Goal: Task Accomplishment & Management: Manage account settings

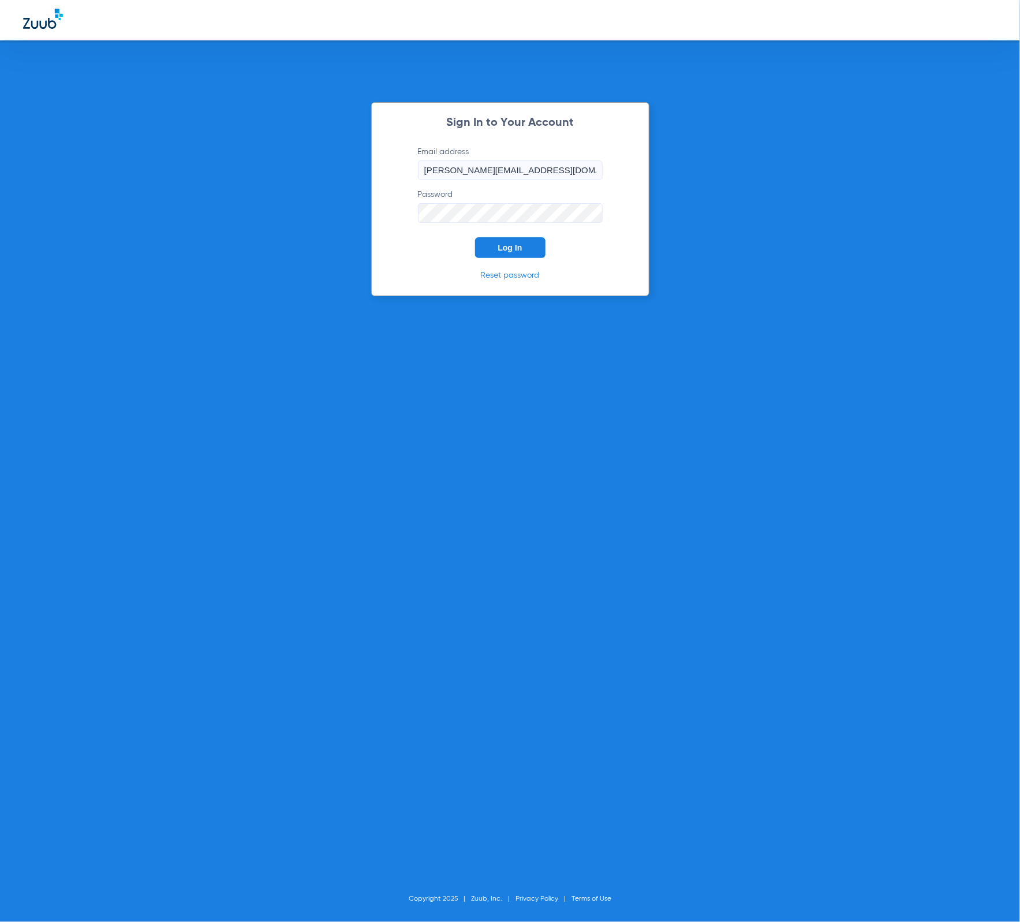
click at [529, 245] on button "Log In" at bounding box center [510, 247] width 70 height 21
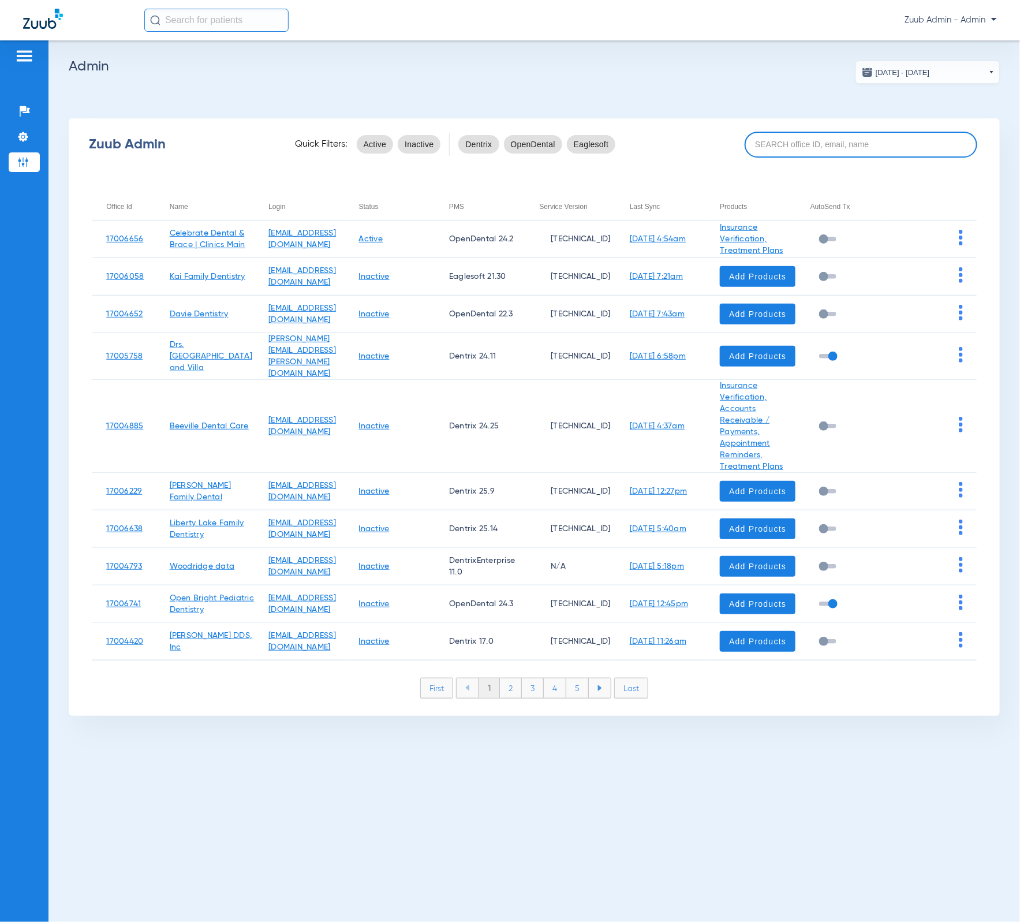
click at [795, 146] on input at bounding box center [861, 145] width 233 height 26
paste input "17006620"
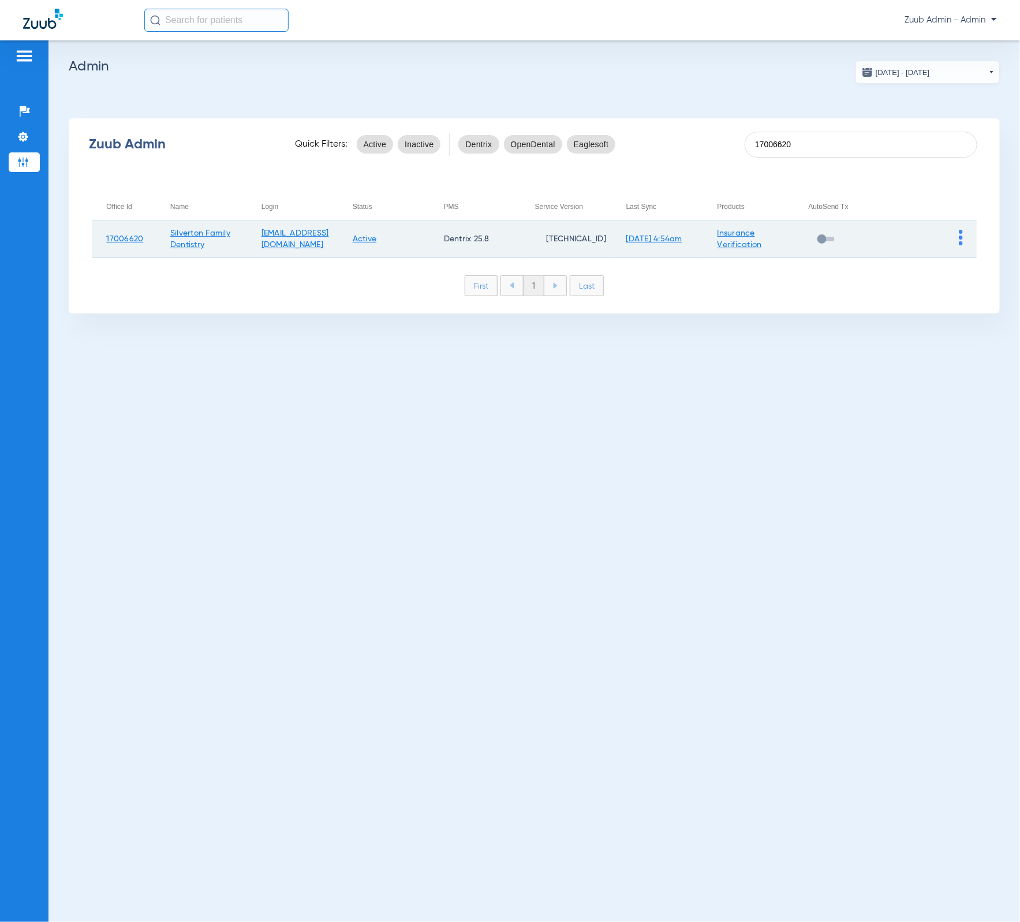
type input "17006620"
click at [959, 231] on img at bounding box center [961, 238] width 4 height 16
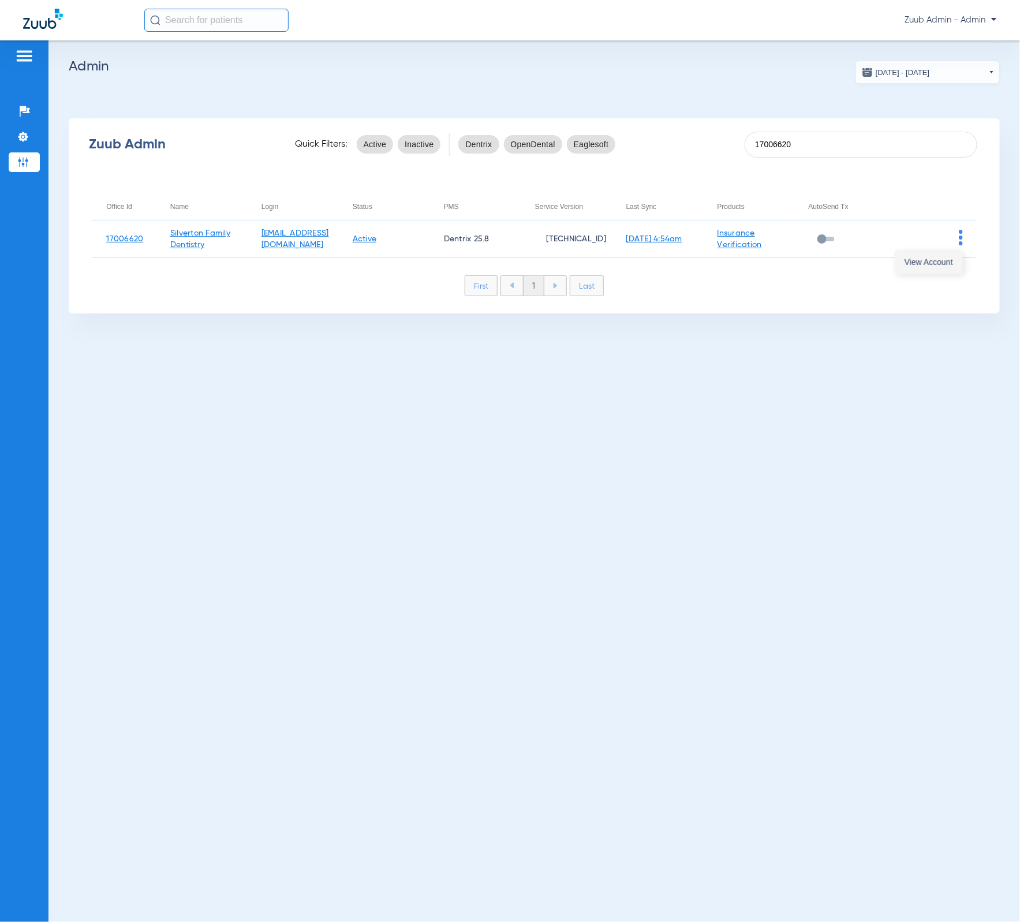
click at [957, 251] on button "View Account" at bounding box center [928, 262] width 67 height 23
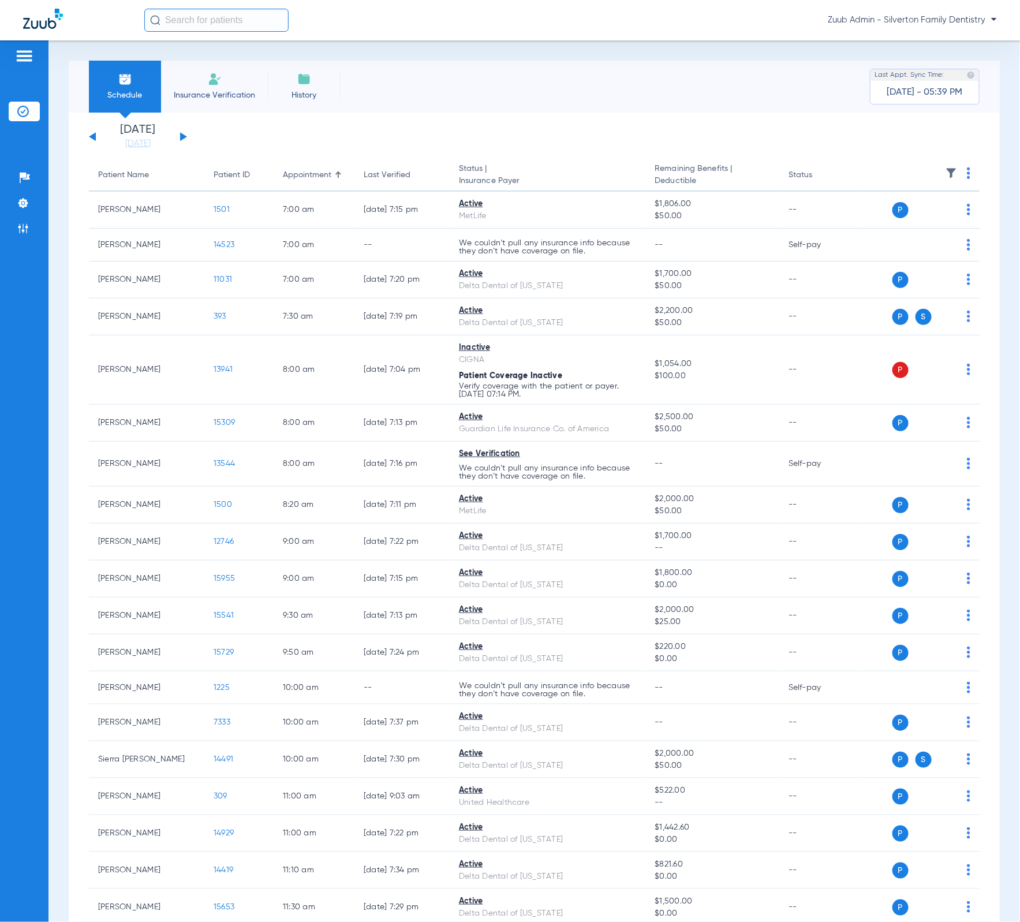
click at [227, 29] on input "text" at bounding box center [216, 20] width 144 height 23
paste input "8833"
click at [226, 57] on td "Andrew Atherton" at bounding box center [192, 62] width 96 height 16
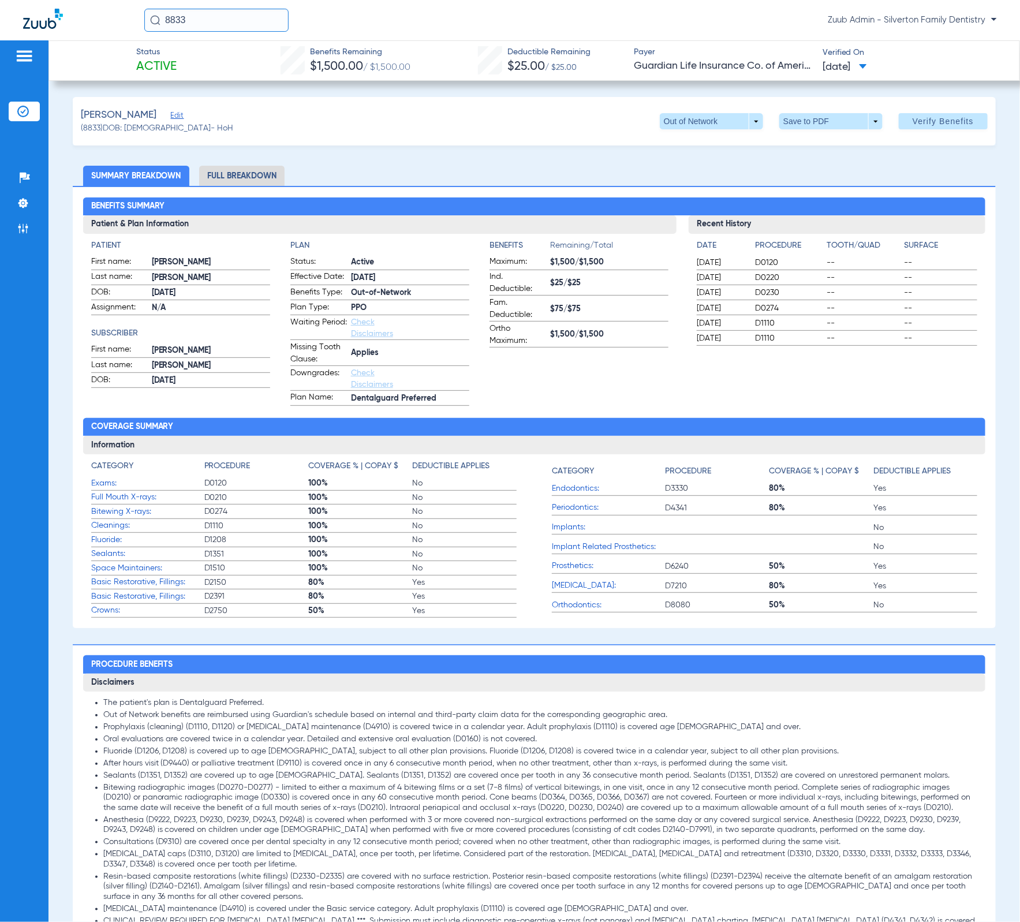
drag, startPoint x: 609, startPoint y: 342, endPoint x: 499, endPoint y: 341, distance: 110.2
click at [499, 341] on label "Ortho Maximum: $1,500/$1,500" at bounding box center [578, 335] width 179 height 25
click at [574, 359] on app-benefits-information "Benefits Remaining/Total Maximum: $1,500/$1,500 Ind. Deductible: $25/$25 Fam. D…" at bounding box center [578, 323] width 179 height 166
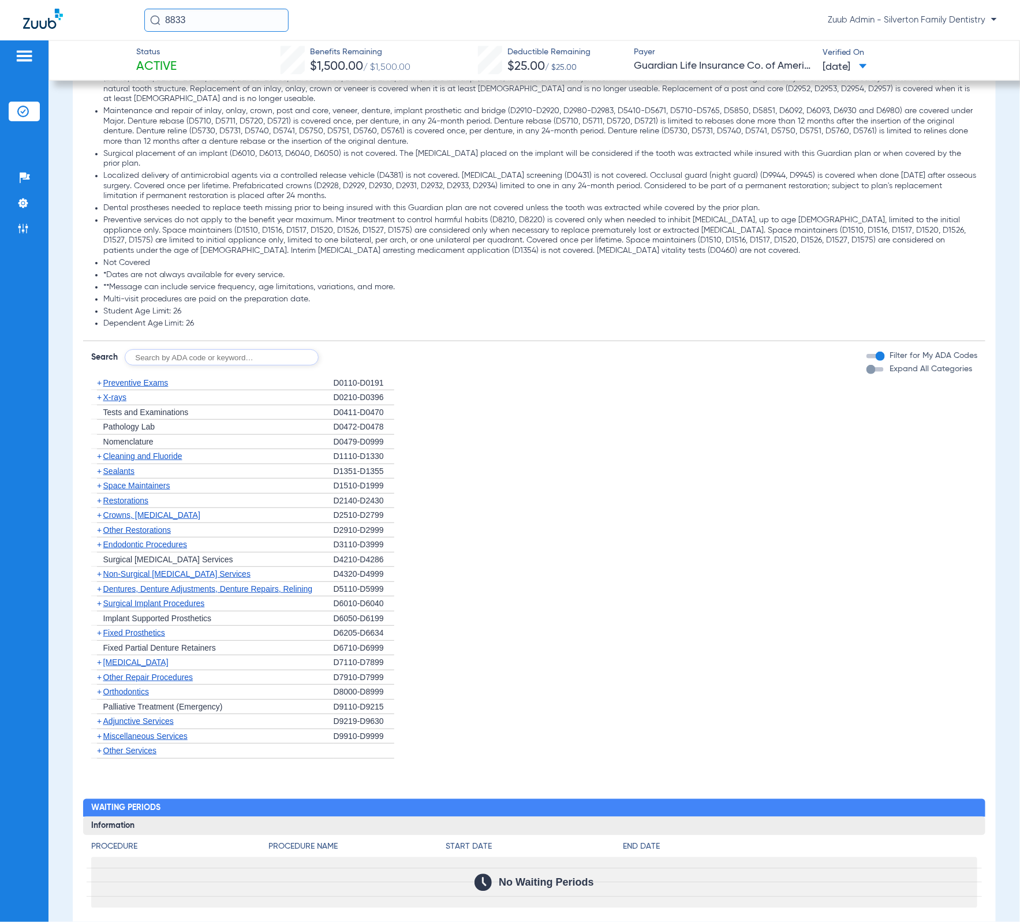
scroll to position [1023, 0]
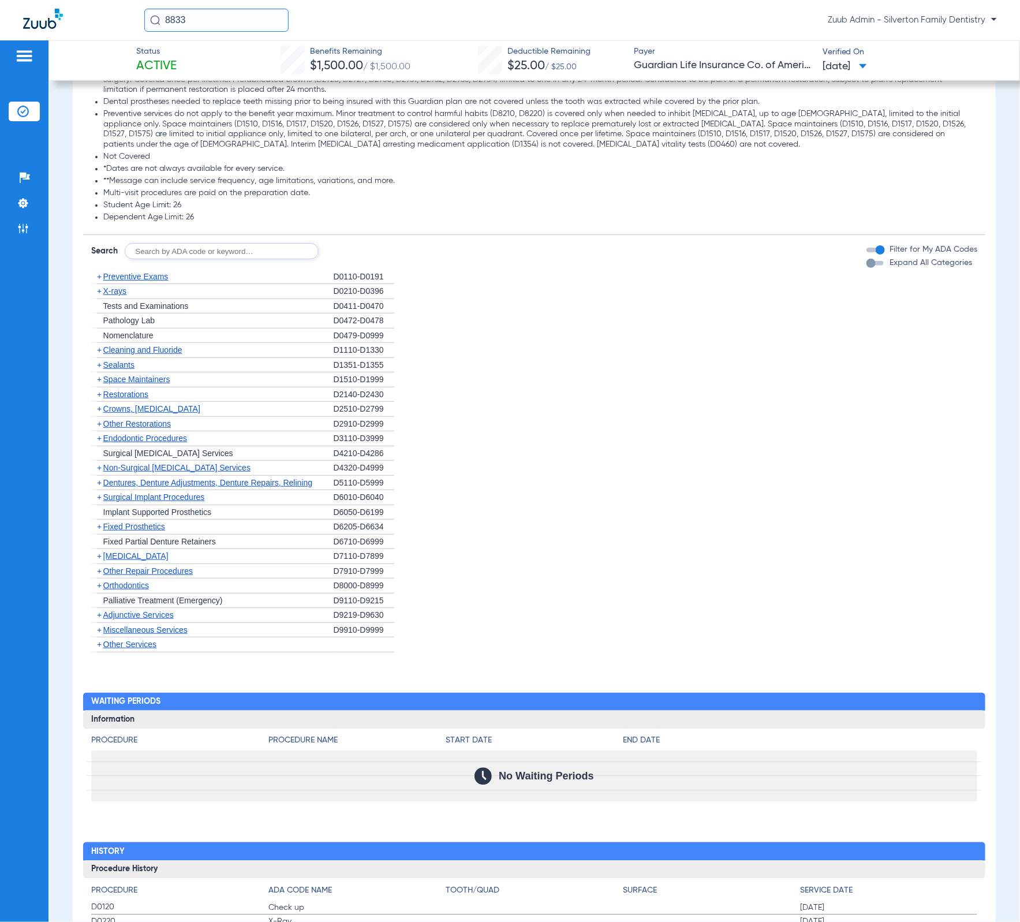
click at [107, 598] on span "Palliative Treatment (Emergency)" at bounding box center [162, 600] width 119 height 9
click at [106, 590] on span "Orthodontics" at bounding box center [126, 585] width 46 height 9
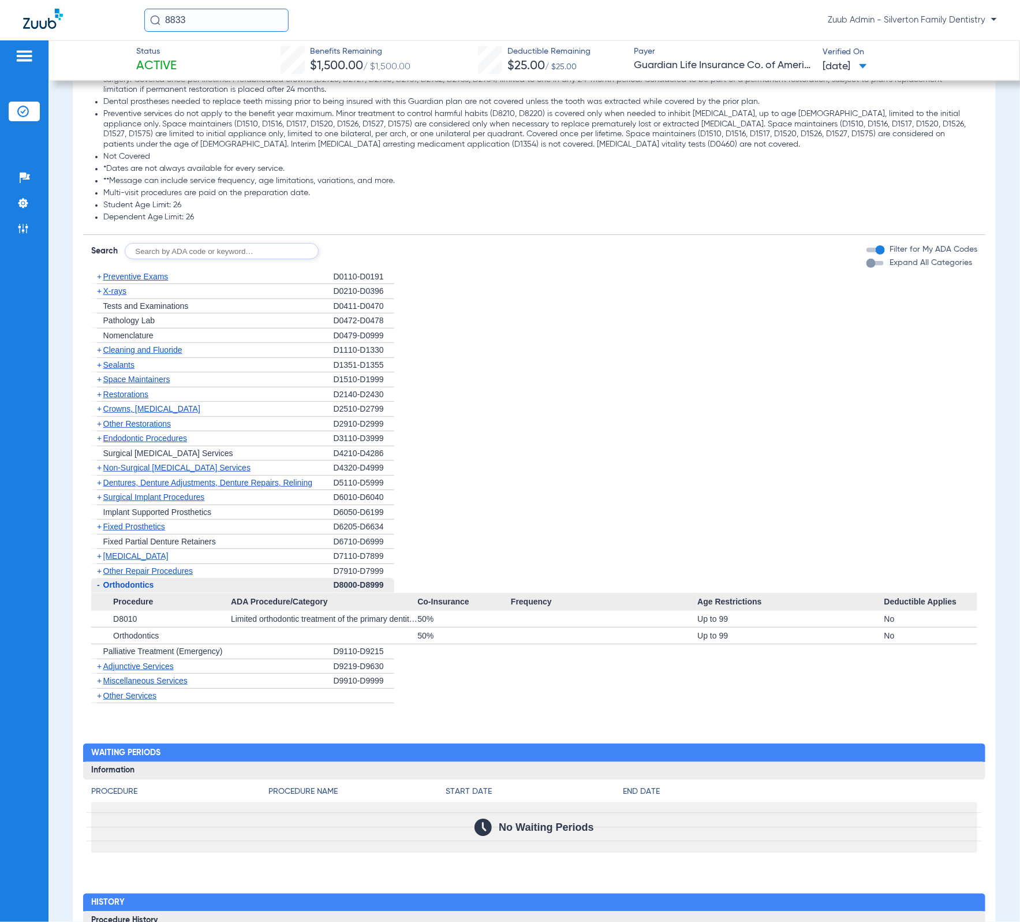
click at [181, 685] on span "Miscellaneous Services" at bounding box center [145, 680] width 84 height 9
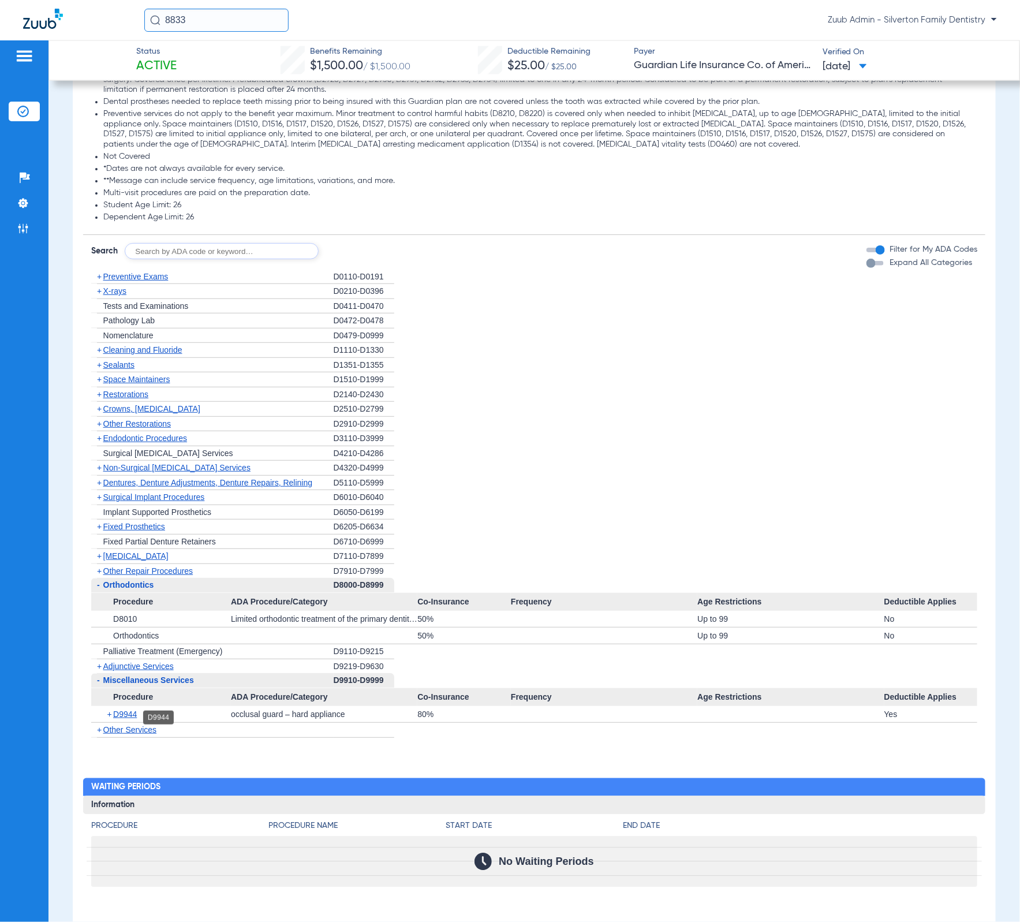
click at [137, 719] on span "D9944" at bounding box center [125, 713] width 24 height 9
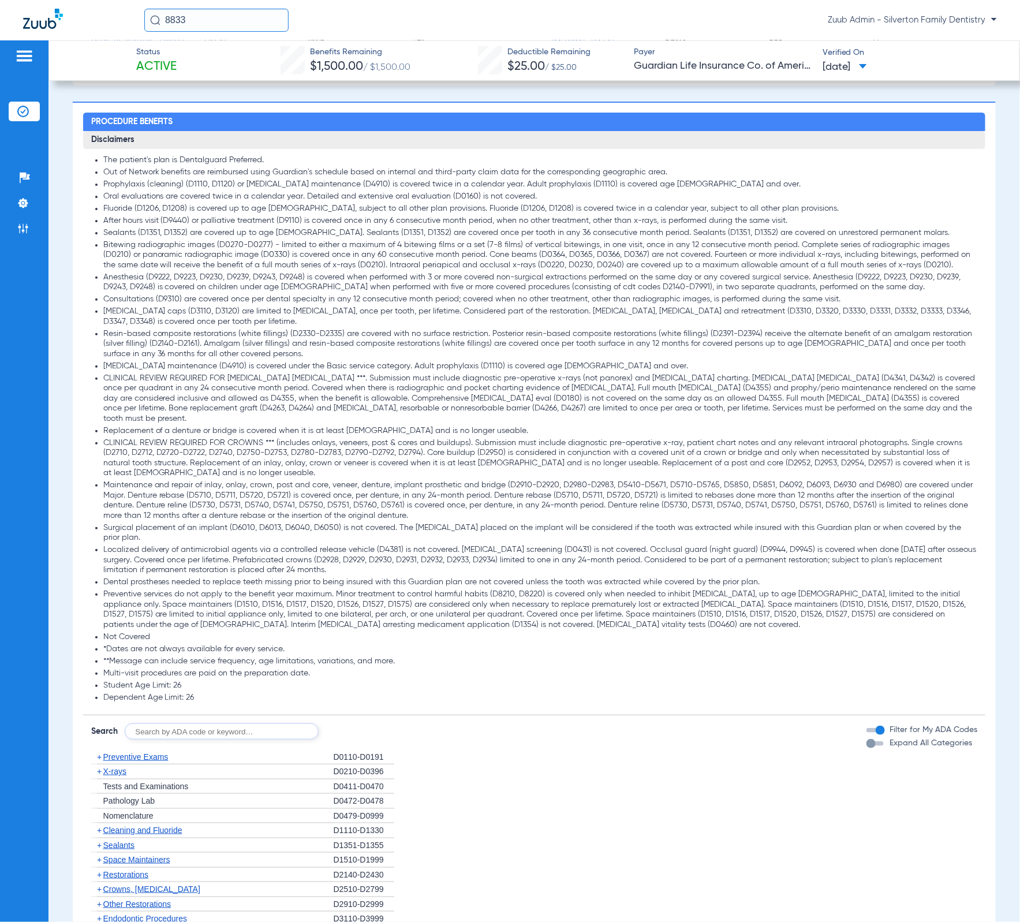
scroll to position [0, 0]
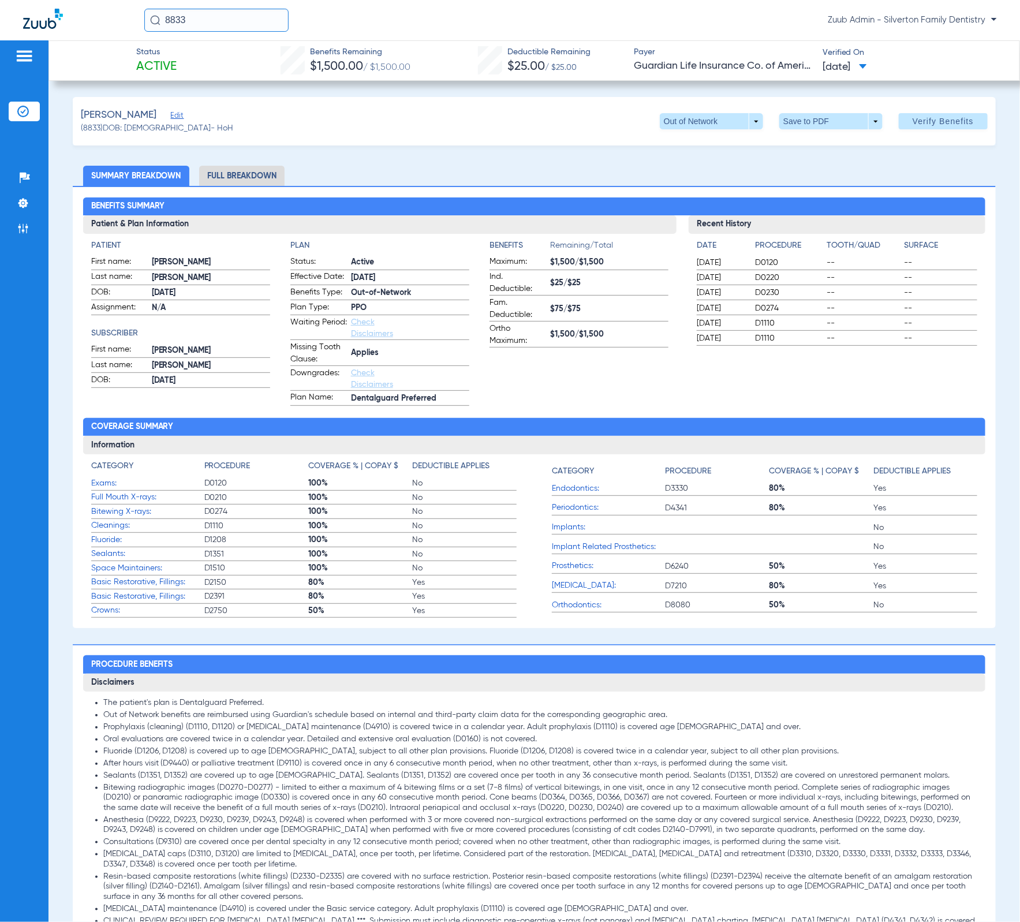
click at [254, 21] on input "8833" at bounding box center [216, 20] width 144 height 23
paste input "14580"
type input "14580"
click at [237, 60] on td "14580" at bounding box center [252, 62] width 30 height 16
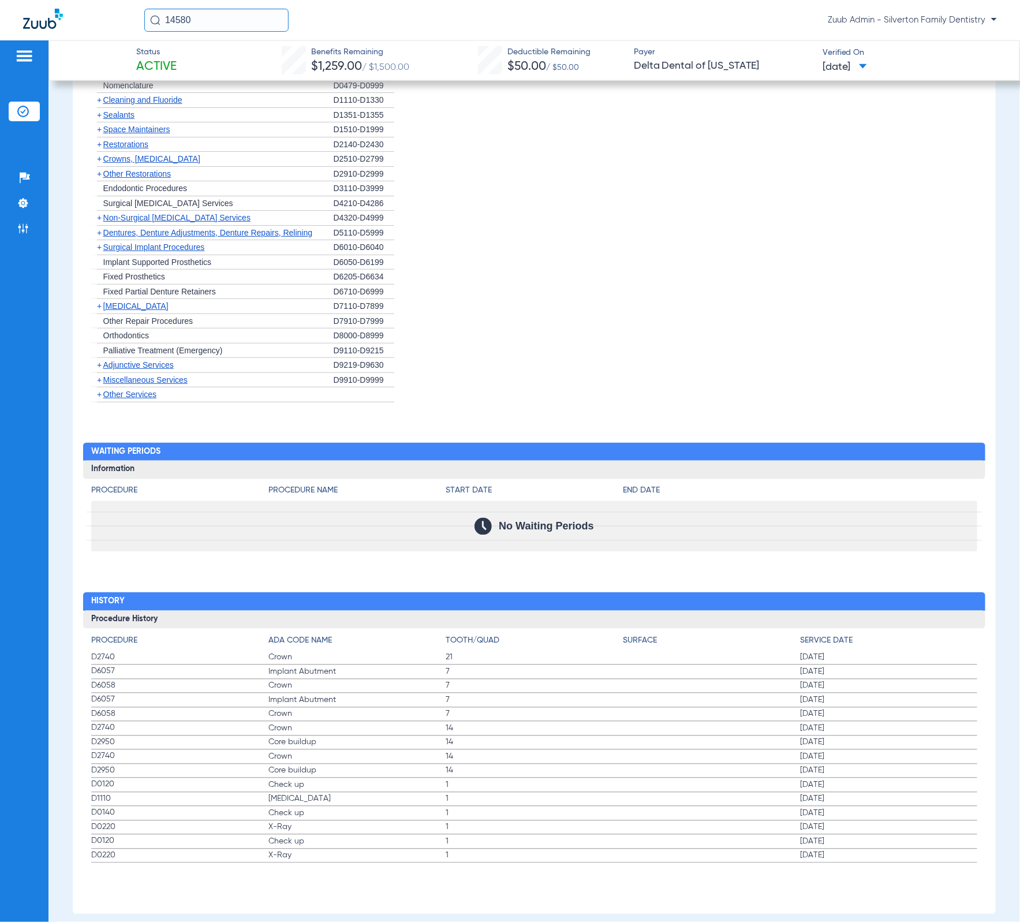
scroll to position [790, 0]
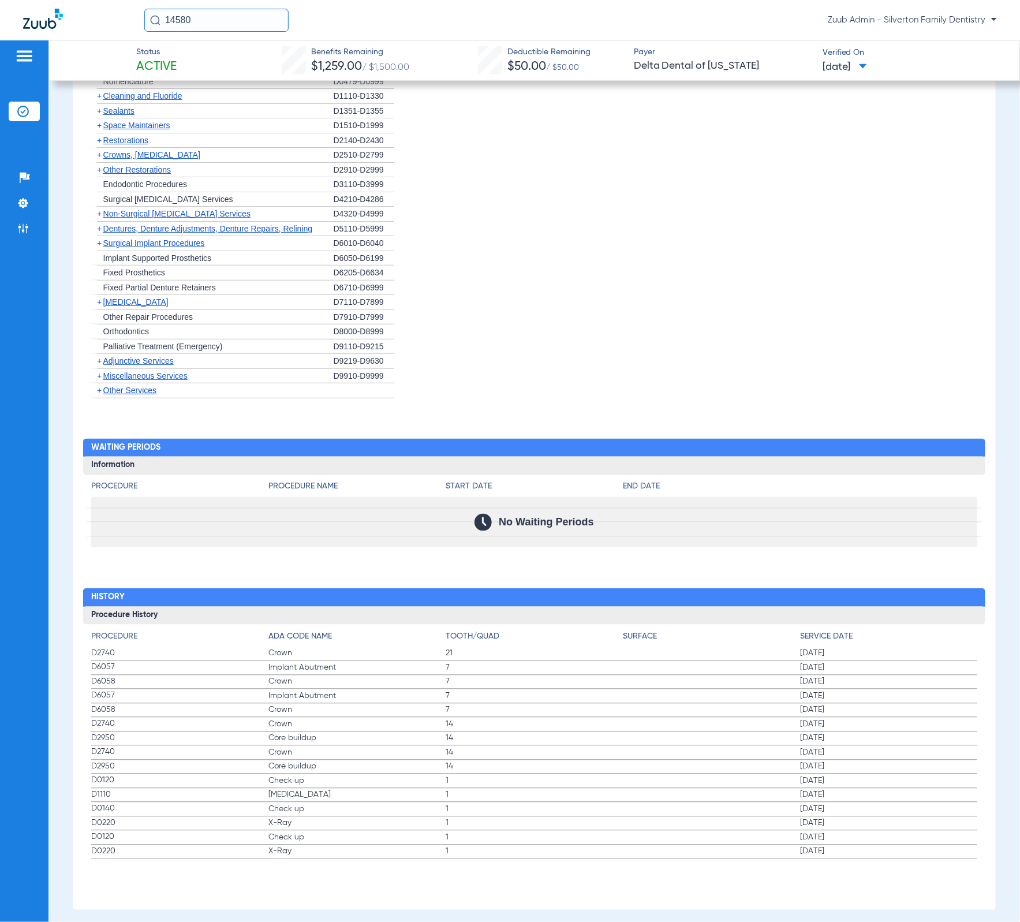
click at [149, 398] on div "+ Other Services" at bounding box center [212, 390] width 242 height 15
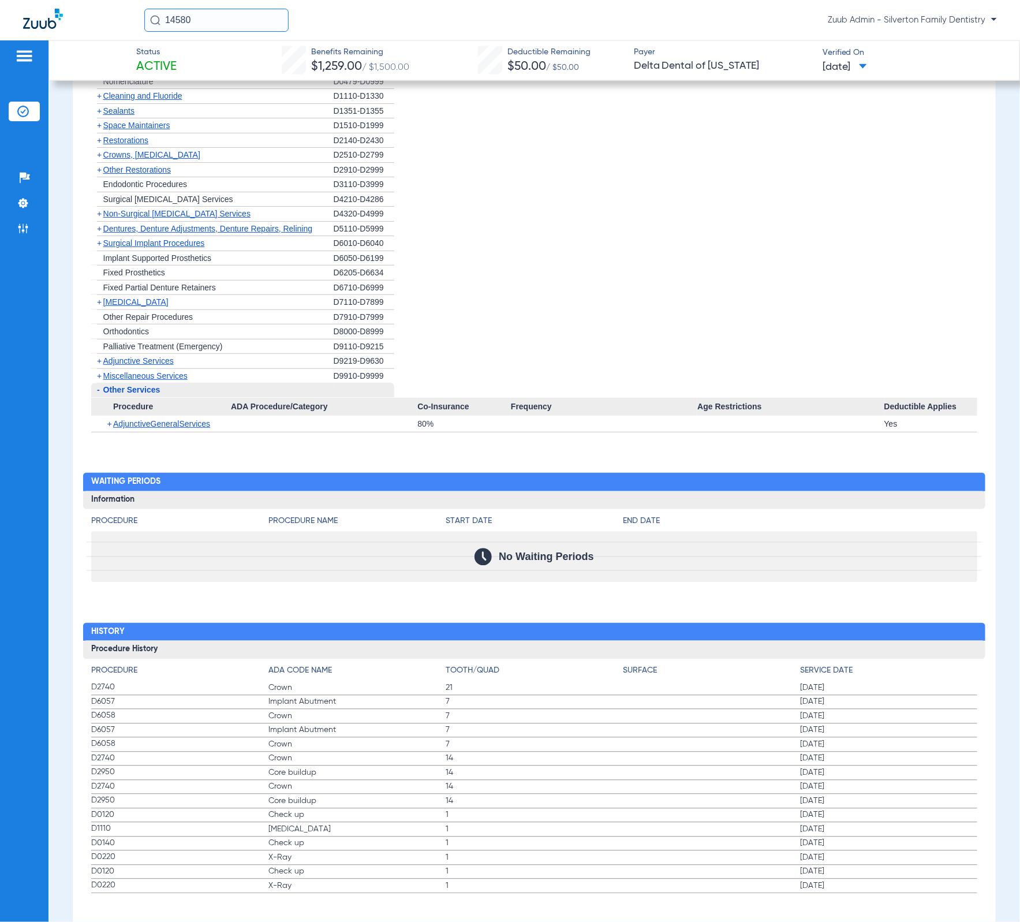
click at [178, 431] on div "+ AdjunctiveGeneralServices" at bounding box center [165, 424] width 132 height 16
click at [179, 427] on span "AdjunctiveGeneralServices" at bounding box center [161, 423] width 97 height 9
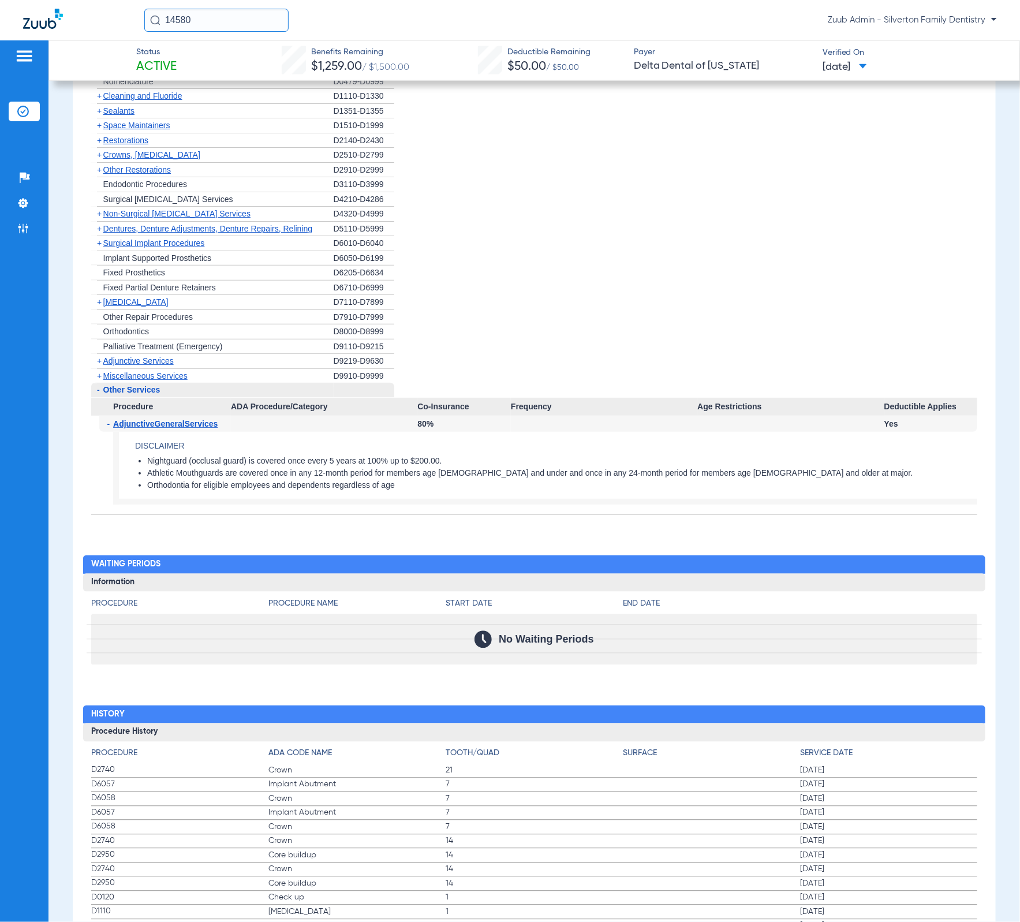
click at [29, 104] on li "Insurance Verification" at bounding box center [24, 112] width 31 height 20
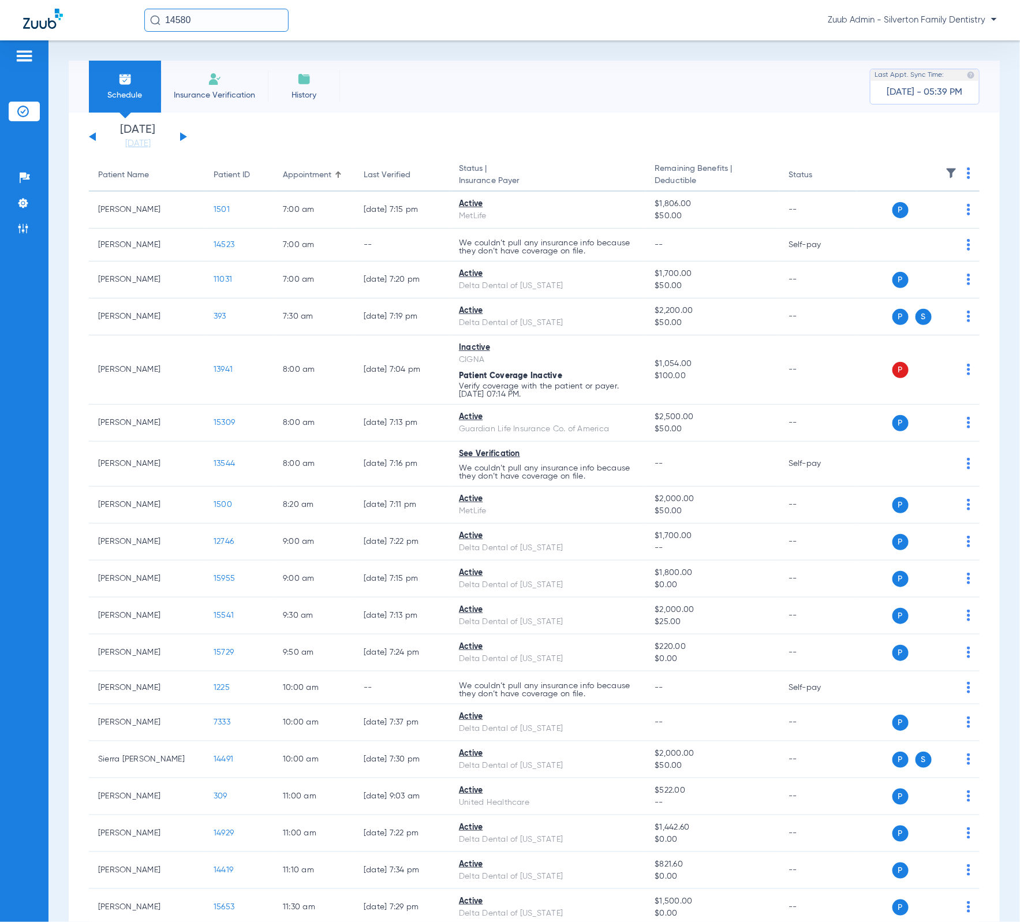
click at [945, 175] on img at bounding box center [951, 173] width 12 height 12
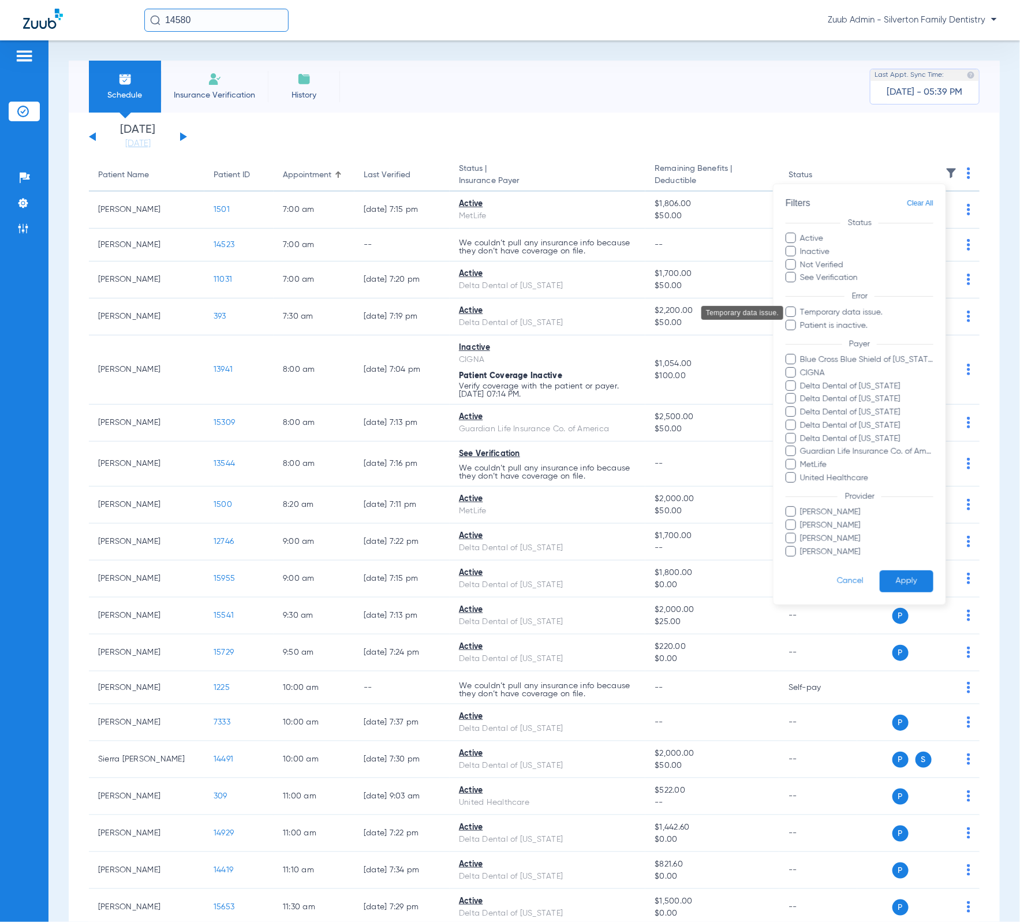
click at [891, 313] on span "Temporary data issue." at bounding box center [867, 312] width 134 height 12
click at [802, 320] on input "Temporary data issue." at bounding box center [802, 320] width 0 height 0
click at [911, 577] on button "Apply" at bounding box center [907, 581] width 54 height 23
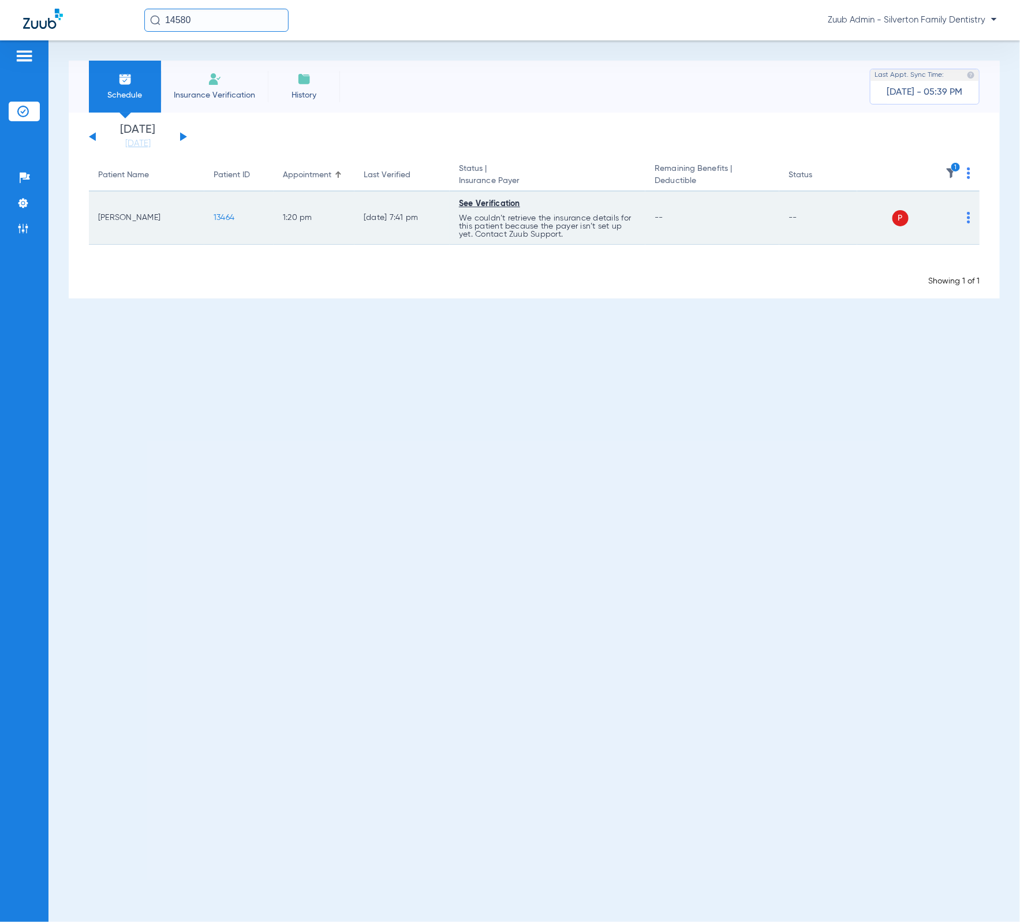
click at [235, 221] on td "13464" at bounding box center [238, 218] width 69 height 53
click at [234, 219] on span "13464" at bounding box center [224, 218] width 21 height 8
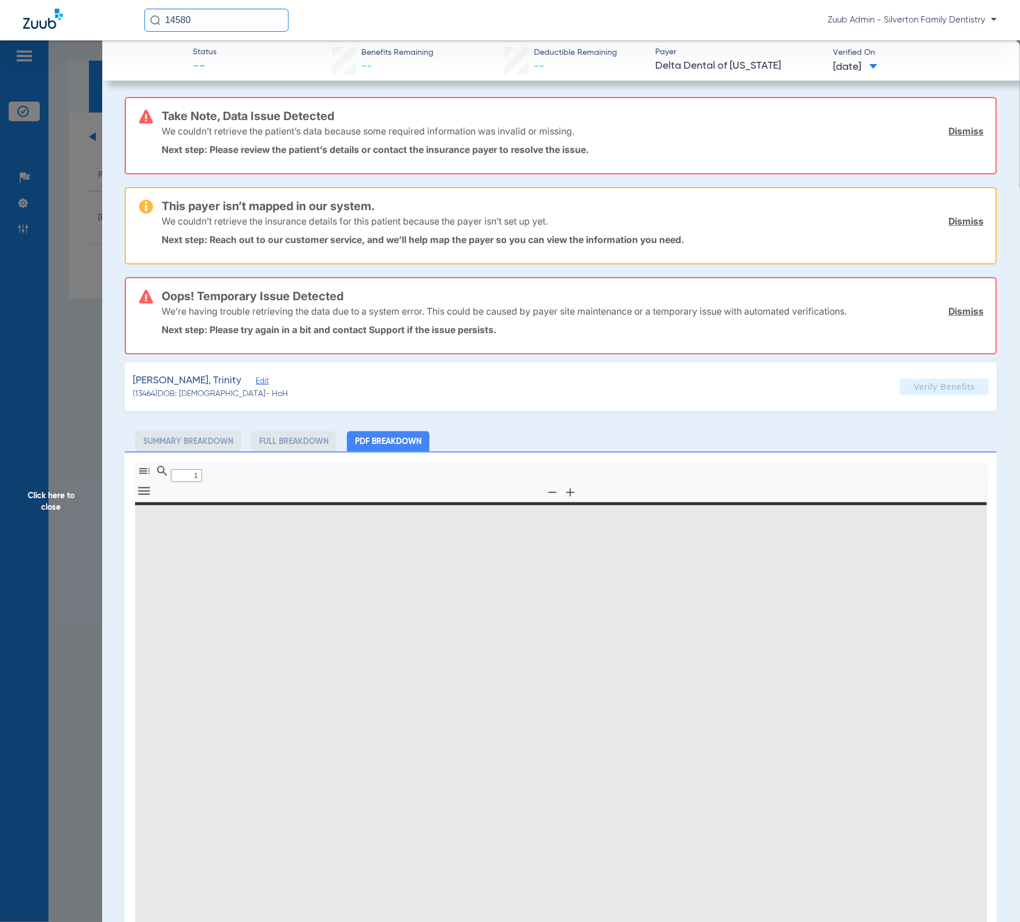
type input "0"
select select "page-width"
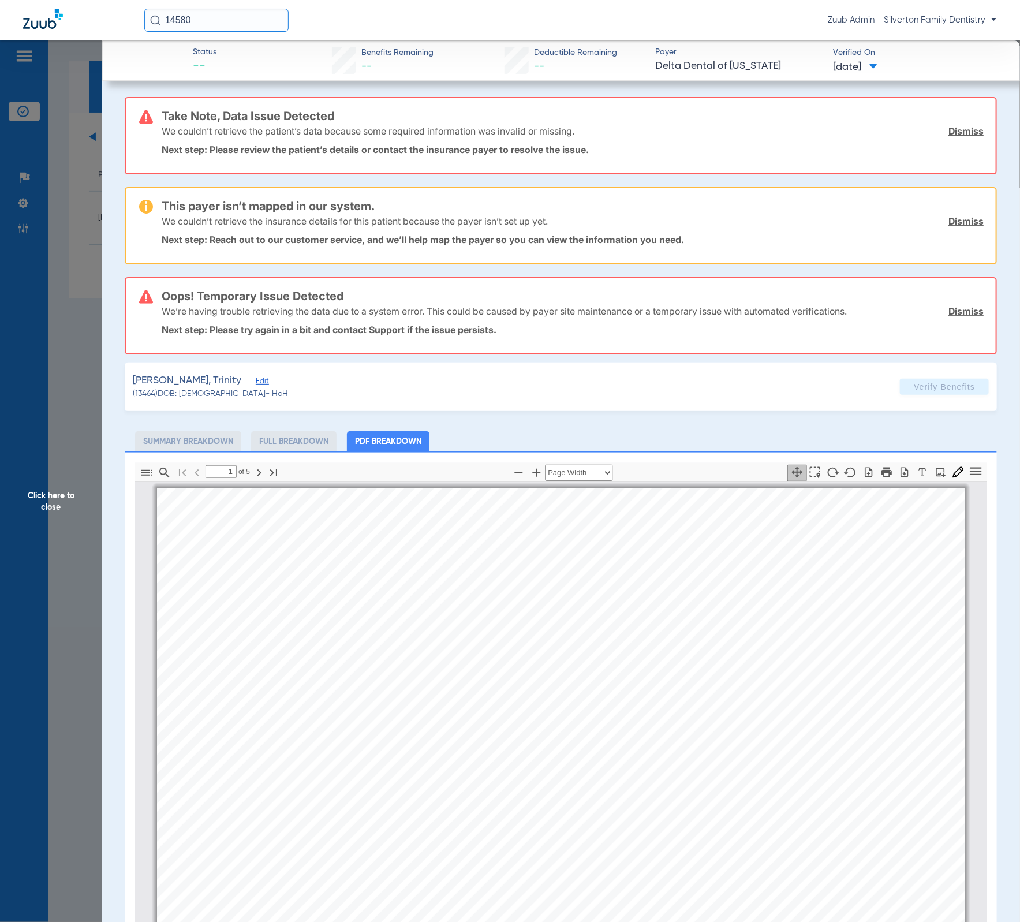
scroll to position [6, 0]
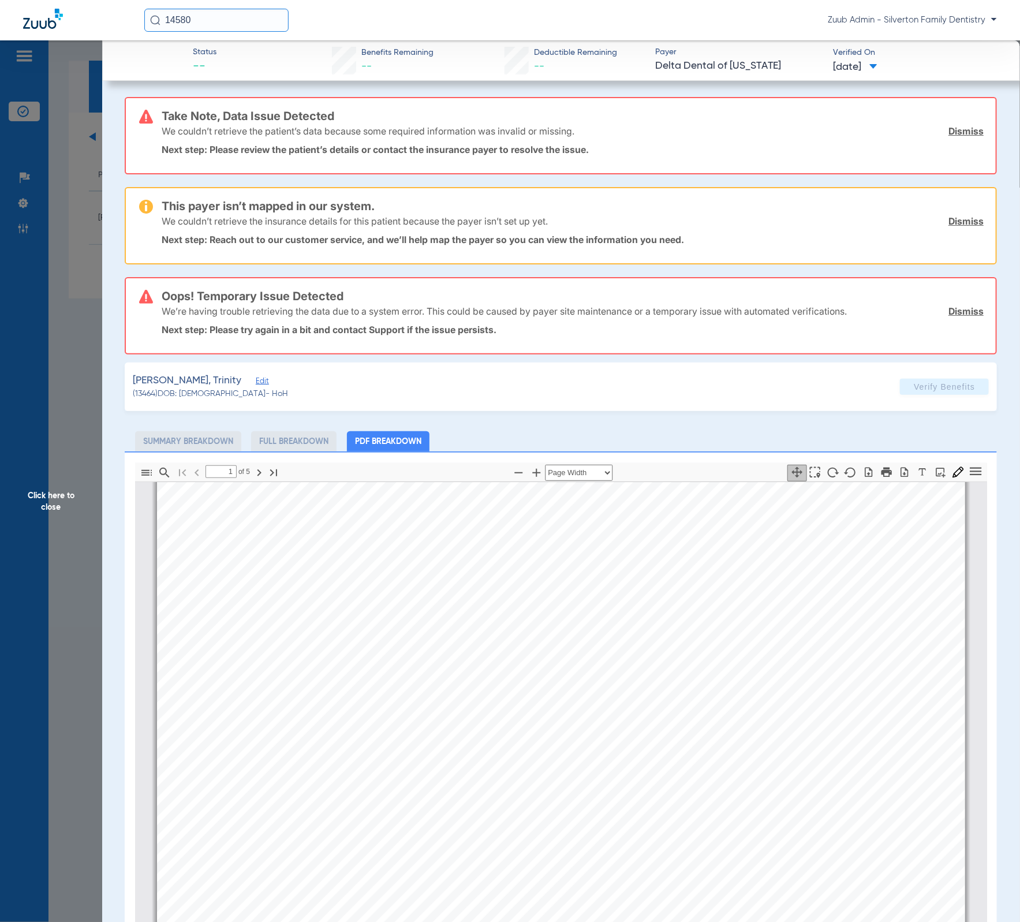
click at [958, 311] on link "Dismiss" at bounding box center [965, 311] width 35 height 12
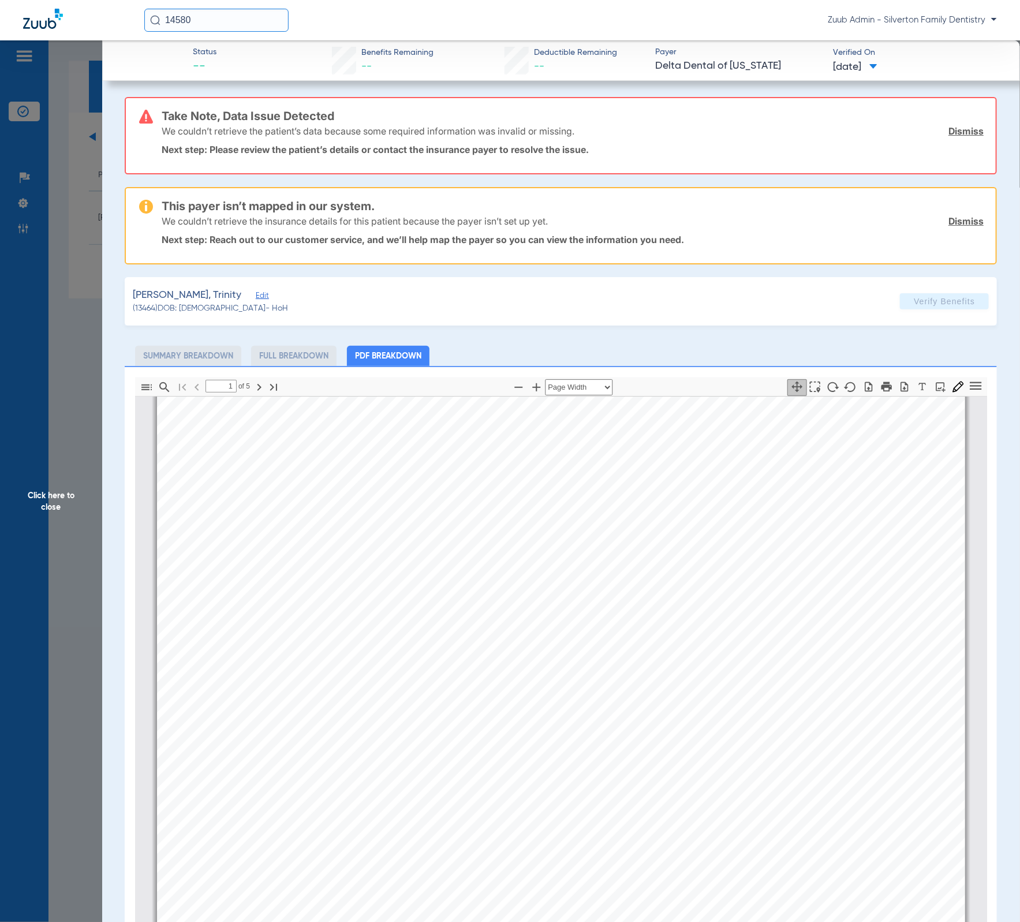
click at [256, 291] on span "Edit" at bounding box center [261, 296] width 10 height 11
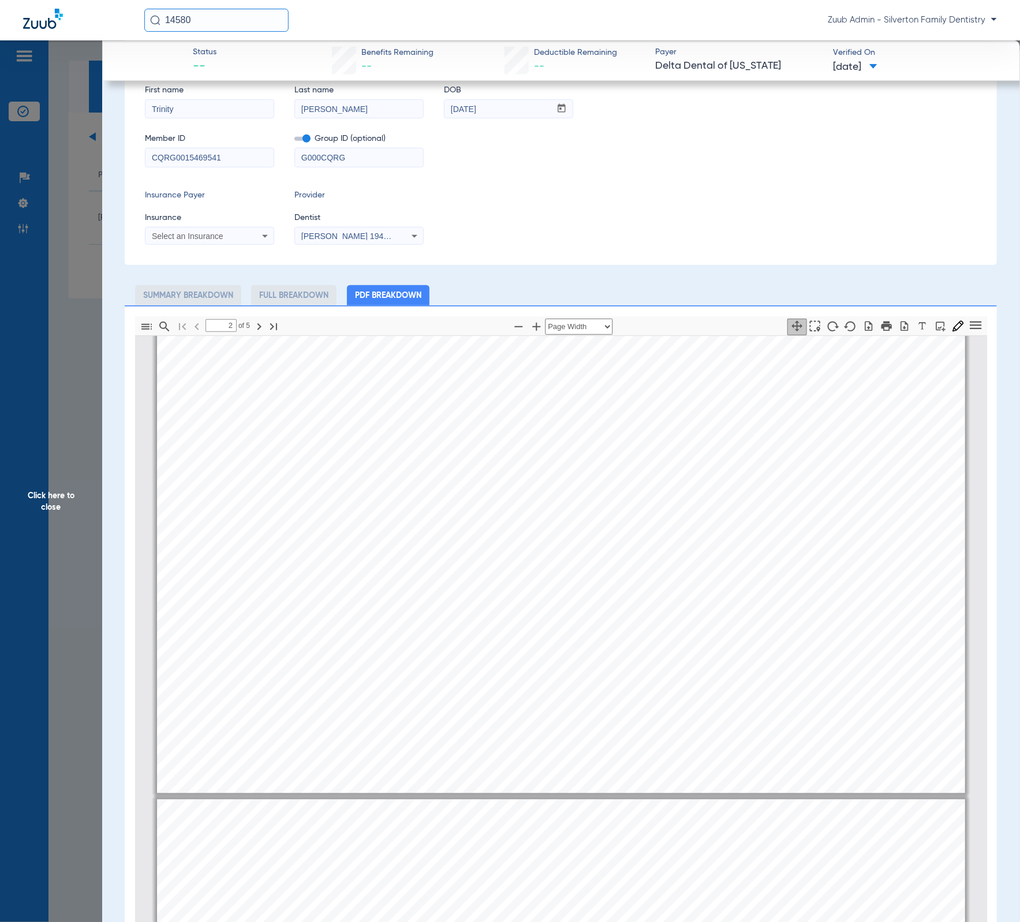
scroll to position [794, 0]
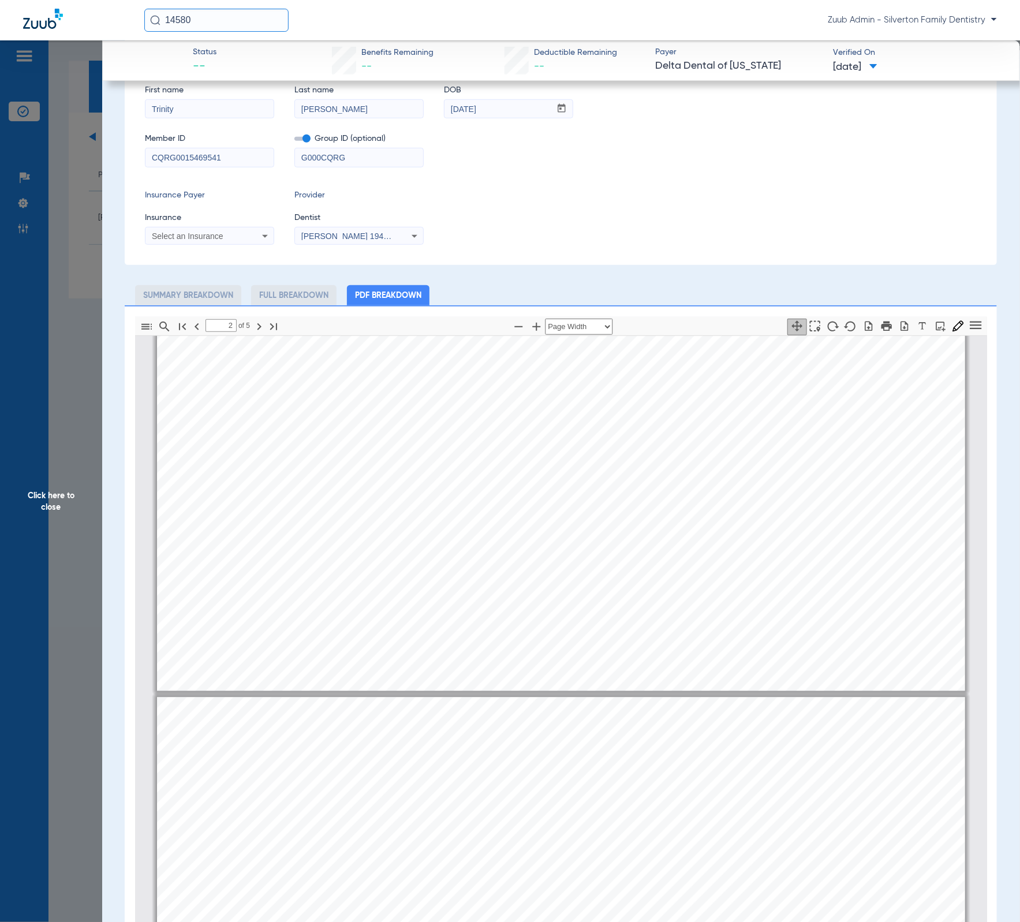
type input "1"
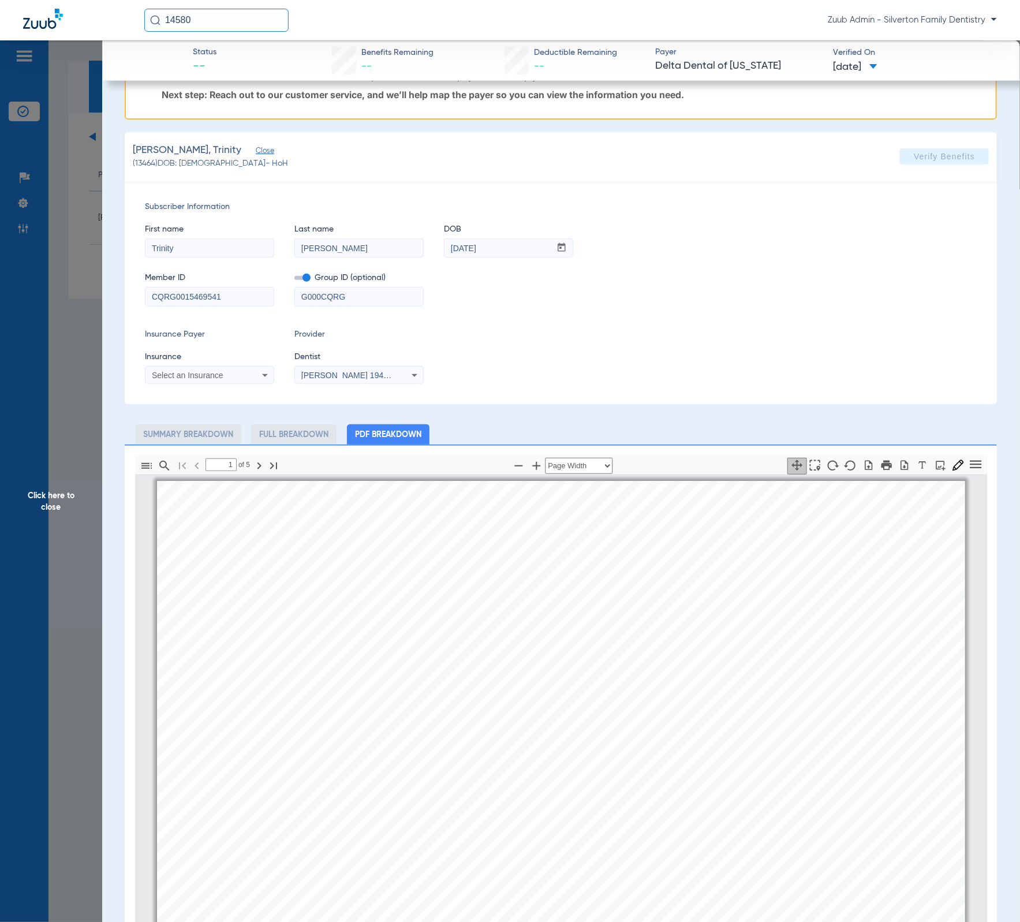
scroll to position [0, 0]
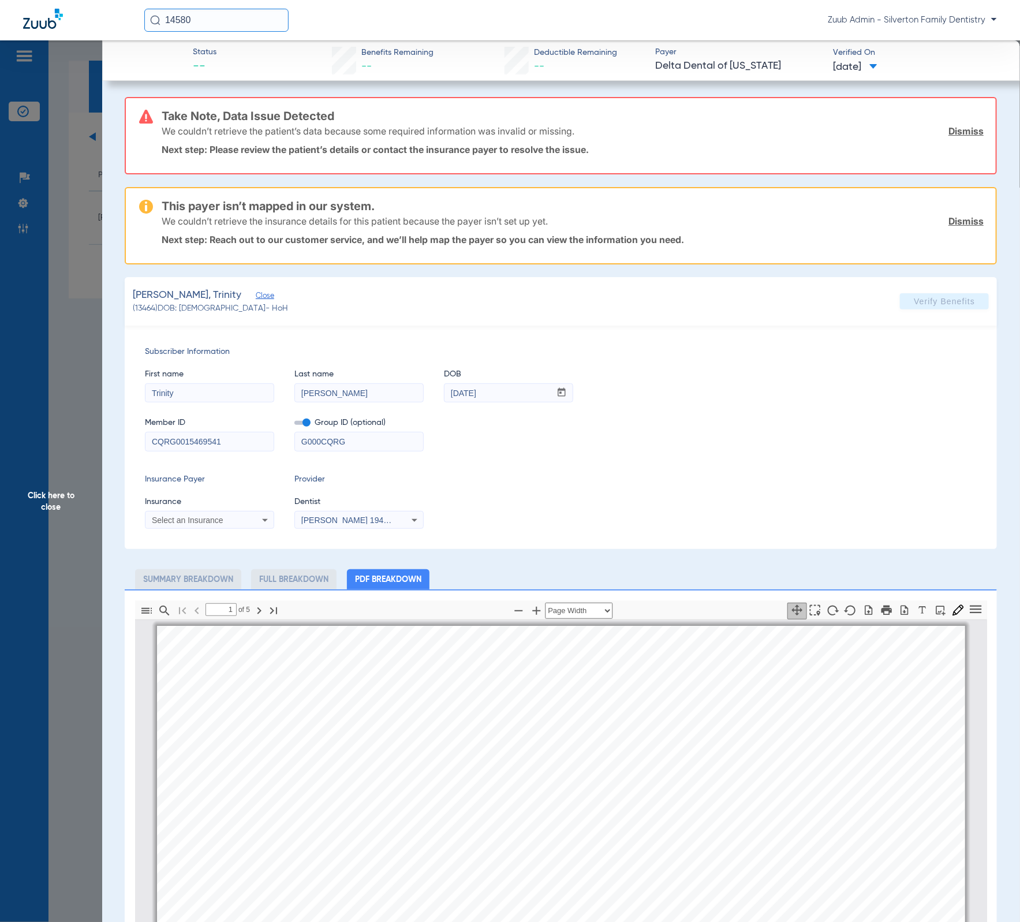
click at [948, 215] on link "Dismiss" at bounding box center [965, 221] width 35 height 12
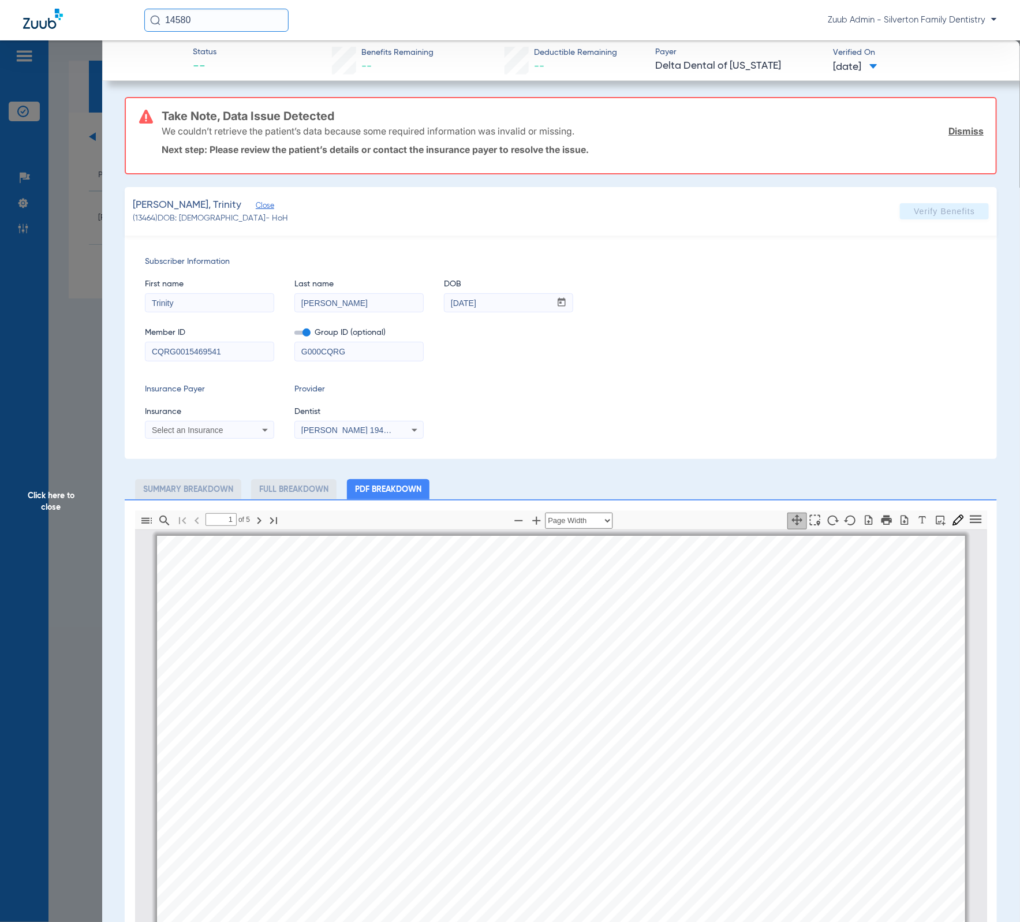
click at [954, 139] on div "We couldn’t retrieve the patient’s data because some required information was i…" at bounding box center [573, 131] width 822 height 30
click at [948, 132] on link "Dismiss" at bounding box center [965, 131] width 35 height 12
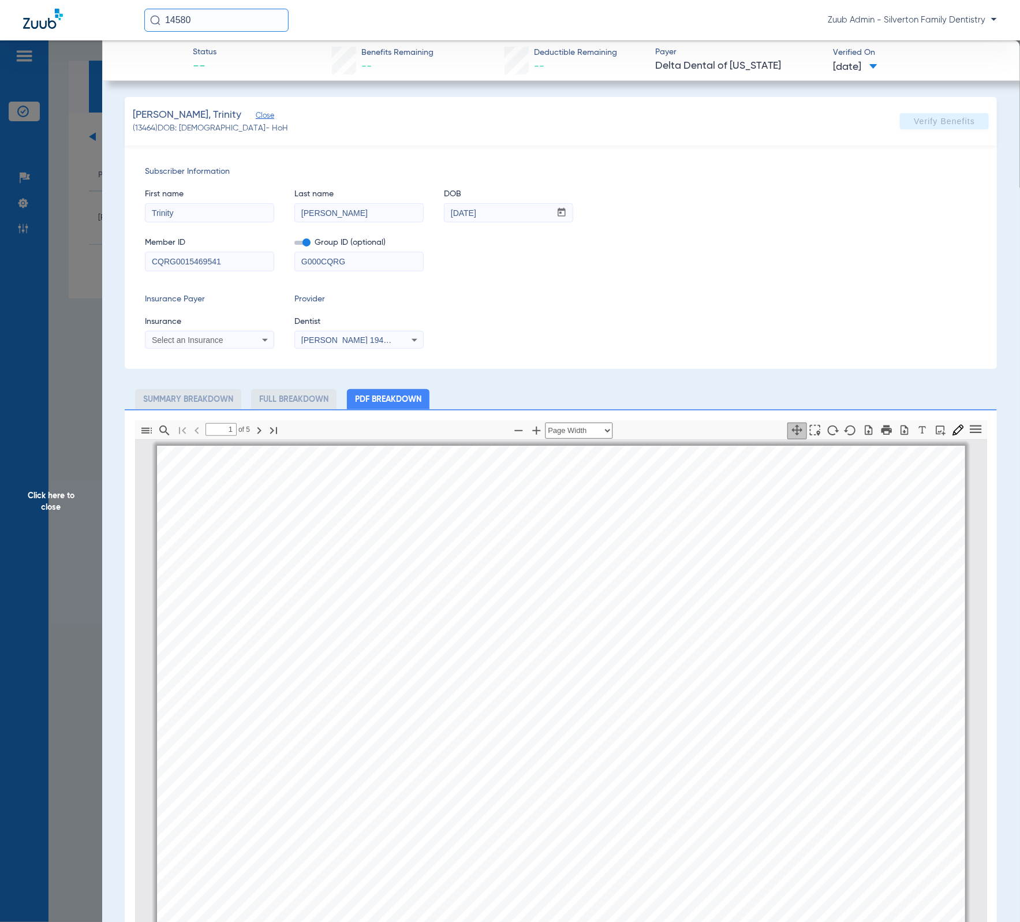
click at [88, 309] on span "Click here to close" at bounding box center [51, 501] width 102 height 922
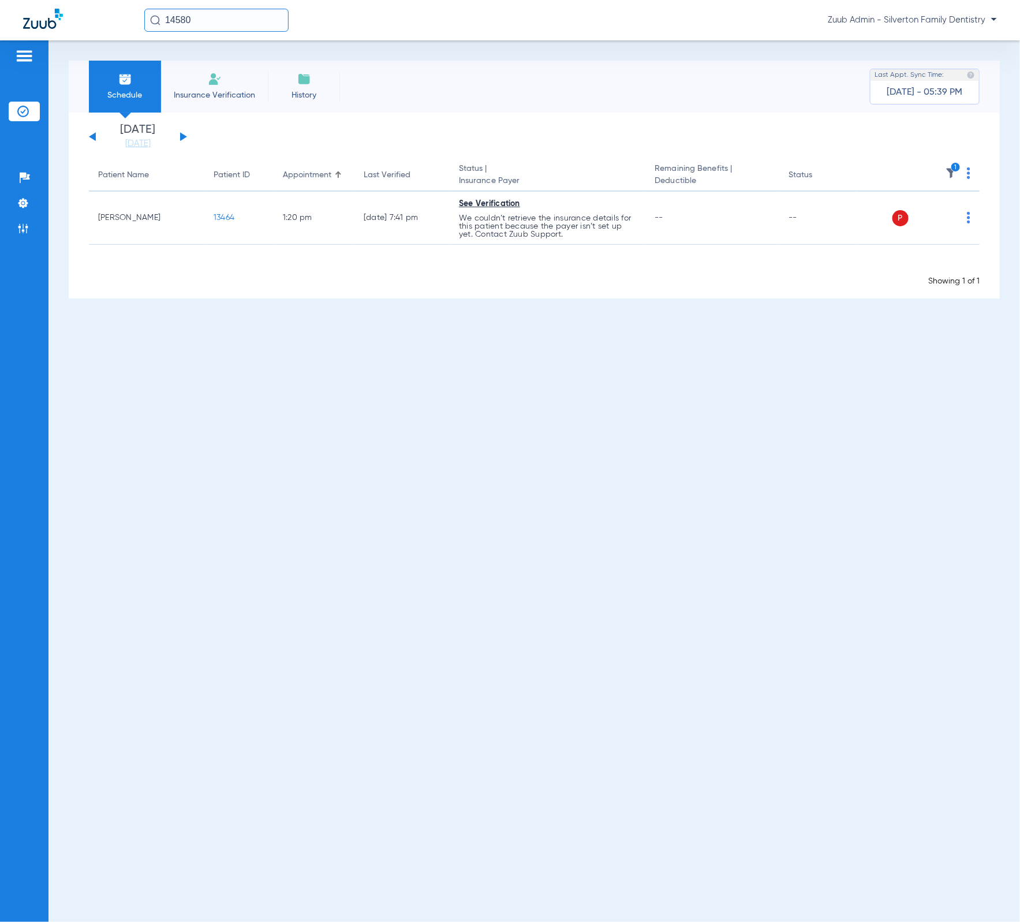
click at [952, 169] on icon "1" at bounding box center [956, 167] width 10 height 10
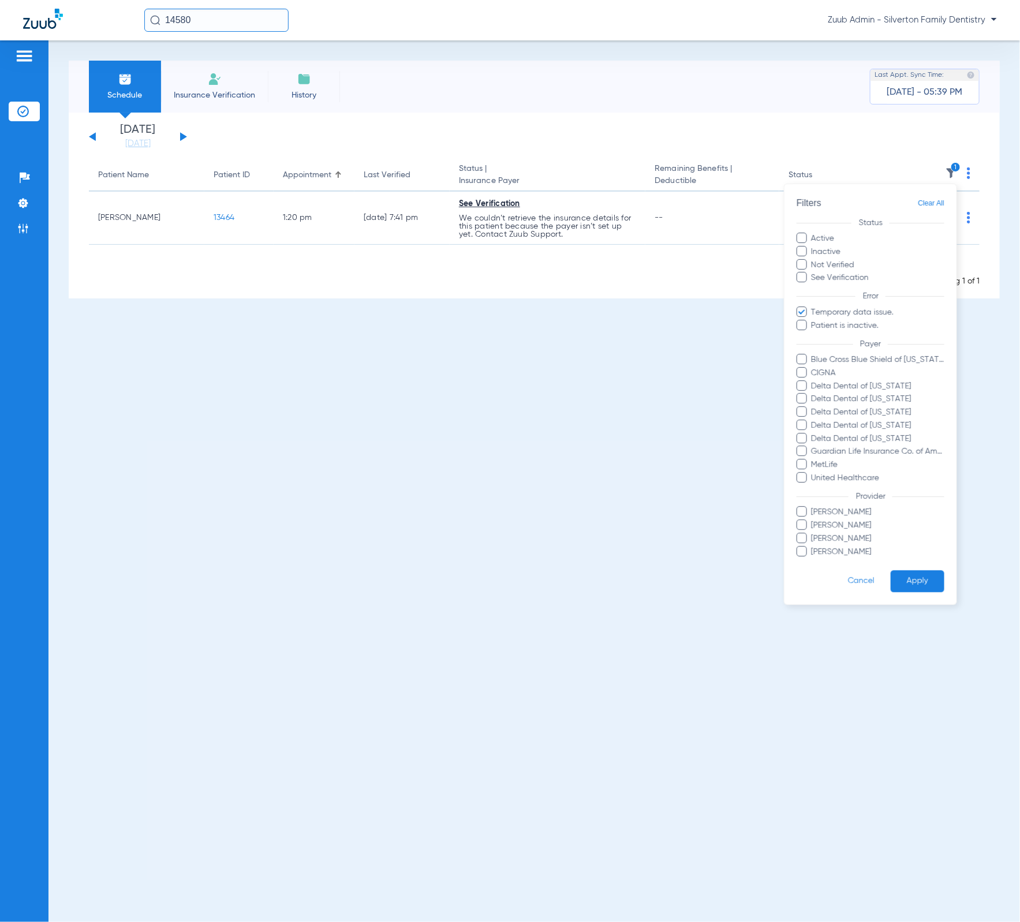
click at [934, 207] on span "Clear All" at bounding box center [931, 203] width 27 height 14
click at [898, 585] on button "Apply" at bounding box center [918, 581] width 54 height 23
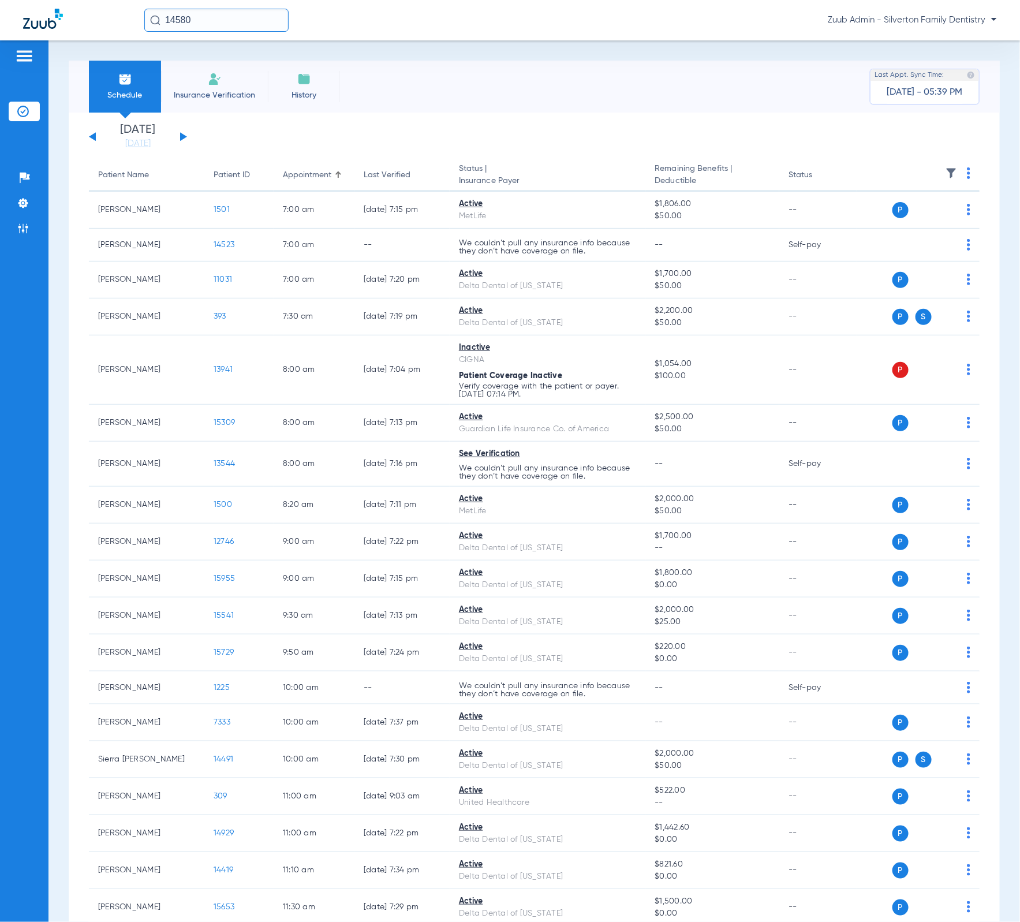
click at [186, 137] on div "Monday 06-16-2025 Tuesday 06-17-2025 Wednesday 06-18-2025 Thursday 06-19-2025 F…" at bounding box center [138, 136] width 98 height 25
click at [184, 136] on button at bounding box center [183, 136] width 7 height 9
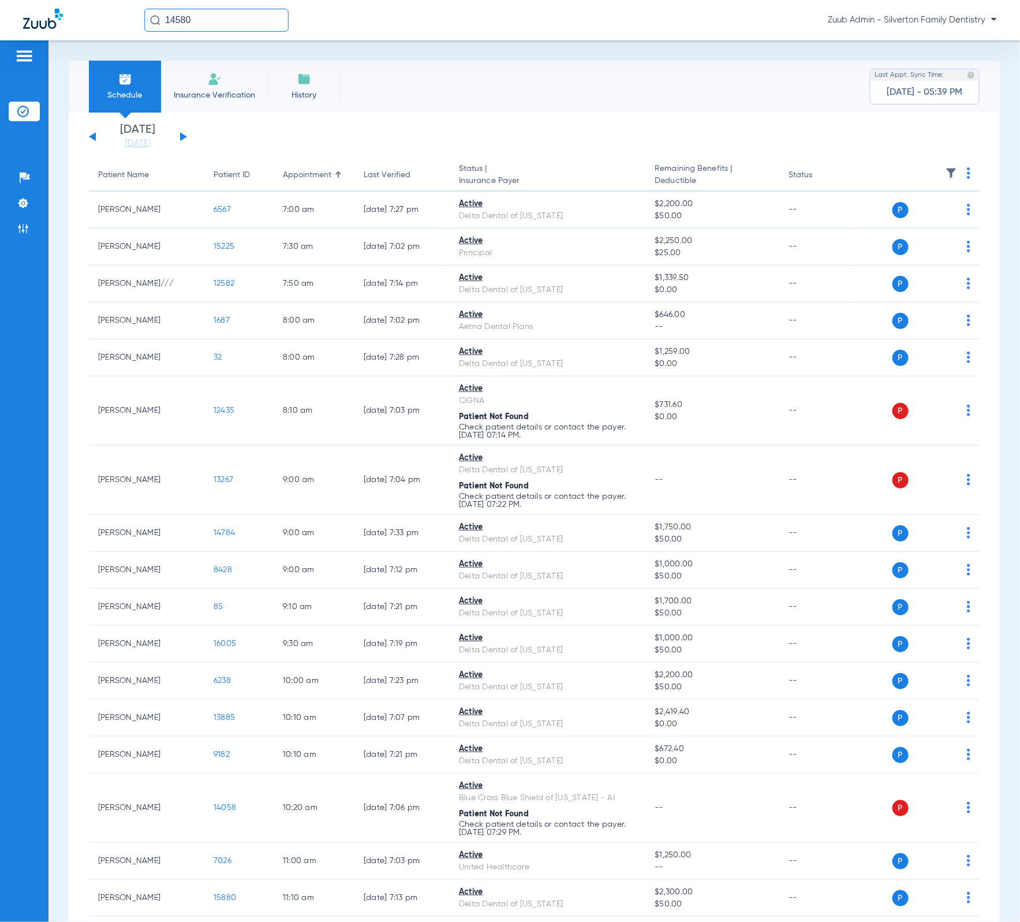
click at [945, 178] on img at bounding box center [951, 173] width 12 height 12
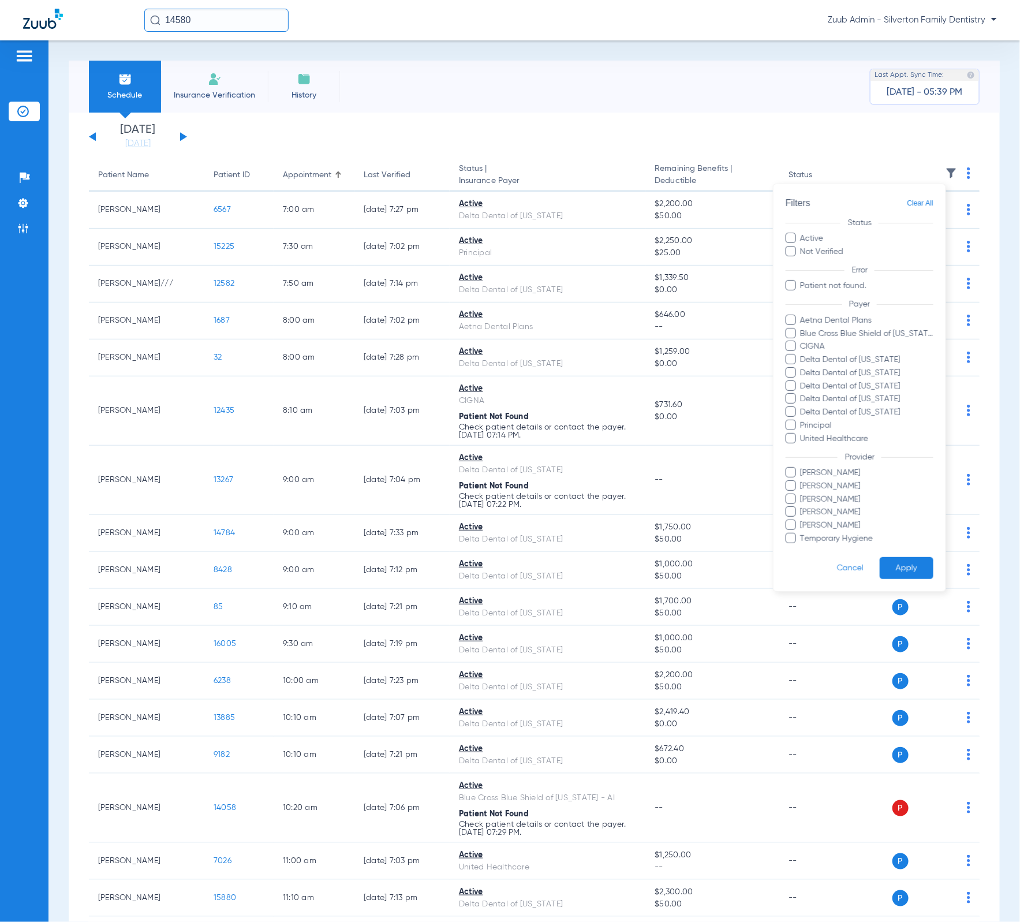
click at [941, 178] on div at bounding box center [510, 461] width 1020 height 922
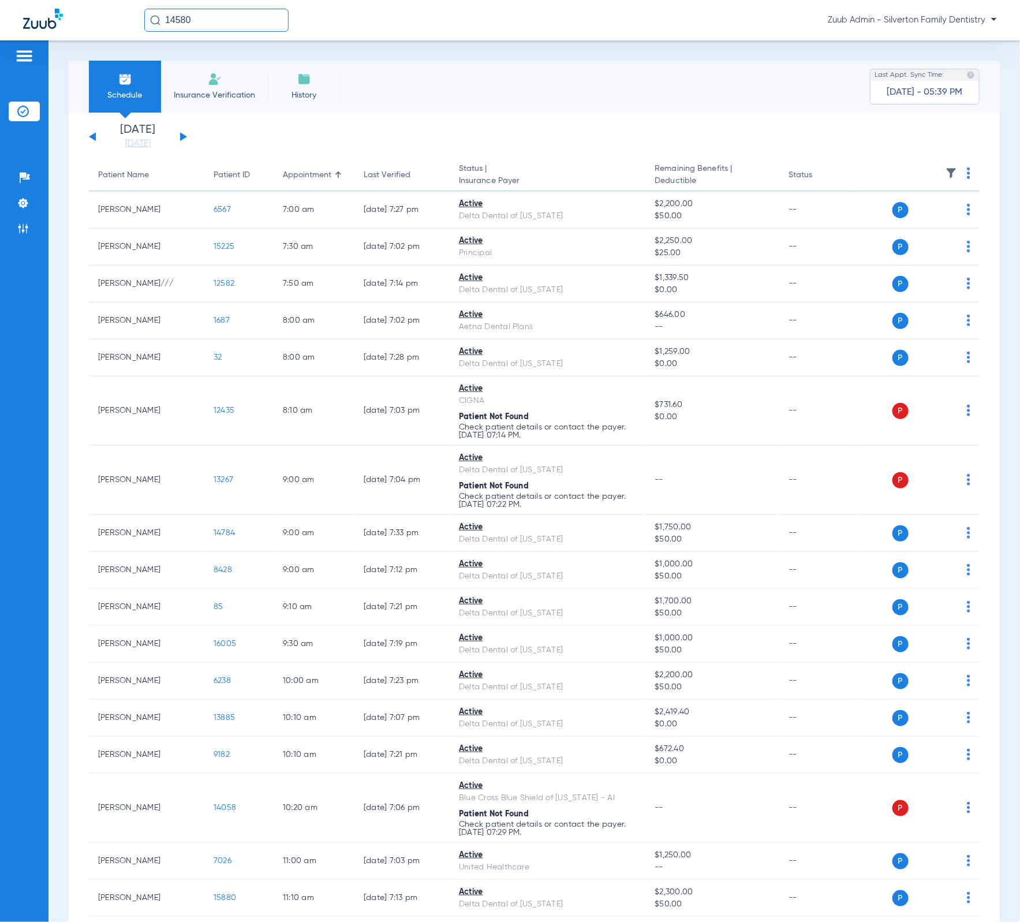
click at [181, 134] on button at bounding box center [183, 136] width 7 height 9
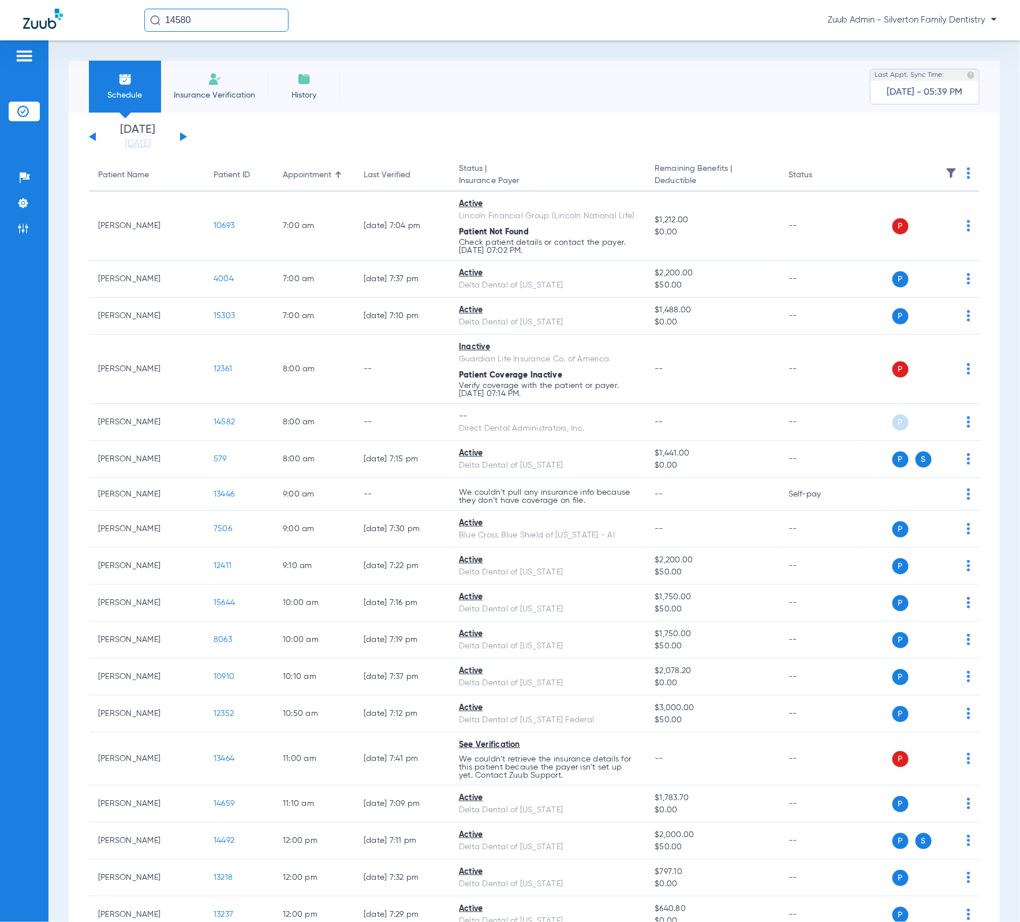
click at [945, 172] on img at bounding box center [951, 173] width 12 height 12
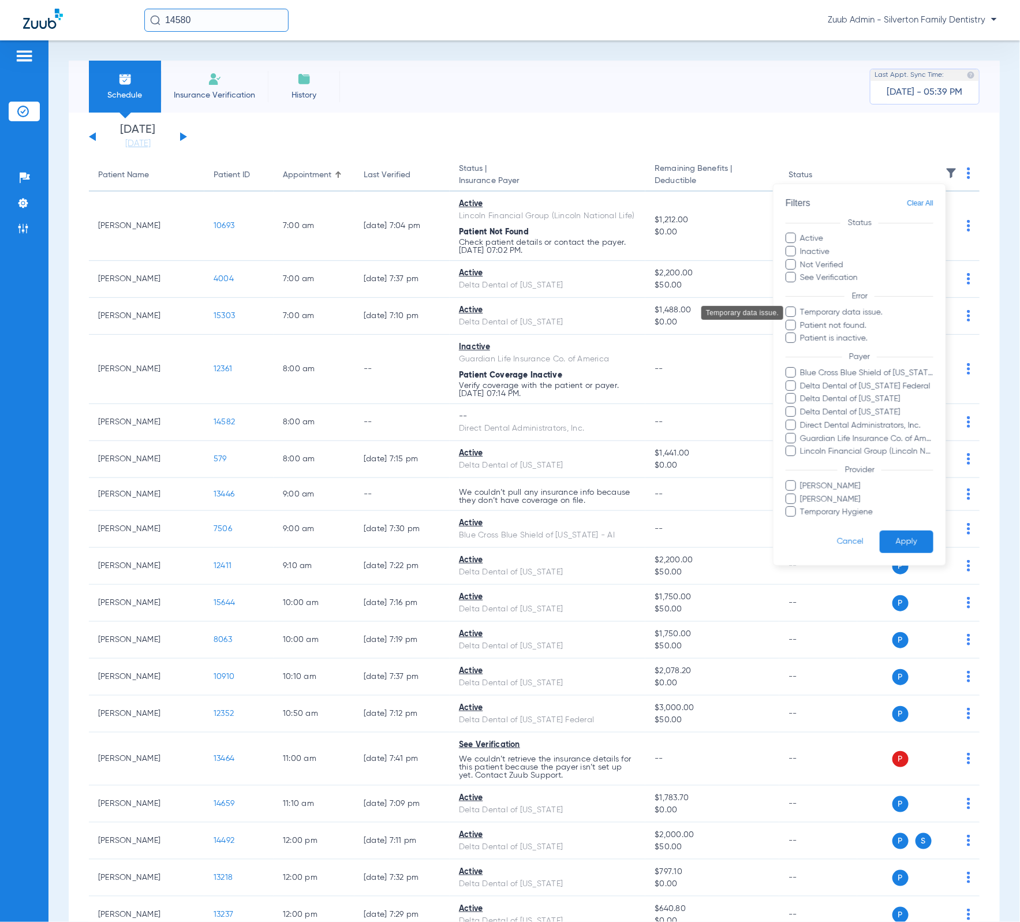
click at [877, 317] on span "Temporary data issue." at bounding box center [867, 312] width 134 height 12
click at [802, 320] on input "Temporary data issue." at bounding box center [802, 320] width 0 height 0
click at [916, 551] on button "Apply" at bounding box center [907, 542] width 54 height 23
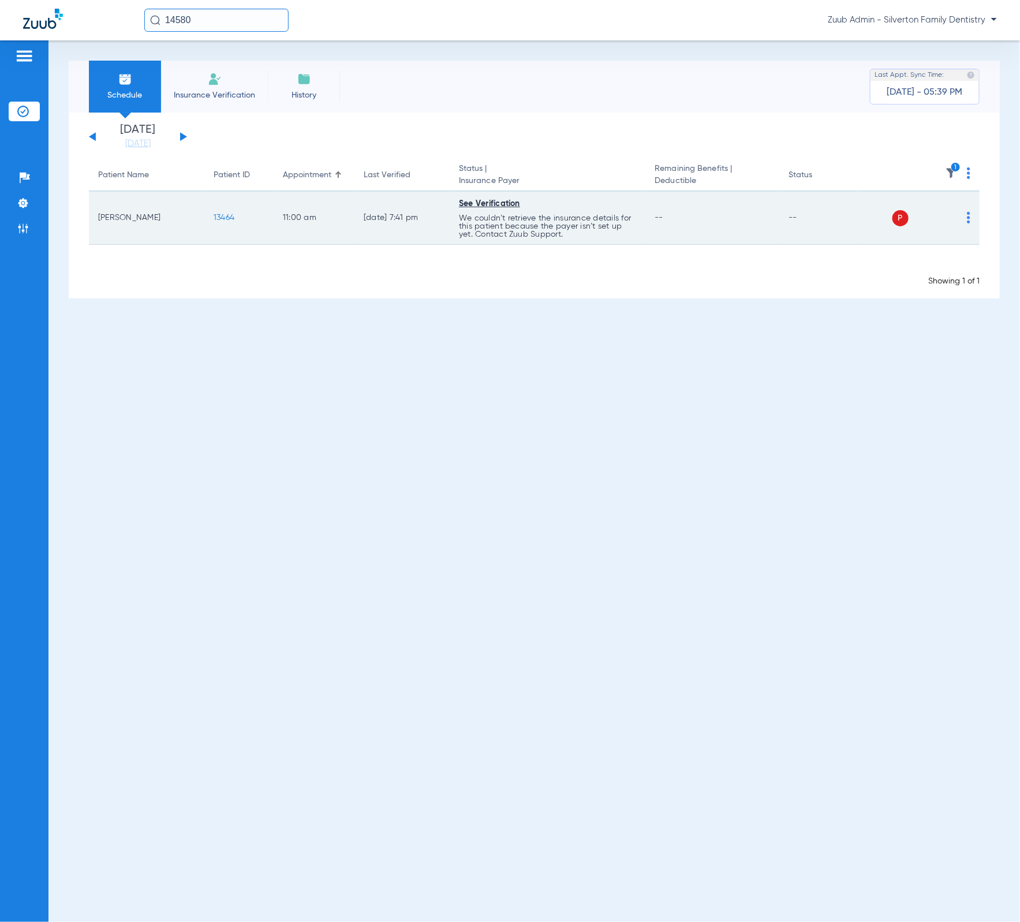
click at [215, 210] on td "13464" at bounding box center [238, 218] width 69 height 53
click at [216, 212] on td "13464" at bounding box center [238, 218] width 69 height 53
click at [216, 214] on span "13464" at bounding box center [224, 218] width 21 height 8
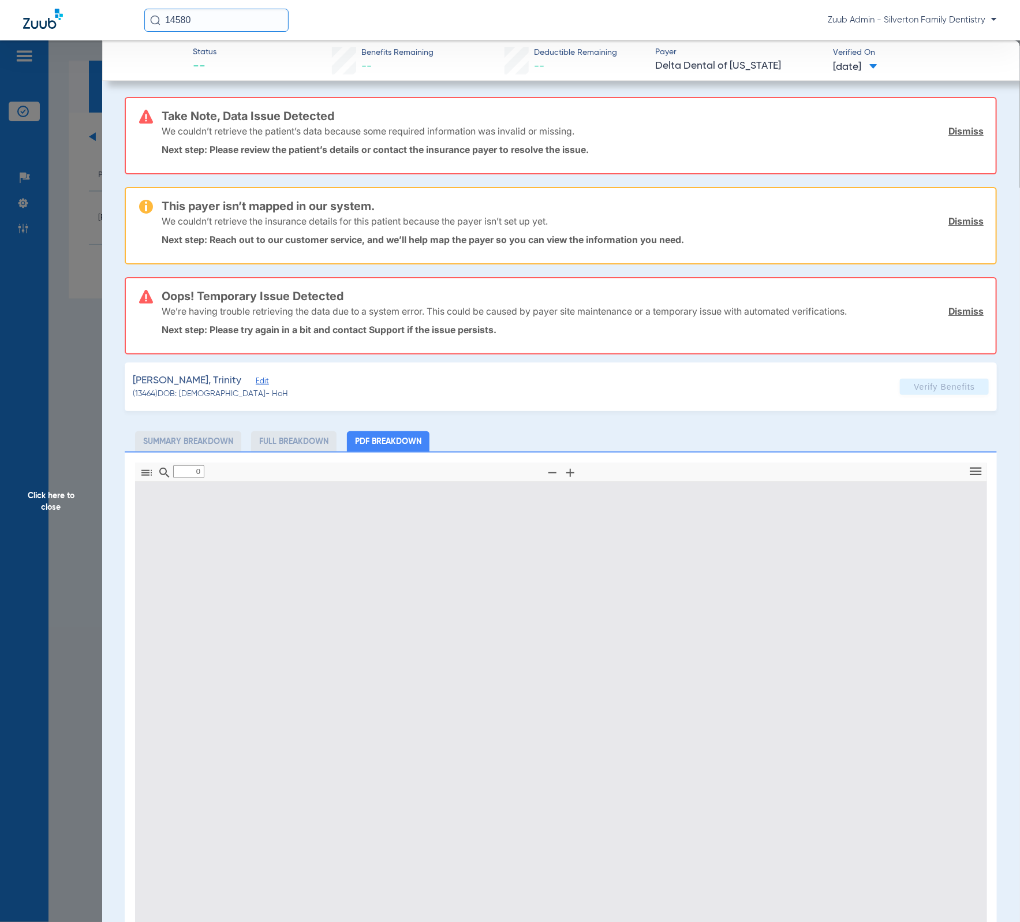
type input "1"
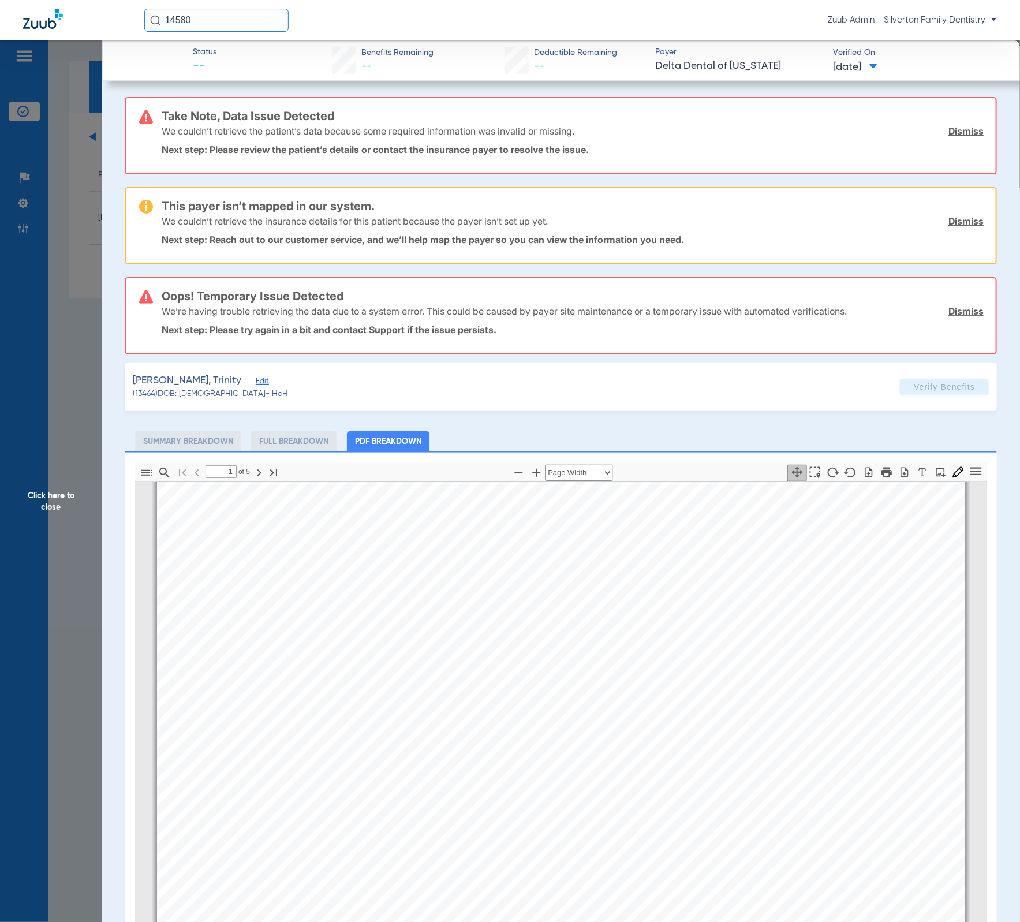
click at [84, 347] on span "Click here to close" at bounding box center [51, 501] width 102 height 922
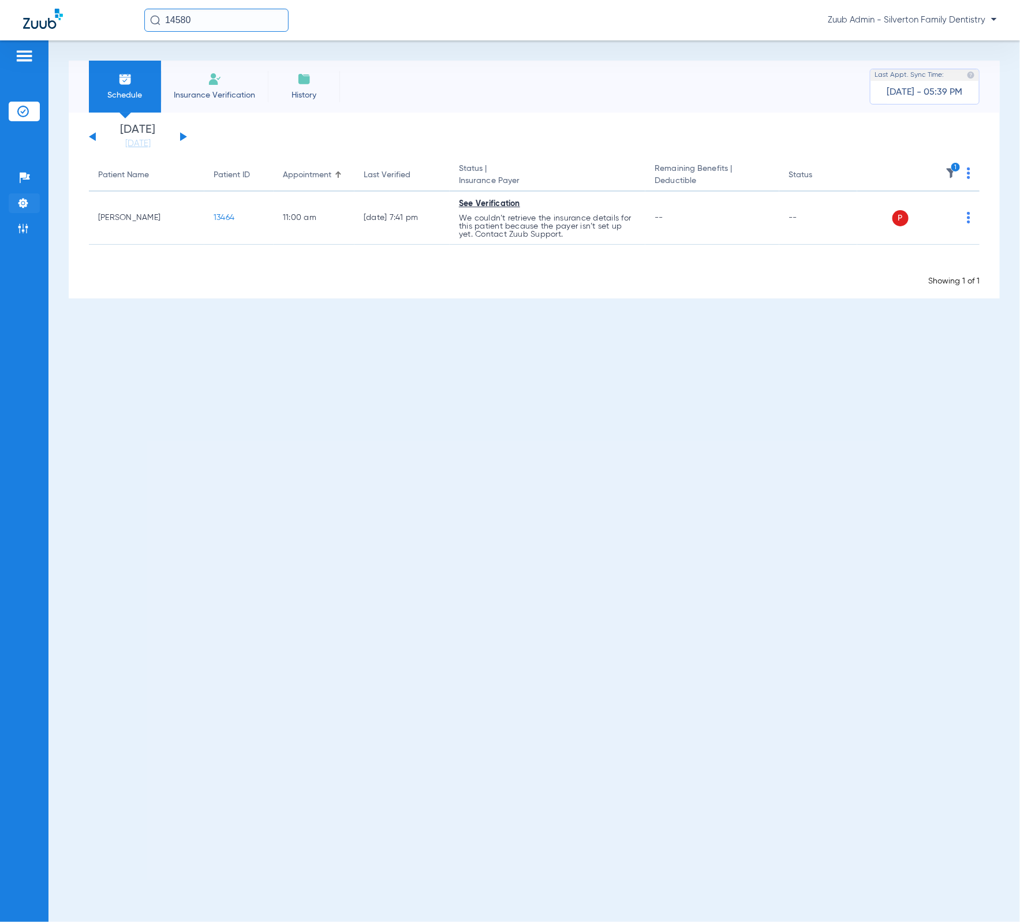
click at [29, 208] on li "Settings" at bounding box center [24, 203] width 31 height 20
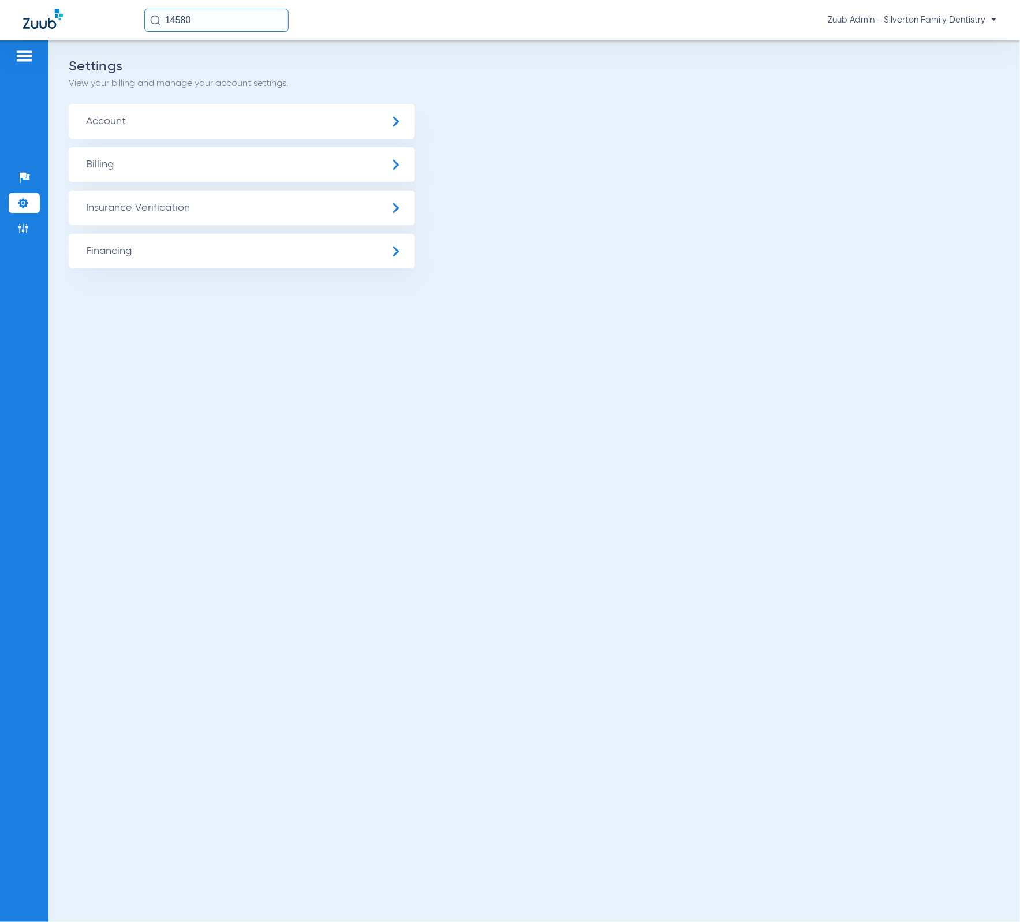
click at [96, 208] on span "Insurance Verification" at bounding box center [242, 207] width 346 height 35
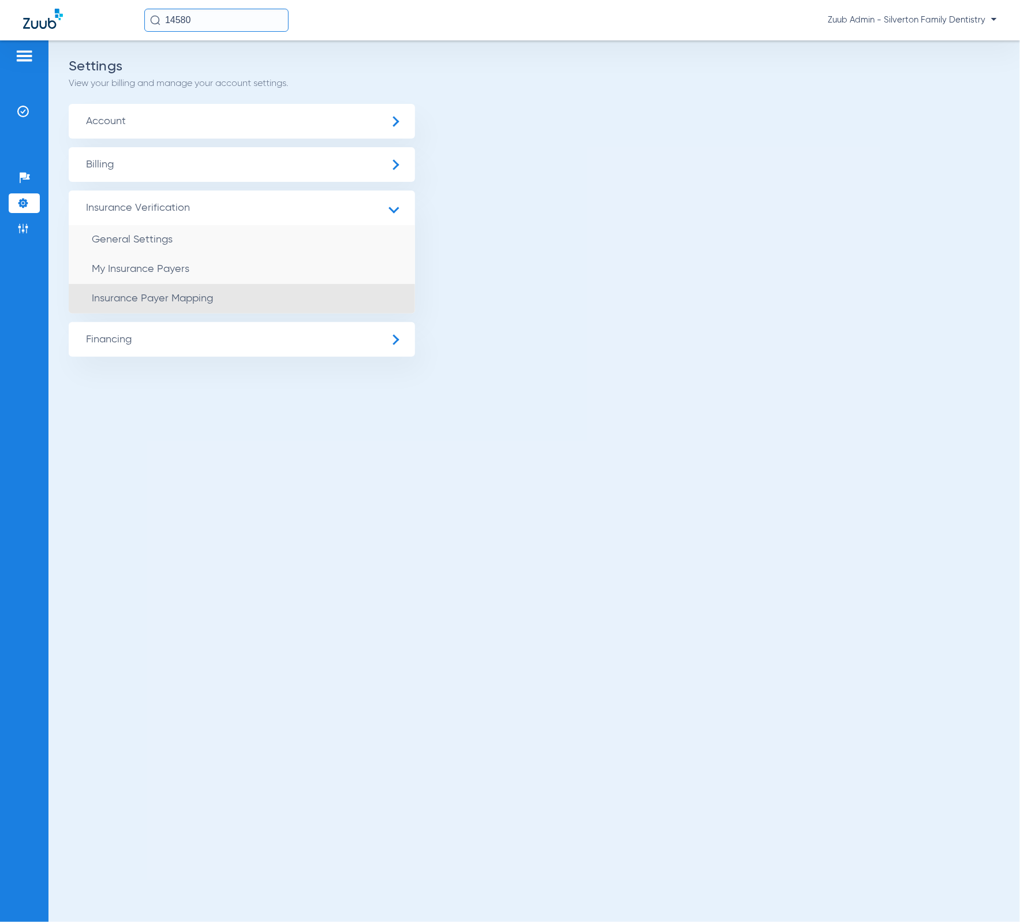
click at [274, 289] on li "Insurance Payer Mapping" at bounding box center [242, 298] width 346 height 29
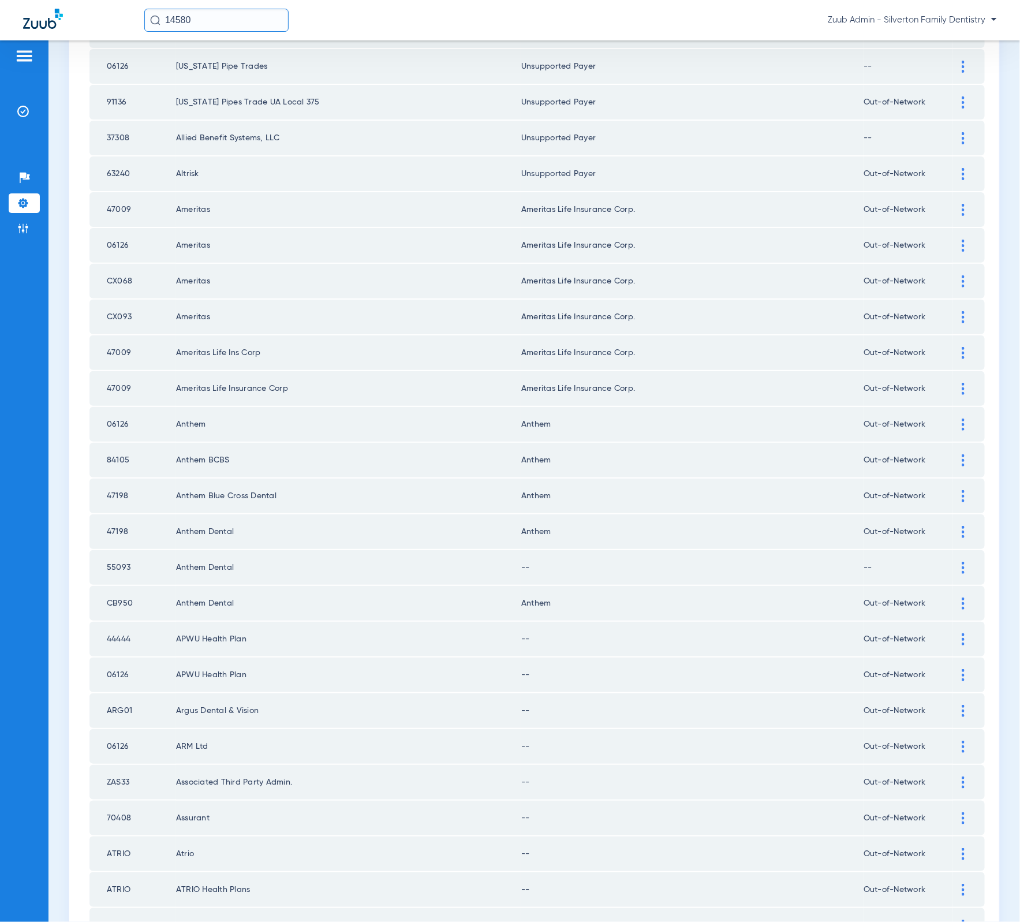
scroll to position [797, 0]
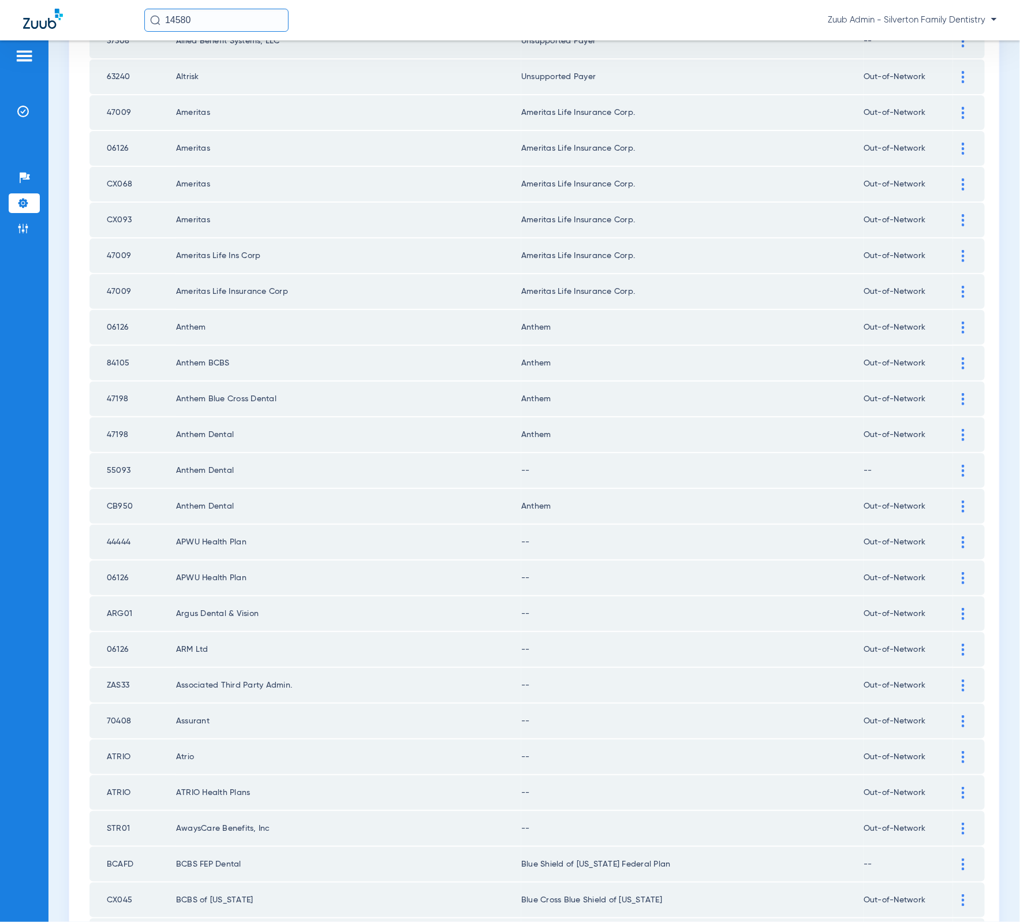
click at [953, 465] on div at bounding box center [963, 471] width 20 height 12
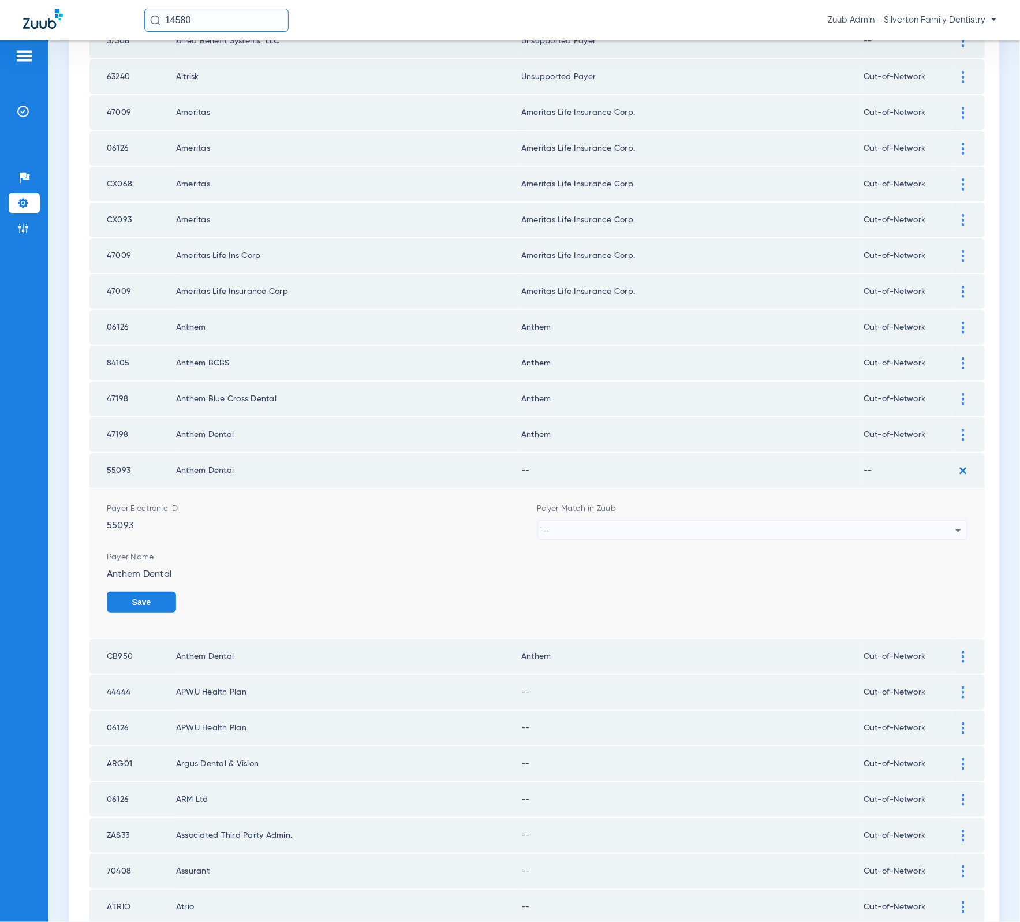
click at [681, 521] on div "--" at bounding box center [750, 531] width 412 height 20
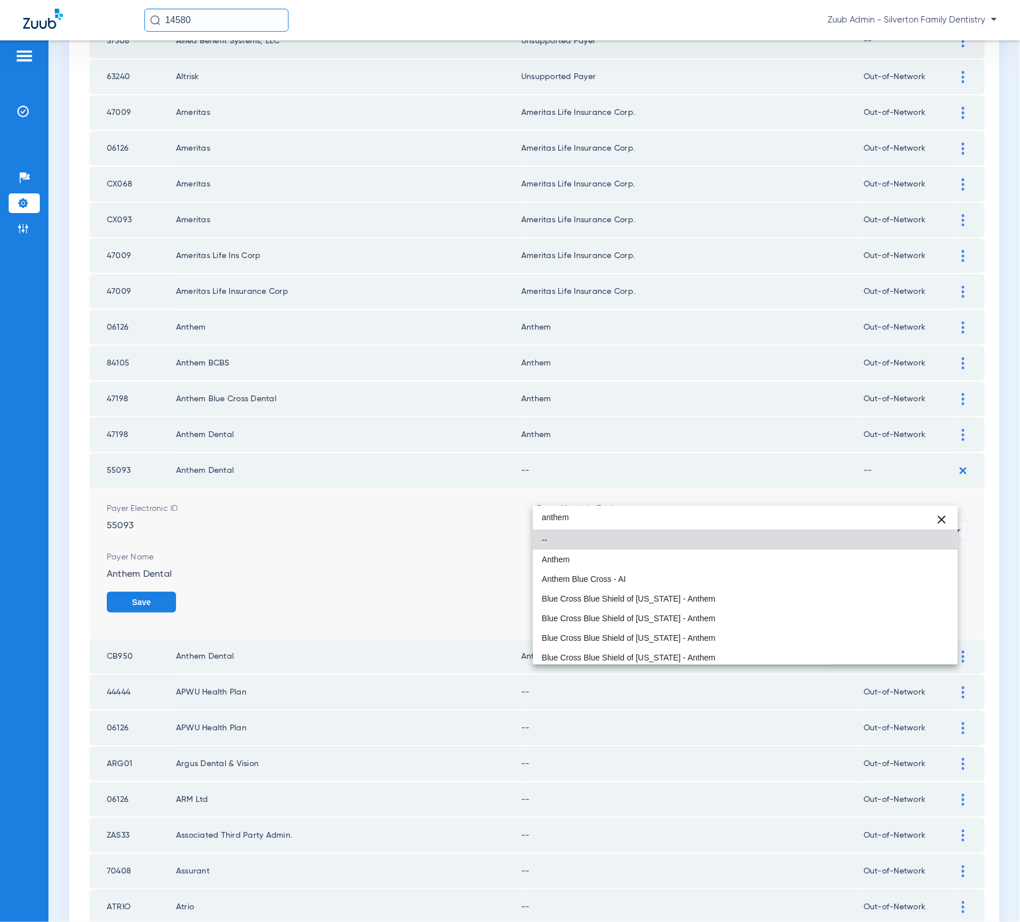
type input "anthem"
click at [652, 553] on mat-option "Anthem" at bounding box center [745, 559] width 425 height 20
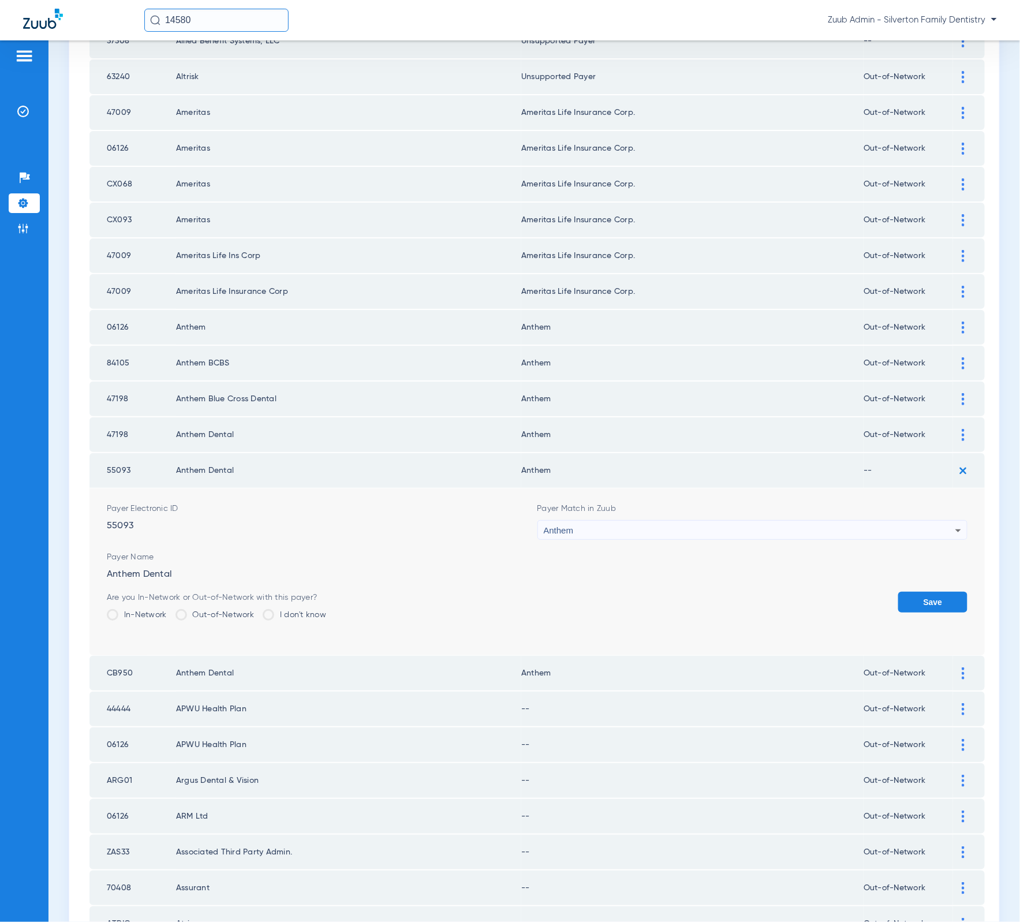
click at [182, 609] on span at bounding box center [181, 615] width 12 height 12
click at [257, 611] on input "Out-of-Network" at bounding box center [257, 611] width 0 height 0
click at [898, 592] on button "Save" at bounding box center [932, 602] width 69 height 21
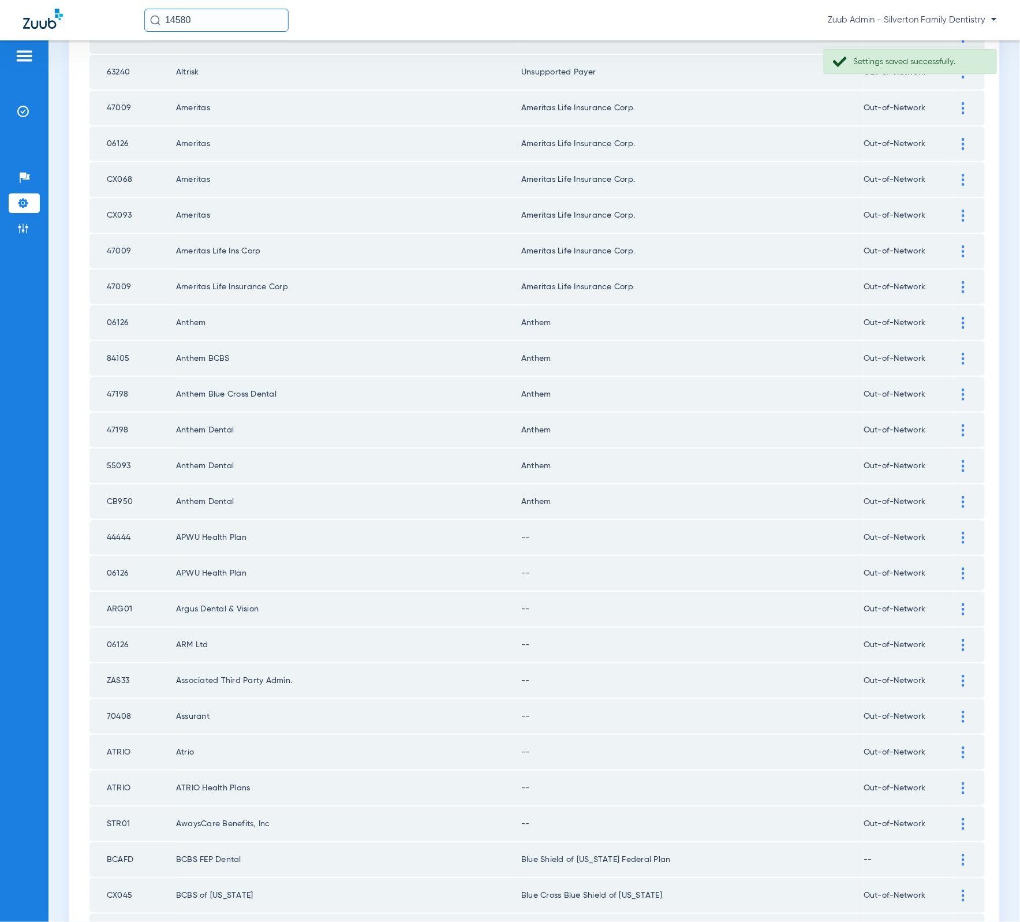
scroll to position [809, 0]
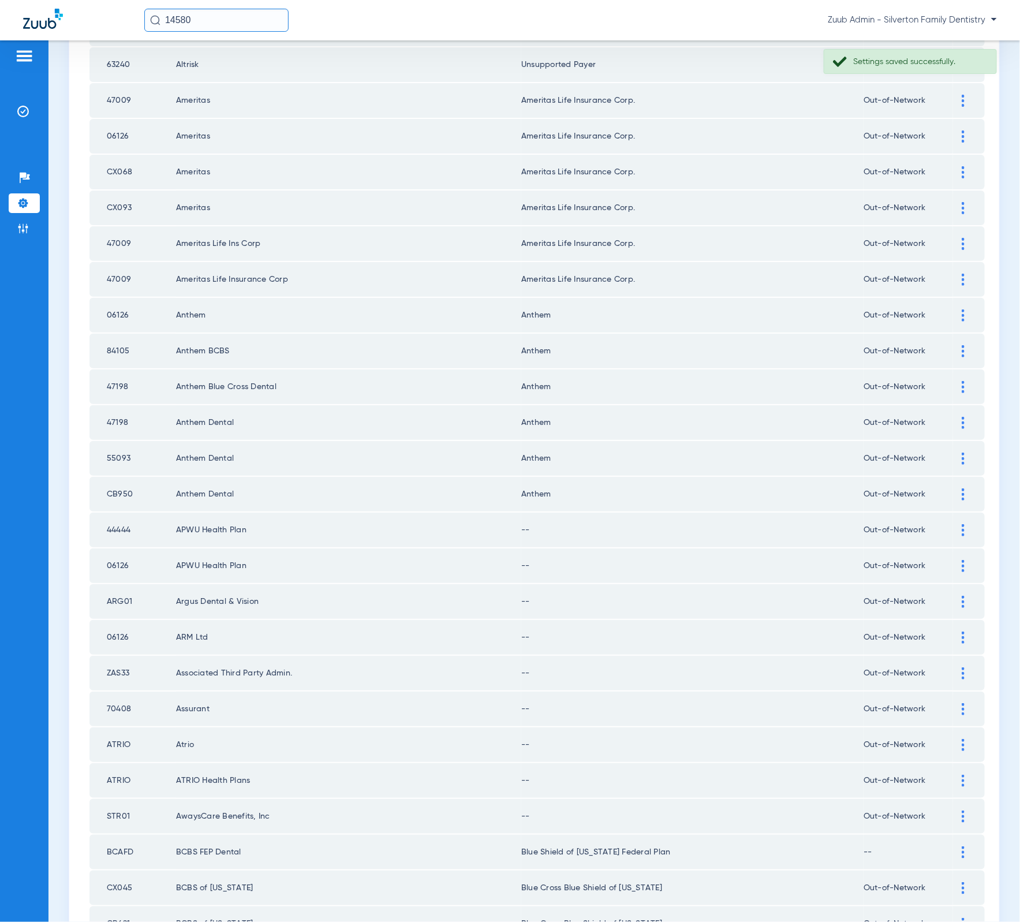
click at [959, 524] on div at bounding box center [963, 530] width 20 height 12
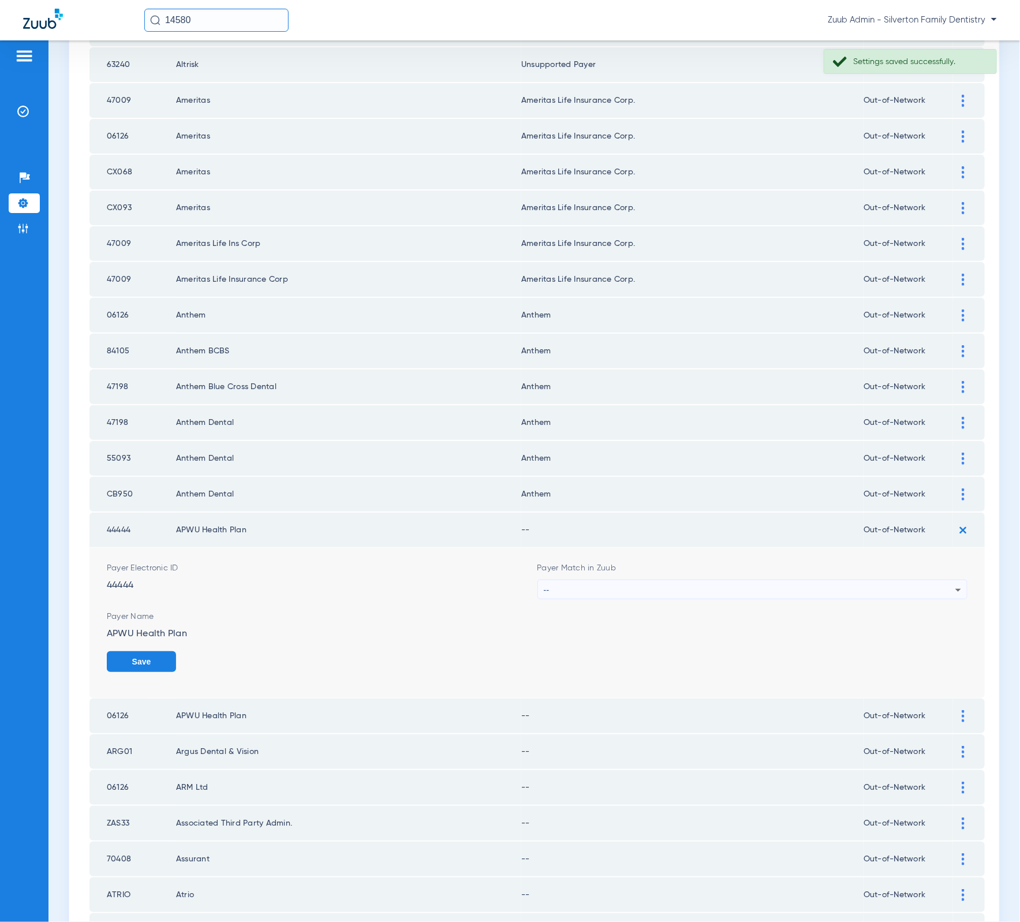
click at [727, 580] on div "--" at bounding box center [750, 590] width 412 height 20
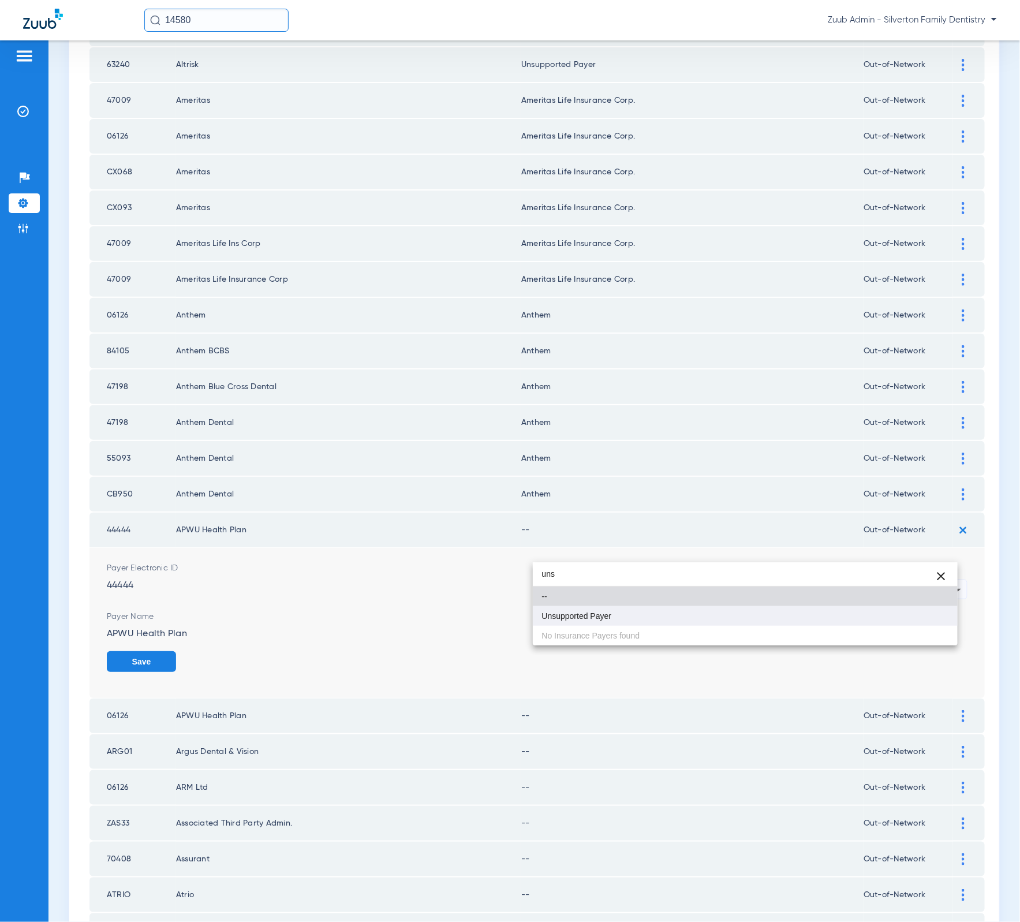
type input "uns"
click at [660, 618] on mat-option "Unsupported Payer" at bounding box center [745, 616] width 425 height 20
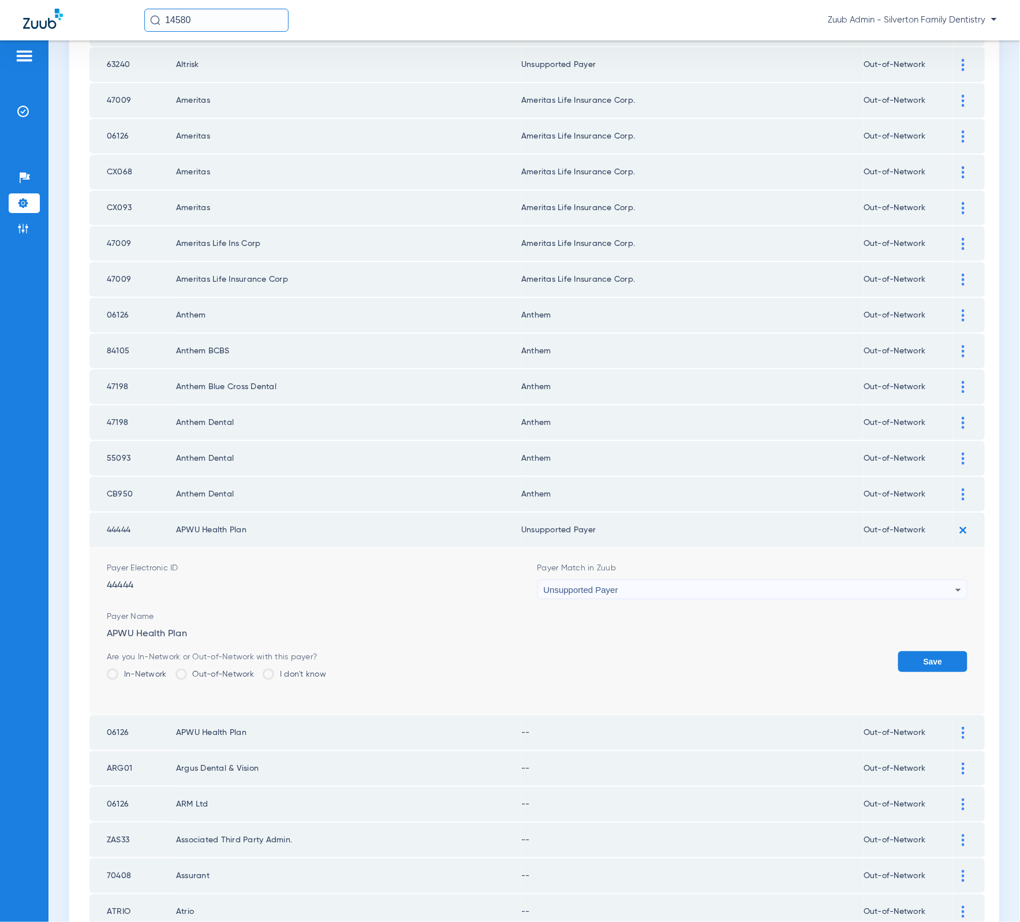
click at [917, 651] on button "Save" at bounding box center [932, 661] width 69 height 21
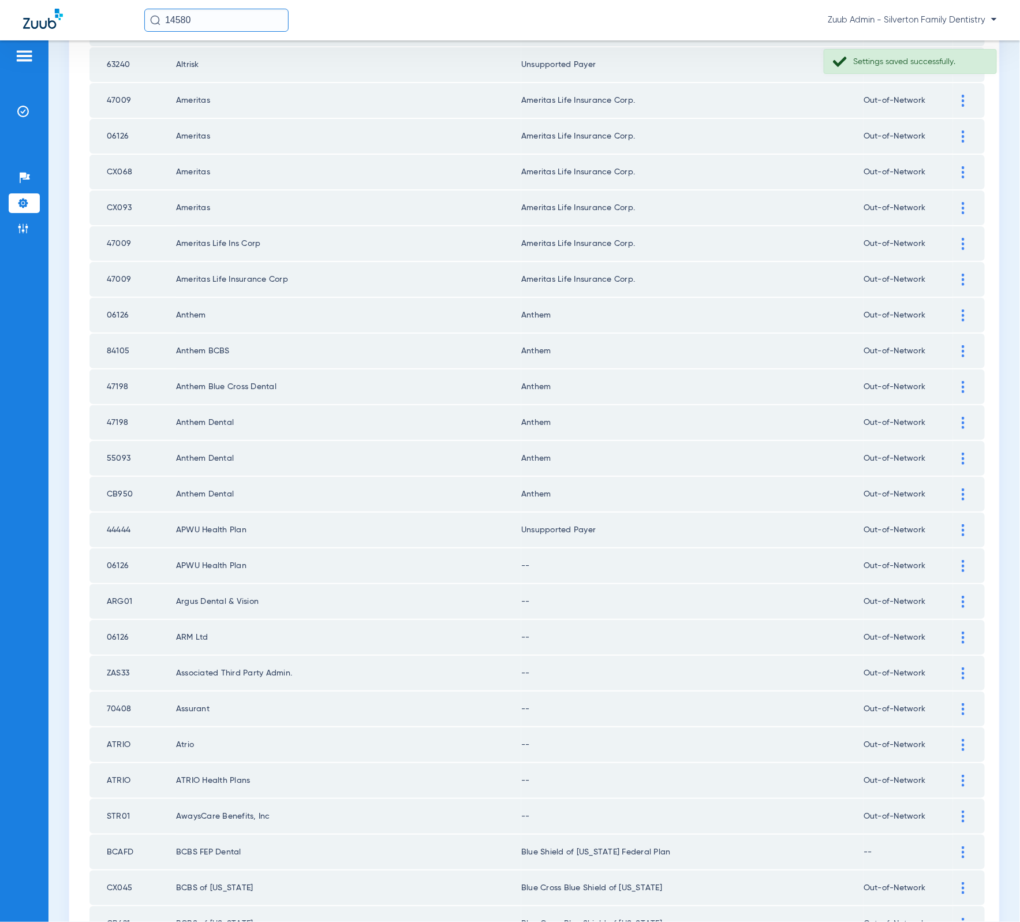
click at [962, 560] on img at bounding box center [963, 566] width 3 height 12
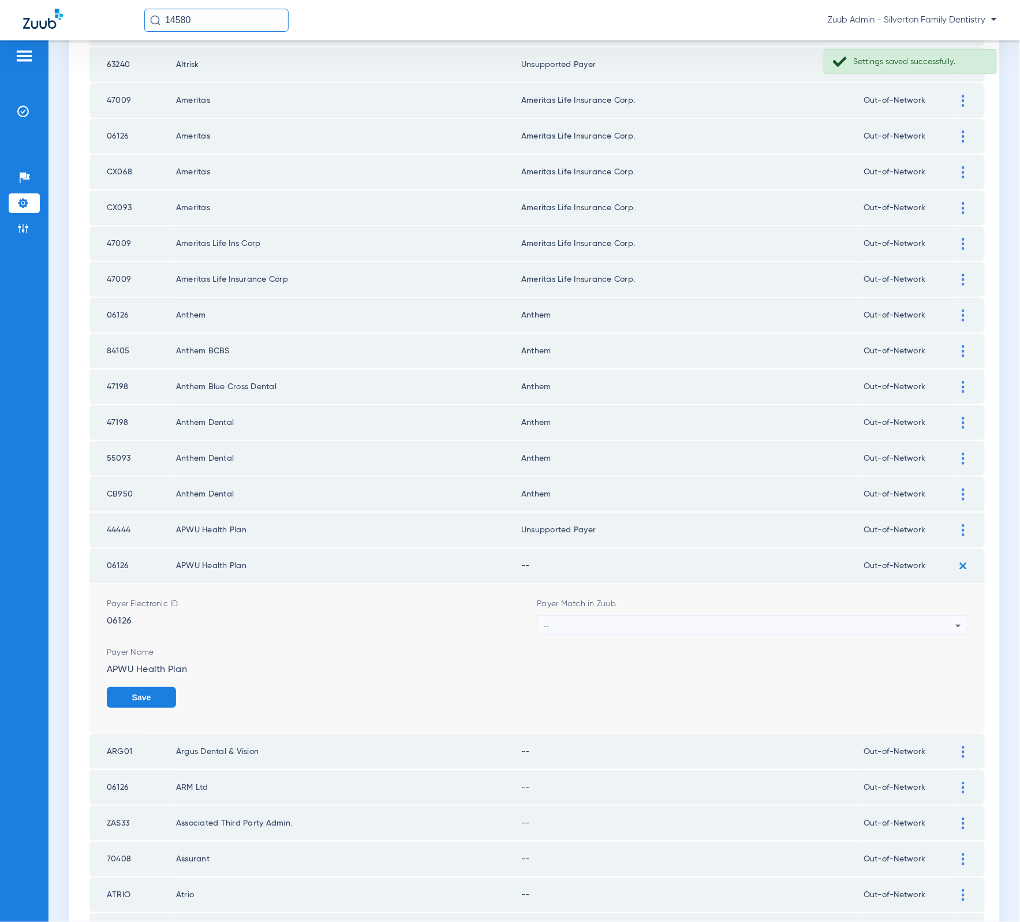
click at [785, 616] on div "--" at bounding box center [750, 626] width 412 height 20
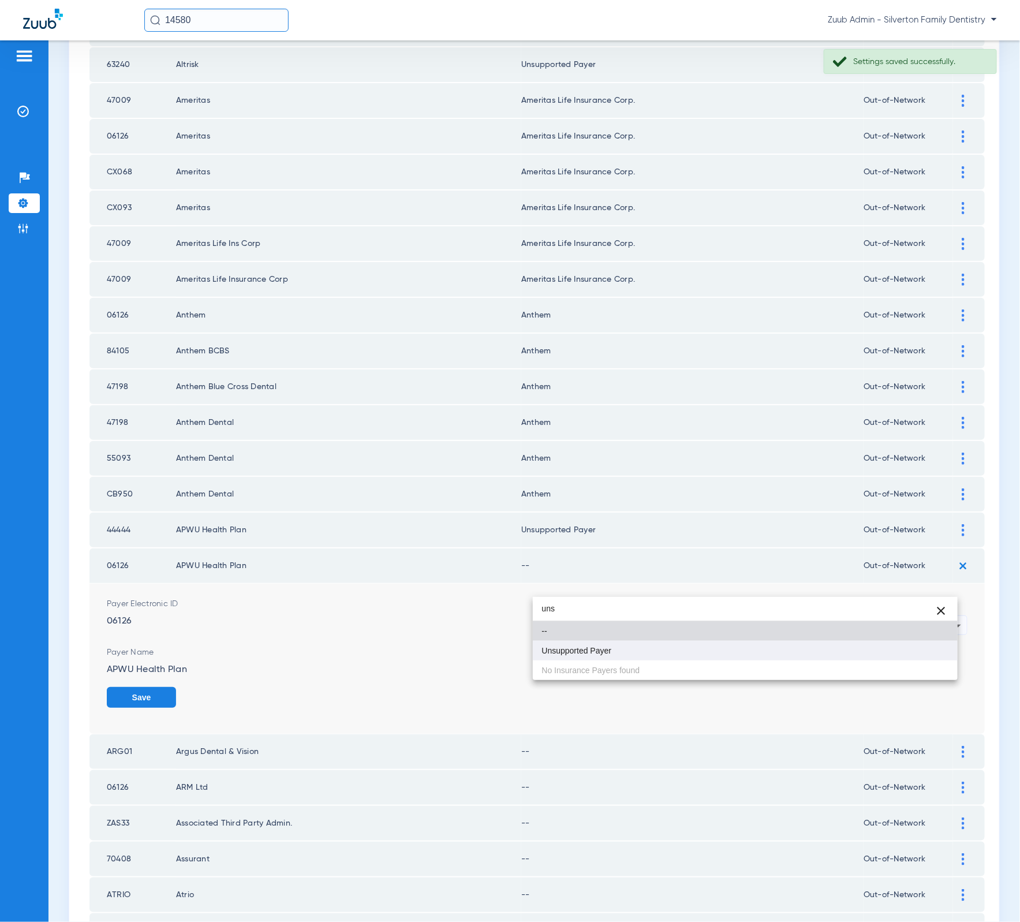
type input "uns"
click at [709, 643] on mat-option "Unsupported Payer" at bounding box center [745, 651] width 425 height 20
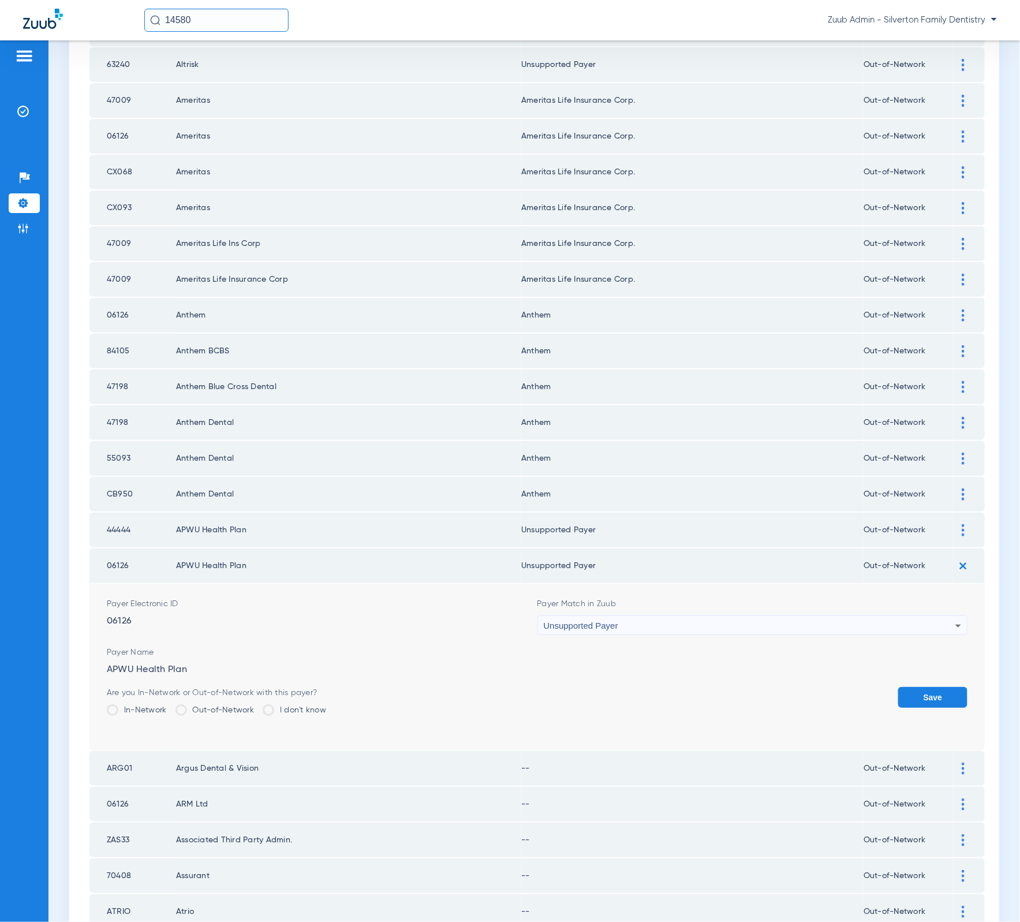
click at [898, 687] on button "Save" at bounding box center [932, 697] width 69 height 21
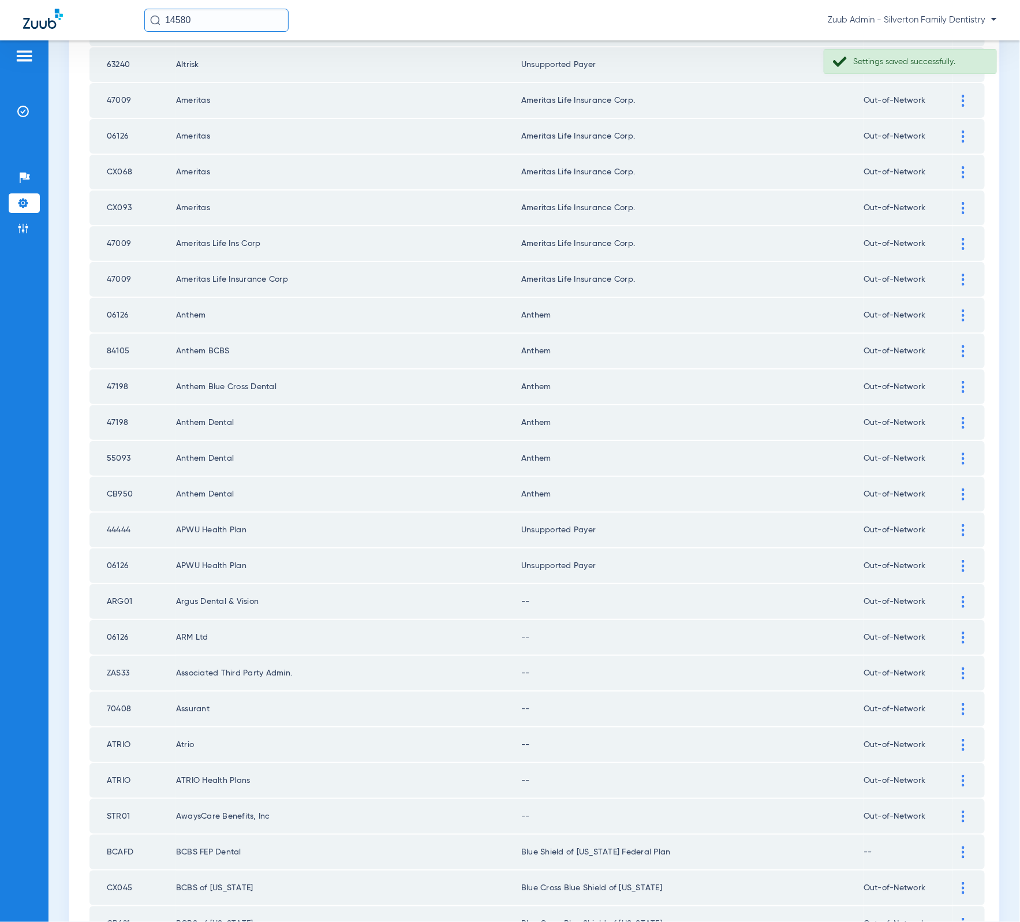
click at [940, 584] on td "Out-of-Network" at bounding box center [907, 601] width 89 height 35
click at [953, 596] on div at bounding box center [963, 602] width 20 height 12
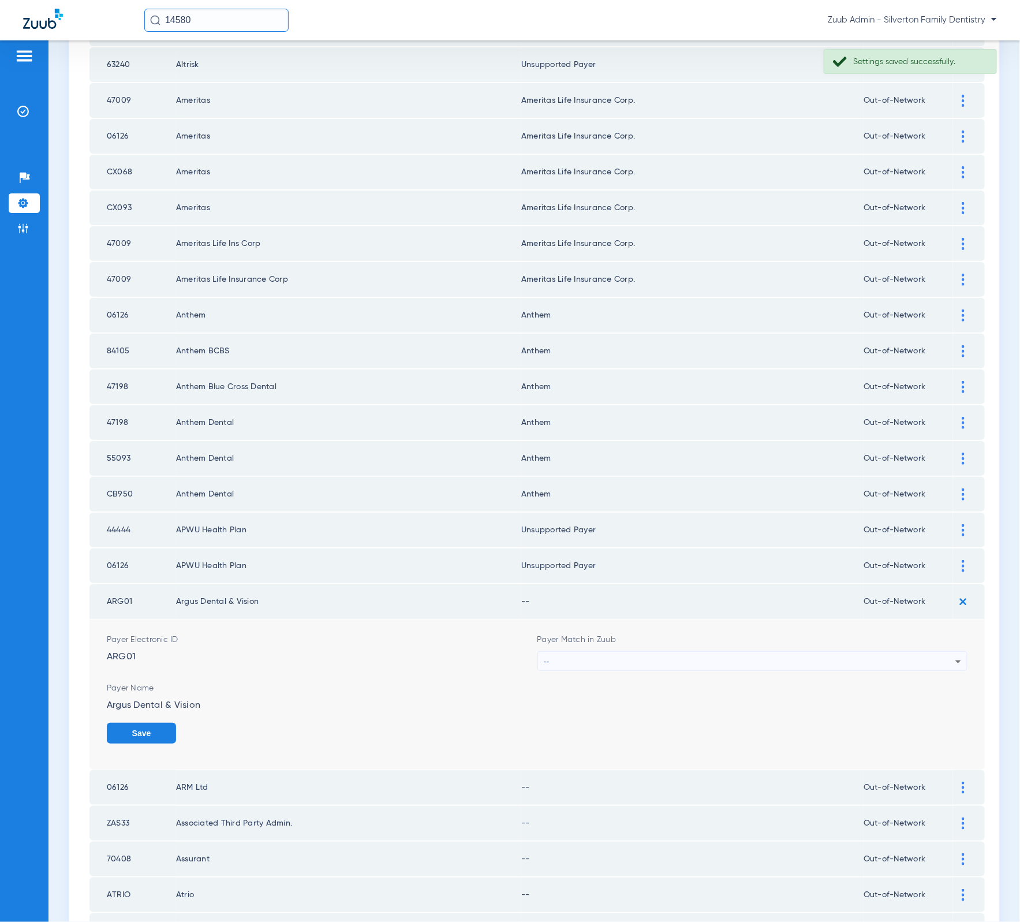
click at [799, 652] on div "--" at bounding box center [750, 662] width 412 height 20
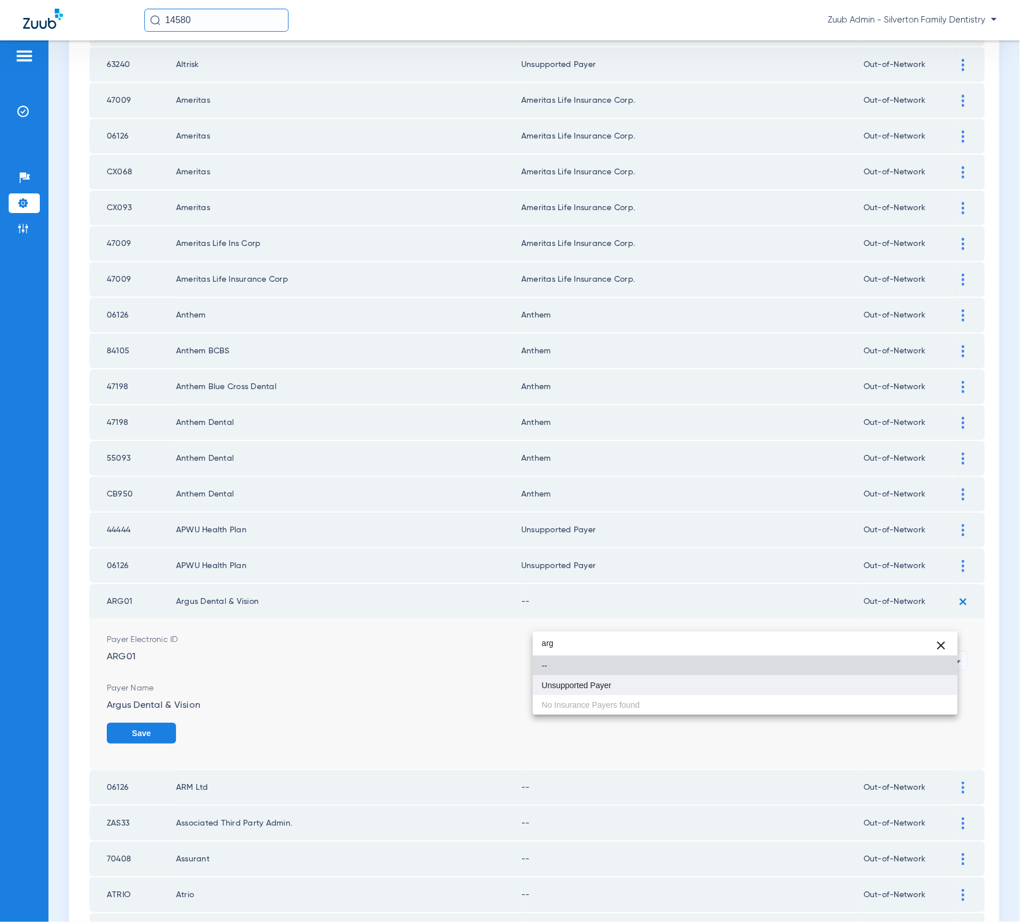
type input "arg"
click at [800, 695] on mat-option "Unsupported Payer" at bounding box center [745, 685] width 425 height 20
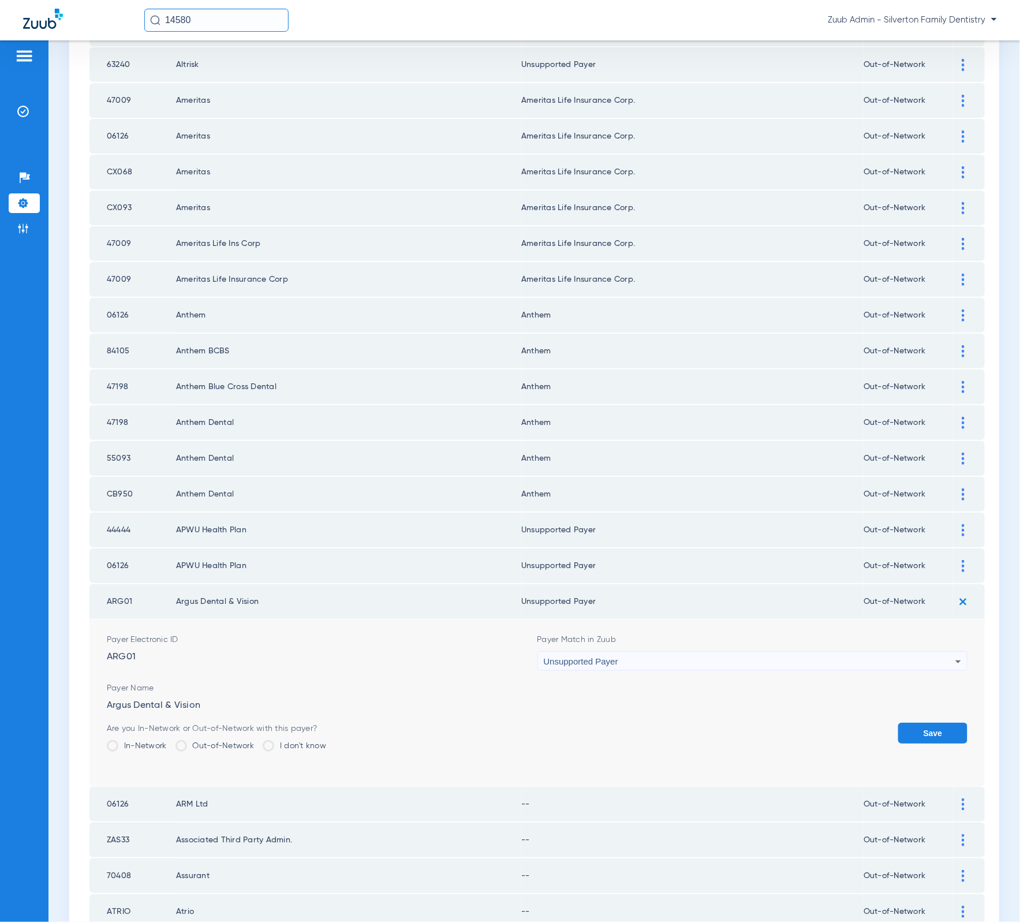
click at [899, 723] on button "Save" at bounding box center [932, 733] width 69 height 21
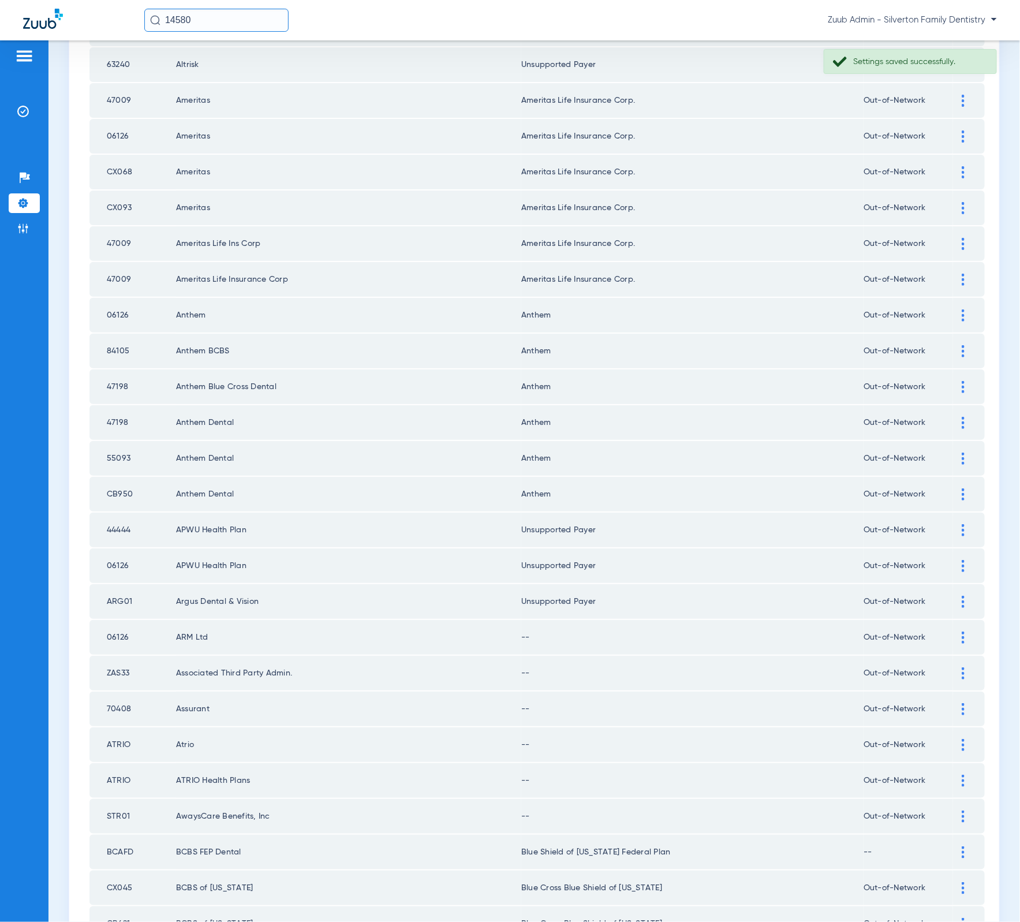
click at [953, 631] on div at bounding box center [963, 637] width 20 height 12
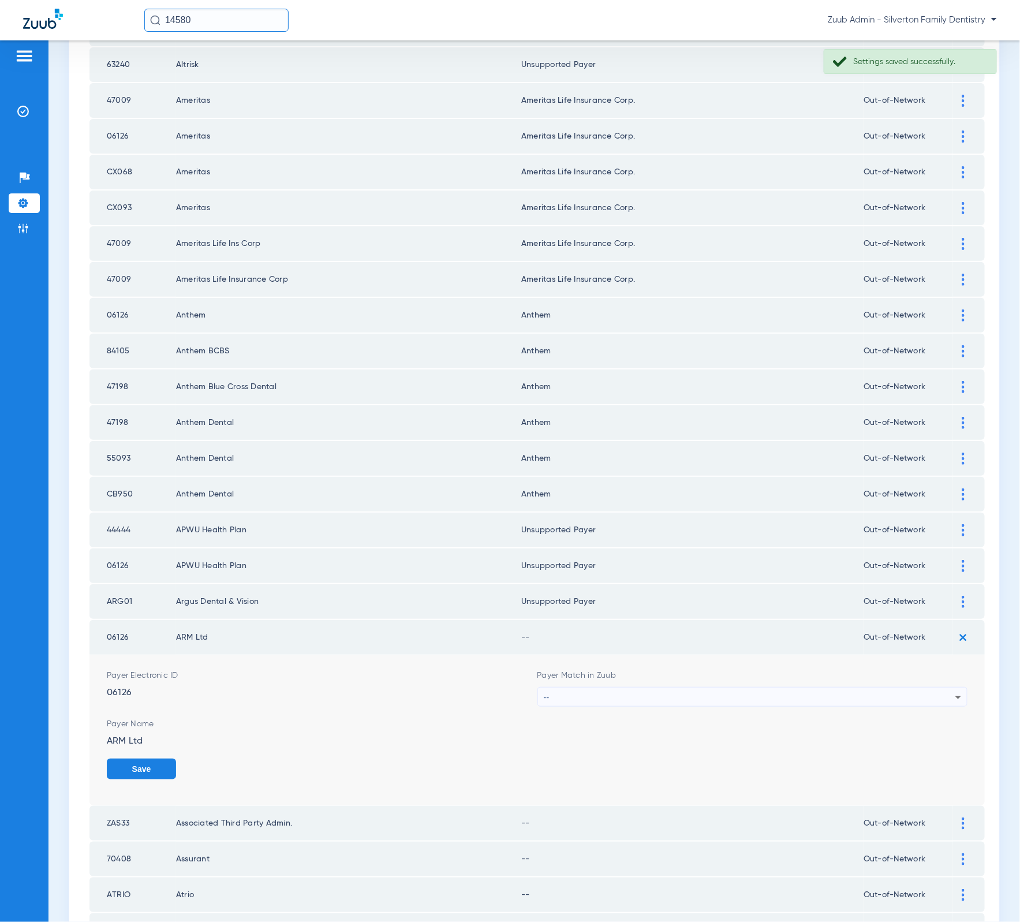
click at [767, 668] on form "Payer Electronic ID 06126 Payer Match in Zuub -- Payer Name ARM Ltd Save" at bounding box center [537, 730] width 861 height 150
click at [768, 687] on div "--" at bounding box center [750, 697] width 412 height 20
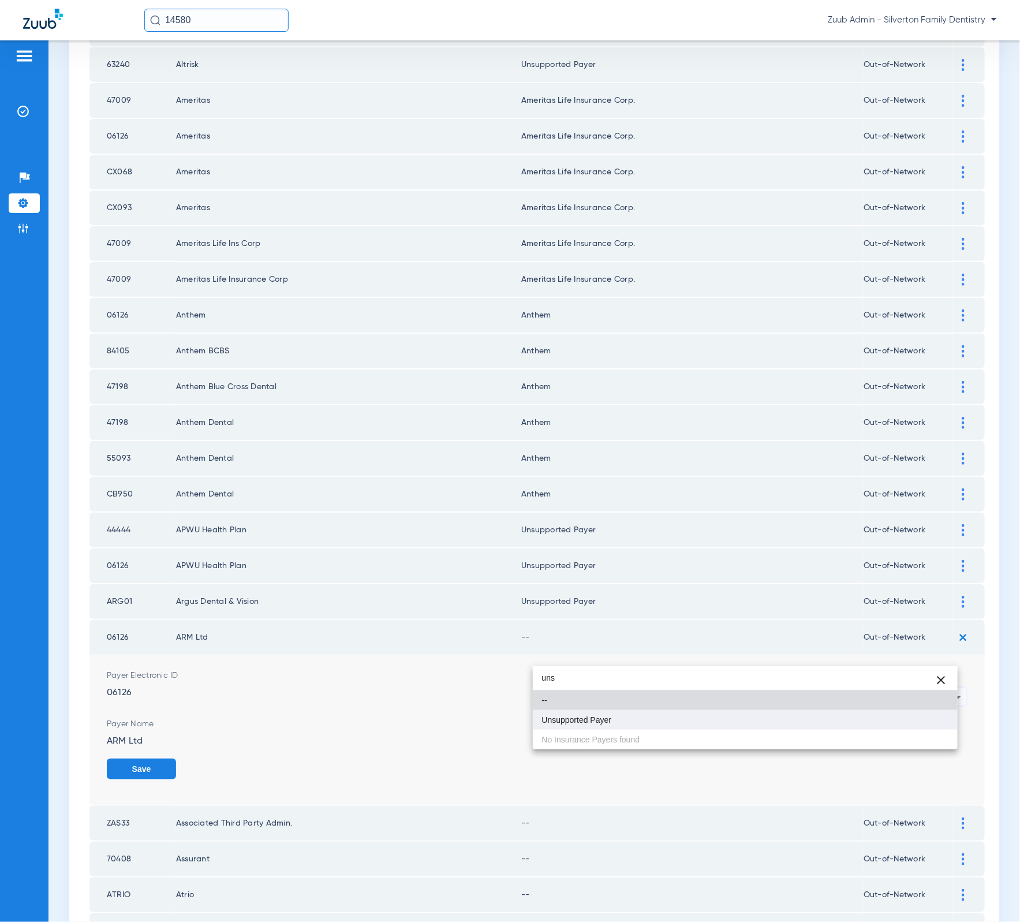
type input "uns"
click at [752, 715] on mat-option "Unsupported Payer" at bounding box center [745, 720] width 425 height 20
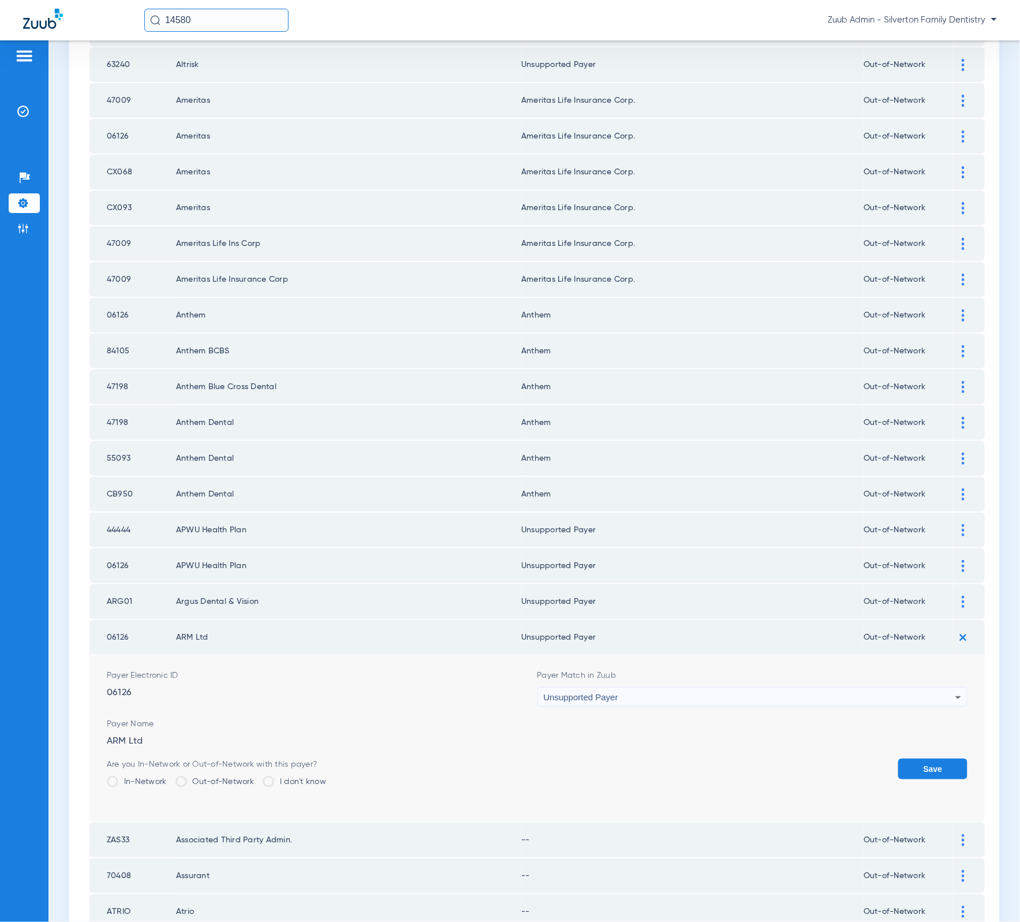
click at [918, 758] on div "Save" at bounding box center [932, 777] width 69 height 38
drag, startPoint x: 917, startPoint y: 732, endPoint x: 838, endPoint y: 701, distance: 85.3
click at [916, 758] on button "Save" at bounding box center [932, 768] width 69 height 21
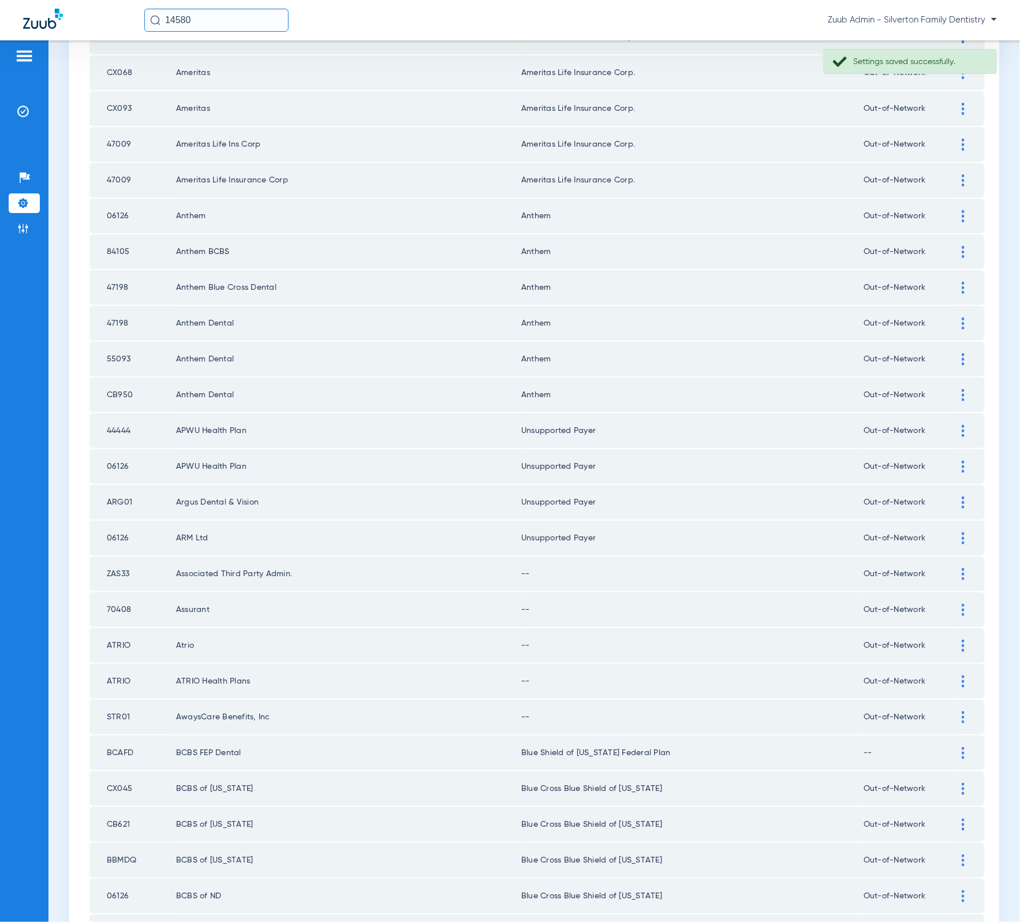
scroll to position [909, 0]
click at [954, 567] on div at bounding box center [963, 573] width 20 height 12
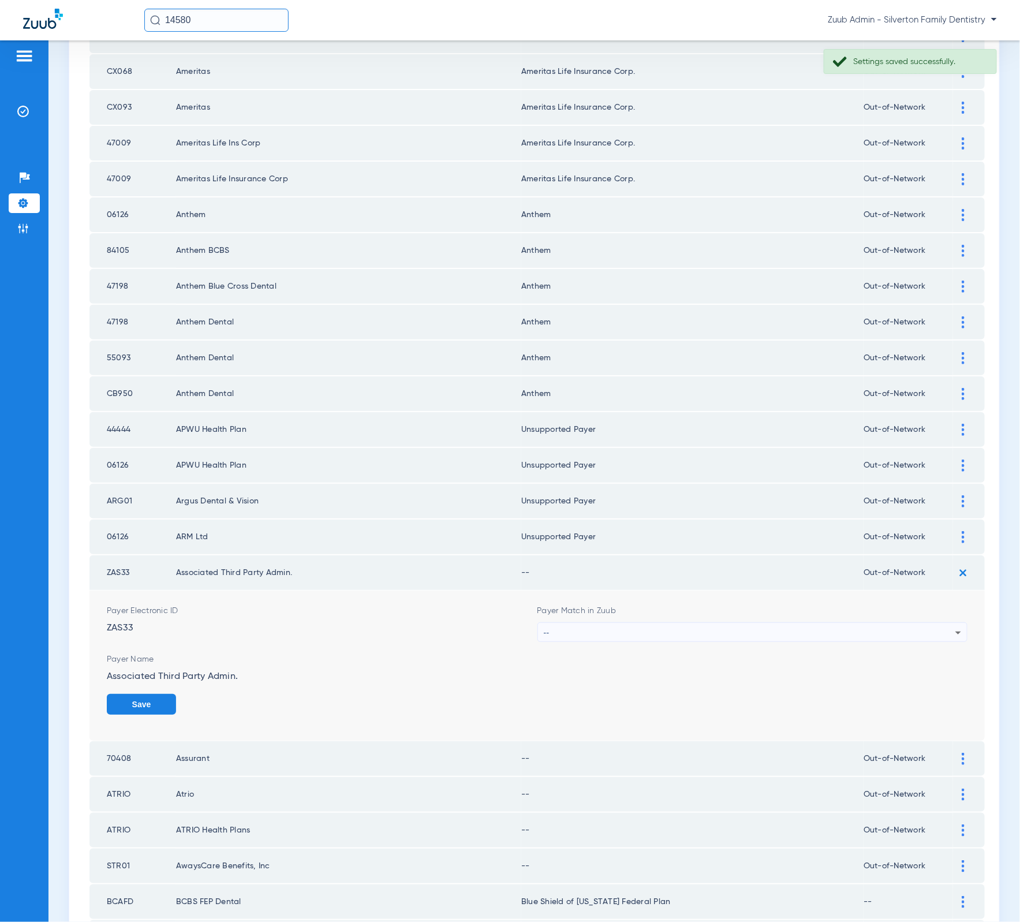
click at [764, 623] on div "--" at bounding box center [750, 633] width 412 height 20
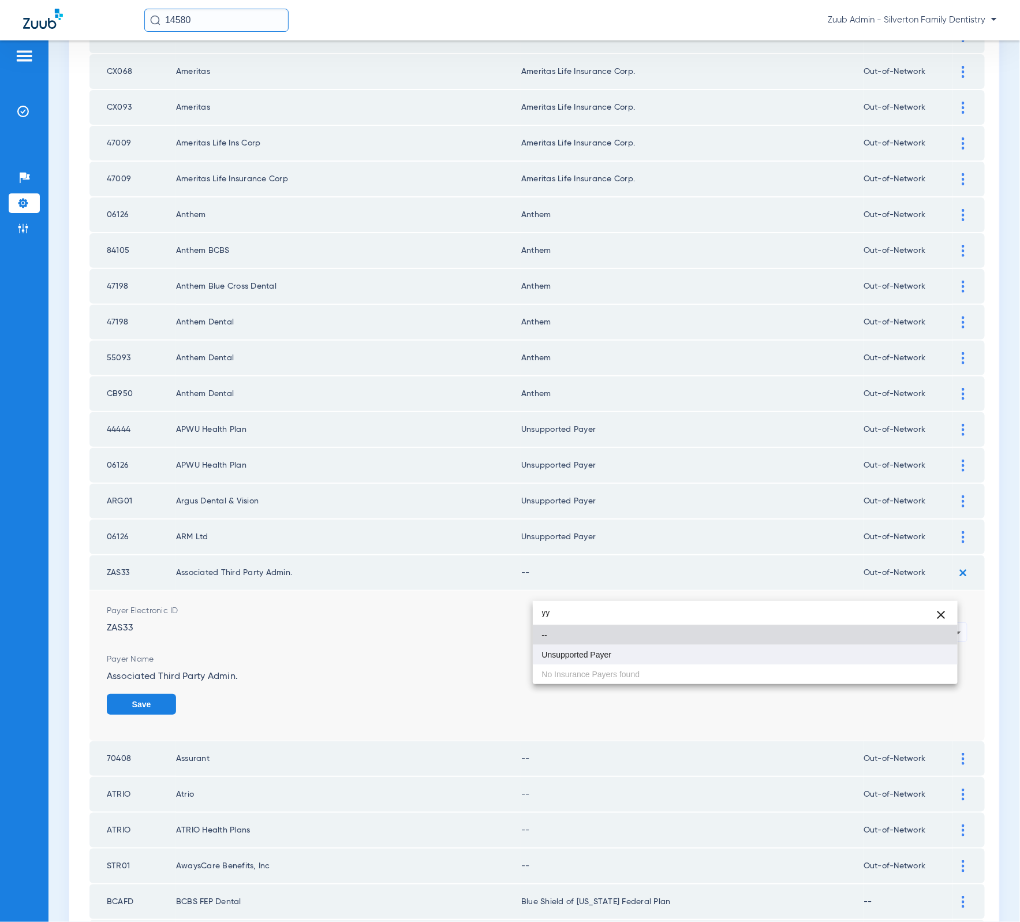
type input "yy"
click at [737, 658] on mat-option "Unsupported Payer" at bounding box center [745, 655] width 425 height 20
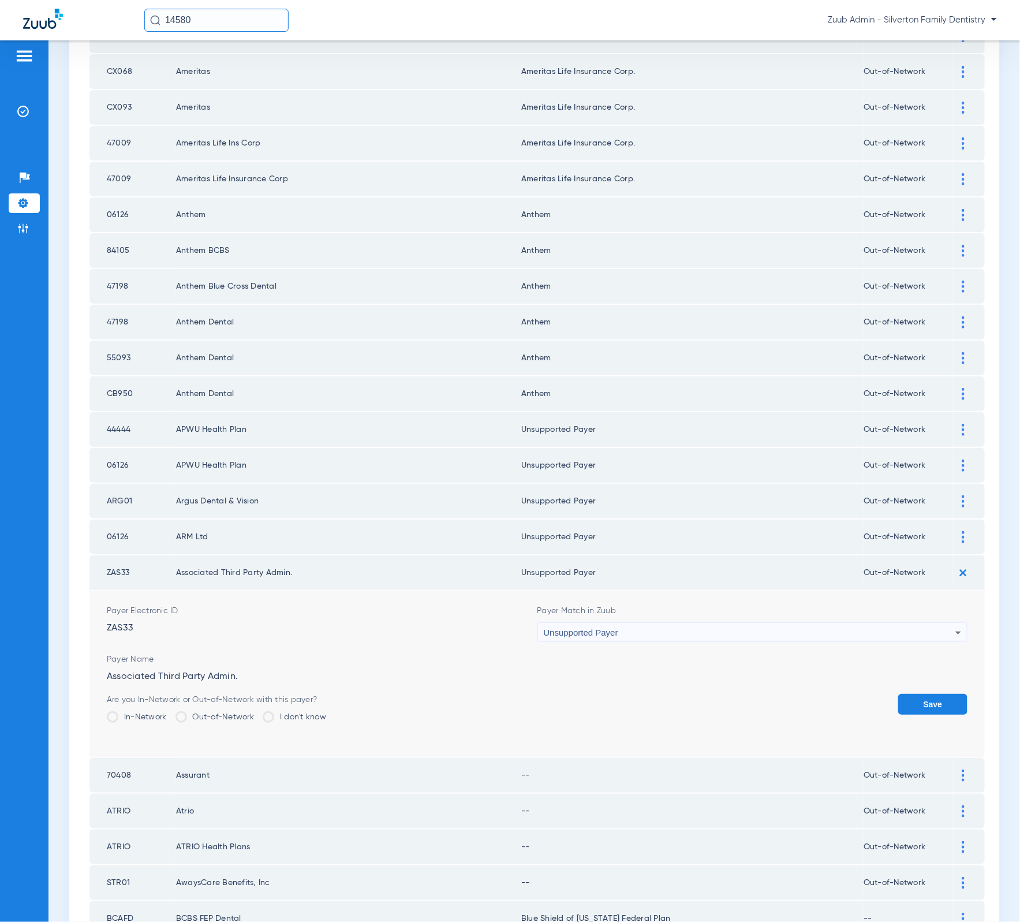
click at [877, 694] on div "Are you In-Network or Out-of-Network with this payer? In-Network Out-of-Network…" at bounding box center [537, 713] width 861 height 38
drag, startPoint x: 905, startPoint y: 661, endPoint x: 827, endPoint y: 635, distance: 82.1
click at [905, 694] on button "Save" at bounding box center [932, 704] width 69 height 21
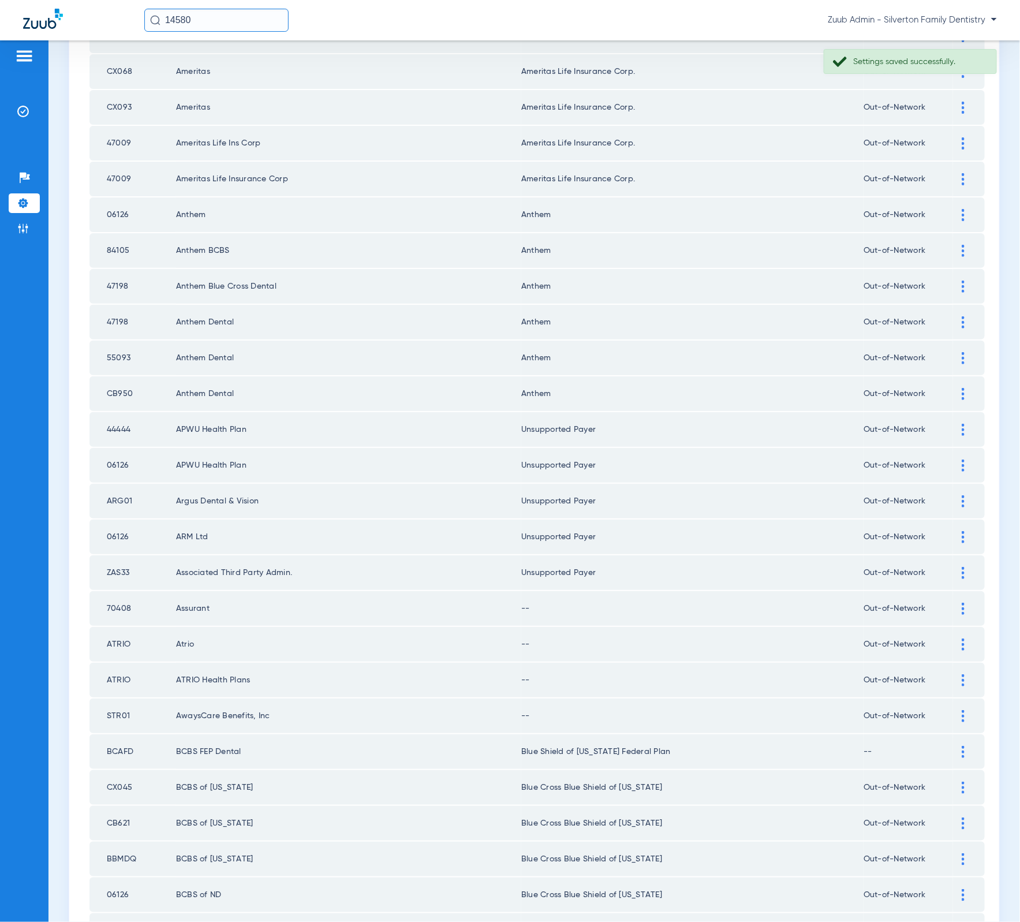
click at [953, 603] on div at bounding box center [963, 609] width 20 height 12
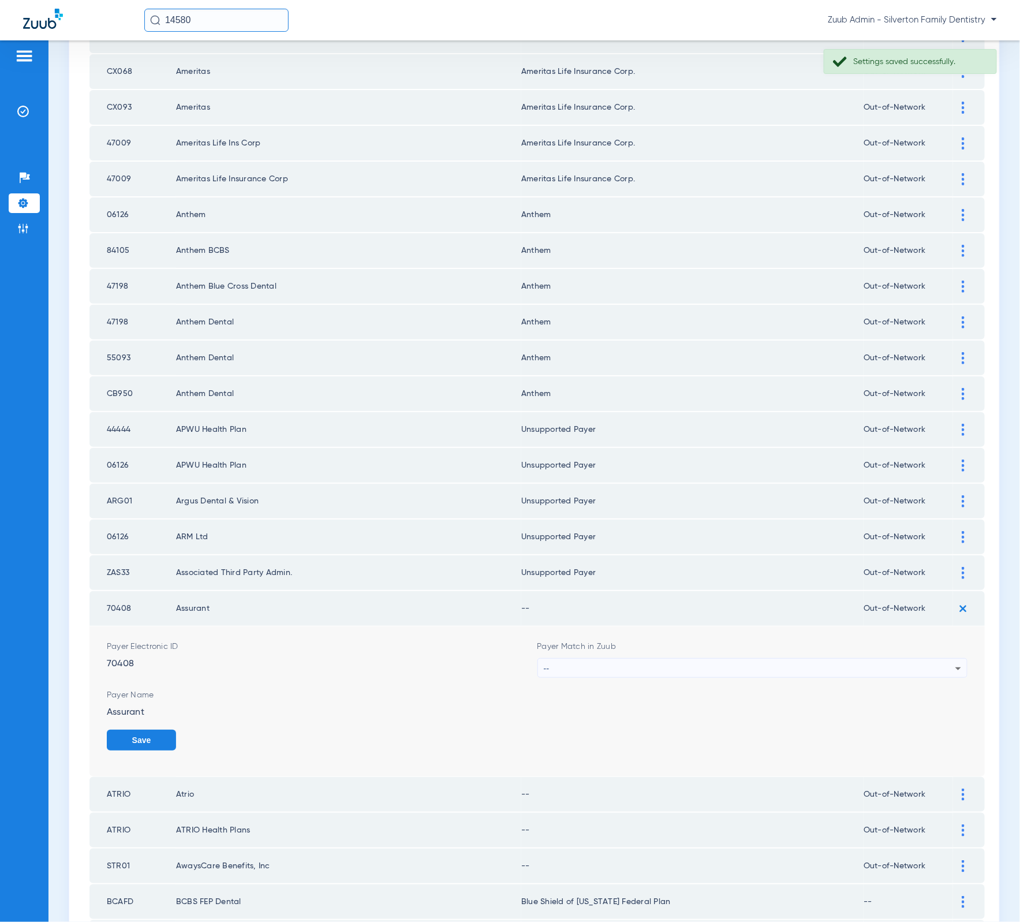
click at [843, 659] on div "--" at bounding box center [750, 669] width 412 height 20
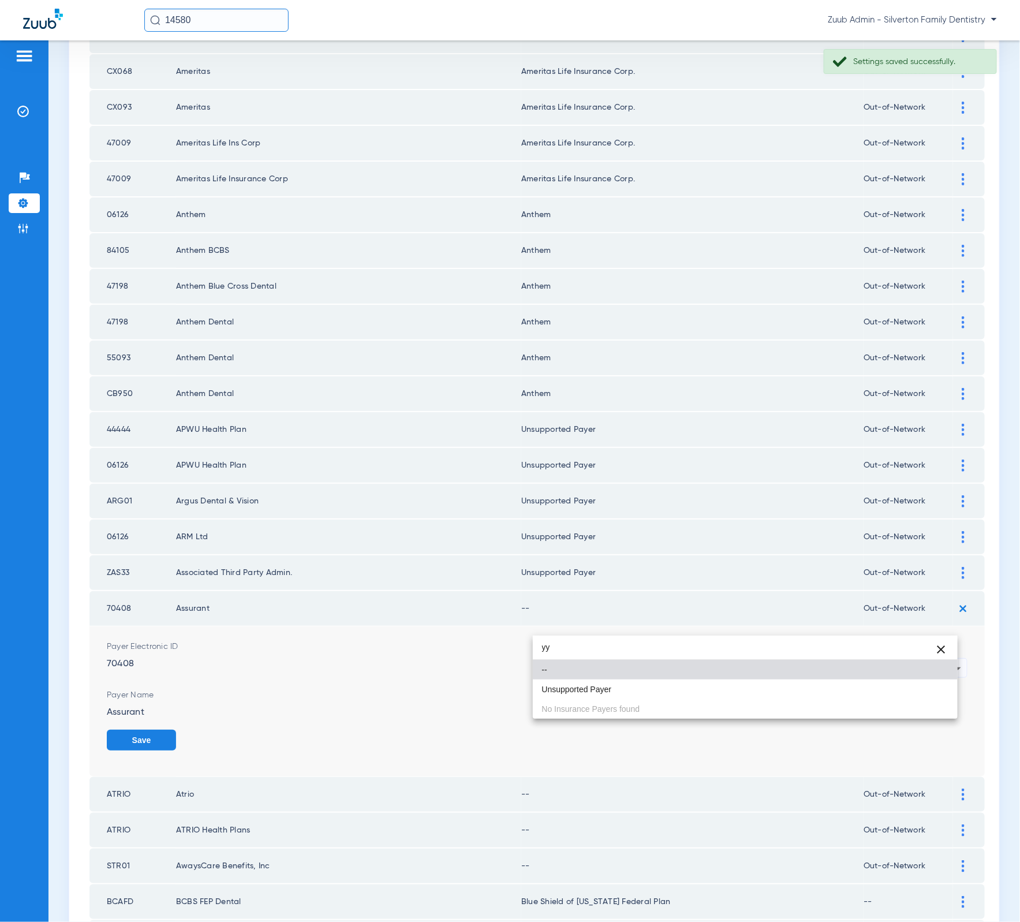
type input "yy"
click at [797, 676] on mat-option "--" at bounding box center [745, 670] width 425 height 20
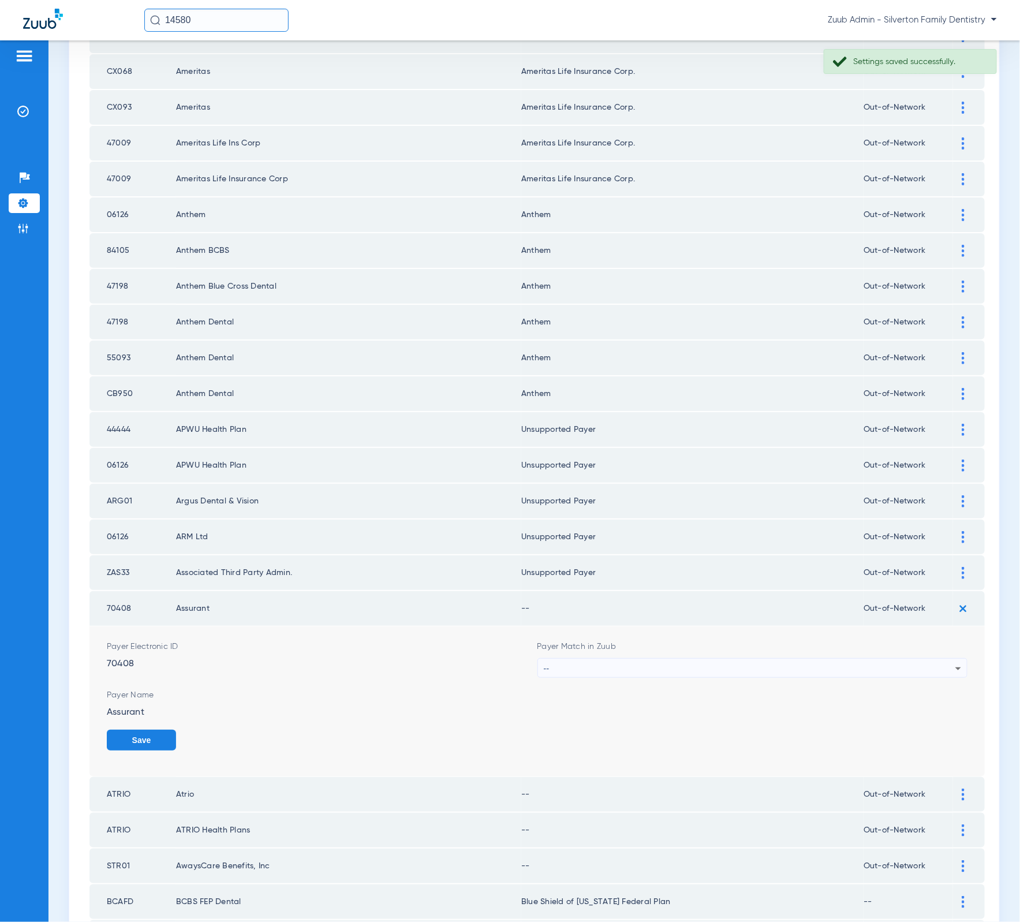
click at [795, 659] on div "--" at bounding box center [750, 669] width 412 height 20
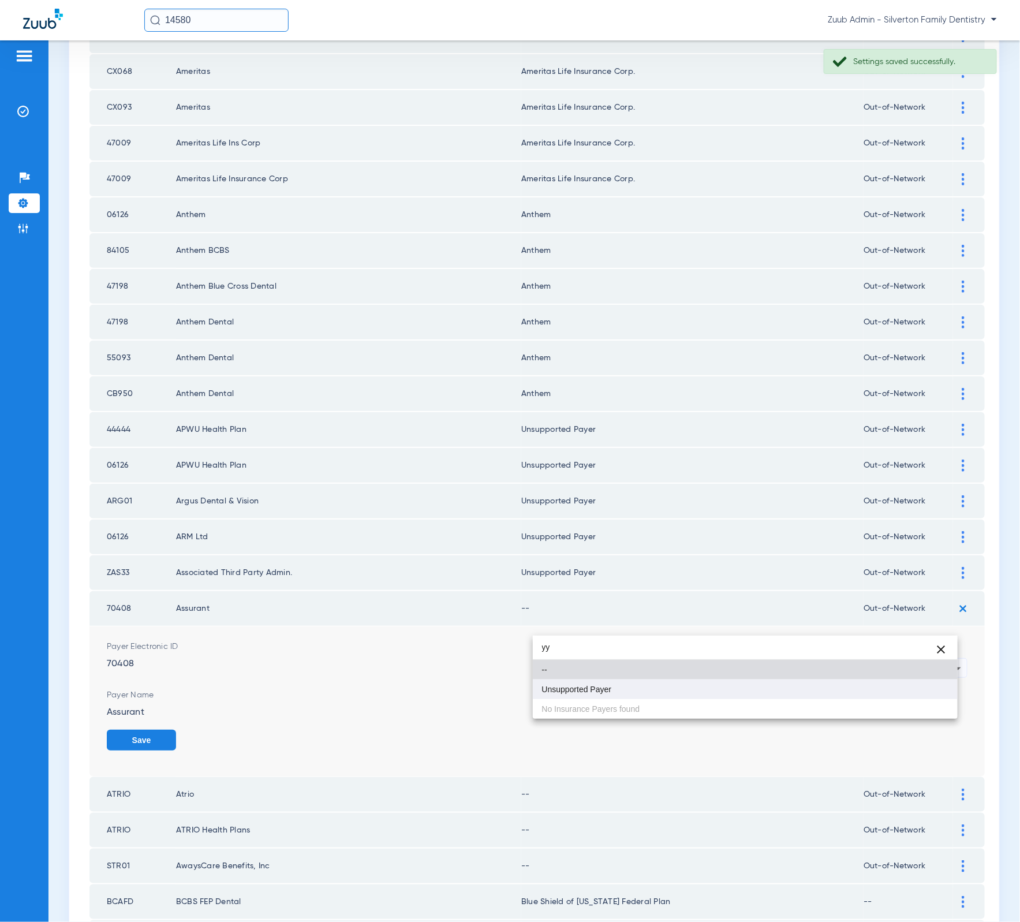
type input "yy"
click at [781, 687] on mat-option "Unsupported Payer" at bounding box center [745, 689] width 425 height 20
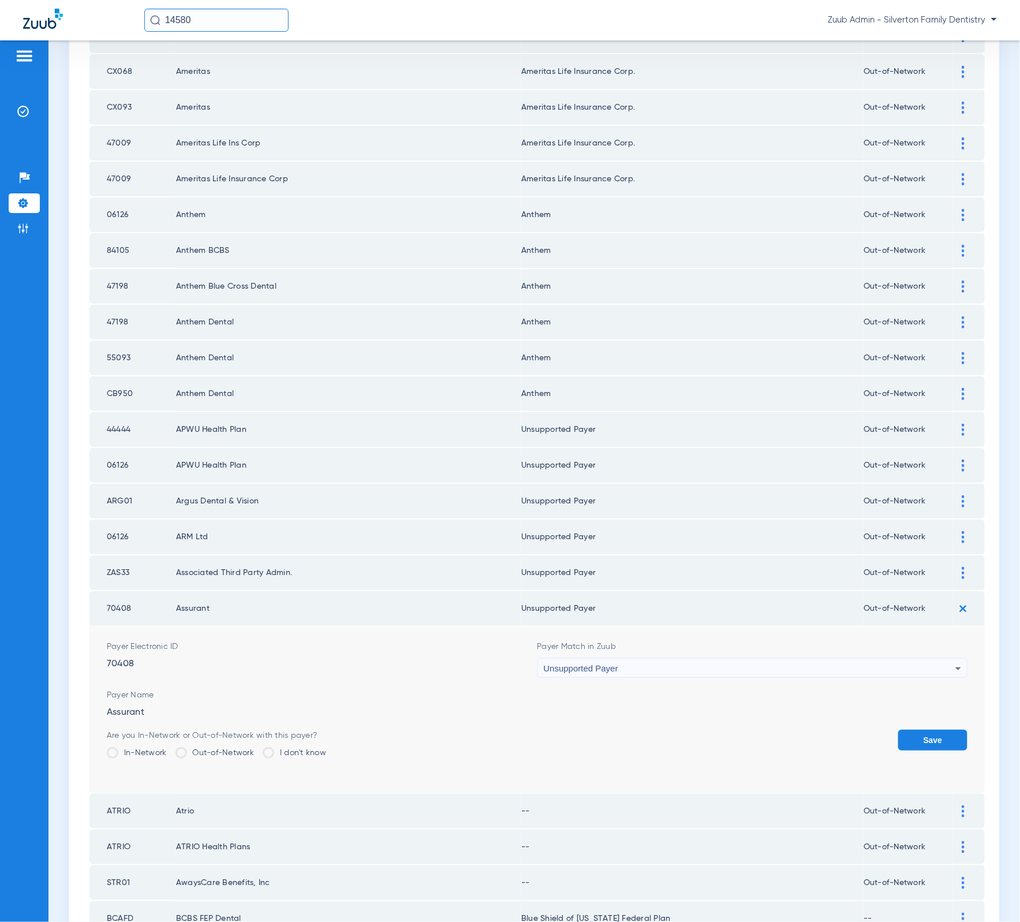
click at [902, 730] on button "Save" at bounding box center [932, 740] width 69 height 21
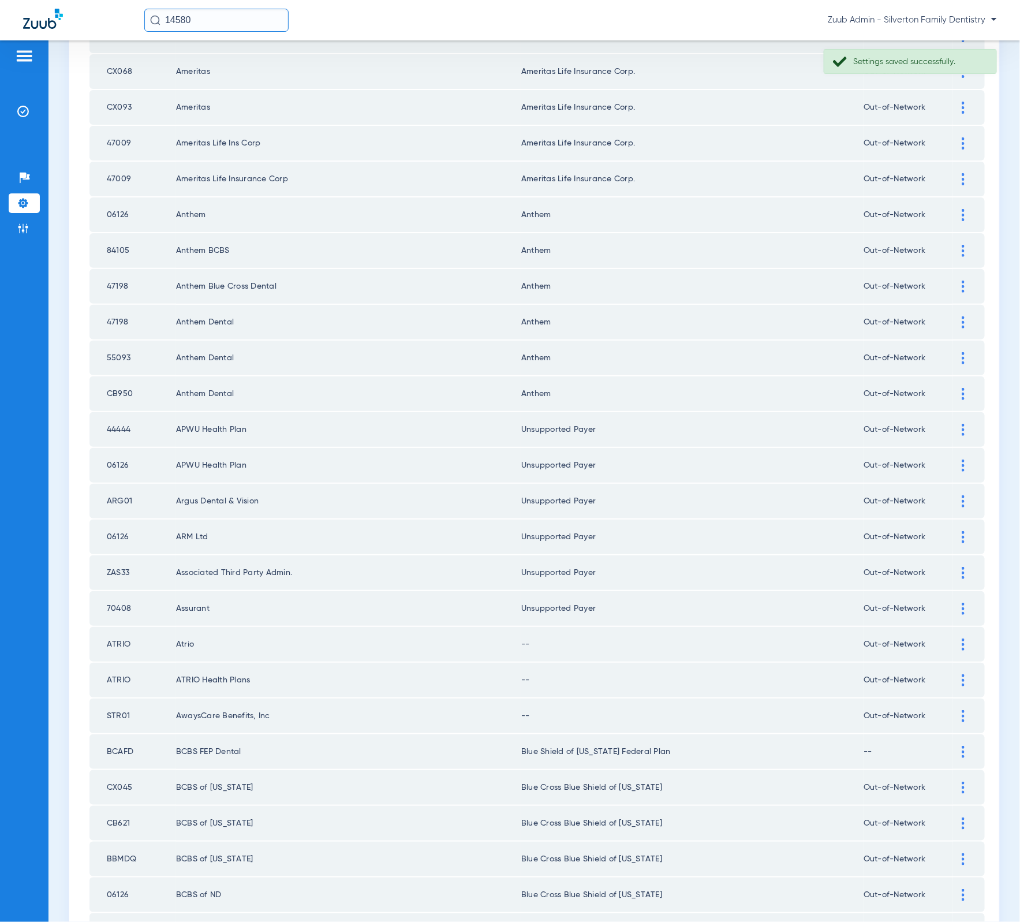
click at [953, 638] on div at bounding box center [963, 644] width 20 height 12
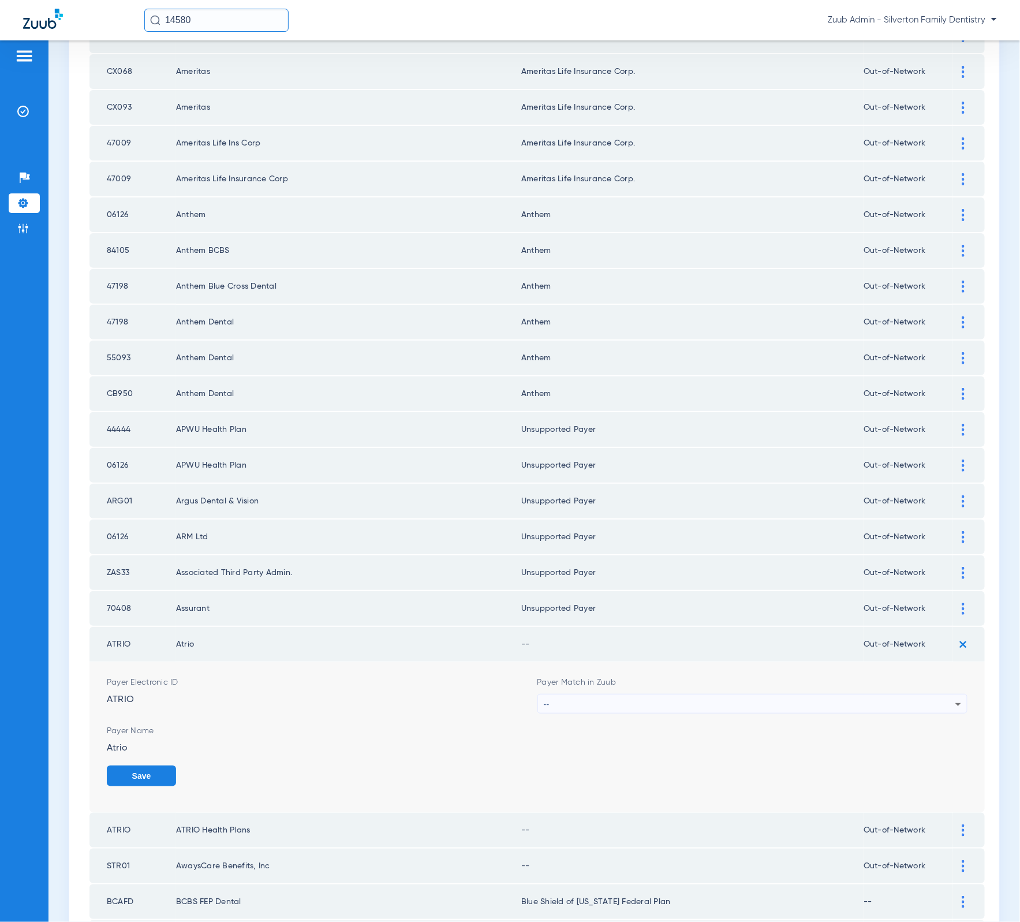
click at [853, 694] on div "--" at bounding box center [750, 704] width 412 height 20
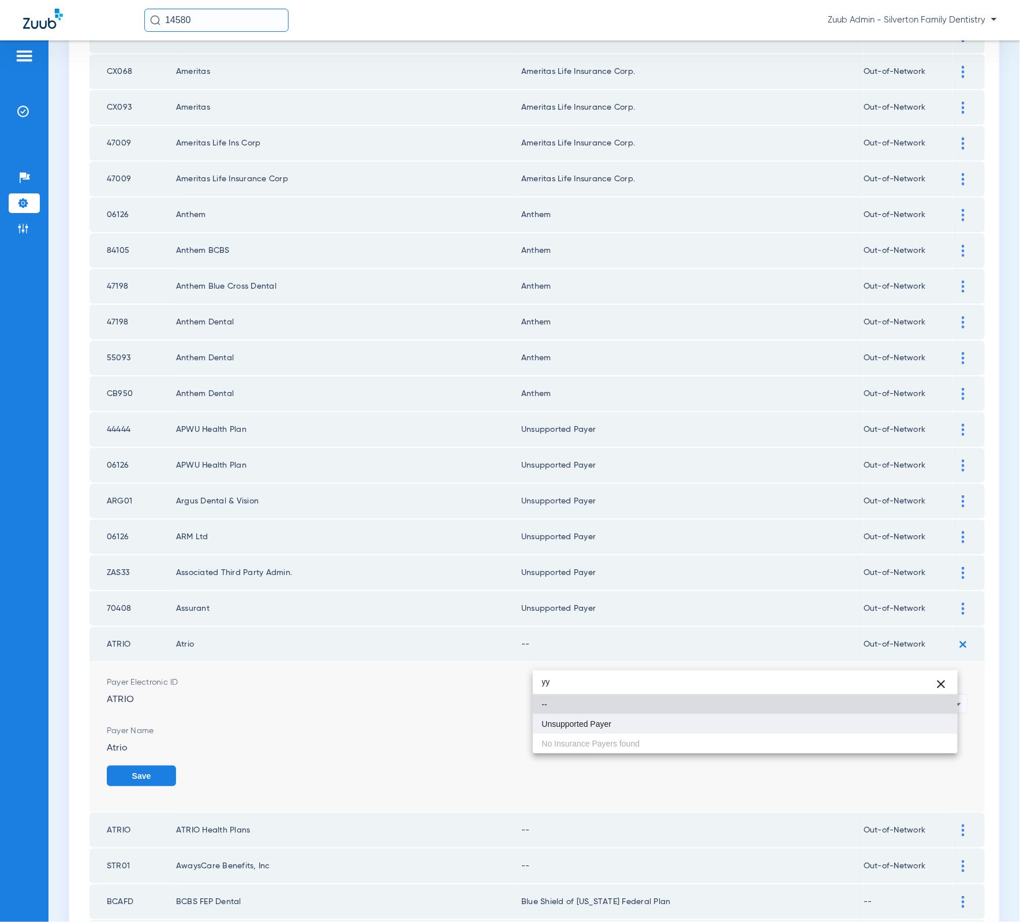
type input "yy"
click at [742, 726] on mat-option "Unsupported Payer" at bounding box center [745, 724] width 425 height 20
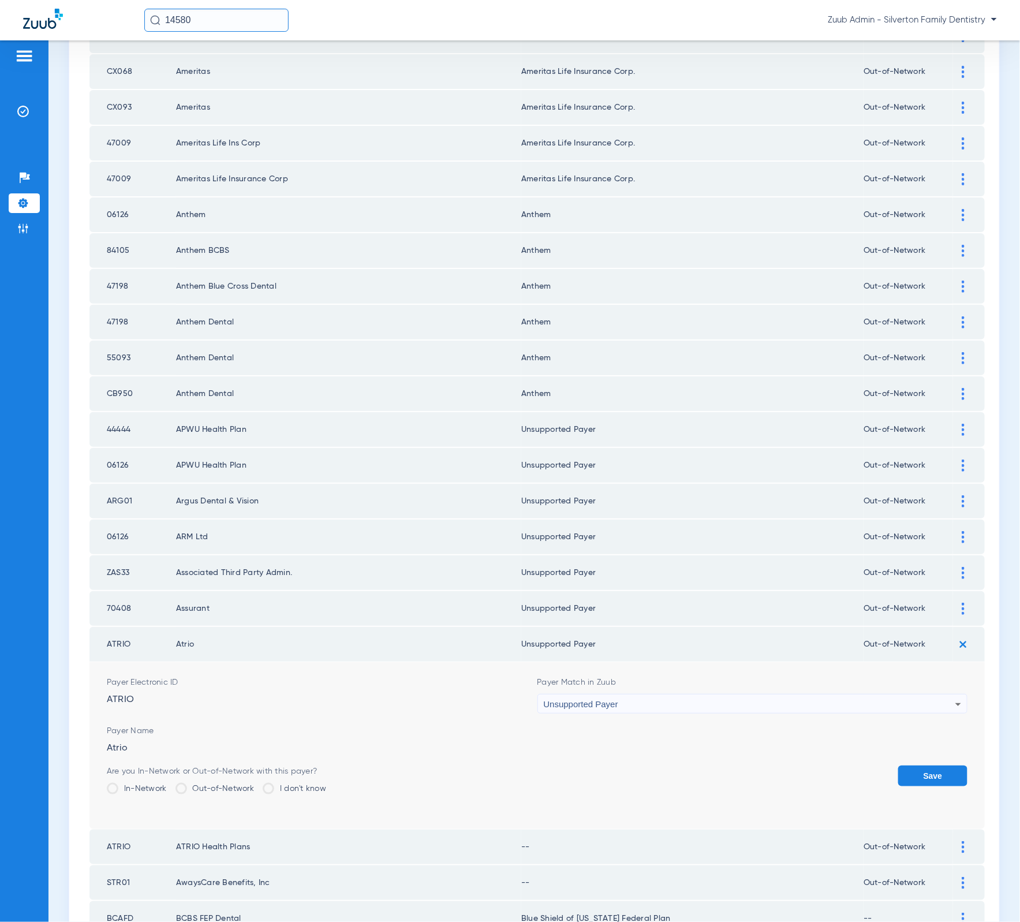
click at [932, 765] on button "Save" at bounding box center [932, 775] width 69 height 21
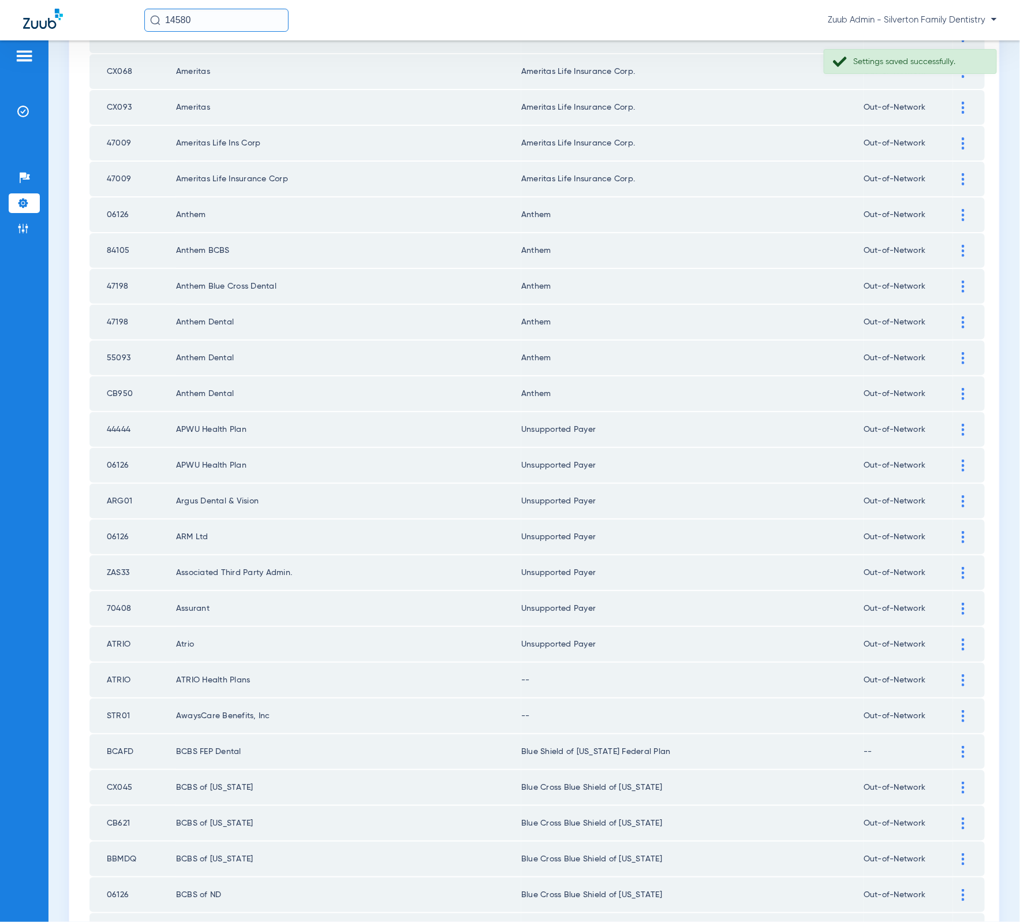
click at [962, 674] on img at bounding box center [963, 680] width 3 height 12
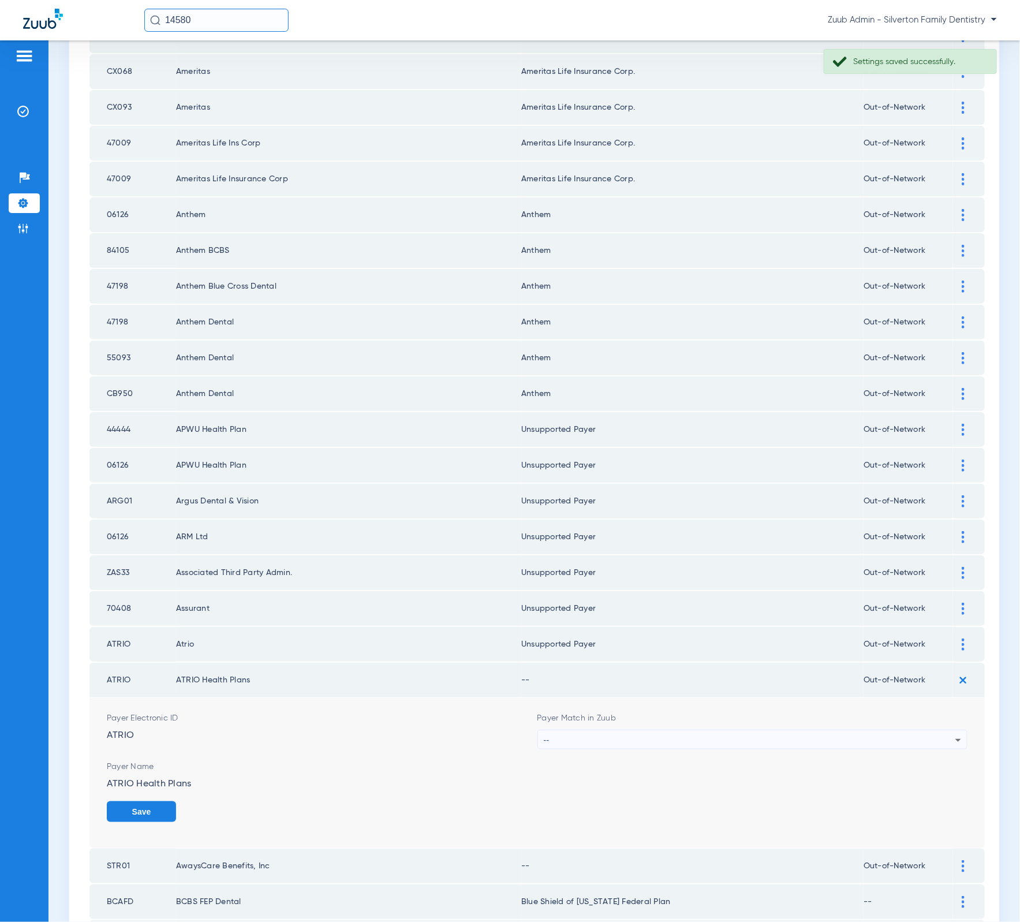
click at [658, 730] on div "--" at bounding box center [750, 740] width 412 height 20
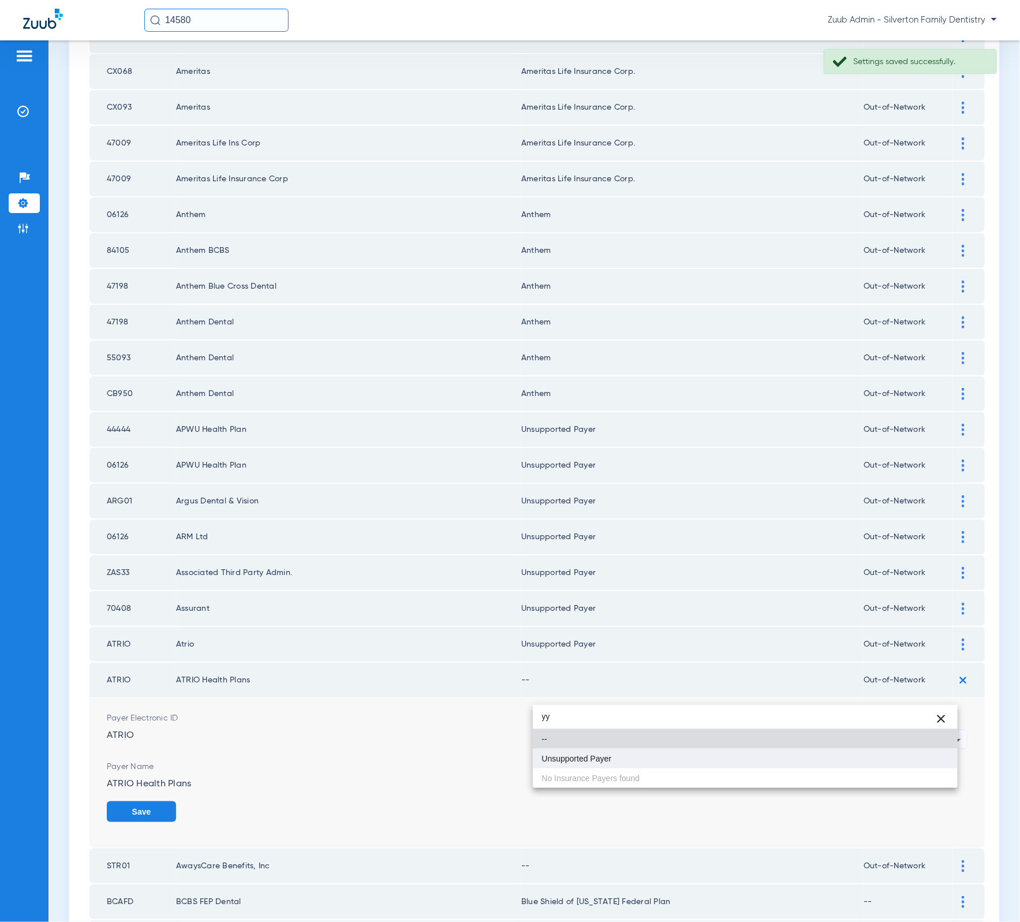
type input "yy"
click at [822, 766] on mat-option "Unsupported Payer" at bounding box center [745, 759] width 425 height 20
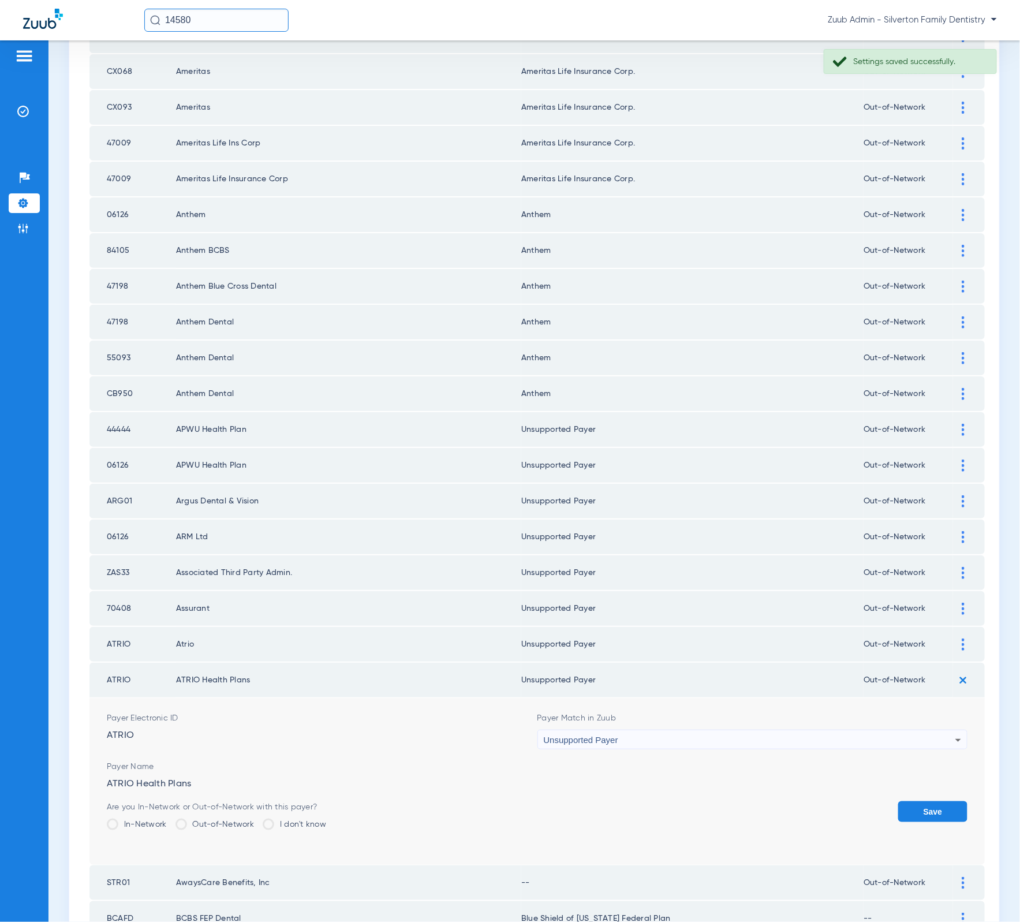
click at [957, 769] on td "Payer Electronic ID ATRIO Payer Match in Zuub Unsupported Payer Payer Name ATRI…" at bounding box center [536, 781] width 895 height 167
click at [938, 801] on button "Save" at bounding box center [932, 811] width 69 height 21
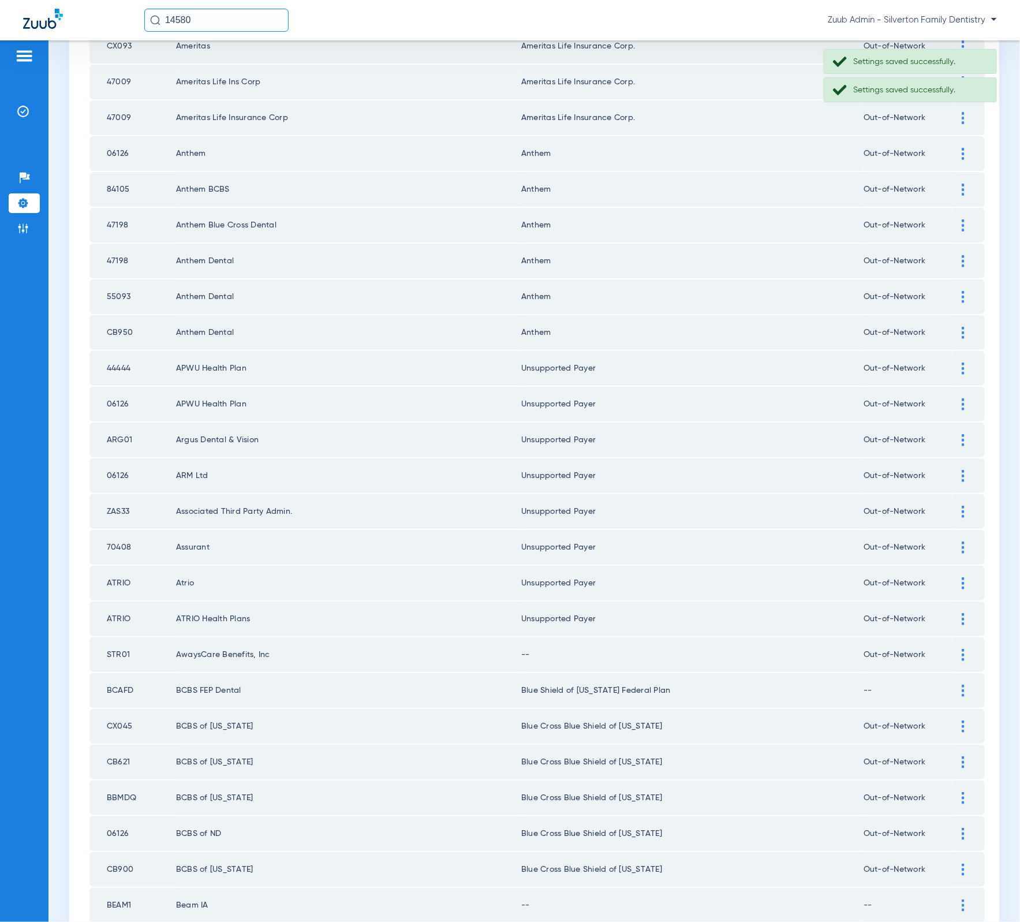
scroll to position [973, 0]
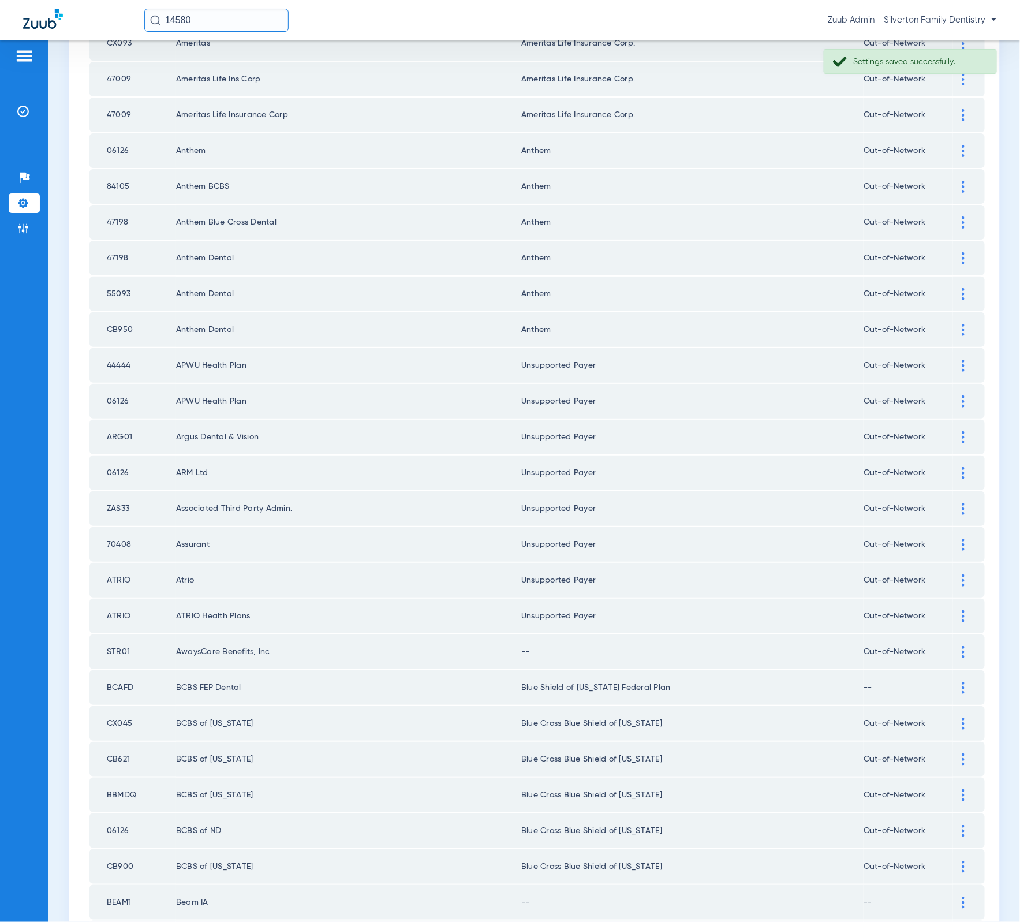
click at [953, 646] on div at bounding box center [963, 652] width 20 height 12
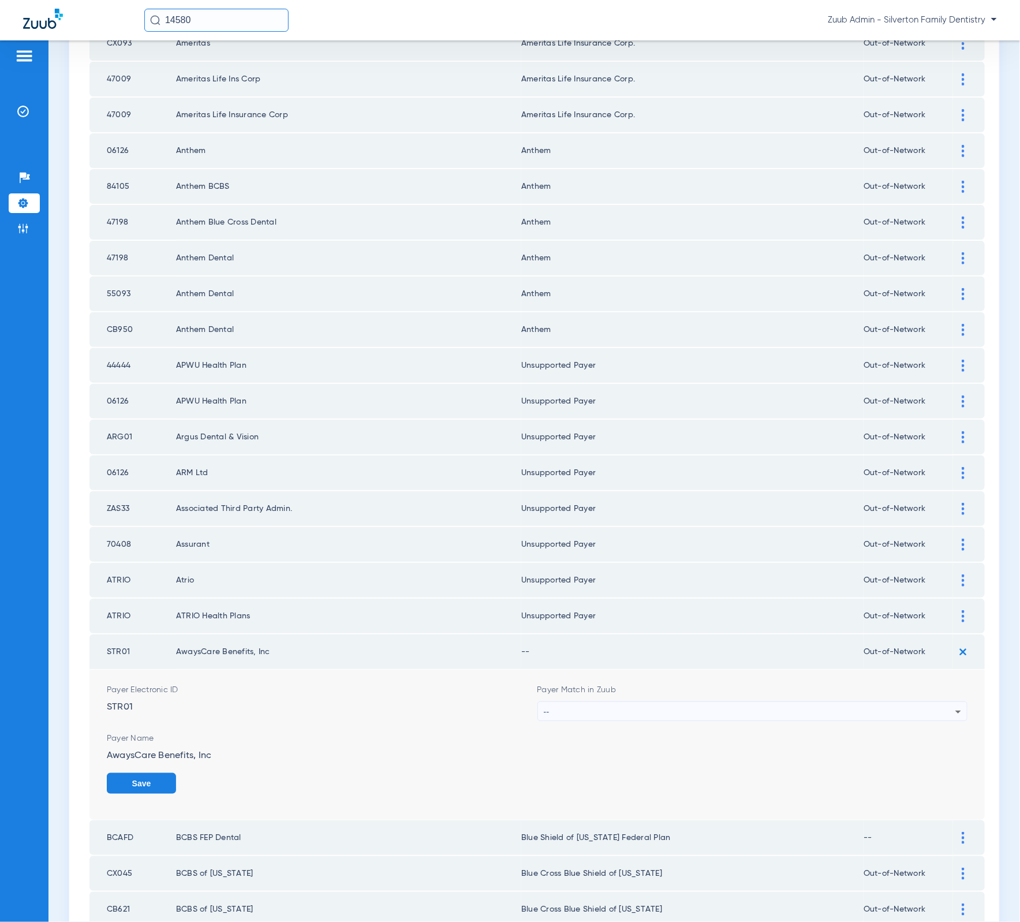
click at [117, 684] on div "Payer Electronic ID STR01" at bounding box center [322, 702] width 431 height 37
copy div "STR01"
click at [597, 702] on div "--" at bounding box center [750, 712] width 412 height 20
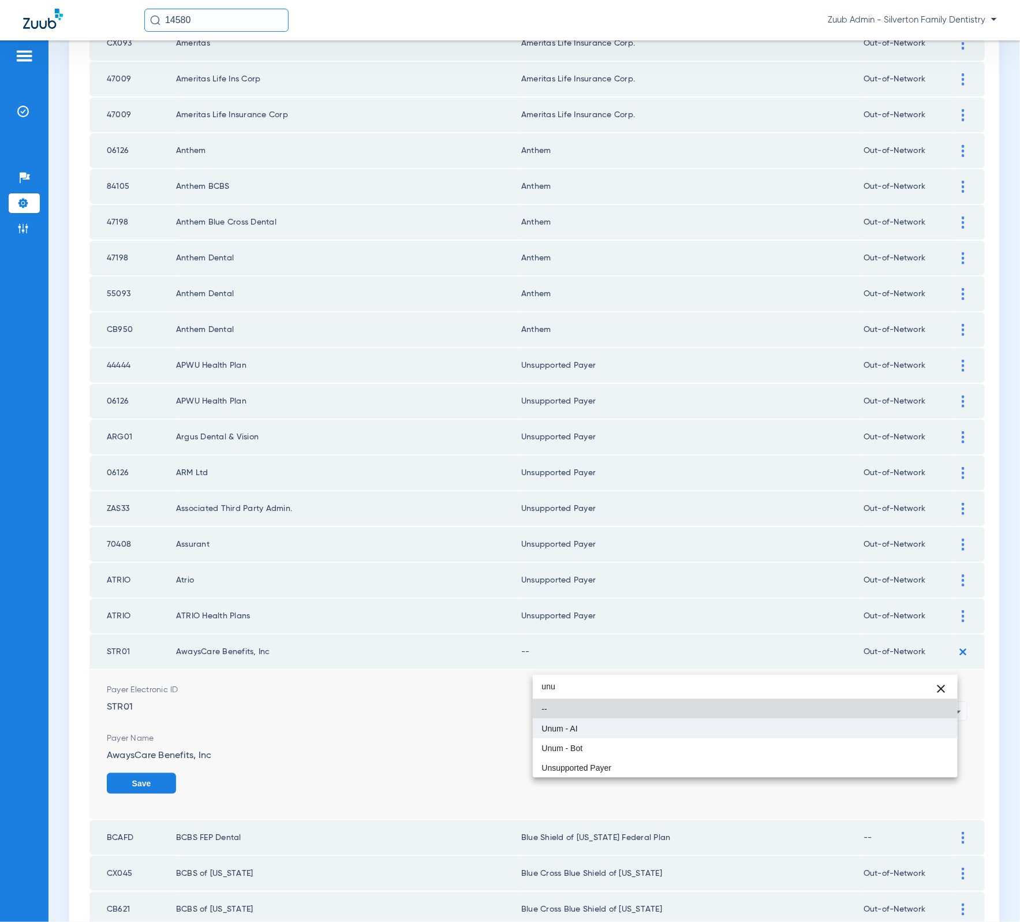
type input "unu"
click at [604, 728] on mat-option "Unum - AI" at bounding box center [745, 729] width 425 height 20
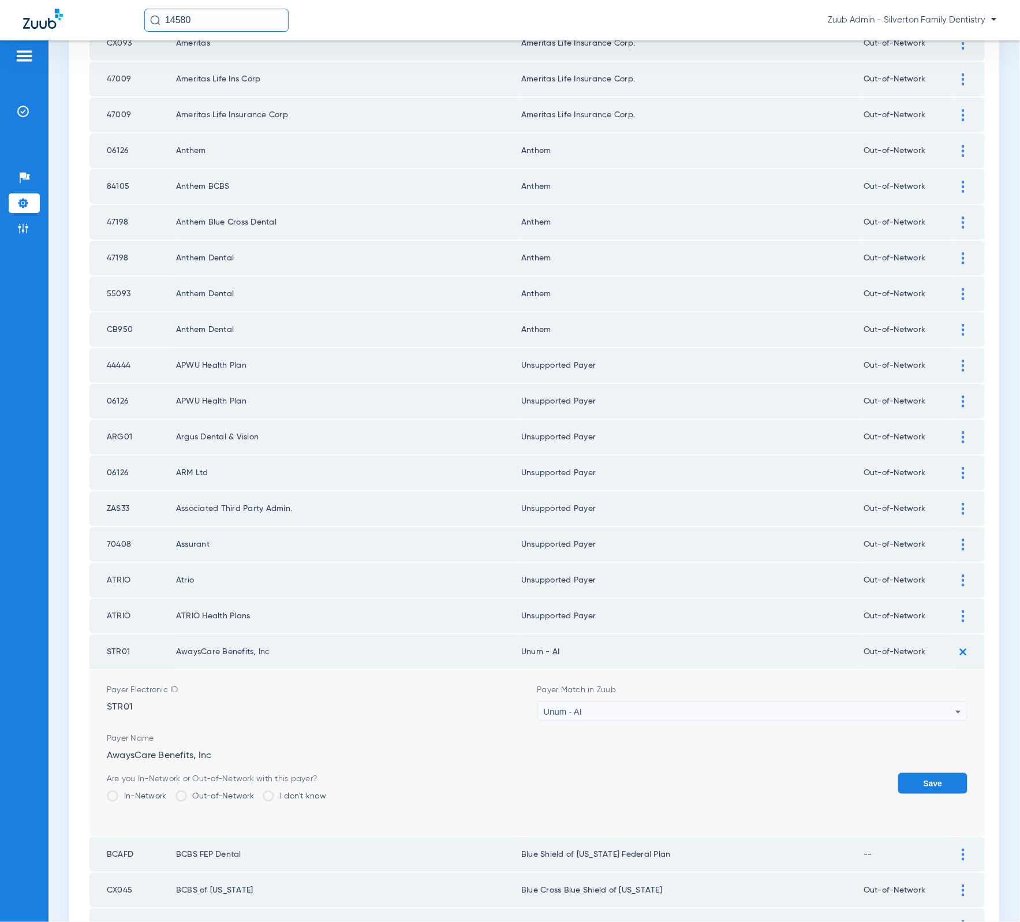
click at [904, 773] on button "Save" at bounding box center [932, 783] width 69 height 21
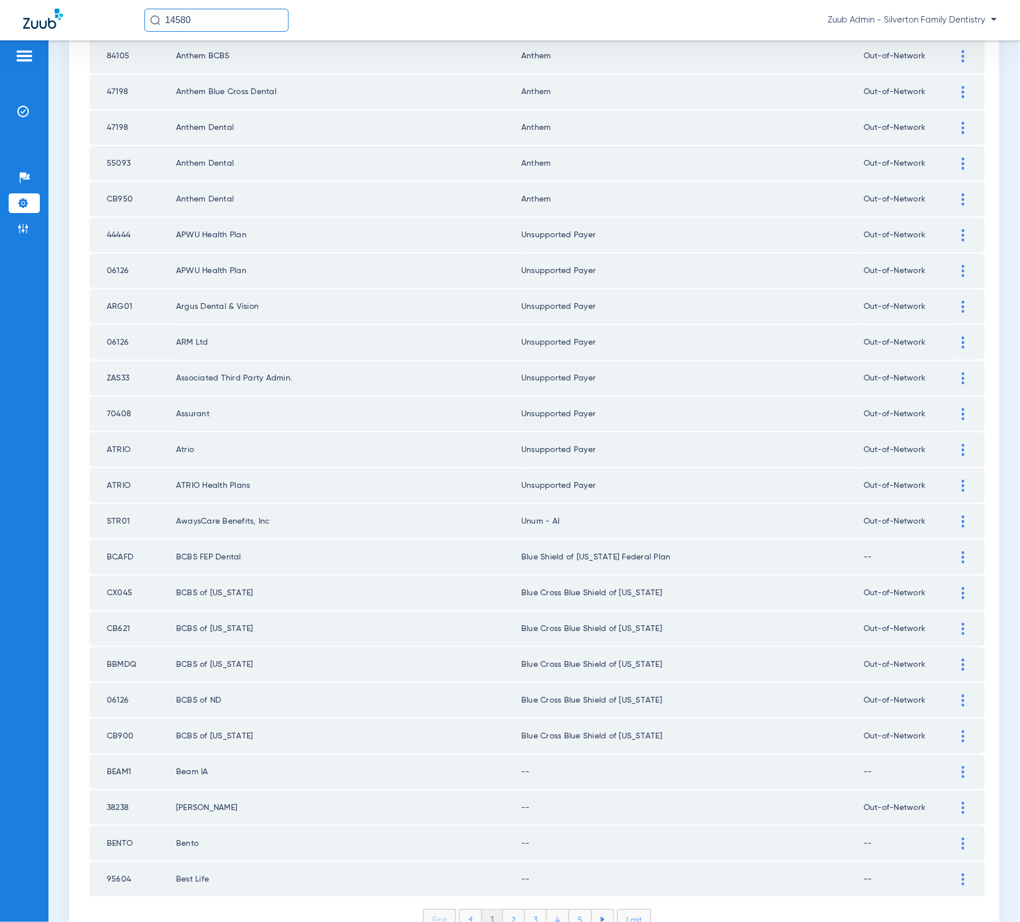
scroll to position [1106, 0]
click at [957, 764] on div at bounding box center [963, 770] width 20 height 12
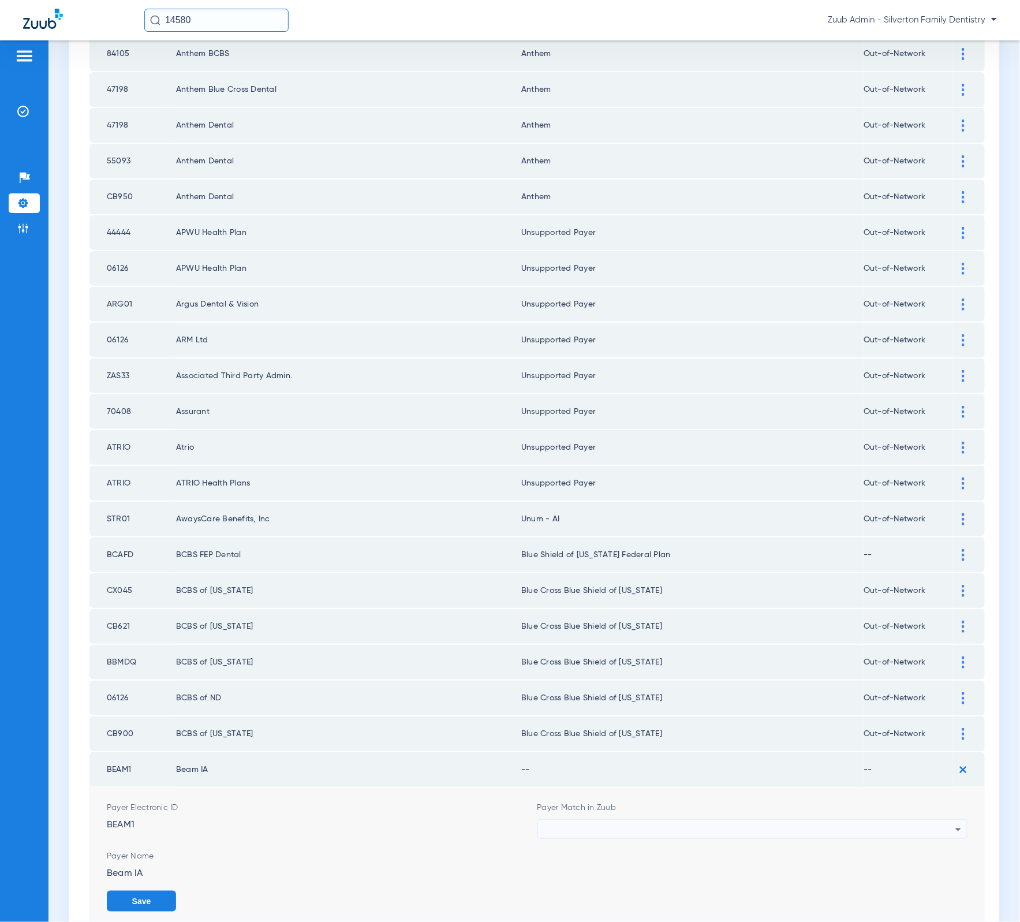
click at [743, 802] on div "Payer Match in Zuub" at bounding box center [752, 820] width 431 height 37
click at [742, 820] on div at bounding box center [750, 830] width 412 height 20
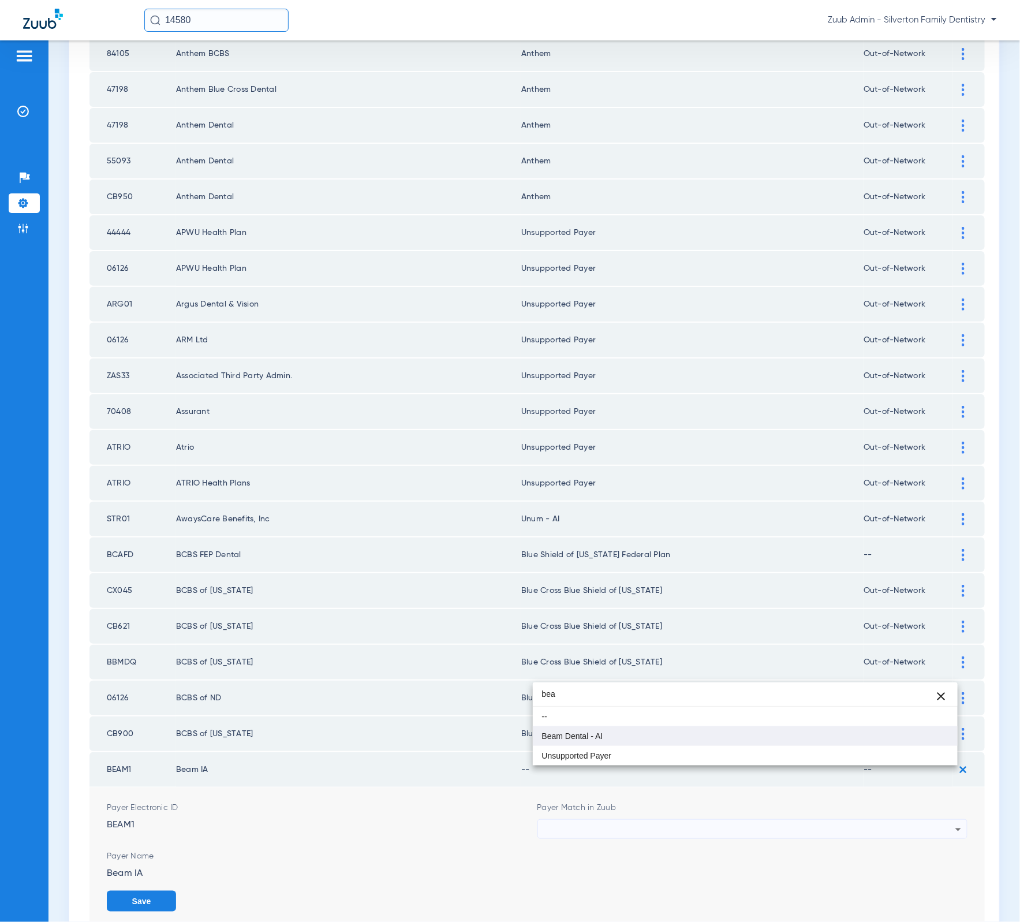
type input "bea"
click at [696, 745] on mat-option "Beam Dental - AI" at bounding box center [745, 736] width 425 height 20
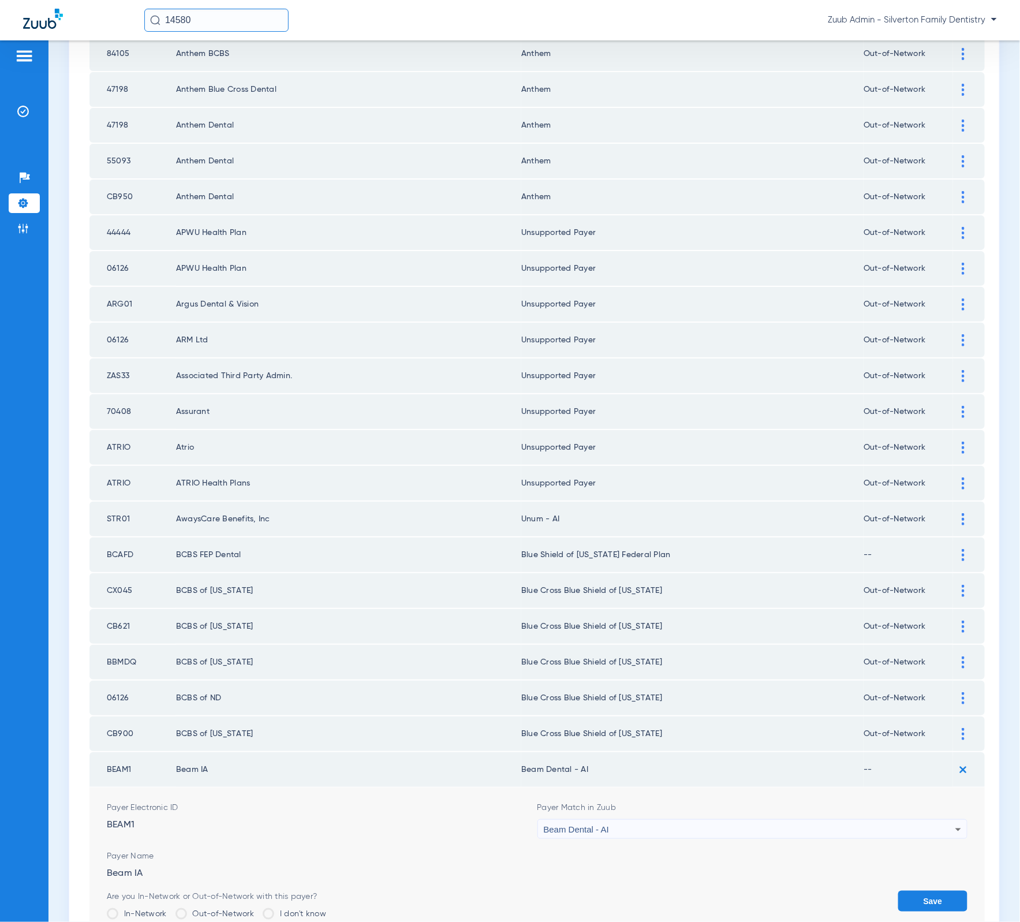
click at [919, 891] on button "Save" at bounding box center [932, 901] width 69 height 21
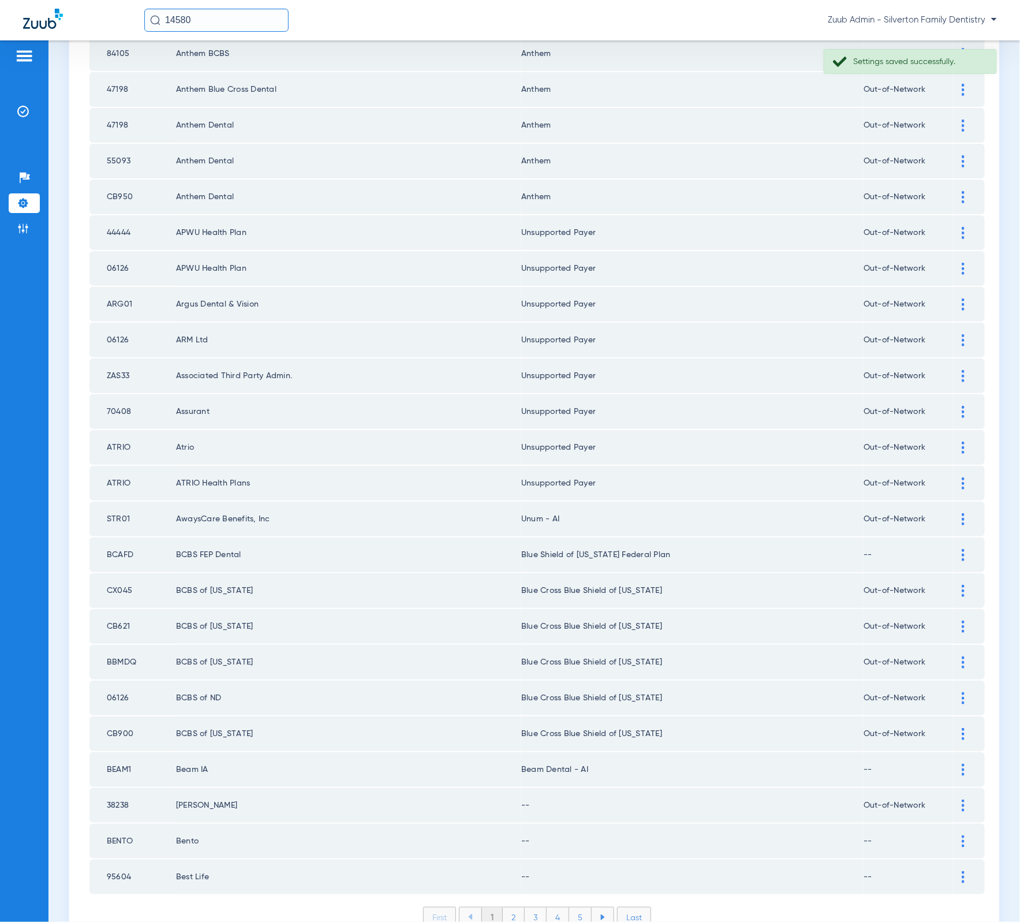
click at [121, 788] on td "38238" at bounding box center [132, 805] width 87 height 35
copy td "38238"
click at [962, 799] on img at bounding box center [963, 805] width 3 height 12
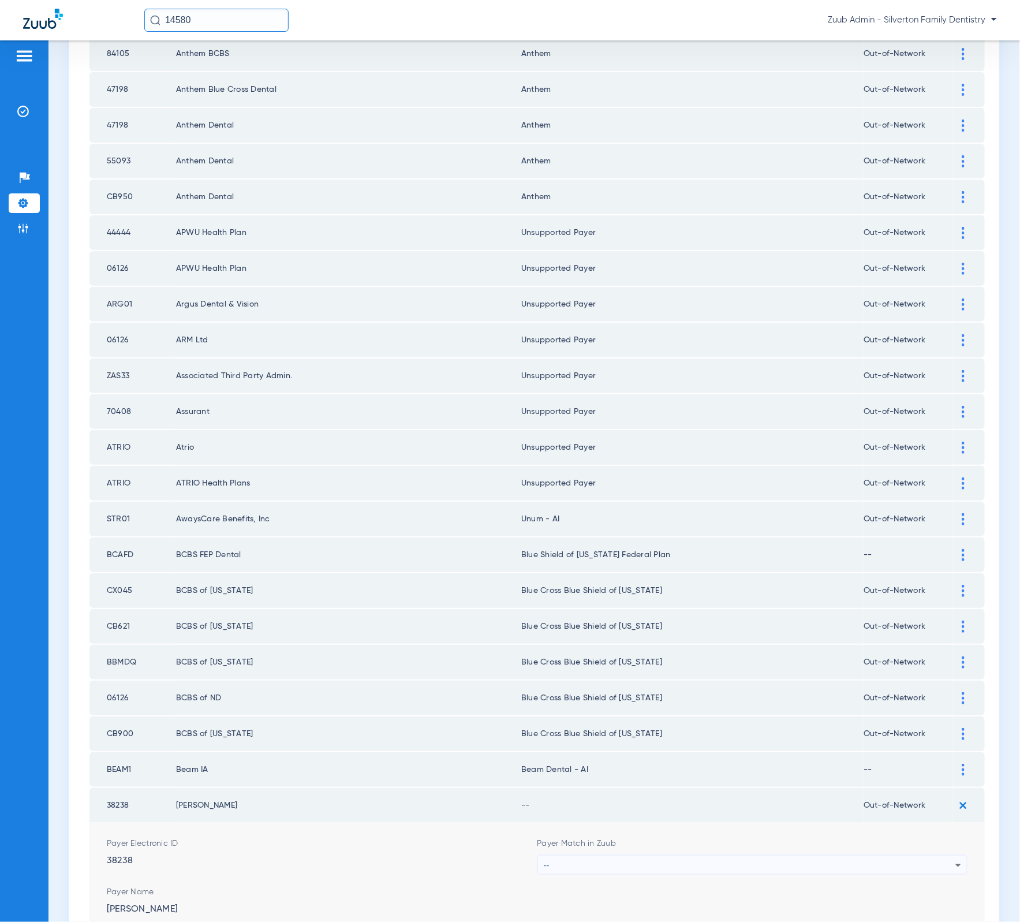
click at [730, 855] on div "--" at bounding box center [750, 865] width 412 height 20
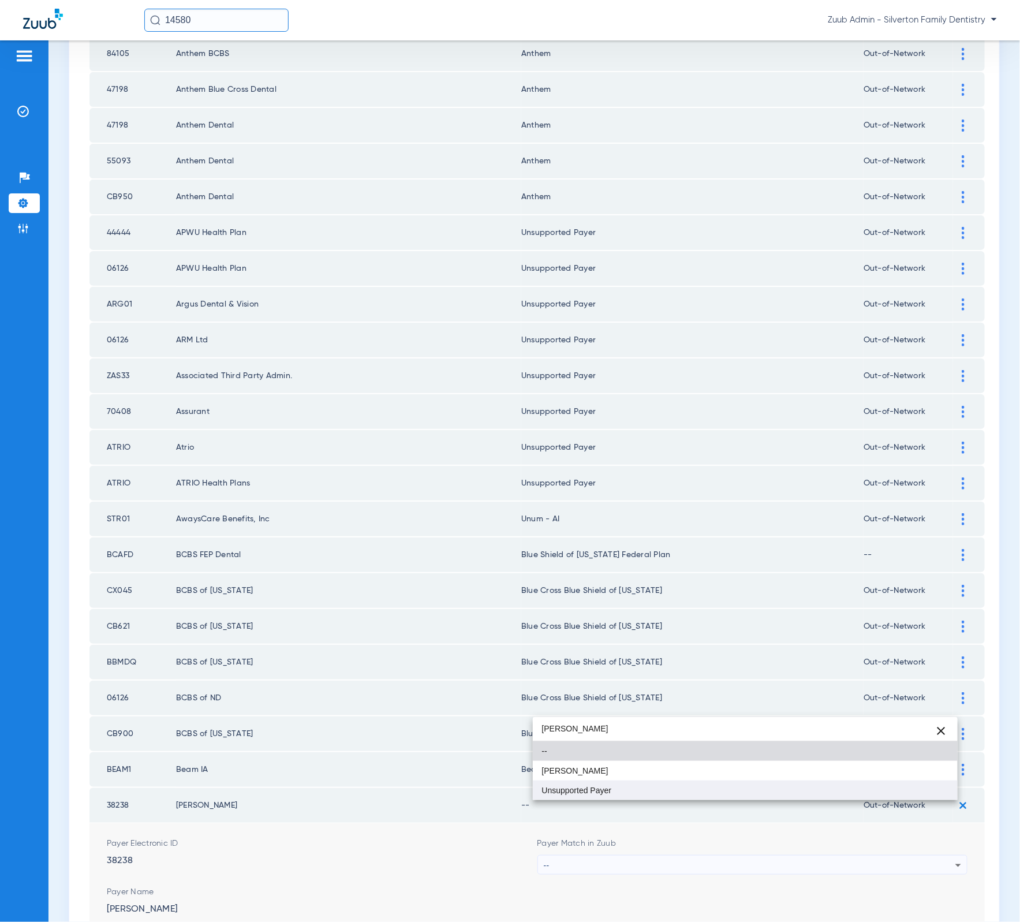
type input "harr"
click at [641, 788] on mat-option "Unsupported Payer" at bounding box center [745, 790] width 425 height 20
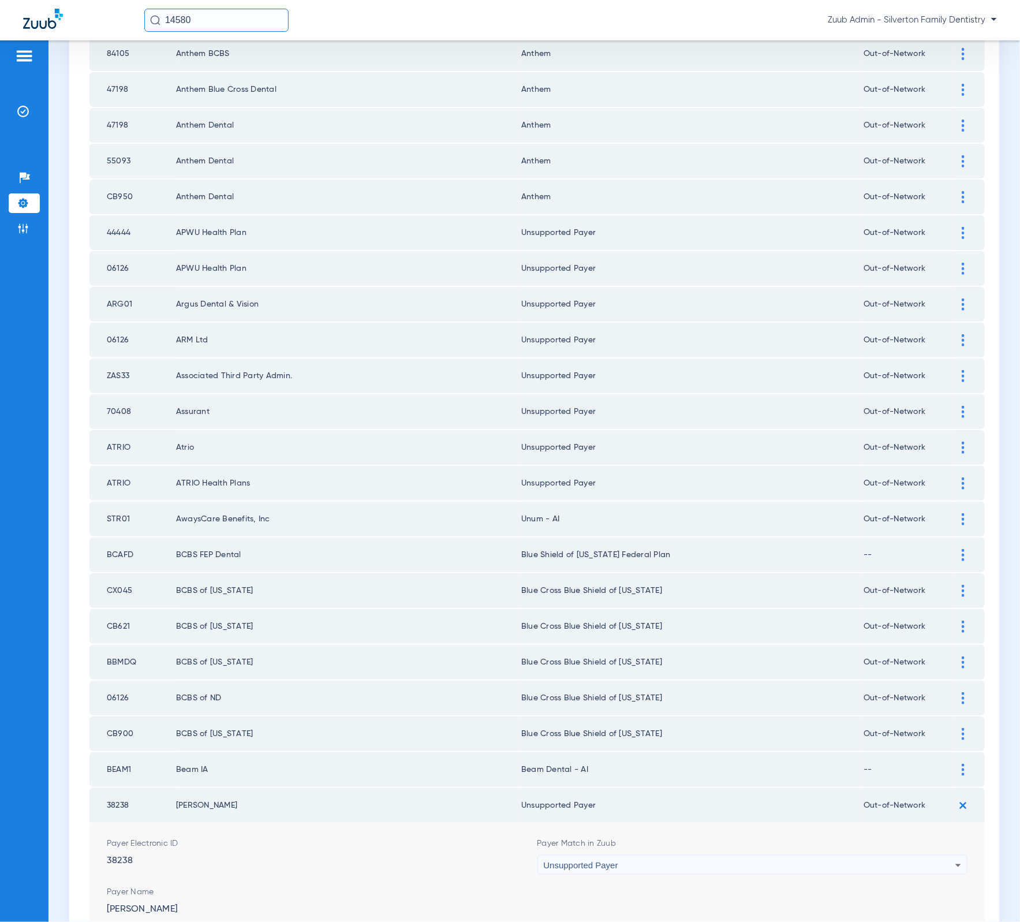
click at [908, 921] on button "Save" at bounding box center [932, 936] width 69 height 21
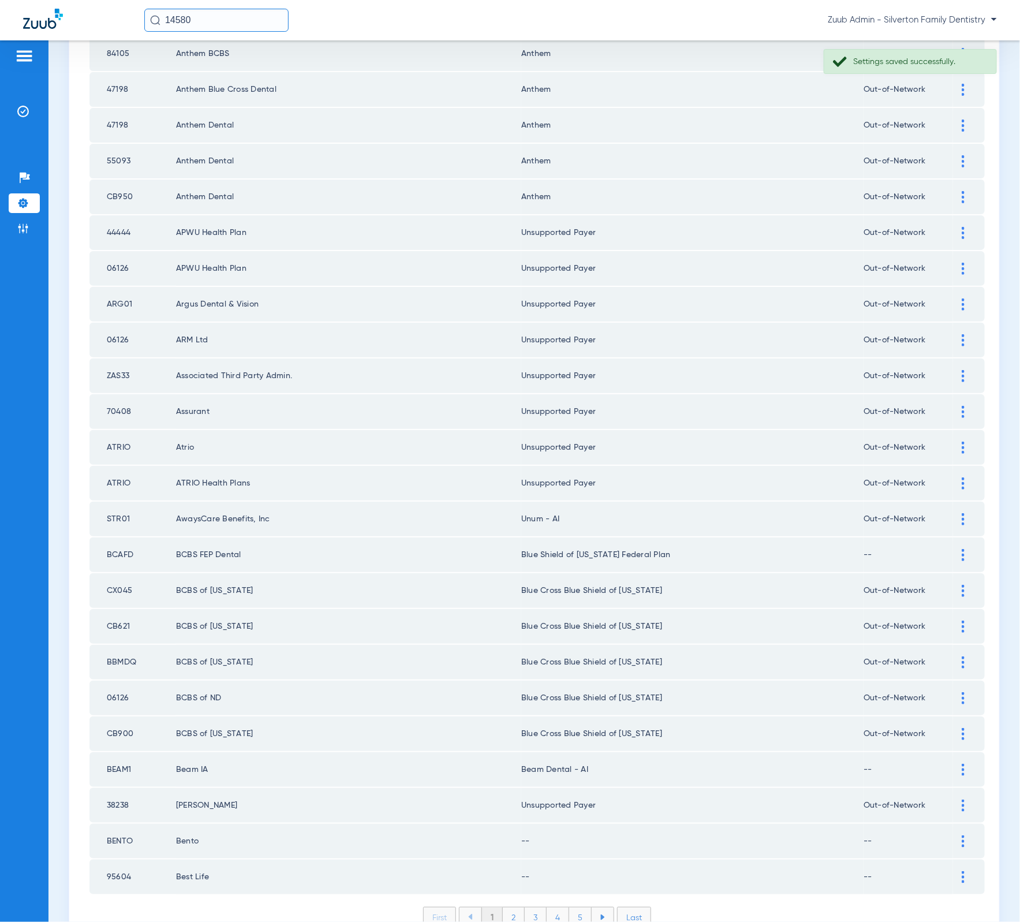
click at [953, 835] on div at bounding box center [963, 841] width 20 height 12
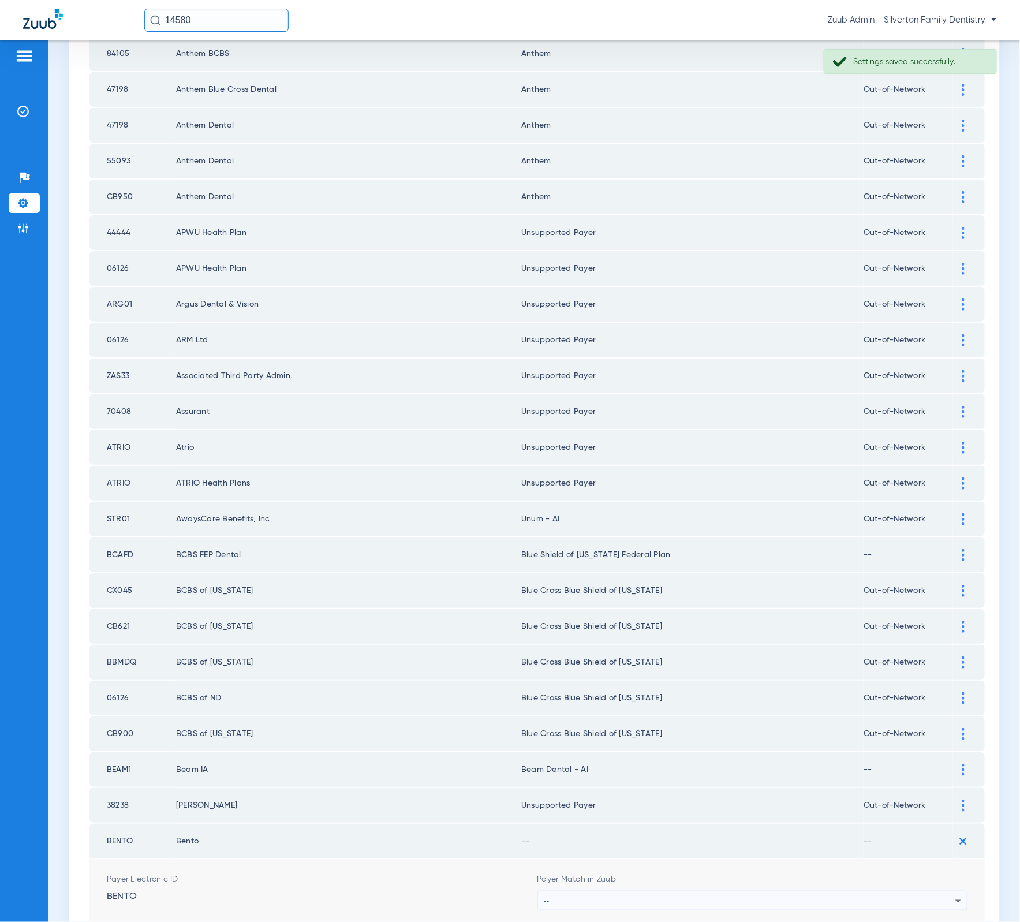
click at [842, 891] on div "--" at bounding box center [750, 901] width 412 height 20
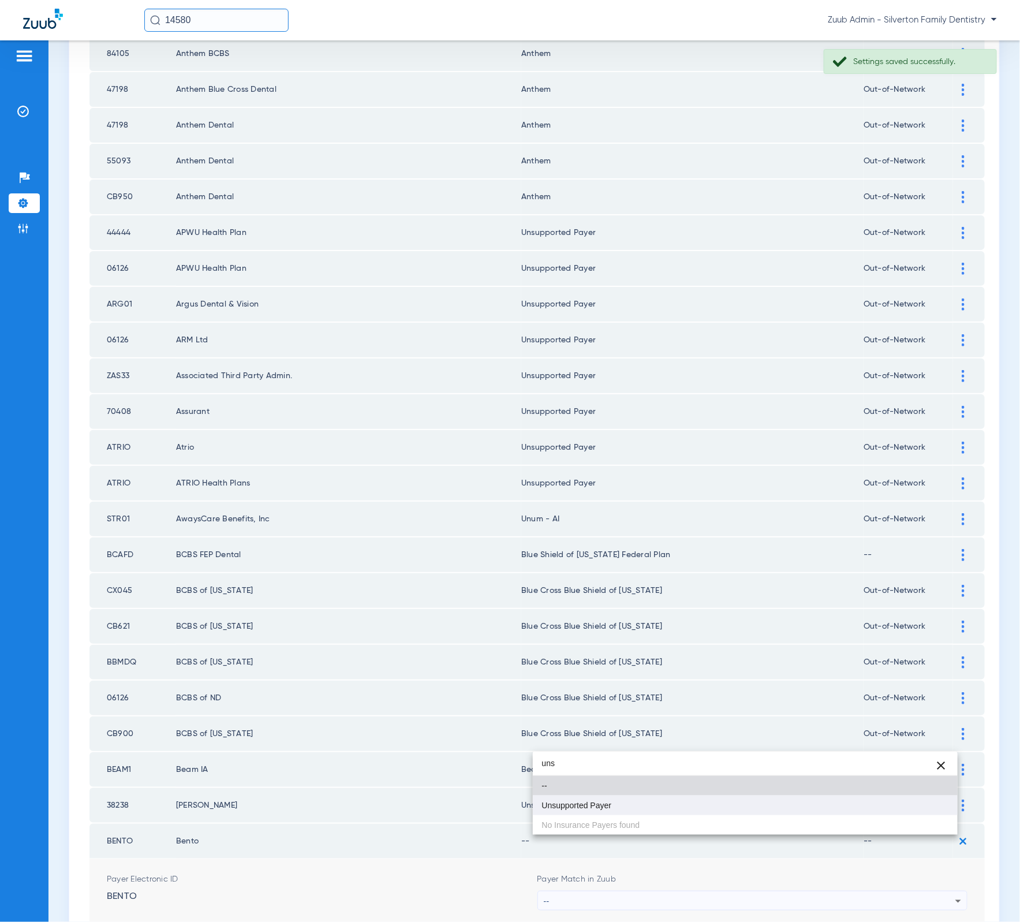
type input "uns"
click at [667, 804] on mat-option "Unsupported Payer" at bounding box center [745, 805] width 425 height 20
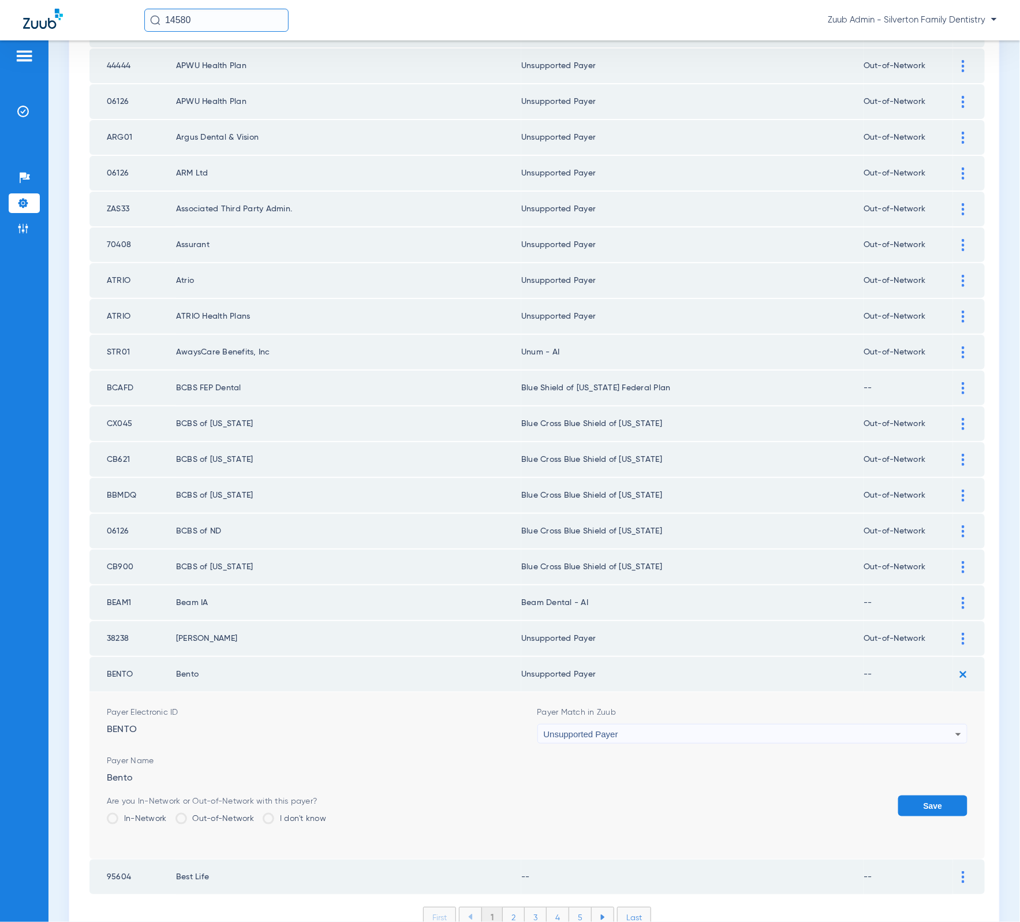
click at [898, 795] on button "Save" at bounding box center [932, 805] width 69 height 21
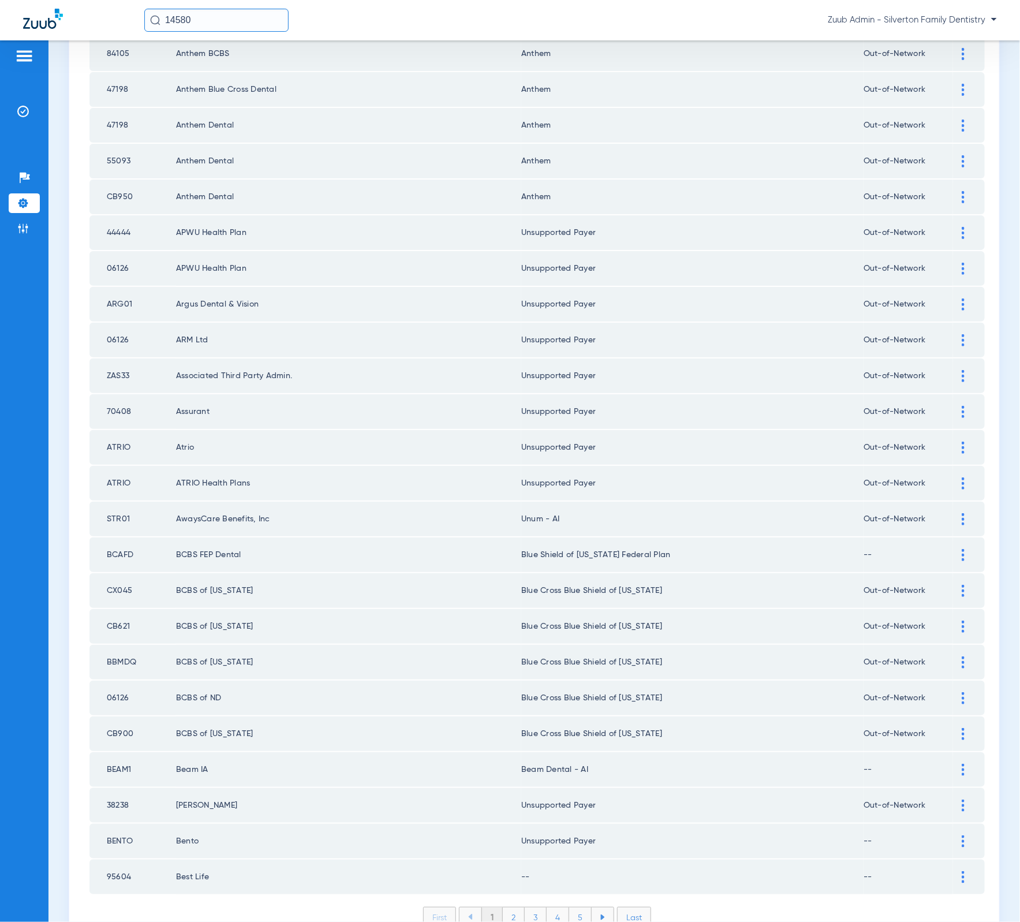
drag, startPoint x: 887, startPoint y: 21, endPoint x: 934, endPoint y: 22, distance: 47.3
click at [934, 22] on span "Zuub Admin - Silverton Family Dentistry" at bounding box center [912, 20] width 169 height 12
click at [949, 822] on div at bounding box center [510, 461] width 1020 height 922
click at [962, 871] on img at bounding box center [963, 877] width 3 height 12
click at [124, 859] on td "95604" at bounding box center [132, 876] width 87 height 35
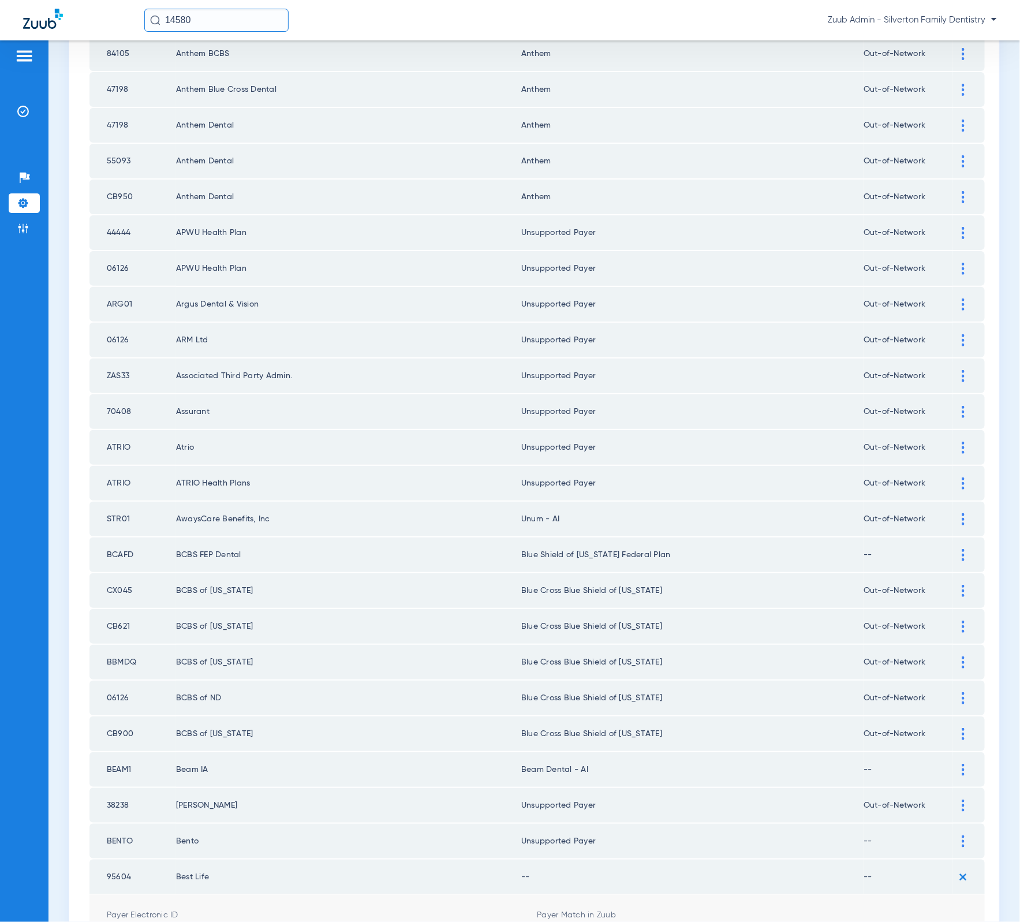
click at [124, 859] on td "95604" at bounding box center [132, 876] width 87 height 35
copy td "95604"
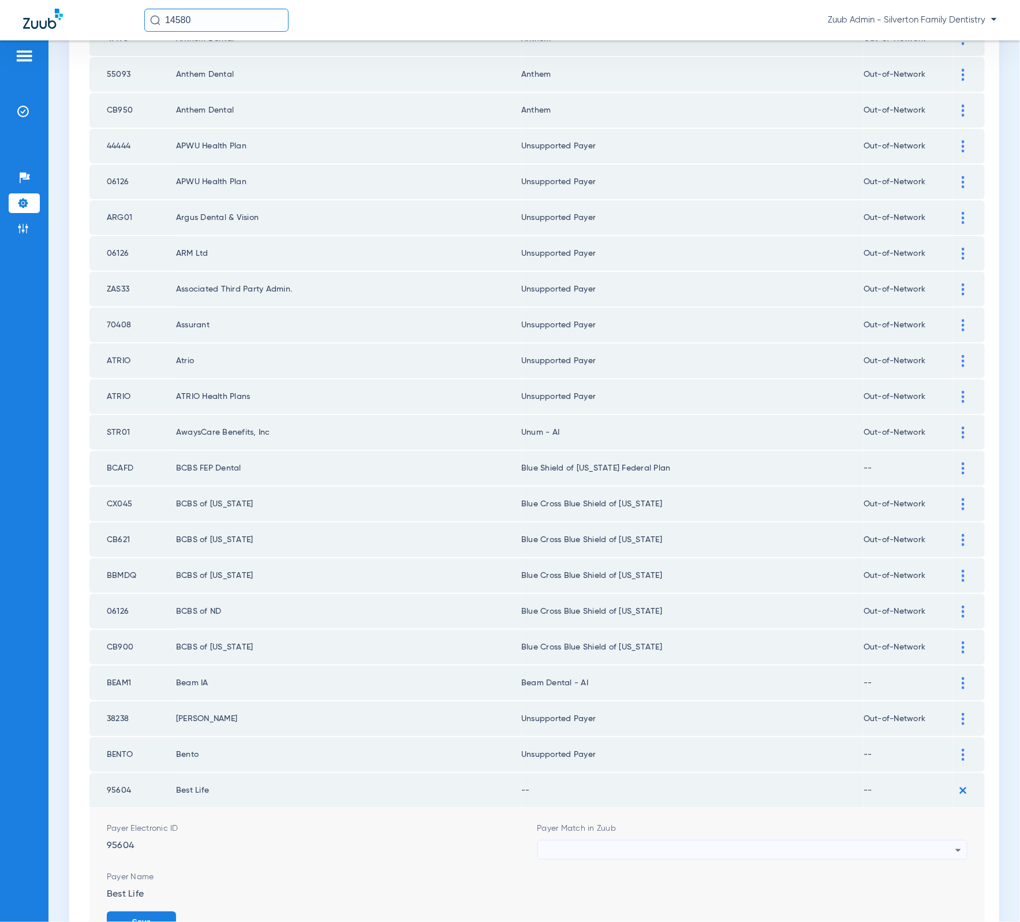
scroll to position [1255, 0]
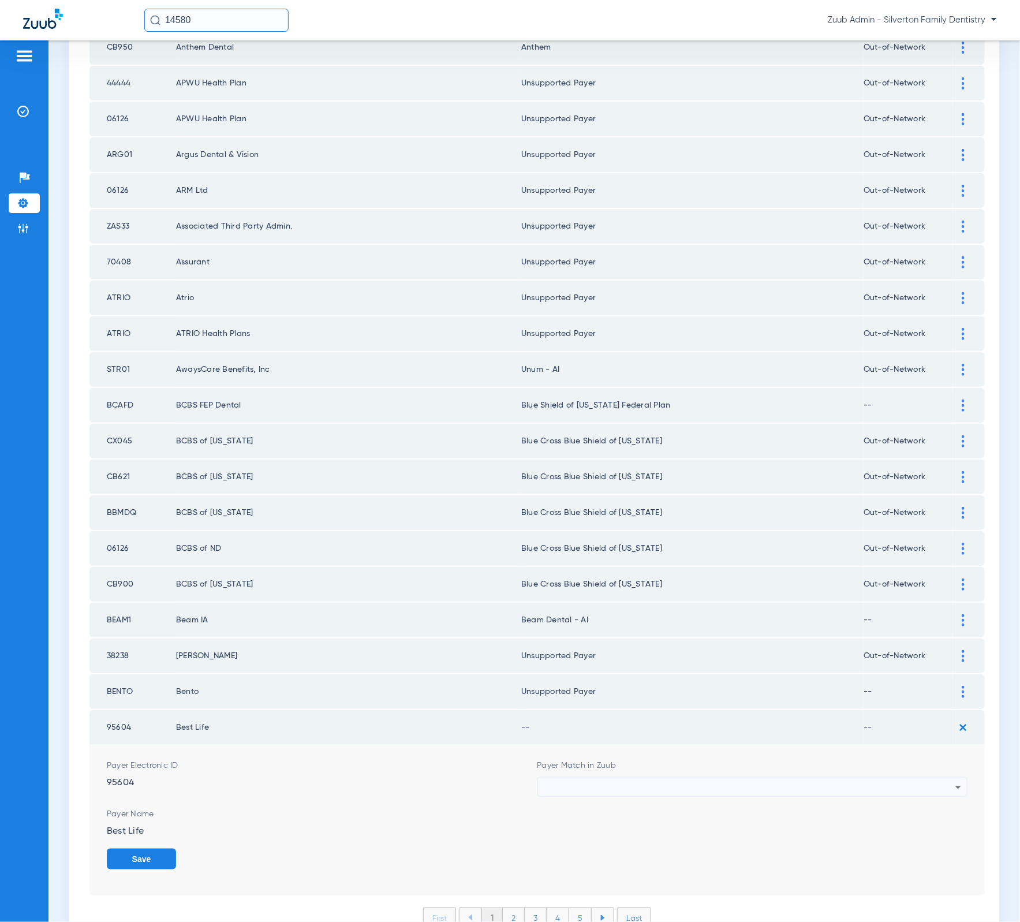
click at [612, 777] on div at bounding box center [750, 787] width 412 height 20
type input "best"
click at [622, 786] on mat-option "Unsupported Payer" at bounding box center [745, 793] width 425 height 20
click at [917, 848] on button "Save" at bounding box center [932, 858] width 69 height 21
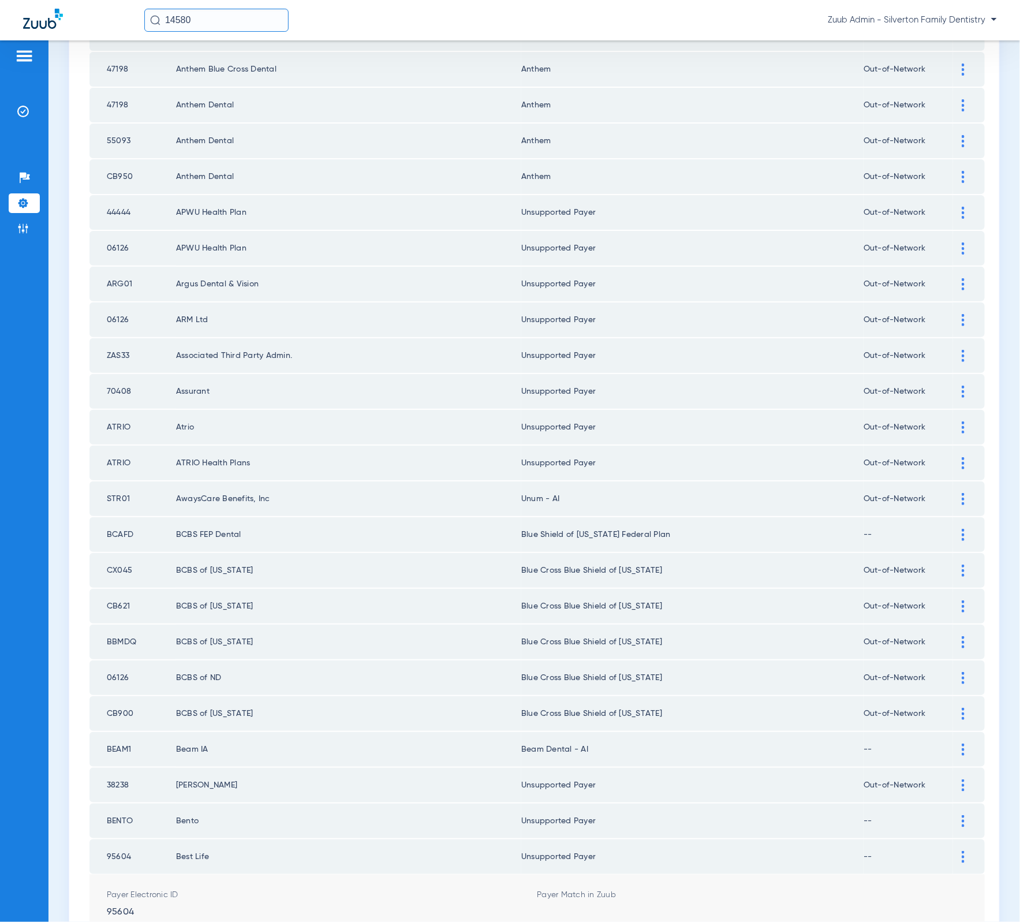
scroll to position [1106, 0]
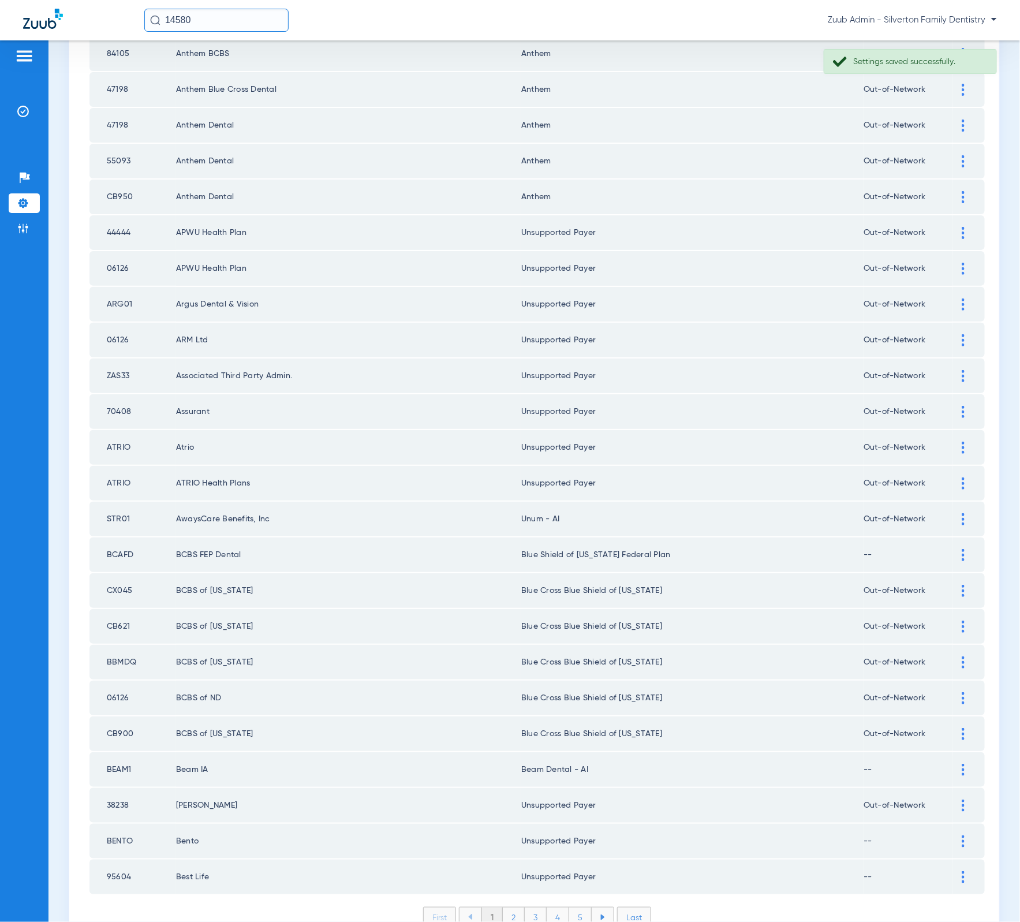
drag, startPoint x: 508, startPoint y: 857, endPoint x: 515, endPoint y: 846, distance: 13.0
click at [508, 907] on li "2" at bounding box center [514, 917] width 22 height 20
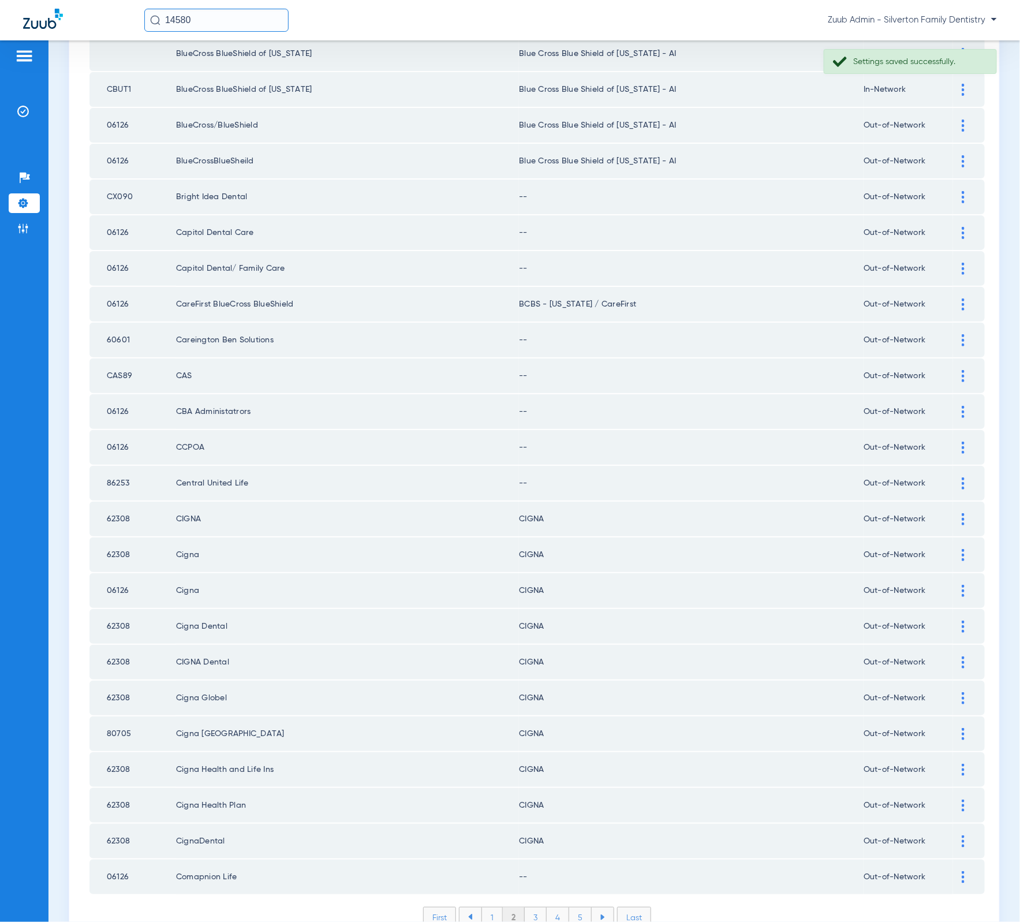
scroll to position [0, 0]
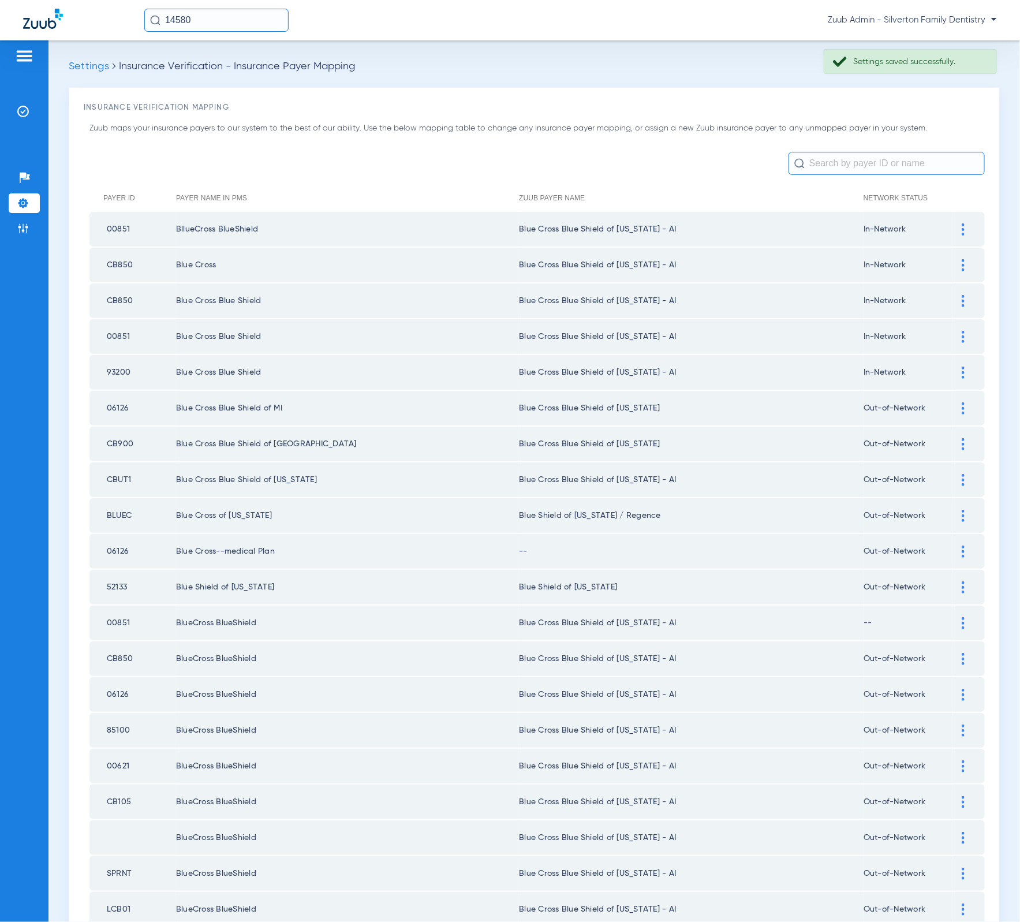
click at [954, 545] on div at bounding box center [963, 551] width 20 height 12
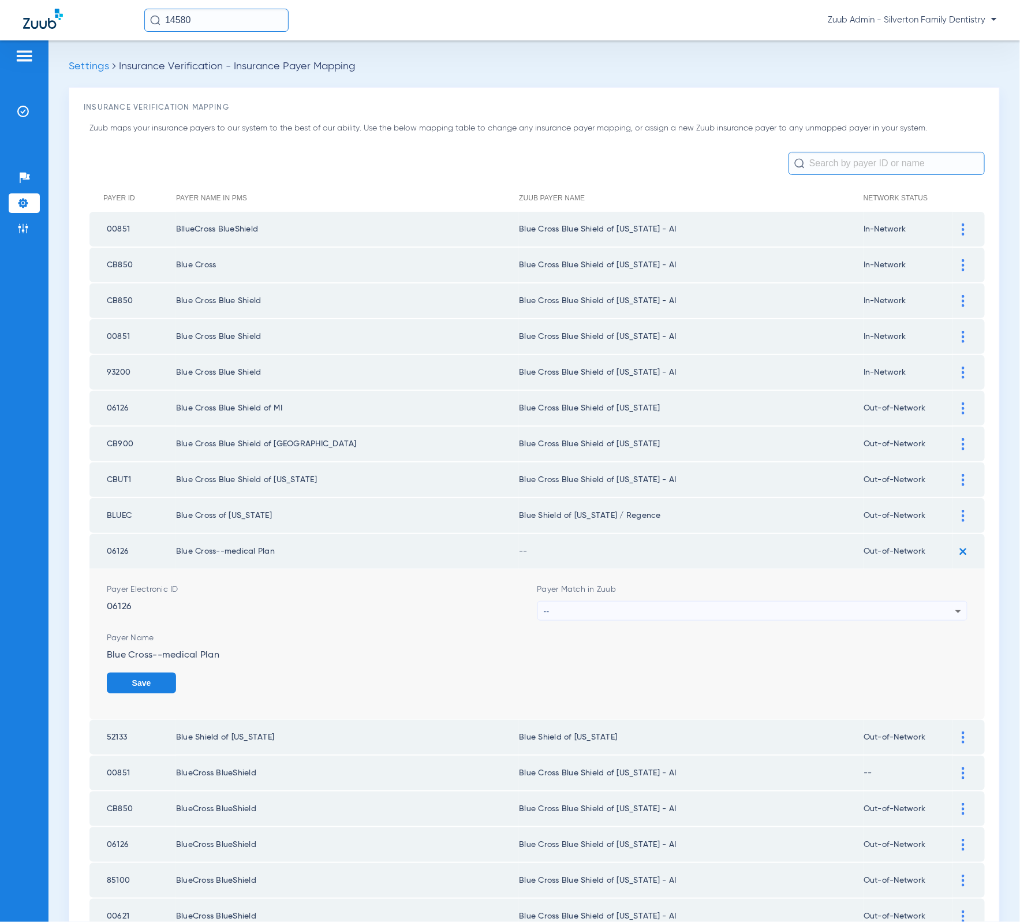
click at [772, 586] on div "Payer Match in Zuub --" at bounding box center [752, 602] width 431 height 37
click at [771, 601] on div "--" at bounding box center [750, 611] width 412 height 20
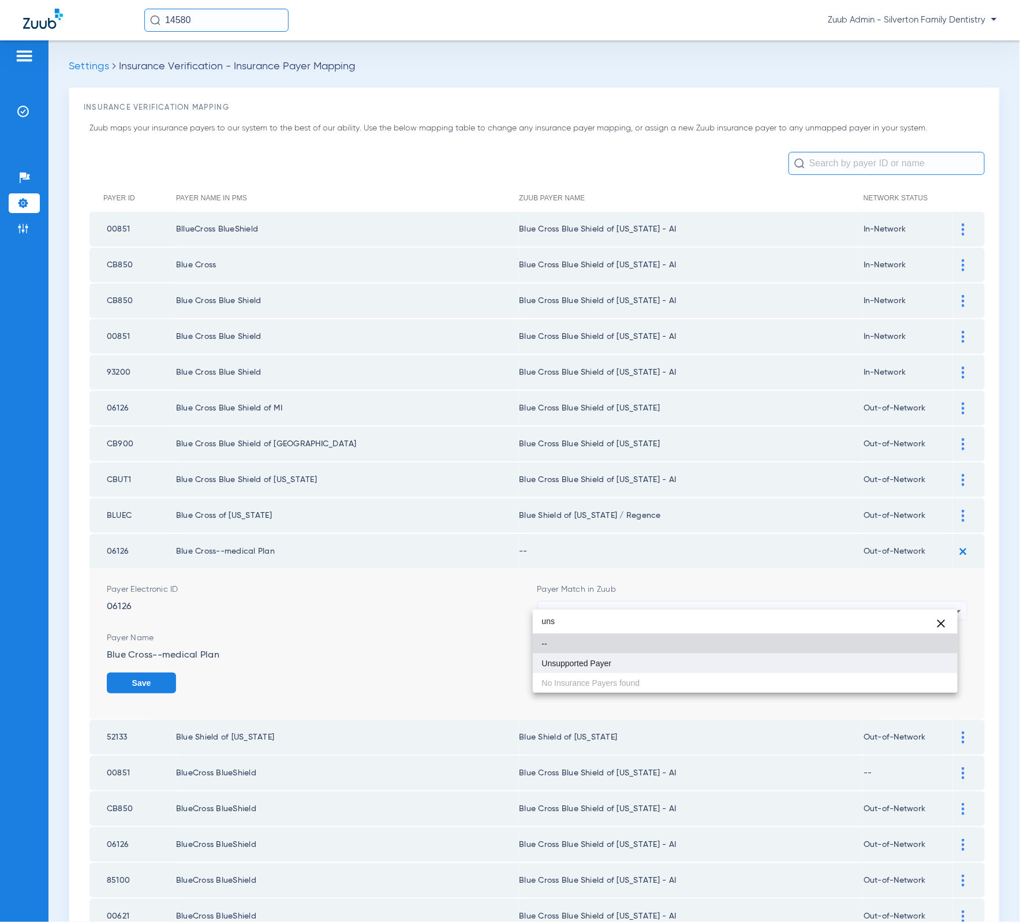
type input "uns"
click at [728, 667] on mat-option "Unsupported Payer" at bounding box center [745, 663] width 425 height 20
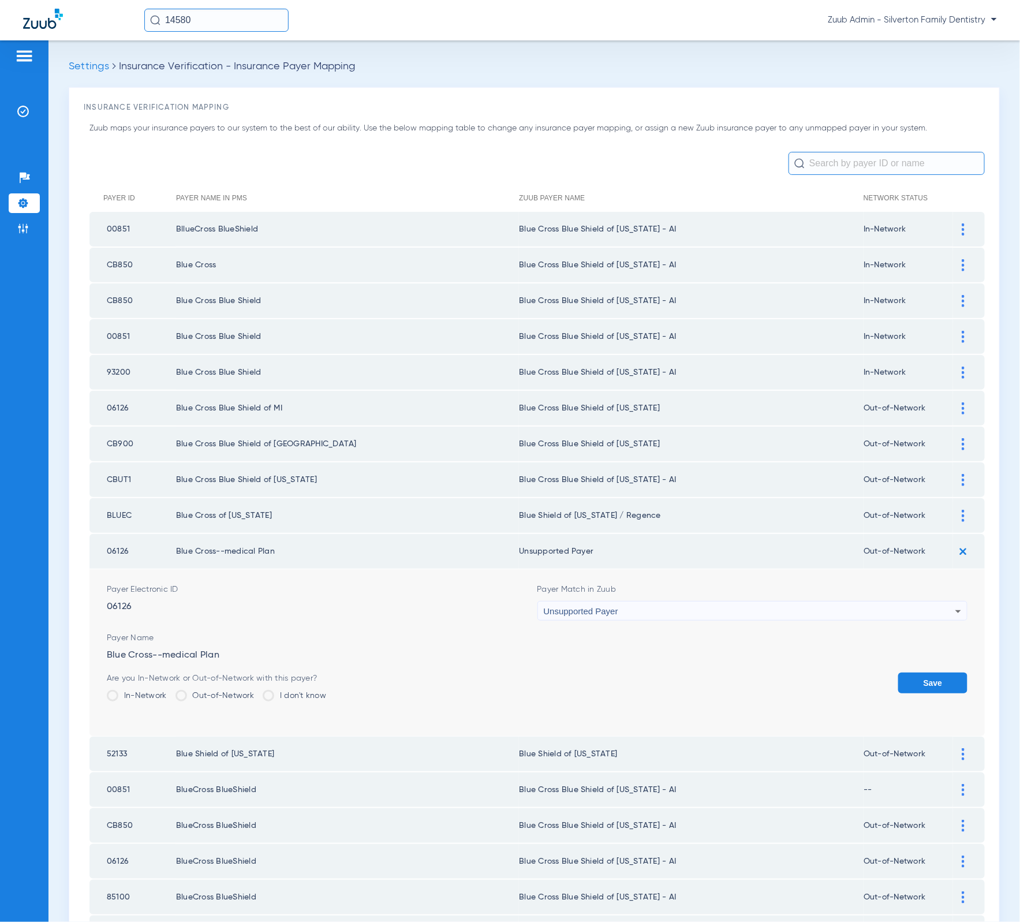
click at [936, 672] on button "Save" at bounding box center [932, 682] width 69 height 21
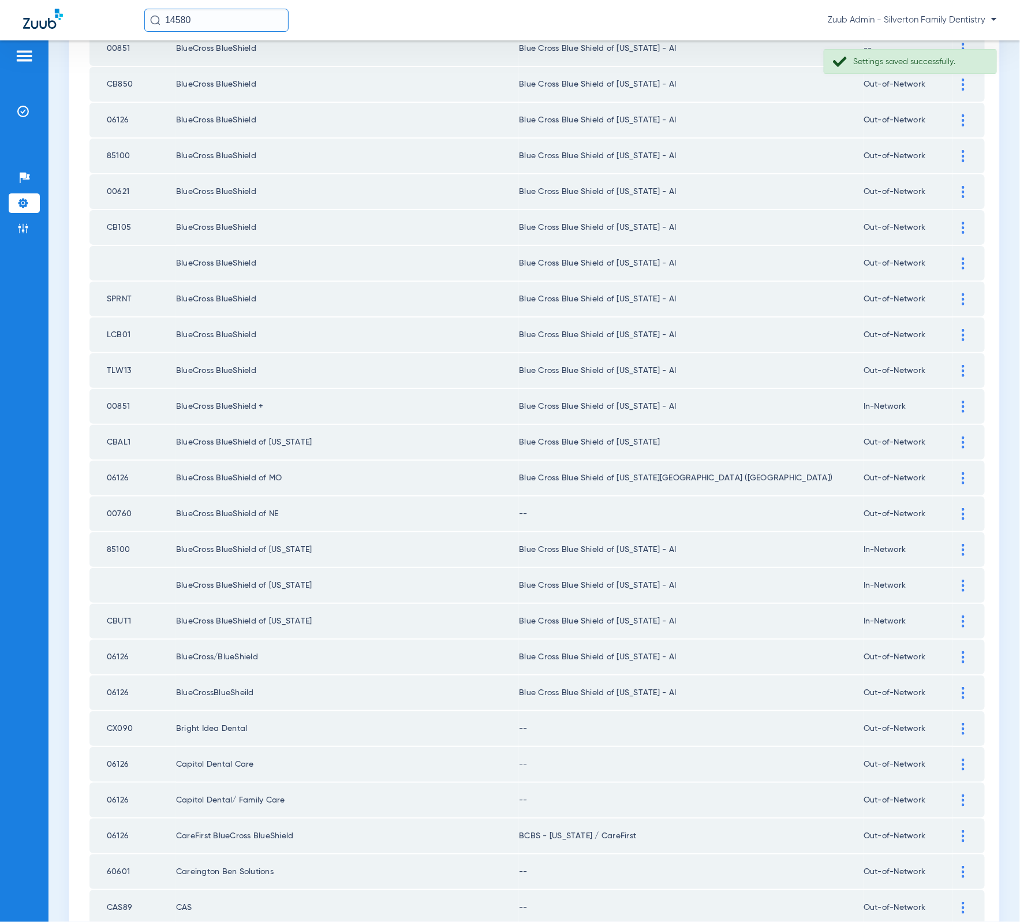
scroll to position [581, 0]
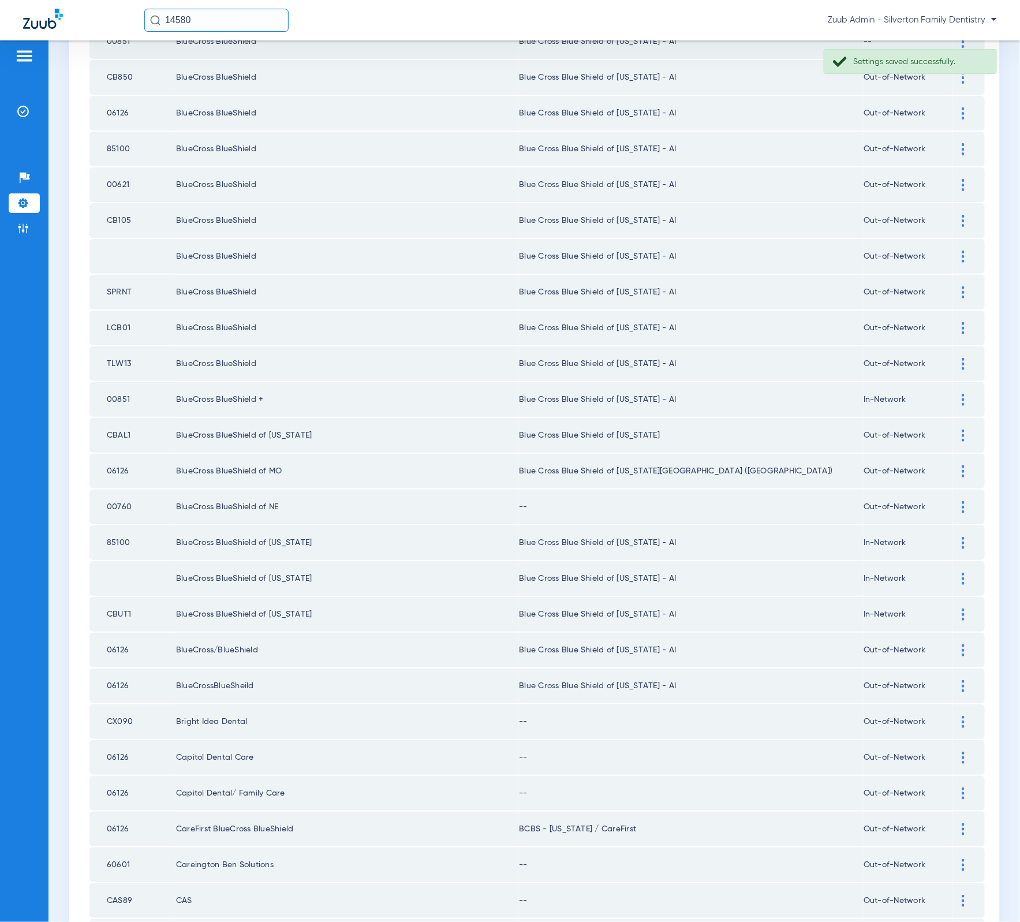
click at [953, 489] on td at bounding box center [969, 506] width 32 height 35
click at [962, 501] on img at bounding box center [963, 507] width 3 height 12
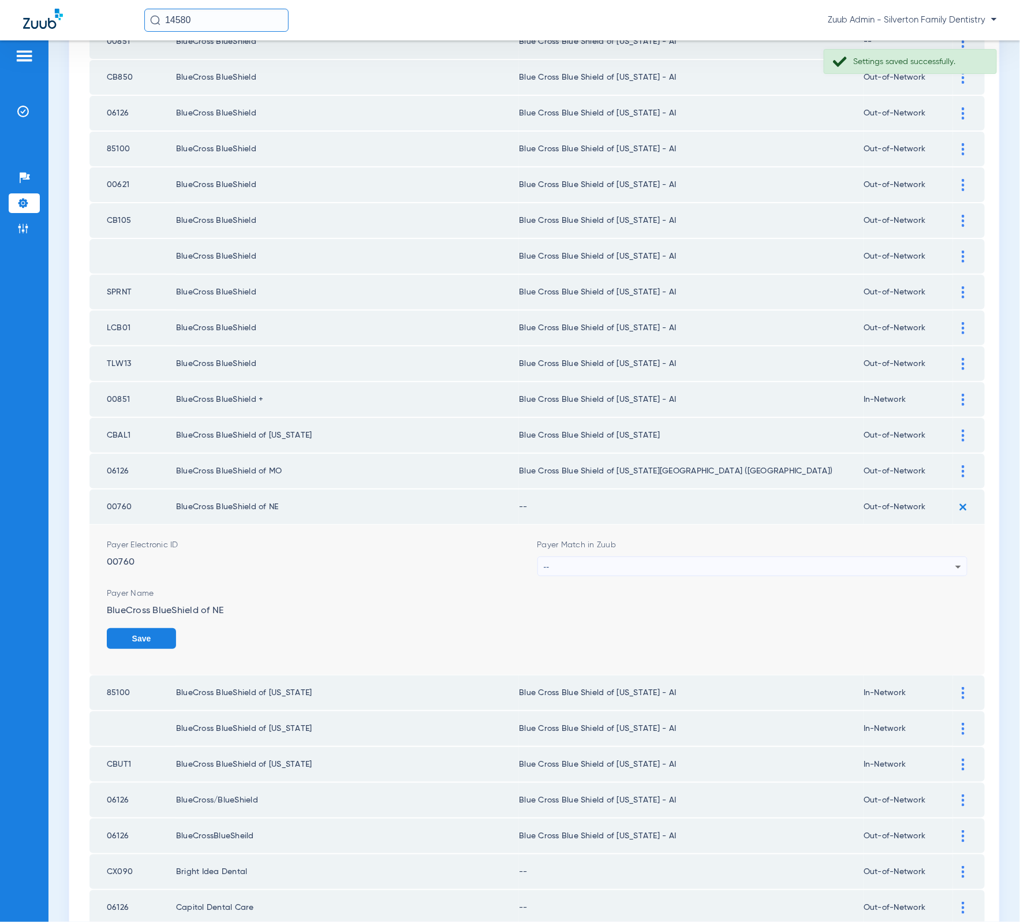
click at [748, 557] on div "--" at bounding box center [750, 567] width 412 height 20
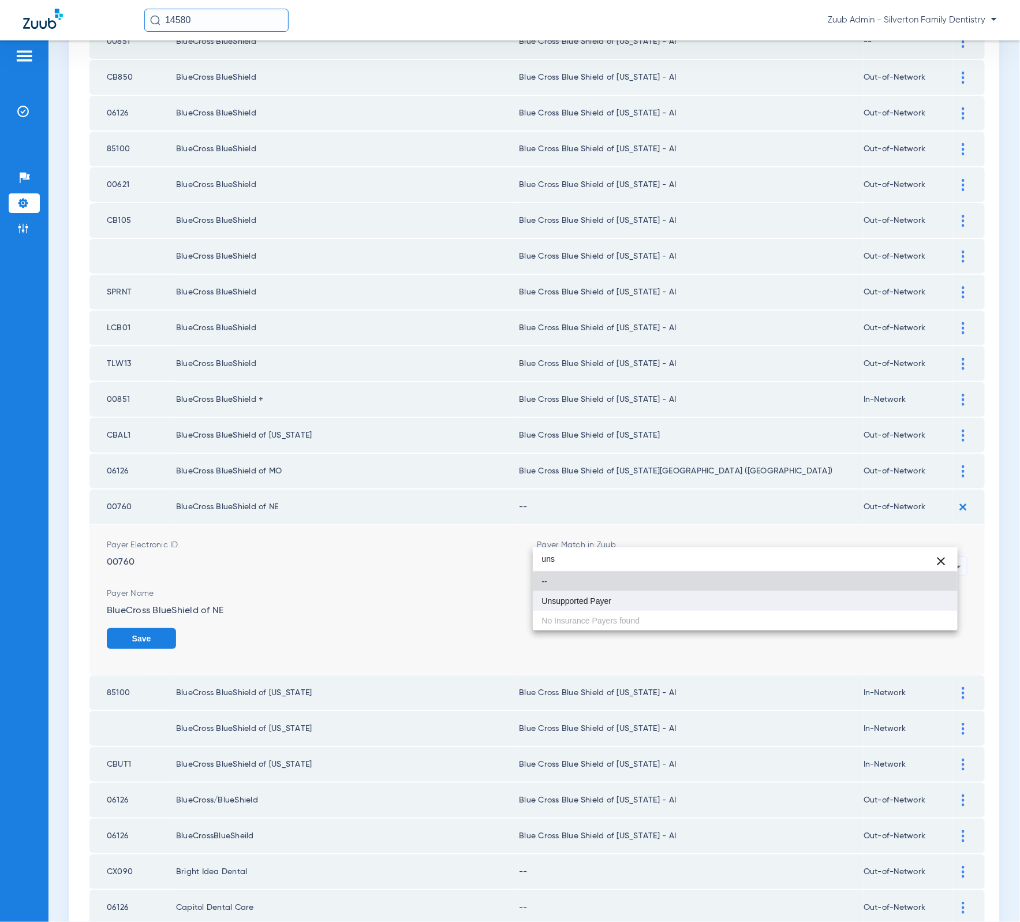
type input "uns"
click at [706, 599] on mat-option "Unsupported Payer" at bounding box center [745, 601] width 425 height 20
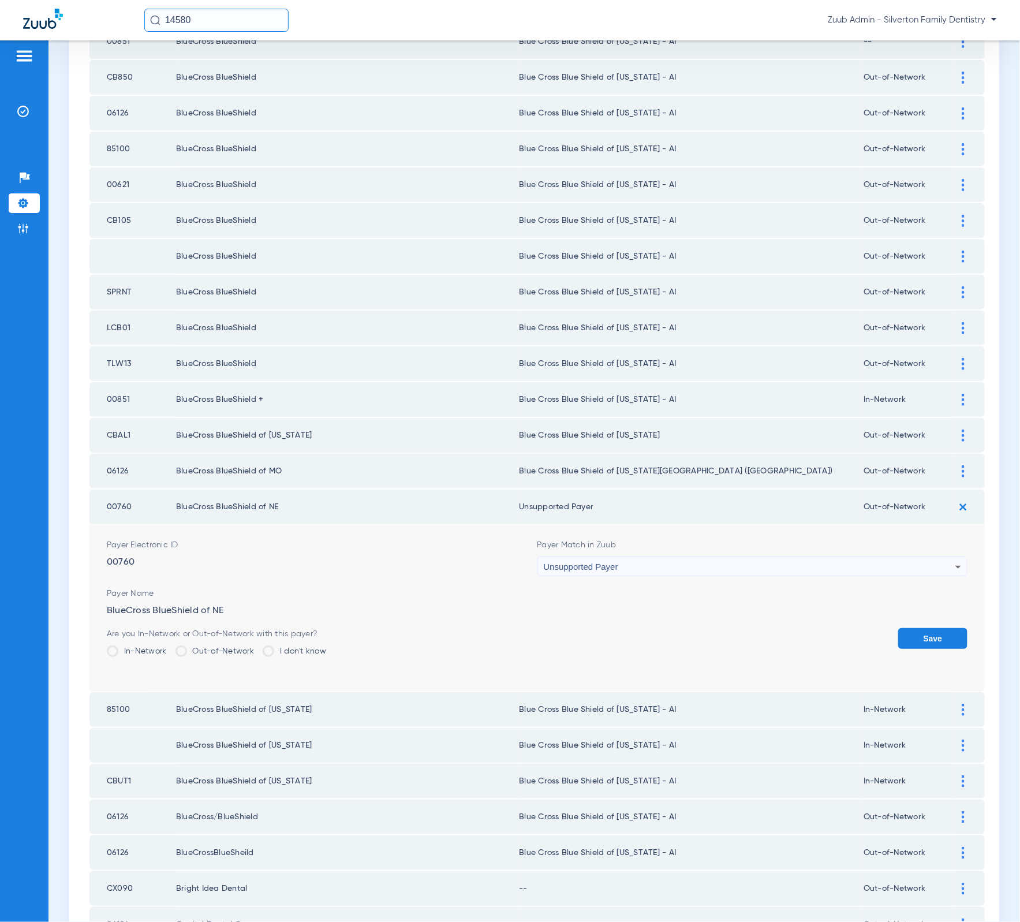
click at [898, 628] on button "Save" at bounding box center [932, 638] width 69 height 21
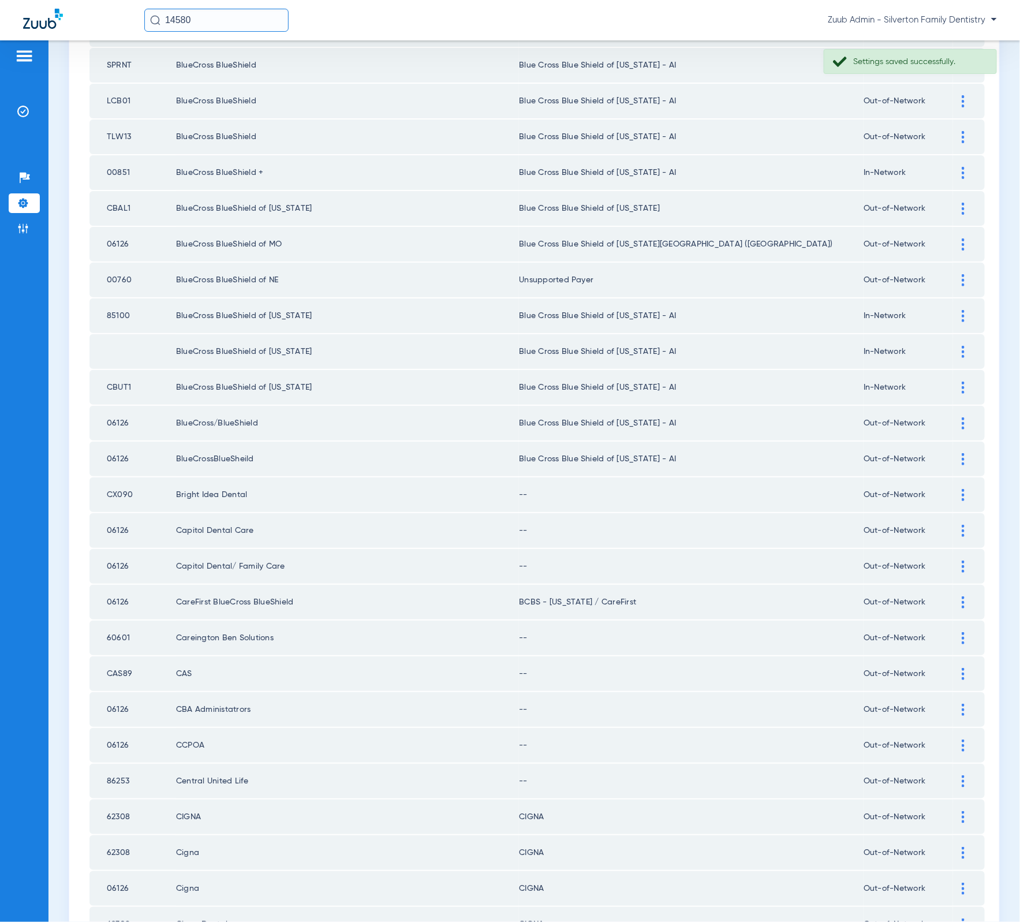
scroll to position [821, 0]
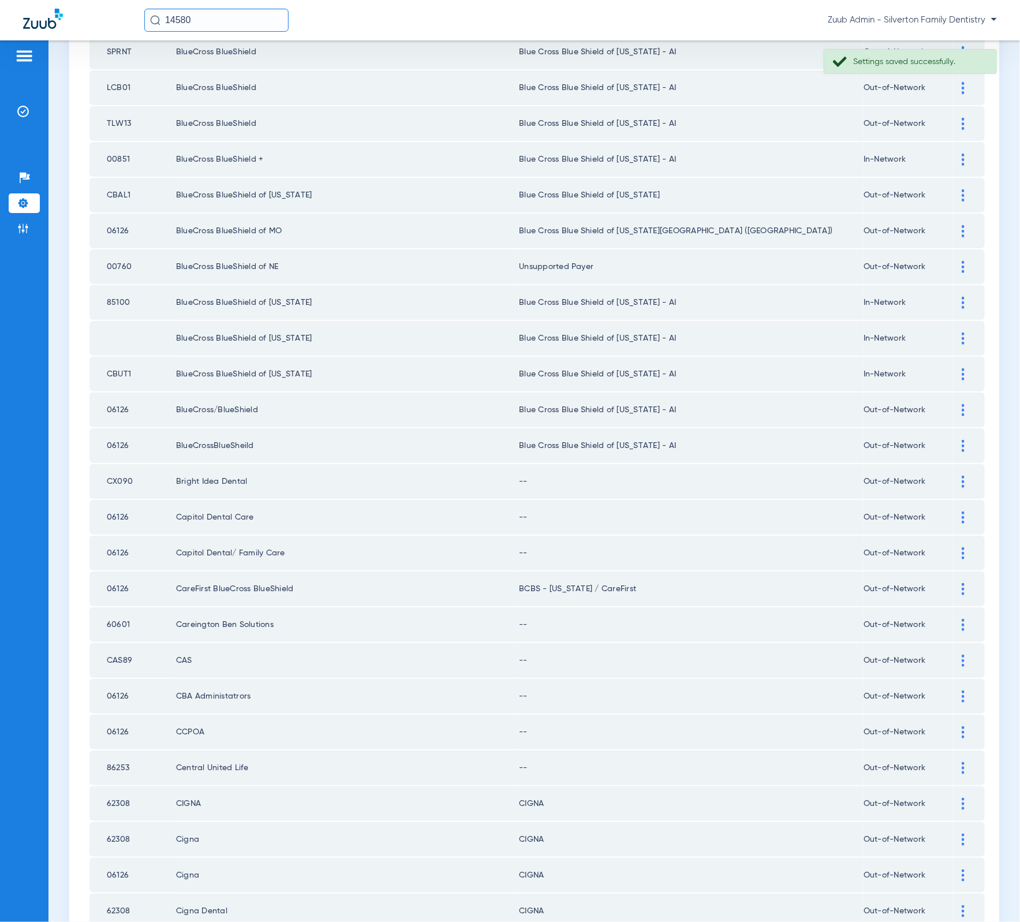
click at [128, 464] on td "CX090" at bounding box center [132, 481] width 87 height 35
copy td "CX090"
click at [953, 464] on td at bounding box center [969, 481] width 32 height 35
click at [962, 476] on img at bounding box center [963, 482] width 3 height 12
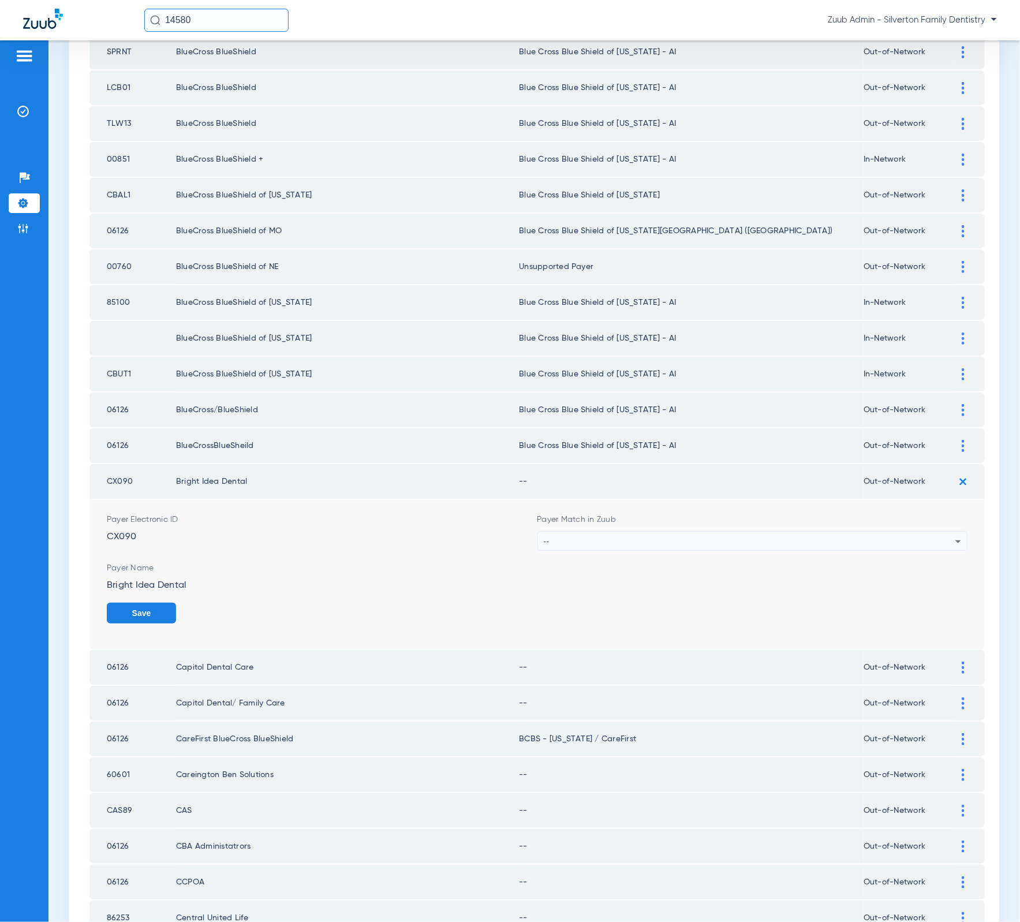
click at [794, 532] on div "--" at bounding box center [750, 542] width 412 height 20
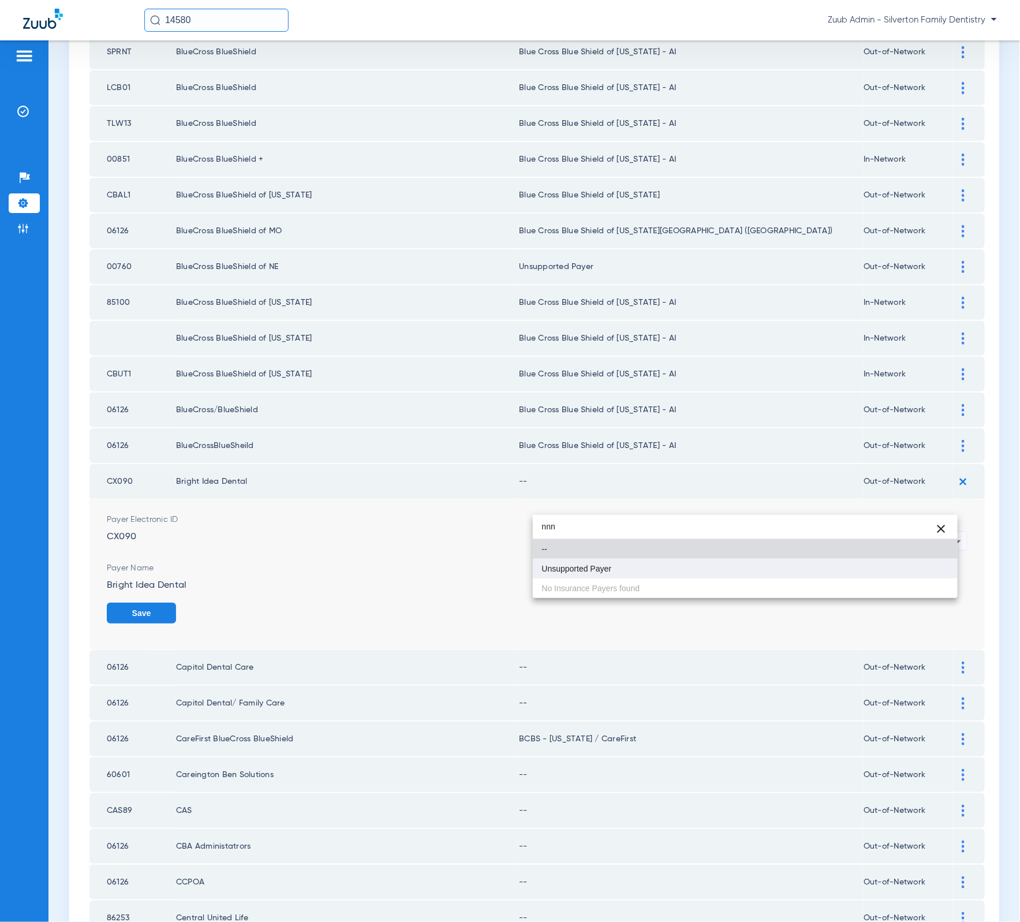
type input "nnn"
click at [721, 567] on mat-option "Unsupported Payer" at bounding box center [745, 569] width 425 height 20
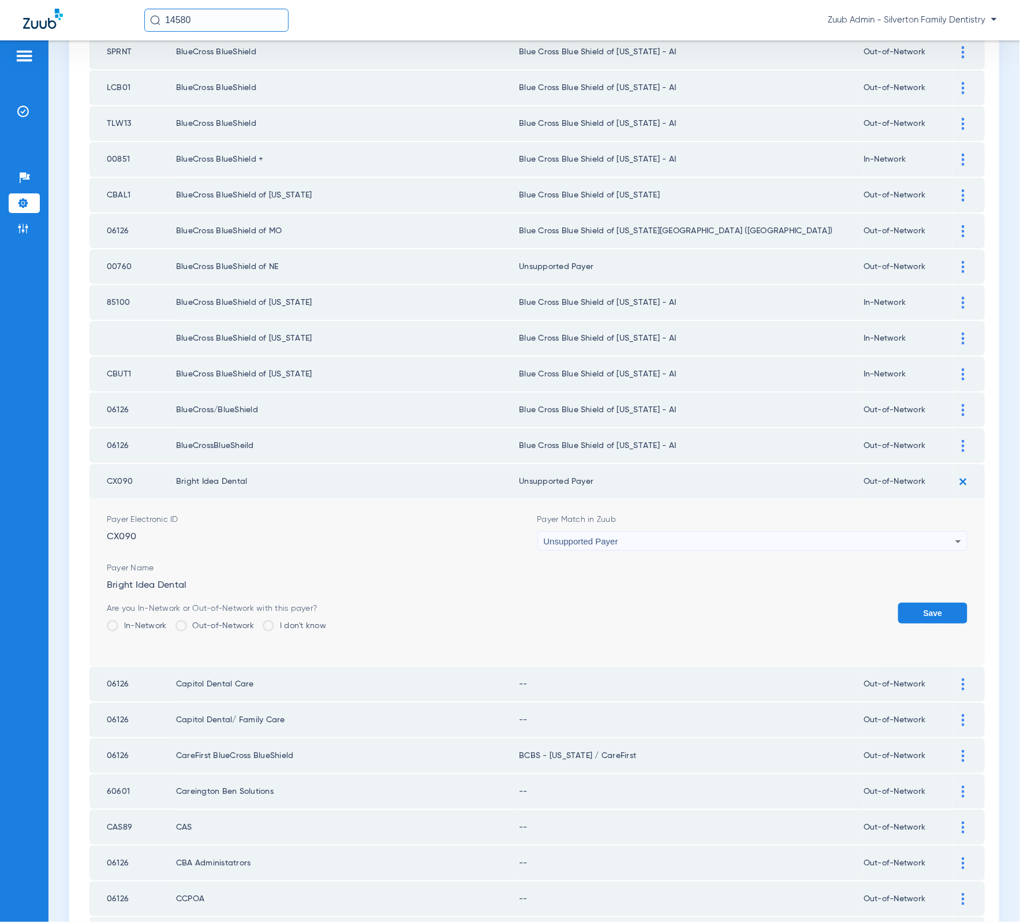
click at [939, 603] on button "Save" at bounding box center [932, 613] width 69 height 21
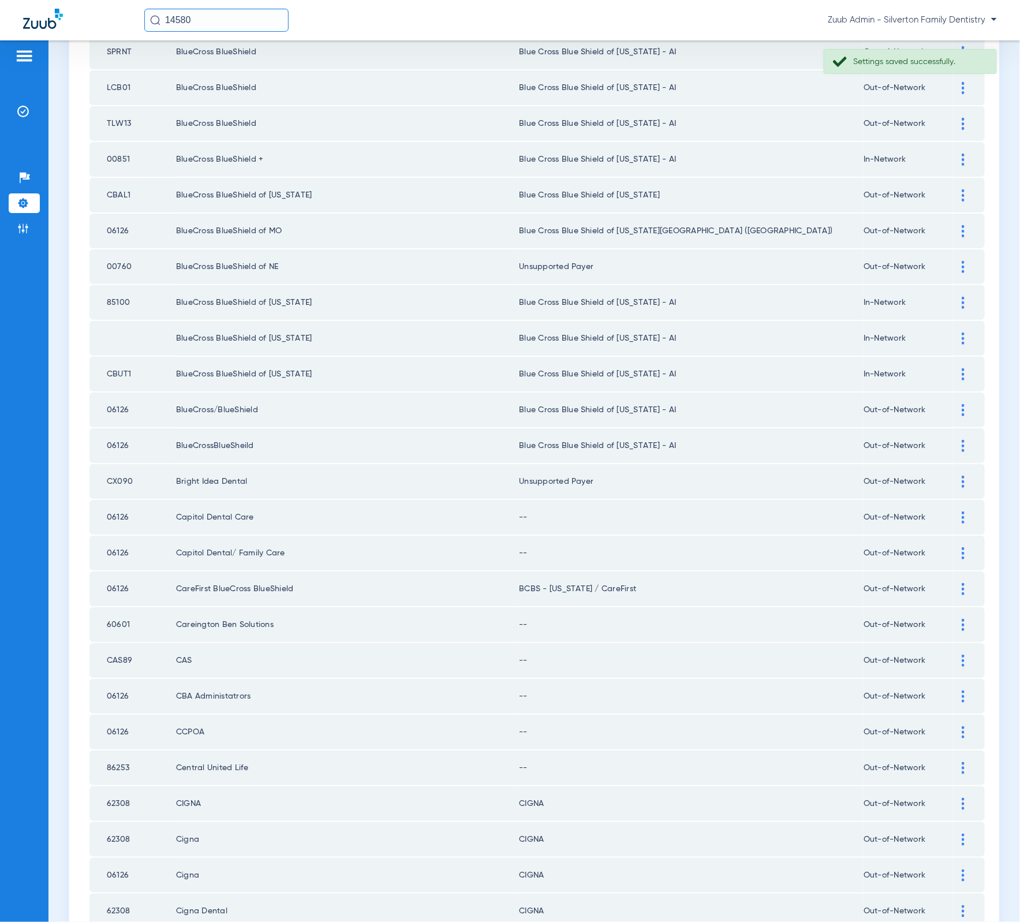
click at [953, 511] on div at bounding box center [963, 517] width 20 height 12
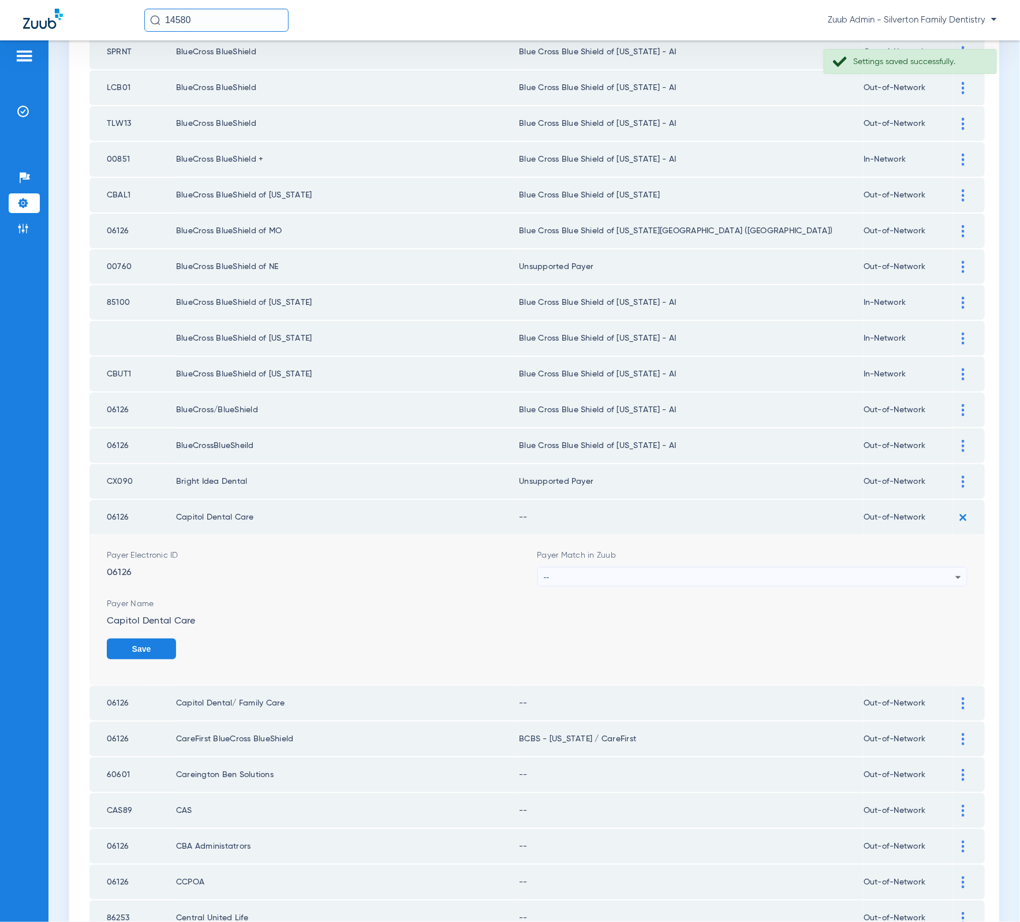
click at [748, 567] on div "--" at bounding box center [750, 577] width 412 height 20
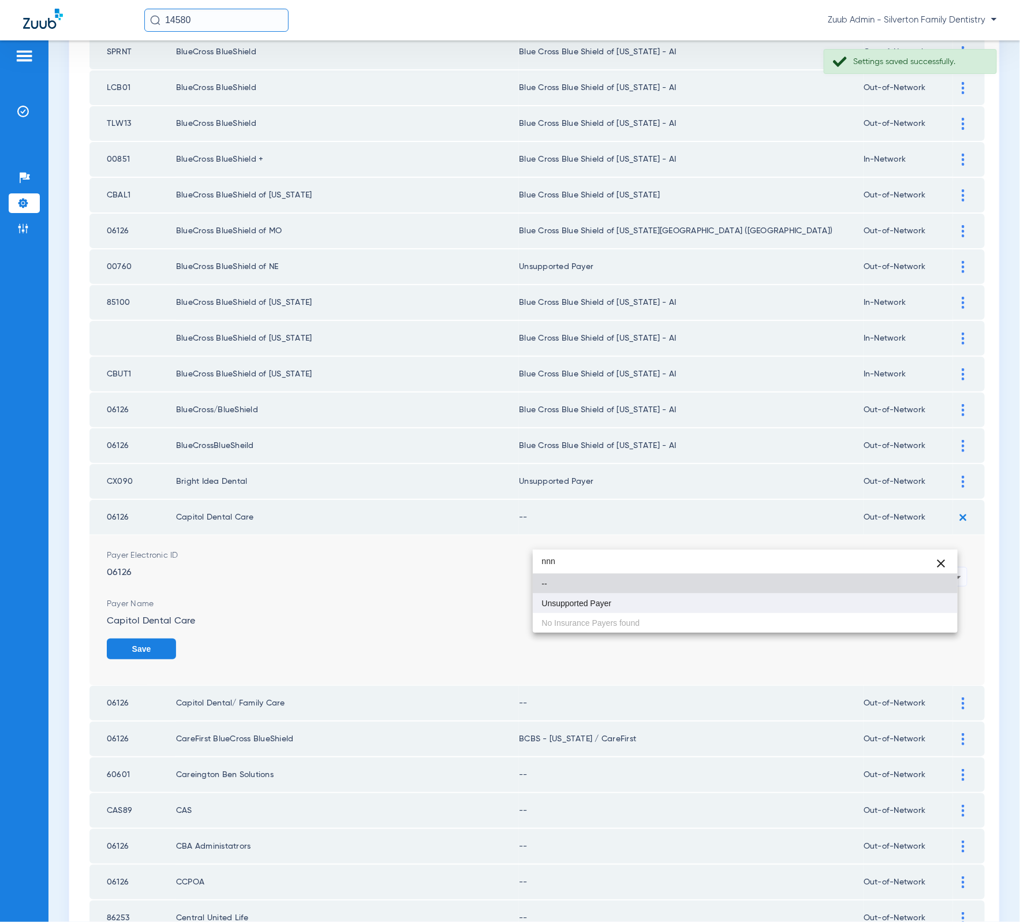
type input "nnn"
click at [848, 612] on mat-option "Unsupported Payer" at bounding box center [745, 603] width 425 height 20
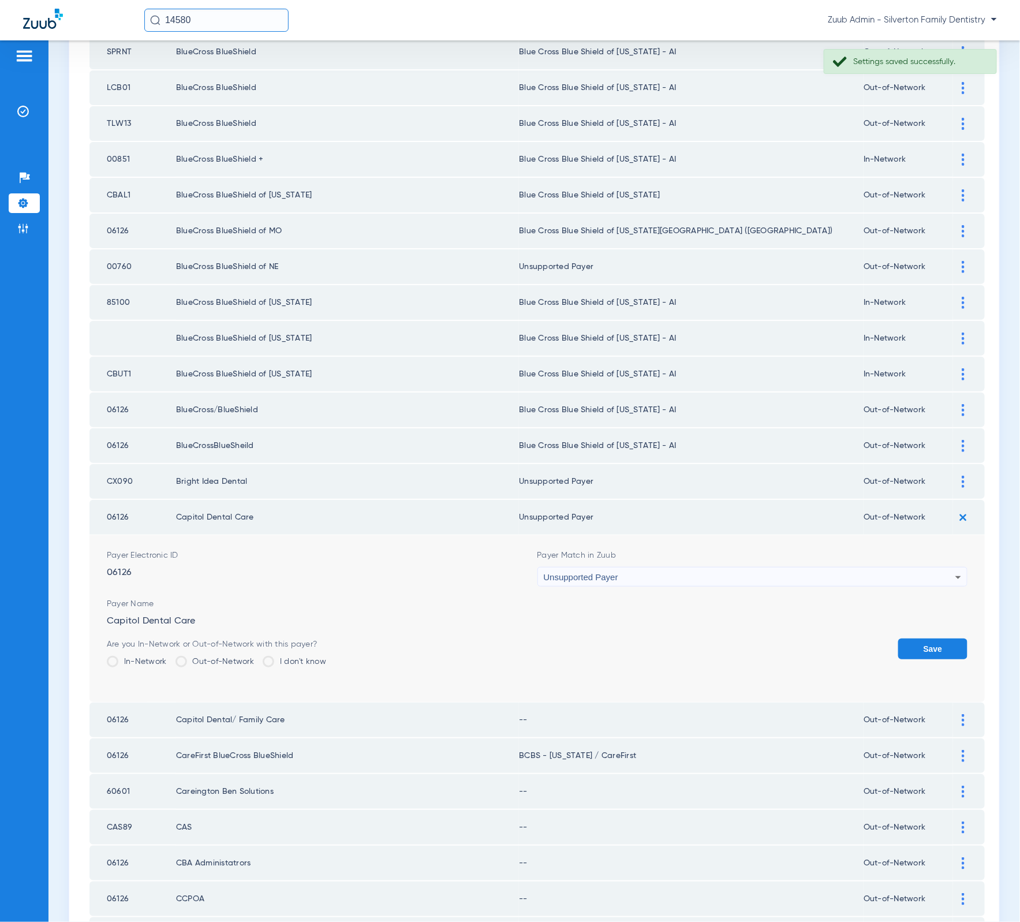
click at [944, 595] on form "Payer Electronic ID 06126 Payer Match in Zuub Unsupported Payer Payer Name Capi…" at bounding box center [537, 618] width 861 height 167
click at [936, 638] on button "Save" at bounding box center [932, 648] width 69 height 21
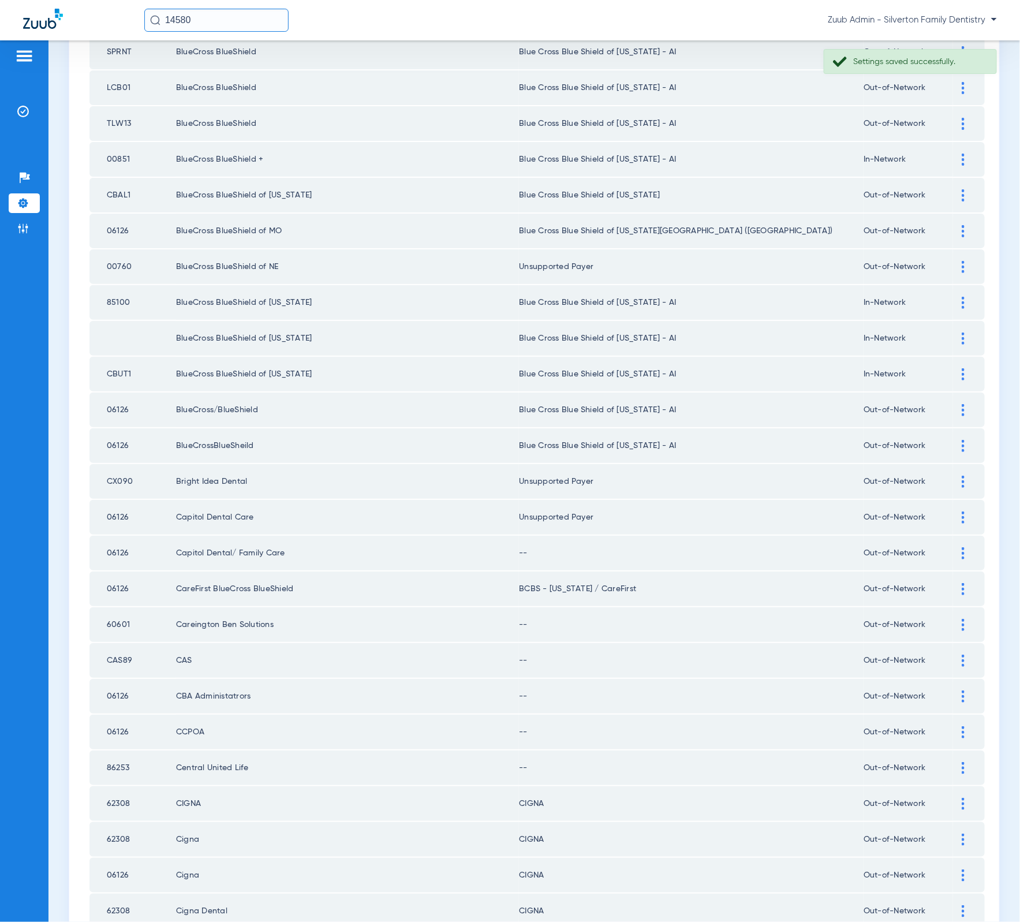
click at [958, 547] on div at bounding box center [963, 553] width 20 height 12
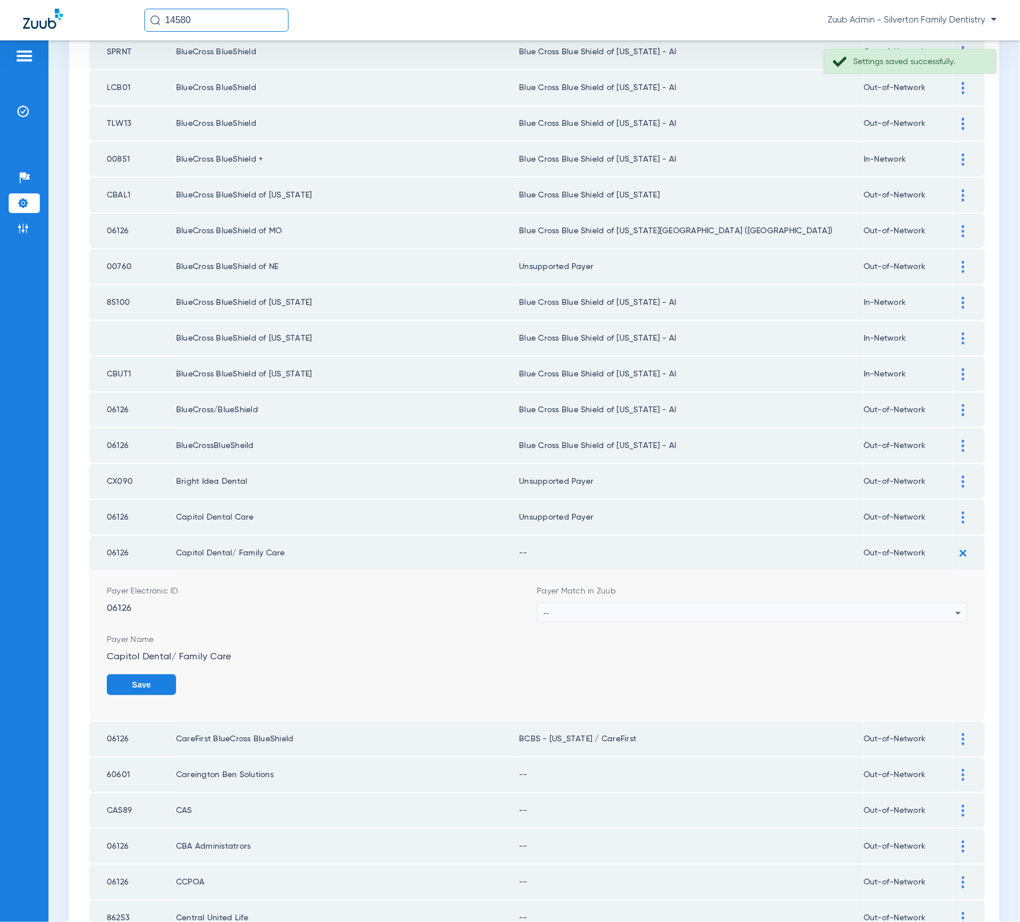
click at [706, 571] on form "Payer Electronic ID 06126 Payer Match in Zuub -- Payer Name Capitol Dental/ Fam…" at bounding box center [537, 646] width 861 height 150
click at [705, 585] on span "Payer Match in Zuub" at bounding box center [752, 591] width 431 height 12
click at [705, 603] on div "--" at bounding box center [750, 613] width 412 height 20
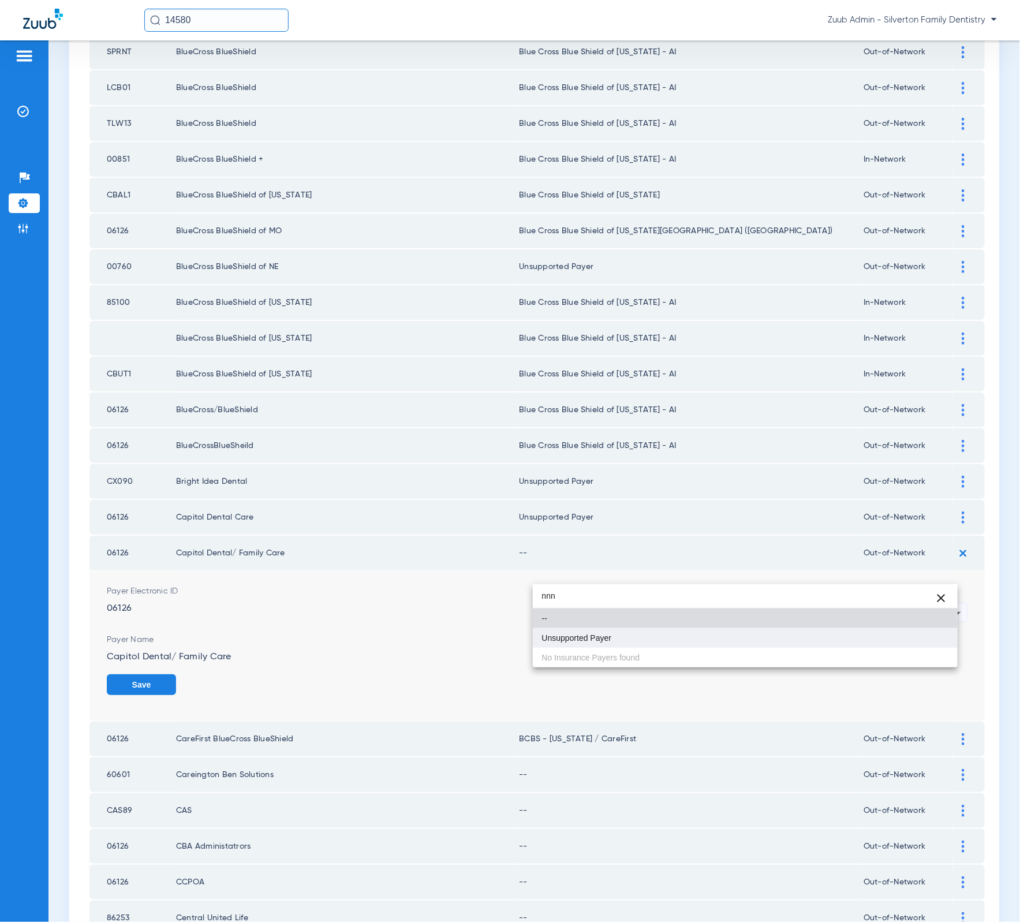
type input "nnn"
click at [836, 641] on mat-option "Unsupported Payer" at bounding box center [745, 638] width 425 height 20
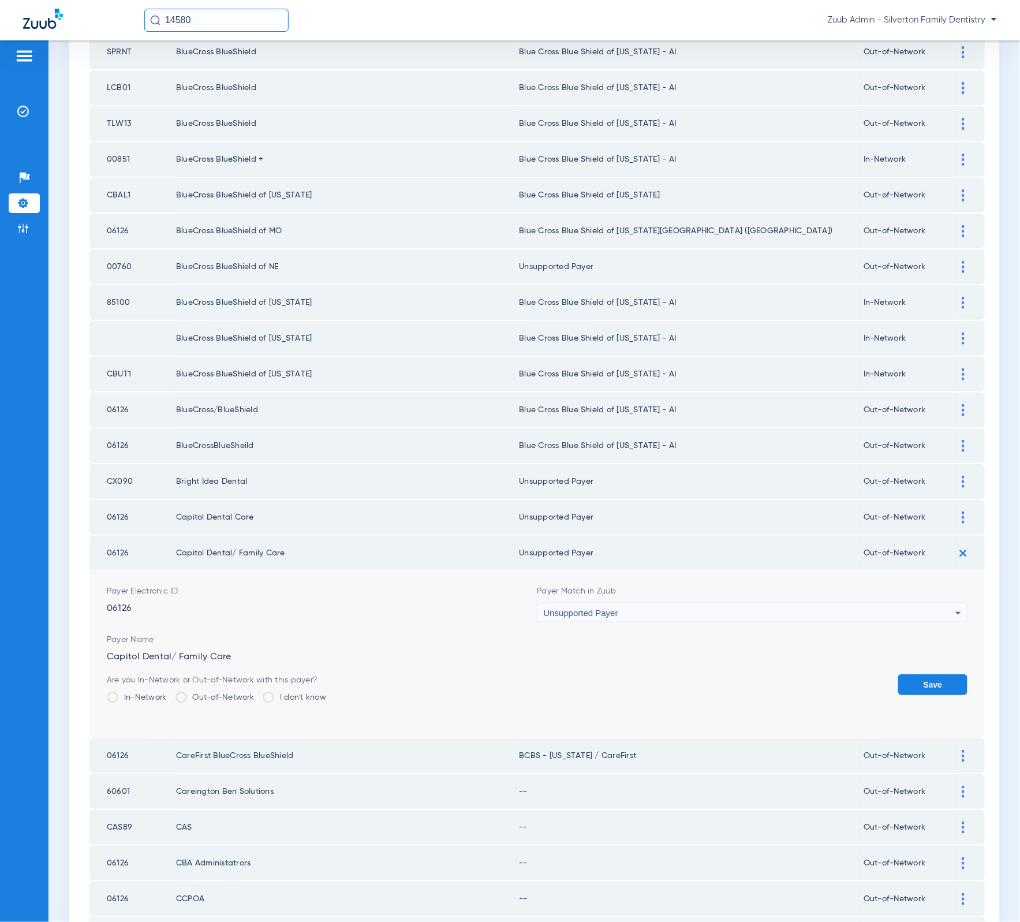
click at [931, 674] on button "Save" at bounding box center [932, 684] width 69 height 21
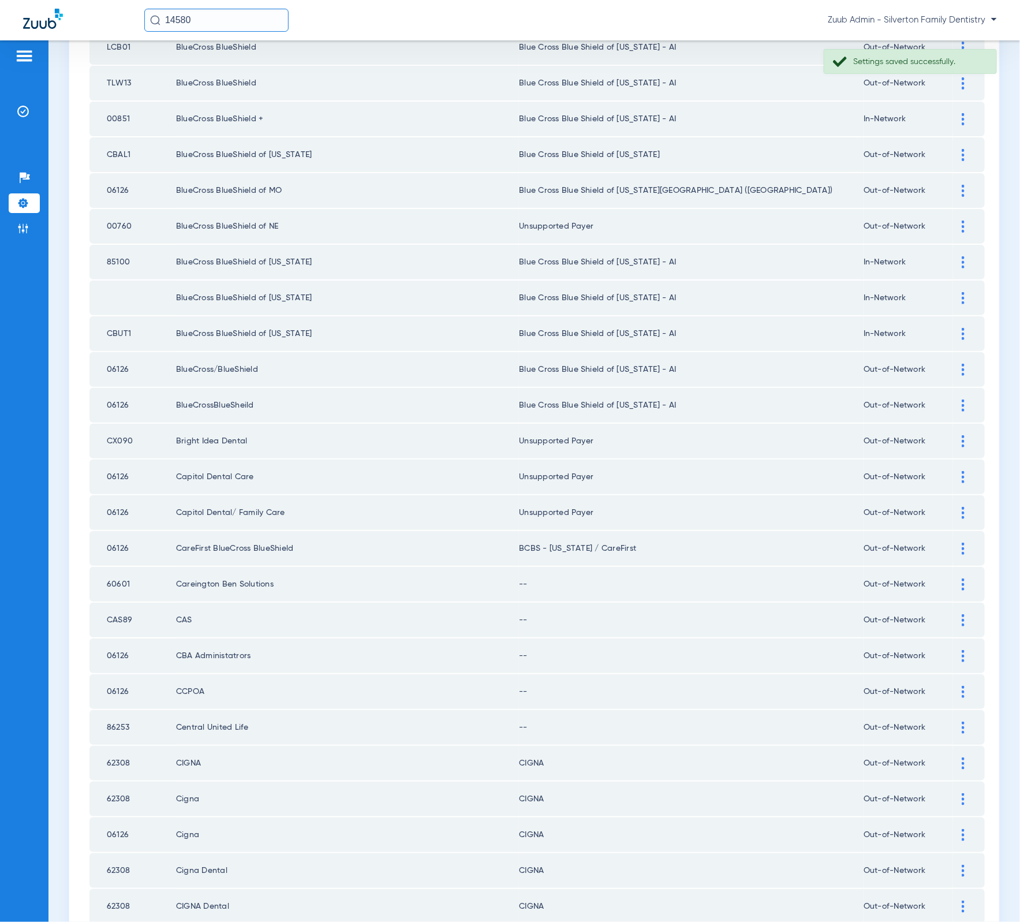
scroll to position [899, 0]
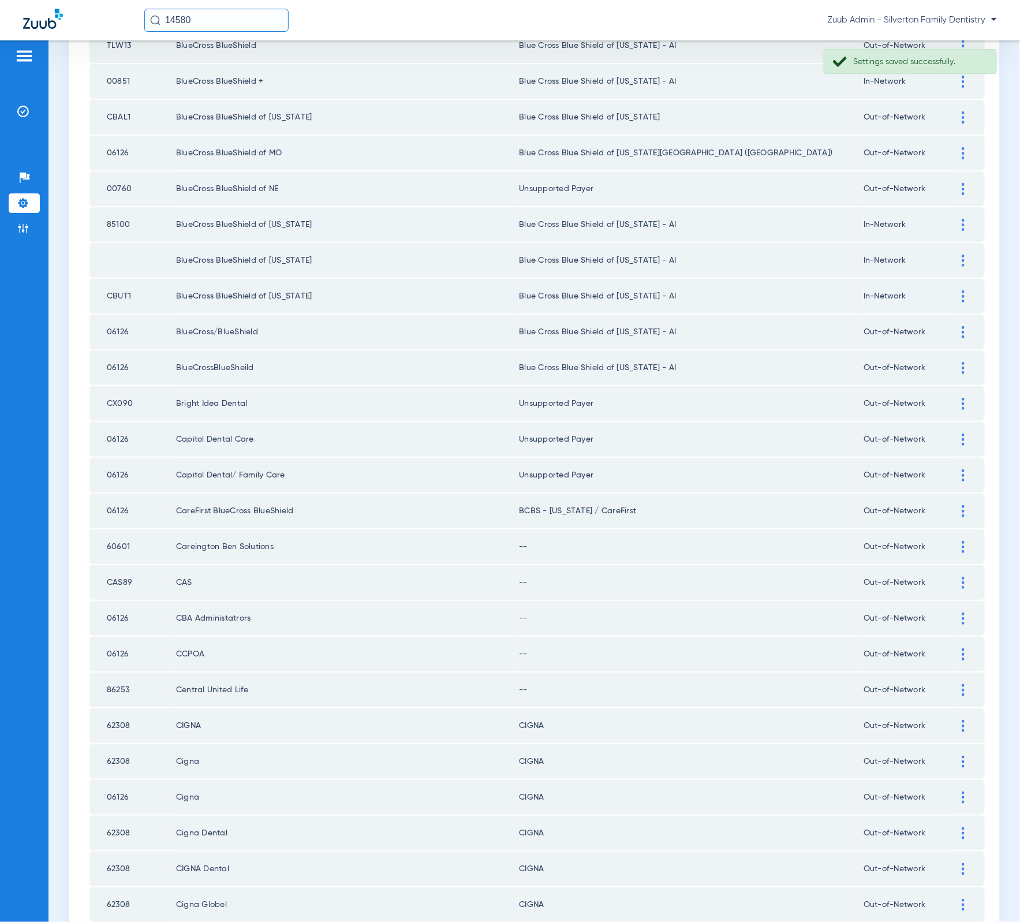
drag, startPoint x: 951, startPoint y: 509, endPoint x: 865, endPoint y: 551, distance: 96.0
click at [962, 541] on img at bounding box center [963, 547] width 3 height 12
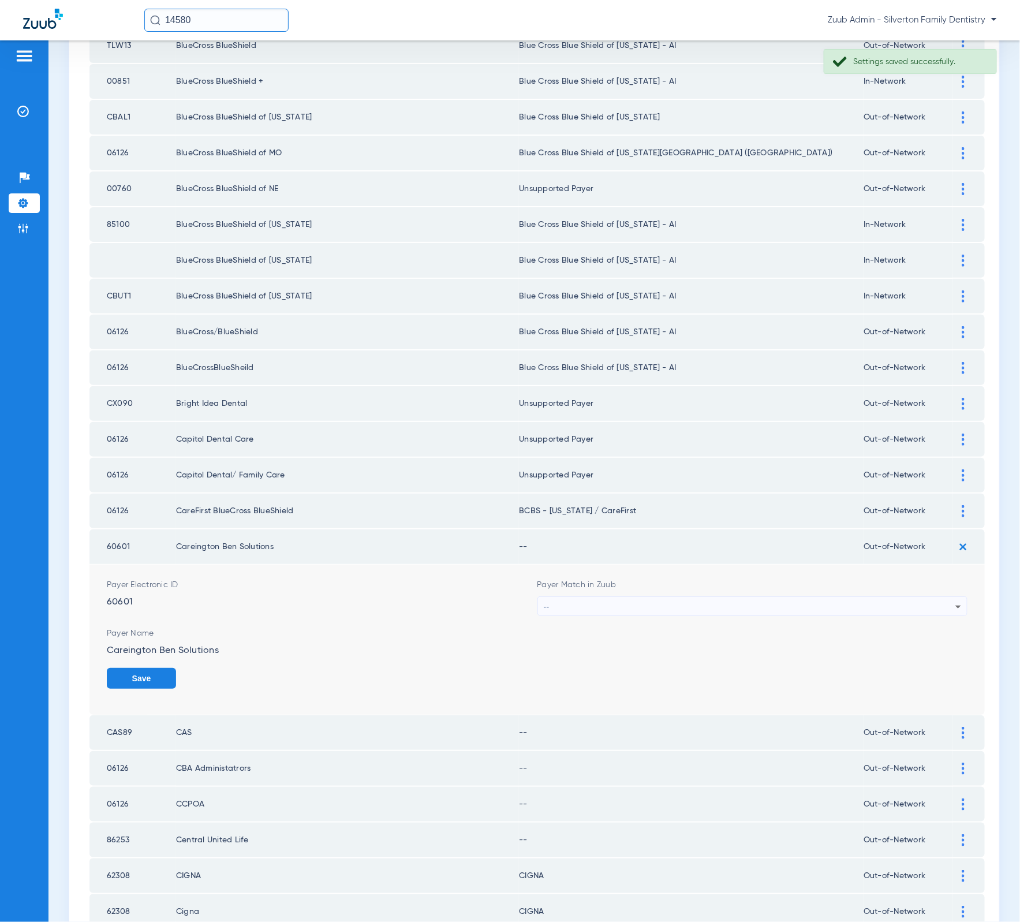
click at [726, 583] on form "Payer Electronic ID 60601 Payer Match in Zuub -- Payer Name Careington Ben Solu…" at bounding box center [537, 639] width 861 height 150
click at [722, 597] on div "--" at bounding box center [750, 607] width 412 height 20
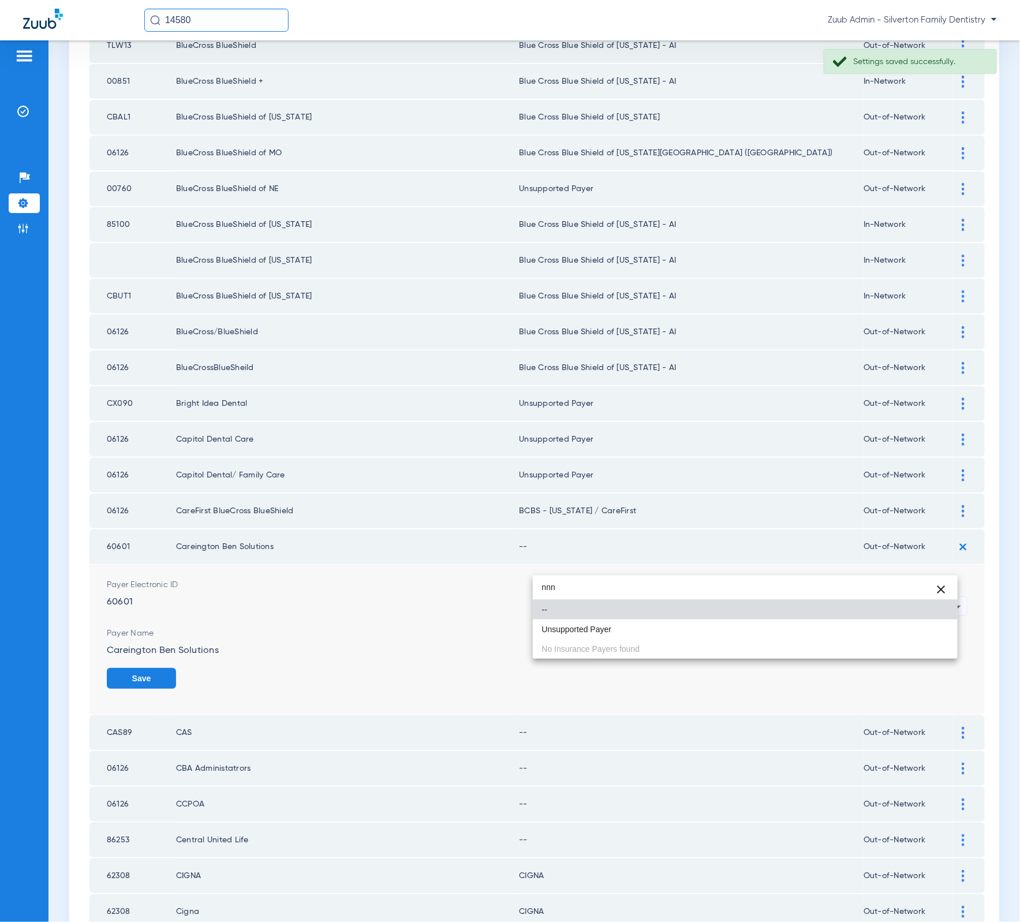
type input "nnn"
click at [717, 625] on mat-option "Unsupported Payer" at bounding box center [745, 629] width 425 height 20
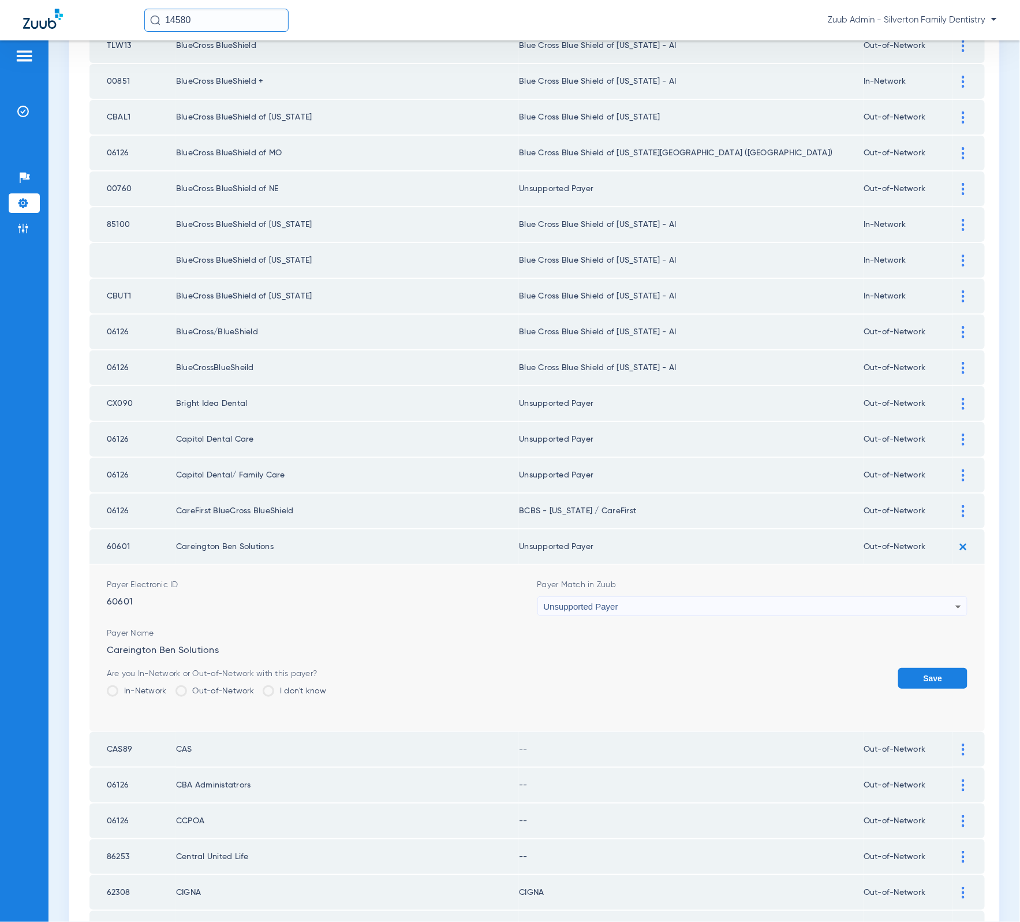
click at [890, 625] on form "Payer Electronic ID 60601 Payer Match in Zuub Unsupported Payer Payer Name Care…" at bounding box center [537, 647] width 861 height 167
click at [898, 668] on button "Save" at bounding box center [932, 678] width 69 height 21
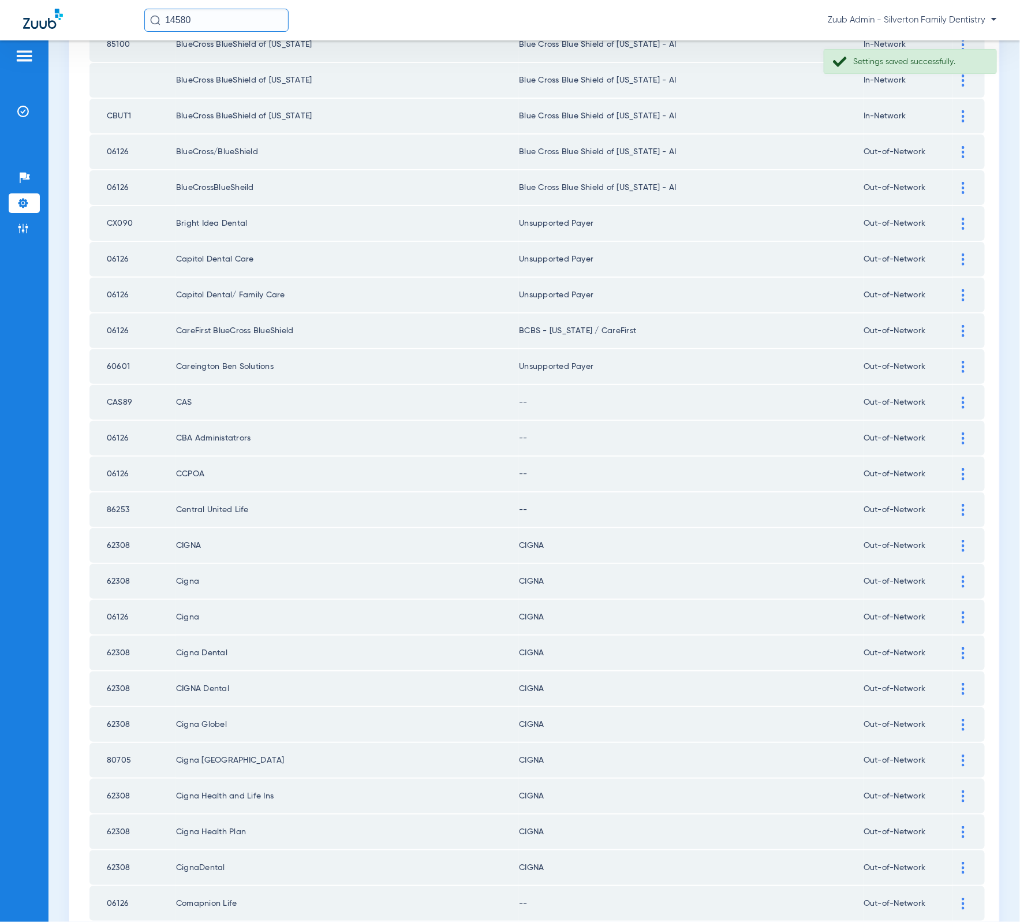
scroll to position [1106, 0]
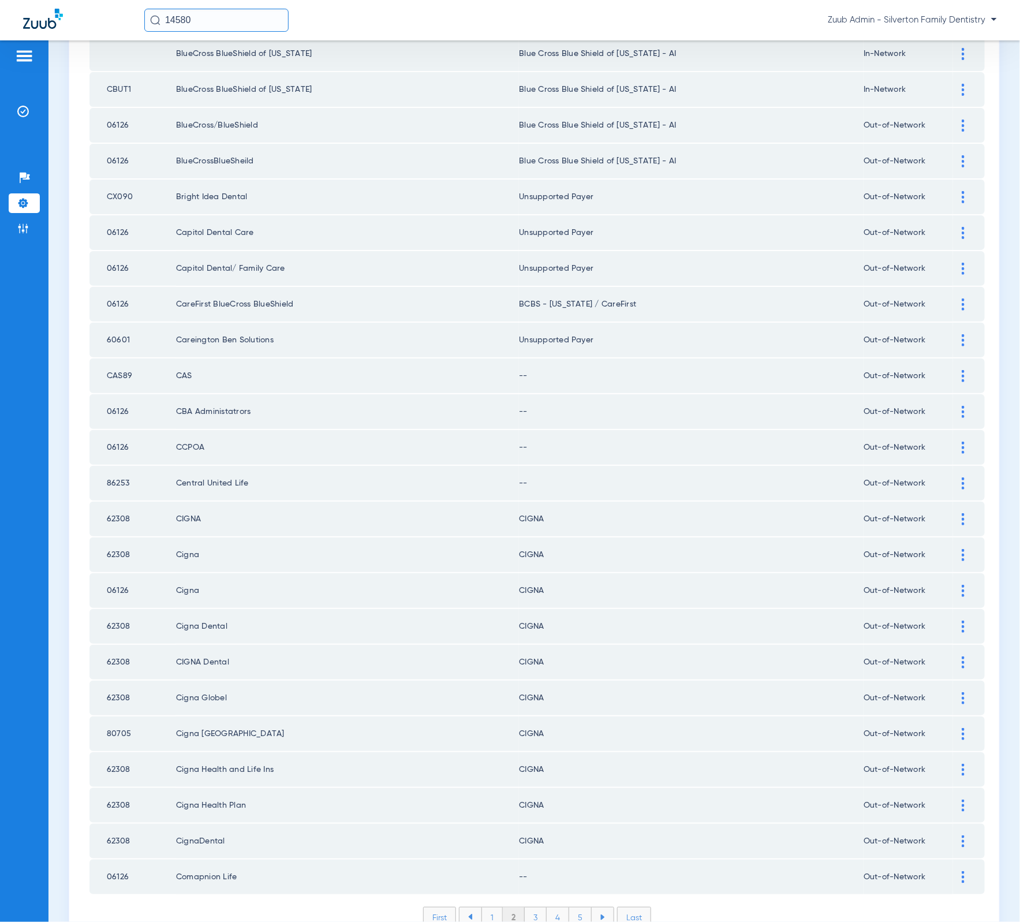
click at [962, 871] on img at bounding box center [963, 877] width 3 height 12
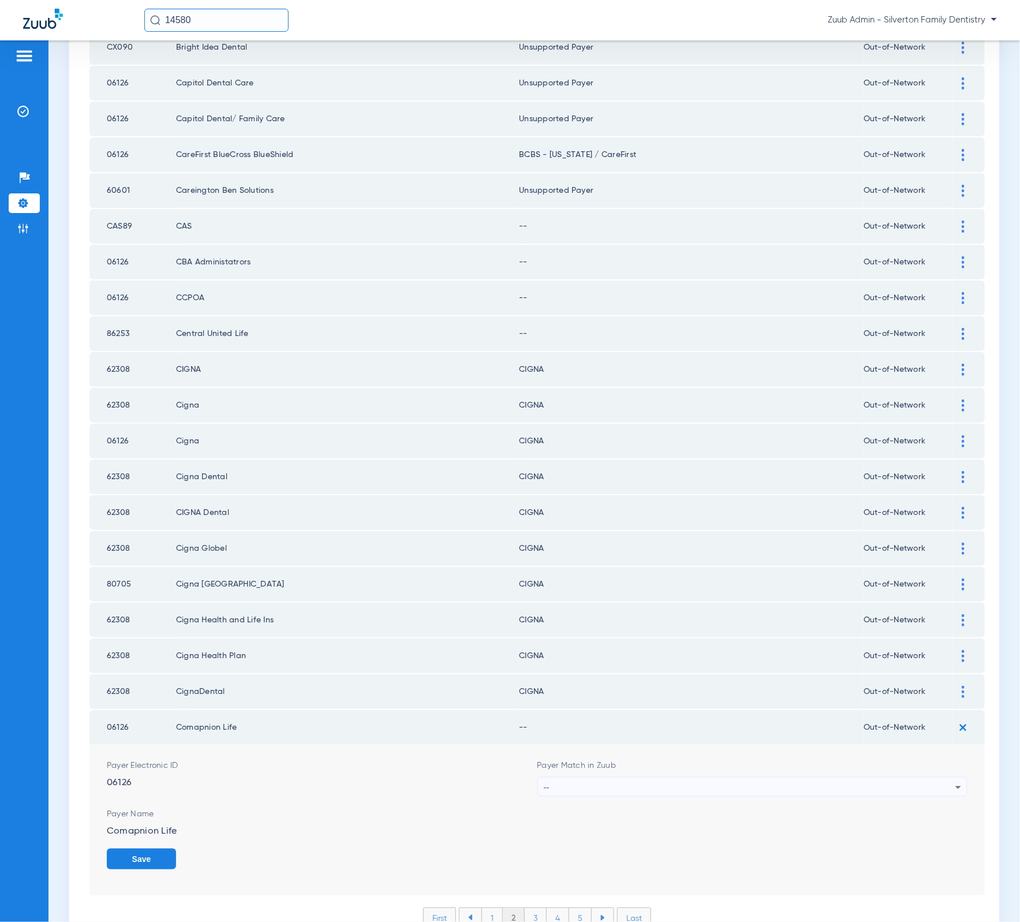
click at [692, 777] on div "--" at bounding box center [750, 787] width 412 height 20
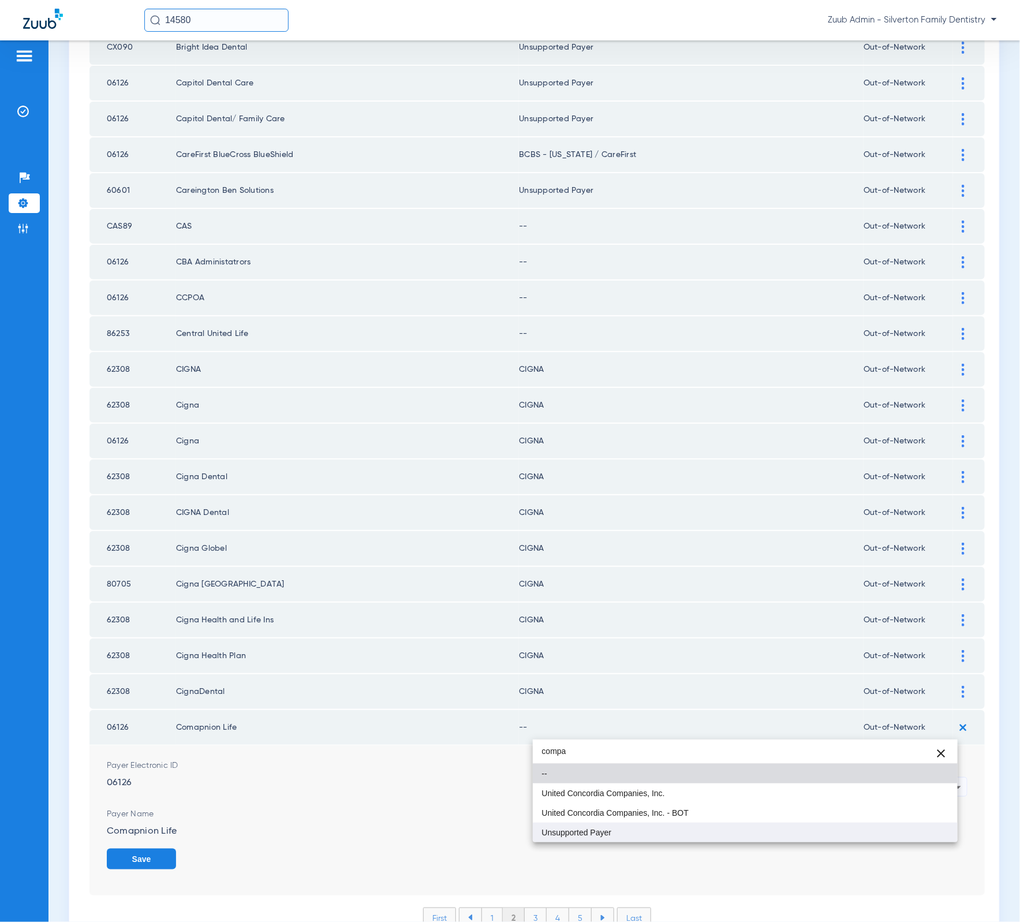
type input "compa"
click at [686, 834] on mat-option "Unsupported Payer" at bounding box center [745, 832] width 425 height 20
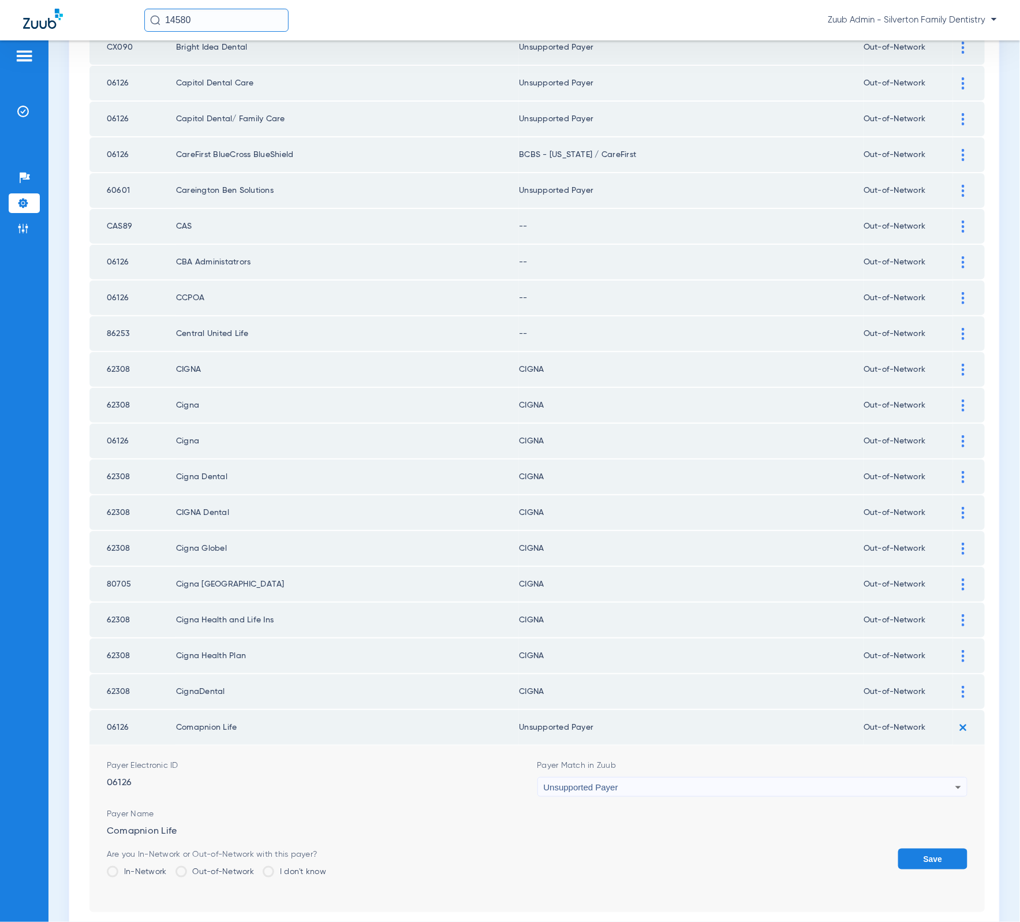
click at [910, 848] on button "Save" at bounding box center [932, 858] width 69 height 21
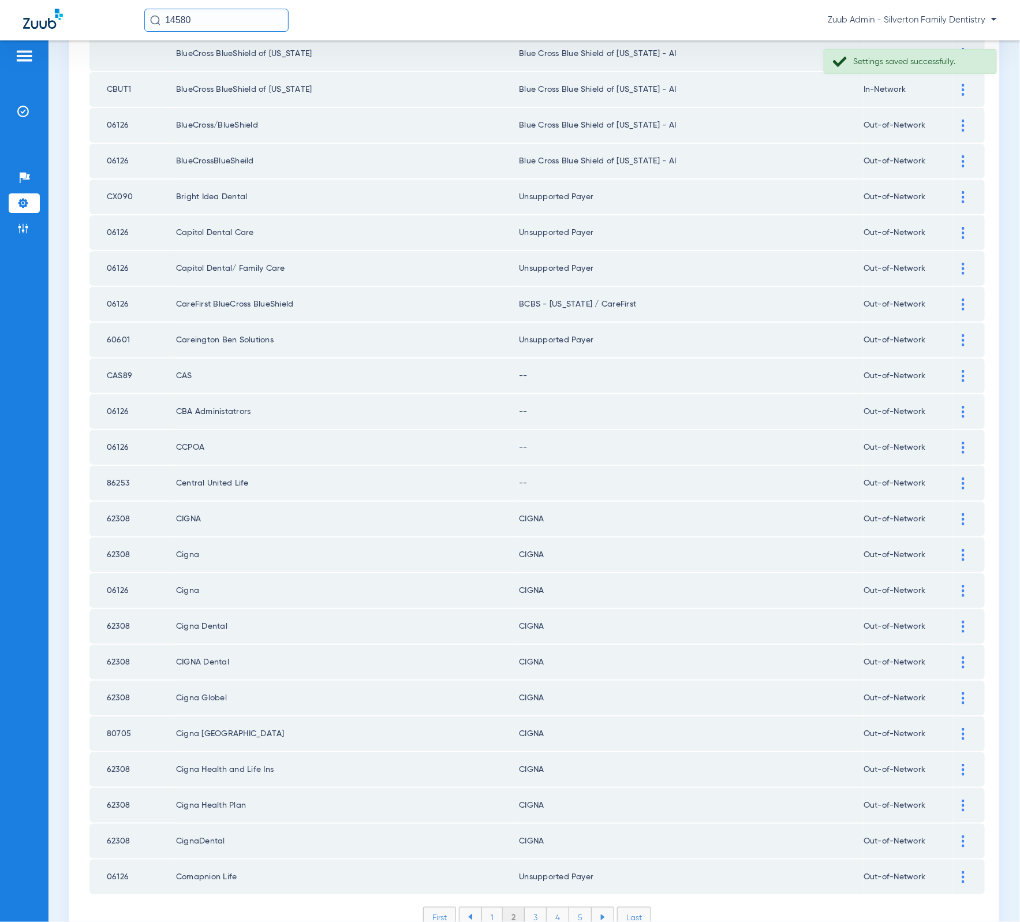
click at [962, 370] on img at bounding box center [963, 376] width 3 height 12
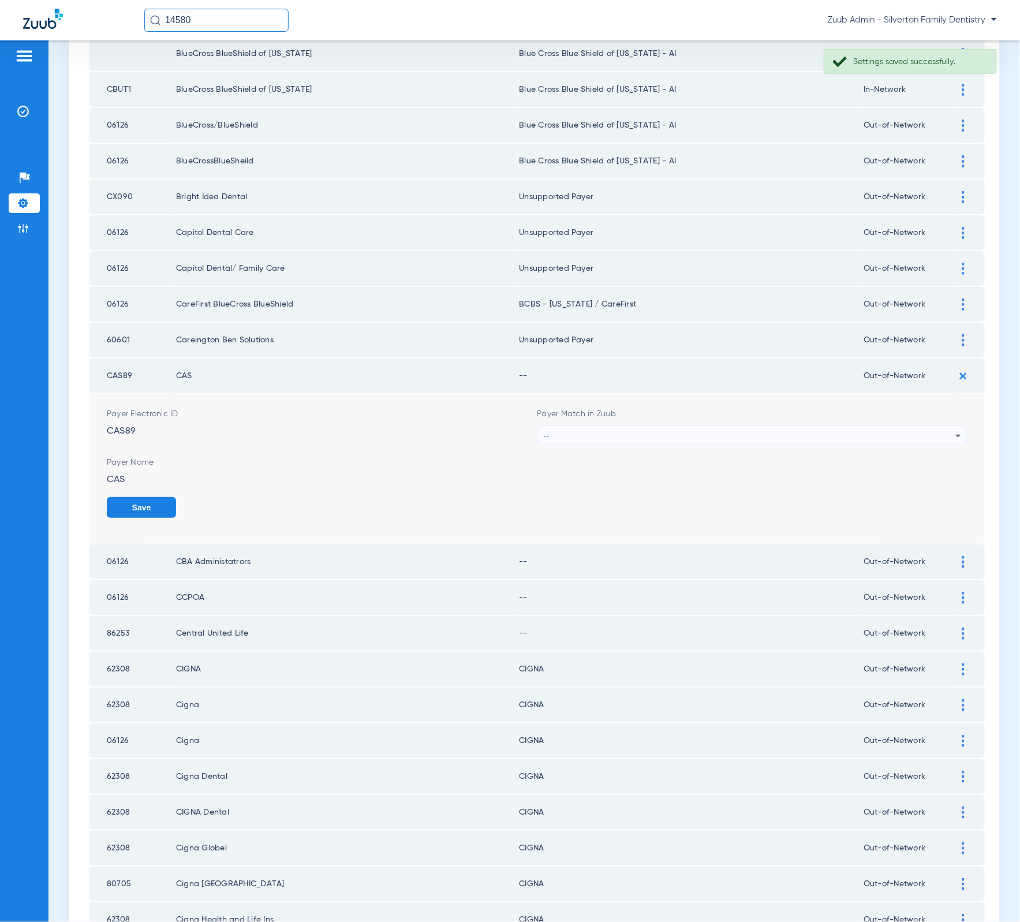
click at [675, 426] on div "--" at bounding box center [750, 436] width 412 height 20
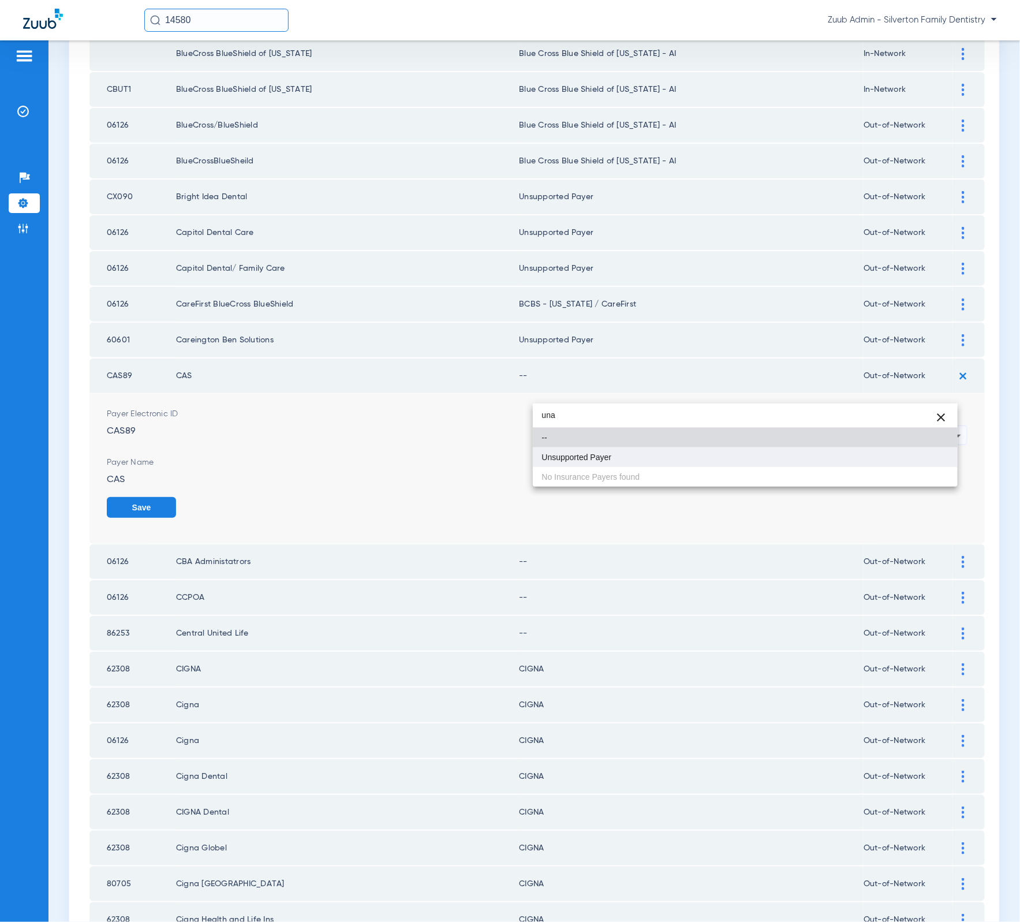
type input "una"
drag, startPoint x: 652, startPoint y: 463, endPoint x: 786, endPoint y: 466, distance: 133.9
click at [652, 463] on mat-option "Unsupported Payer" at bounding box center [745, 457] width 425 height 20
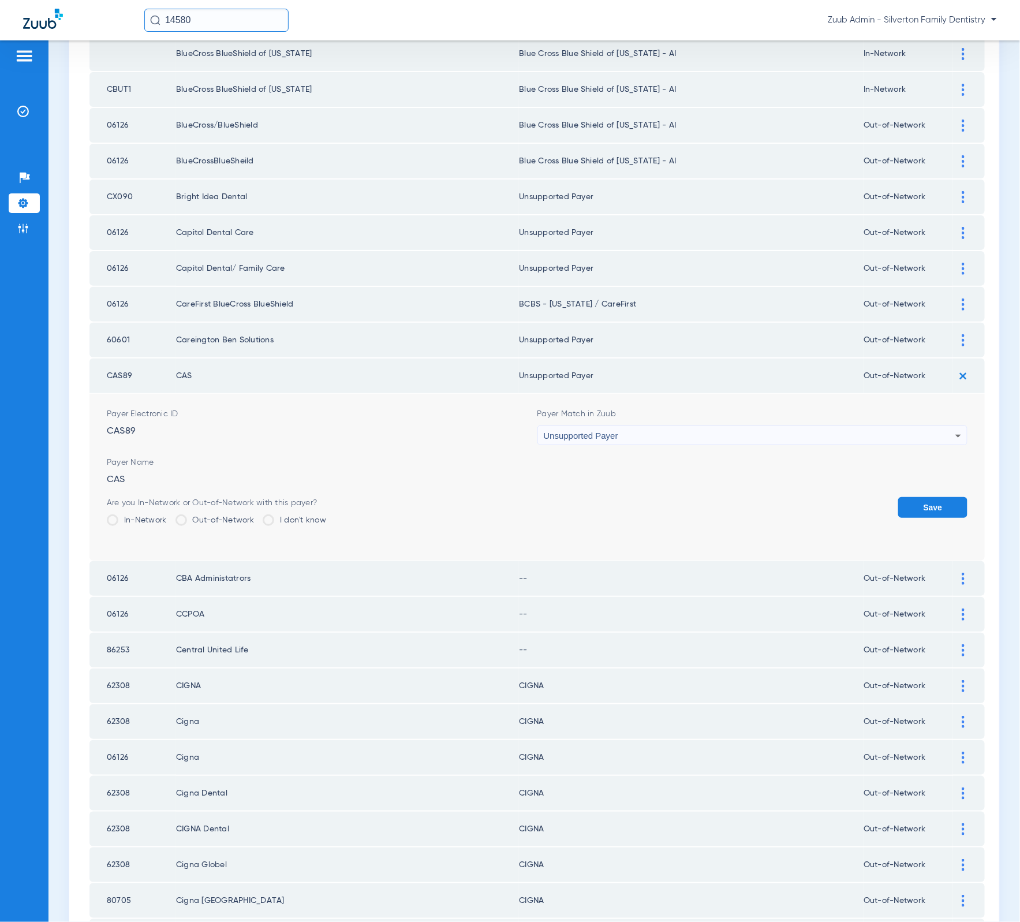
click at [901, 497] on div "Save" at bounding box center [932, 516] width 69 height 38
click at [908, 497] on button "Save" at bounding box center [932, 507] width 69 height 21
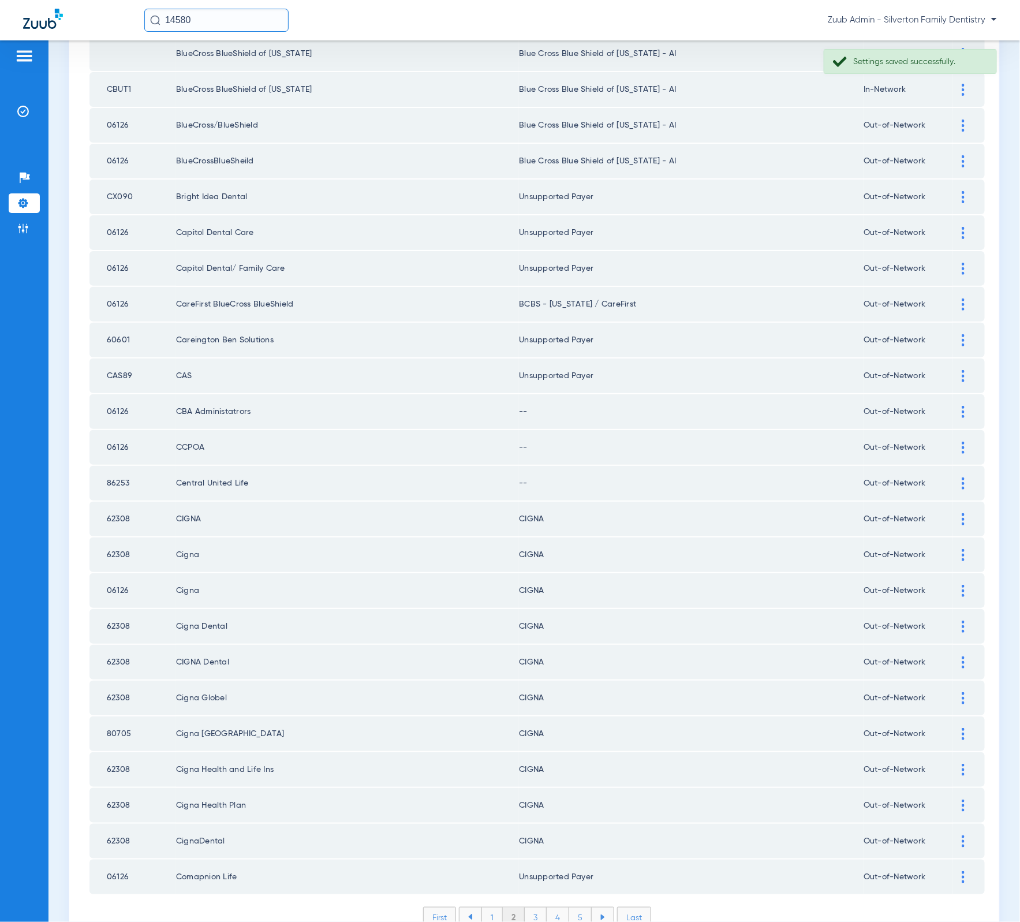
click at [954, 406] on div at bounding box center [963, 412] width 20 height 12
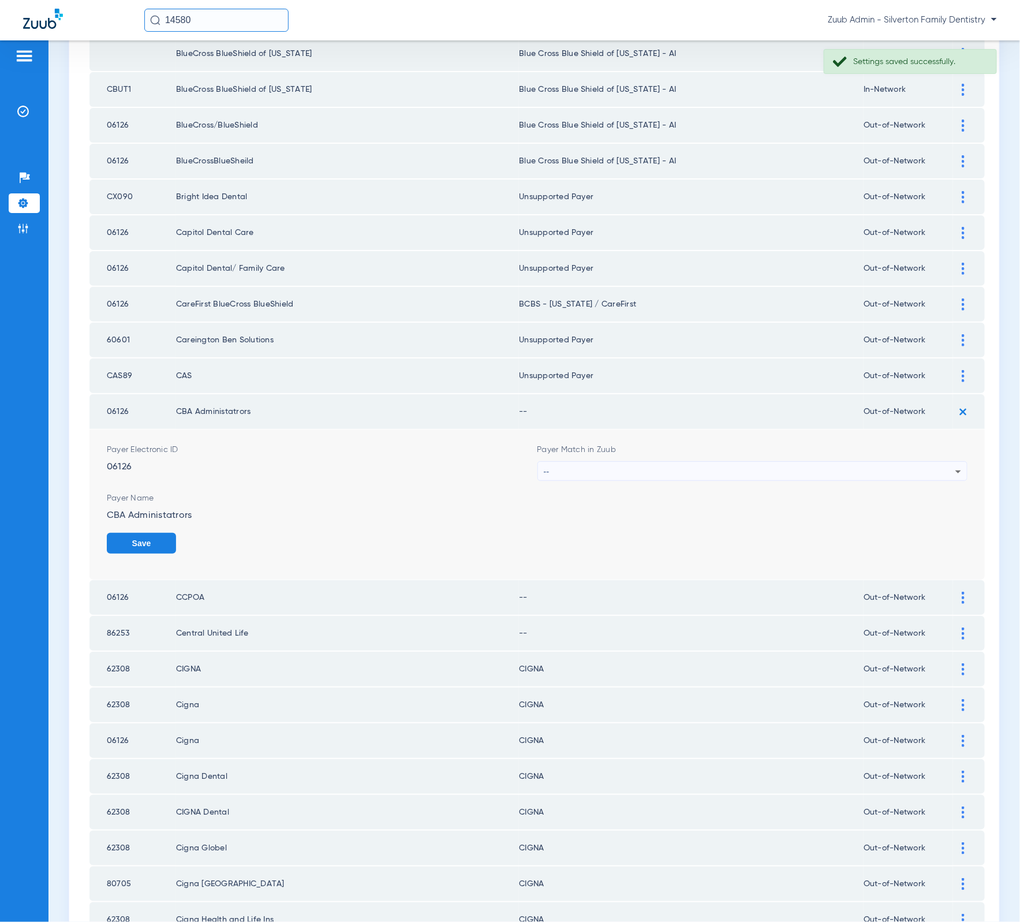
click at [621, 462] on div "--" at bounding box center [750, 472] width 412 height 20
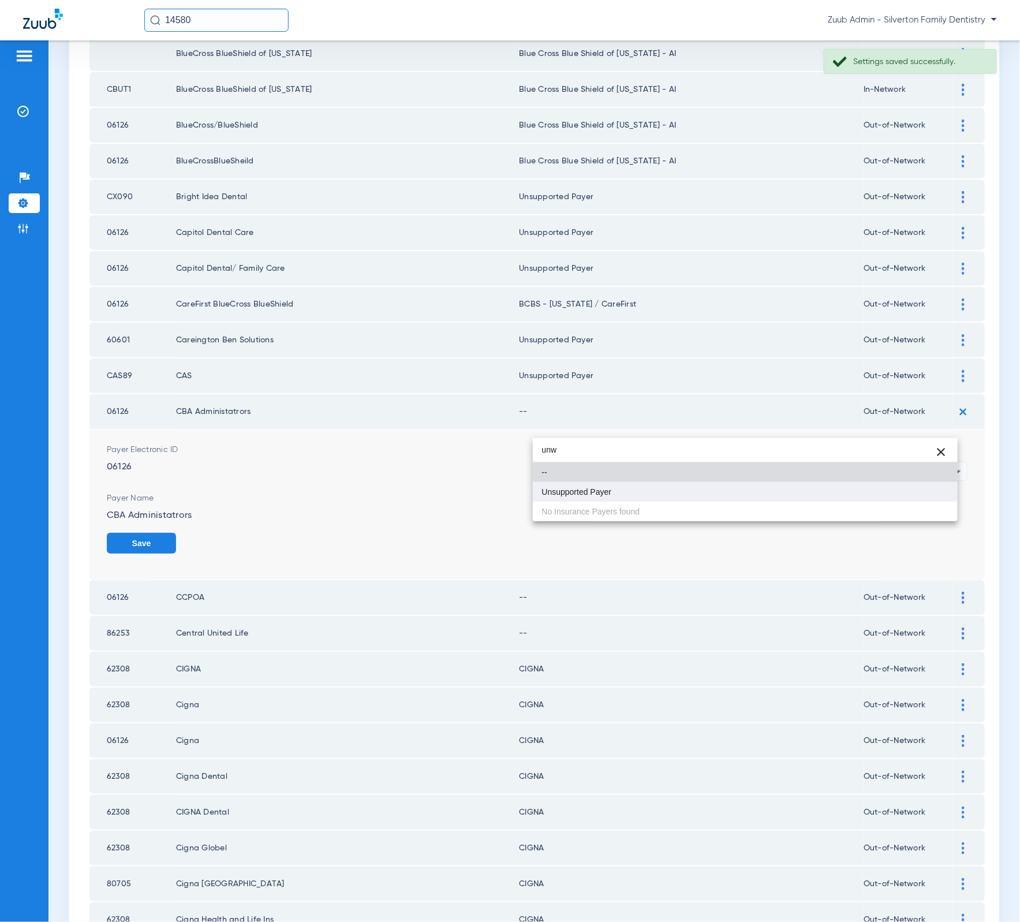
type input "unw"
click at [620, 502] on mat-option "Unsupported Payer" at bounding box center [745, 492] width 425 height 20
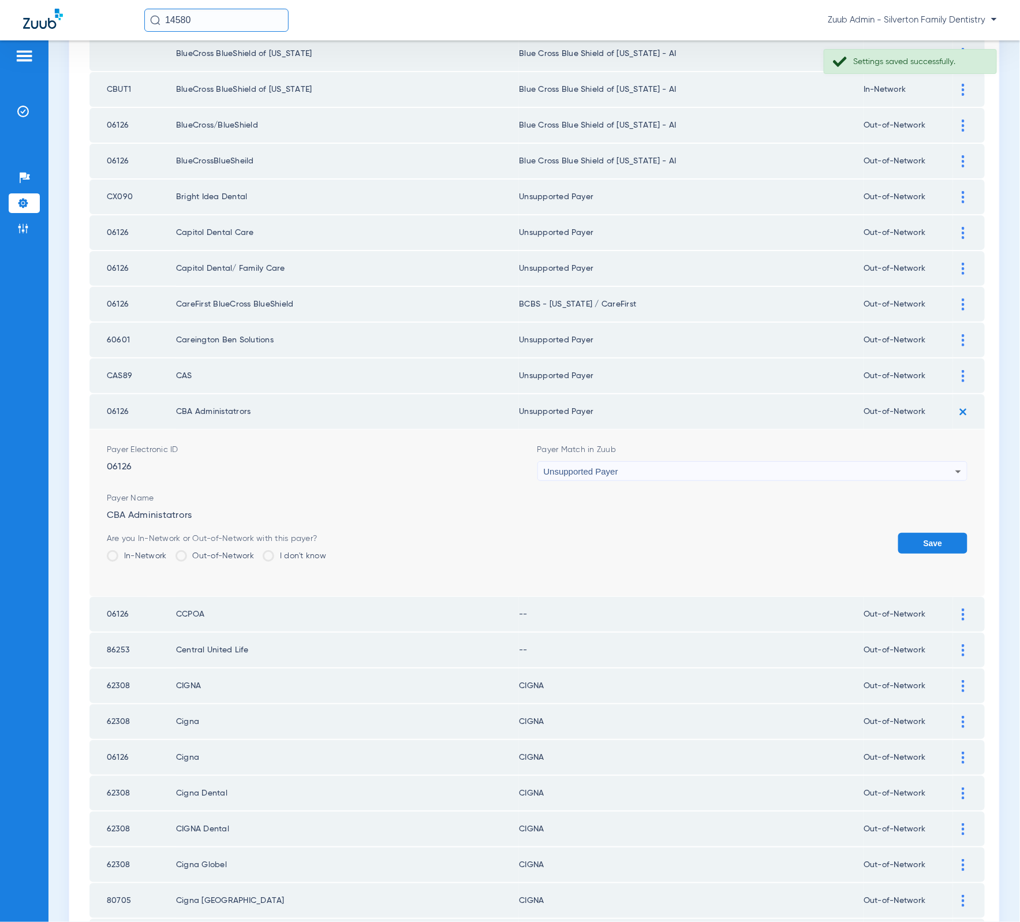
click at [919, 533] on button "Save" at bounding box center [932, 543] width 69 height 21
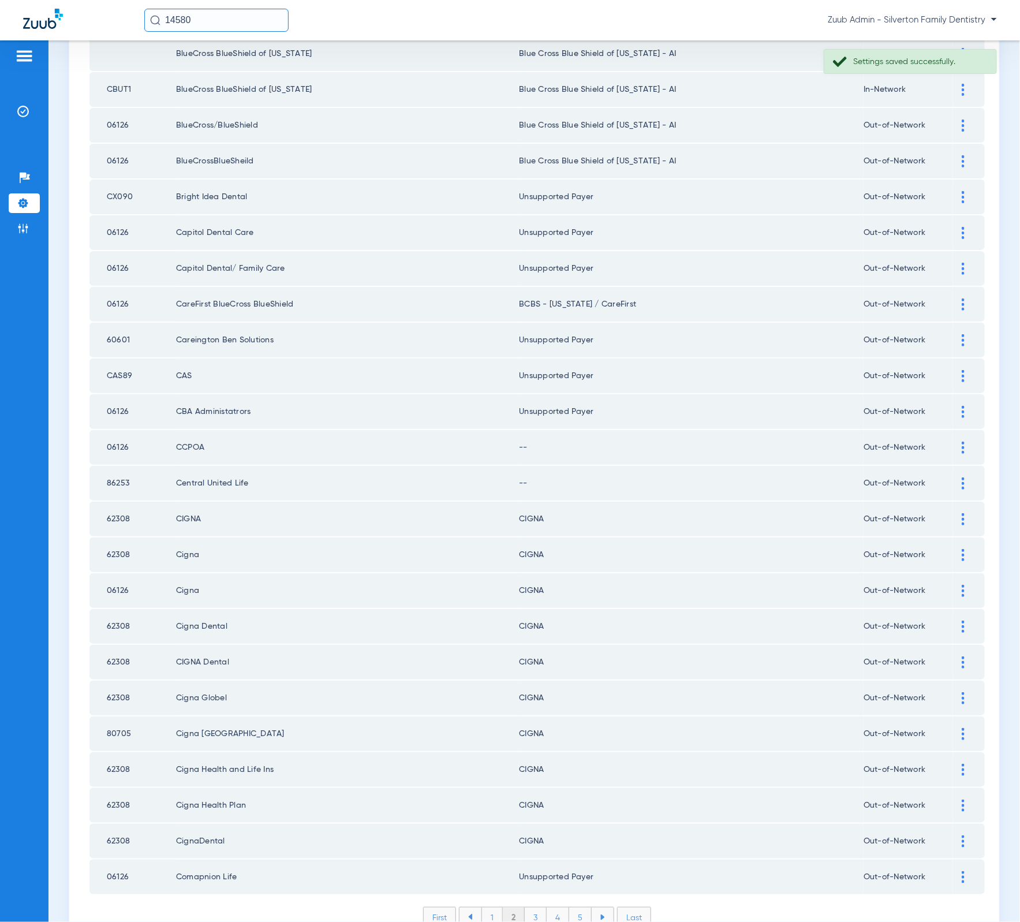
click at [962, 442] on img at bounding box center [963, 448] width 3 height 12
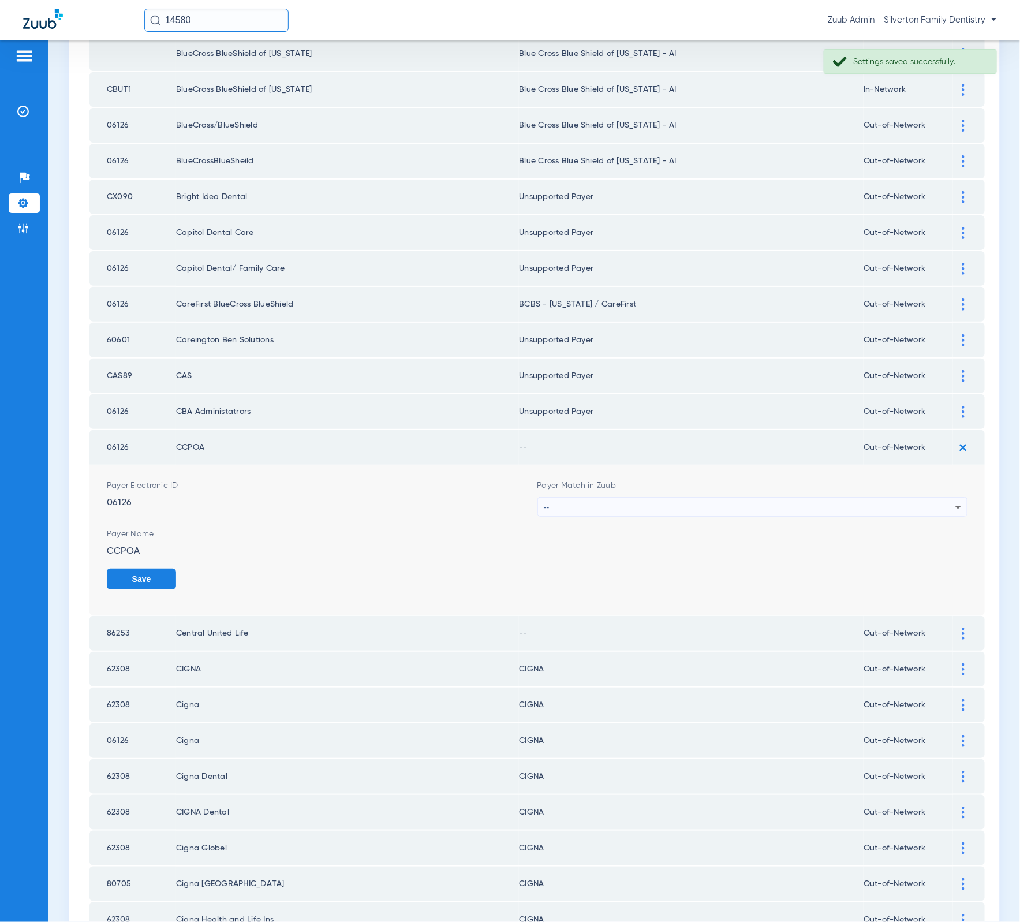
click at [652, 498] on div "--" at bounding box center [750, 508] width 412 height 20
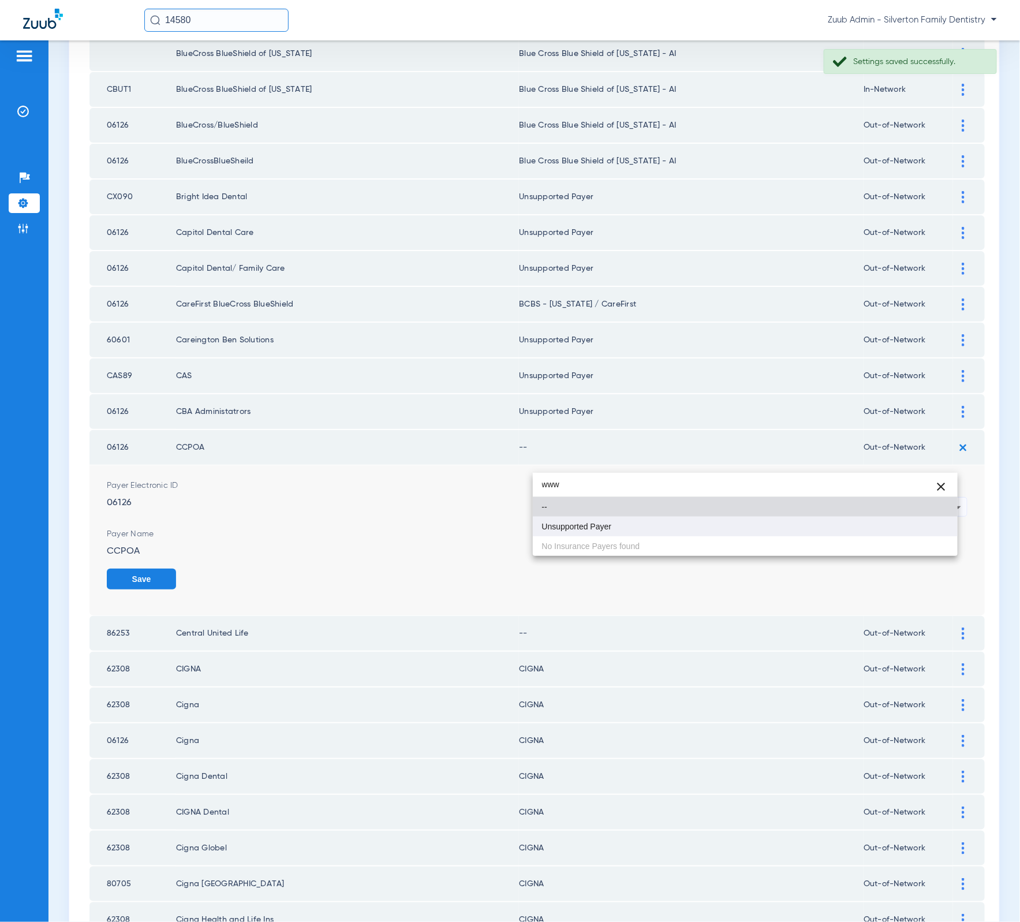
type input "www"
click at [662, 530] on mat-option "Unsupported Payer" at bounding box center [745, 527] width 425 height 20
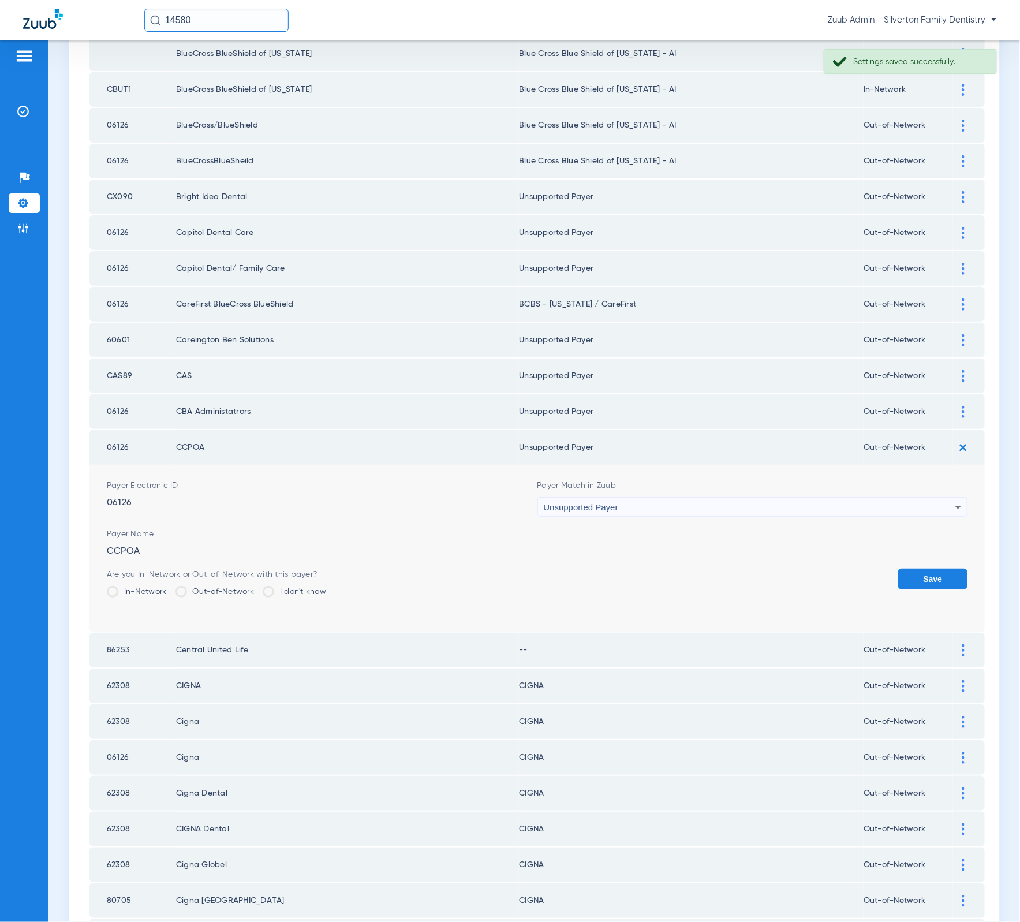
click at [875, 569] on div "Are you In-Network or Out-of-Network with this payer? In-Network Out-of-Network…" at bounding box center [537, 588] width 861 height 38
click at [898, 569] on button "Save" at bounding box center [932, 579] width 69 height 21
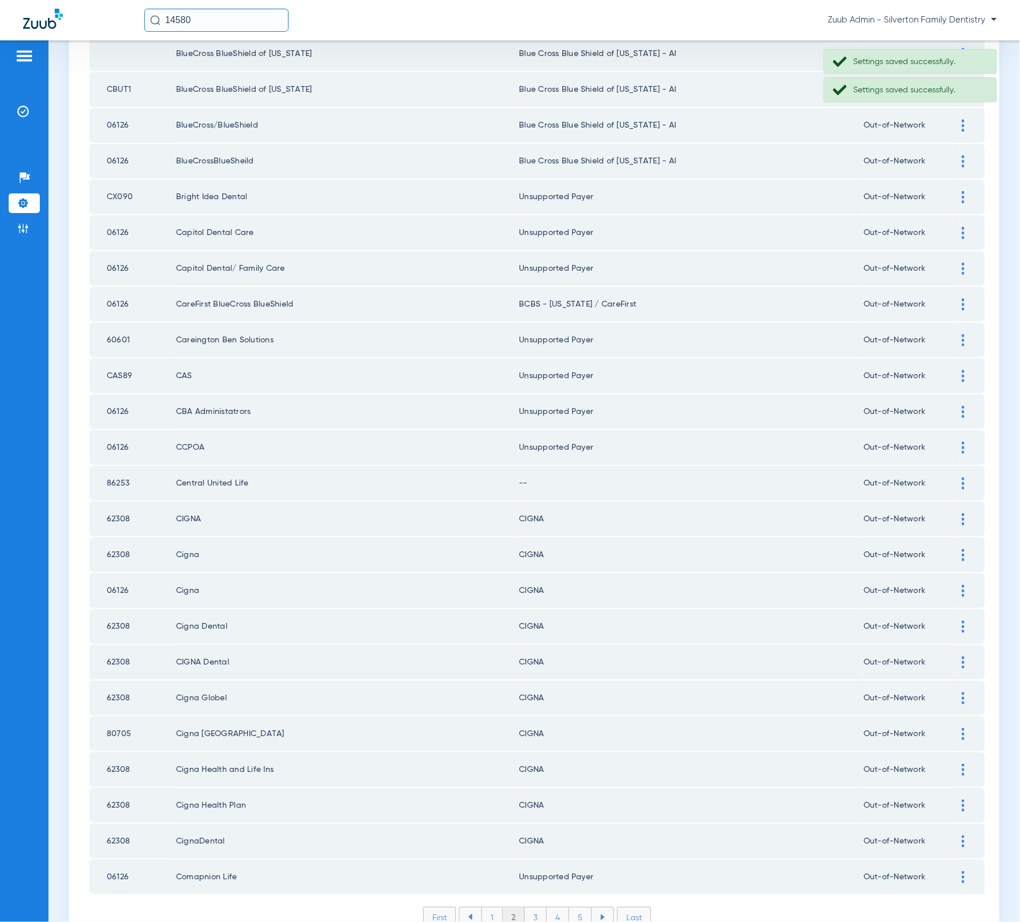
click at [953, 477] on div at bounding box center [963, 483] width 20 height 12
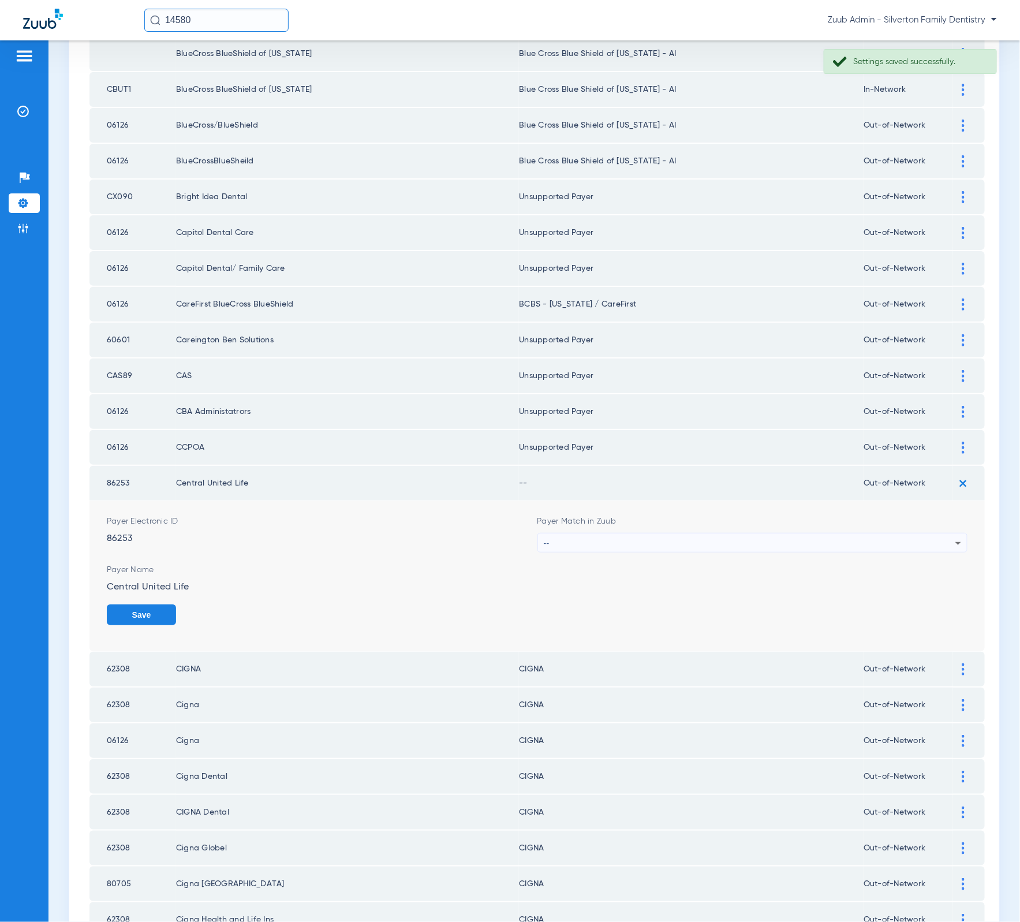
click at [765, 533] on div "--" at bounding box center [750, 543] width 412 height 20
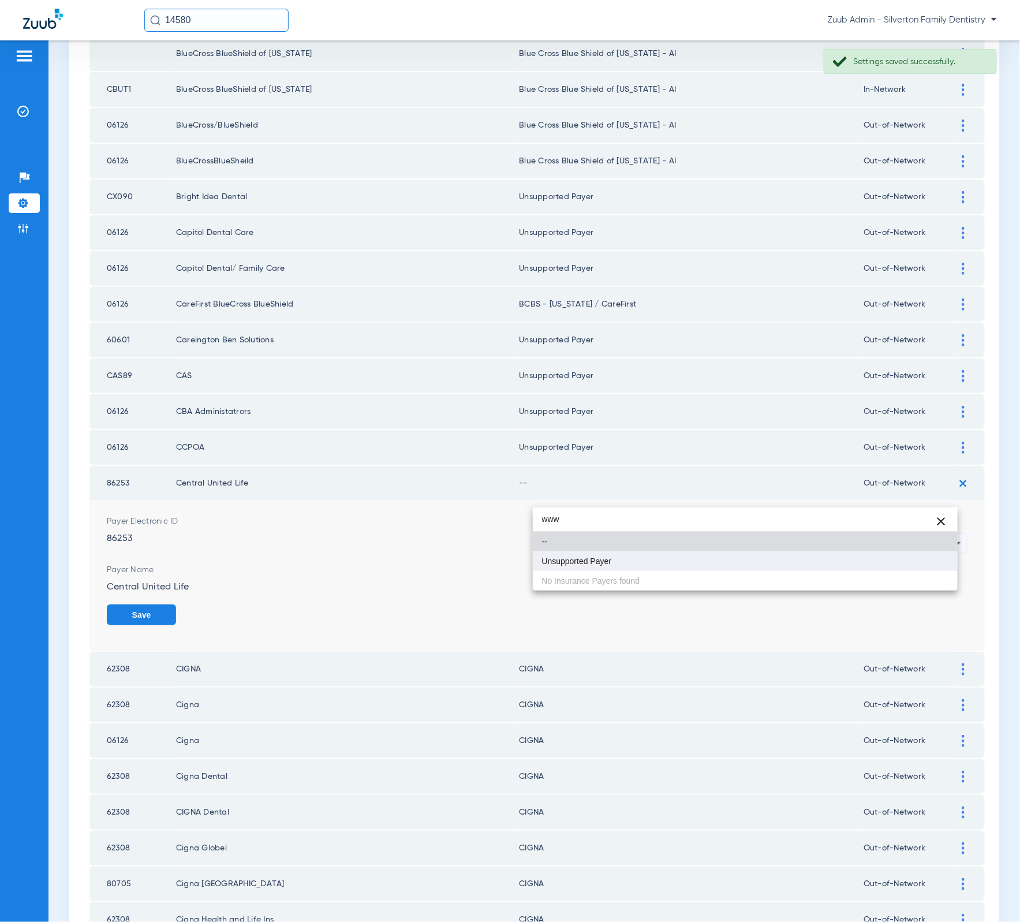
type input "www"
click at [681, 562] on mat-option "Unsupported Payer" at bounding box center [745, 561] width 425 height 20
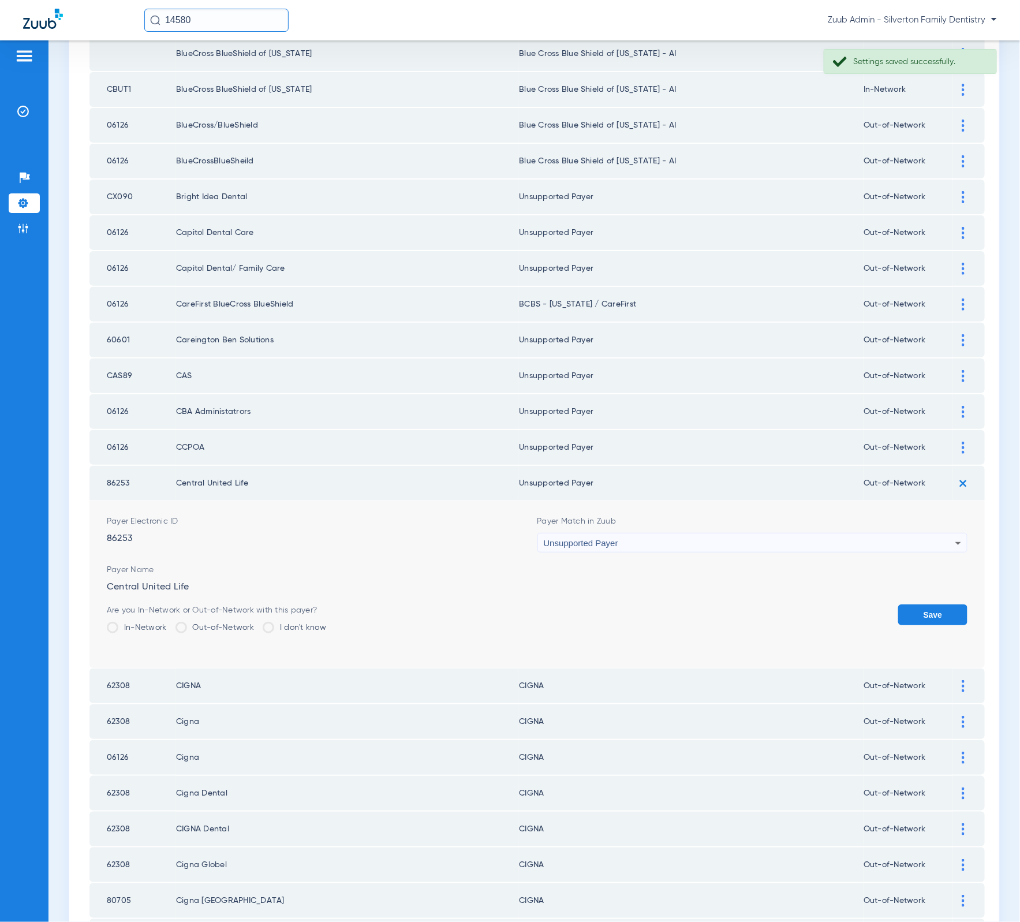
click at [905, 604] on button "Save" at bounding box center [932, 614] width 69 height 21
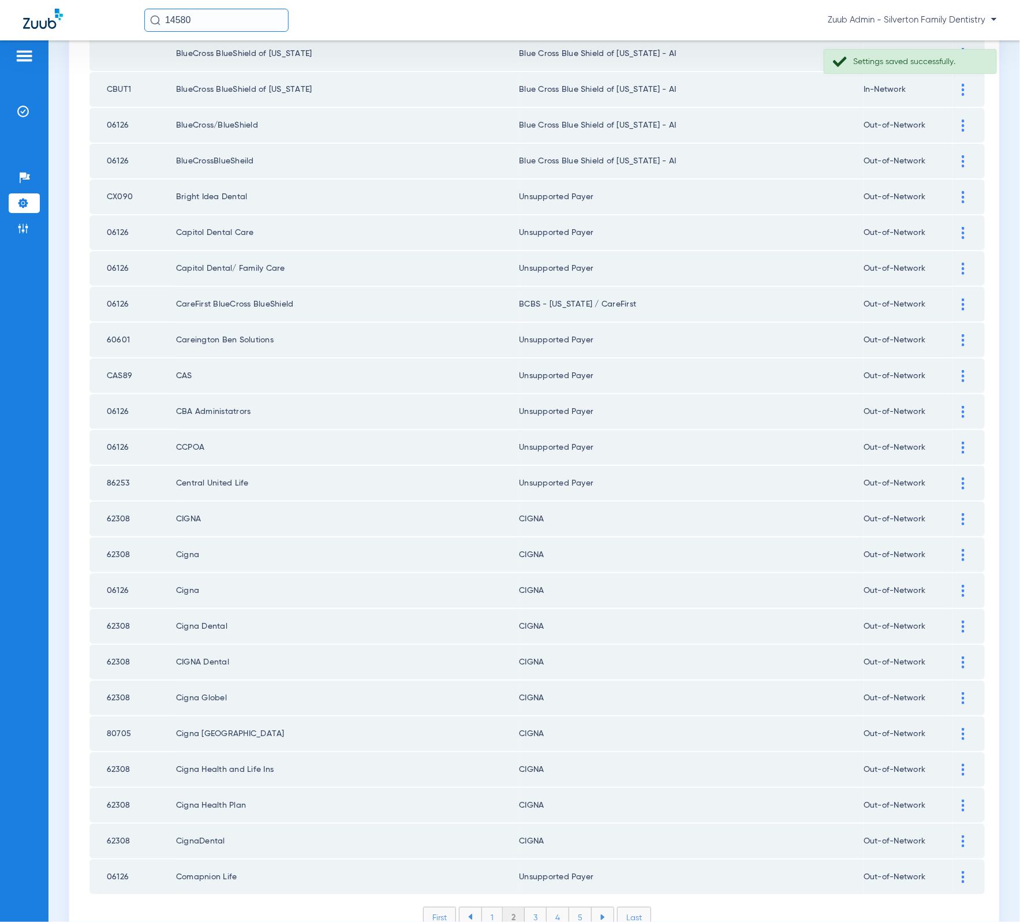
click at [526, 907] on ul "1 2 3 4 5" at bounding box center [536, 917] width 155 height 21
click at [529, 907] on li "3" at bounding box center [536, 917] width 22 height 20
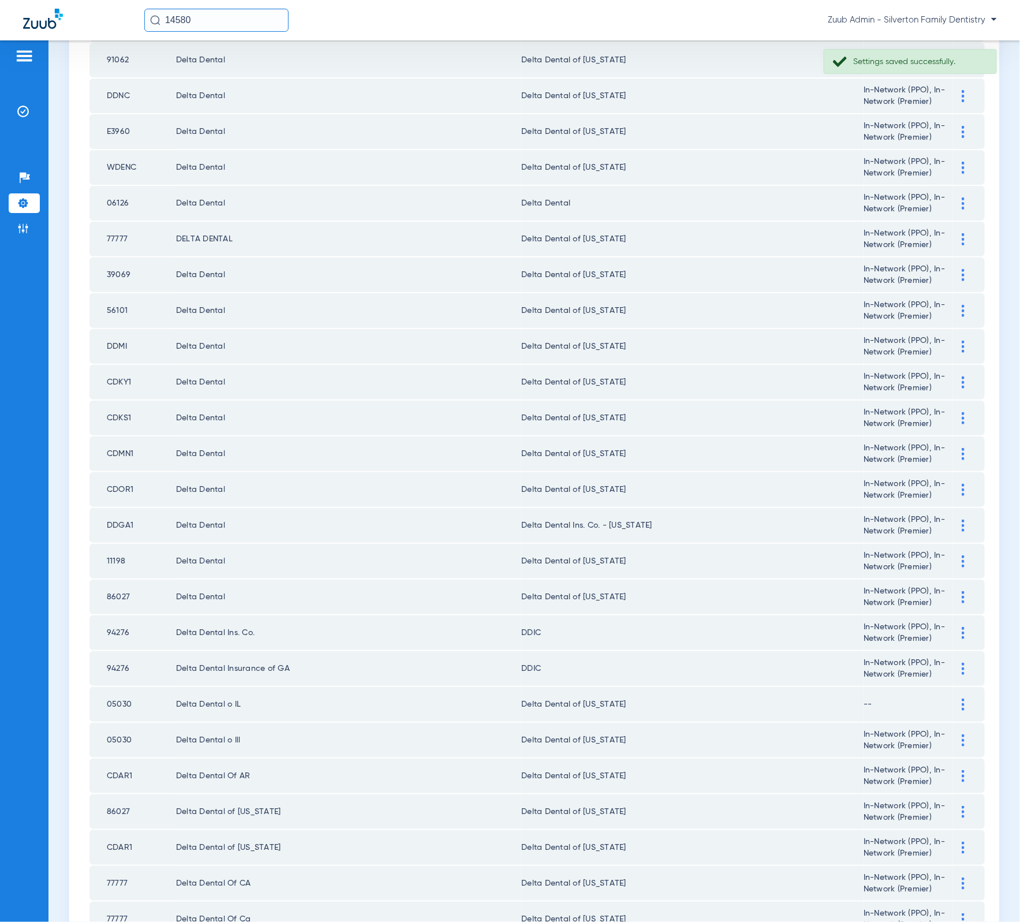
scroll to position [0, 0]
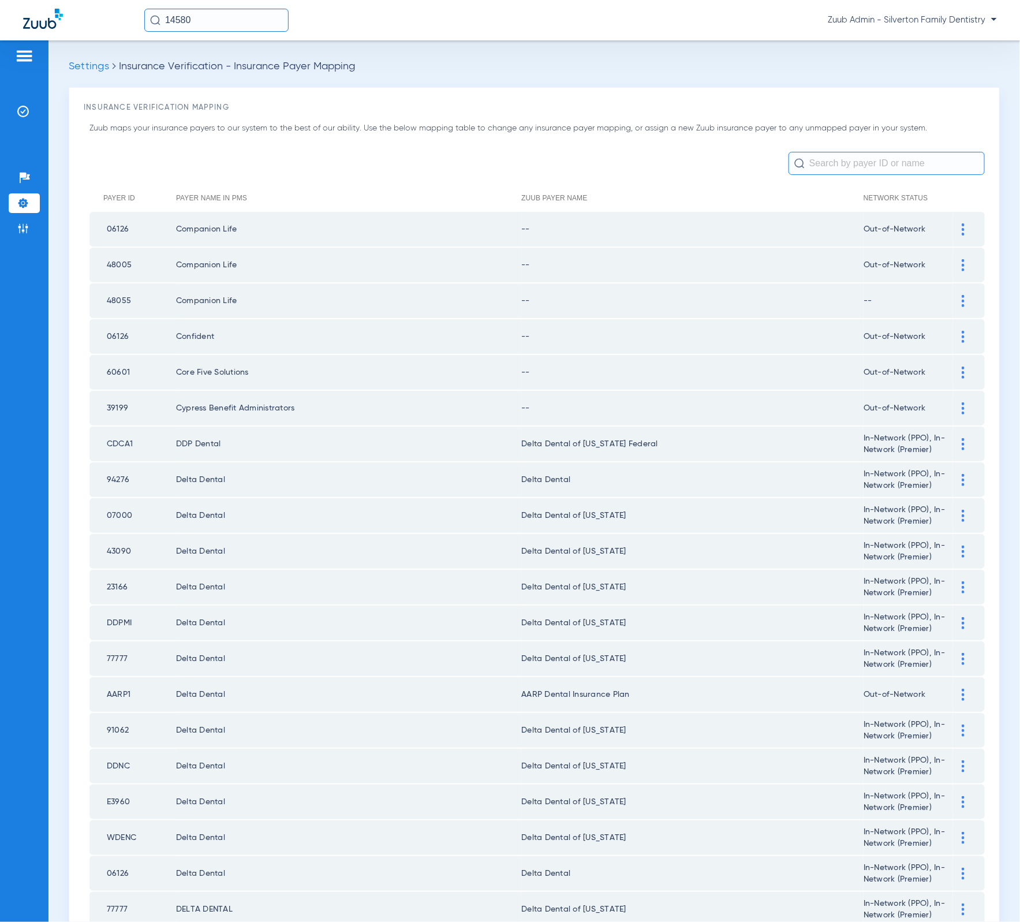
click at [962, 232] on img at bounding box center [963, 229] width 3 height 12
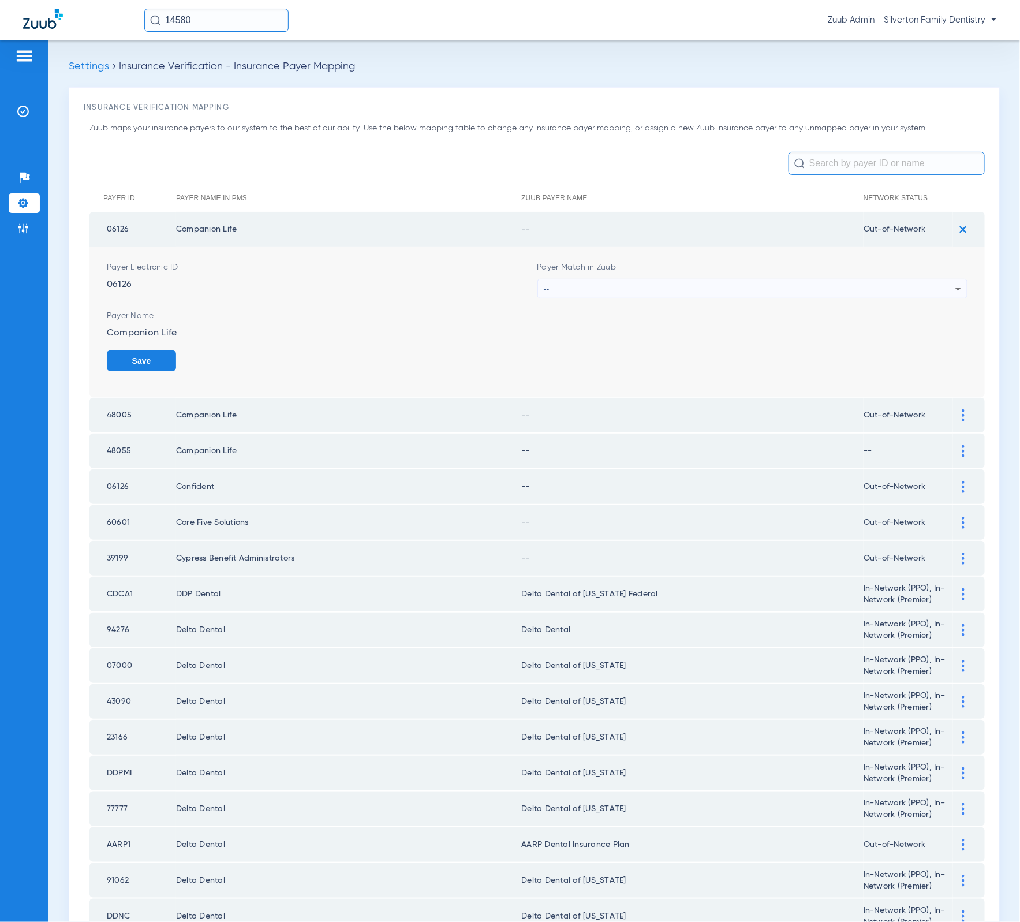
click at [570, 274] on div "Payer Match in Zuub --" at bounding box center [752, 279] width 431 height 37
click at [578, 288] on div "--" at bounding box center [750, 289] width 412 height 20
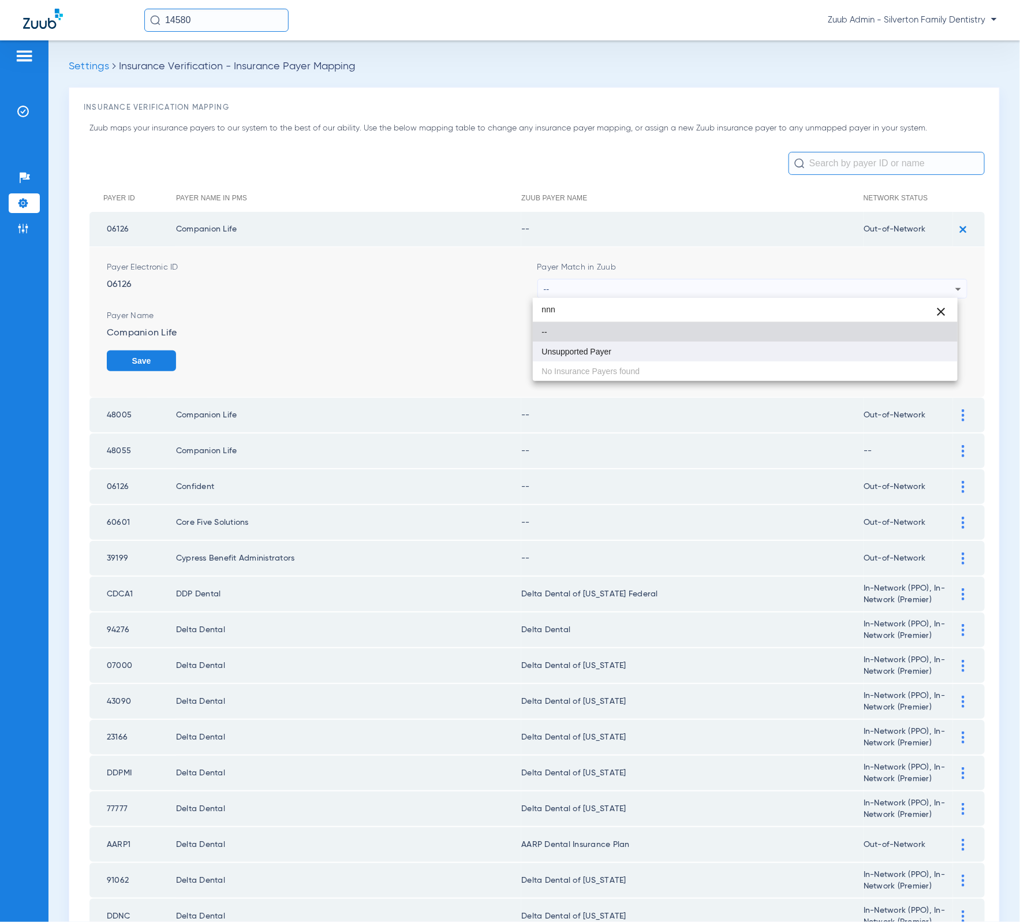
type input "nnn"
click at [695, 347] on mat-option "Unsupported Payer" at bounding box center [745, 352] width 425 height 20
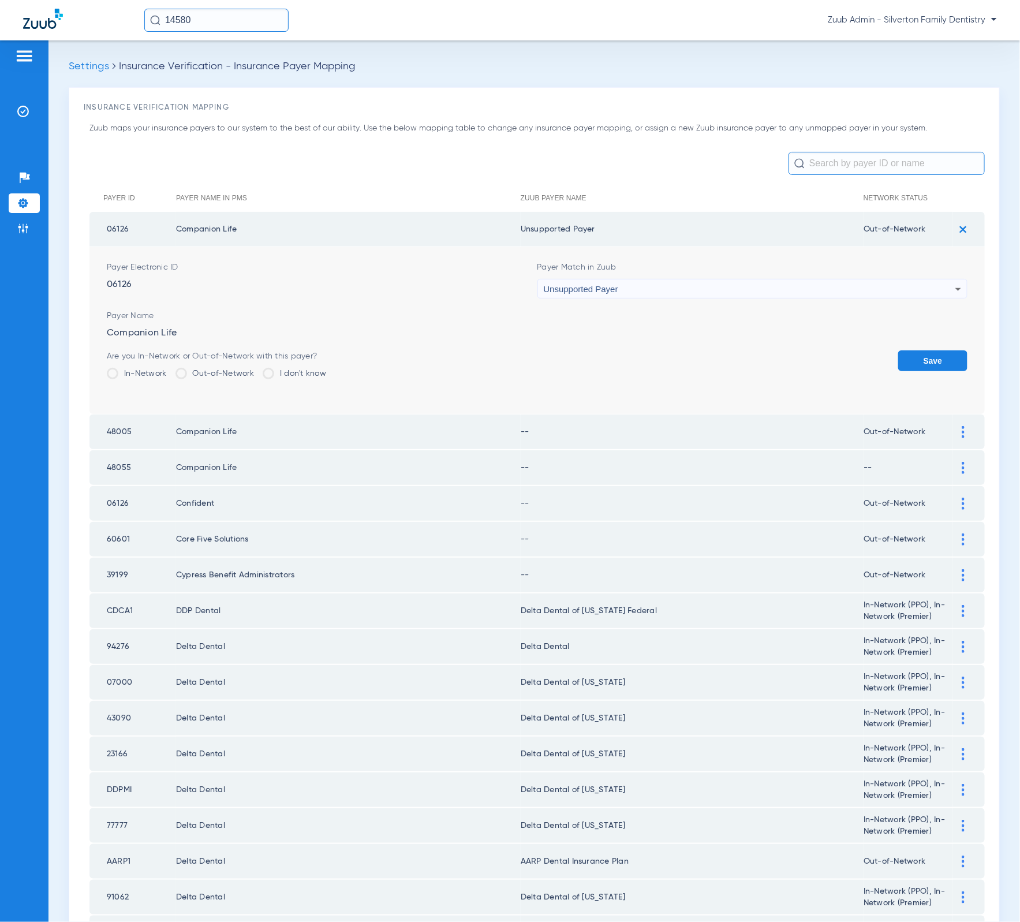
click at [934, 360] on button "Save" at bounding box center [932, 360] width 69 height 21
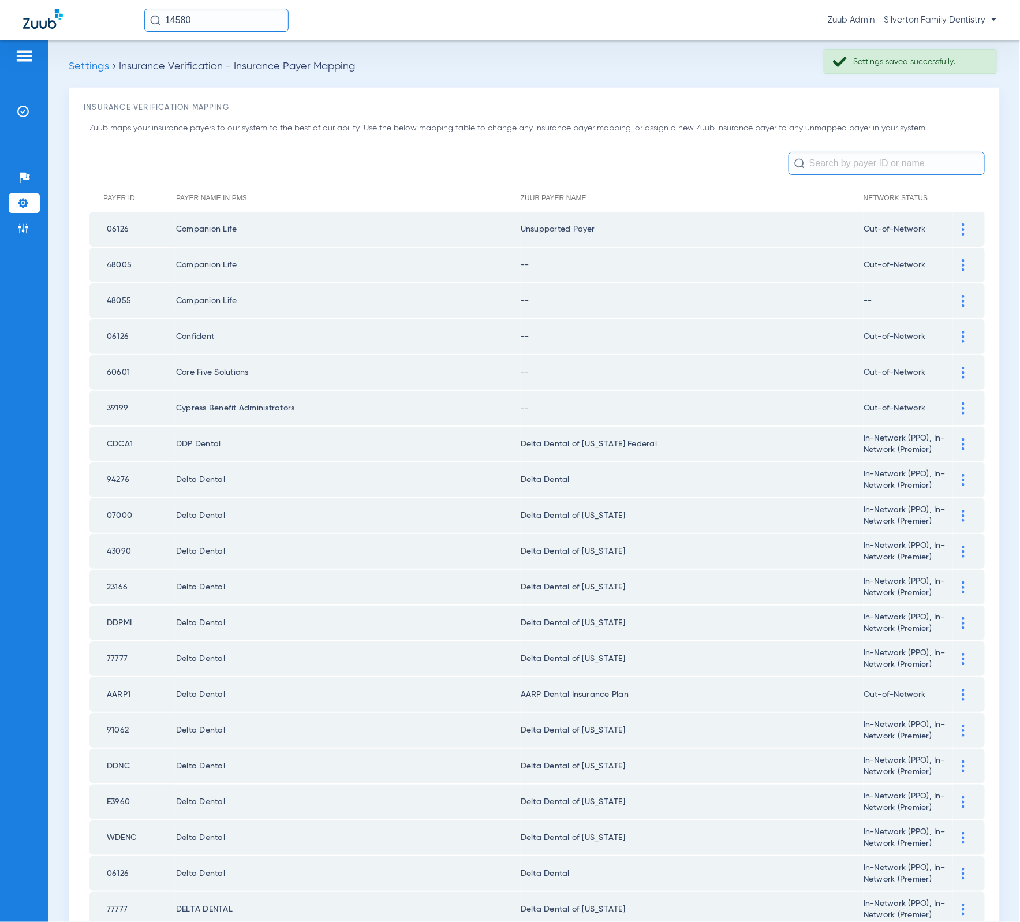
click at [953, 266] on div at bounding box center [963, 265] width 20 height 12
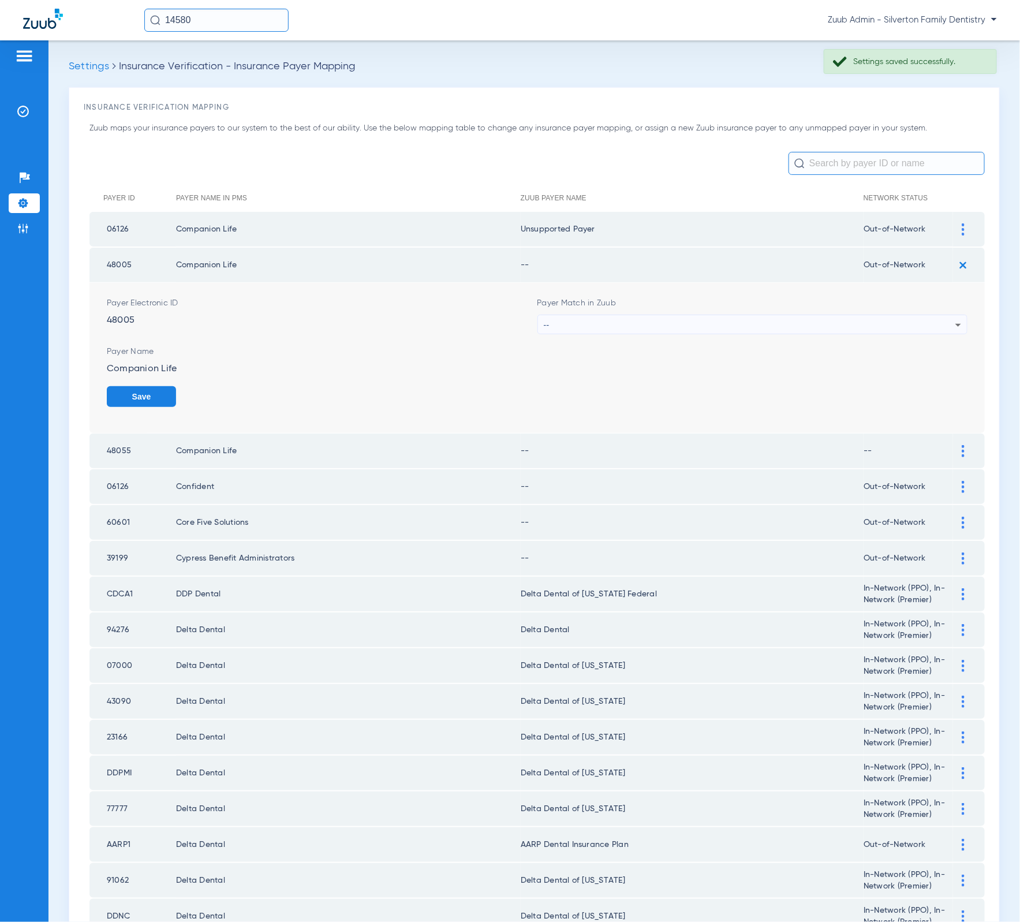
click at [686, 315] on div "--" at bounding box center [750, 325] width 412 height 20
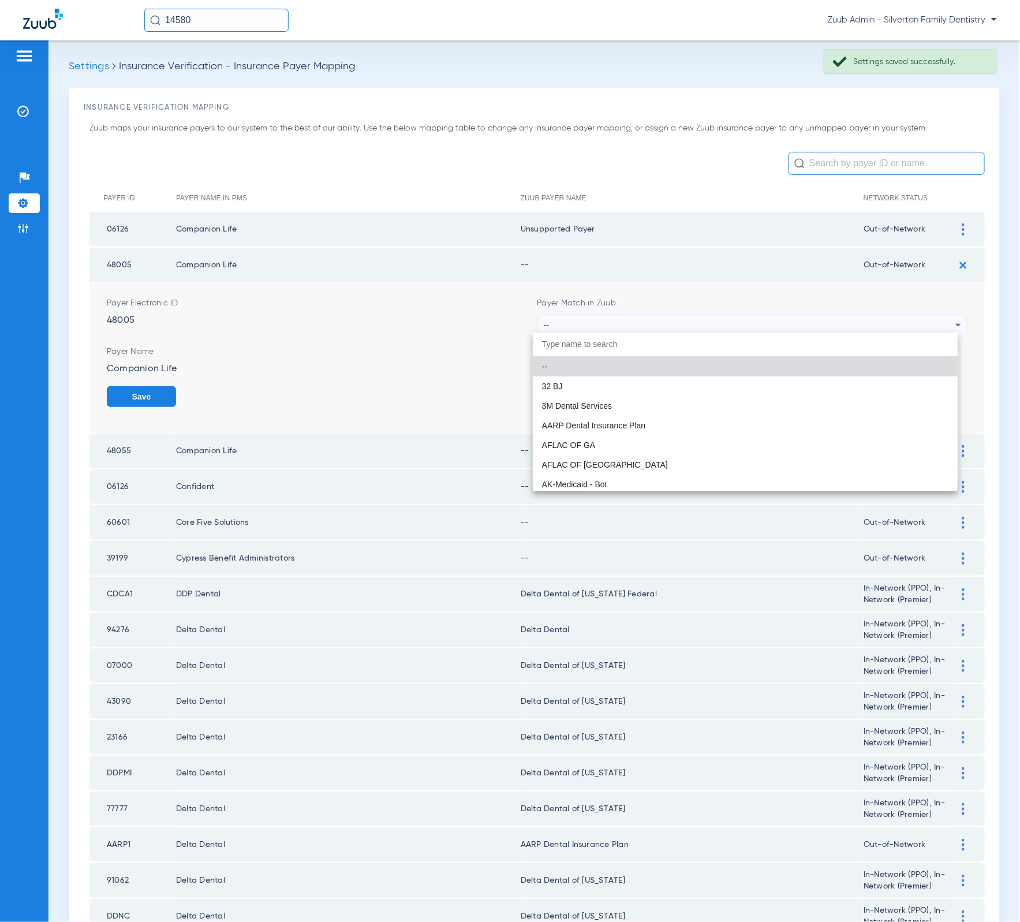
click at [685, 317] on div at bounding box center [510, 461] width 1020 height 922
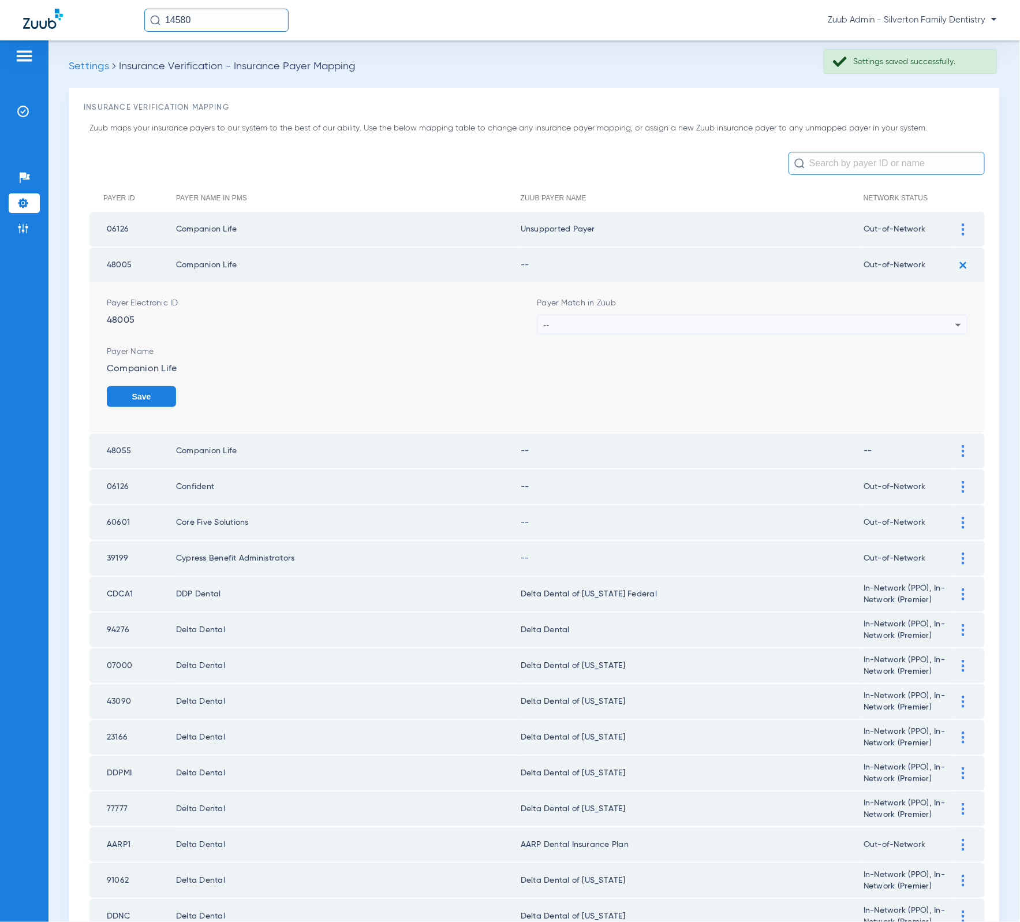
click at [689, 321] on div "--" at bounding box center [750, 325] width 412 height 20
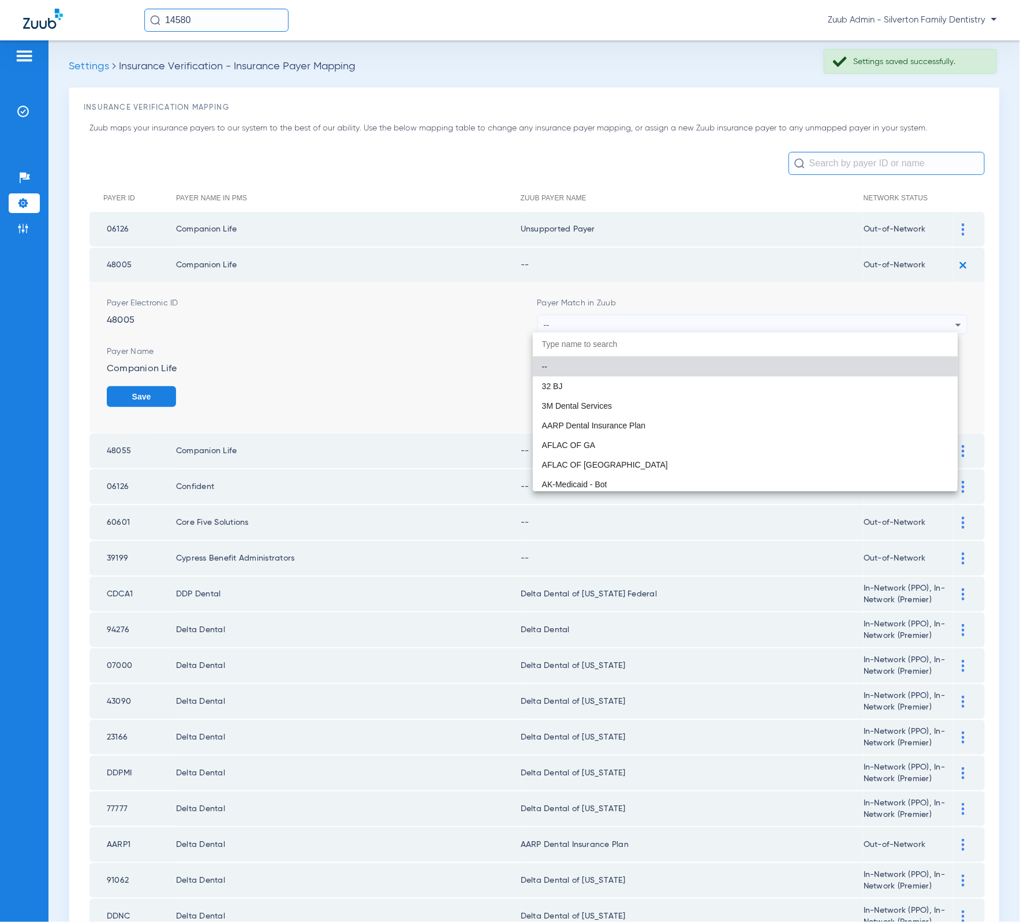
click at [689, 321] on div at bounding box center [510, 461] width 1020 height 922
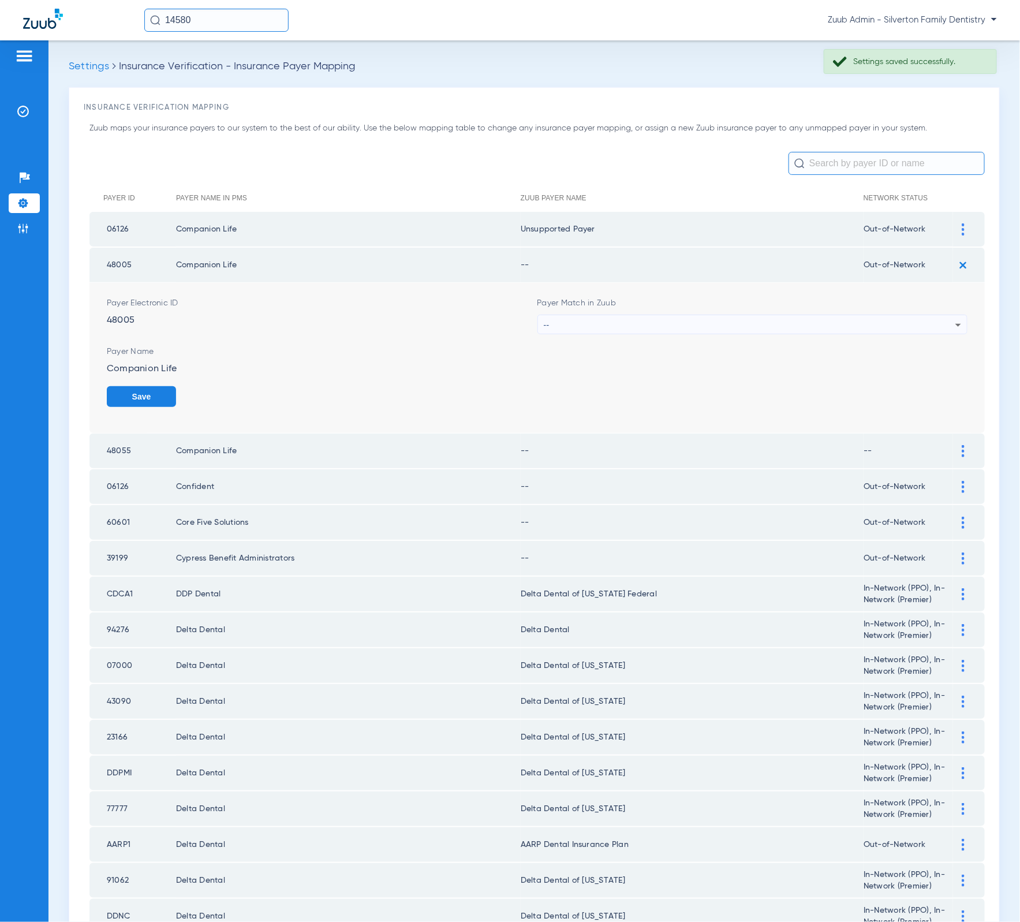
click at [689, 321] on div "--" at bounding box center [750, 325] width 412 height 20
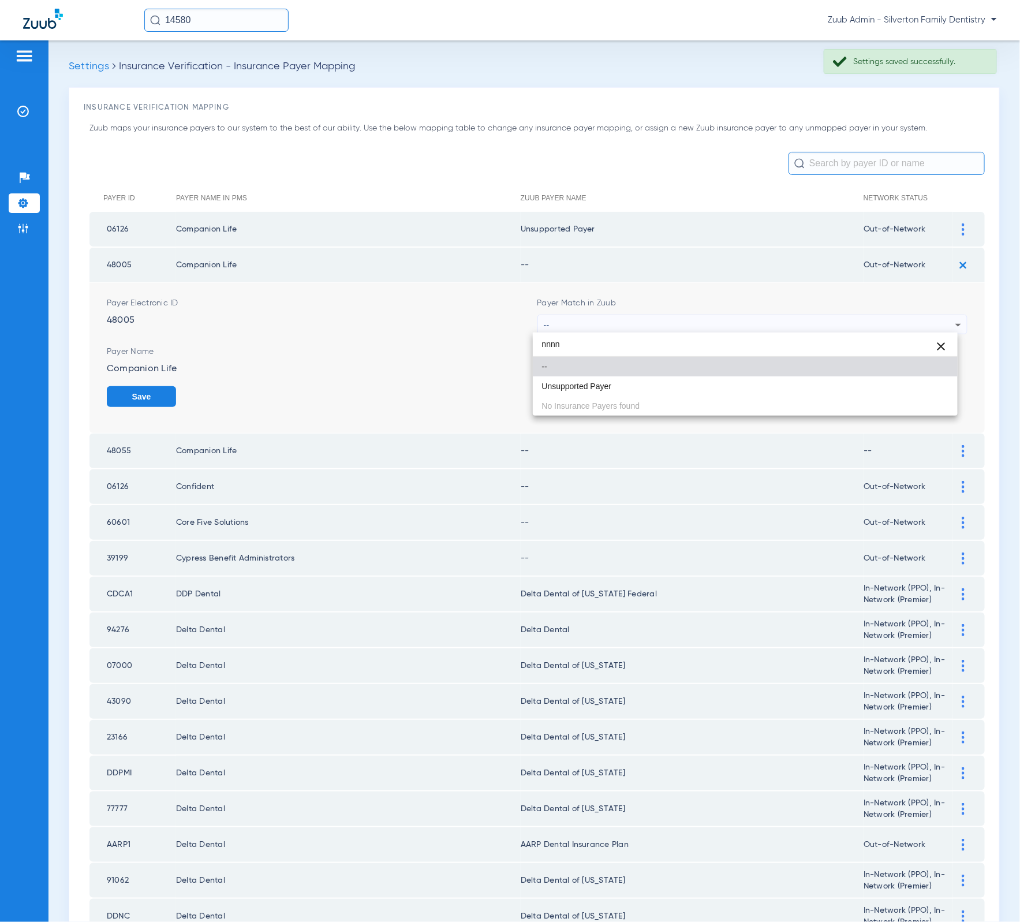
type input "nnnn"
click at [815, 380] on mat-option "Unsupported Payer" at bounding box center [745, 386] width 425 height 20
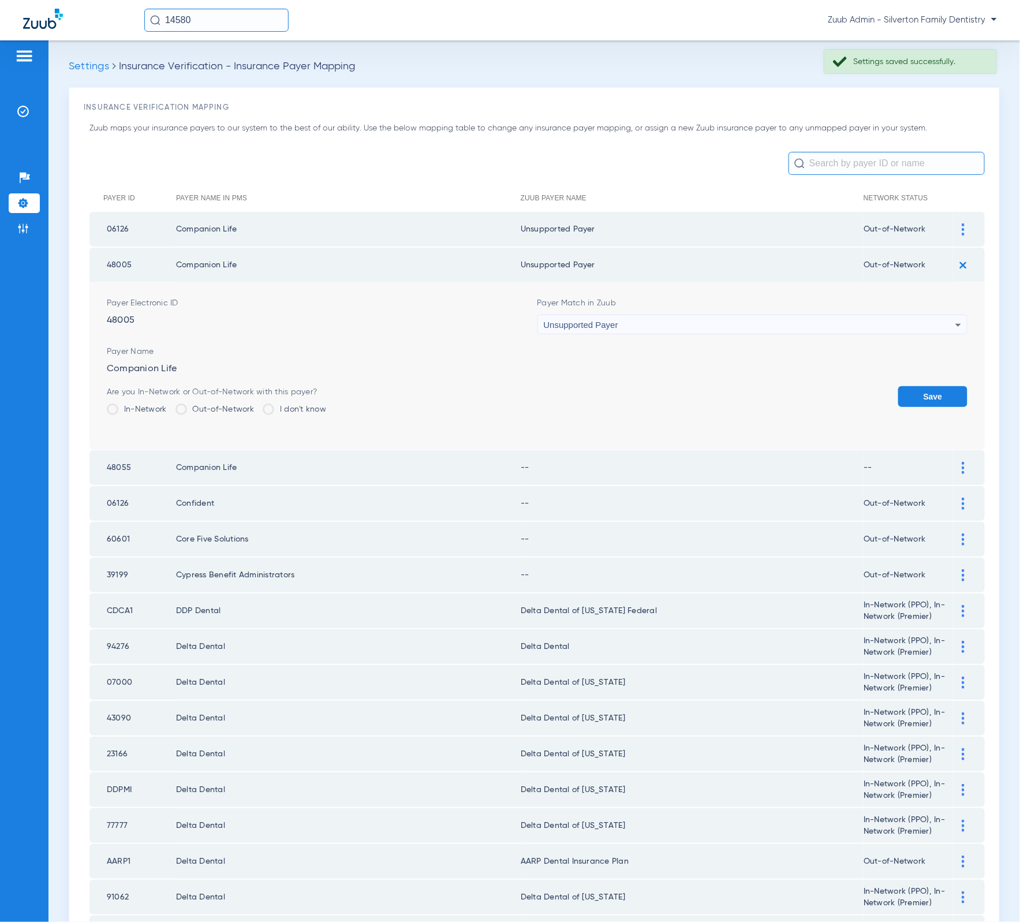
click at [932, 388] on button "Save" at bounding box center [932, 396] width 69 height 21
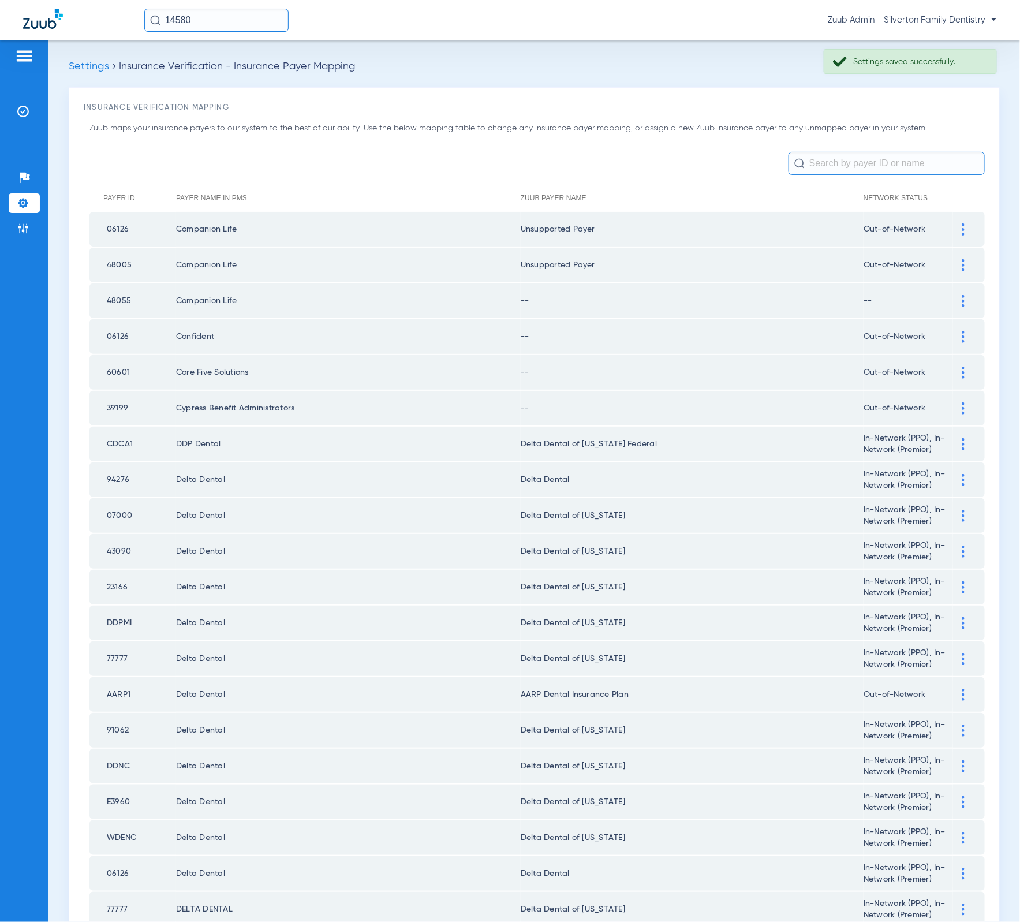
click at [953, 301] on div at bounding box center [963, 301] width 20 height 12
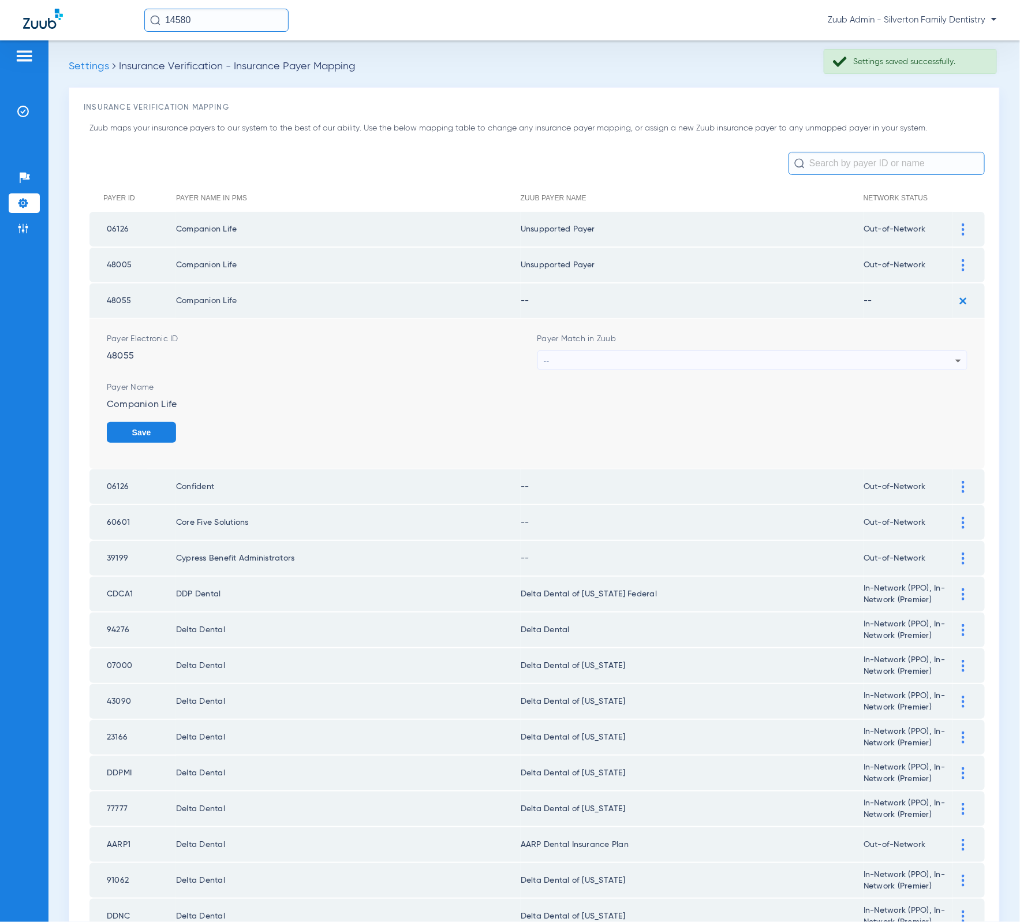
click at [734, 364] on div "--" at bounding box center [750, 361] width 412 height 20
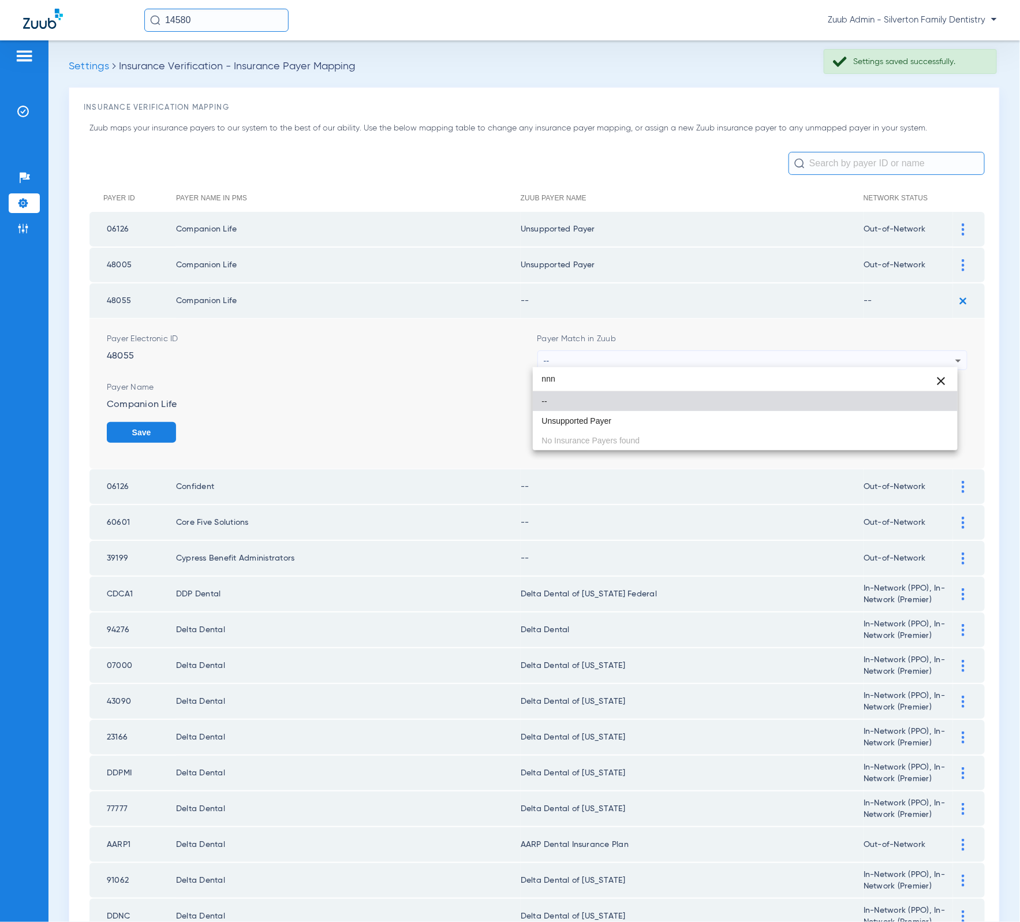
type input "nnn"
click at [773, 412] on mat-option "Unsupported Payer" at bounding box center [745, 421] width 425 height 20
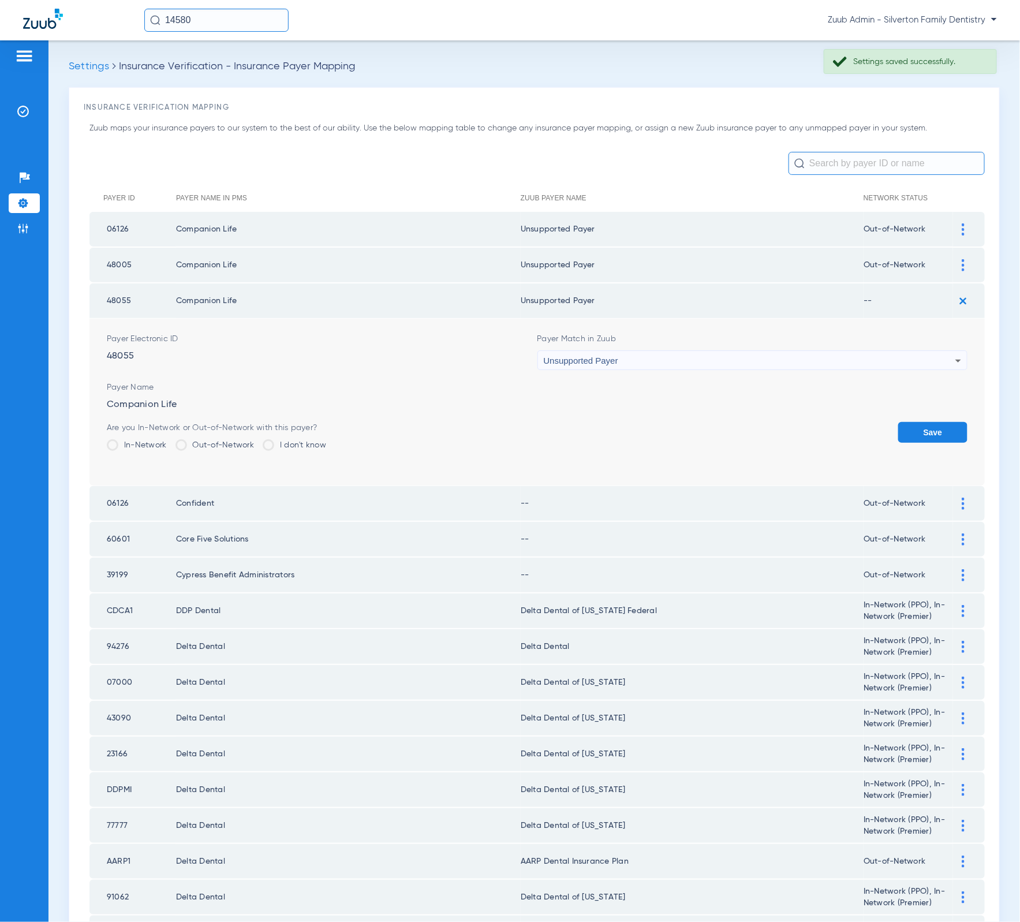
click at [914, 427] on button "Save" at bounding box center [932, 432] width 69 height 21
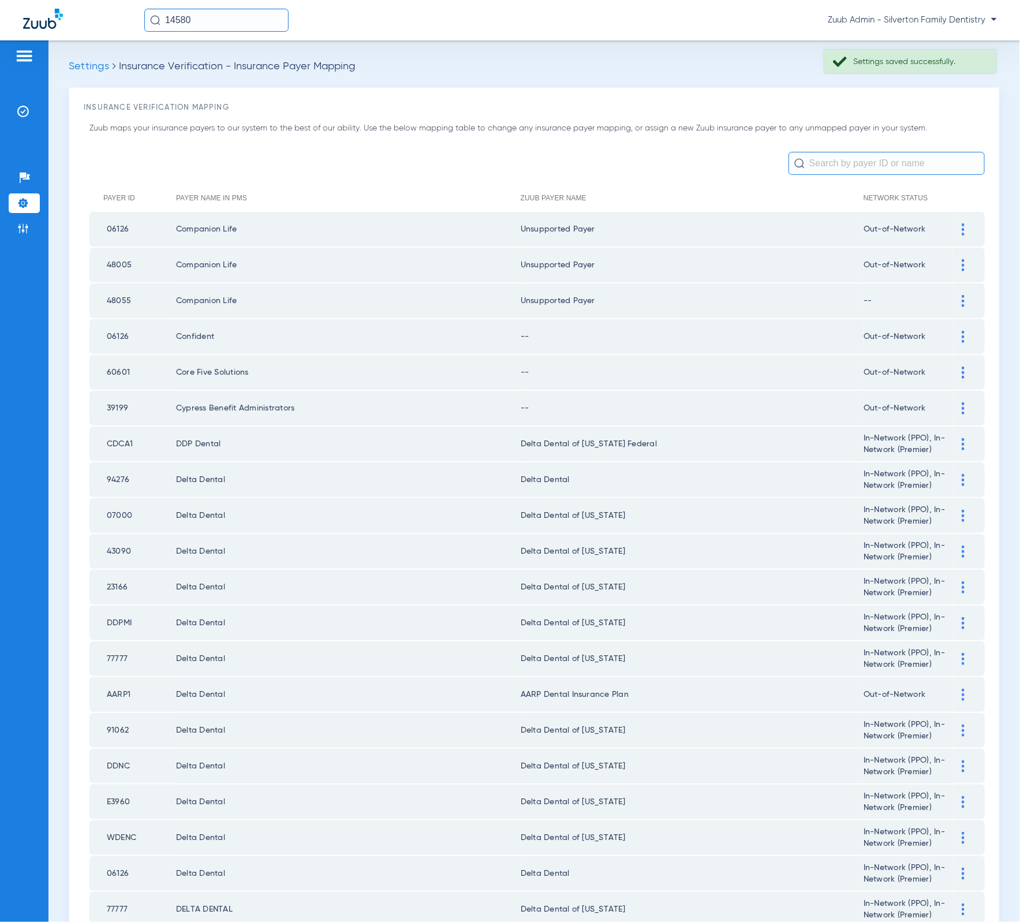
click at [953, 339] on td at bounding box center [969, 336] width 32 height 35
click at [953, 336] on div at bounding box center [963, 337] width 20 height 12
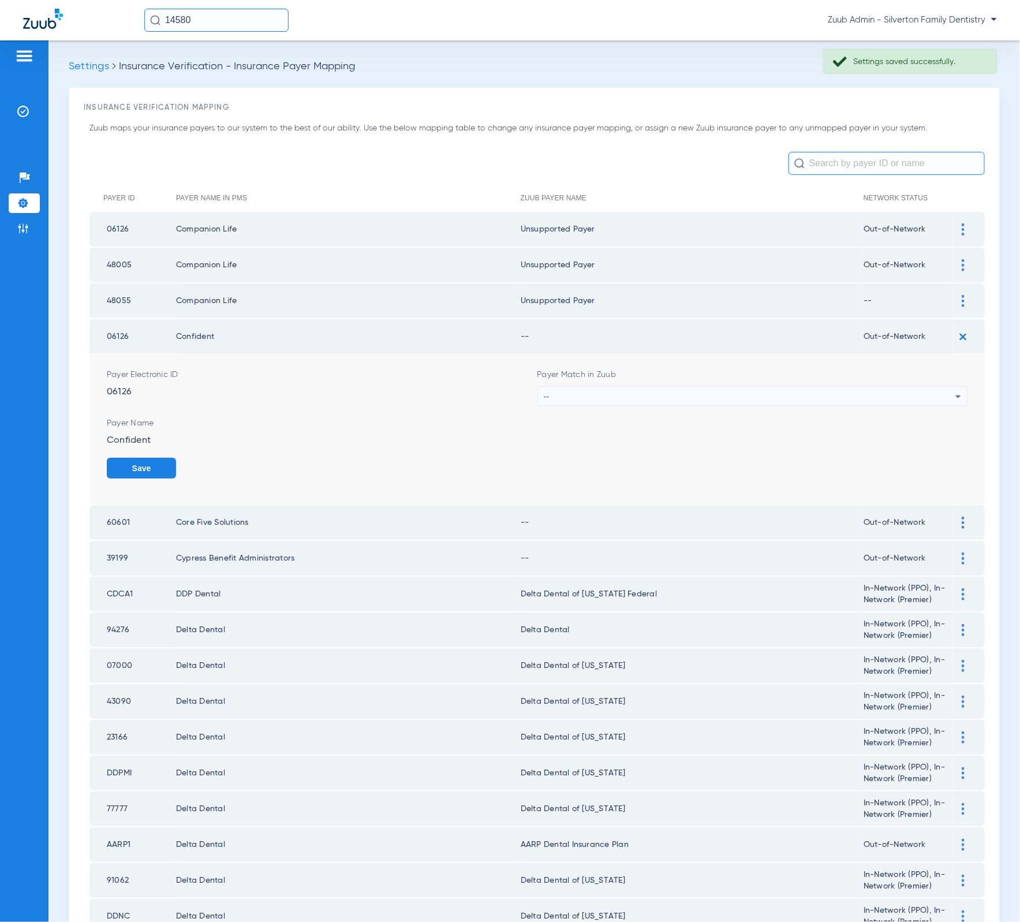
click at [775, 391] on div "--" at bounding box center [750, 397] width 412 height 20
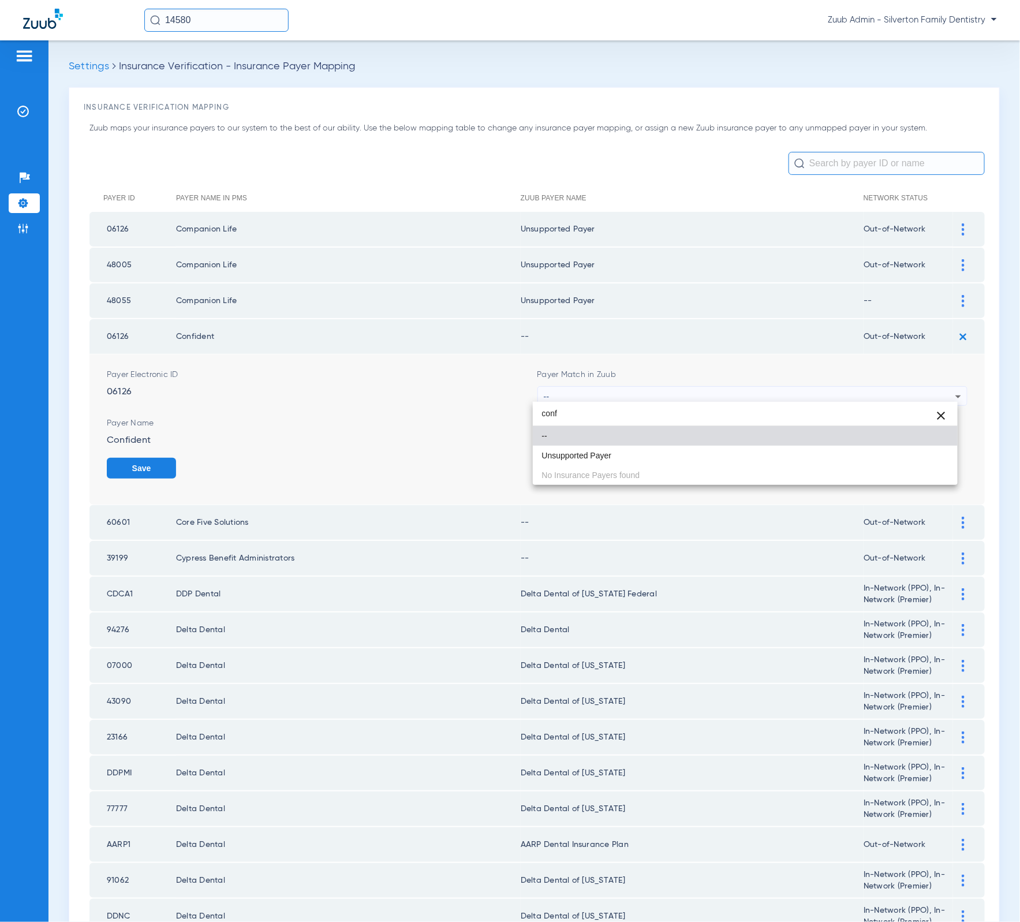
type input "conf"
click at [743, 454] on mat-option "Unsupported Payer" at bounding box center [745, 456] width 425 height 20
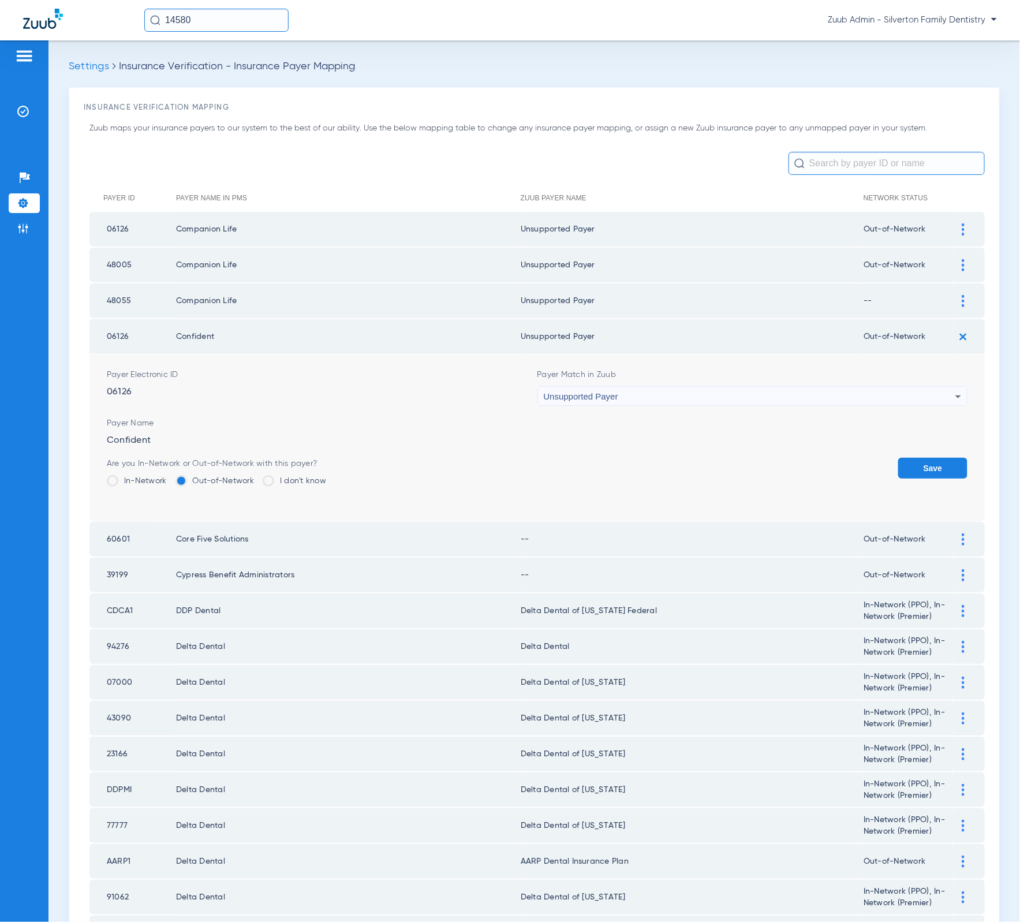
click at [898, 458] on button "Save" at bounding box center [932, 468] width 69 height 21
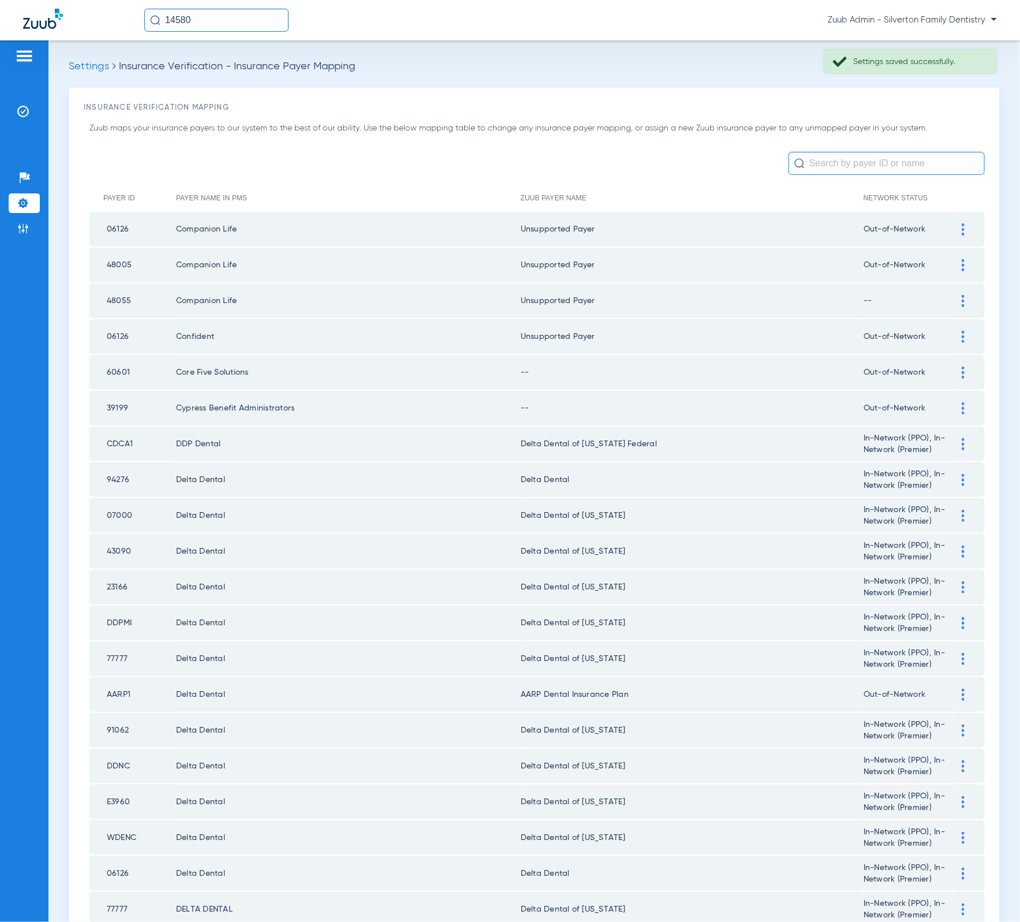
click at [953, 373] on td at bounding box center [969, 372] width 32 height 35
click at [953, 372] on div at bounding box center [963, 373] width 20 height 12
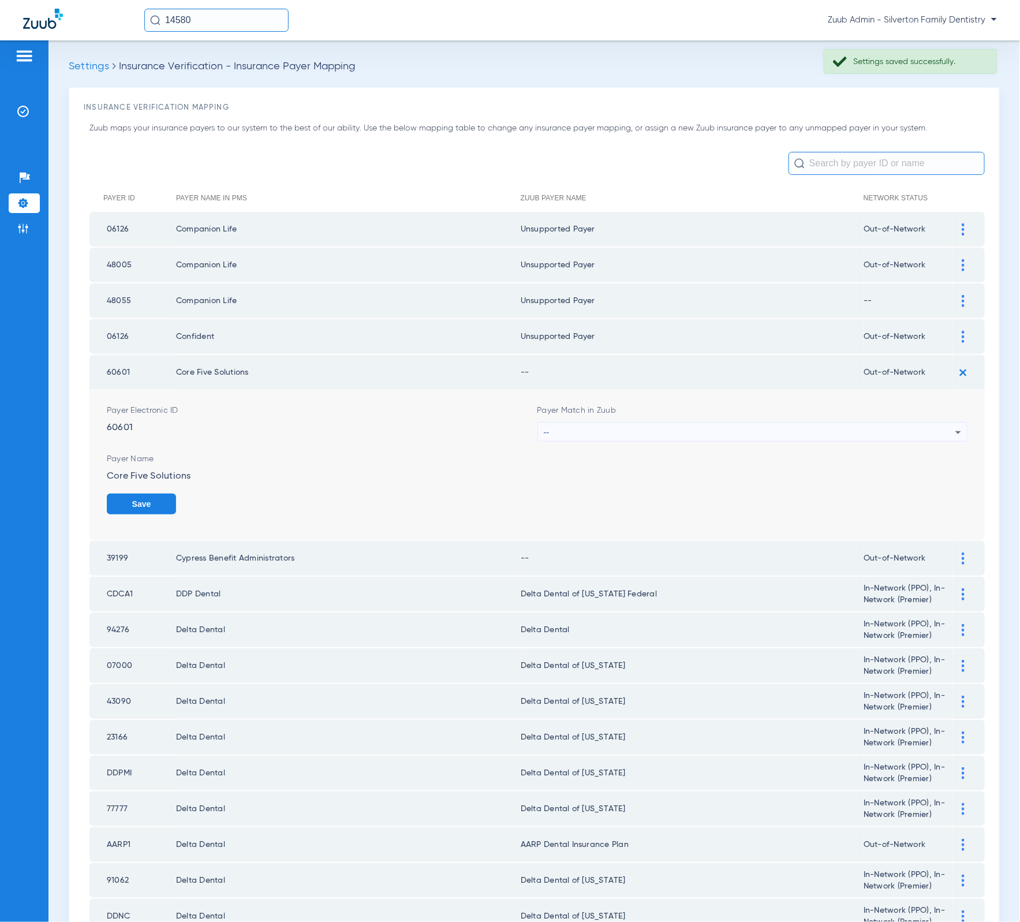
click at [954, 372] on img at bounding box center [963, 372] width 19 height 19
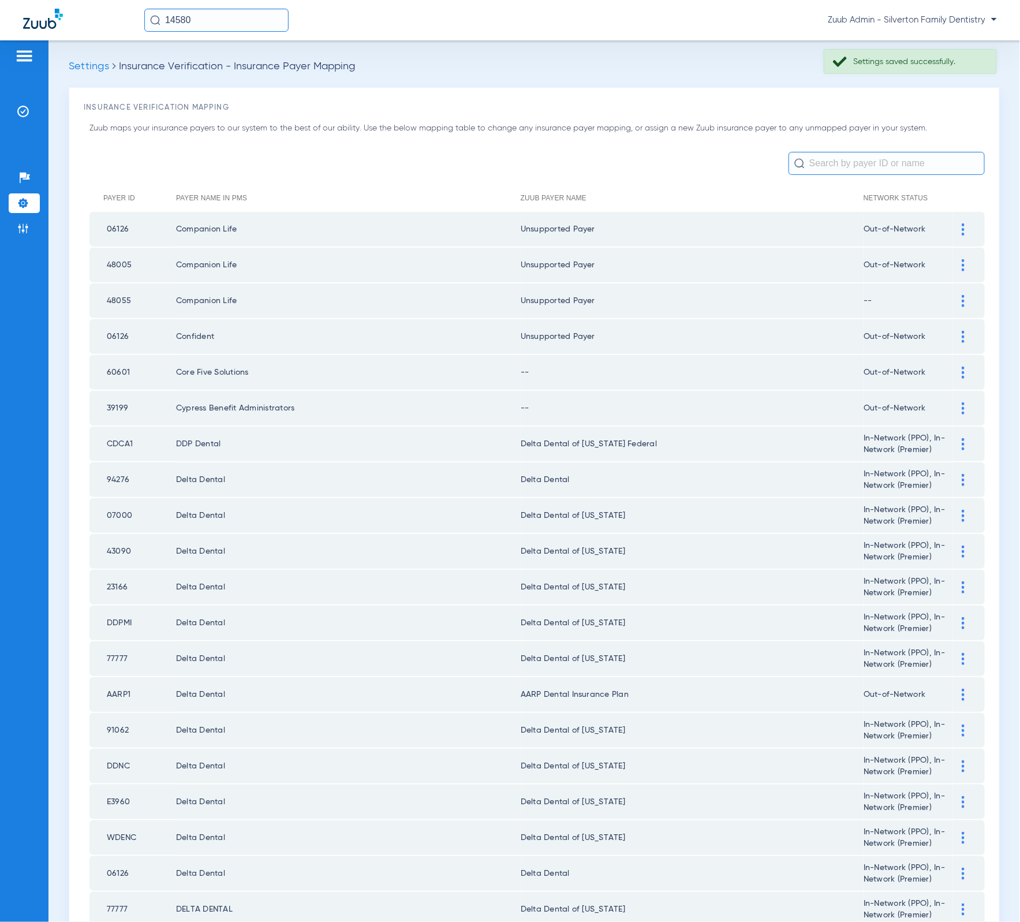
click at [953, 367] on div at bounding box center [963, 373] width 20 height 12
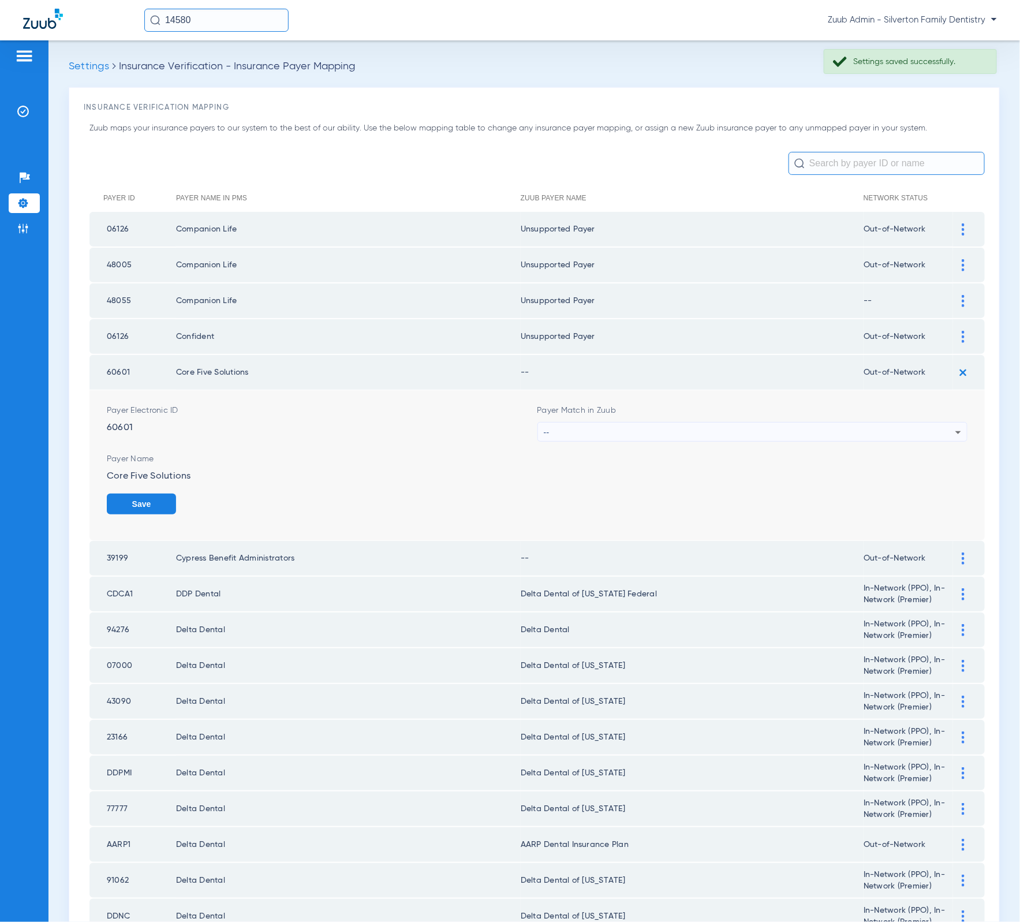
click at [838, 407] on span "Payer Match in Zuub" at bounding box center [752, 411] width 431 height 12
click at [835, 413] on div "Payer Match in Zuub --" at bounding box center [752, 423] width 431 height 37
click at [833, 423] on div "--" at bounding box center [750, 433] width 412 height 20
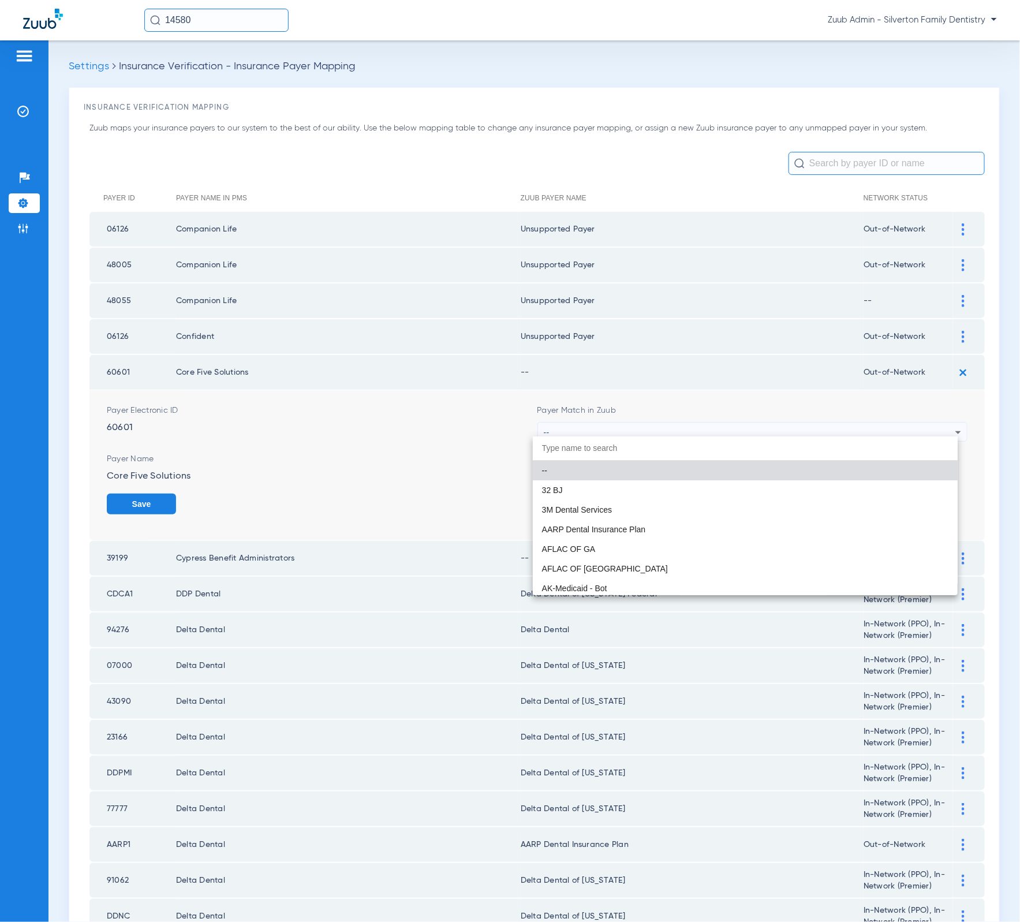
type input "g"
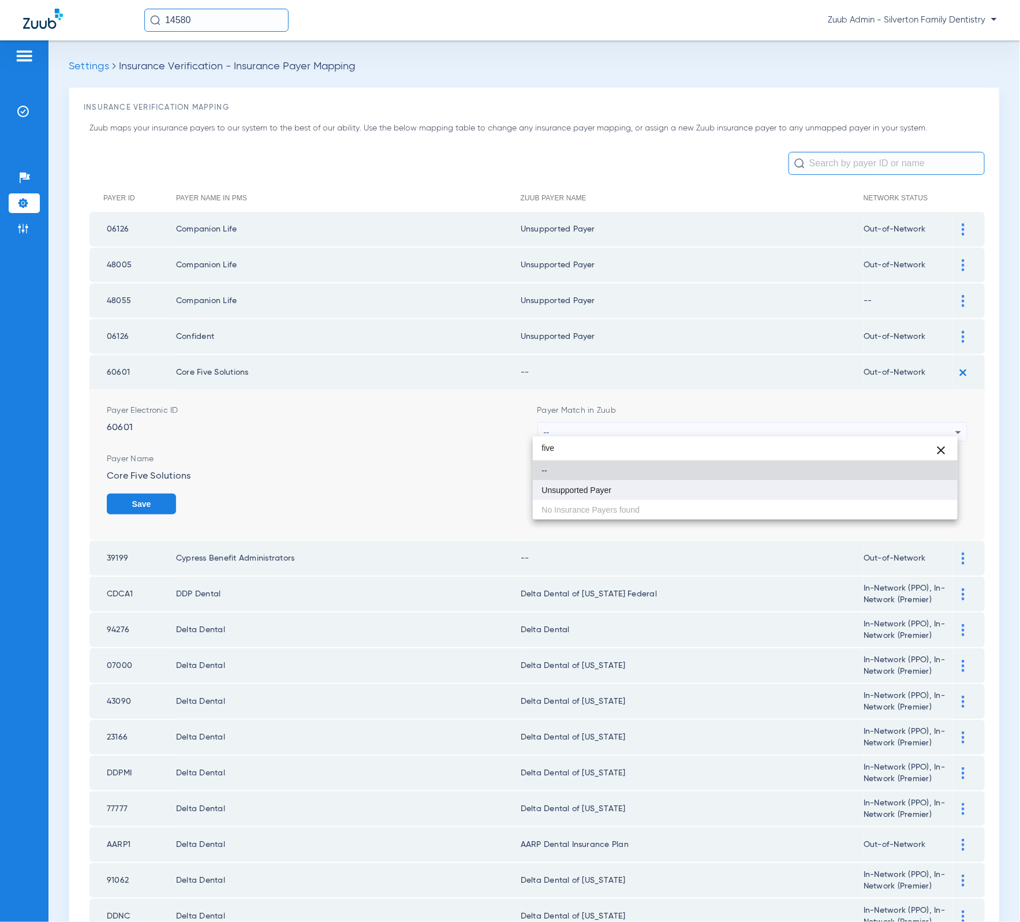
type input "five"
click at [773, 496] on mat-option "Unsupported Payer" at bounding box center [745, 490] width 425 height 20
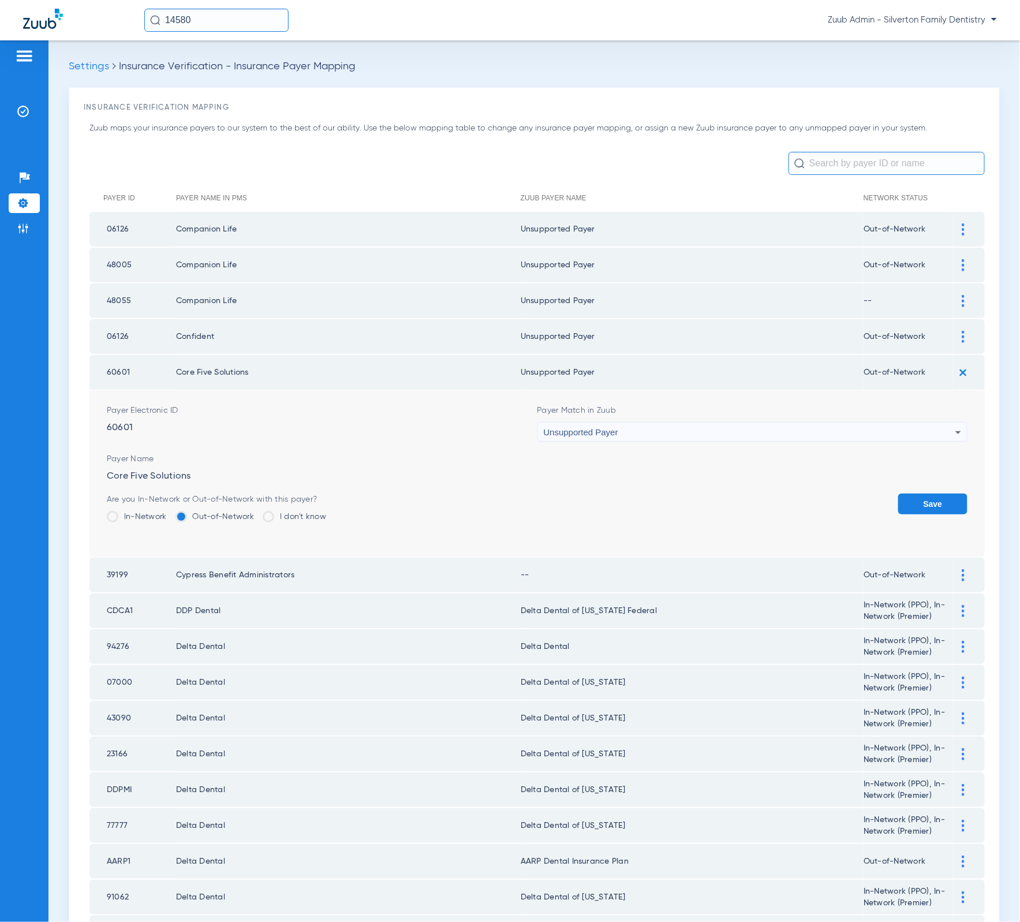
click at [934, 507] on button "Save" at bounding box center [932, 503] width 69 height 21
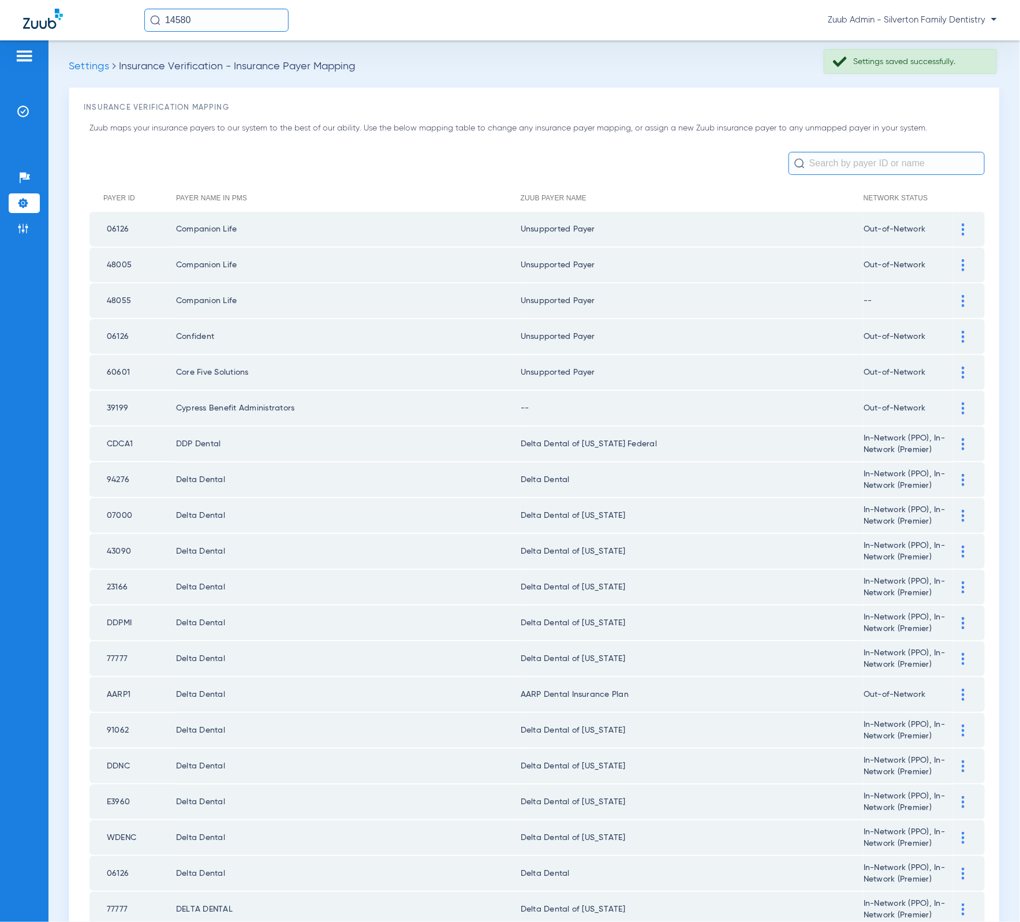
click at [961, 403] on div at bounding box center [963, 408] width 20 height 12
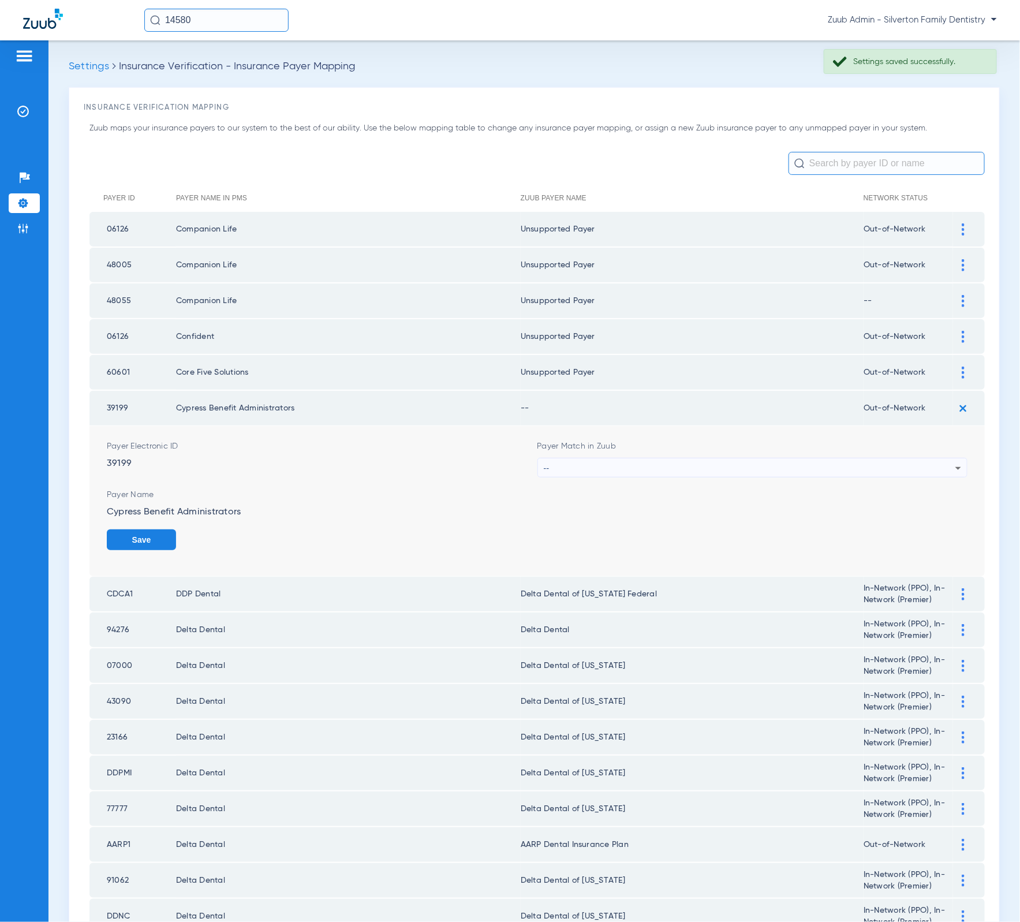
click at [815, 458] on div "--" at bounding box center [750, 468] width 412 height 20
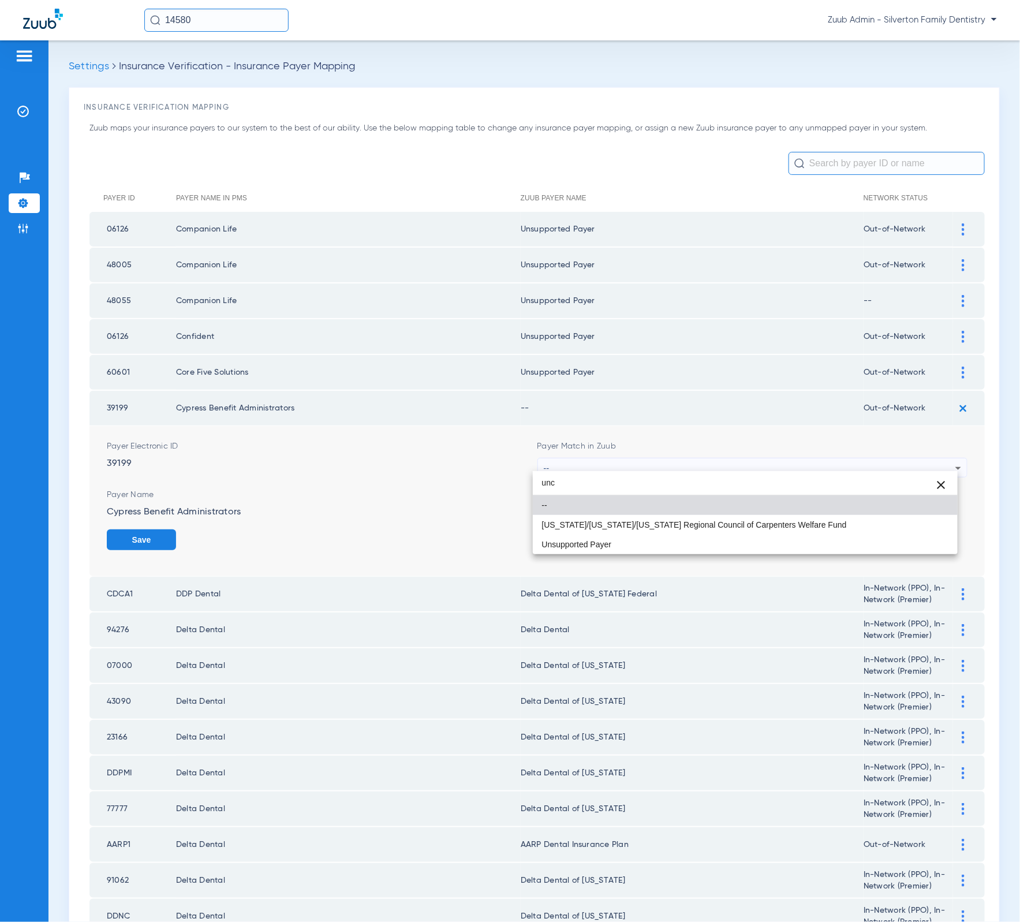
drag, startPoint x: 695, startPoint y: 487, endPoint x: 497, endPoint y: 457, distance: 200.3
click at [497, 457] on div "unc close -- Indiana/Kentucky/Ohio Regional Council of Carpenters Welfare Fund …" at bounding box center [510, 461] width 1020 height 922
type input "cypre"
click at [564, 536] on div "cypre close -- Unsupported Payer No Insurance Payers found" at bounding box center [745, 512] width 425 height 83
click at [595, 522] on span "Unsupported Payer" at bounding box center [577, 525] width 70 height 8
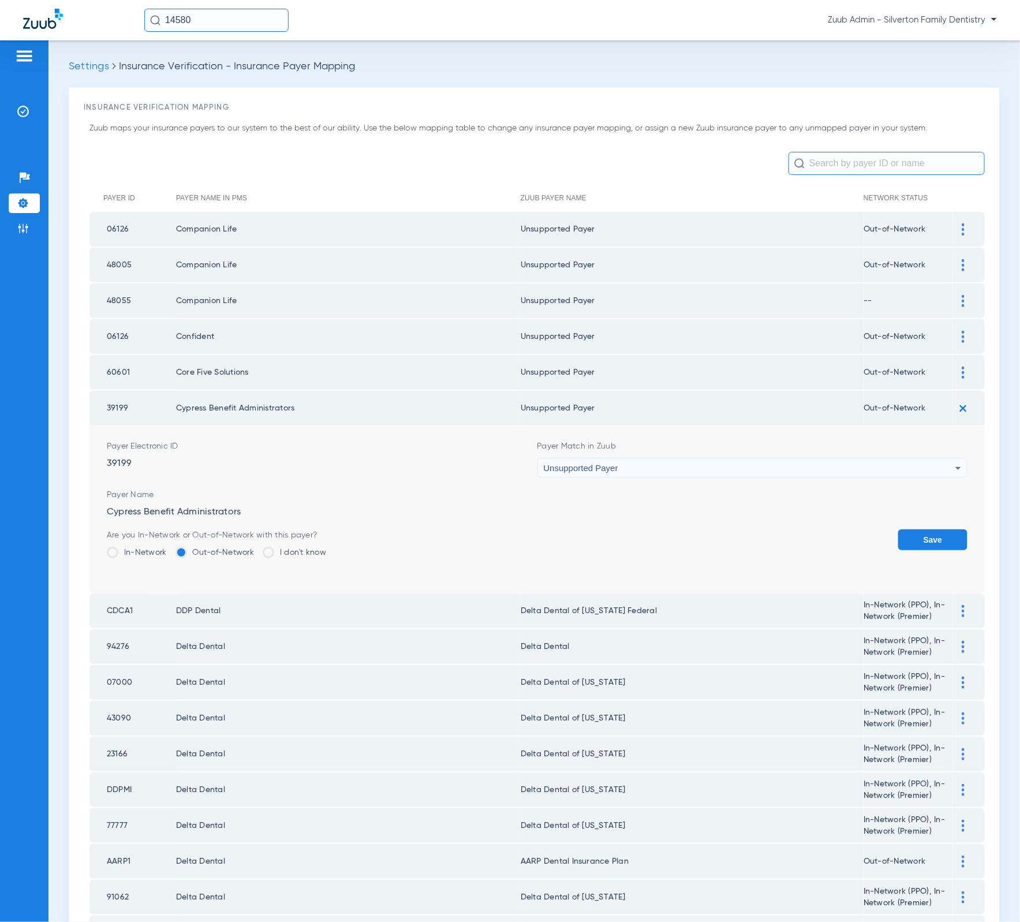
click at [929, 529] on button "Save" at bounding box center [932, 539] width 69 height 21
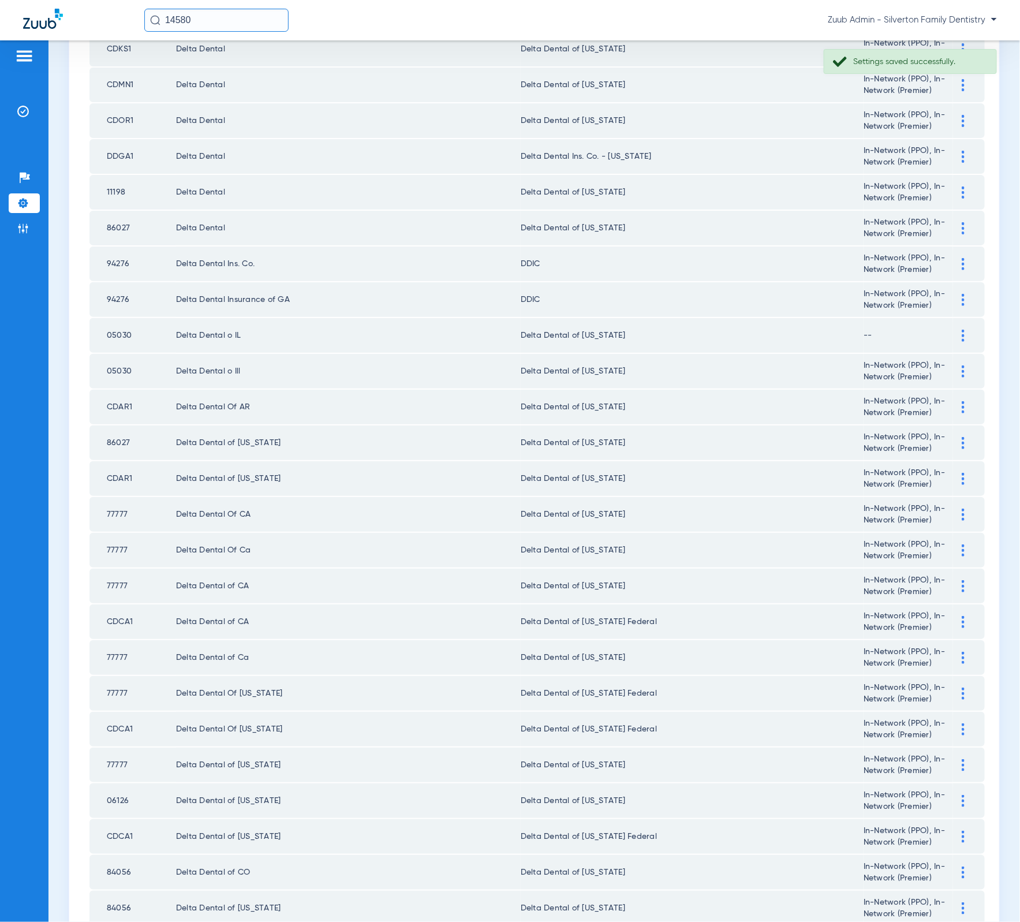
scroll to position [1106, 0]
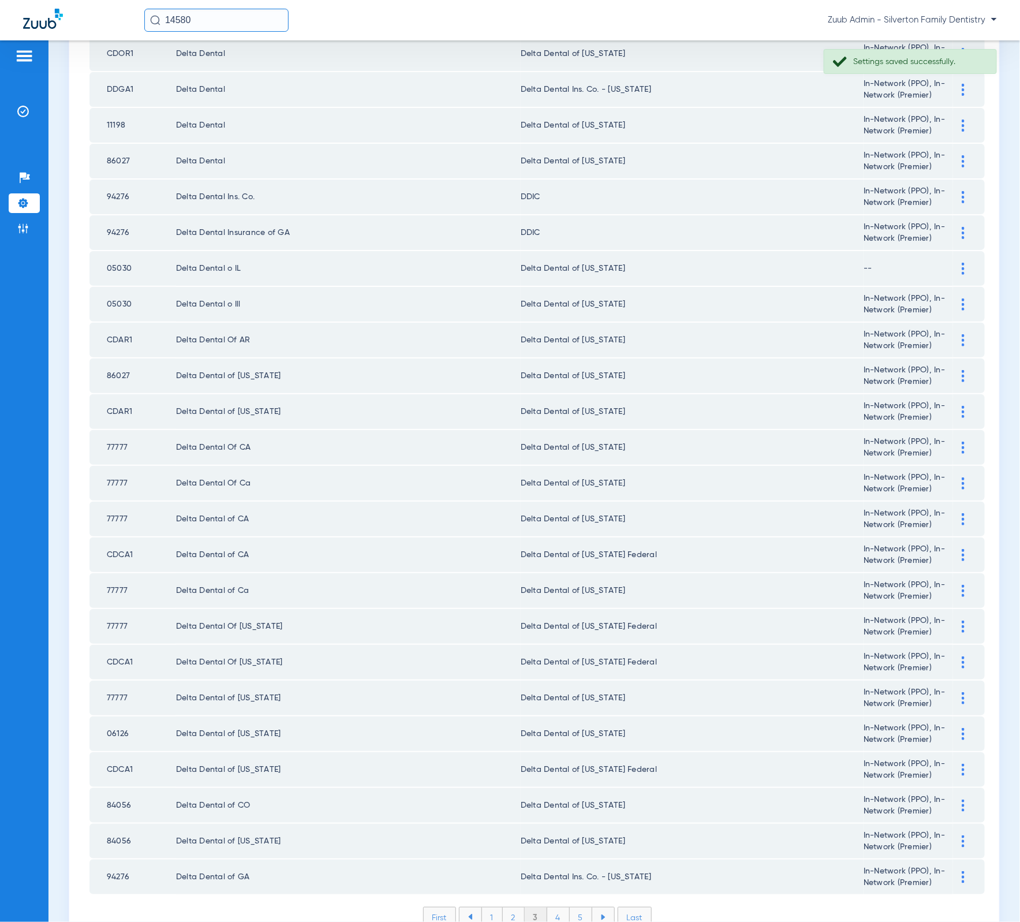
click at [548, 907] on li "4" at bounding box center [558, 917] width 23 height 20
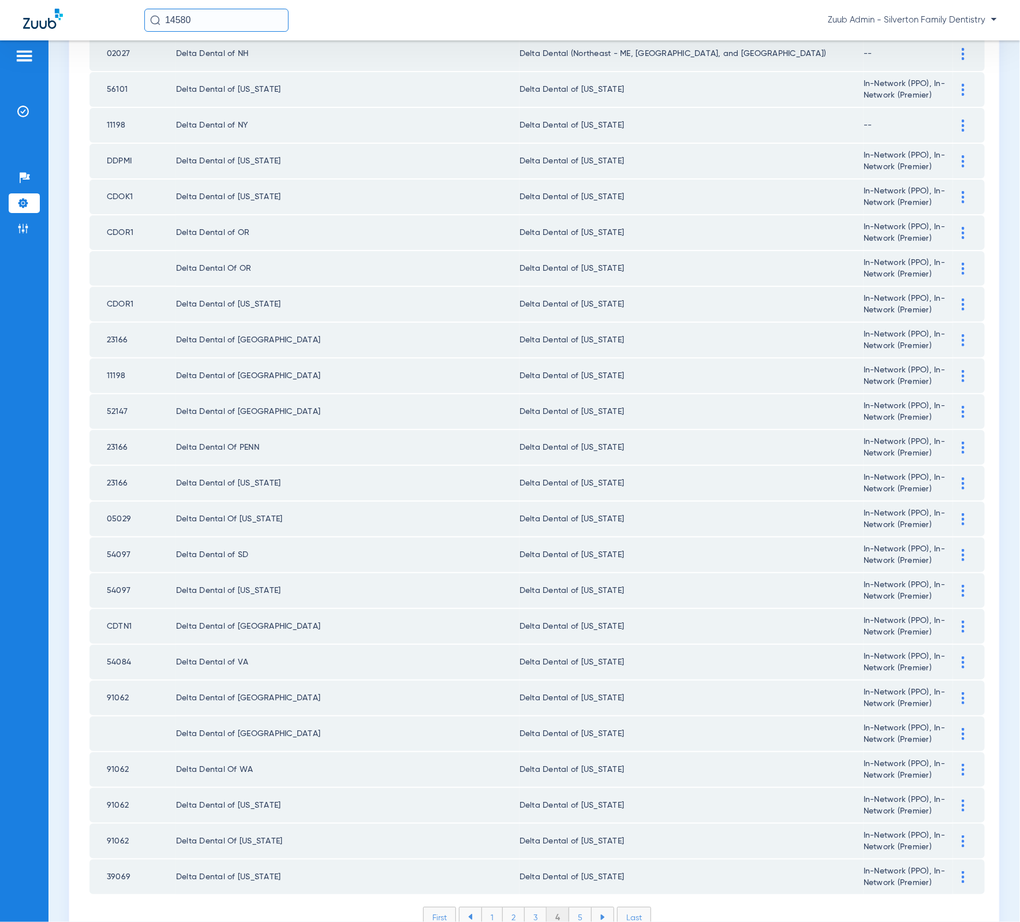
click at [571, 907] on li "5" at bounding box center [580, 917] width 23 height 20
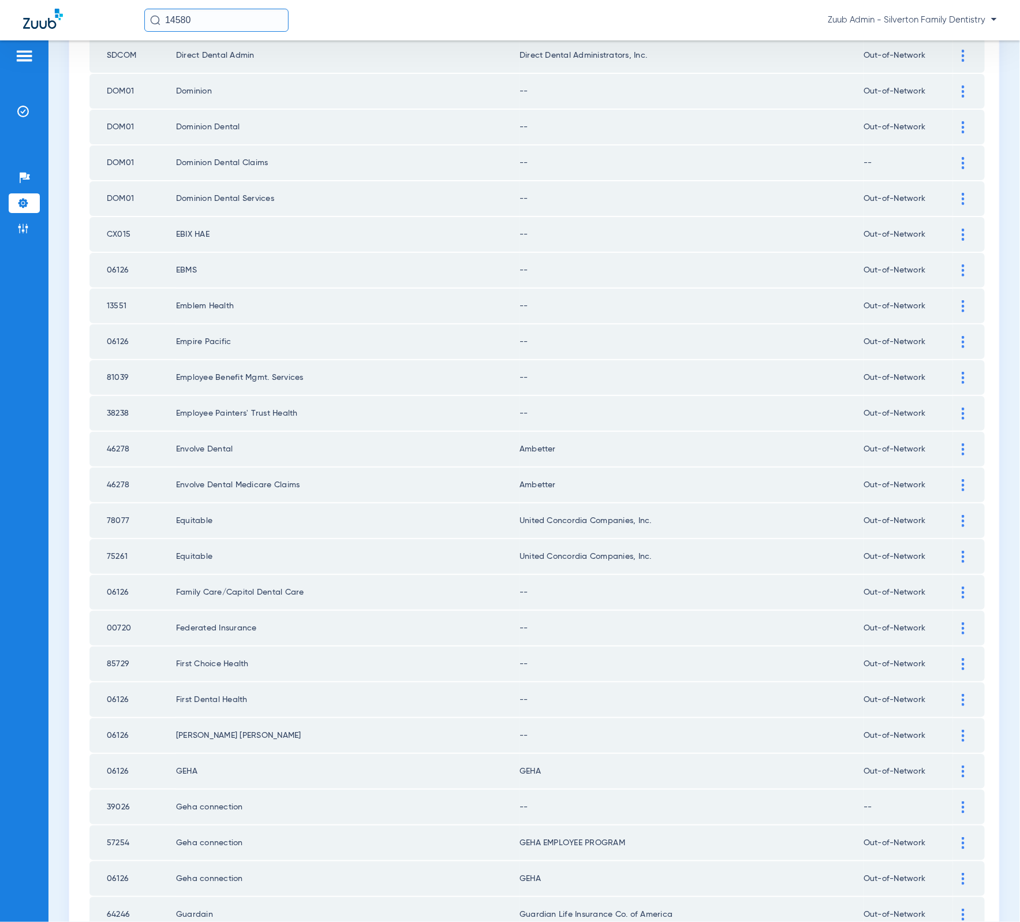
scroll to position [0, 0]
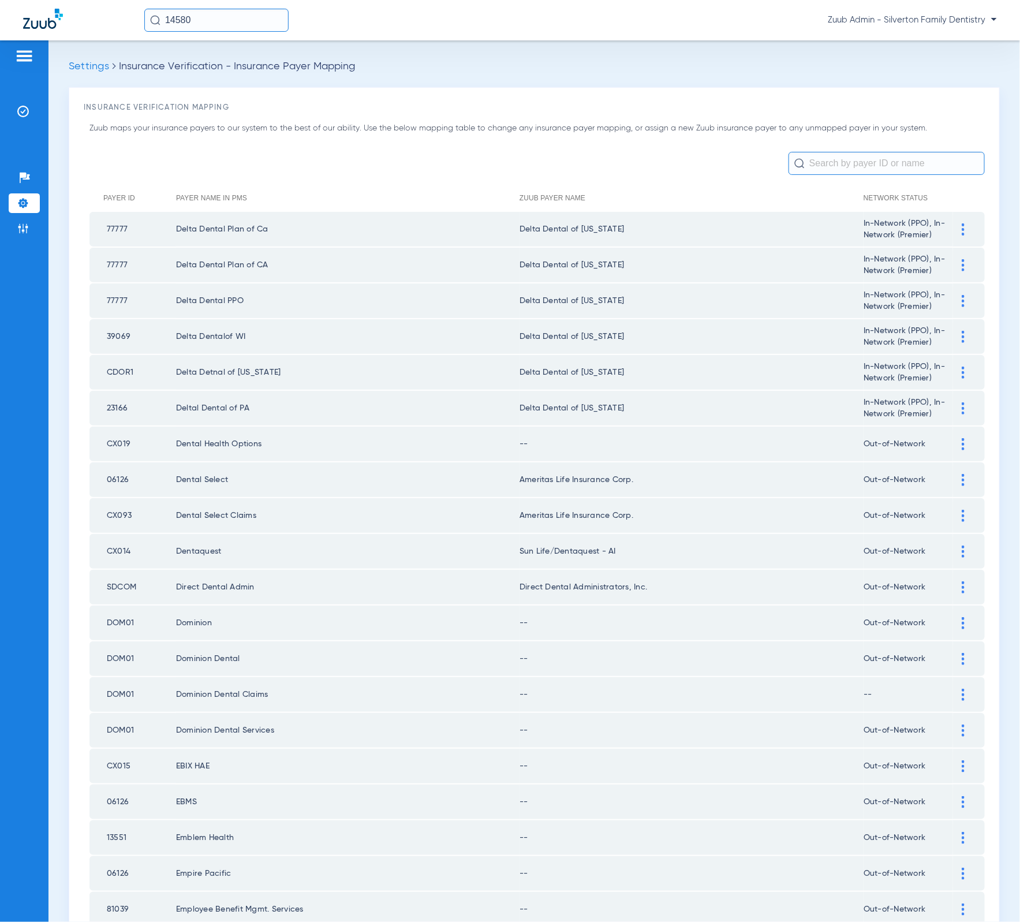
click at [113, 432] on td "CX019" at bounding box center [132, 444] width 87 height 35
copy td "CX019"
click at [953, 438] on div at bounding box center [963, 444] width 20 height 12
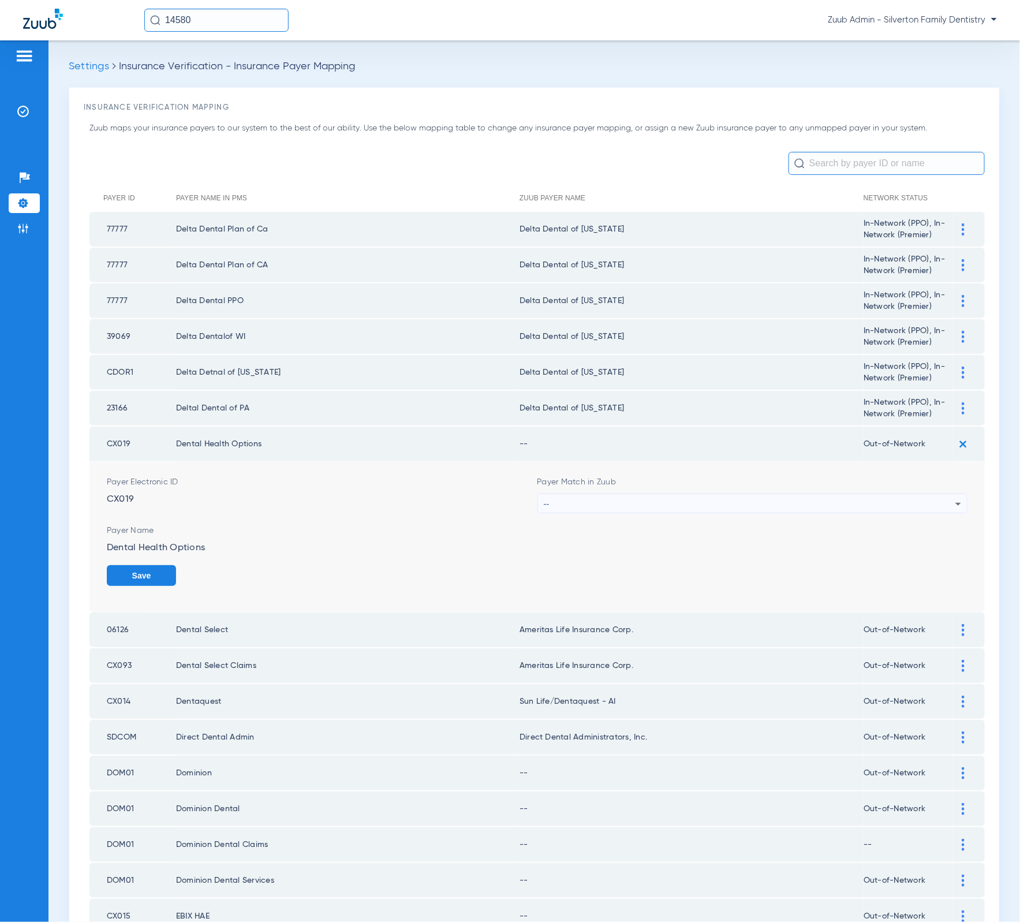
click at [805, 494] on div "--" at bounding box center [750, 504] width 412 height 20
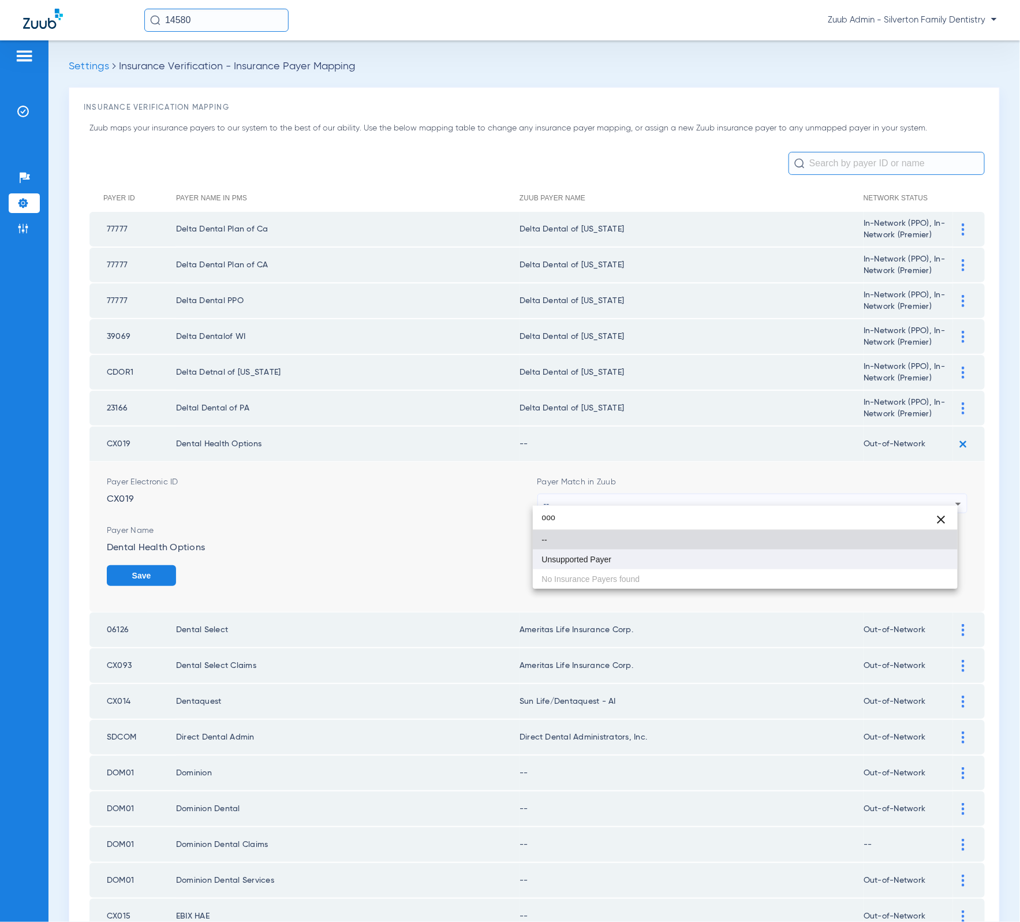
type input "ooo"
click at [710, 558] on mat-option "Unsupported Payer" at bounding box center [745, 559] width 425 height 20
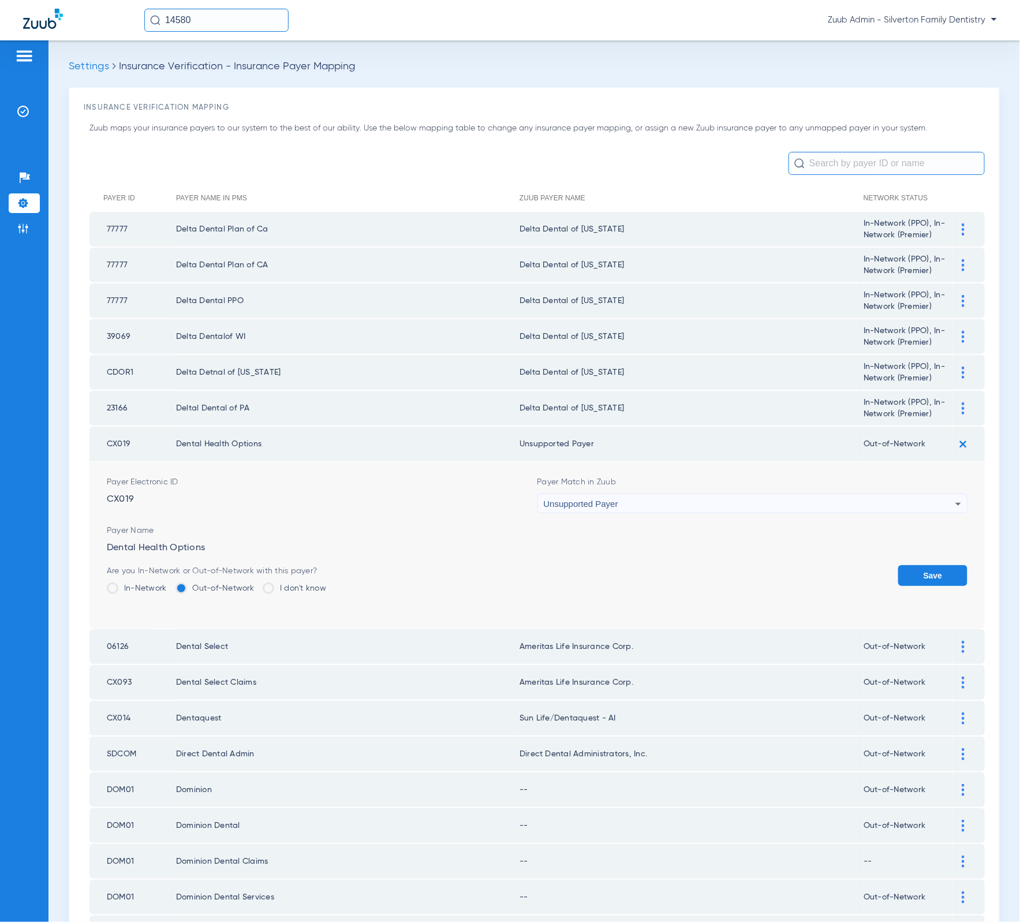
click at [944, 565] on button "Save" at bounding box center [932, 575] width 69 height 21
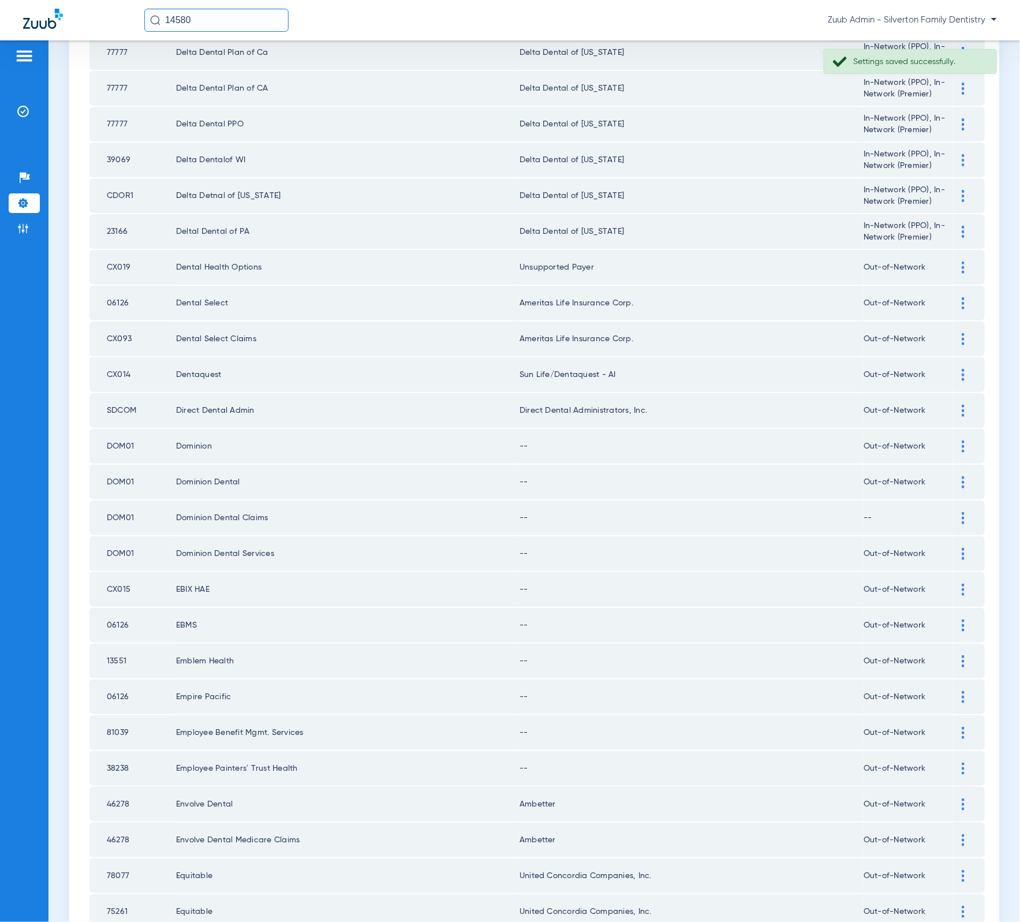
scroll to position [186, 0]
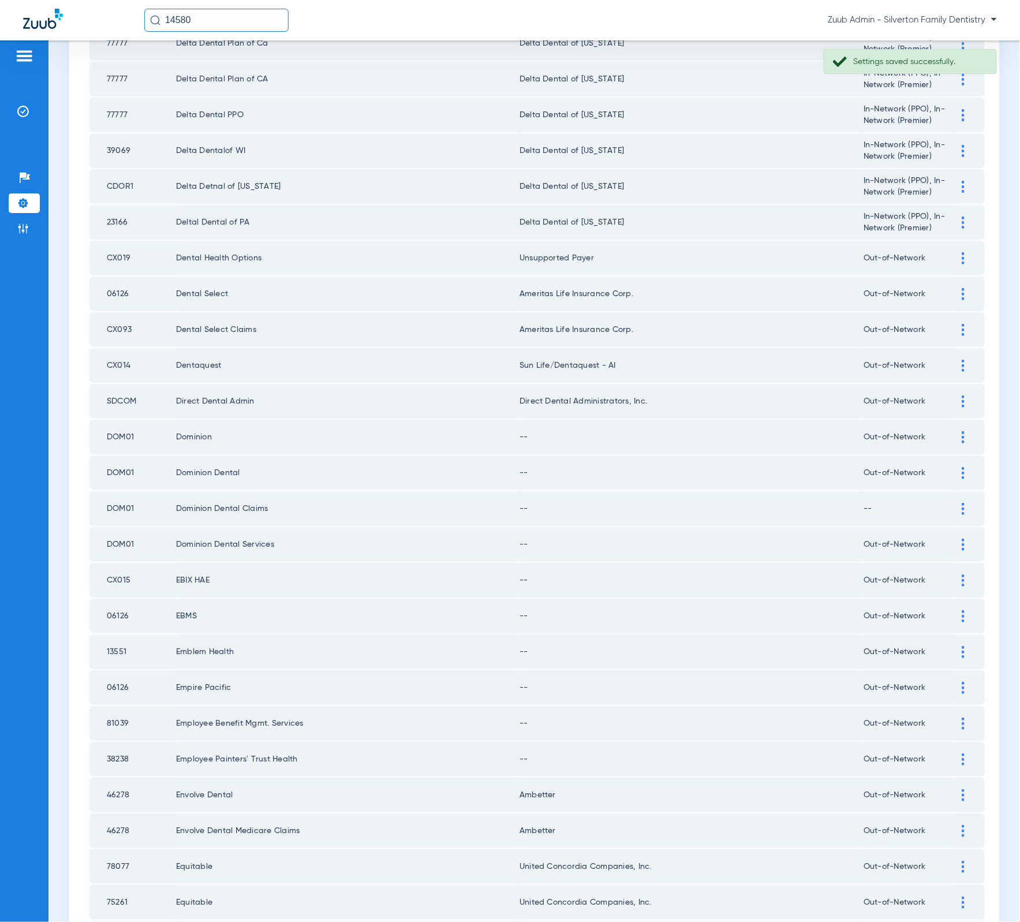
click at [956, 431] on div at bounding box center [963, 437] width 20 height 12
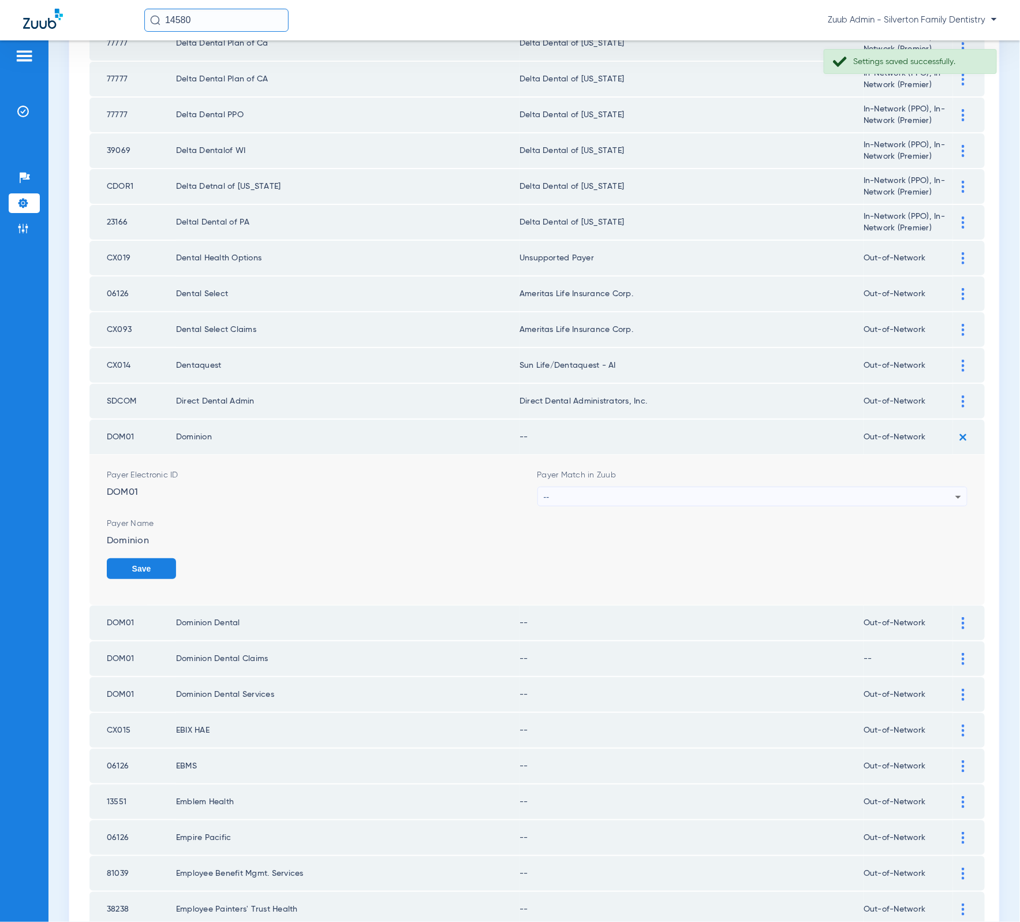
click at [656, 487] on mat-select "--" at bounding box center [752, 497] width 431 height 20
click at [656, 487] on div "--" at bounding box center [750, 497] width 412 height 20
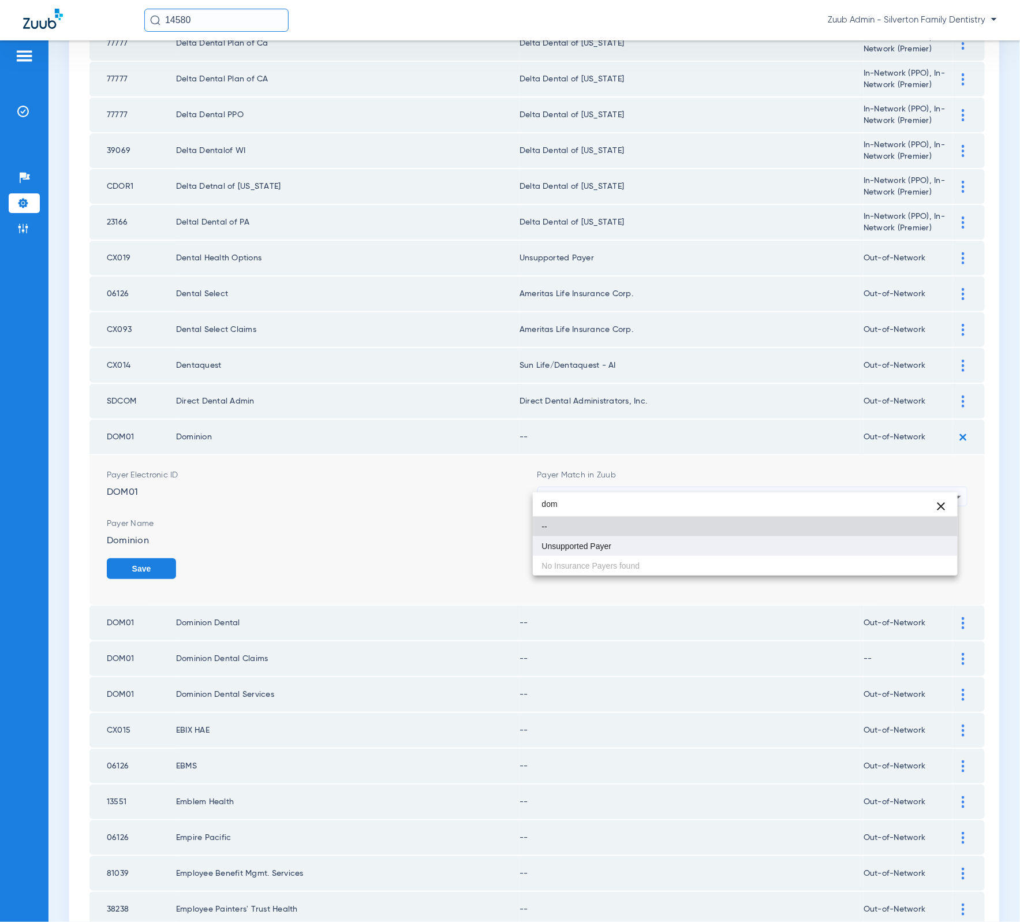
type input "dom"
click at [656, 546] on mat-option "Unsupported Payer" at bounding box center [745, 546] width 425 height 20
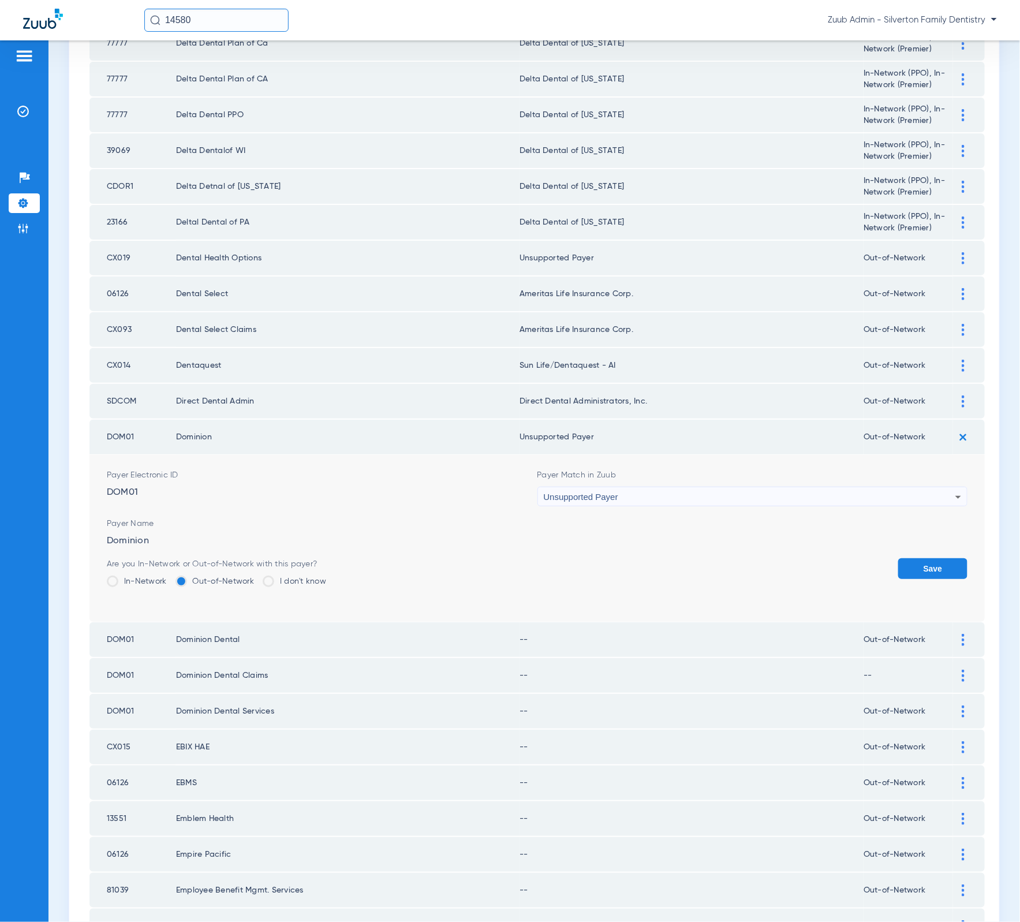
click at [920, 541] on form "Payer Electronic ID DOM01 Payer Match in Zuub Unsupported Payer Payer Name Domi…" at bounding box center [537, 538] width 861 height 167
click at [920, 558] on button "Save" at bounding box center [932, 568] width 69 height 21
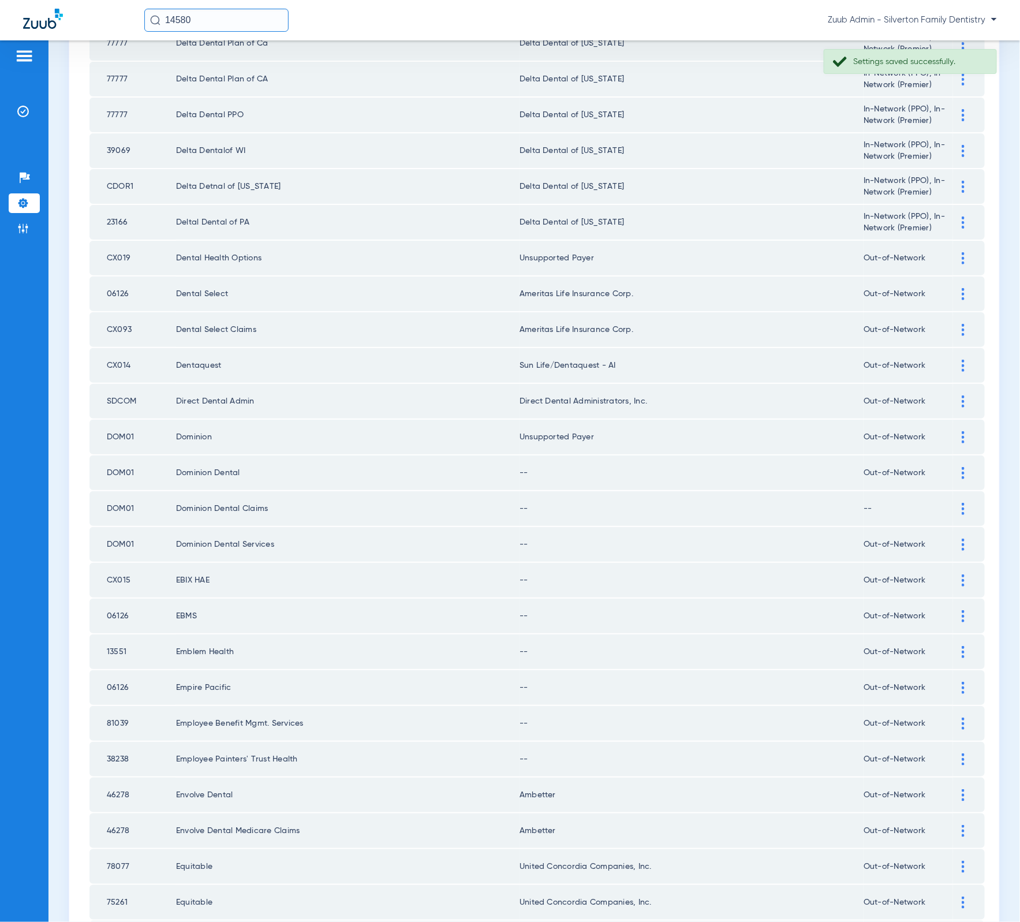
click at [962, 467] on img at bounding box center [963, 473] width 3 height 12
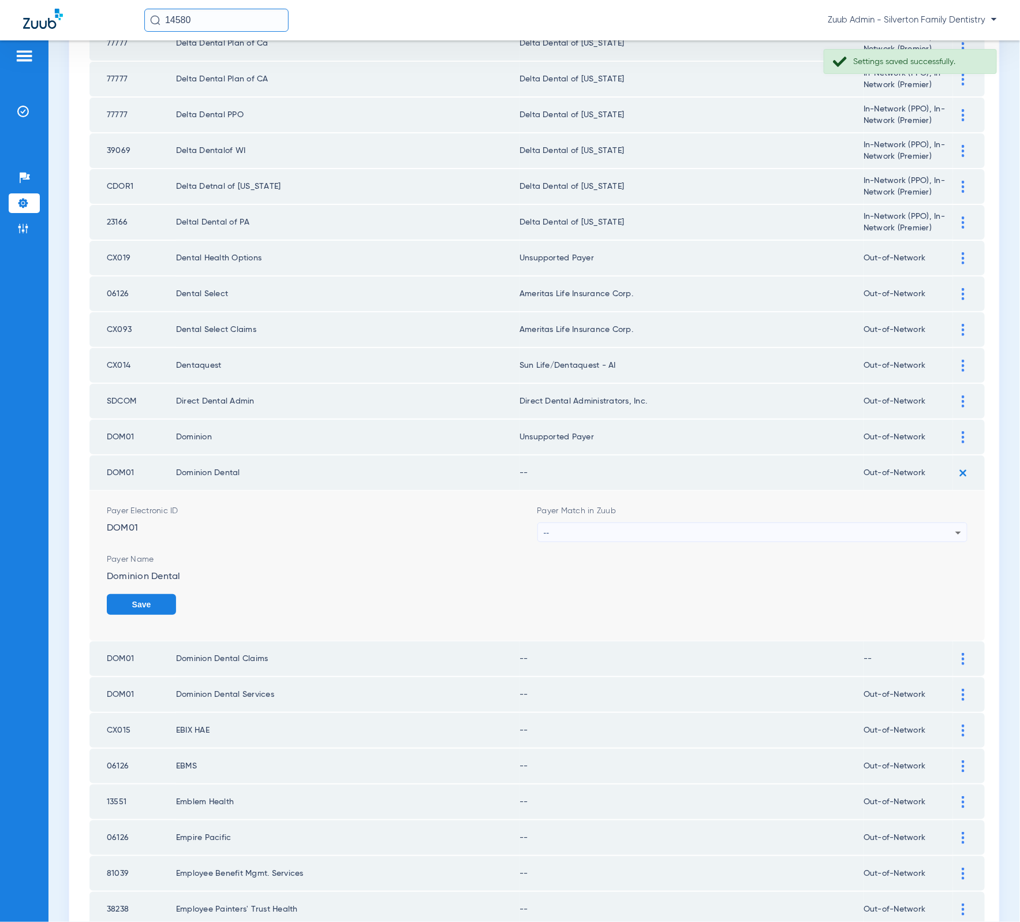
click at [801, 529] on form "Payer Electronic ID DOM01 Payer Match in Zuub -- Payer Name Dominion Dental Save" at bounding box center [537, 566] width 861 height 150
click at [801, 524] on div "--" at bounding box center [750, 533] width 412 height 20
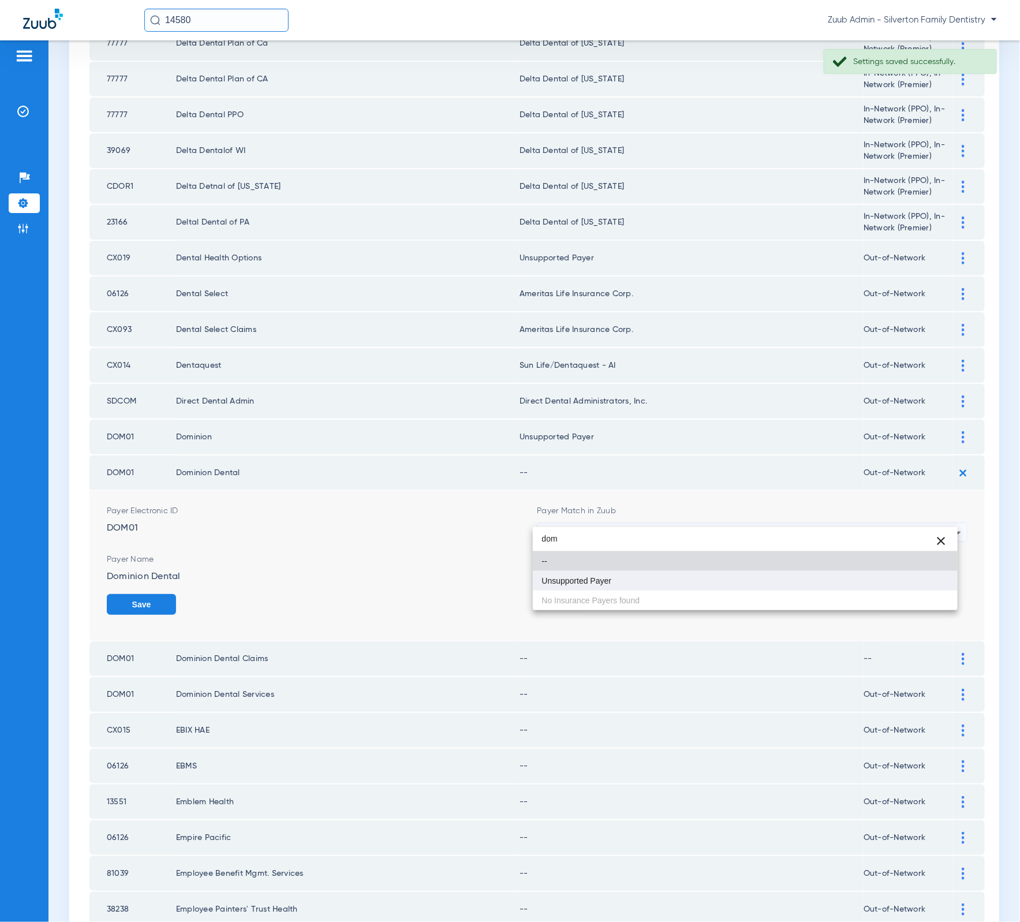
type input "dom"
click at [787, 575] on mat-option "Unsupported Payer" at bounding box center [745, 581] width 425 height 20
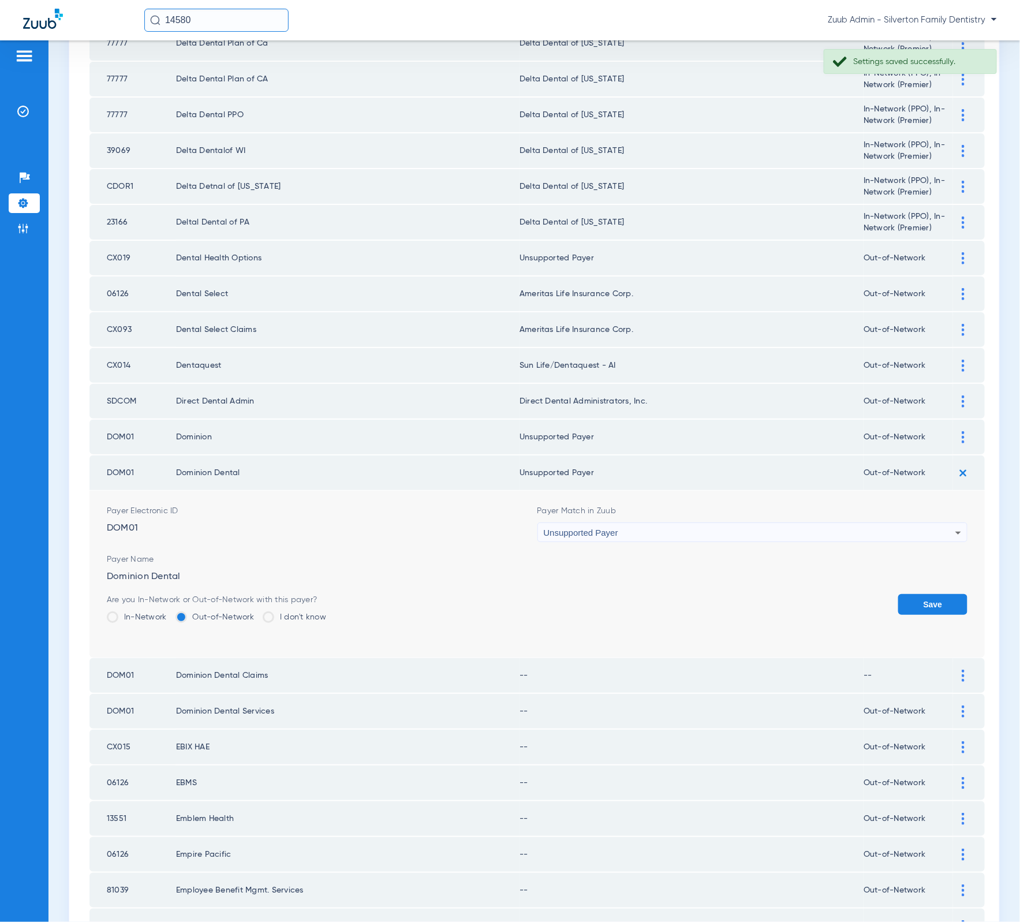
click at [917, 569] on form "Payer Electronic ID DOM01 Payer Match in Zuub Unsupported Payer Payer Name Domi…" at bounding box center [537, 574] width 861 height 167
click at [917, 594] on button "Save" at bounding box center [932, 604] width 69 height 21
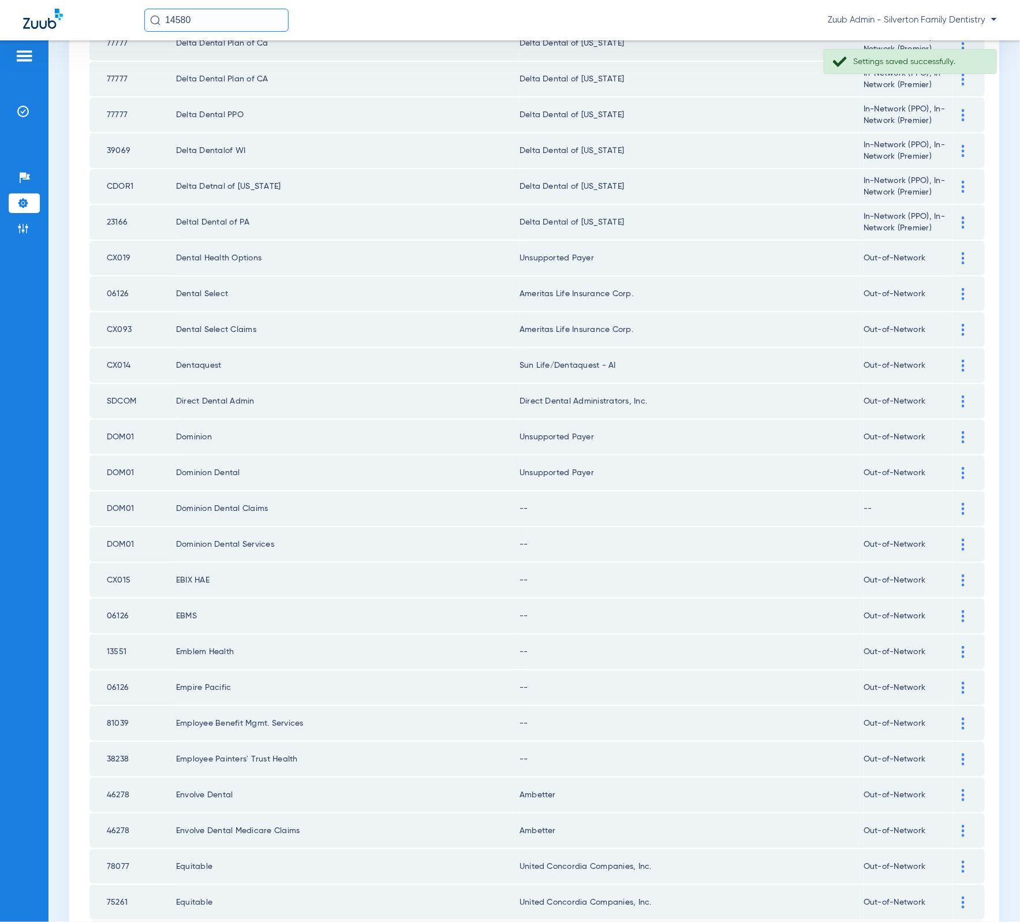
click at [953, 503] on div at bounding box center [963, 509] width 20 height 12
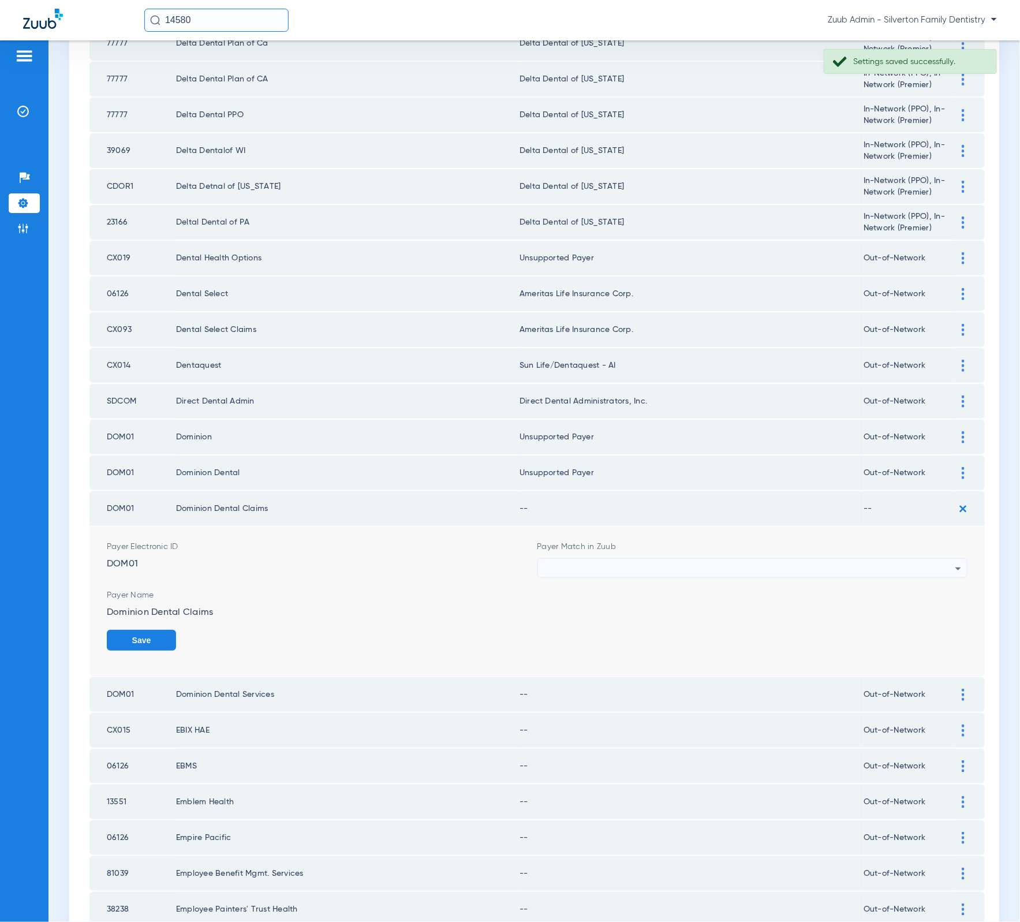
click at [748, 571] on form "Payer Electronic ID DOM01 Payer Match in Zuub Payer Name Dominion Dental Claims…" at bounding box center [537, 601] width 861 height 150
click at [747, 563] on form "Payer Electronic ID DOM01 Payer Match in Zuub Payer Name Dominion Dental Claims…" at bounding box center [537, 601] width 861 height 150
click at [747, 559] on div at bounding box center [750, 569] width 412 height 20
type input "dddd"
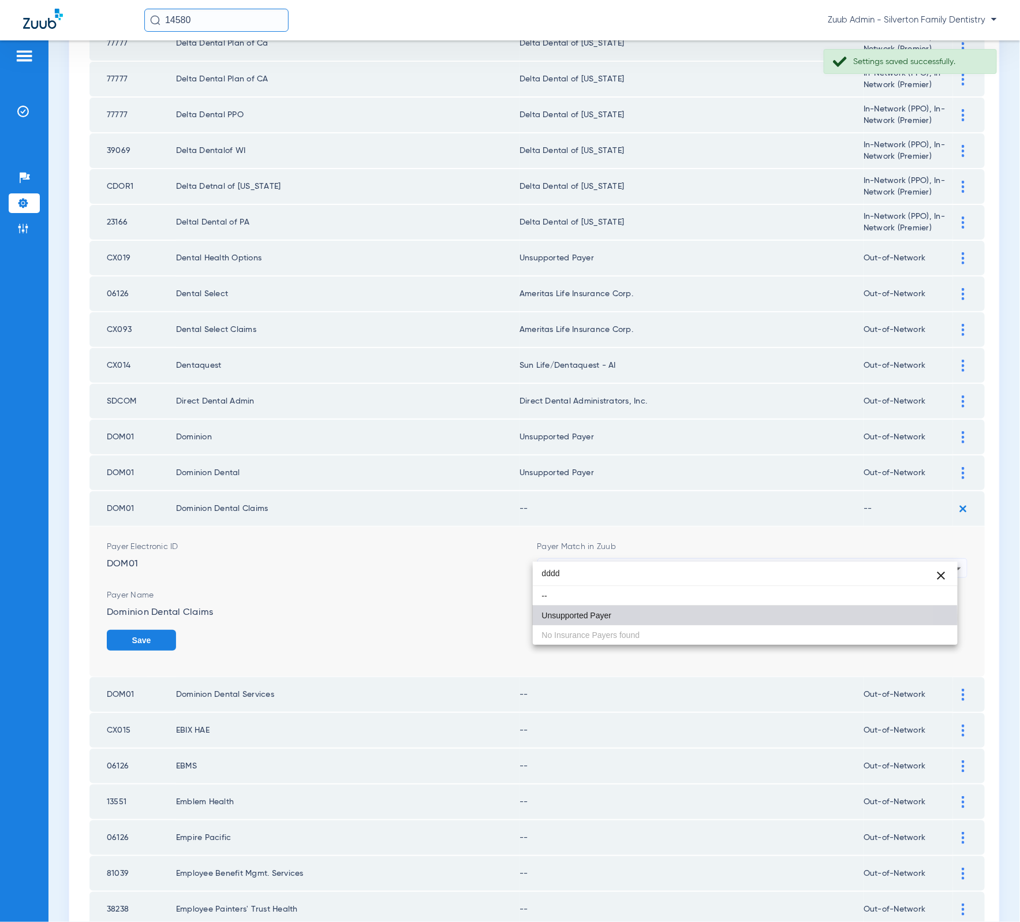
click at [725, 618] on mat-option "Unsupported Payer" at bounding box center [745, 615] width 425 height 20
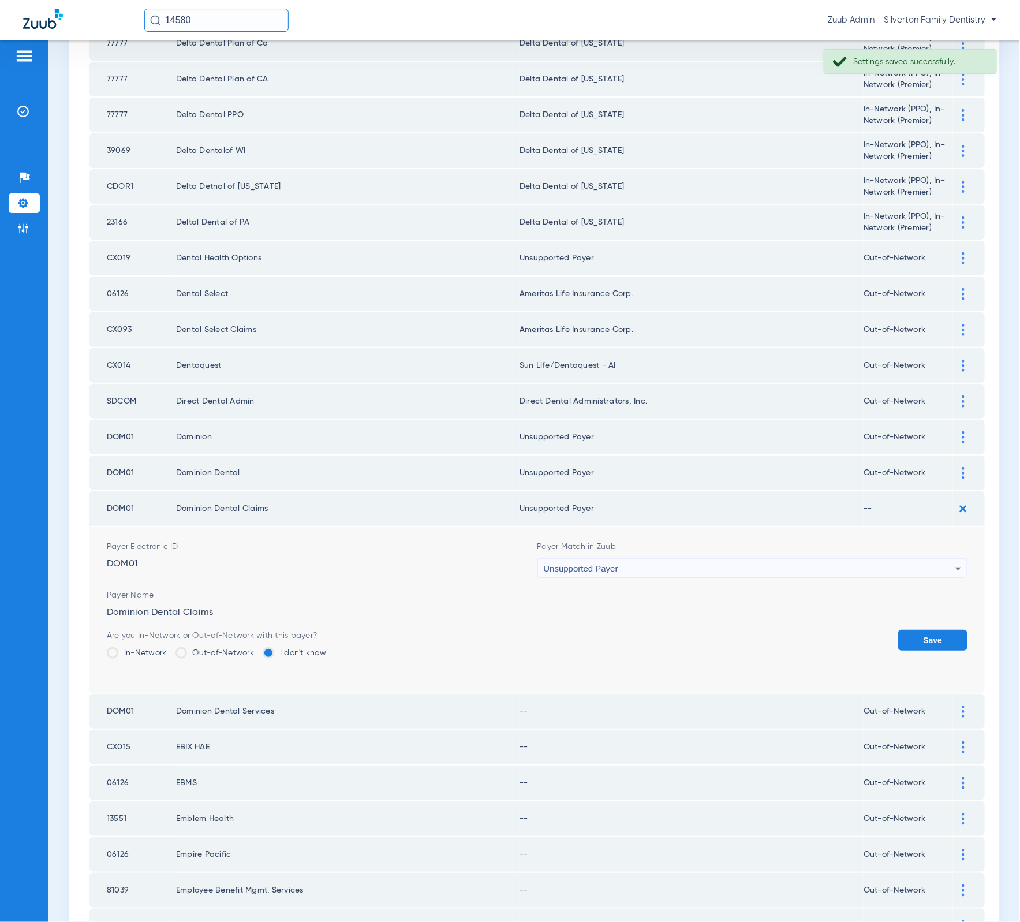
click at [899, 630] on button "Save" at bounding box center [932, 640] width 69 height 21
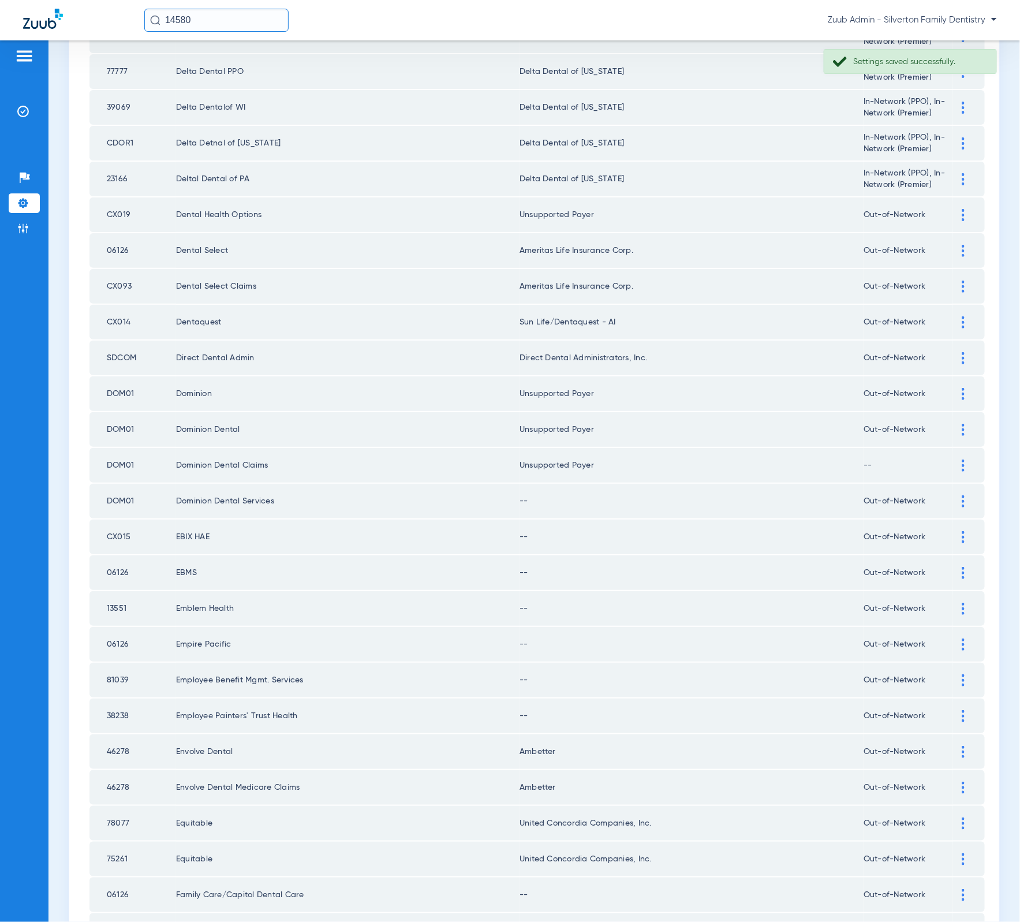
scroll to position [230, 0]
click at [962, 495] on img at bounding box center [963, 501] width 3 height 12
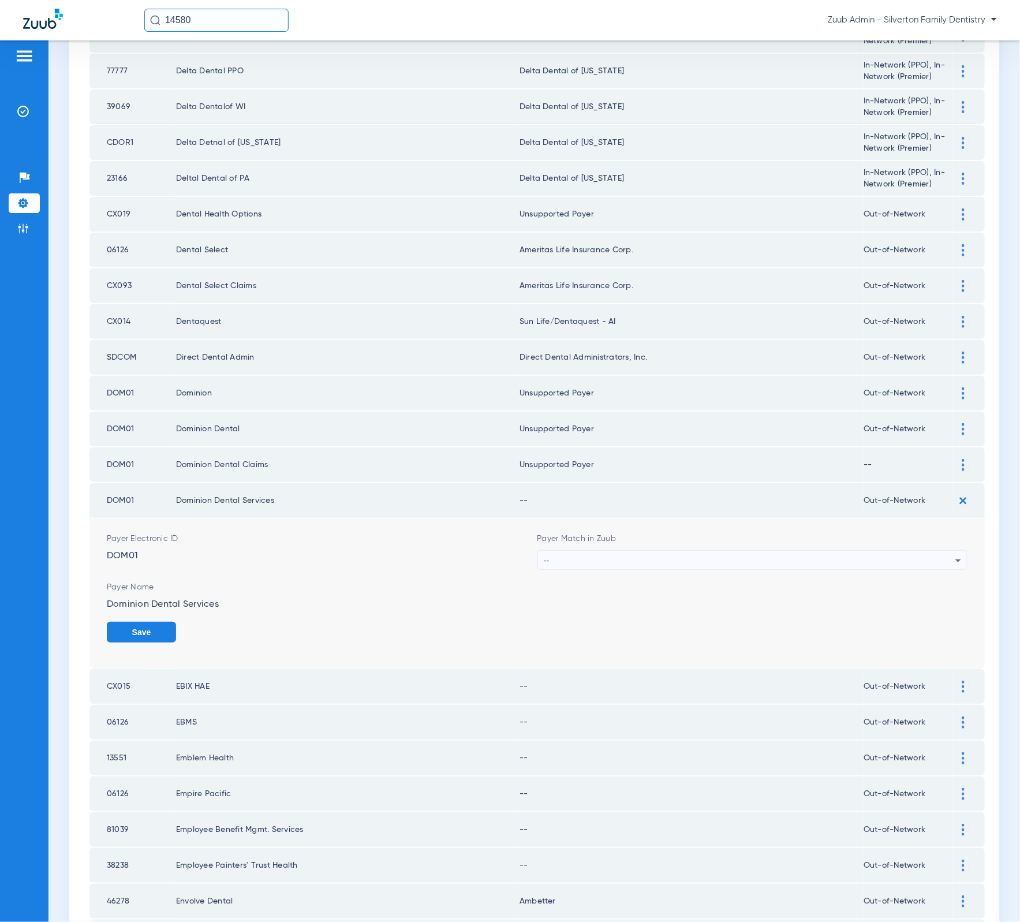
click at [721, 533] on div "Payer Match in Zuub --" at bounding box center [752, 551] width 431 height 37
click at [719, 551] on div "--" at bounding box center [750, 561] width 412 height 20
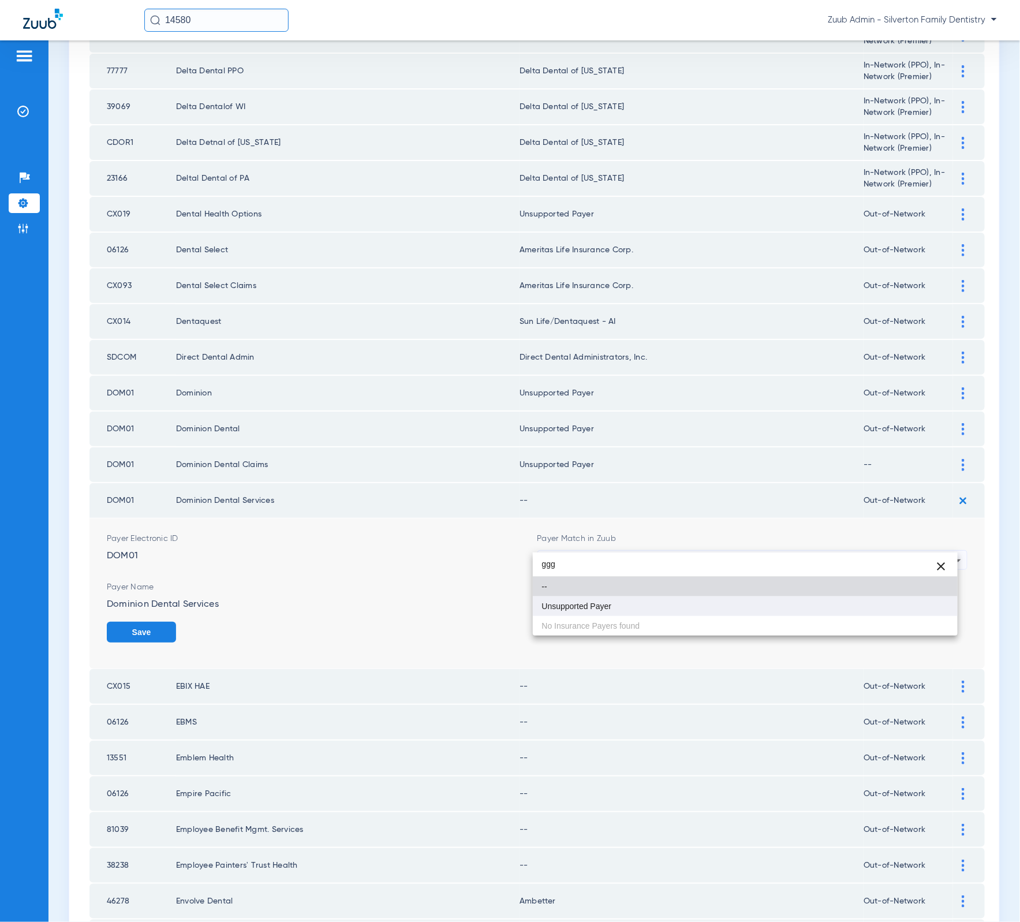
type input "ggg"
click at [709, 600] on mat-option "Unsupported Payer" at bounding box center [745, 606] width 425 height 20
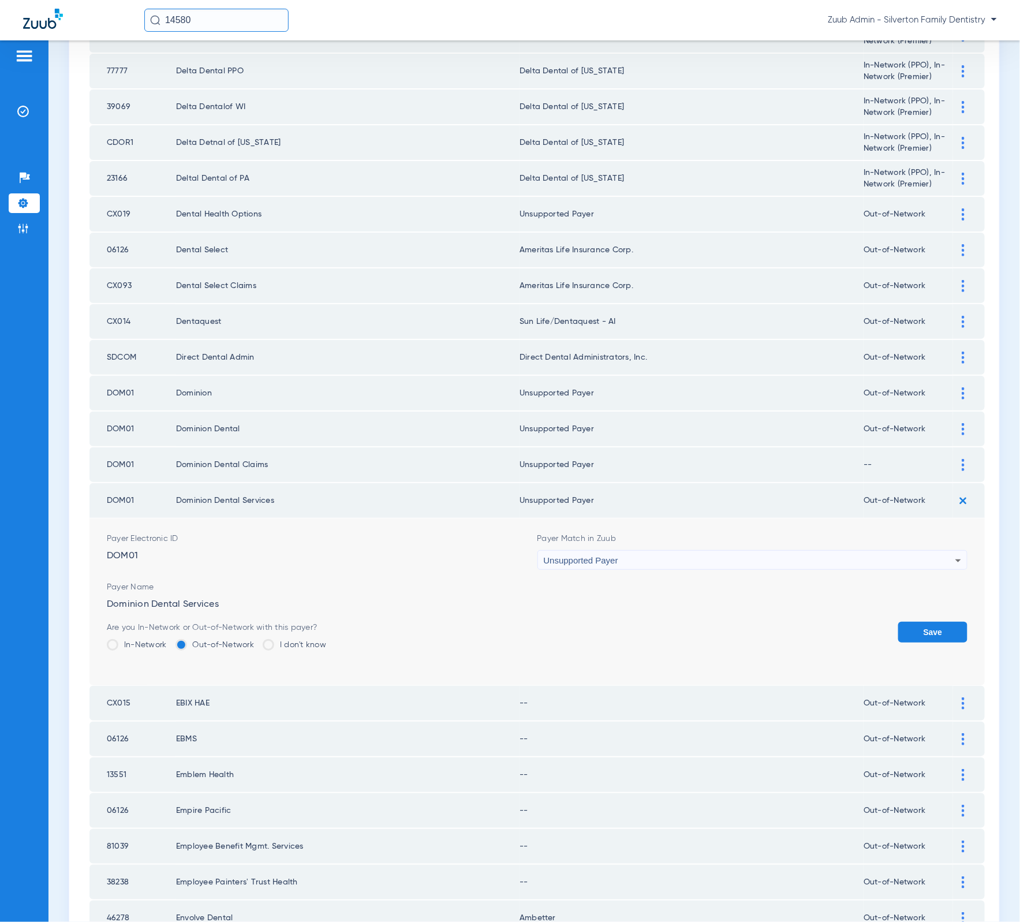
click at [915, 622] on button "Save" at bounding box center [932, 632] width 69 height 21
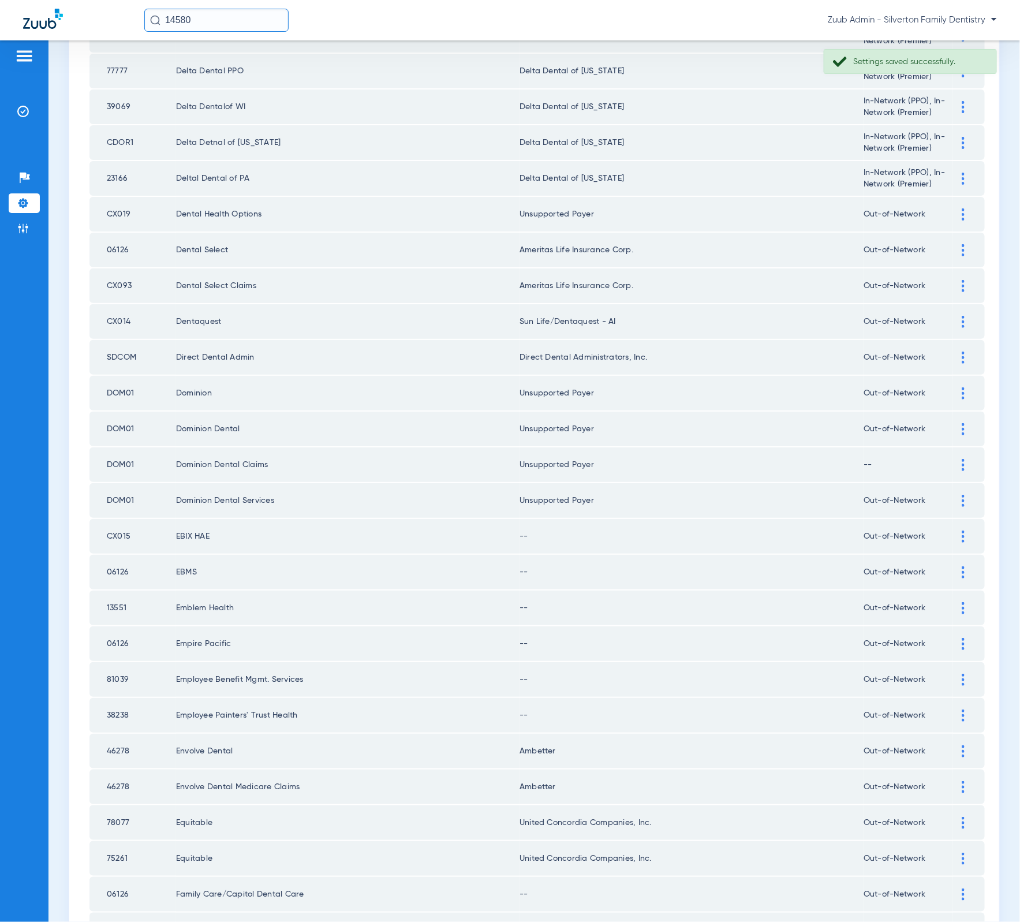
click at [137, 519] on td "CX015" at bounding box center [132, 536] width 87 height 35
click at [102, 519] on td "CX015" at bounding box center [132, 536] width 87 height 35
click at [109, 519] on td "CX015" at bounding box center [132, 536] width 87 height 35
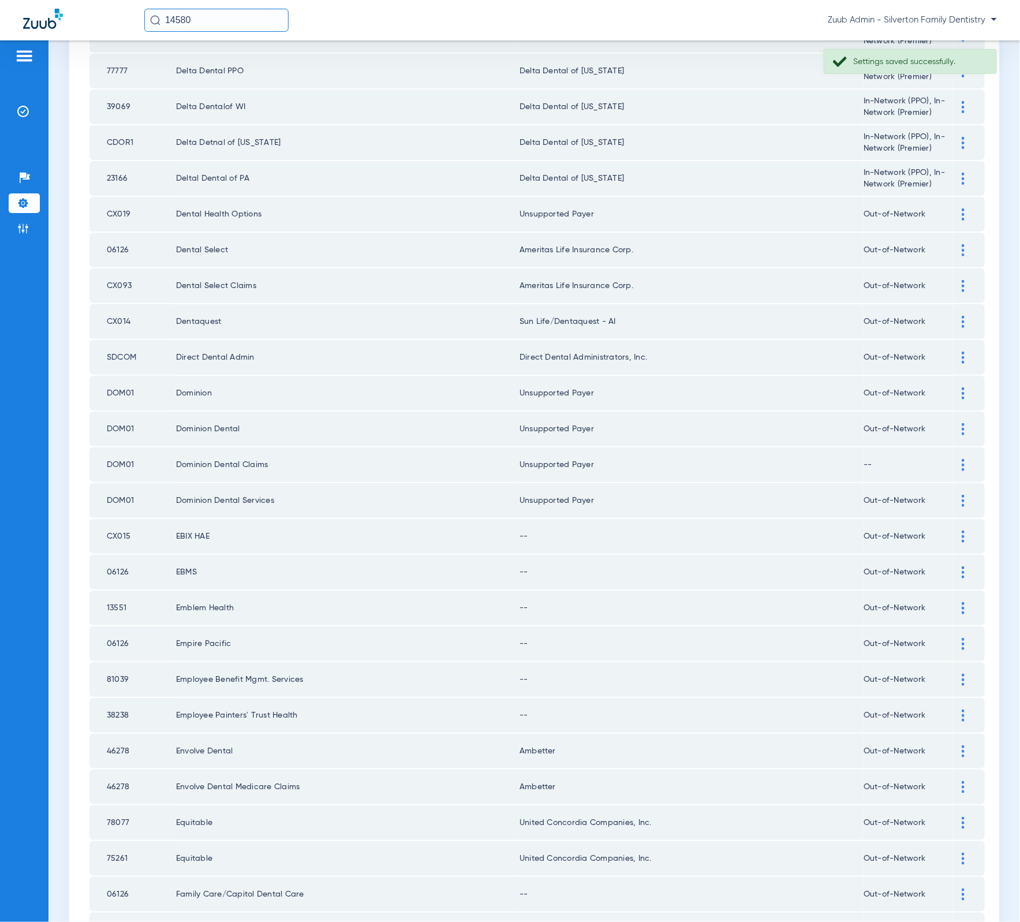
click at [123, 483] on td "DOM01" at bounding box center [132, 500] width 87 height 35
click at [122, 519] on td "CX015" at bounding box center [132, 536] width 87 height 35
copy td "CX015"
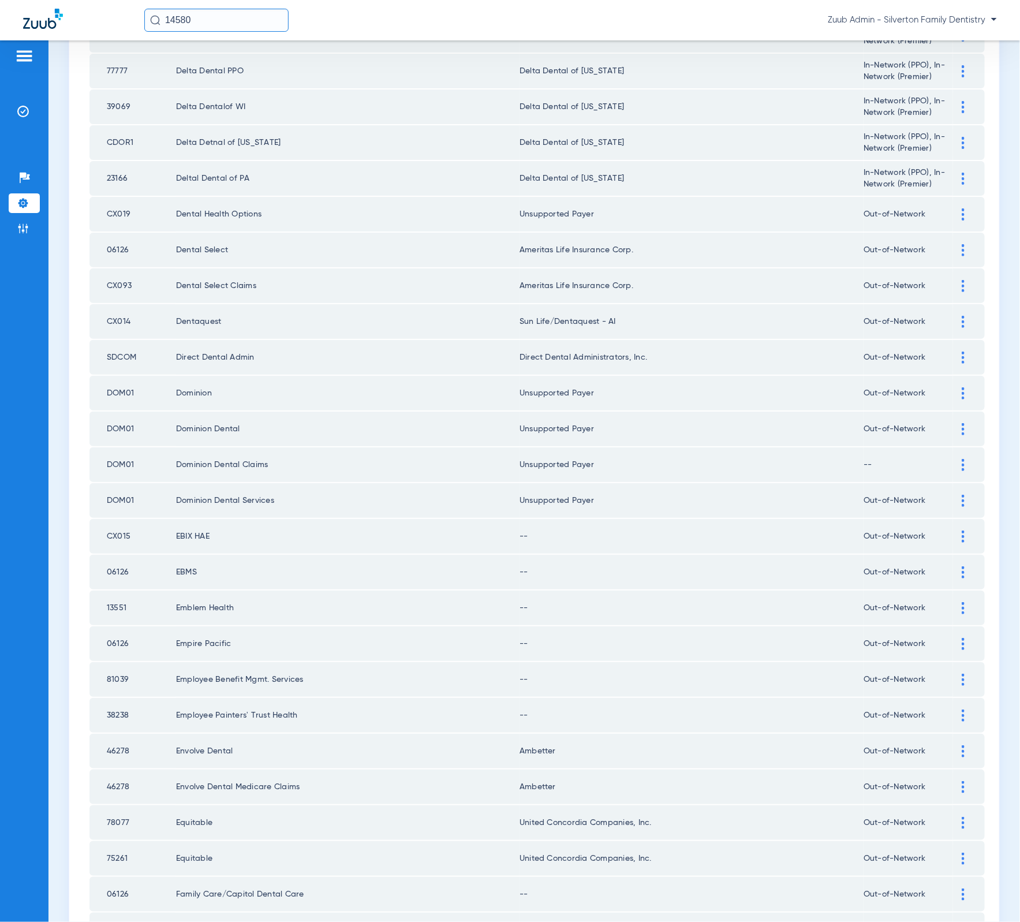
click at [962, 530] on img at bounding box center [963, 536] width 3 height 12
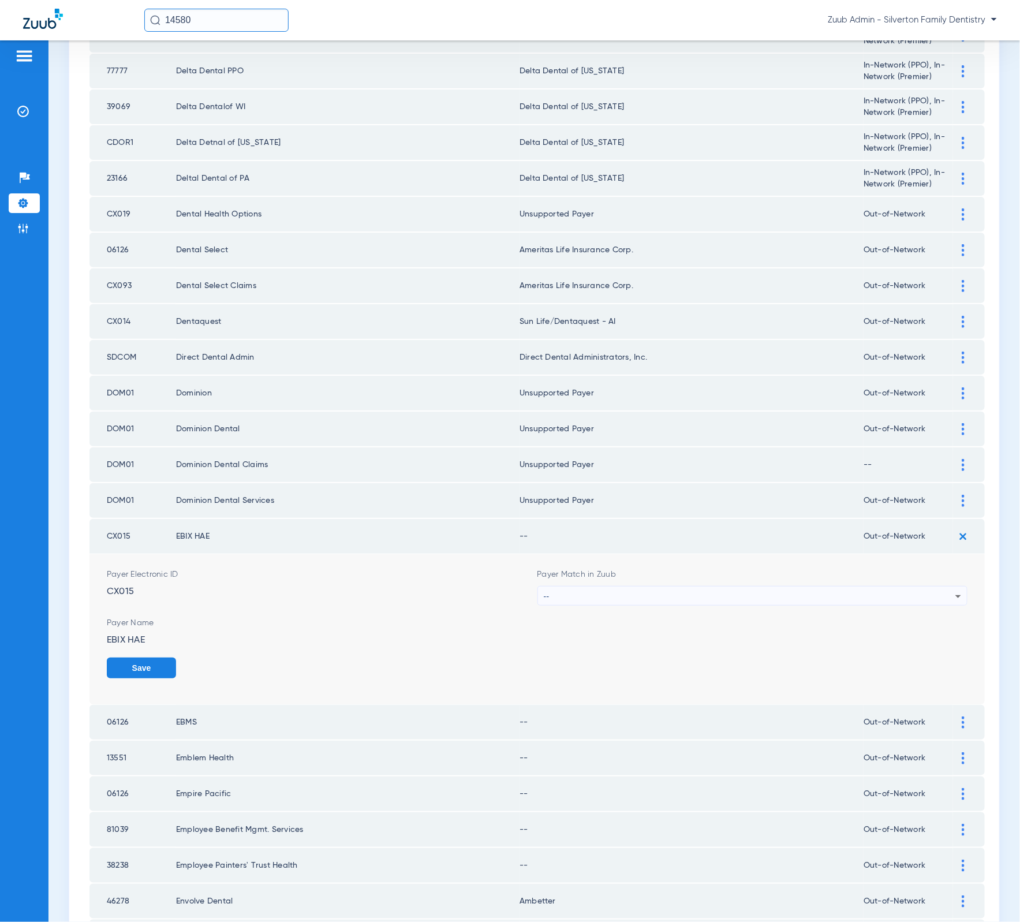
click at [732, 586] on div "--" at bounding box center [750, 596] width 412 height 20
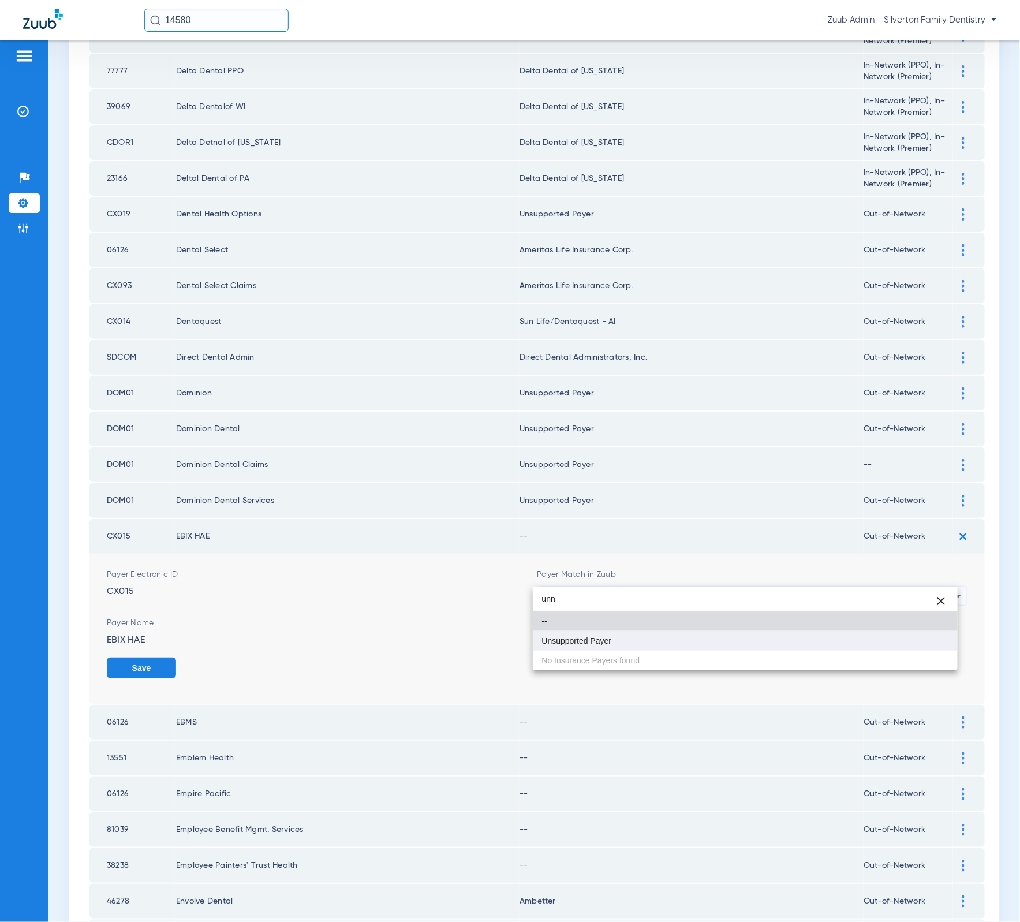
type input "unn"
click at [685, 642] on mat-option "Unsupported Payer" at bounding box center [745, 641] width 425 height 20
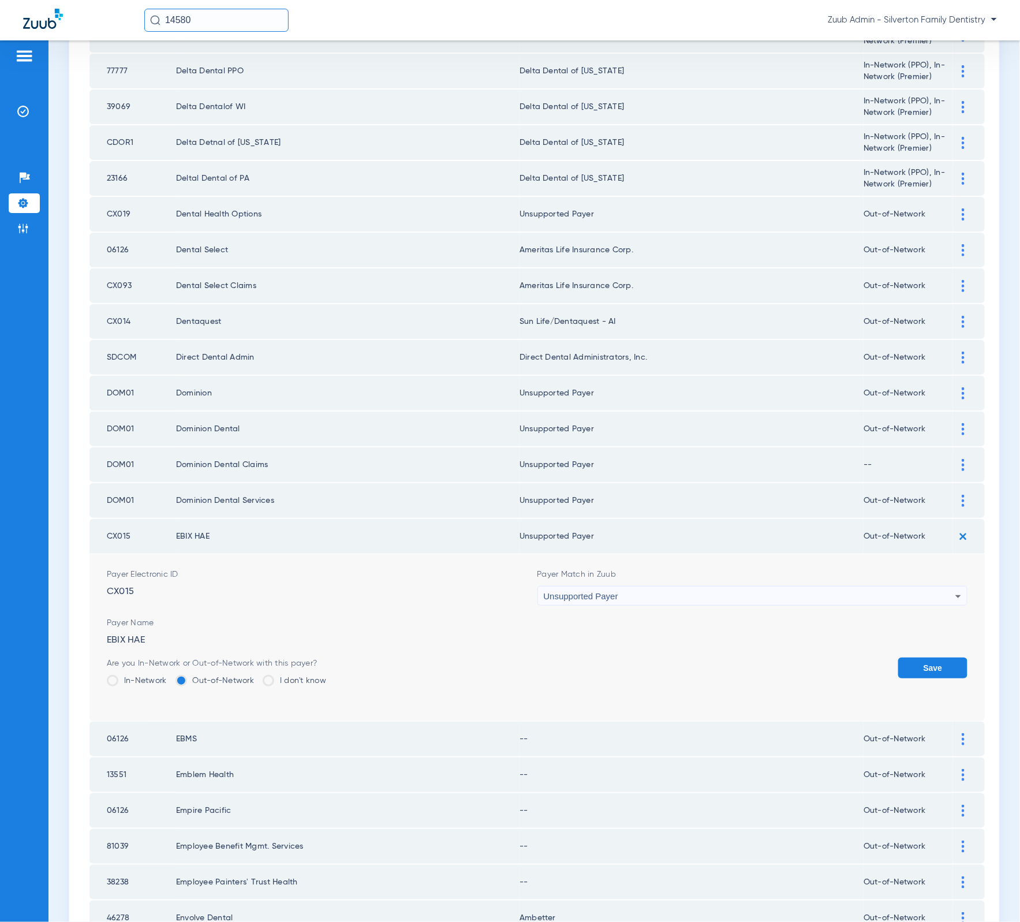
click at [890, 637] on form "Payer Electronic ID CX015 Payer Match in Zuub Unsupported Payer Payer Name EBIX…" at bounding box center [537, 637] width 861 height 167
click at [924, 657] on button "Save" at bounding box center [932, 667] width 69 height 21
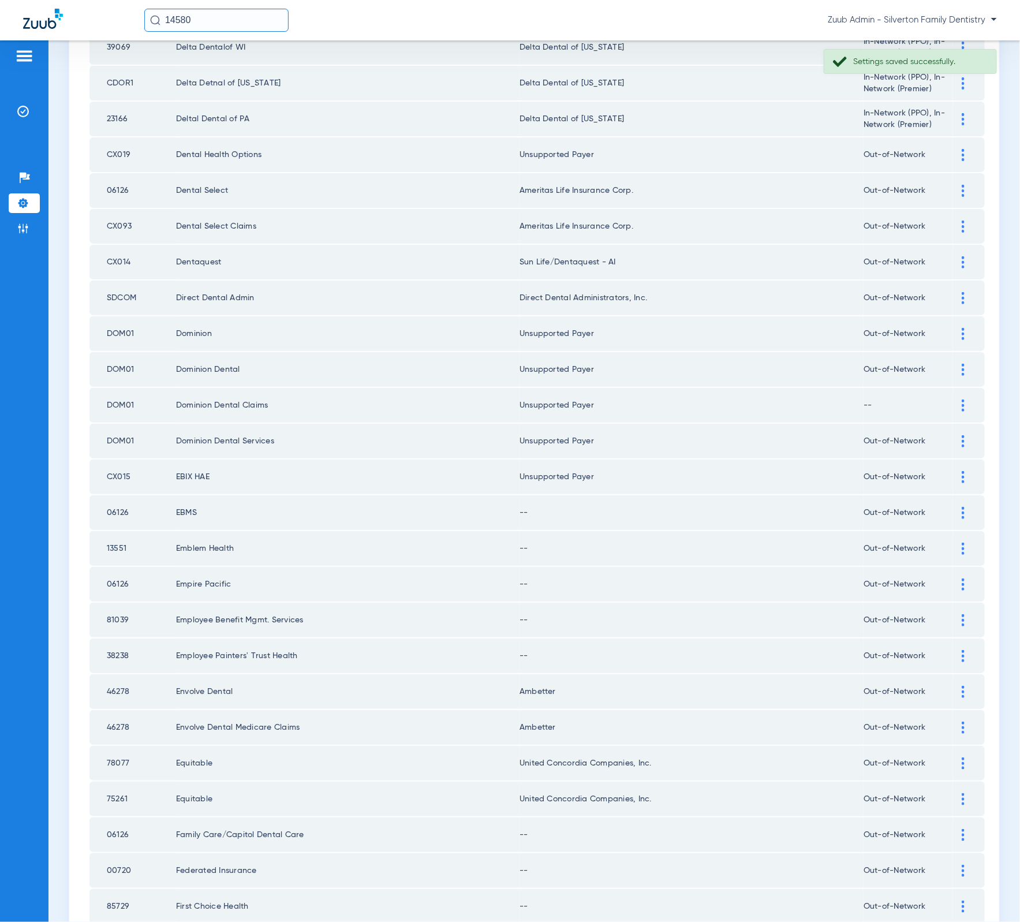
scroll to position [357, 0]
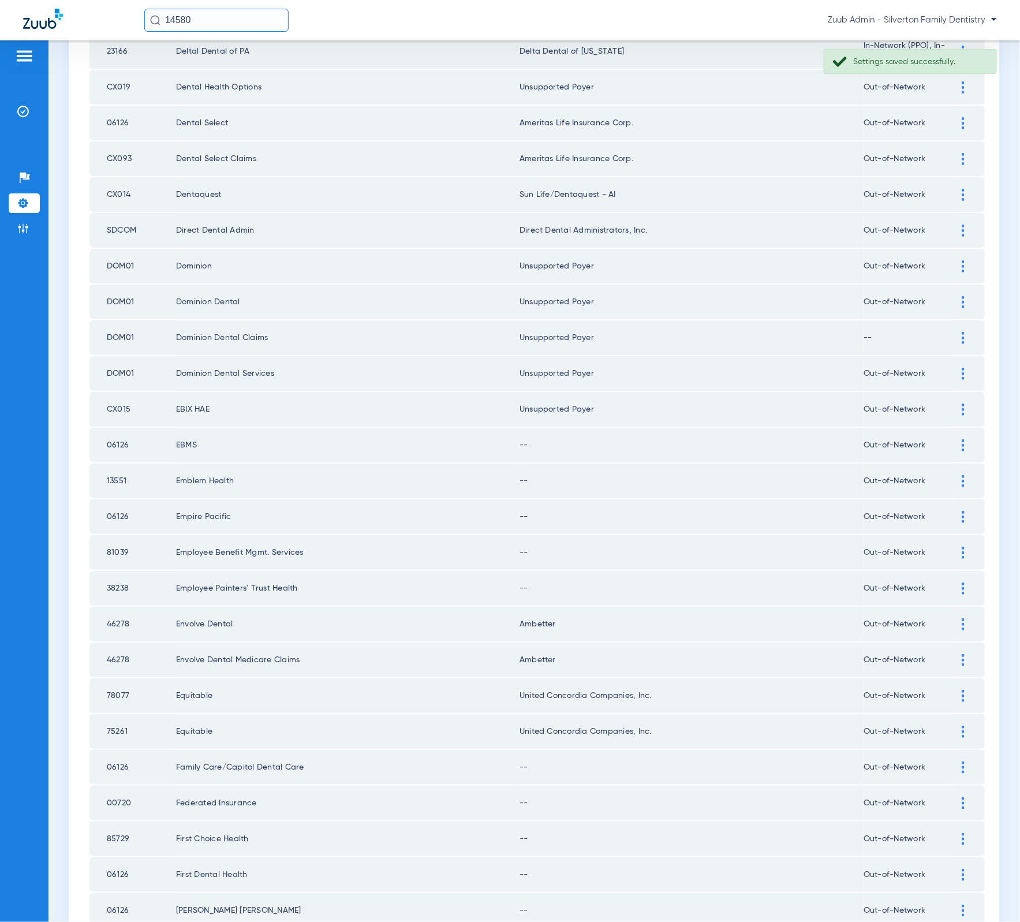
click at [954, 439] on div at bounding box center [963, 445] width 20 height 12
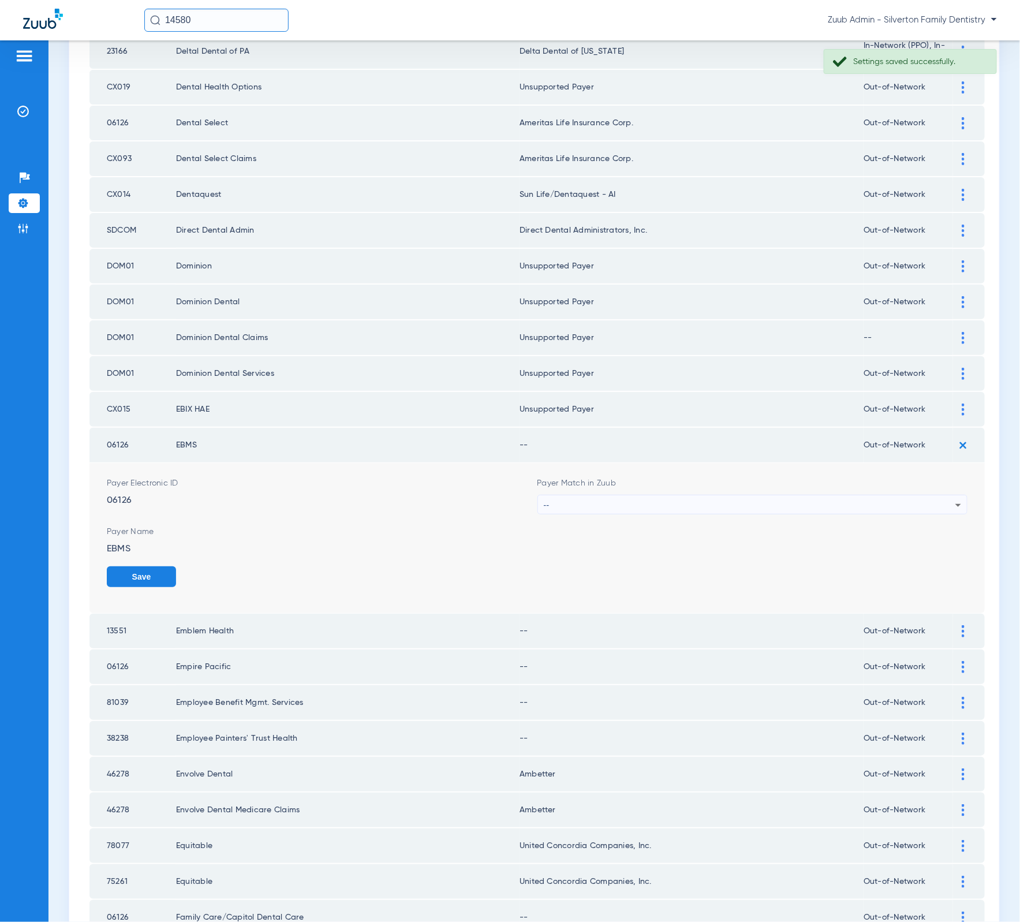
click at [631, 495] on div "--" at bounding box center [750, 505] width 412 height 20
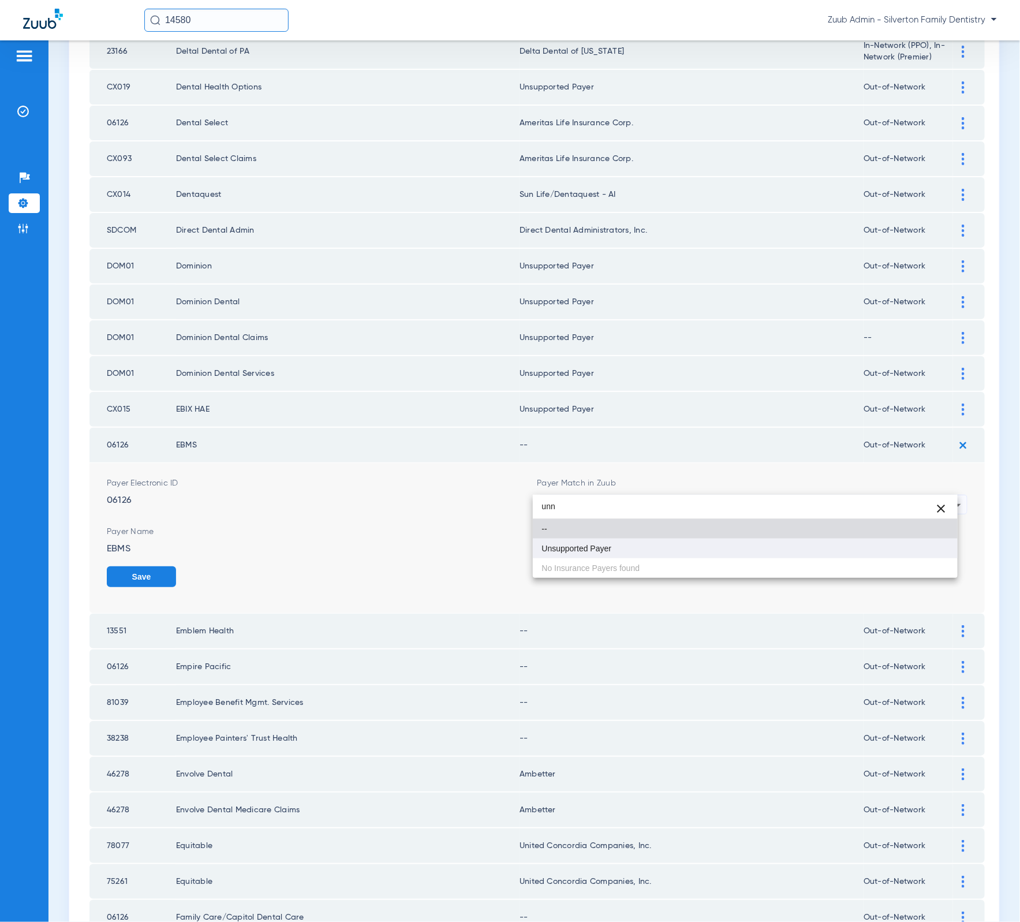
type input "unn"
click at [635, 555] on mat-option "Unsupported Payer" at bounding box center [745, 549] width 425 height 20
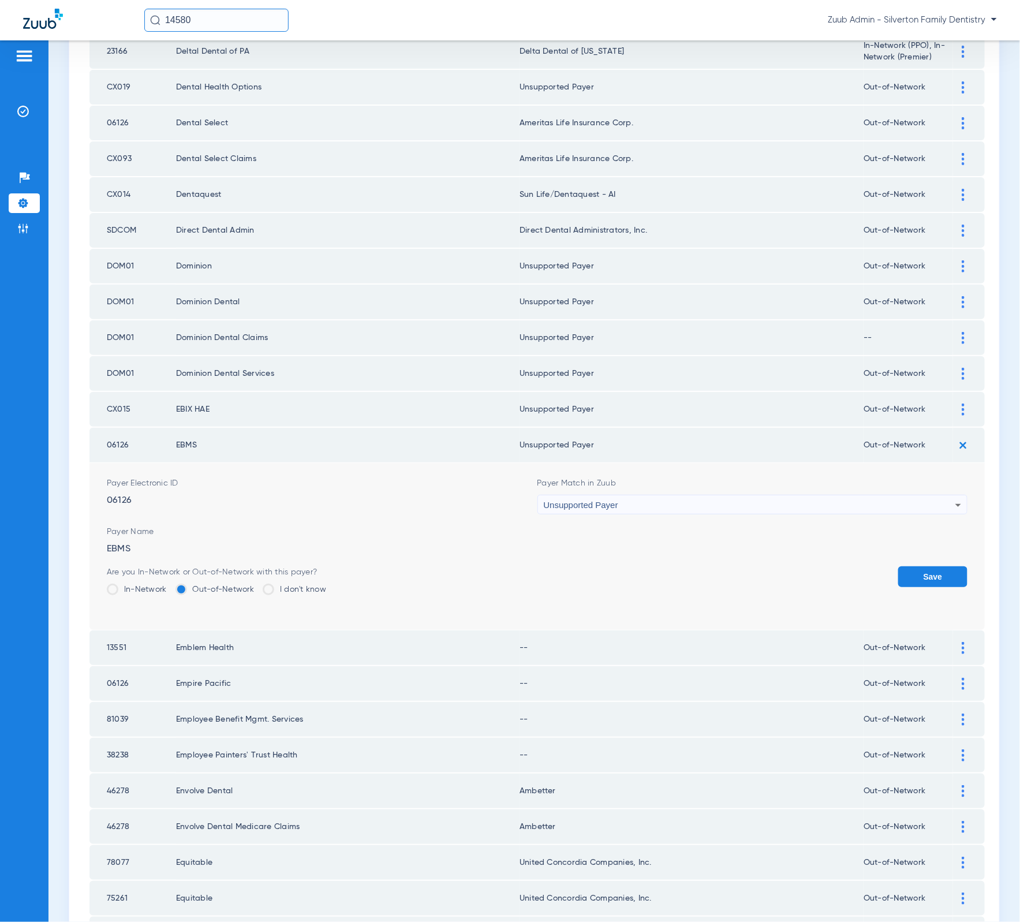
click at [885, 566] on div "Are you In-Network or Out-of-Network with this payer? In-Network Out-of-Network…" at bounding box center [537, 585] width 861 height 38
click at [905, 566] on button "Save" at bounding box center [932, 576] width 69 height 21
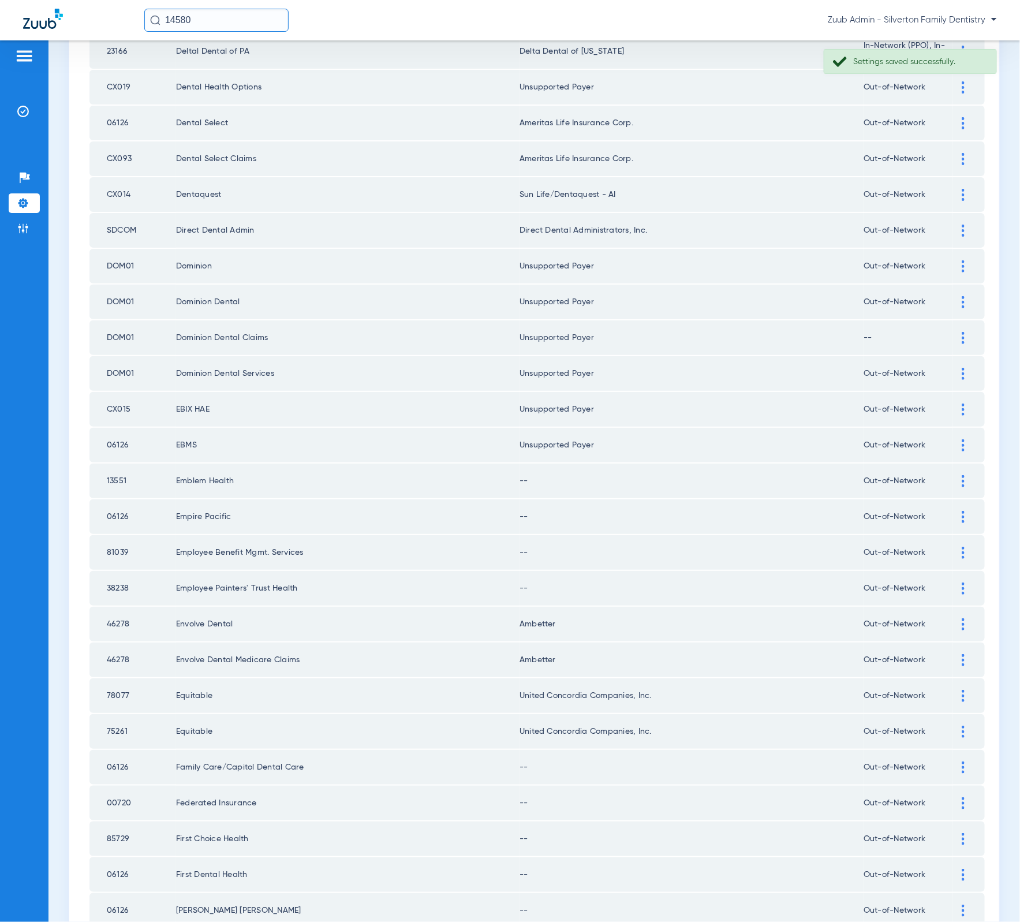
click at [962, 475] on img at bounding box center [963, 481] width 3 height 12
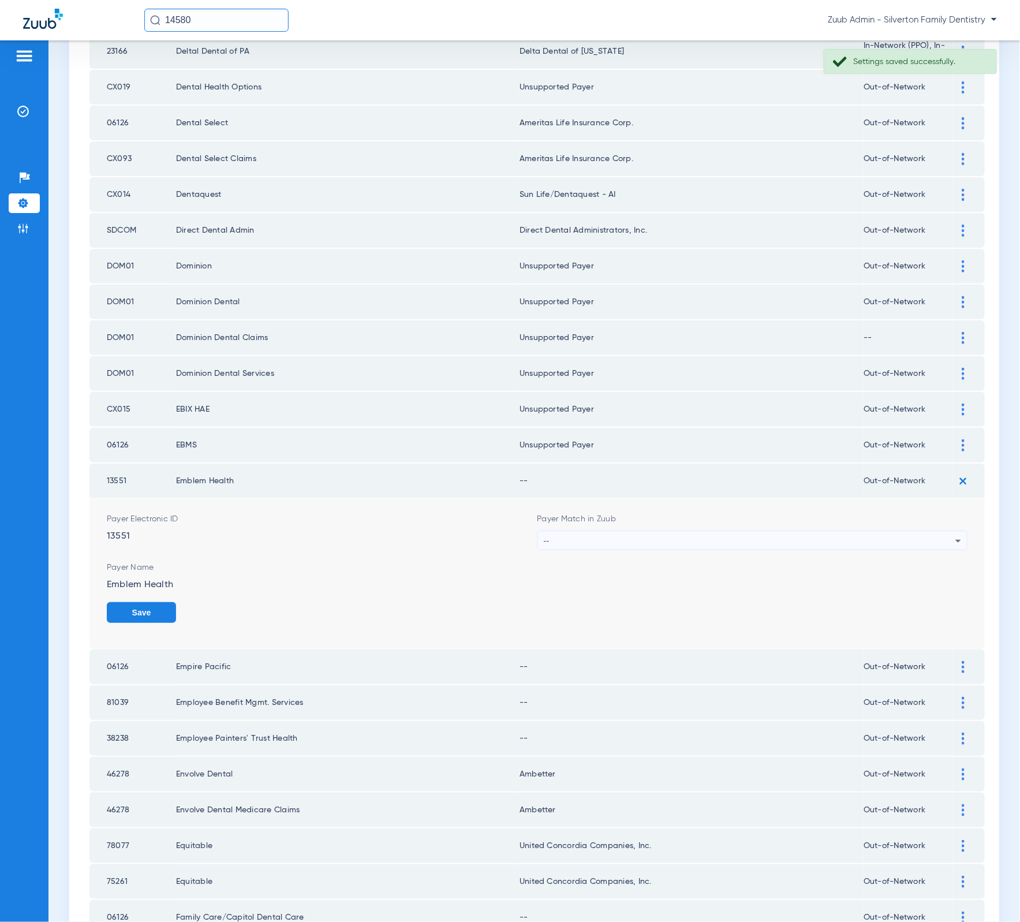
click at [711, 562] on span "Payer Name" at bounding box center [537, 568] width 861 height 12
click at [694, 531] on div "--" at bounding box center [750, 541] width 412 height 20
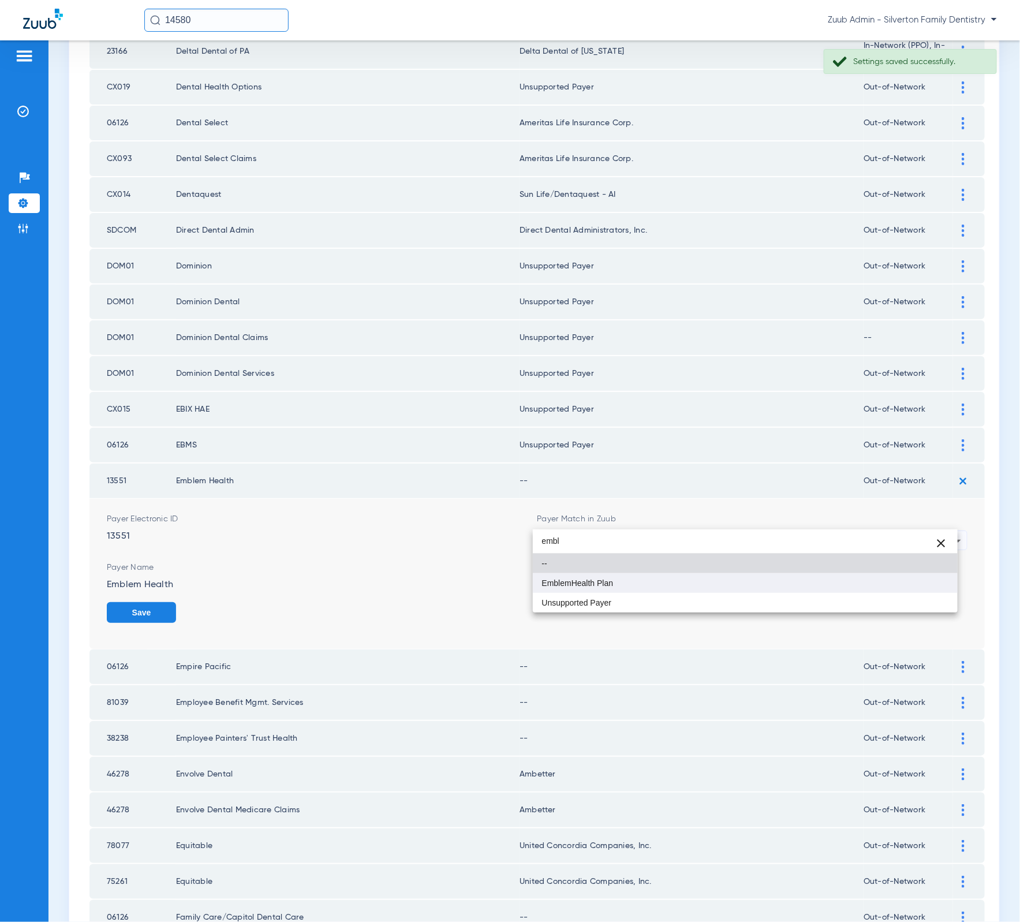
type input "embl"
click at [681, 590] on mat-option "EmblemHealth Plan" at bounding box center [745, 583] width 425 height 20
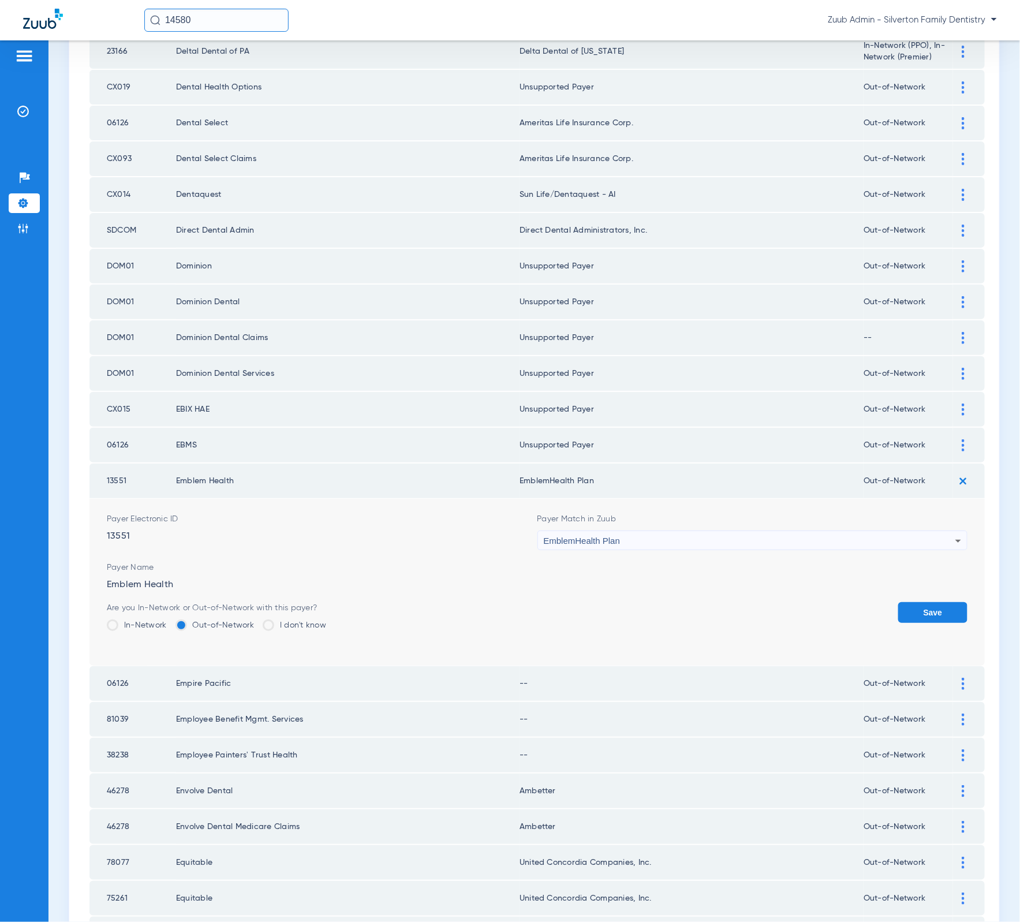
click at [900, 602] on button "Save" at bounding box center [932, 612] width 69 height 21
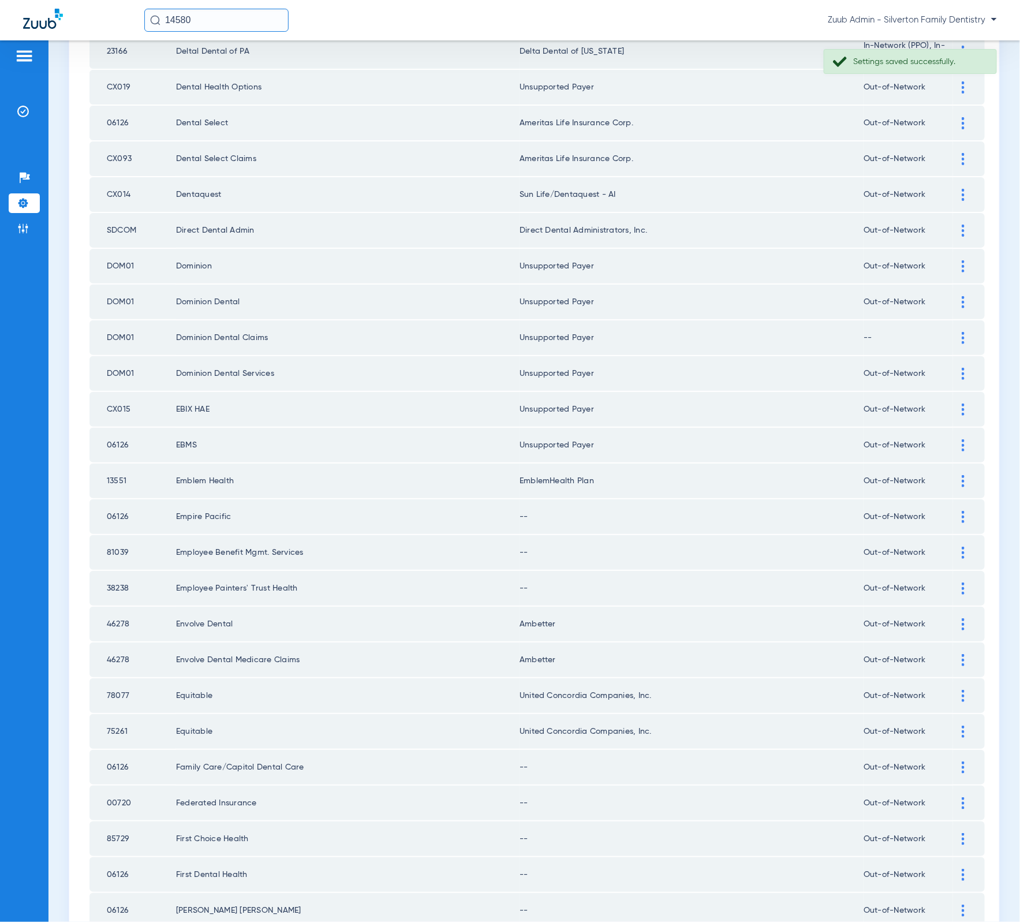
click at [954, 500] on td at bounding box center [969, 516] width 32 height 35
click at [955, 511] on div at bounding box center [963, 517] width 20 height 12
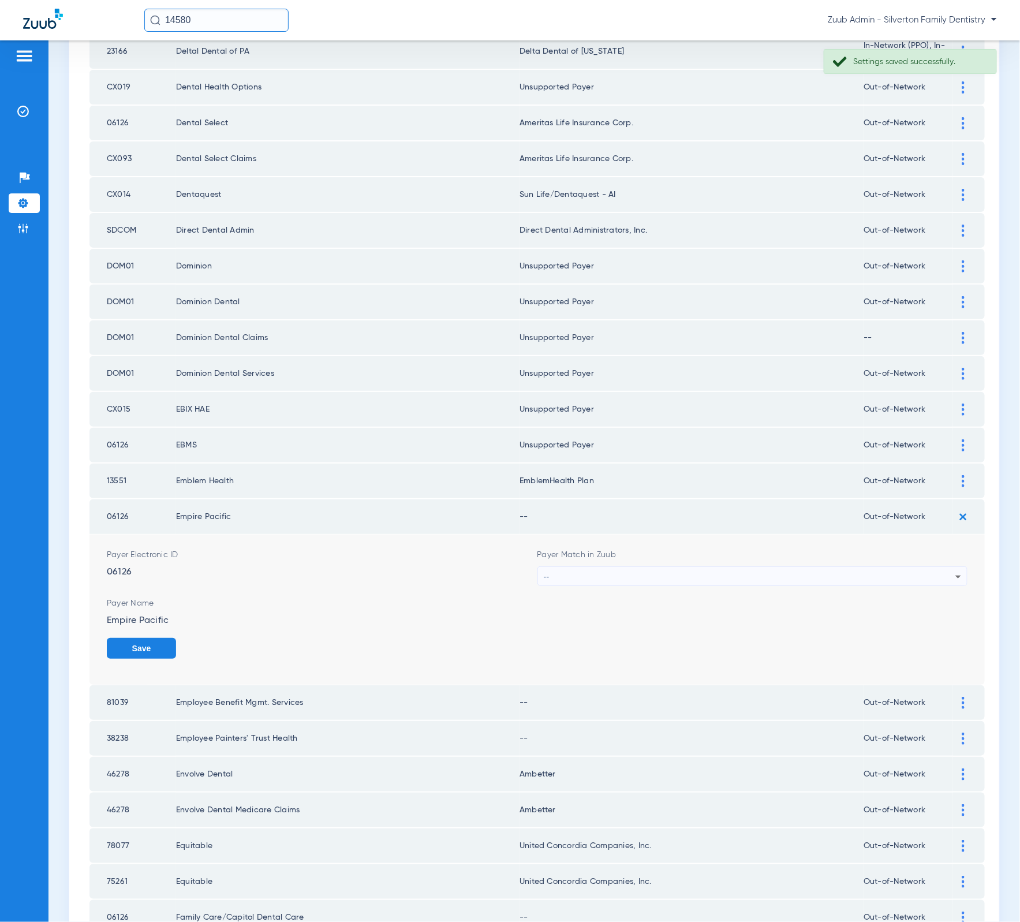
click at [788, 567] on div "--" at bounding box center [750, 577] width 412 height 20
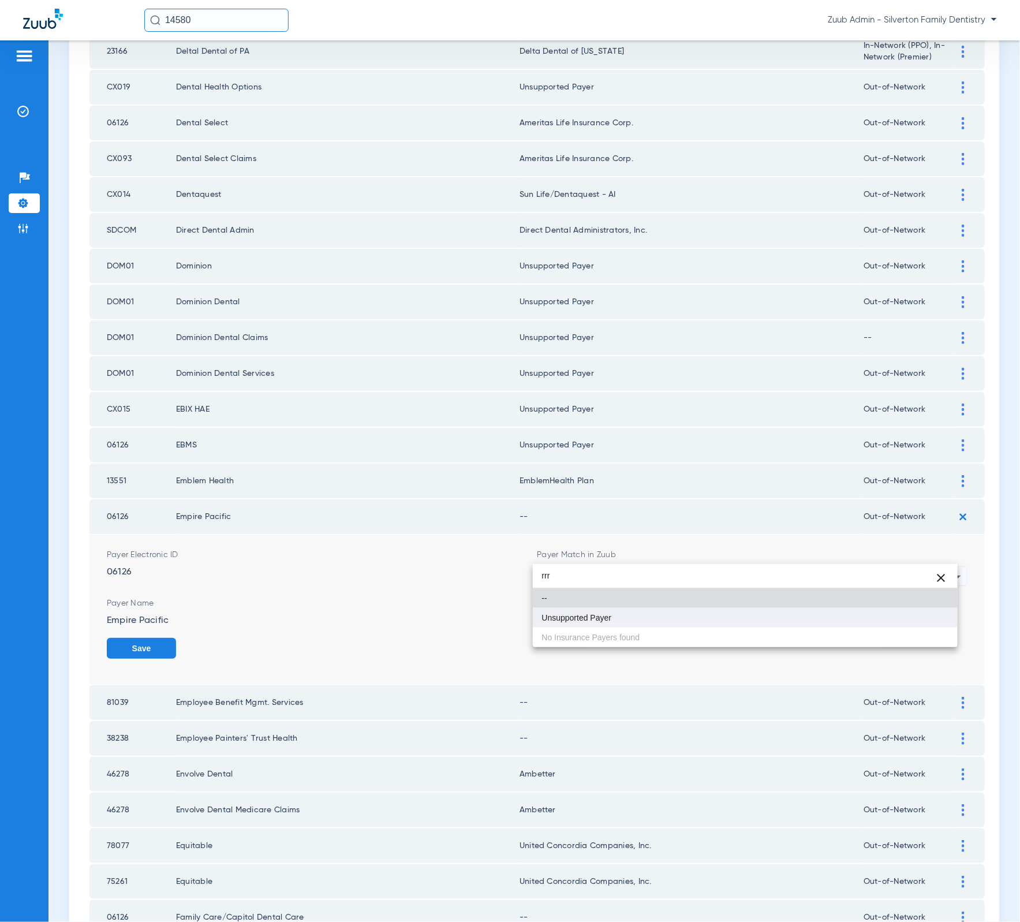
type input "rrr"
click at [705, 613] on mat-option "Unsupported Payer" at bounding box center [745, 618] width 425 height 20
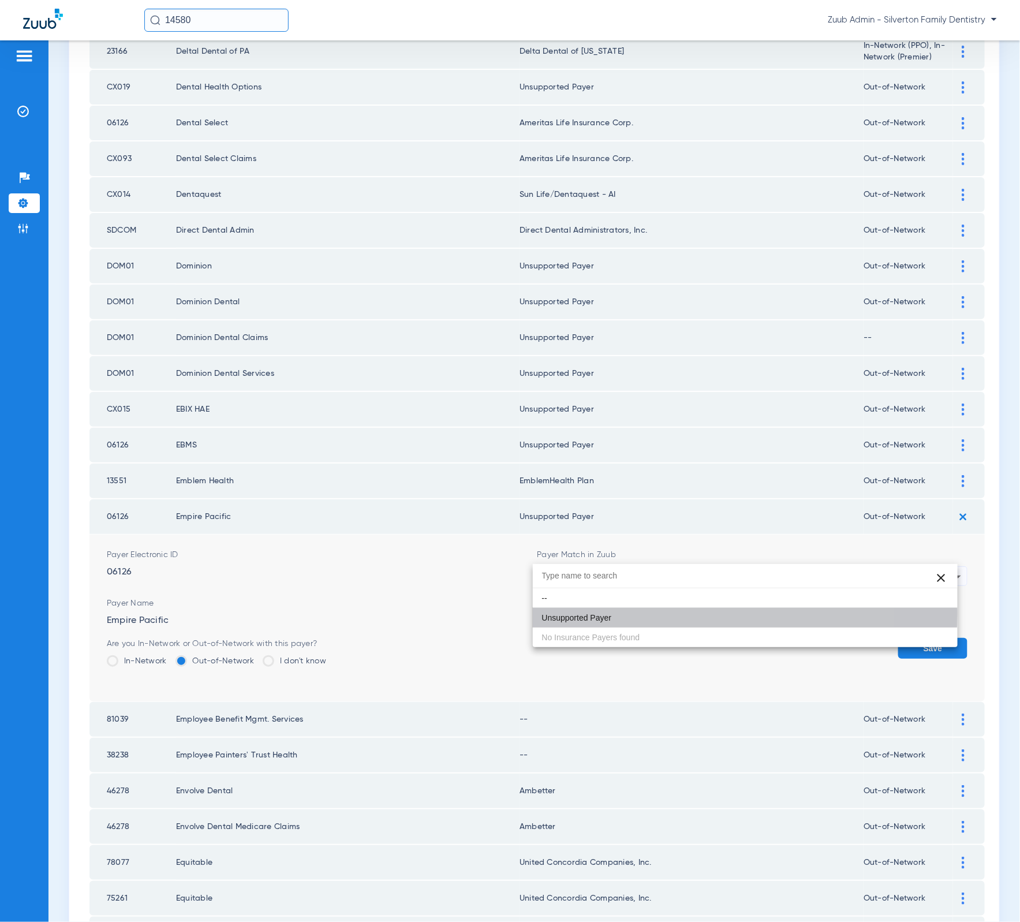
click at [944, 610] on form "Payer Electronic ID 06126 Payer Match in Zuub Unsupported Payer Payer Name Empi…" at bounding box center [537, 617] width 861 height 167
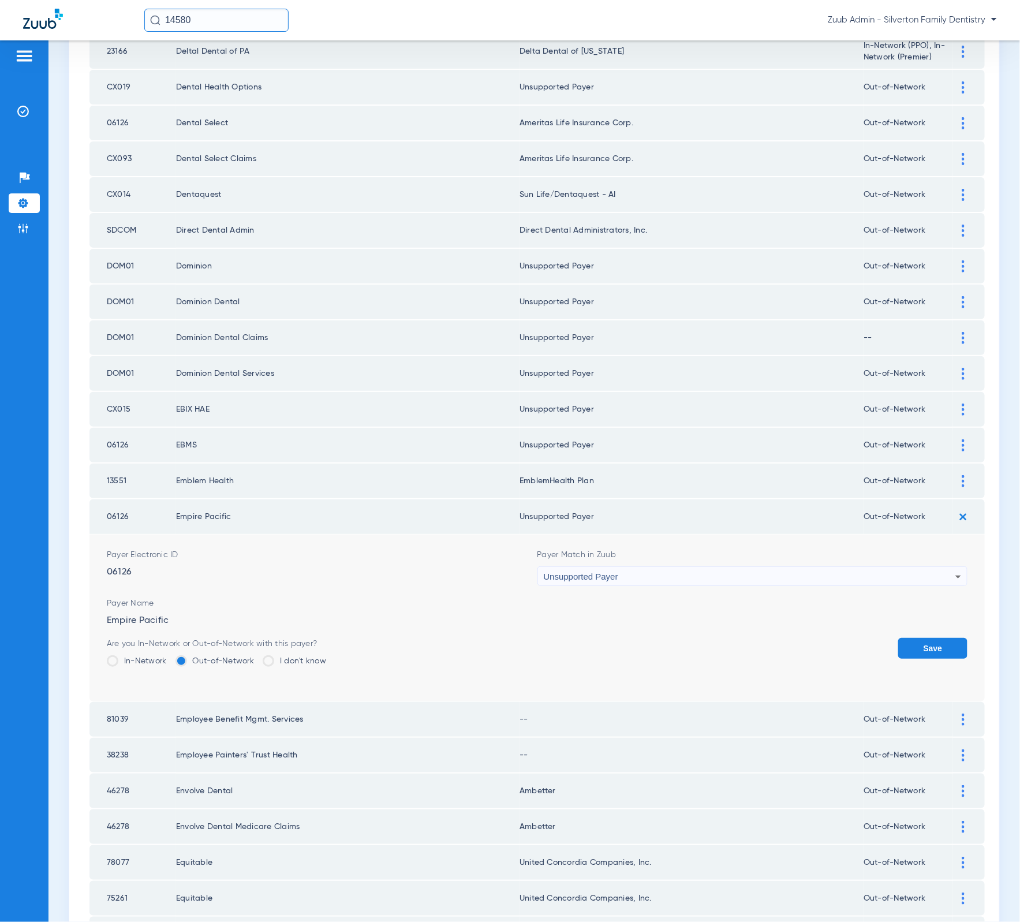
click at [933, 638] on button "Save" at bounding box center [932, 648] width 69 height 21
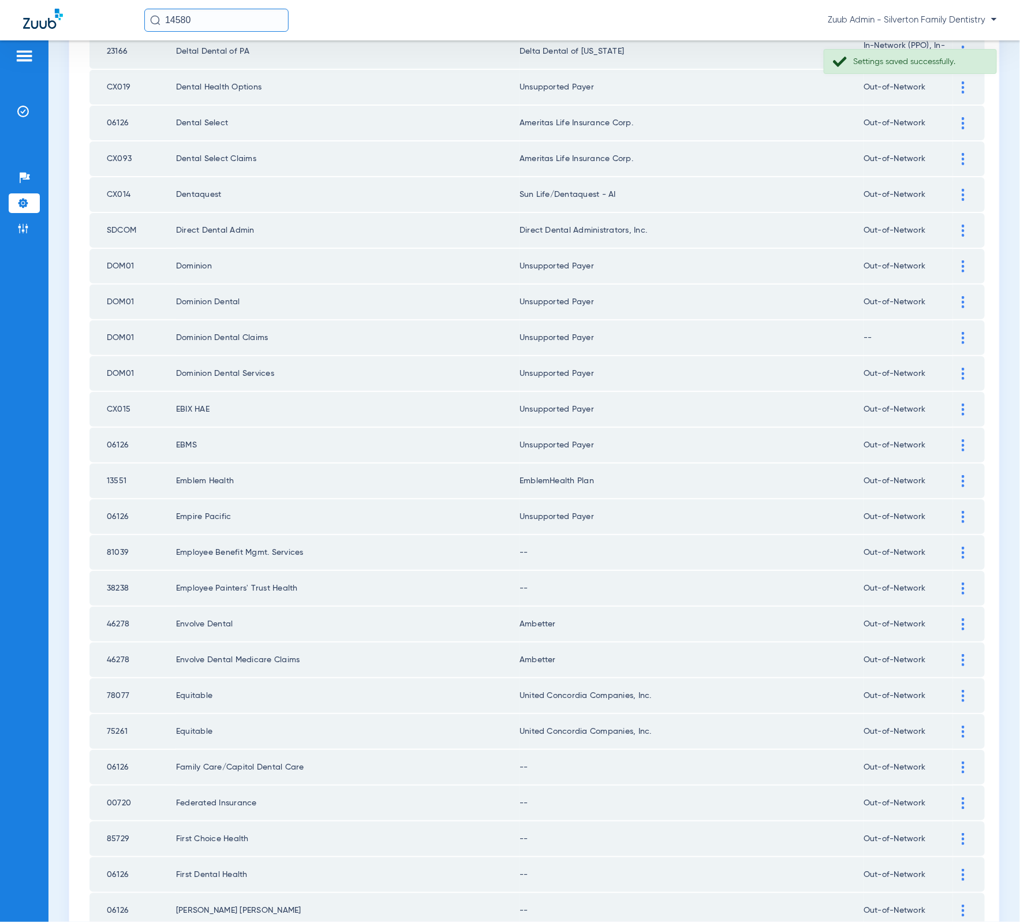
click at [117, 535] on td "81039" at bounding box center [132, 552] width 87 height 35
copy td "81039"
click at [953, 547] on div at bounding box center [963, 553] width 20 height 12
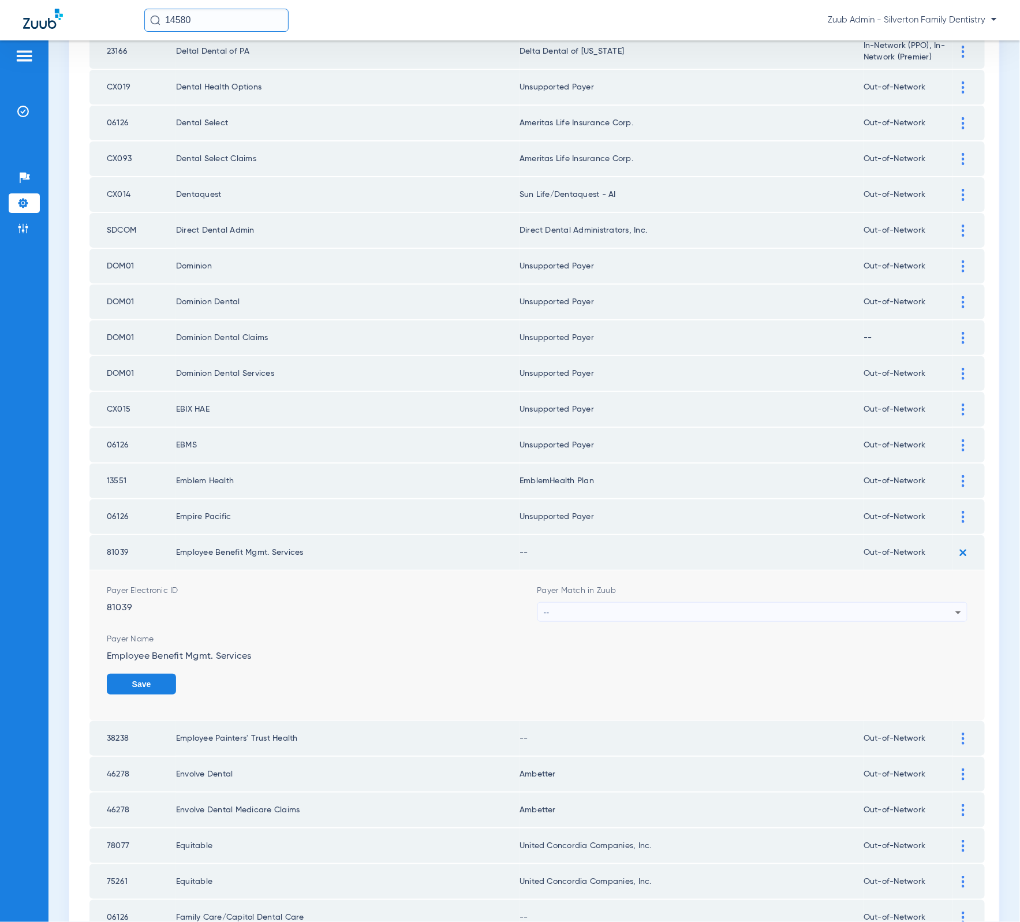
click at [667, 633] on span "Payer Name" at bounding box center [537, 639] width 861 height 12
click at [663, 603] on div "--" at bounding box center [750, 613] width 412 height 20
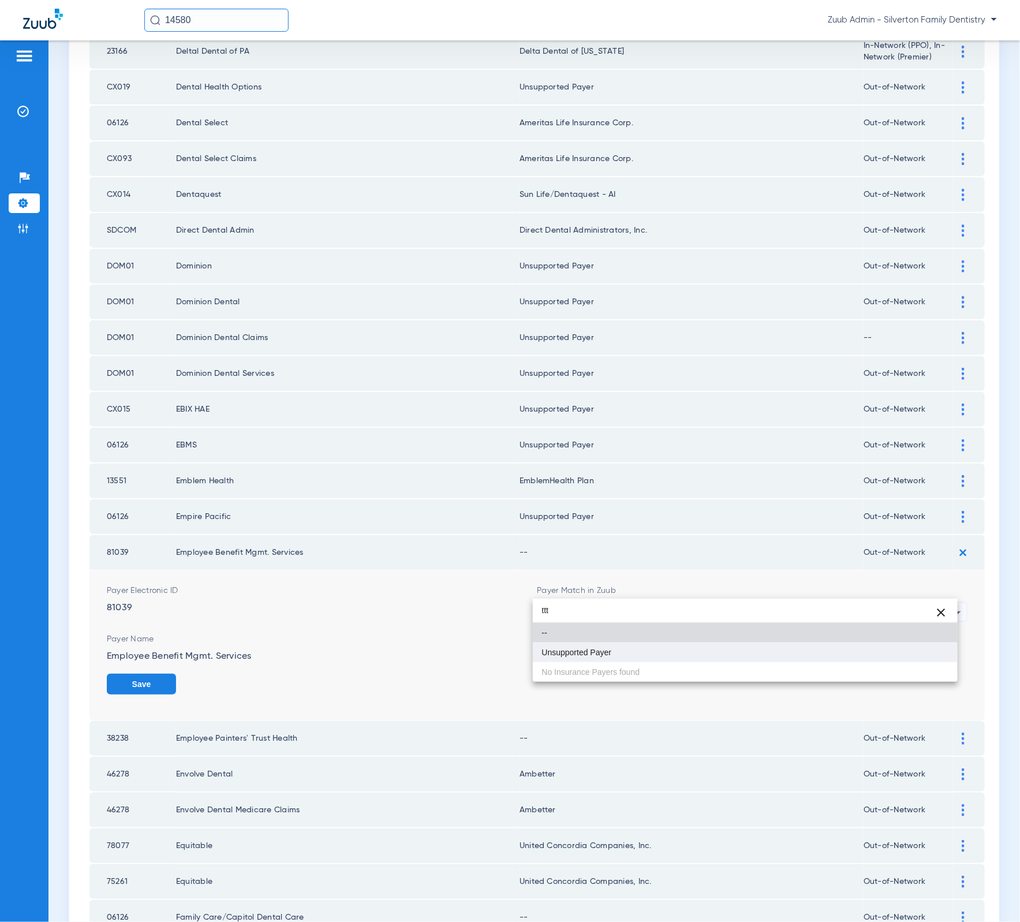
type input "ttt"
click at [658, 652] on mat-option "Unsupported Payer" at bounding box center [745, 652] width 425 height 20
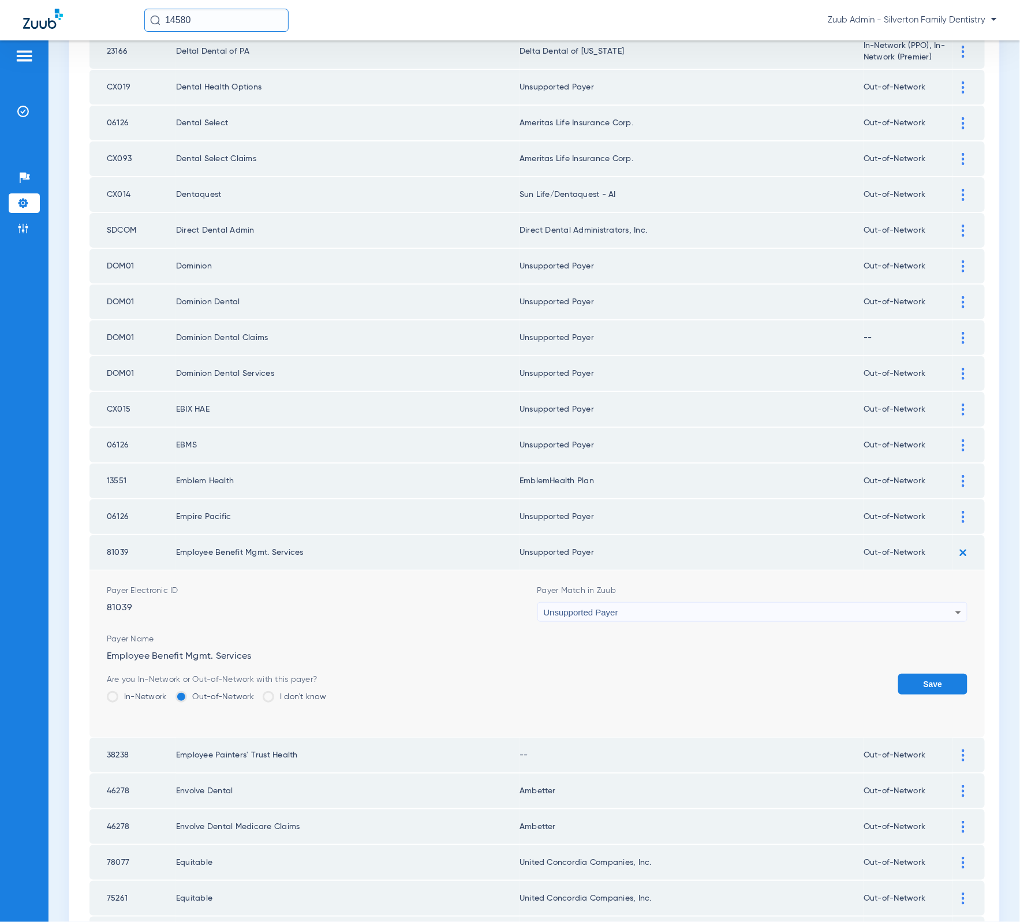
click at [899, 674] on button "Save" at bounding box center [932, 684] width 69 height 21
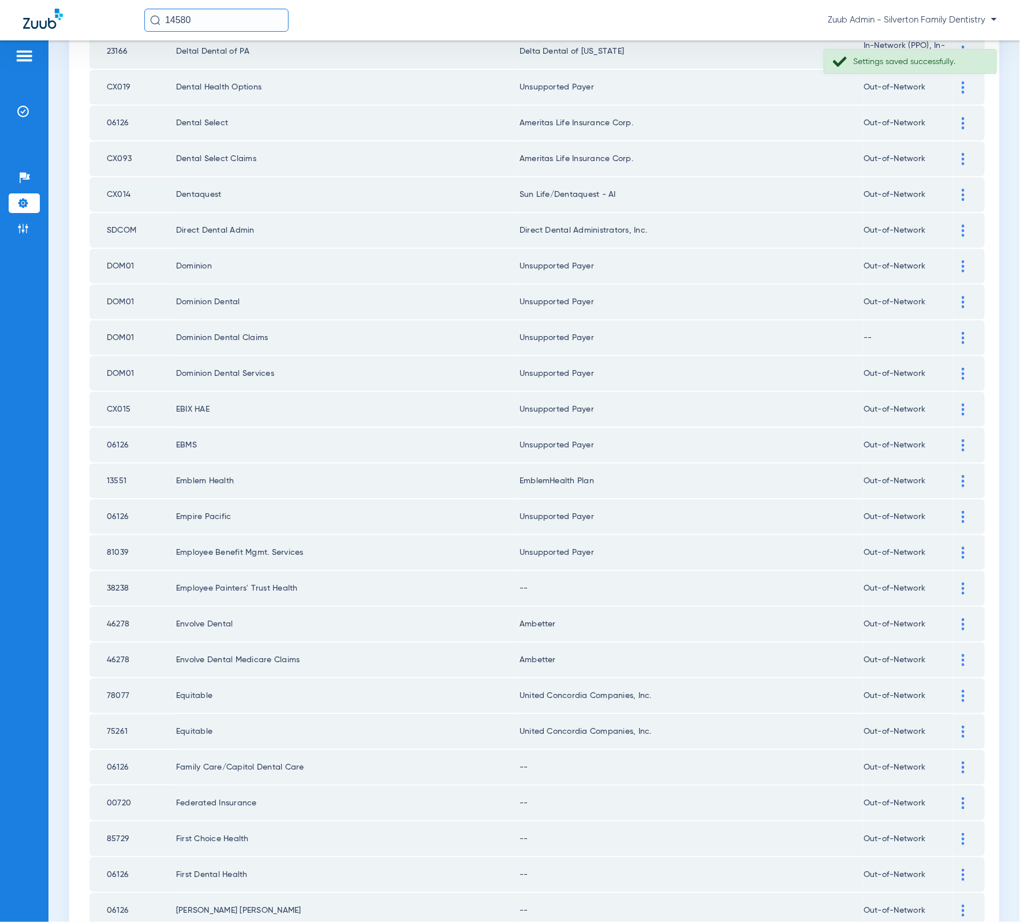
click at [953, 582] on div at bounding box center [963, 588] width 20 height 12
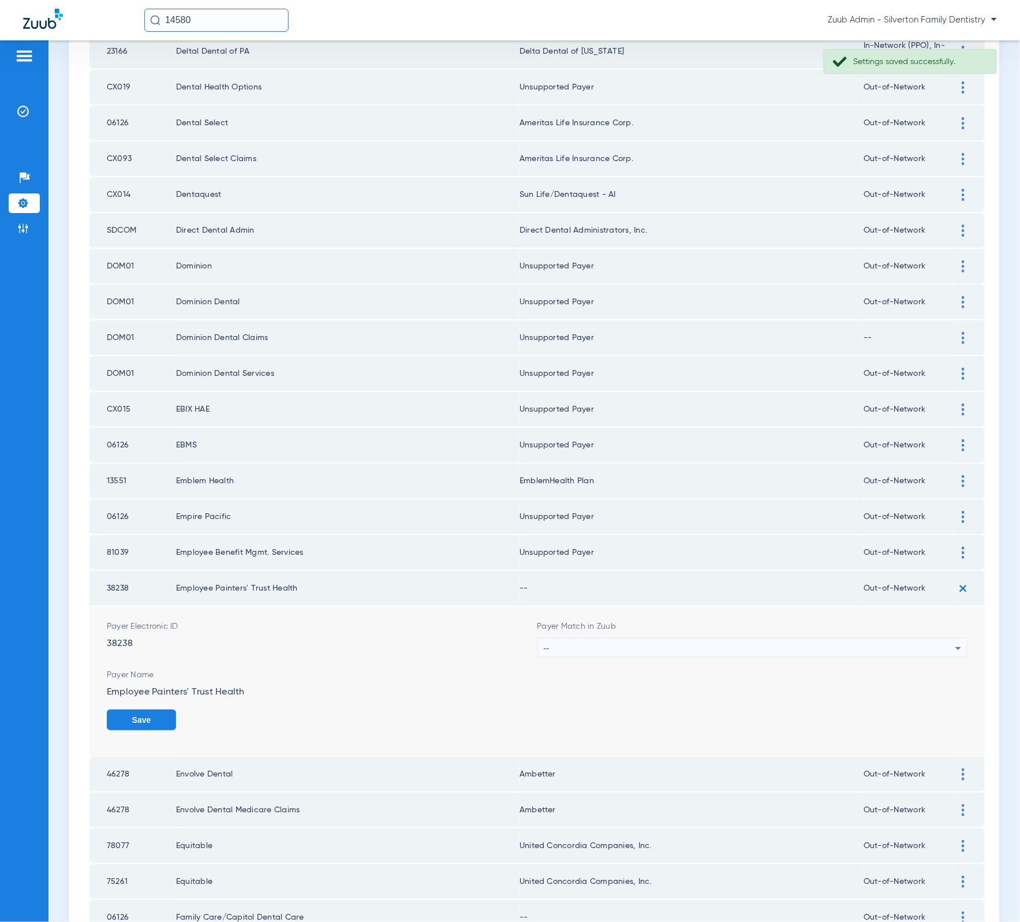
click at [744, 638] on div "--" at bounding box center [750, 648] width 412 height 20
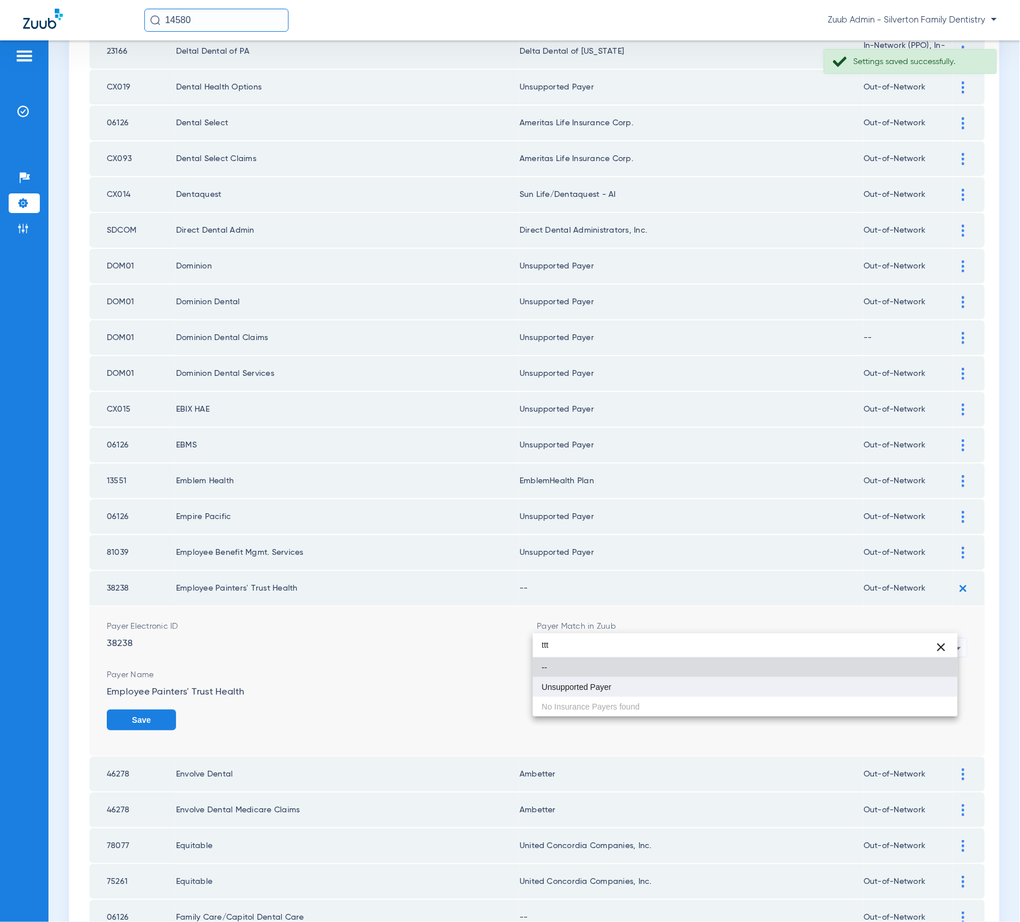
type input "ttt"
click at [745, 687] on mat-option "Unsupported Payer" at bounding box center [745, 687] width 425 height 20
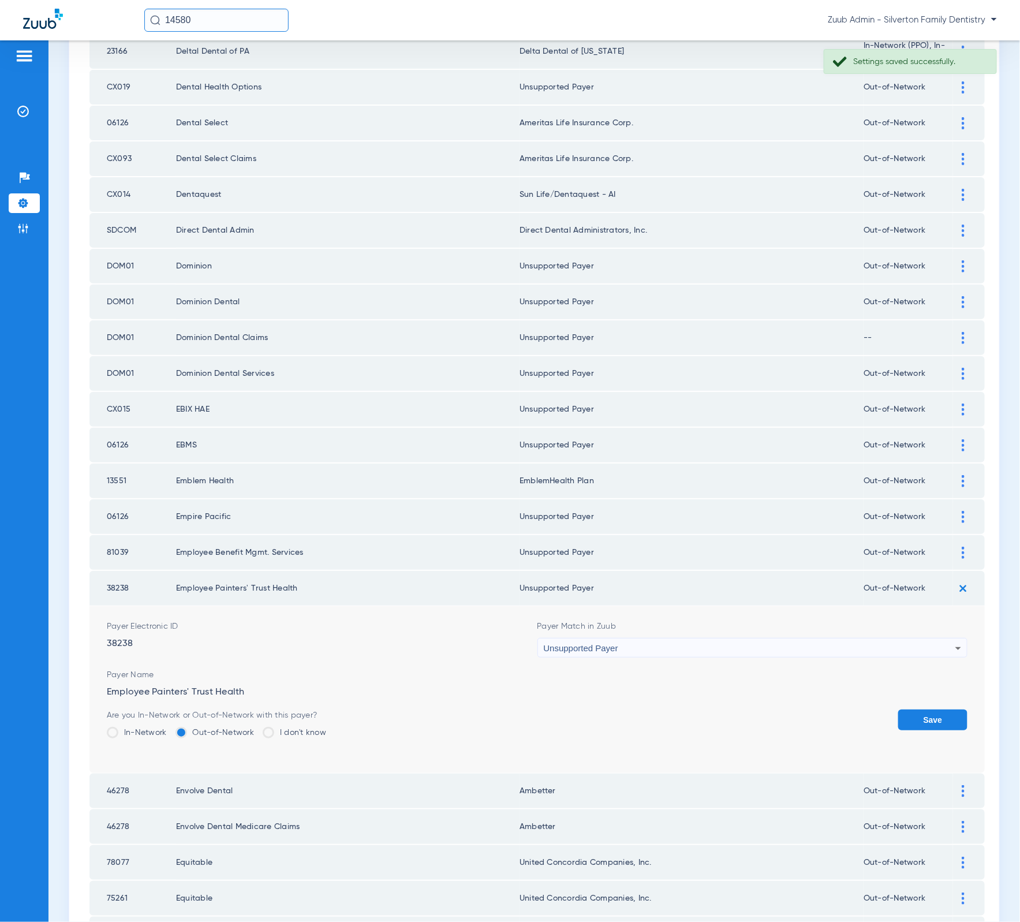
click at [913, 709] on button "Save" at bounding box center [932, 719] width 69 height 21
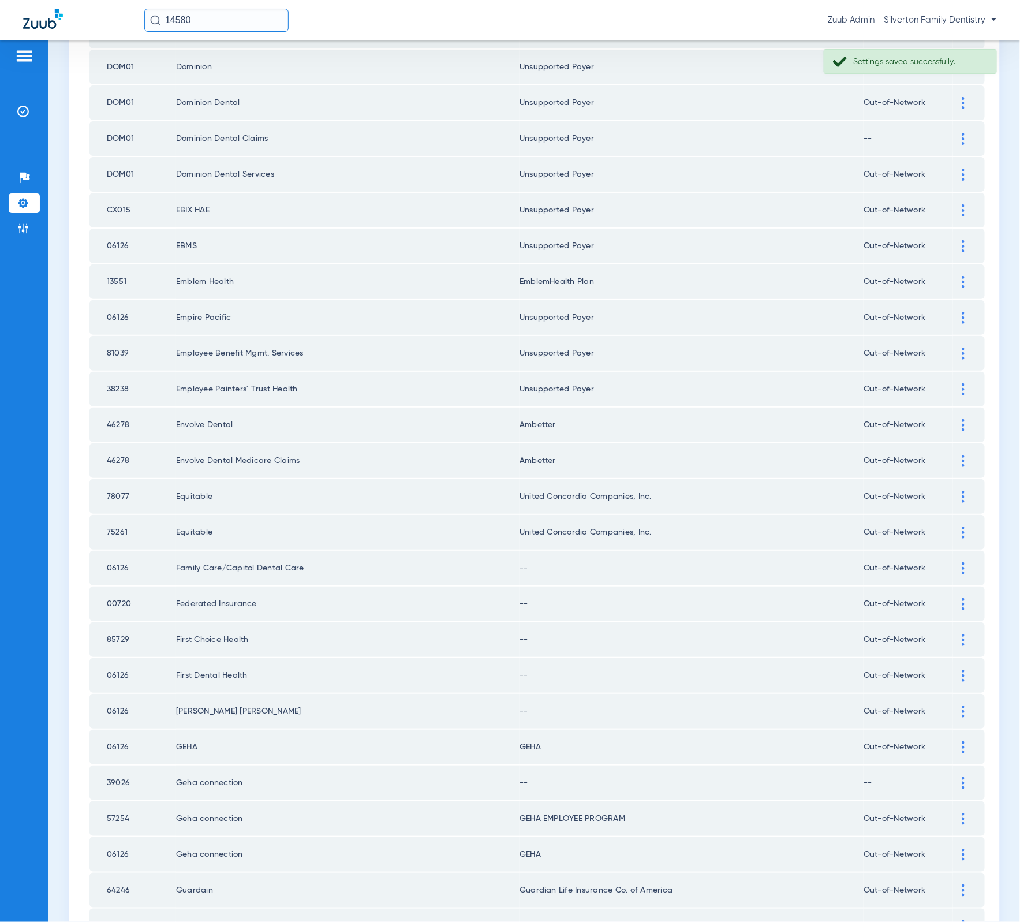
scroll to position [559, 0]
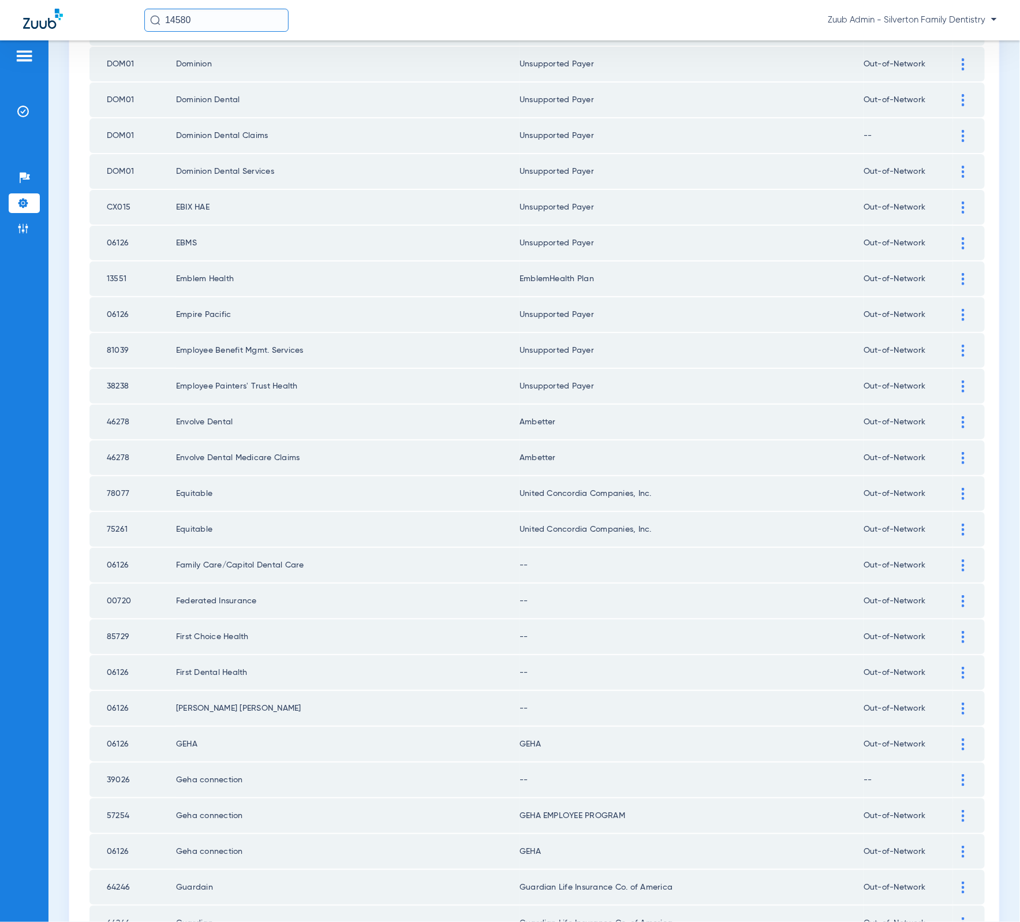
click at [962, 559] on img at bounding box center [963, 565] width 3 height 12
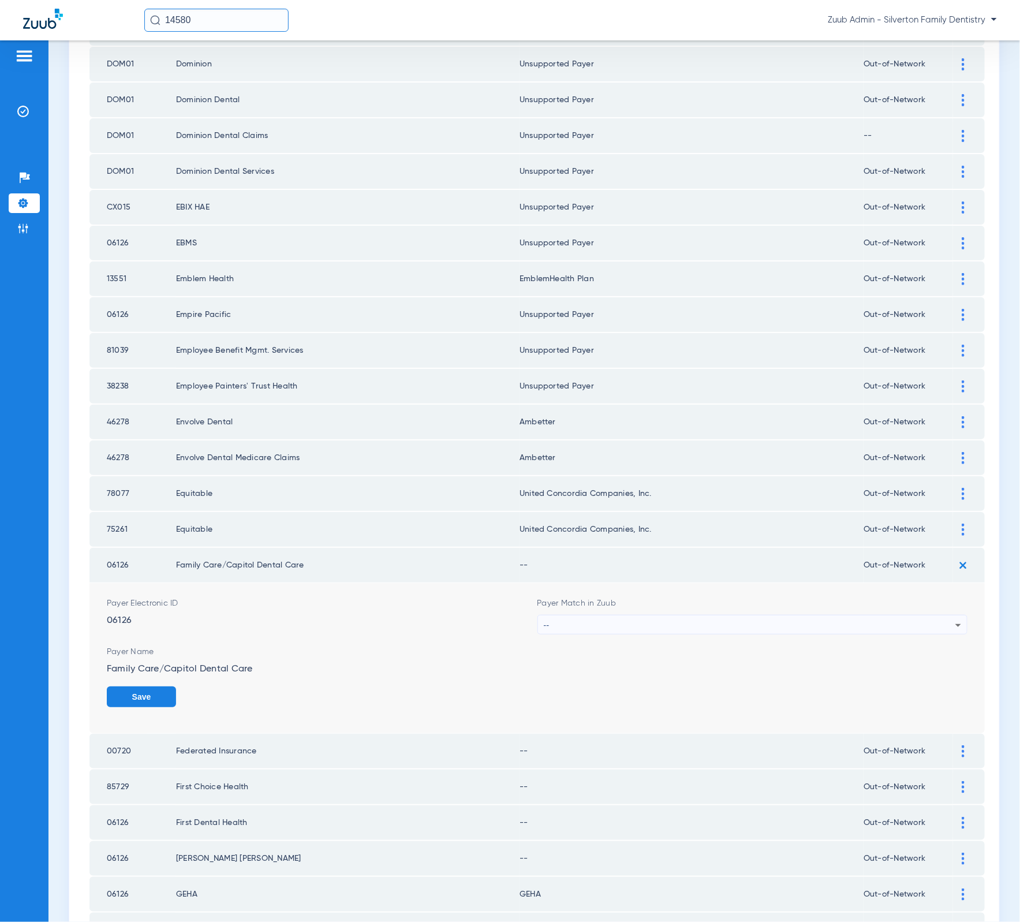
click at [785, 615] on div "--" at bounding box center [750, 625] width 412 height 20
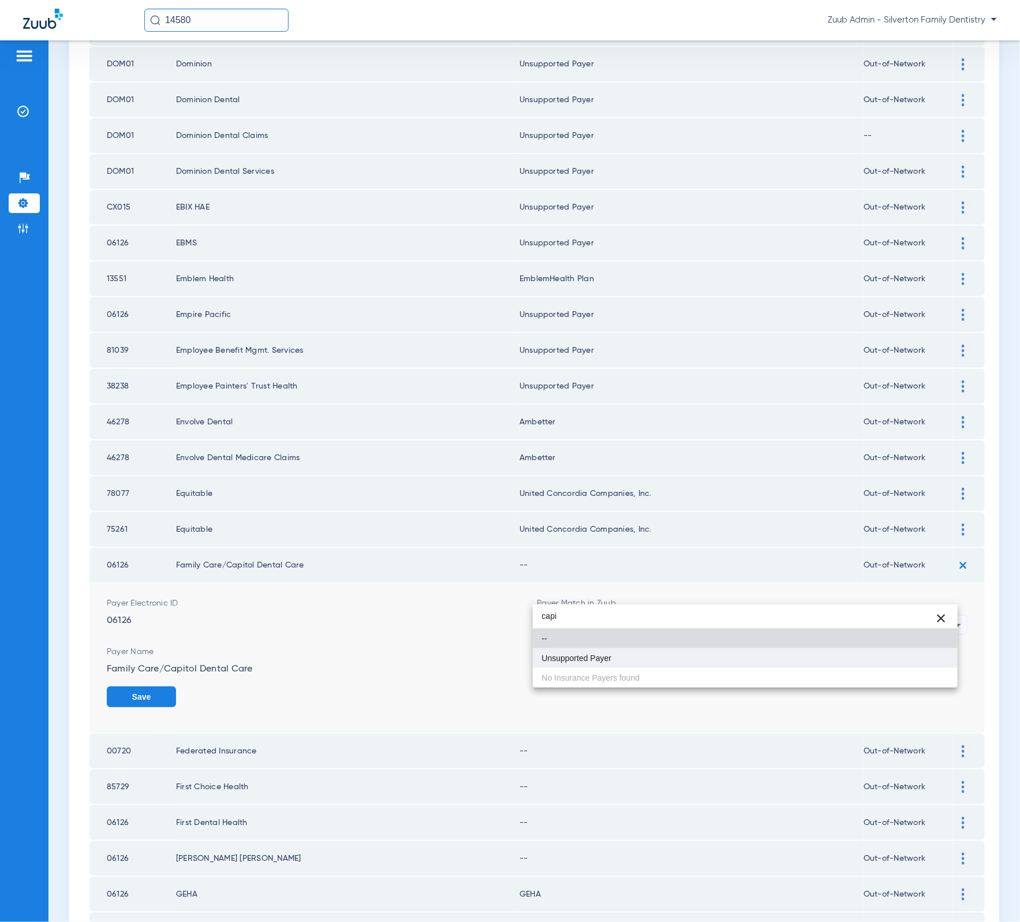
type input "capi"
click at [757, 659] on mat-option "Unsupported Payer" at bounding box center [745, 658] width 425 height 20
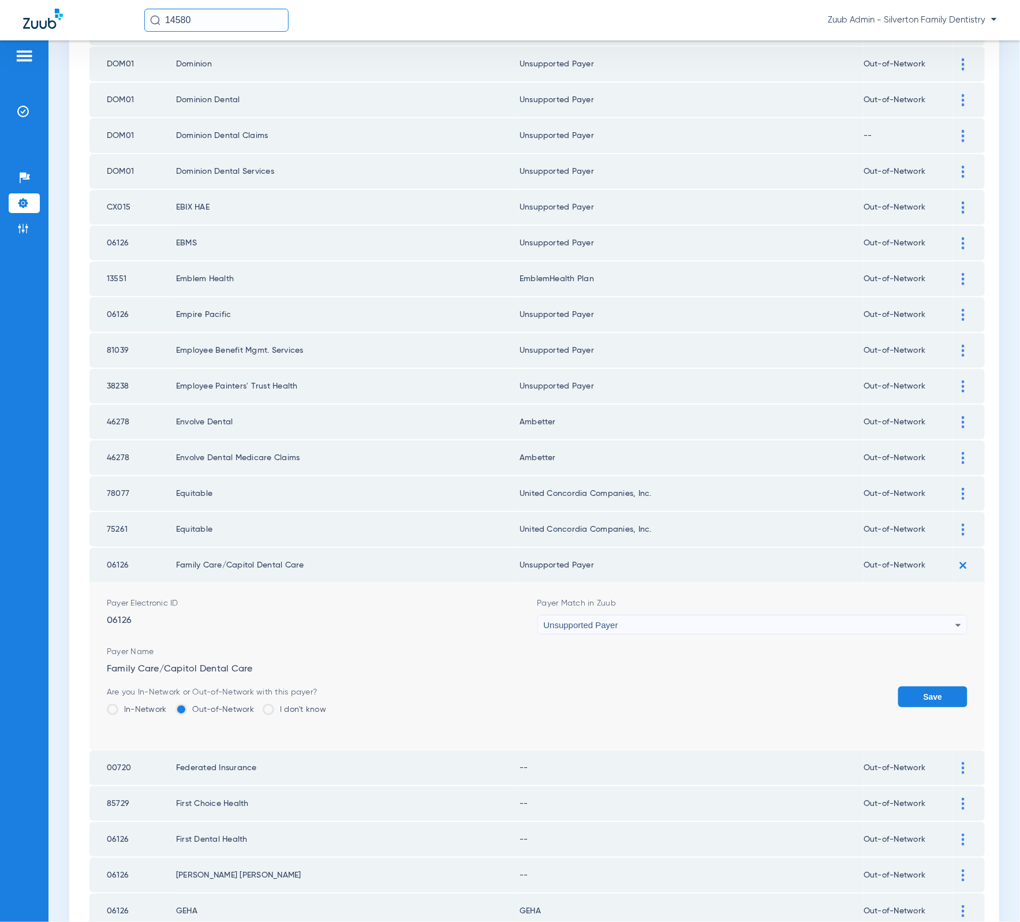
click at [913, 686] on button "Save" at bounding box center [932, 696] width 69 height 21
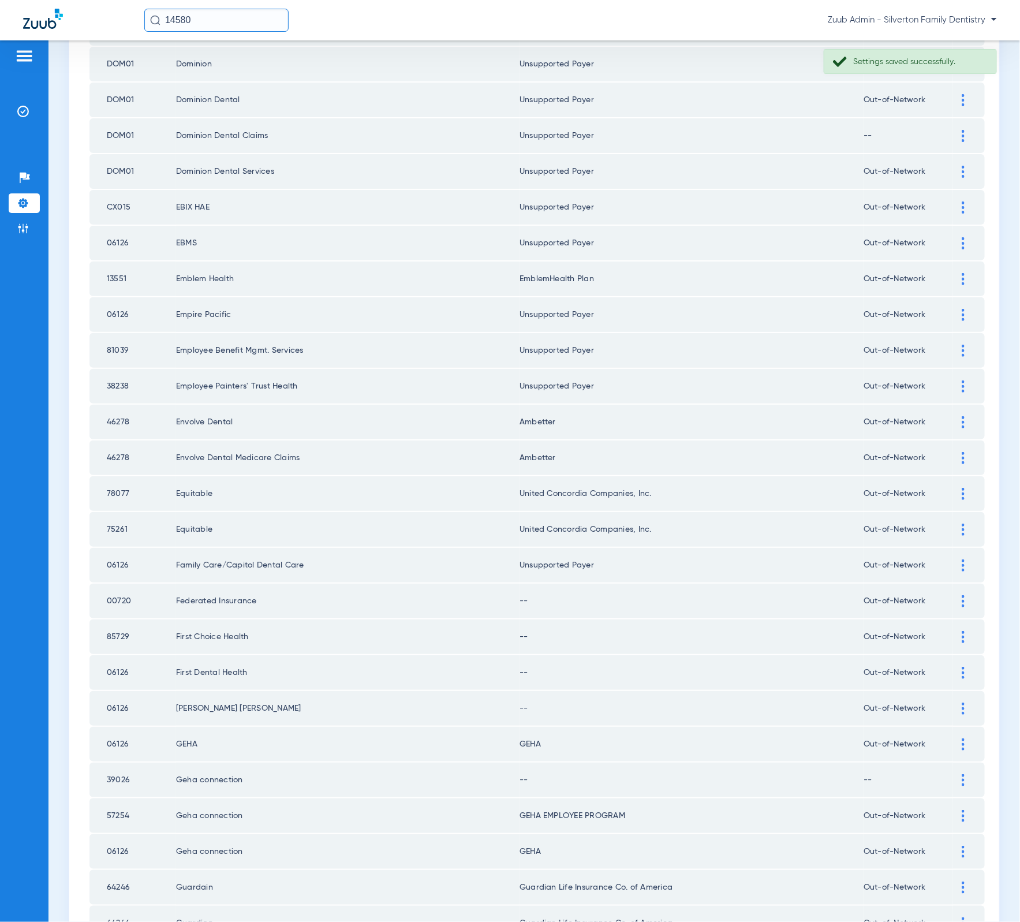
click at [116, 584] on td "00720" at bounding box center [132, 601] width 87 height 35
click at [115, 584] on td "00720" at bounding box center [132, 601] width 87 height 35
copy td "00720"
click at [209, 584] on td "Federated Insurance" at bounding box center [347, 601] width 343 height 35
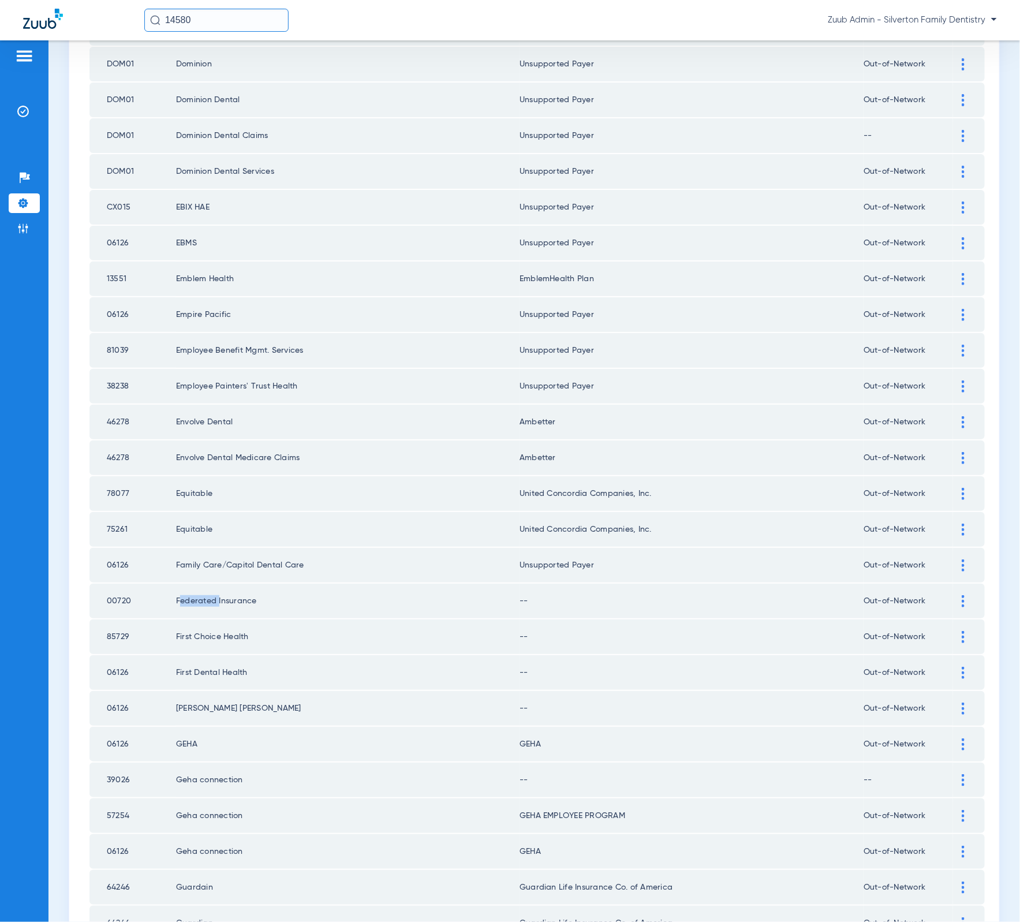
copy td "Federated"
click at [962, 595] on img at bounding box center [963, 601] width 3 height 12
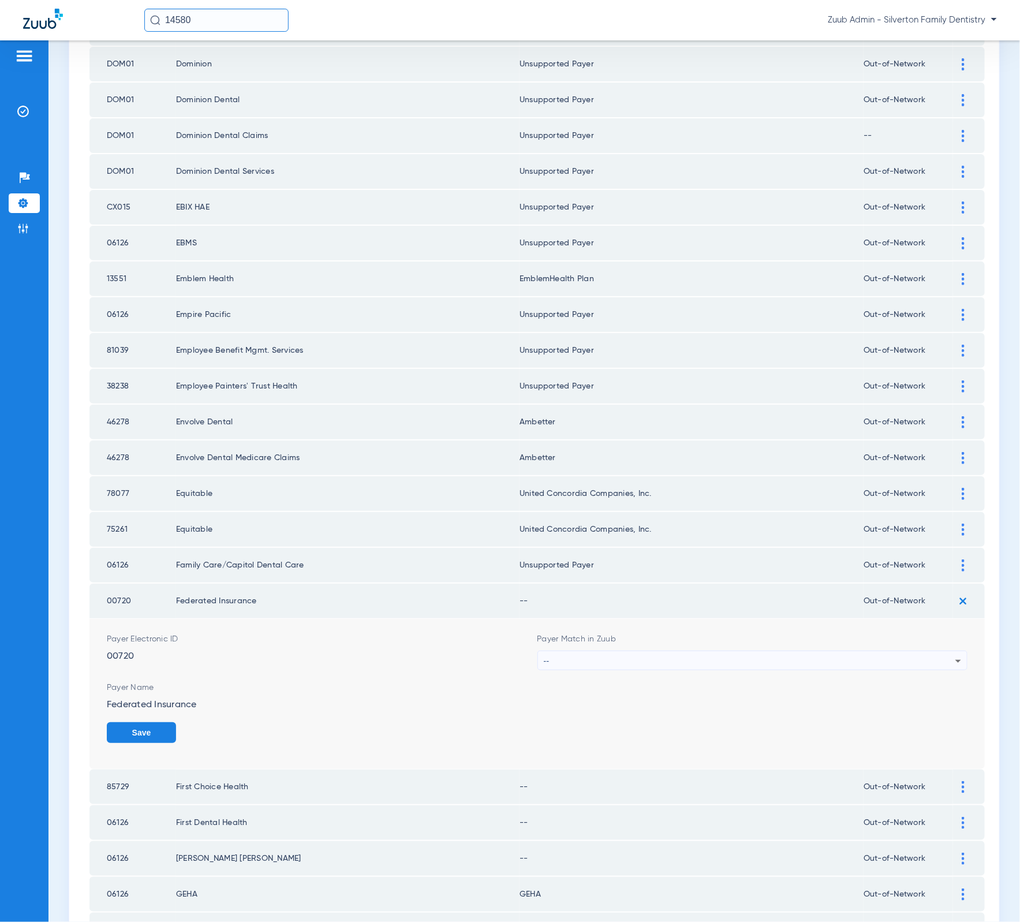
click at [743, 651] on div "--" at bounding box center [750, 661] width 412 height 20
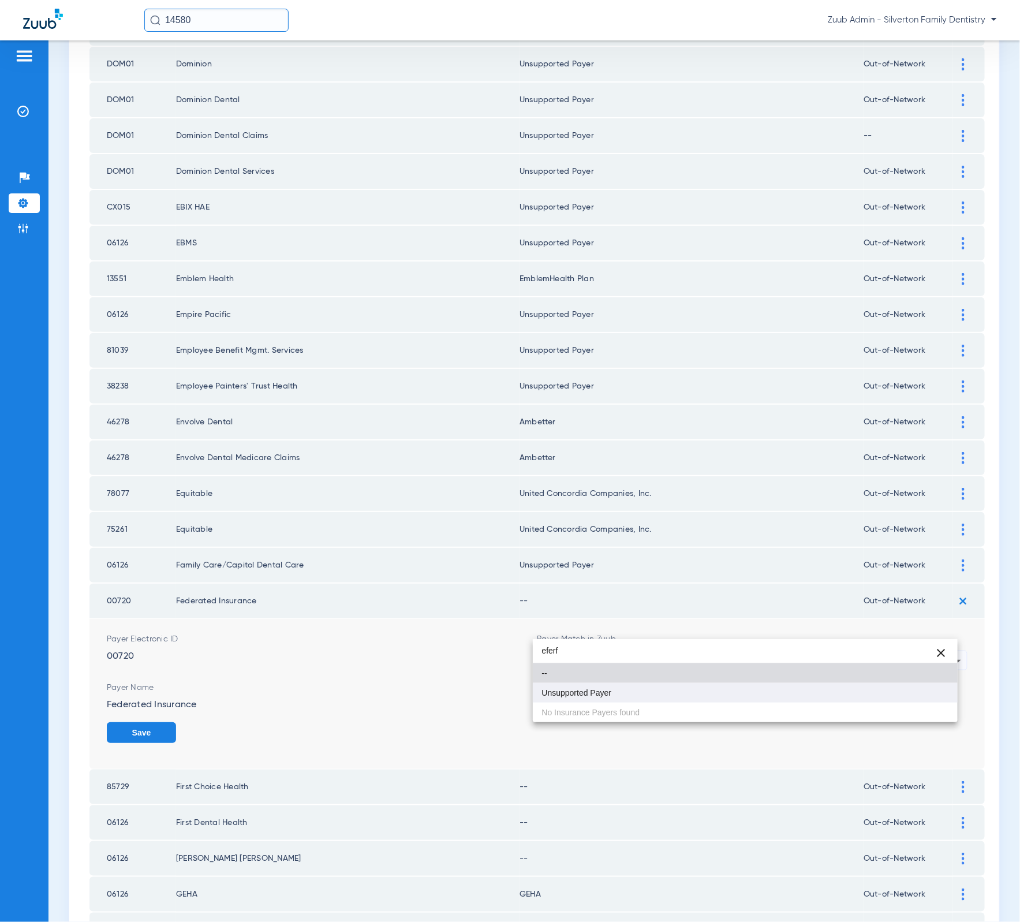
type input "eferf"
click at [712, 694] on mat-option "Unsupported Payer" at bounding box center [745, 693] width 425 height 20
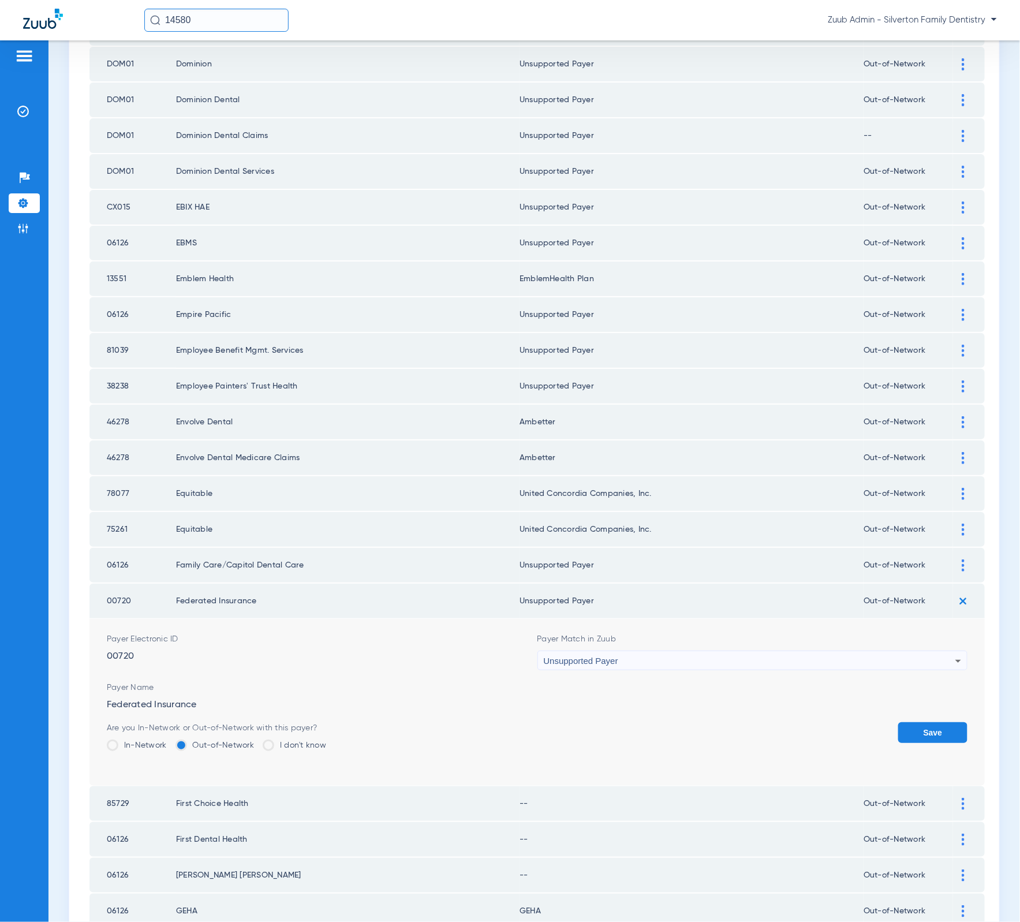
click at [959, 704] on td "Payer Electronic ID 00720 Payer Match in Zuub Unsupported Payer Payer Name Fede…" at bounding box center [536, 702] width 895 height 167
click at [910, 722] on button "Save" at bounding box center [932, 732] width 69 height 21
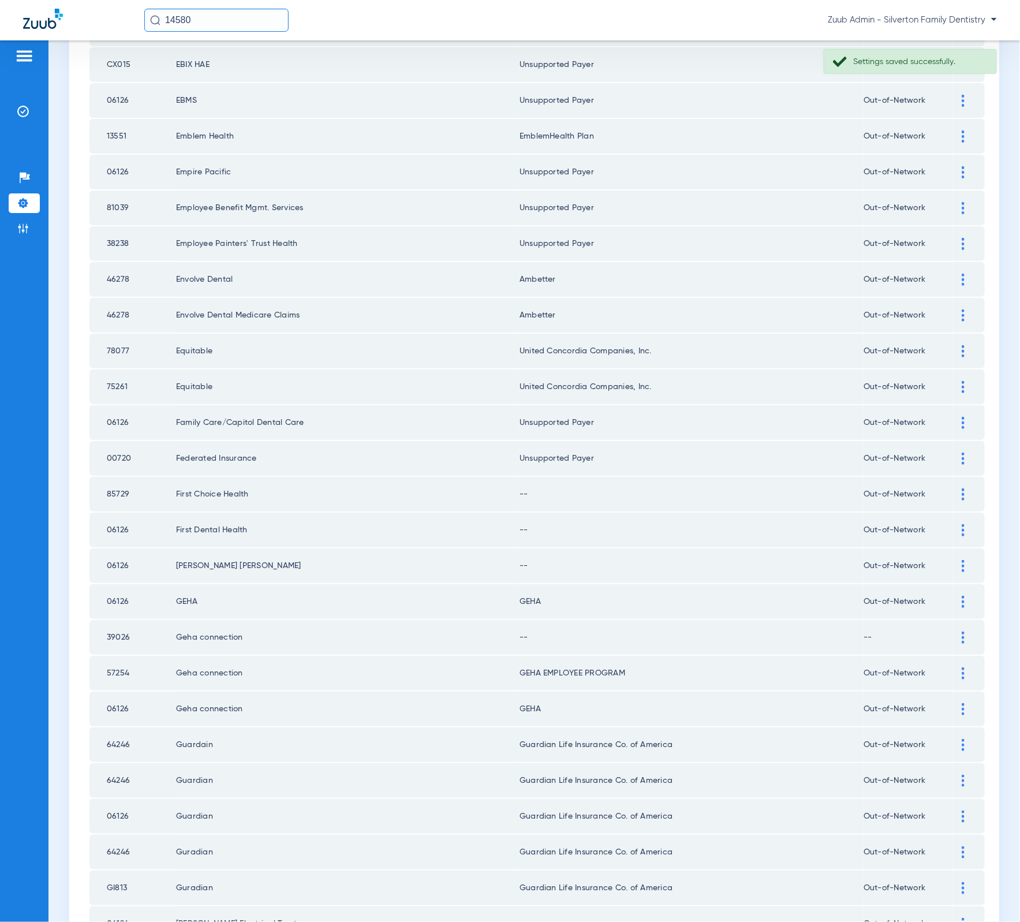
scroll to position [717, 0]
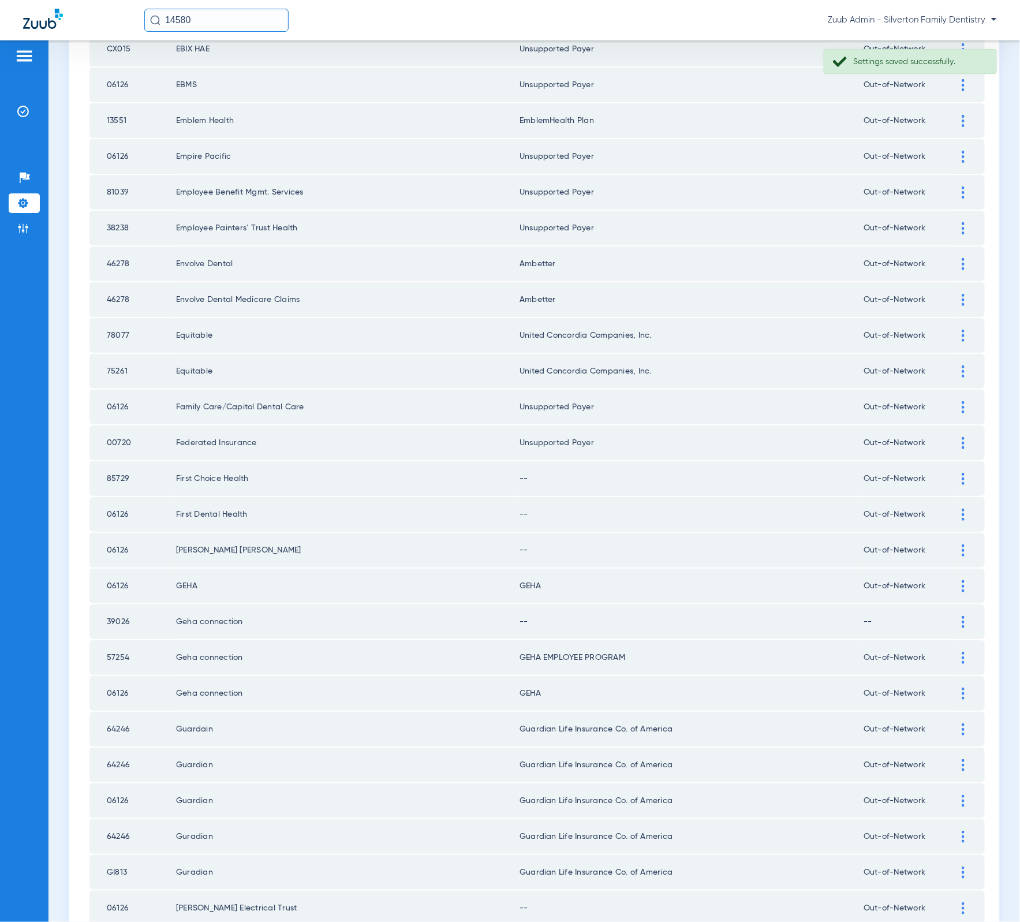
click at [953, 604] on td at bounding box center [969, 621] width 32 height 35
click at [953, 616] on div at bounding box center [963, 622] width 20 height 12
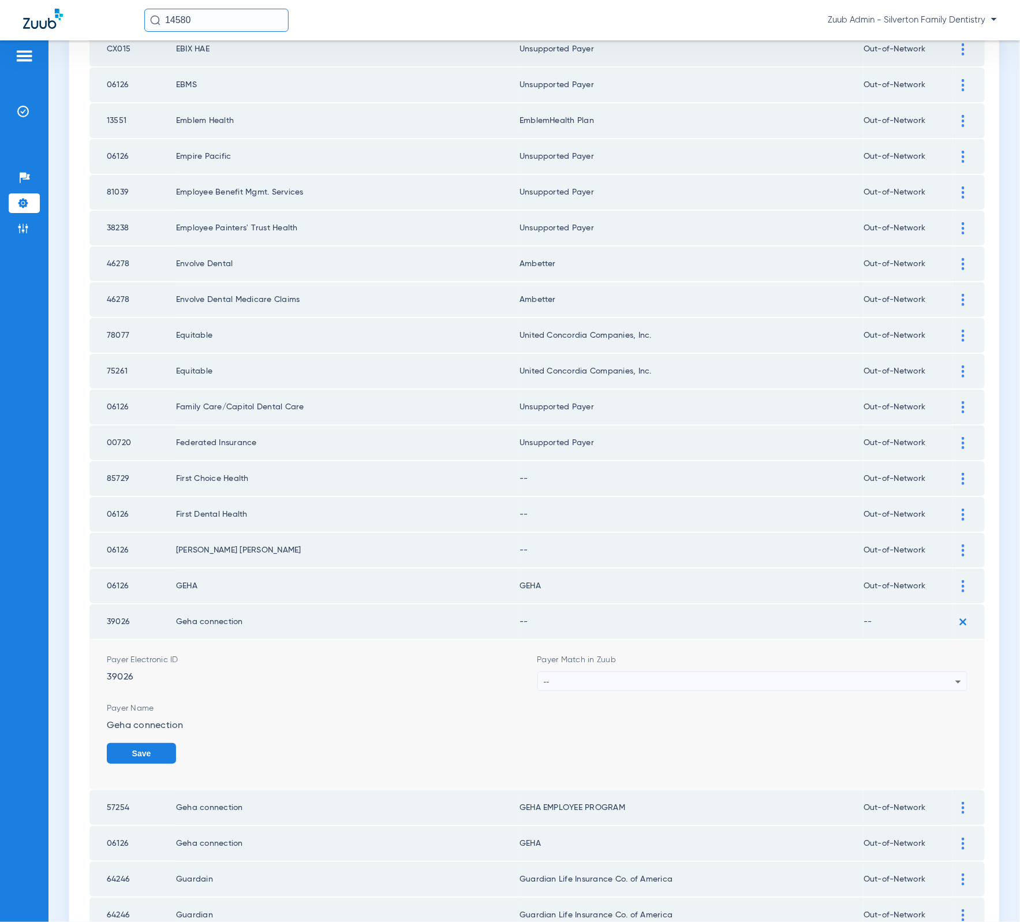
click at [784, 656] on form "Payer Electronic ID 39026 Payer Match in Zuub -- Payer Name Geha connection Save" at bounding box center [537, 715] width 861 height 150
click at [784, 672] on div "--" at bounding box center [750, 682] width 412 height 20
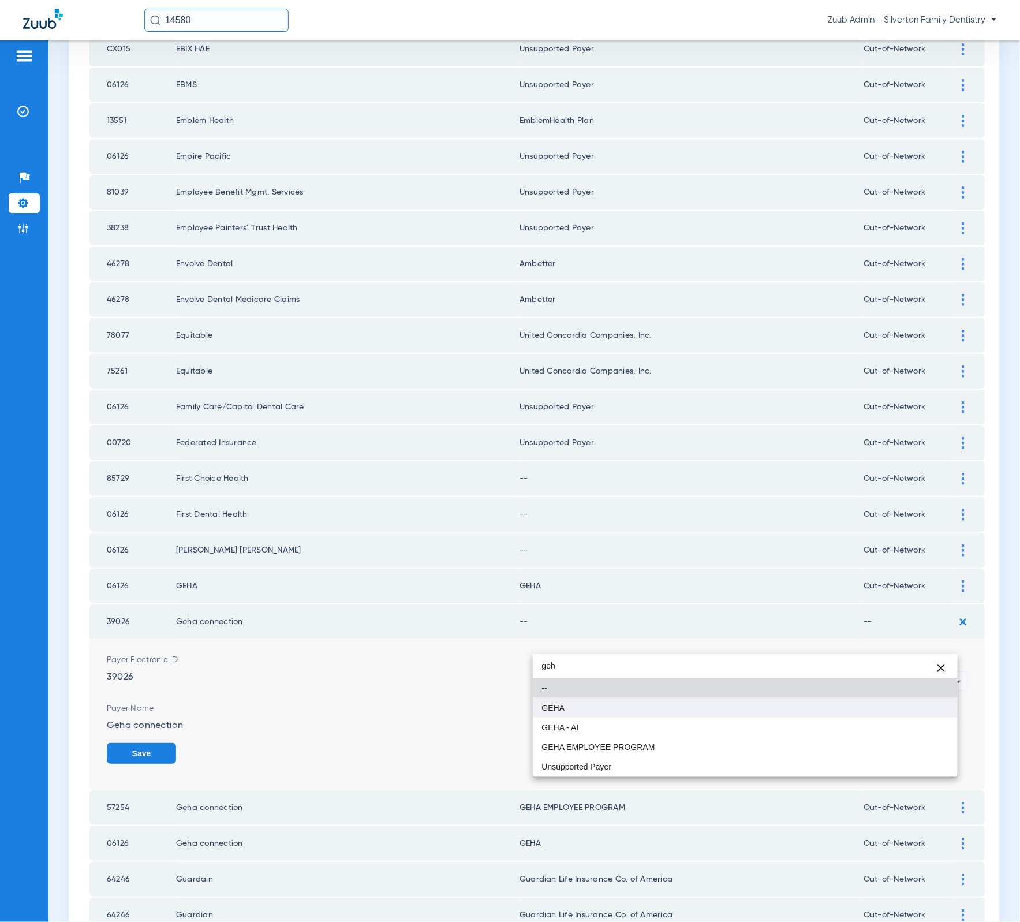
type input "geh"
click at [739, 711] on mat-option "GEHA" at bounding box center [745, 708] width 425 height 20
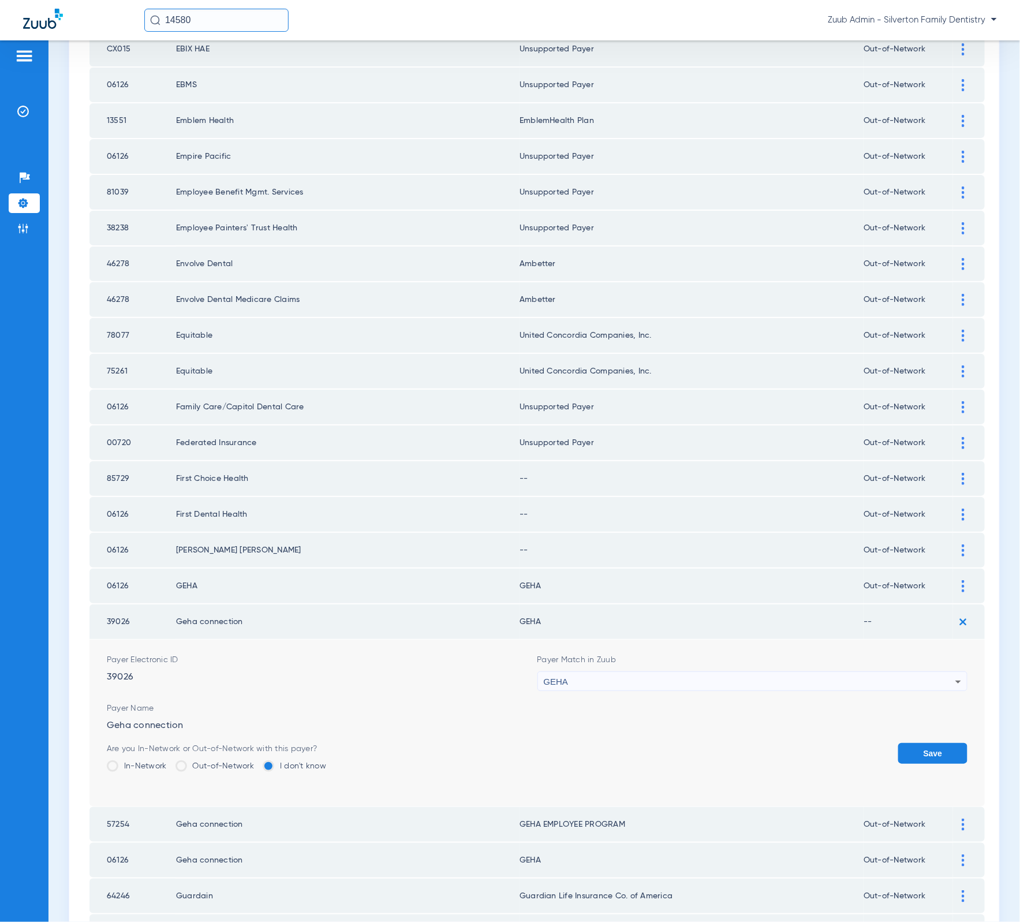
click at [898, 743] on button "Save" at bounding box center [932, 753] width 69 height 21
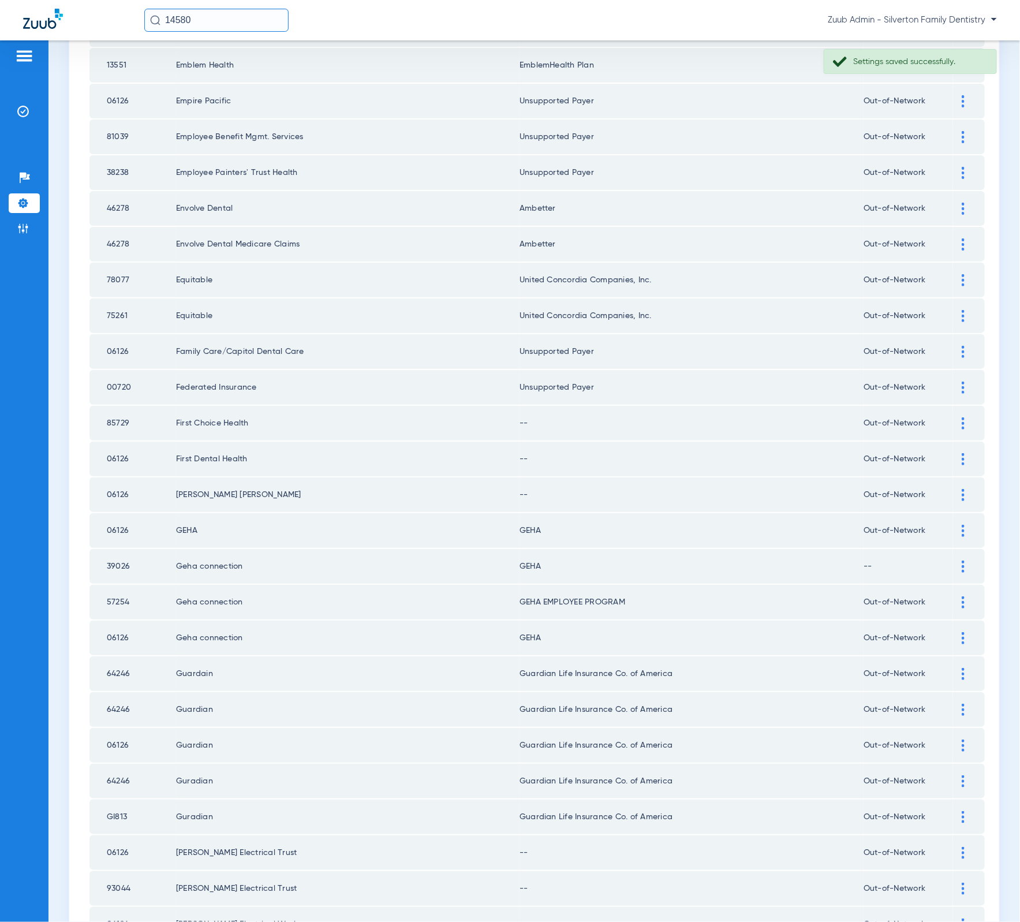
scroll to position [773, 0]
click at [957, 416] on div at bounding box center [963, 422] width 20 height 12
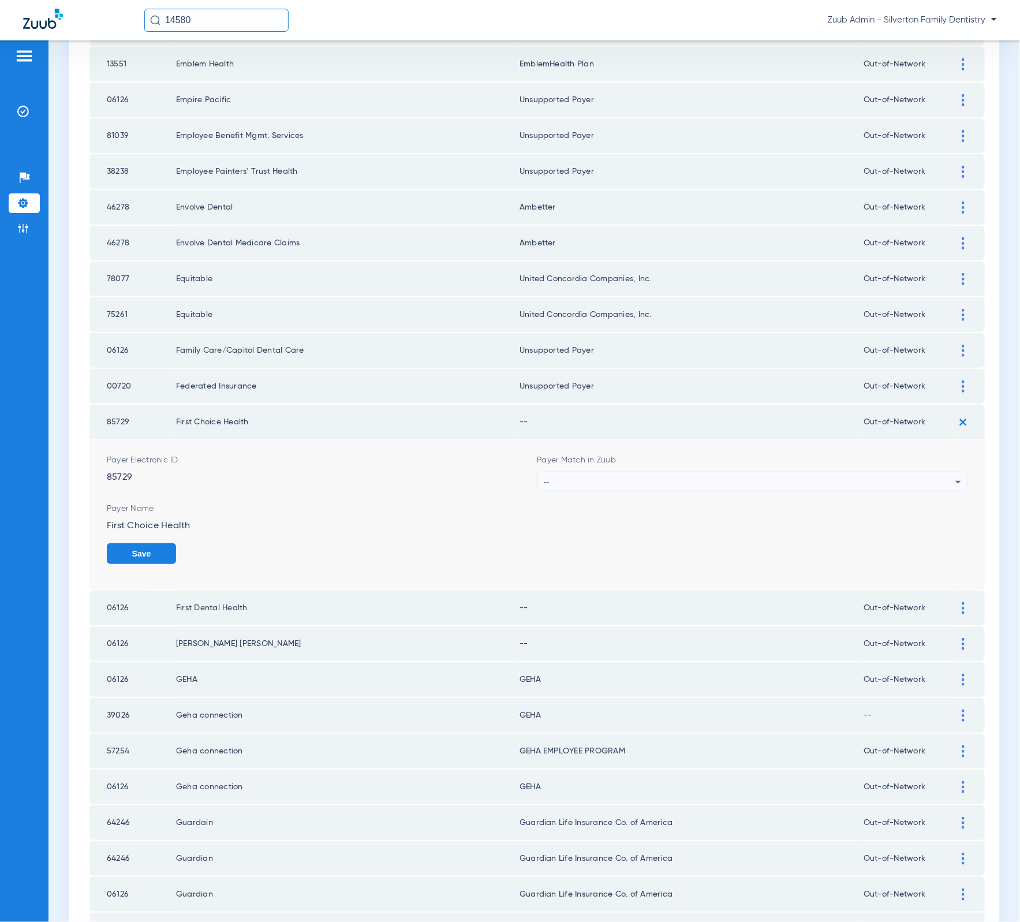
click at [801, 472] on div "--" at bounding box center [750, 482] width 412 height 20
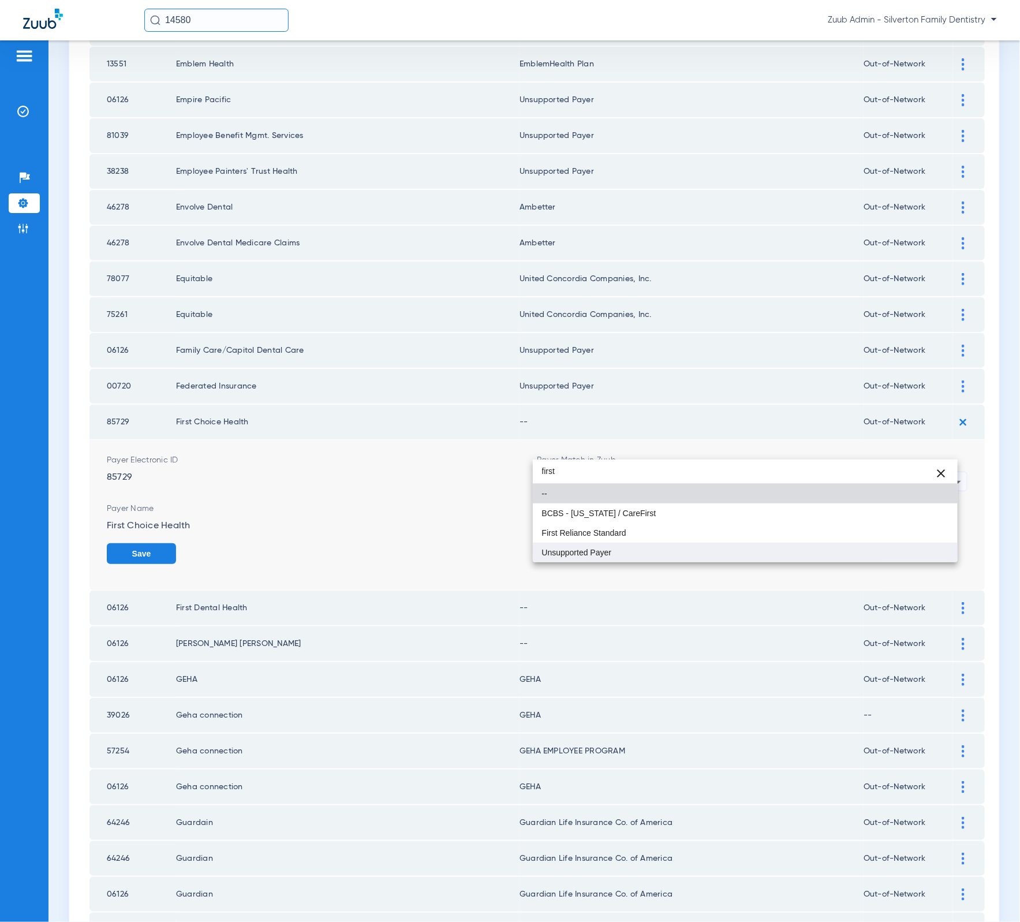
type input "first"
click at [795, 547] on mat-option "Unsupported Payer" at bounding box center [745, 553] width 425 height 20
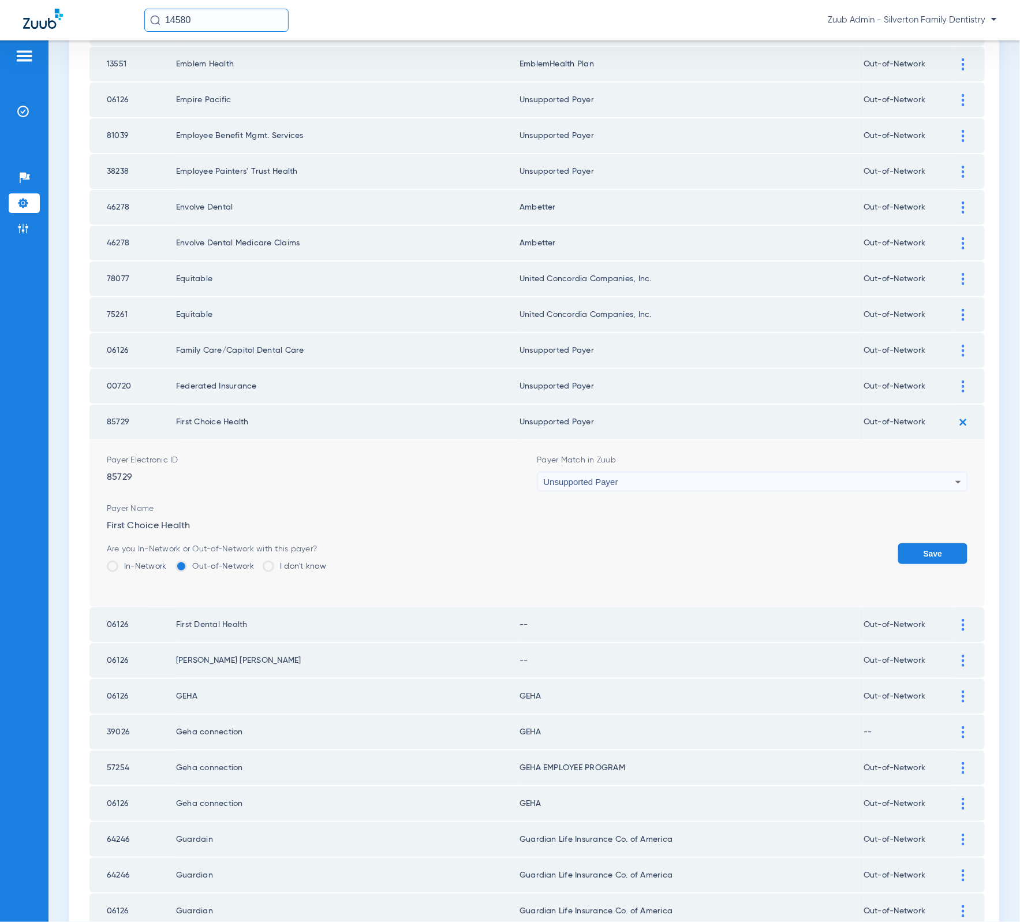
click at [910, 543] on div "Save" at bounding box center [932, 562] width 69 height 38
click at [911, 543] on button "Save" at bounding box center [932, 553] width 69 height 21
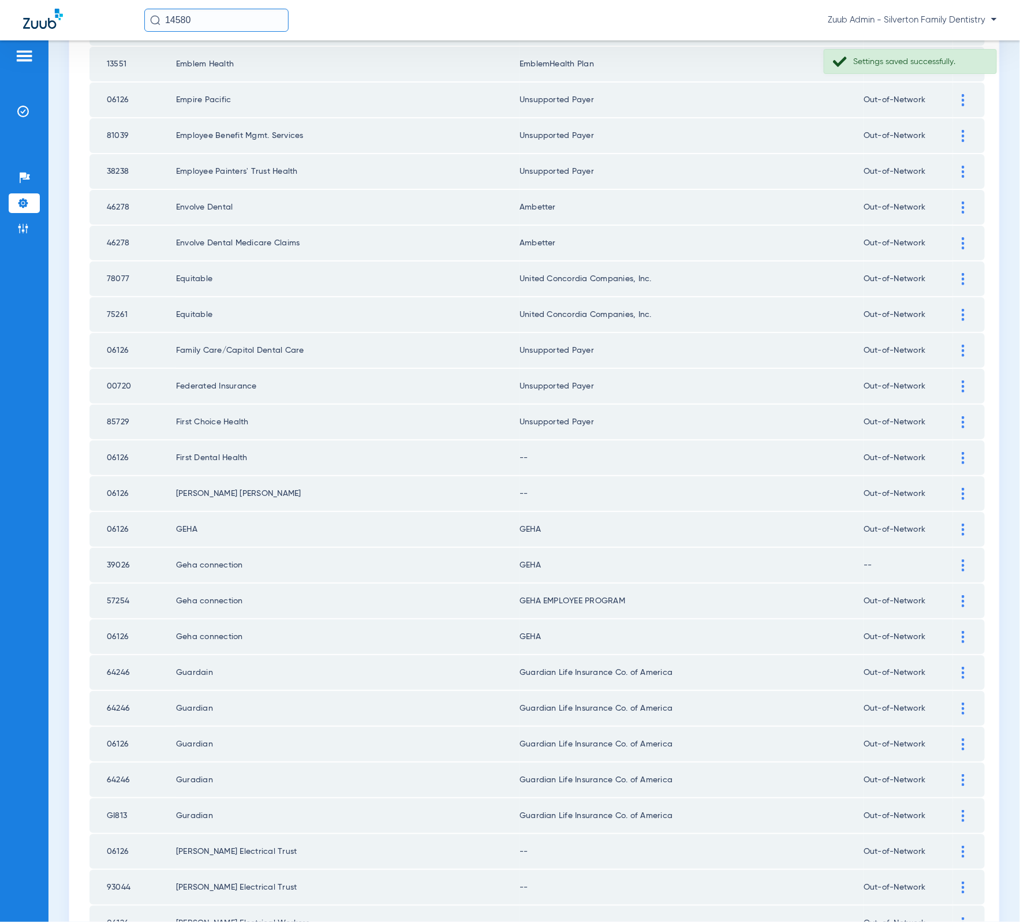
click at [954, 452] on div at bounding box center [963, 458] width 20 height 12
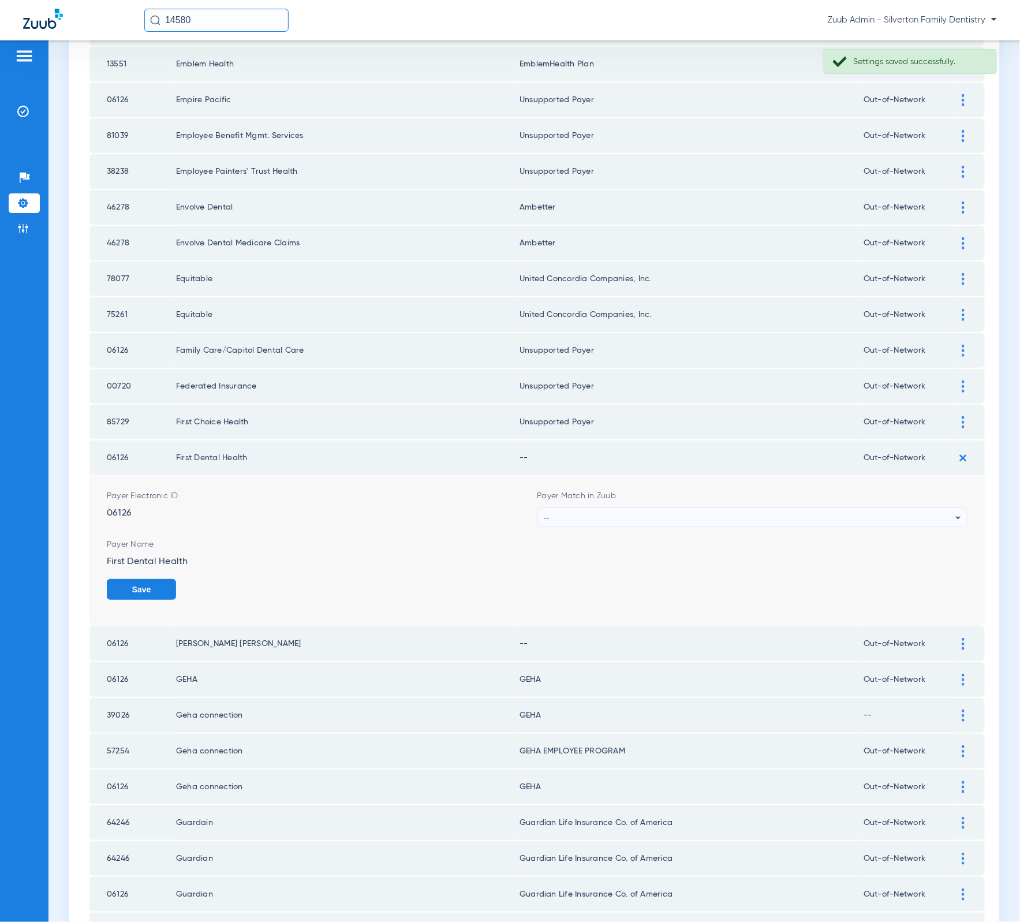
click at [779, 490] on div "Payer Match in Zuub --" at bounding box center [752, 508] width 431 height 37
click at [776, 508] on div "--" at bounding box center [750, 518] width 412 height 20
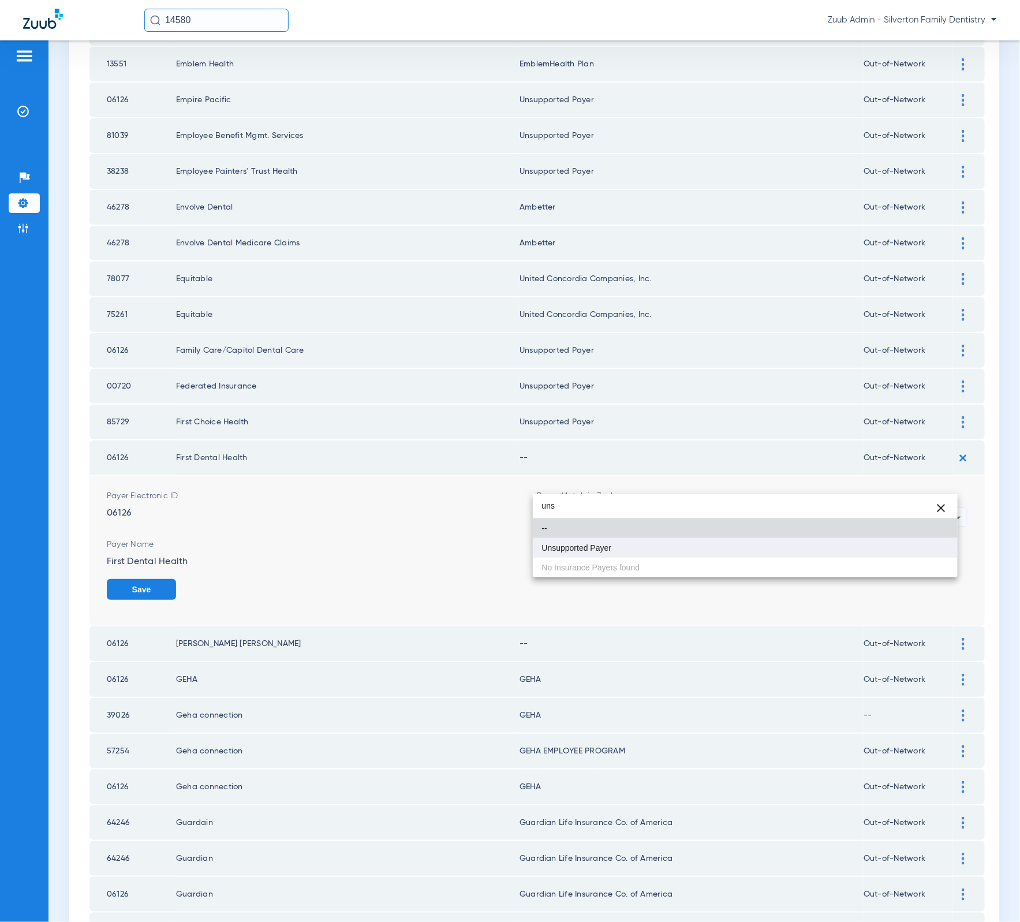
type input "uns"
click at [739, 544] on mat-option "Unsupported Payer" at bounding box center [745, 548] width 425 height 20
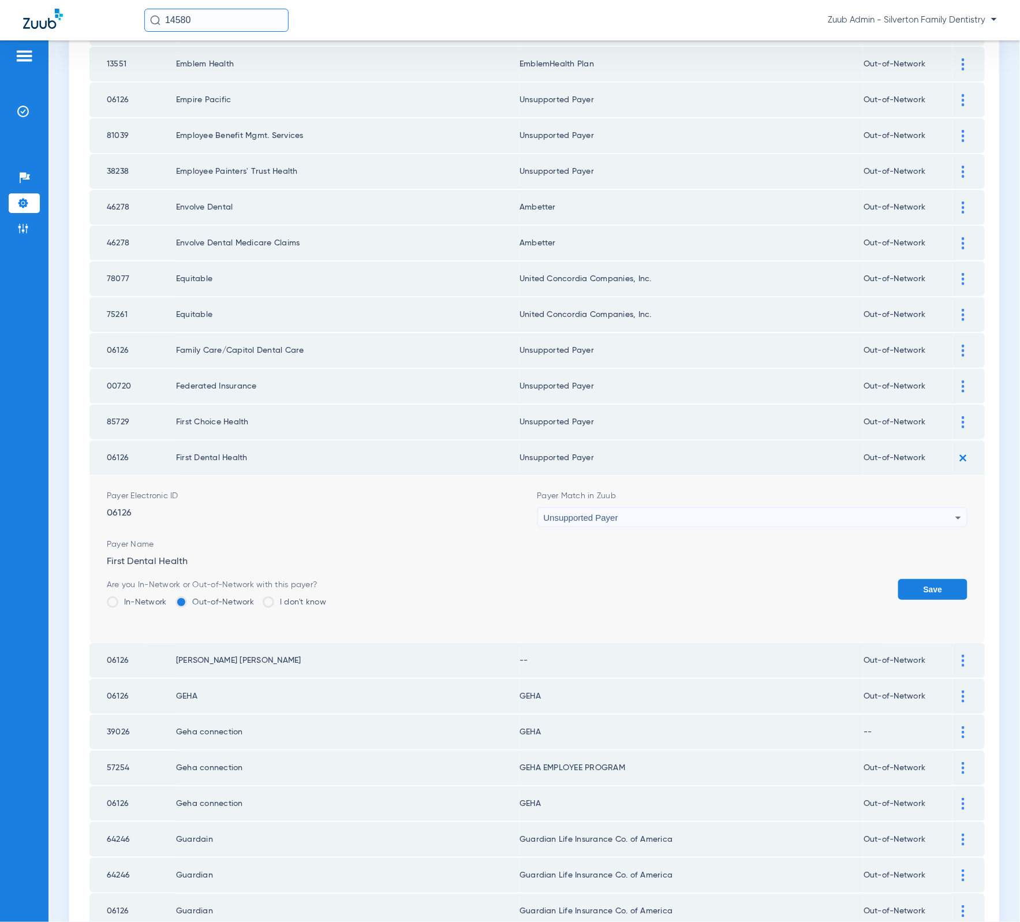
click at [899, 579] on button "Save" at bounding box center [932, 589] width 69 height 21
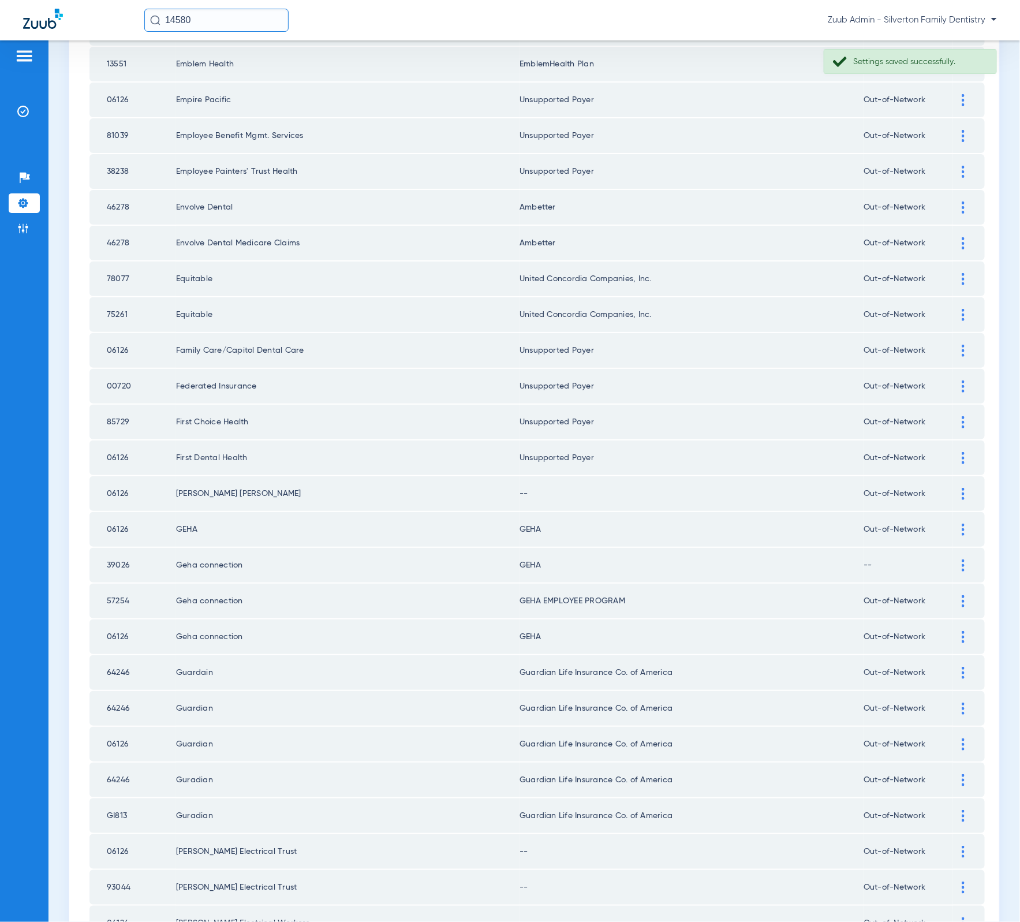
click at [953, 488] on div at bounding box center [963, 494] width 20 height 12
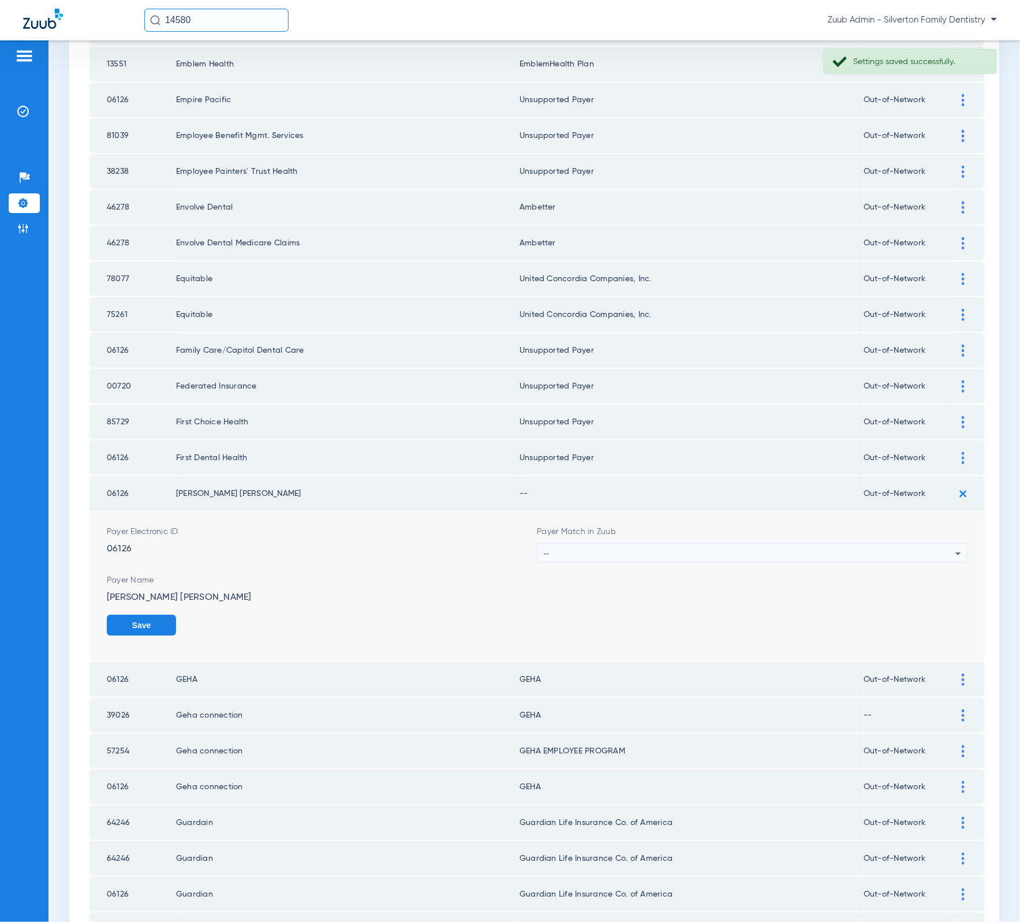
click at [822, 544] on div "--" at bounding box center [750, 554] width 412 height 20
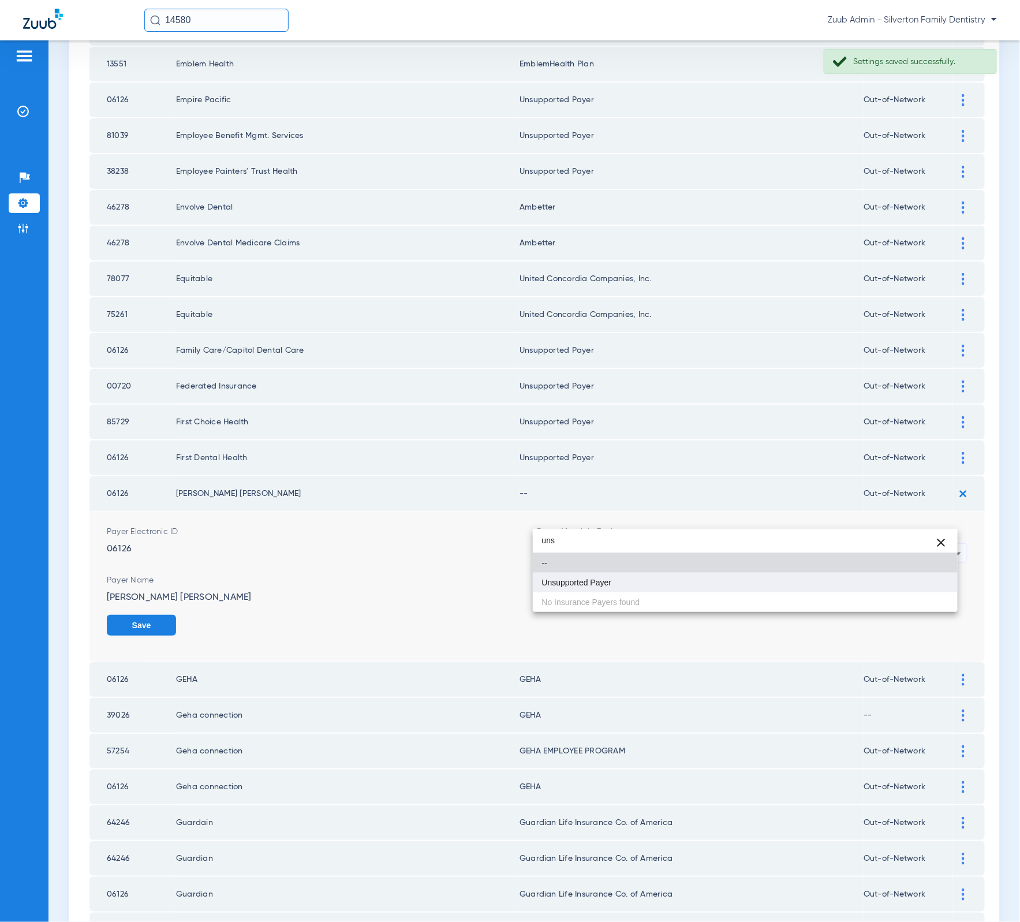
type input "uns"
click at [791, 577] on mat-option "Unsupported Payer" at bounding box center [745, 583] width 425 height 20
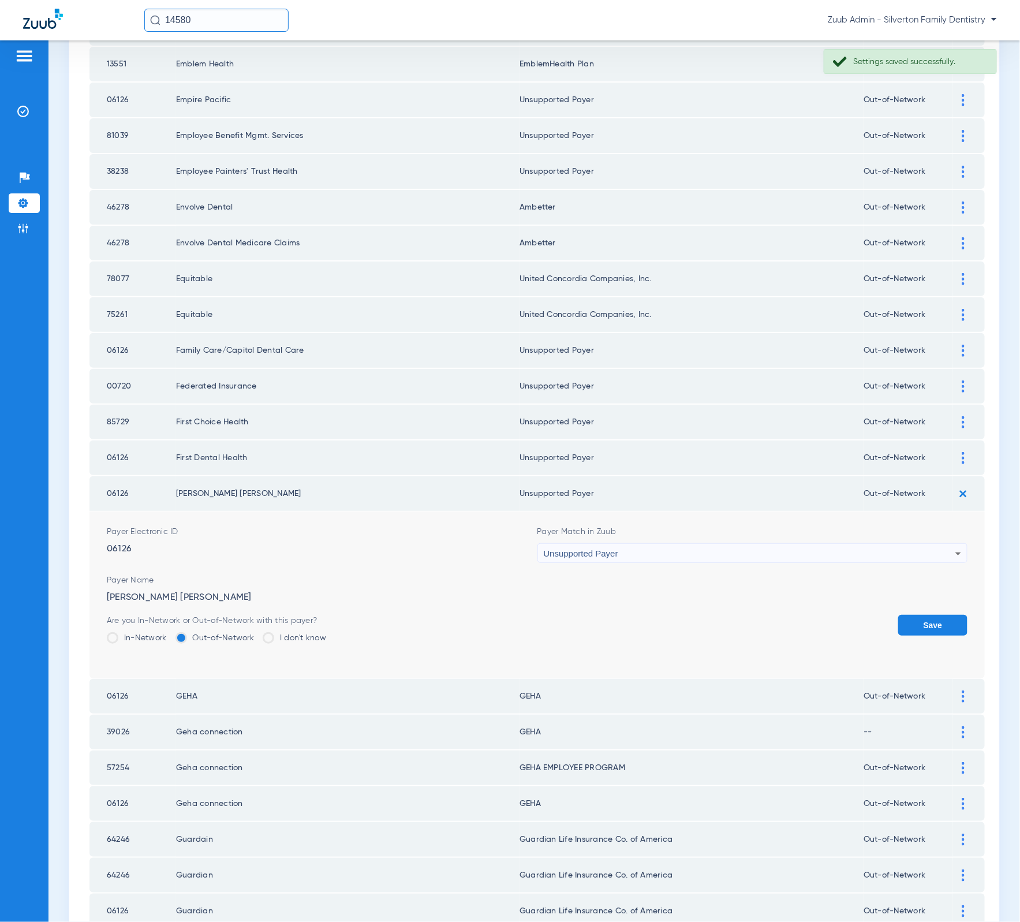
click at [898, 615] on button "Save" at bounding box center [932, 625] width 69 height 21
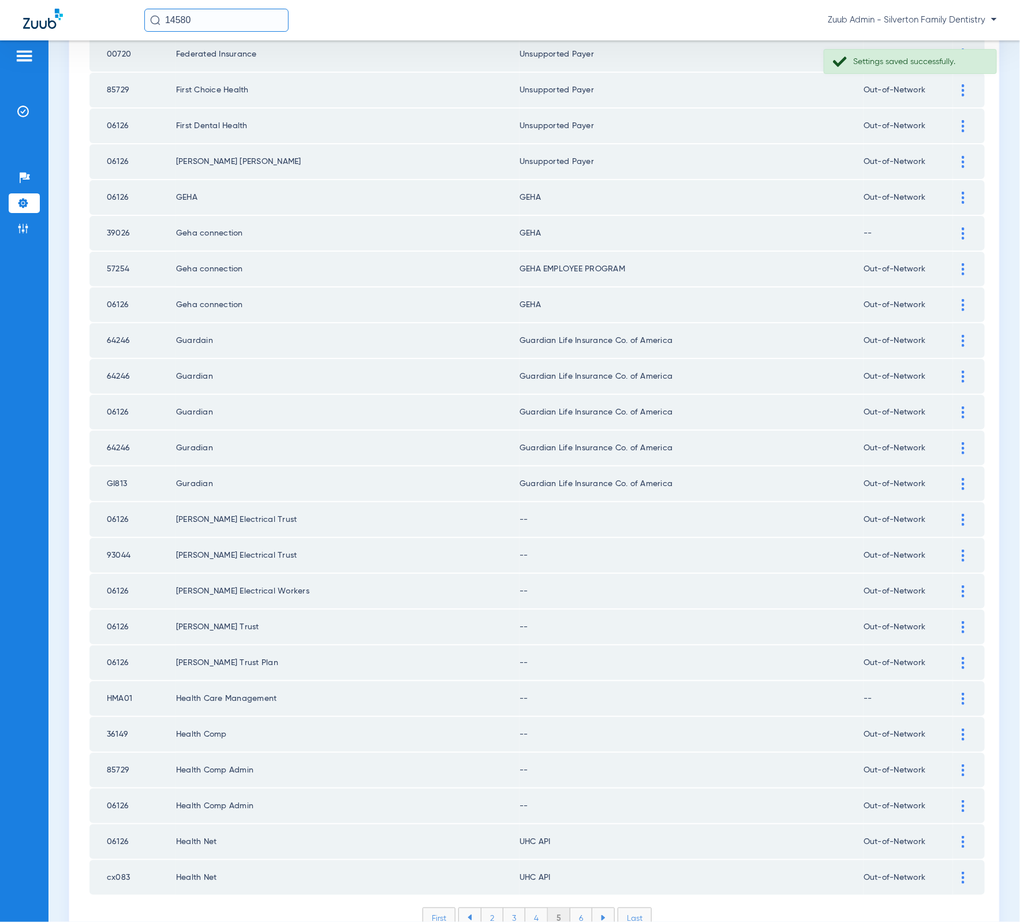
scroll to position [1106, 0]
click at [953, 513] on div at bounding box center [963, 519] width 20 height 12
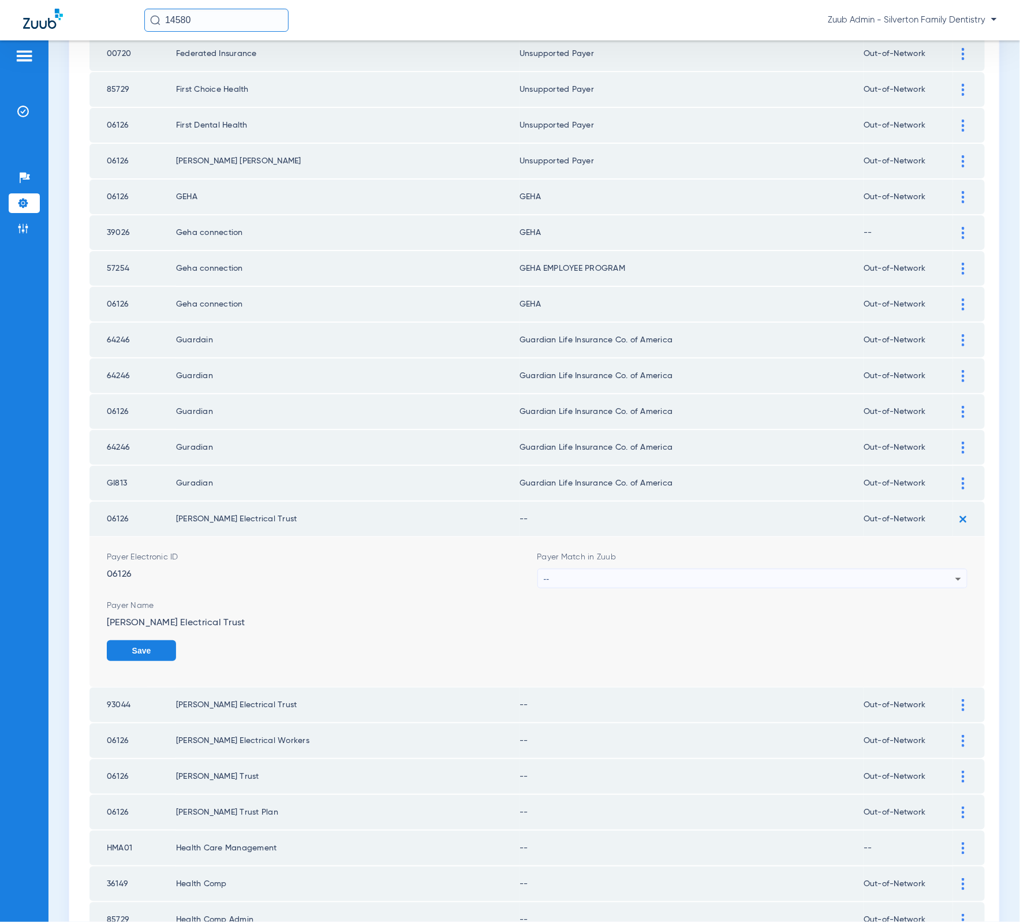
click at [794, 569] on div "--" at bounding box center [750, 579] width 412 height 20
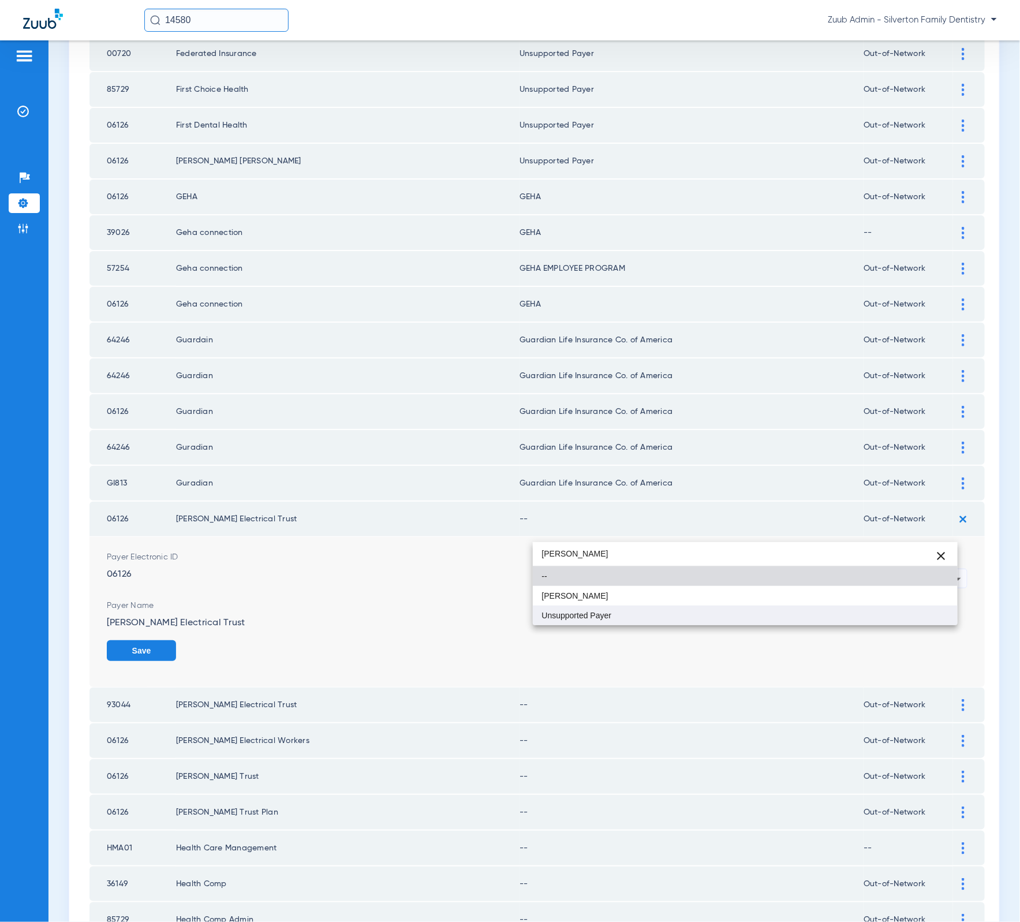
type input "harr"
click at [766, 620] on mat-option "Unsupported Payer" at bounding box center [745, 615] width 425 height 20
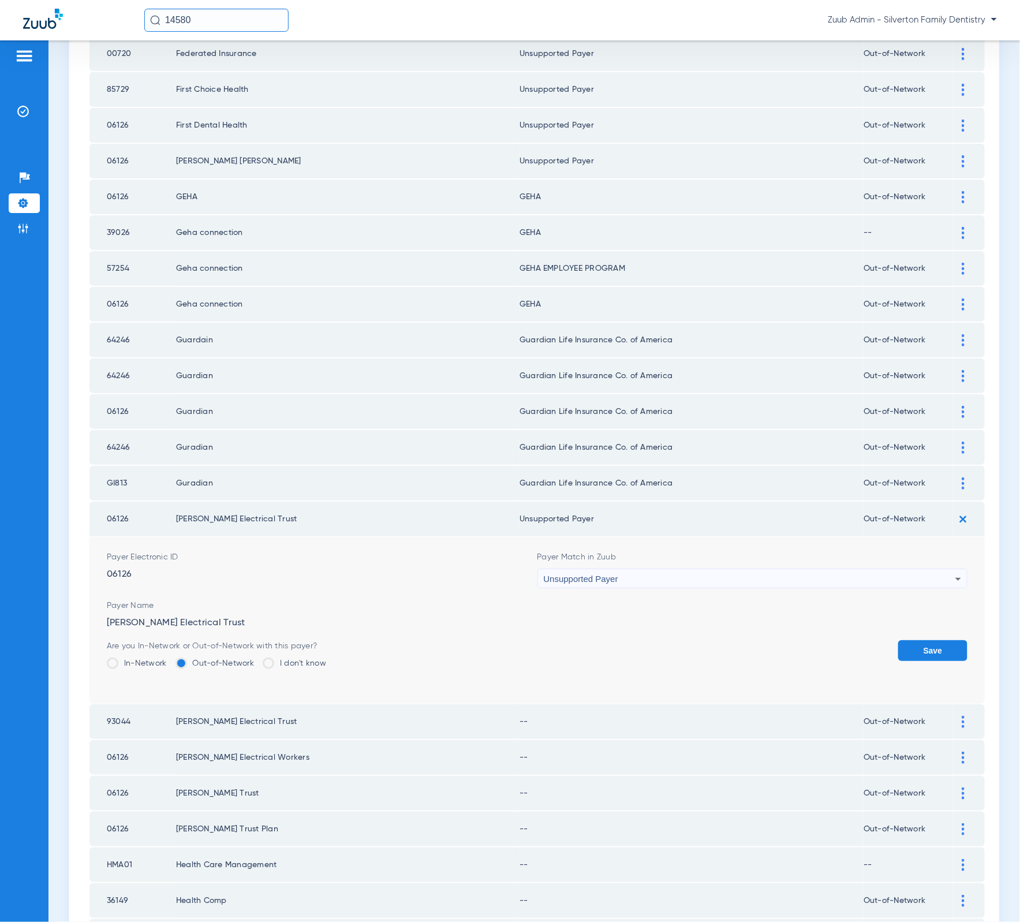
click at [911, 640] on button "Save" at bounding box center [932, 650] width 69 height 21
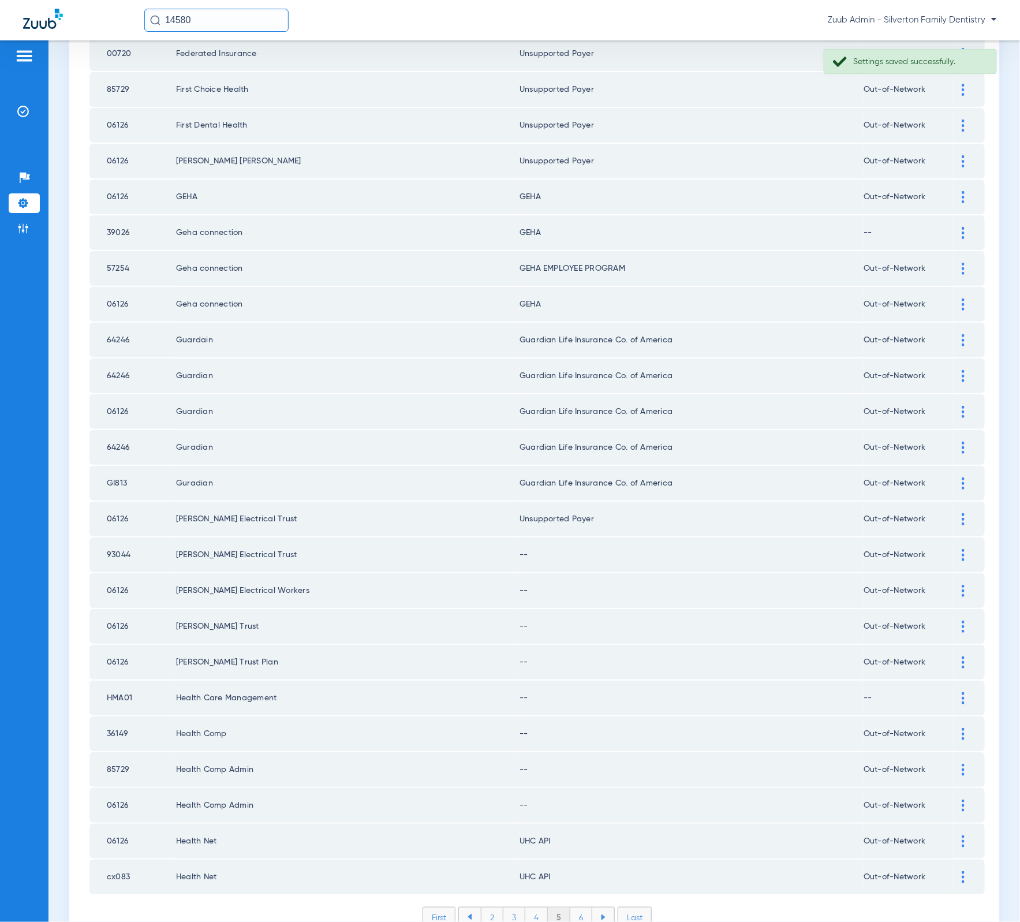
click at [954, 549] on div at bounding box center [963, 555] width 20 height 12
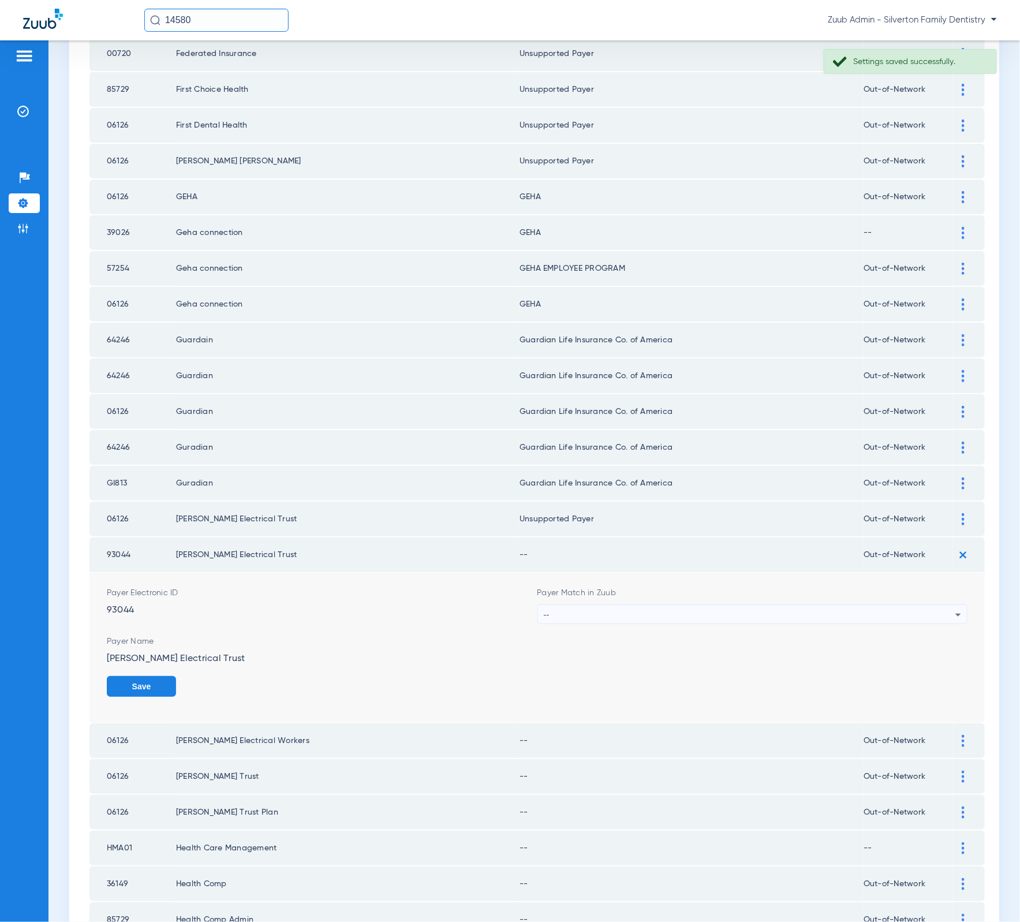
click at [761, 605] on div "--" at bounding box center [750, 615] width 412 height 20
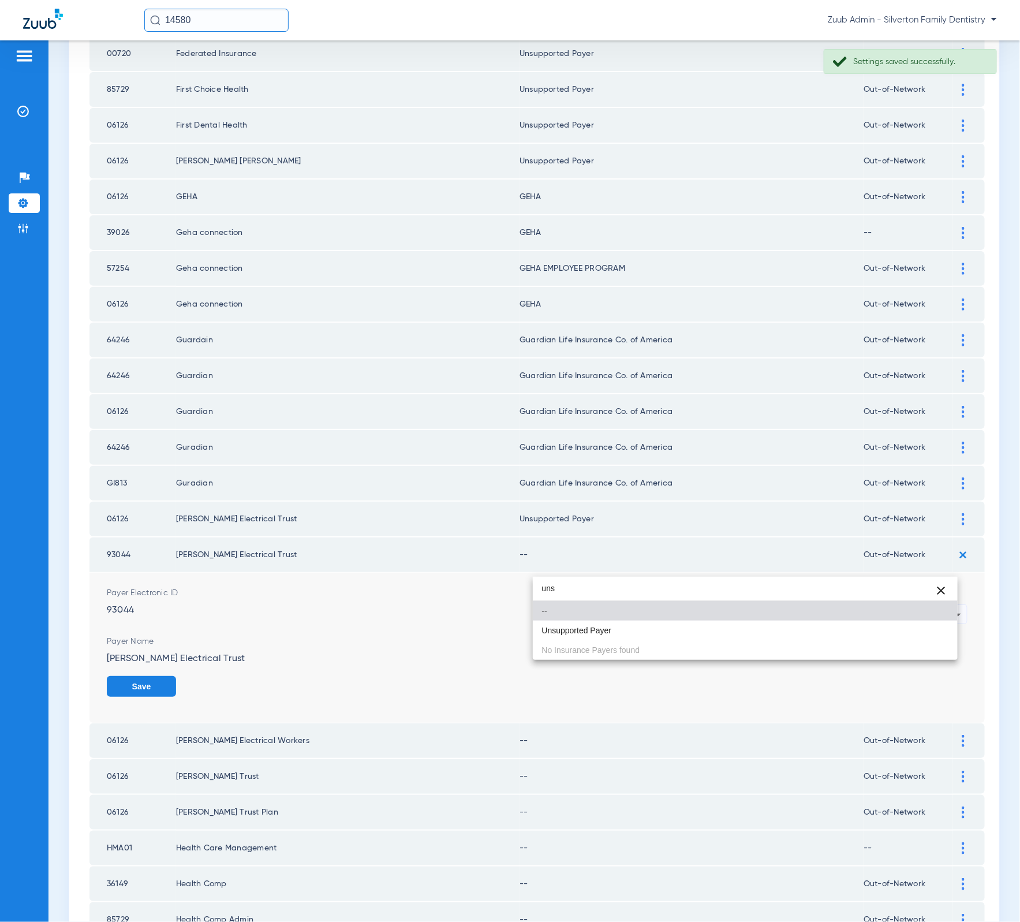
type input "uns"
click at [677, 627] on mat-option "Unsupported Payer" at bounding box center [745, 630] width 425 height 20
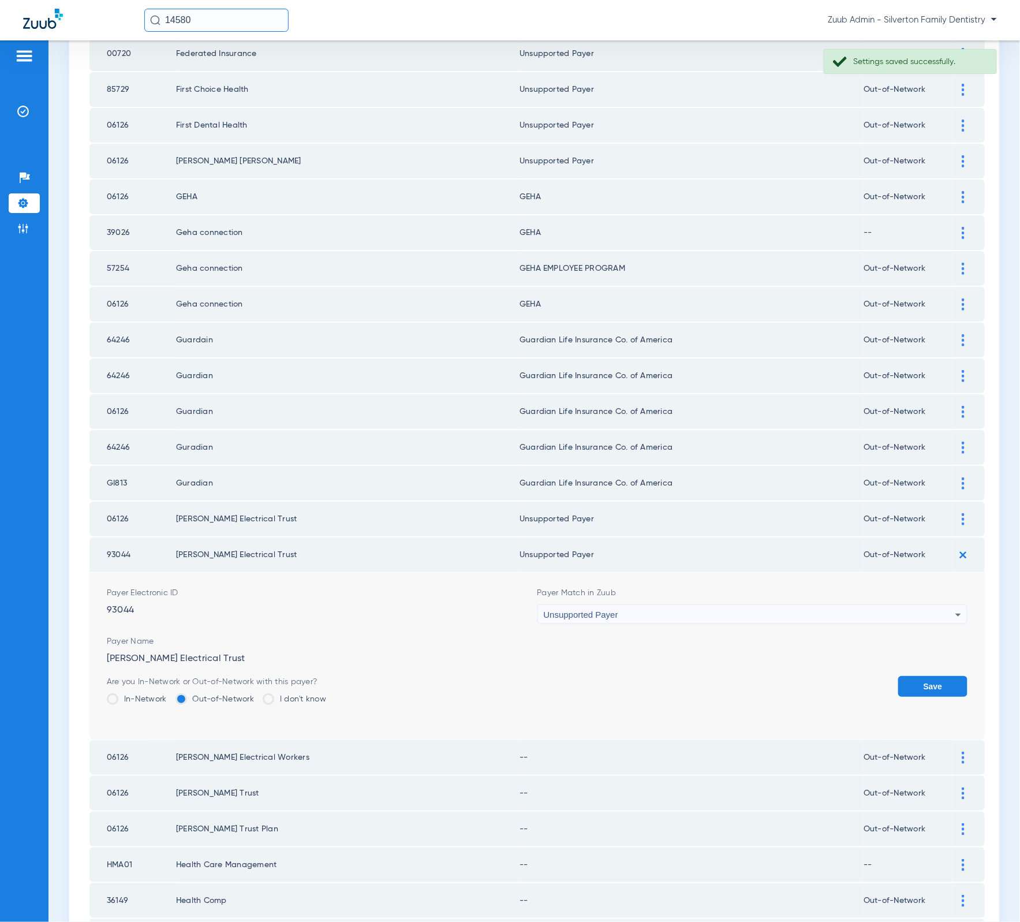
click at [914, 676] on button "Save" at bounding box center [932, 686] width 69 height 21
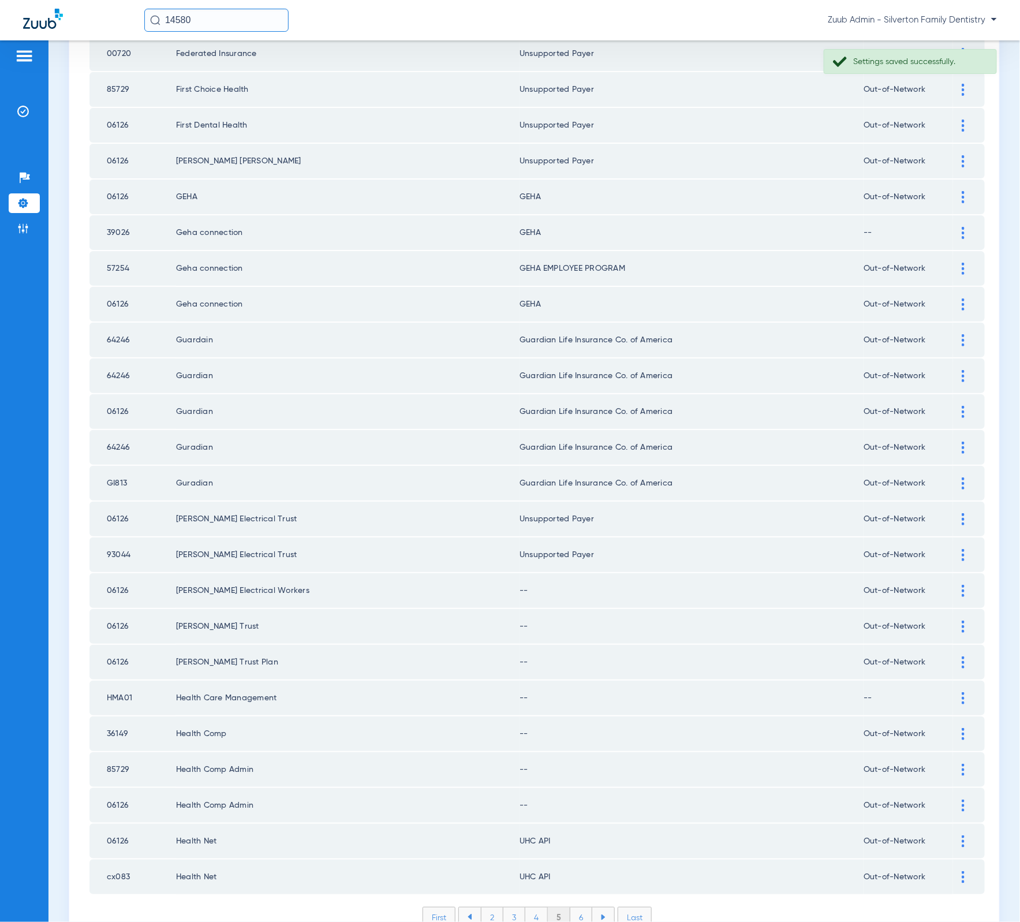
click at [953, 585] on div at bounding box center [963, 591] width 20 height 12
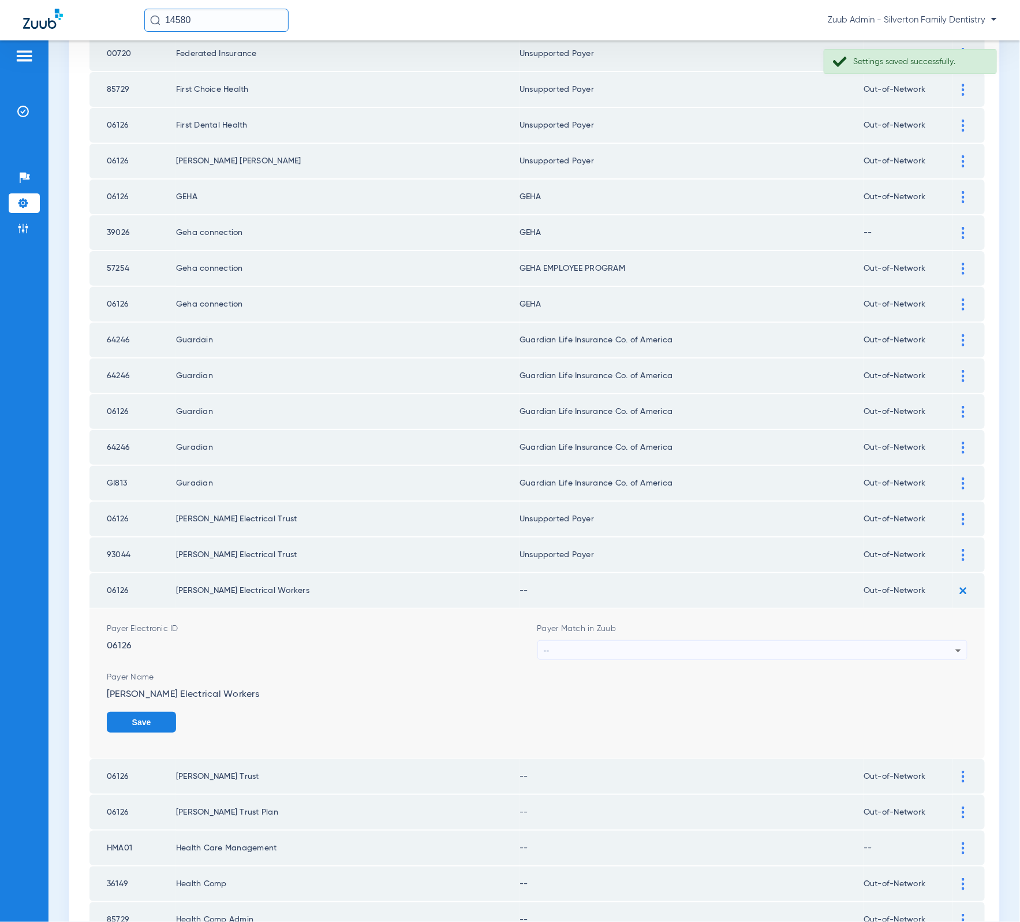
click at [809, 641] on div "--" at bounding box center [750, 651] width 412 height 20
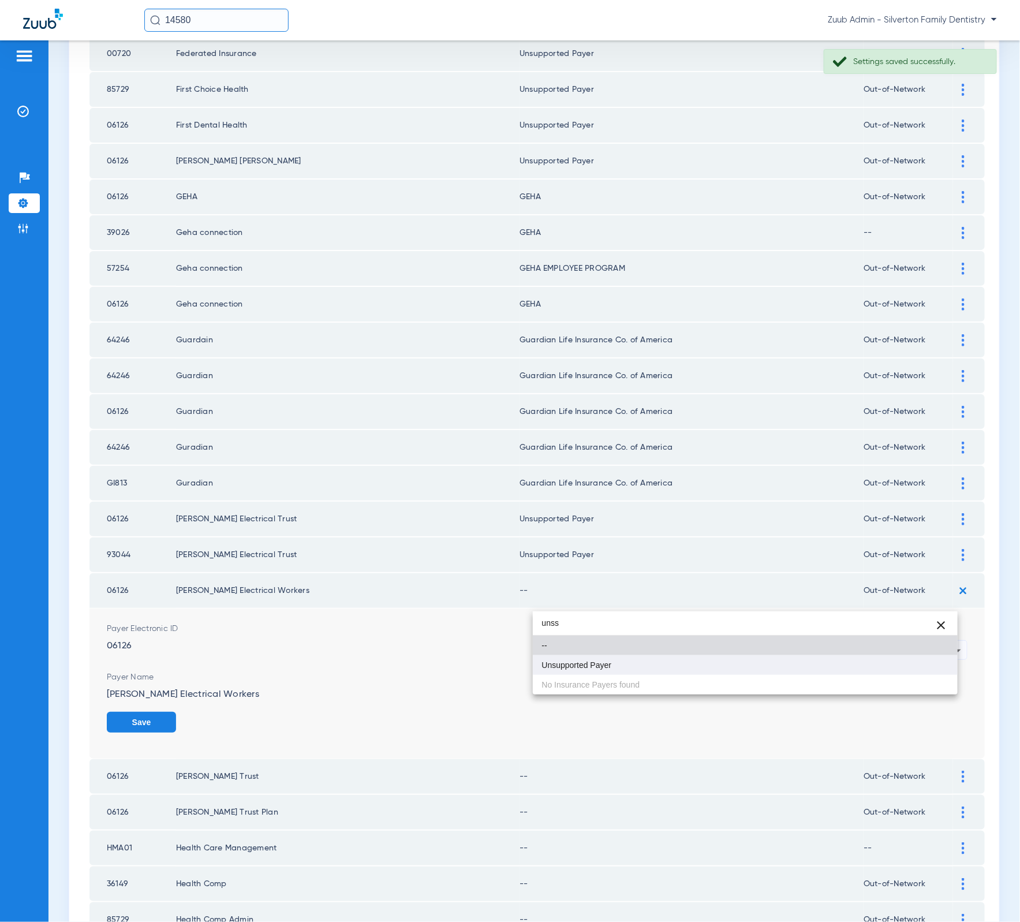
type input "unss"
click at [727, 670] on mat-option "Unsupported Payer" at bounding box center [745, 665] width 425 height 20
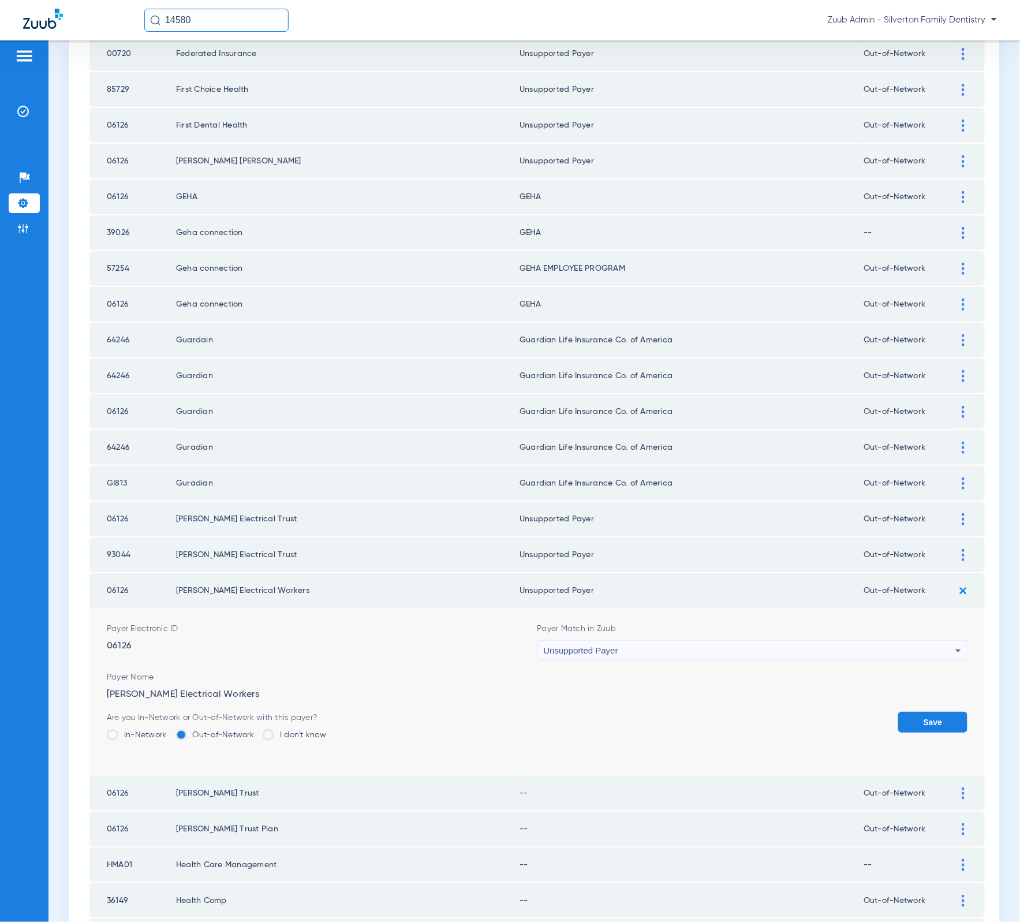
click at [931, 712] on button "Save" at bounding box center [932, 722] width 69 height 21
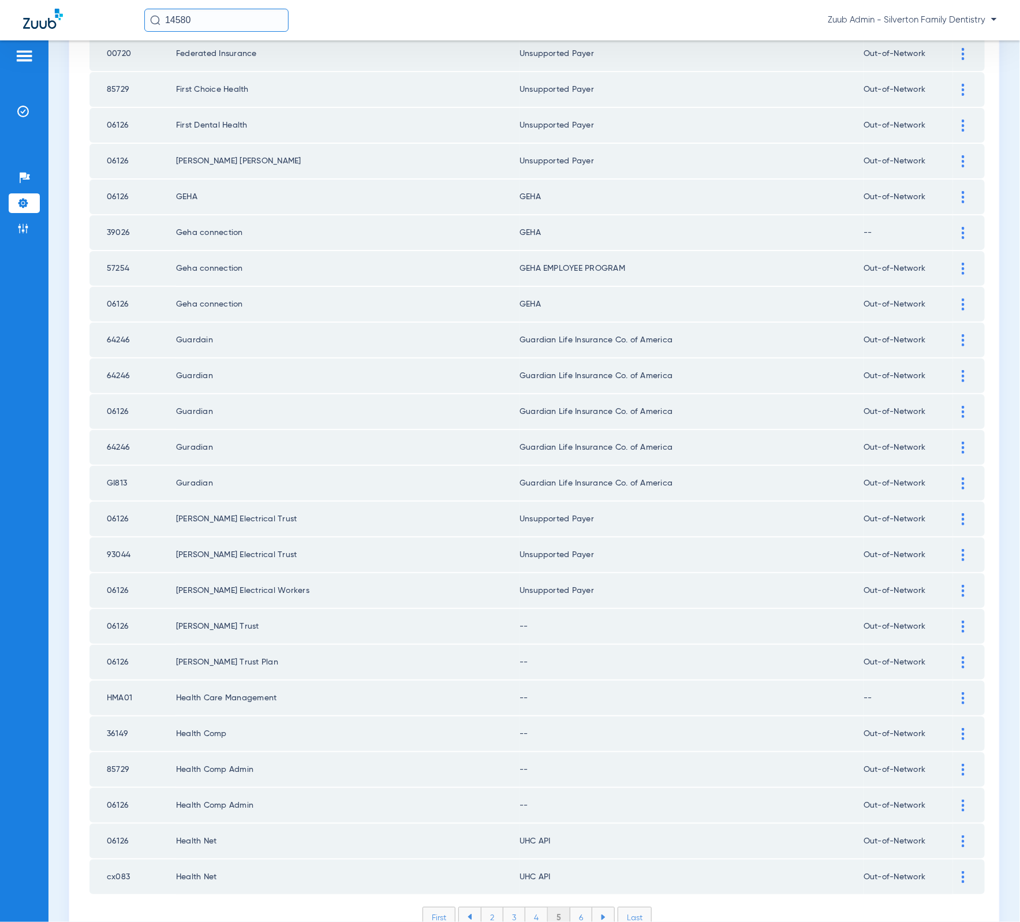
click at [953, 609] on td at bounding box center [969, 626] width 32 height 35
drag, startPoint x: 952, startPoint y: 573, endPoint x: 827, endPoint y: 608, distance: 130.1
click at [962, 620] on img at bounding box center [963, 626] width 3 height 12
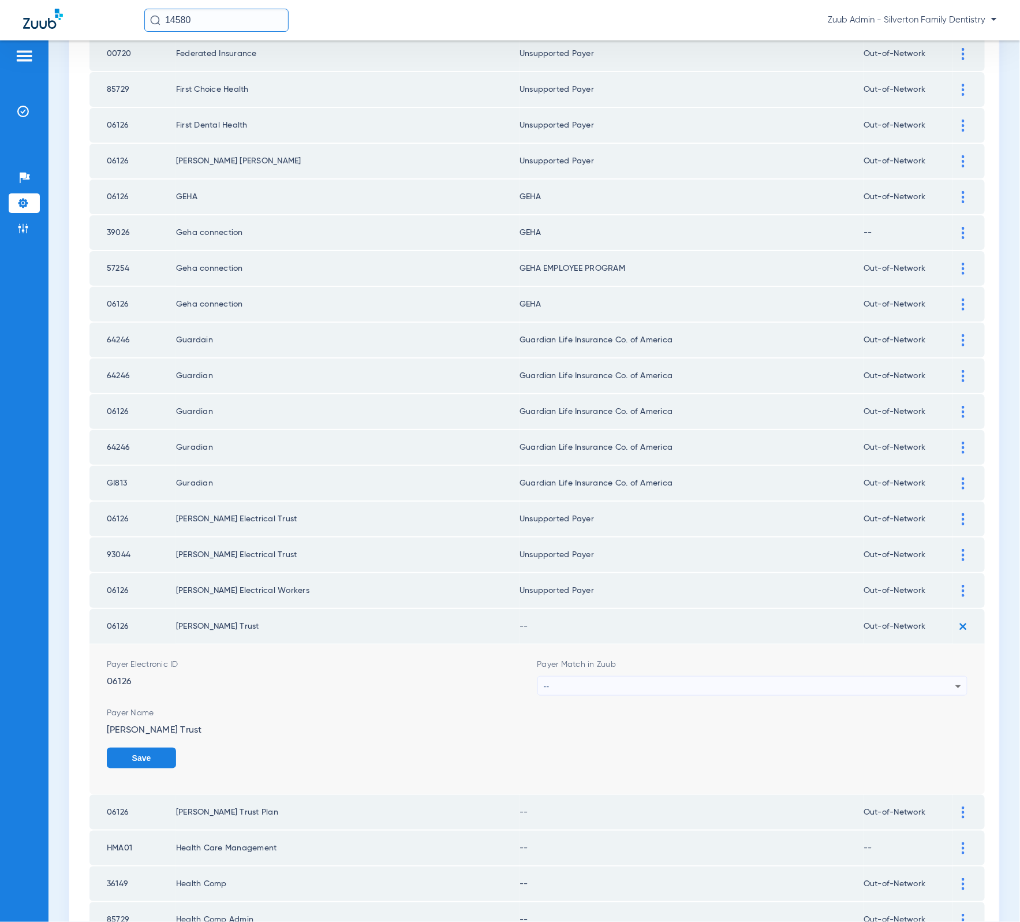
click at [775, 659] on div "Payer Match in Zuub --" at bounding box center [752, 677] width 431 height 37
click at [767, 676] on div "--" at bounding box center [750, 686] width 412 height 20
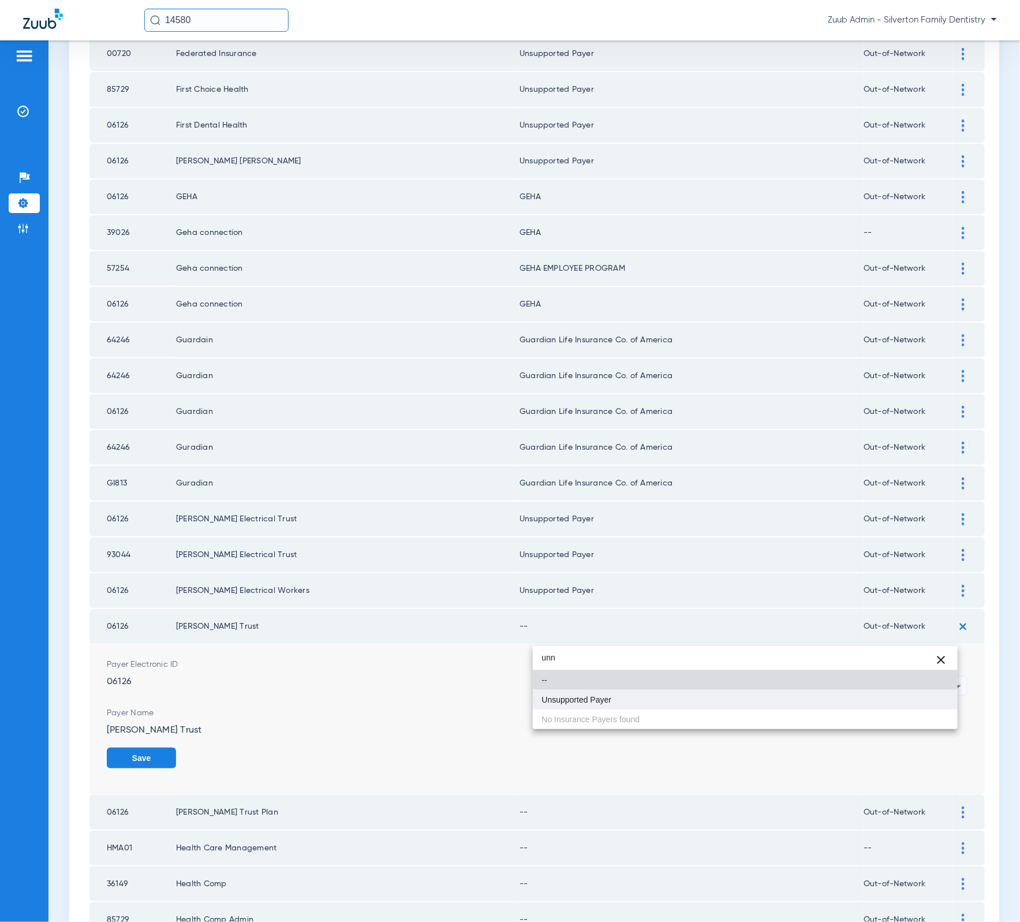
type input "unn"
click at [691, 694] on mat-option "Unsupported Payer" at bounding box center [745, 700] width 425 height 20
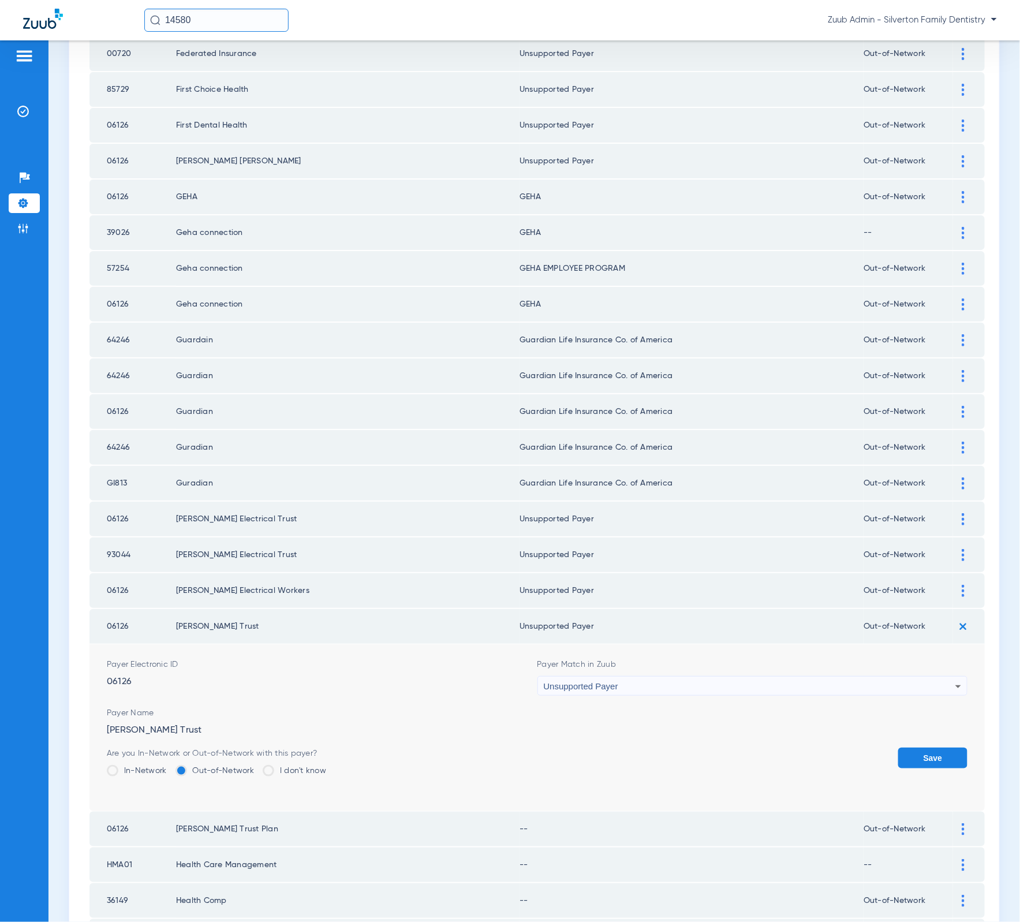
click at [914, 747] on button "Save" at bounding box center [932, 757] width 69 height 21
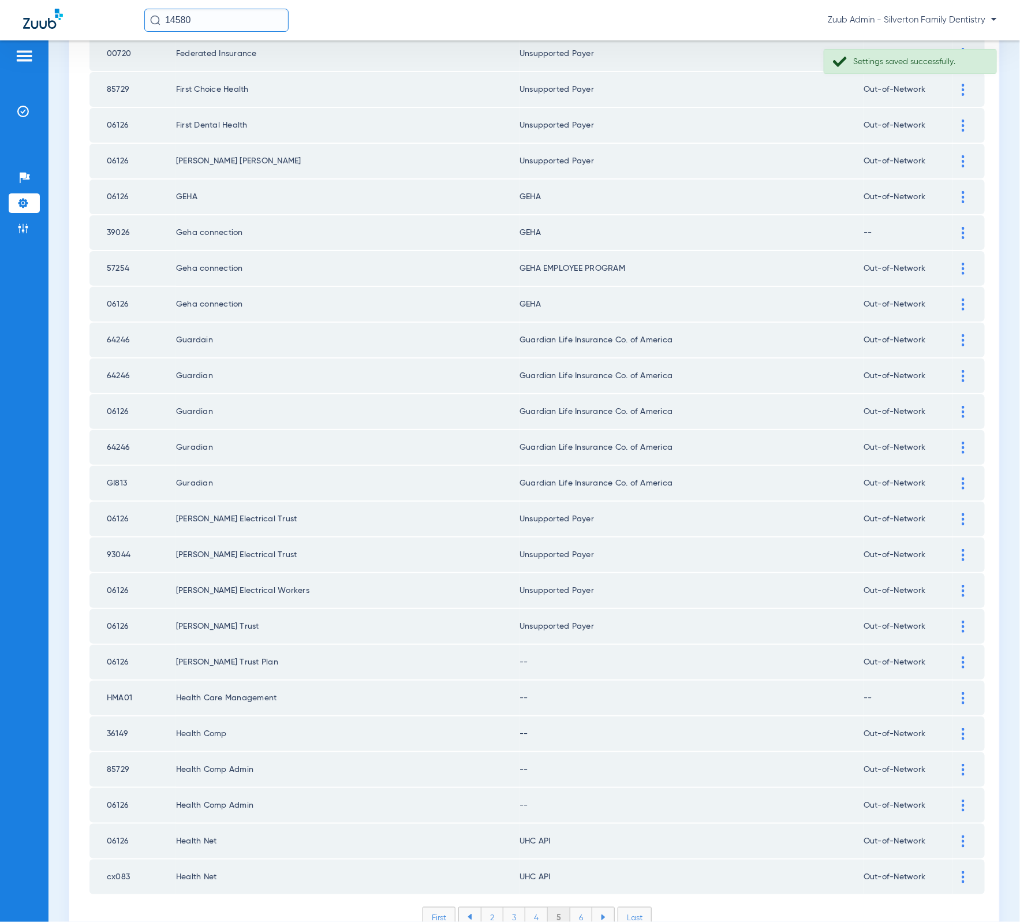
drag, startPoint x: 950, startPoint y: 613, endPoint x: 913, endPoint y: 633, distance: 42.6
click at [953, 656] on div at bounding box center [963, 662] width 20 height 12
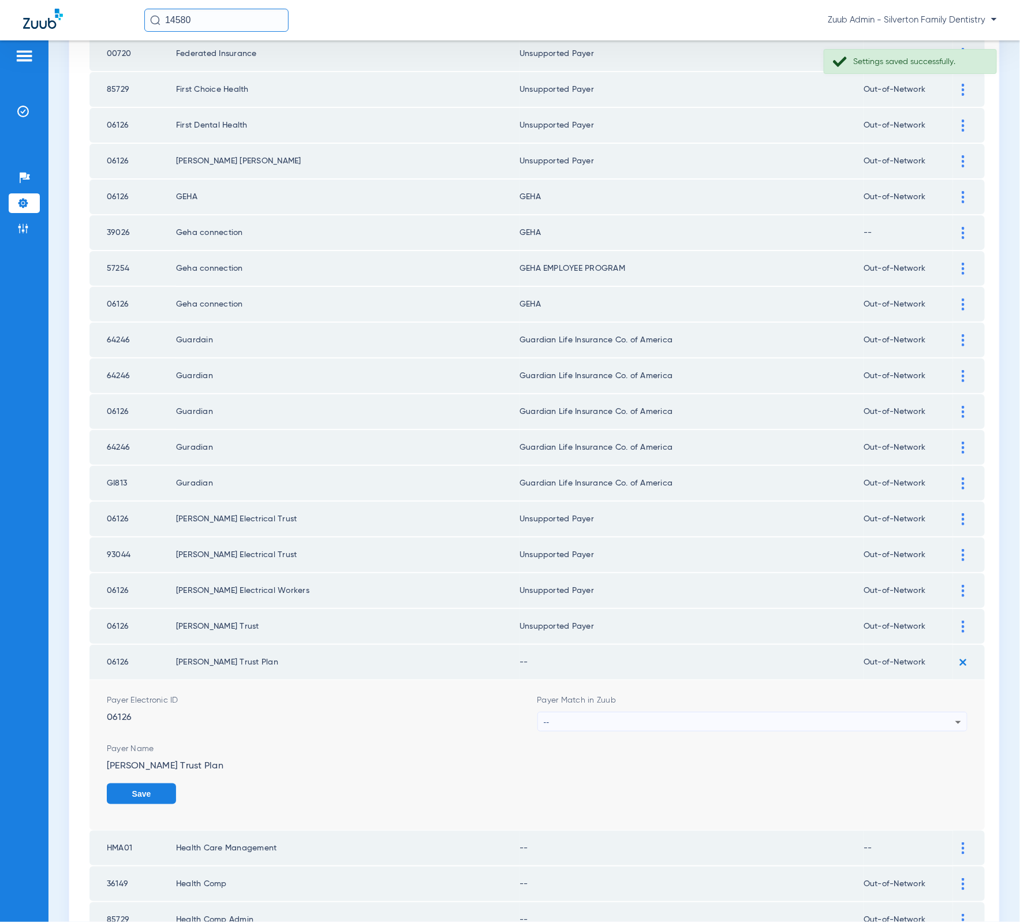
click at [705, 685] on form "Payer Electronic ID 06126 Payer Match in Zuub -- Payer Name Harrison Trust Plan…" at bounding box center [537, 755] width 861 height 150
click at [706, 712] on div "--" at bounding box center [750, 722] width 412 height 20
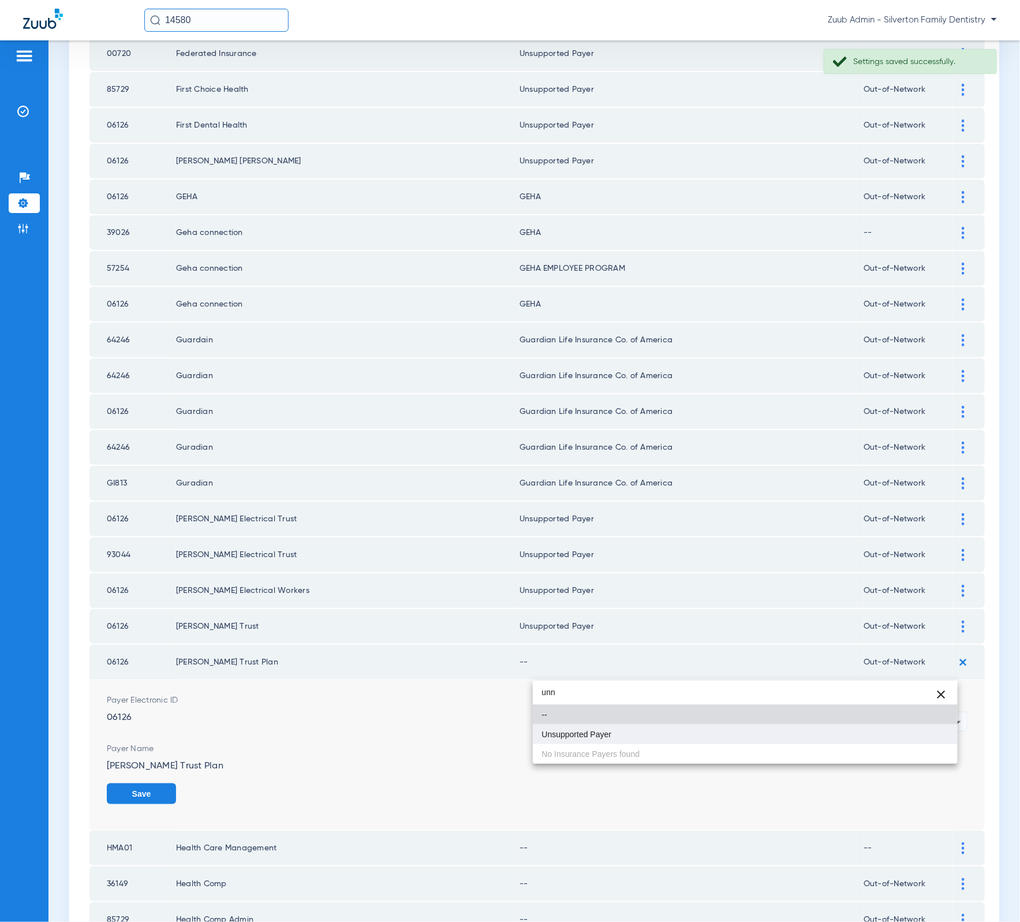
type input "unn"
click at [797, 728] on mat-option "Unsupported Payer" at bounding box center [745, 734] width 425 height 20
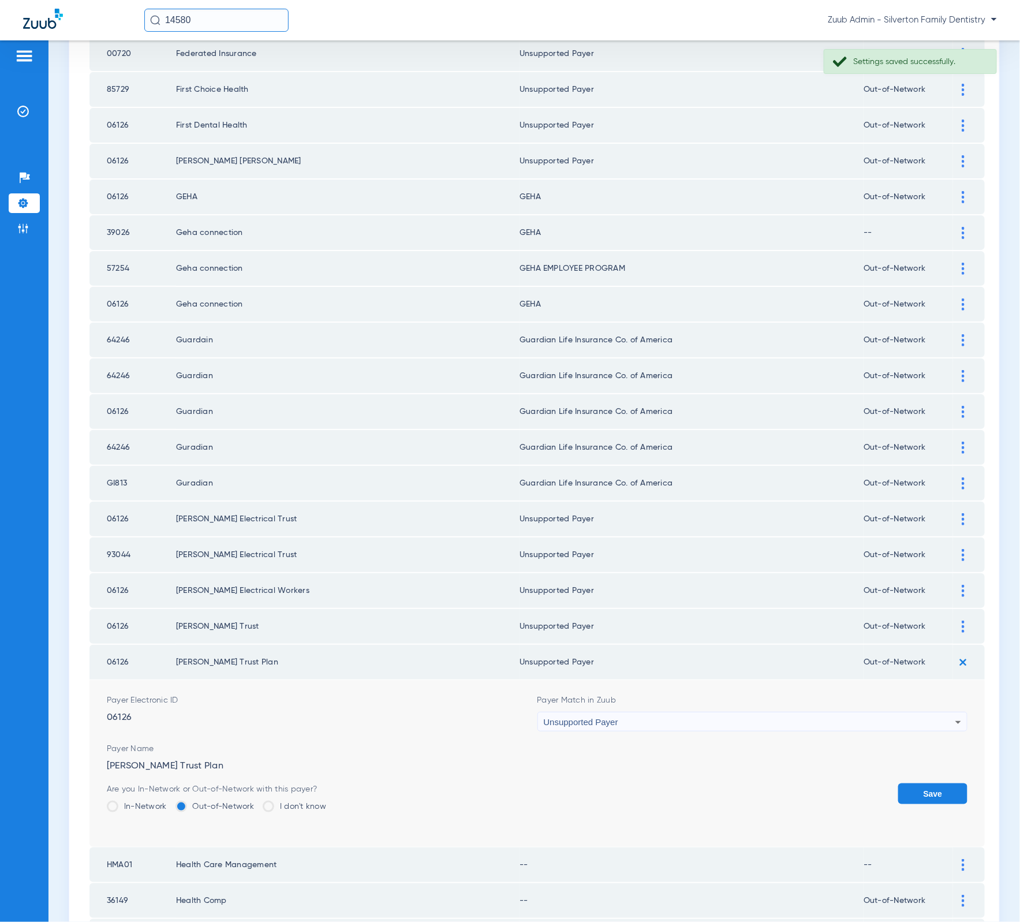
click at [928, 783] on button "Save" at bounding box center [932, 793] width 69 height 21
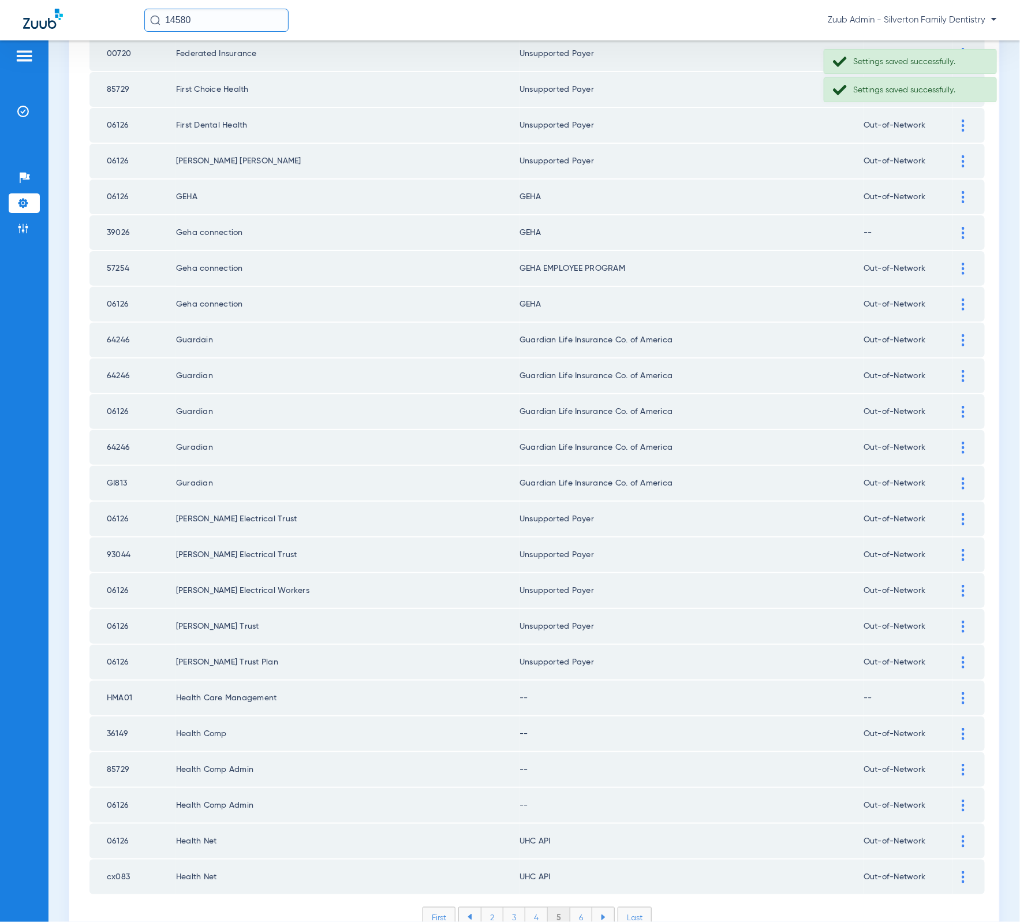
click at [962, 692] on img at bounding box center [963, 698] width 3 height 12
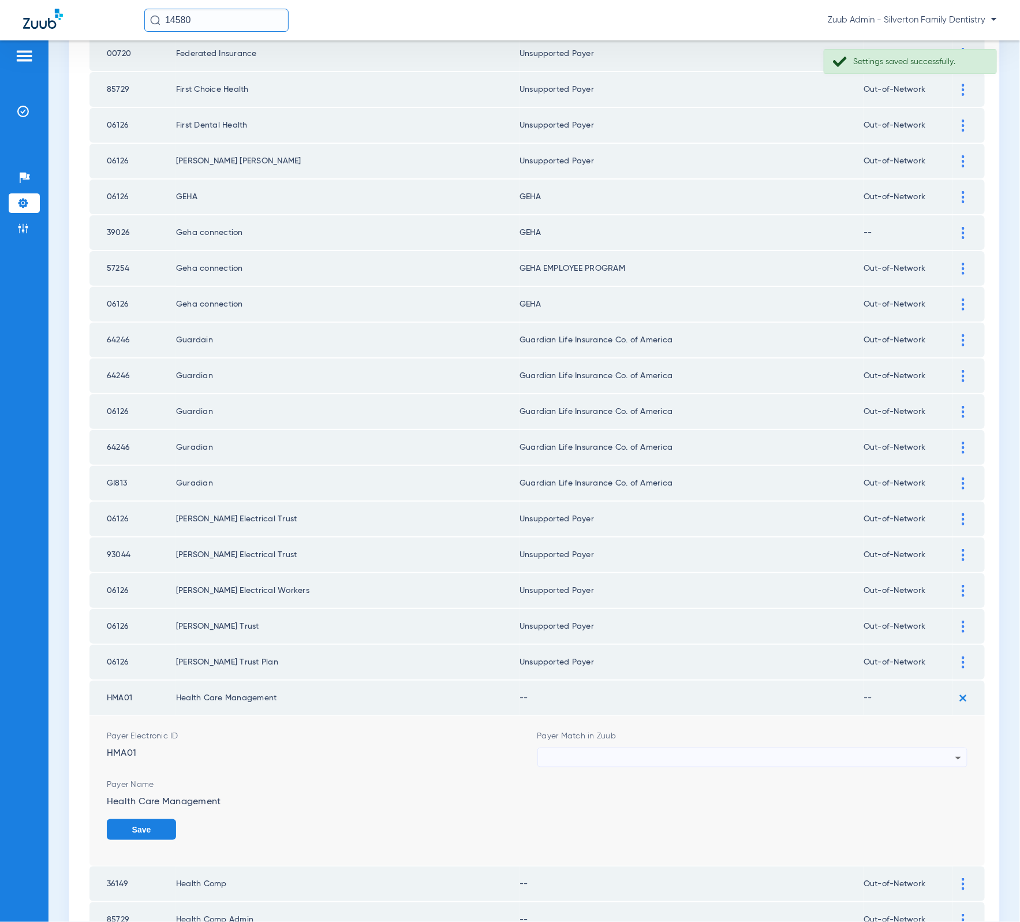
click at [582, 748] on div at bounding box center [750, 758] width 412 height 20
type input "unn"
click at [124, 641] on div at bounding box center [510, 461] width 1020 height 922
click at [124, 681] on td "HMA01" at bounding box center [132, 698] width 87 height 35
copy td "HMA01"
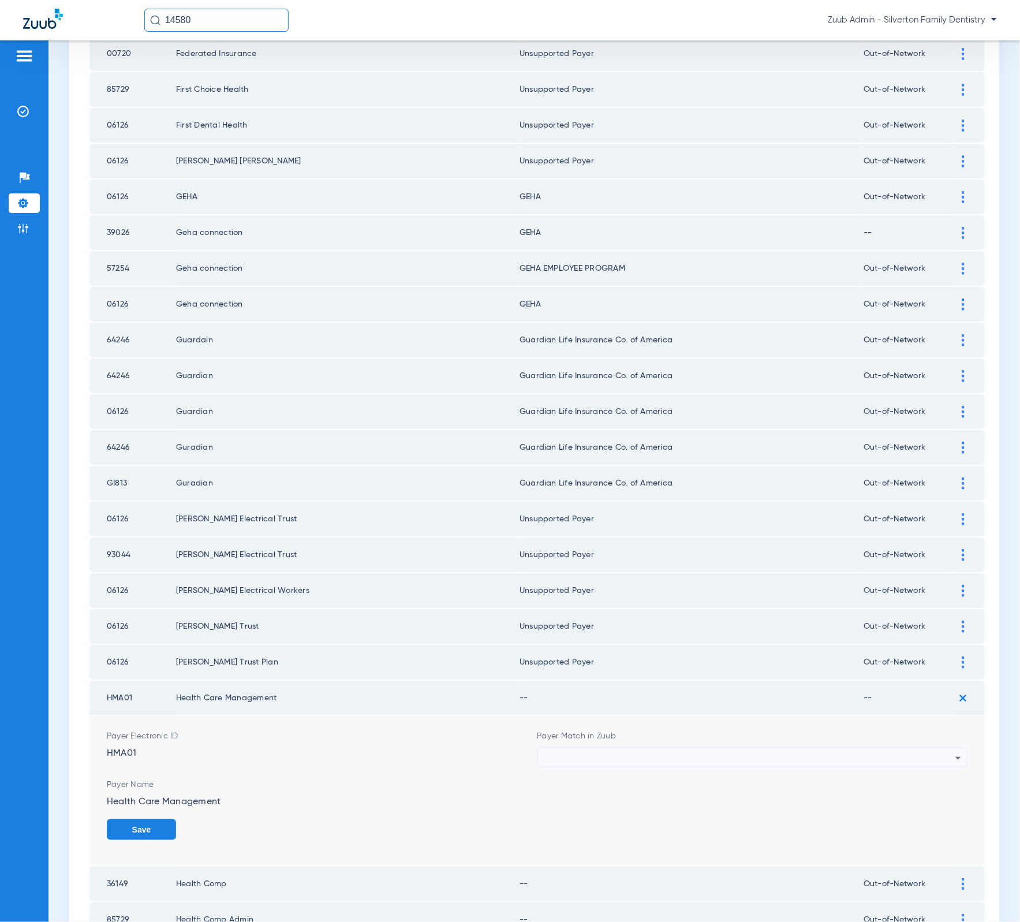
click at [692, 748] on div at bounding box center [750, 758] width 412 height 20
type input "managmenrt"
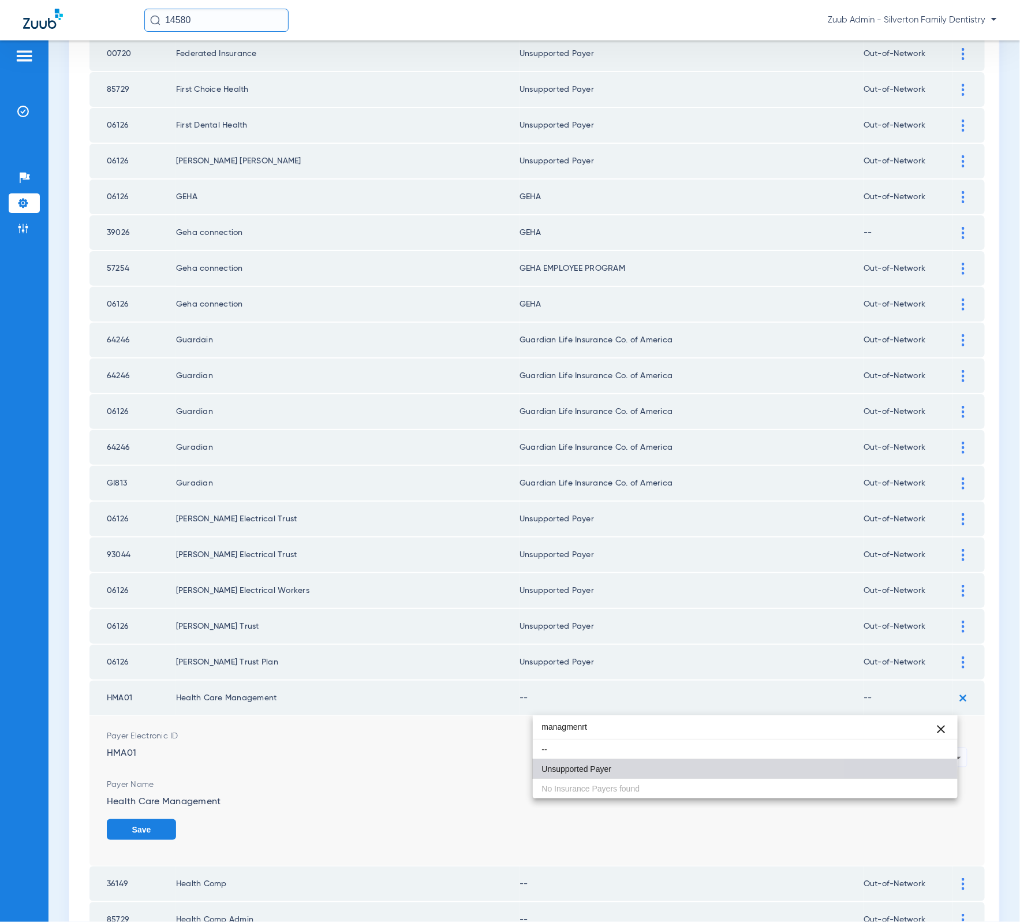
click at [681, 772] on mat-option "Unsupported Payer" at bounding box center [745, 769] width 425 height 20
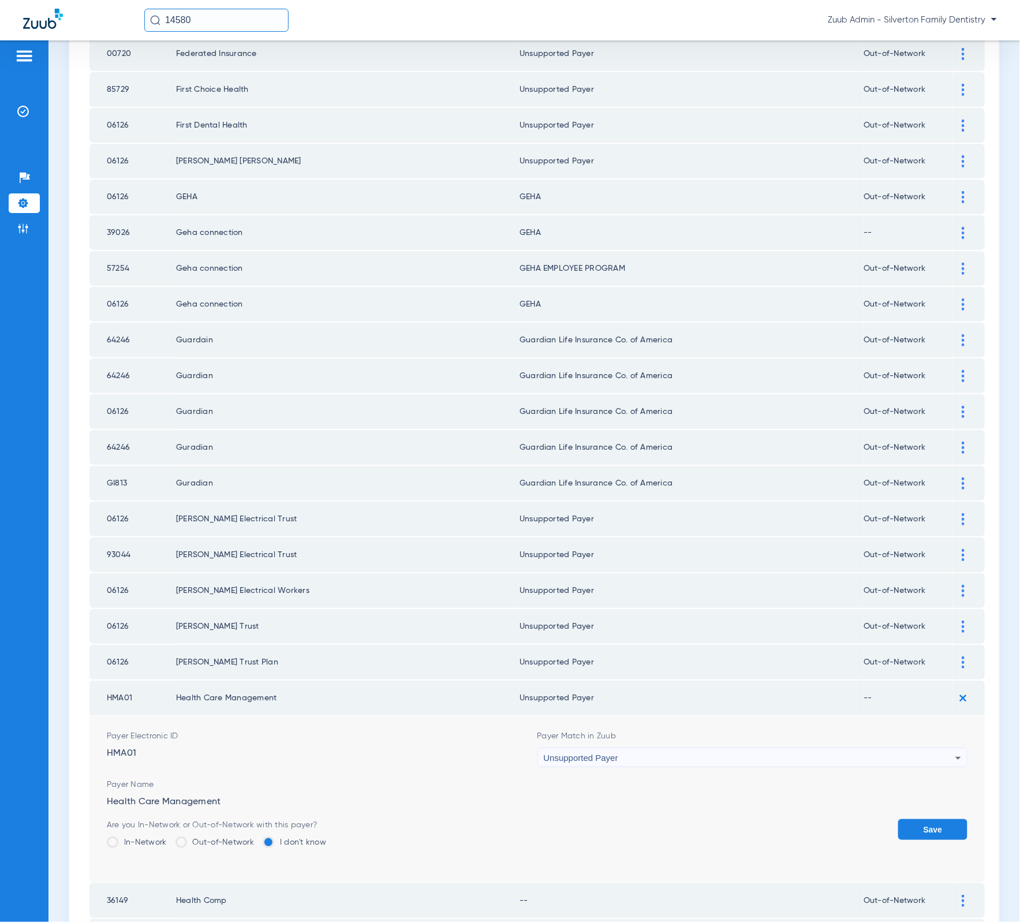
click at [915, 819] on div "Save" at bounding box center [932, 838] width 69 height 38
click at [898, 819] on button "Save" at bounding box center [932, 829] width 69 height 21
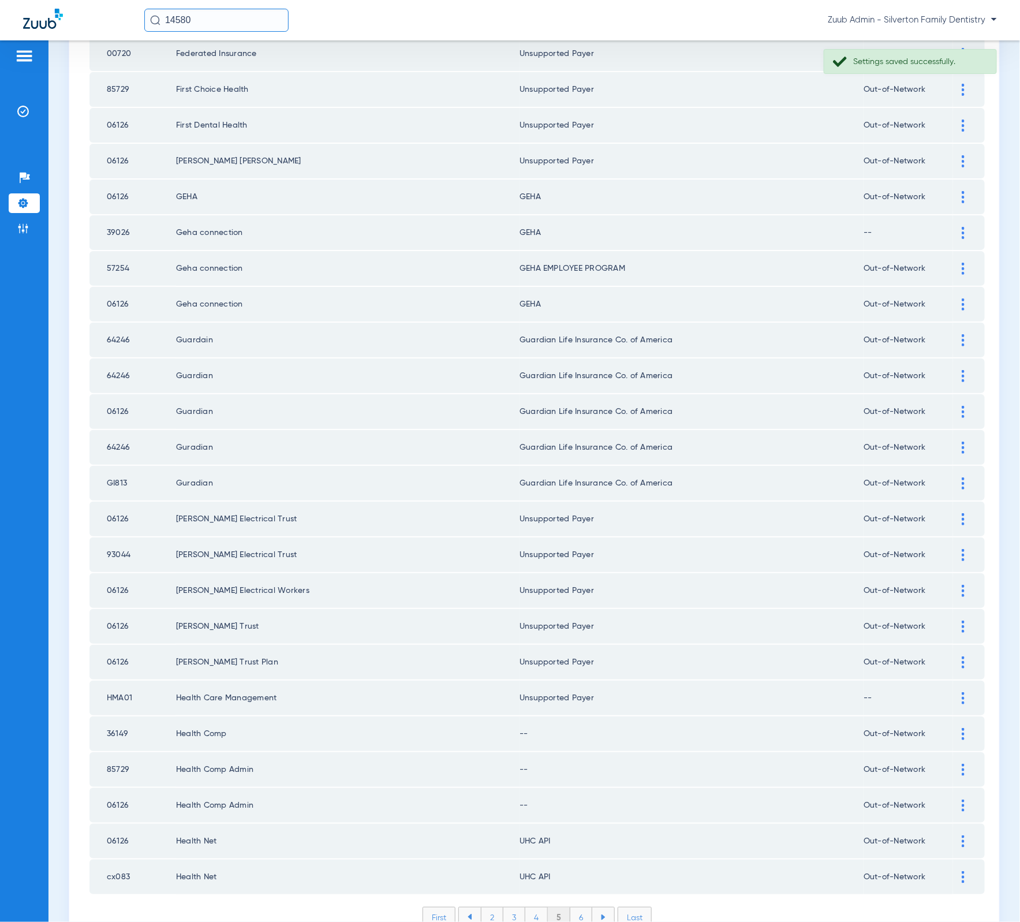
click at [957, 728] on div at bounding box center [963, 734] width 20 height 12
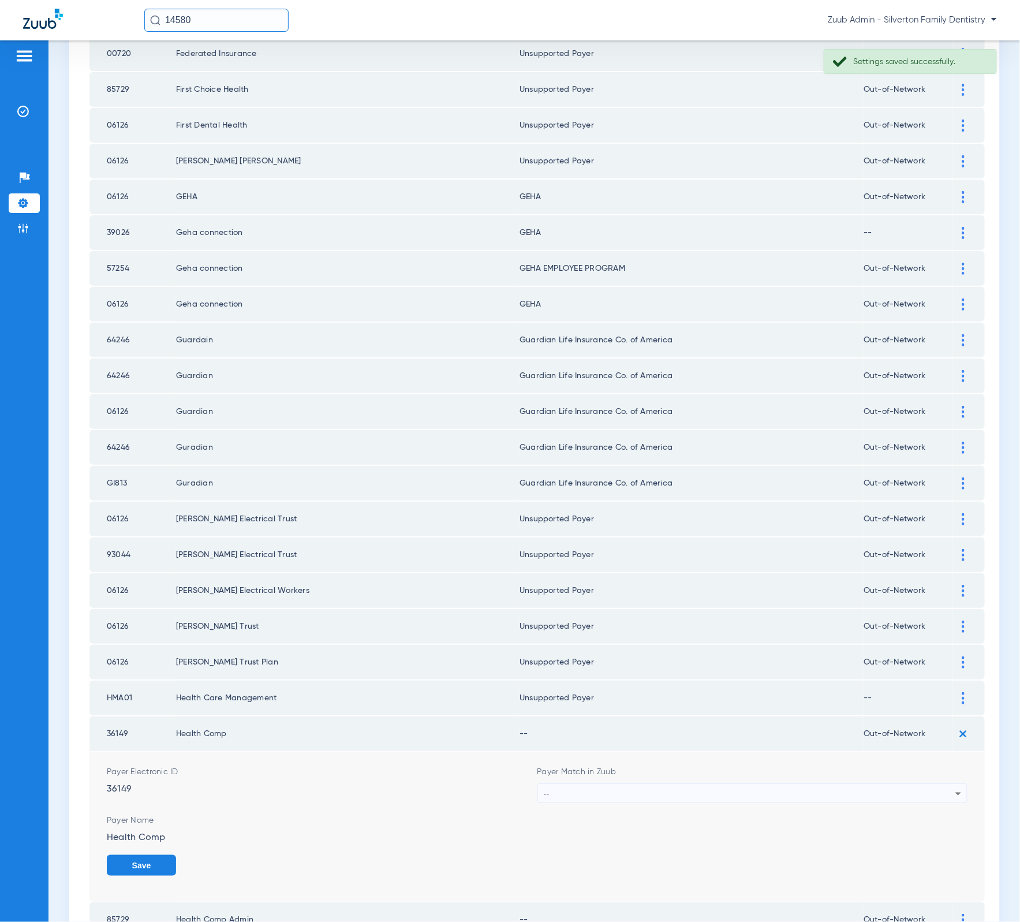
click at [736, 784] on div "--" at bounding box center [750, 794] width 412 height 20
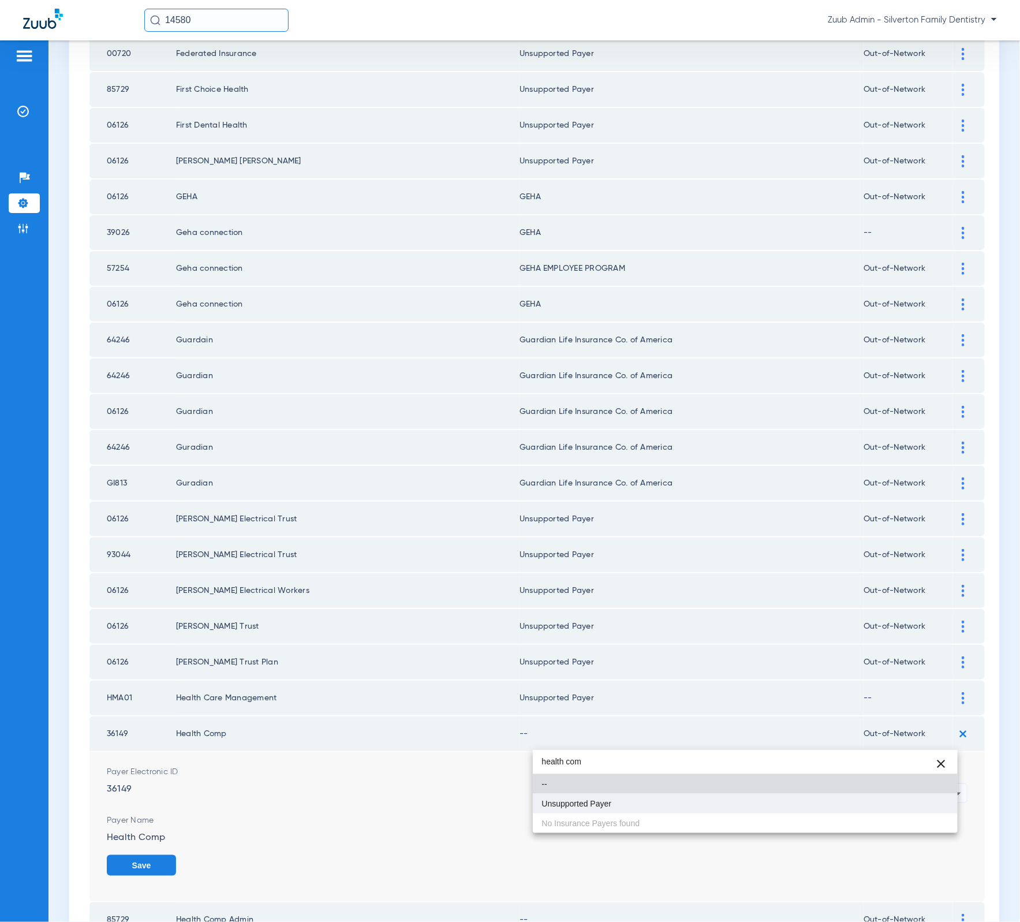
type input "health com"
click at [708, 798] on mat-option "Unsupported Payer" at bounding box center [745, 804] width 425 height 20
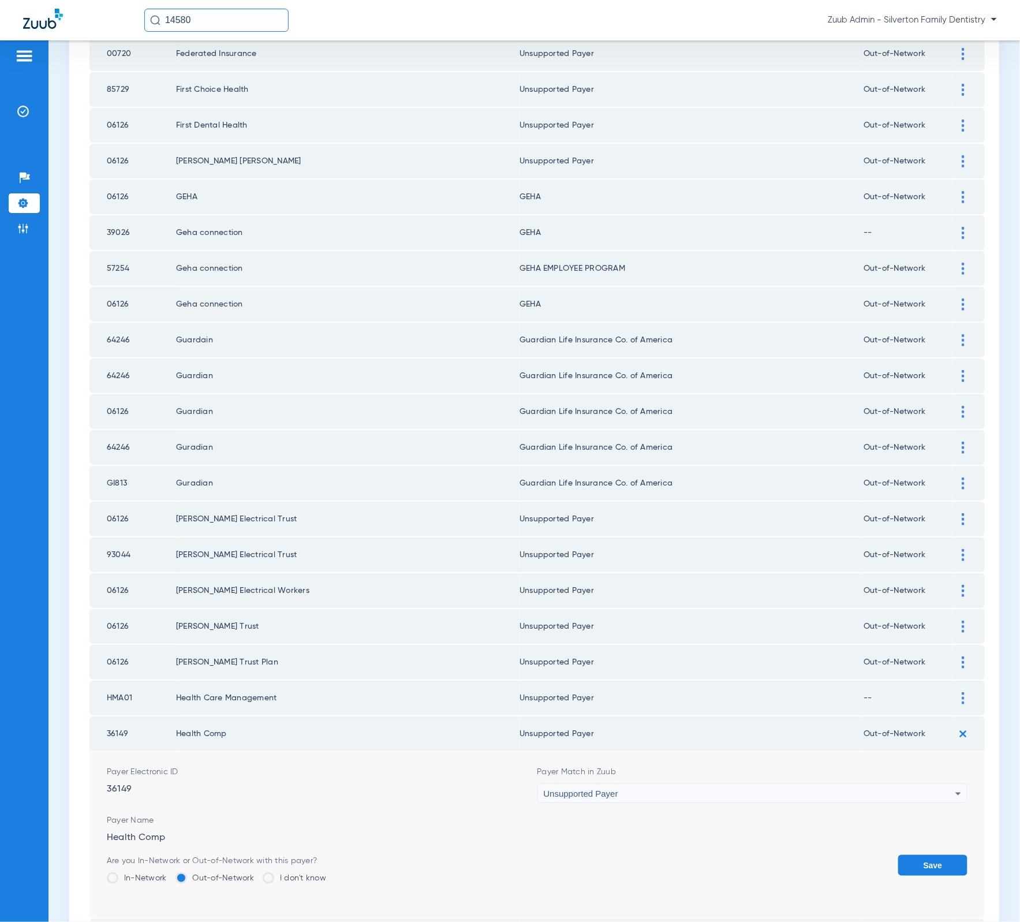
click at [914, 855] on button "Save" at bounding box center [932, 865] width 69 height 21
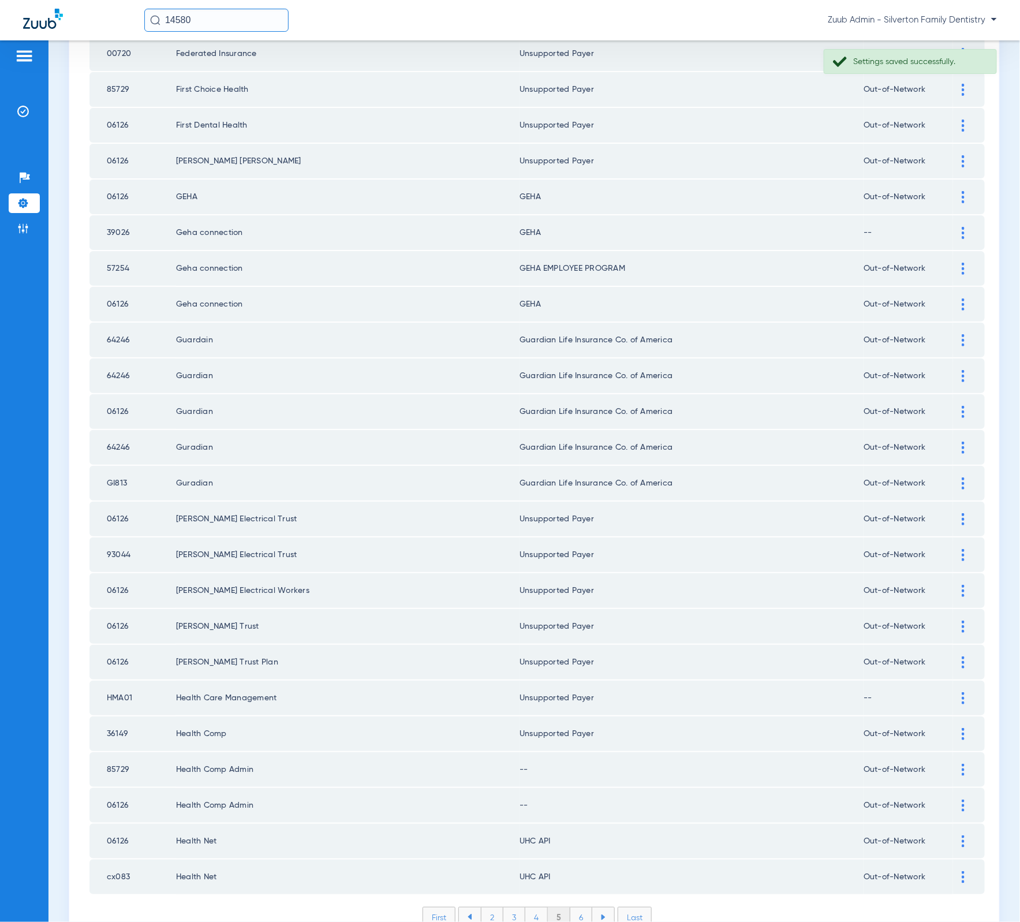
click at [962, 764] on img at bounding box center [963, 770] width 3 height 12
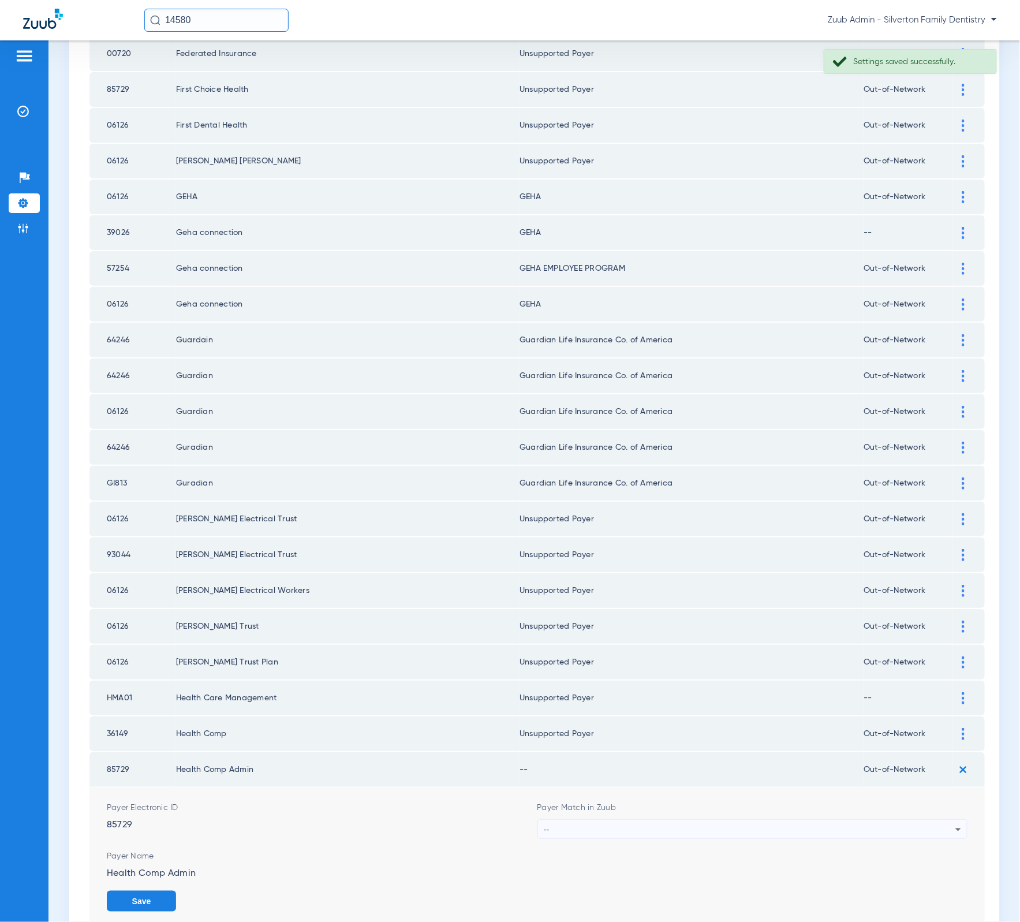
click at [824, 820] on div "--" at bounding box center [750, 830] width 412 height 20
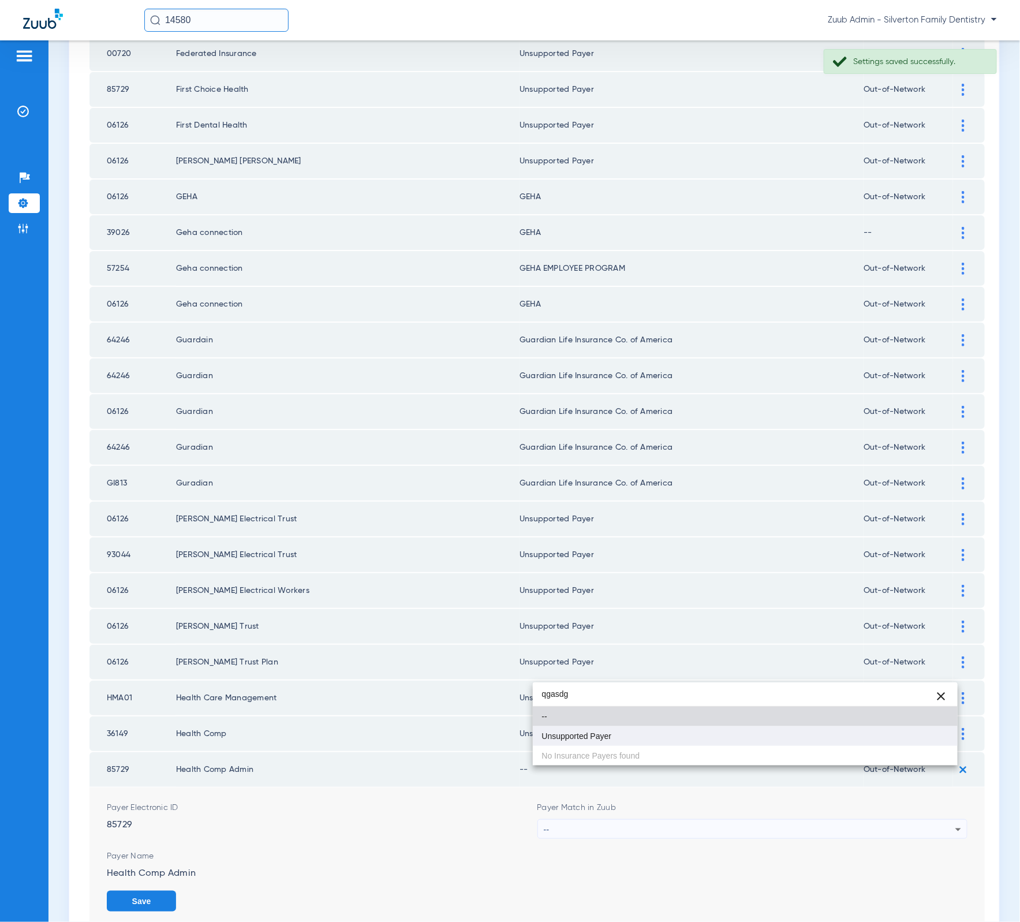
type input "qgasdg"
click at [708, 736] on mat-option "Unsupported Payer" at bounding box center [745, 736] width 425 height 20
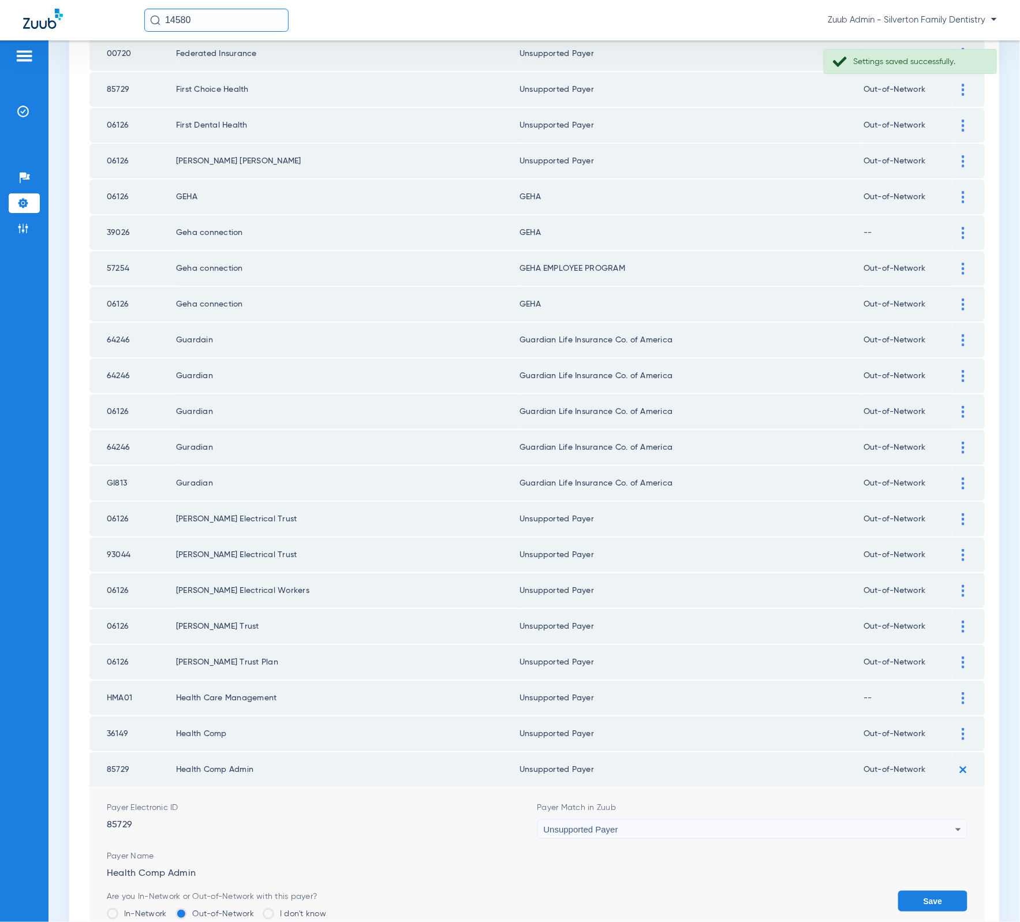
click at [910, 891] on button "Save" at bounding box center [932, 901] width 69 height 21
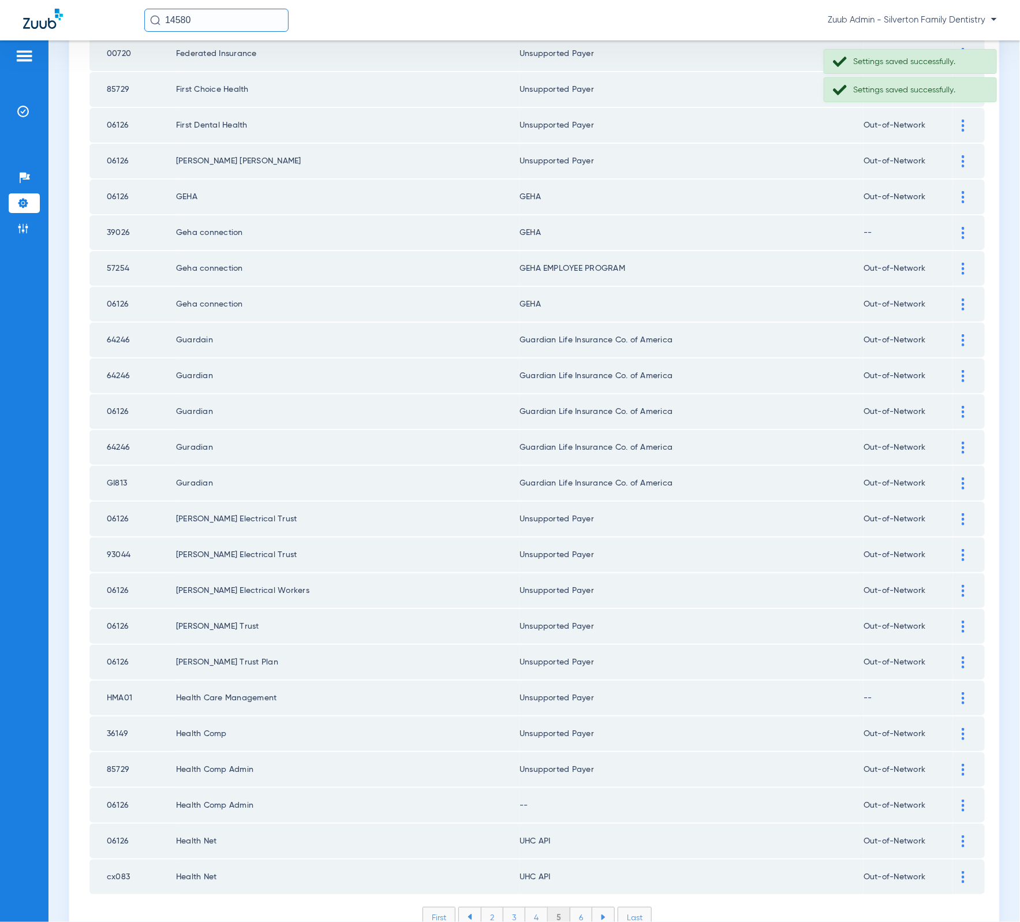
click at [953, 799] on div at bounding box center [963, 805] width 20 height 12
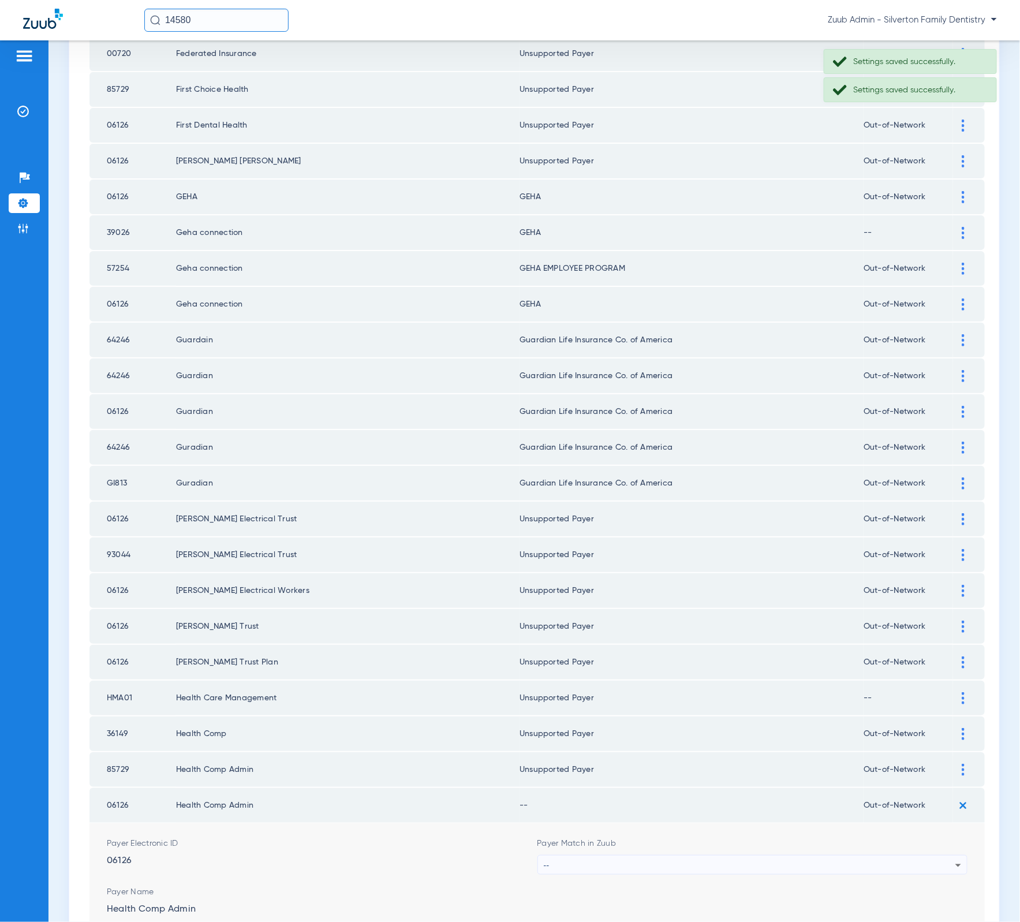
click at [747, 855] on div "--" at bounding box center [750, 865] width 412 height 20
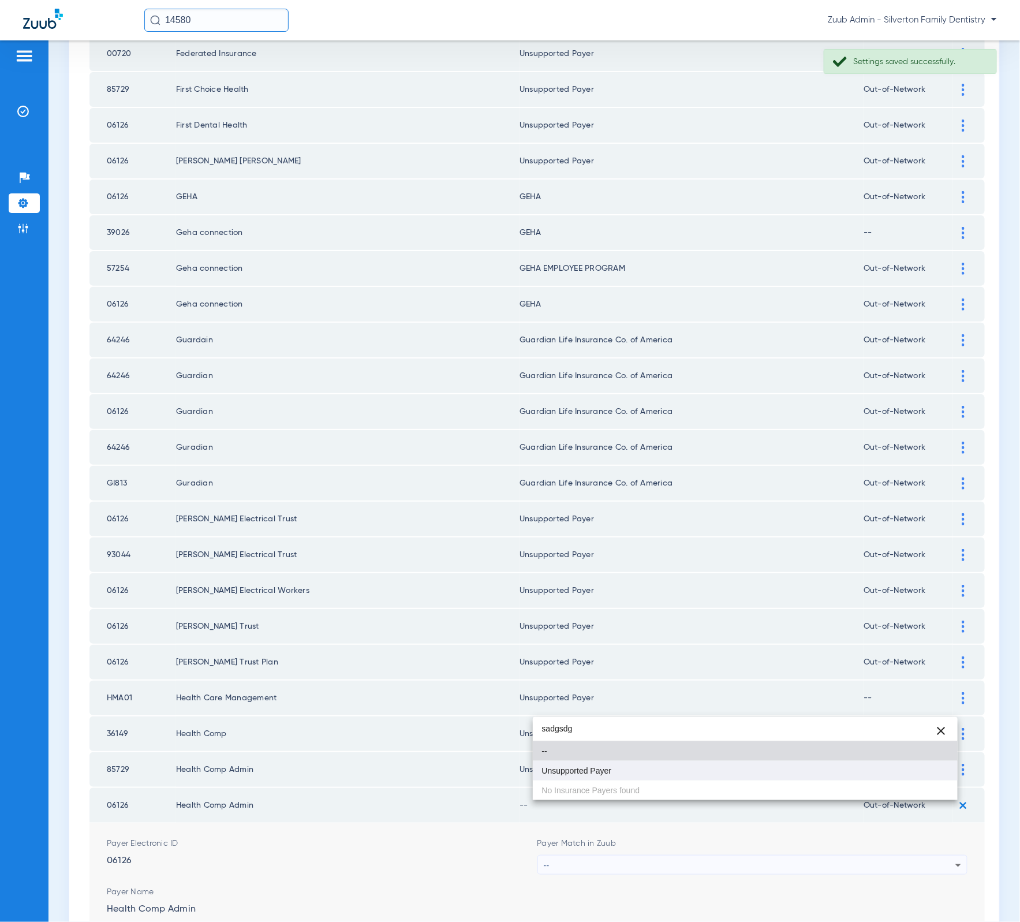
type input "sadgsdg"
drag, startPoint x: 711, startPoint y: 765, endPoint x: 803, endPoint y: 805, distance: 101.3
click at [711, 765] on mat-option "Unsupported Payer" at bounding box center [745, 771] width 425 height 20
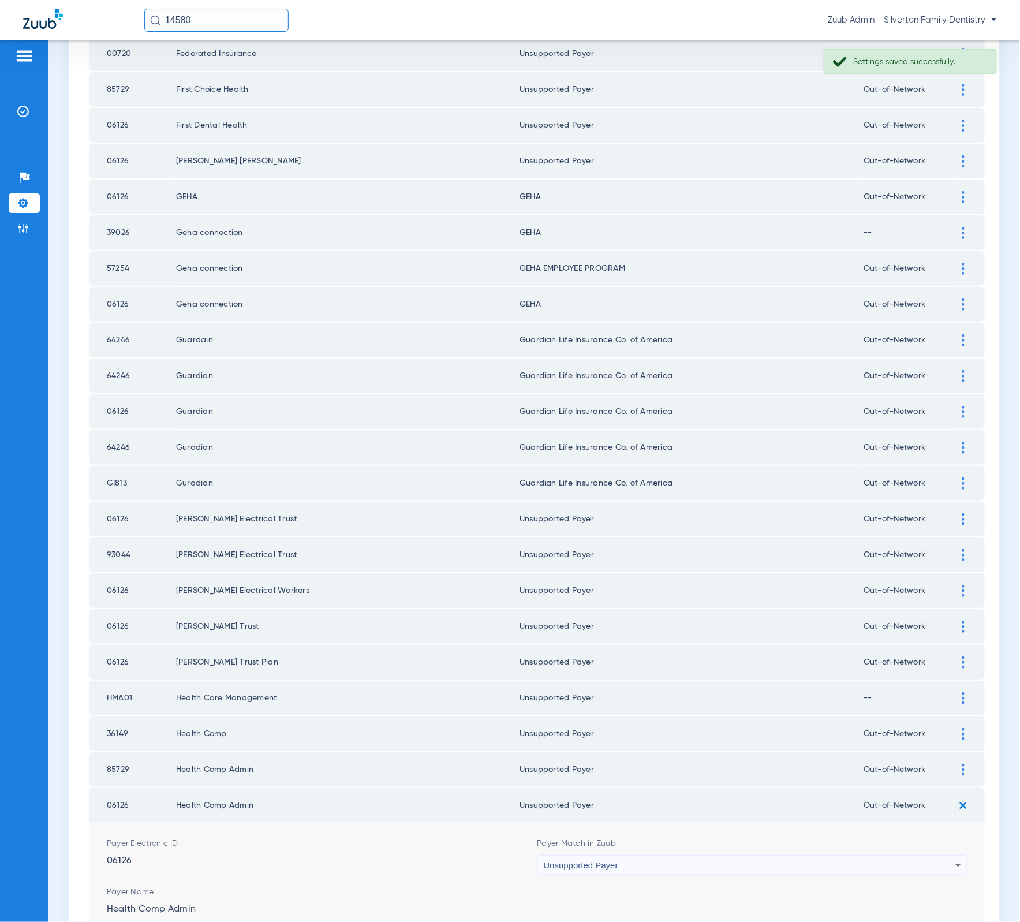
click at [919, 921] on button "Save" at bounding box center [932, 936] width 69 height 21
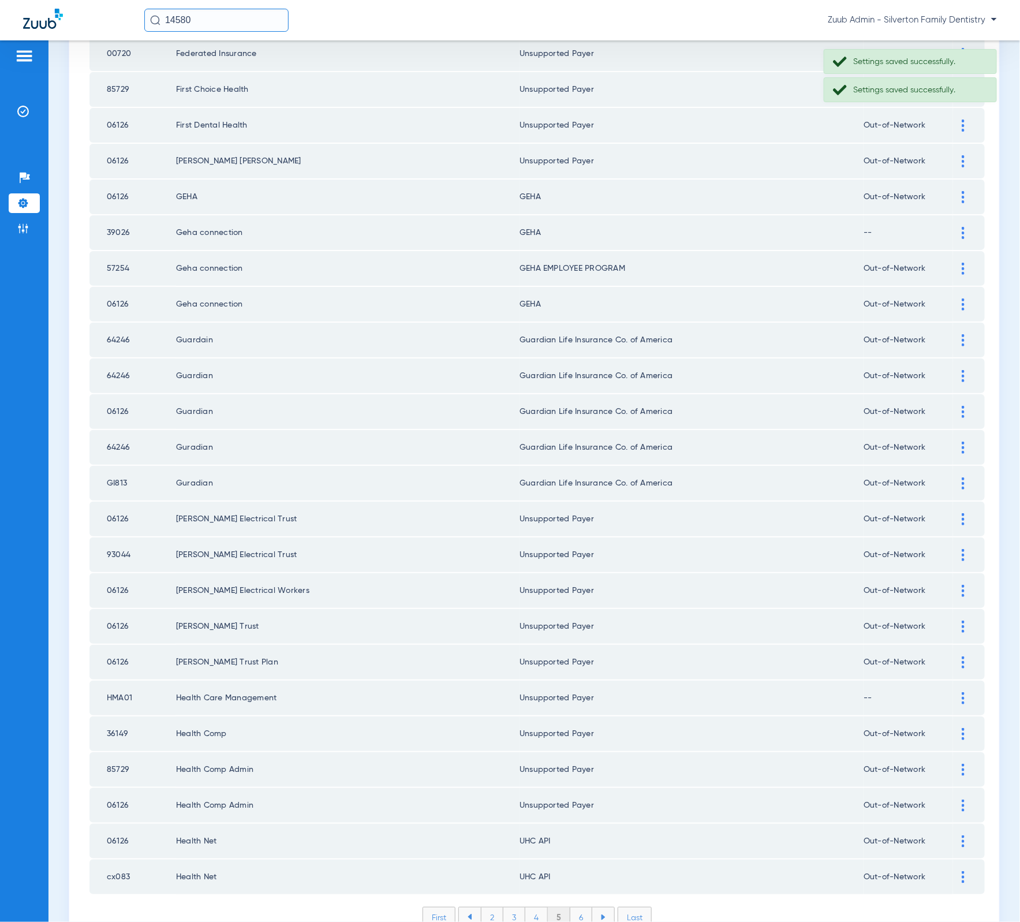
click at [573, 907] on ul "2 3 4 5 6" at bounding box center [536, 917] width 156 height 21
click at [574, 907] on li "6" at bounding box center [581, 917] width 22 height 20
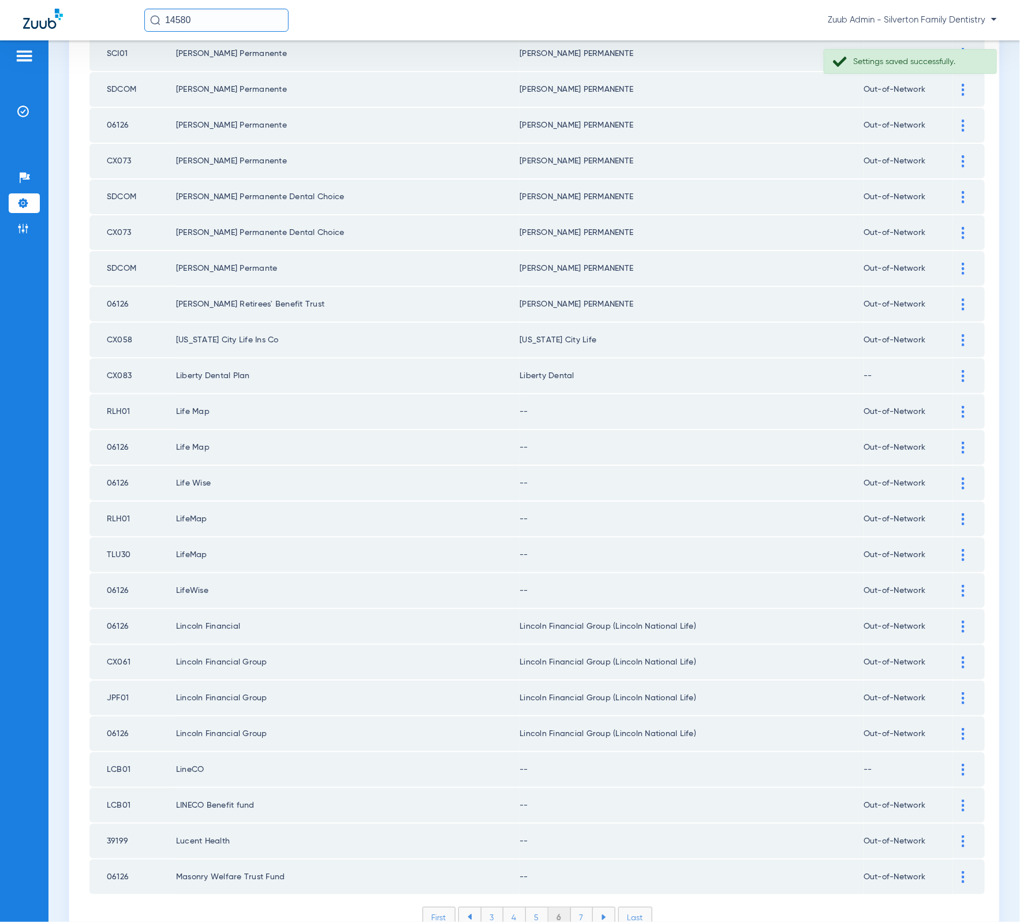
click at [530, 907] on li "5" at bounding box center [537, 917] width 23 height 20
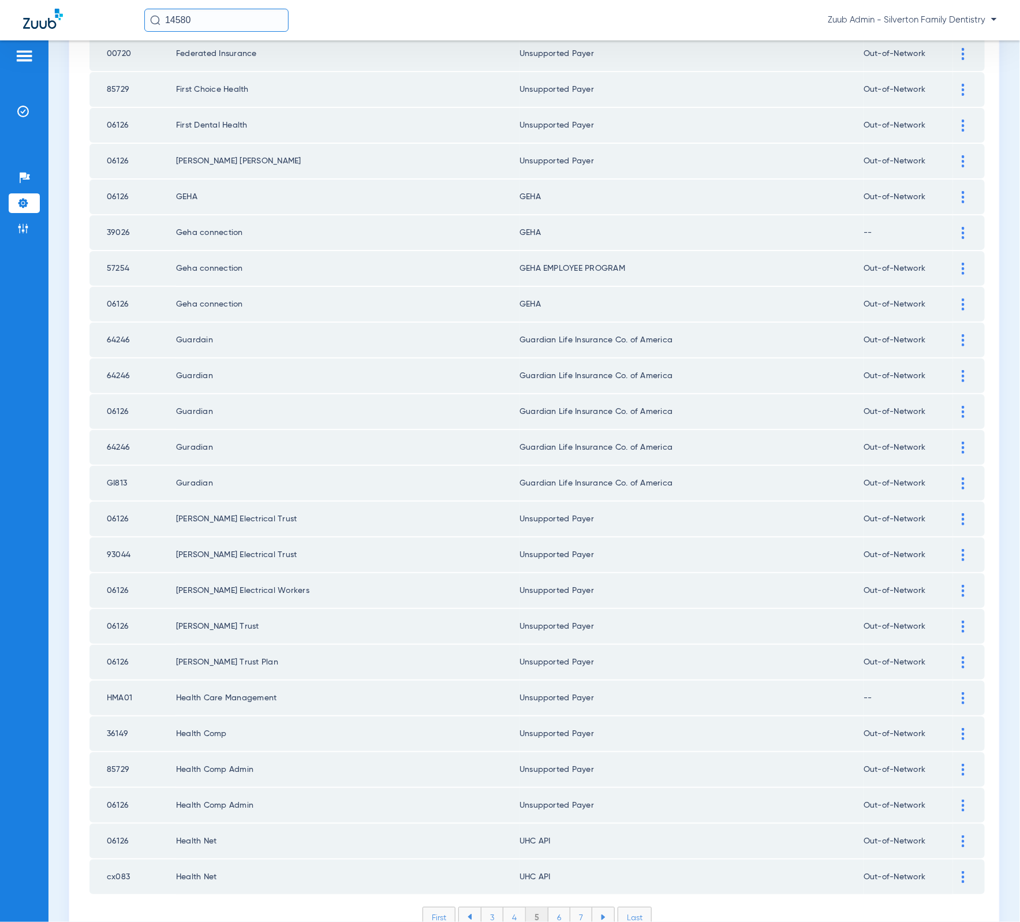
click at [533, 907] on li "5" at bounding box center [537, 917] width 23 height 20
click at [954, 835] on div at bounding box center [963, 841] width 20 height 12
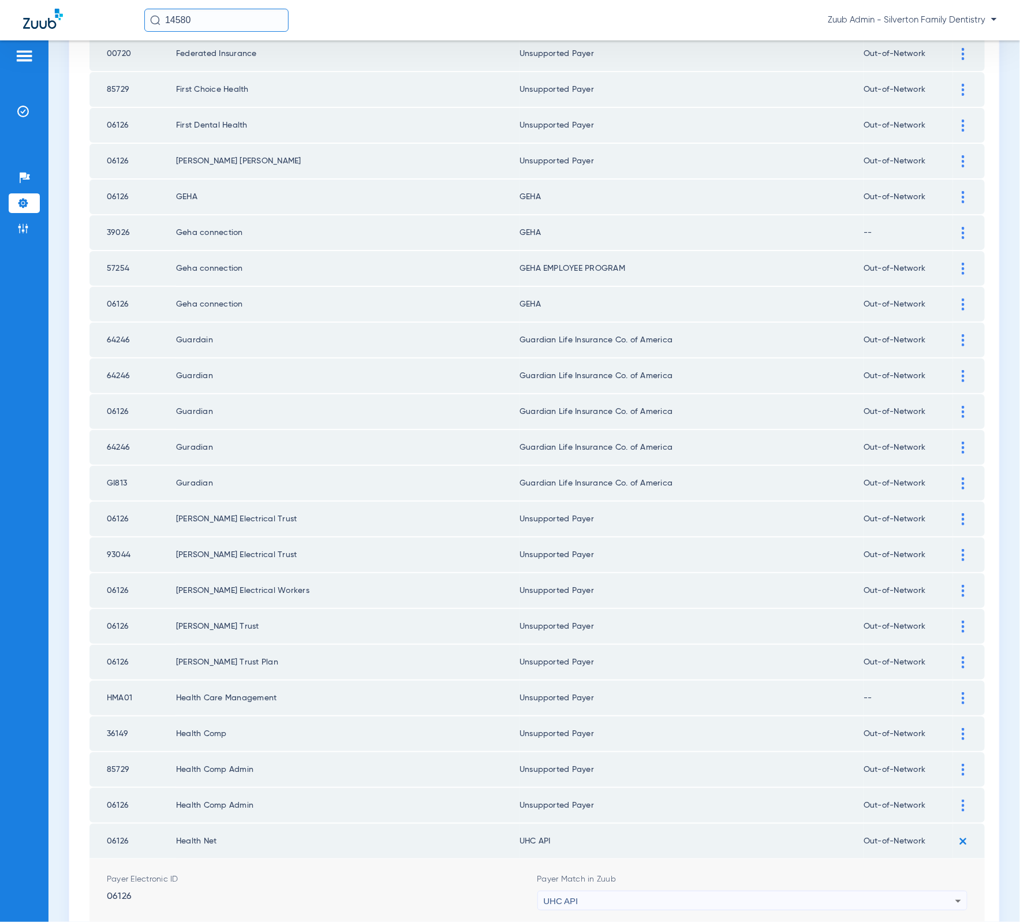
click at [801, 891] on div "UHC API" at bounding box center [750, 901] width 412 height 20
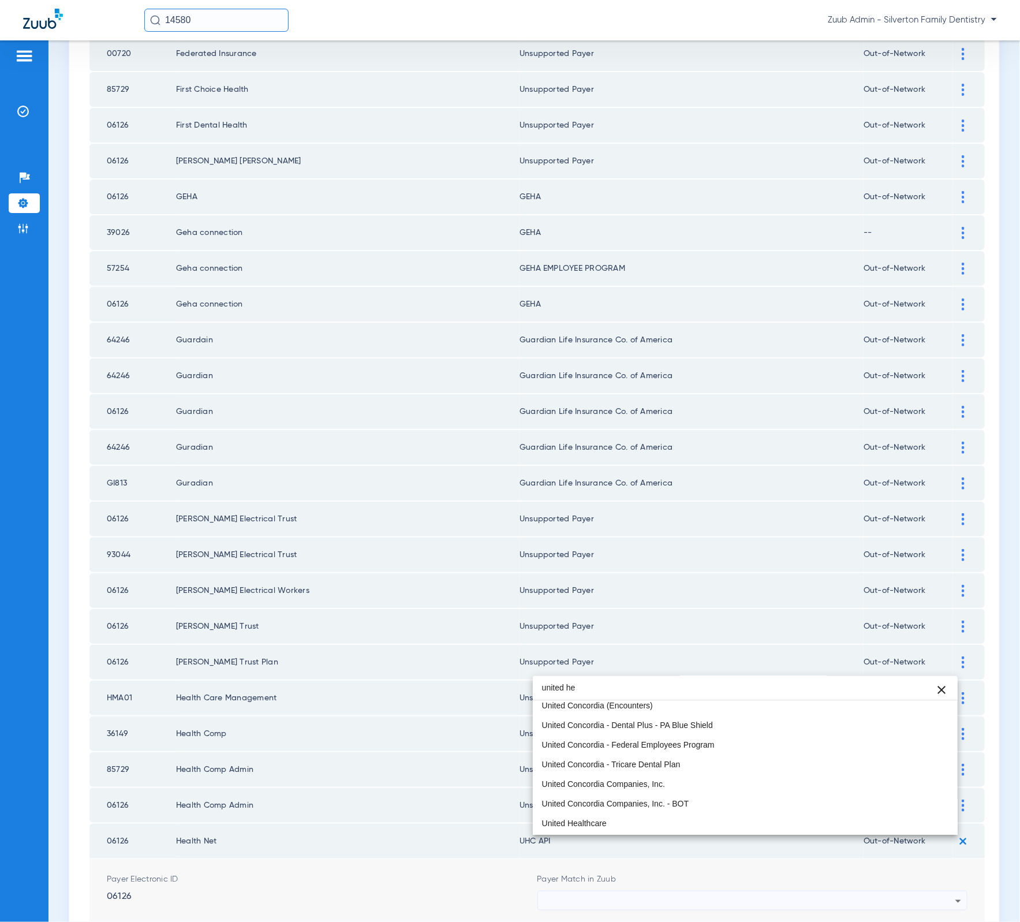
scroll to position [0, 0]
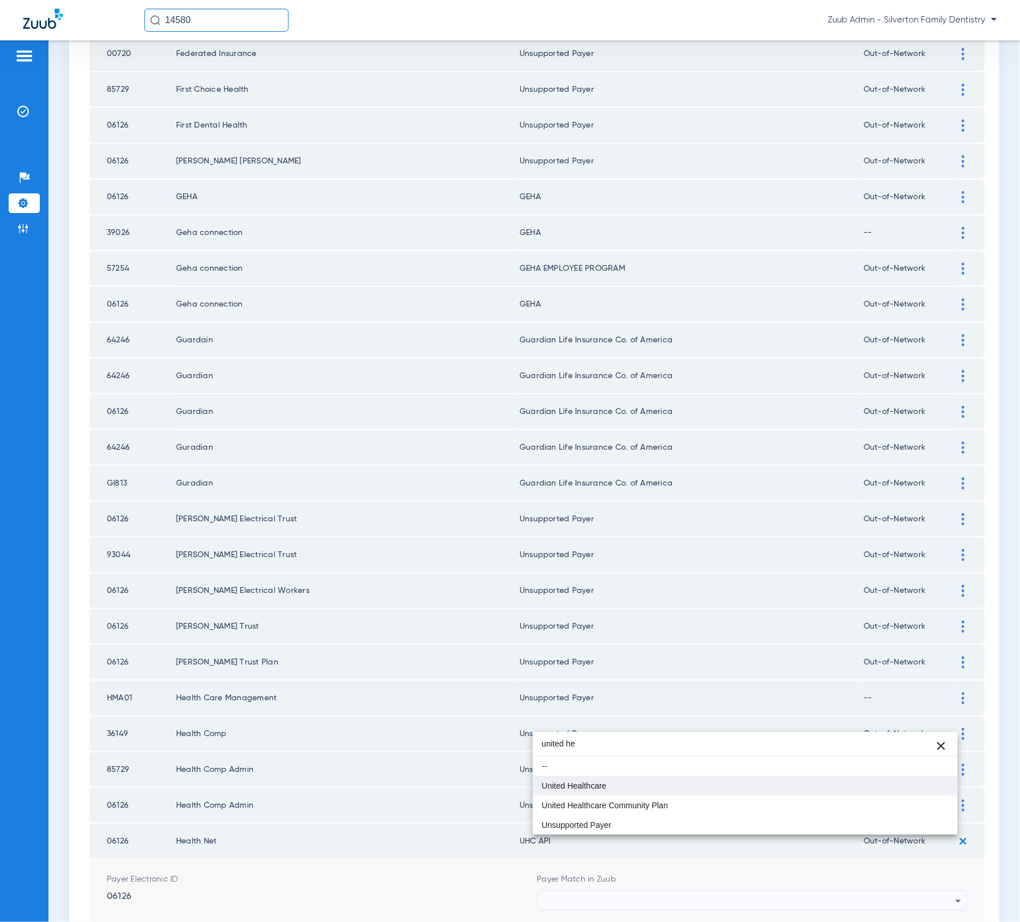
type input "united he"
click at [713, 789] on mat-option "United Healthcare" at bounding box center [745, 786] width 425 height 20
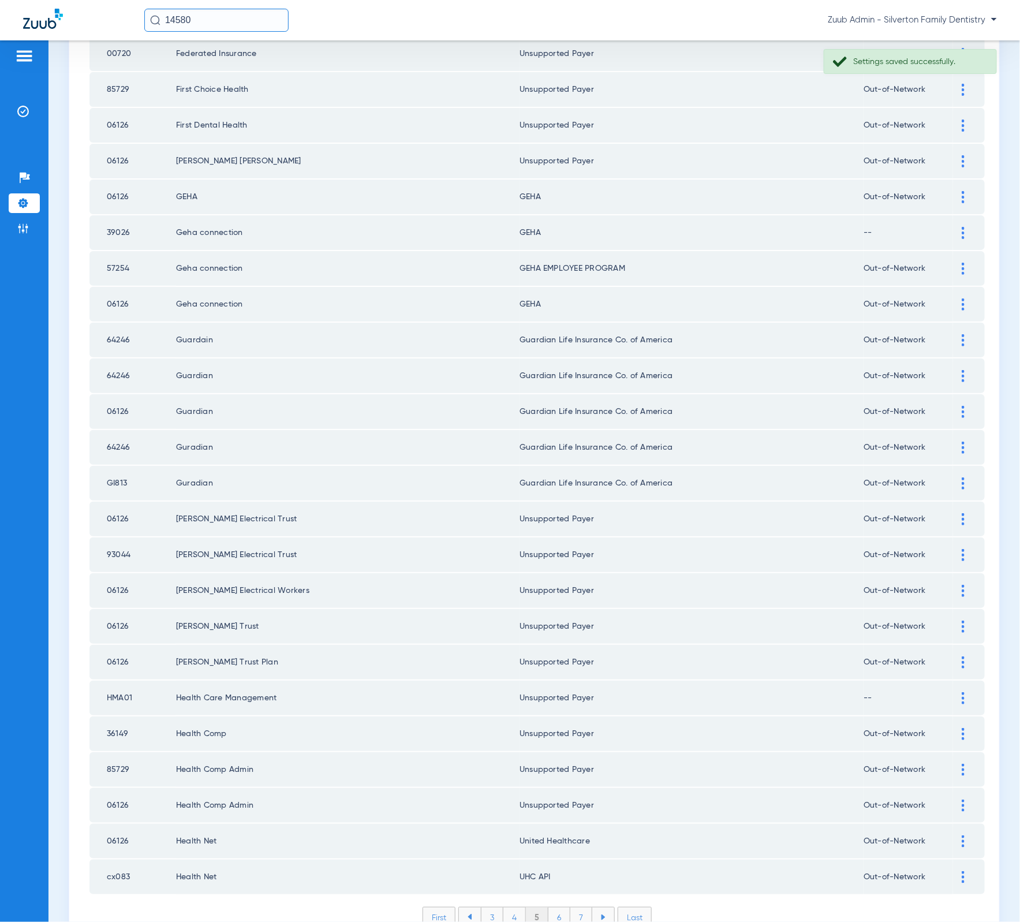
click at [955, 871] on div at bounding box center [963, 877] width 20 height 12
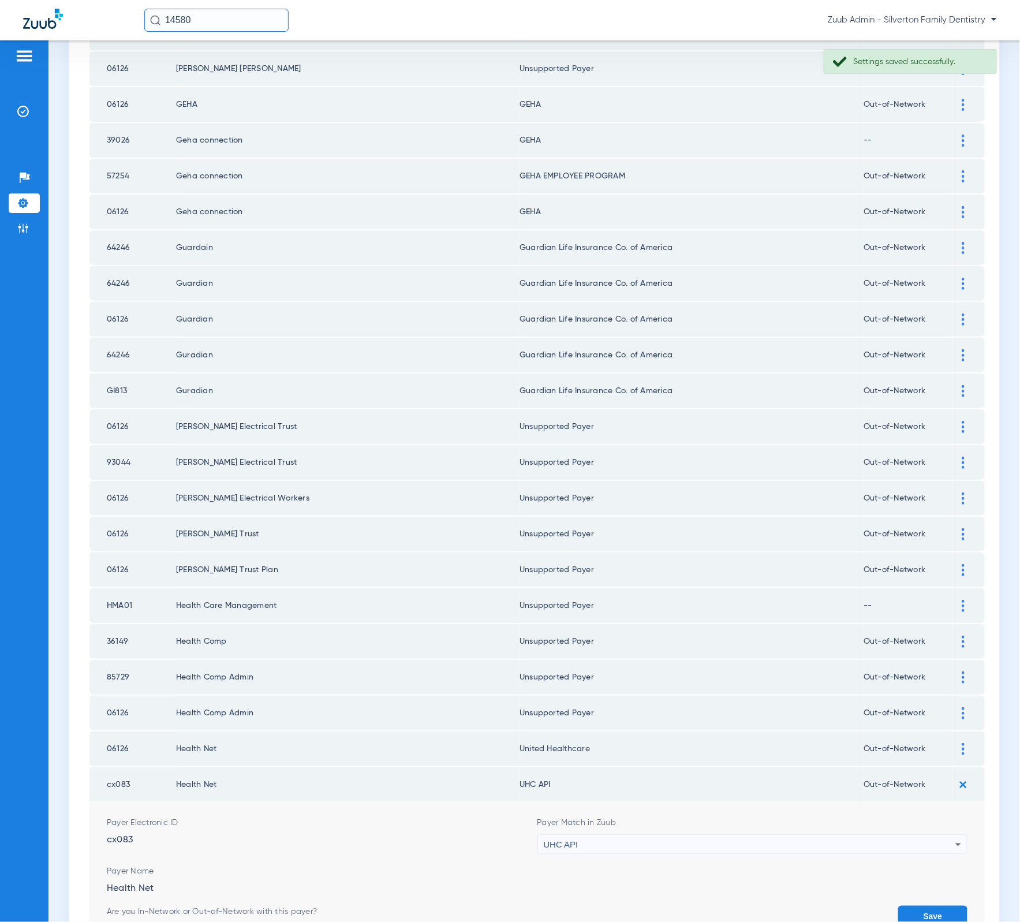
scroll to position [1273, 0]
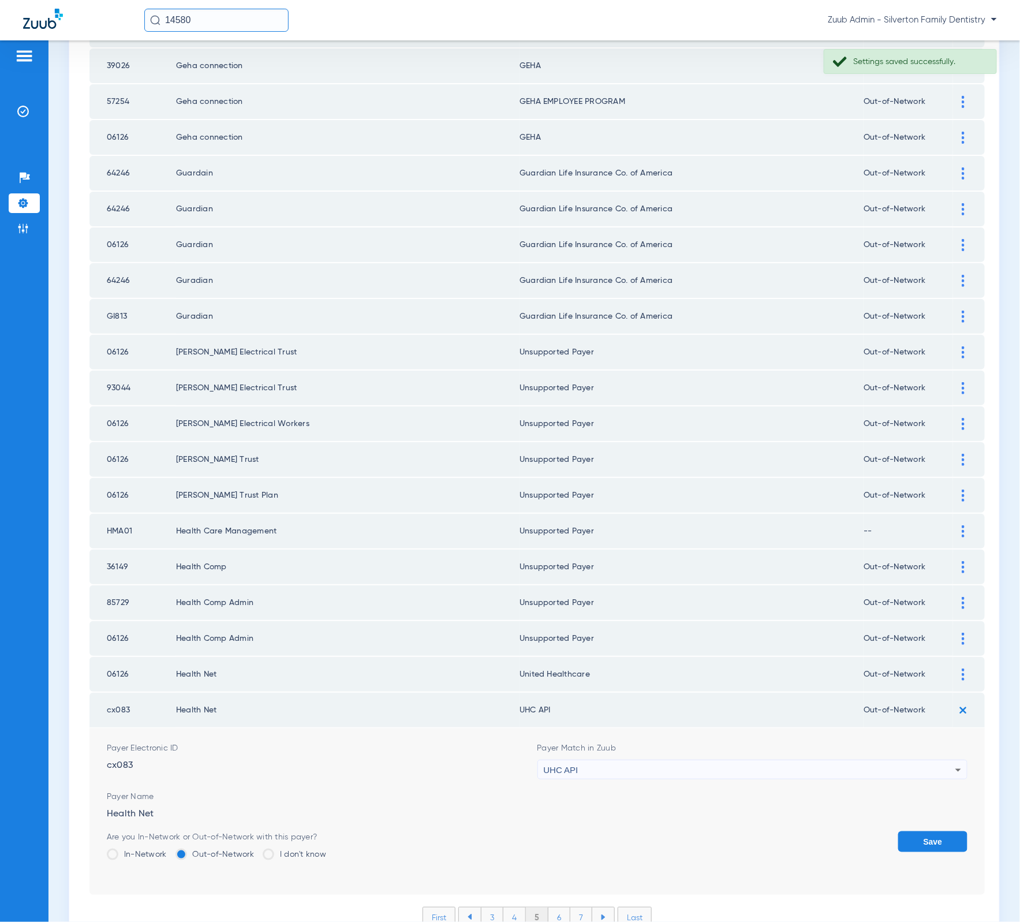
click at [649, 760] on div "UHC API" at bounding box center [750, 770] width 412 height 20
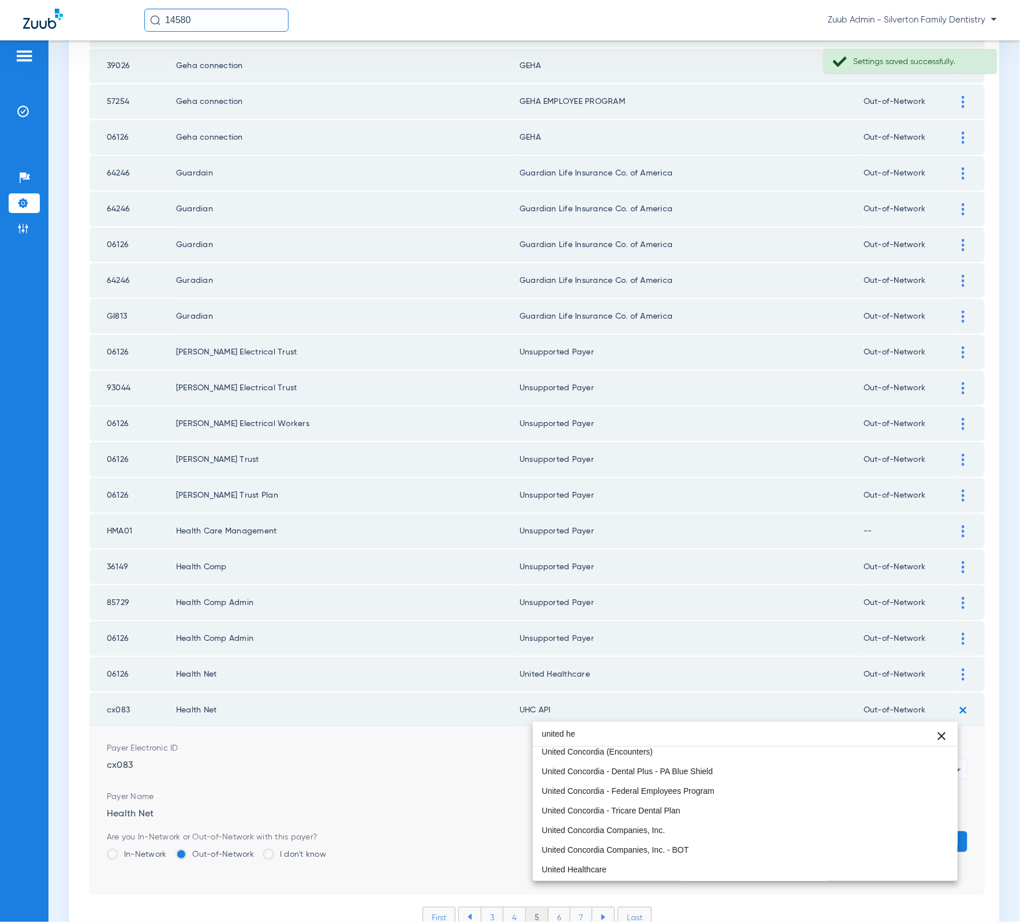
scroll to position [0, 0]
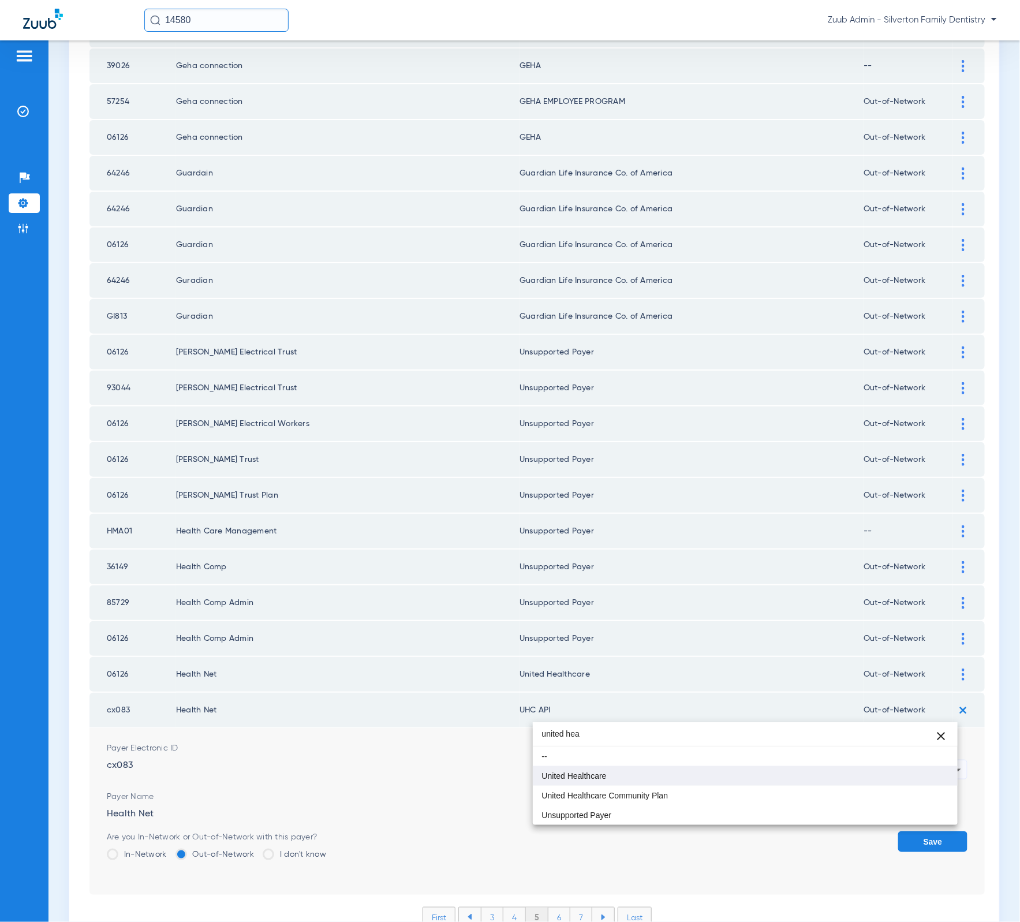
type input "united hea"
click at [628, 770] on mat-option "United Healthcare" at bounding box center [745, 776] width 425 height 20
click at [899, 831] on button "Save" at bounding box center [932, 841] width 69 height 21
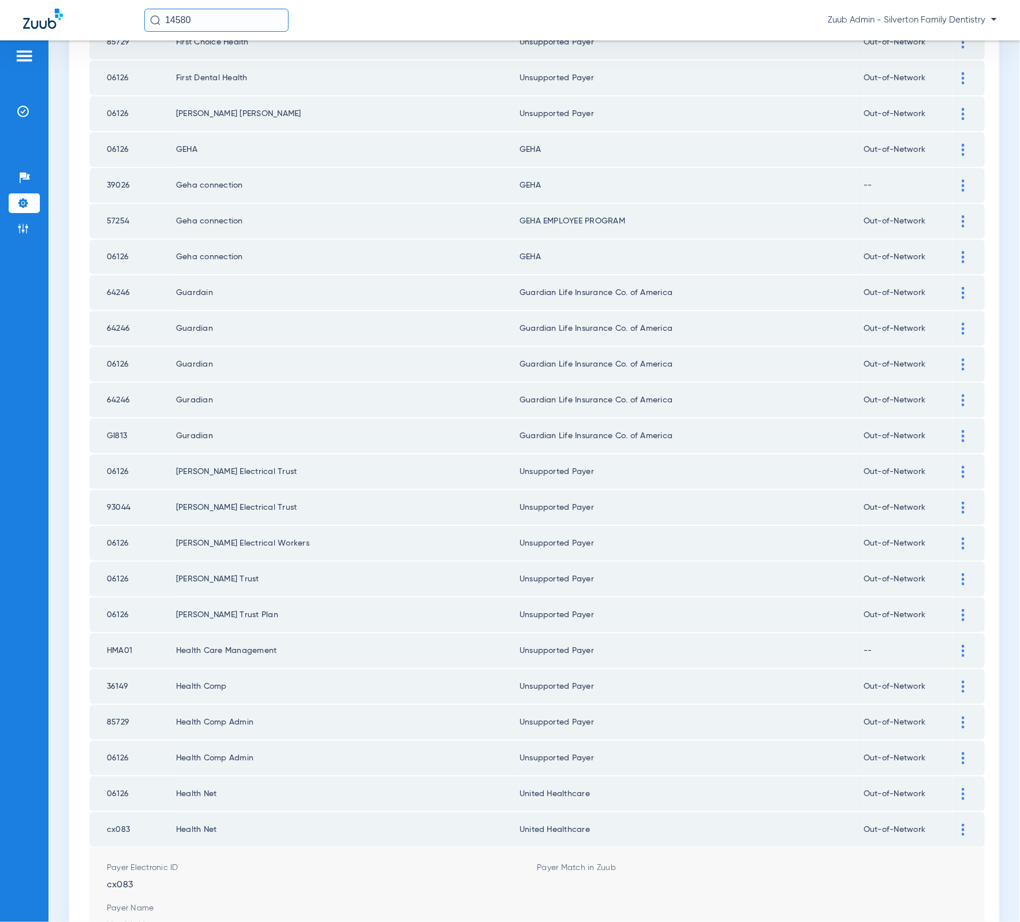
scroll to position [1106, 0]
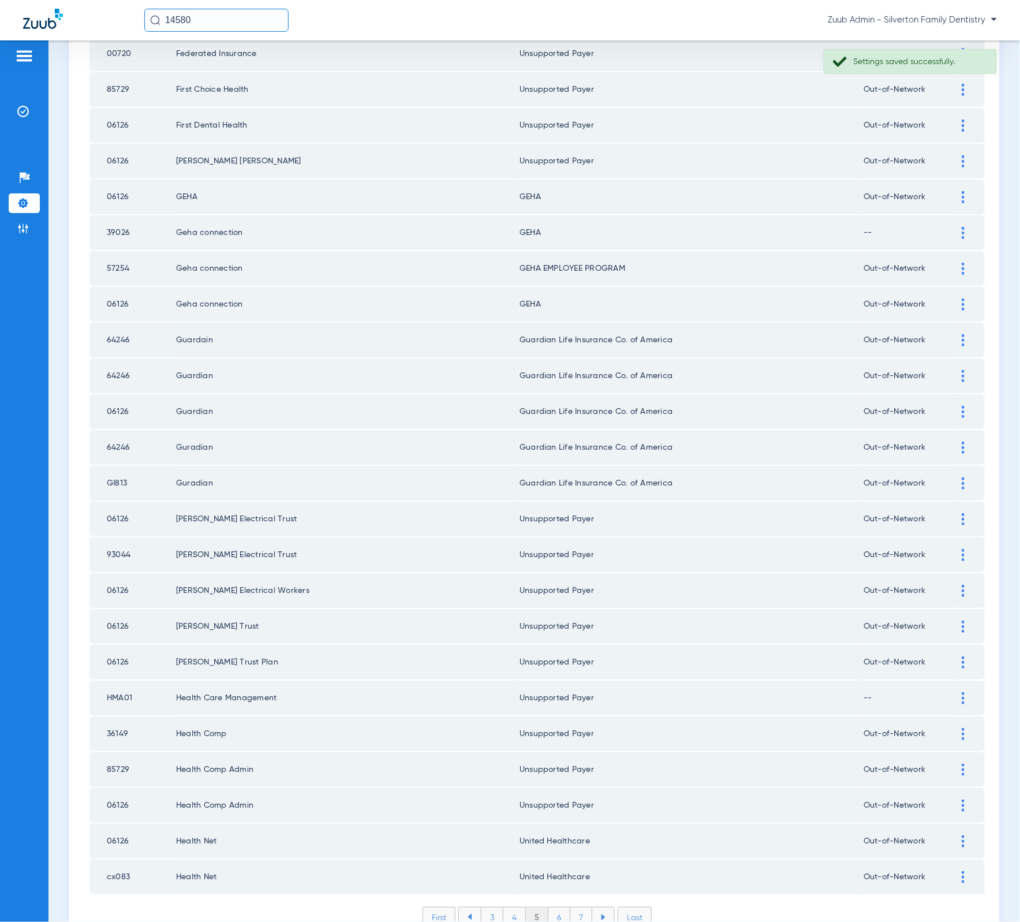
click at [553, 907] on li "6" at bounding box center [559, 917] width 22 height 20
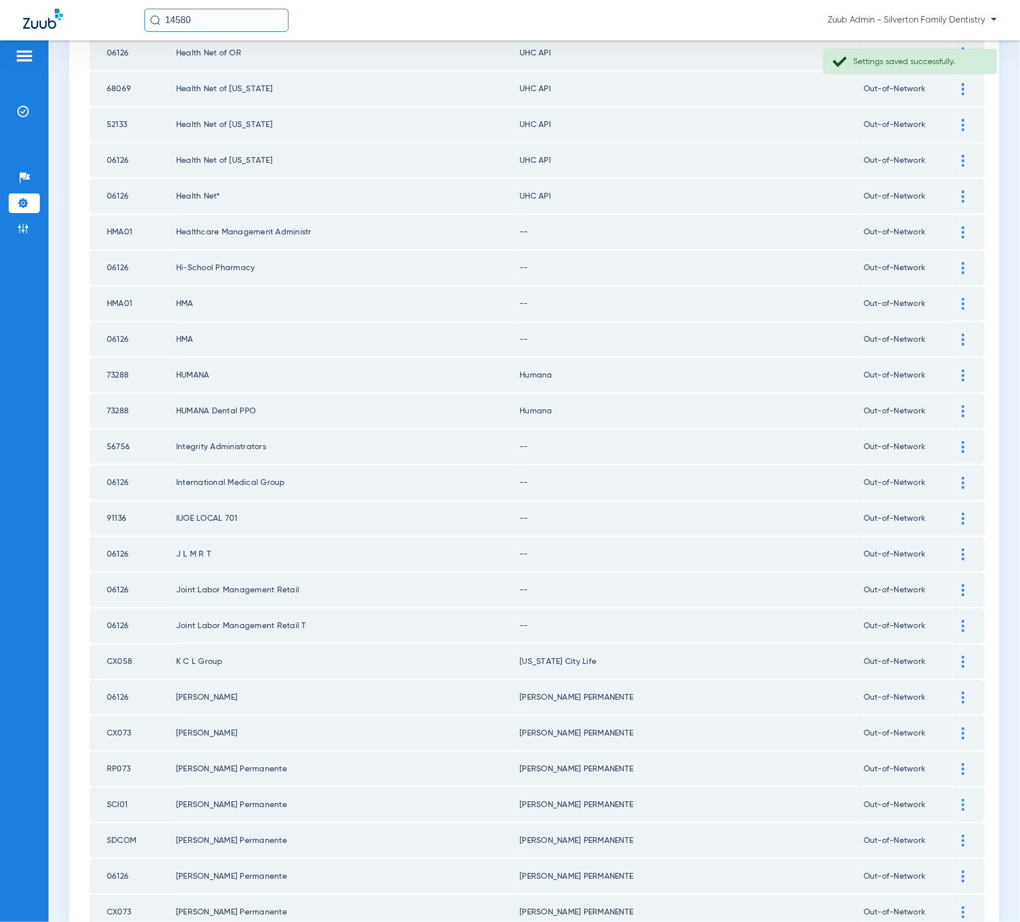
scroll to position [0, 0]
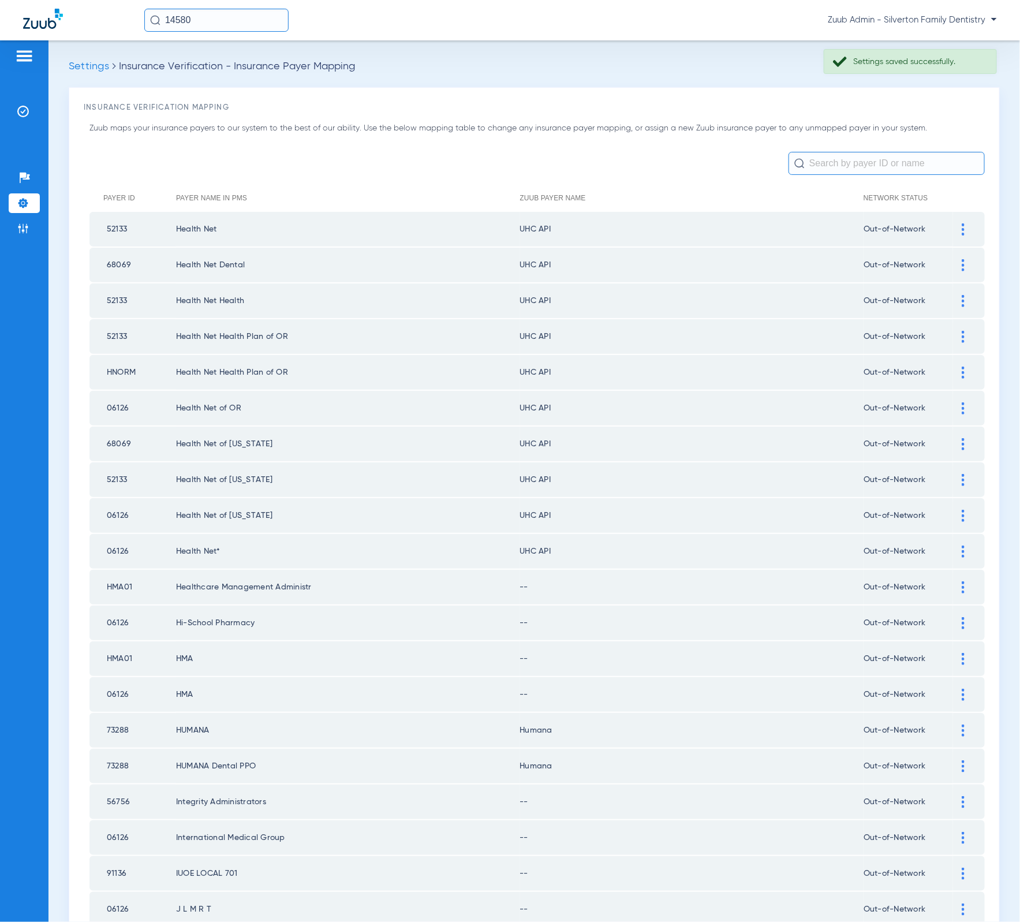
click at [953, 229] on div at bounding box center [963, 229] width 20 height 12
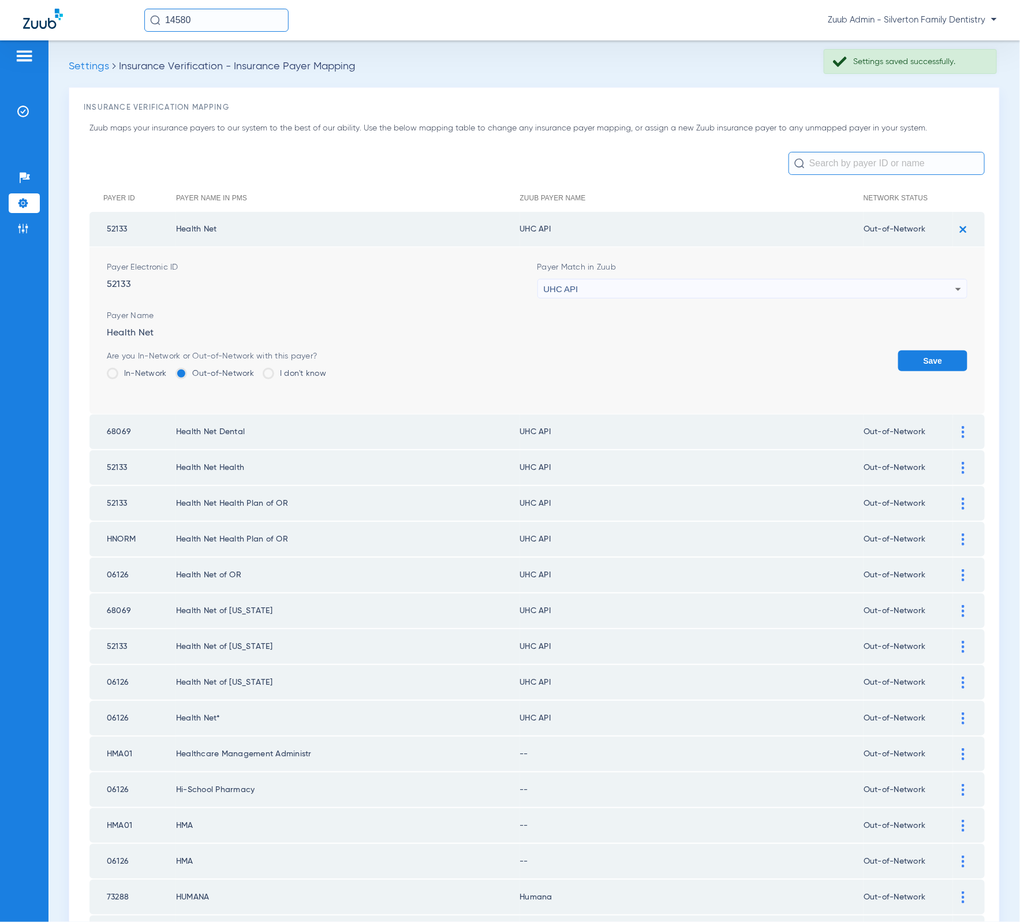
click at [801, 286] on div "UHC API" at bounding box center [750, 289] width 412 height 20
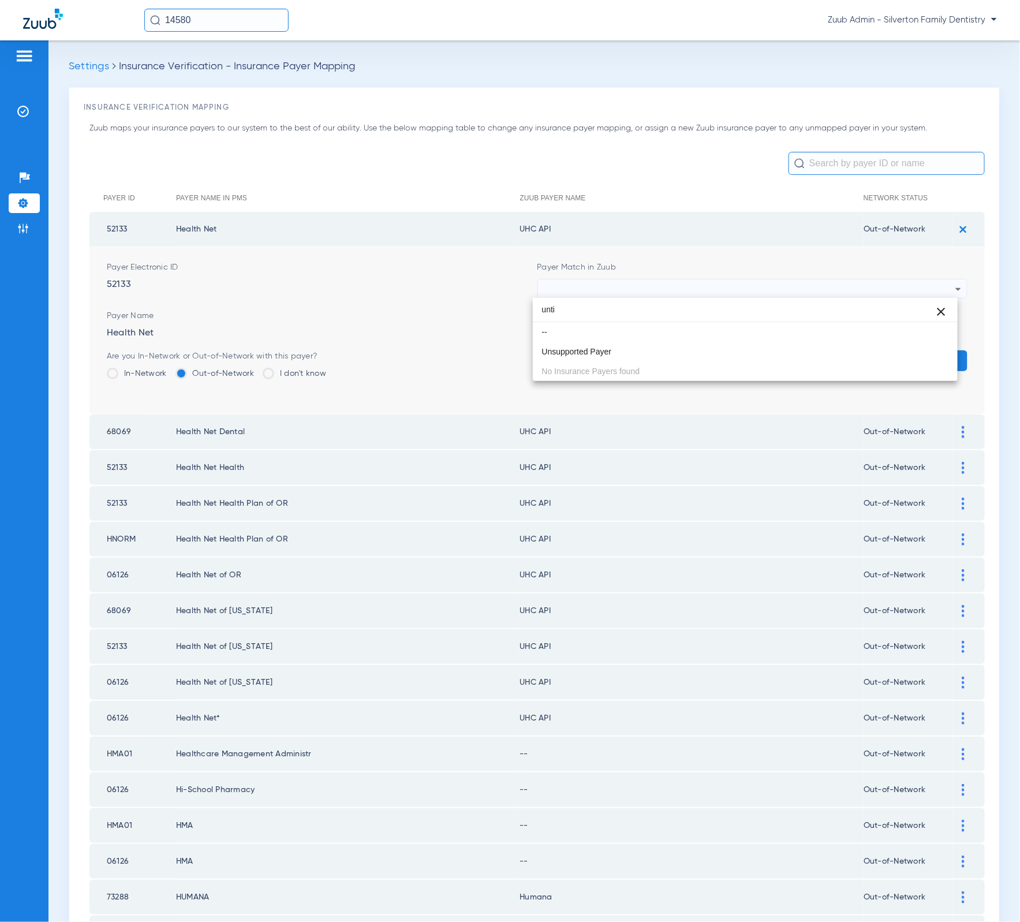
drag, startPoint x: 487, startPoint y: 278, endPoint x: 437, endPoint y: 267, distance: 51.4
click at [437, 267] on div "unti close -- Unsupported Payer No Insurance Payers found" at bounding box center [510, 461] width 1020 height 922
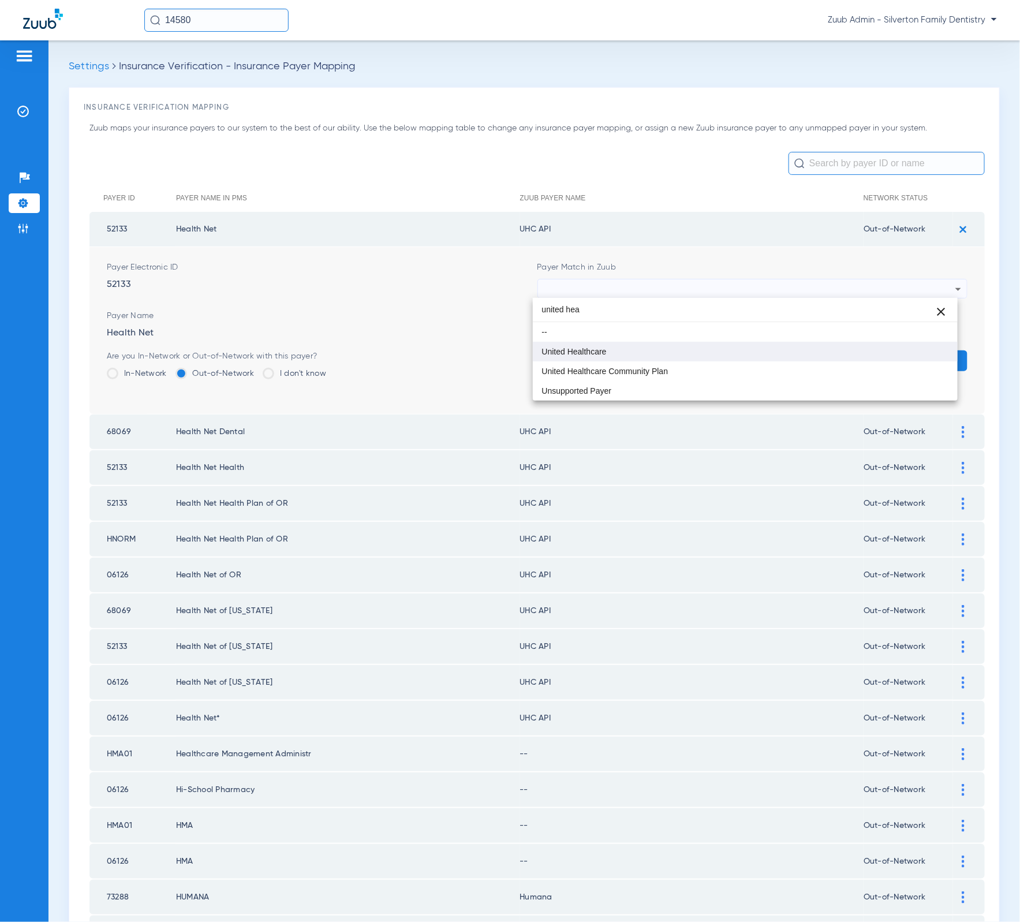
type input "united hea"
click at [612, 349] on mat-option "United Healthcare" at bounding box center [745, 352] width 425 height 20
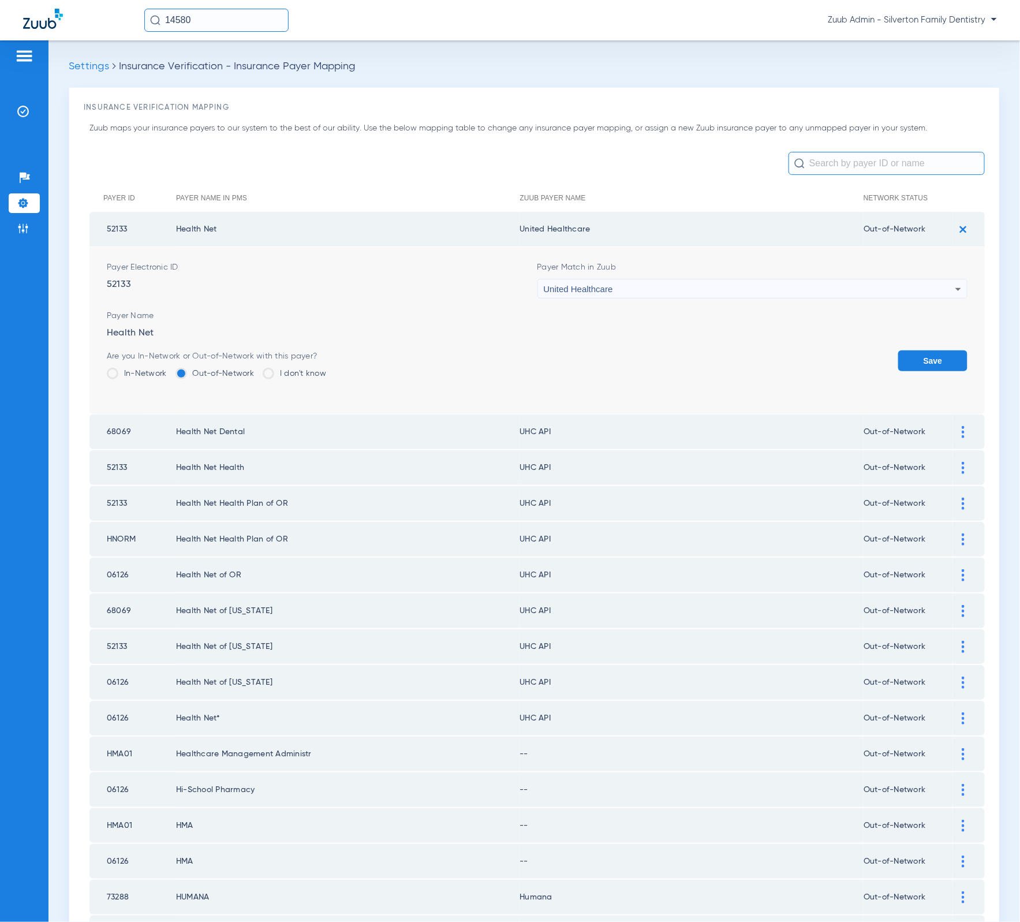
click at [930, 369] on div "Save" at bounding box center [932, 369] width 69 height 38
click at [929, 367] on button "Save" at bounding box center [932, 360] width 69 height 21
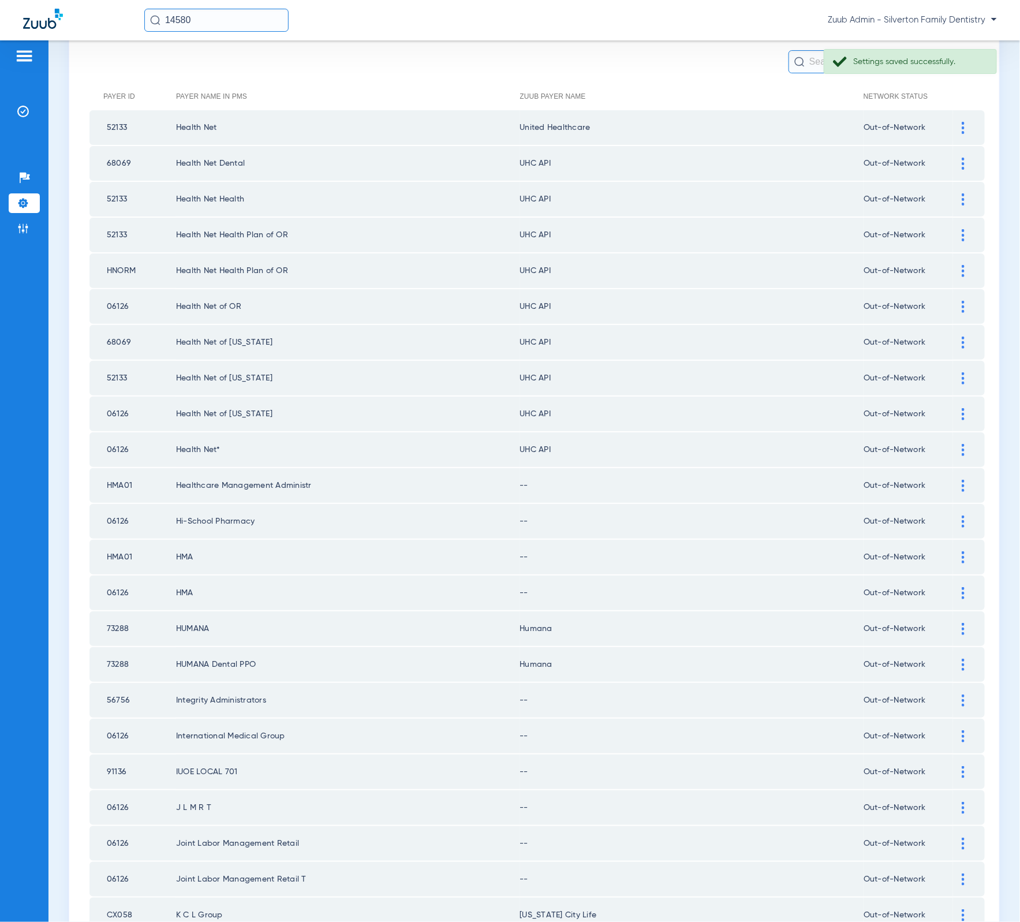
scroll to position [186, 0]
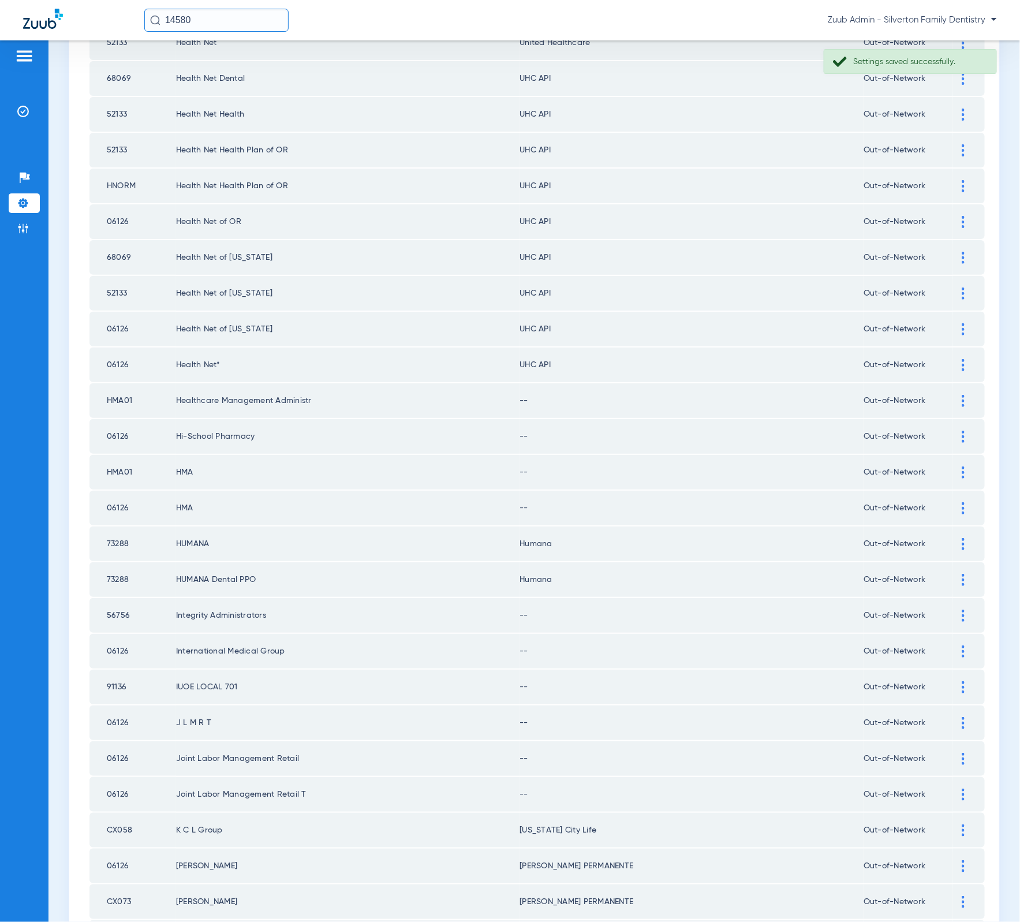
click at [120, 388] on td "HMA01" at bounding box center [132, 400] width 87 height 35
click at [119, 388] on td "HMA01" at bounding box center [132, 400] width 87 height 35
copy td "HMA01"
click at [956, 395] on div at bounding box center [963, 401] width 20 height 12
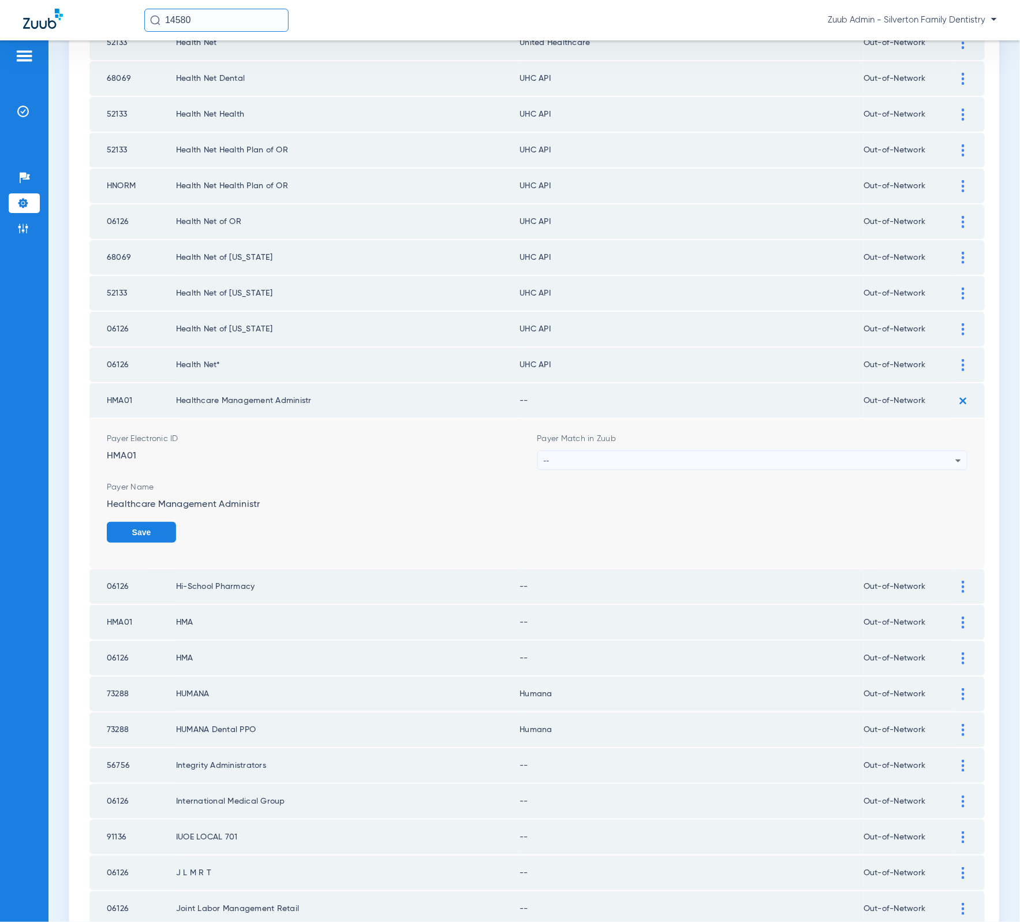
click at [669, 451] on div "--" at bounding box center [750, 461] width 412 height 20
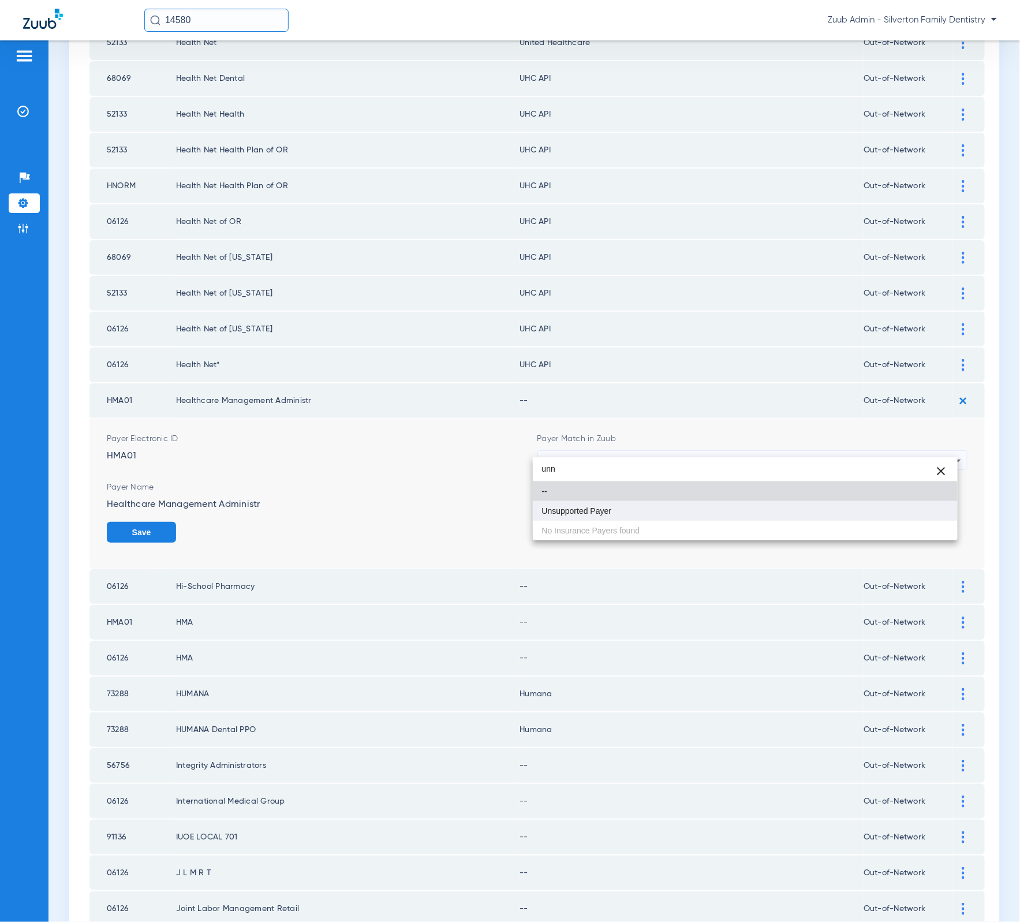
type input "unn"
click at [634, 513] on mat-option "Unsupported Payer" at bounding box center [745, 511] width 425 height 20
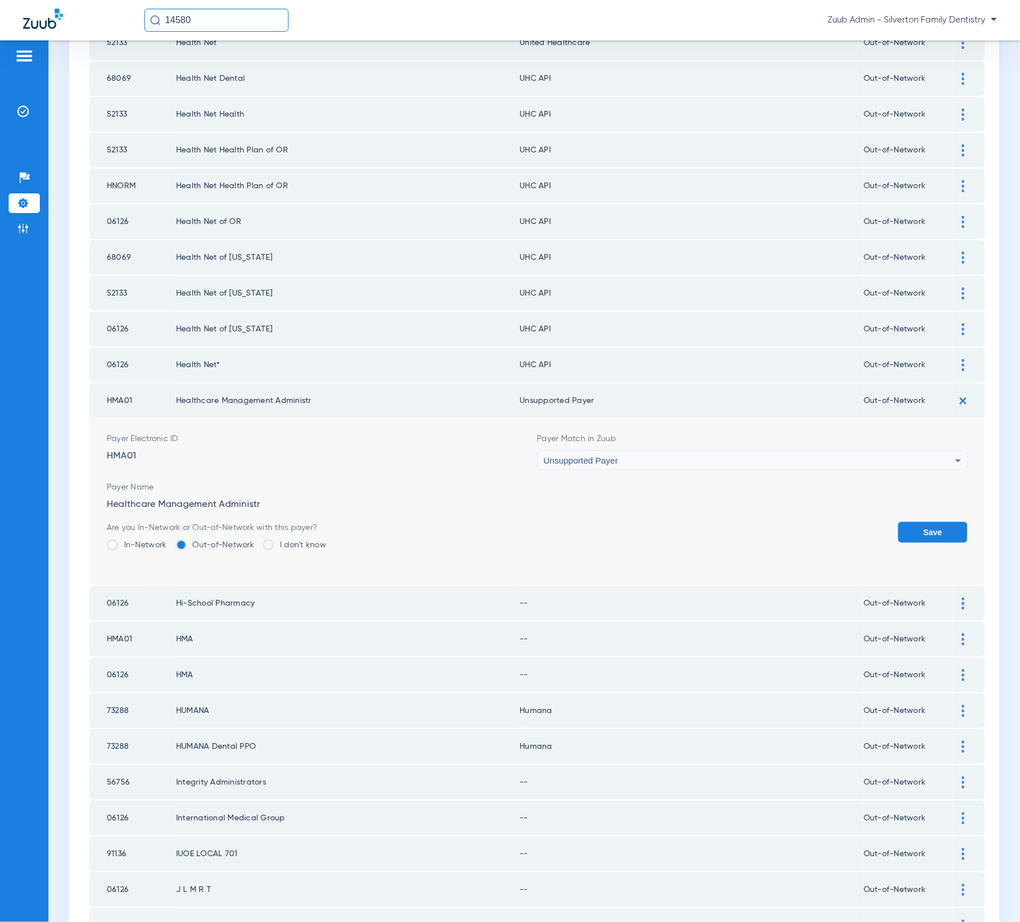
click at [907, 522] on button "Save" at bounding box center [932, 532] width 69 height 21
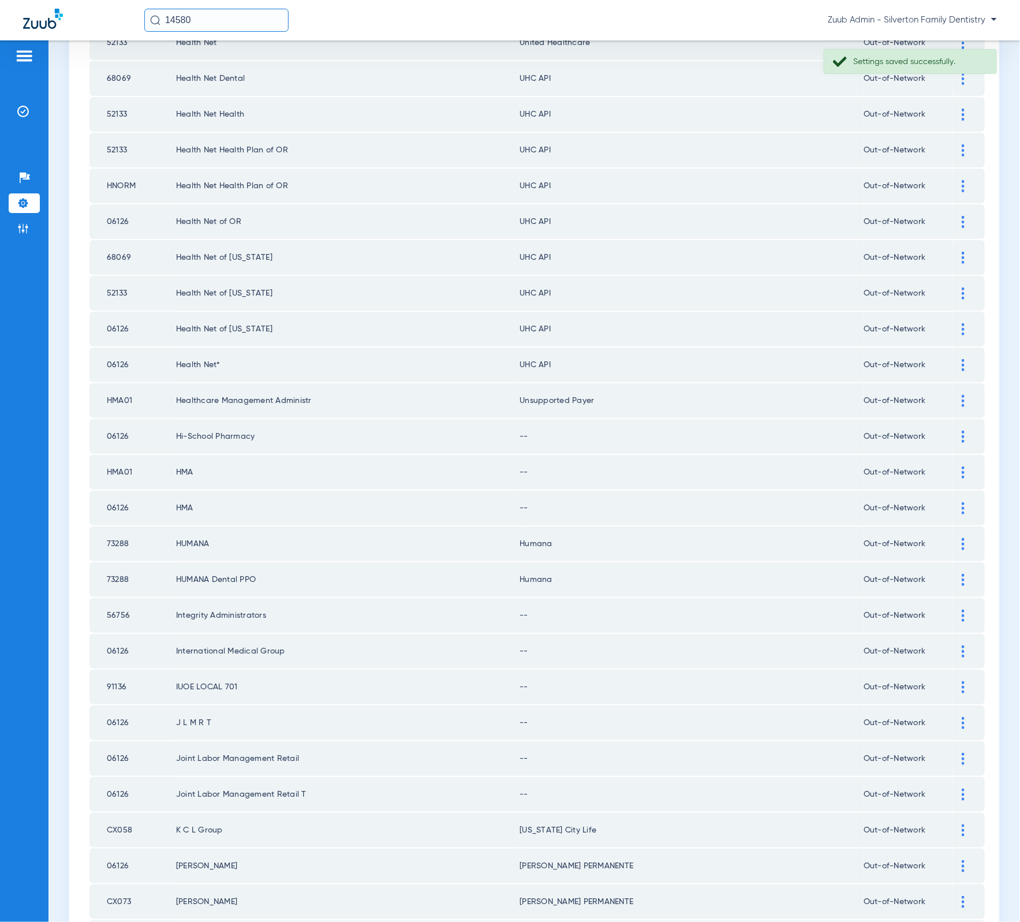
click at [954, 431] on div at bounding box center [963, 437] width 20 height 12
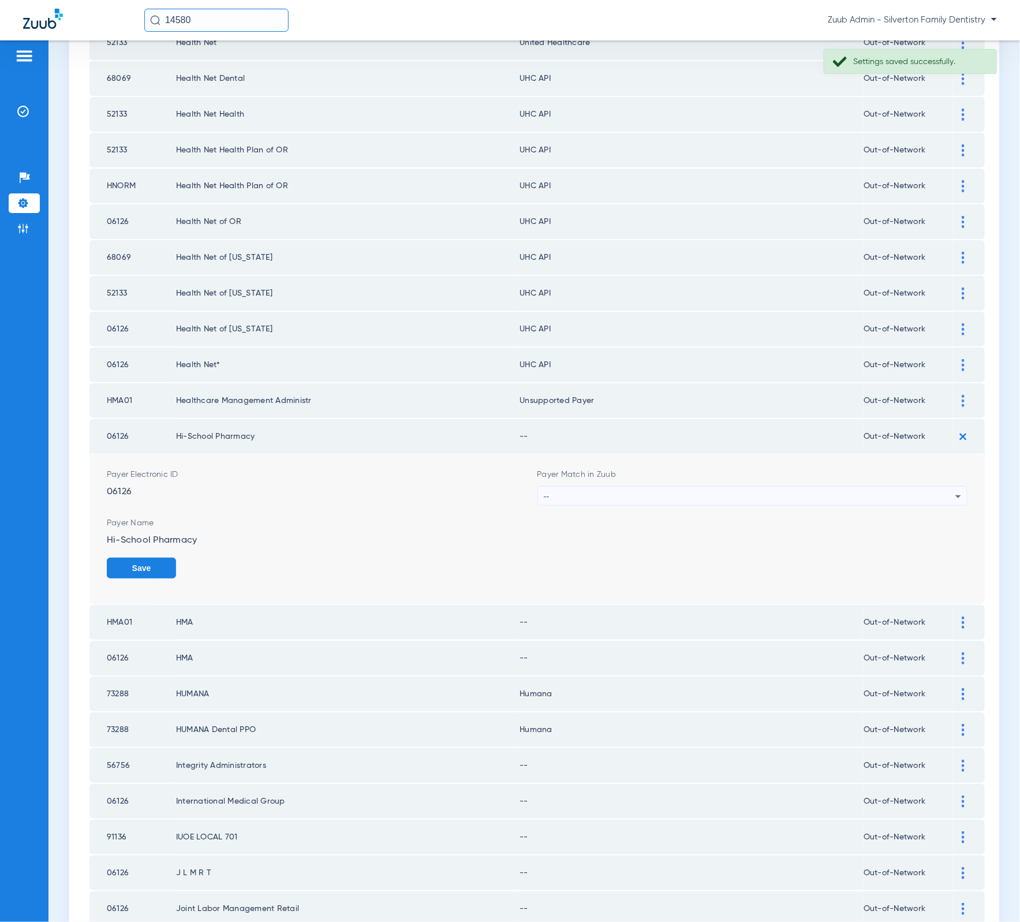
click at [754, 487] on div "--" at bounding box center [750, 497] width 412 height 20
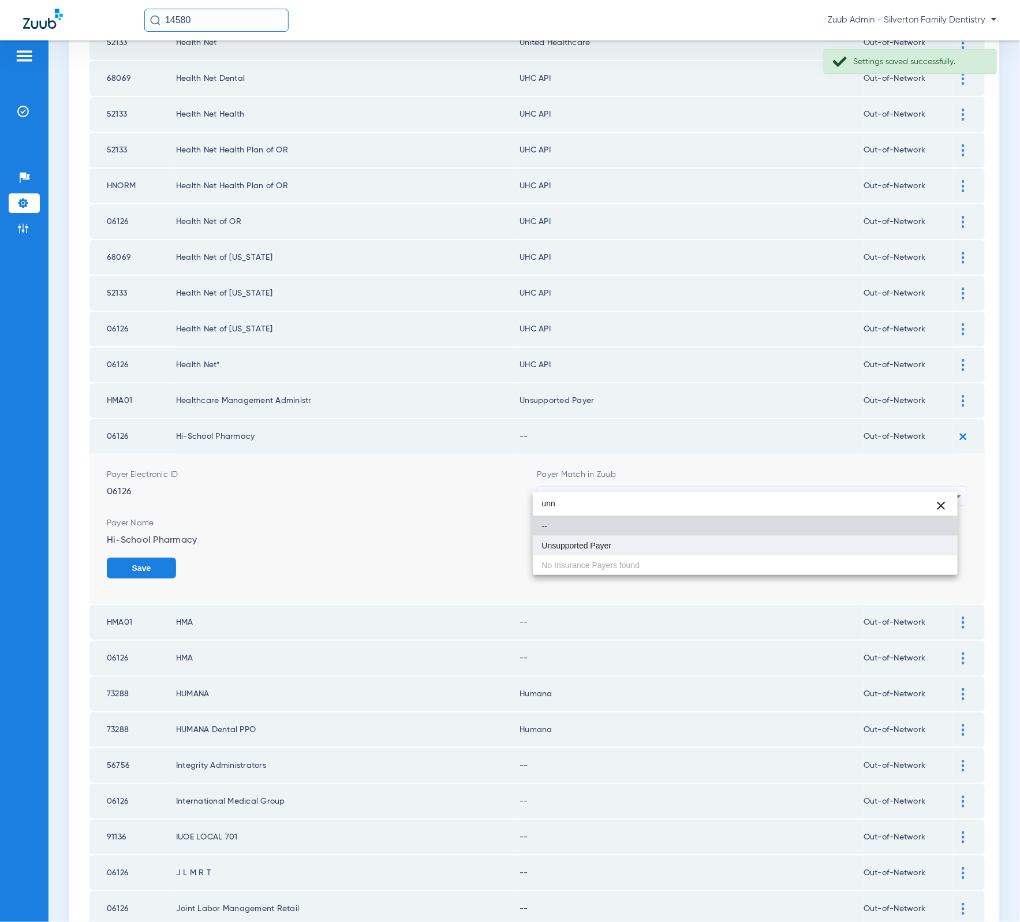
type input "unn"
click at [776, 544] on mat-option "Unsupported Payer" at bounding box center [745, 546] width 425 height 20
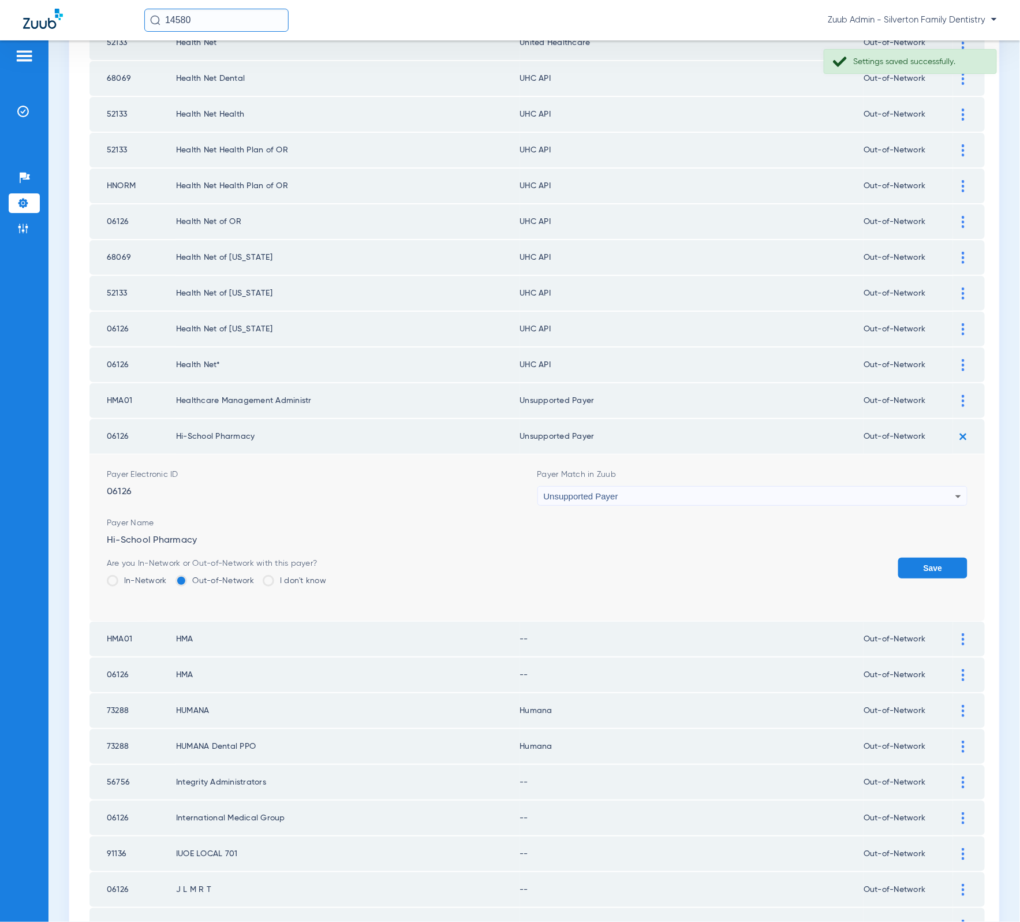
click at [928, 528] on div "Payer Name Hi-School Pharmacy" at bounding box center [537, 531] width 861 height 29
click at [928, 558] on button "Save" at bounding box center [932, 568] width 69 height 21
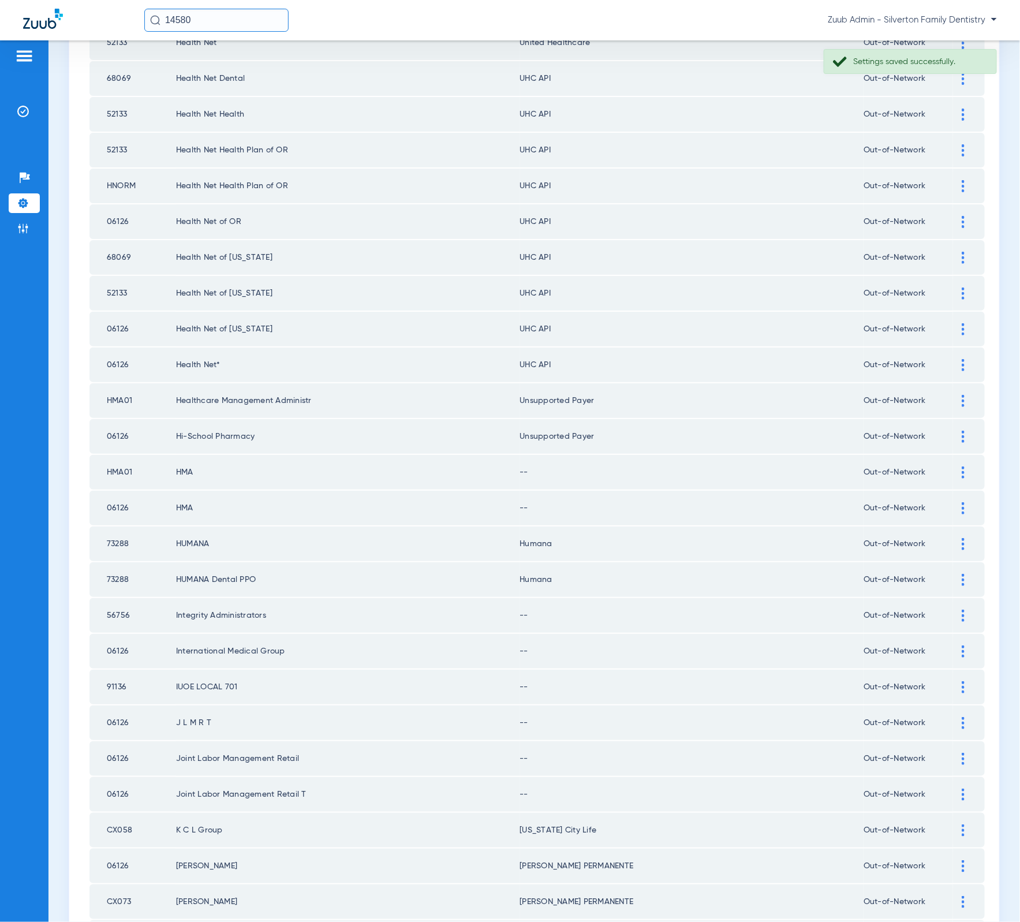
click at [953, 455] on td at bounding box center [969, 472] width 32 height 35
click at [953, 466] on div at bounding box center [963, 472] width 20 height 12
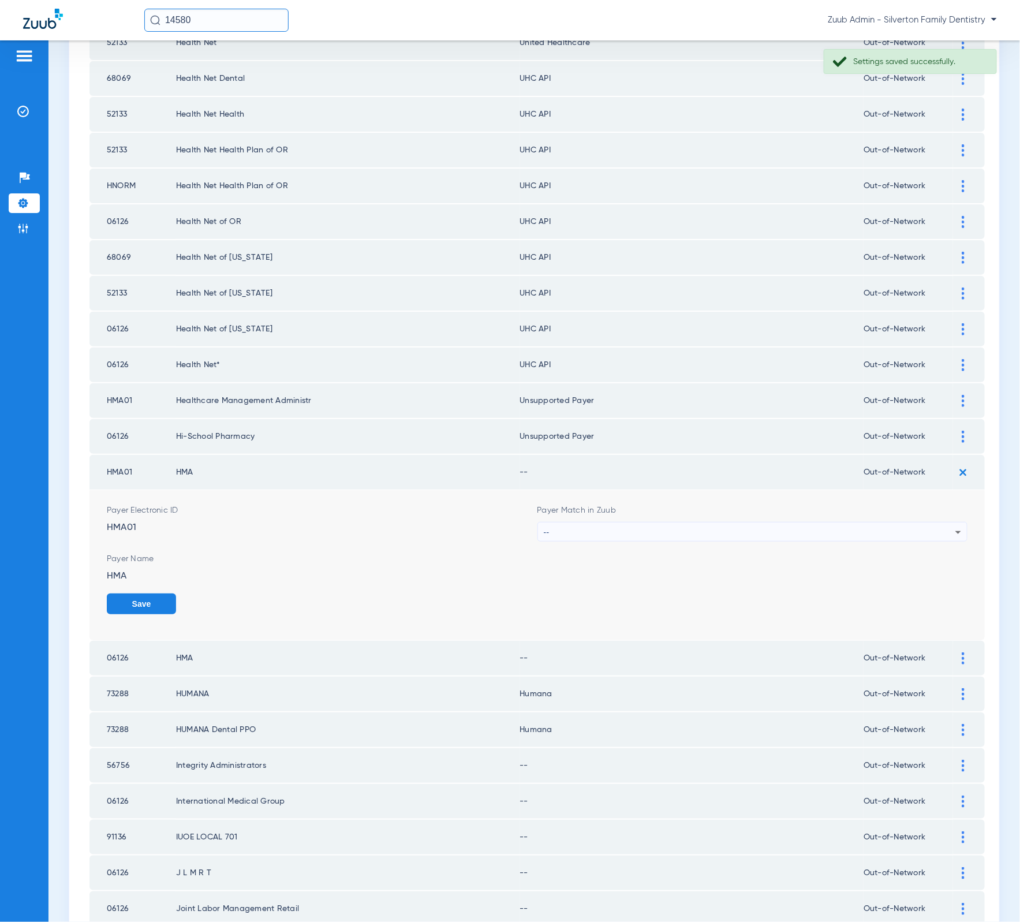
click at [757, 522] on div "--" at bounding box center [750, 532] width 412 height 20
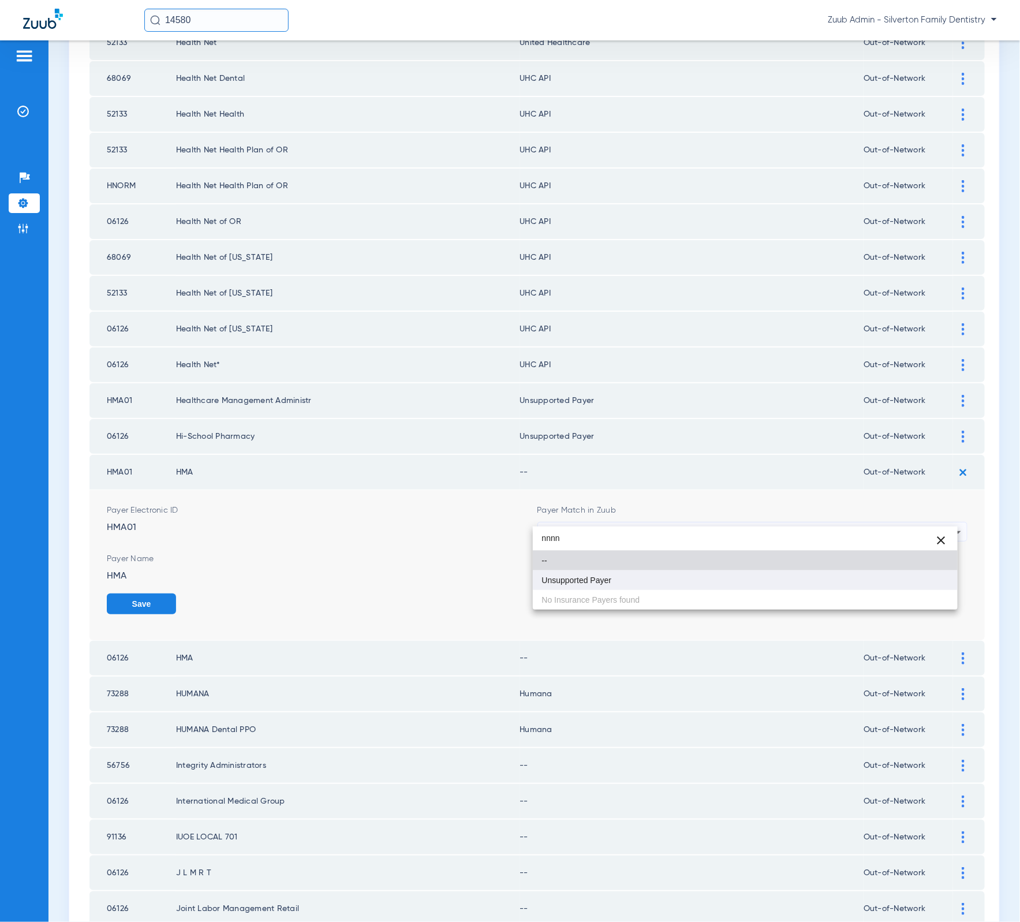
type input "nnnn"
click at [809, 577] on mat-option "Unsupported Payer" at bounding box center [745, 580] width 425 height 20
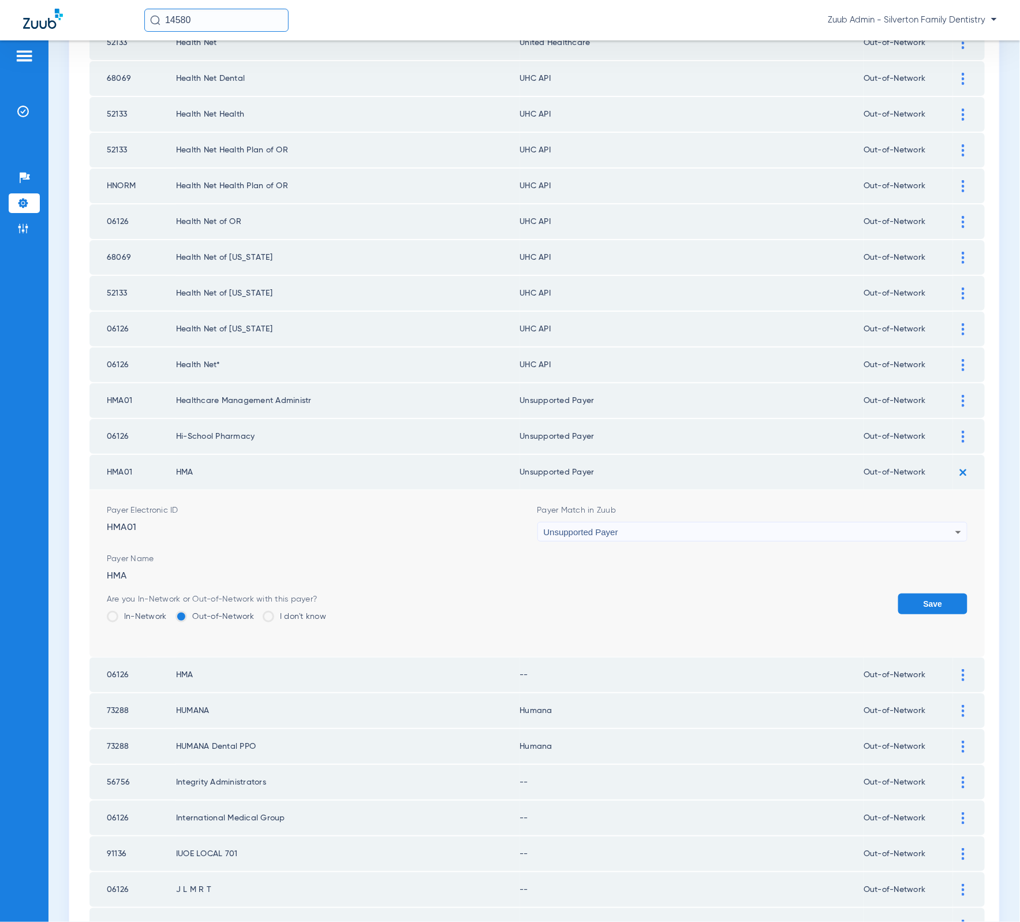
click at [947, 593] on button "Save" at bounding box center [932, 603] width 69 height 21
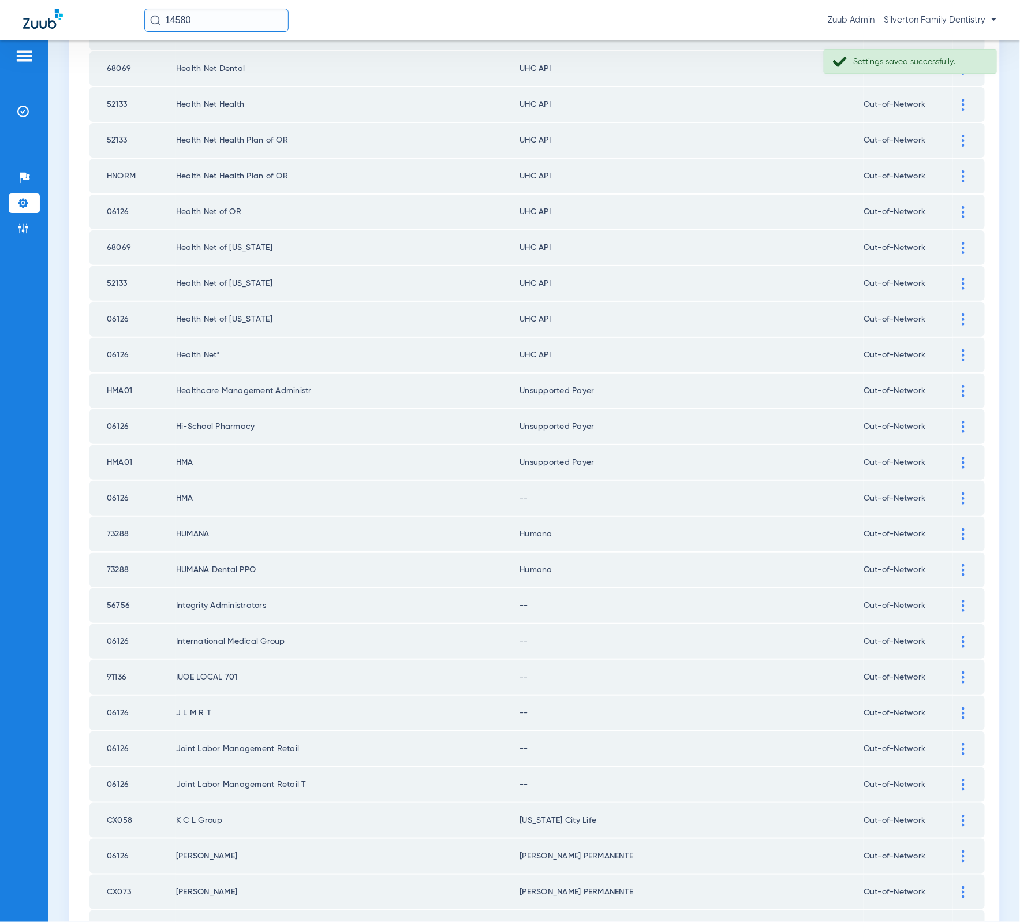
scroll to position [211, 0]
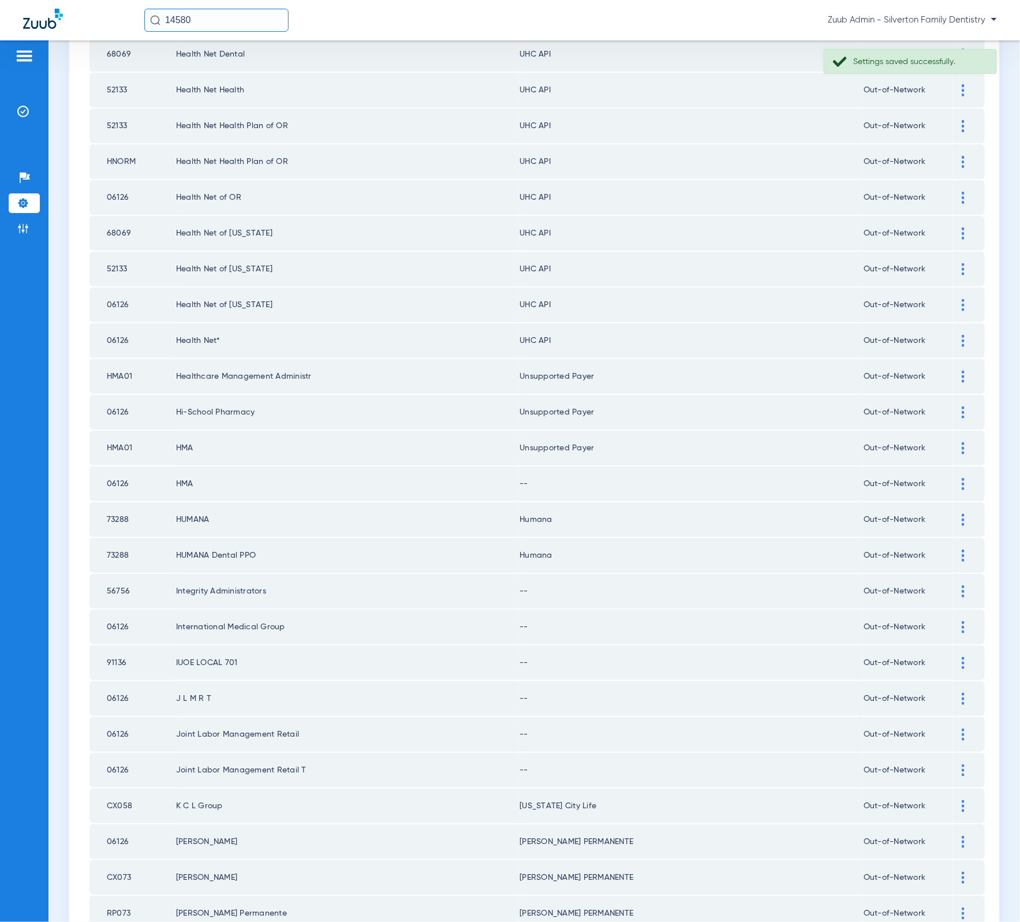
click at [962, 478] on img at bounding box center [963, 484] width 3 height 12
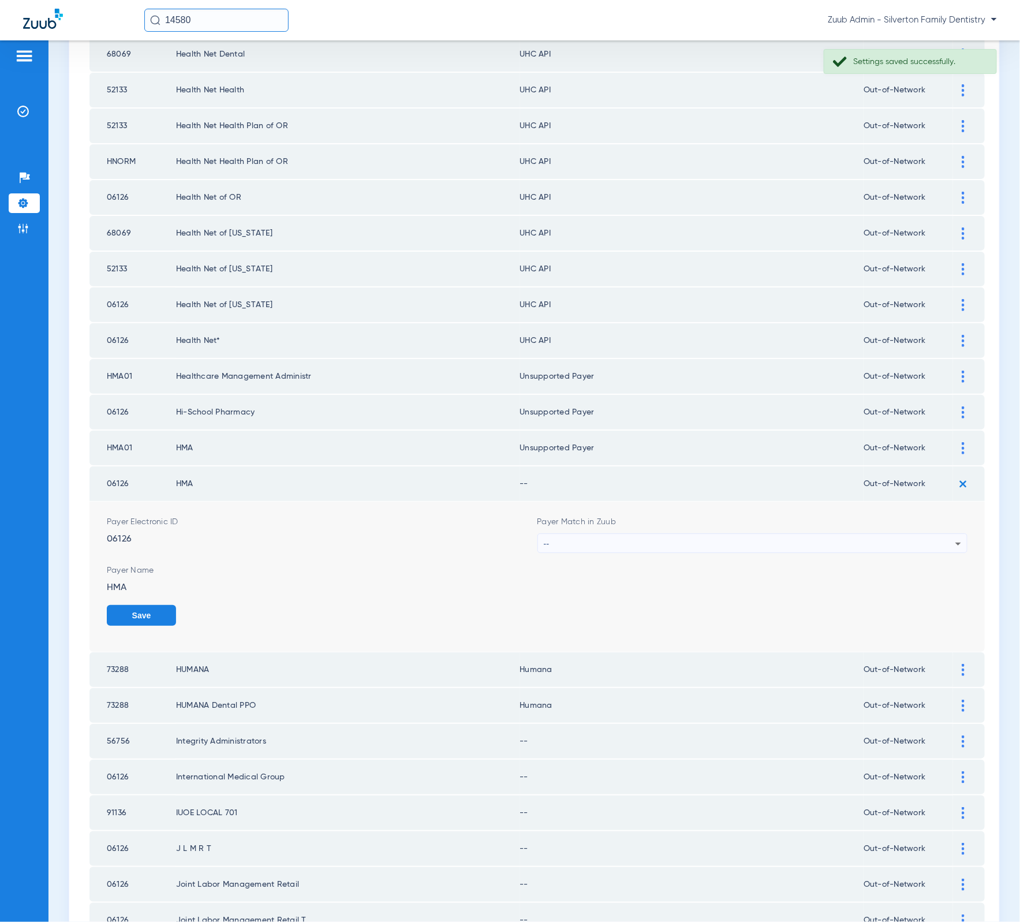
click at [711, 534] on div "--" at bounding box center [750, 544] width 412 height 20
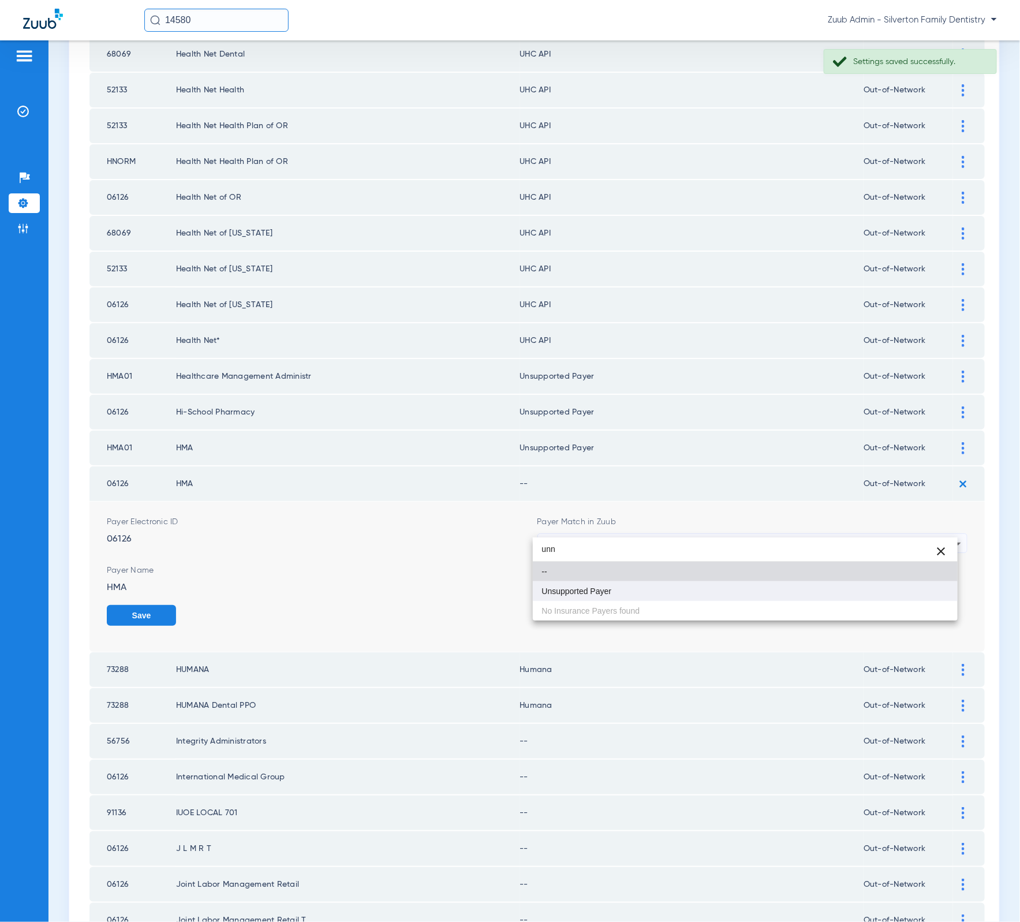
type input "unn"
click at [734, 592] on mat-option "Unsupported Payer" at bounding box center [745, 591] width 425 height 20
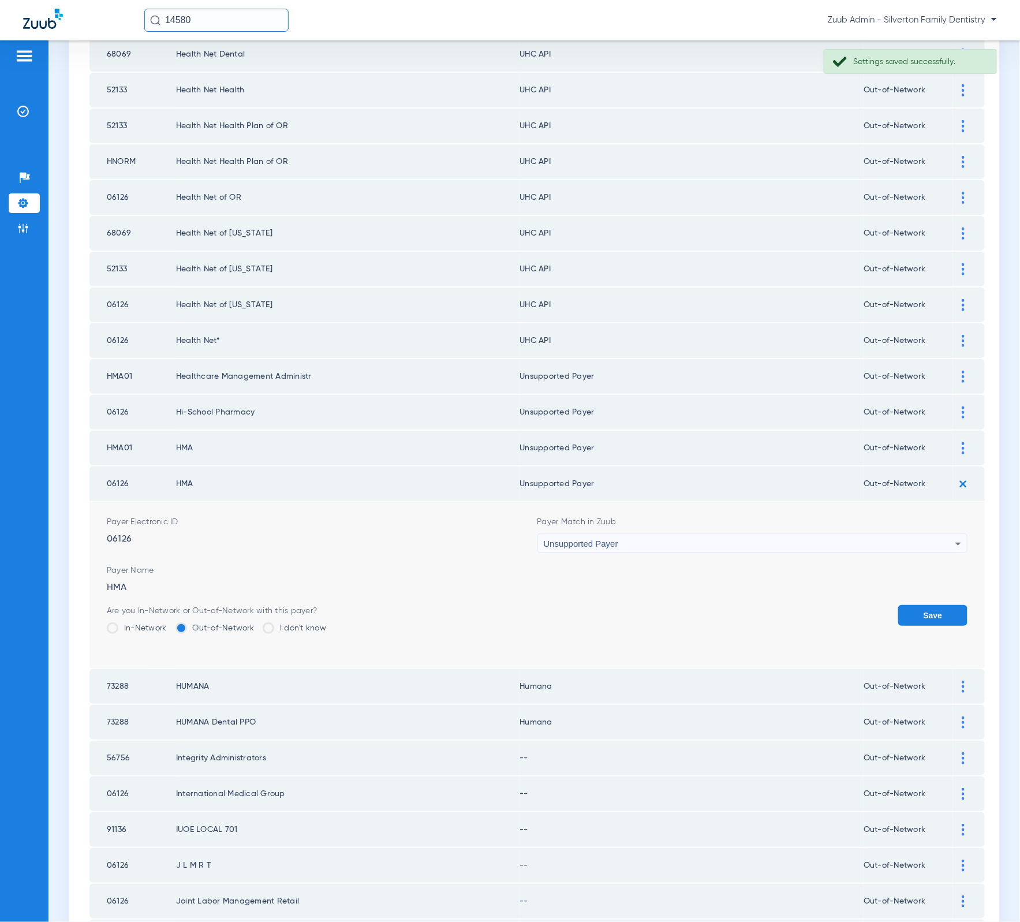
click at [898, 612] on div "Save" at bounding box center [932, 624] width 69 height 38
click at [903, 605] on button "Save" at bounding box center [932, 615] width 69 height 21
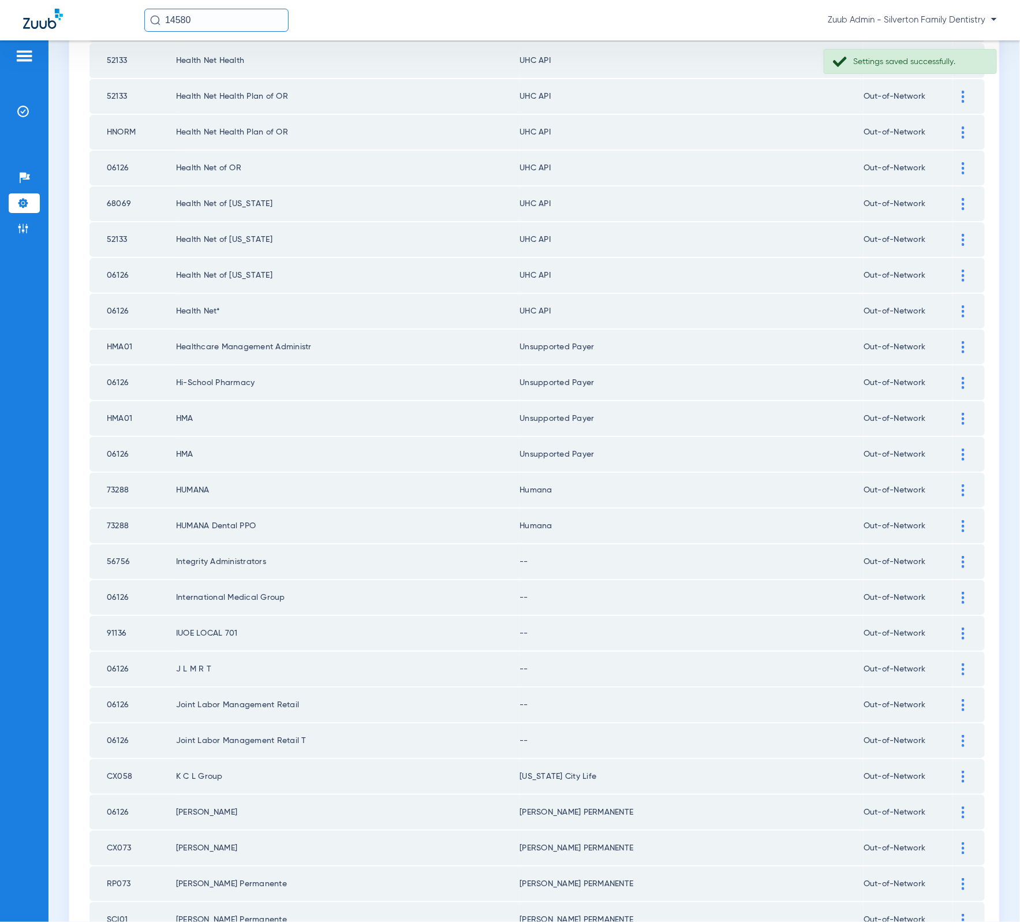
scroll to position [245, 0]
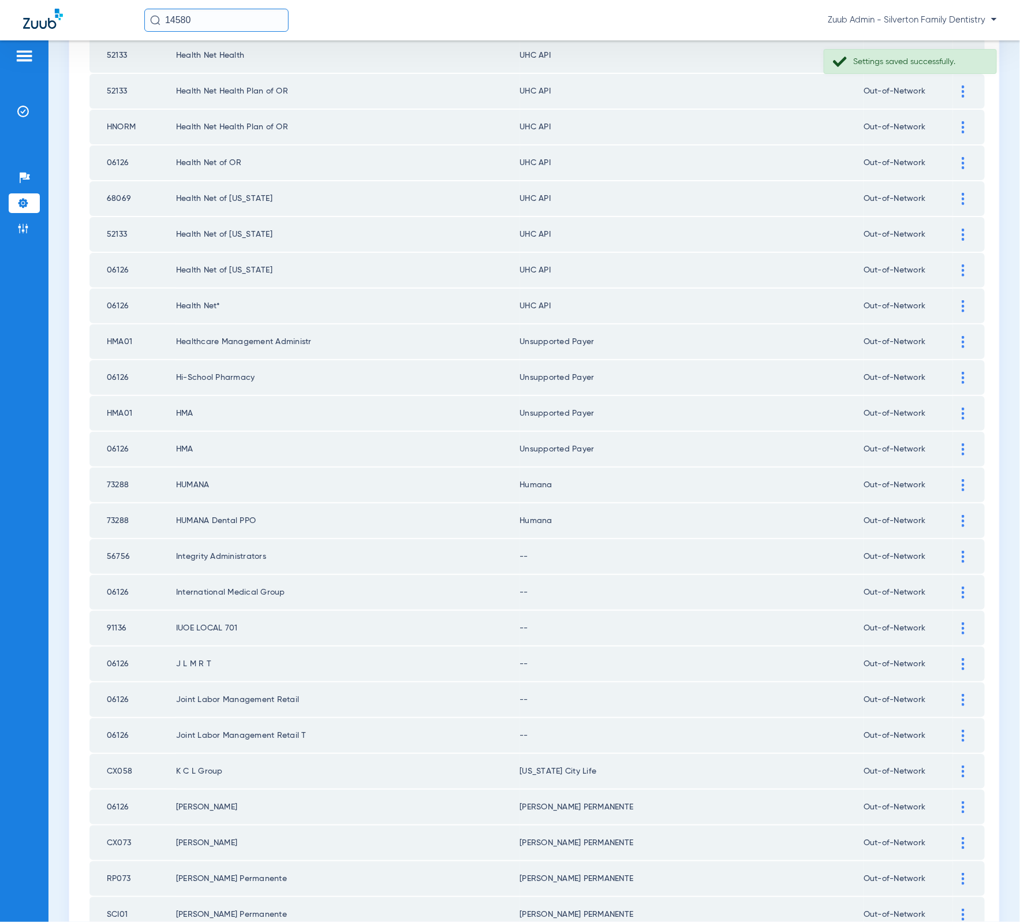
click at [101, 539] on td "56756" at bounding box center [132, 556] width 87 height 35
copy td "56756"
click at [953, 551] on div at bounding box center [963, 557] width 20 height 12
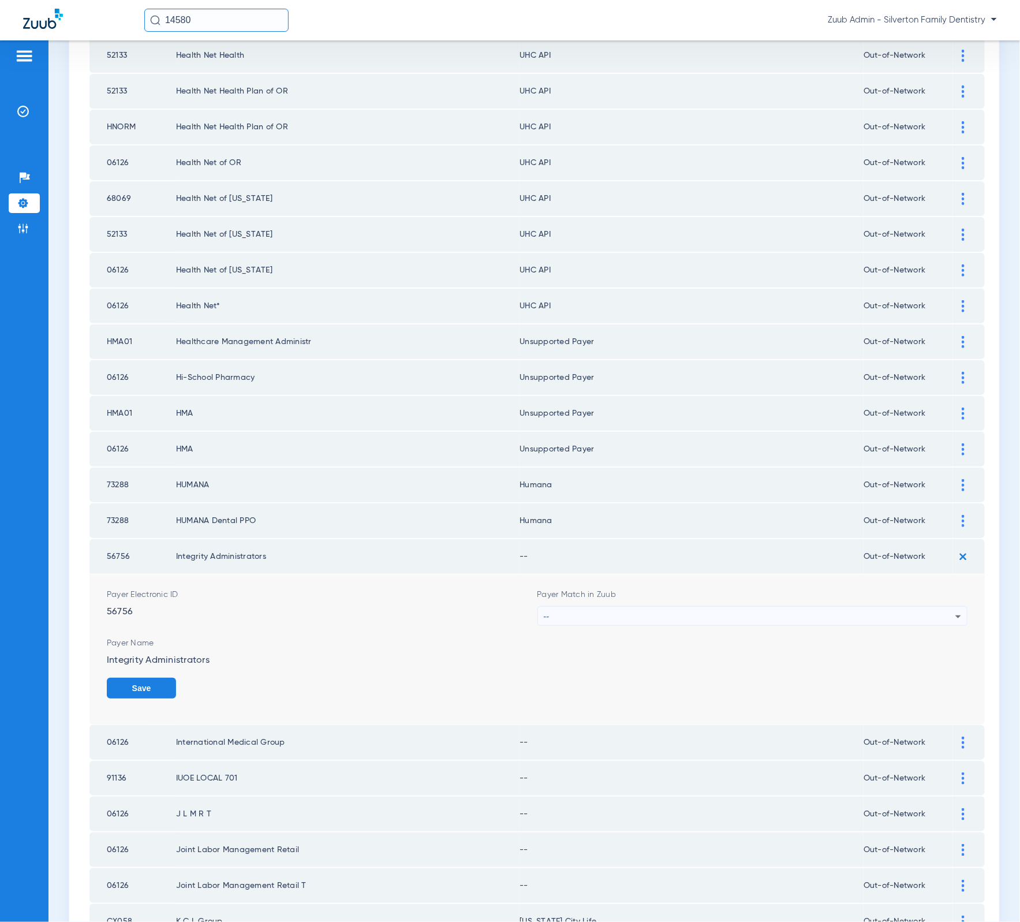
click at [824, 607] on div "--" at bounding box center [750, 617] width 412 height 20
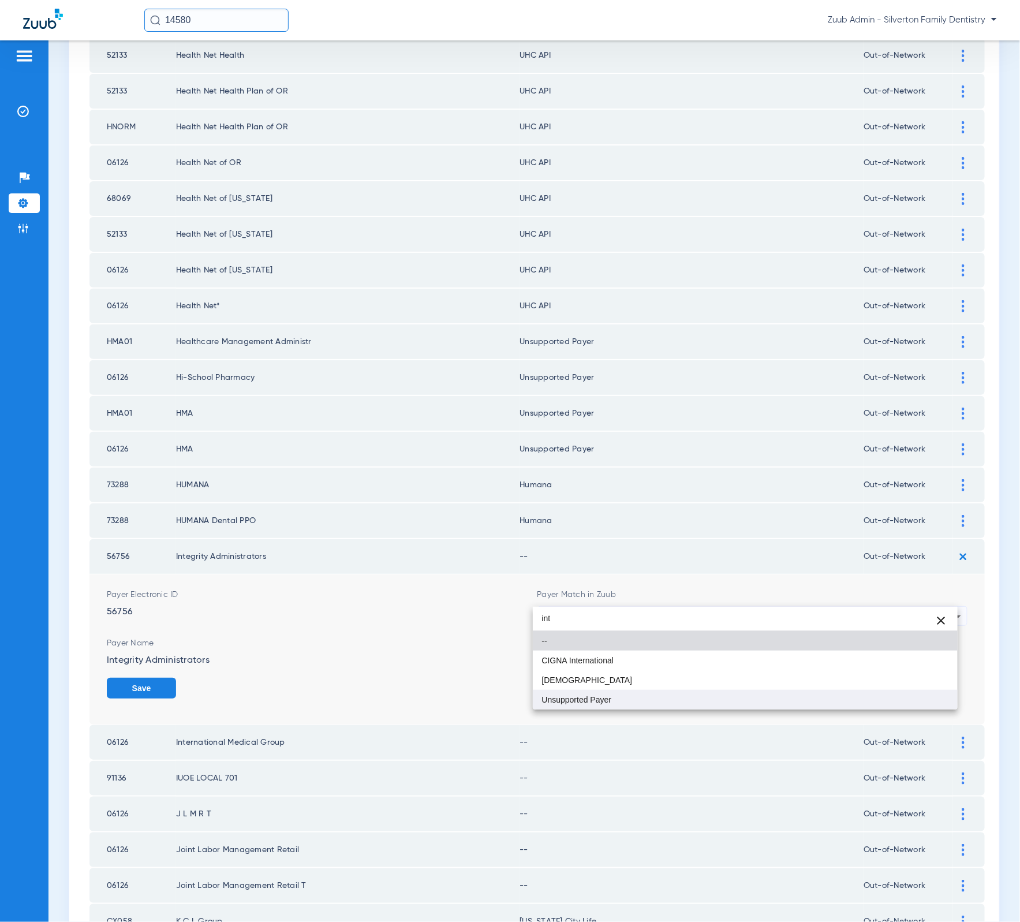
type input "int"
click at [758, 697] on mat-option "Unsupported Payer" at bounding box center [745, 700] width 425 height 20
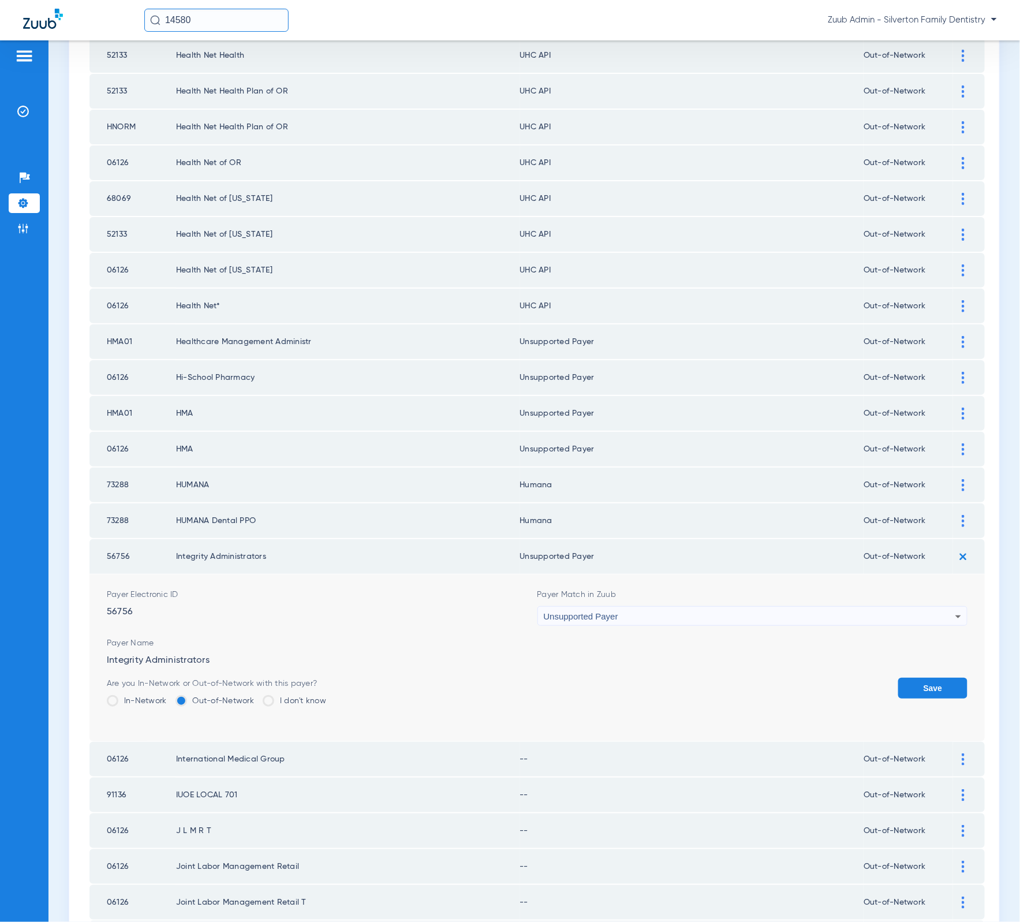
click at [905, 678] on button "Save" at bounding box center [932, 688] width 69 height 21
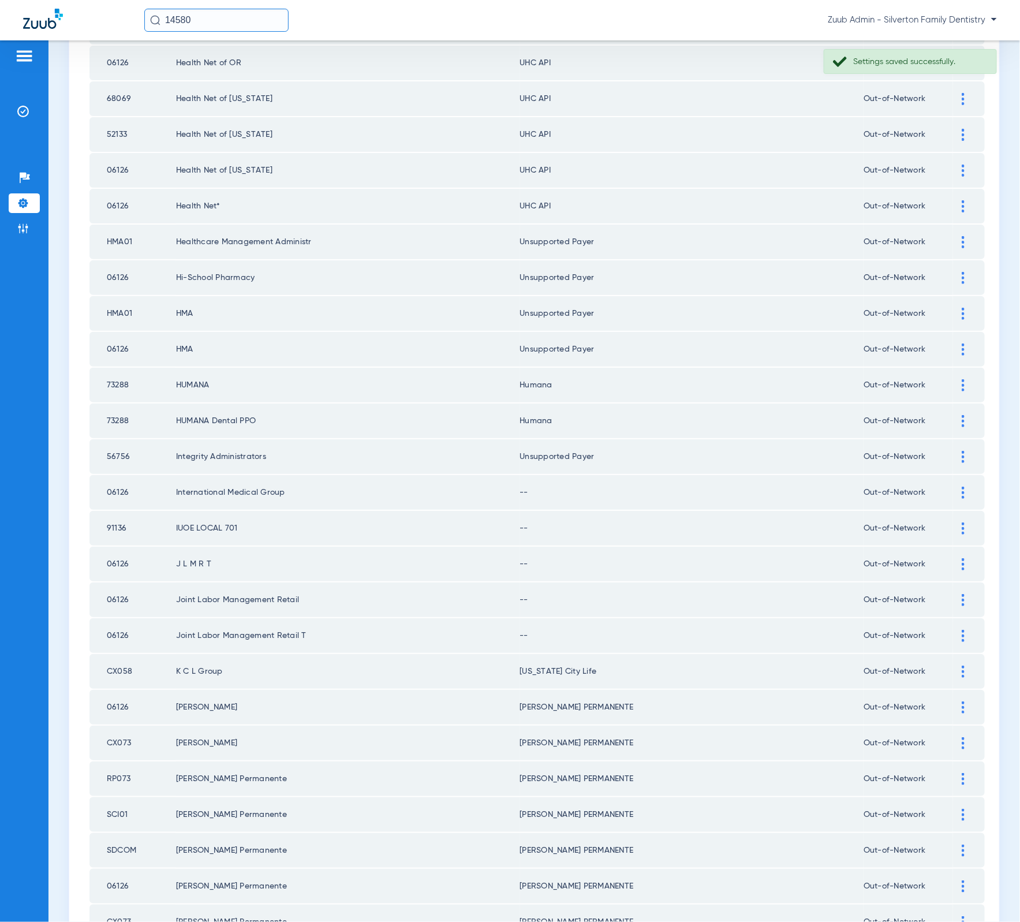
scroll to position [368, 0]
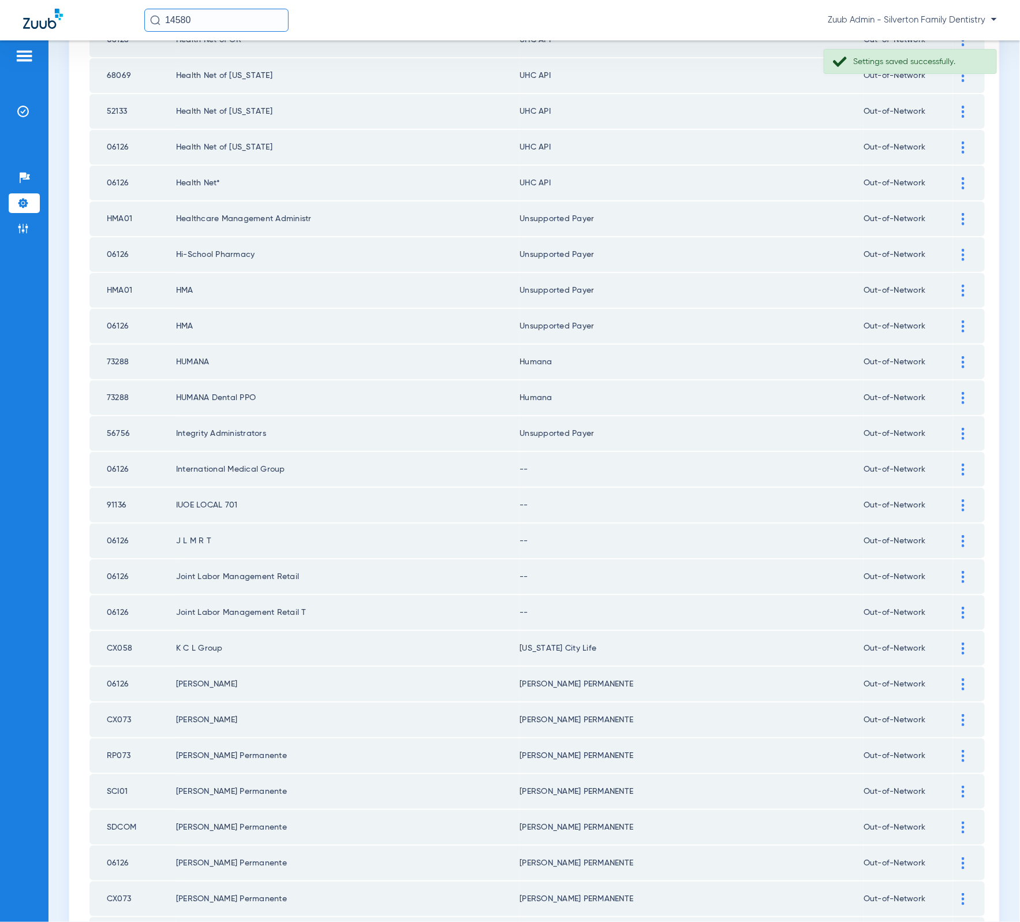
click at [953, 455] on td at bounding box center [969, 469] width 32 height 35
click at [962, 463] on img at bounding box center [963, 469] width 3 height 12
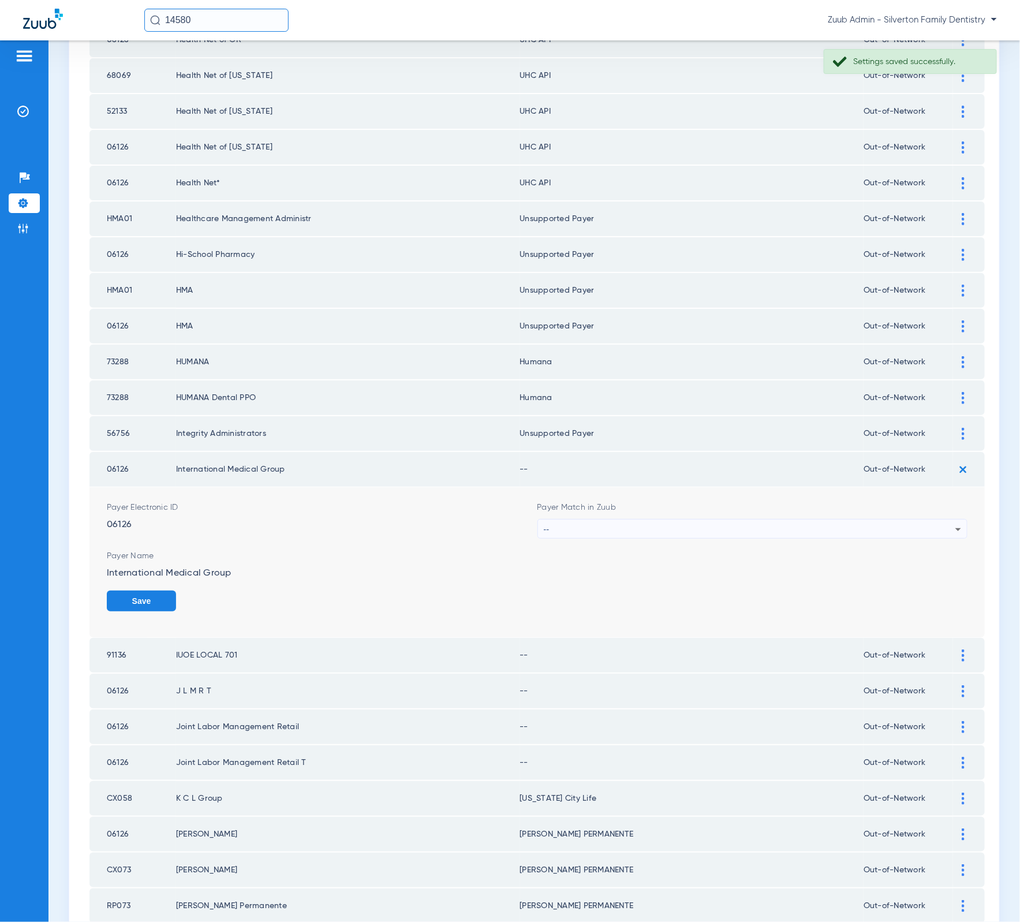
click at [844, 519] on div "--" at bounding box center [750, 529] width 412 height 20
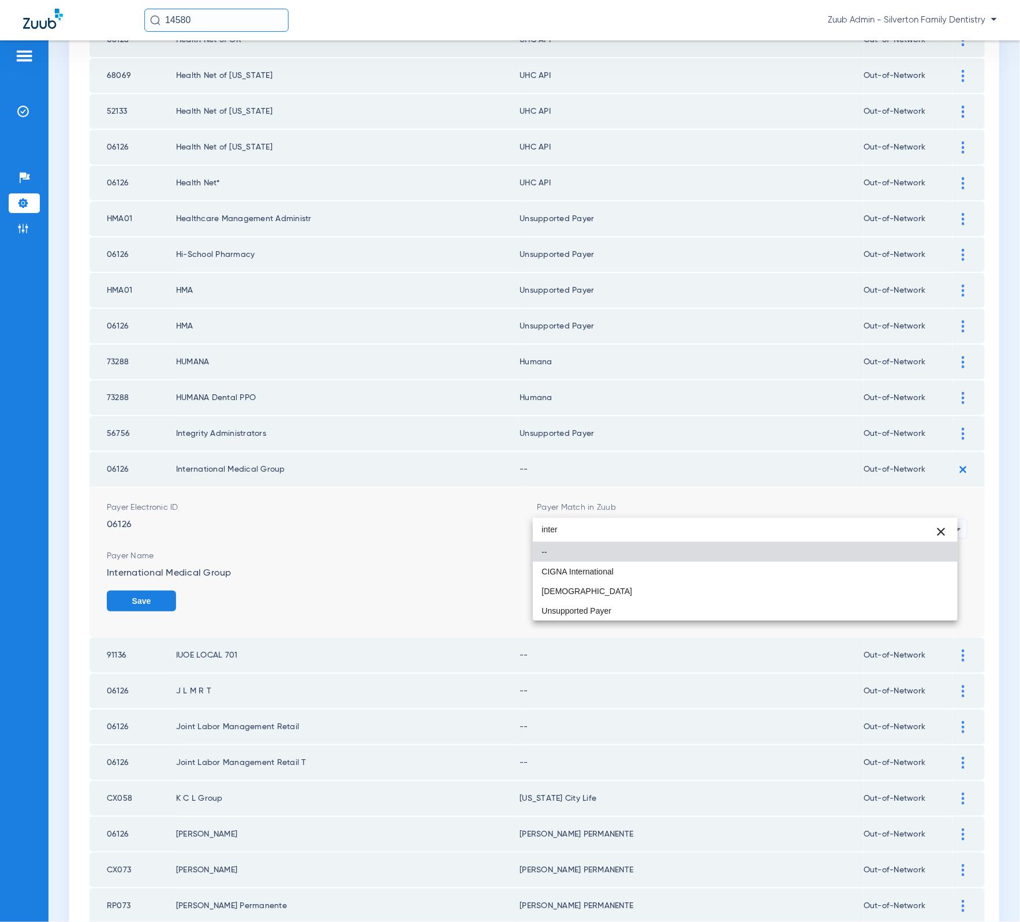
type input "inter"
click at [811, 621] on div at bounding box center [510, 461] width 1020 height 922
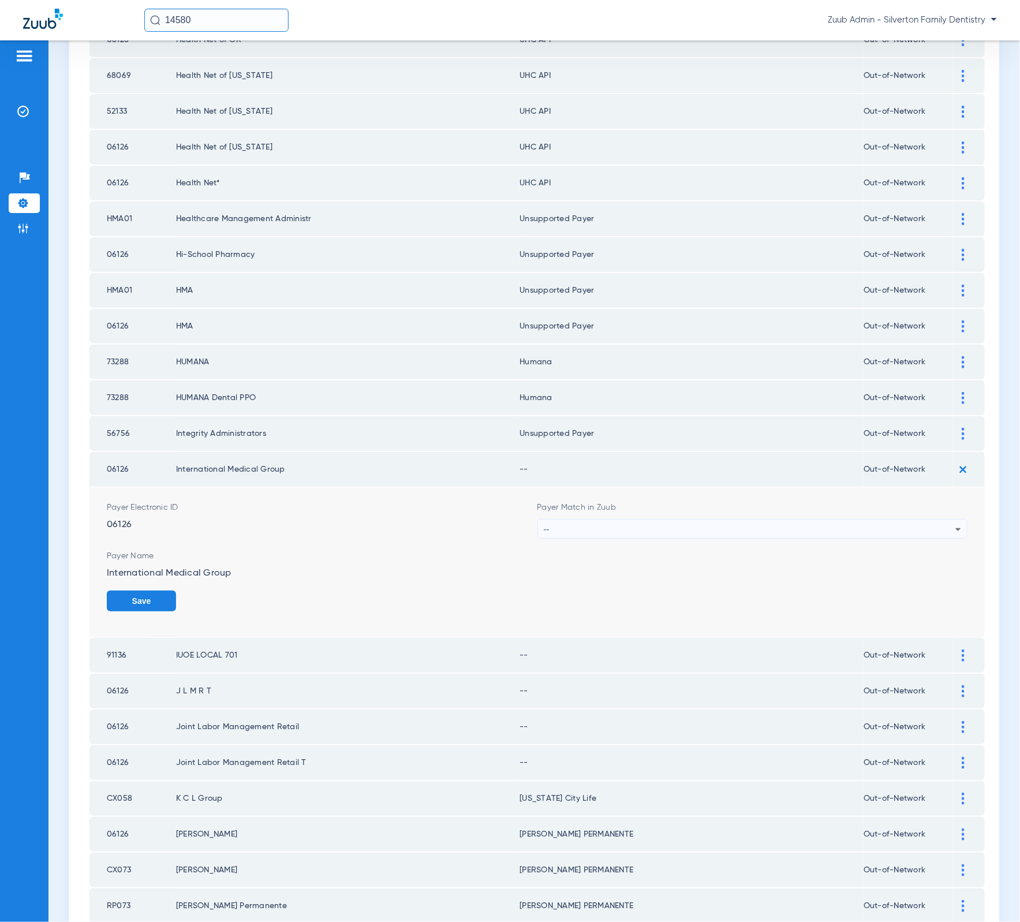
click at [623, 519] on mat-select "--" at bounding box center [752, 529] width 431 height 20
click at [620, 519] on div "--" at bounding box center [750, 529] width 412 height 20
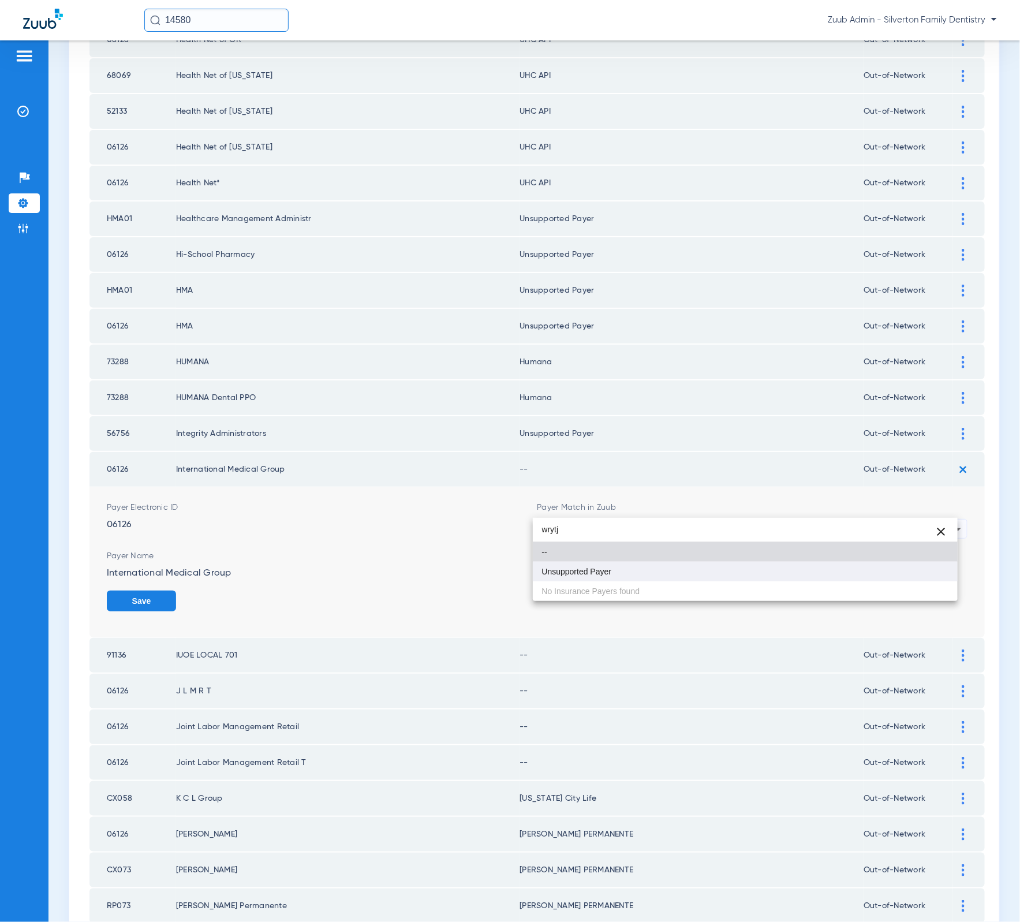
type input "wrytj"
click at [625, 569] on mat-option "Unsupported Payer" at bounding box center [745, 572] width 425 height 20
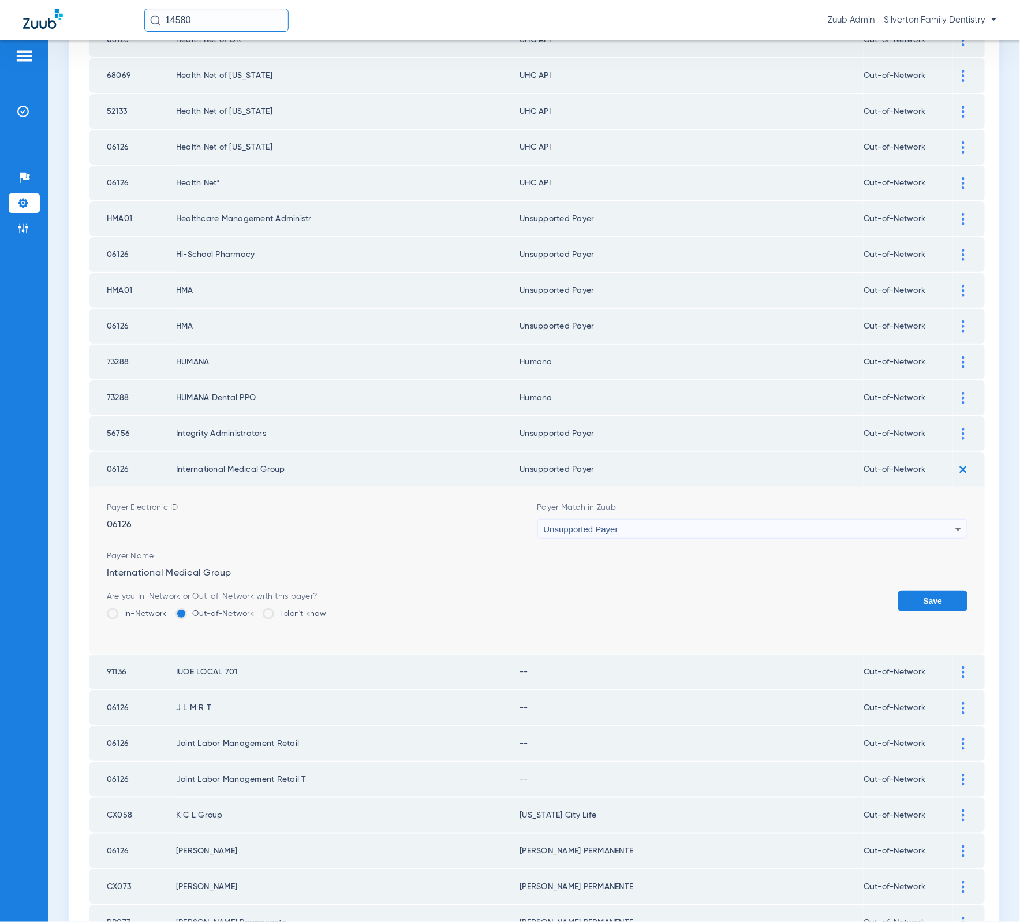
click at [923, 590] on button "Save" at bounding box center [932, 600] width 69 height 21
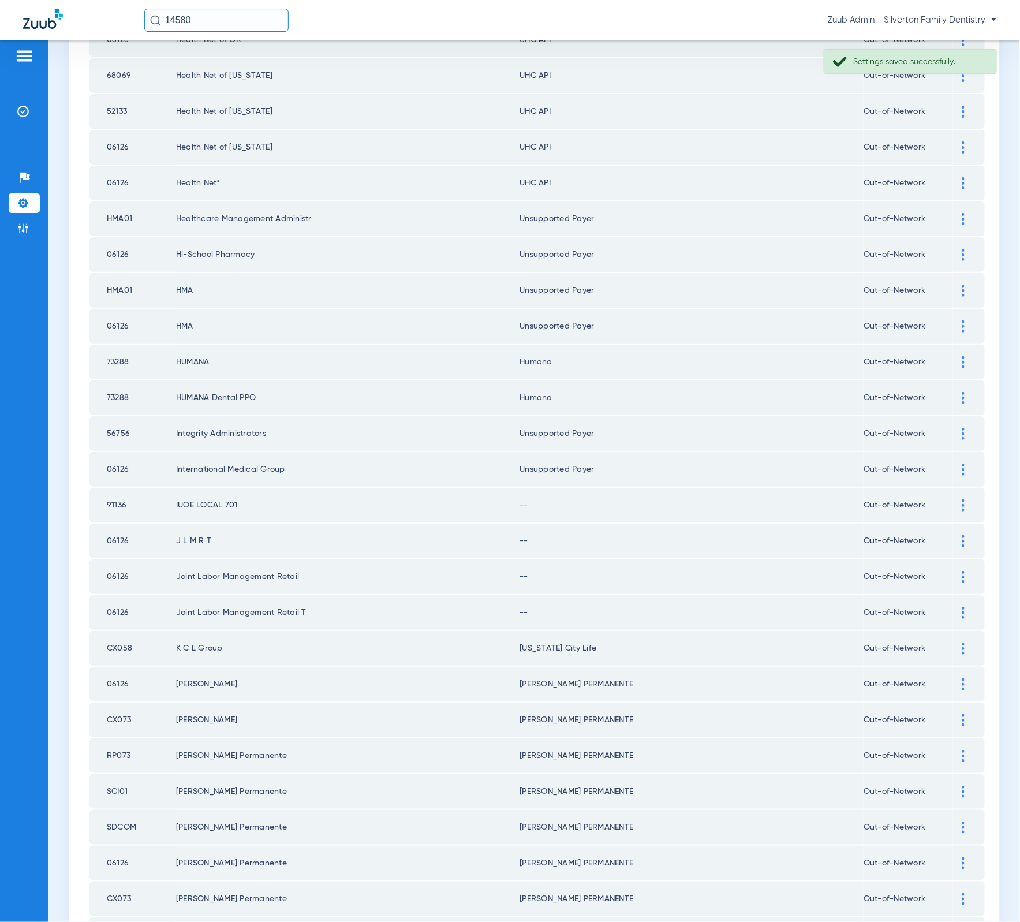
click at [123, 488] on td "91136" at bounding box center [132, 505] width 87 height 35
copy td "91136"
click at [962, 499] on img at bounding box center [963, 505] width 3 height 12
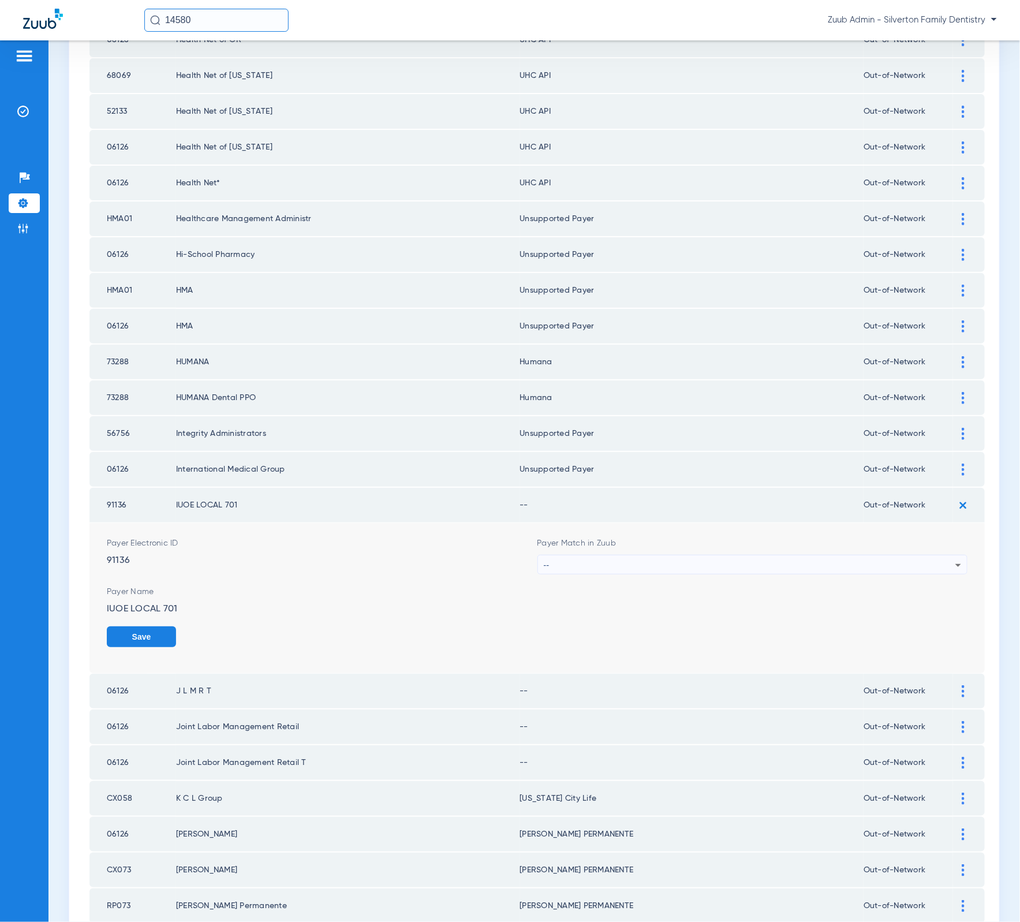
click at [769, 554] on form "Payer Electronic ID 91136 Payer Match in Zuub -- Payer Name IUOE LOCAL 701 Save" at bounding box center [537, 598] width 861 height 150
click at [768, 555] on div "--" at bounding box center [750, 565] width 412 height 20
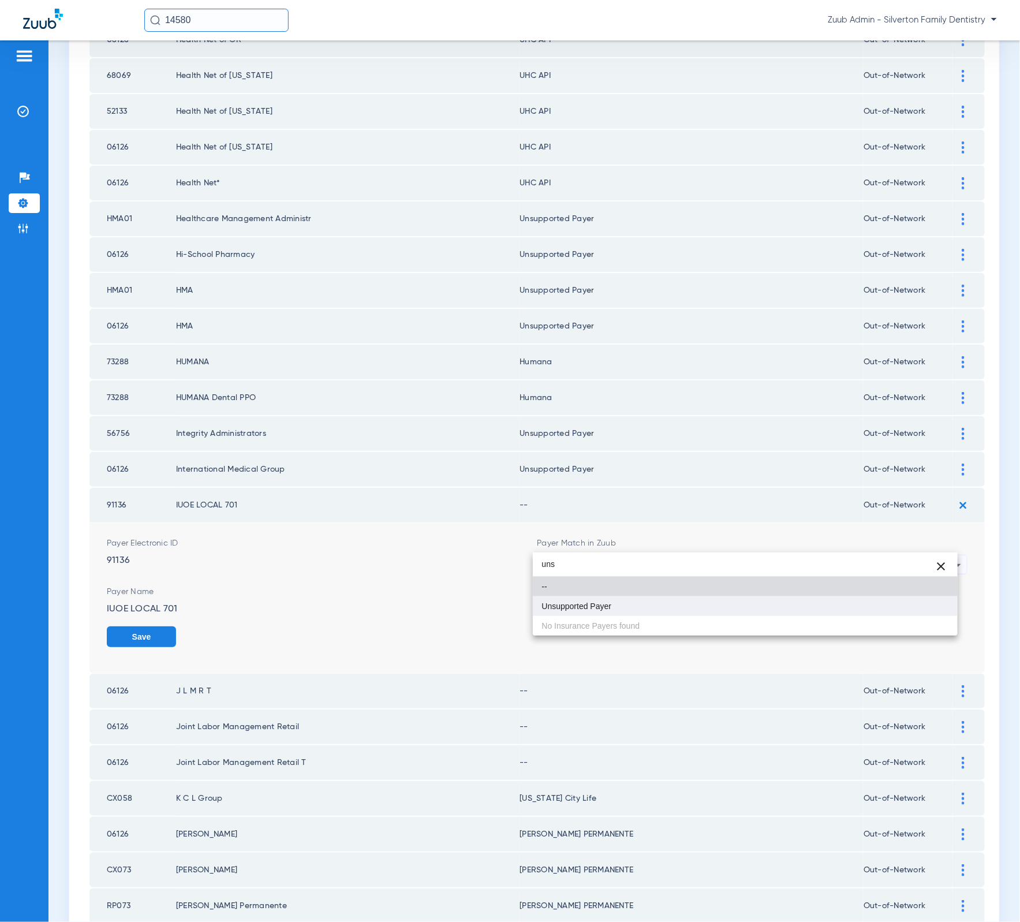
type input "uns"
click at [685, 608] on mat-option "Unsupported Payer" at bounding box center [745, 606] width 425 height 20
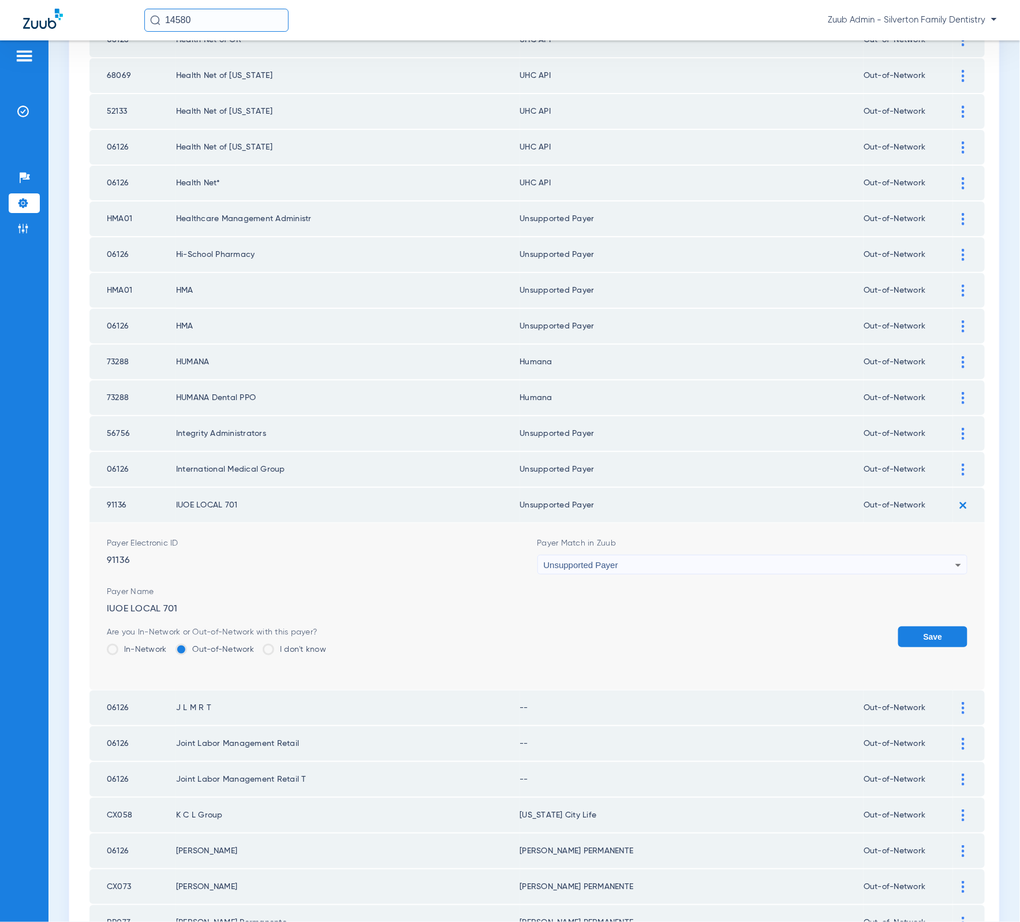
click at [922, 627] on div "Save" at bounding box center [932, 645] width 69 height 38
click at [921, 626] on div "Save" at bounding box center [932, 645] width 69 height 38
click at [921, 626] on button "Save" at bounding box center [932, 636] width 69 height 21
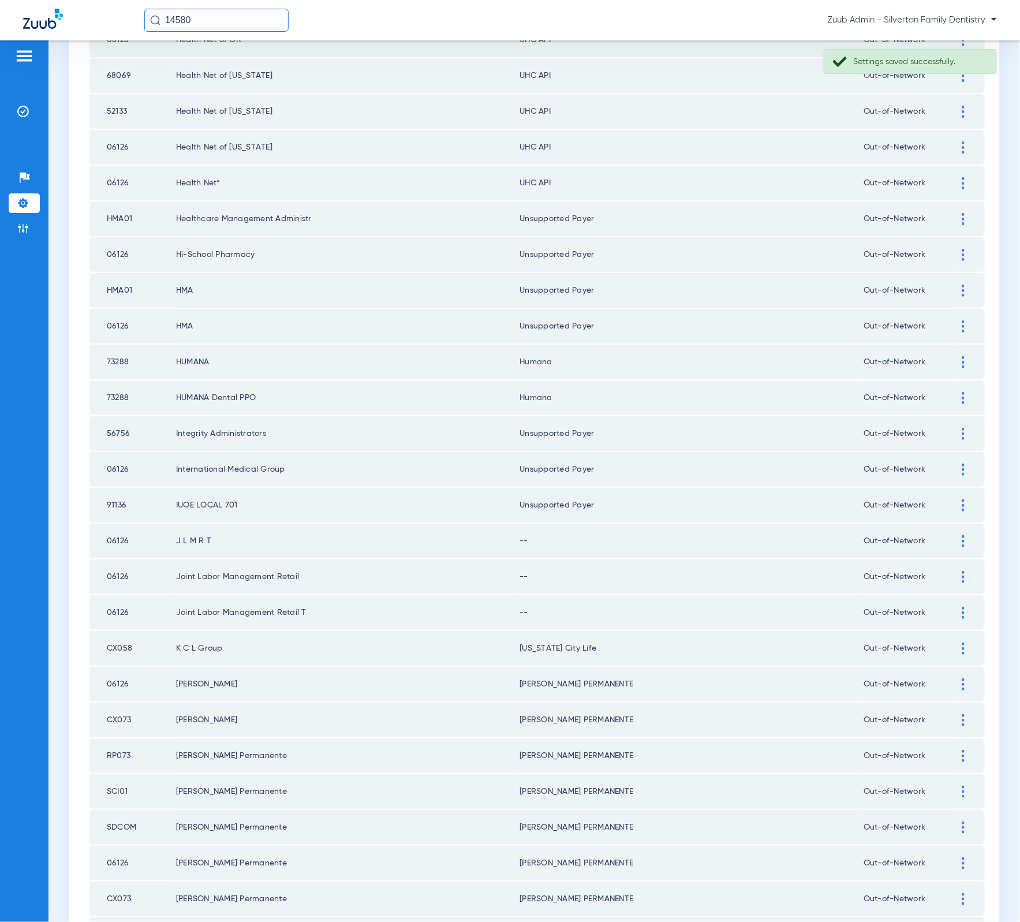
click at [953, 535] on div at bounding box center [963, 541] width 20 height 12
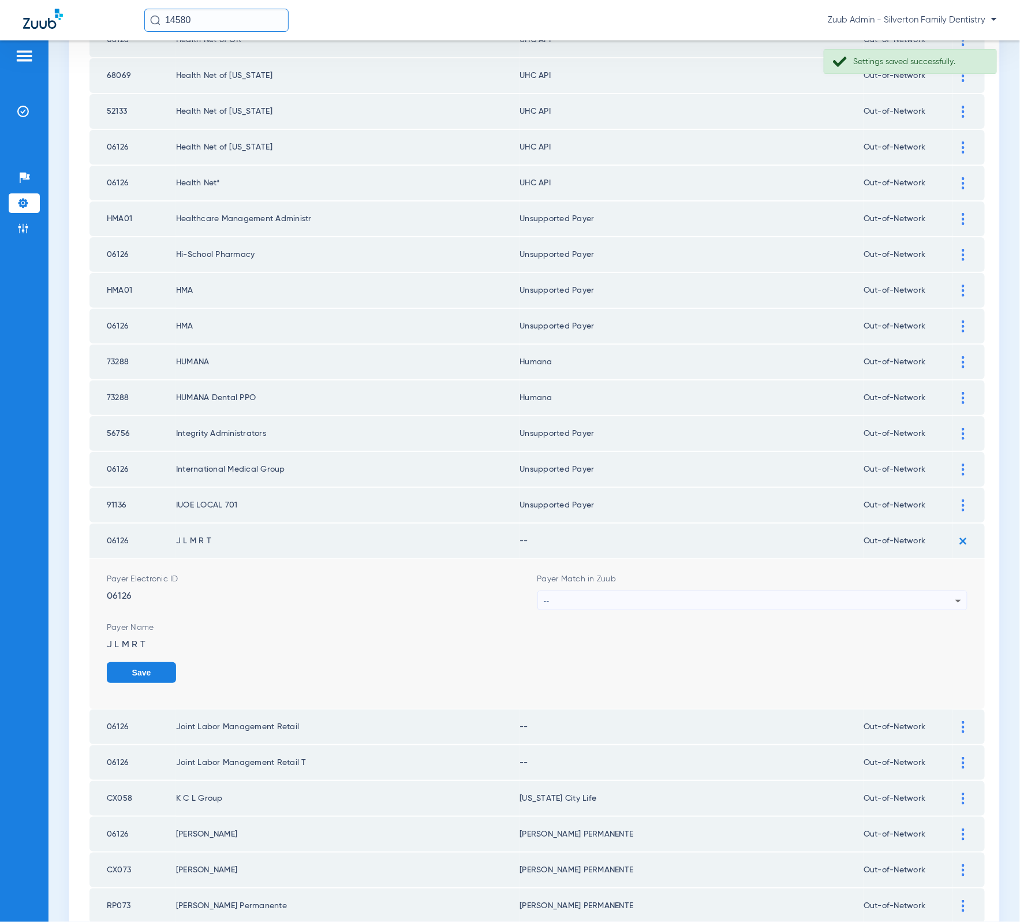
click at [741, 573] on div "Payer Match in Zuub --" at bounding box center [752, 591] width 431 height 37
click at [741, 591] on div "--" at bounding box center [750, 601] width 412 height 20
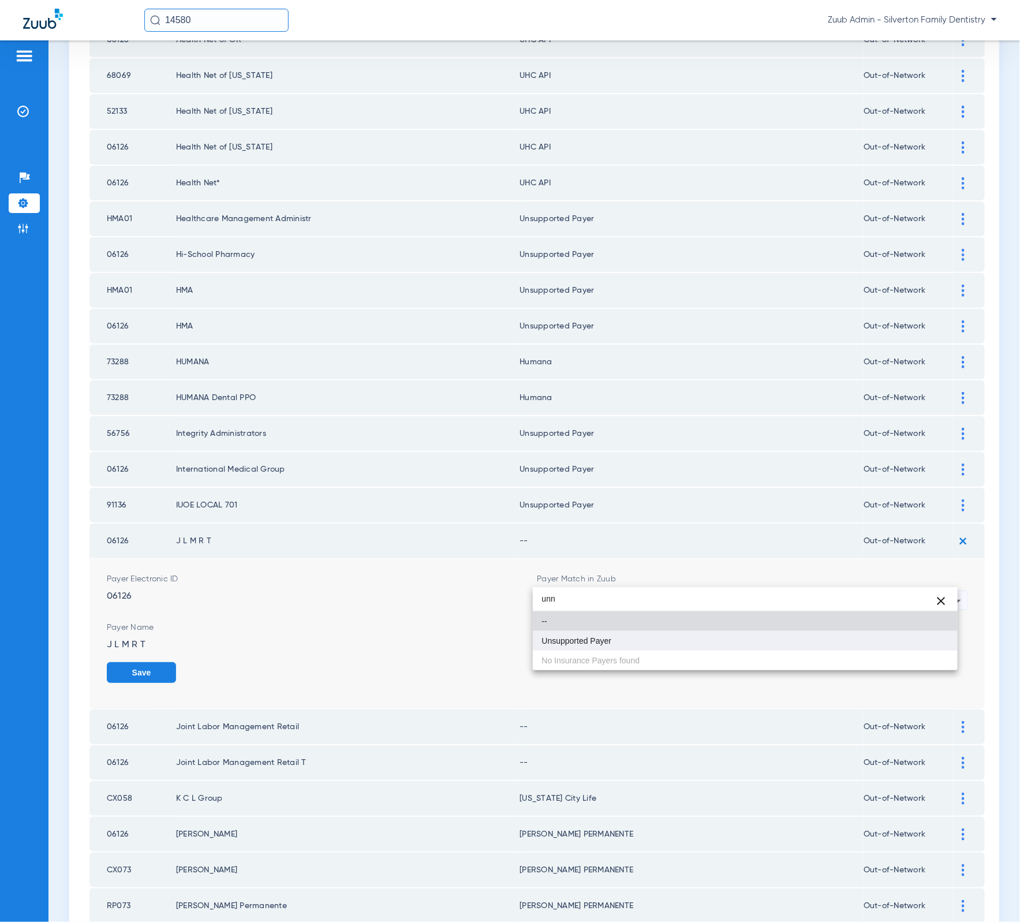
type input "unn"
click at [707, 639] on mat-option "Unsupported Payer" at bounding box center [745, 641] width 425 height 20
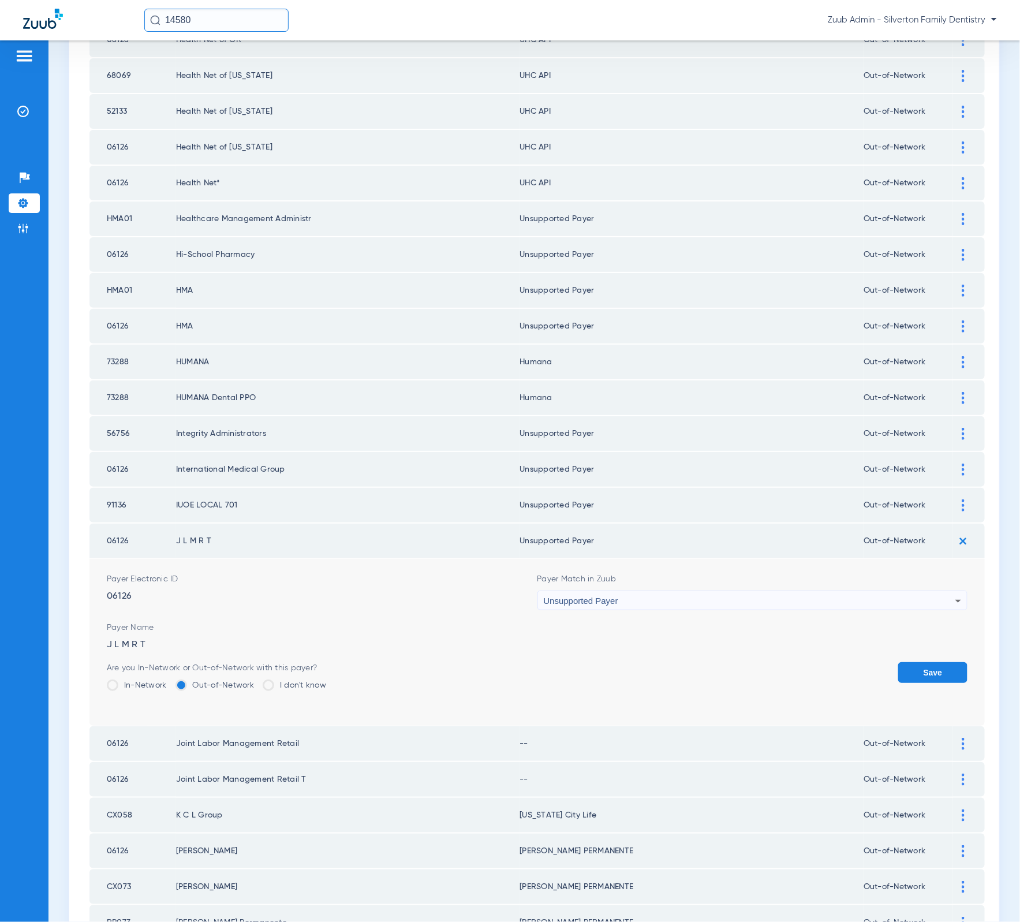
click at [944, 662] on button "Save" at bounding box center [932, 672] width 69 height 21
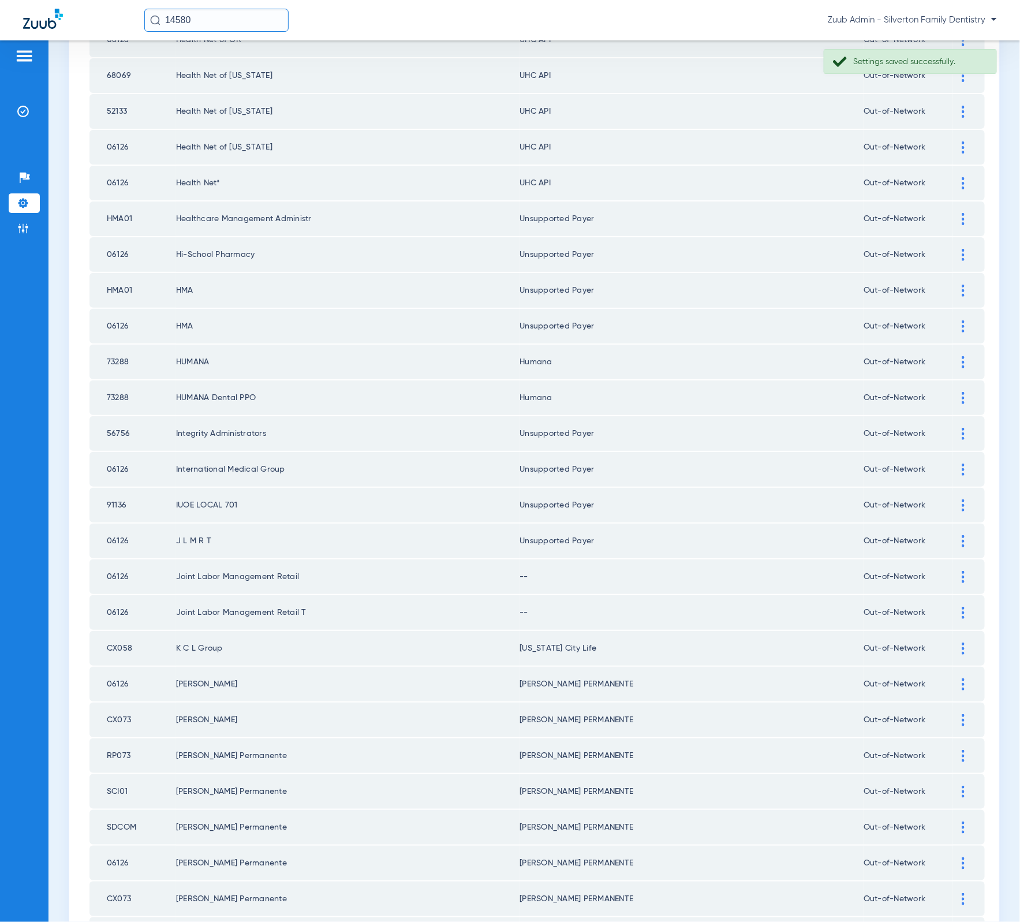
click at [962, 571] on img at bounding box center [963, 577] width 3 height 12
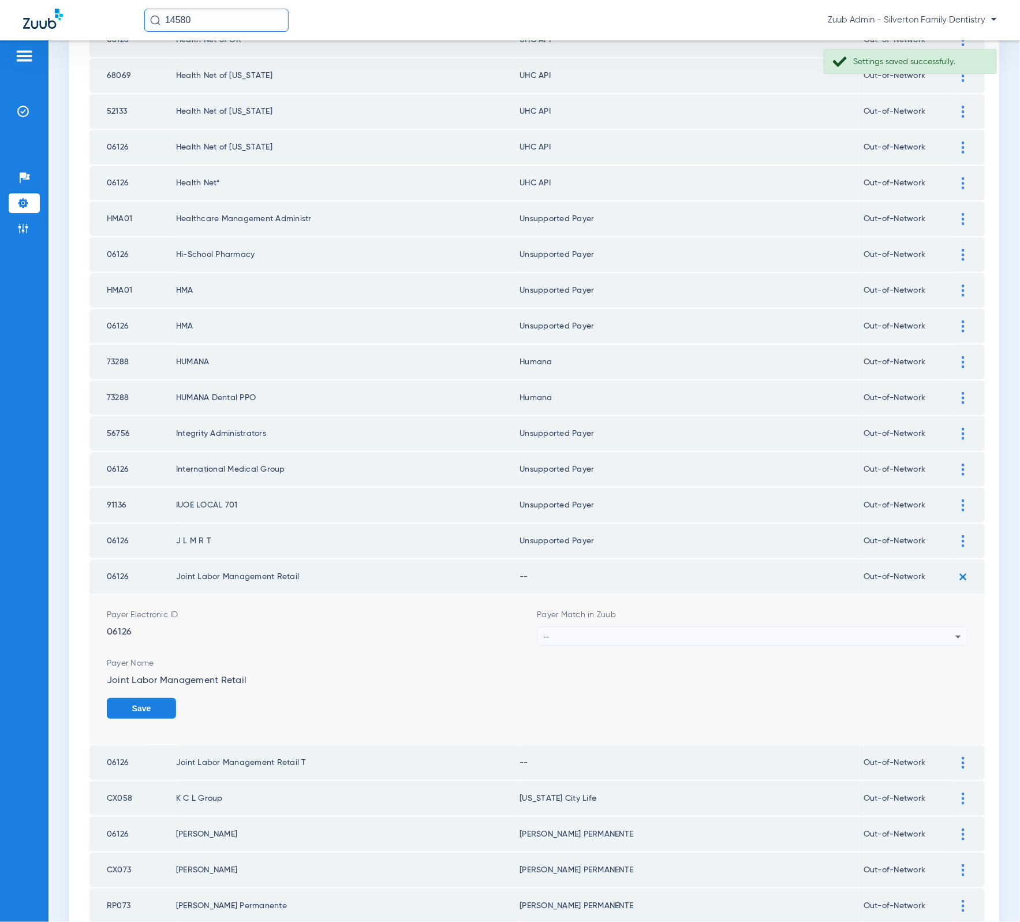
click at [710, 627] on div "--" at bounding box center [750, 637] width 412 height 20
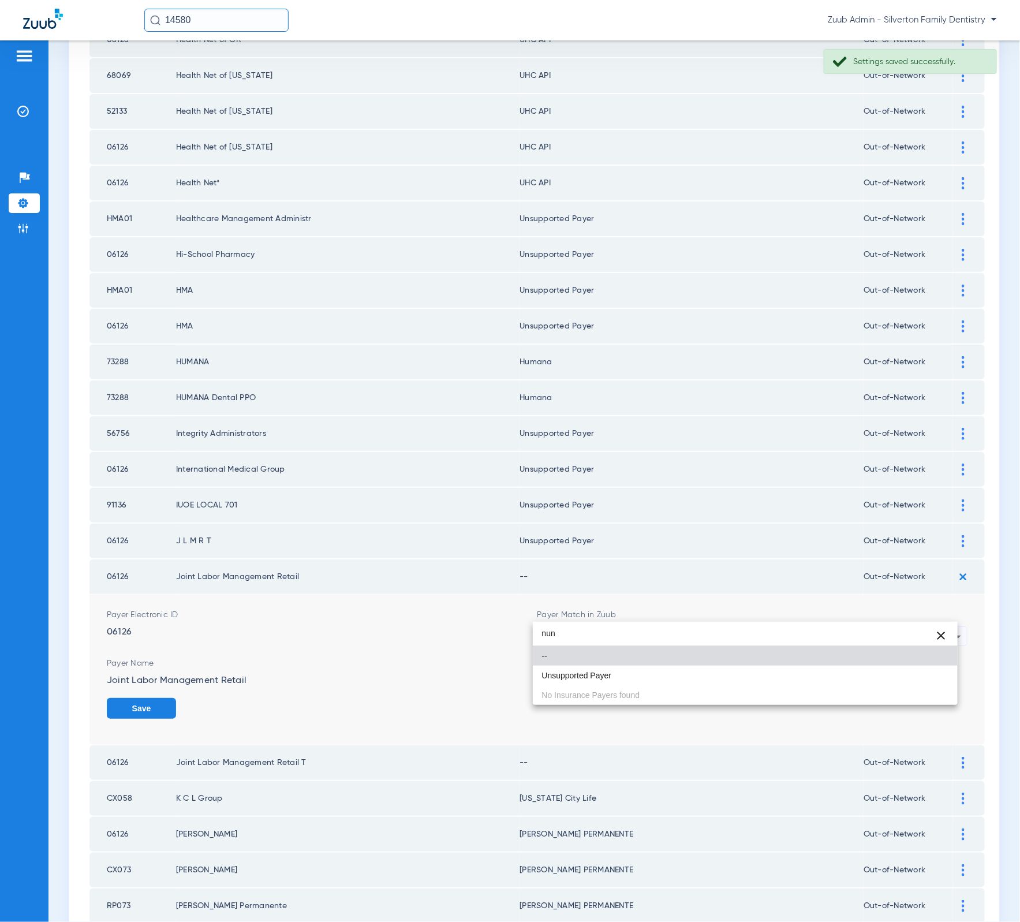
type input "nun"
click at [741, 699] on div "nun close -- Unsupported Payer No Insurance Payers found" at bounding box center [745, 663] width 425 height 83
click at [738, 669] on mat-option "Unsupported Payer" at bounding box center [745, 675] width 425 height 20
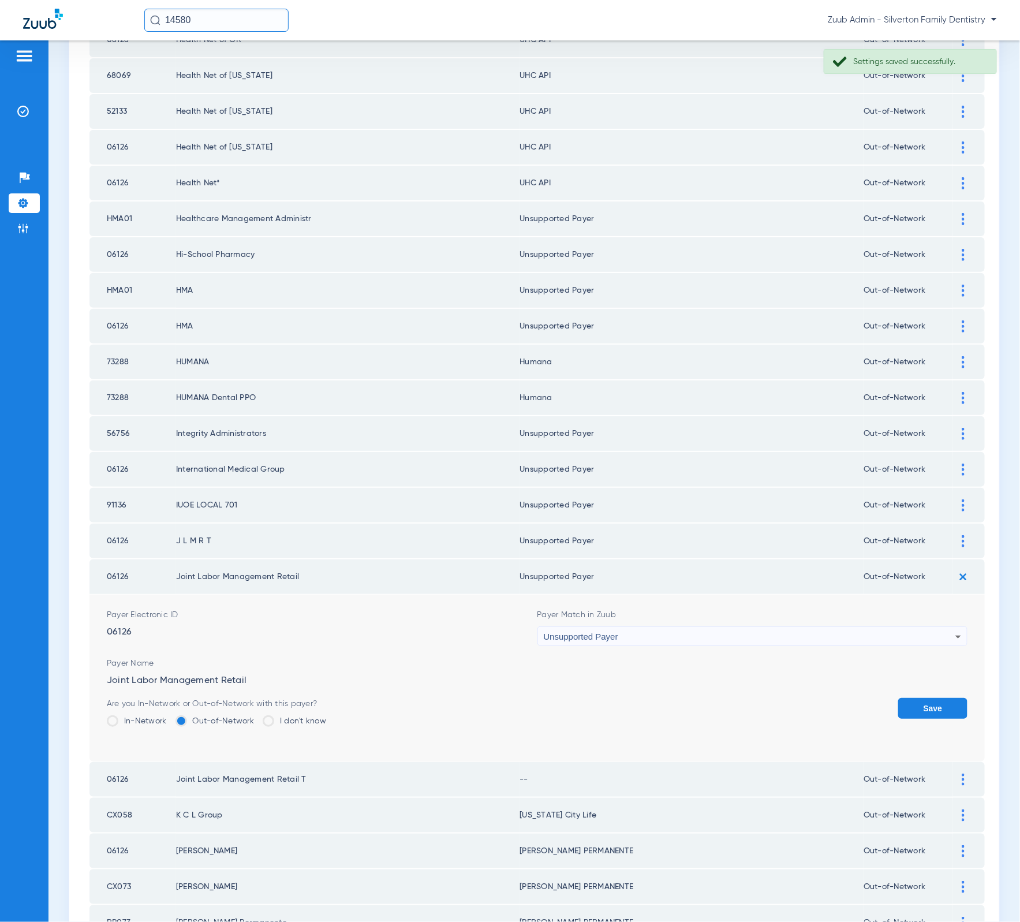
click at [929, 698] on button "Save" at bounding box center [932, 708] width 69 height 21
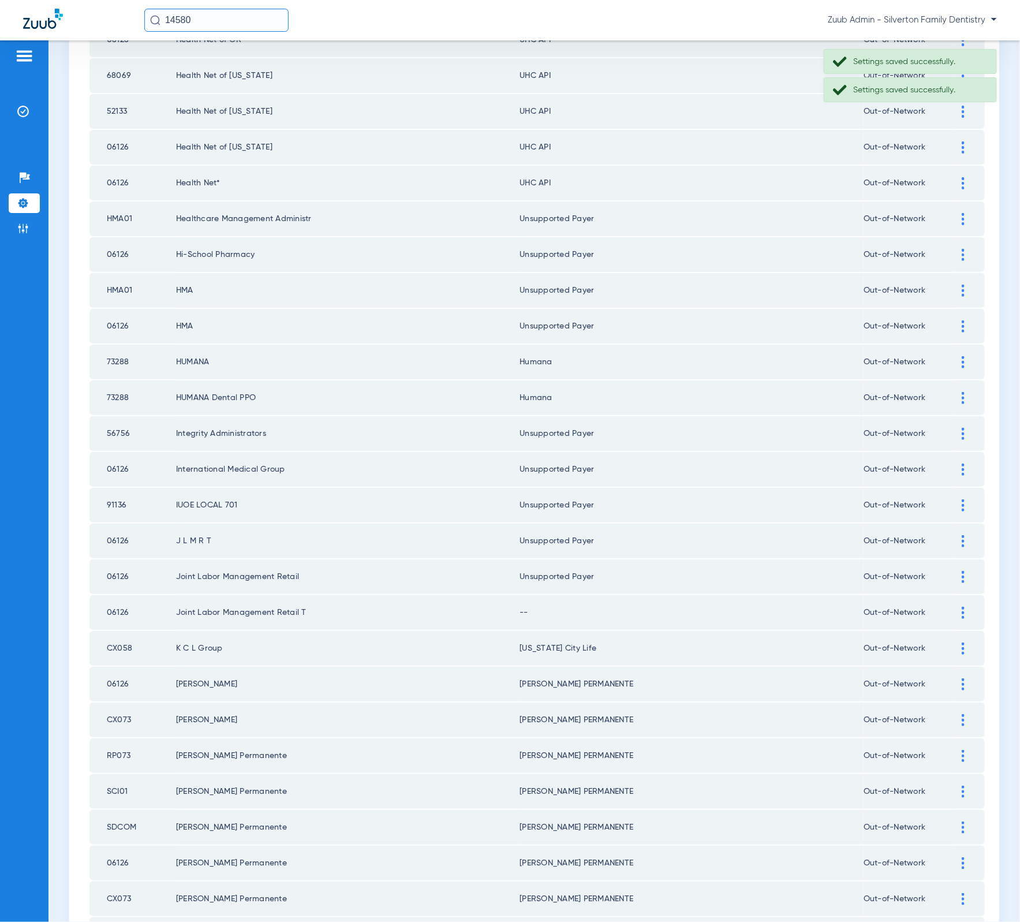
click at [953, 607] on div at bounding box center [963, 613] width 20 height 12
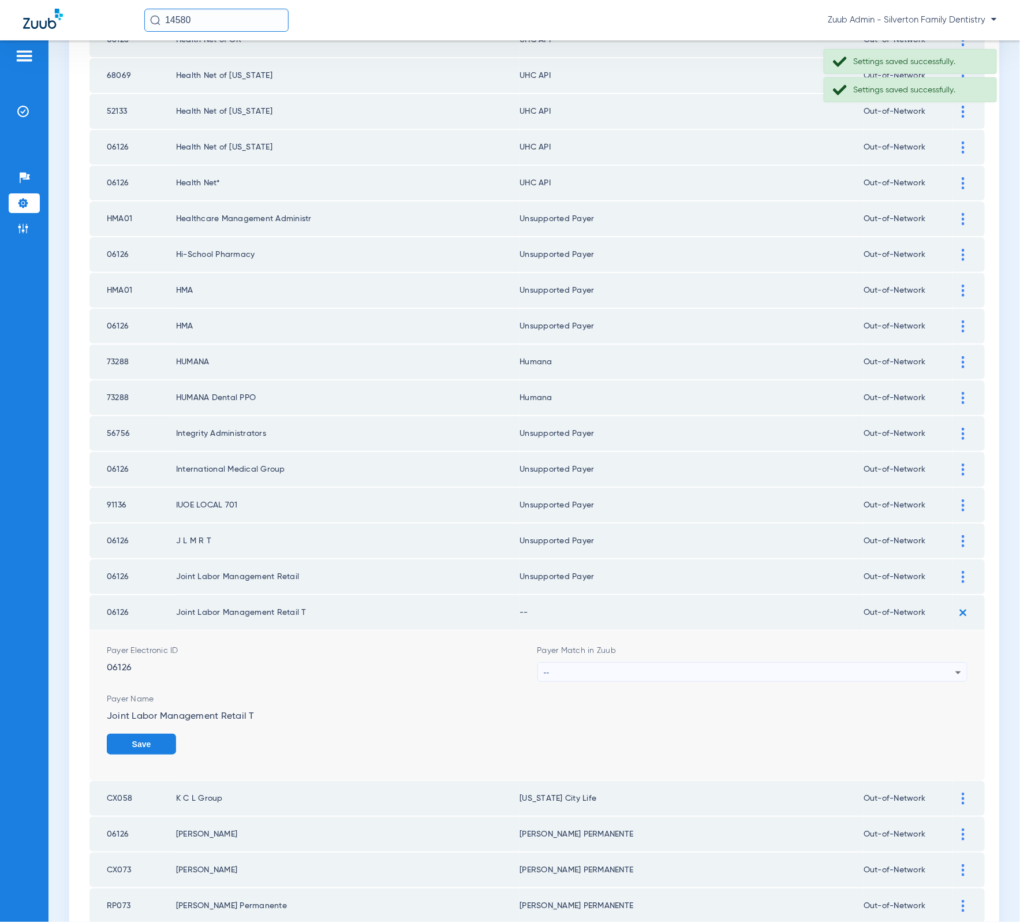
click at [746, 663] on div "--" at bounding box center [750, 673] width 412 height 20
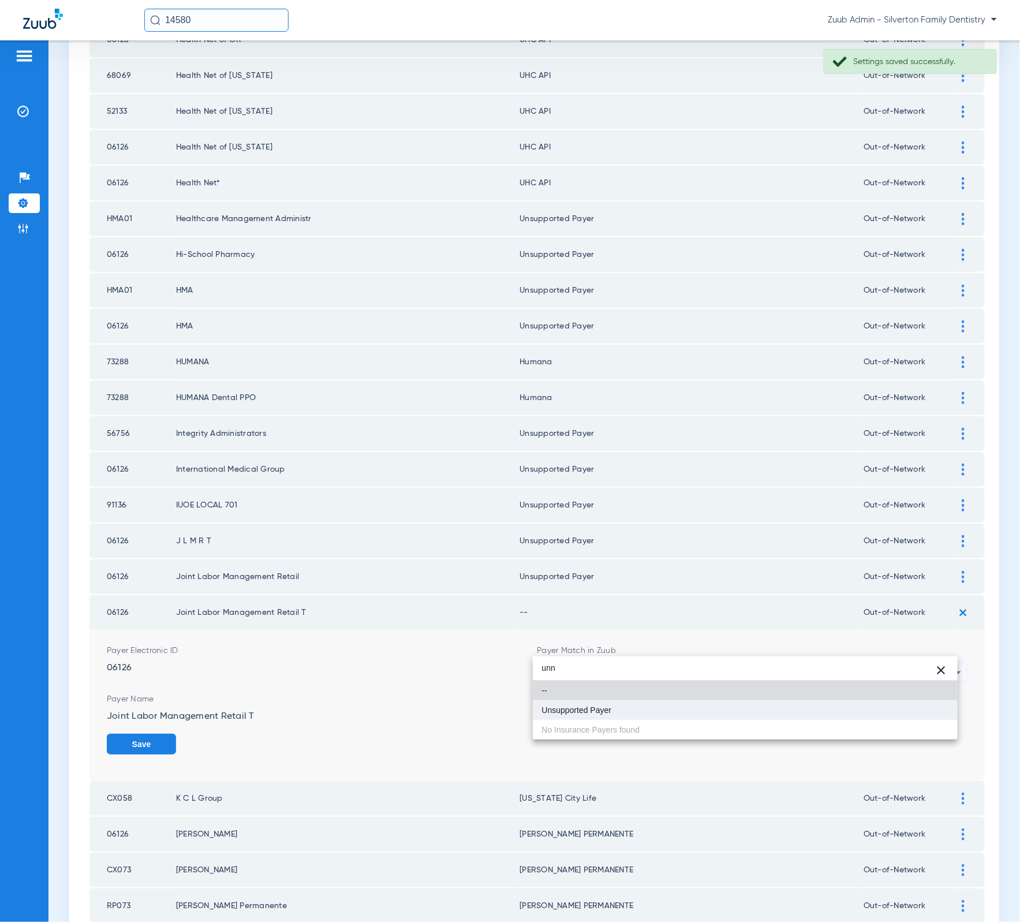
type input "unn"
click at [739, 706] on mat-option "Unsupported Payer" at bounding box center [745, 710] width 425 height 20
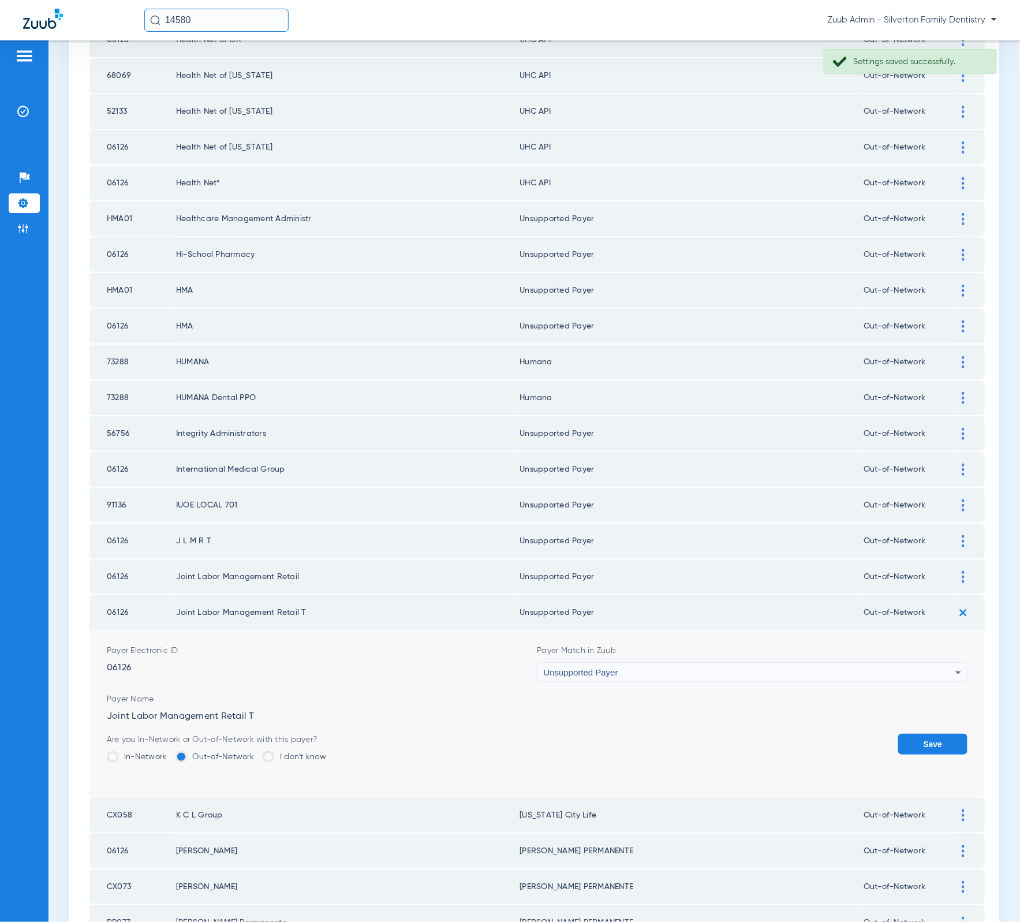
click at [915, 734] on button "Save" at bounding box center [932, 744] width 69 height 21
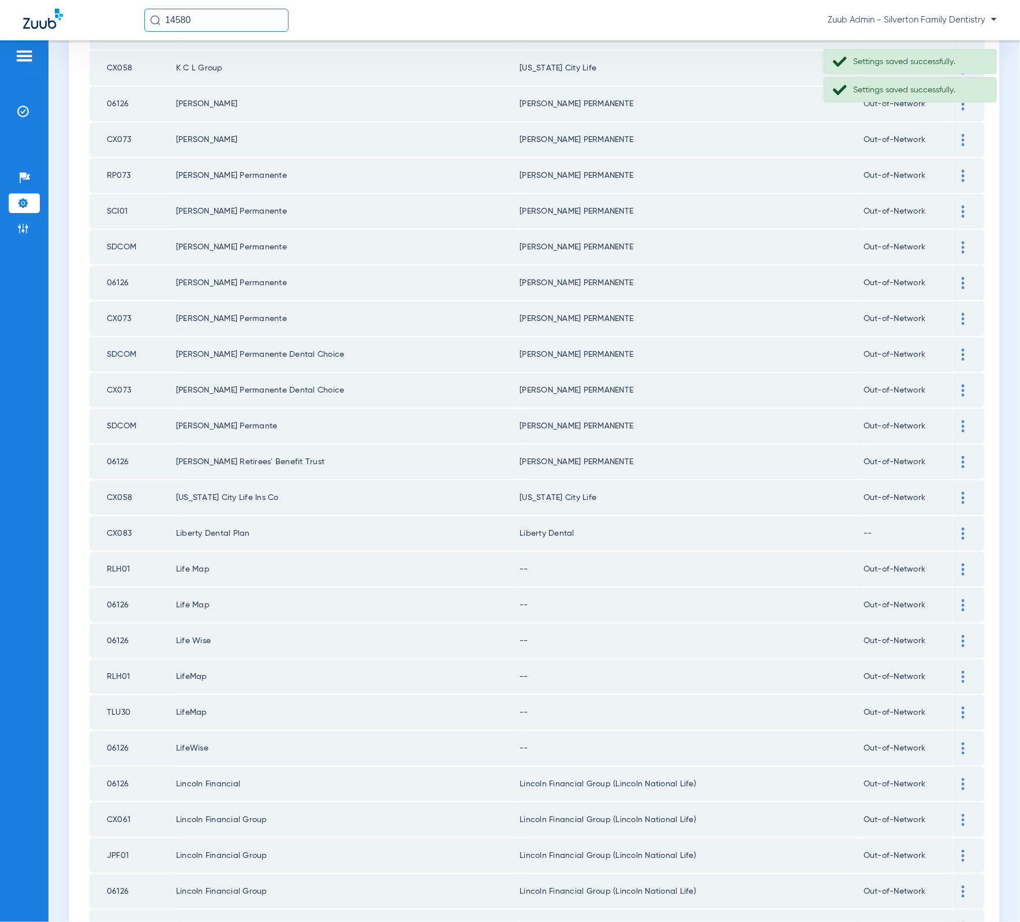
scroll to position [1106, 0]
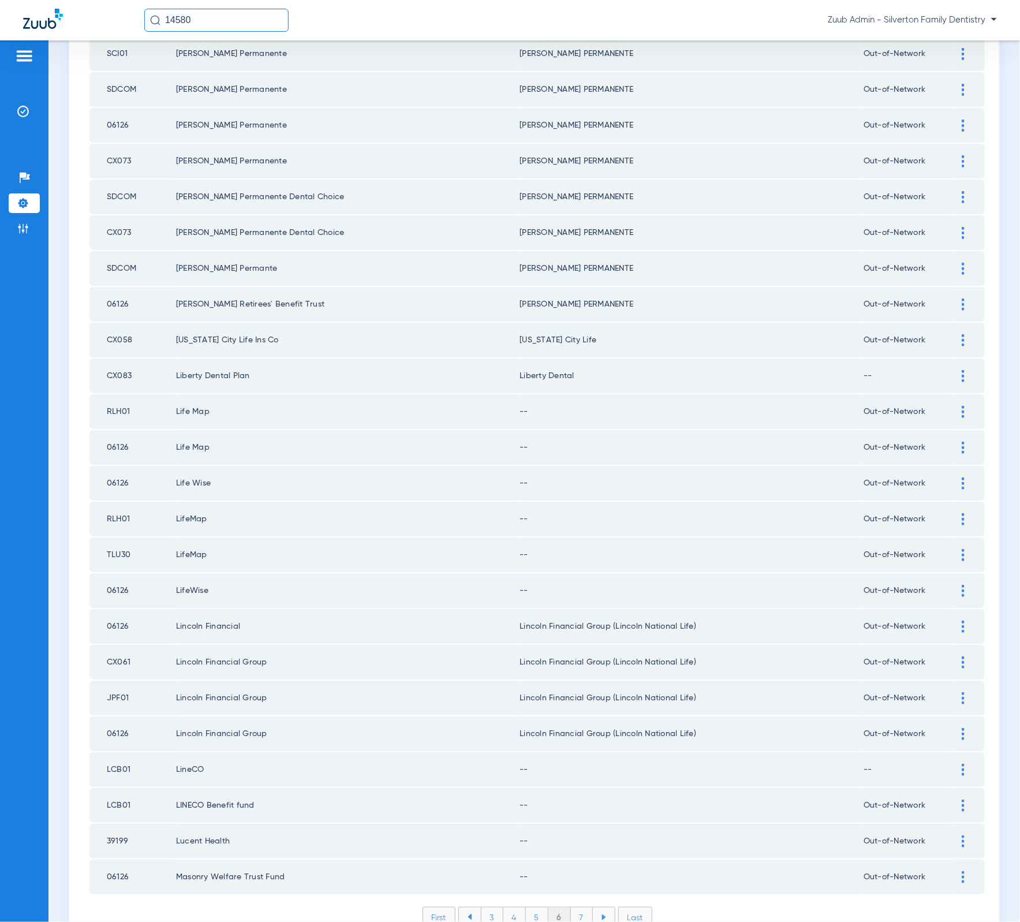
click at [585, 907] on li "7" at bounding box center [582, 917] width 22 height 20
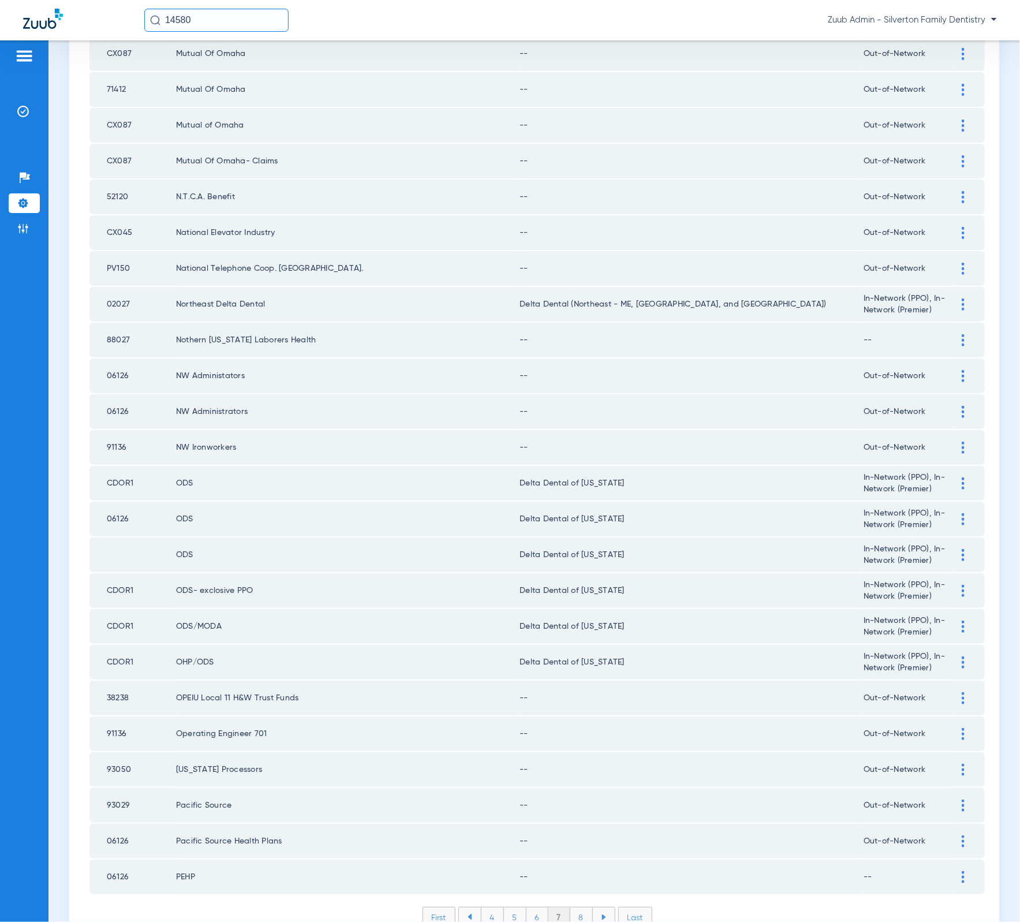
click at [584, 907] on li "8" at bounding box center [581, 917] width 23 height 20
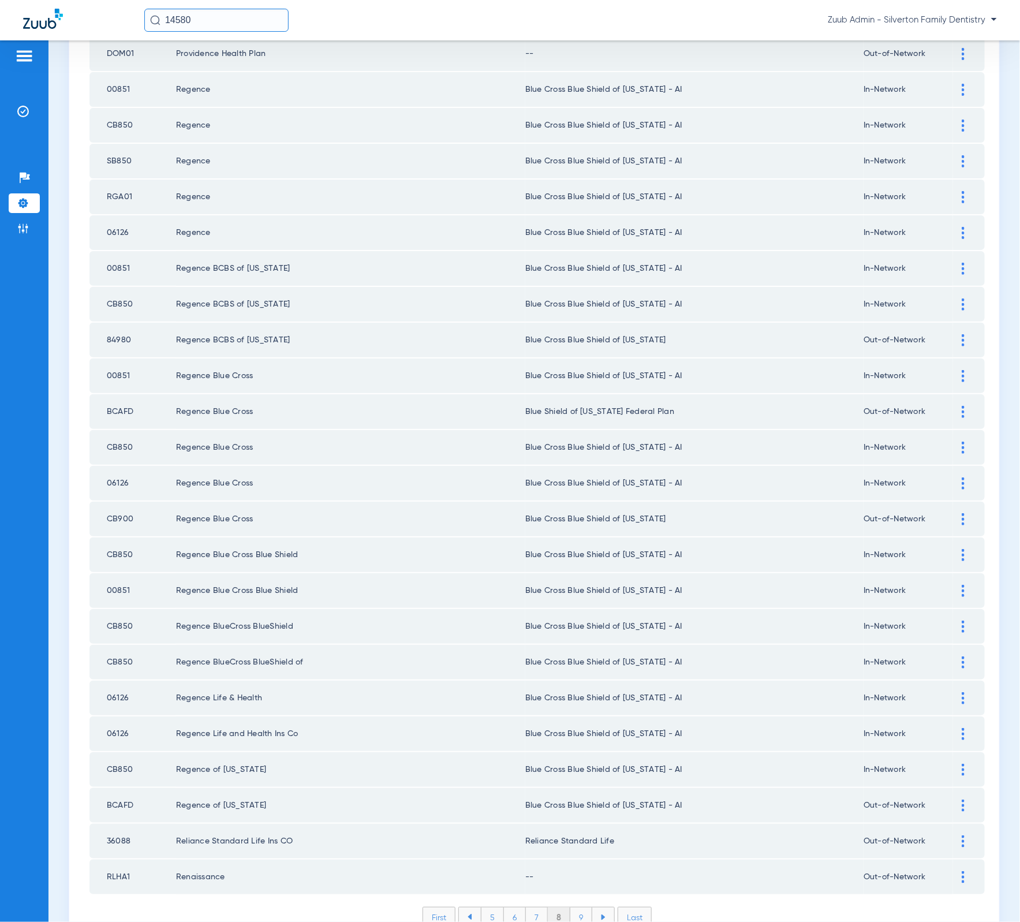
click at [584, 907] on li "9" at bounding box center [581, 917] width 22 height 20
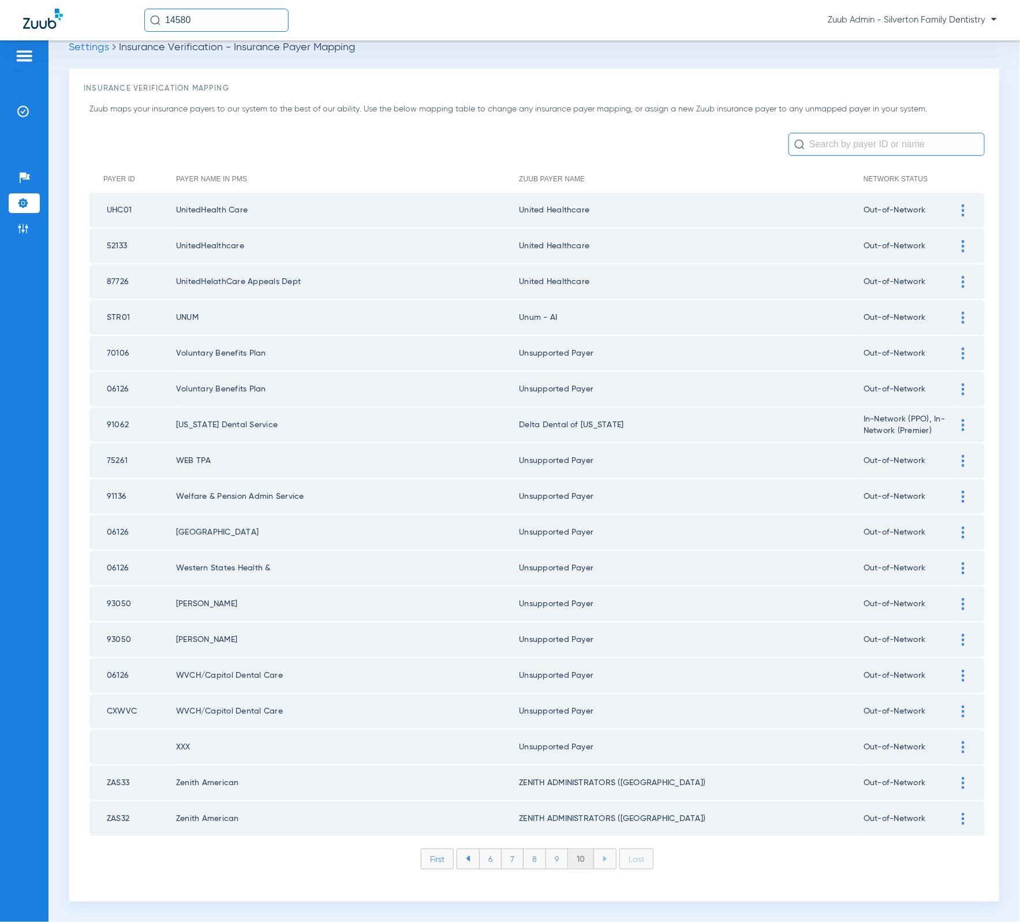
scroll to position [0, 0]
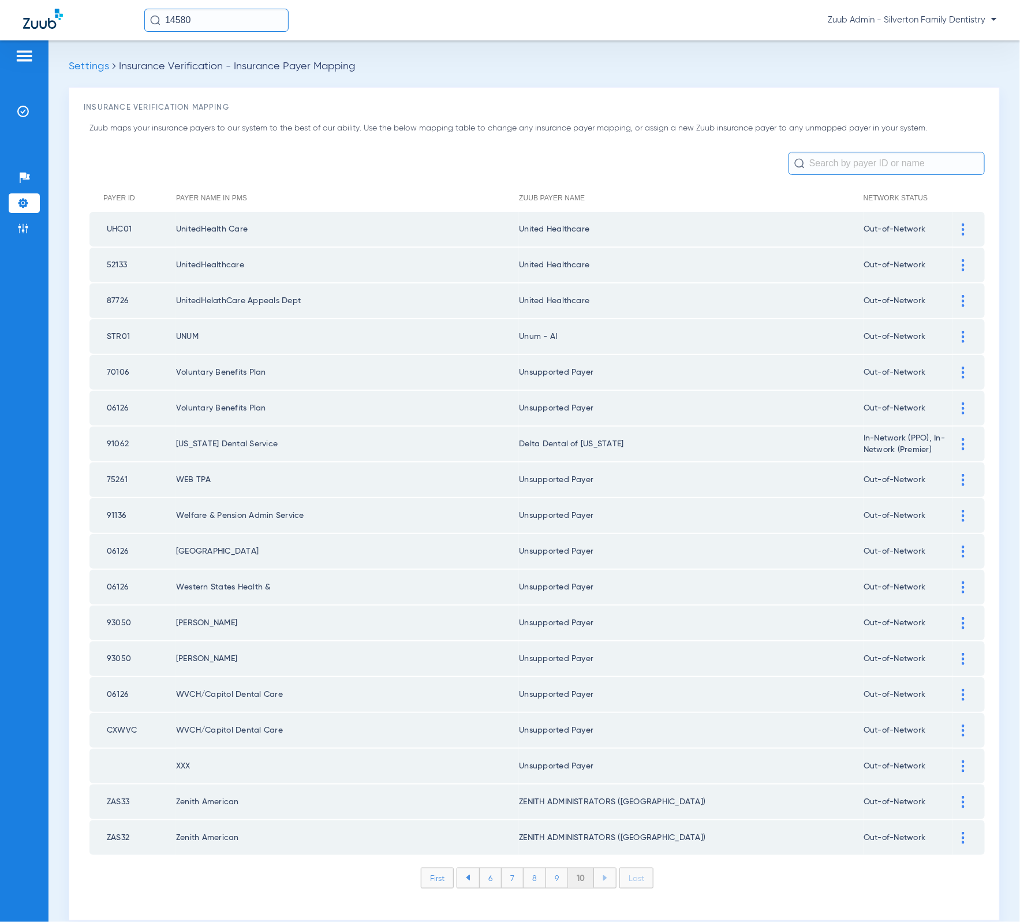
click at [584, 868] on li "10" at bounding box center [581, 878] width 26 height 20
click at [548, 868] on li "9" at bounding box center [557, 878] width 22 height 20
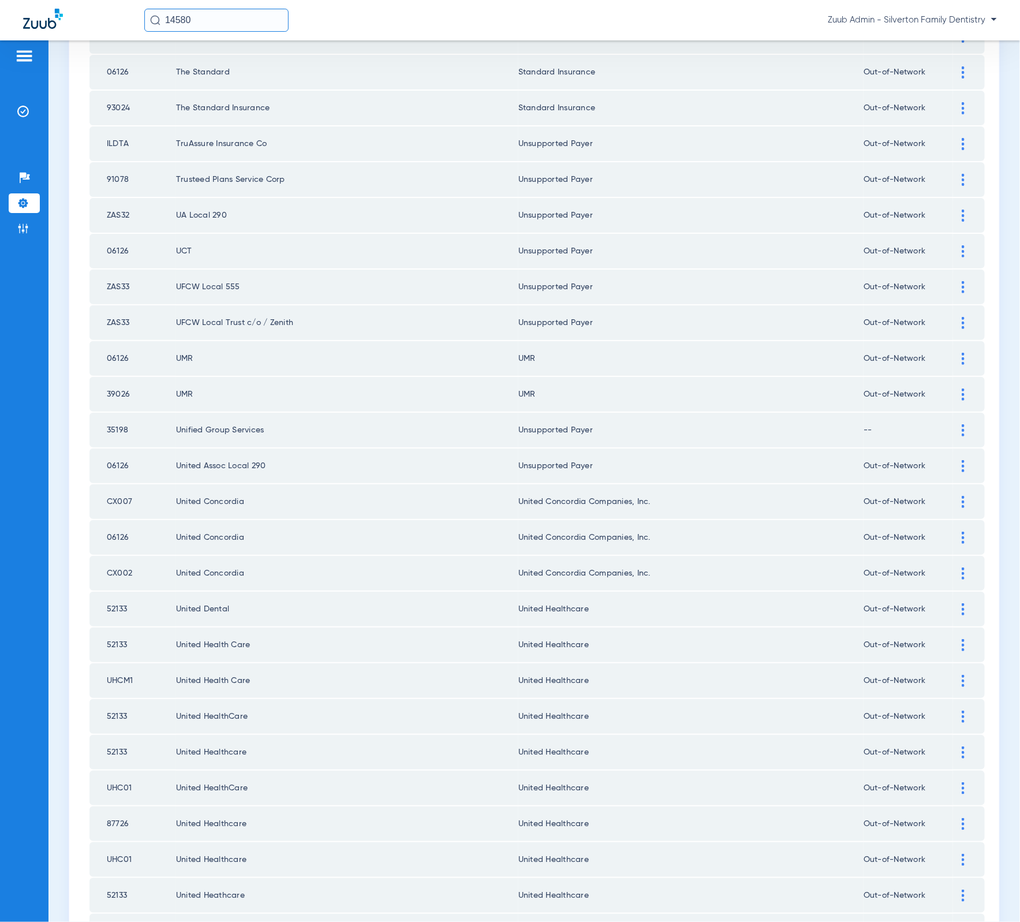
scroll to position [1106, 0]
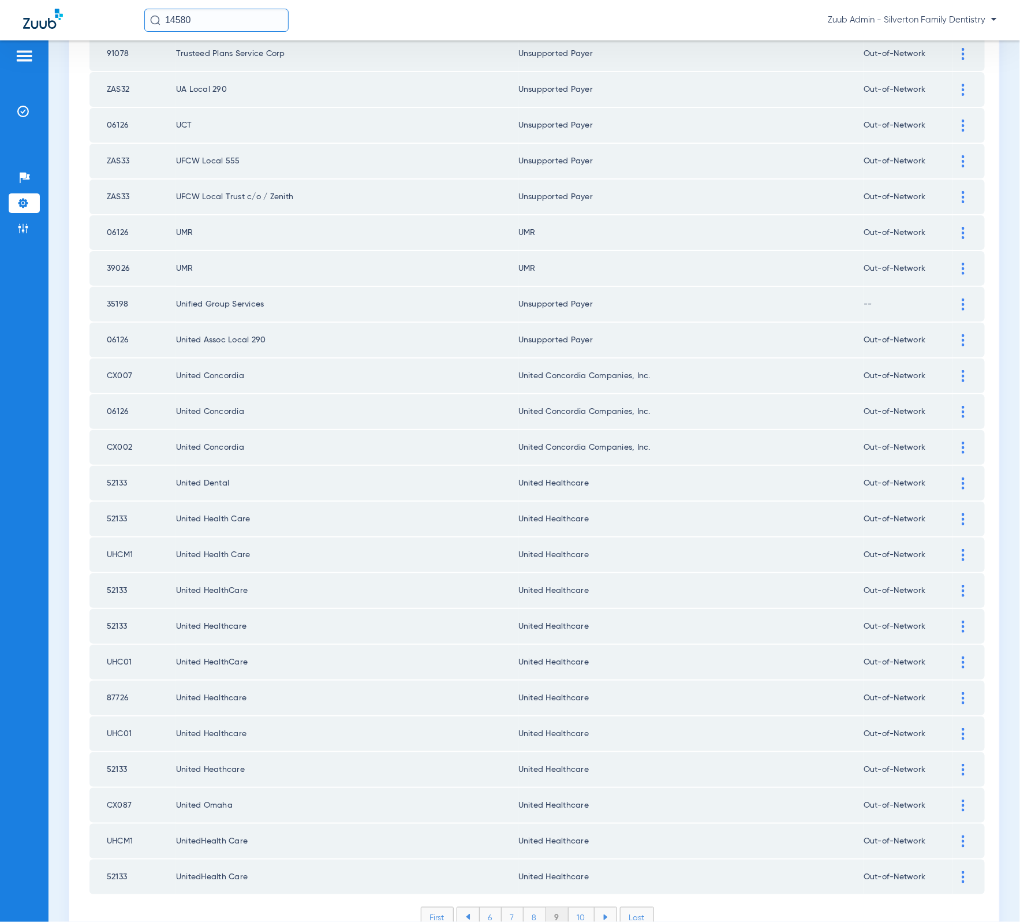
click at [536, 907] on li "8" at bounding box center [535, 917] width 23 height 20
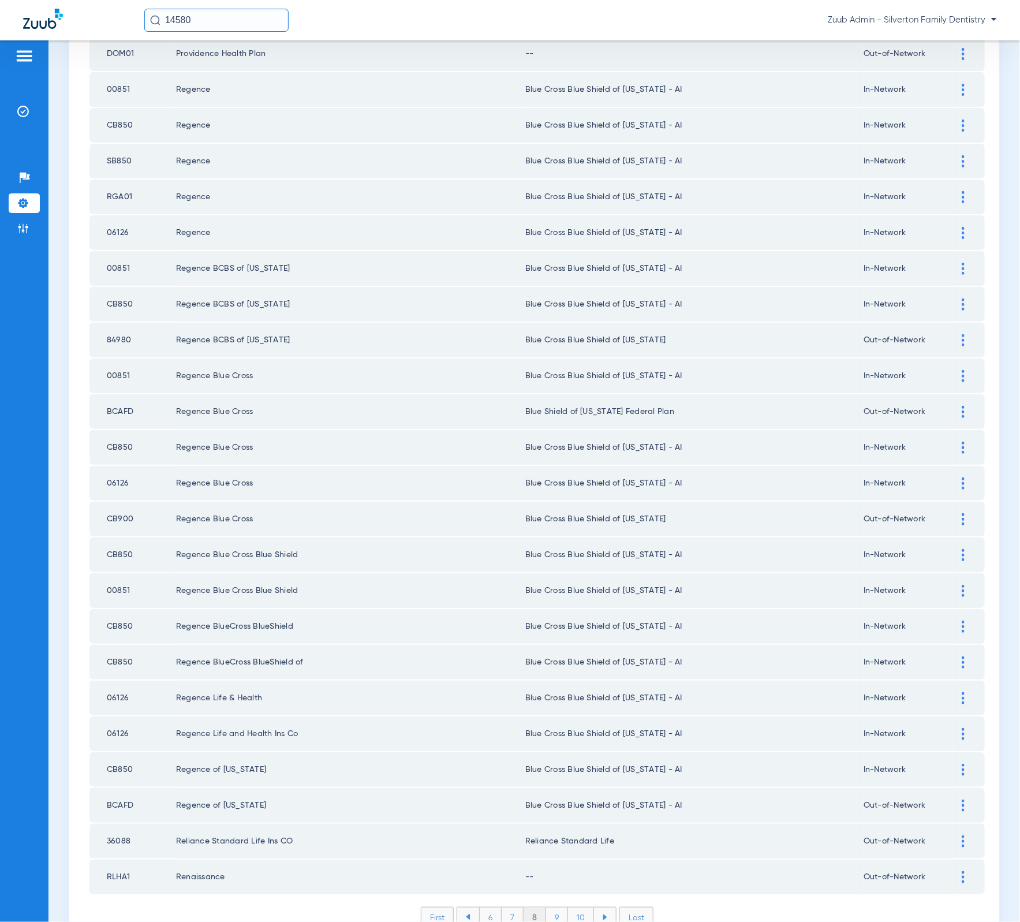
click at [214, 859] on td "Renaissance" at bounding box center [350, 876] width 349 height 35
copy td "Renaissance"
click at [953, 871] on div at bounding box center [963, 877] width 20 height 12
click at [685, 921] on div "--" at bounding box center [750, 937] width 412 height 20
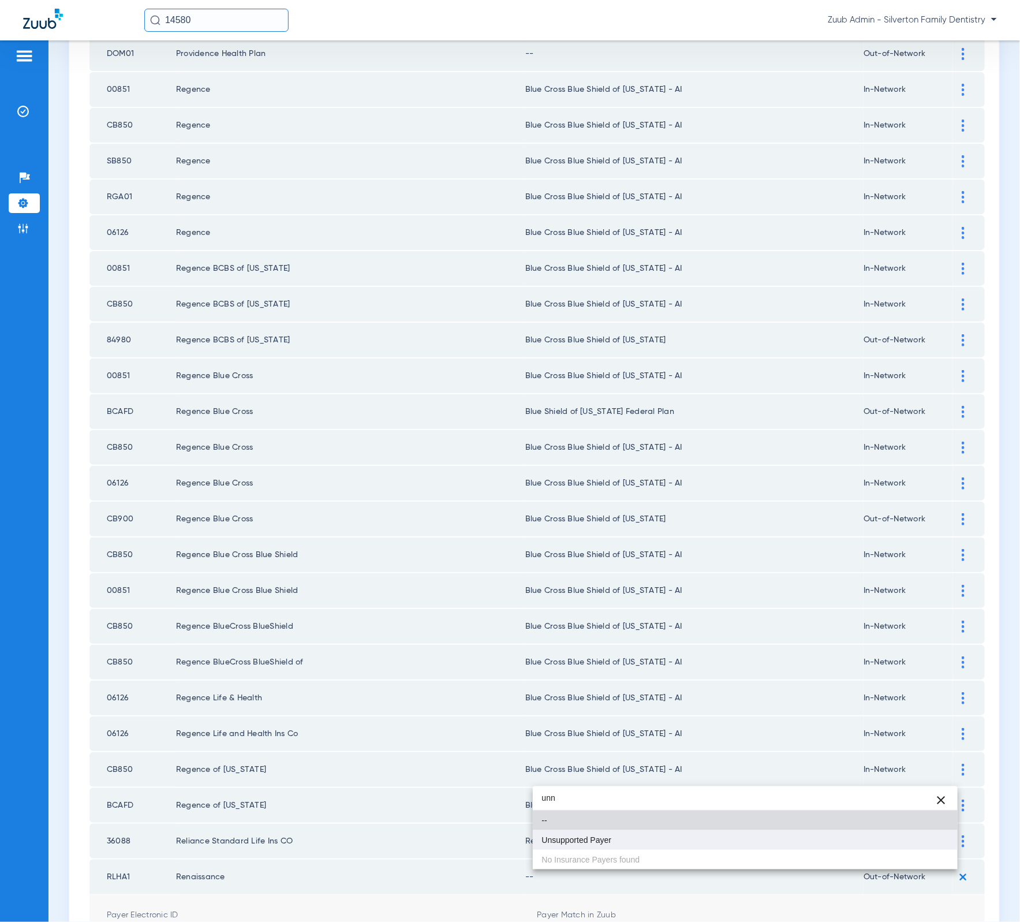
type input "unn"
click at [646, 843] on mat-option "Unsupported Payer" at bounding box center [745, 840] width 425 height 20
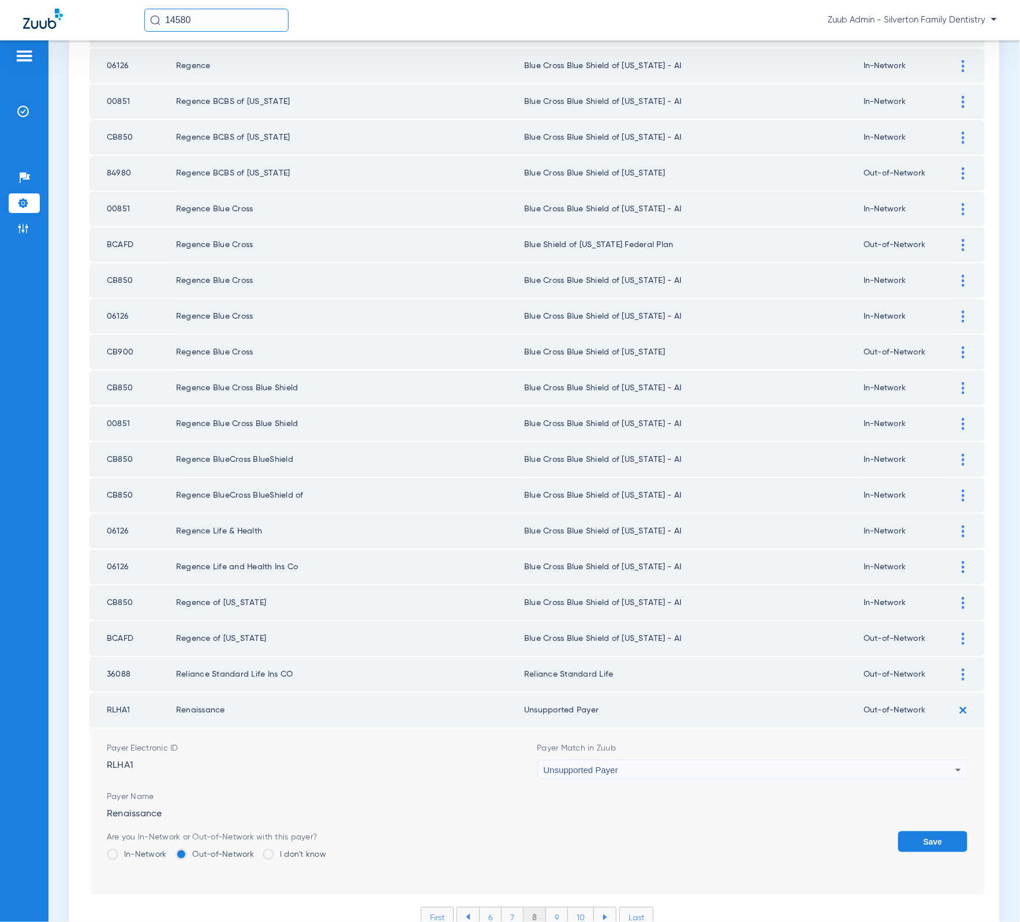
click at [907, 831] on button "Save" at bounding box center [932, 841] width 69 height 21
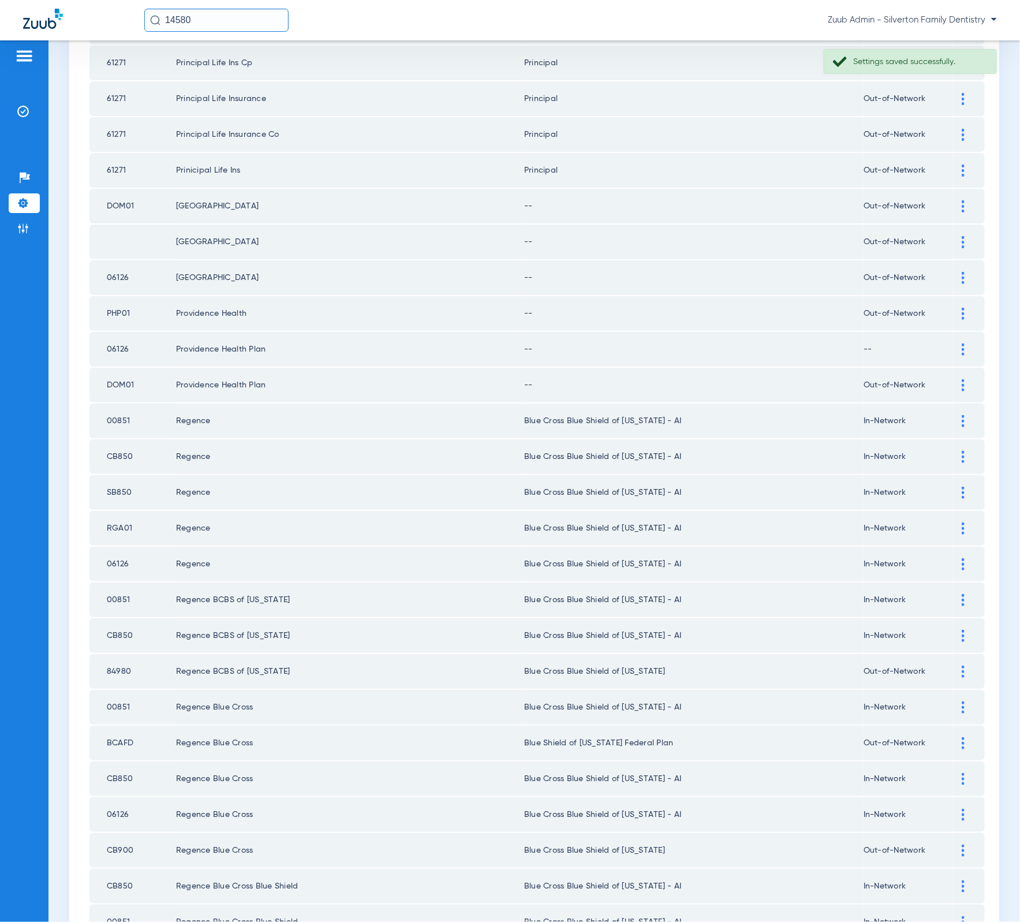
scroll to position [719, 0]
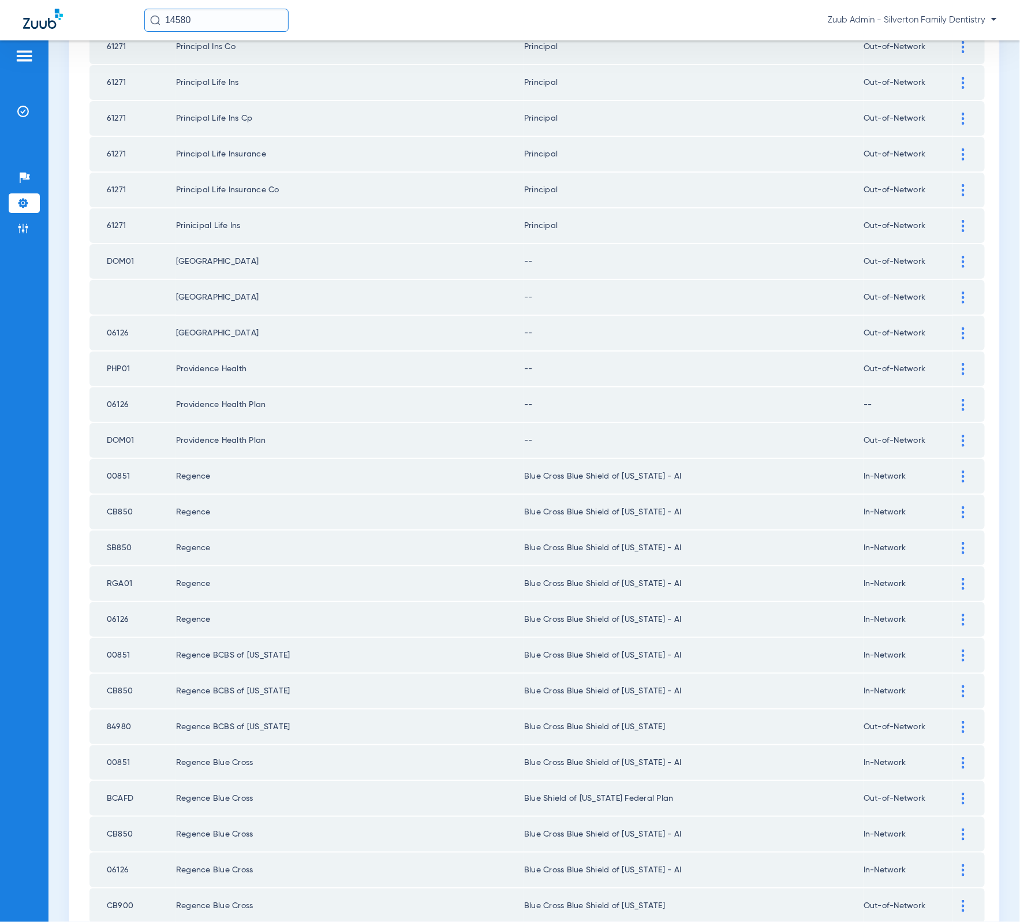
click at [962, 435] on img at bounding box center [963, 441] width 3 height 12
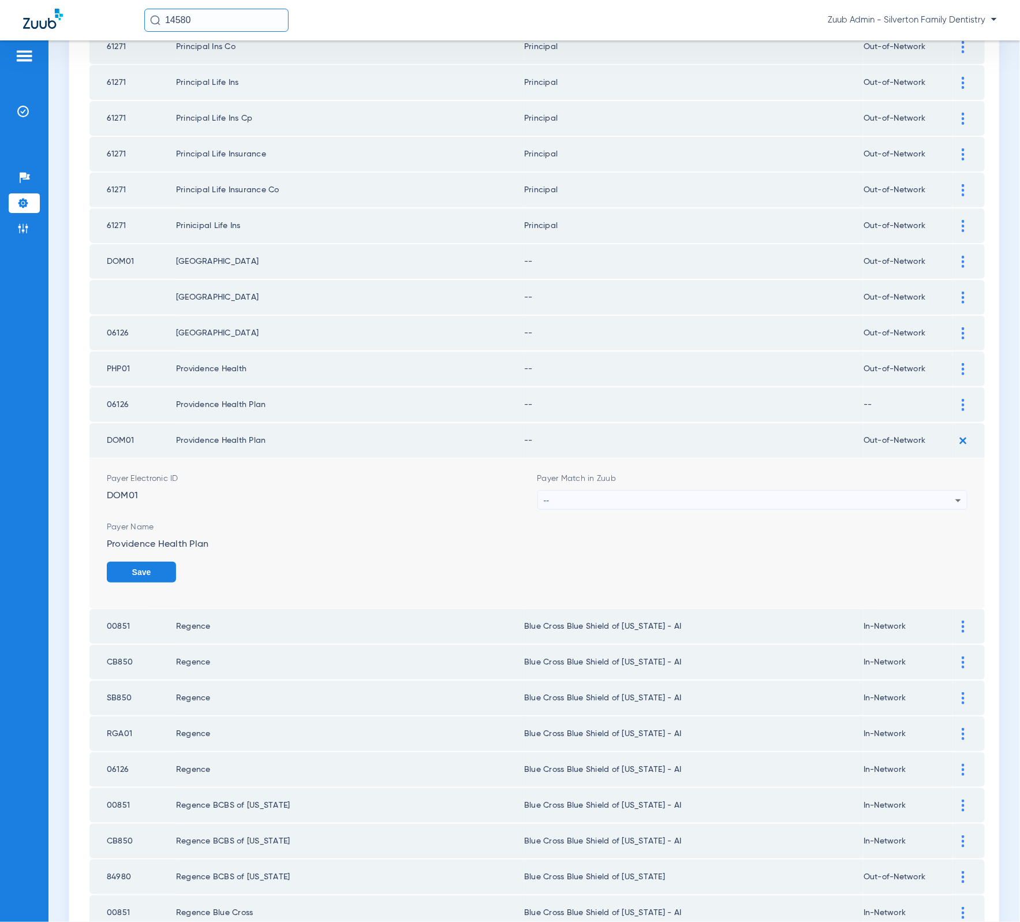
click at [837, 491] on div "--" at bounding box center [750, 501] width 412 height 20
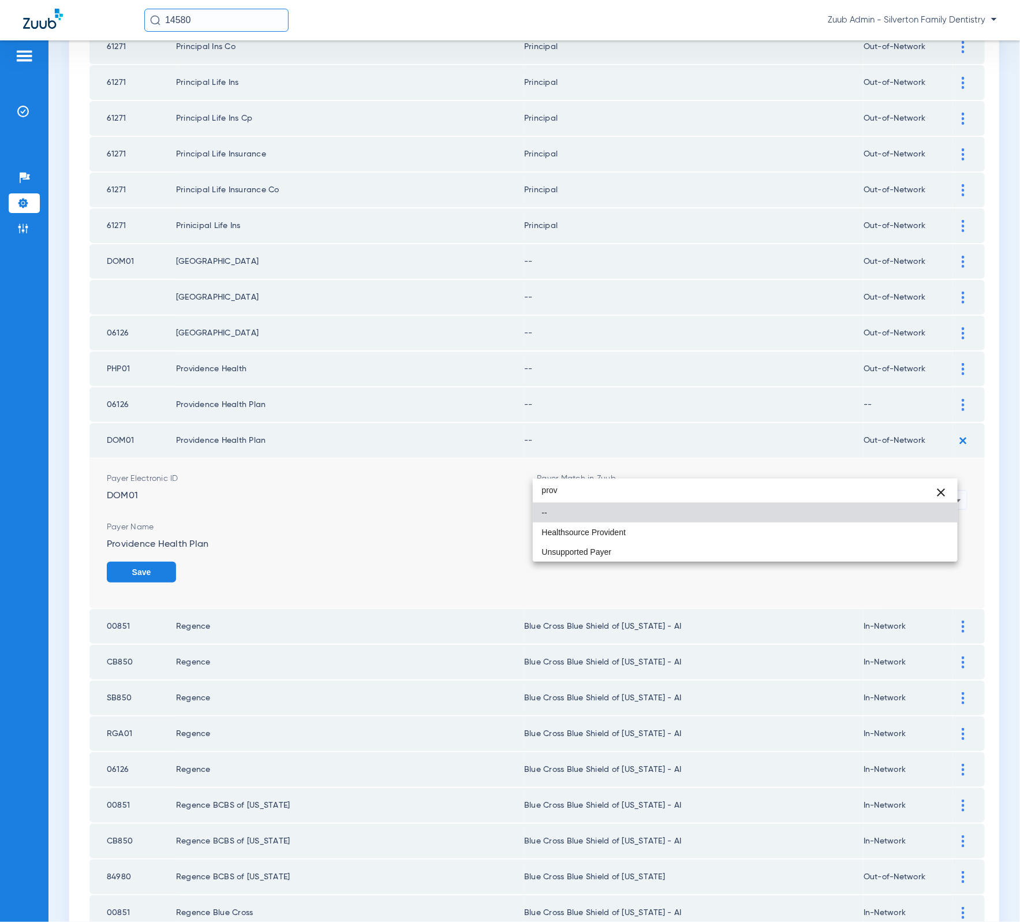
type input "prov"
click at [123, 337] on div at bounding box center [510, 461] width 1020 height 922
click at [123, 352] on td "PHP01" at bounding box center [132, 369] width 87 height 35
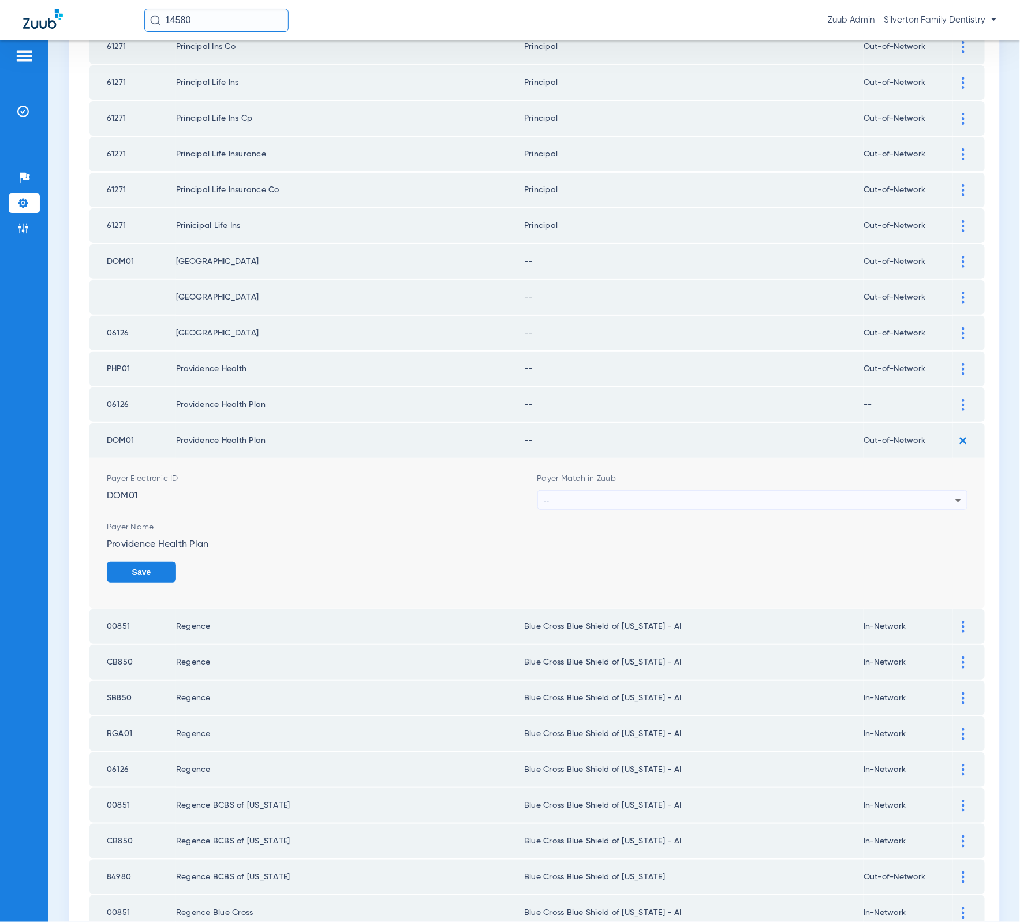
click at [775, 491] on div "--" at bounding box center [750, 501] width 412 height 20
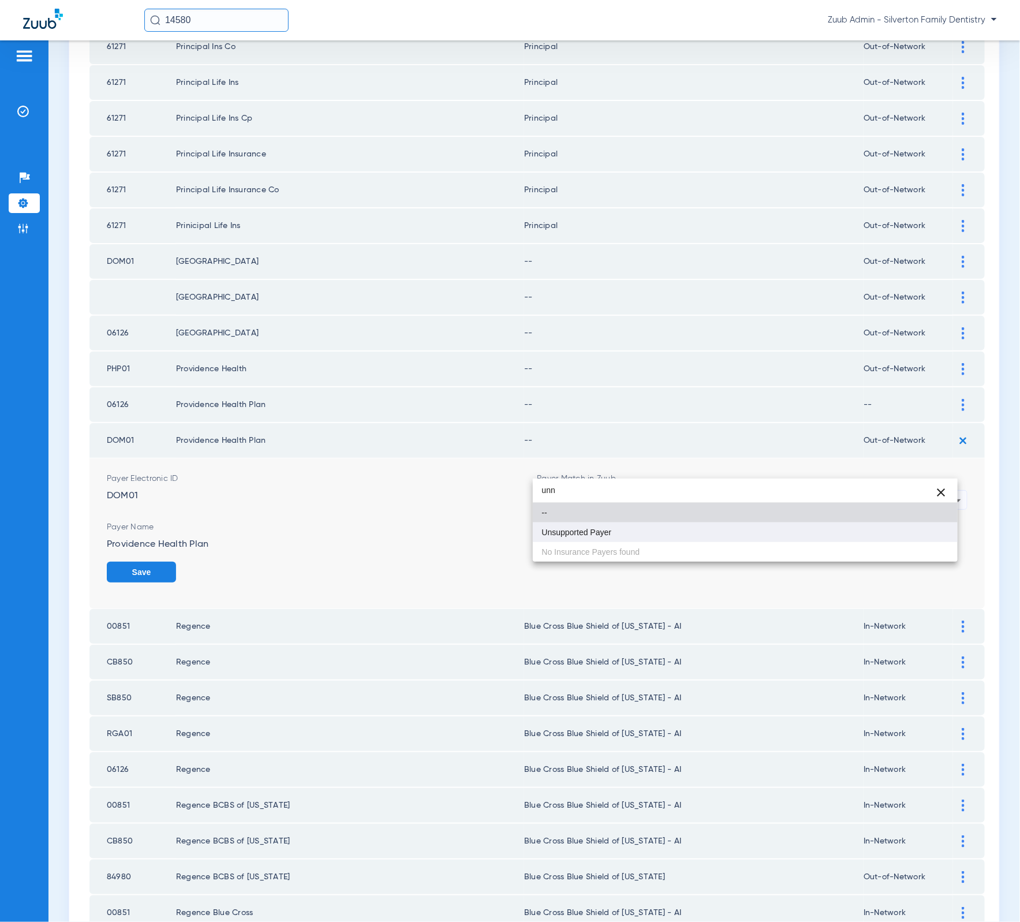
type input "unn"
click at [726, 534] on mat-option "Unsupported Payer" at bounding box center [745, 532] width 425 height 20
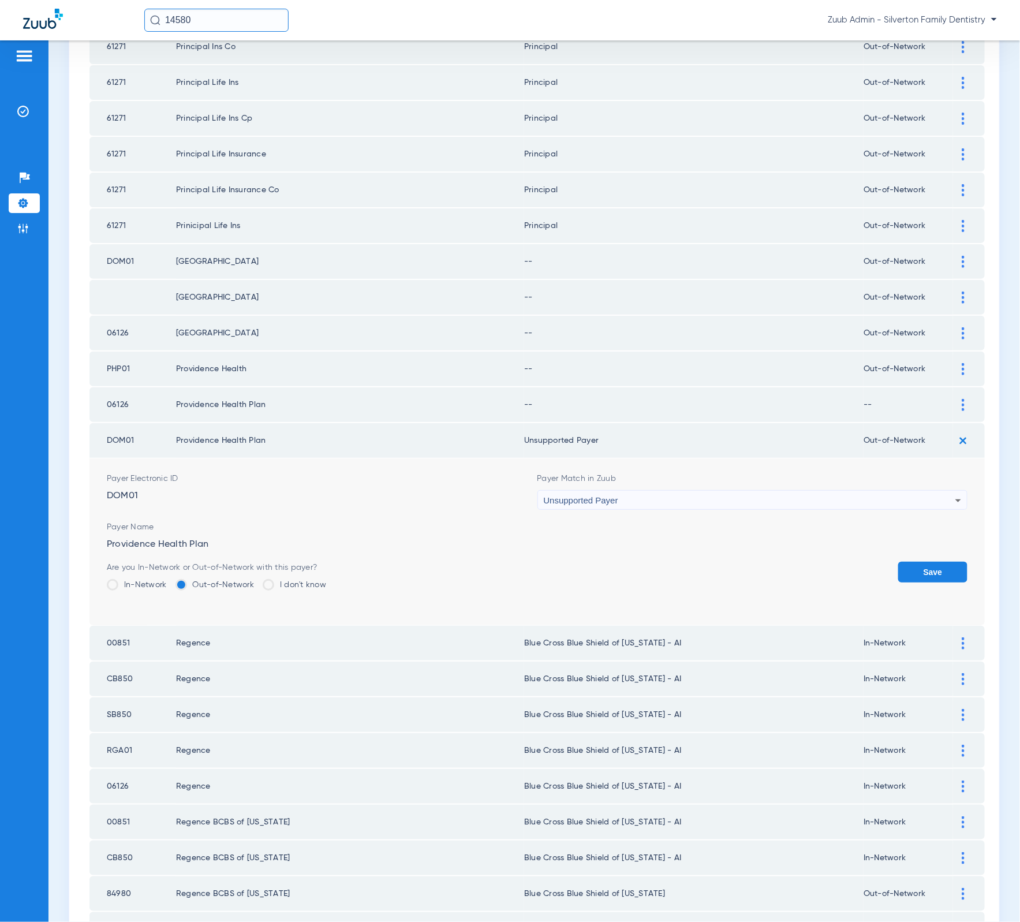
click at [898, 562] on button "Save" at bounding box center [932, 572] width 69 height 21
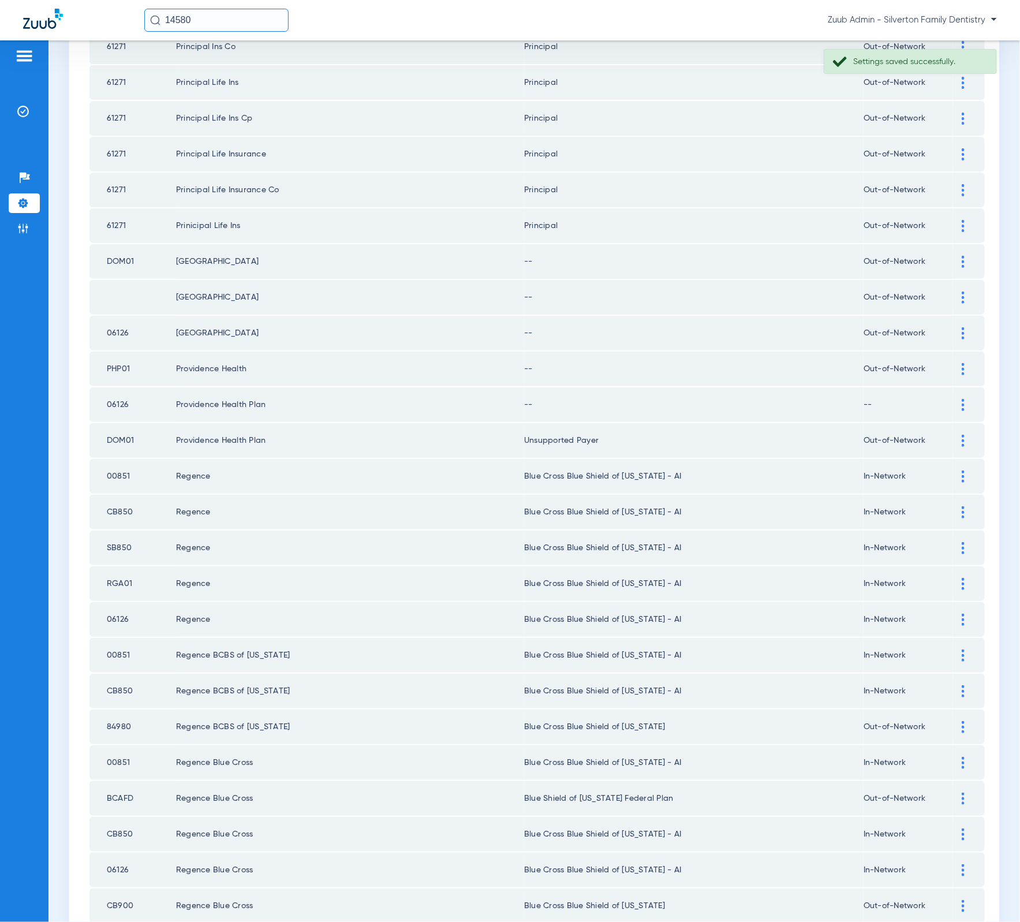
click at [953, 387] on td at bounding box center [969, 404] width 32 height 35
click at [953, 399] on div at bounding box center [963, 405] width 20 height 12
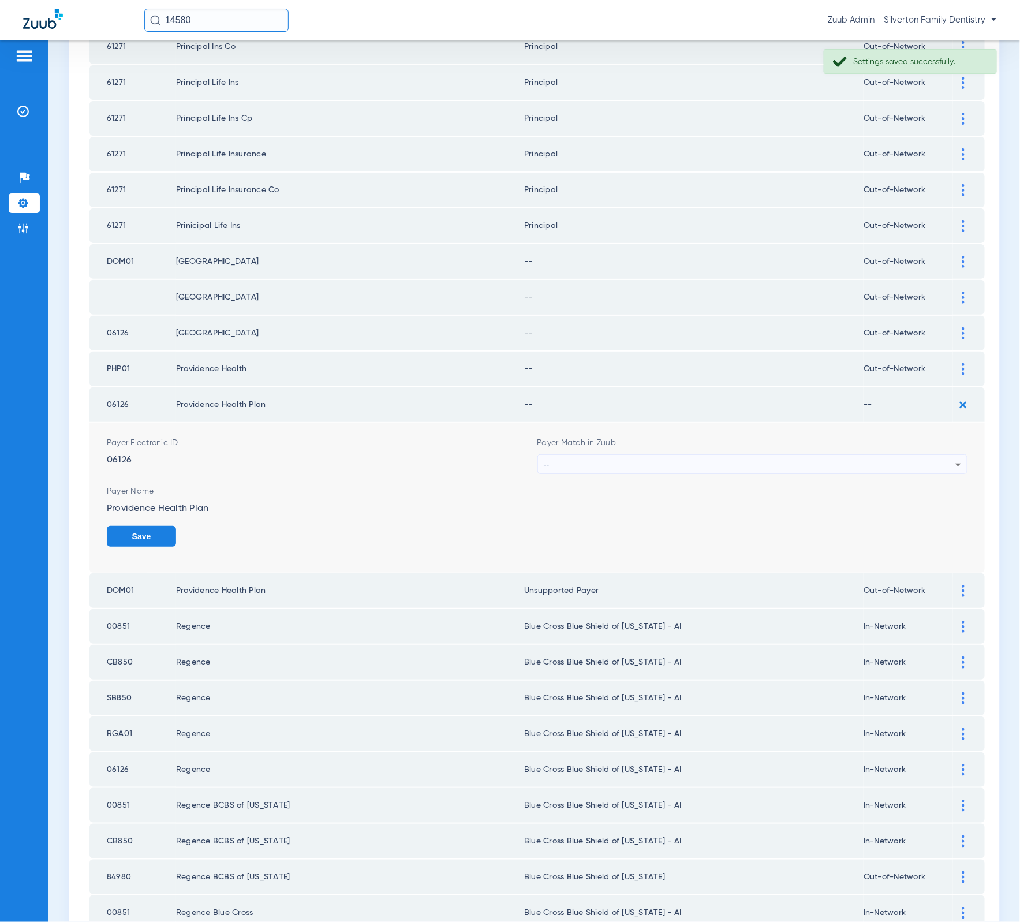
click at [842, 455] on div "--" at bounding box center [750, 465] width 412 height 20
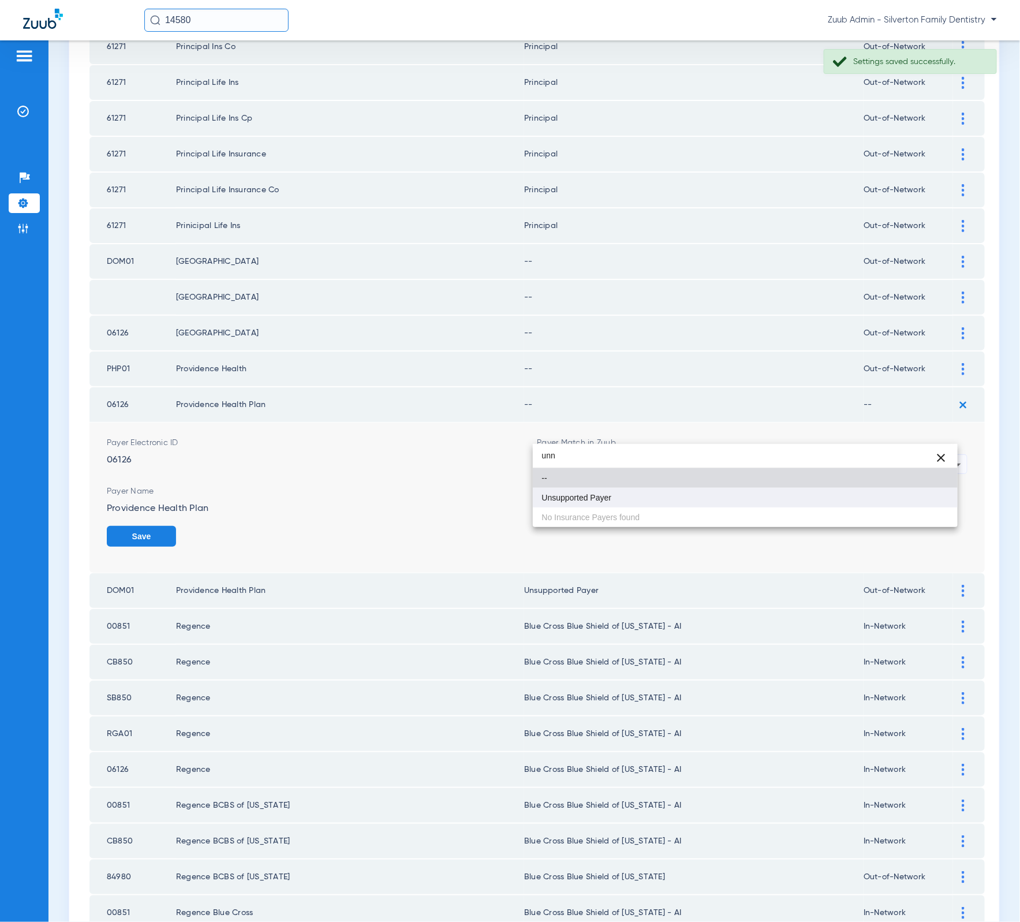
type input "unn"
click at [704, 499] on mat-option "Unsupported Payer" at bounding box center [745, 498] width 425 height 20
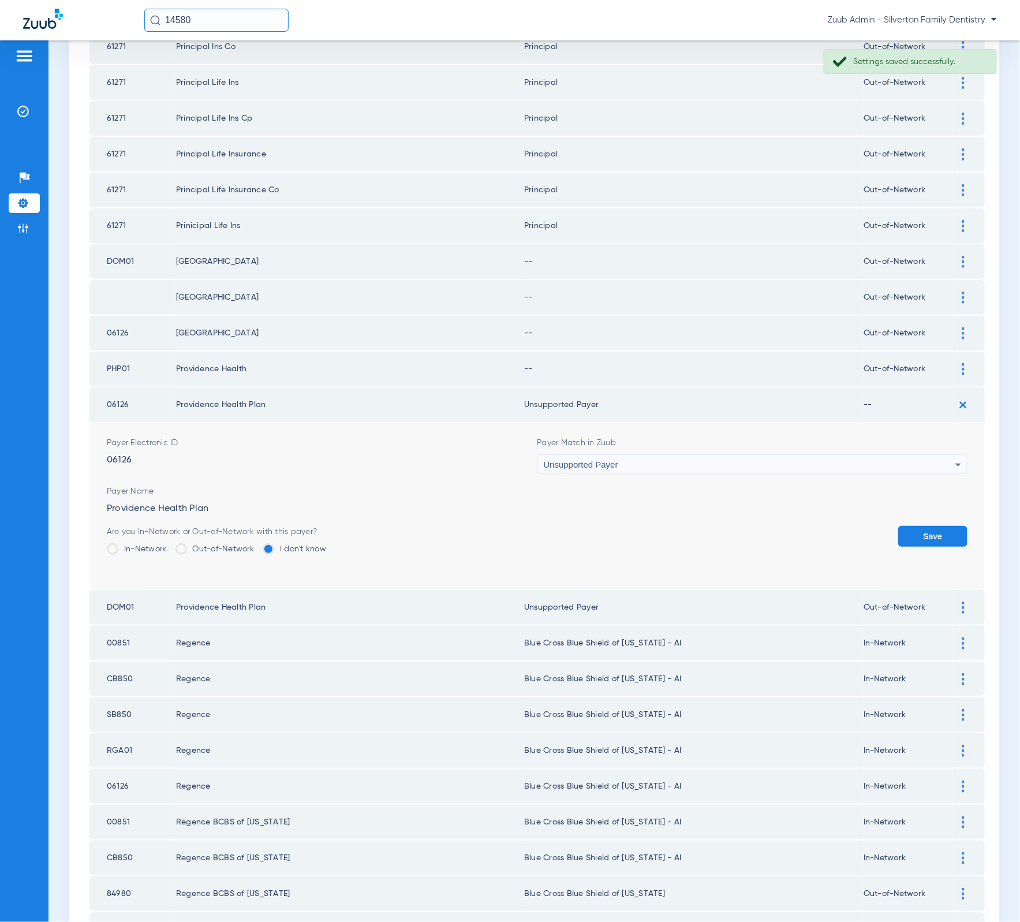
click at [926, 526] on button "Save" at bounding box center [932, 536] width 69 height 21
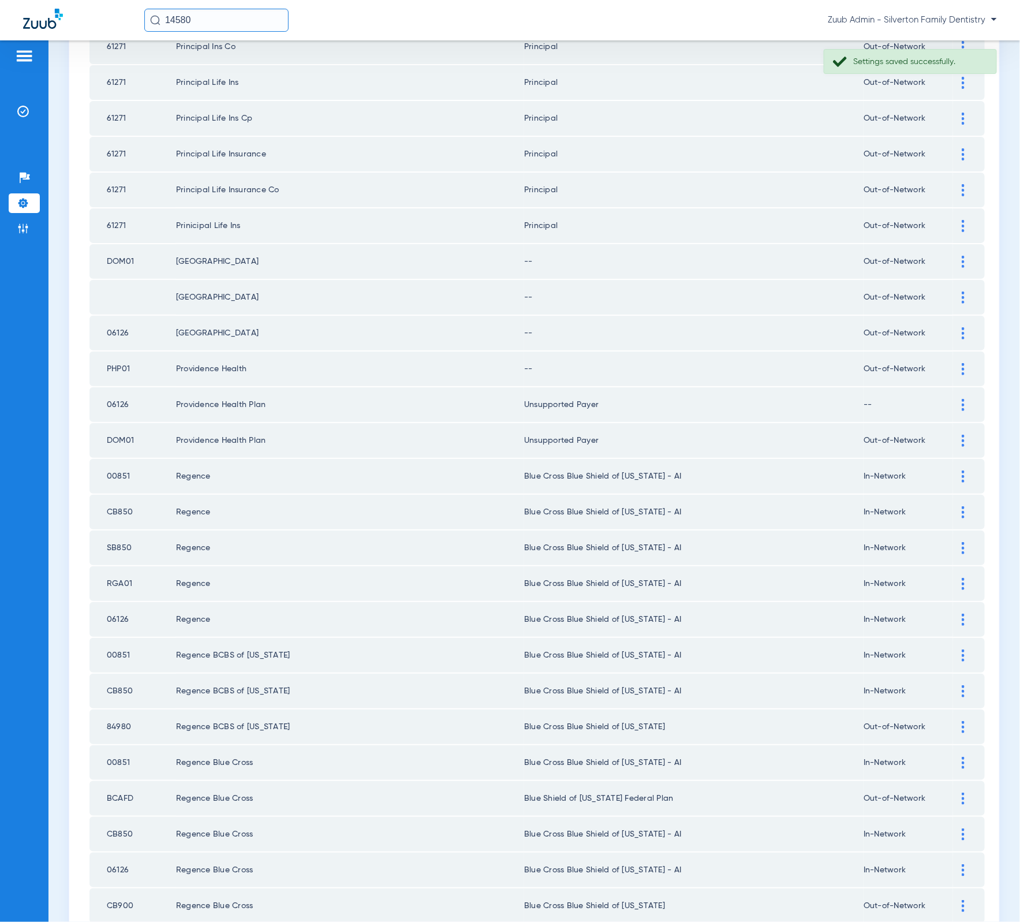
click at [962, 363] on img at bounding box center [963, 369] width 3 height 12
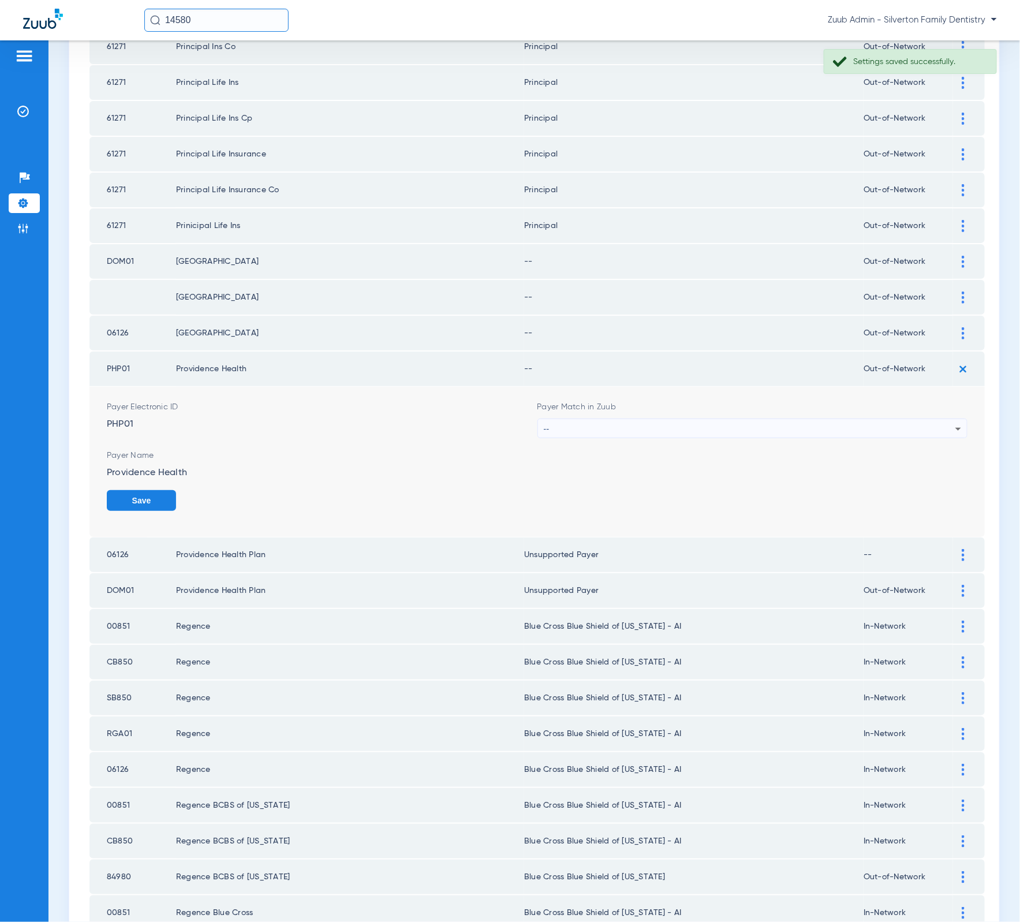
click at [774, 419] on div "--" at bounding box center [750, 429] width 412 height 20
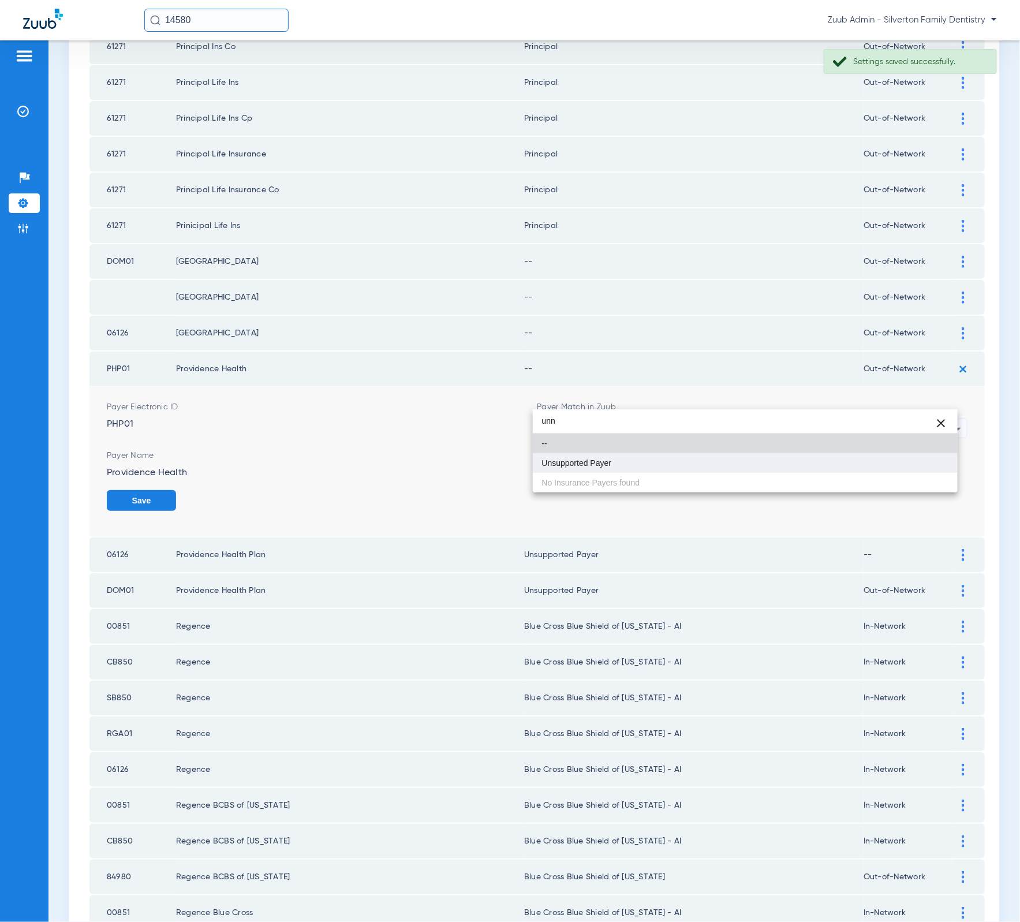
type input "unn"
click at [747, 465] on mat-option "Unsupported Payer" at bounding box center [745, 463] width 425 height 20
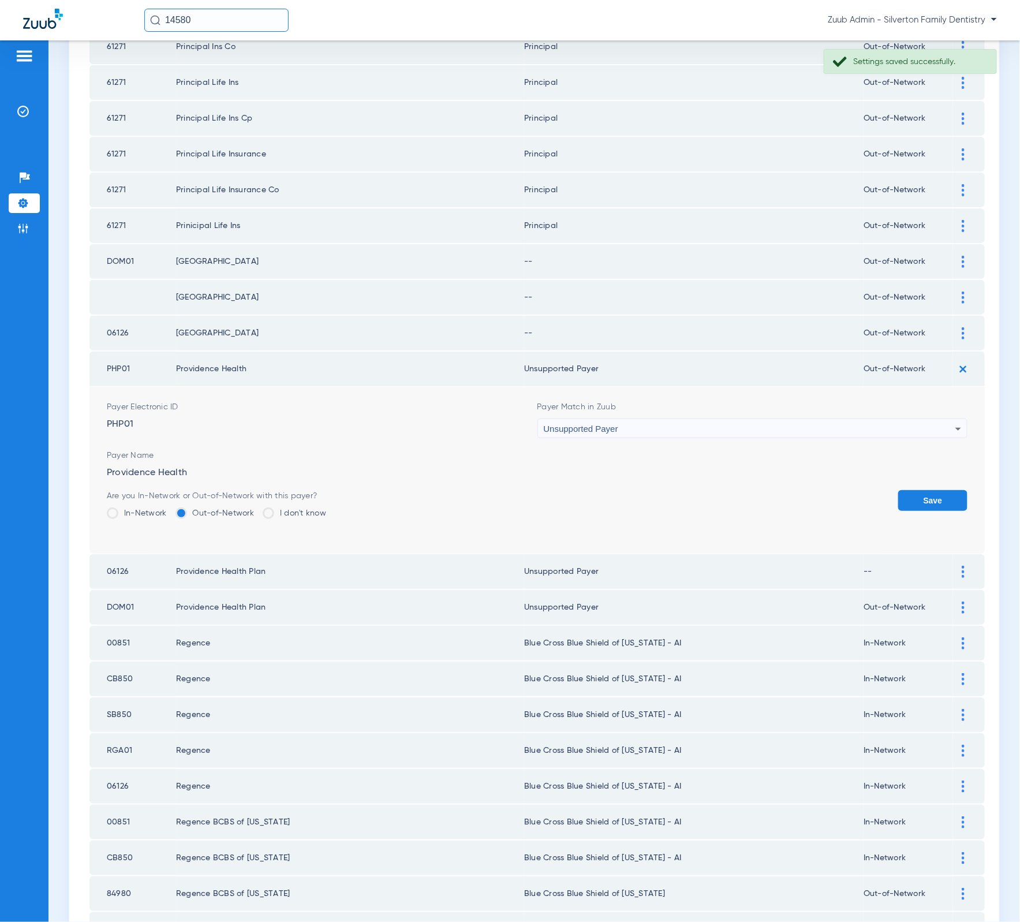
click at [902, 490] on button "Save" at bounding box center [932, 500] width 69 height 21
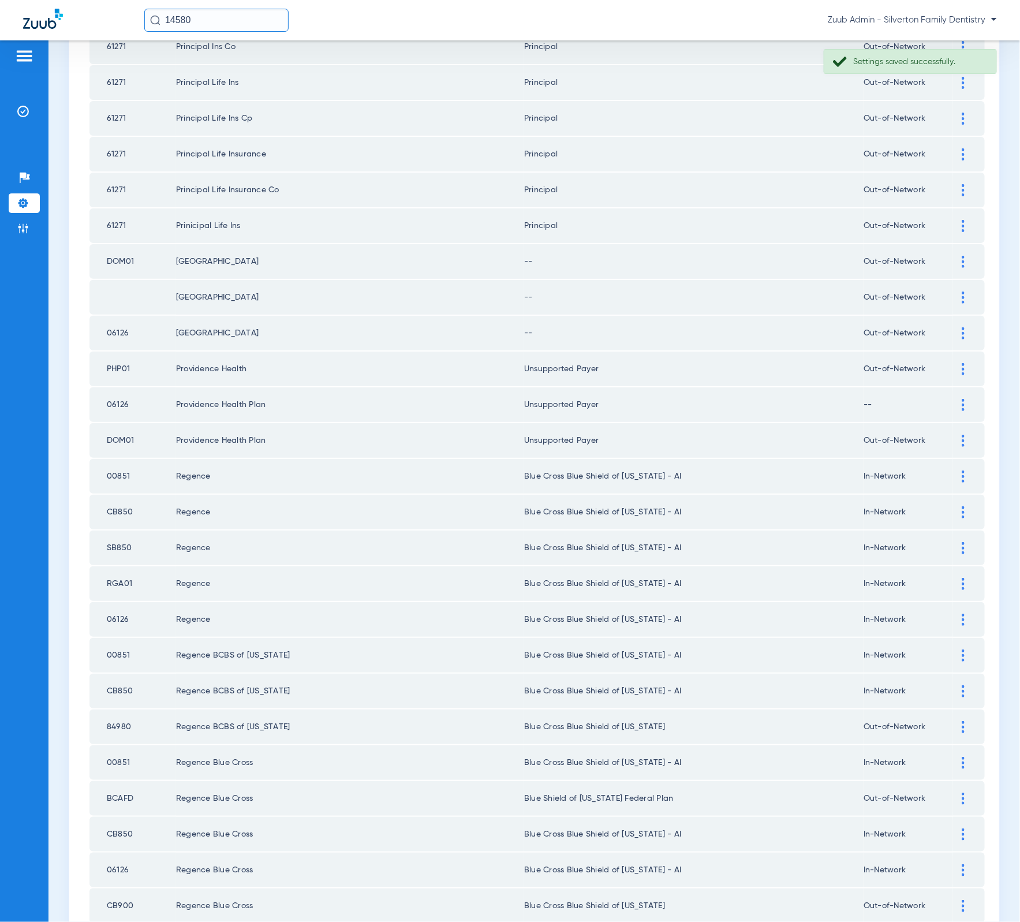
click at [953, 327] on div at bounding box center [963, 333] width 20 height 12
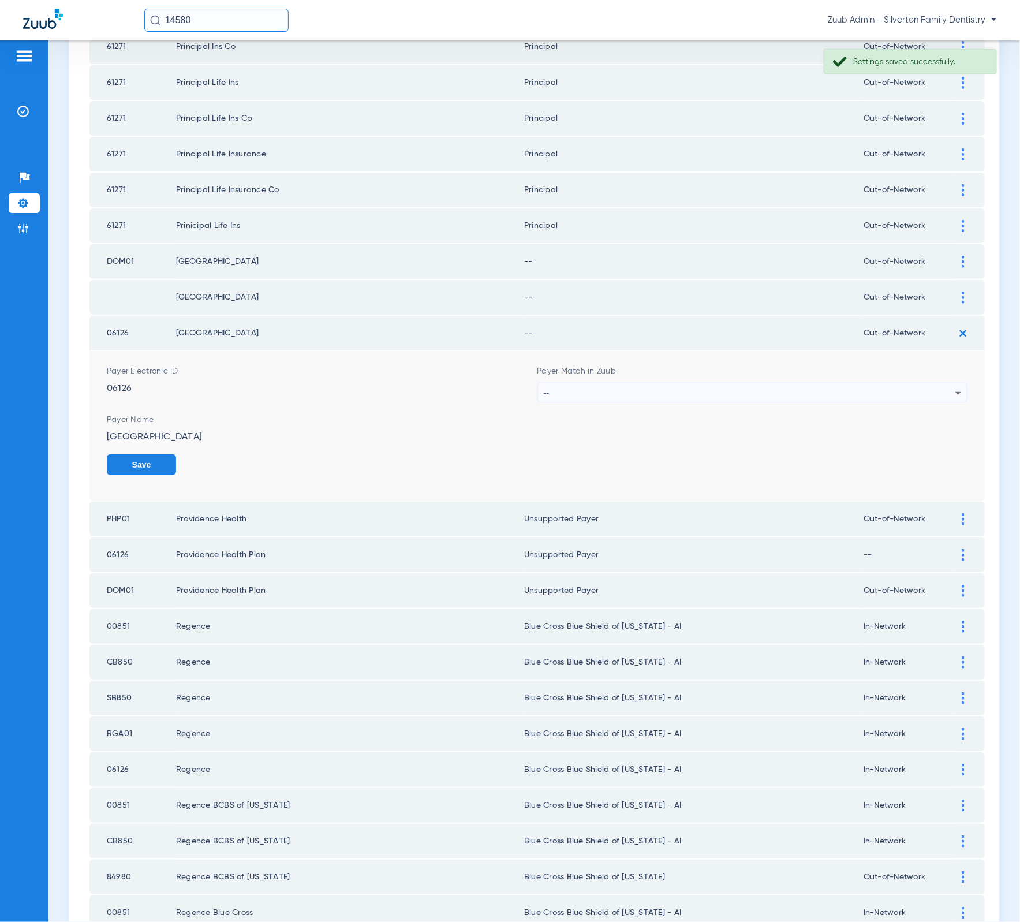
click at [761, 414] on span "Payer Name" at bounding box center [537, 420] width 861 height 12
click at [761, 383] on div "--" at bounding box center [750, 393] width 412 height 20
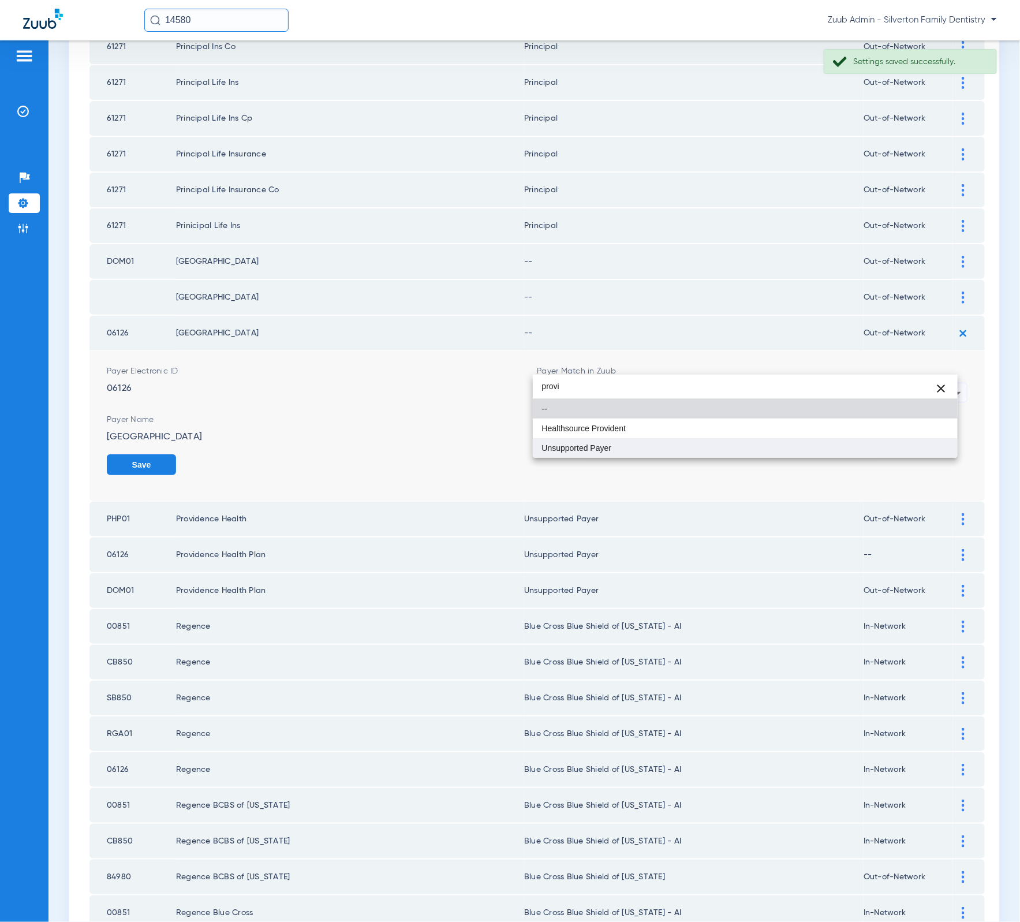
type input "provi"
click at [728, 450] on mat-option "Unsupported Payer" at bounding box center [745, 448] width 425 height 20
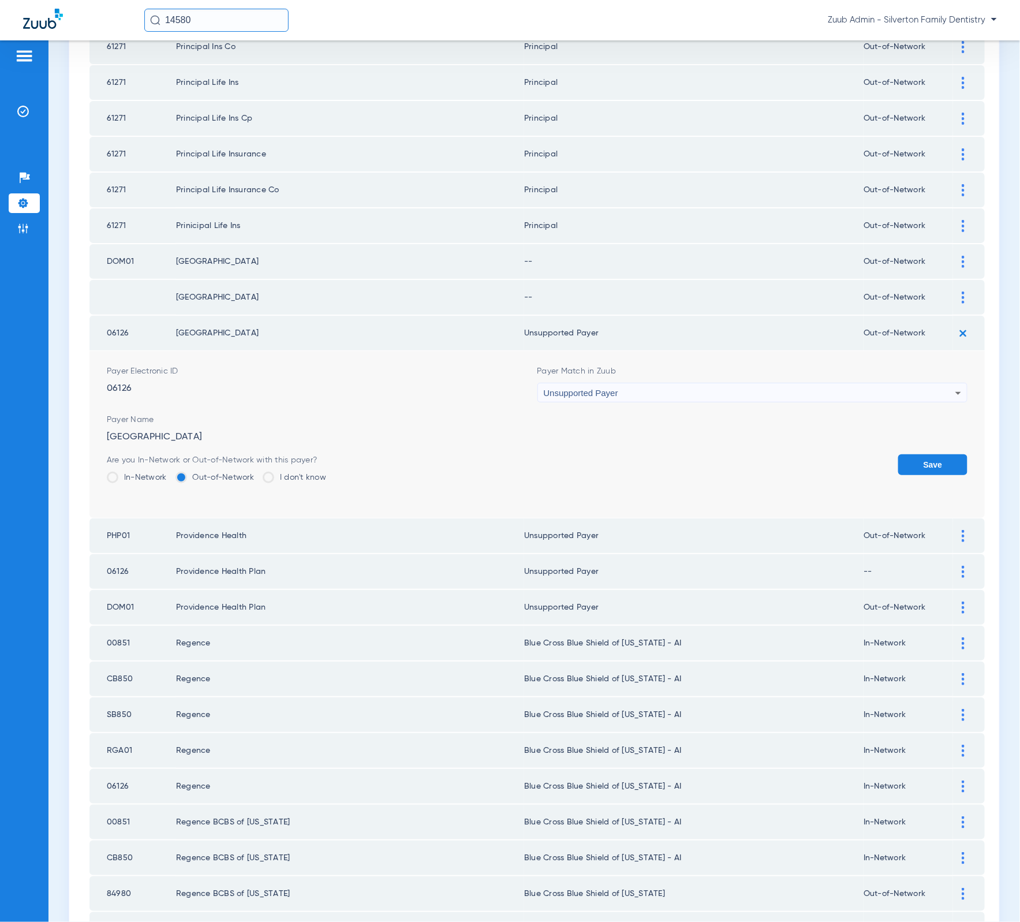
click at [920, 454] on button "Save" at bounding box center [932, 464] width 69 height 21
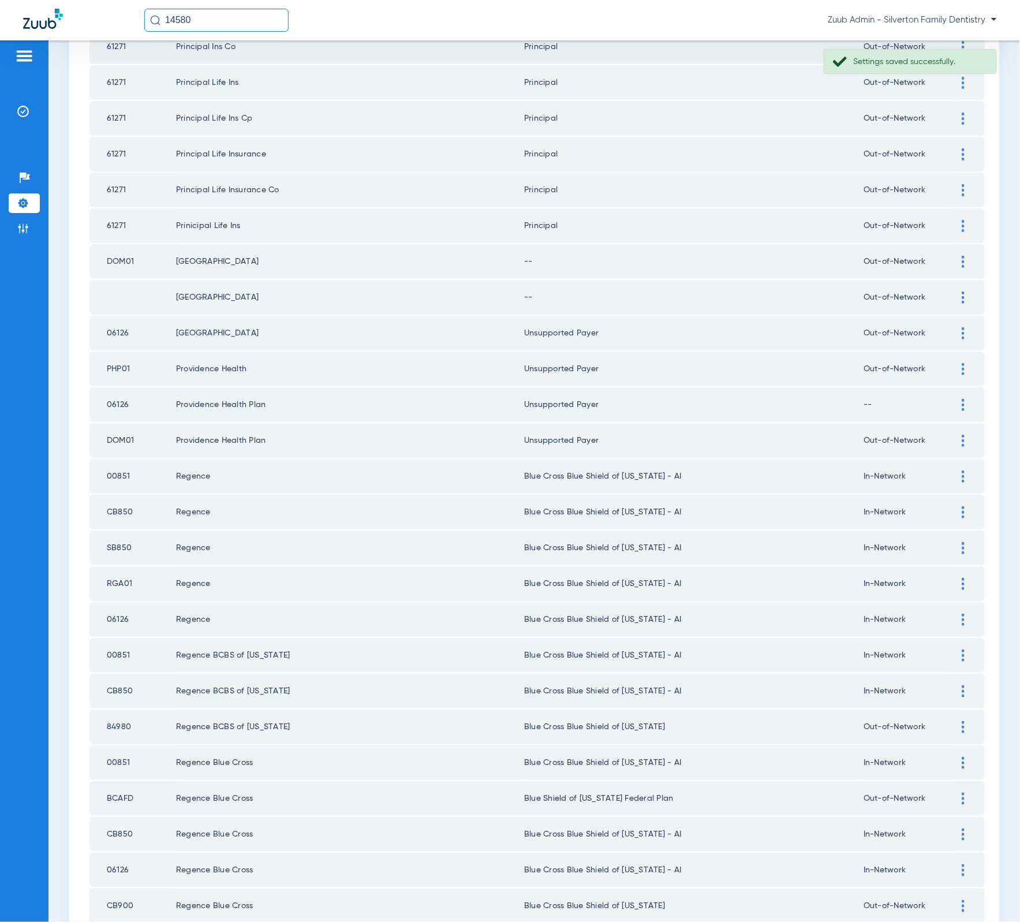
click at [962, 291] on img at bounding box center [963, 297] width 3 height 12
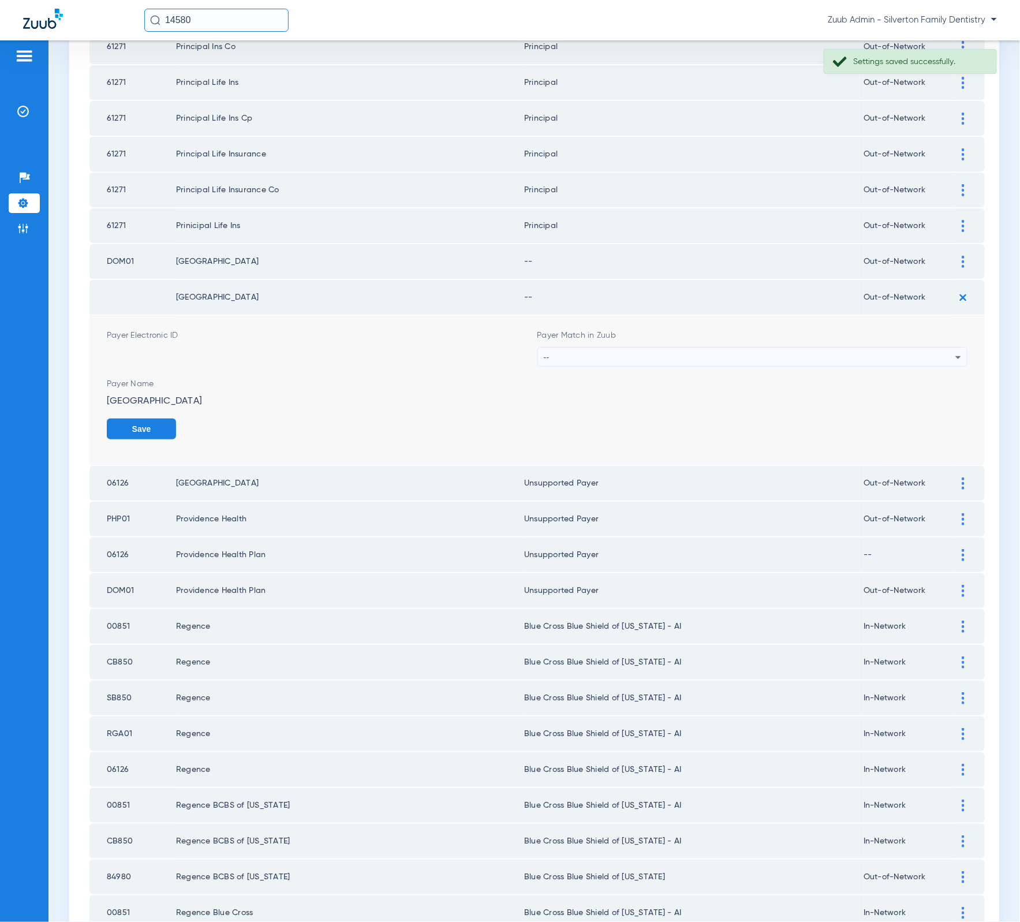
click at [742, 347] on div "--" at bounding box center [750, 357] width 412 height 20
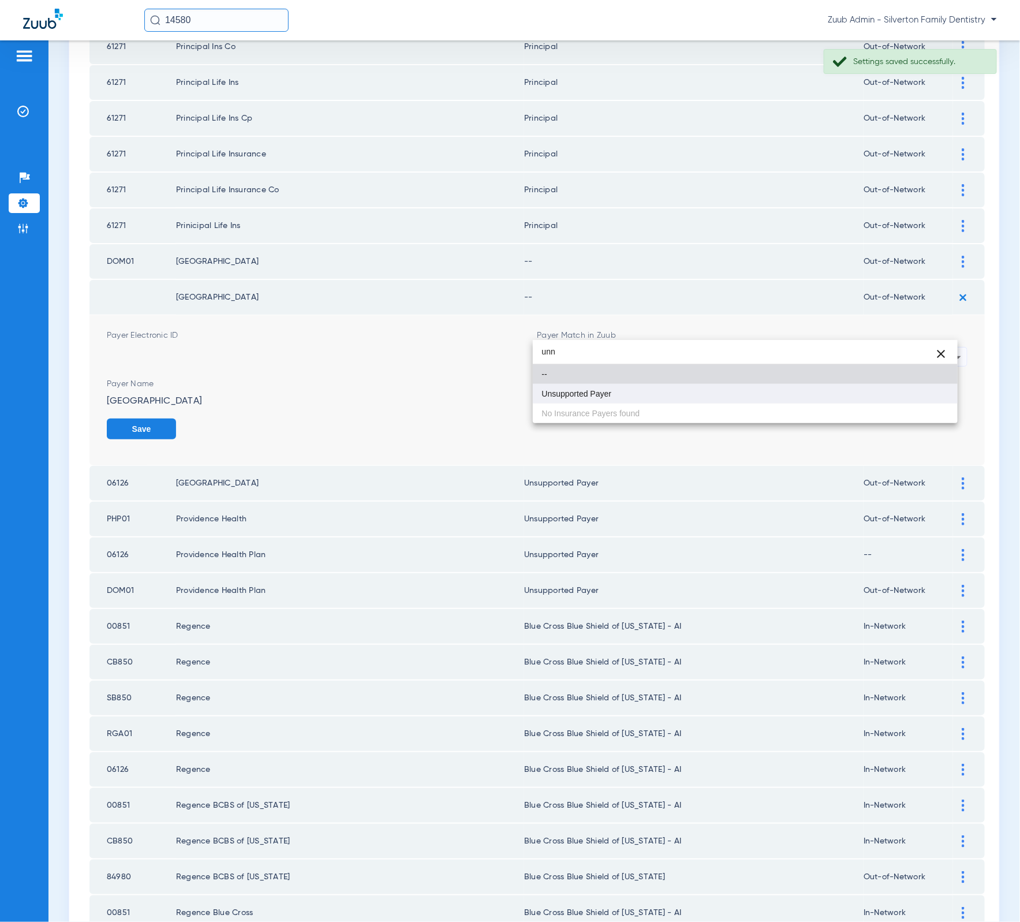
type input "unn"
click at [675, 403] on mat-option "Unsupported Payer" at bounding box center [745, 394] width 425 height 20
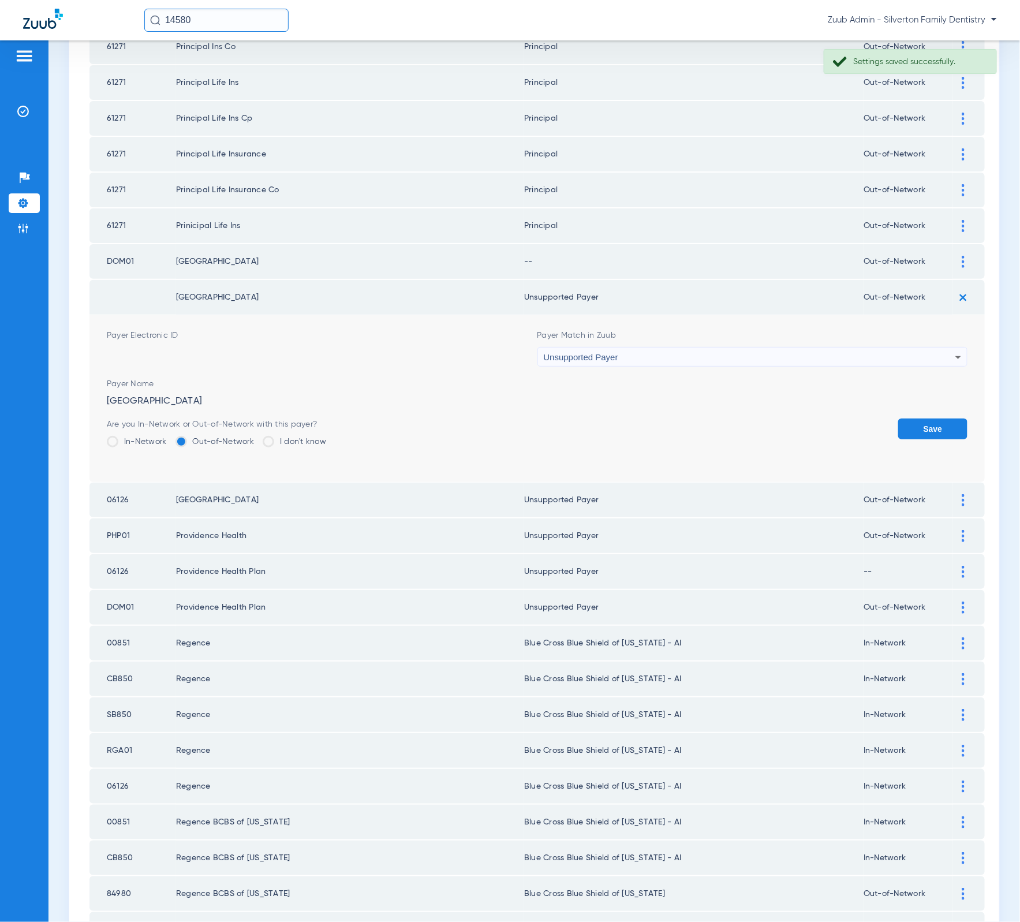
click at [948, 418] on button "Save" at bounding box center [932, 428] width 69 height 21
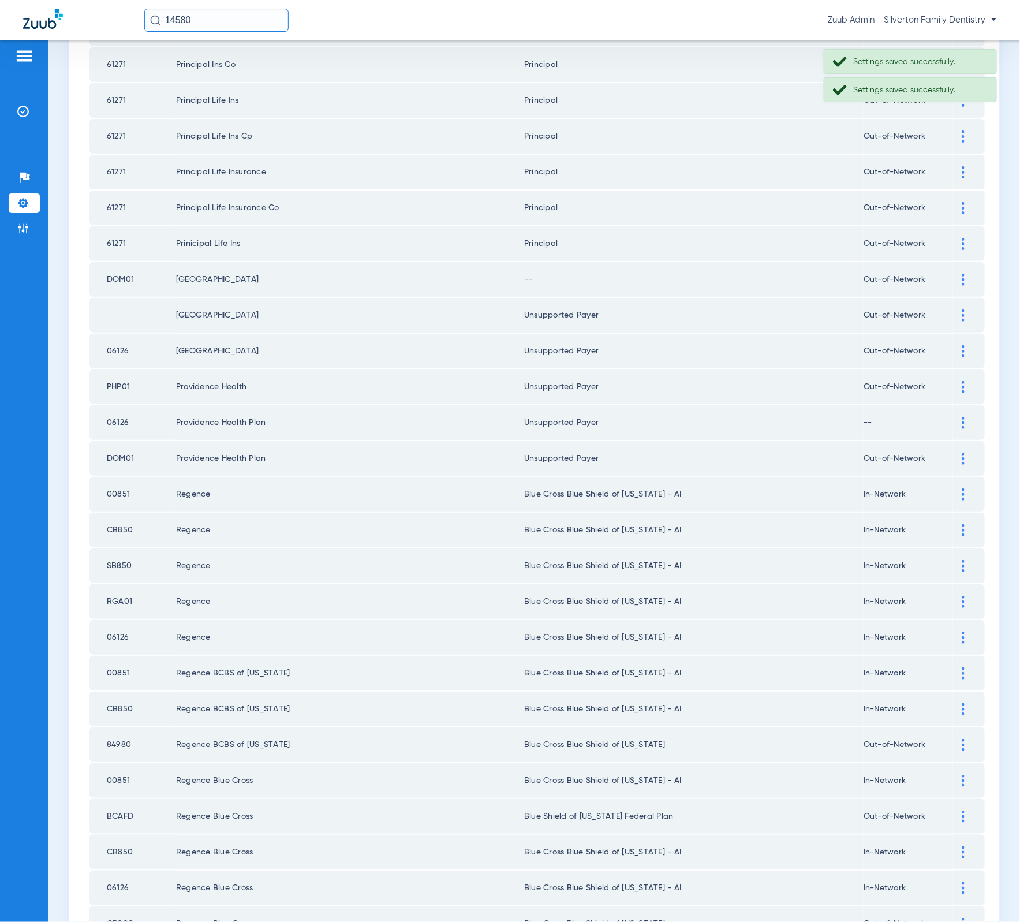
scroll to position [691, 0]
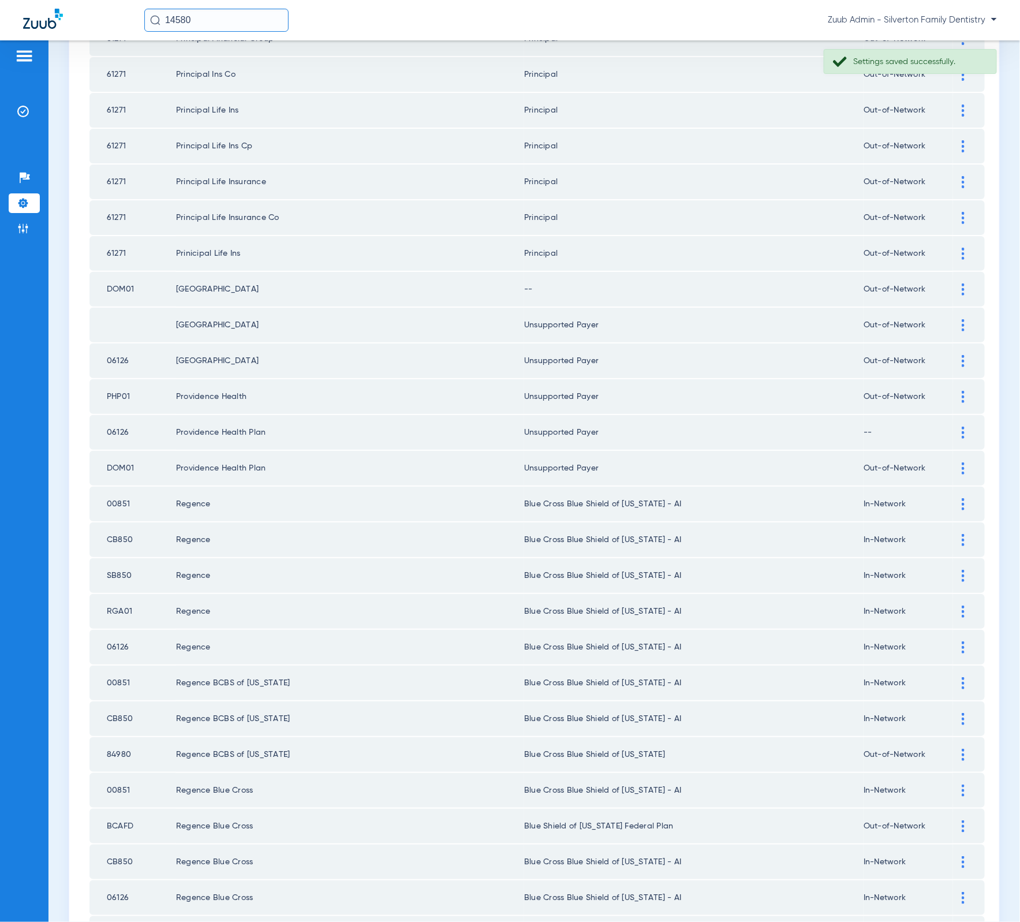
click at [956, 283] on div at bounding box center [963, 289] width 20 height 12
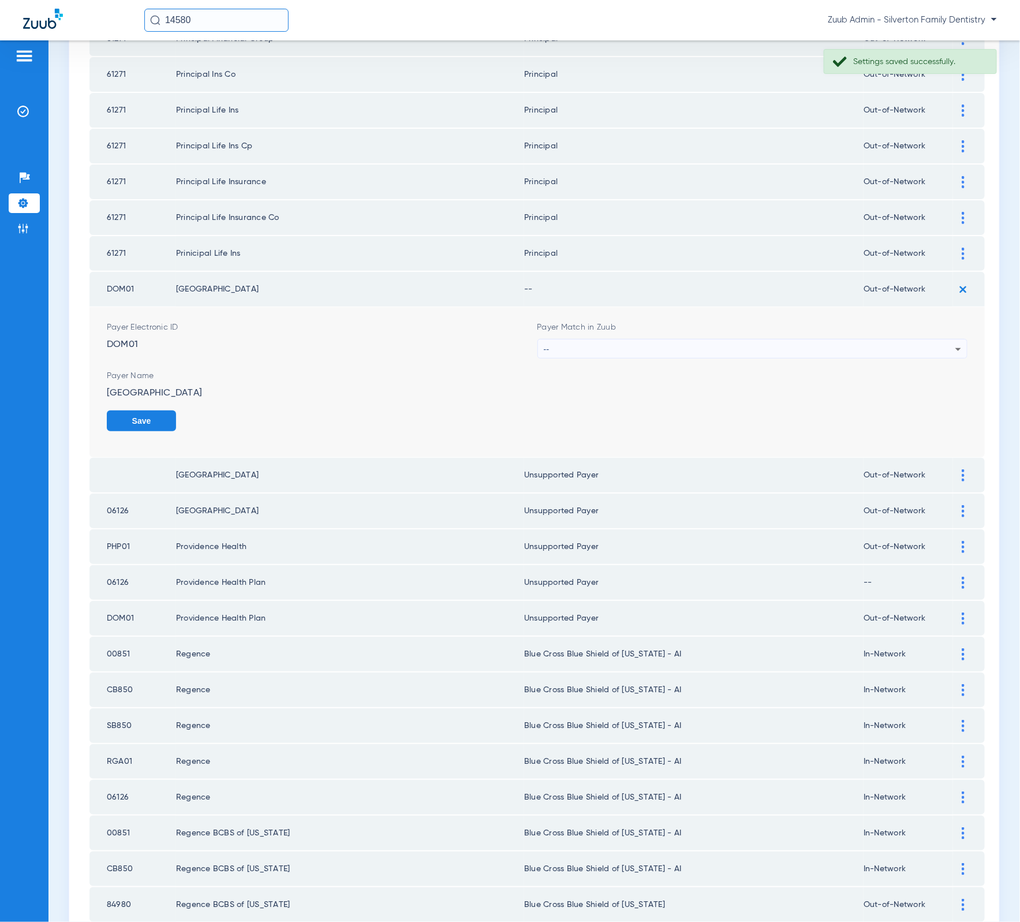
click at [733, 339] on div "--" at bounding box center [750, 349] width 412 height 20
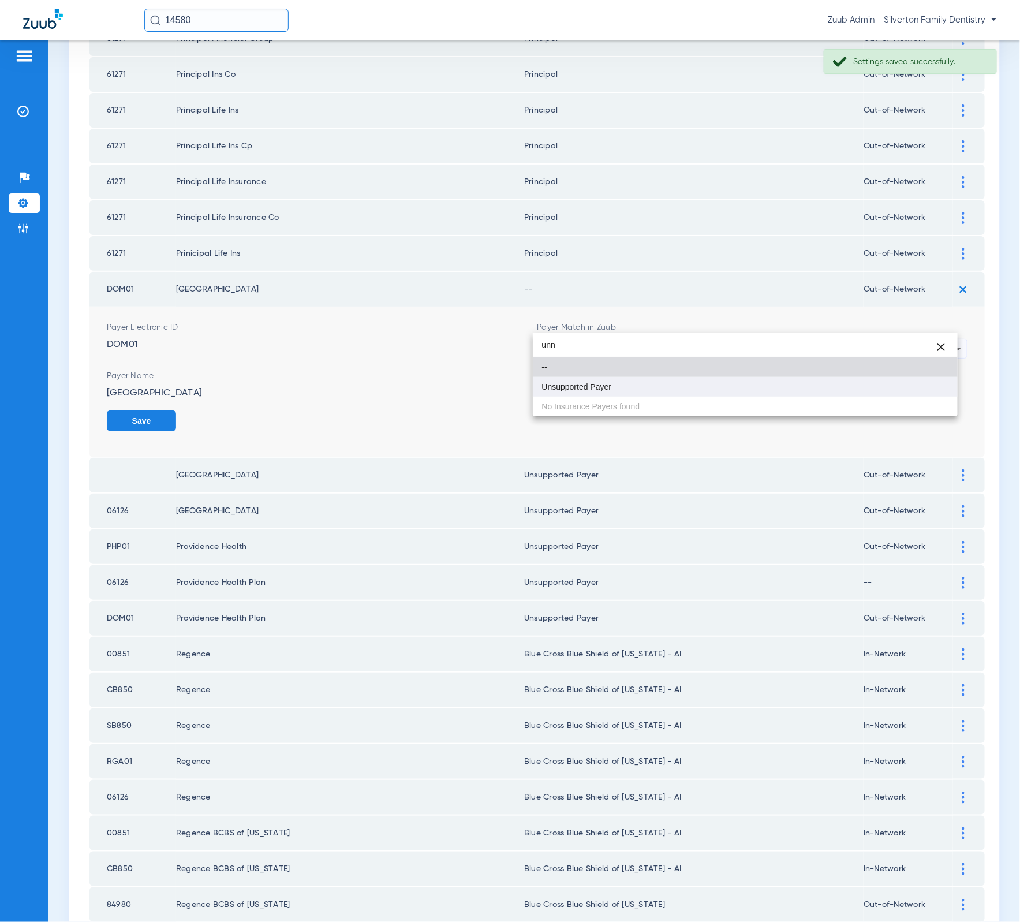
type input "unn"
click at [682, 392] on mat-option "Unsupported Payer" at bounding box center [745, 387] width 425 height 20
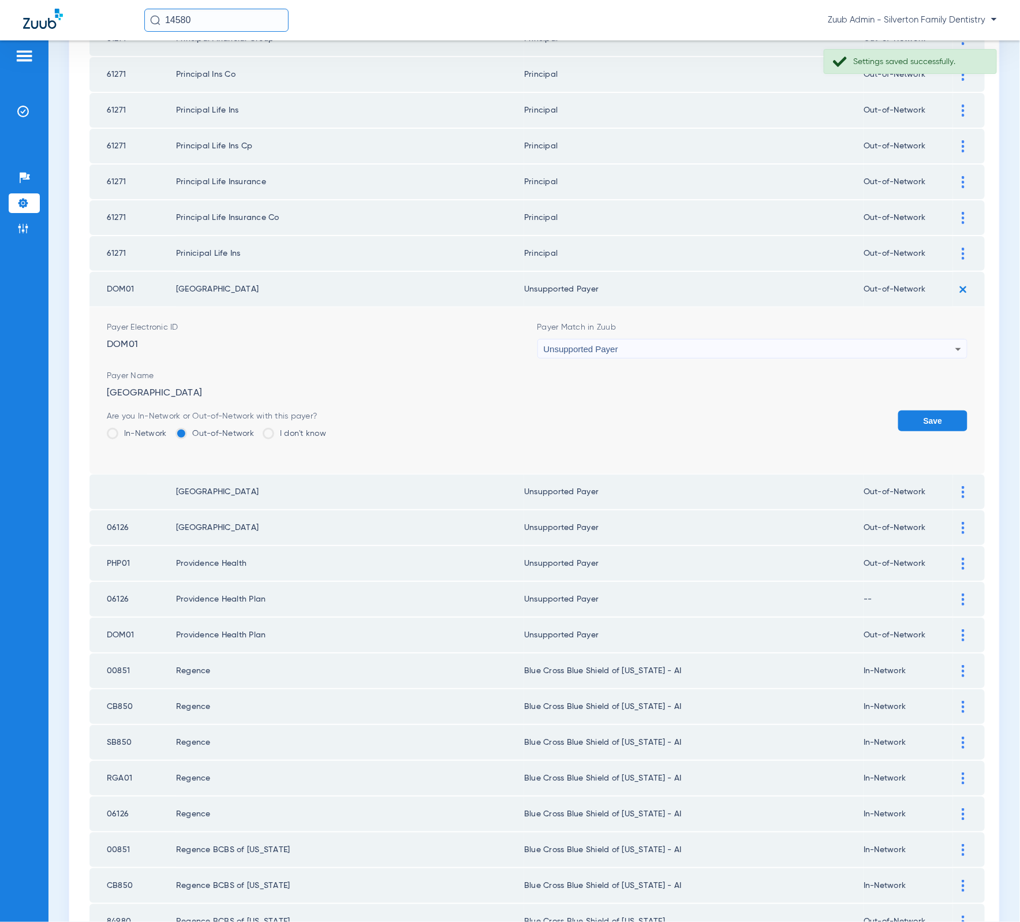
click at [899, 410] on button "Save" at bounding box center [932, 420] width 69 height 21
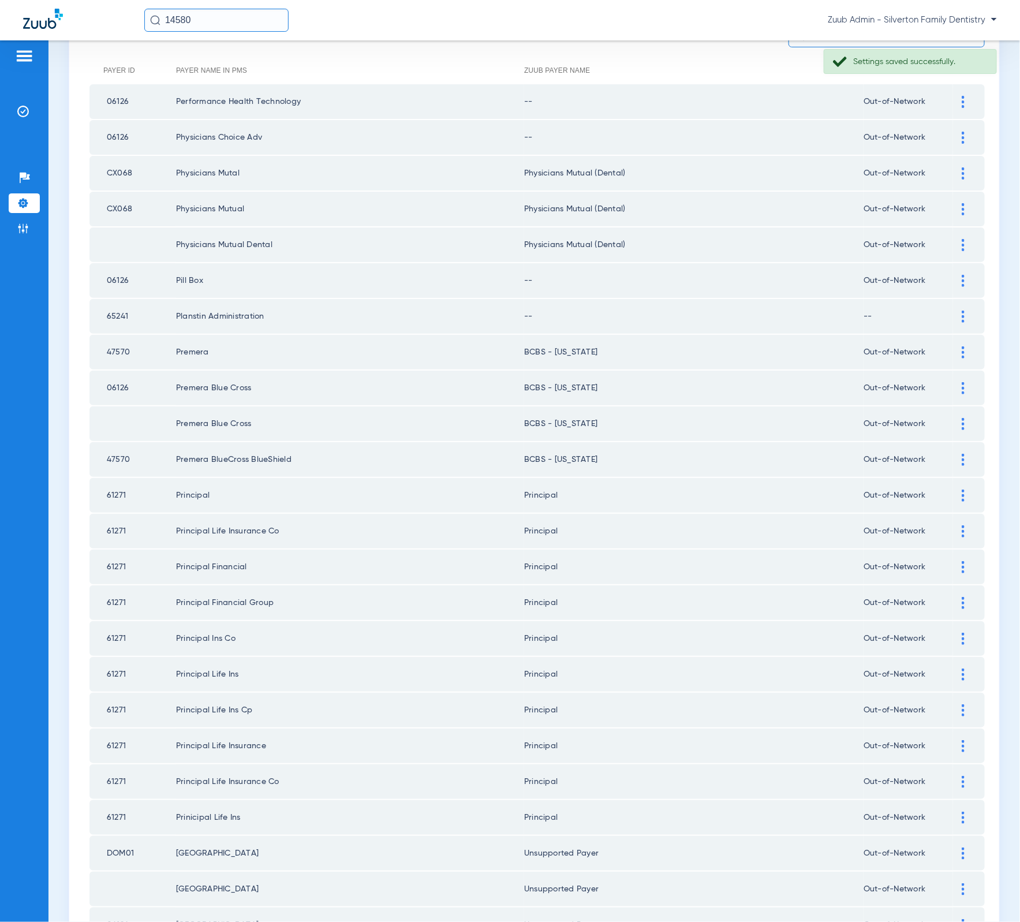
scroll to position [125, 0]
click at [115, 310] on td "65241" at bounding box center [132, 319] width 87 height 35
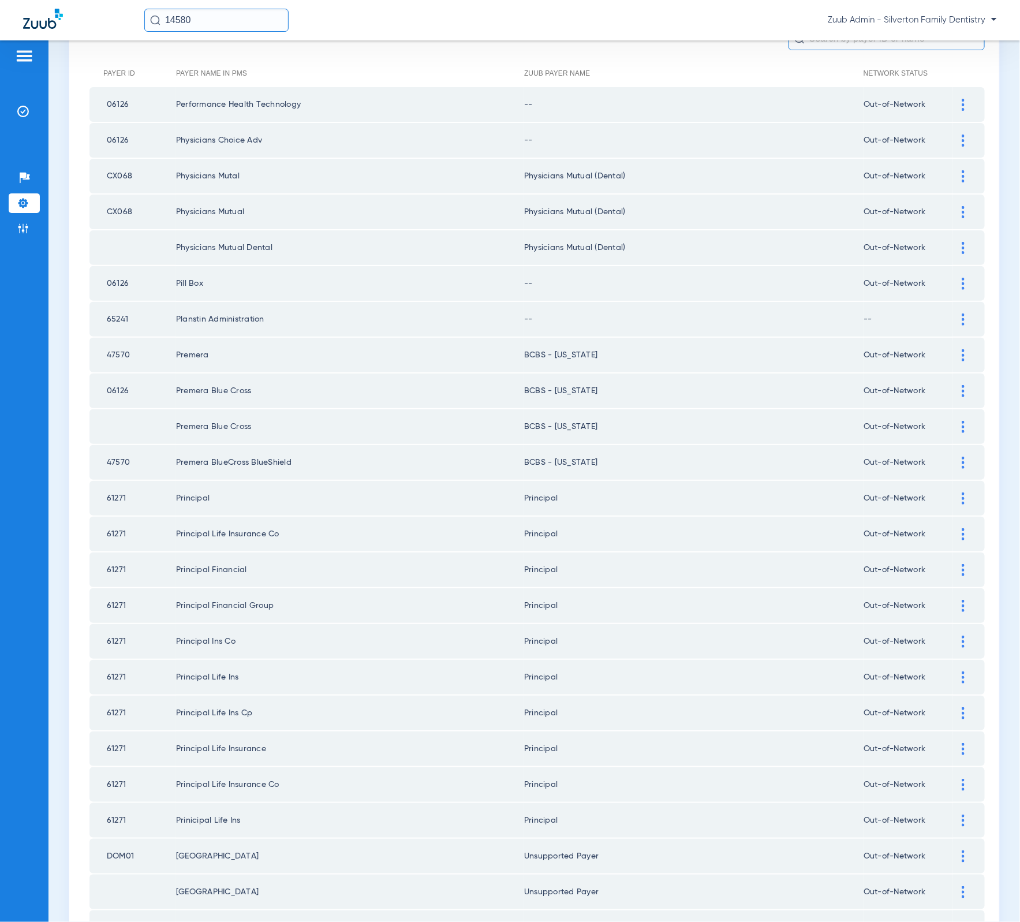
click at [962, 313] on img at bounding box center [963, 319] width 3 height 12
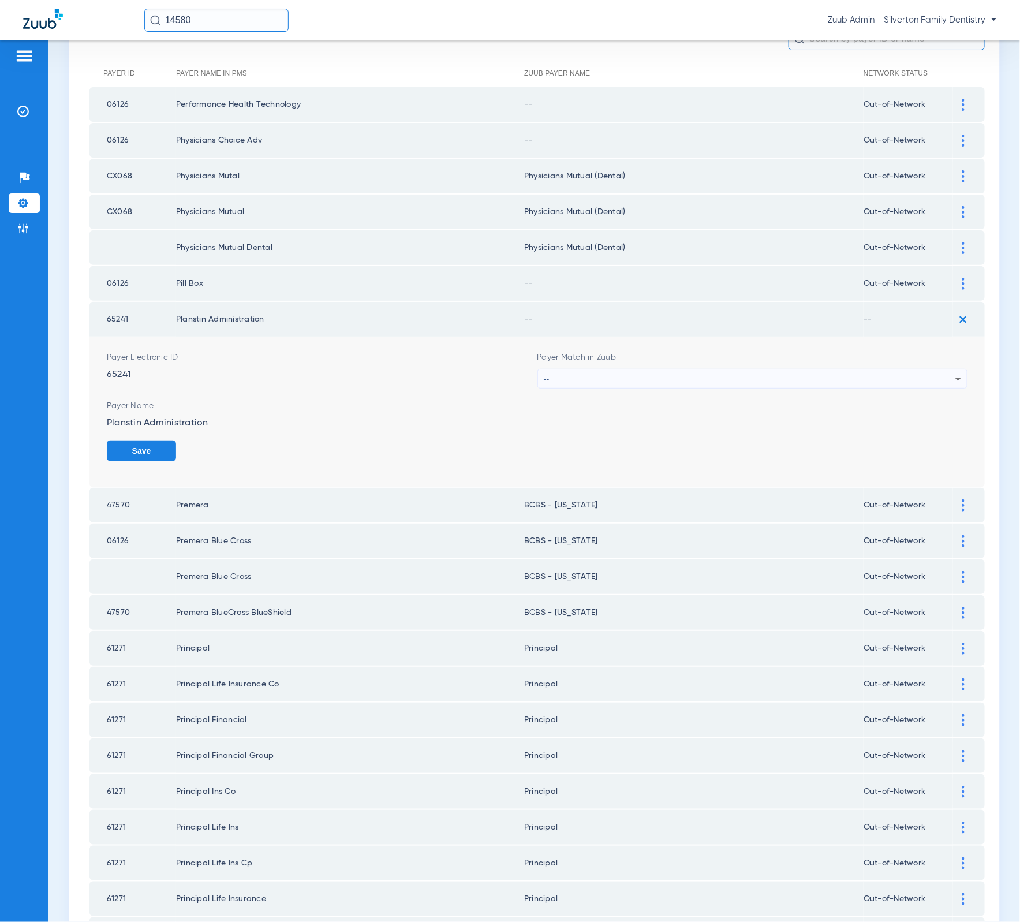
click at [821, 369] on div "--" at bounding box center [750, 379] width 412 height 20
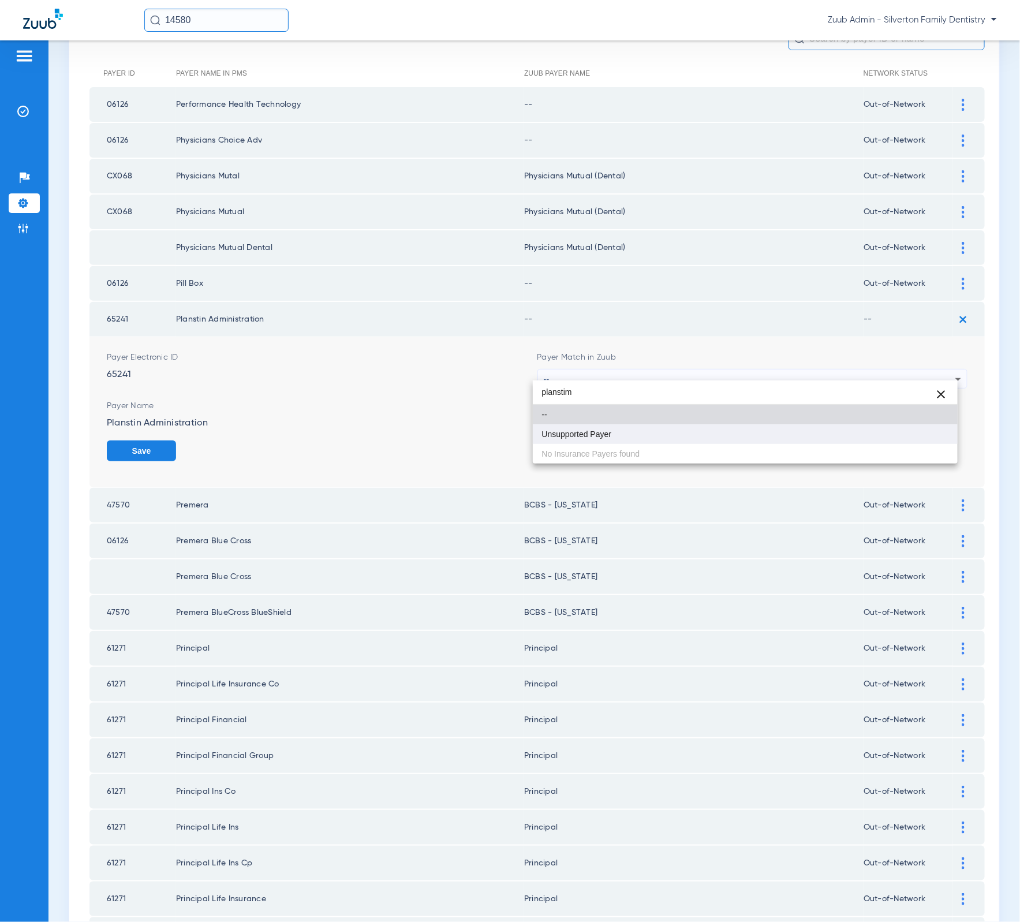
type input "planstim"
click at [761, 442] on mat-option "Unsupported Payer" at bounding box center [745, 434] width 425 height 20
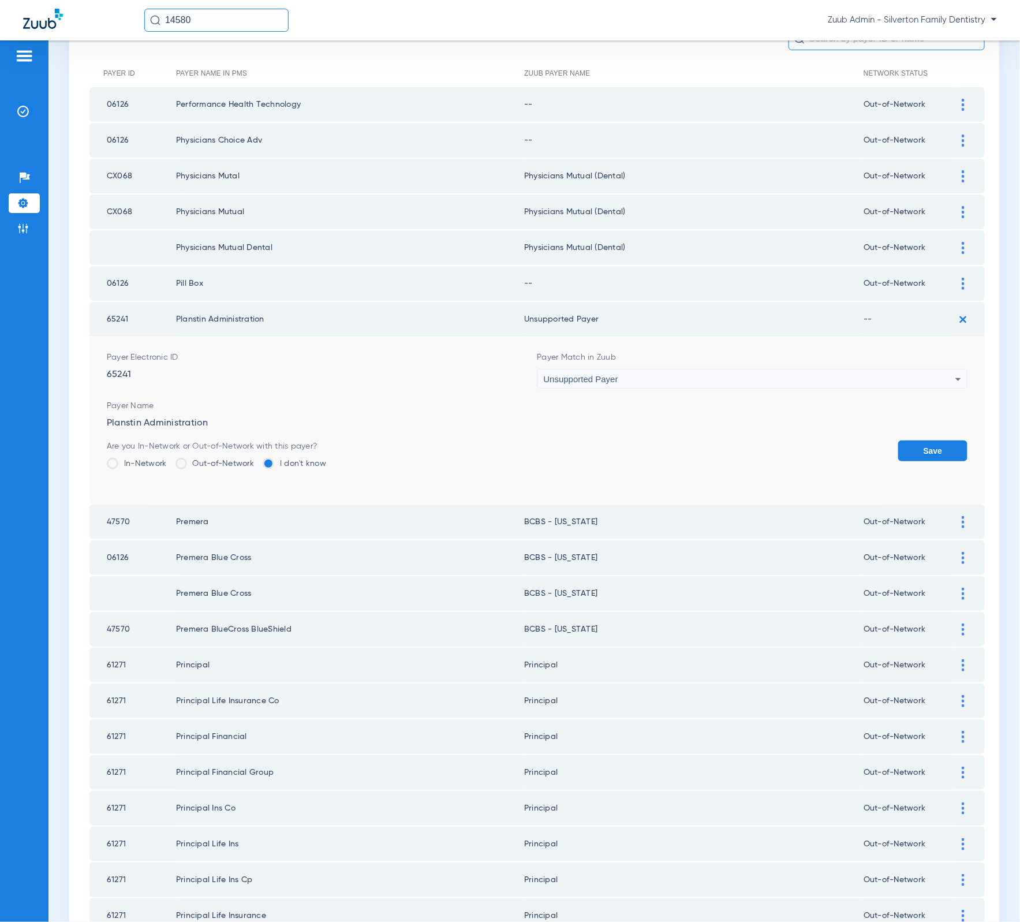
click at [922, 444] on button "Save" at bounding box center [932, 450] width 69 height 21
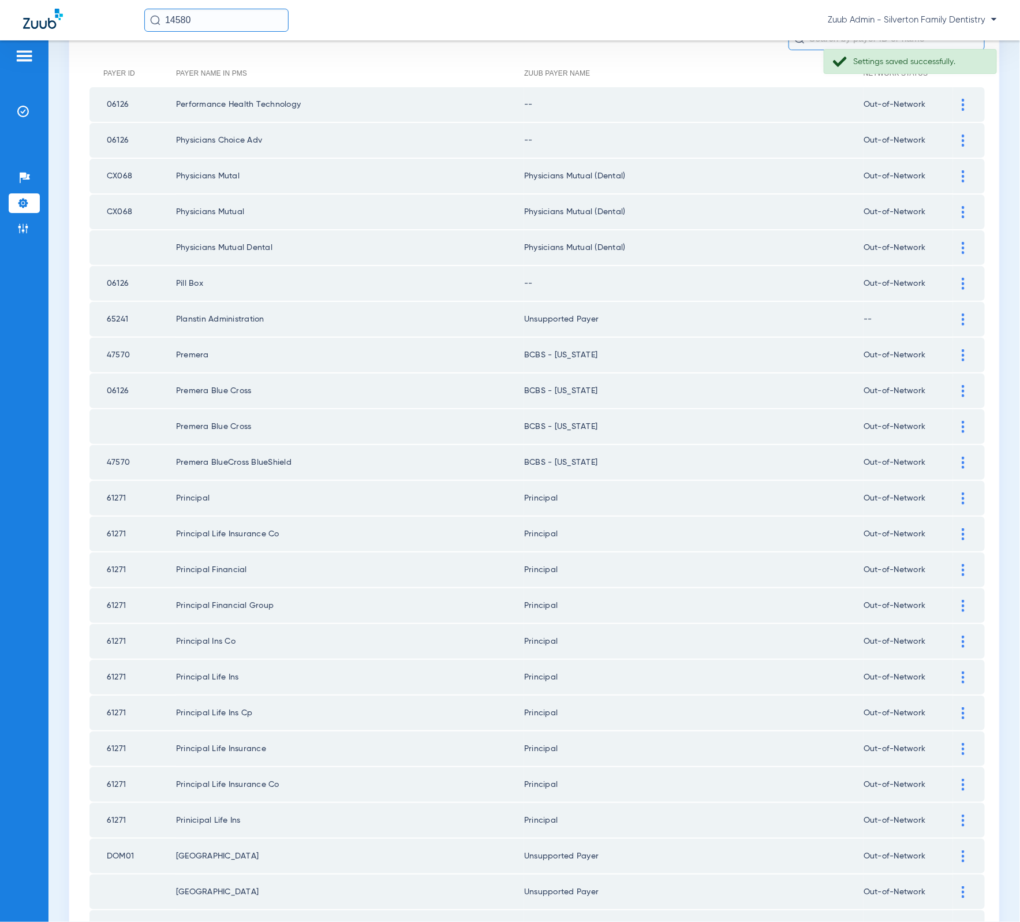
click at [954, 278] on div at bounding box center [963, 284] width 20 height 12
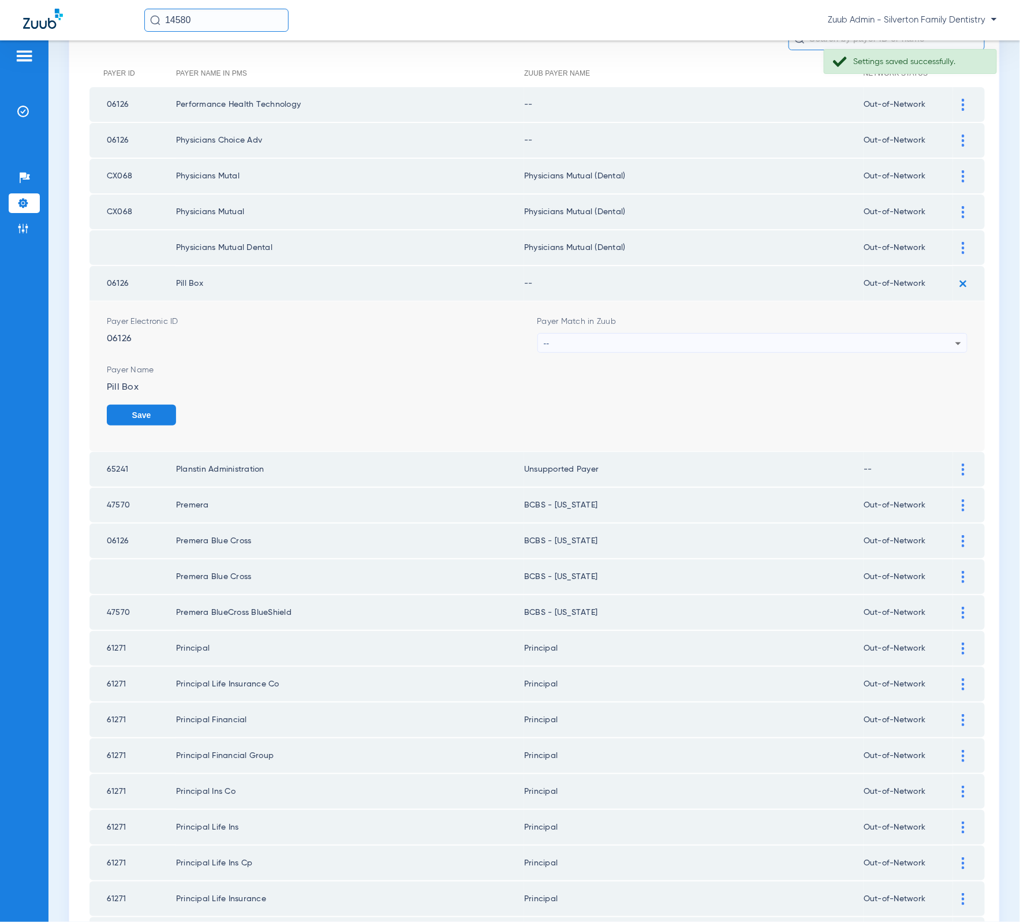
click at [794, 338] on div "--" at bounding box center [750, 344] width 412 height 20
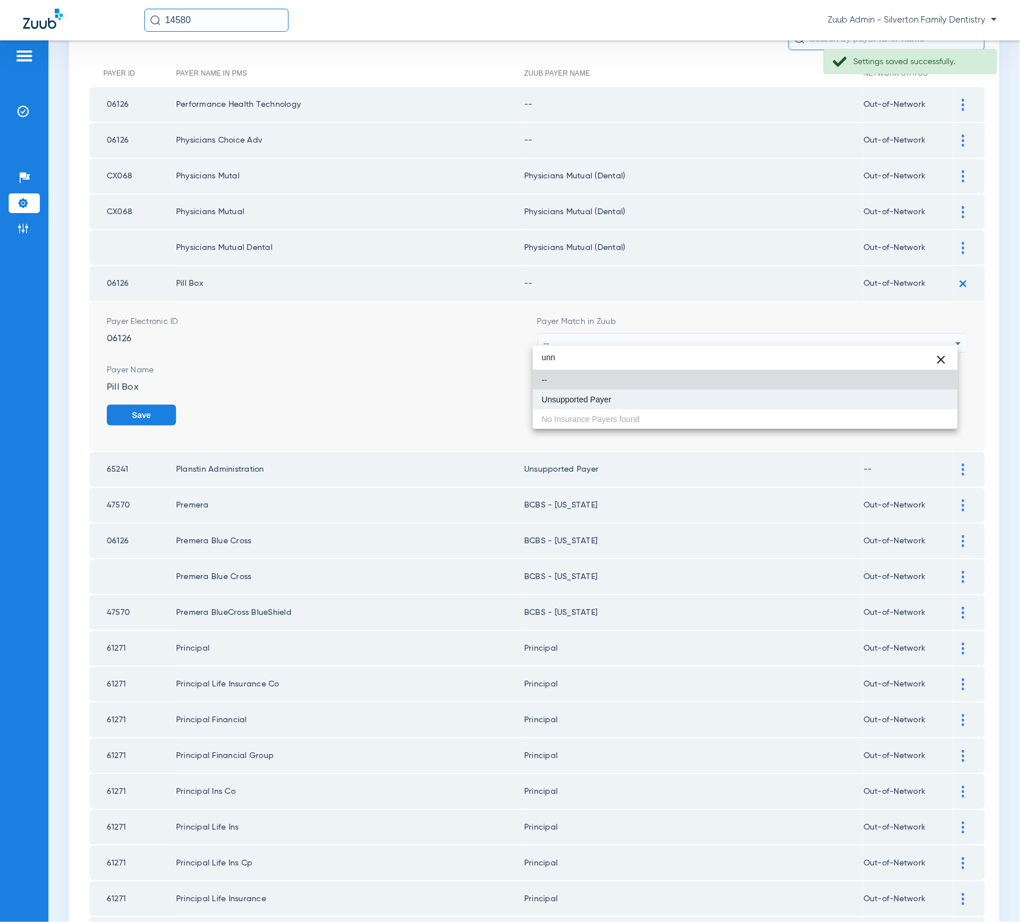
type input "unn"
click at [736, 397] on mat-option "Unsupported Payer" at bounding box center [745, 400] width 425 height 20
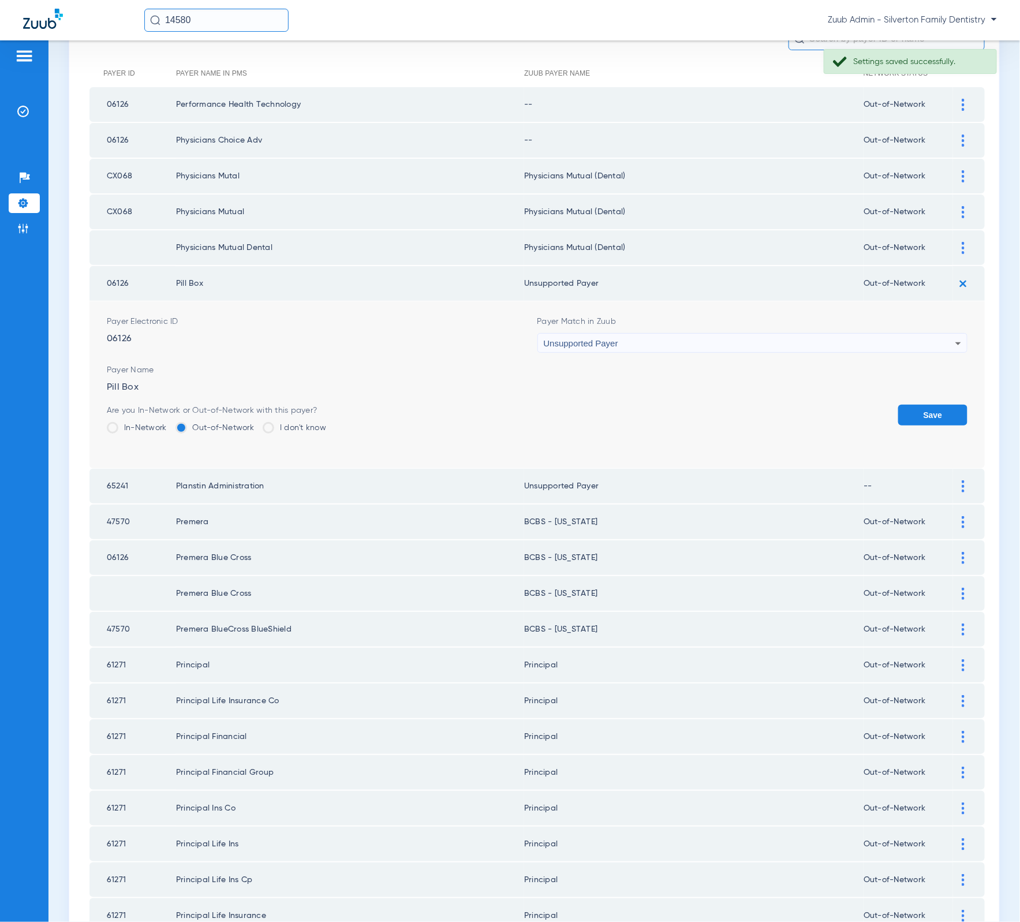
click at [910, 405] on button "Save" at bounding box center [932, 415] width 69 height 21
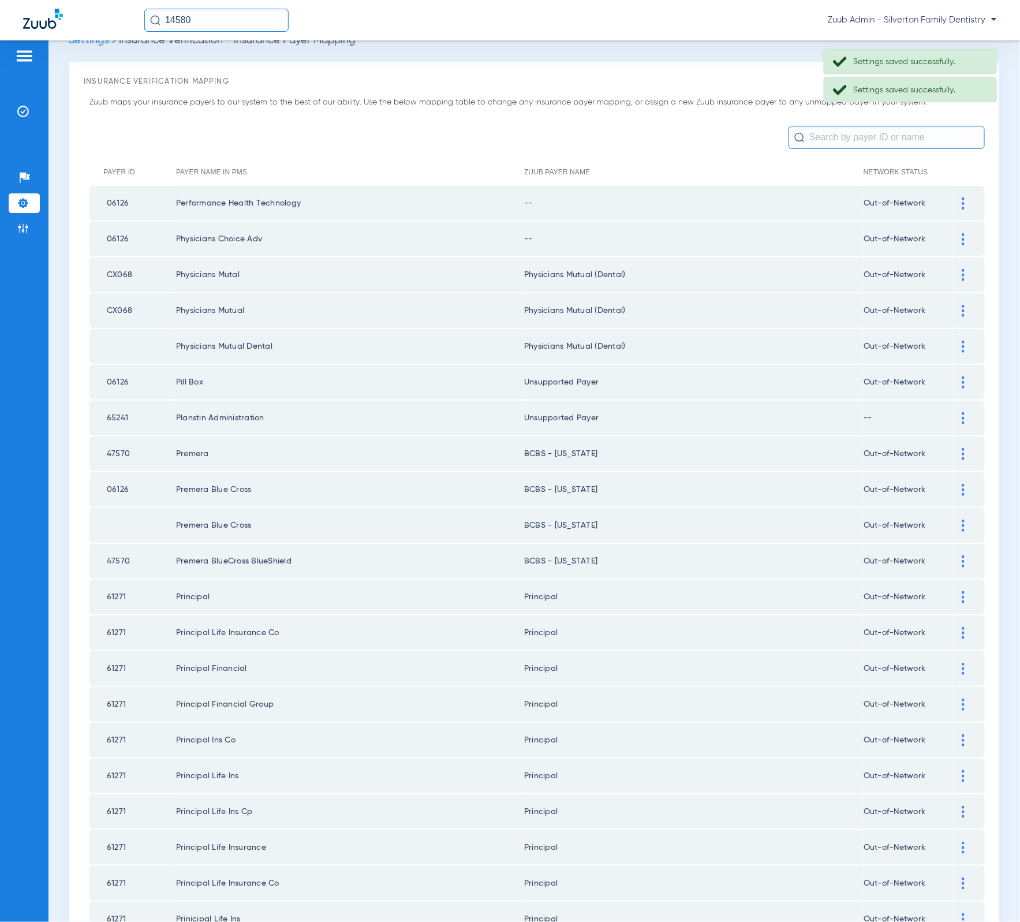
scroll to position [0, 0]
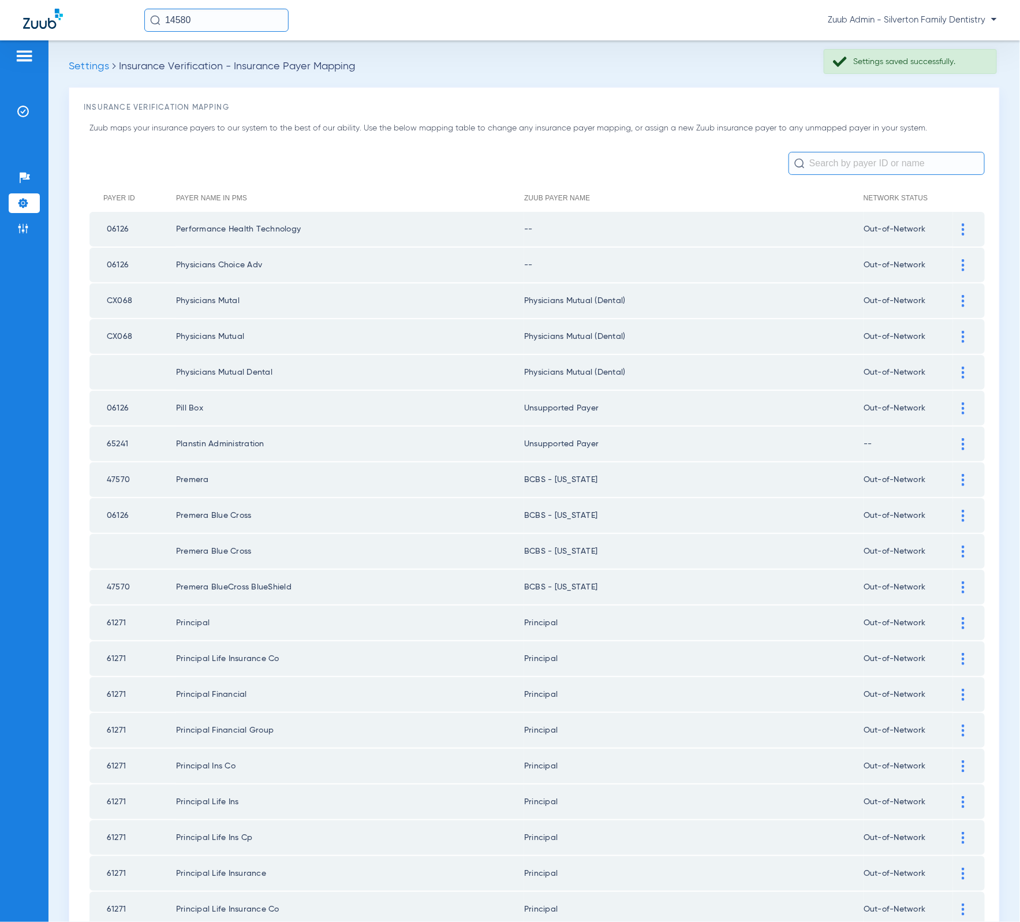
click at [955, 263] on div at bounding box center [963, 265] width 20 height 12
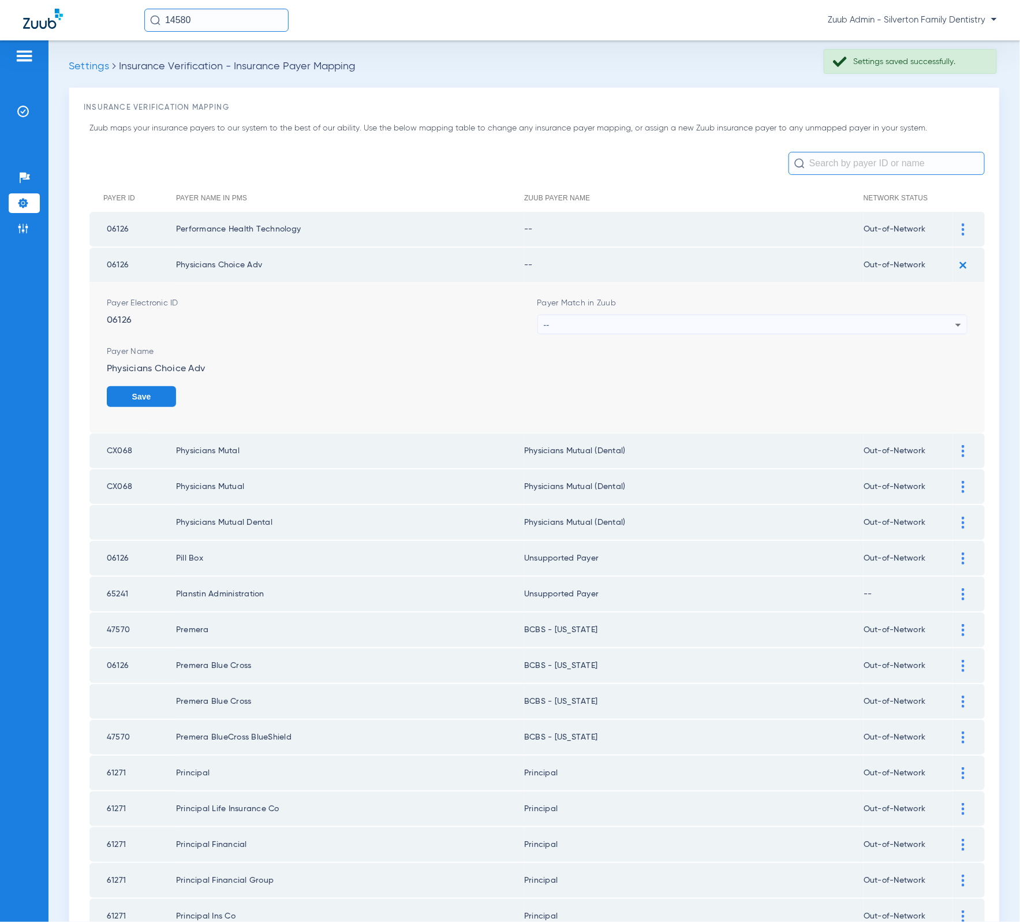
click at [784, 316] on div "--" at bounding box center [750, 325] width 412 height 20
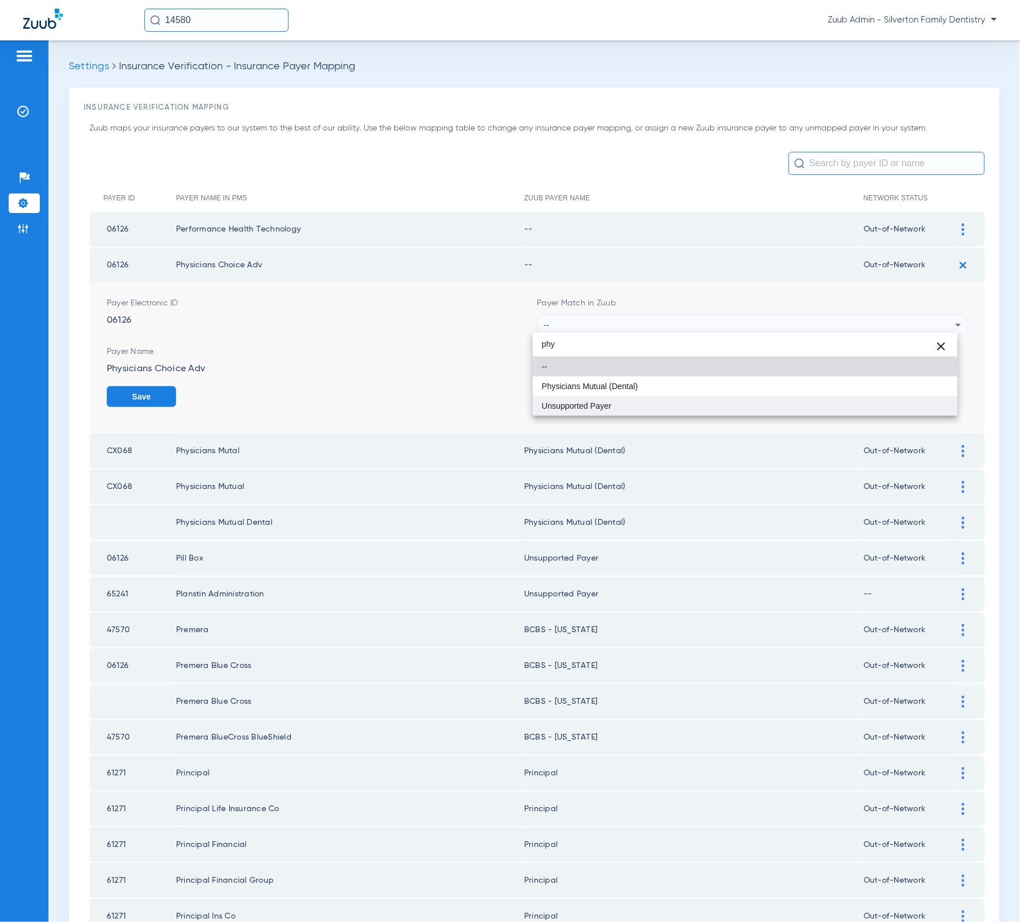
type input "phy"
click at [742, 409] on mat-option "Unsupported Payer" at bounding box center [745, 406] width 425 height 20
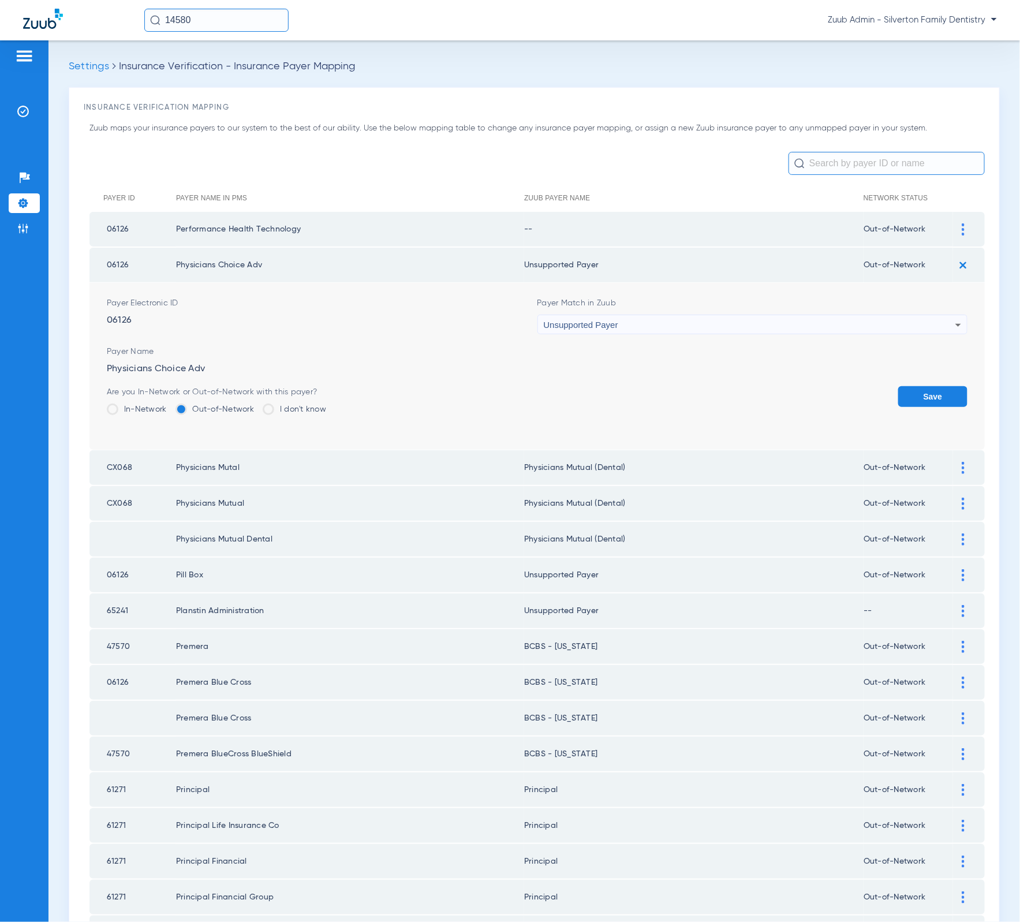
click at [908, 388] on button "Save" at bounding box center [932, 396] width 69 height 21
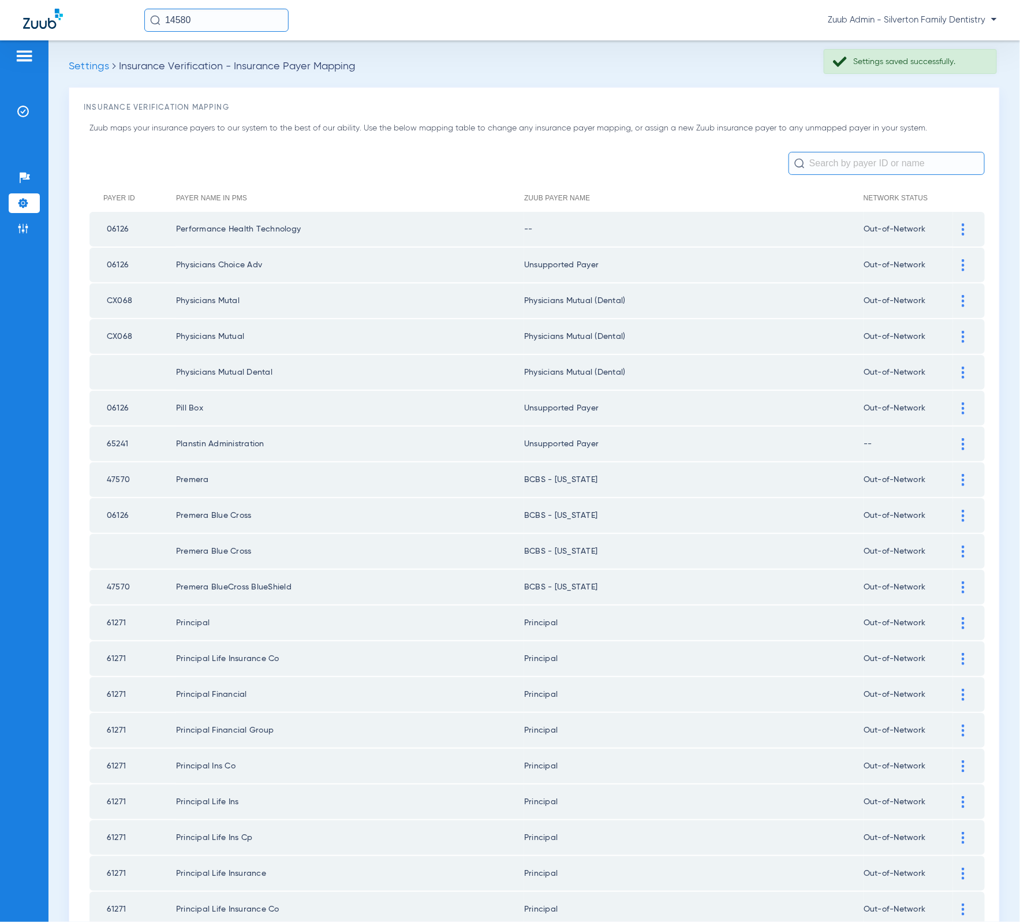
click at [953, 229] on div at bounding box center [963, 229] width 20 height 12
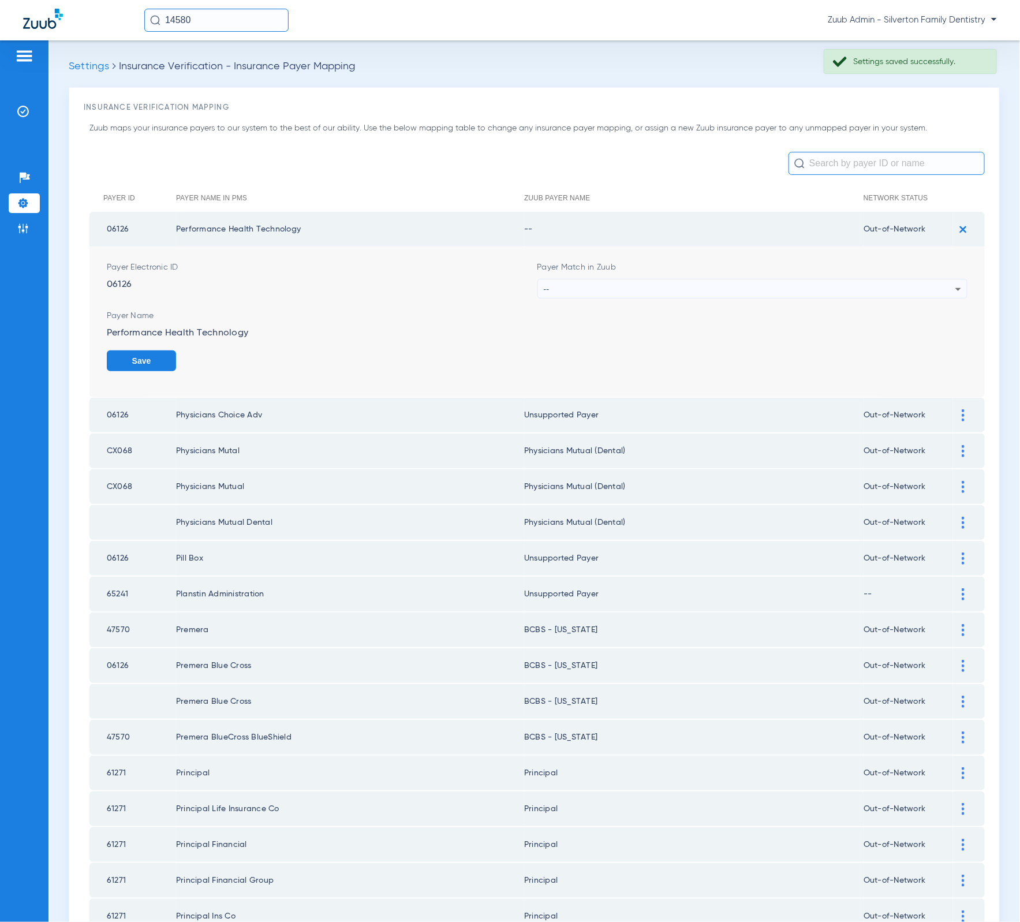
click at [681, 313] on span "Payer Name" at bounding box center [537, 316] width 861 height 12
click at [676, 287] on div "--" at bounding box center [750, 289] width 412 height 20
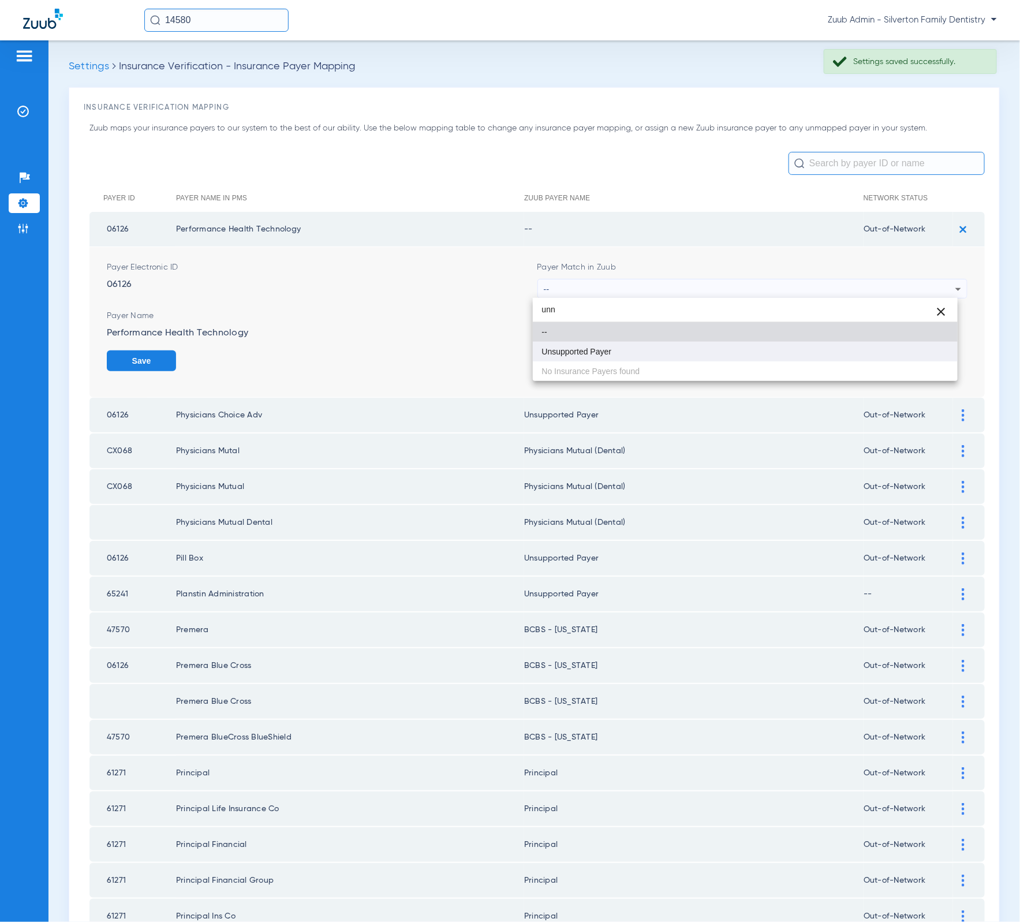
type input "unn"
click at [706, 343] on mat-option "Unsupported Payer" at bounding box center [745, 352] width 425 height 20
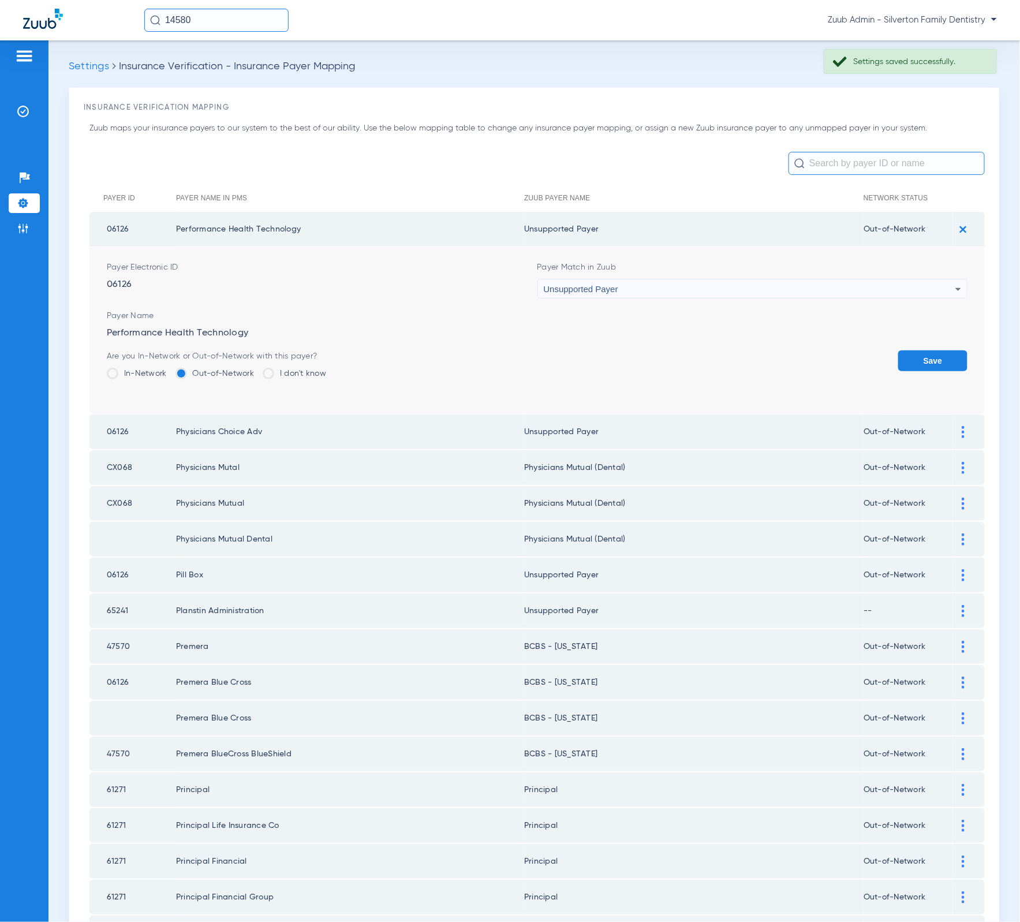
click at [898, 357] on button "Save" at bounding box center [932, 360] width 69 height 21
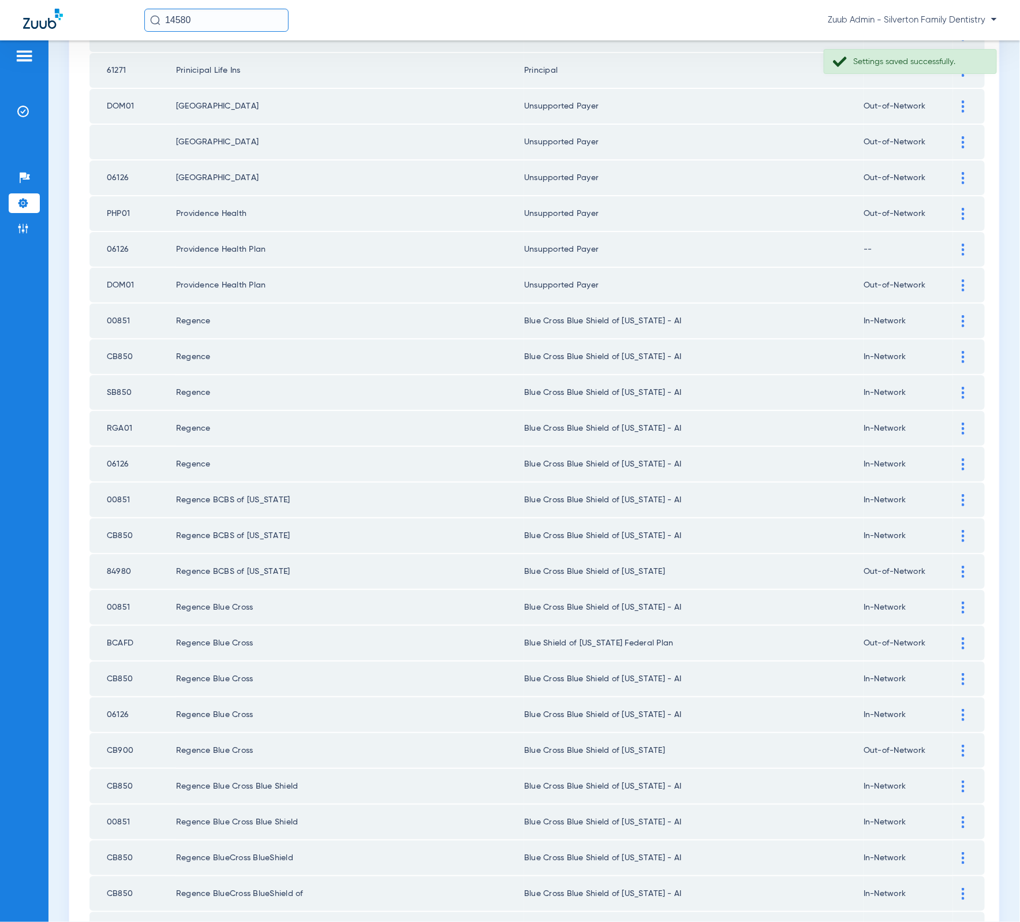
scroll to position [1106, 0]
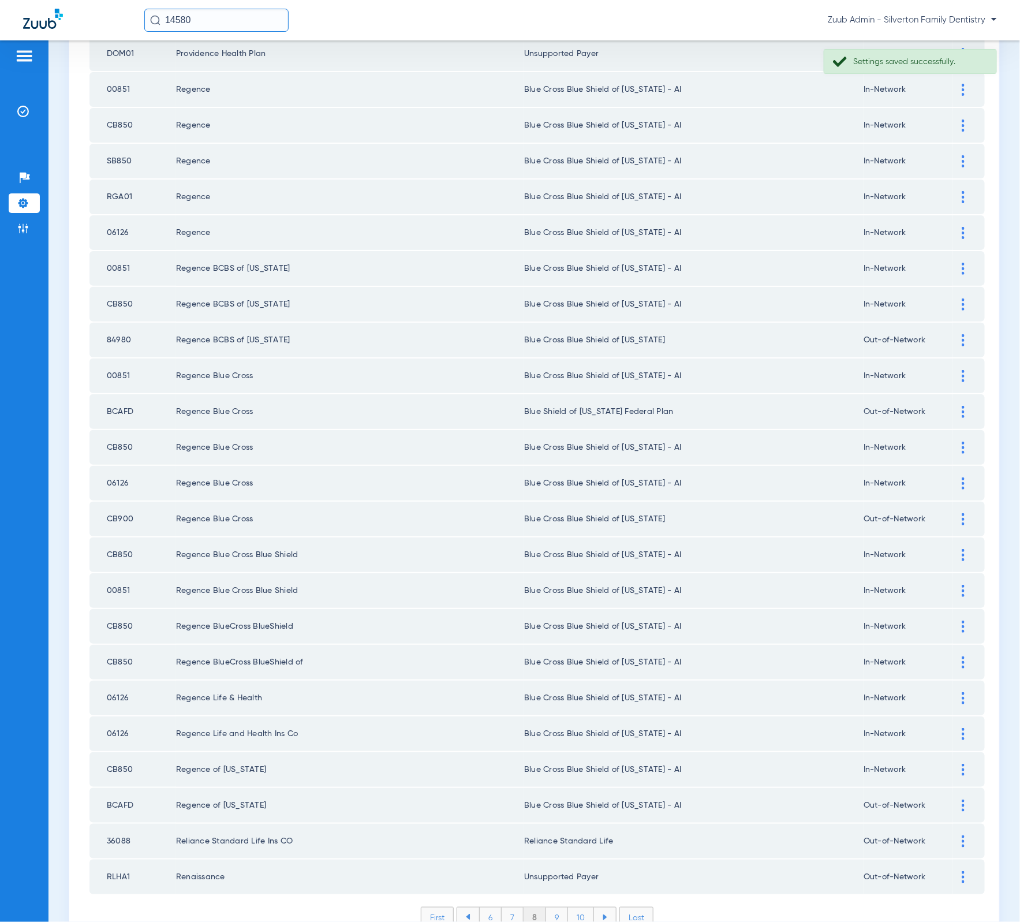
click at [513, 907] on li "7" at bounding box center [513, 917] width 22 height 20
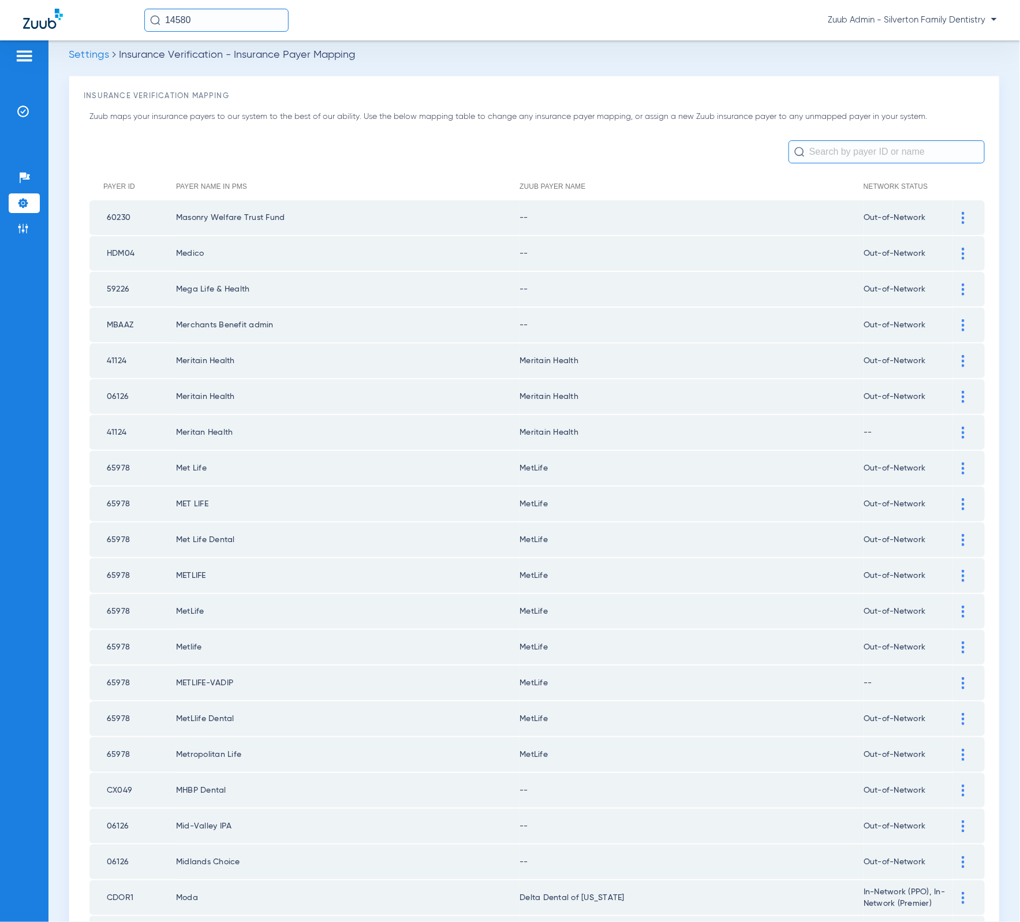
scroll to position [0, 0]
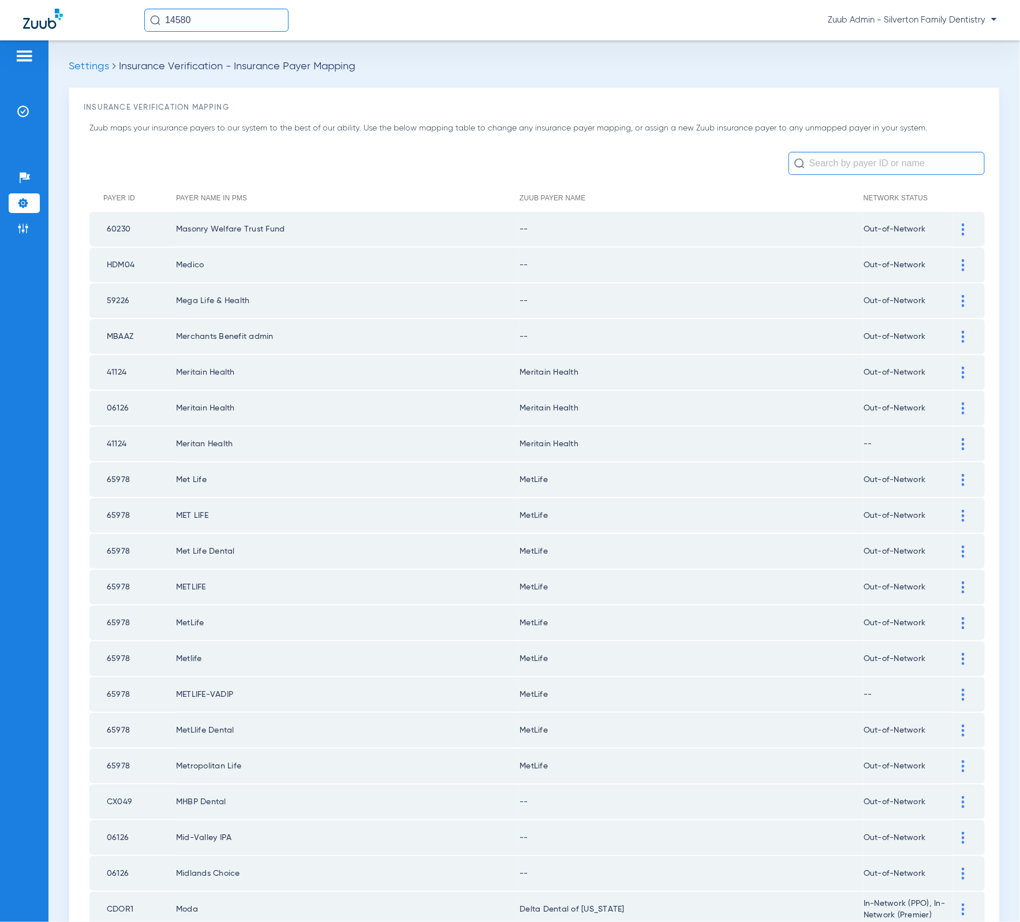
click at [126, 225] on td "60230" at bounding box center [132, 229] width 87 height 35
click at [956, 233] on div at bounding box center [963, 229] width 20 height 12
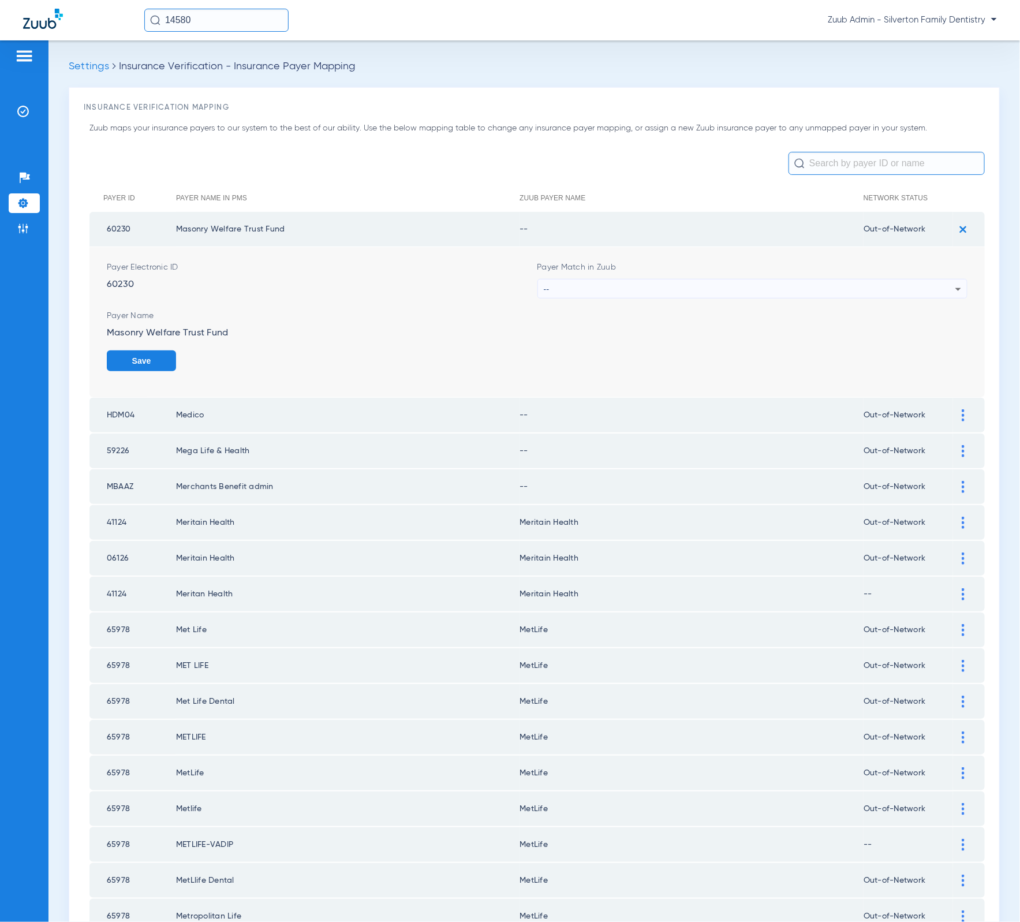
click at [849, 286] on div "--" at bounding box center [750, 289] width 412 height 20
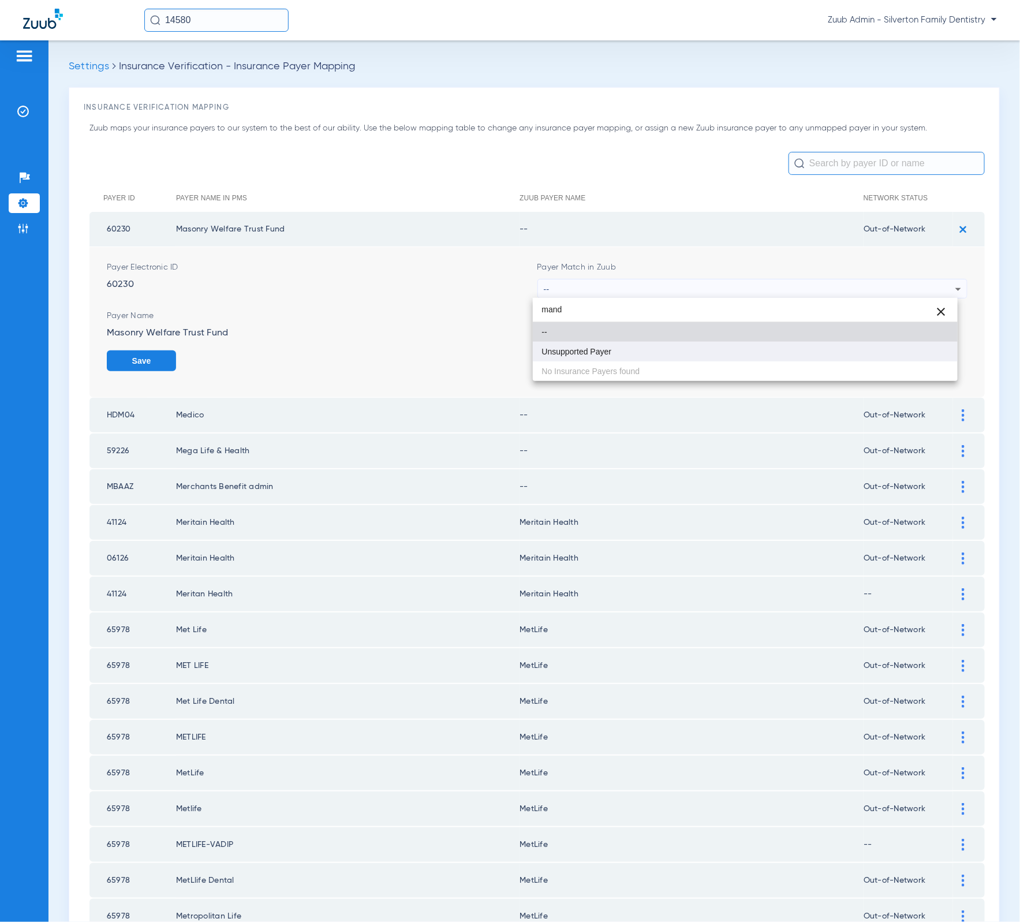
type input "mand"
click at [799, 356] on mat-option "Unsupported Payer" at bounding box center [745, 352] width 425 height 20
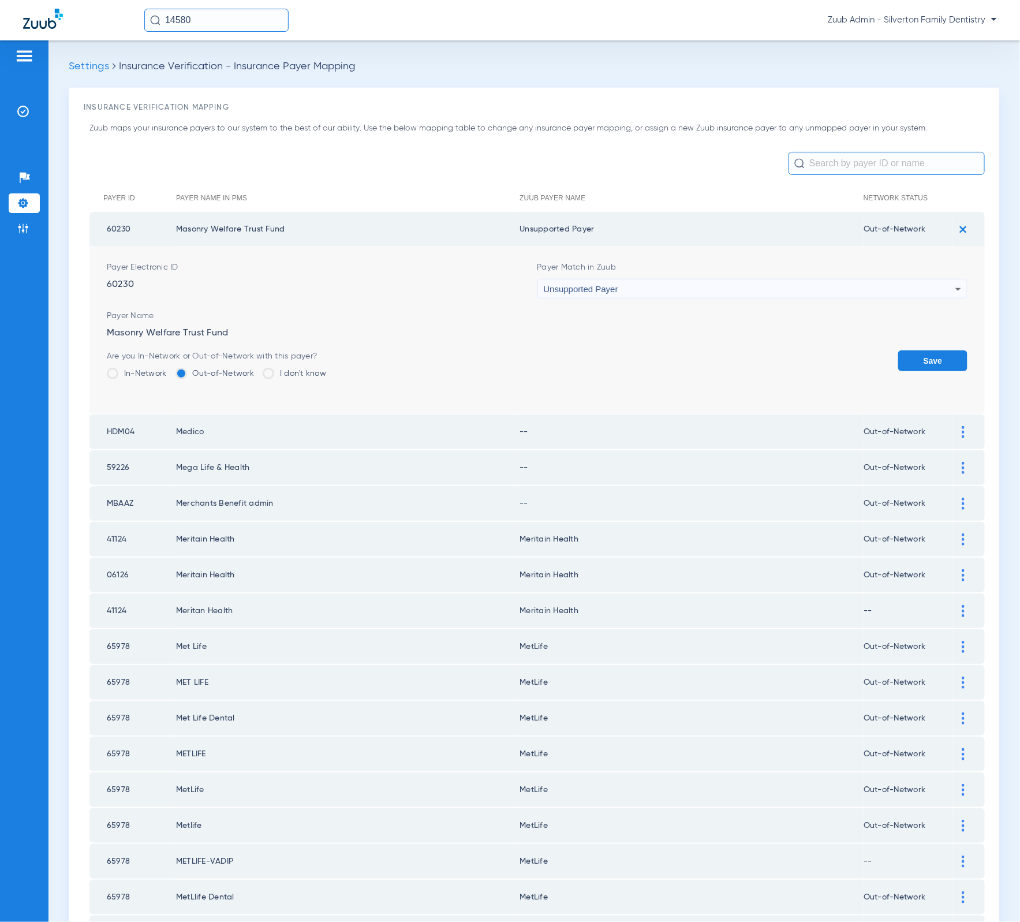
drag, startPoint x: 934, startPoint y: 373, endPoint x: 930, endPoint y: 366, distance: 8.5
click at [934, 373] on div "Save" at bounding box center [932, 369] width 69 height 38
click at [930, 364] on button "Save" at bounding box center [932, 360] width 69 height 21
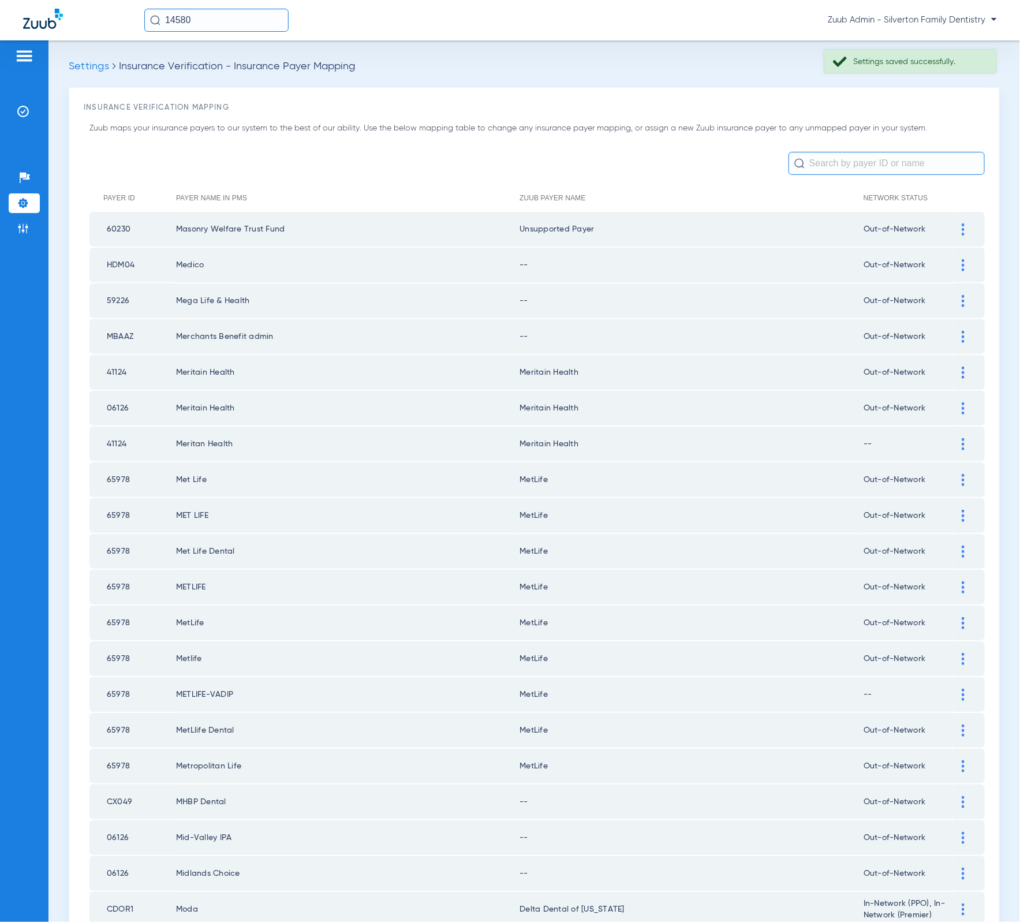
click at [953, 260] on div at bounding box center [963, 265] width 20 height 12
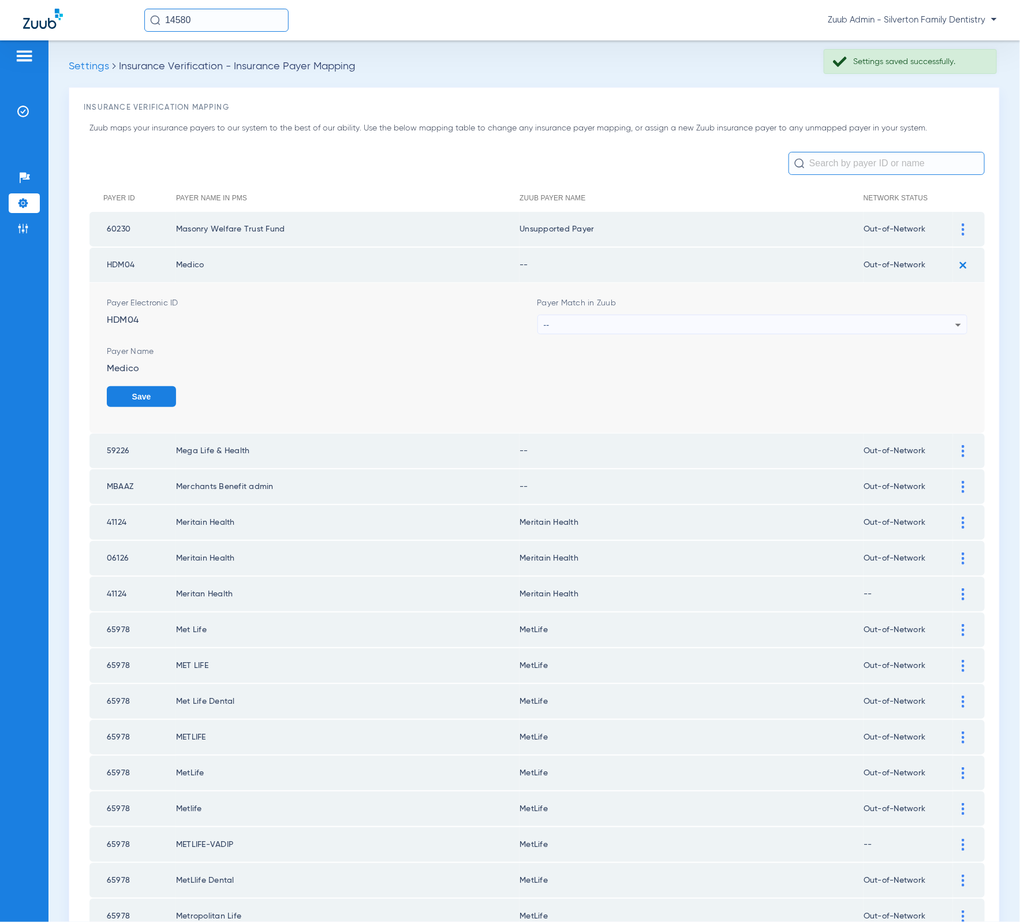
click at [759, 326] on div "--" at bounding box center [750, 325] width 412 height 20
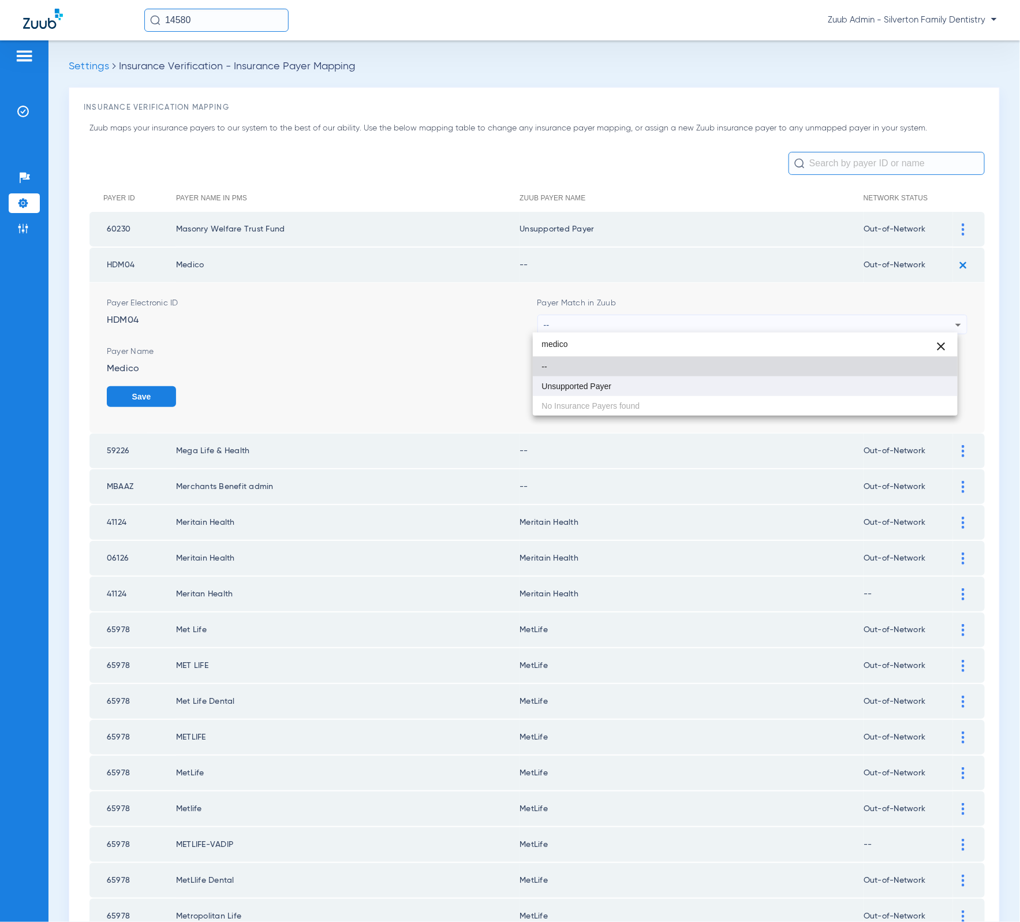
type input "medico"
click at [676, 390] on mat-option "Unsupported Payer" at bounding box center [745, 386] width 425 height 20
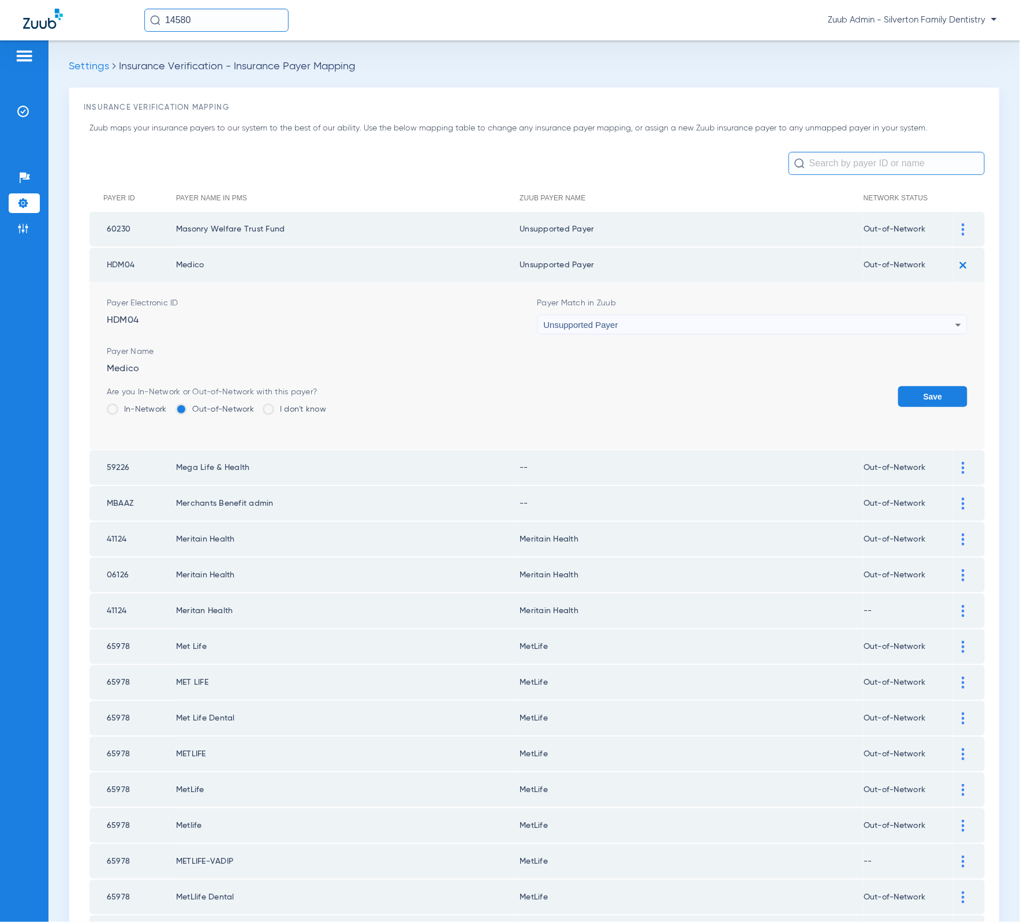
click at [898, 391] on button "Save" at bounding box center [932, 396] width 69 height 21
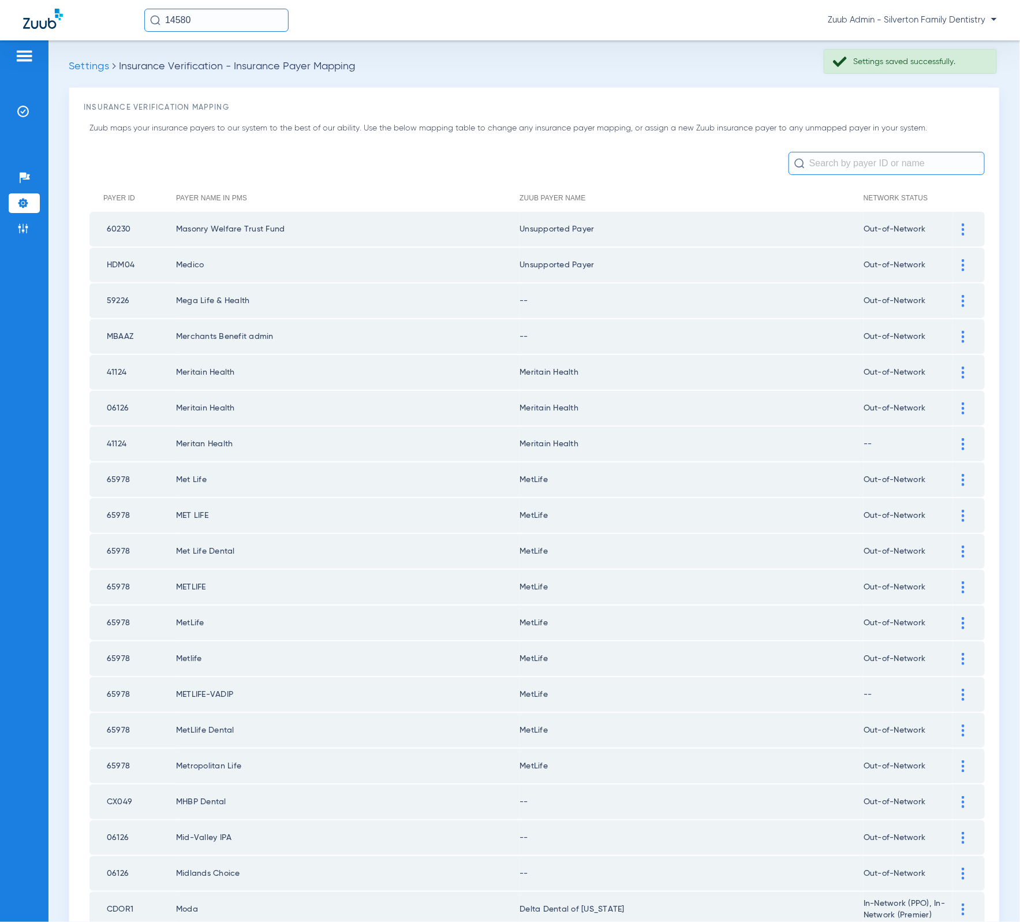
click at [962, 302] on img at bounding box center [963, 301] width 3 height 12
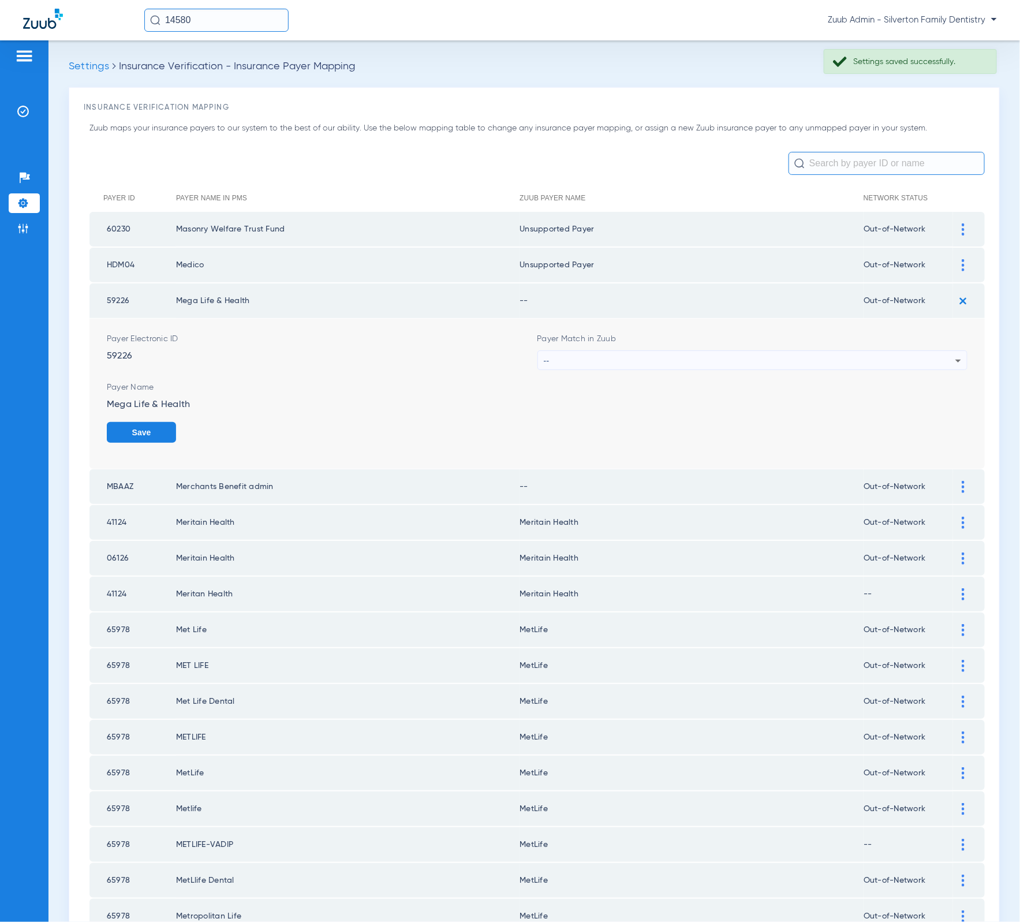
click at [698, 360] on div "--" at bounding box center [750, 361] width 412 height 20
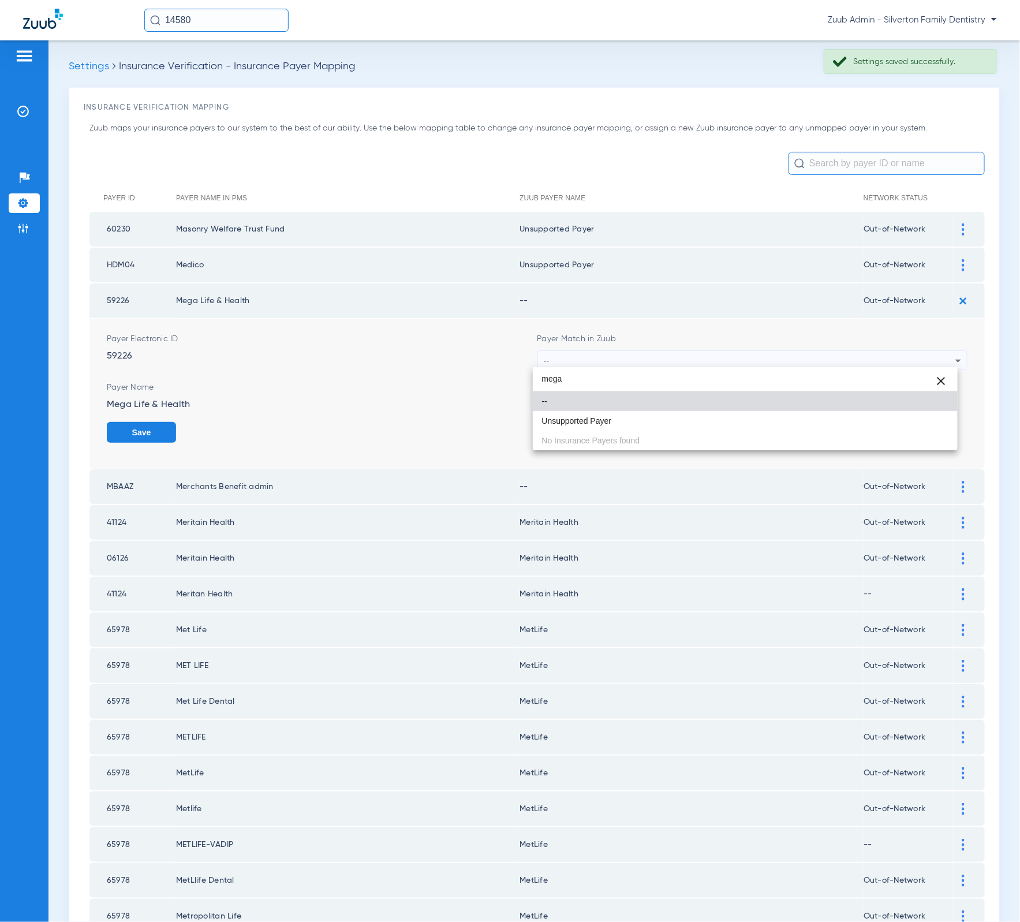
type input "mega"
click at [663, 443] on div "mega close -- Unsupported Payer No Insurance Payers found" at bounding box center [745, 408] width 425 height 83
click at [662, 437] on div "mega close -- Unsupported Payer No Insurance Payers found" at bounding box center [745, 408] width 425 height 83
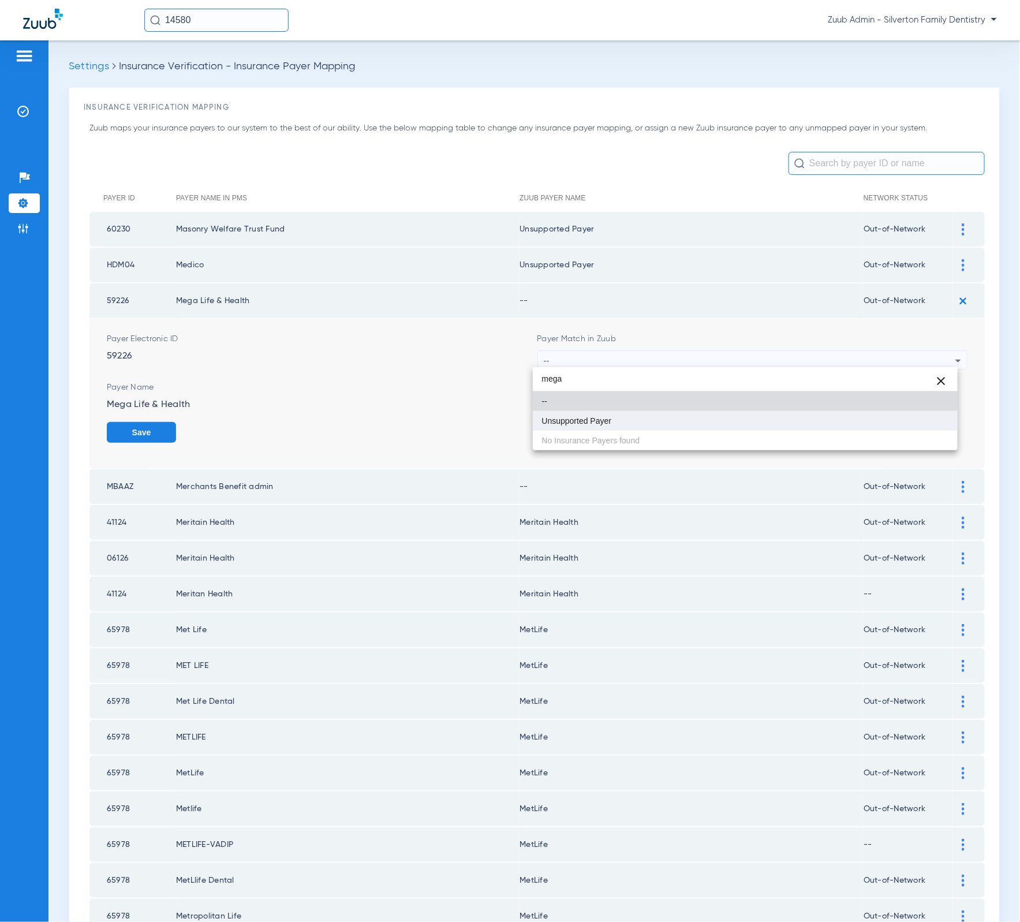
click at [663, 429] on mat-option "Unsupported Payer" at bounding box center [745, 421] width 425 height 20
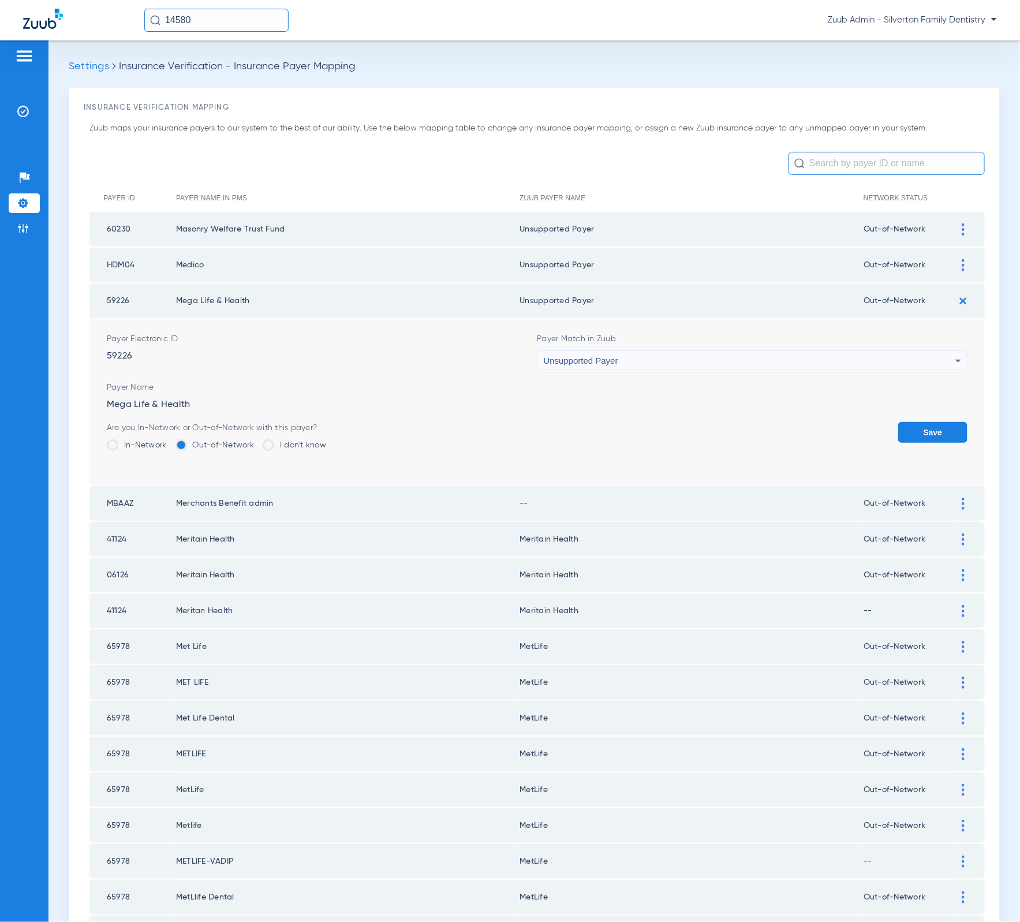
click at [907, 425] on button "Save" at bounding box center [932, 432] width 69 height 21
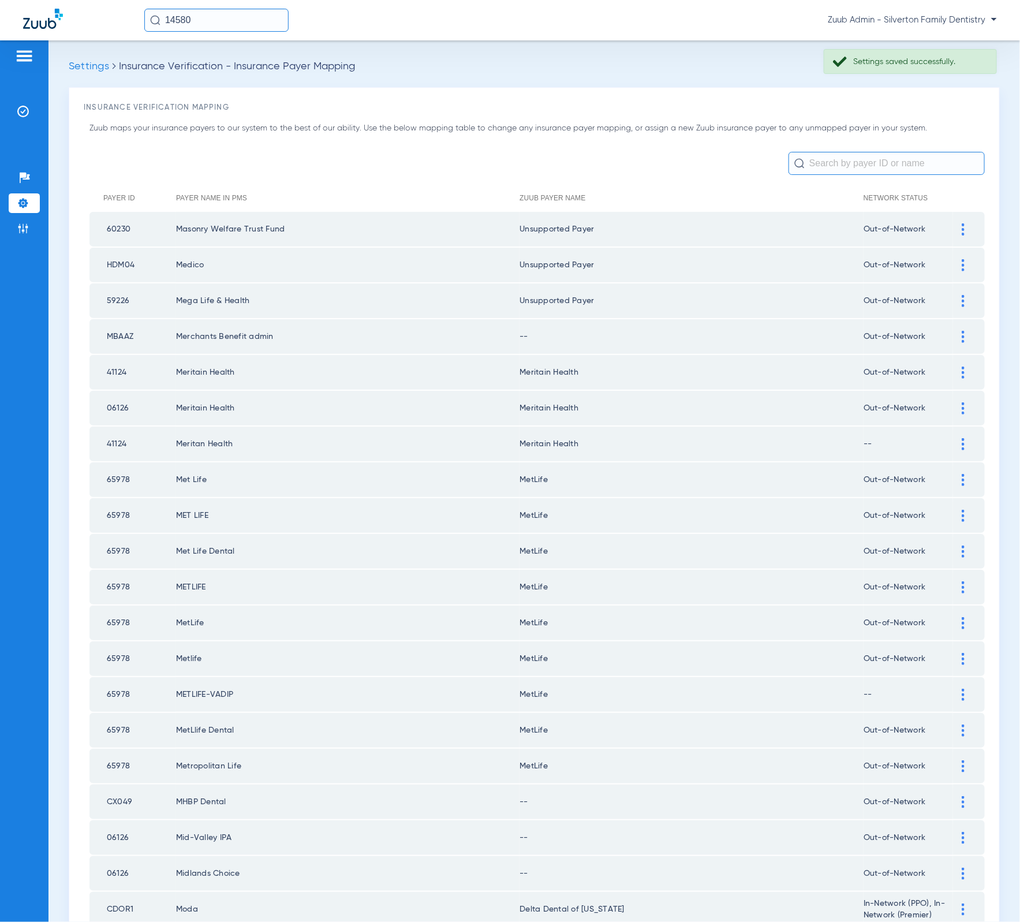
click at [953, 334] on div at bounding box center [963, 337] width 20 height 12
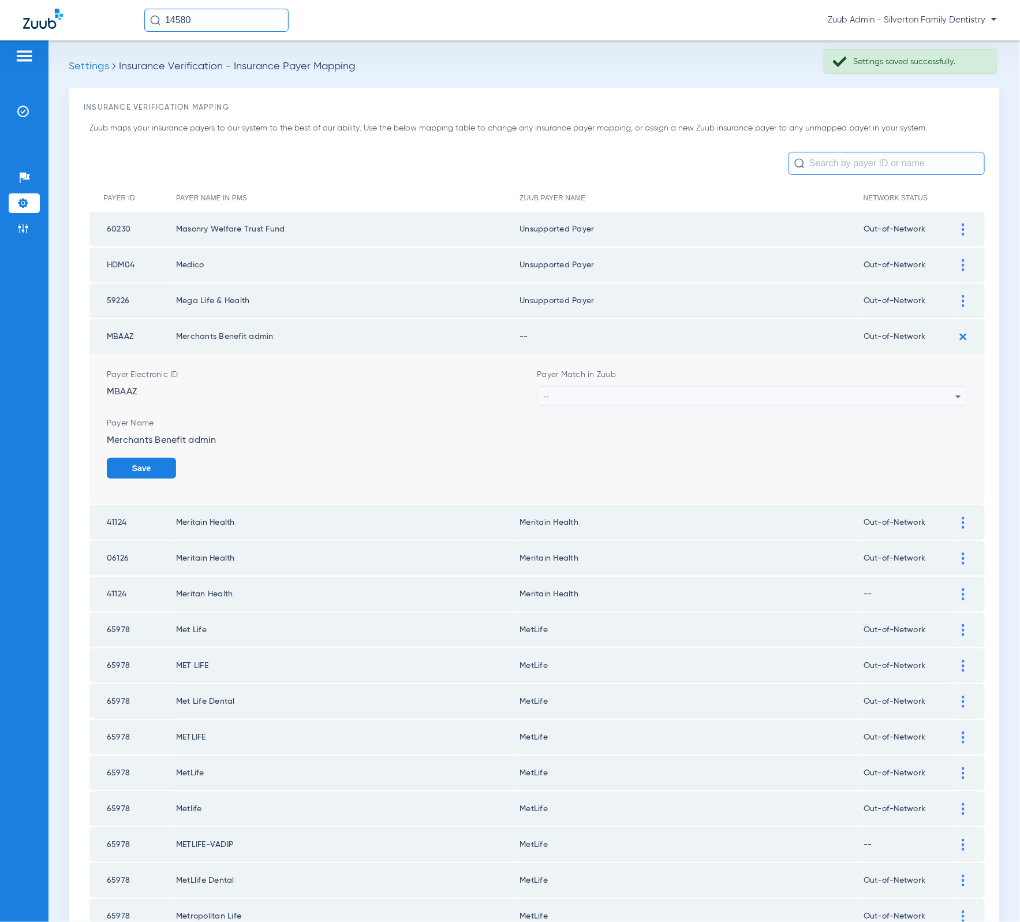
click at [818, 387] on div "--" at bounding box center [750, 397] width 412 height 20
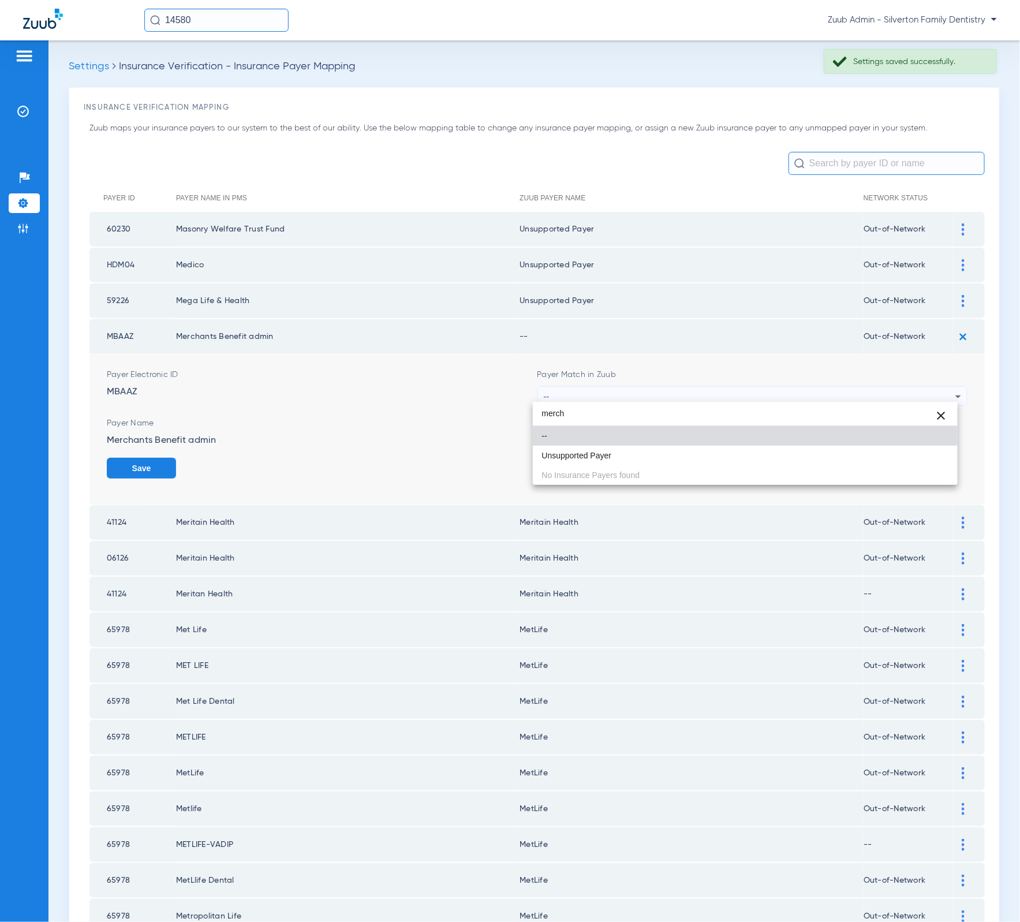
type input "merch"
click at [205, 328] on div at bounding box center [510, 461] width 1020 height 922
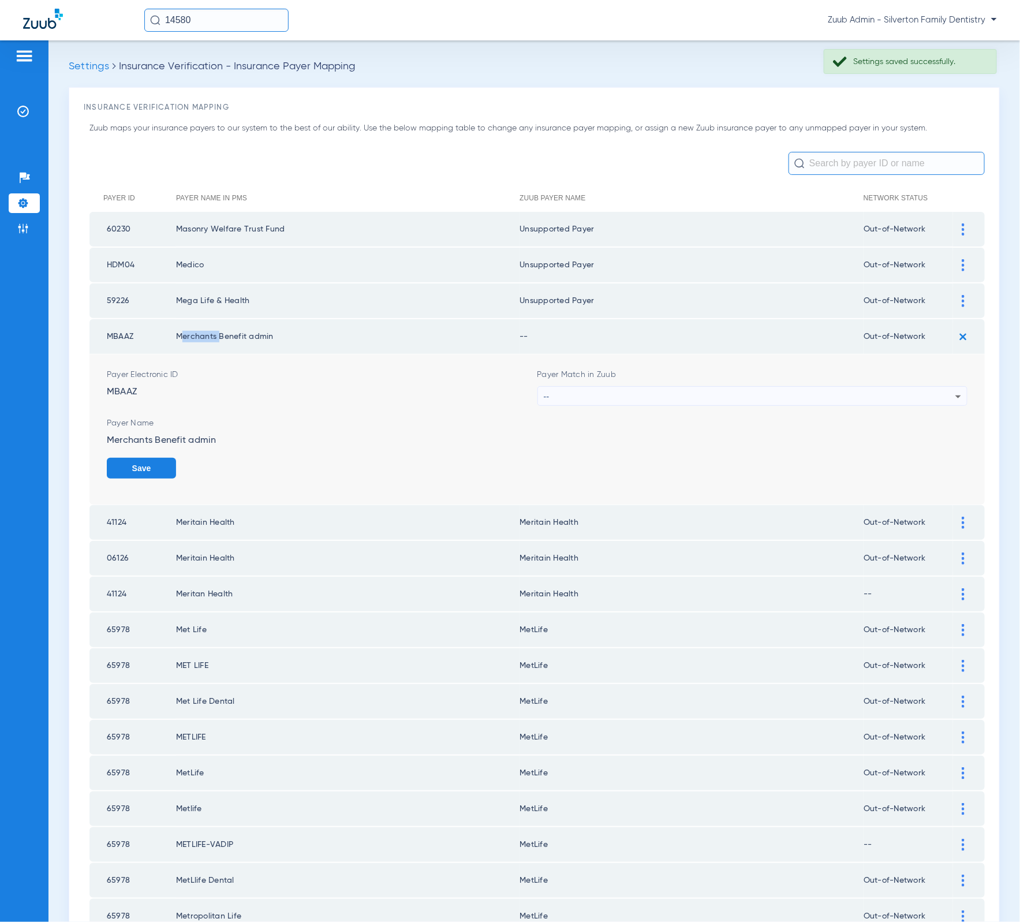
click at [205, 328] on td "Merchants Benefit admin" at bounding box center [347, 336] width 343 height 35
click at [705, 388] on div "--" at bounding box center [750, 397] width 412 height 20
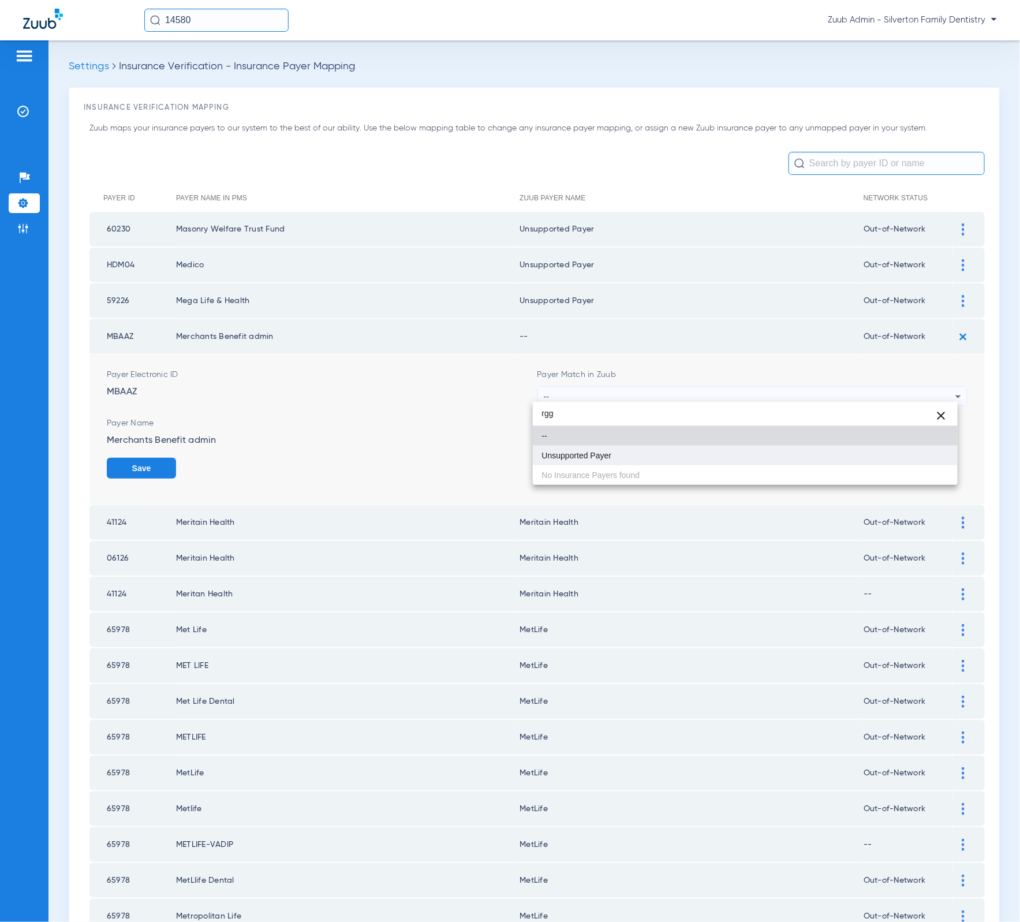
type input "rgg"
click at [652, 454] on mat-option "Unsupported Payer" at bounding box center [745, 456] width 425 height 20
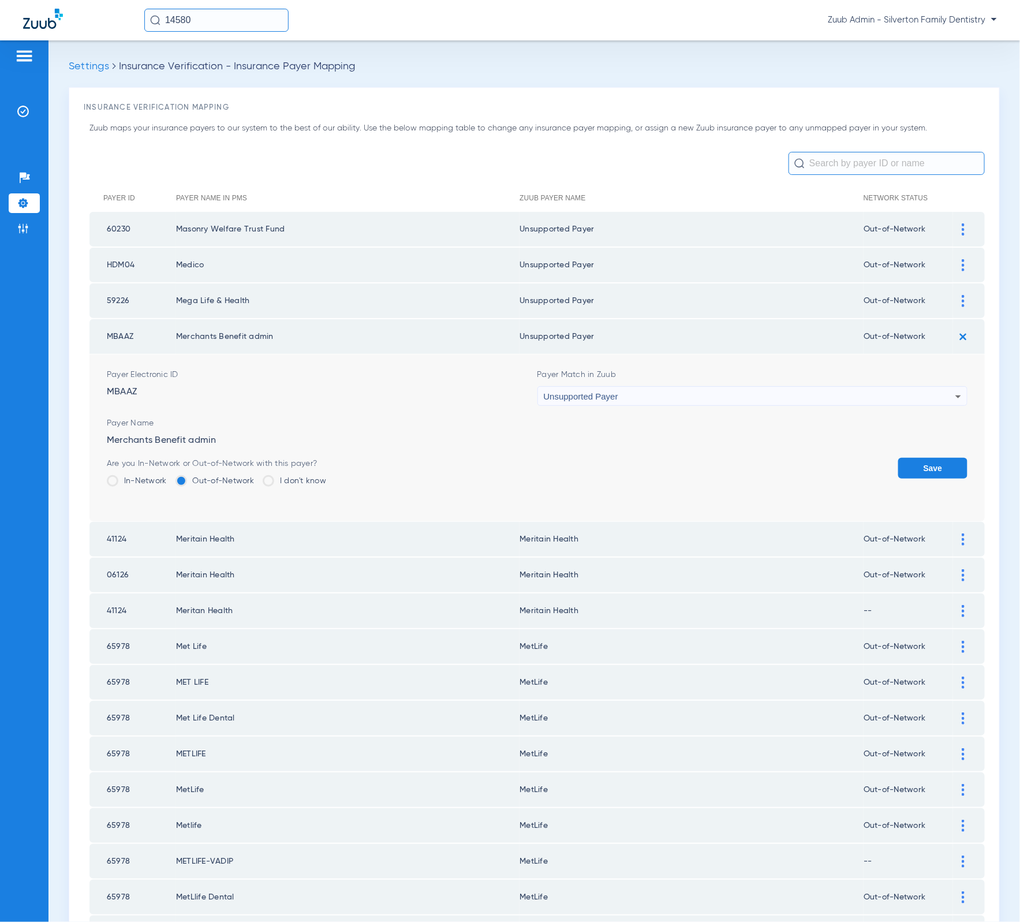
click at [898, 458] on button "Save" at bounding box center [932, 468] width 69 height 21
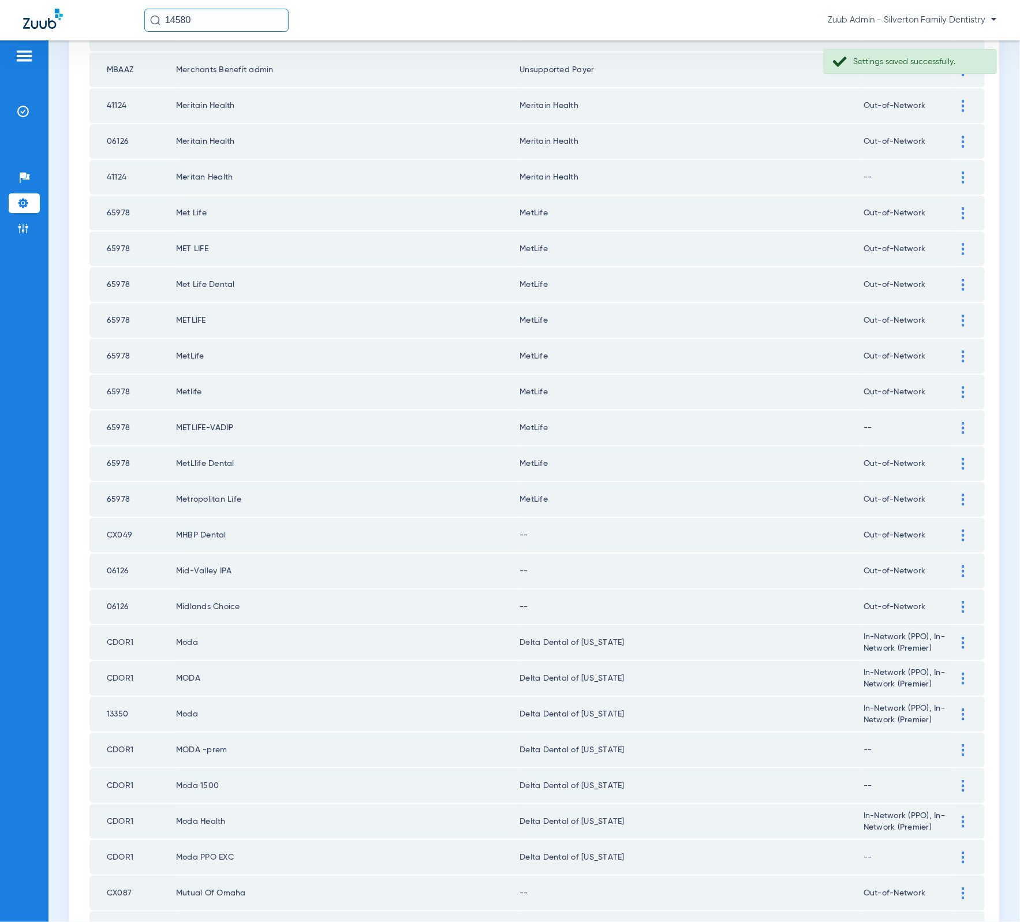
scroll to position [285, 0]
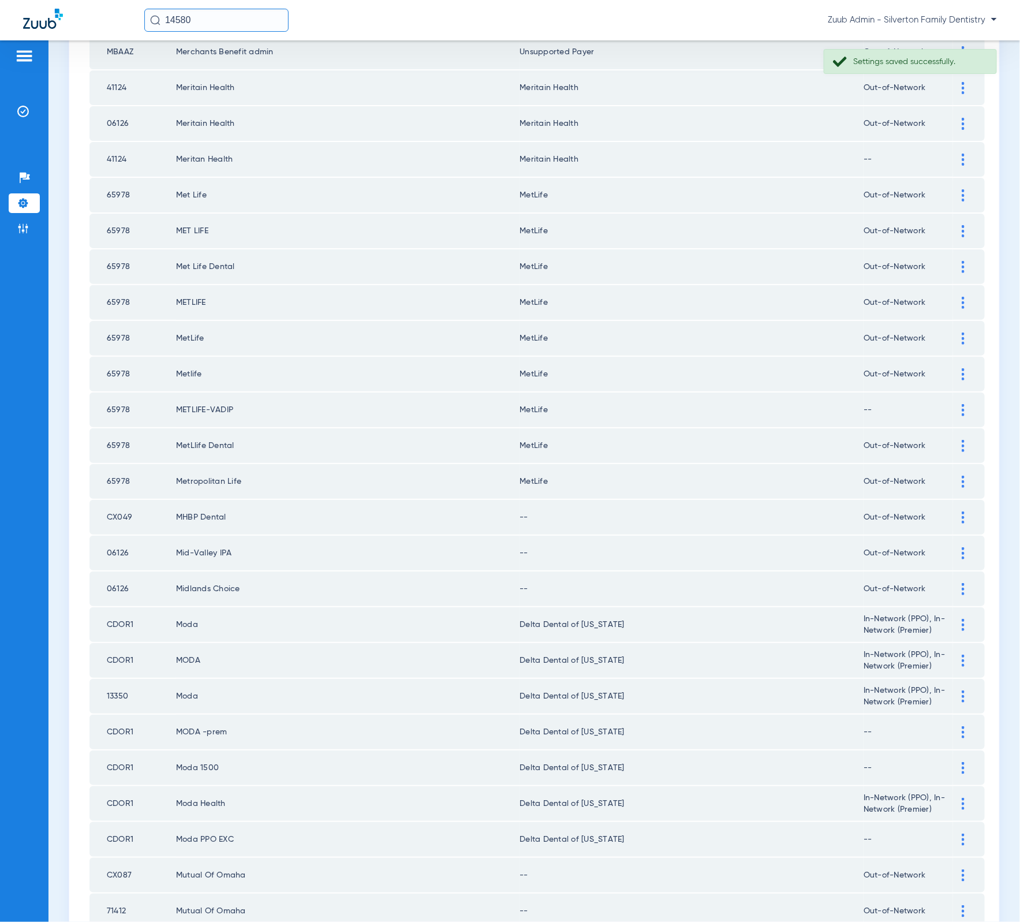
click at [113, 500] on td "CX049" at bounding box center [132, 517] width 87 height 35
click at [962, 511] on img at bounding box center [963, 517] width 3 height 12
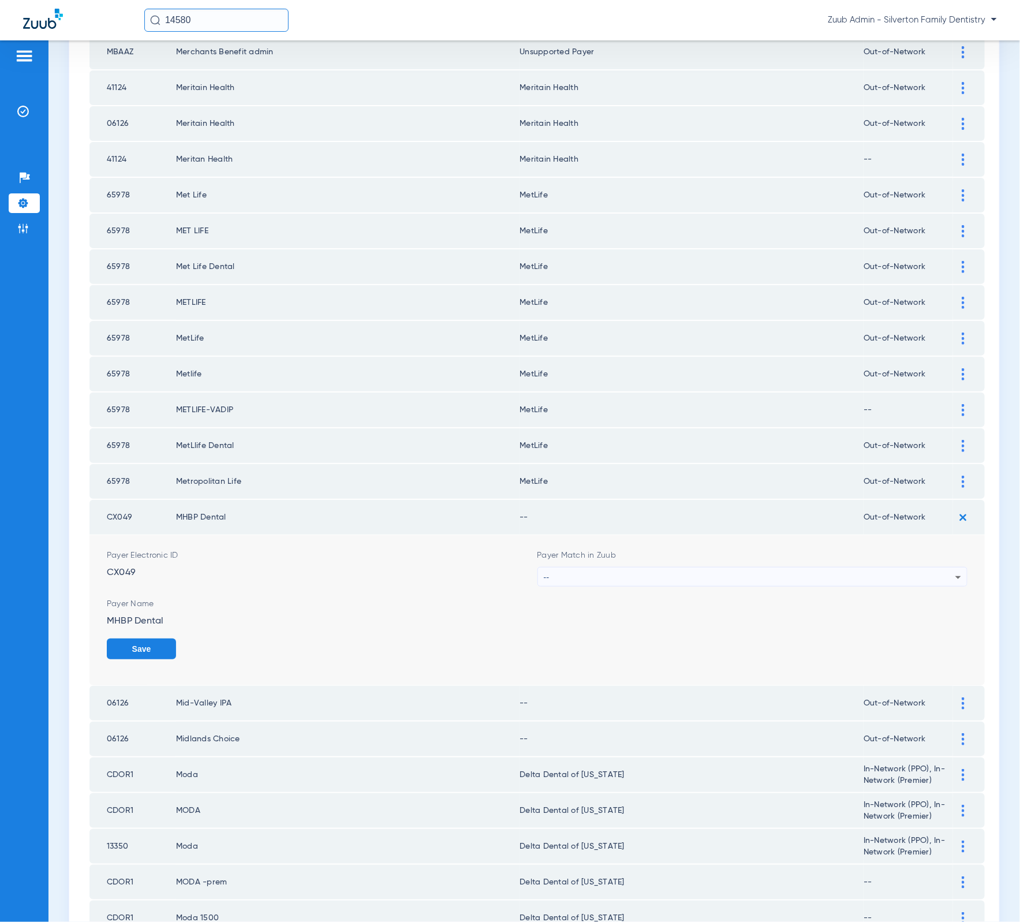
click at [802, 549] on span "Payer Match in Zuub" at bounding box center [752, 555] width 431 height 12
click at [800, 567] on div "--" at bounding box center [750, 577] width 412 height 20
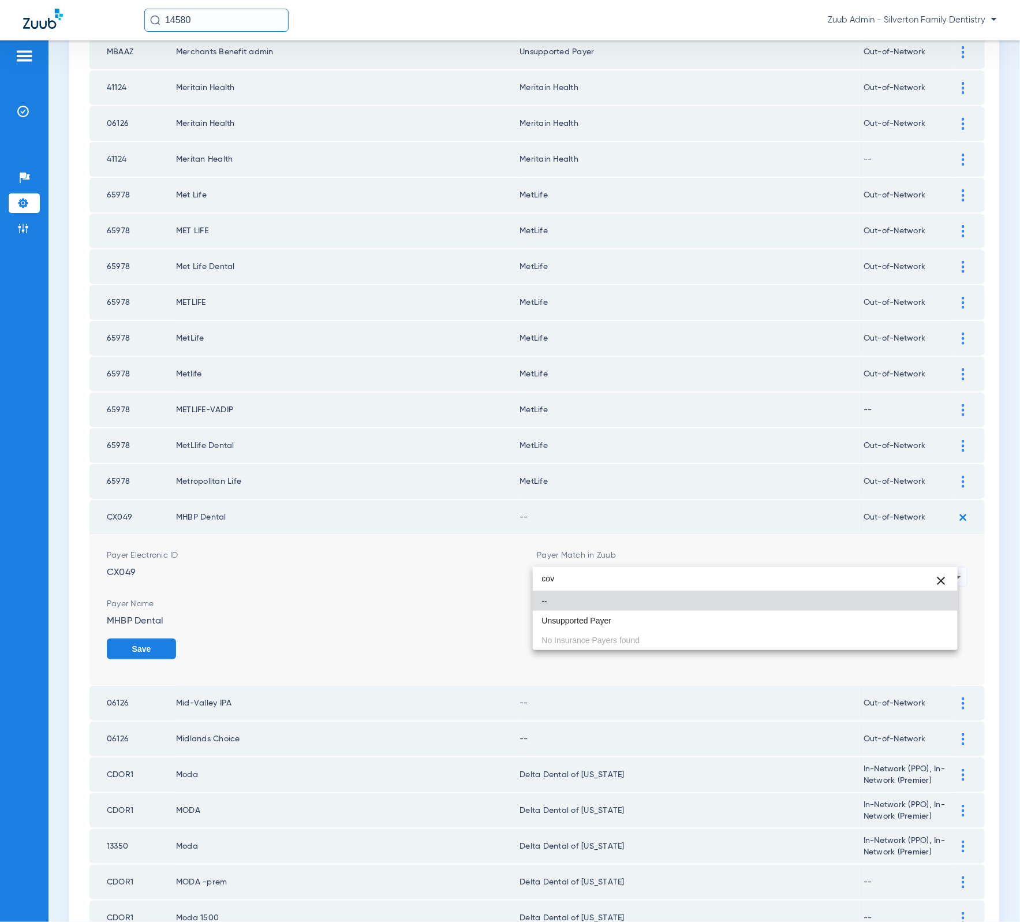
type input "cov"
click at [716, 608] on mat-option "--" at bounding box center [745, 601] width 425 height 20
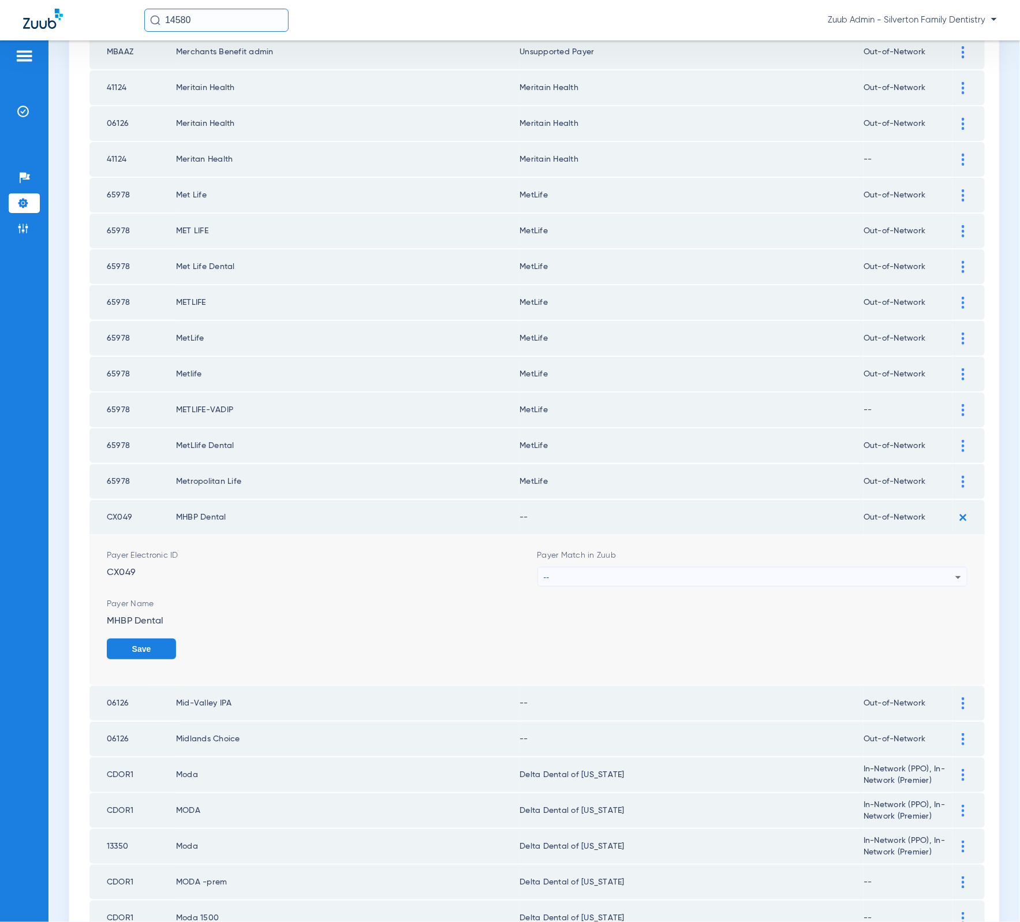
click at [686, 567] on div "--" at bounding box center [750, 577] width 412 height 20
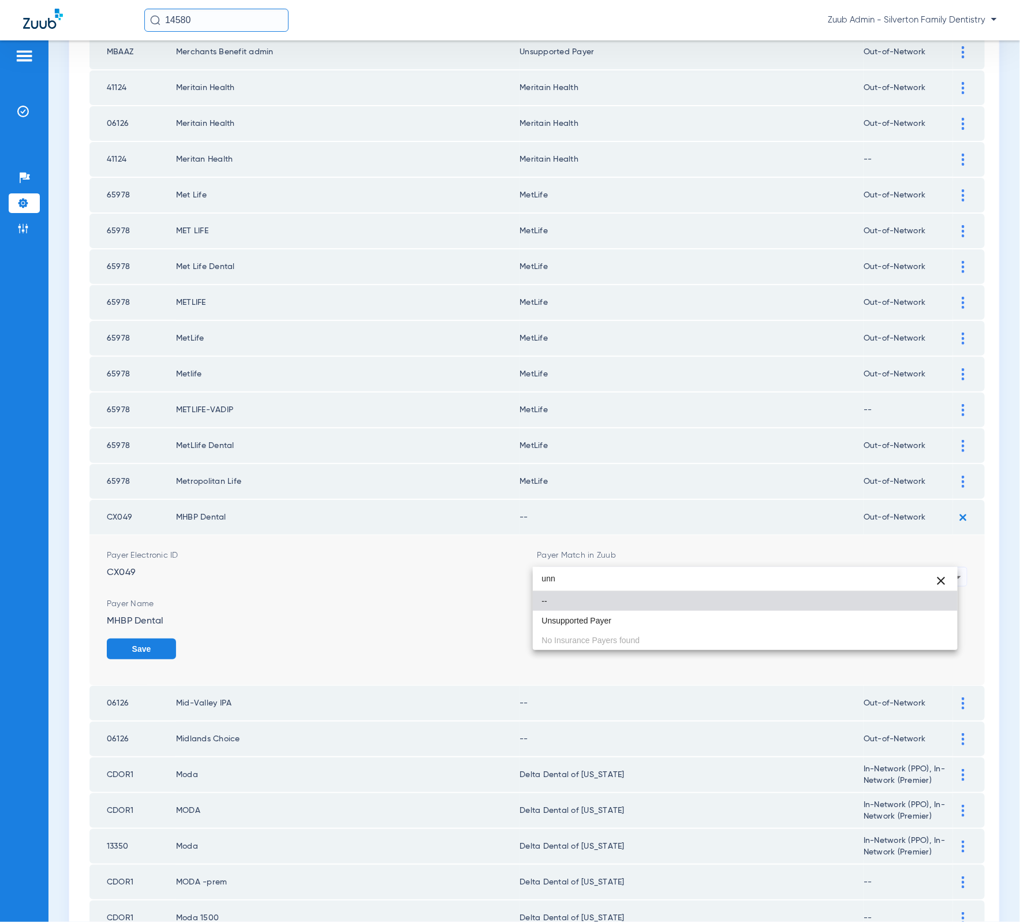
type input "unn"
click at [659, 623] on mat-option "Unsupported Payer" at bounding box center [745, 621] width 425 height 20
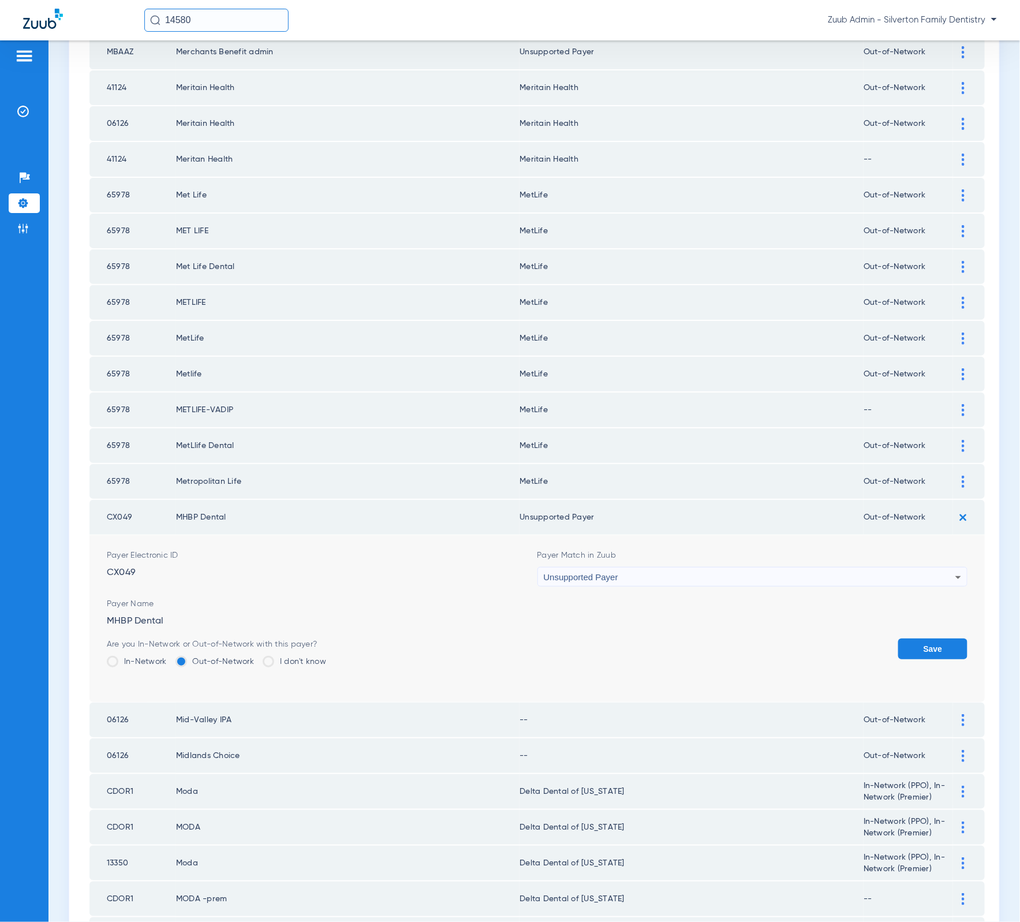
click at [922, 638] on button "Save" at bounding box center [932, 648] width 69 height 21
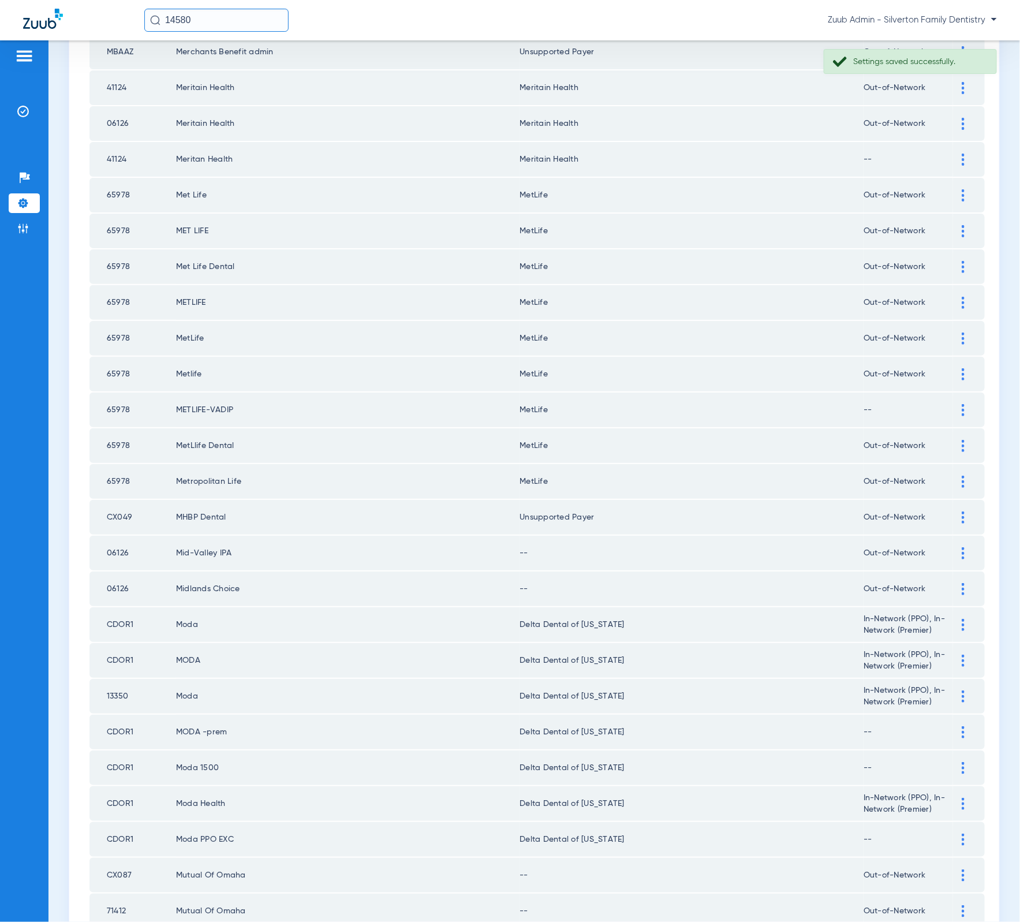
scroll to position [306, 0]
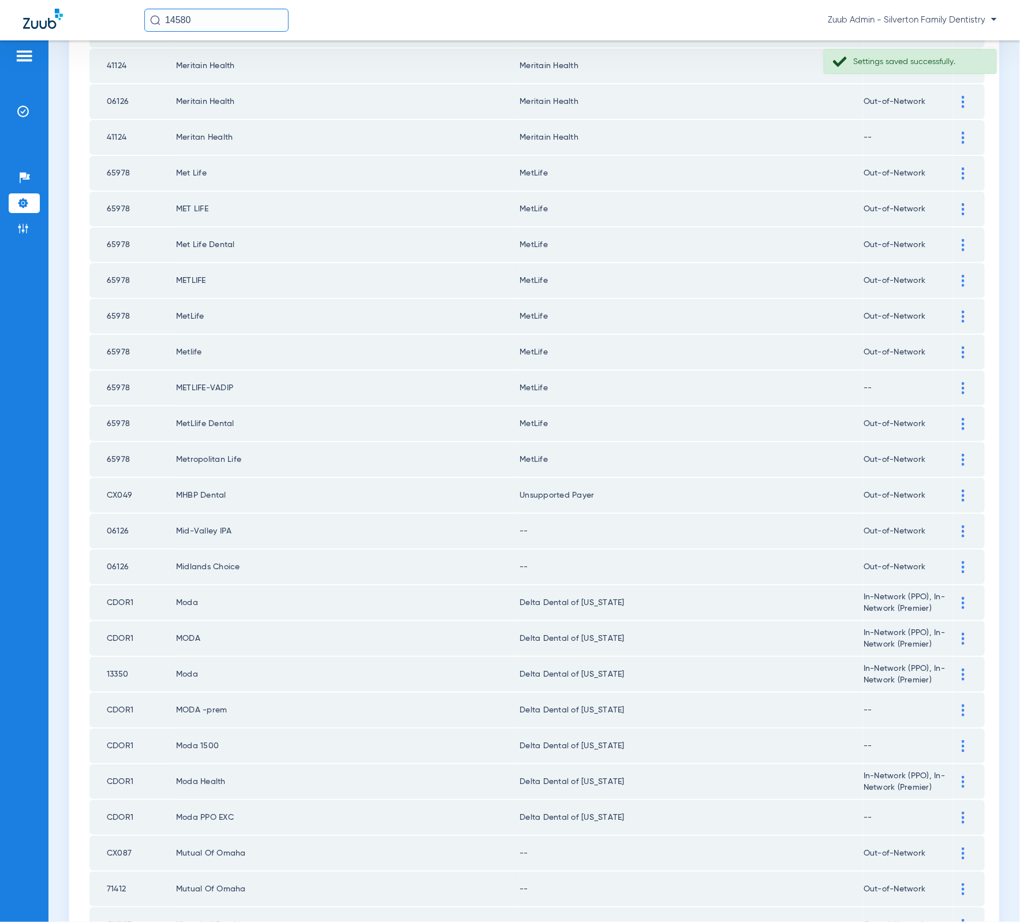
click at [955, 518] on td at bounding box center [969, 531] width 32 height 35
click at [953, 517] on td at bounding box center [969, 531] width 32 height 35
click at [962, 525] on img at bounding box center [963, 531] width 3 height 12
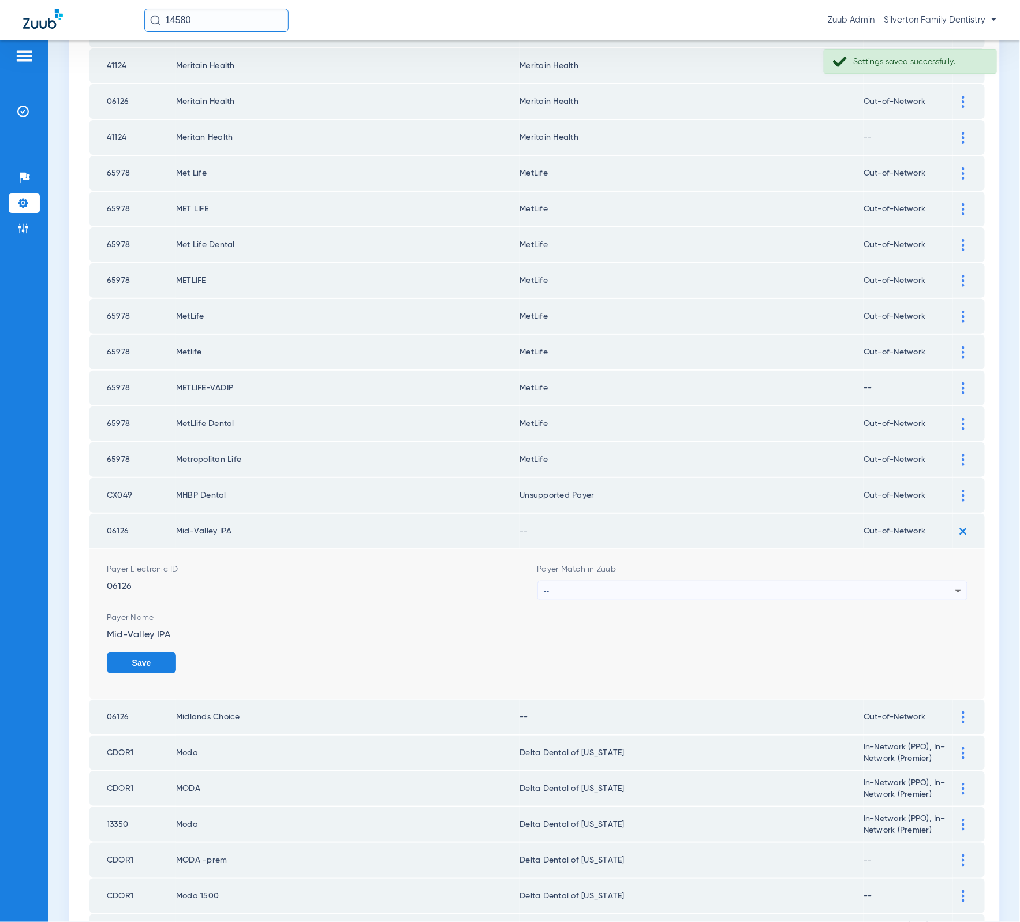
click at [801, 581] on div "--" at bounding box center [750, 591] width 412 height 20
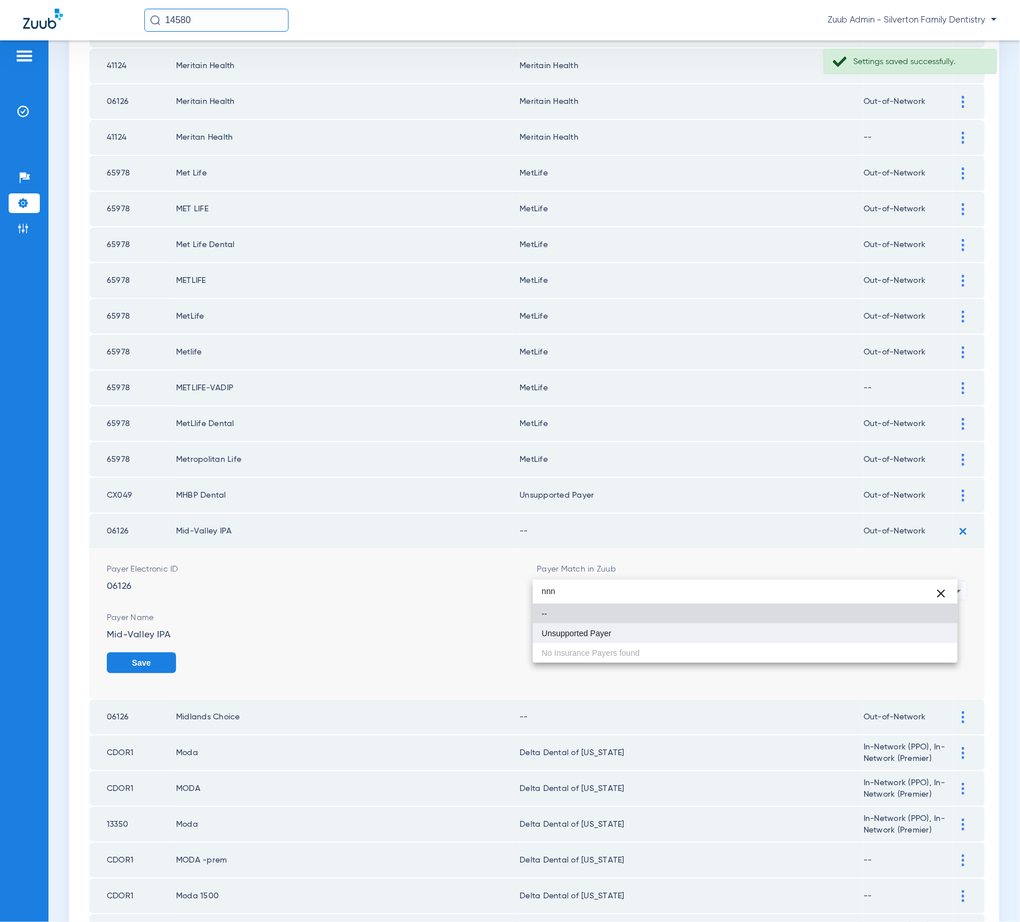
type input "nnn"
click at [742, 630] on mat-option "Unsupported Payer" at bounding box center [745, 633] width 425 height 20
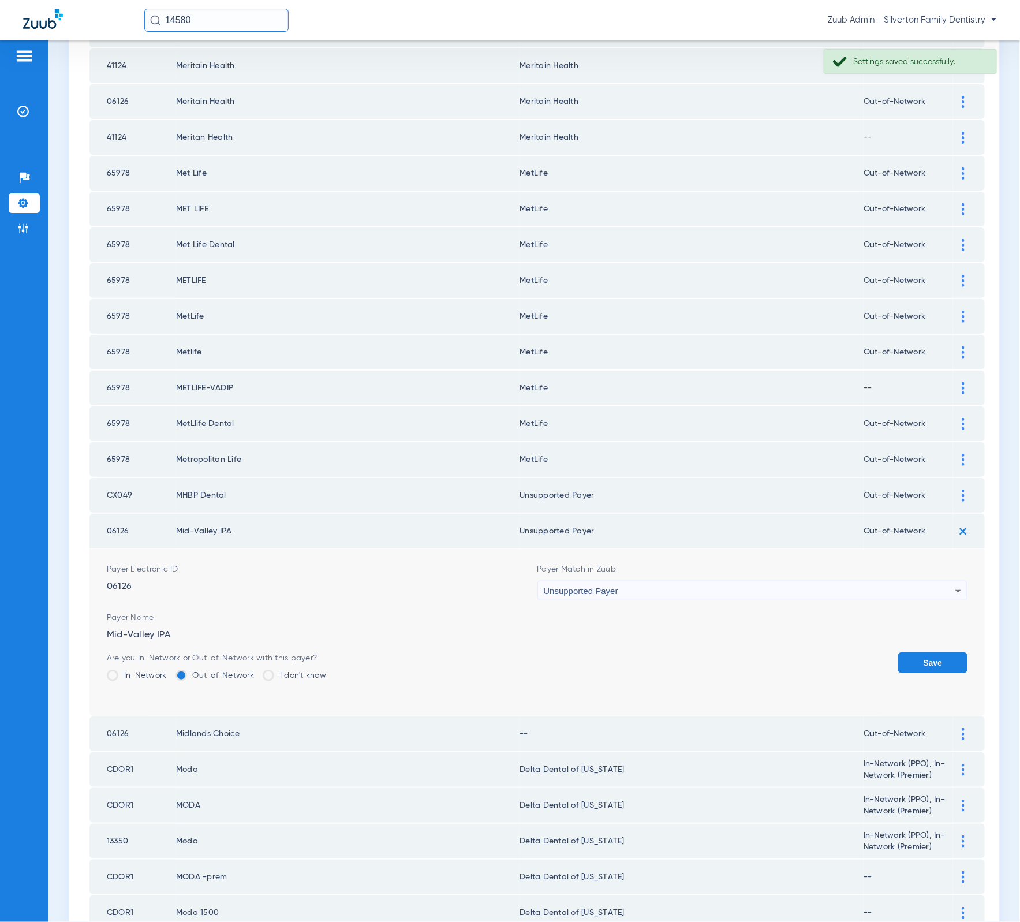
click at [914, 652] on button "Save" at bounding box center [932, 662] width 69 height 21
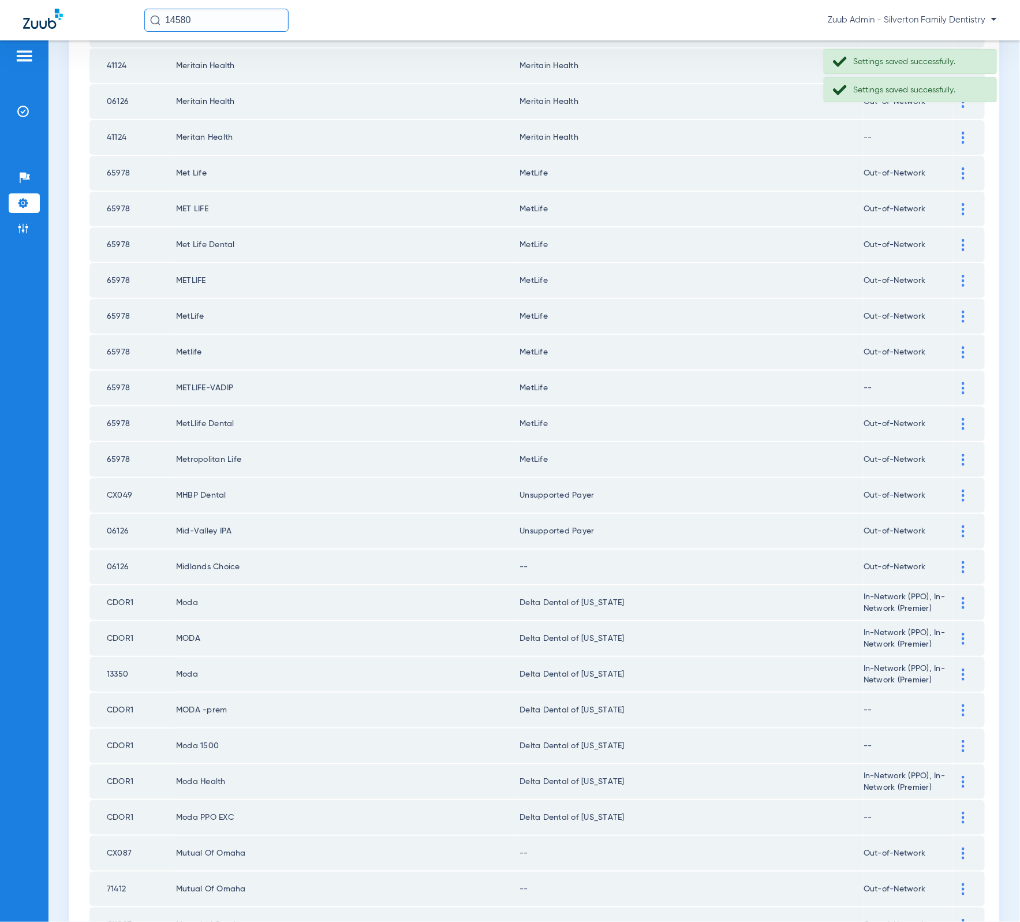
click at [953, 561] on div at bounding box center [963, 567] width 20 height 12
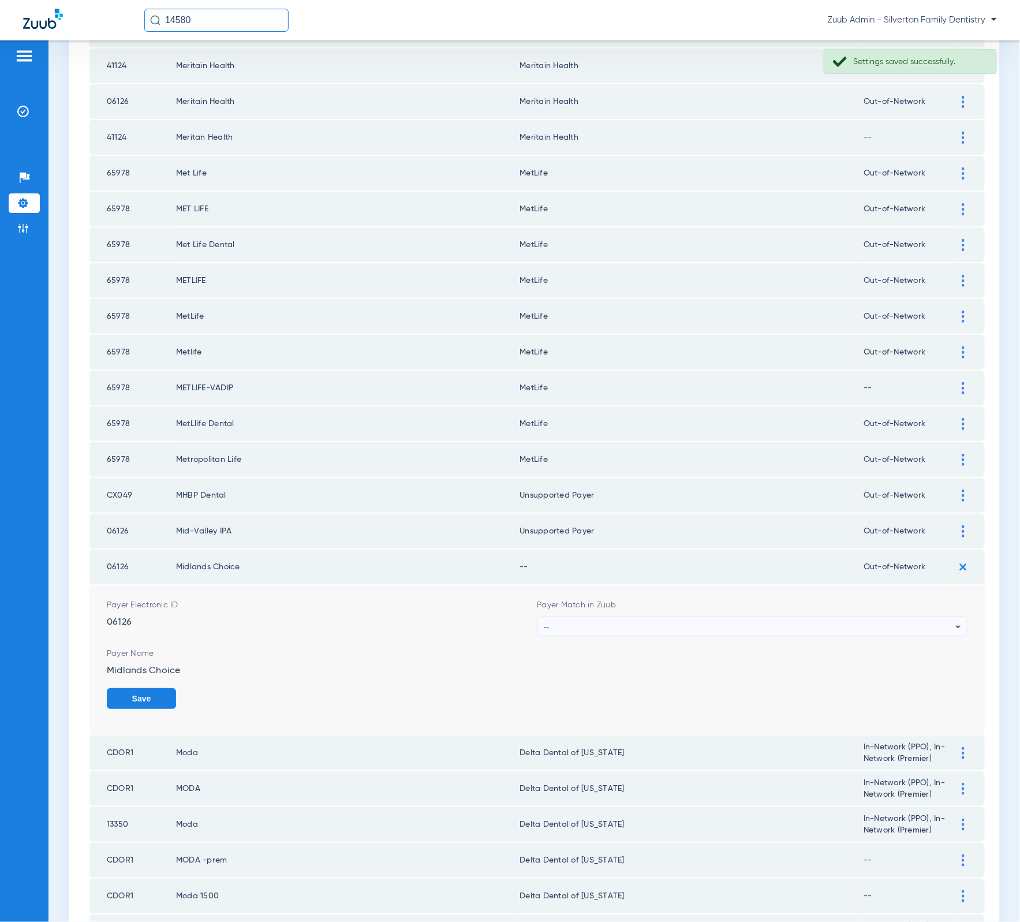
click at [779, 617] on div "--" at bounding box center [750, 627] width 412 height 20
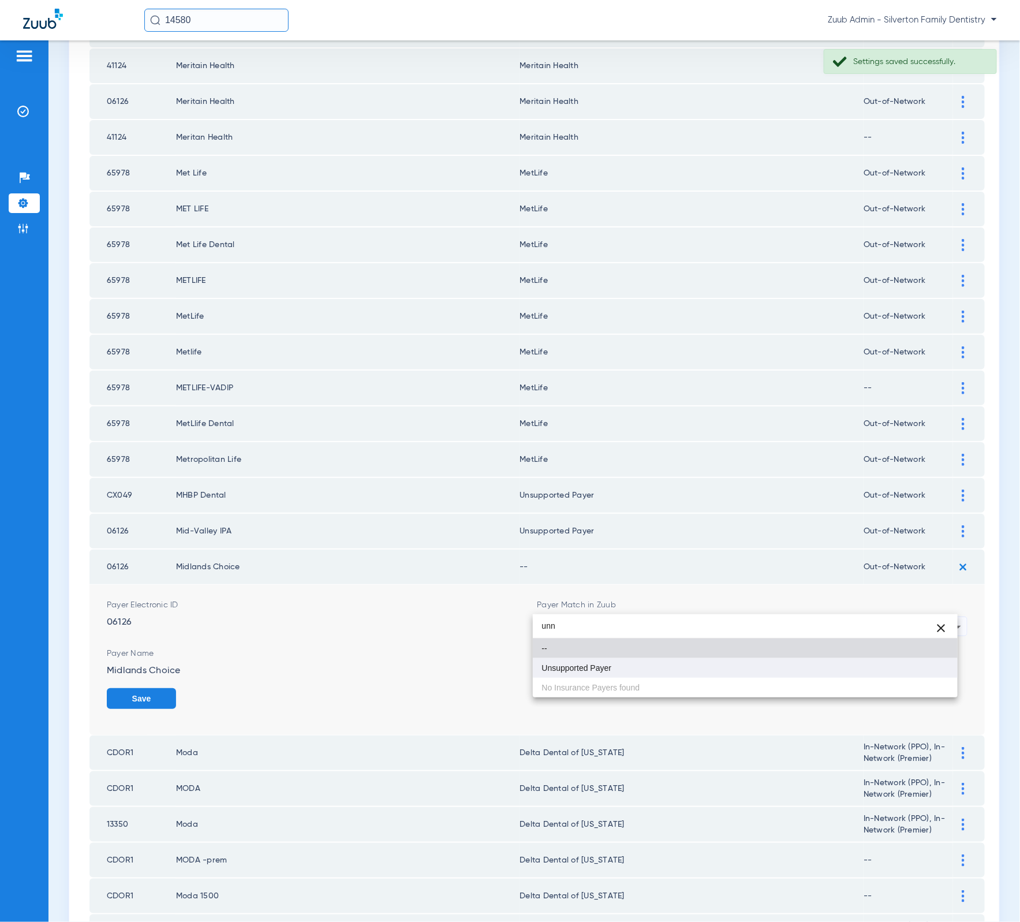
type input "unn"
click at [741, 662] on mat-option "Unsupported Payer" at bounding box center [745, 668] width 425 height 20
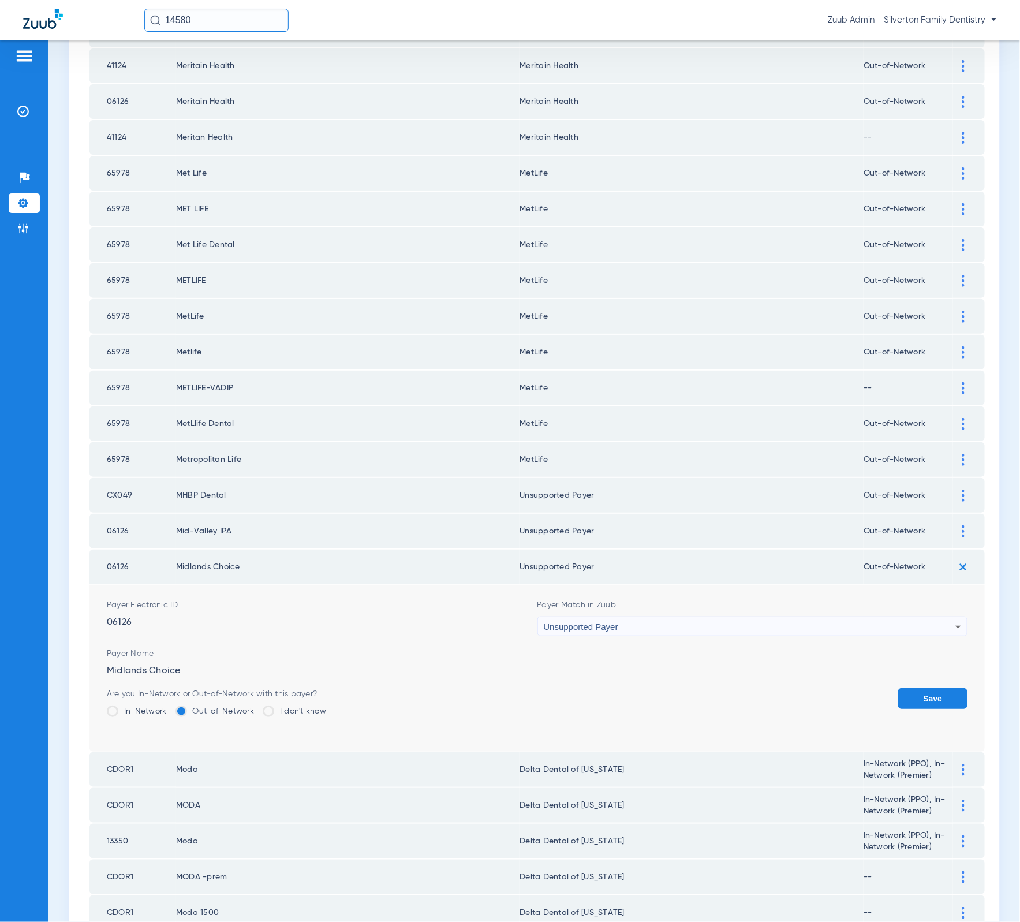
click at [912, 688] on button "Save" at bounding box center [932, 698] width 69 height 21
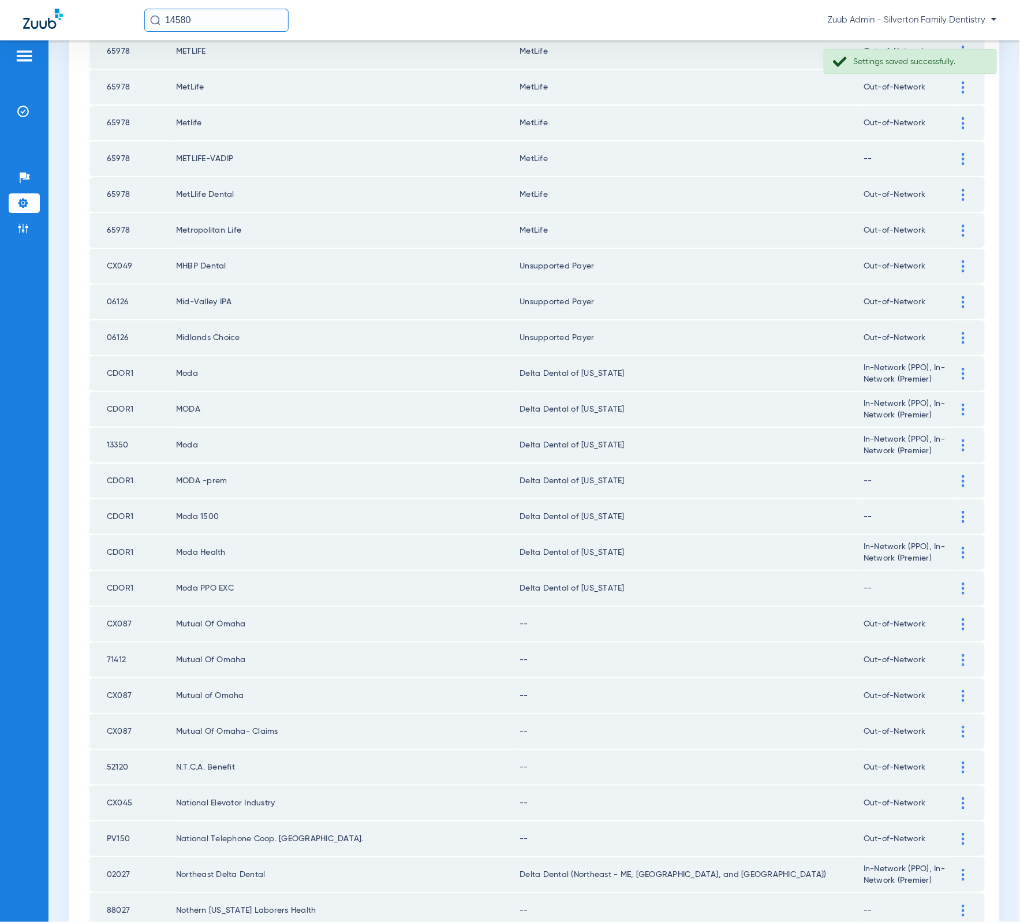
scroll to position [642, 0]
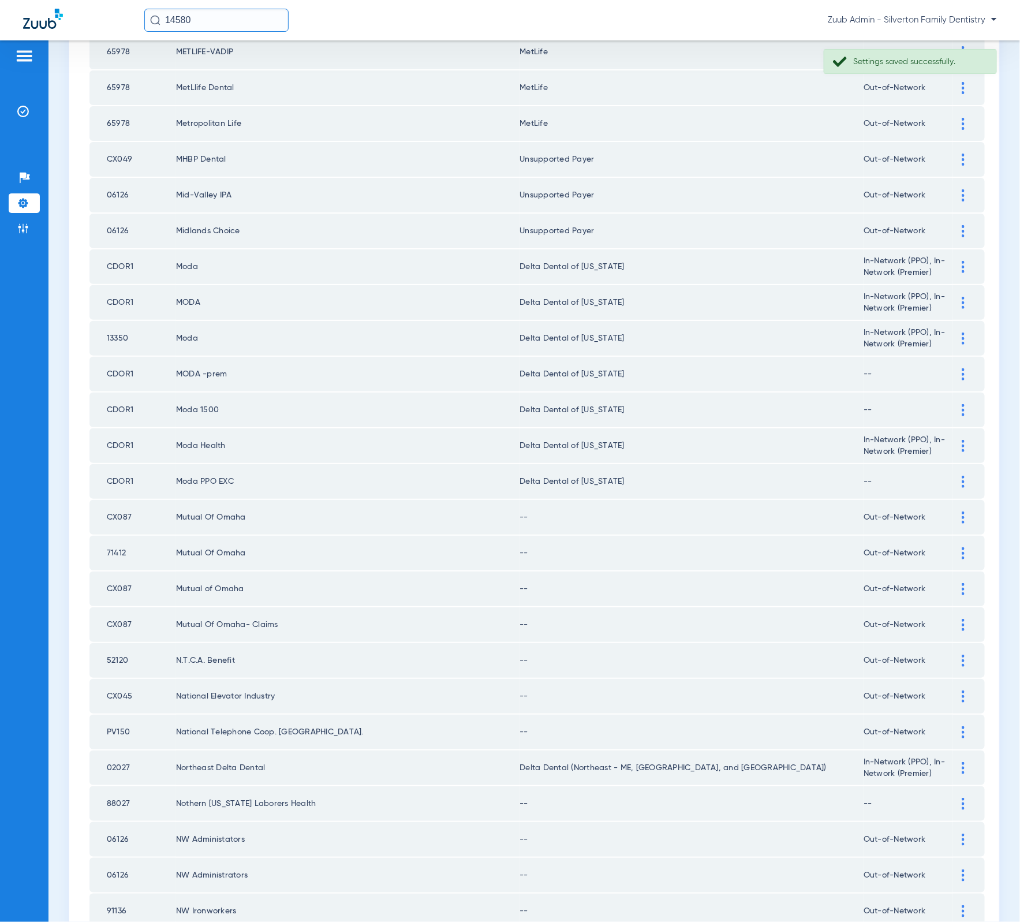
click at [953, 511] on div at bounding box center [963, 517] width 20 height 12
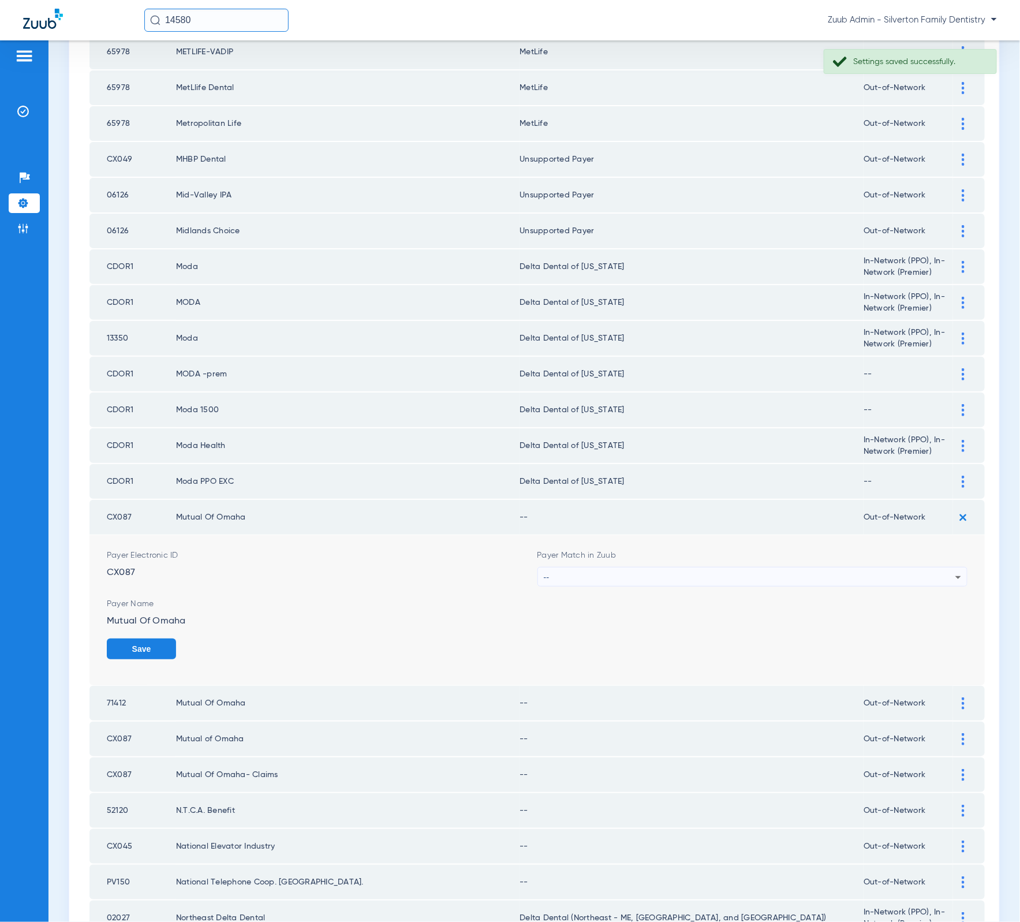
click at [742, 556] on form "Payer Electronic ID CX087 Payer Match in Zuub -- Payer Name Mutual Of Omaha Save" at bounding box center [537, 610] width 861 height 150
click at [743, 567] on div "--" at bounding box center [750, 577] width 412 height 20
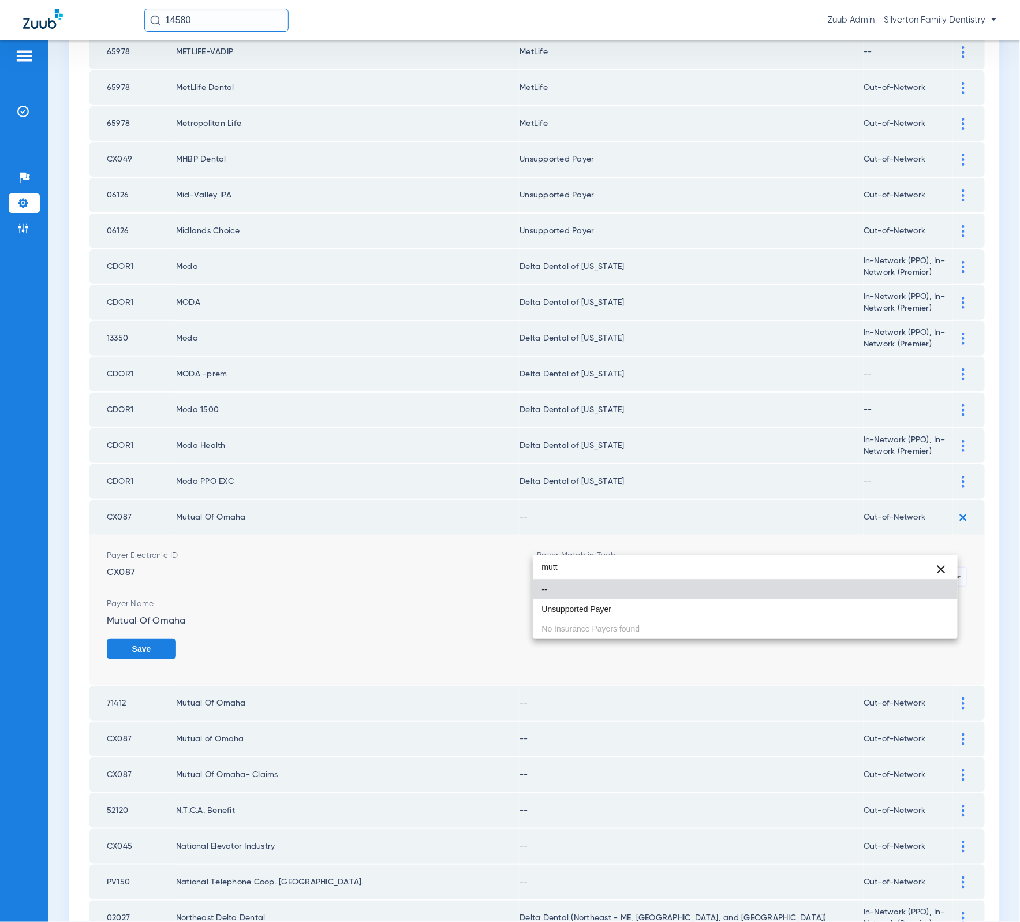
type input "mutty"
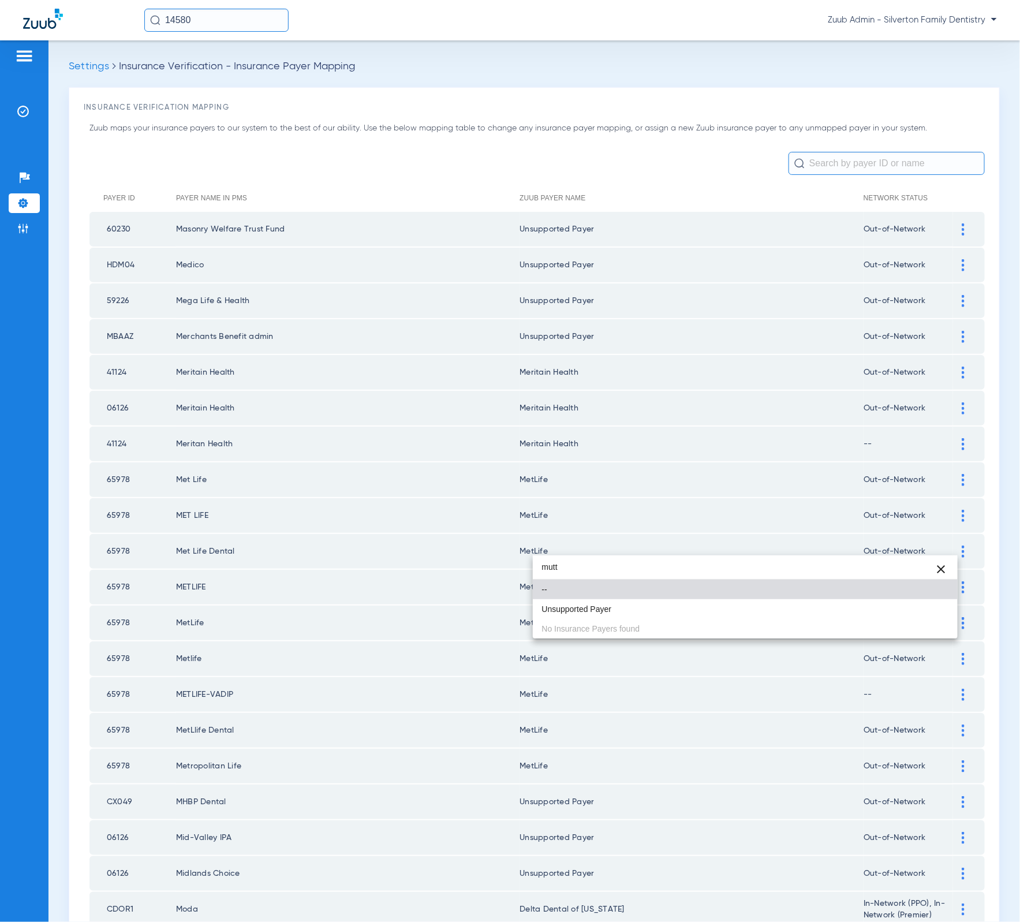
scroll to position [642, 0]
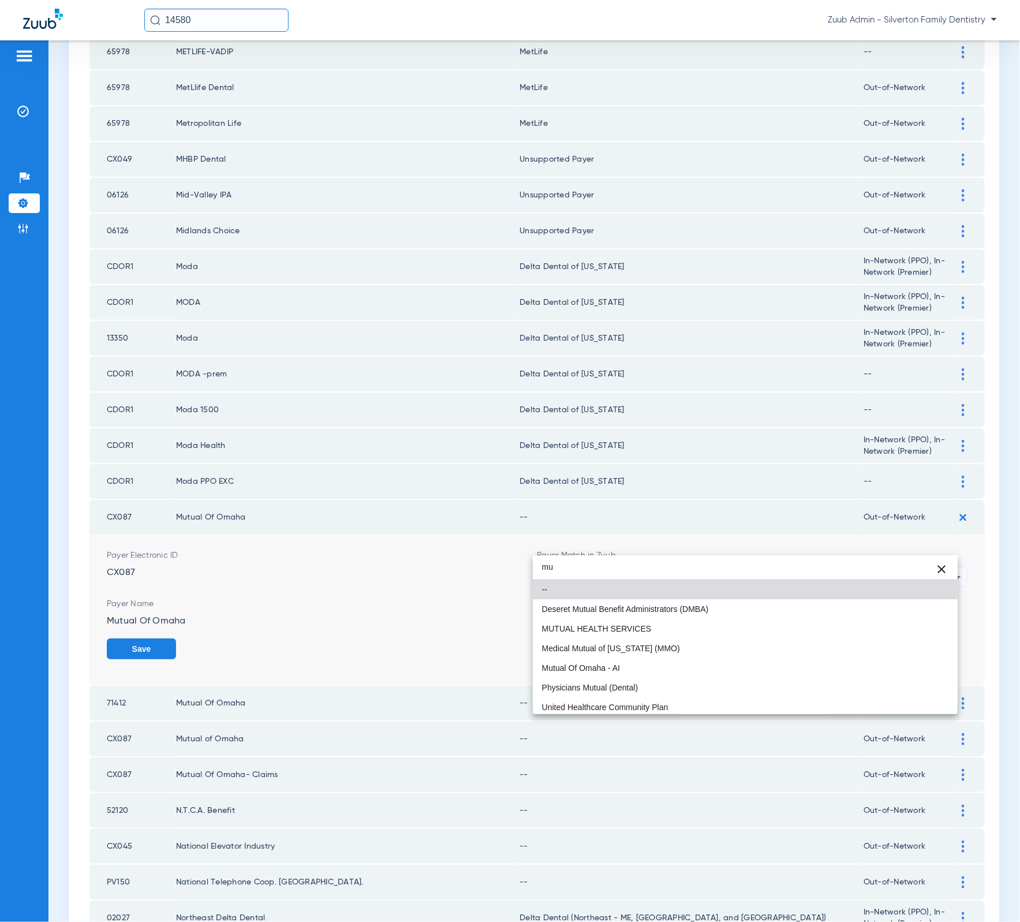
type input "m"
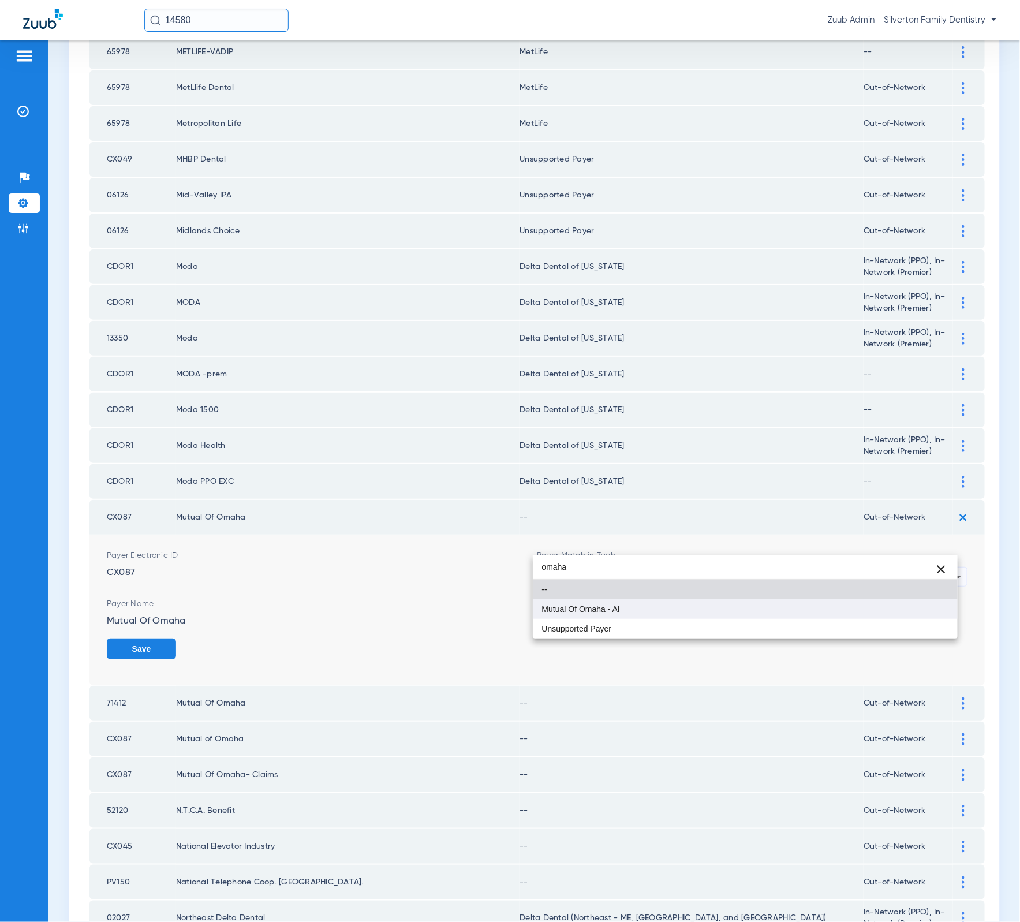
type input "omaha"
drag, startPoint x: 706, startPoint y: 617, endPoint x: 729, endPoint y: 611, distance: 23.9
click at [706, 617] on mat-option "Mutual Of Omaha - AI" at bounding box center [745, 609] width 425 height 20
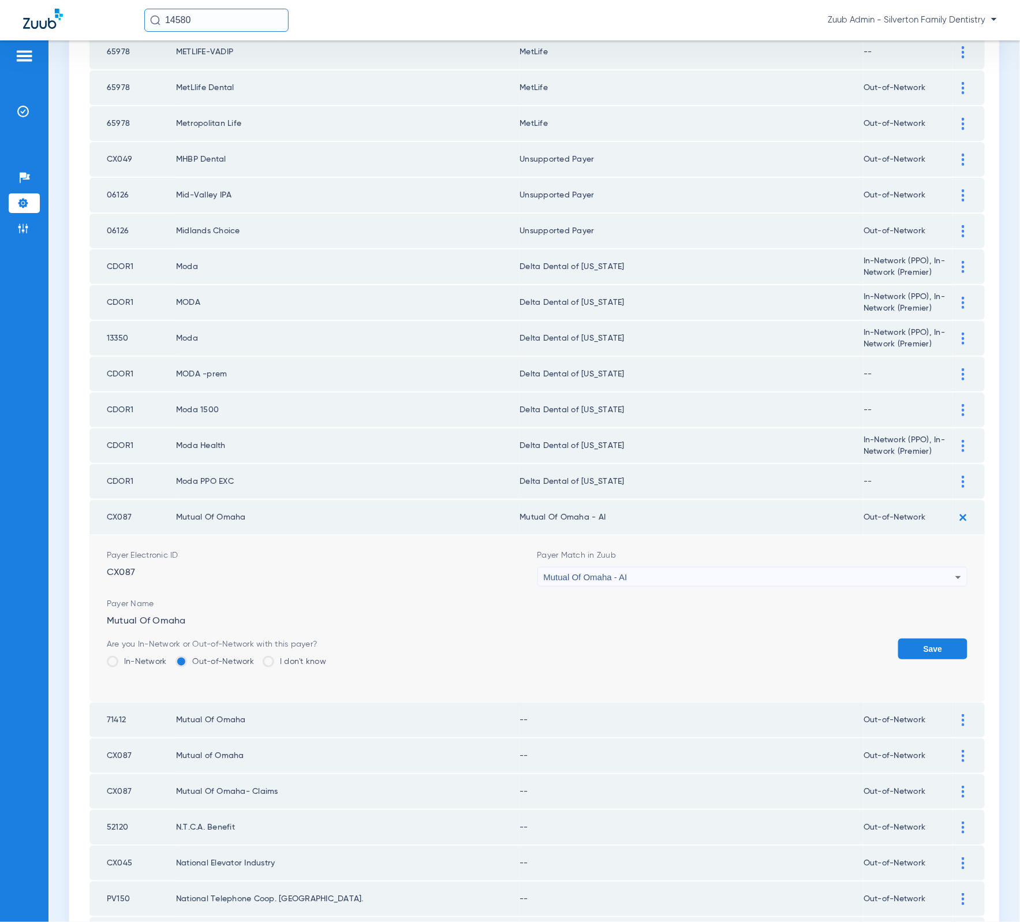
click at [920, 638] on button "Save" at bounding box center [932, 648] width 69 height 21
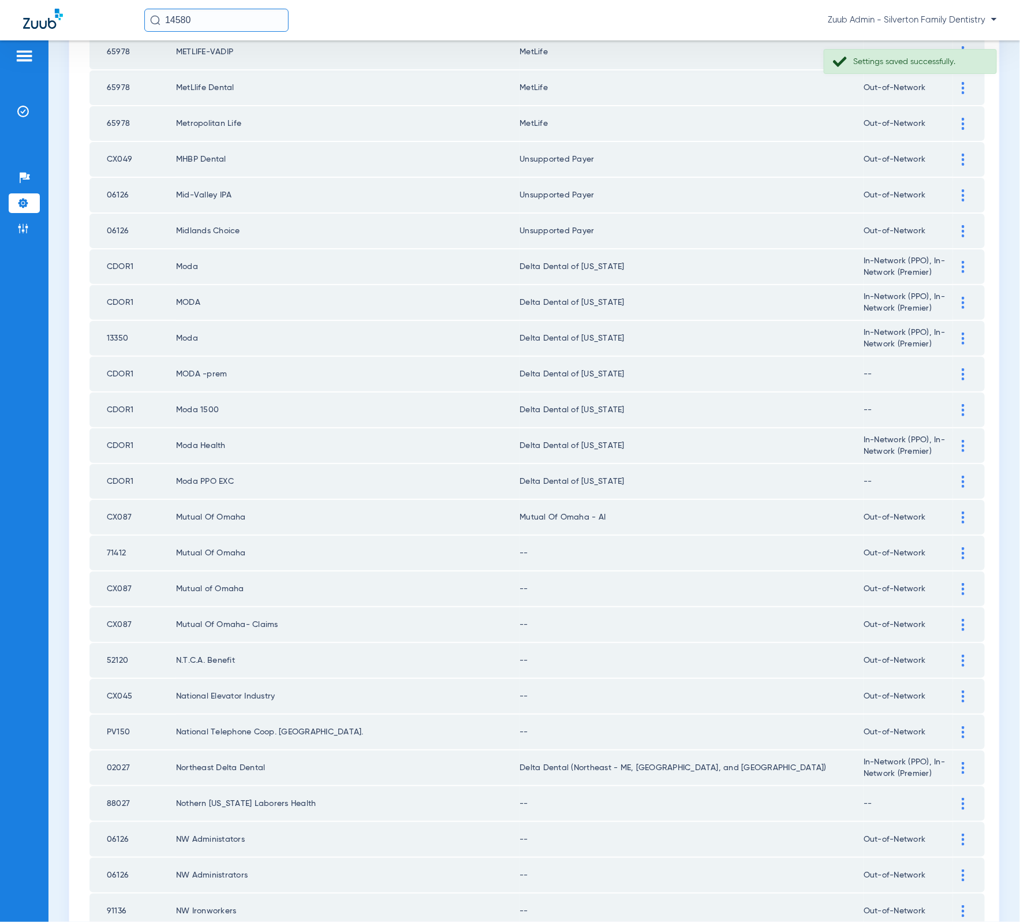
click at [953, 547] on div at bounding box center [963, 553] width 20 height 12
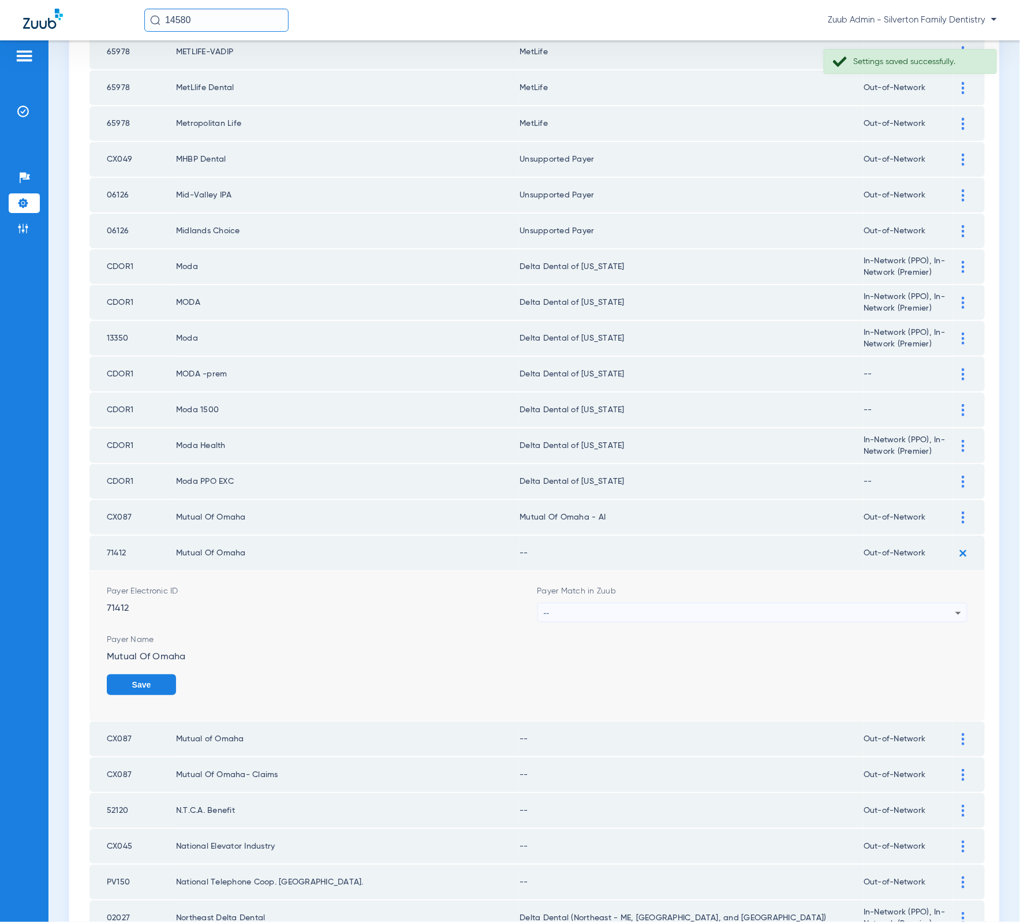
click at [824, 585] on span "Payer Match in Zuub" at bounding box center [752, 591] width 431 height 12
click at [821, 603] on div "--" at bounding box center [750, 613] width 412 height 20
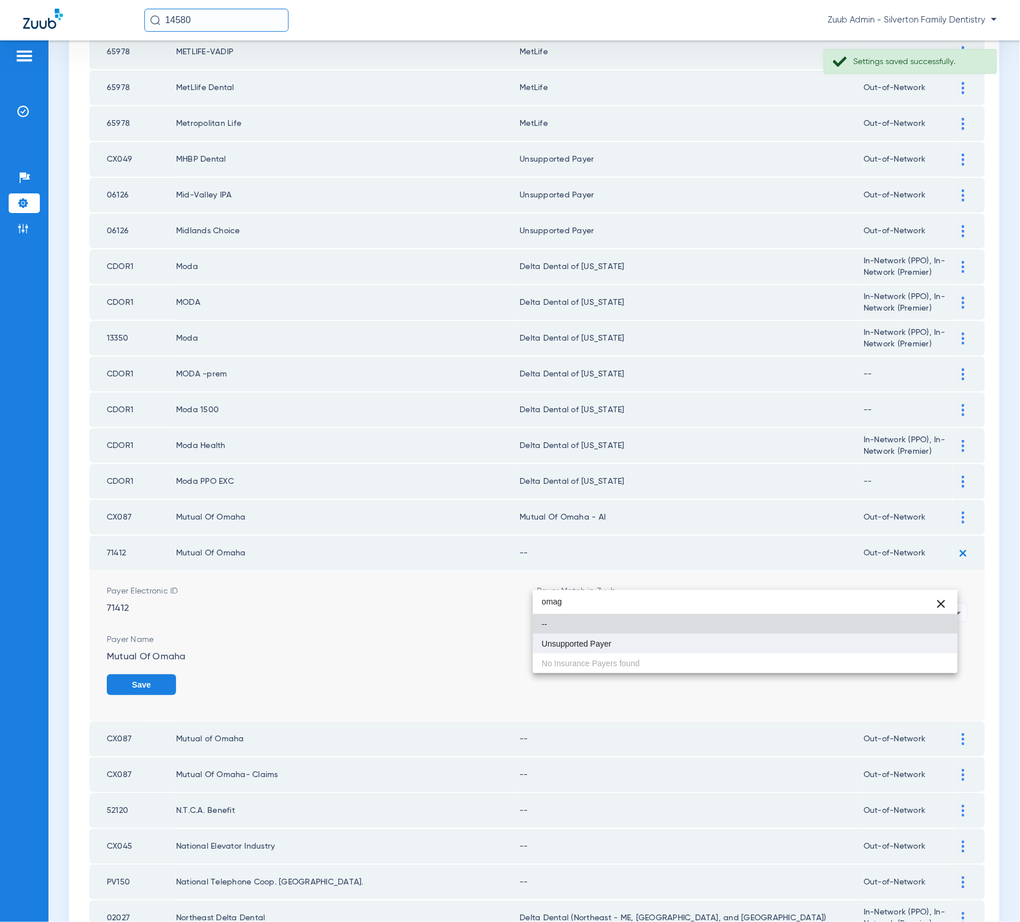
type input "omag"
click at [772, 648] on mat-option "Unsupported Payer" at bounding box center [745, 644] width 425 height 20
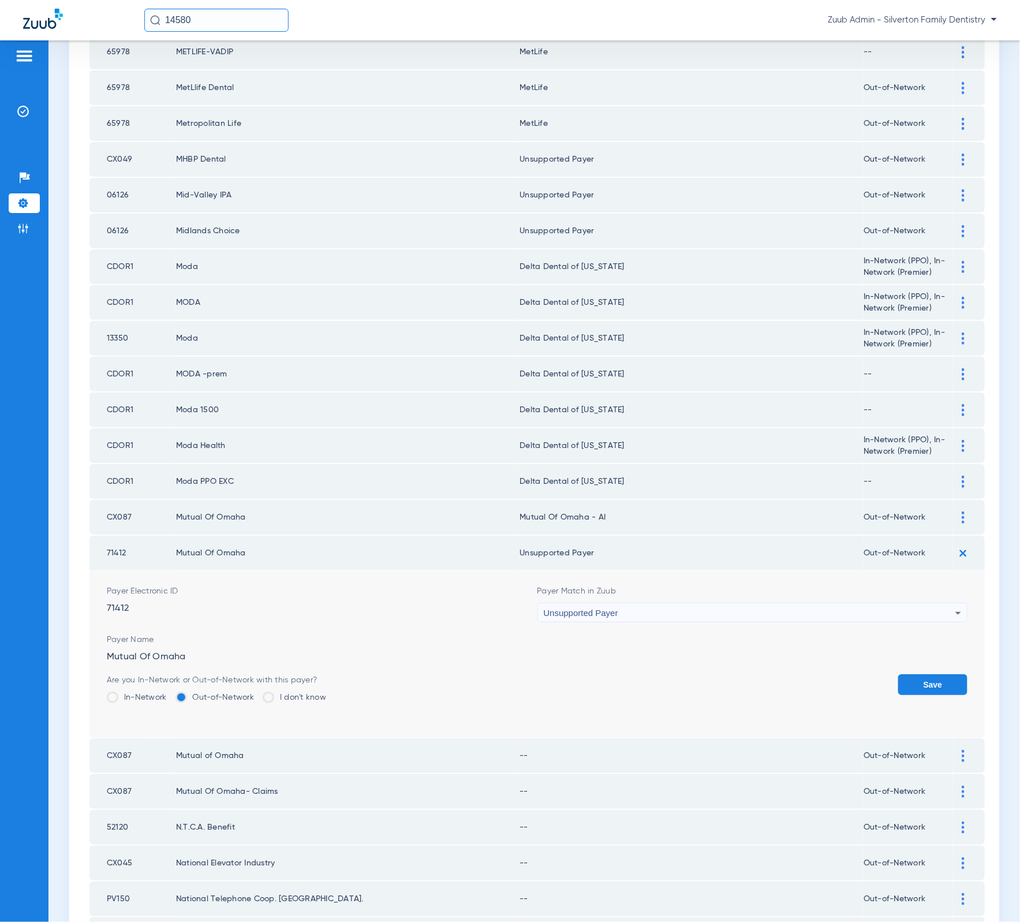
click at [743, 603] on div "Unsupported Payer" at bounding box center [750, 613] width 412 height 20
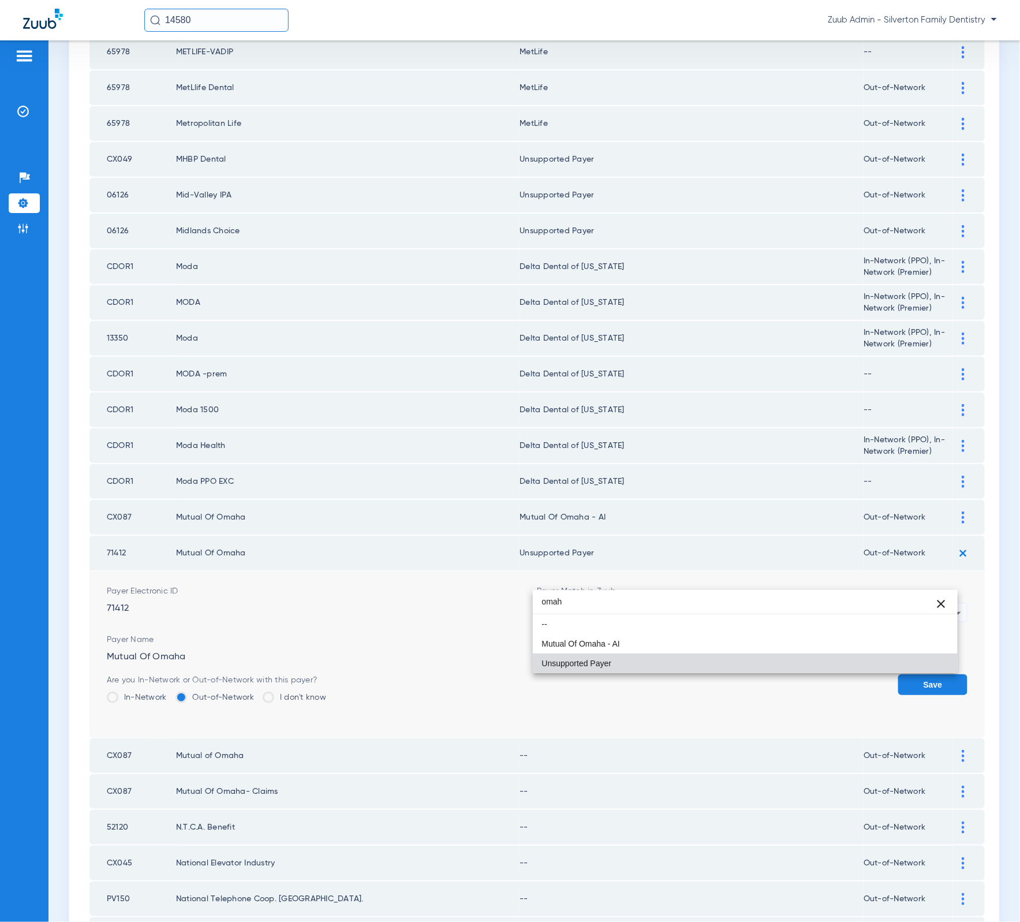
scroll to position [0, 0]
type input "omaha"
click at [700, 642] on mat-option "Mutual Of Omaha - AI" at bounding box center [745, 644] width 425 height 20
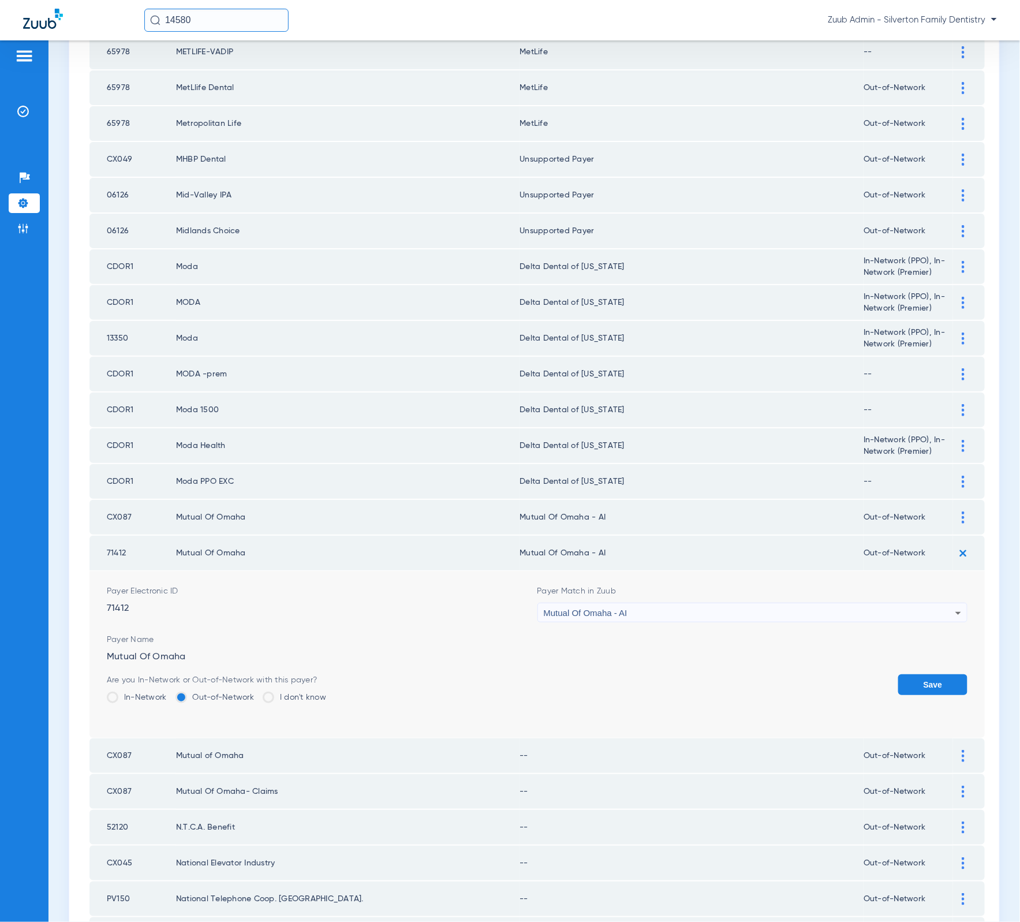
click at [918, 674] on button "Save" at bounding box center [932, 684] width 69 height 21
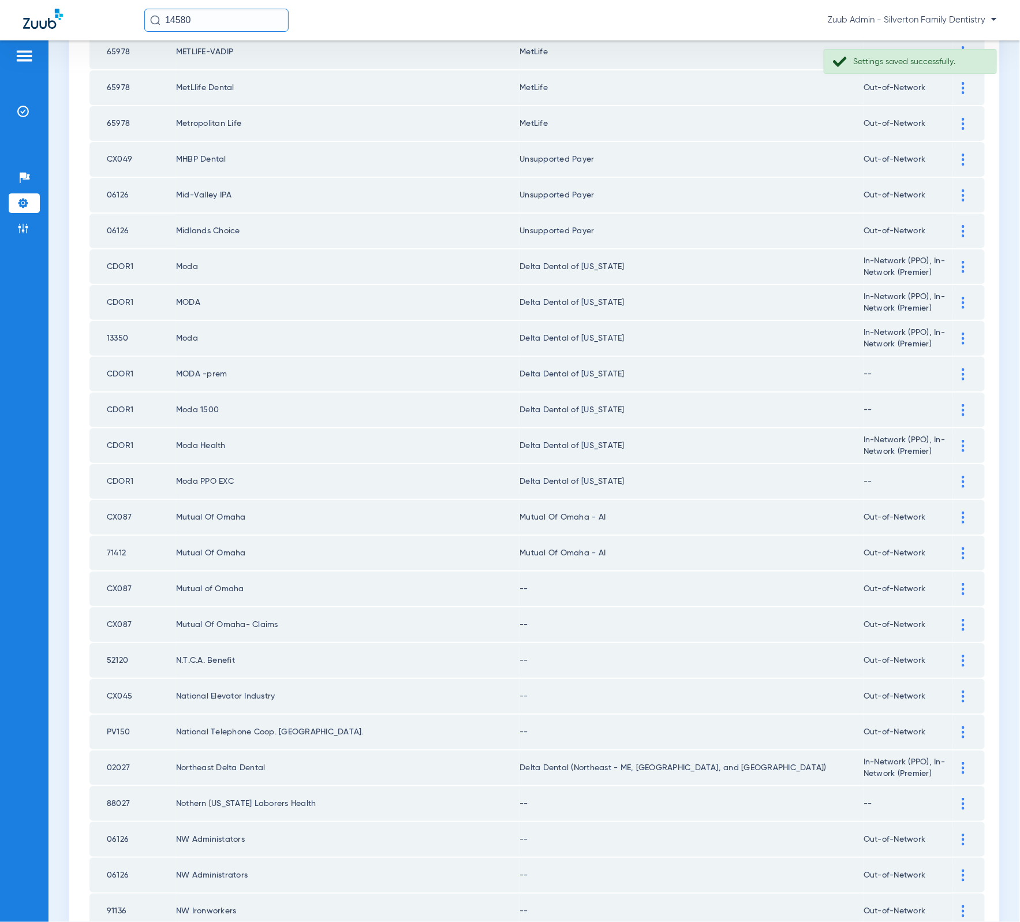
click at [962, 583] on img at bounding box center [963, 589] width 3 height 12
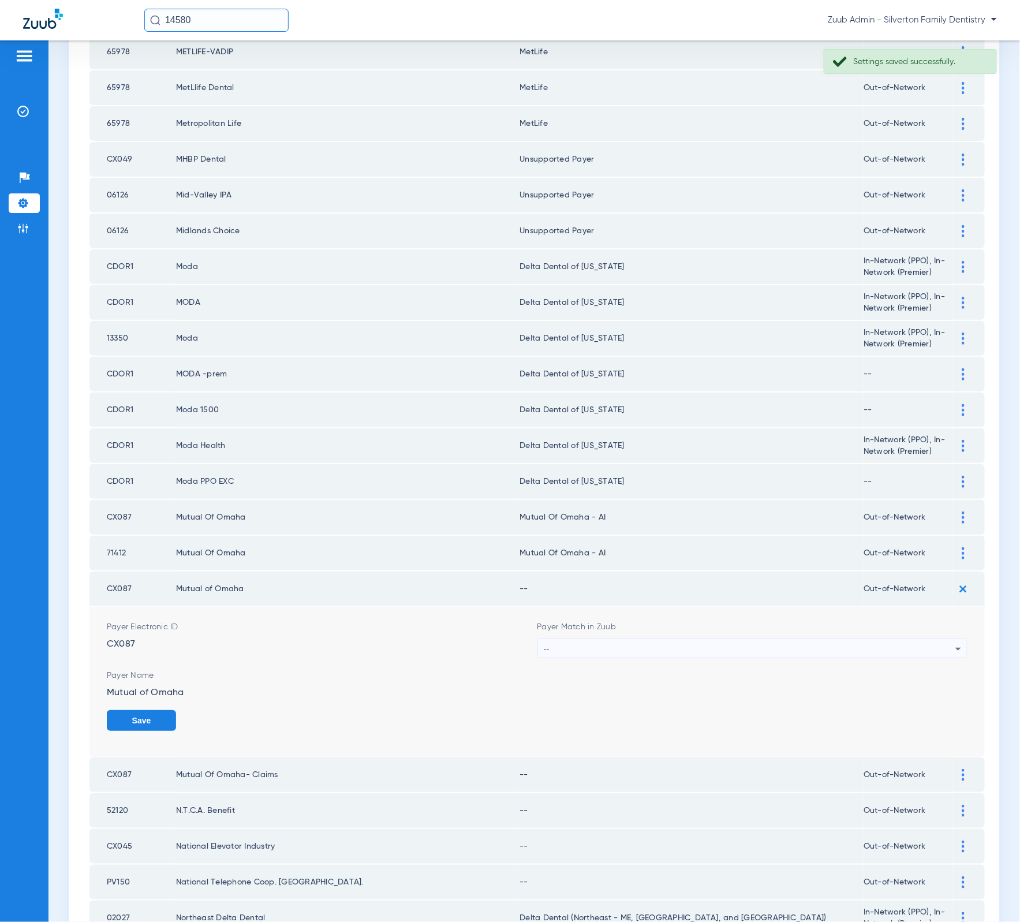
click at [867, 639] on div "--" at bounding box center [750, 649] width 412 height 20
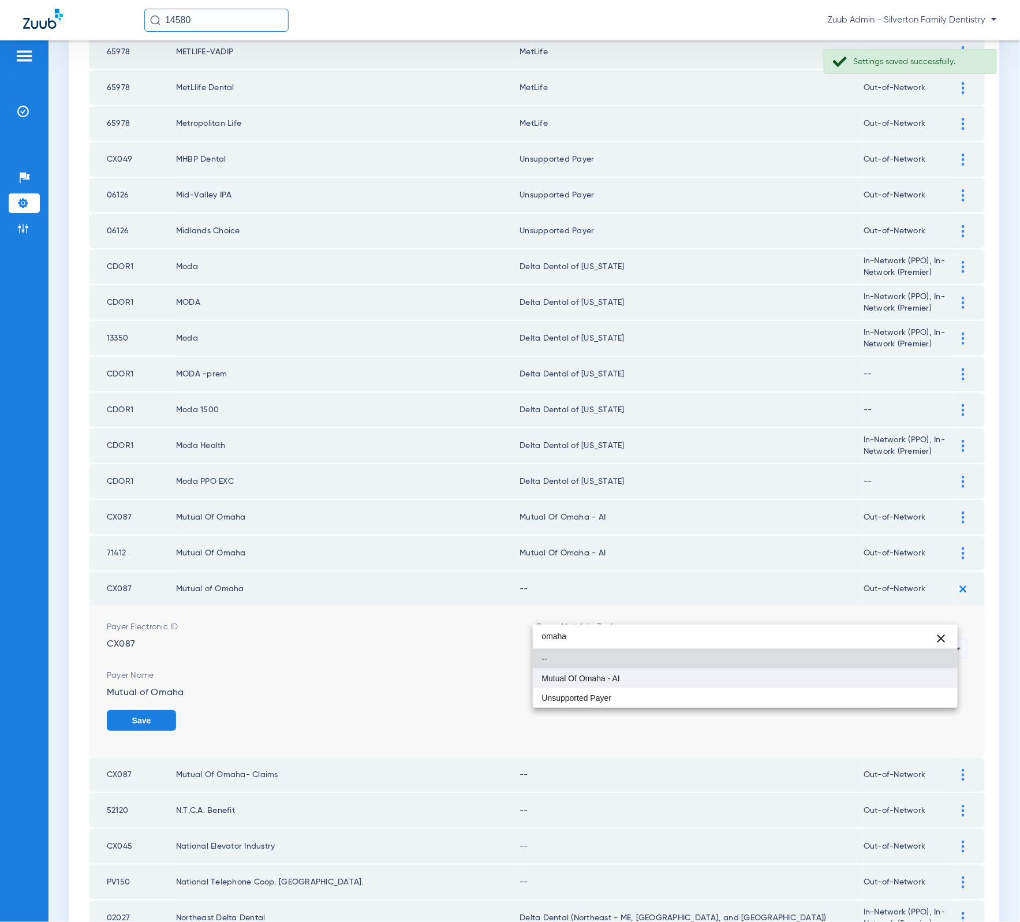
type input "omaha"
click at [791, 671] on mat-option "Mutual Of Omaha - AI" at bounding box center [745, 678] width 425 height 20
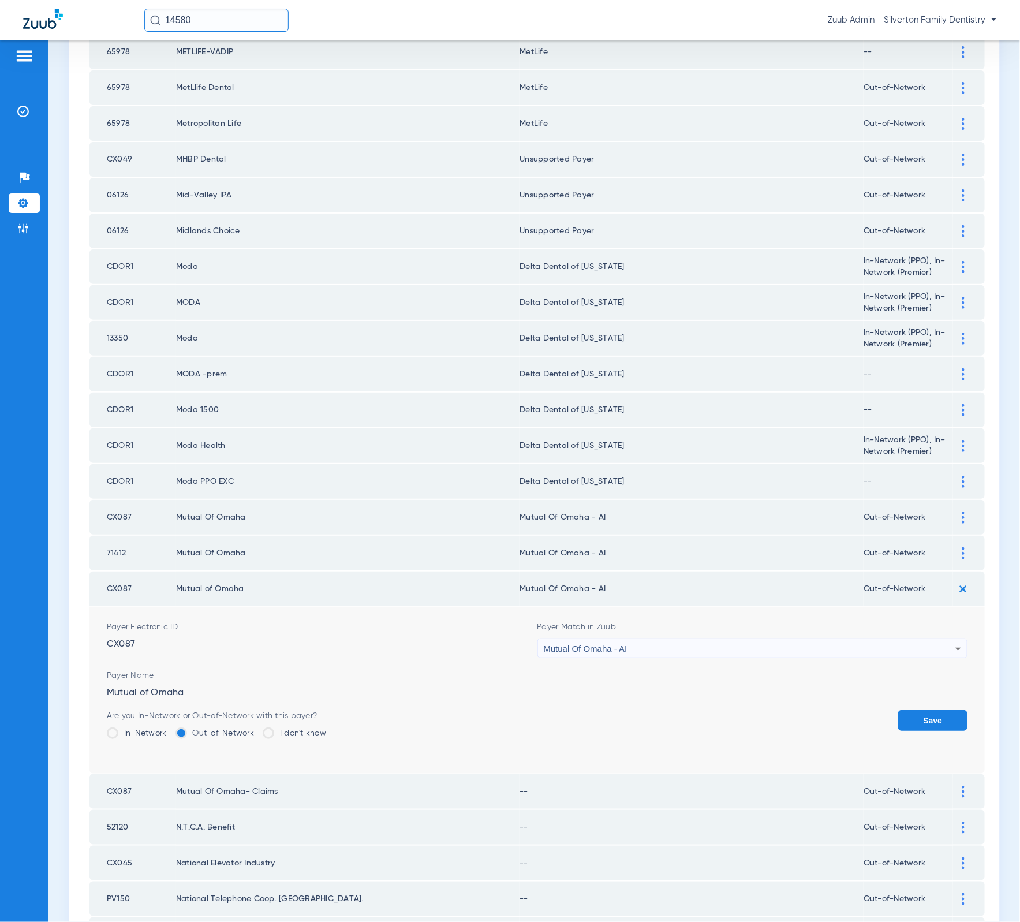
click at [915, 710] on button "Save" at bounding box center [932, 720] width 69 height 21
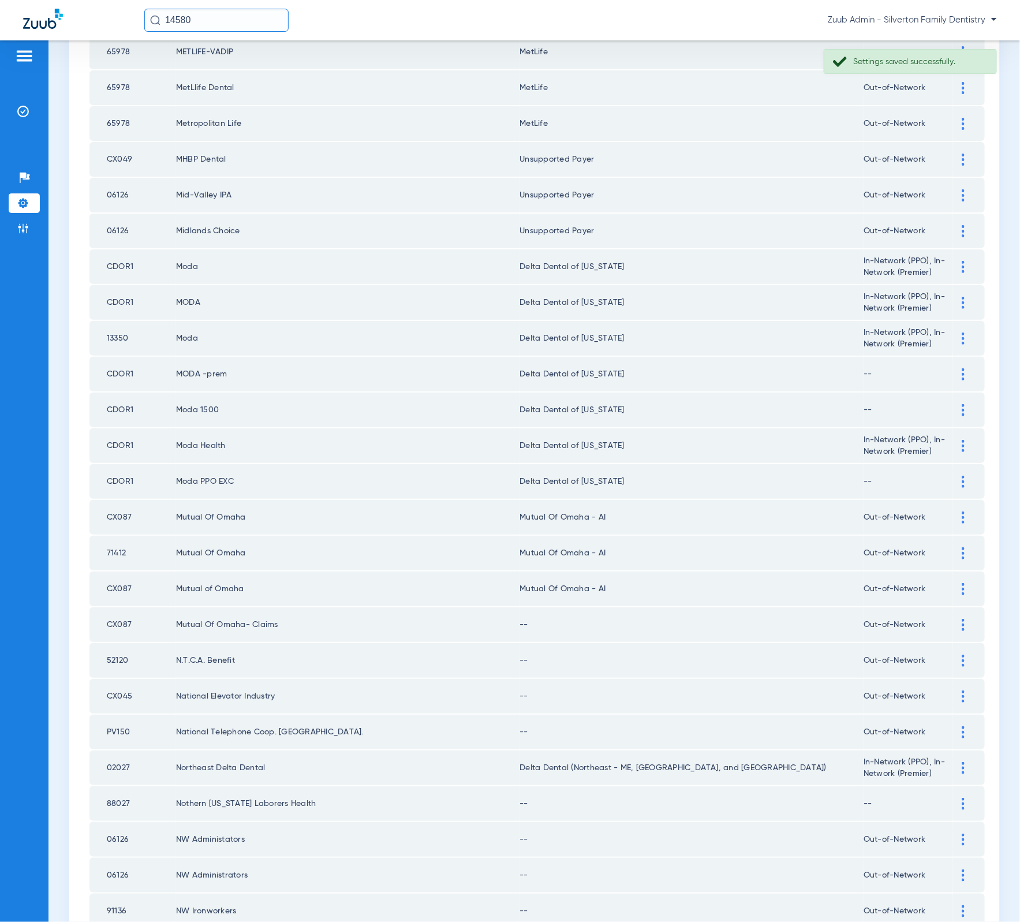
click at [954, 619] on div at bounding box center [963, 625] width 20 height 12
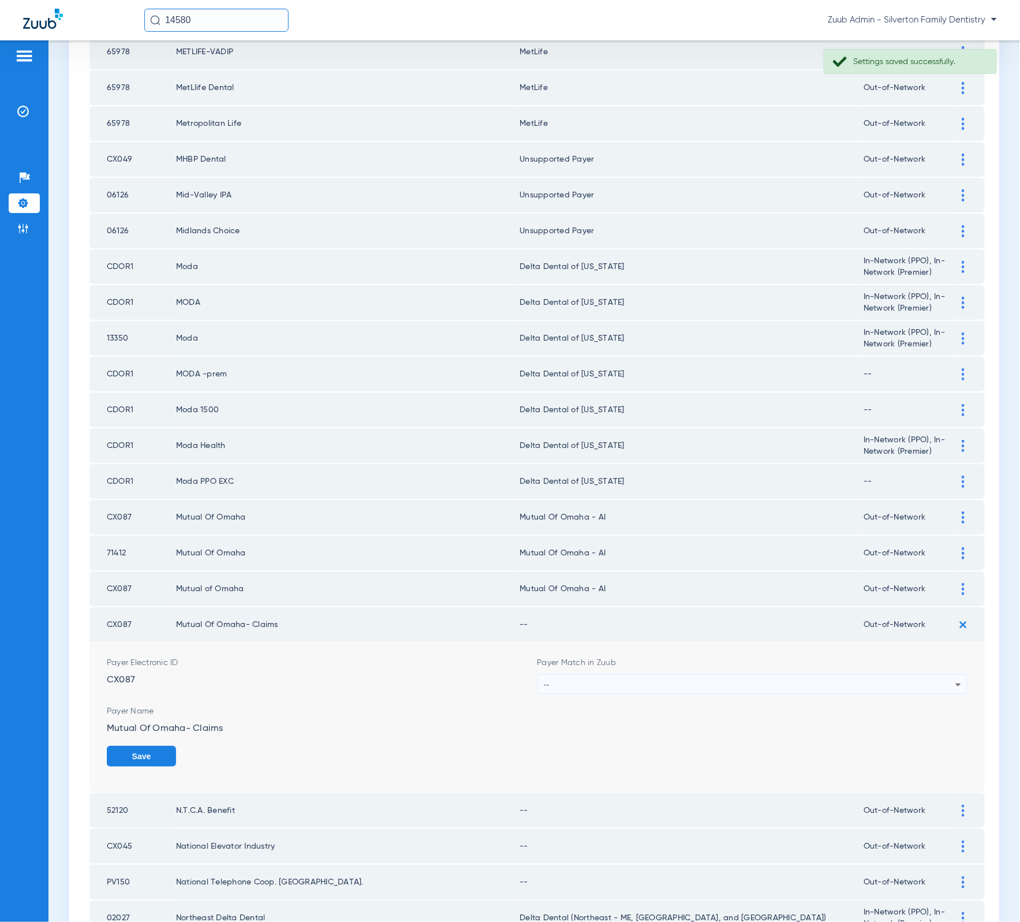
click at [829, 675] on div "--" at bounding box center [750, 685] width 412 height 20
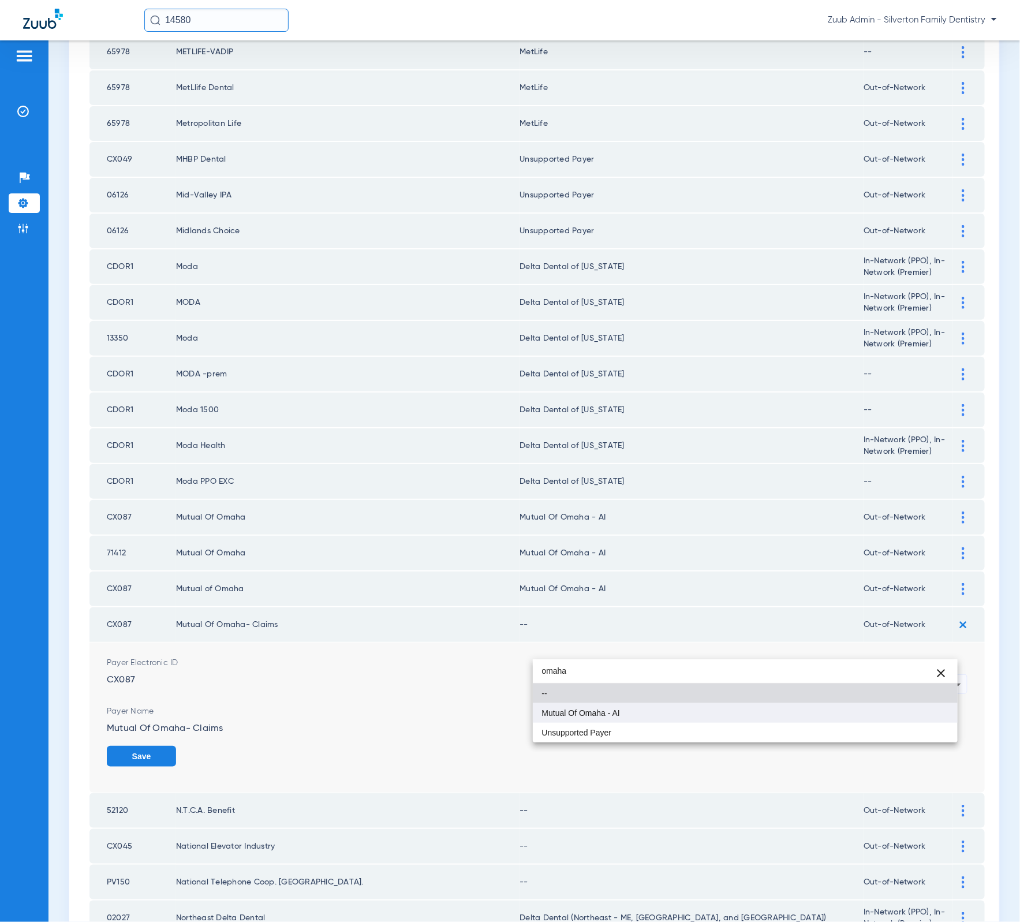
type input "omaha"
click at [780, 713] on mat-option "Mutual Of Omaha - AI" at bounding box center [745, 713] width 425 height 20
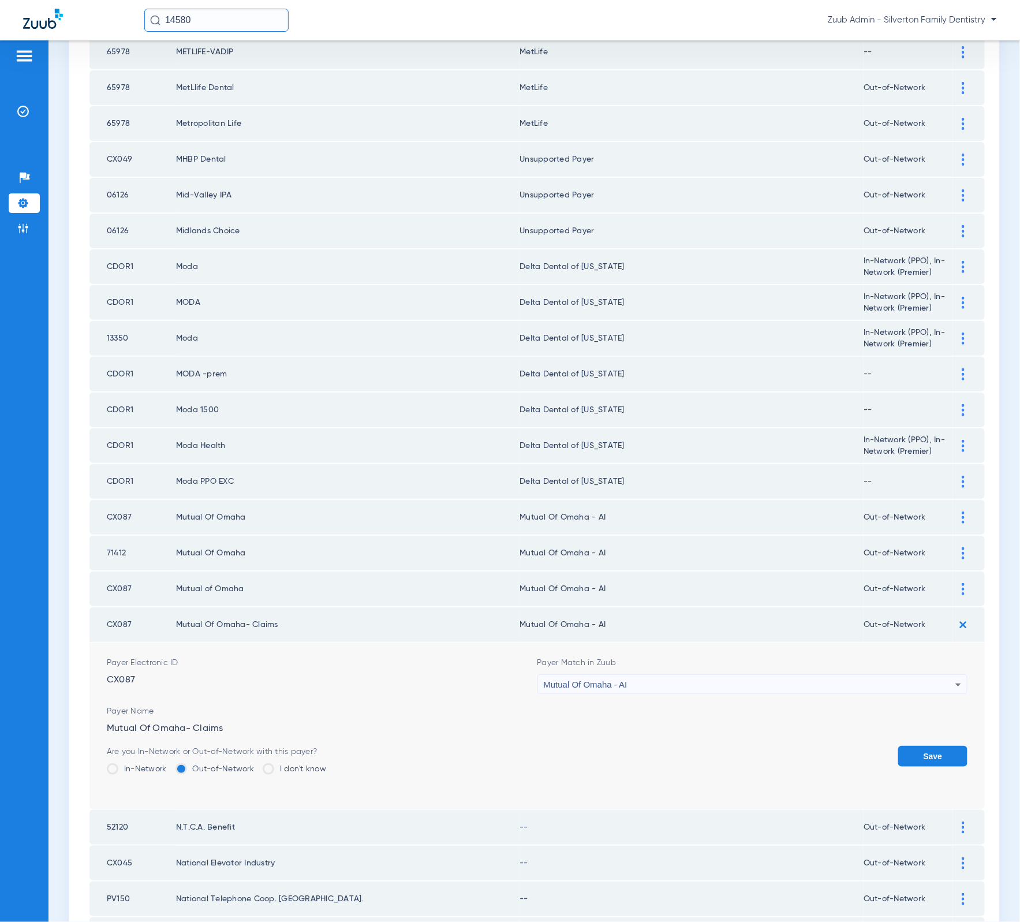
click at [902, 746] on button "Save" at bounding box center [932, 756] width 69 height 21
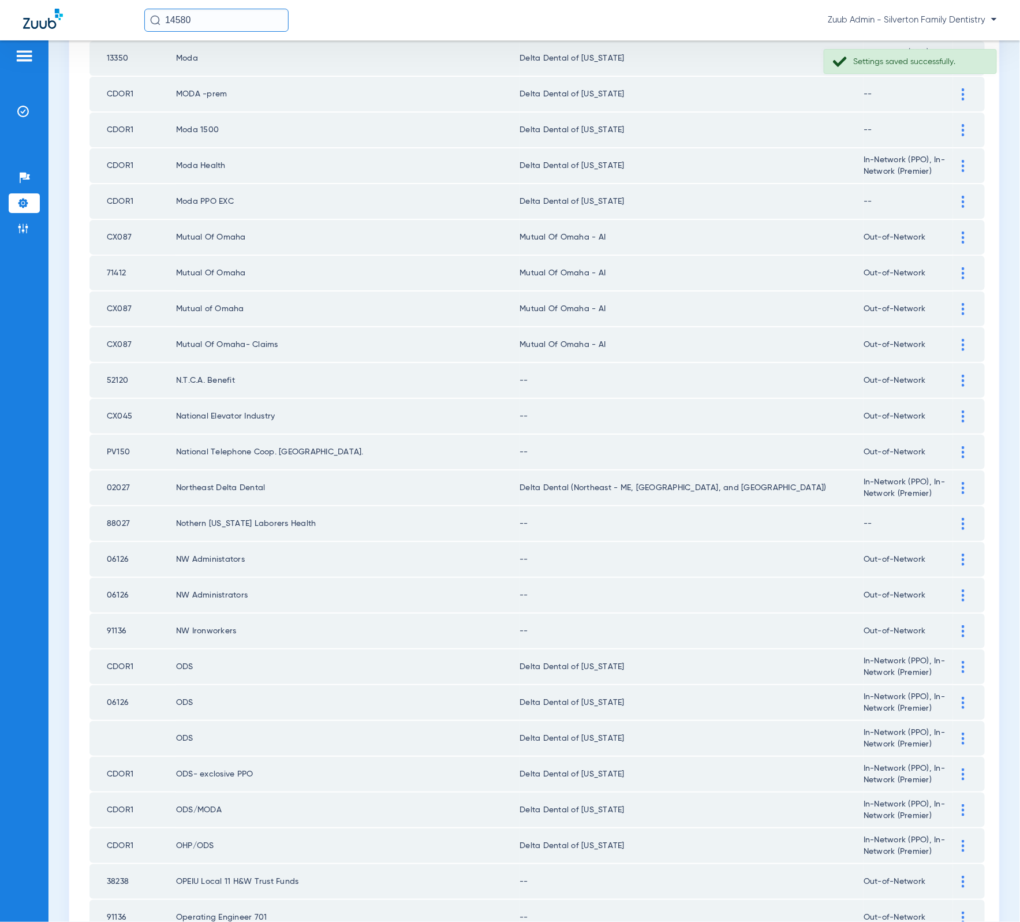
scroll to position [928, 0]
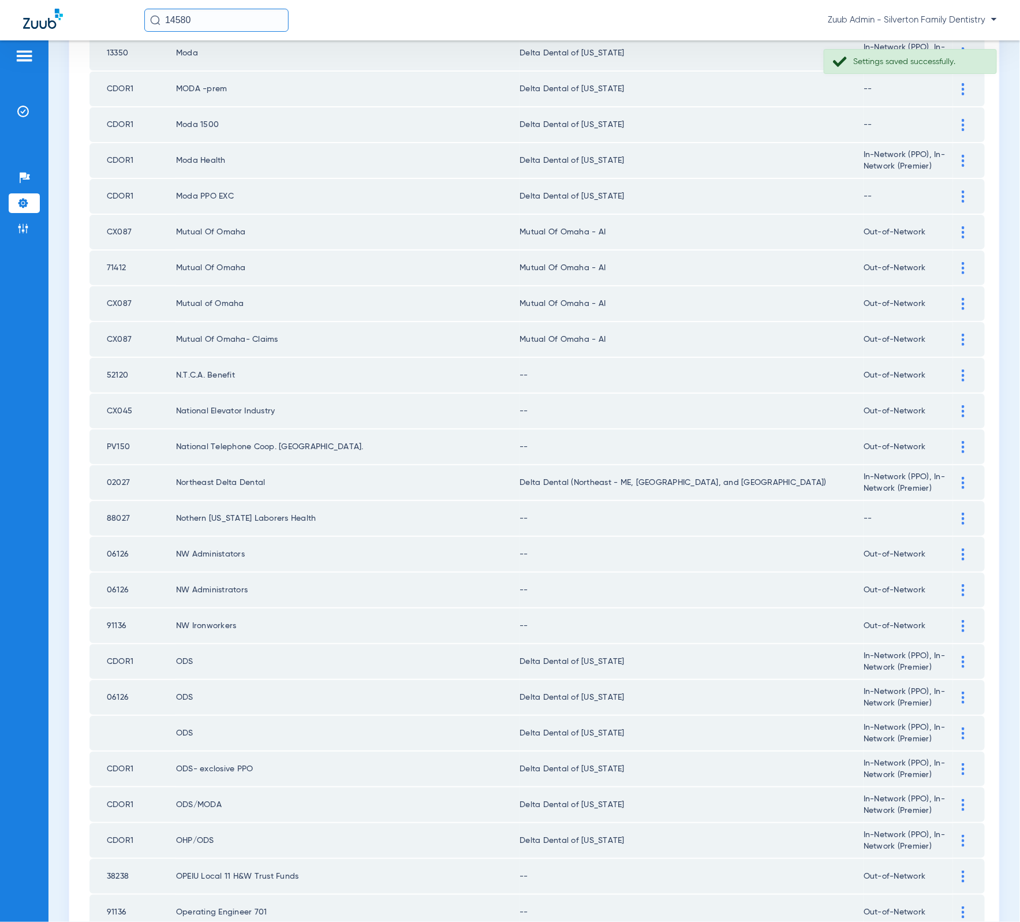
click at [125, 358] on td "52120" at bounding box center [132, 375] width 87 height 35
copy td "52120"
drag, startPoint x: 950, startPoint y: 368, endPoint x: 884, endPoint y: 395, distance: 71.2
click at [962, 405] on img at bounding box center [963, 411] width 3 height 12
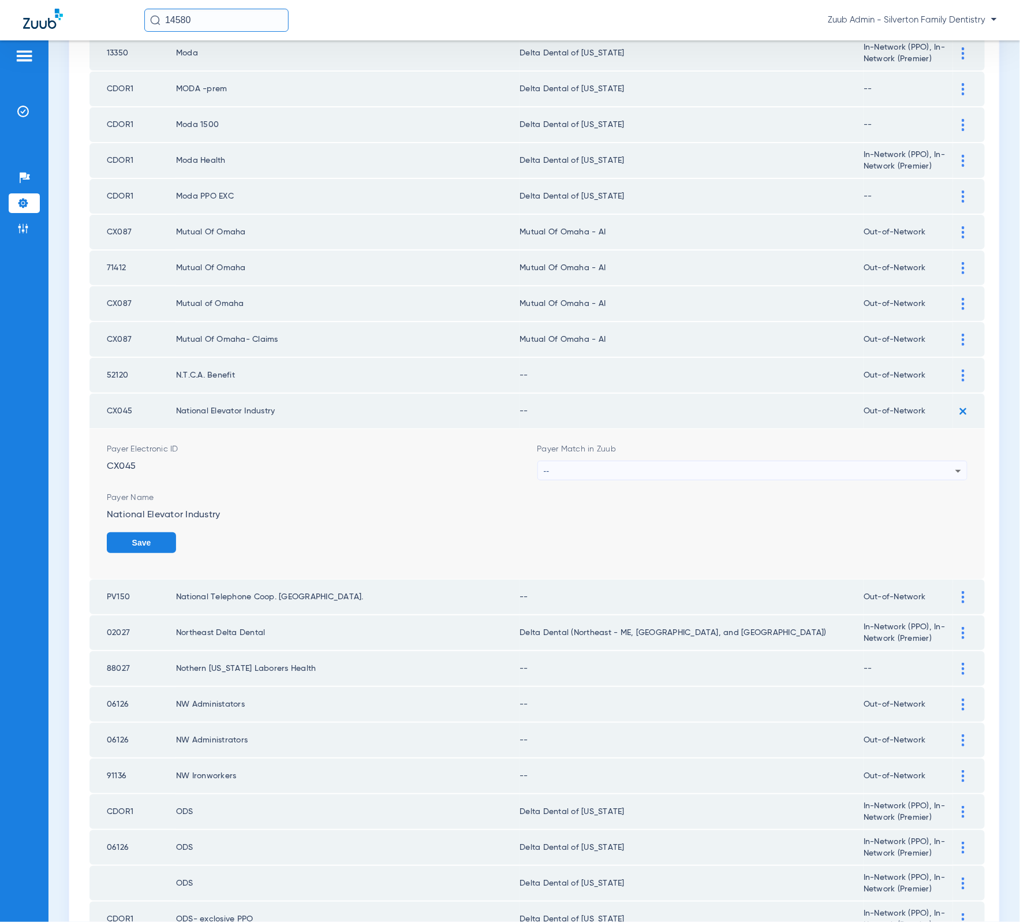
click at [791, 461] on div "--" at bounding box center [750, 471] width 412 height 20
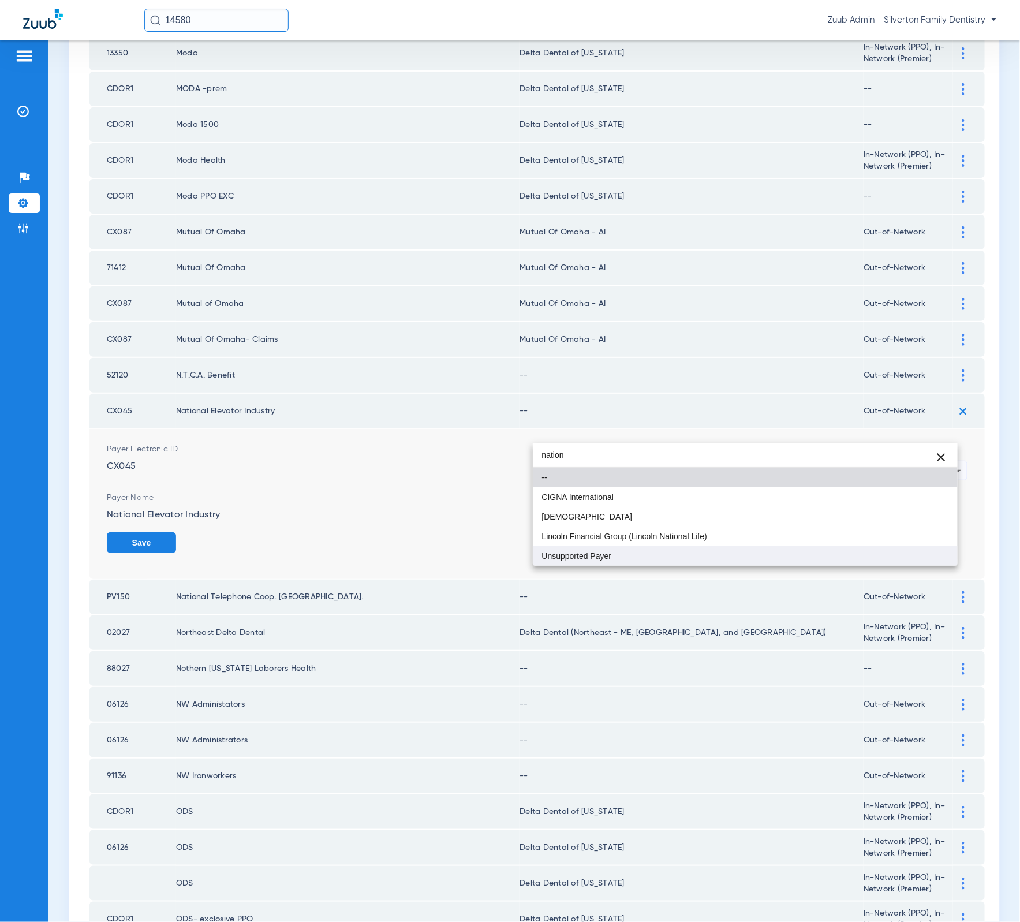
type input "nation"
click at [752, 562] on mat-option "Unsupported Payer" at bounding box center [745, 556] width 425 height 20
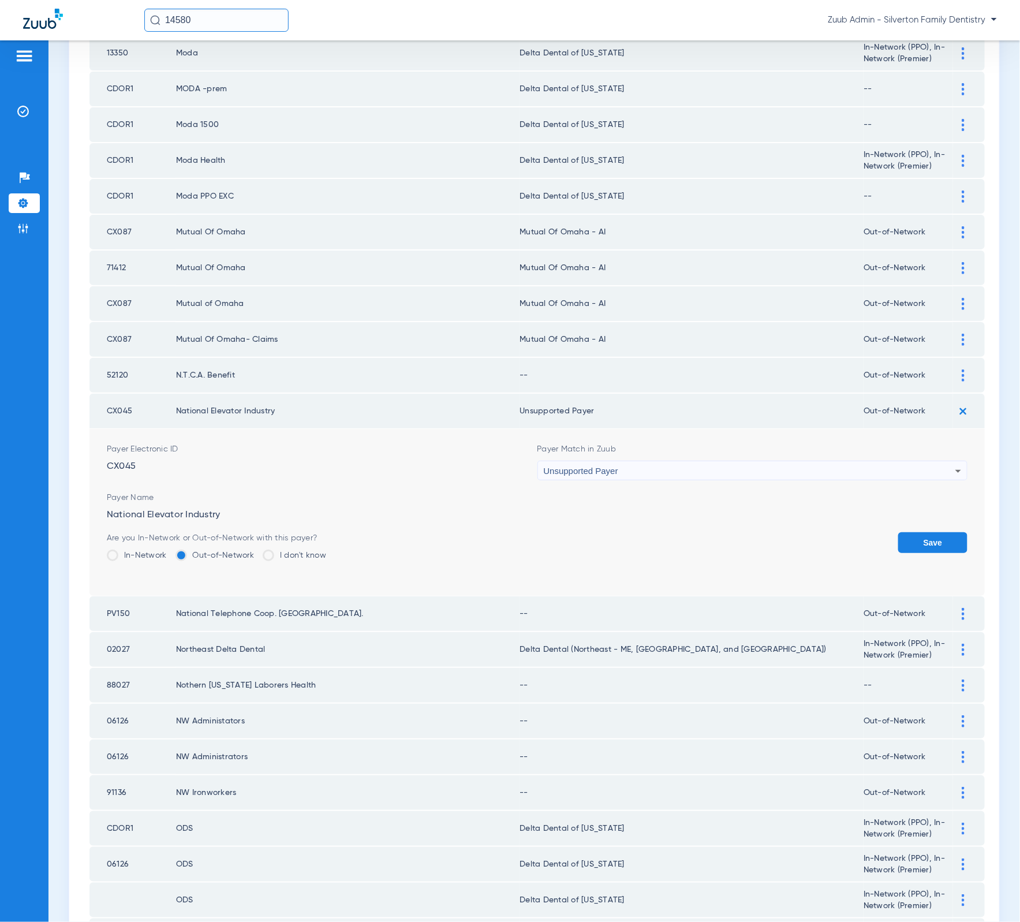
click at [899, 532] on button "Save" at bounding box center [932, 542] width 69 height 21
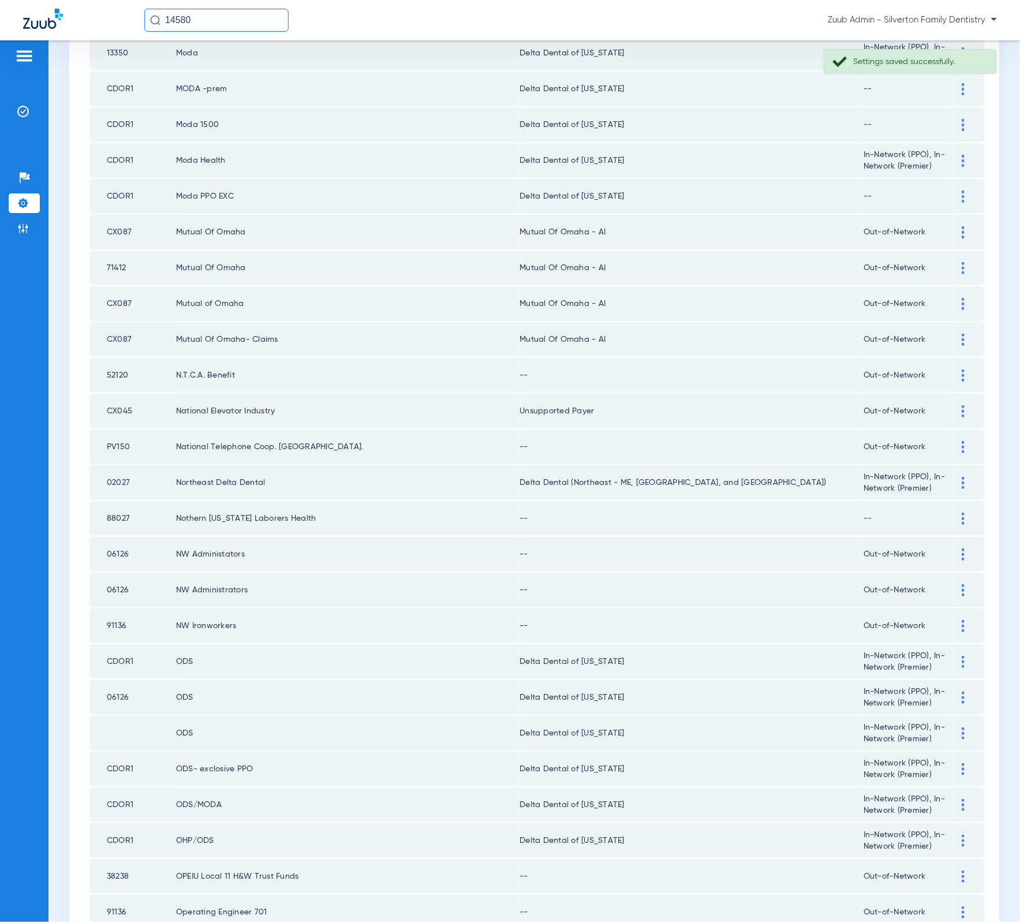
click at [953, 429] on td at bounding box center [969, 446] width 32 height 35
click at [953, 441] on div at bounding box center [963, 447] width 20 height 12
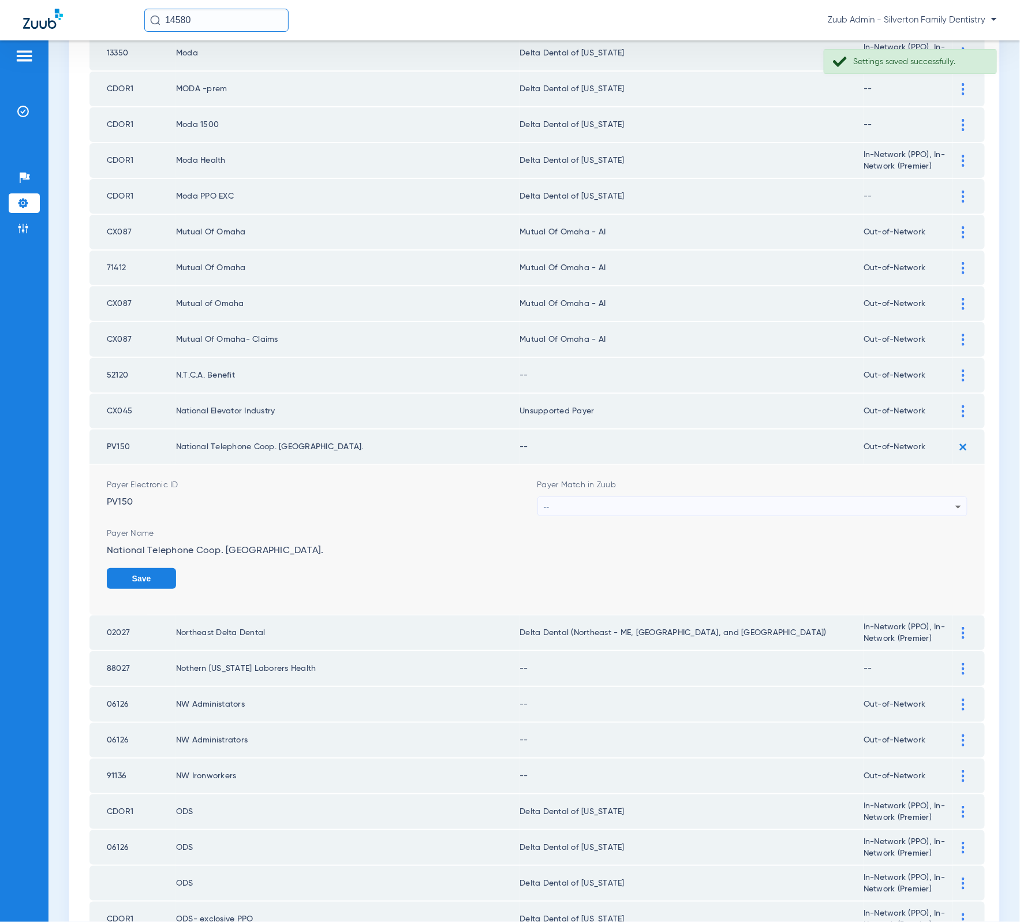
click at [765, 497] on div "--" at bounding box center [750, 507] width 412 height 20
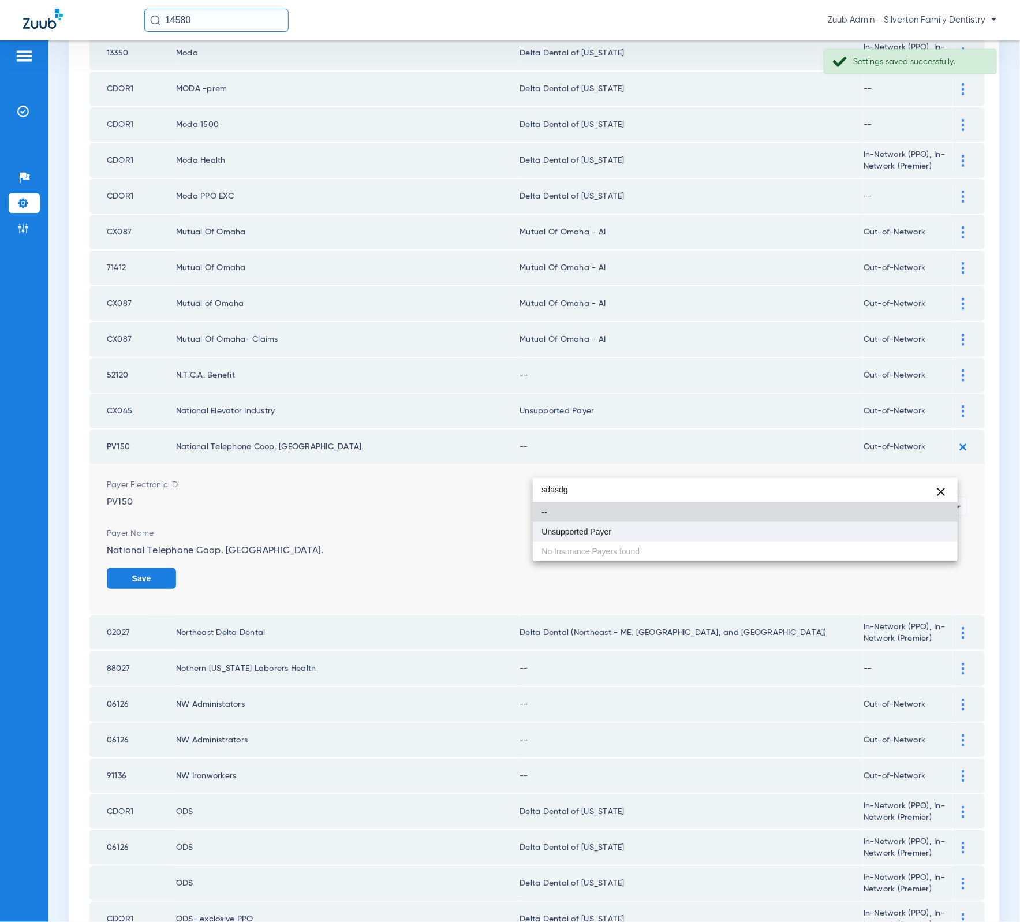
type input "sdasdg"
drag, startPoint x: 663, startPoint y: 533, endPoint x: 685, endPoint y: 532, distance: 21.9
click at [663, 533] on mat-option "Unsupported Payer" at bounding box center [745, 532] width 425 height 20
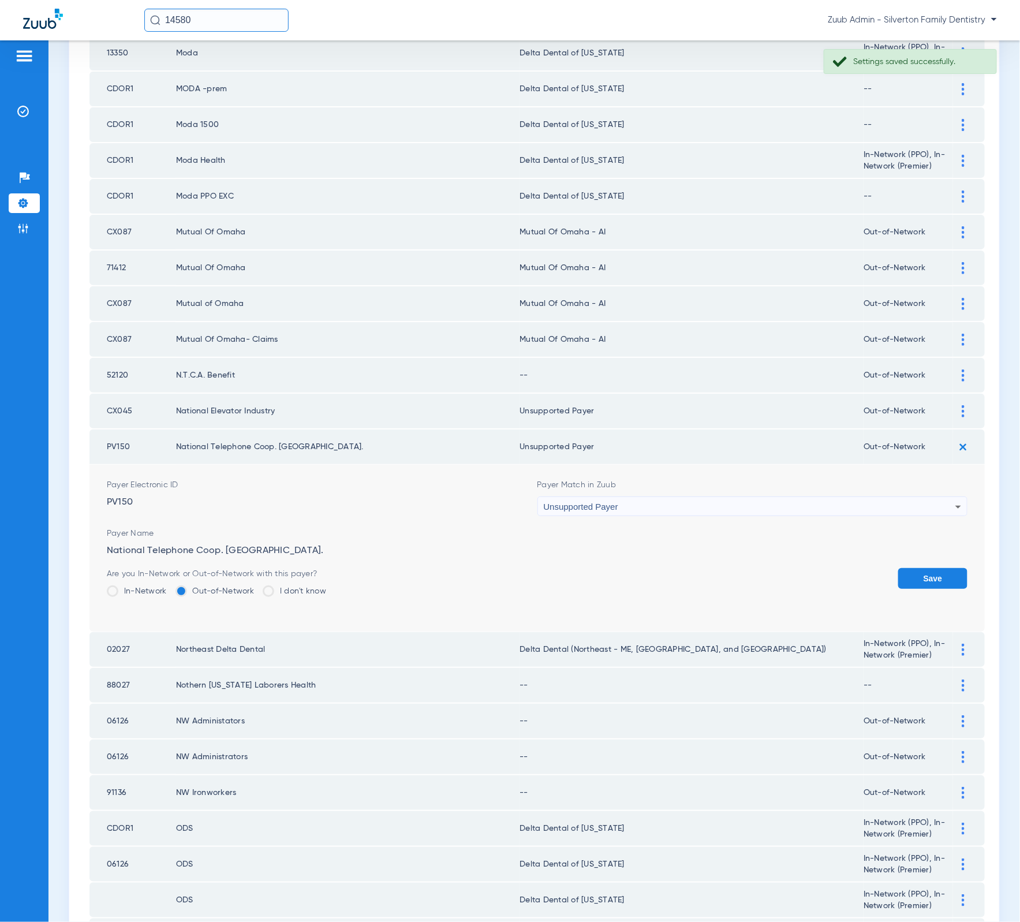
click at [943, 568] on div "Save" at bounding box center [932, 587] width 69 height 38
click at [936, 568] on button "Save" at bounding box center [932, 578] width 69 height 21
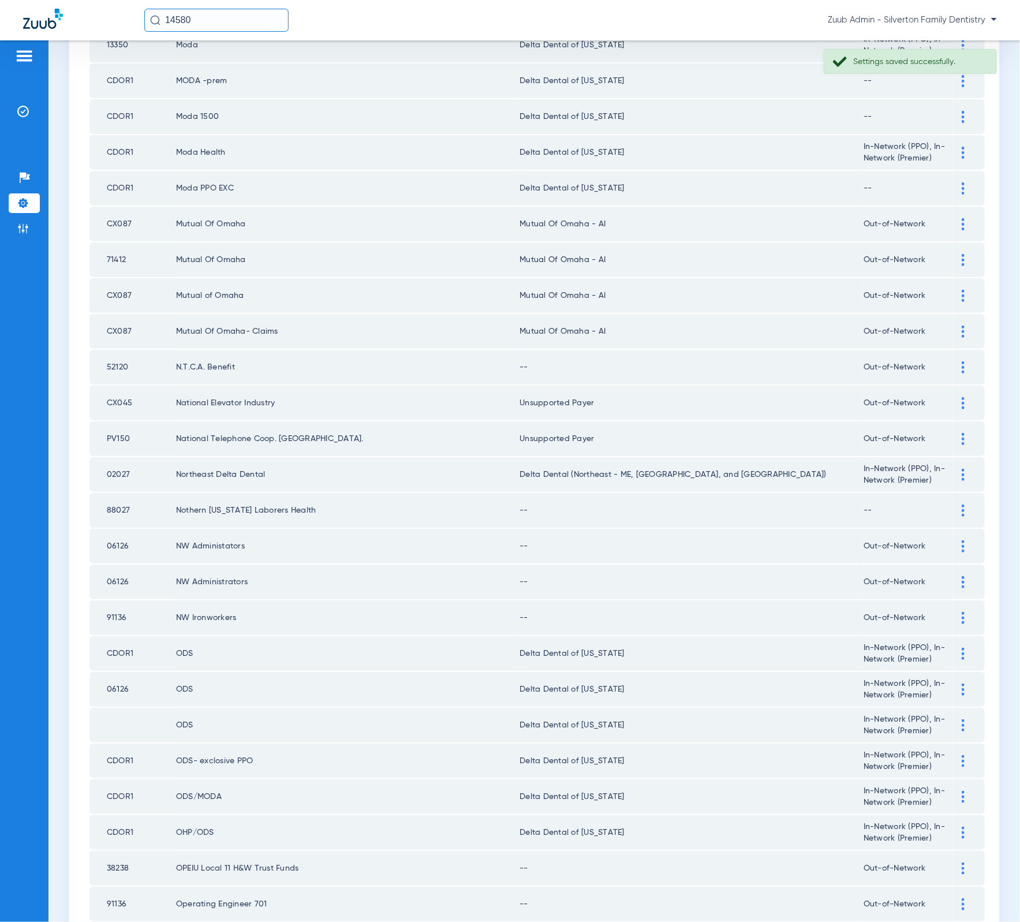
scroll to position [937, 0]
click at [125, 492] on td "88027" at bounding box center [132, 509] width 87 height 35
click at [123, 492] on td "88027" at bounding box center [132, 509] width 87 height 35
copy td "88027"
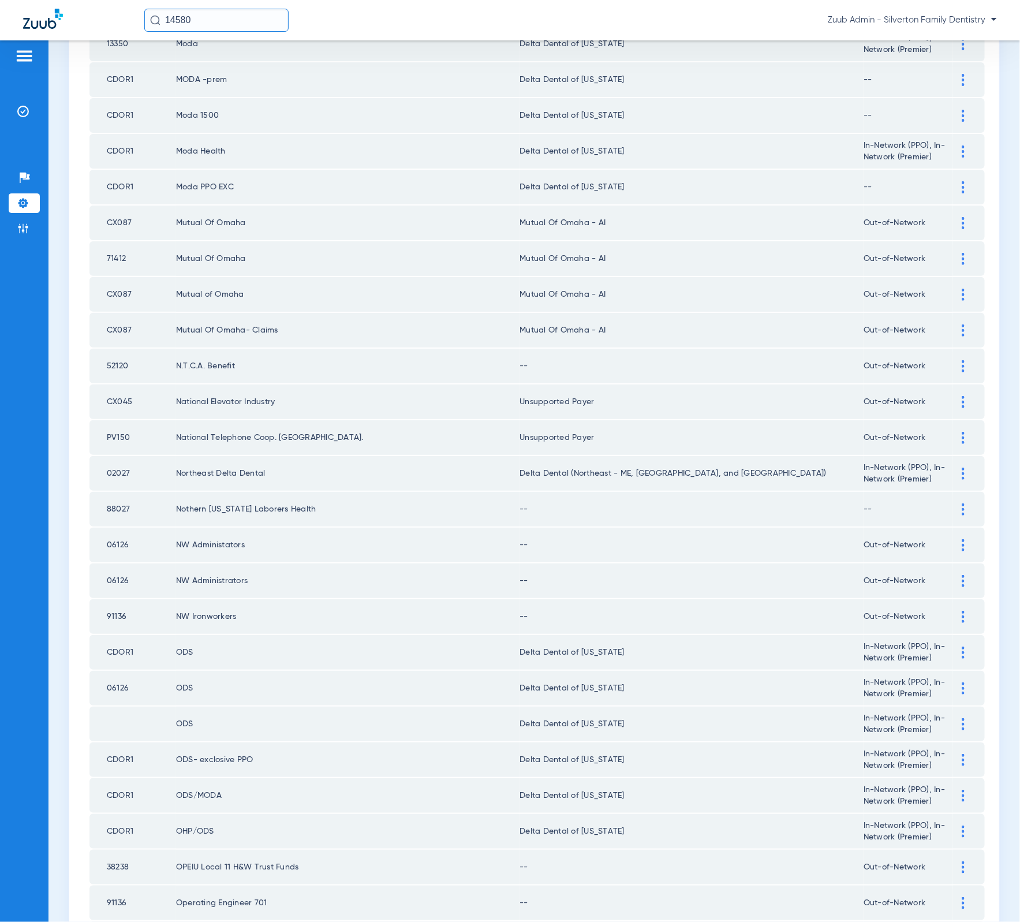
click at [957, 503] on div at bounding box center [963, 509] width 20 height 12
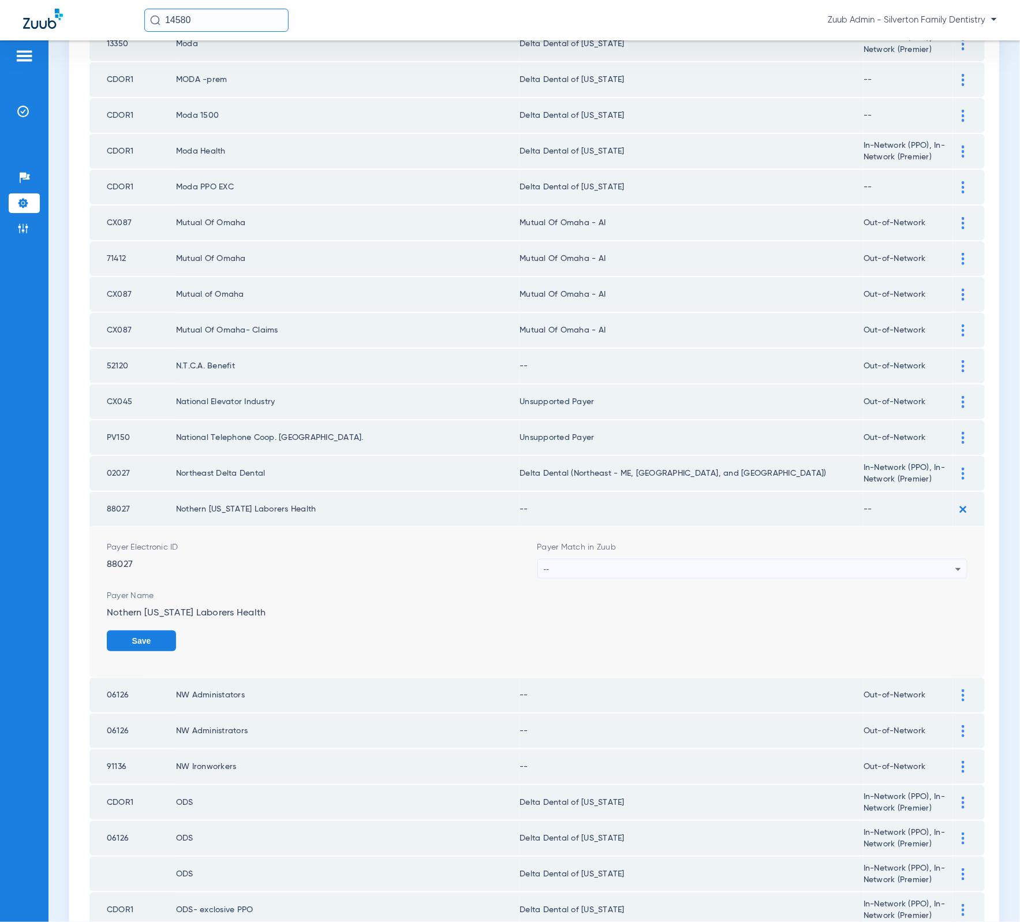
click at [843, 541] on span "Payer Match in Zuub" at bounding box center [752, 547] width 431 height 12
click at [838, 559] on div "--" at bounding box center [750, 569] width 412 height 20
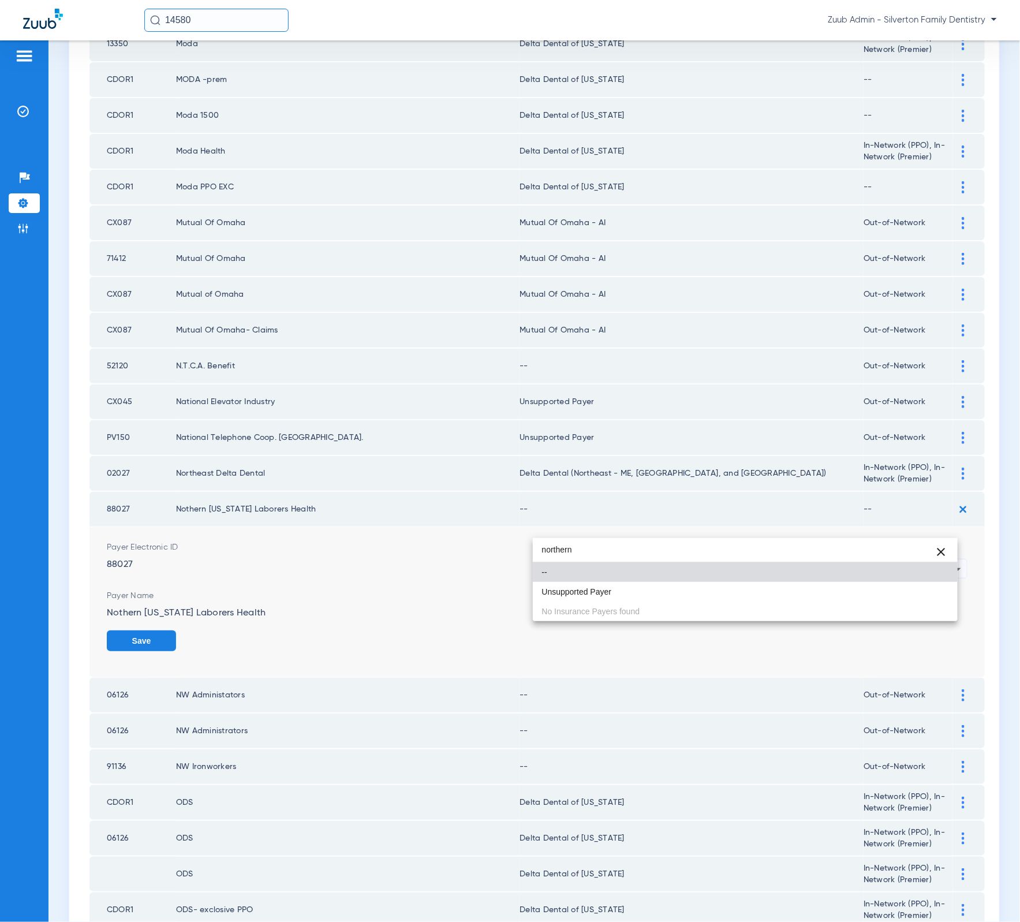
type input "northern"
click at [767, 604] on div "northern close -- Unsupported Payer No Insurance Payers found" at bounding box center [745, 579] width 425 height 83
click at [767, 600] on mat-option "Unsupported Payer" at bounding box center [745, 592] width 425 height 20
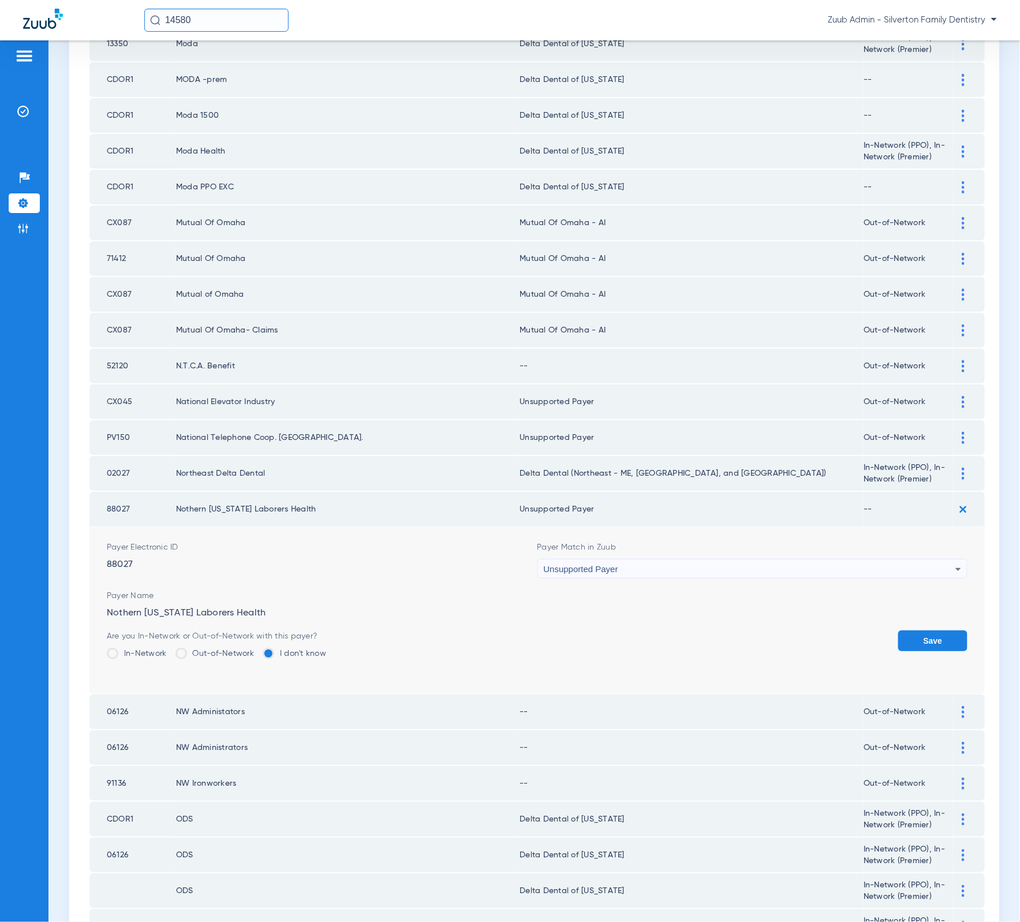
drag, startPoint x: 900, startPoint y: 590, endPoint x: 839, endPoint y: 568, distance: 65.2
click at [900, 630] on button "Save" at bounding box center [932, 640] width 69 height 21
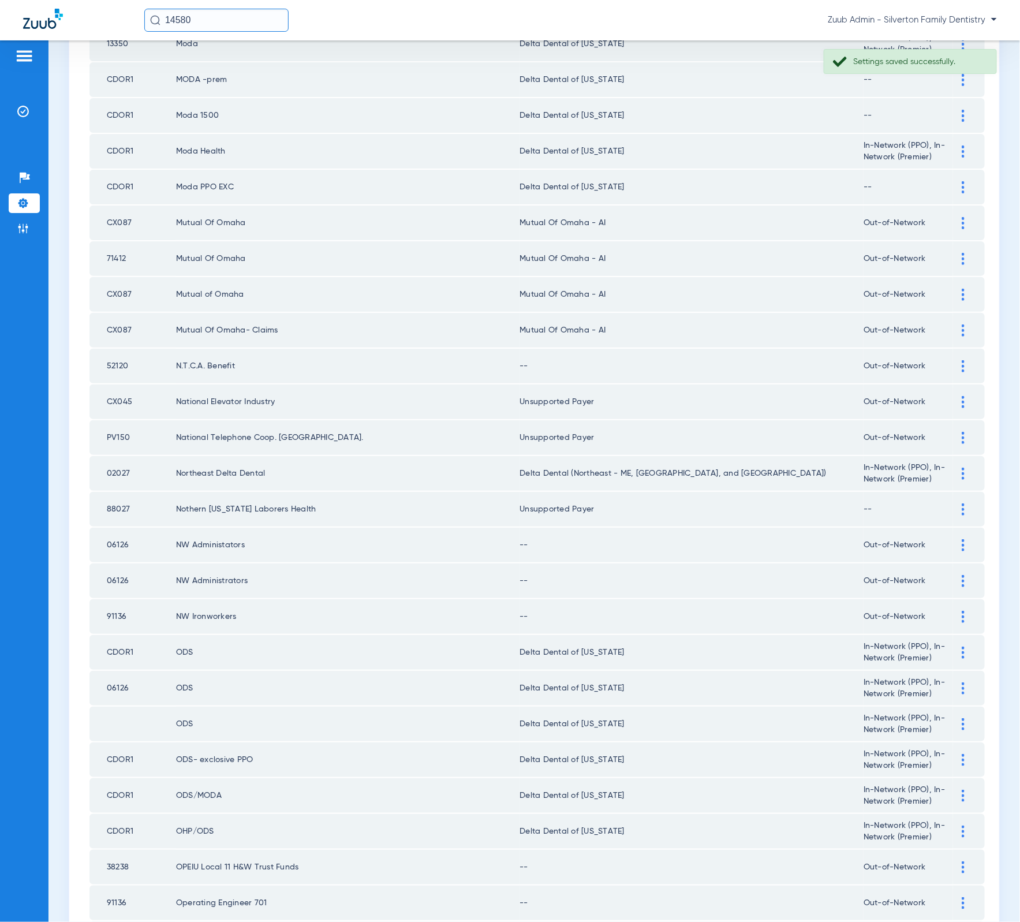
click at [953, 360] on div at bounding box center [963, 366] width 20 height 12
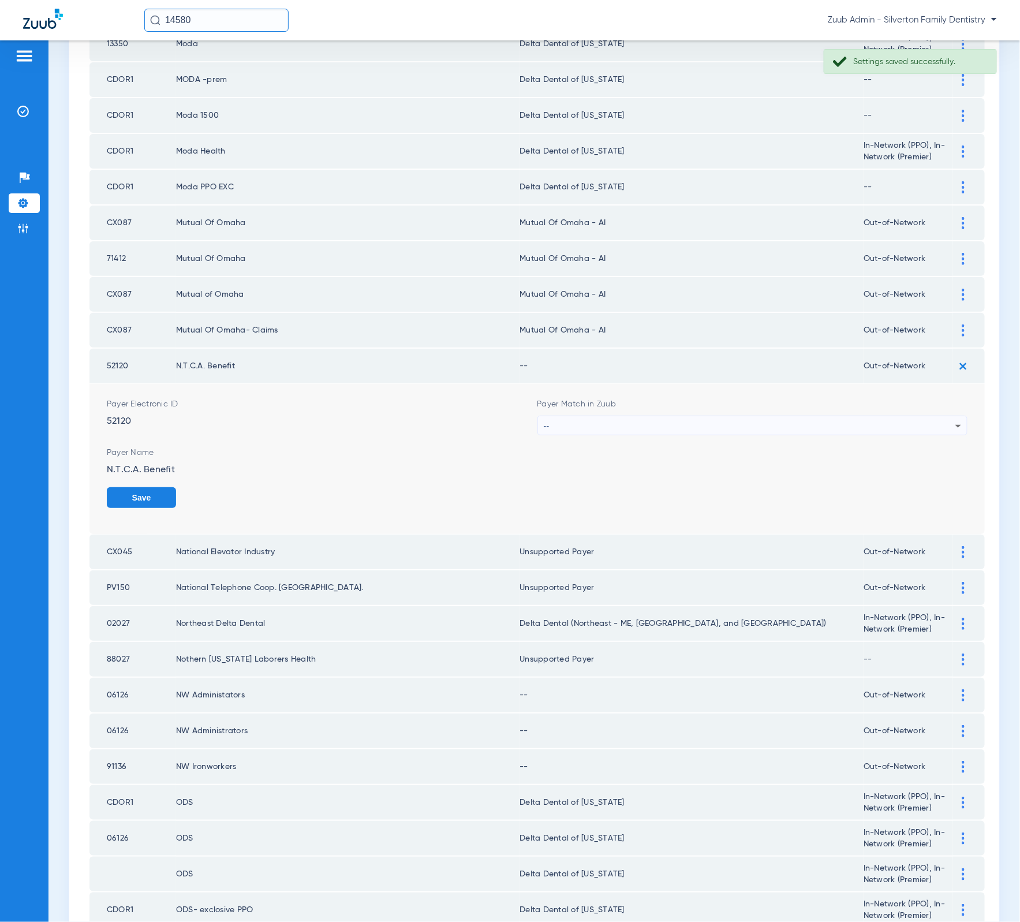
click at [810, 416] on div "--" at bounding box center [750, 426] width 412 height 20
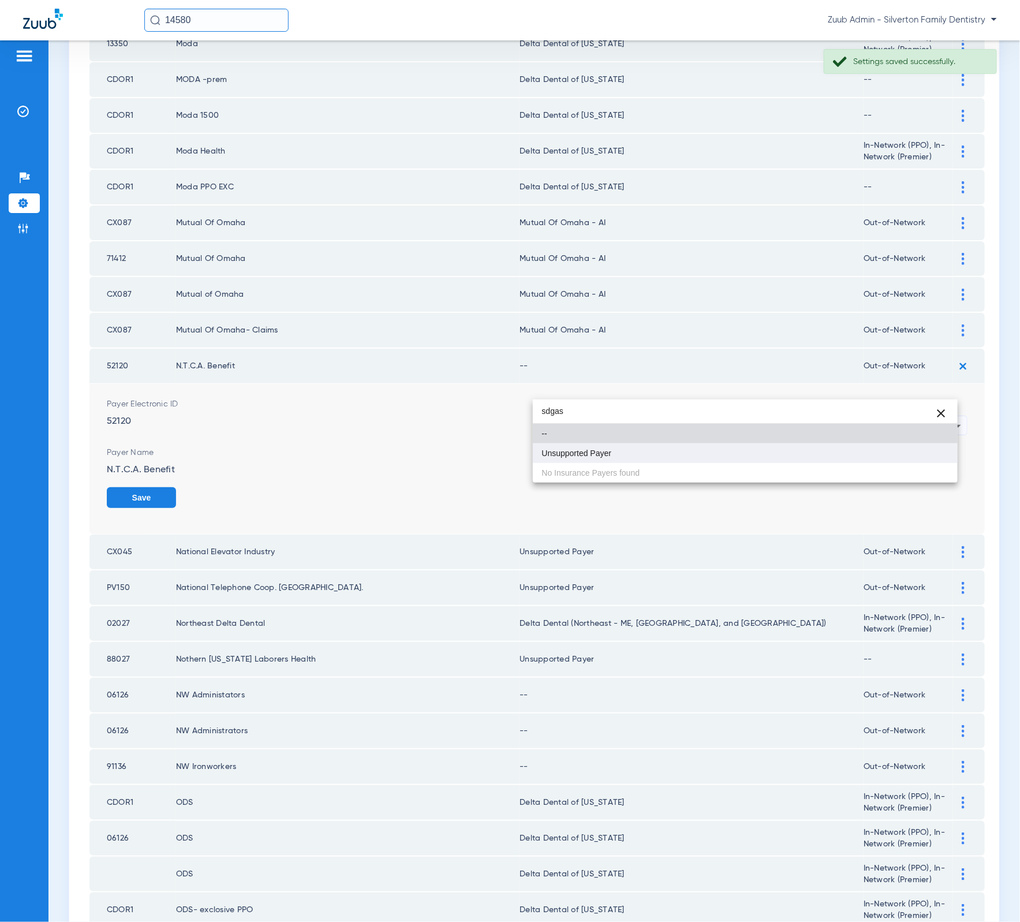
type input "sdgas"
click at [642, 455] on mat-option "Unsupported Payer" at bounding box center [745, 453] width 425 height 20
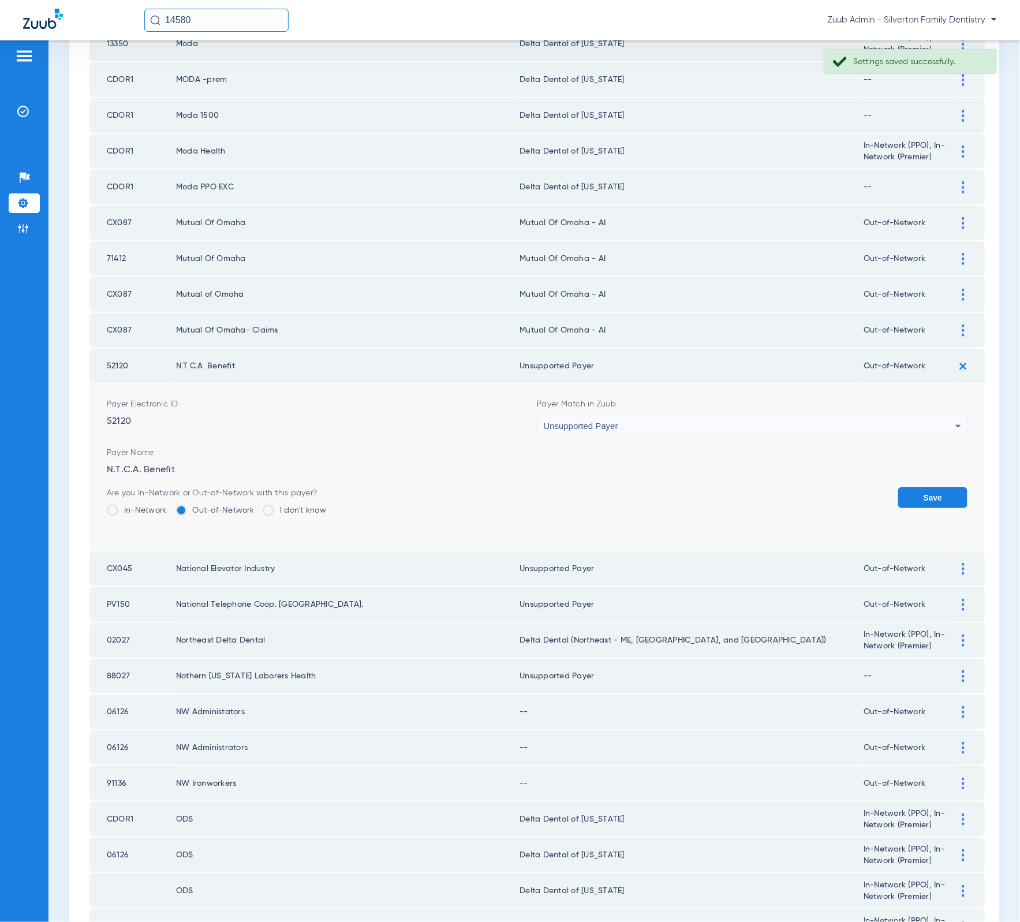
click at [927, 487] on button "Save" at bounding box center [932, 497] width 69 height 21
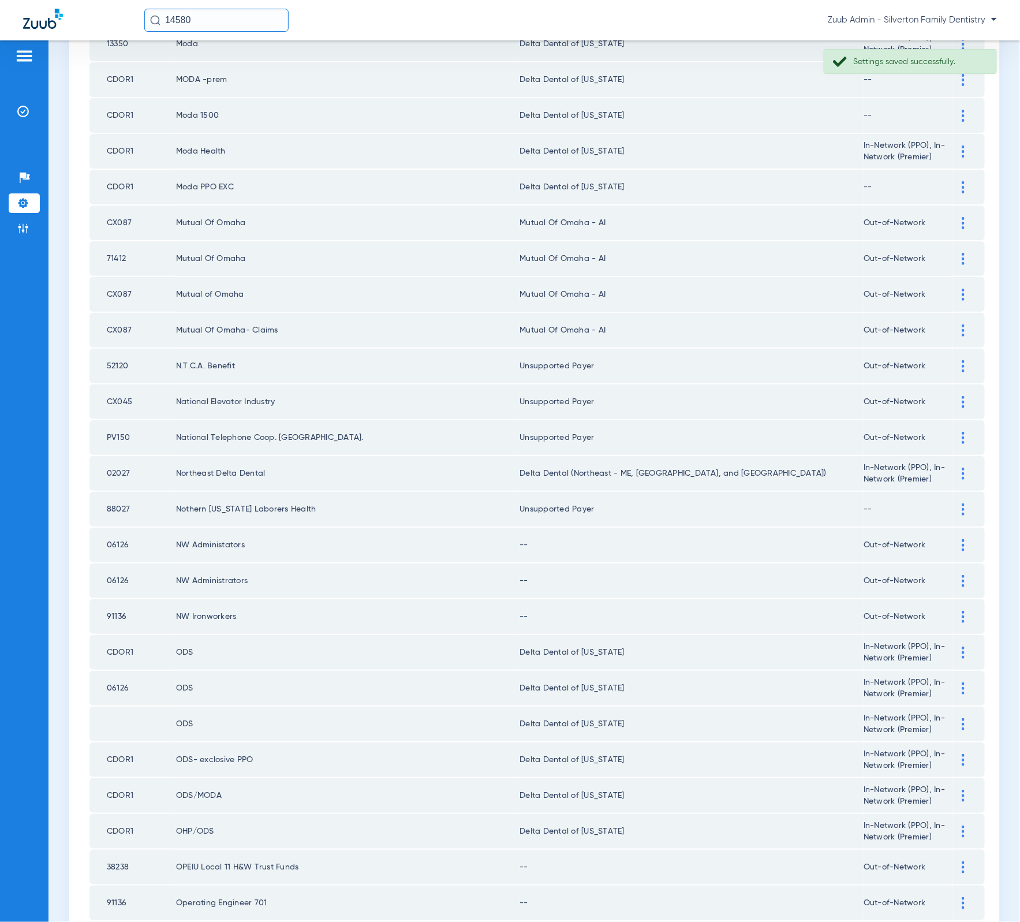
click at [953, 539] on div at bounding box center [963, 545] width 20 height 12
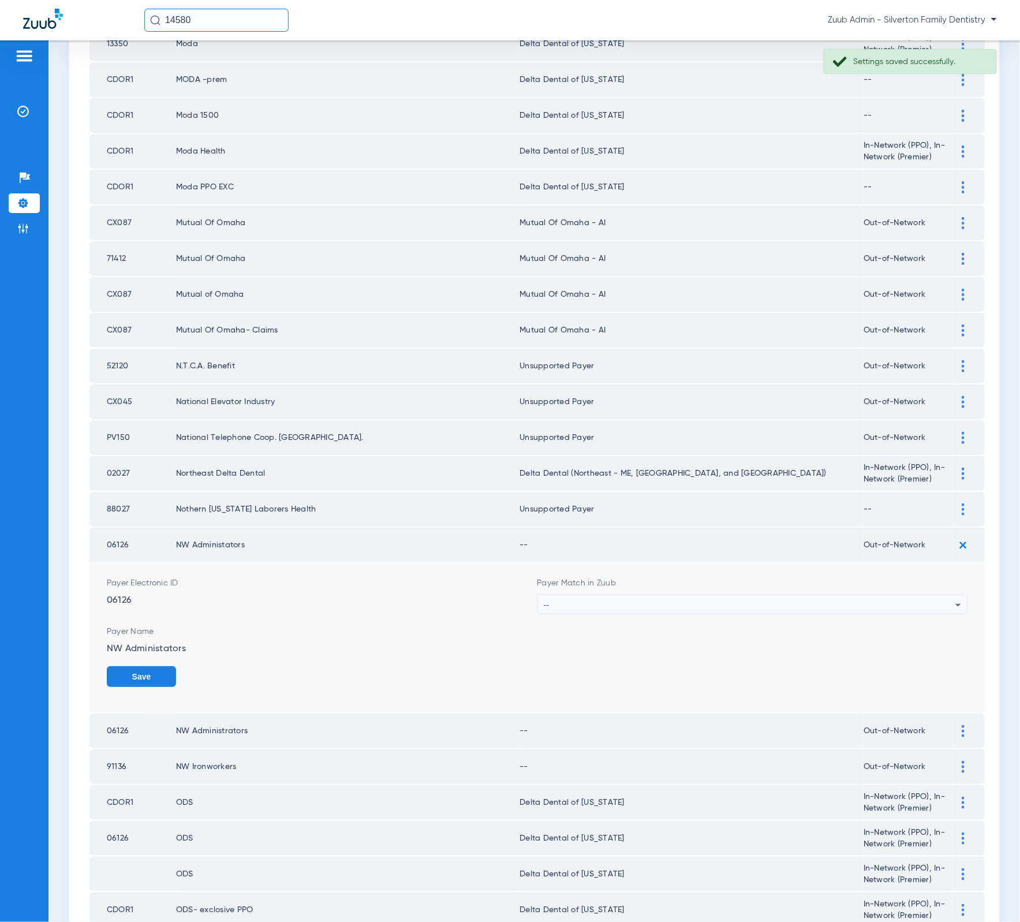
click at [681, 577] on div "Payer Match in Zuub --" at bounding box center [752, 595] width 431 height 37
click at [675, 595] on div "--" at bounding box center [750, 605] width 412 height 20
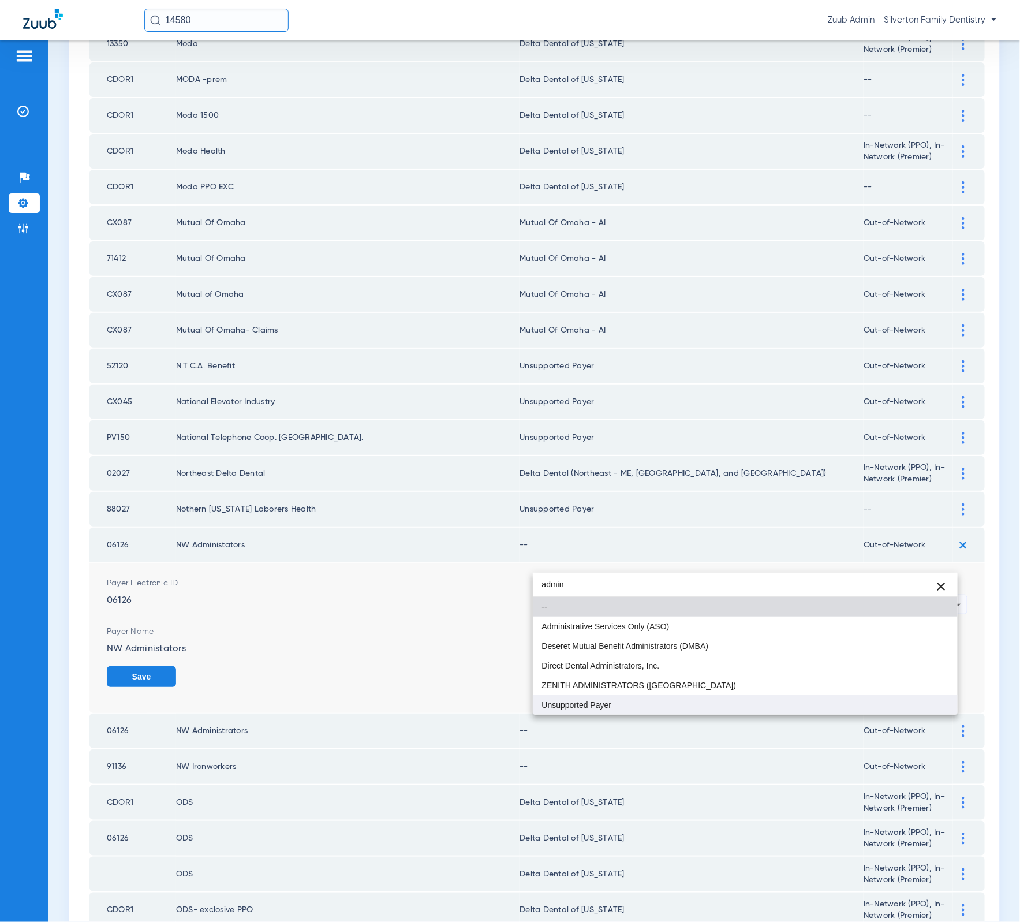
type input "admin"
click at [651, 711] on mat-option "Unsupported Payer" at bounding box center [745, 705] width 425 height 20
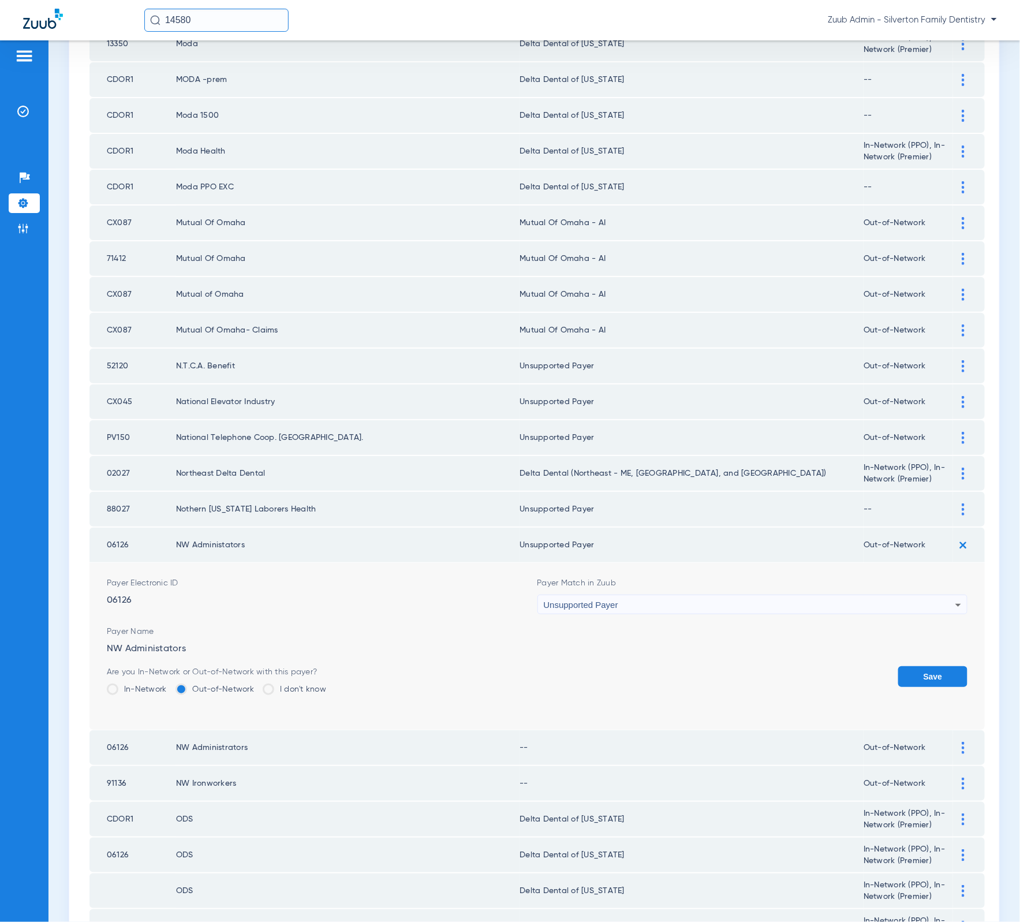
click at [917, 666] on button "Save" at bounding box center [932, 676] width 69 height 21
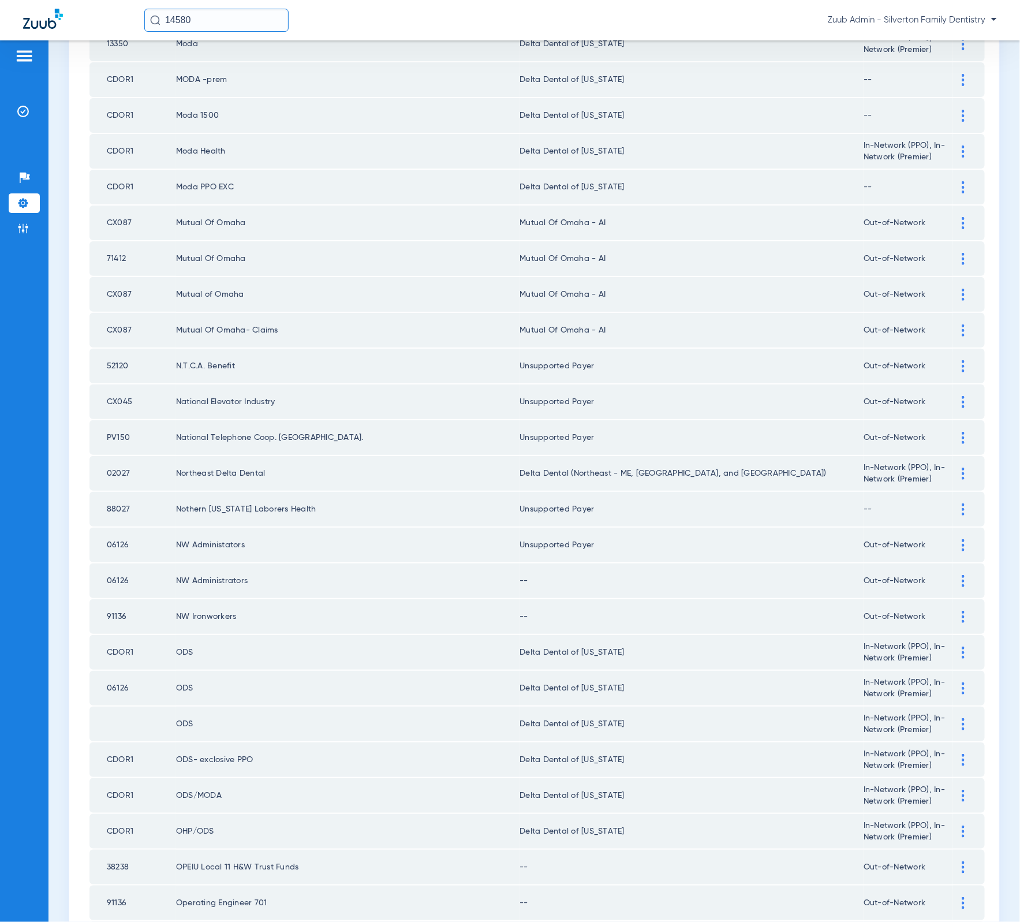
click at [962, 575] on img at bounding box center [963, 581] width 3 height 12
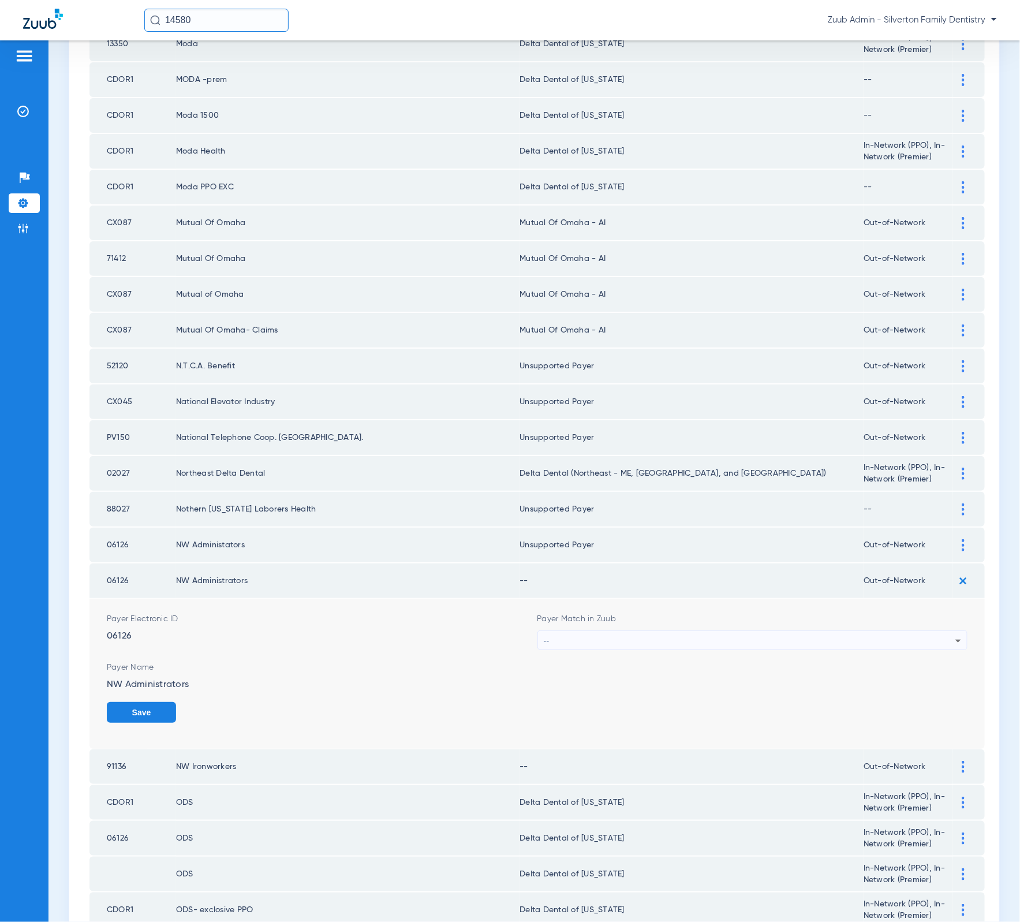
click at [713, 631] on div "--" at bounding box center [750, 641] width 412 height 20
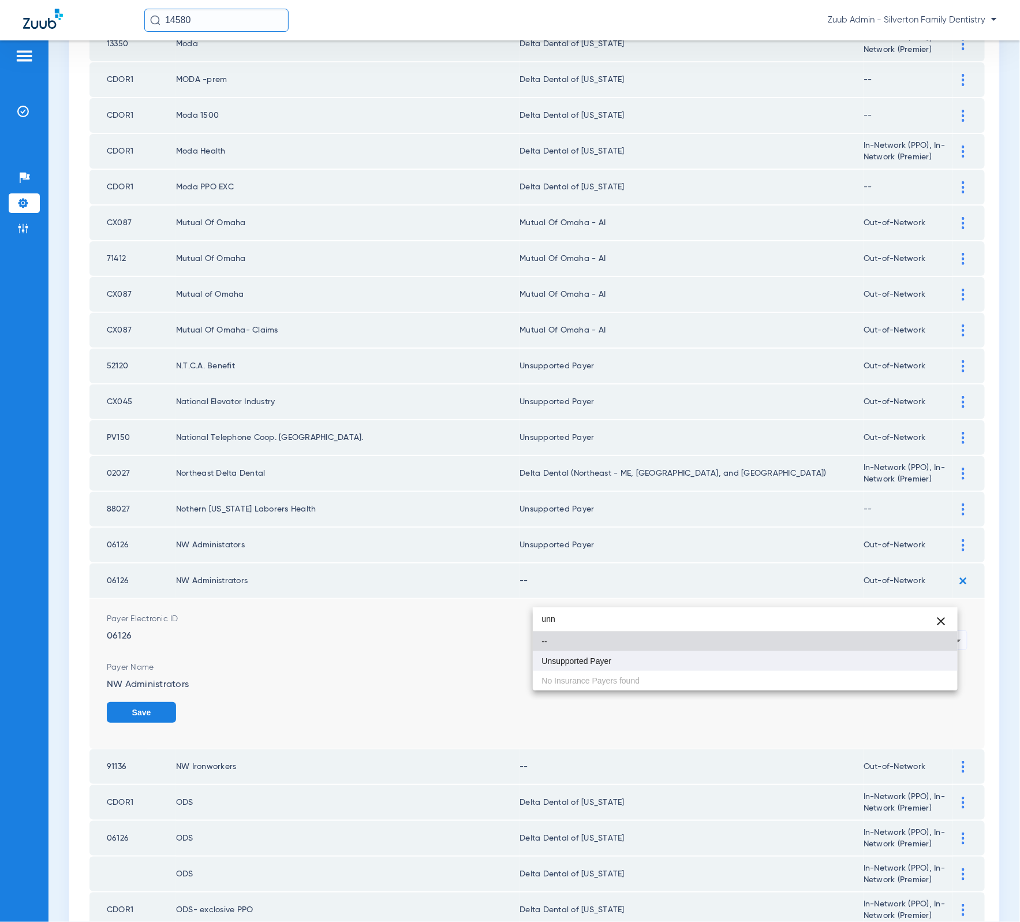
type input "unn"
click at [641, 665] on mat-option "Unsupported Payer" at bounding box center [745, 661] width 425 height 20
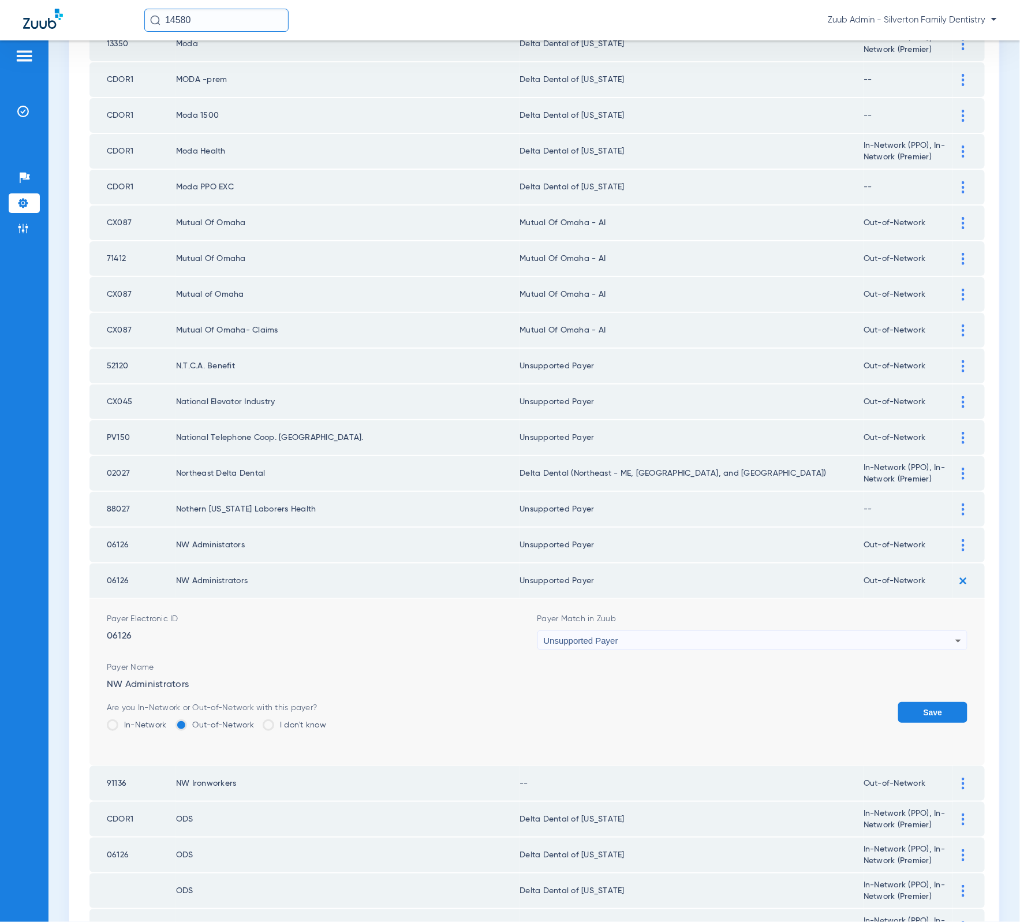
click at [898, 702] on button "Save" at bounding box center [932, 712] width 69 height 21
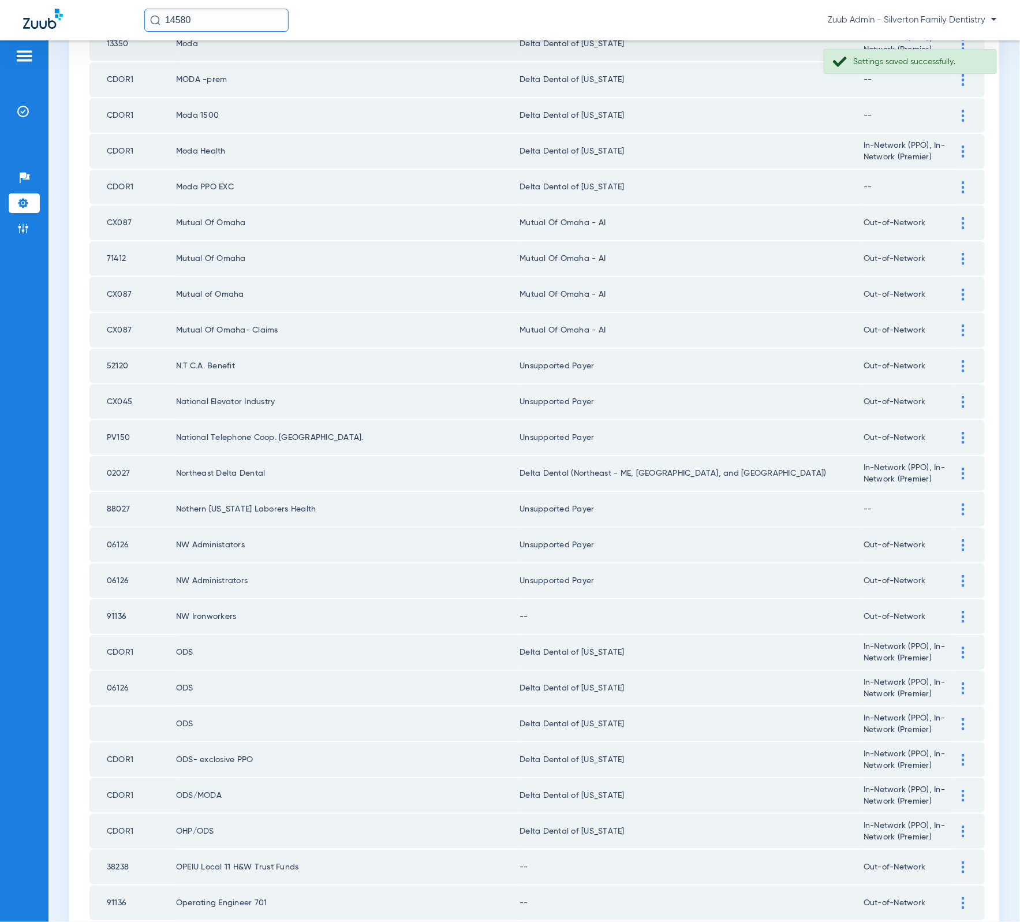
click at [962, 611] on img at bounding box center [963, 617] width 3 height 12
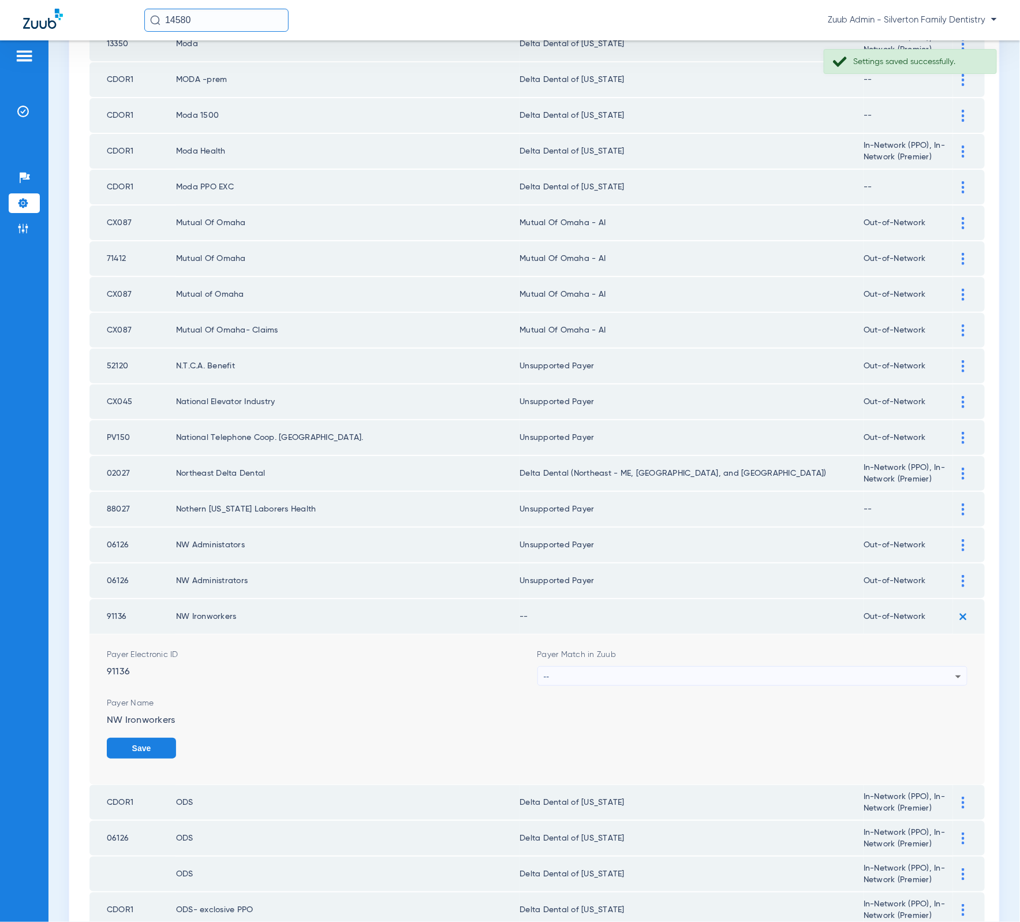
click at [704, 667] on div "--" at bounding box center [750, 677] width 412 height 20
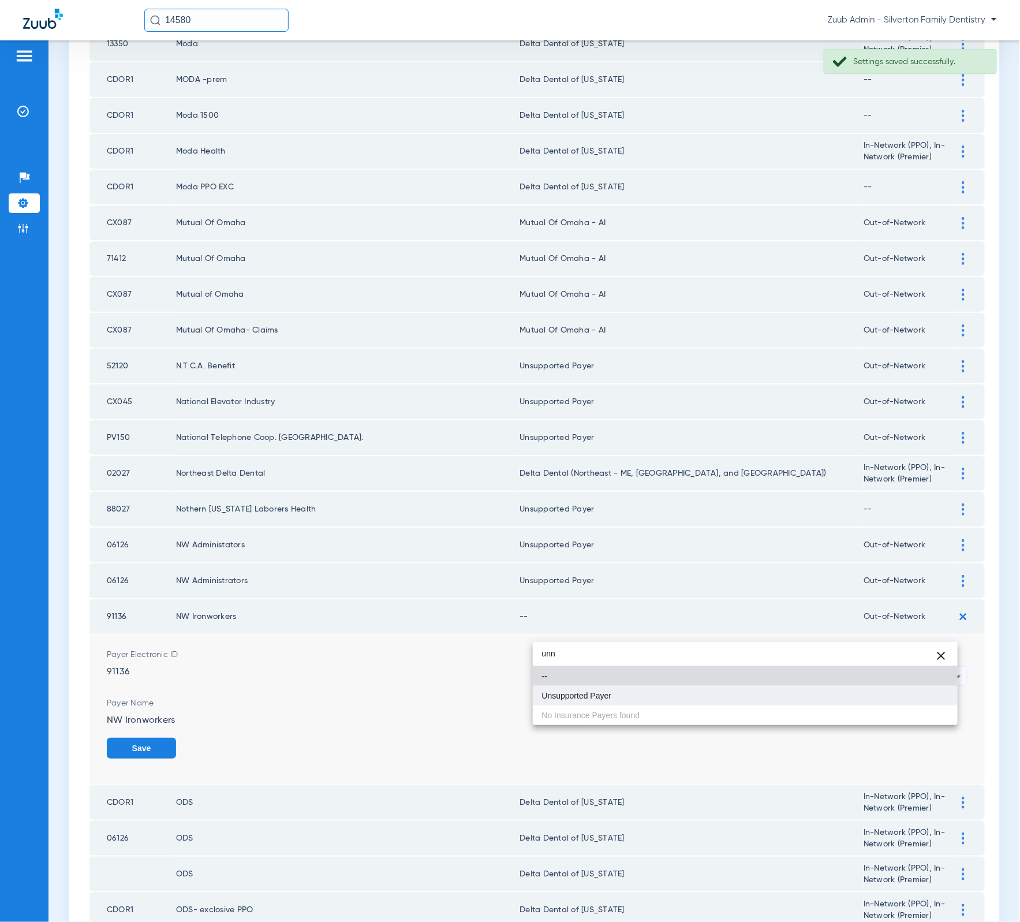
type input "unn"
click at [708, 696] on mat-option "Unsupported Payer" at bounding box center [745, 696] width 425 height 20
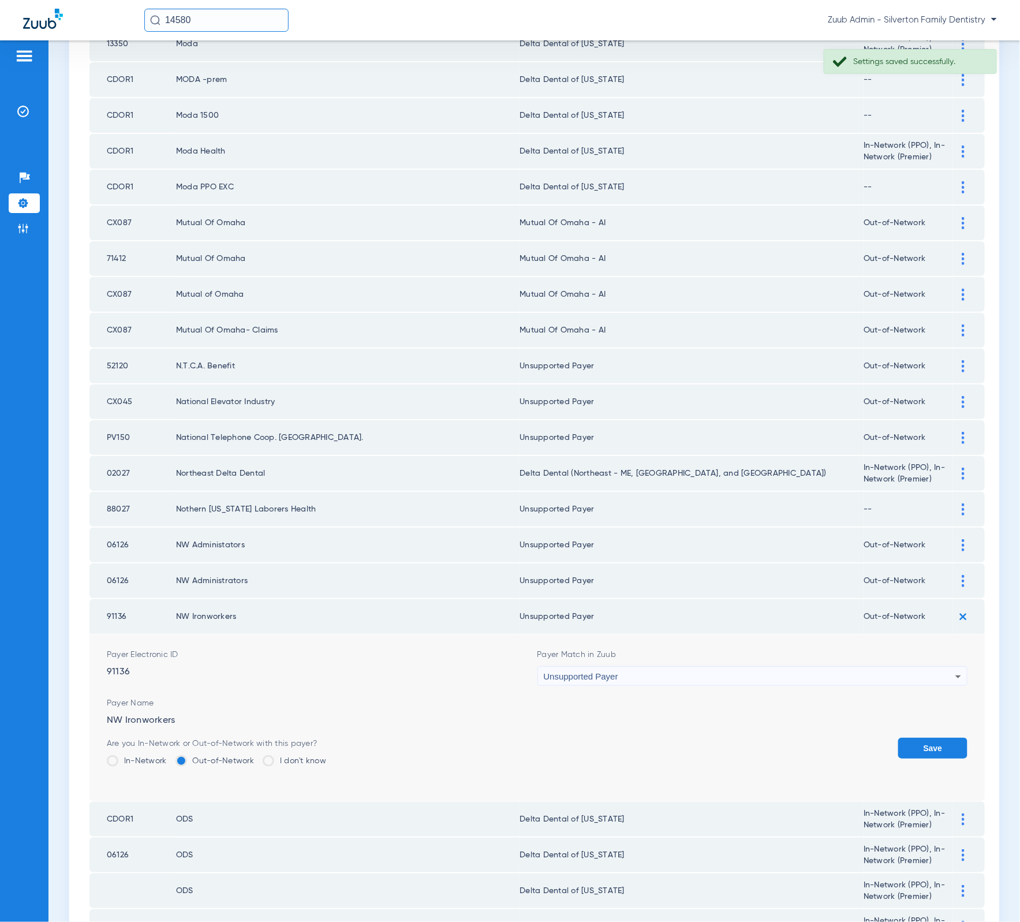
click at [921, 738] on button "Save" at bounding box center [932, 748] width 69 height 21
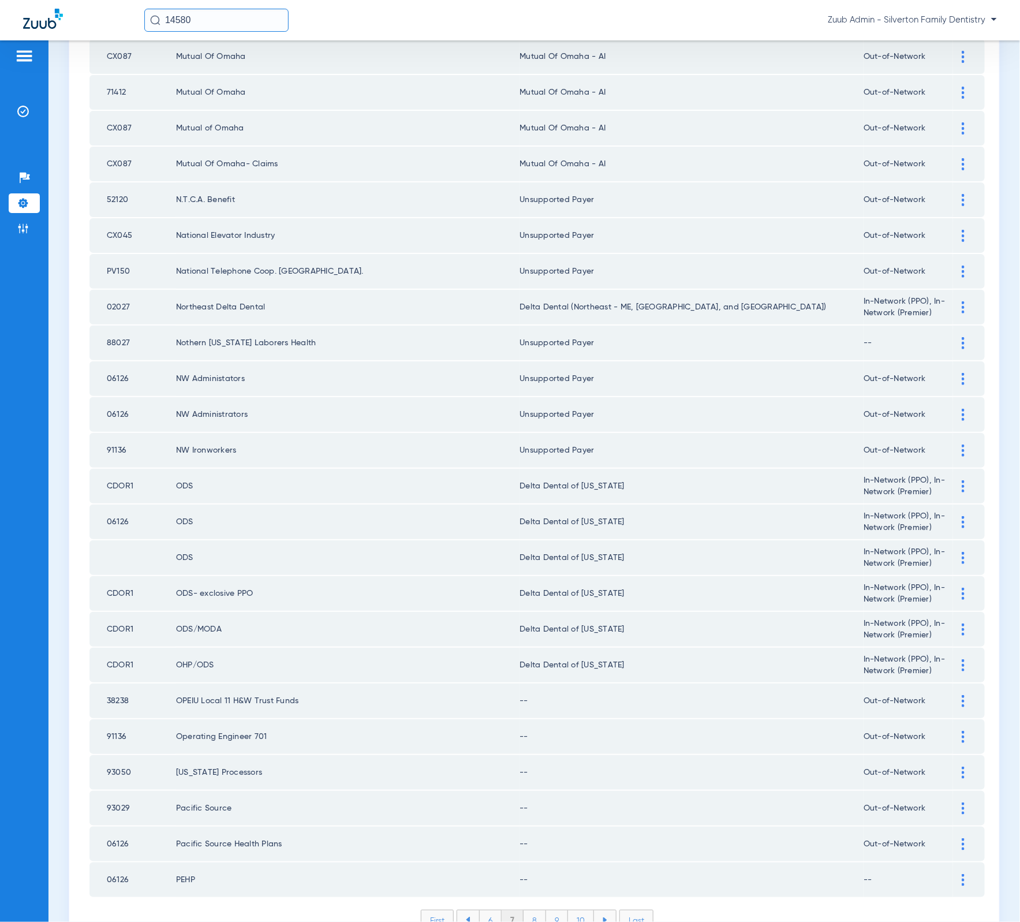
scroll to position [1106, 0]
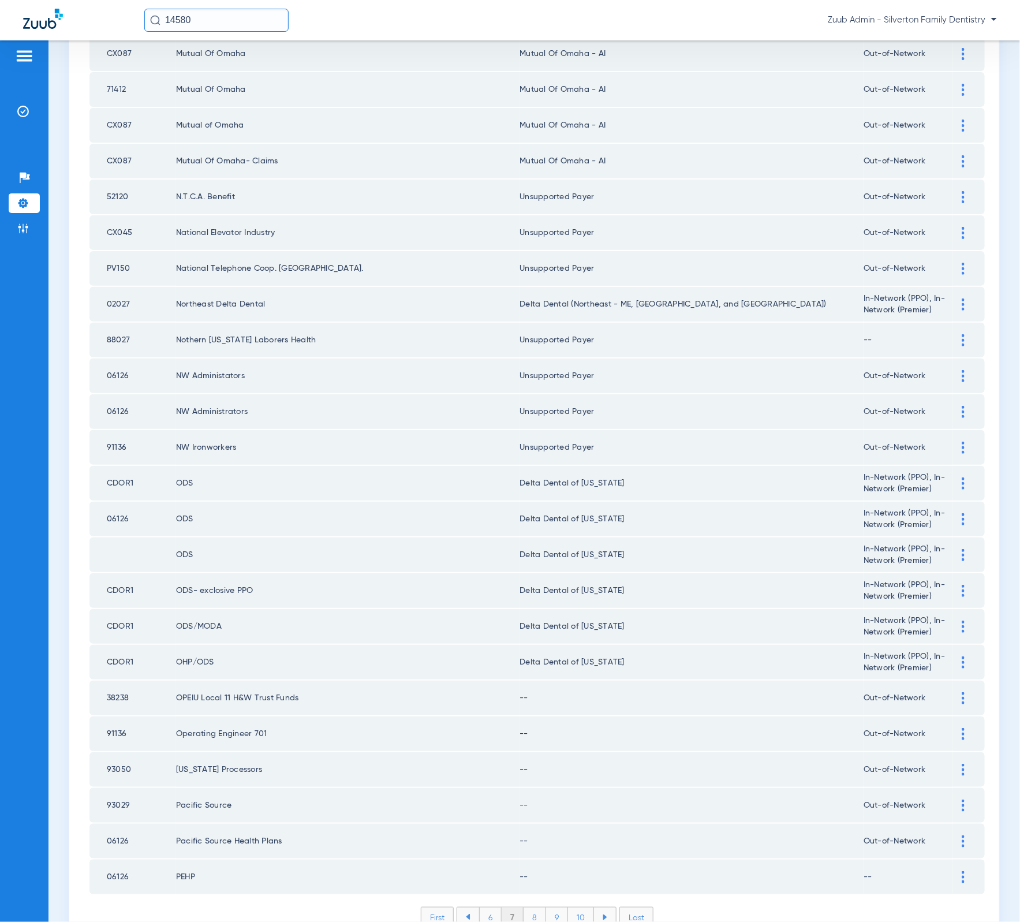
click at [953, 692] on div at bounding box center [963, 698] width 20 height 12
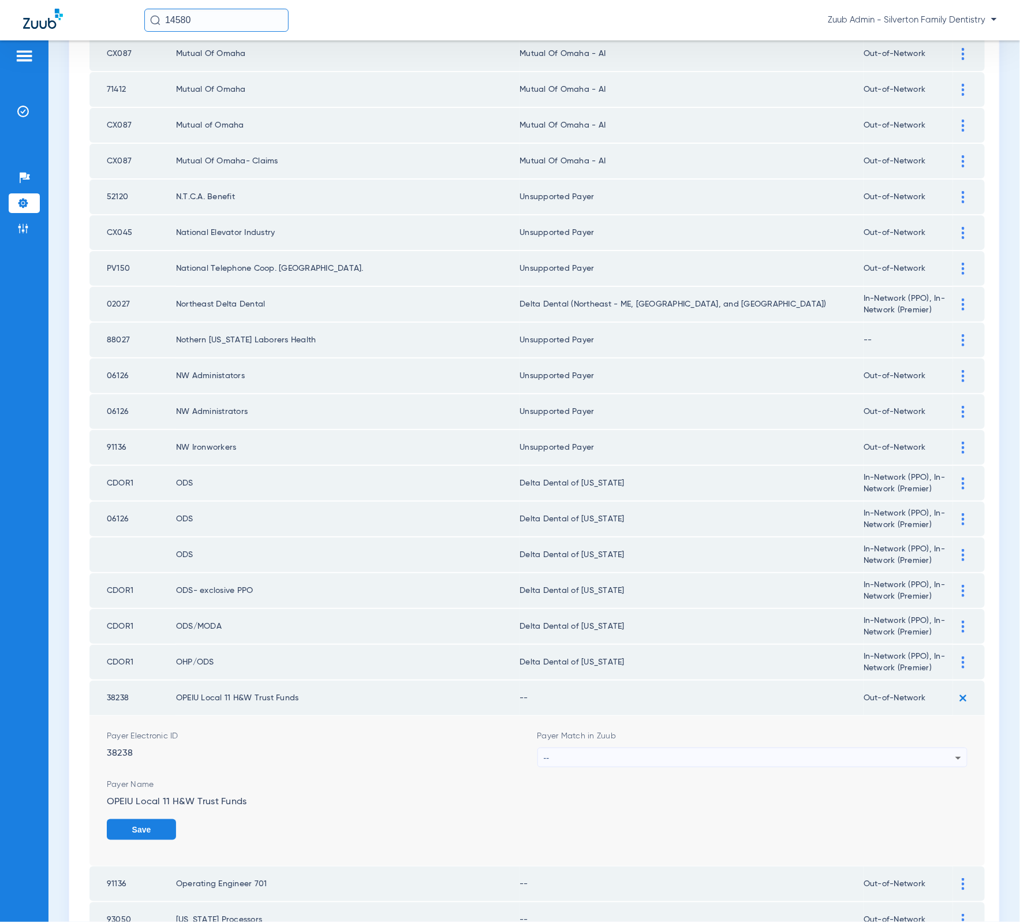
click at [734, 748] on div "--" at bounding box center [750, 758] width 412 height 20
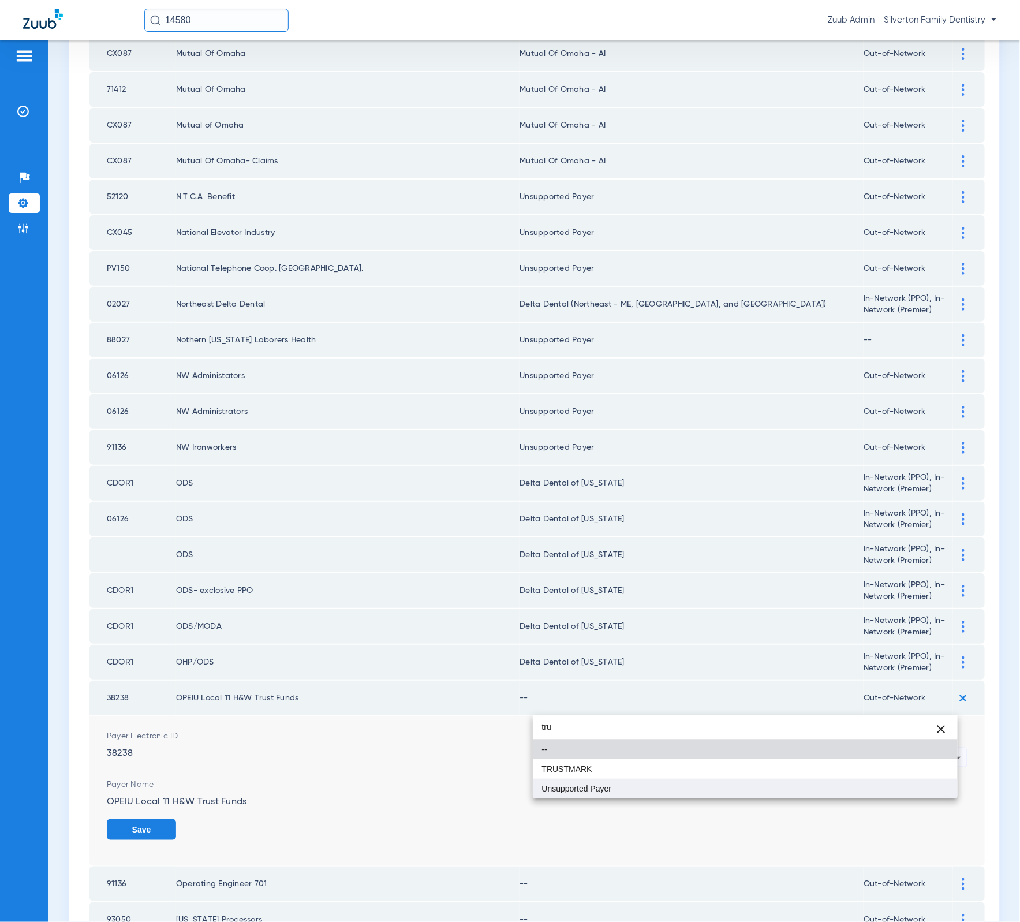
type input "tru"
drag, startPoint x: 705, startPoint y: 790, endPoint x: 797, endPoint y: 783, distance: 92.0
click at [705, 790] on mat-option "Unsupported Payer" at bounding box center [745, 789] width 425 height 20
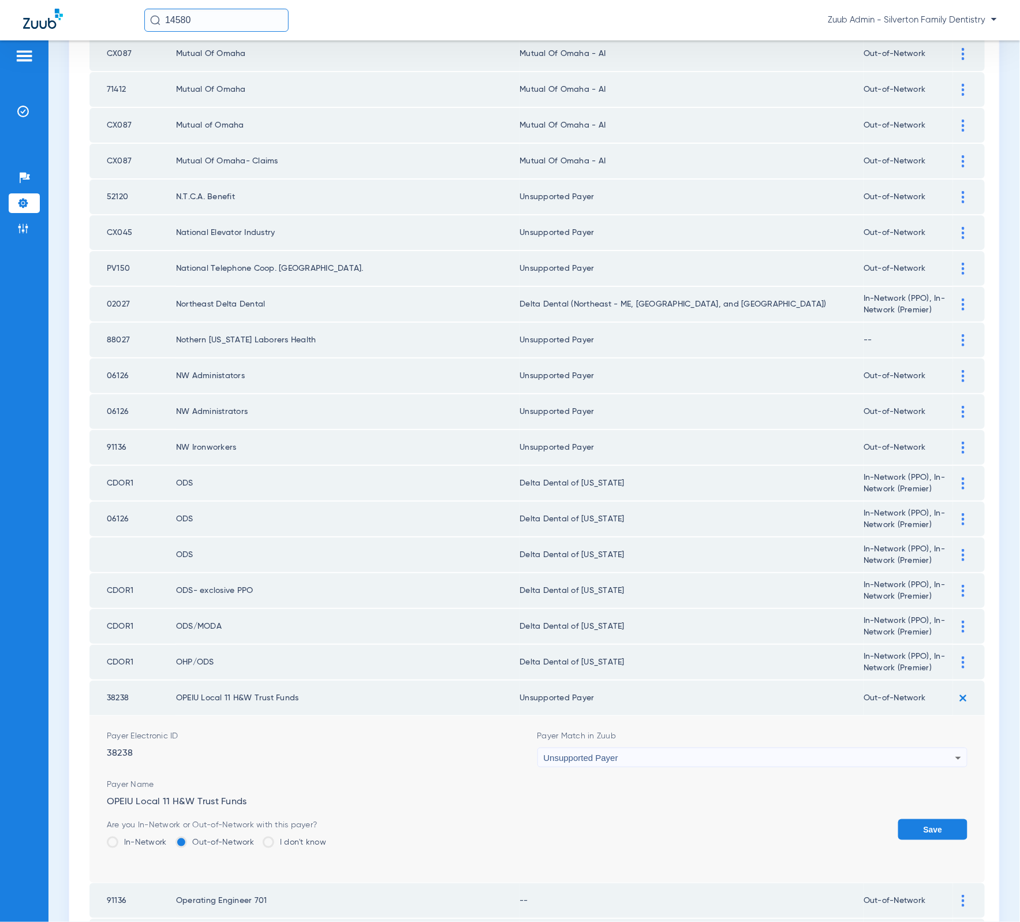
click at [910, 819] on button "Save" at bounding box center [932, 829] width 69 height 21
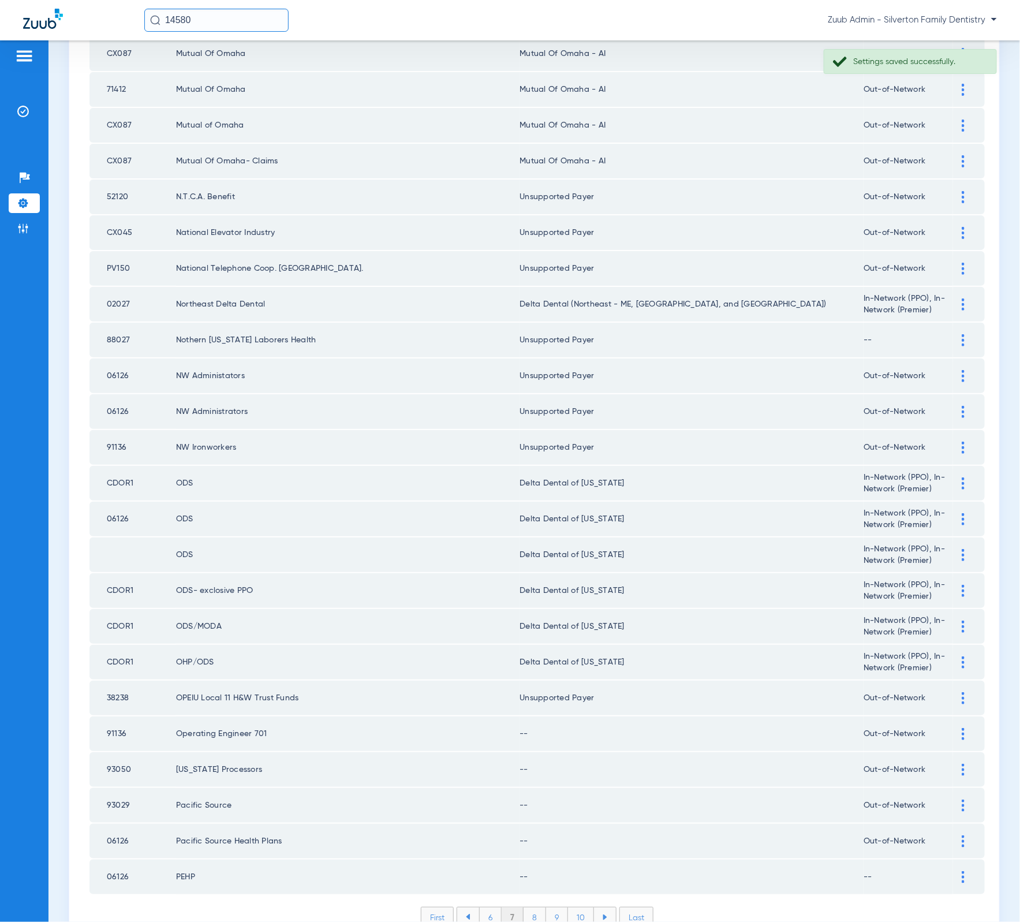
click at [953, 728] on div at bounding box center [963, 734] width 20 height 12
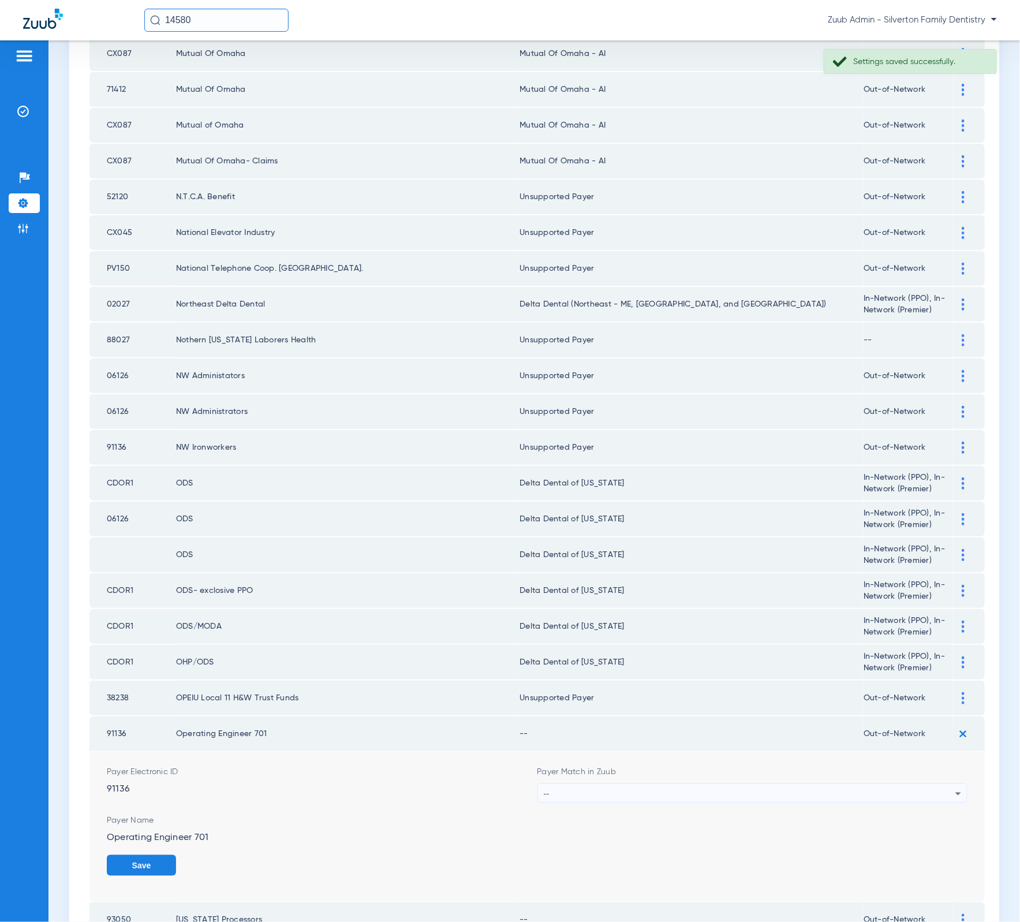
drag, startPoint x: 788, startPoint y: 726, endPoint x: 742, endPoint y: 749, distance: 51.6
click at [788, 766] on div "Payer Match in Zuub --" at bounding box center [752, 784] width 431 height 37
click at [743, 784] on div "--" at bounding box center [750, 794] width 412 height 20
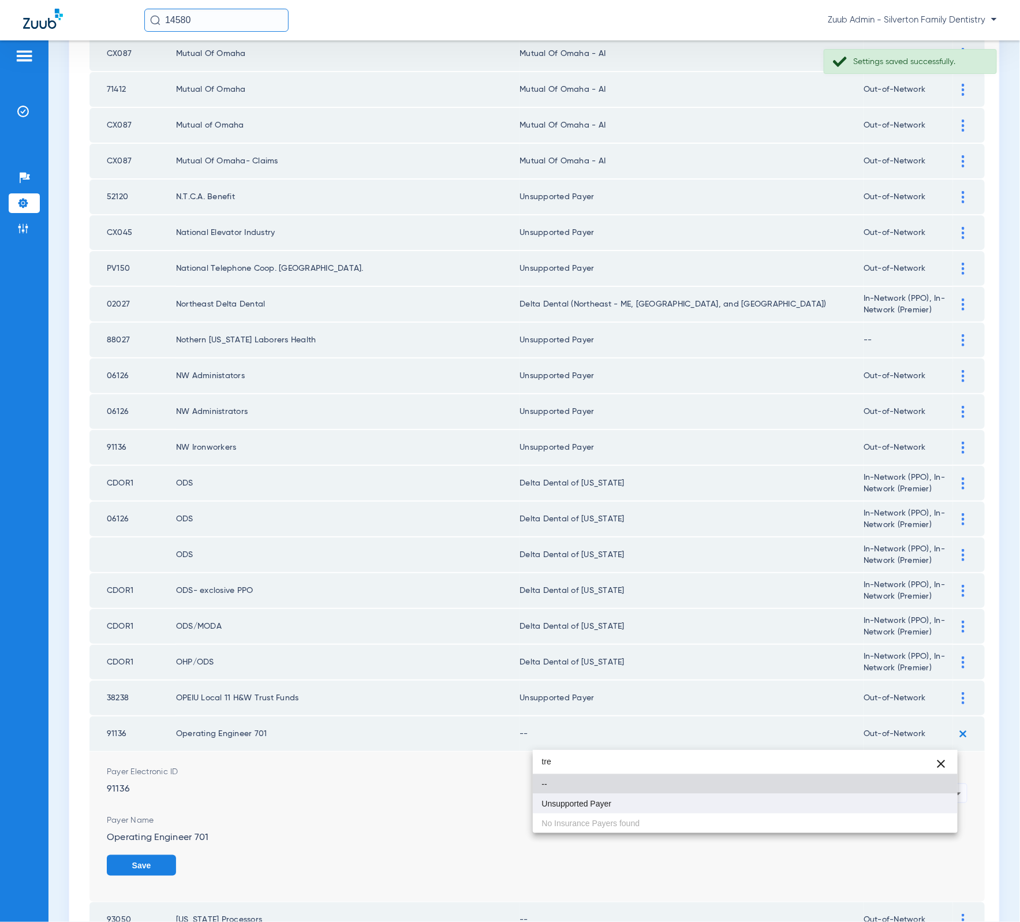
type input "tre"
click at [668, 805] on mat-option "Unsupported Payer" at bounding box center [745, 804] width 425 height 20
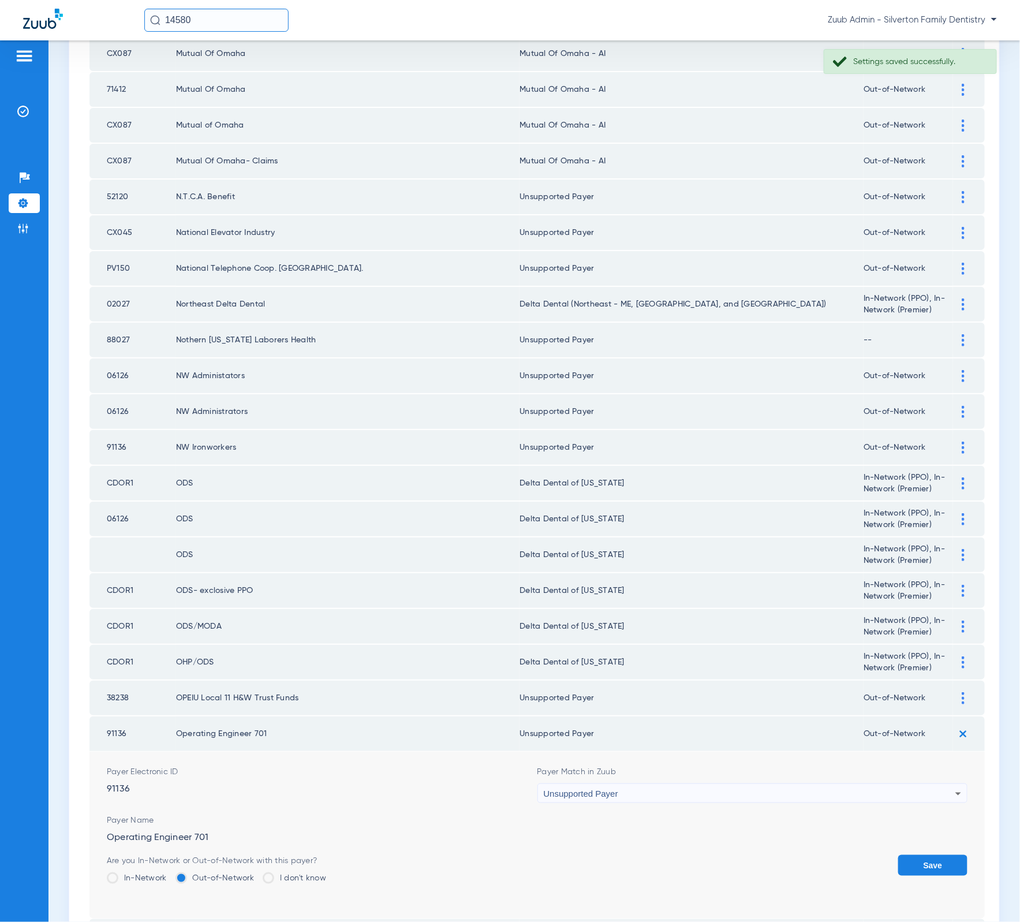
click at [937, 855] on button "Save" at bounding box center [932, 865] width 69 height 21
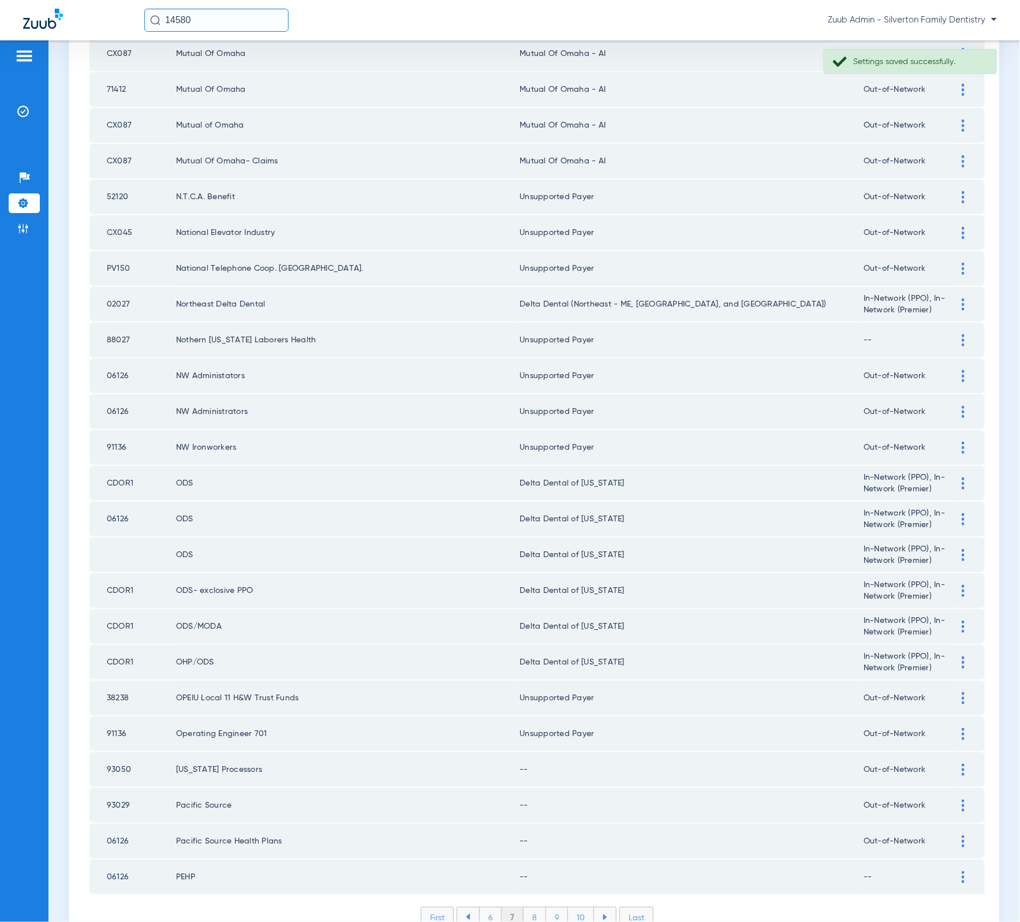
click at [956, 764] on div at bounding box center [963, 770] width 20 height 12
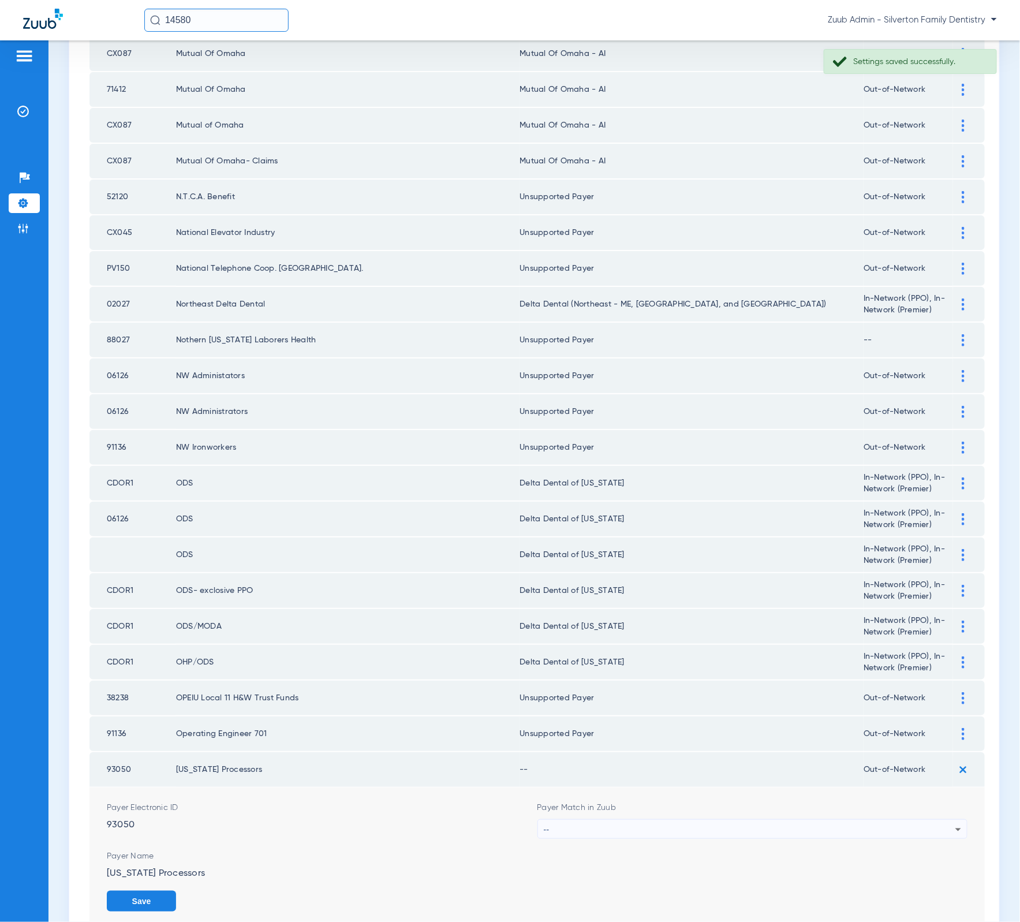
click at [734, 820] on div "--" at bounding box center [750, 830] width 412 height 20
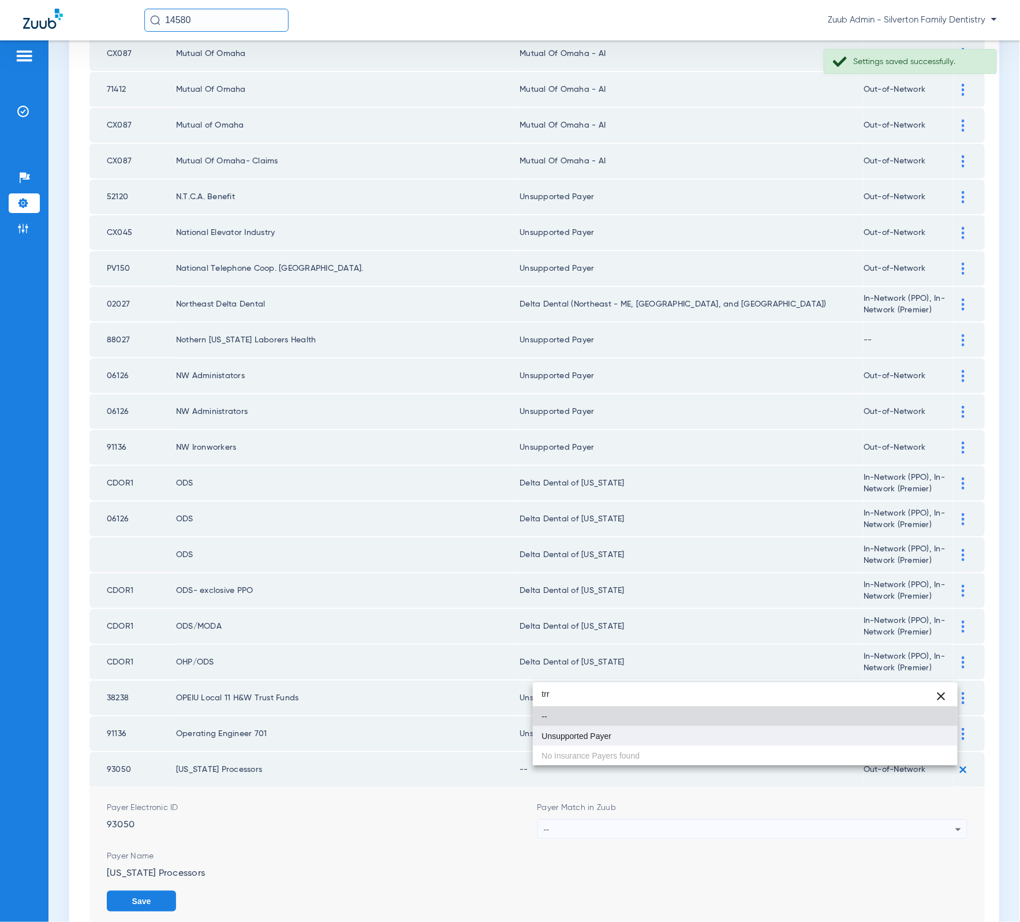
type input "trr"
drag, startPoint x: 648, startPoint y: 738, endPoint x: 755, endPoint y: 798, distance: 122.5
click at [648, 738] on mat-option "Unsupported Payer" at bounding box center [745, 736] width 425 height 20
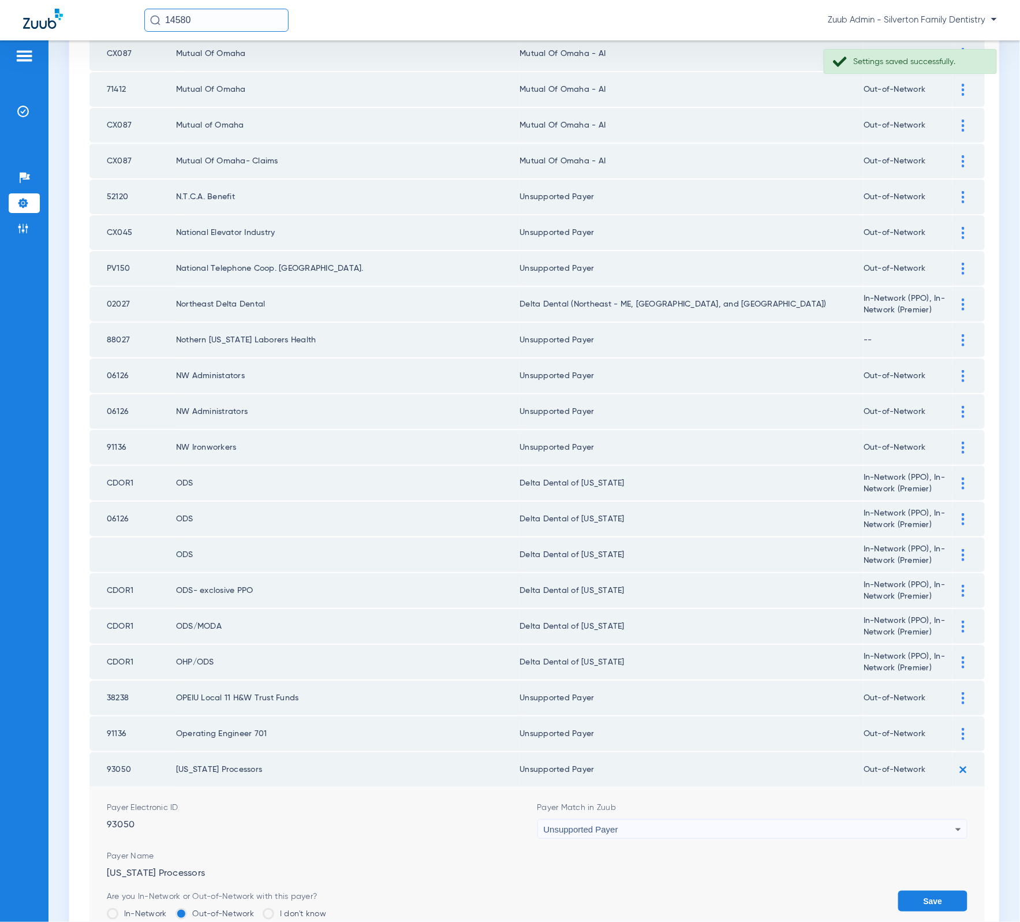
drag, startPoint x: 913, startPoint y: 857, endPoint x: 911, endPoint y: 847, distance: 9.3
click at [913, 891] on div "Save" at bounding box center [932, 910] width 69 height 38
click at [911, 891] on button "Save" at bounding box center [932, 901] width 69 height 21
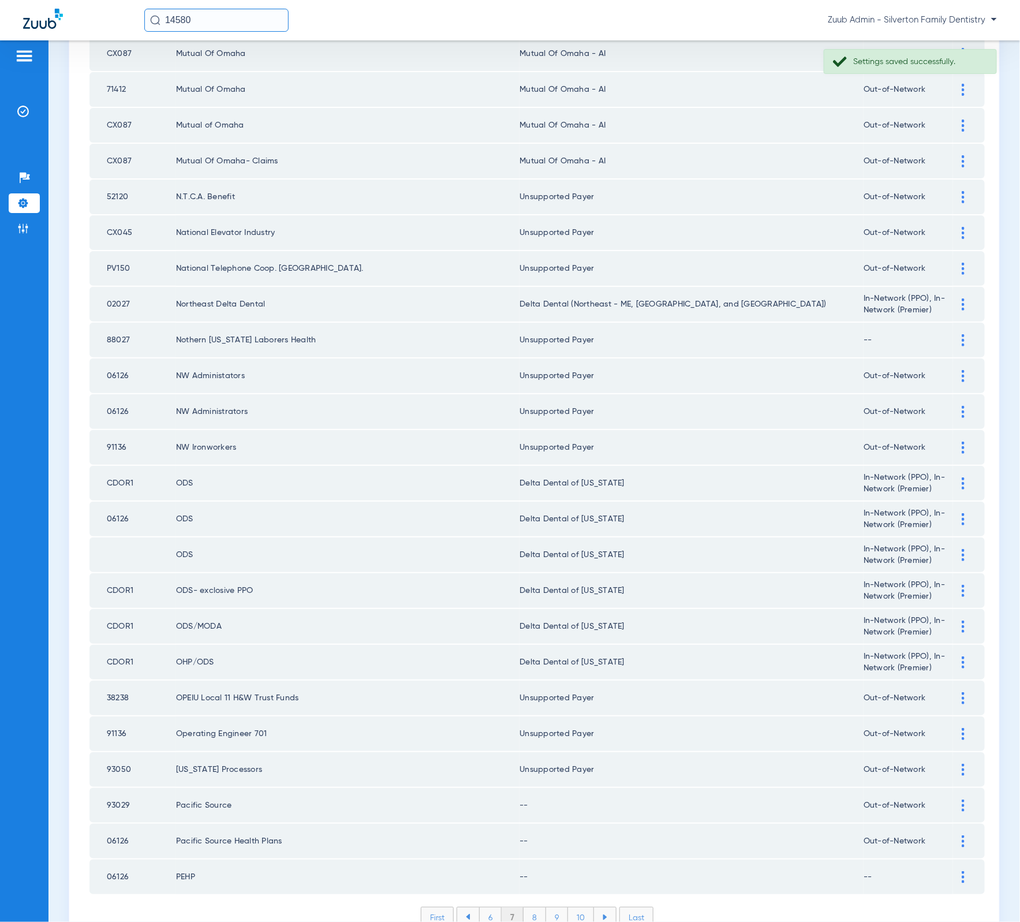
click at [953, 799] on div at bounding box center [963, 805] width 20 height 12
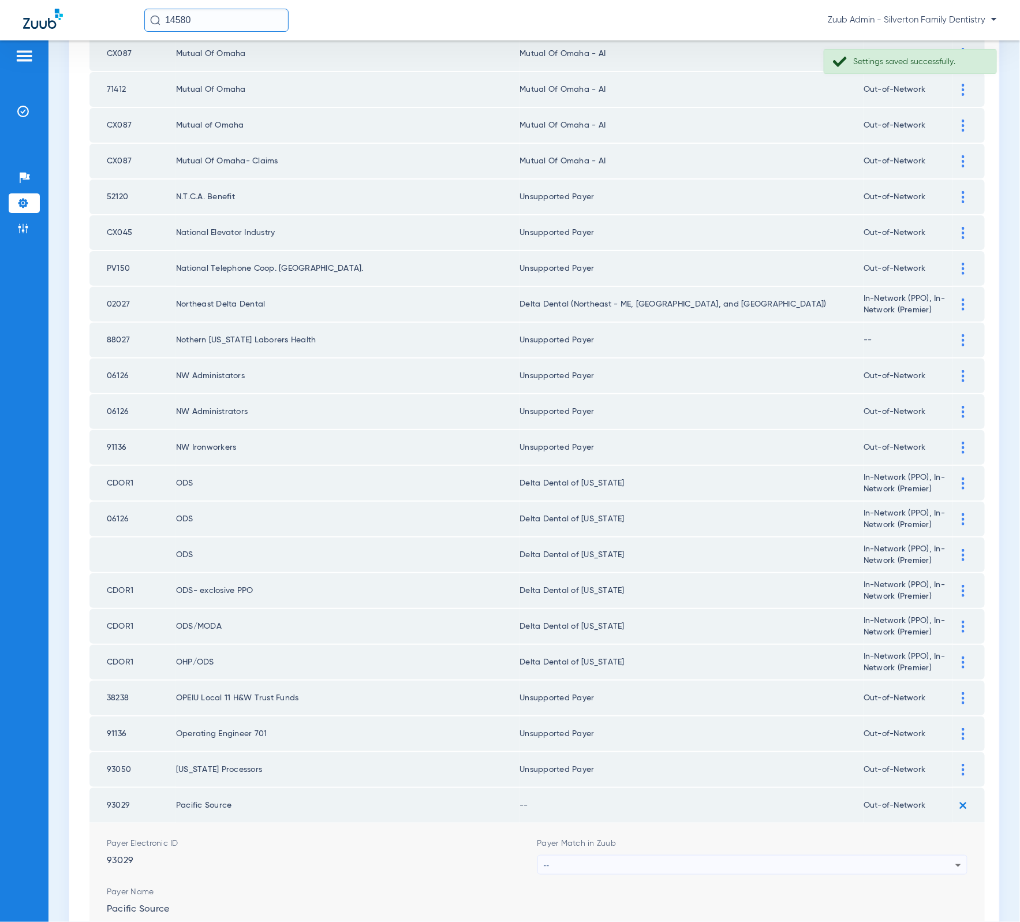
click at [740, 823] on form "Payer Electronic ID 93029 Payer Match in Zuub -- Payer Name Pacific Source Save" at bounding box center [537, 898] width 861 height 150
click at [724, 855] on div "--" at bounding box center [750, 865] width 412 height 20
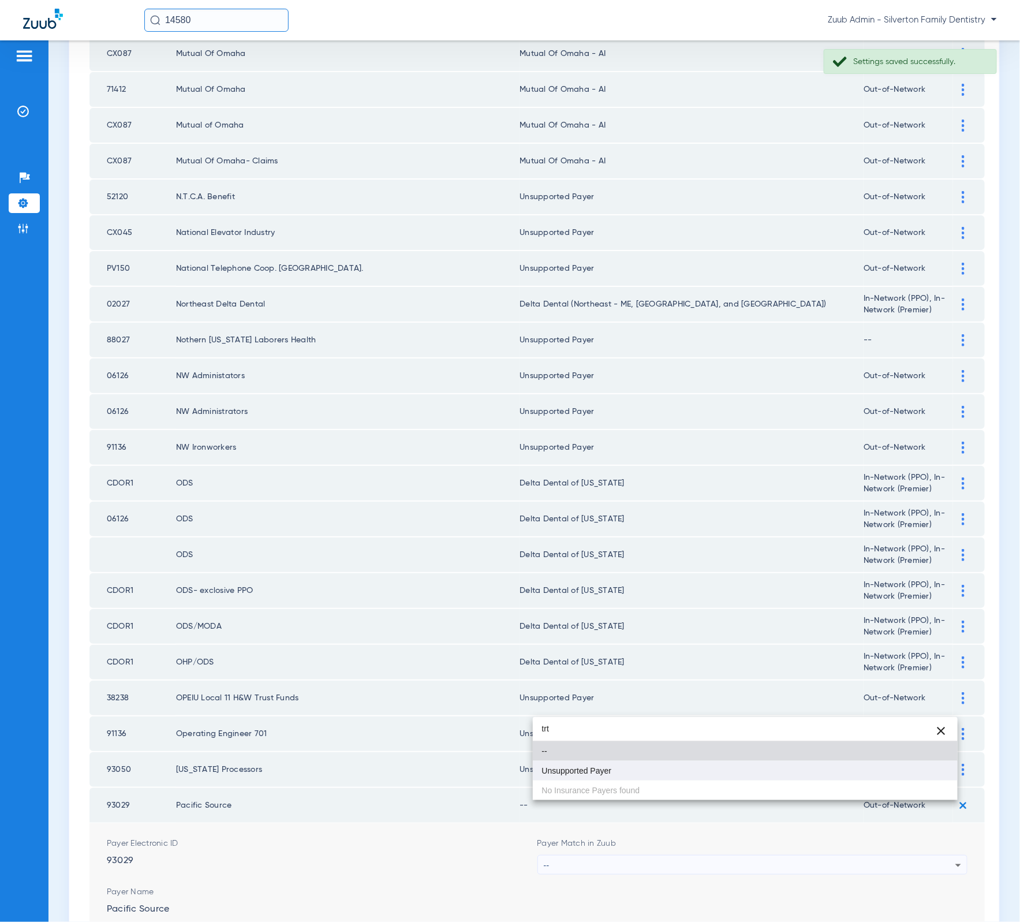
type input "trt"
click at [661, 769] on mat-option "Unsupported Payer" at bounding box center [745, 771] width 425 height 20
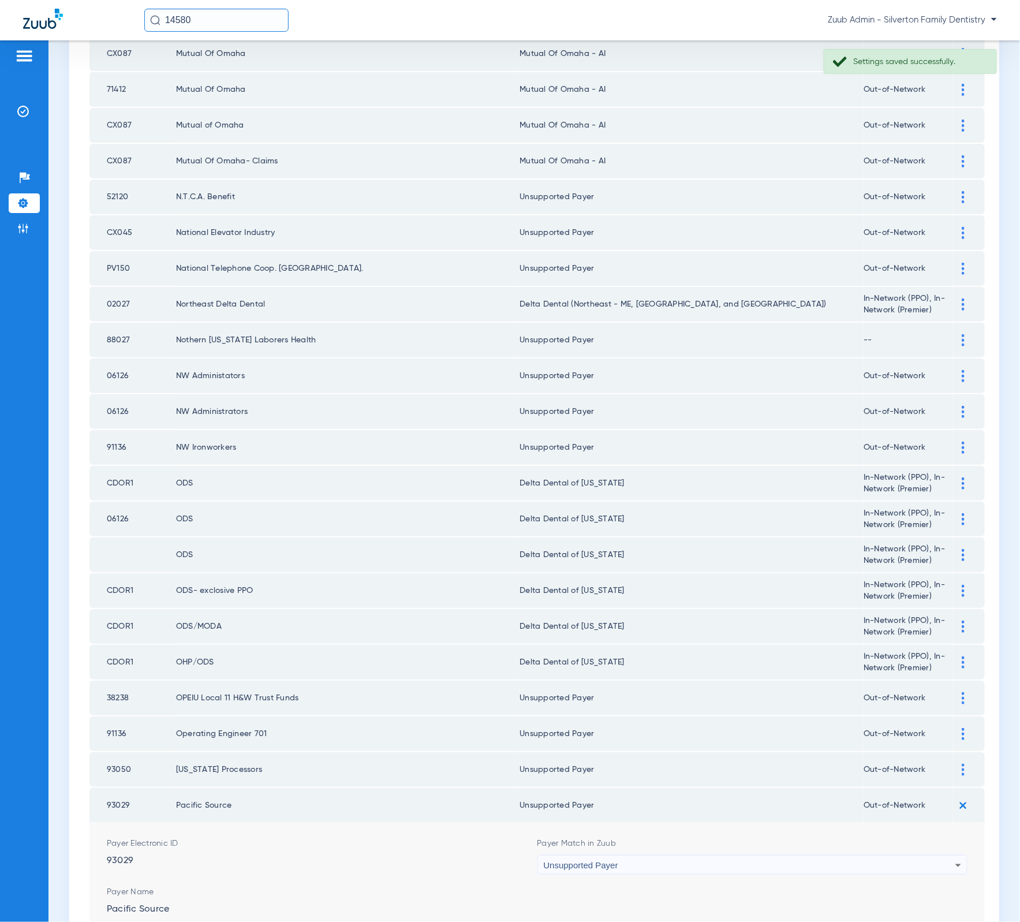
click at [919, 921] on button "Save" at bounding box center [932, 936] width 69 height 21
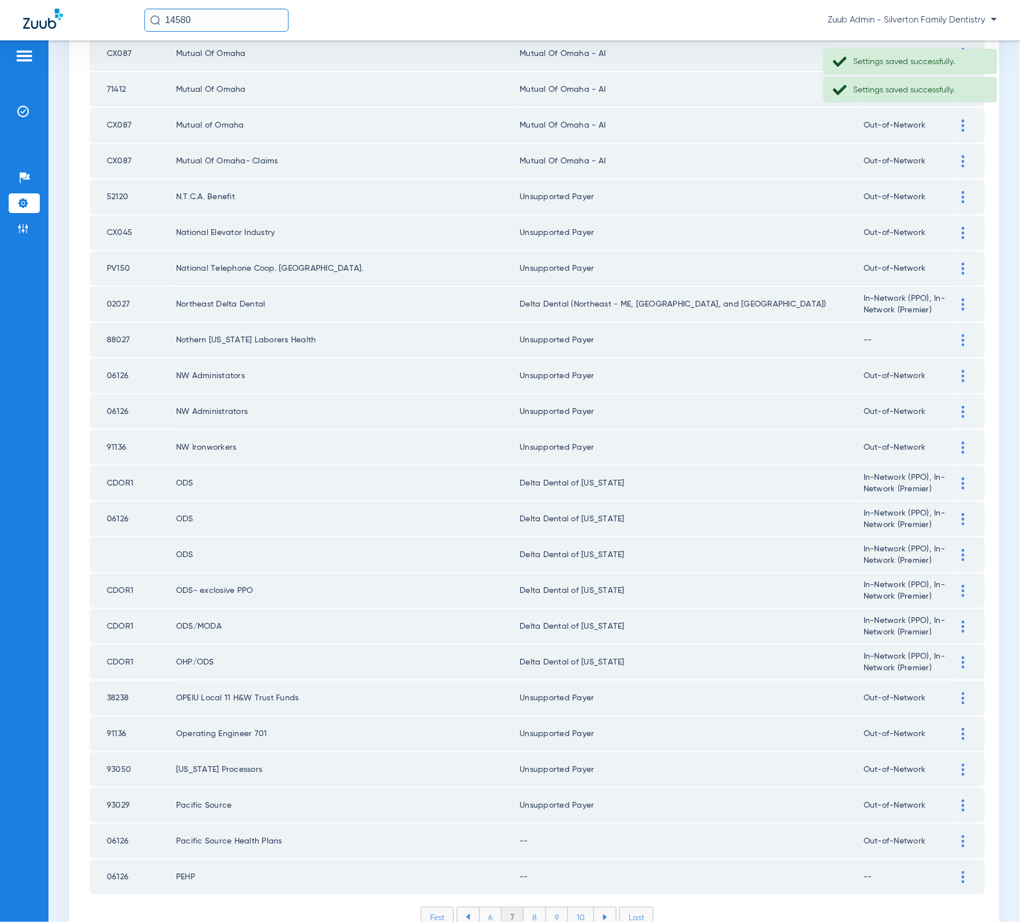
click at [962, 835] on img at bounding box center [963, 841] width 3 height 12
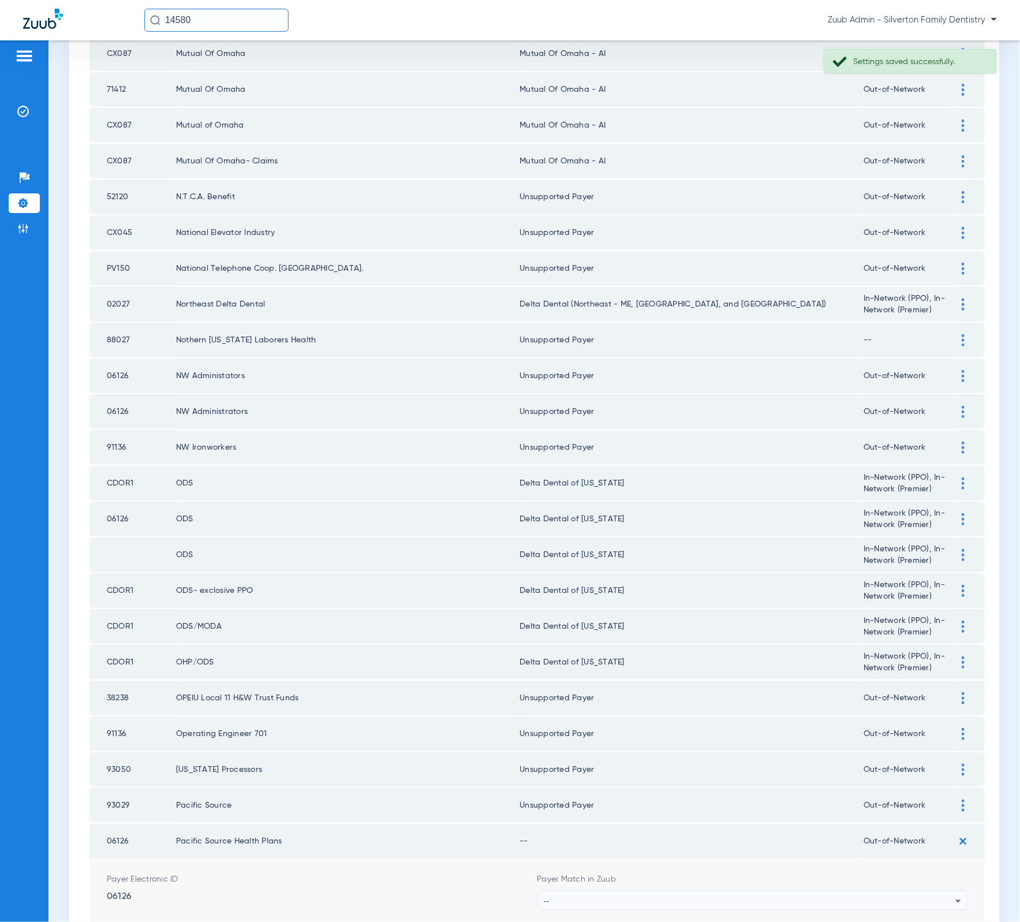
click at [856, 873] on span "Payer Match in Zuub" at bounding box center [752, 879] width 431 height 12
click at [845, 891] on mat-select "--" at bounding box center [752, 901] width 431 height 20
click at [739, 891] on div "--" at bounding box center [750, 901] width 412 height 20
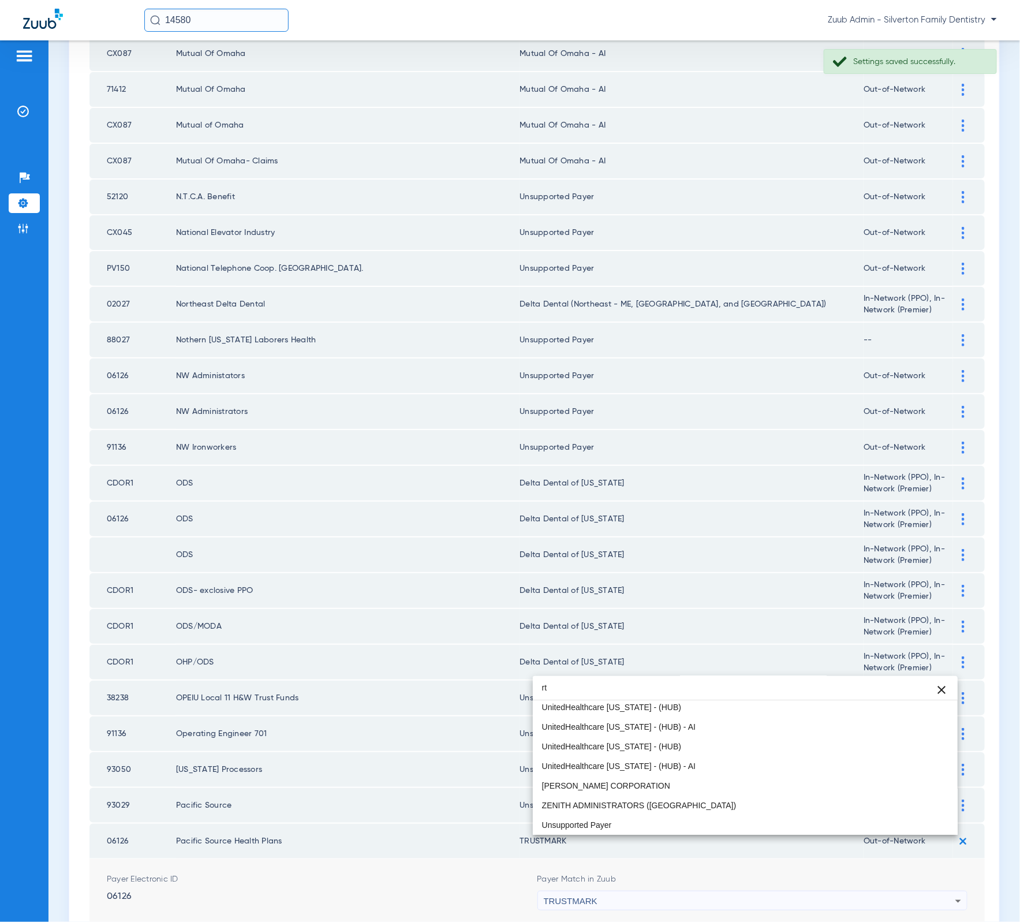
scroll to position [24, 0]
type input "rt"
click at [351, 575] on div at bounding box center [510, 461] width 1020 height 922
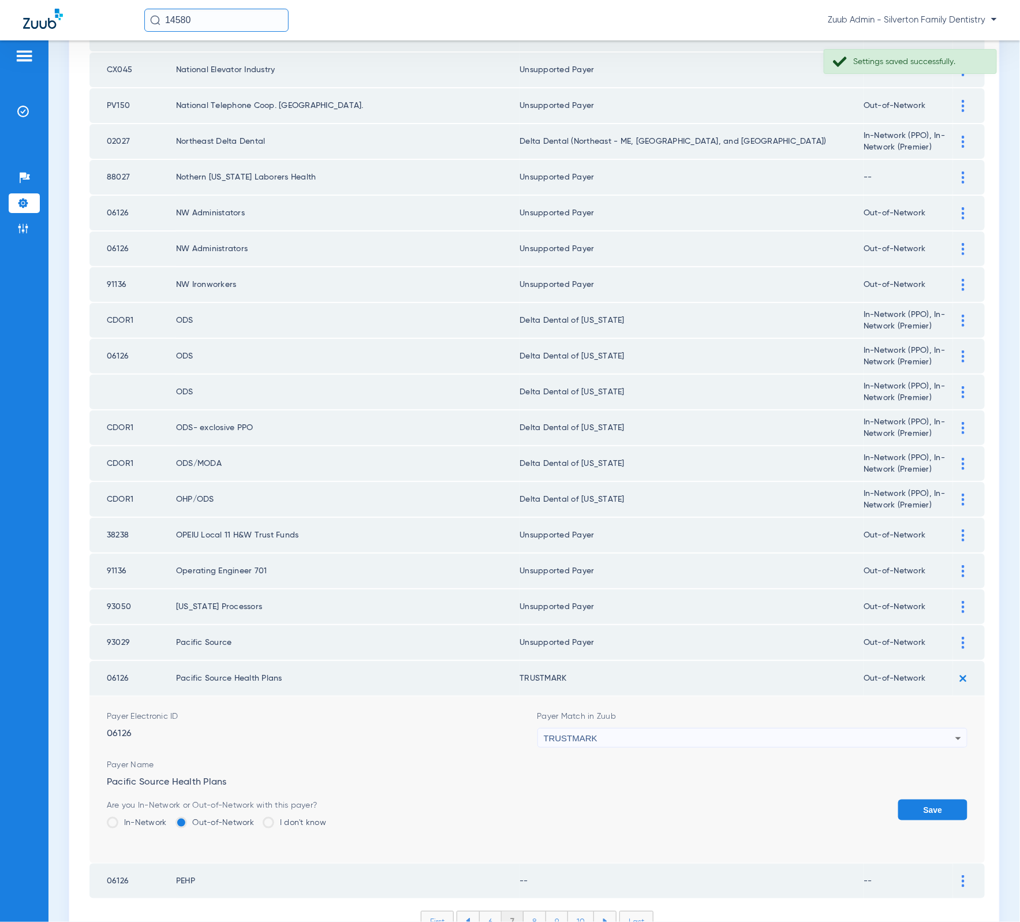
scroll to position [1273, 0]
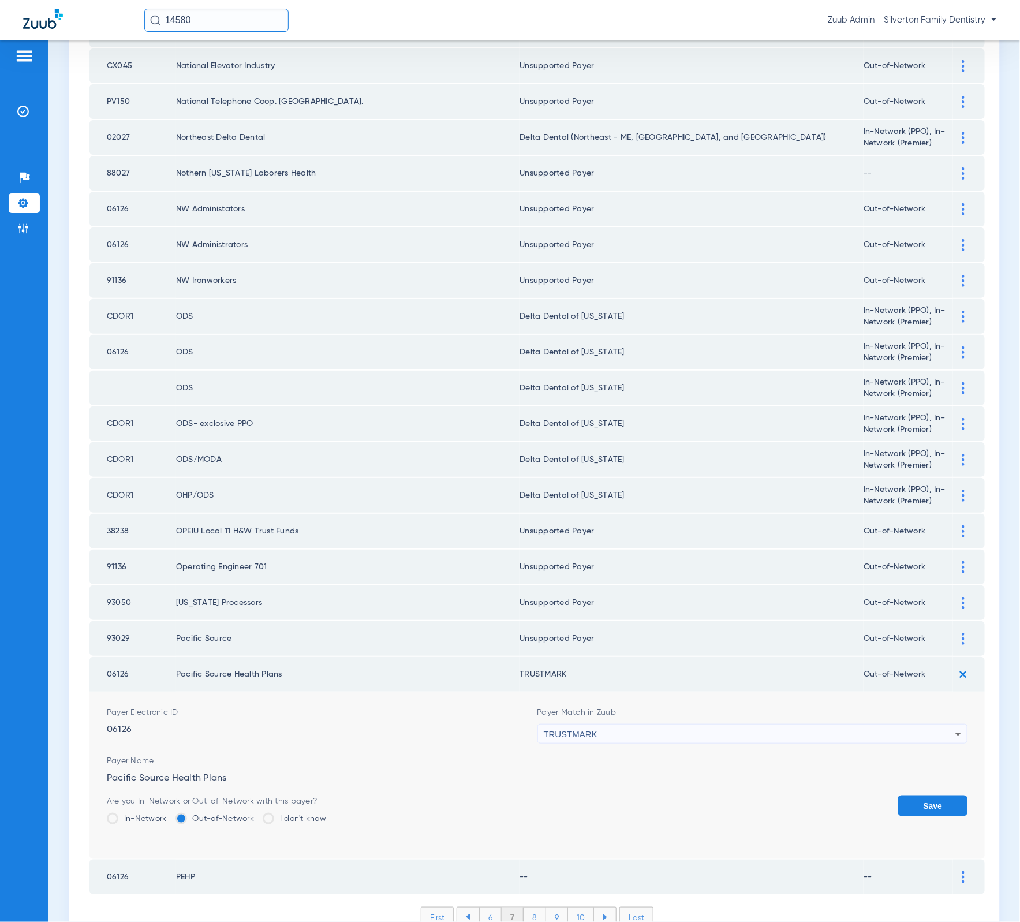
click at [619, 724] on div "TRUSTMARK" at bounding box center [750, 734] width 412 height 20
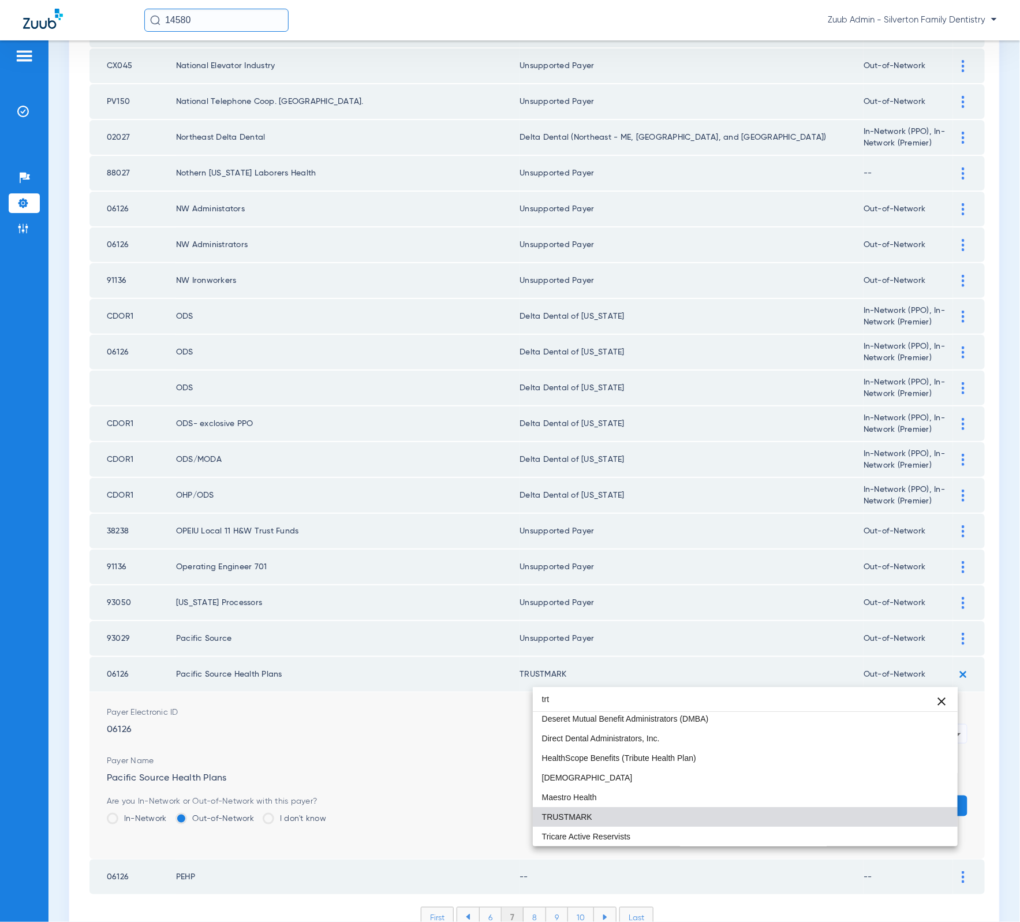
scroll to position [0, 0]
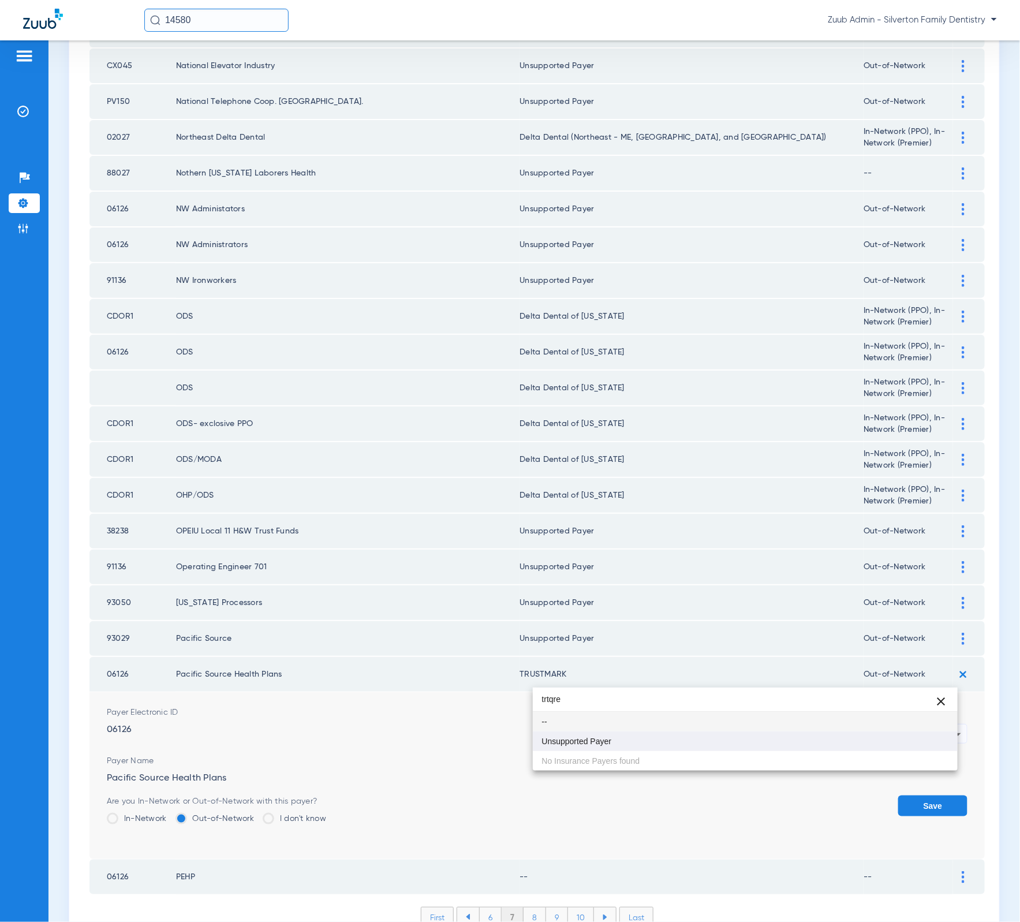
type input "trtqre"
click at [634, 742] on mat-option "Unsupported Payer" at bounding box center [745, 741] width 425 height 20
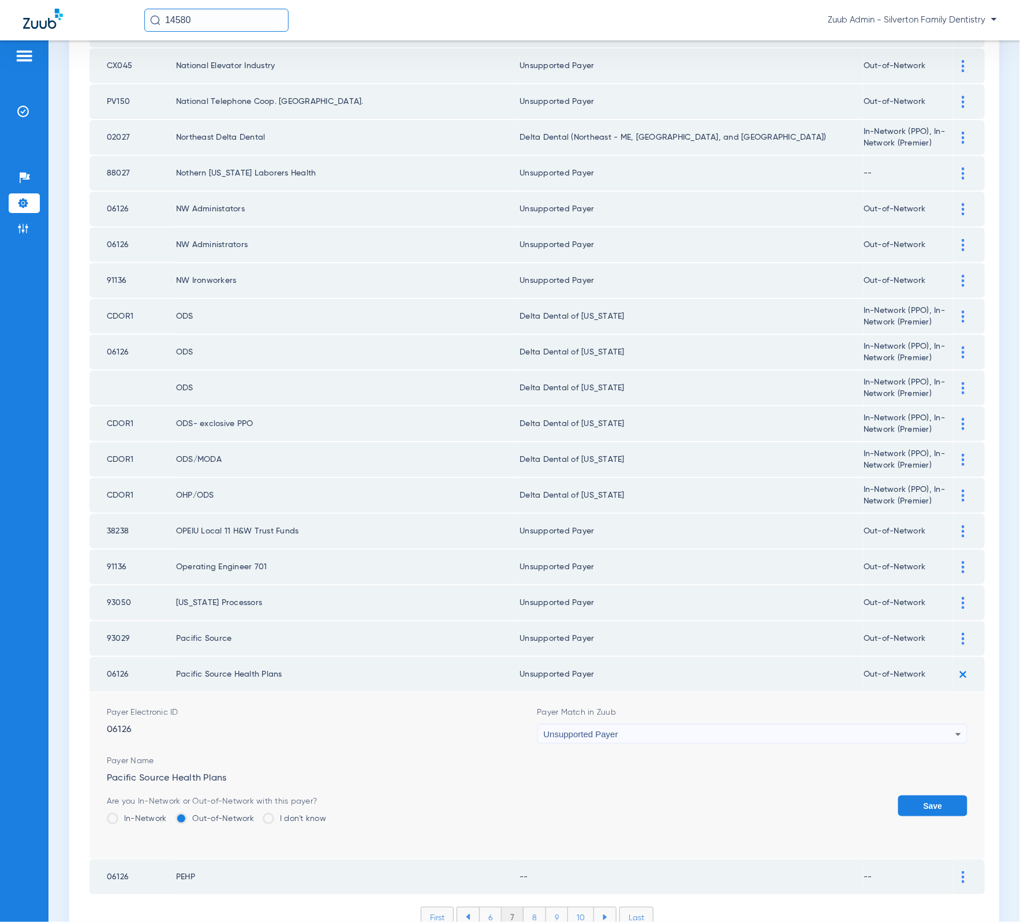
click at [918, 795] on button "Save" at bounding box center [932, 805] width 69 height 21
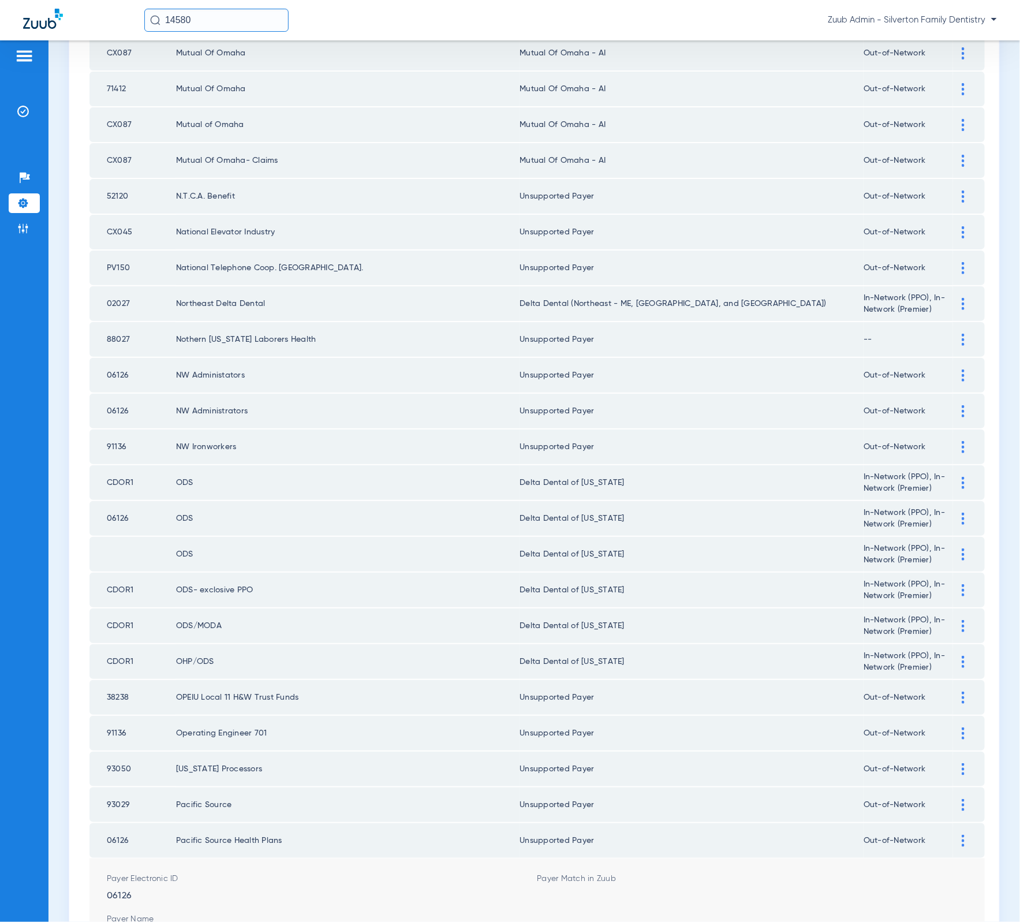
scroll to position [1106, 0]
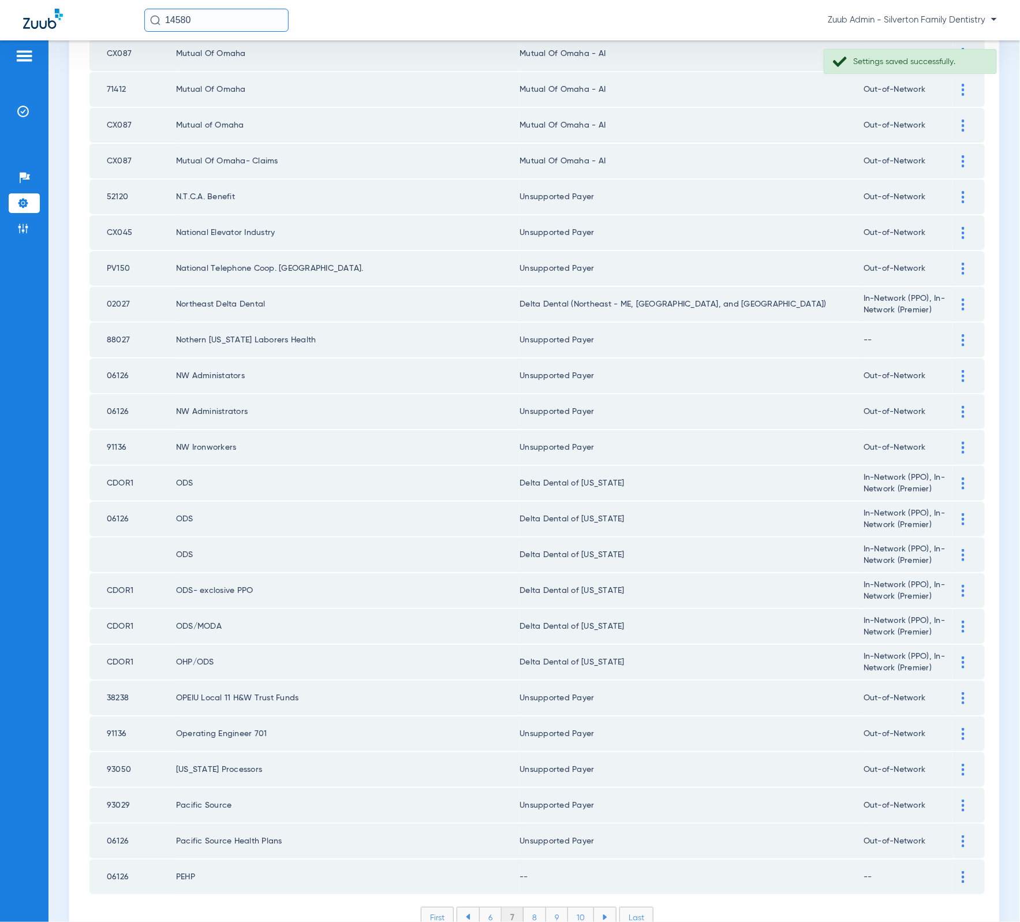
click at [953, 871] on div at bounding box center [963, 877] width 20 height 12
click at [731, 921] on div "--" at bounding box center [750, 937] width 412 height 20
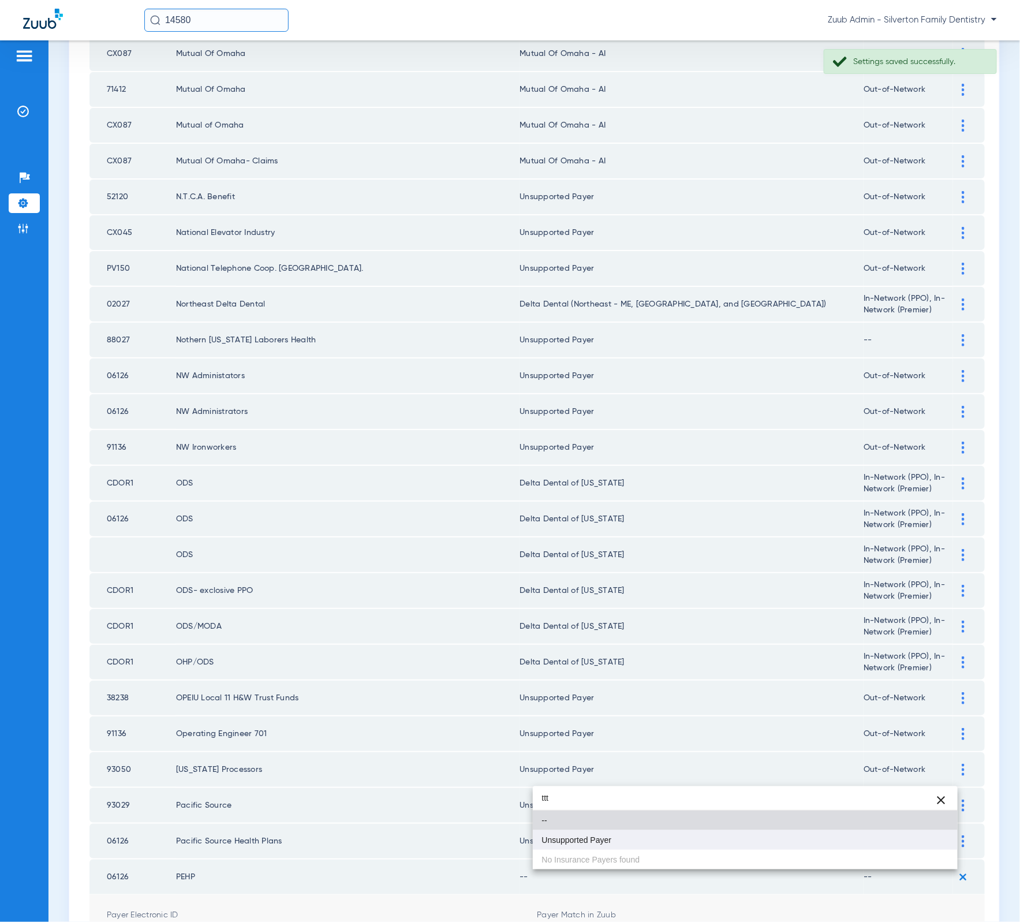
type input "ttt"
click at [646, 838] on mat-option "Unsupported Payer" at bounding box center [745, 840] width 425 height 20
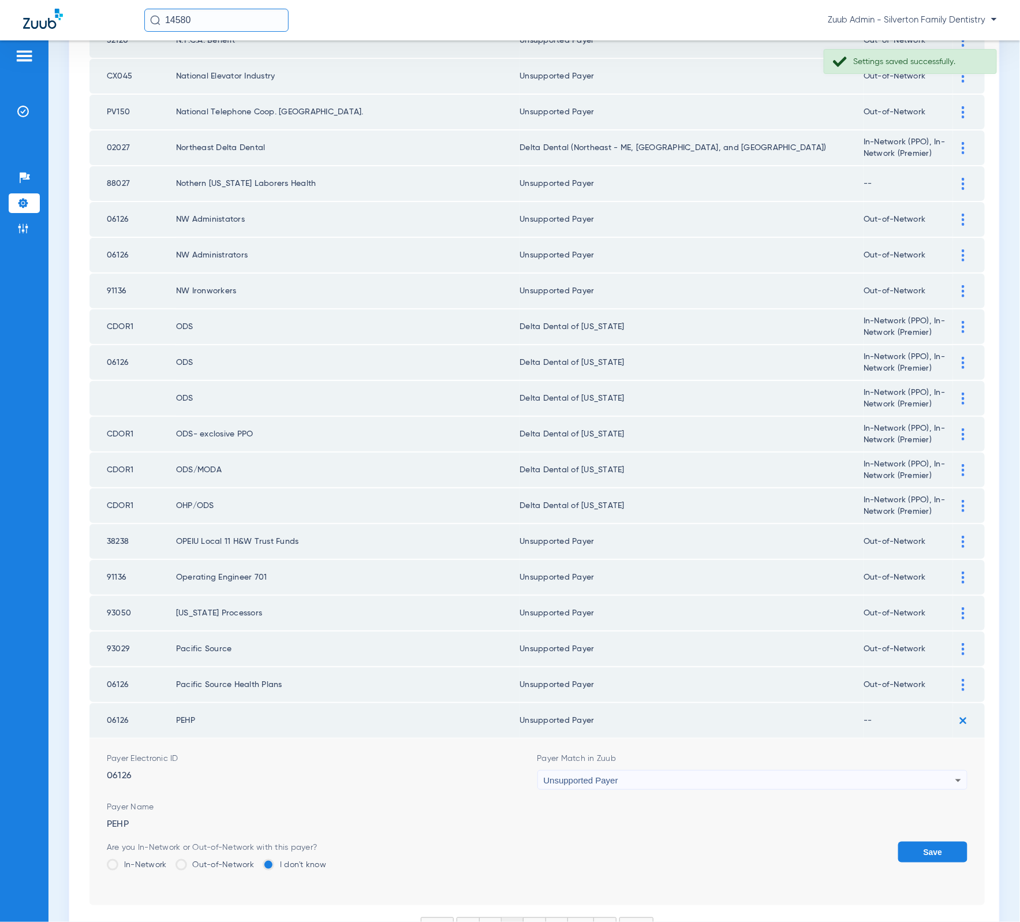
scroll to position [1273, 0]
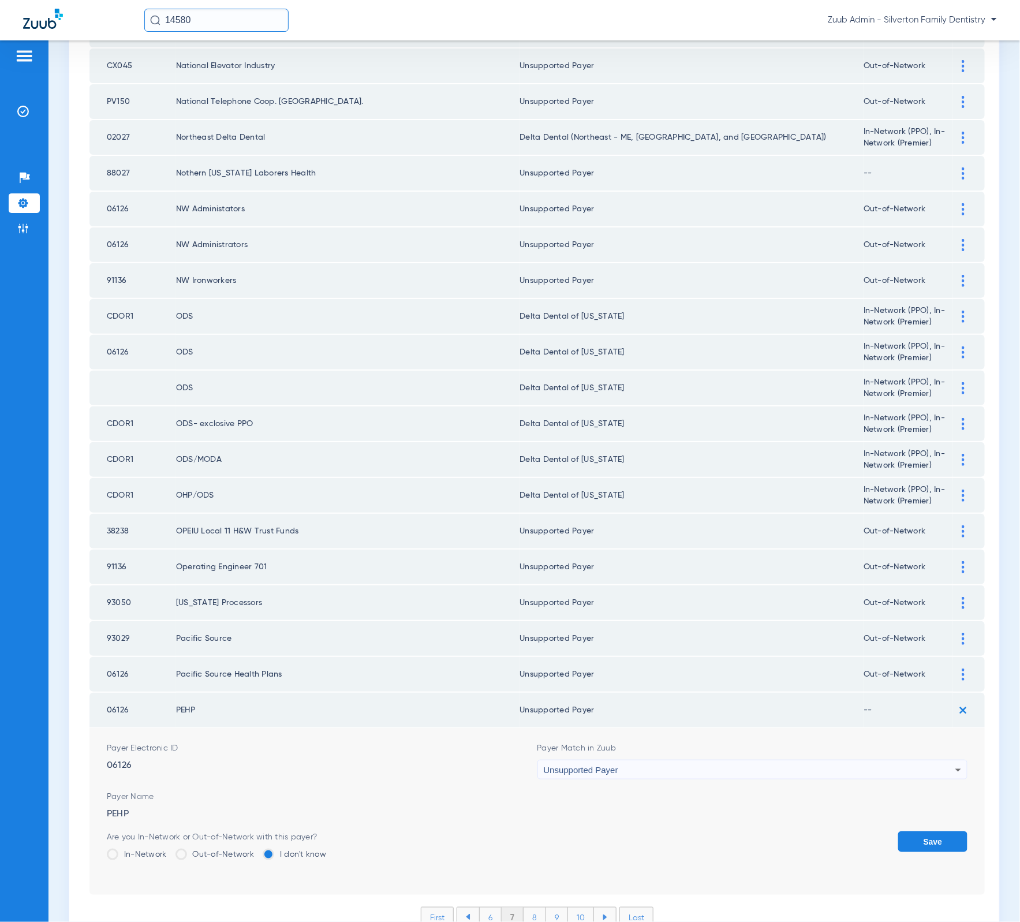
click at [887, 831] on div "Are you In-Network or Out-of-Network with this payer? In-Network Out-of-Network…" at bounding box center [537, 850] width 861 height 38
drag, startPoint x: 918, startPoint y: 780, endPoint x: 906, endPoint y: 786, distance: 13.4
click at [917, 831] on button "Save" at bounding box center [932, 841] width 69 height 21
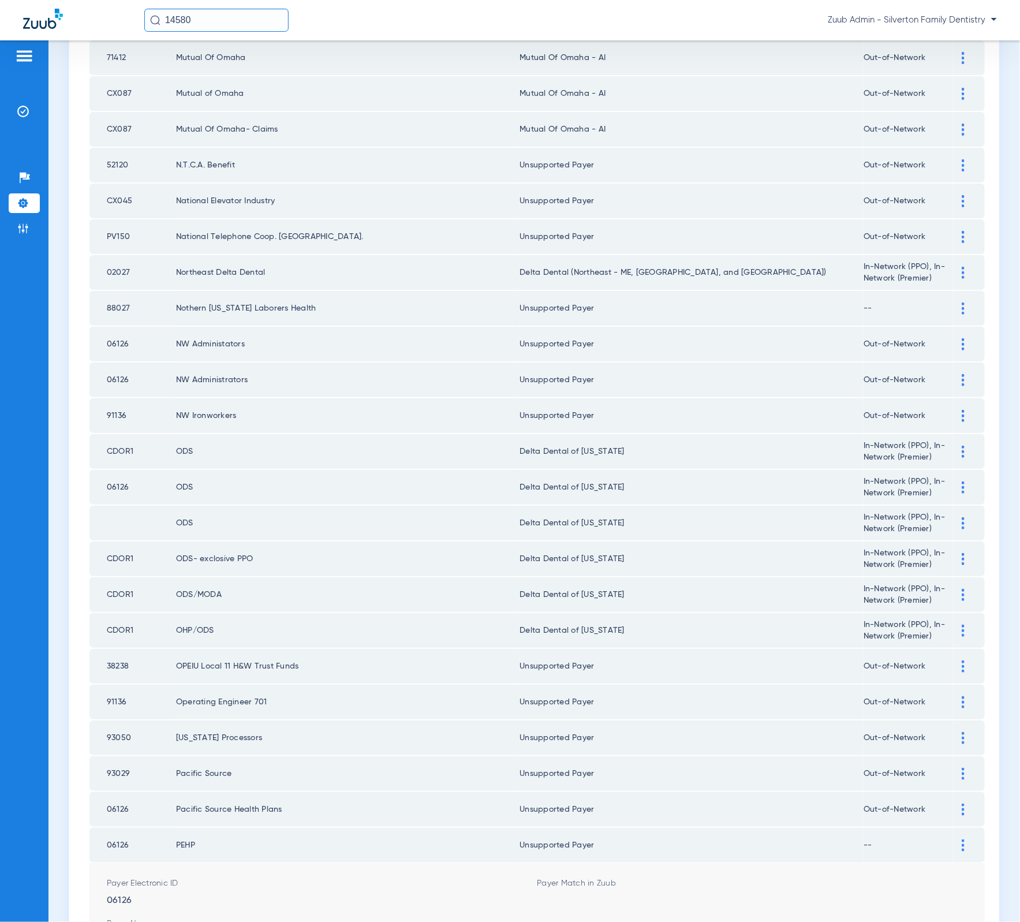
scroll to position [1106, 0]
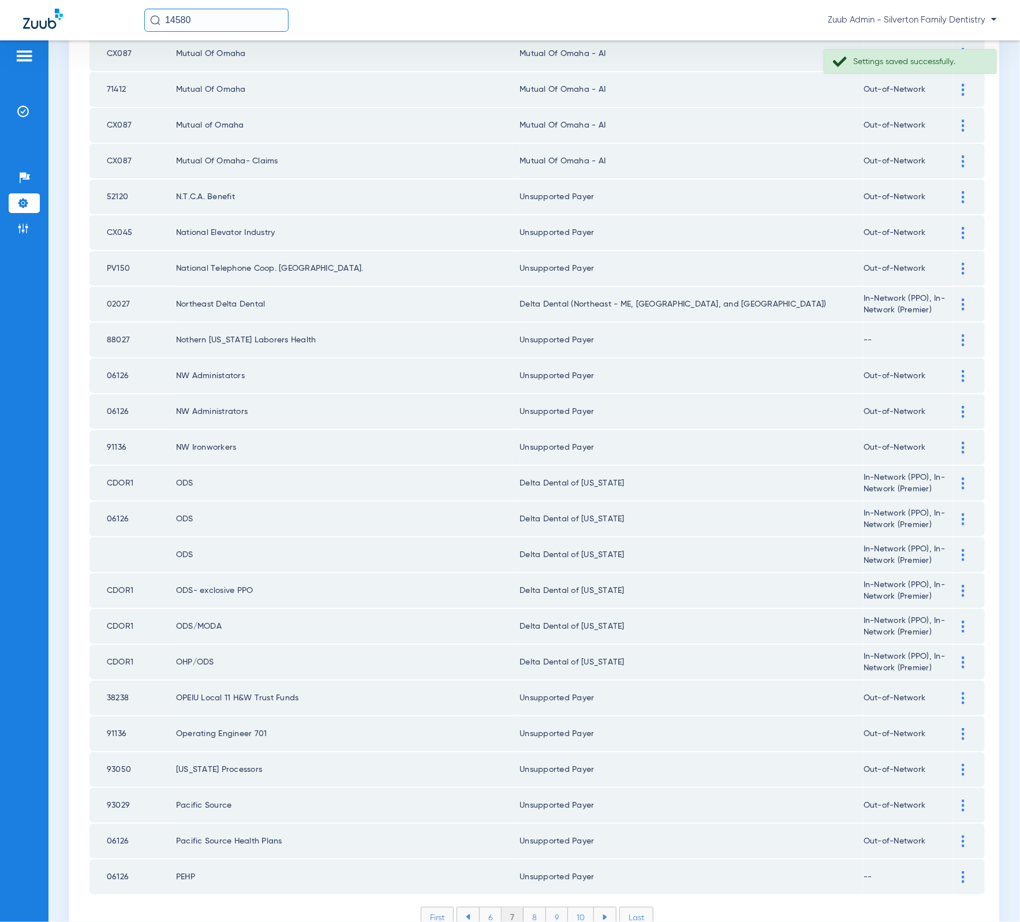
click at [483, 907] on li "6" at bounding box center [490, 917] width 23 height 20
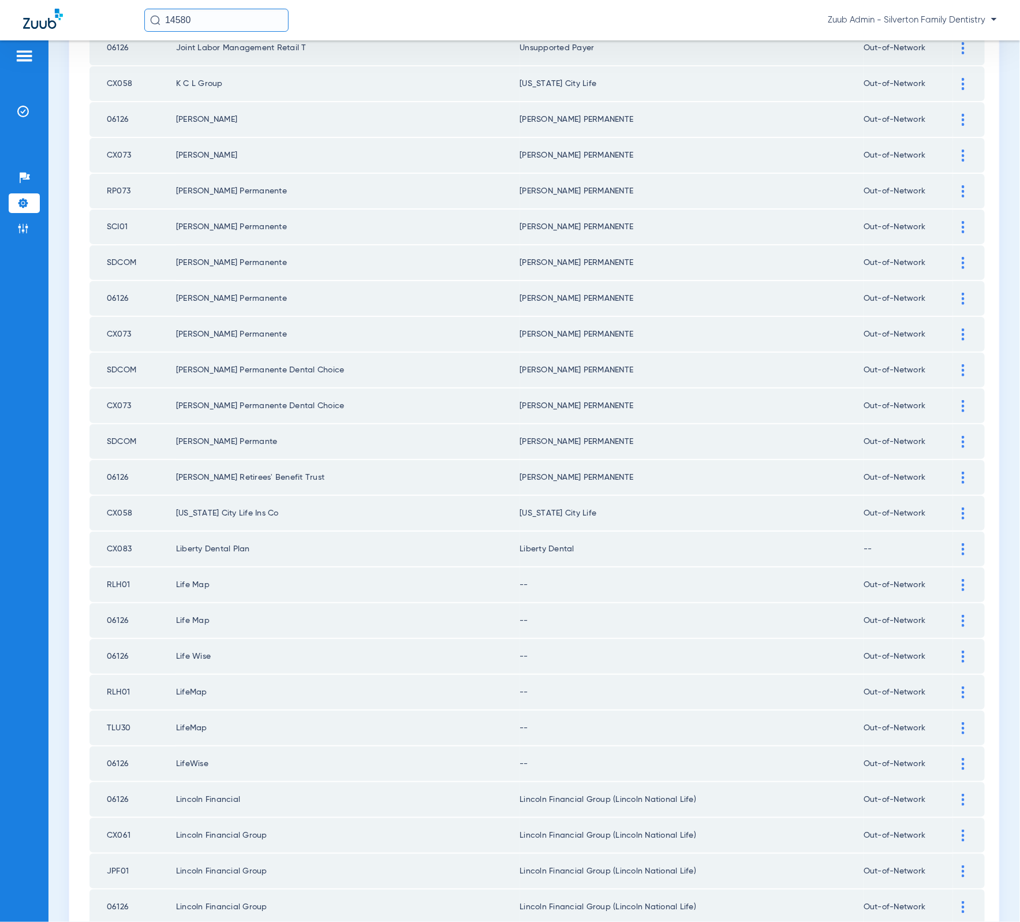
scroll to position [1079, 0]
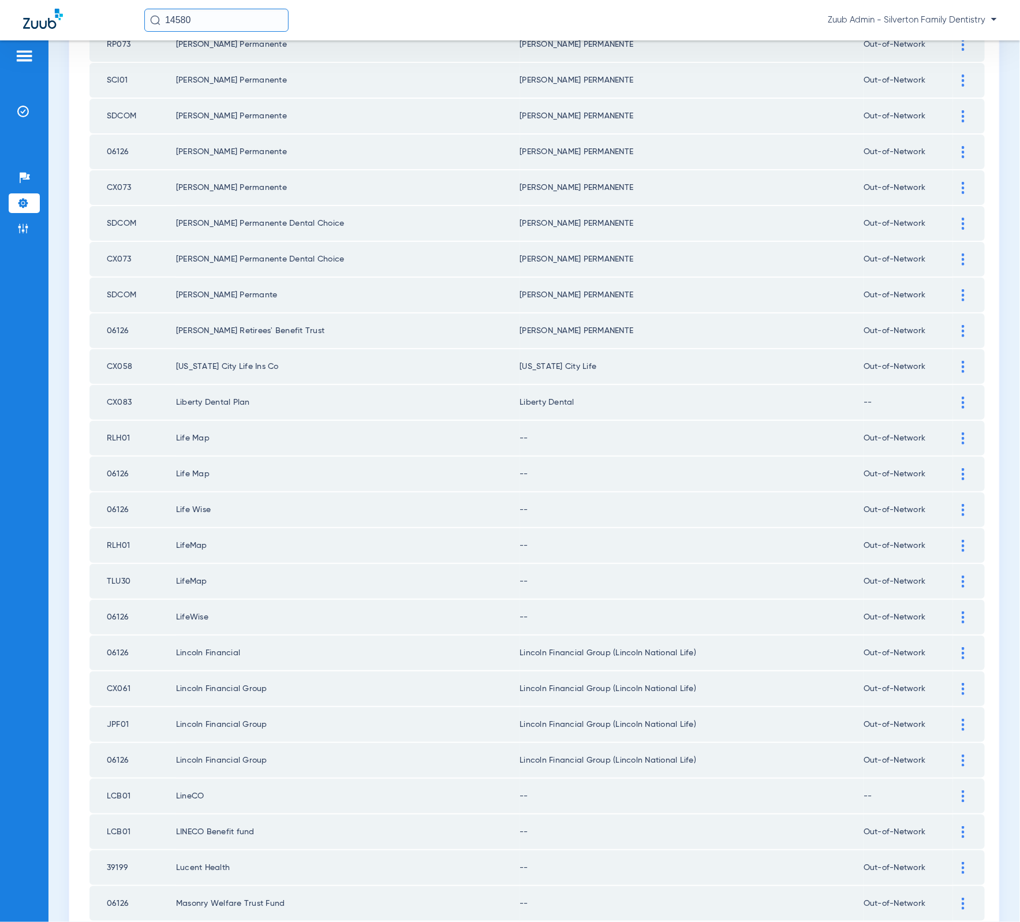
click at [953, 432] on div at bounding box center [963, 438] width 20 height 12
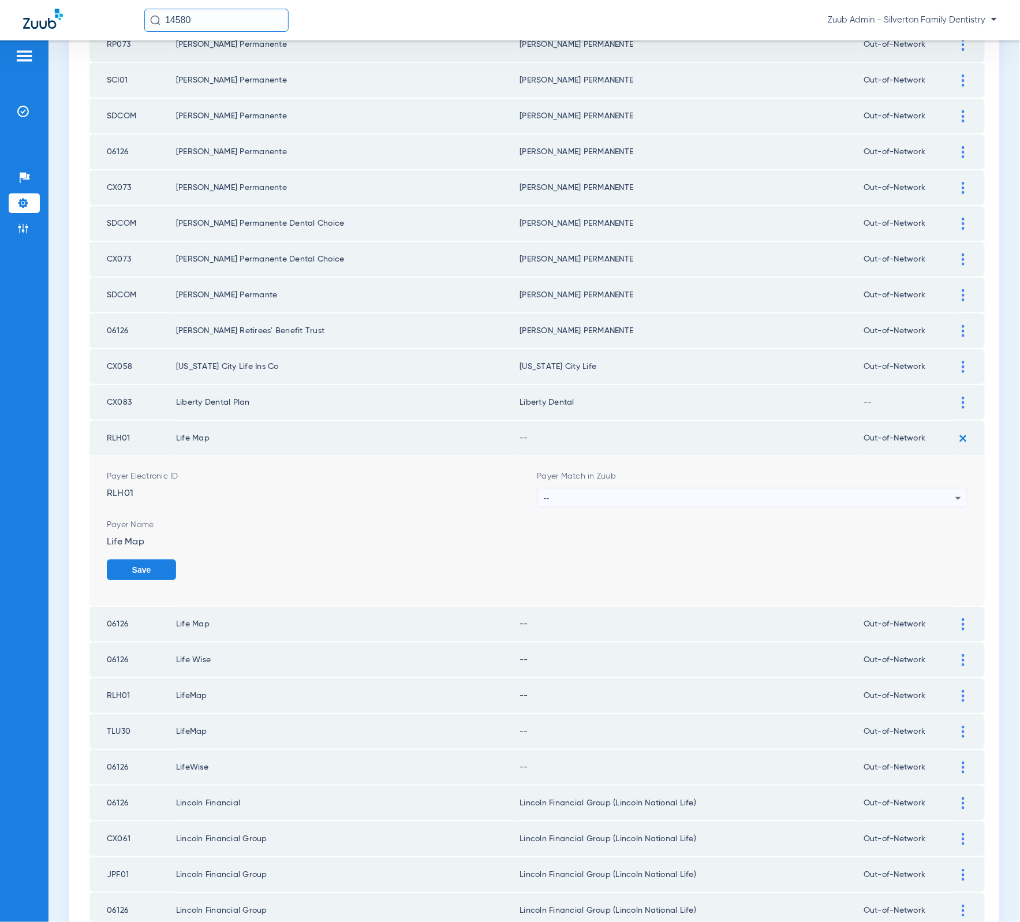
click at [767, 488] on div "--" at bounding box center [750, 498] width 412 height 20
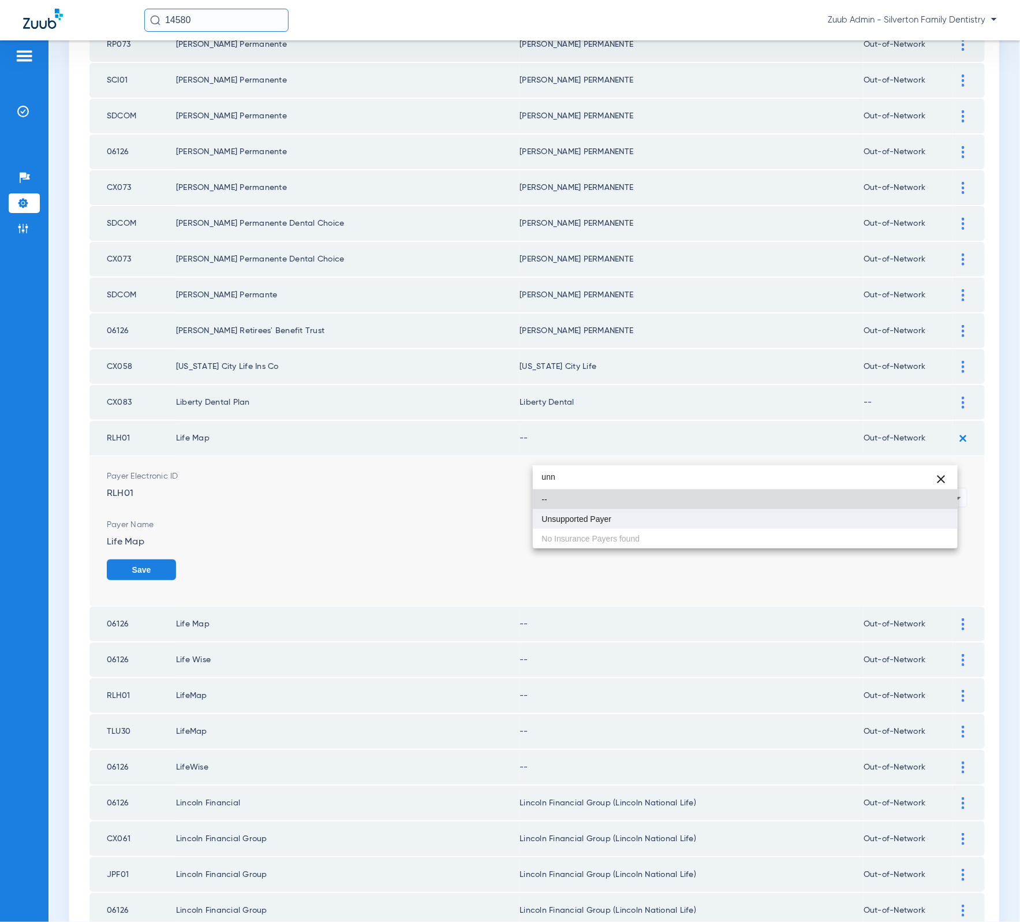
type input "unn"
click at [679, 517] on mat-option "Unsupported Payer" at bounding box center [745, 519] width 425 height 20
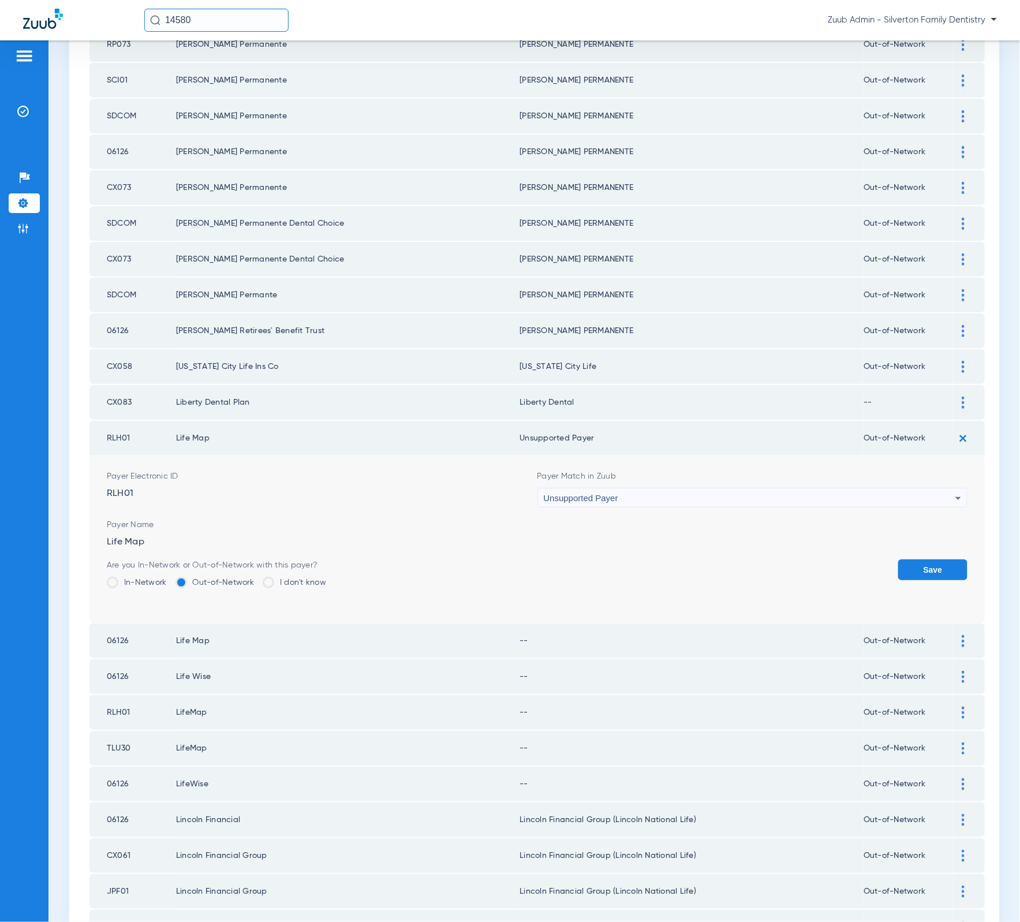
click at [909, 559] on button "Save" at bounding box center [932, 569] width 69 height 21
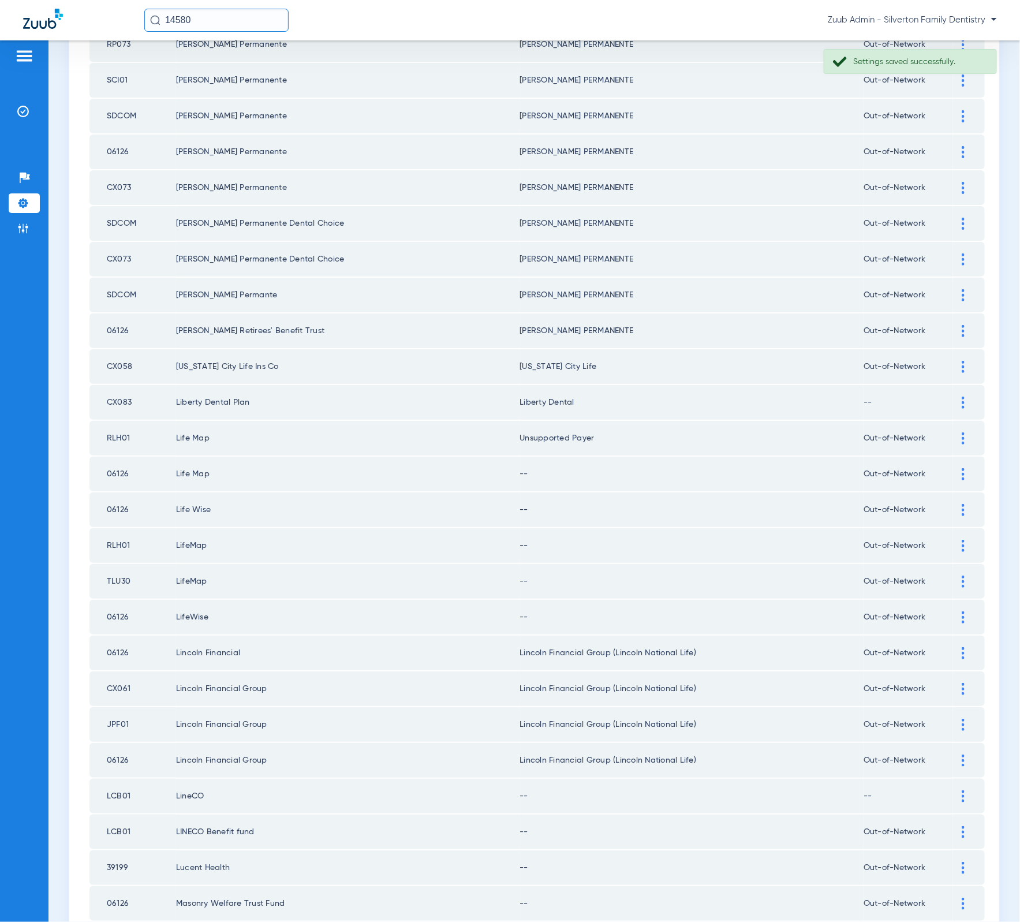
click at [954, 468] on div at bounding box center [963, 474] width 20 height 12
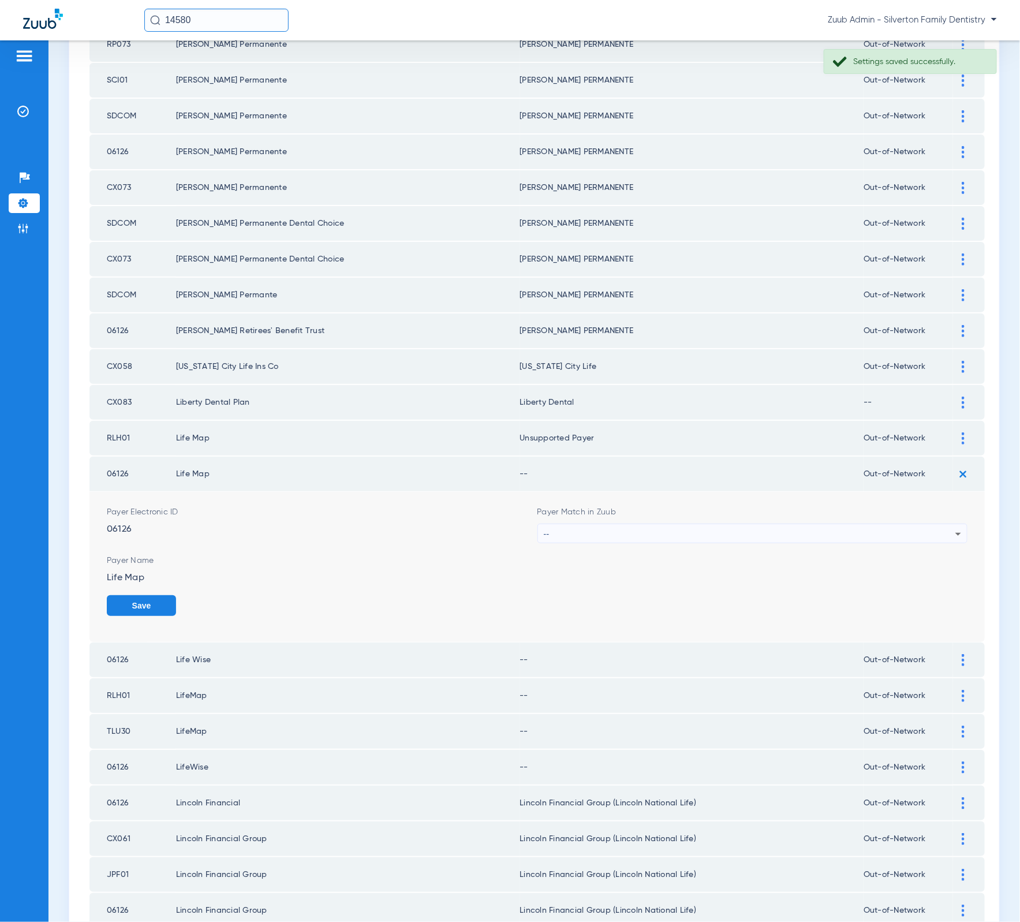
click at [847, 524] on div "--" at bounding box center [750, 534] width 412 height 20
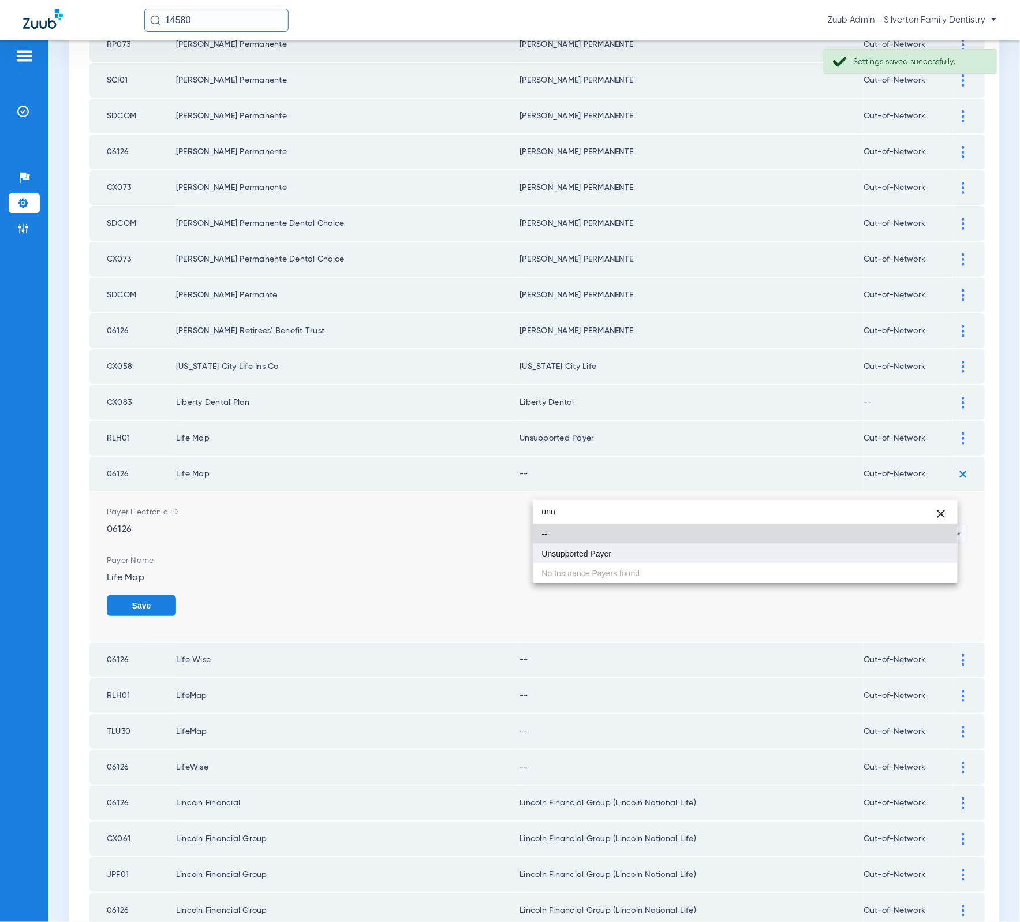
type input "unn"
click at [752, 562] on mat-option "Unsupported Payer" at bounding box center [745, 554] width 425 height 20
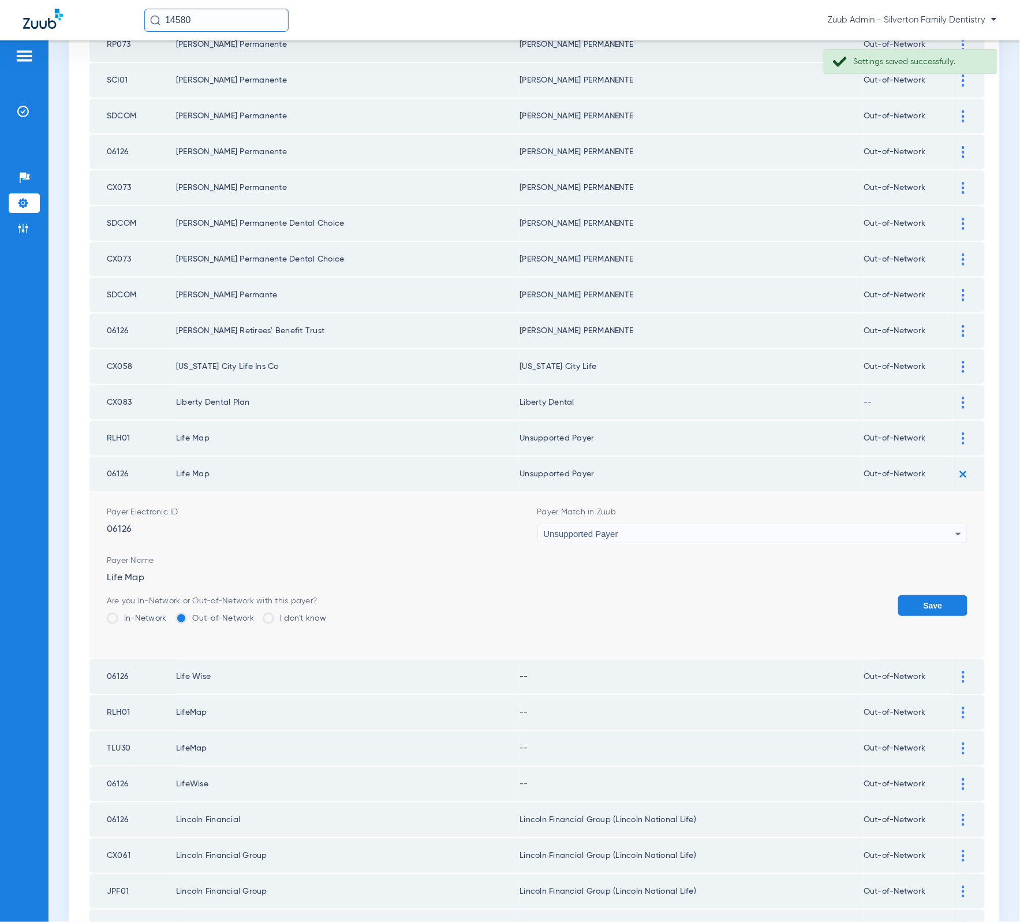
click at [930, 595] on button "Save" at bounding box center [932, 605] width 69 height 21
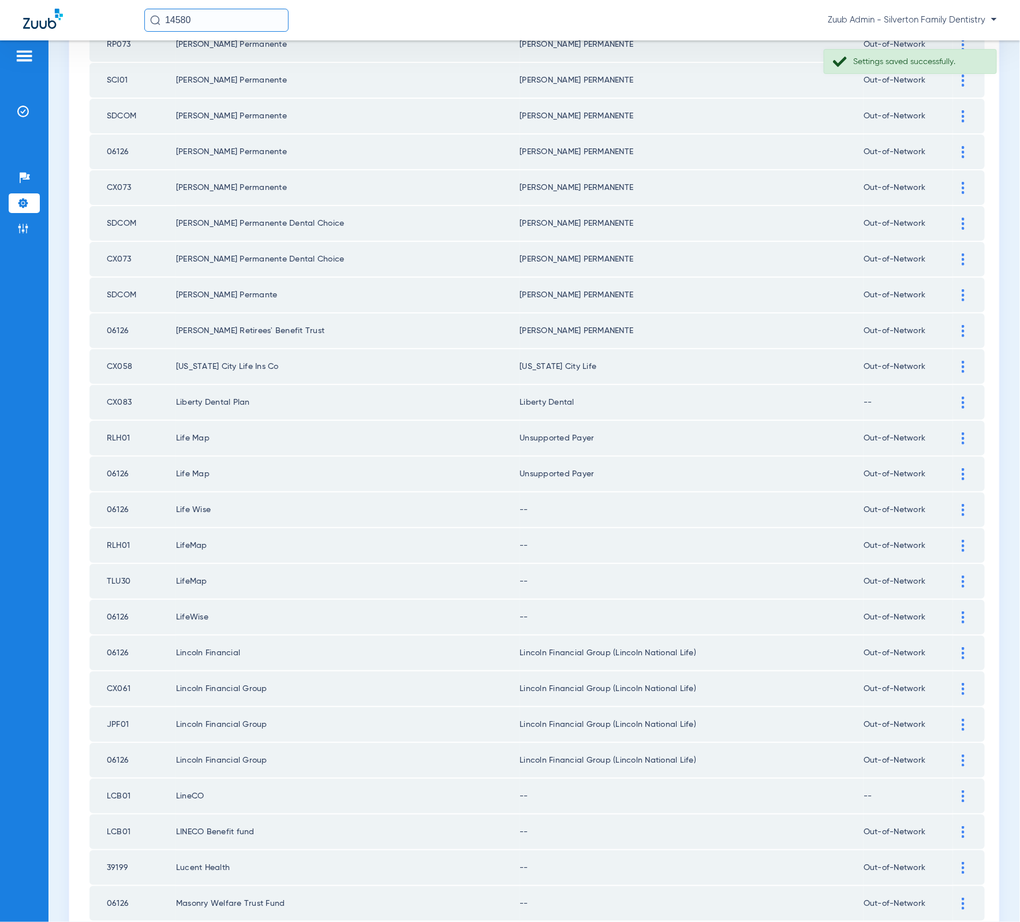
drag, startPoint x: 948, startPoint y: 469, endPoint x: 838, endPoint y: 495, distance: 113.3
click at [953, 504] on div at bounding box center [963, 510] width 20 height 12
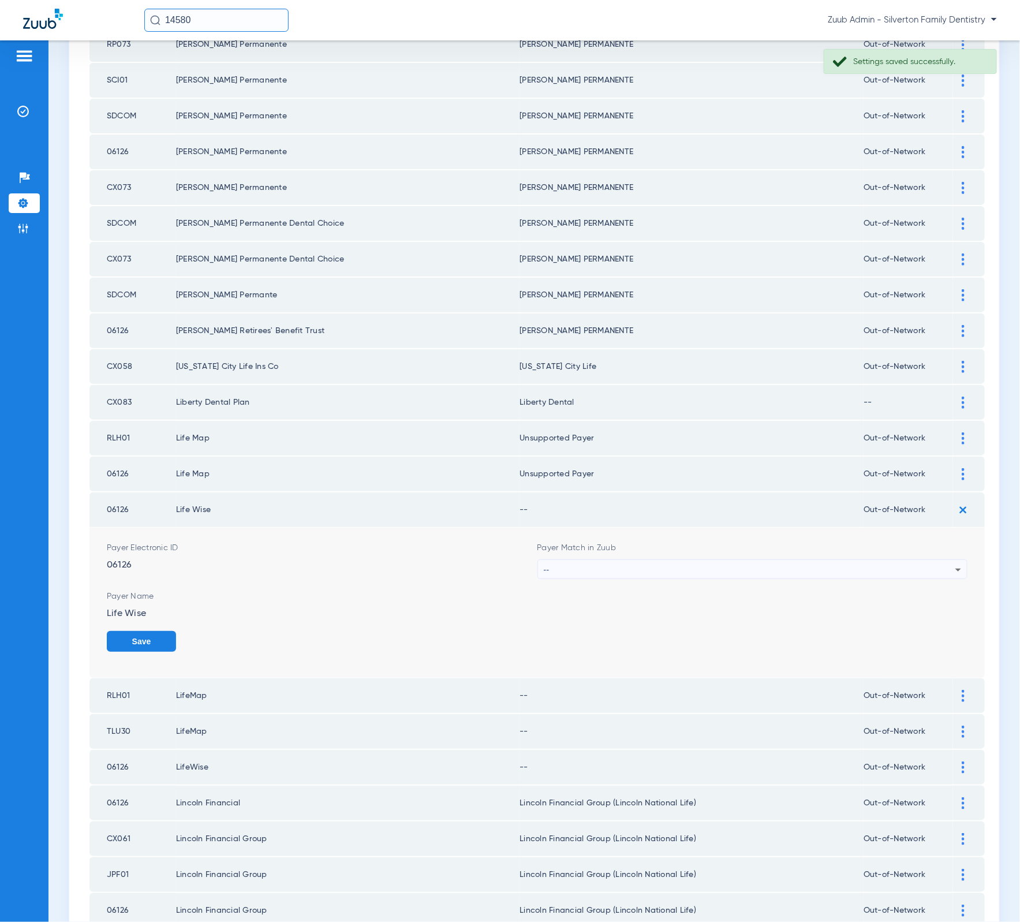
click at [799, 560] on div "--" at bounding box center [750, 570] width 412 height 20
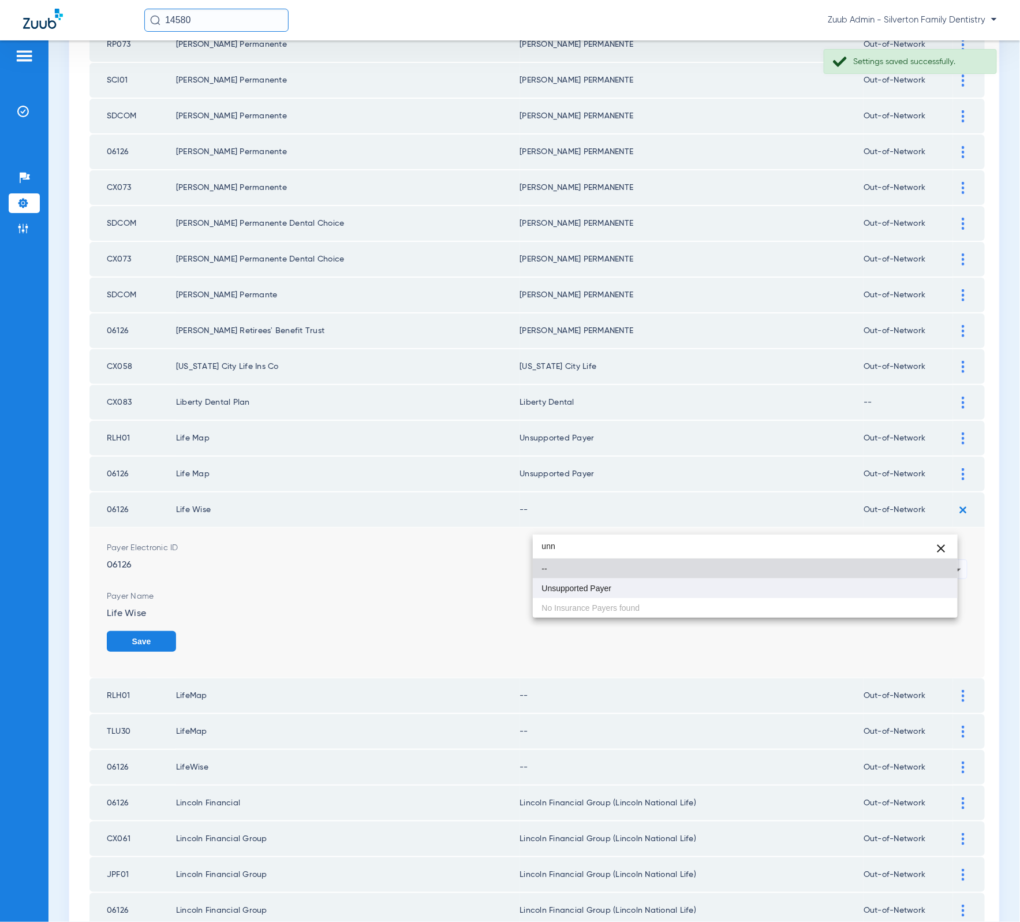
type input "unn"
click at [687, 585] on mat-option "Unsupported Payer" at bounding box center [745, 588] width 425 height 20
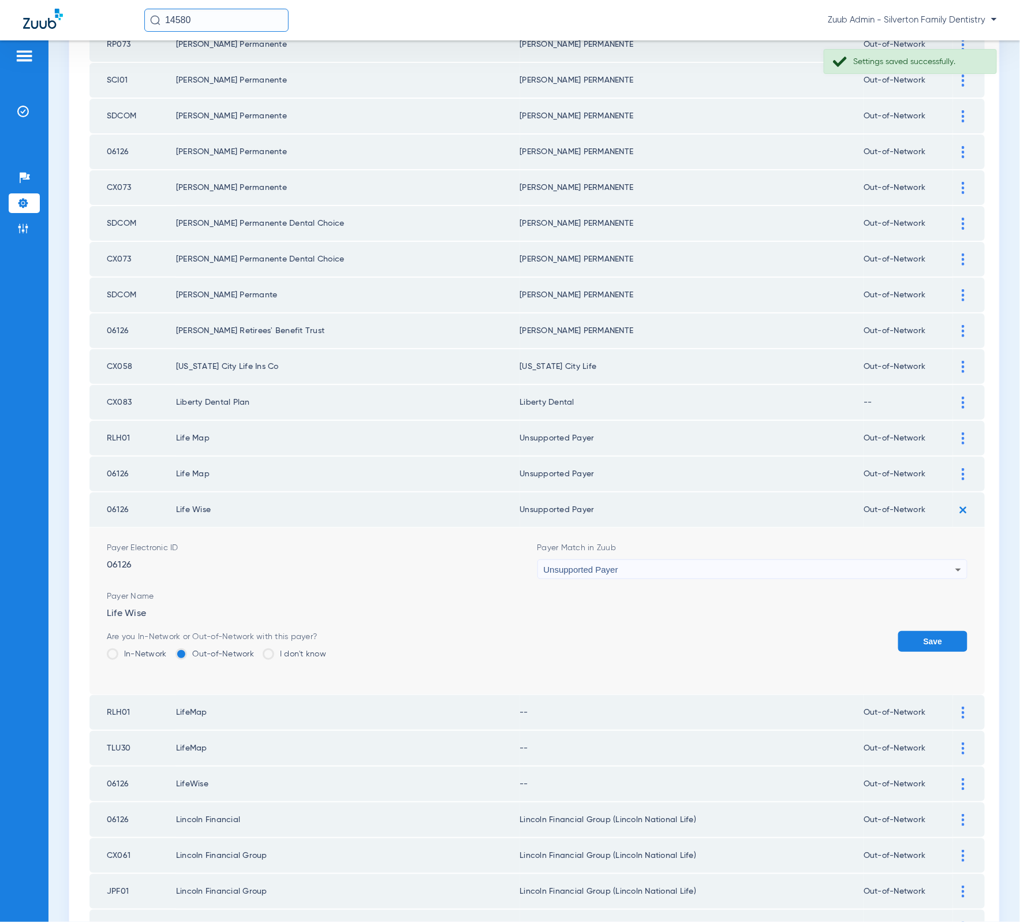
click at [898, 631] on button "Save" at bounding box center [932, 641] width 69 height 21
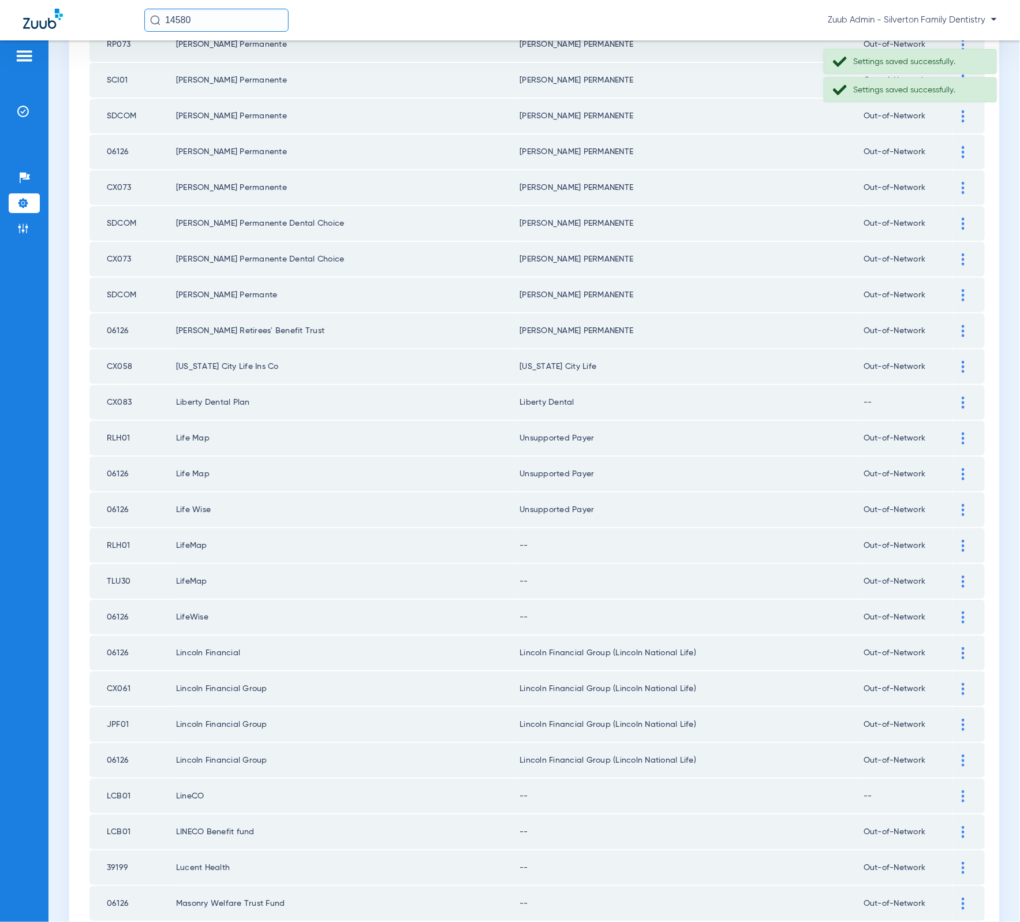
click at [953, 540] on div at bounding box center [963, 546] width 20 height 12
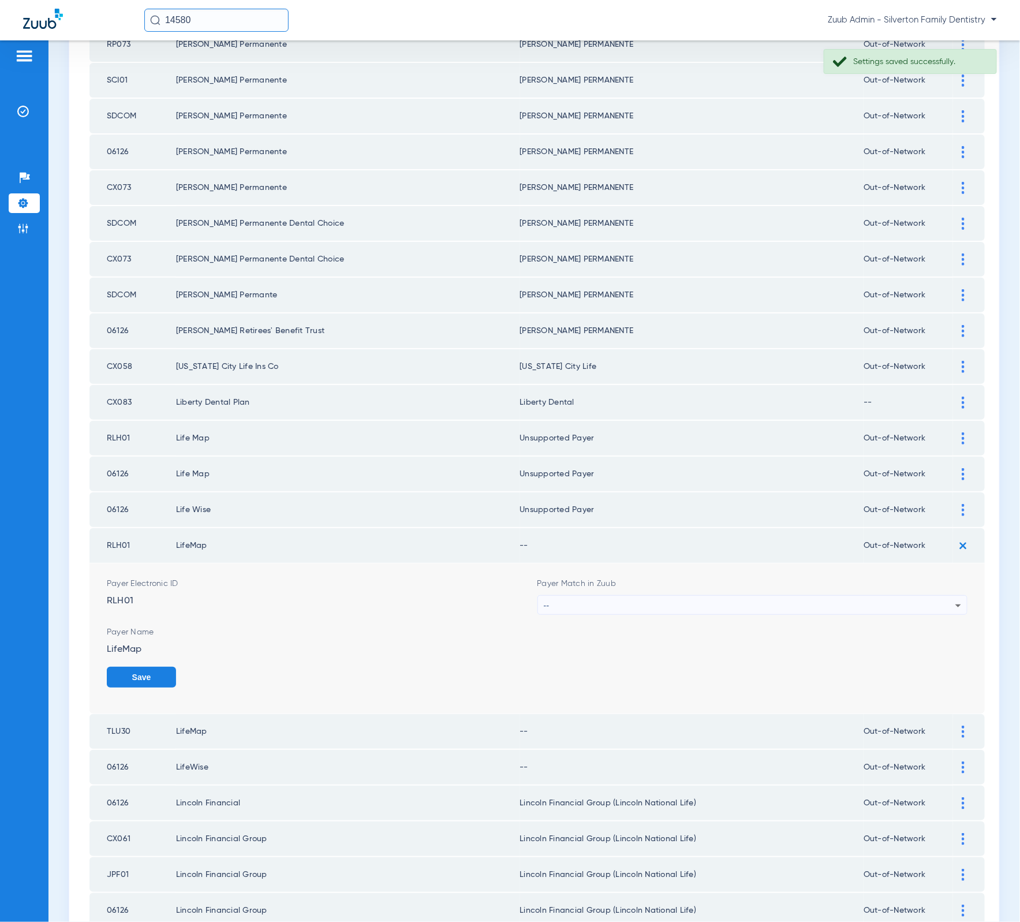
click at [743, 596] on div "--" at bounding box center [750, 606] width 412 height 20
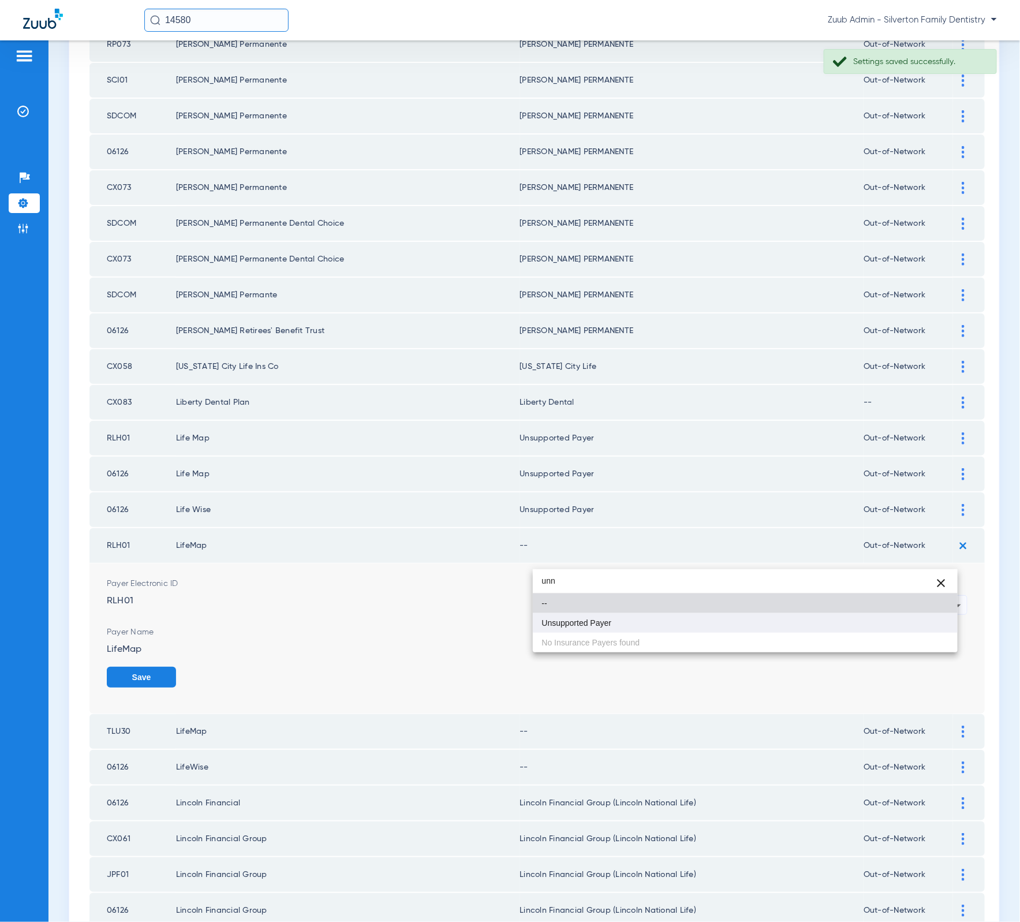
type input "unn"
click at [716, 627] on mat-option "Unsupported Payer" at bounding box center [745, 623] width 425 height 20
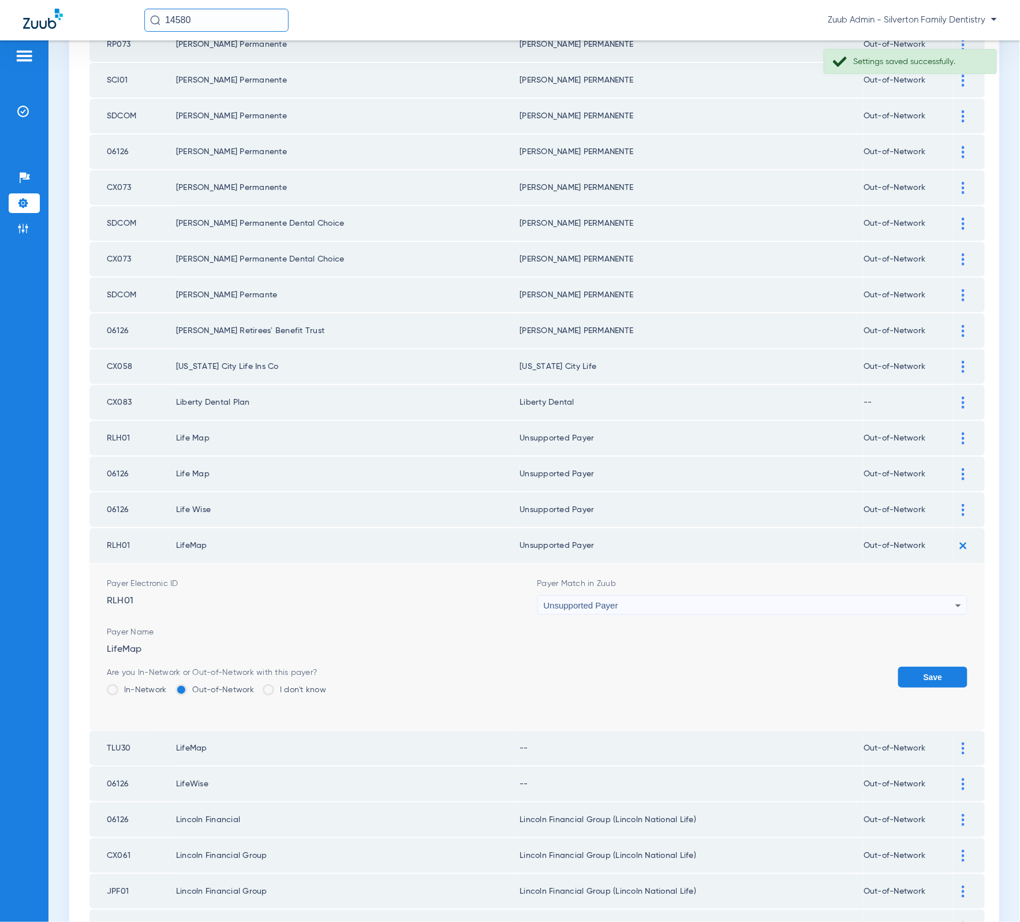
click at [908, 667] on div "Save" at bounding box center [932, 686] width 69 height 38
click at [910, 667] on button "Save" at bounding box center [932, 677] width 69 height 21
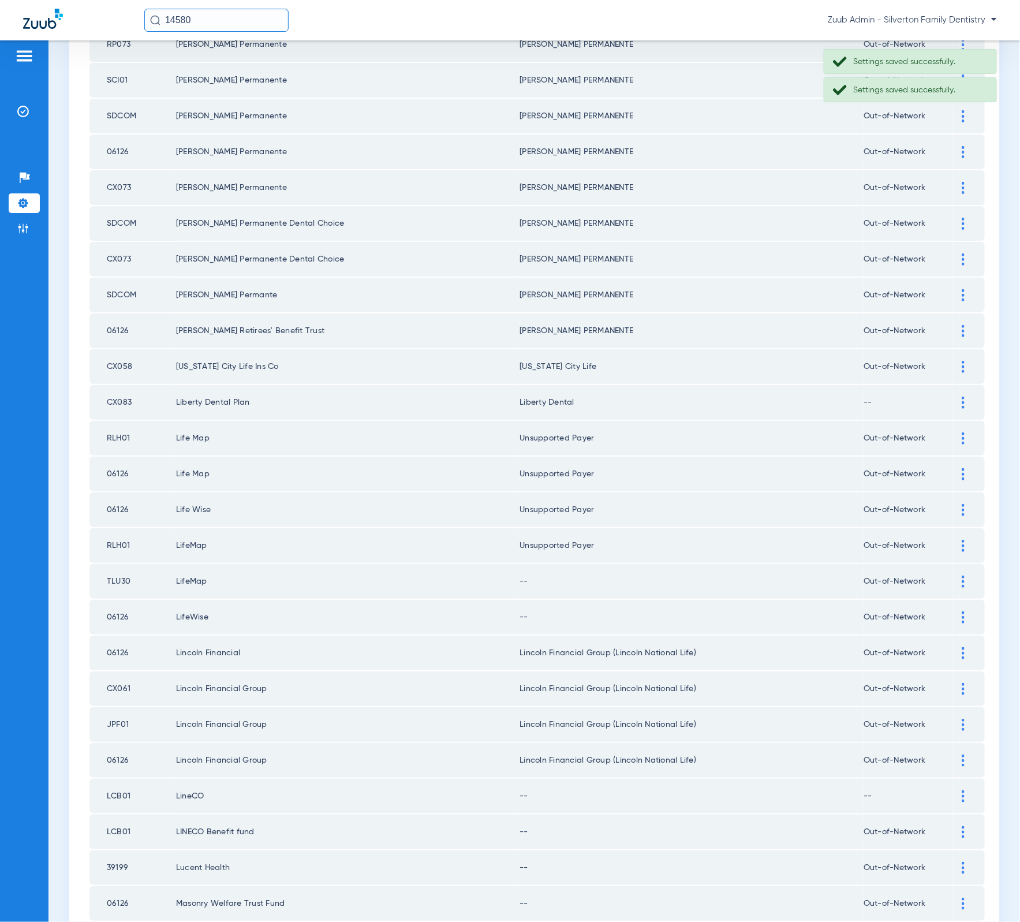
click at [953, 575] on div at bounding box center [963, 581] width 20 height 12
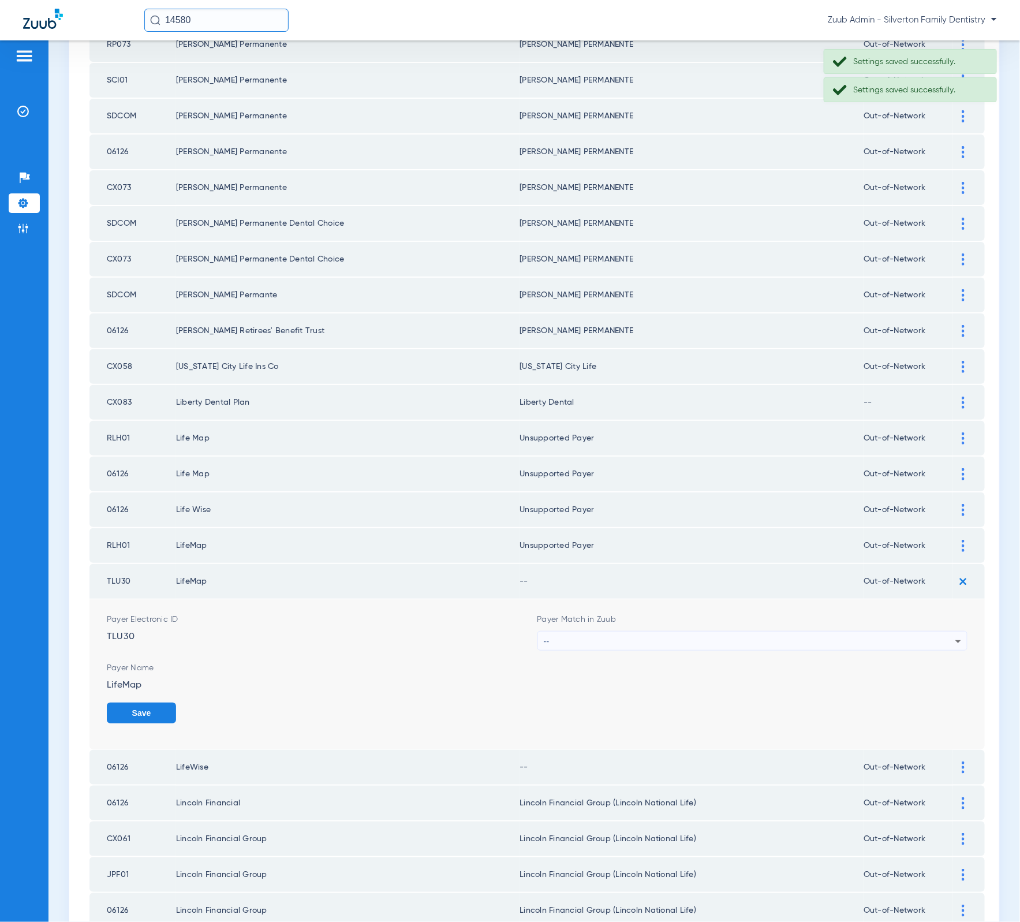
click at [775, 631] on div "--" at bounding box center [750, 641] width 412 height 20
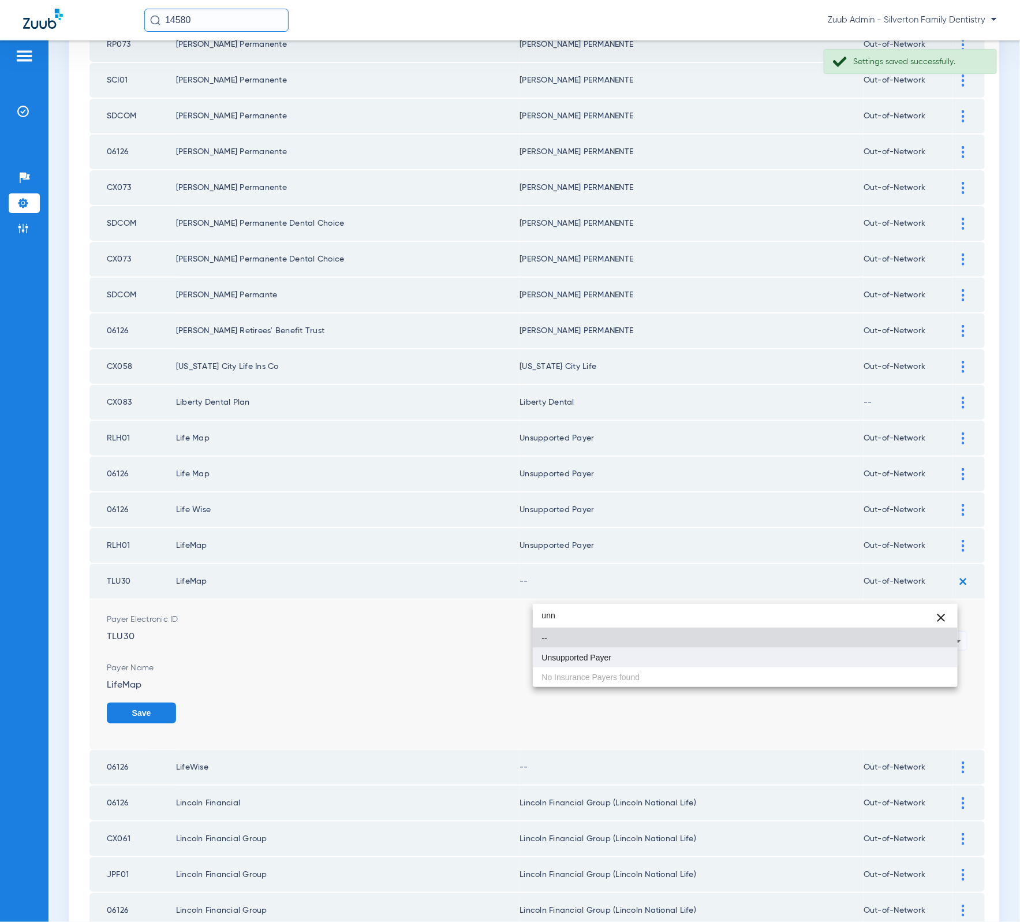
type input "unn"
click at [680, 665] on mat-option "Unsupported Payer" at bounding box center [745, 658] width 425 height 20
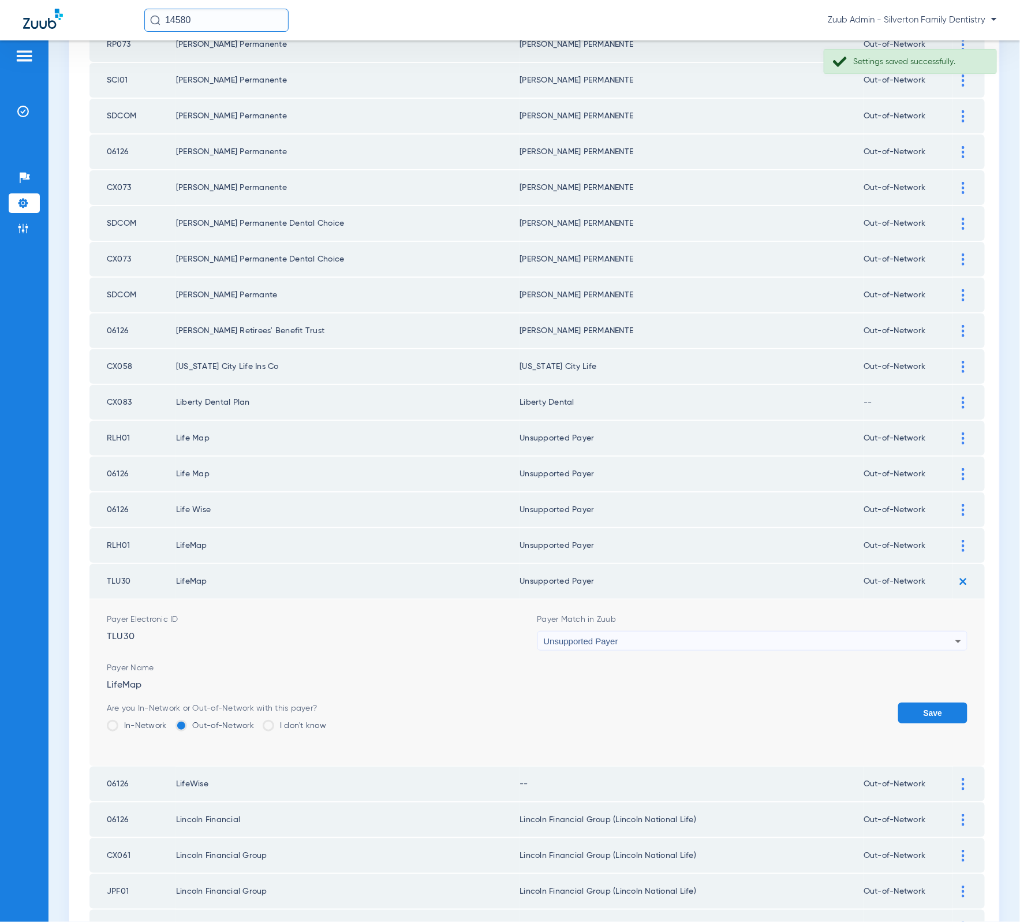
click at [892, 651] on form "Payer Electronic ID TLU30 Payer Match in Zuub Unsupported Payer Payer Name Life…" at bounding box center [537, 682] width 861 height 167
click at [899, 702] on button "Save" at bounding box center [932, 712] width 69 height 21
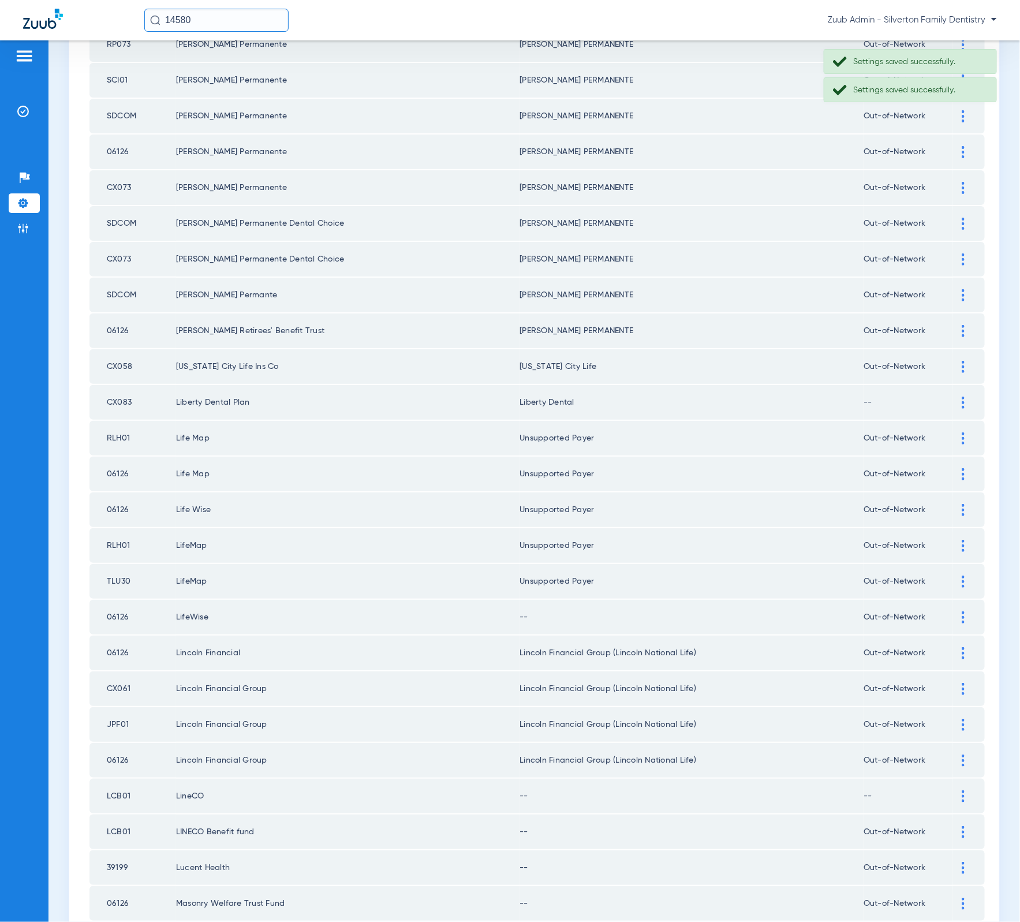
click at [953, 611] on div at bounding box center [963, 617] width 20 height 12
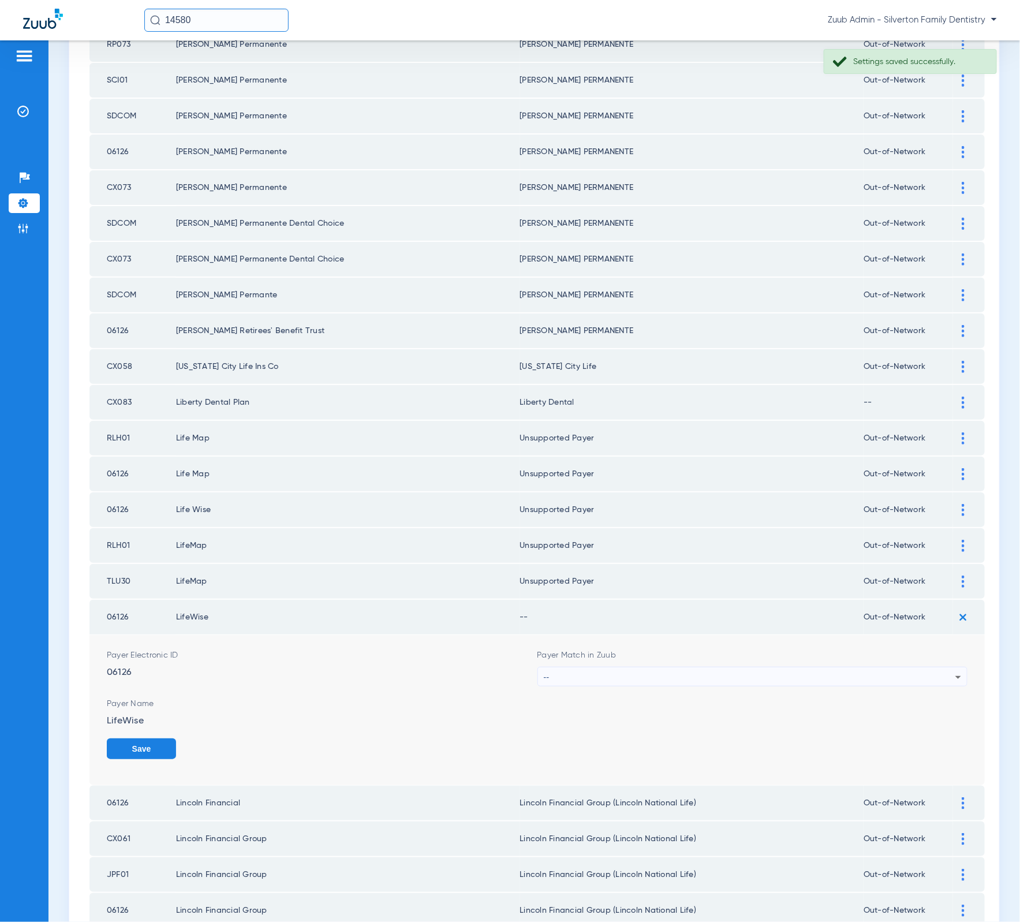
click at [613, 645] on form "Payer Electronic ID 06126 Payer Match in Zuub -- Payer Name LifeWise Save" at bounding box center [537, 710] width 861 height 150
click at [613, 667] on div "--" at bounding box center [750, 677] width 412 height 20
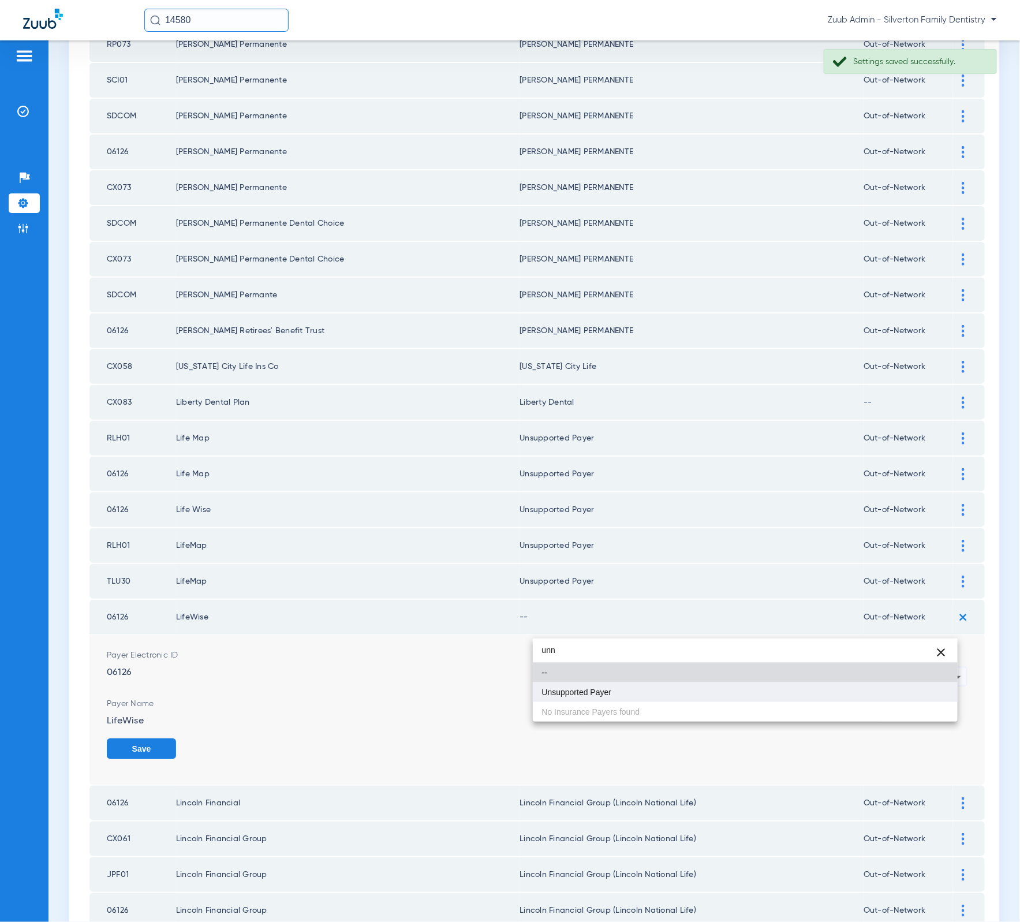
type input "unn"
click at [639, 688] on mat-option "Unsupported Payer" at bounding box center [745, 692] width 425 height 20
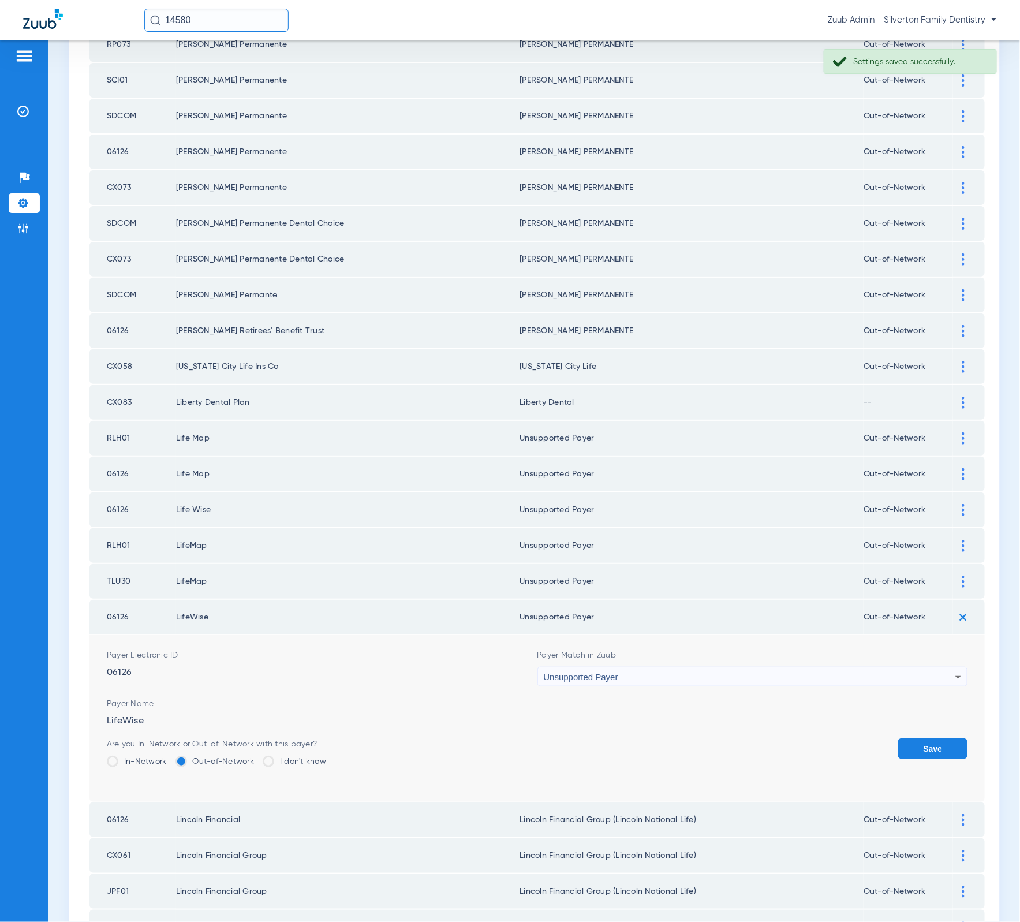
click at [908, 738] on button "Save" at bounding box center [932, 748] width 69 height 21
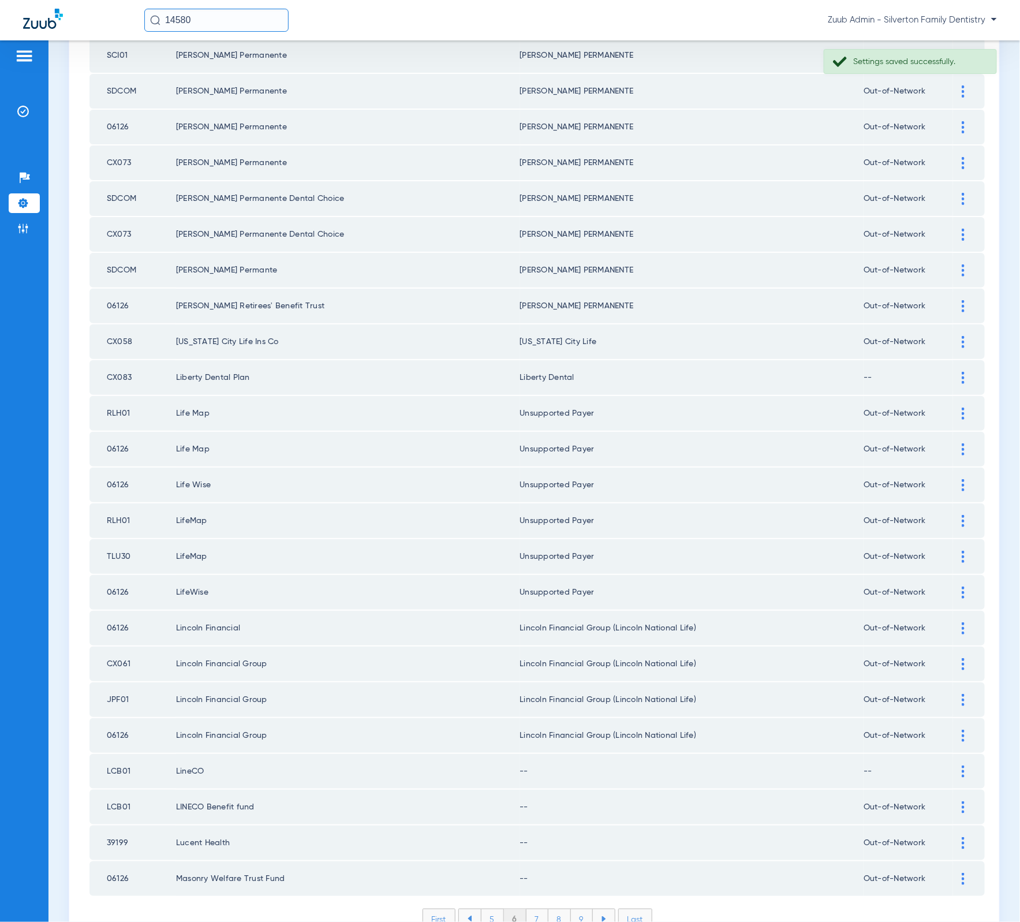
scroll to position [1106, 0]
click at [956, 764] on div at bounding box center [963, 770] width 20 height 12
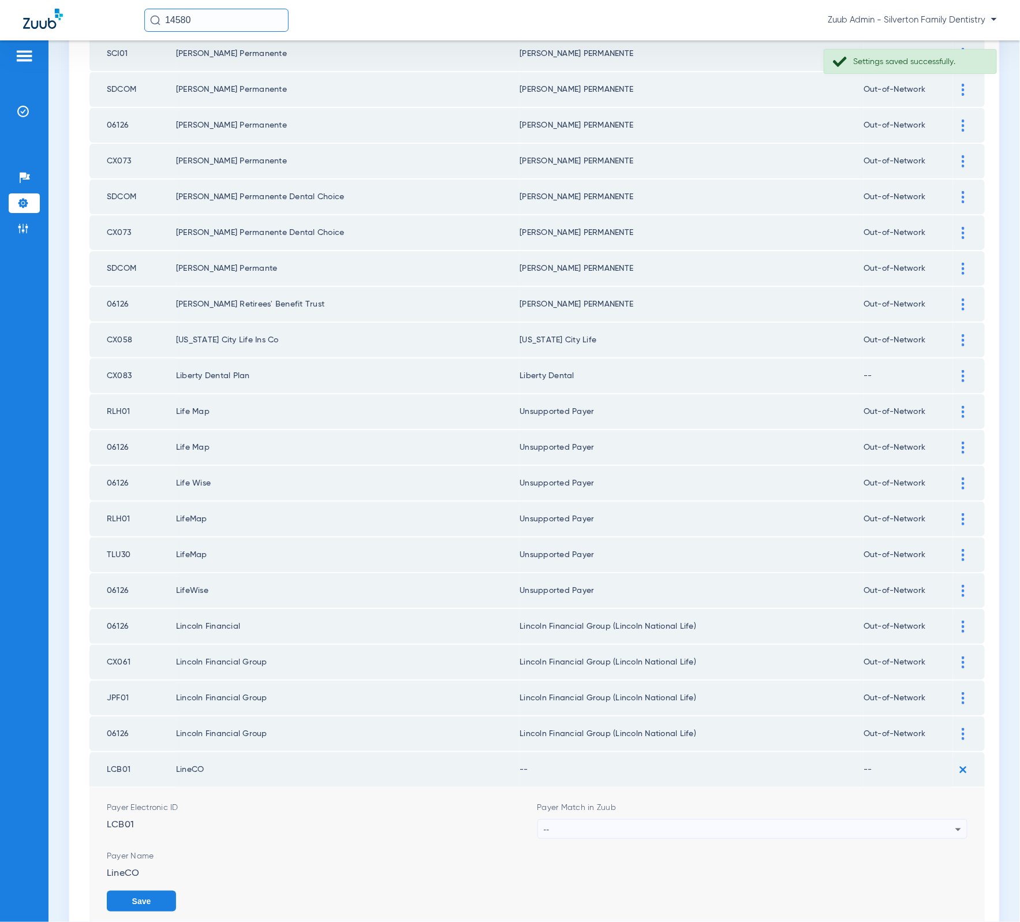
click at [773, 820] on div "--" at bounding box center [750, 830] width 412 height 20
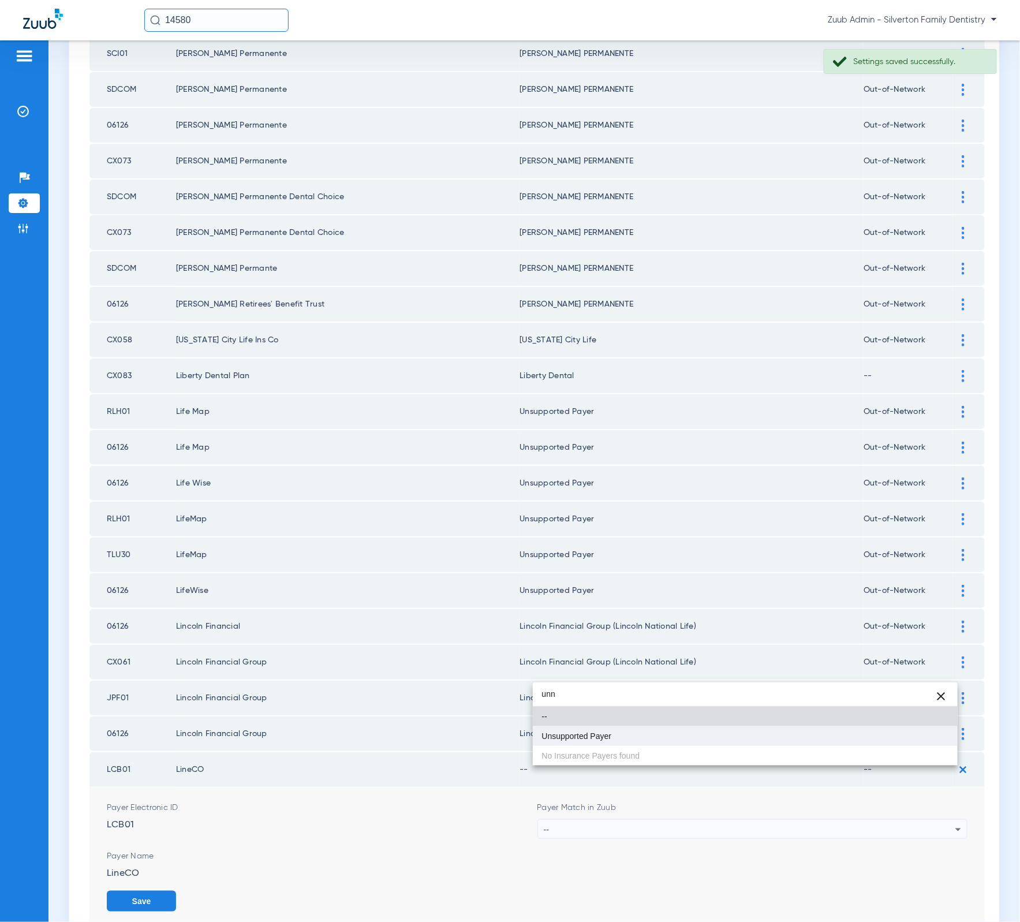
type input "unn"
click at [660, 742] on mat-option "Unsupported Payer" at bounding box center [745, 736] width 425 height 20
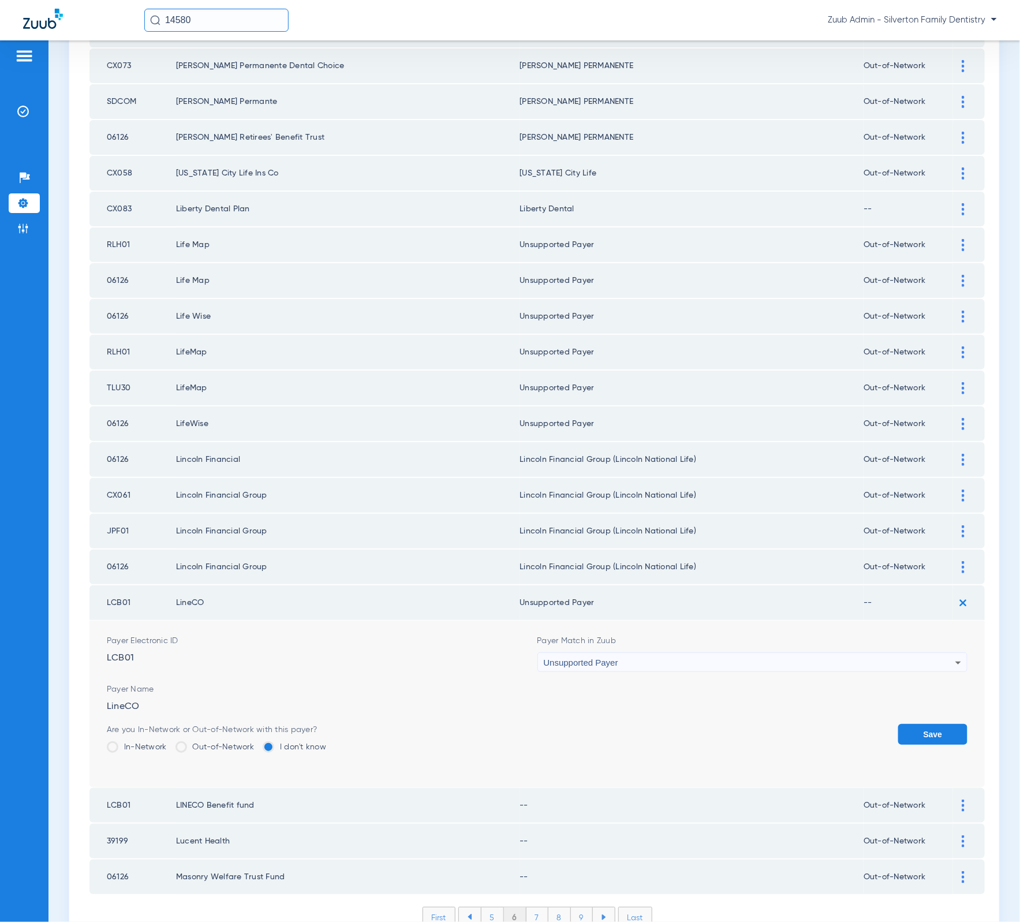
click at [928, 724] on button "Save" at bounding box center [932, 734] width 69 height 21
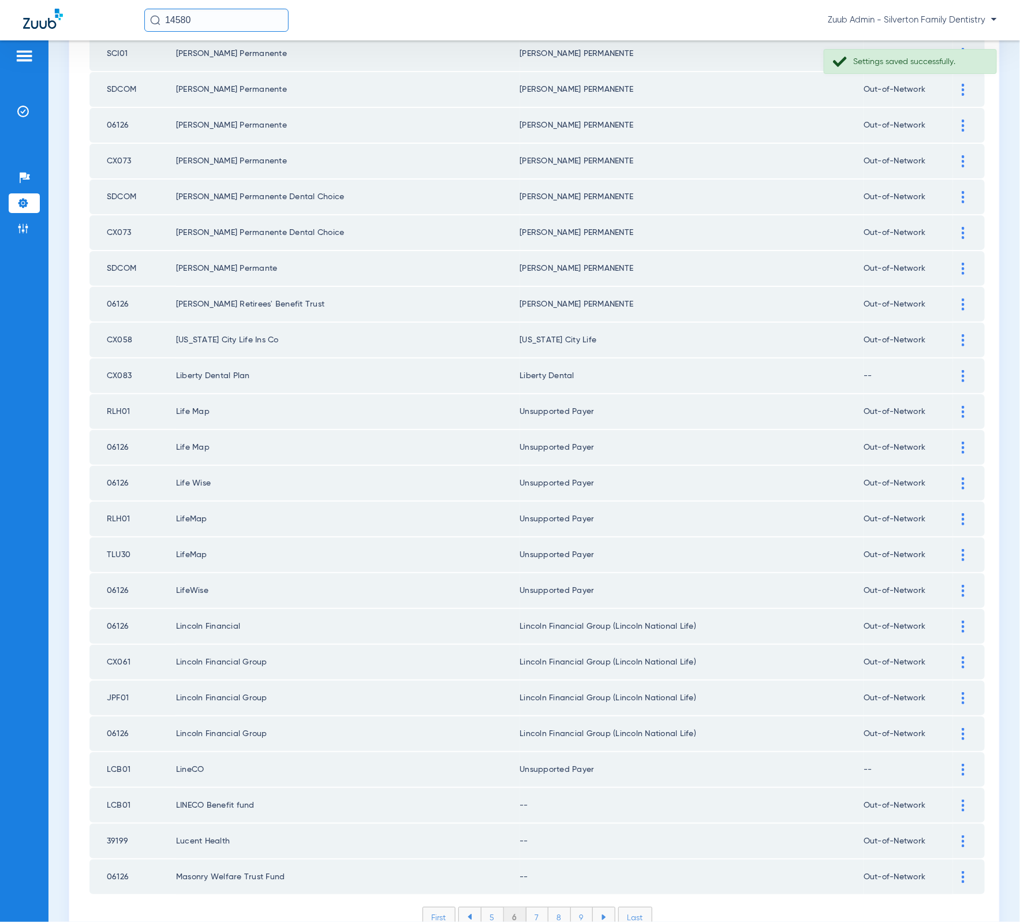
click at [953, 799] on div at bounding box center [963, 805] width 20 height 12
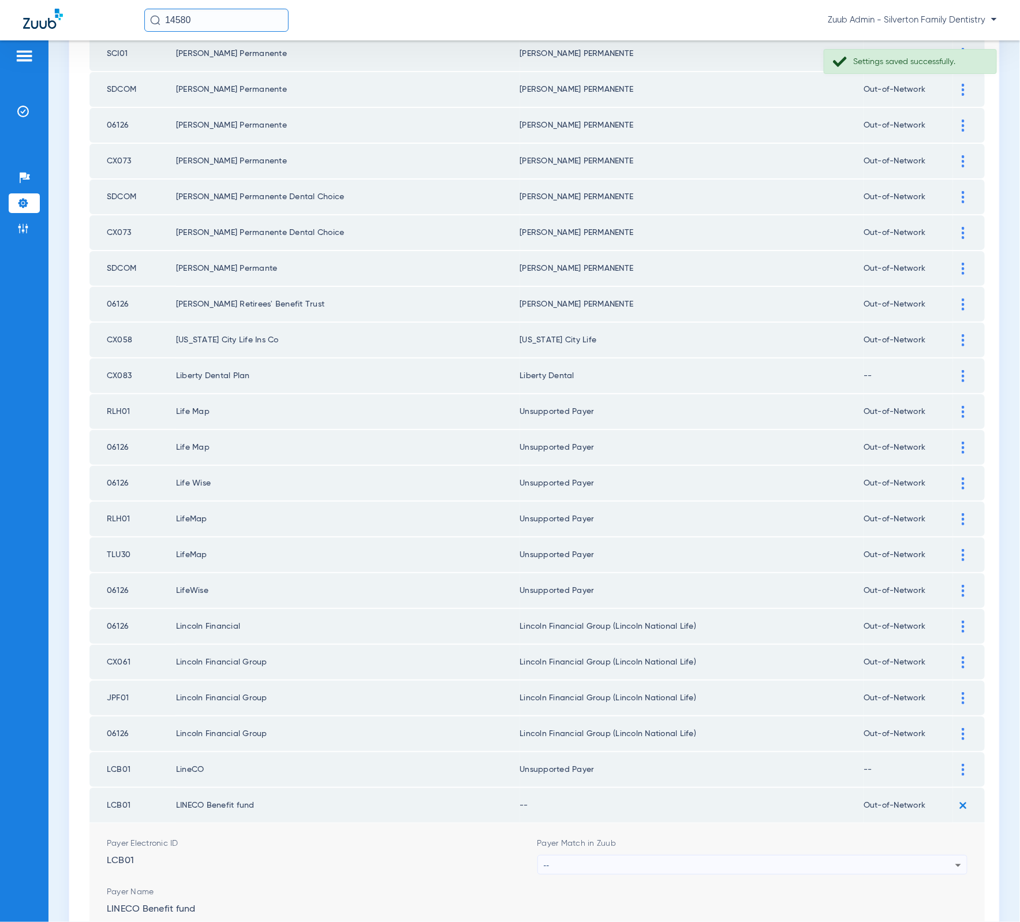
click at [764, 855] on div "--" at bounding box center [750, 865] width 412 height 20
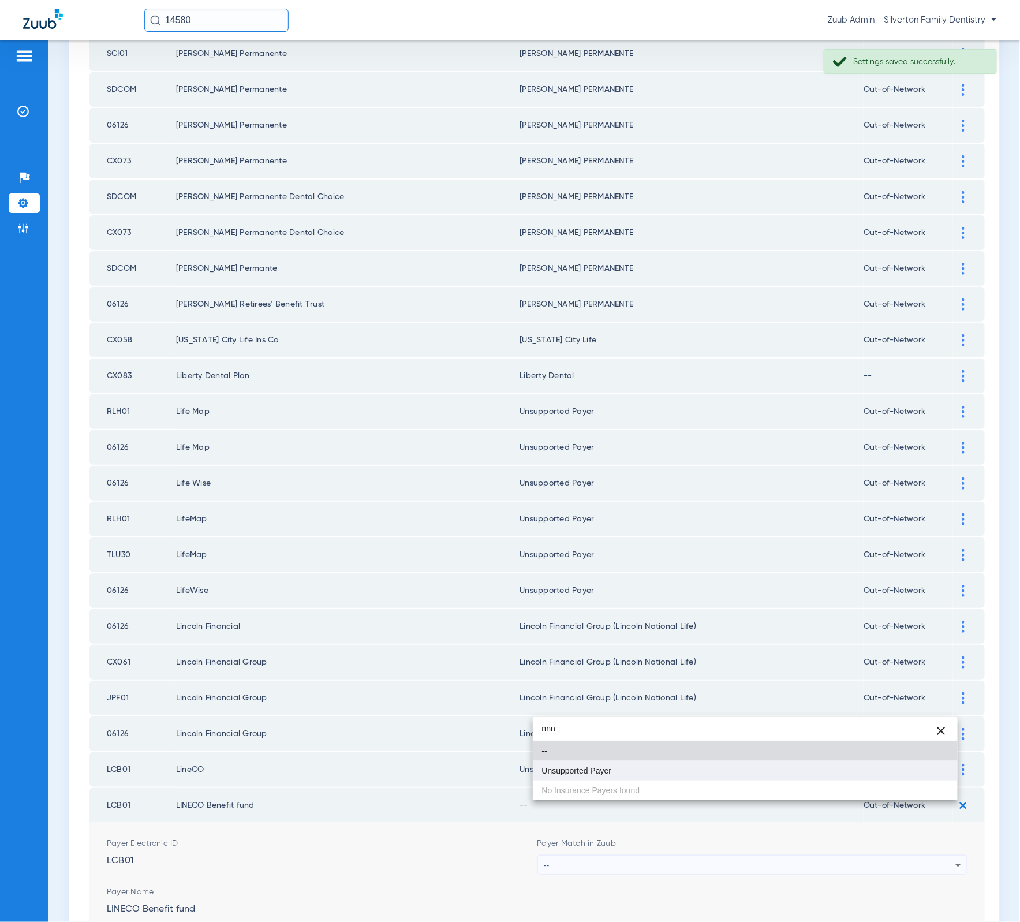
type input "nnn"
click at [646, 764] on mat-option "Unsupported Payer" at bounding box center [745, 771] width 425 height 20
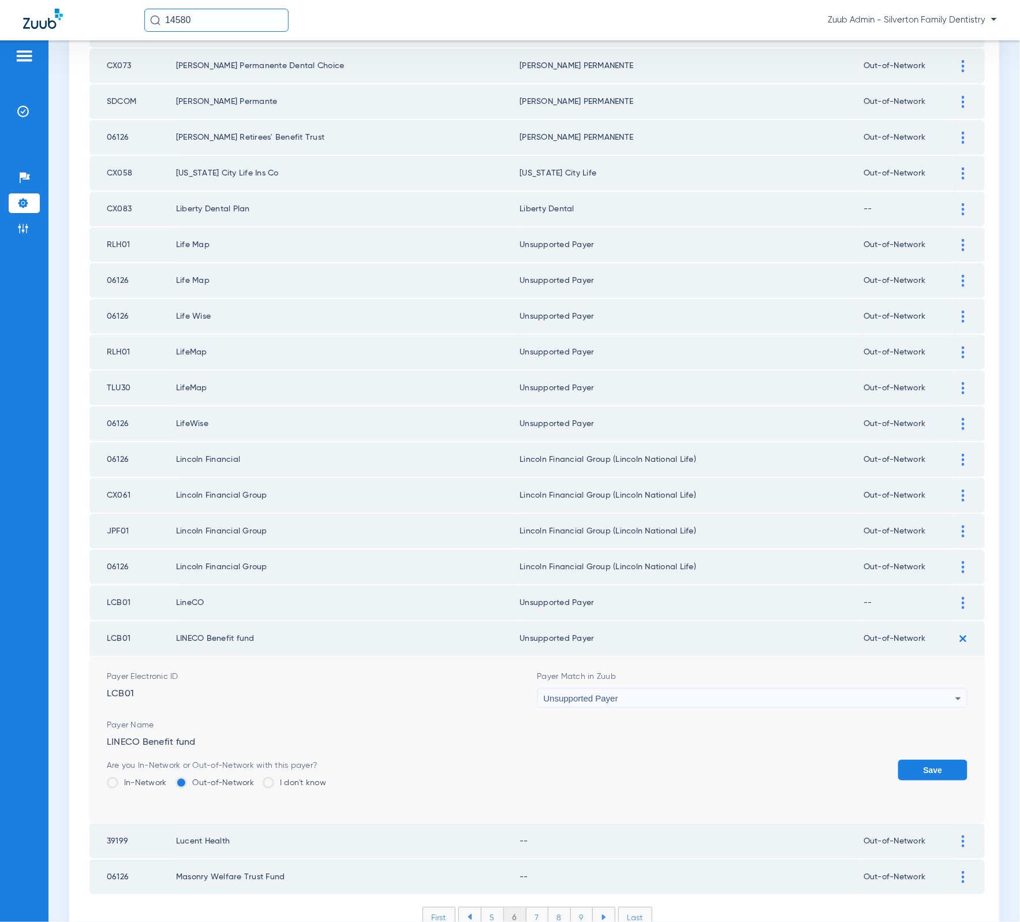
click at [946, 760] on button "Save" at bounding box center [932, 770] width 69 height 21
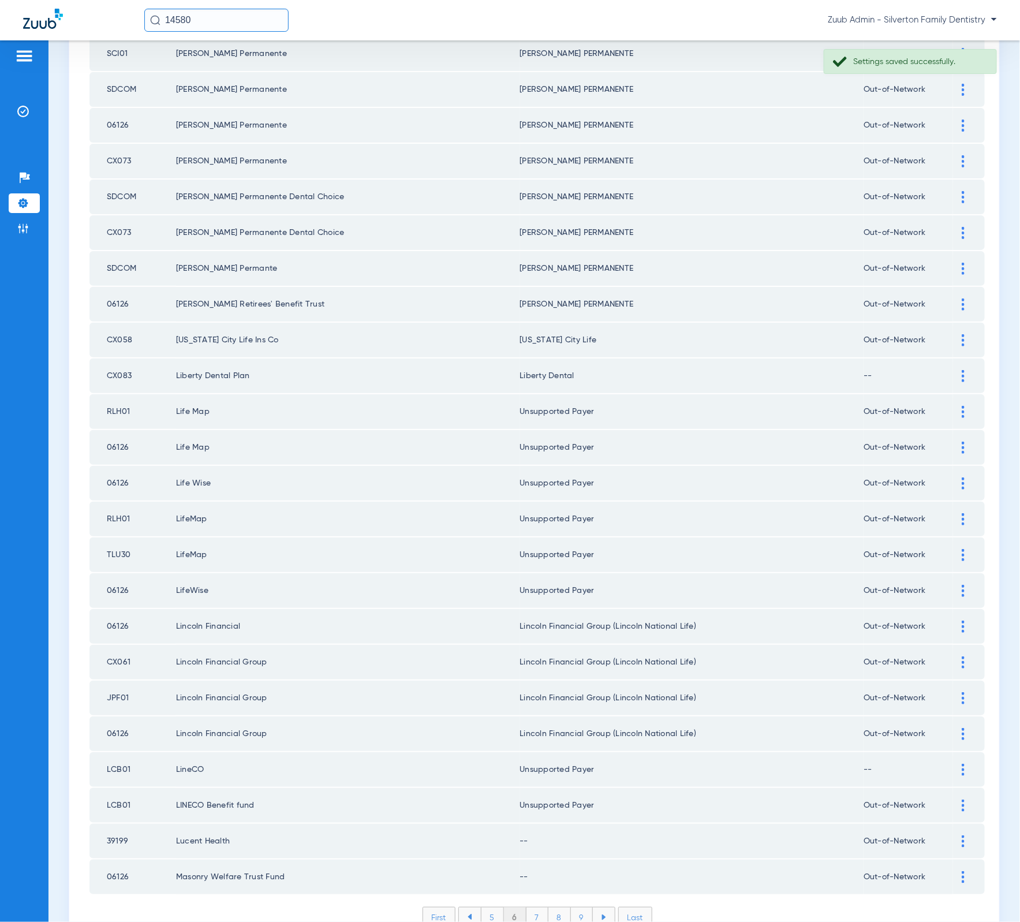
click at [962, 835] on img at bounding box center [963, 841] width 3 height 12
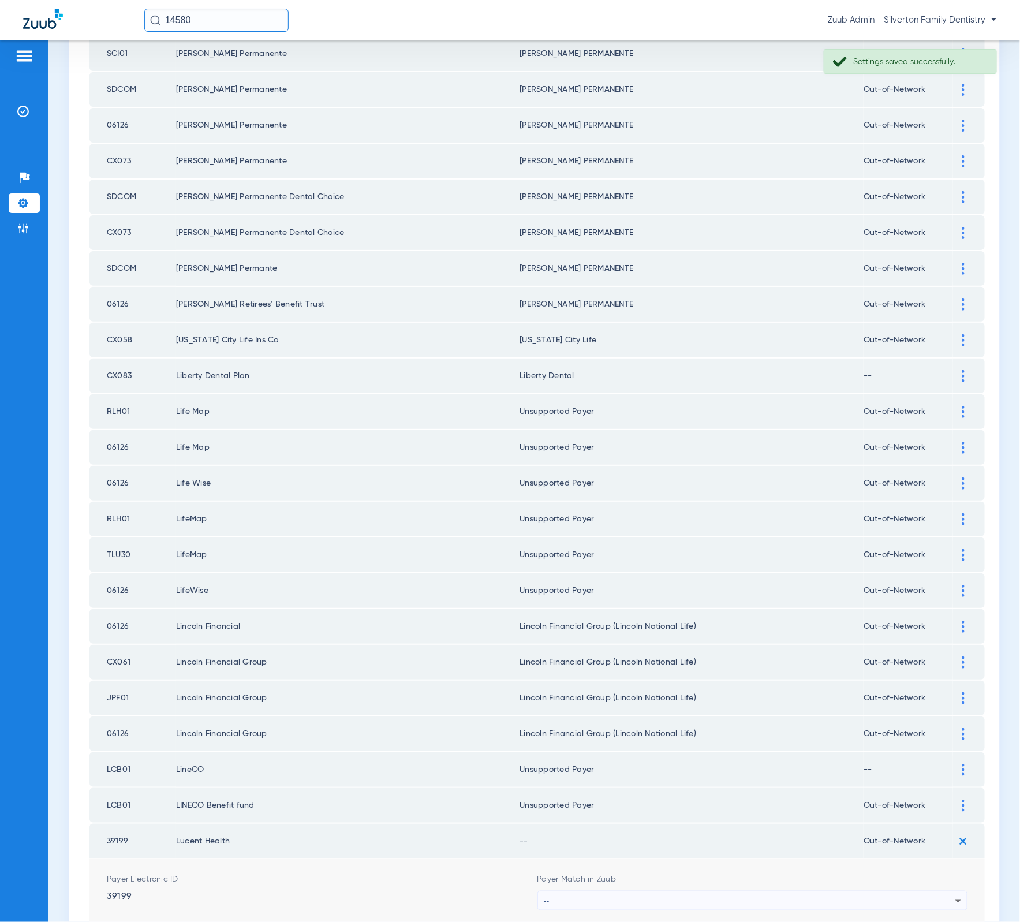
click at [751, 891] on div "--" at bounding box center [750, 901] width 412 height 20
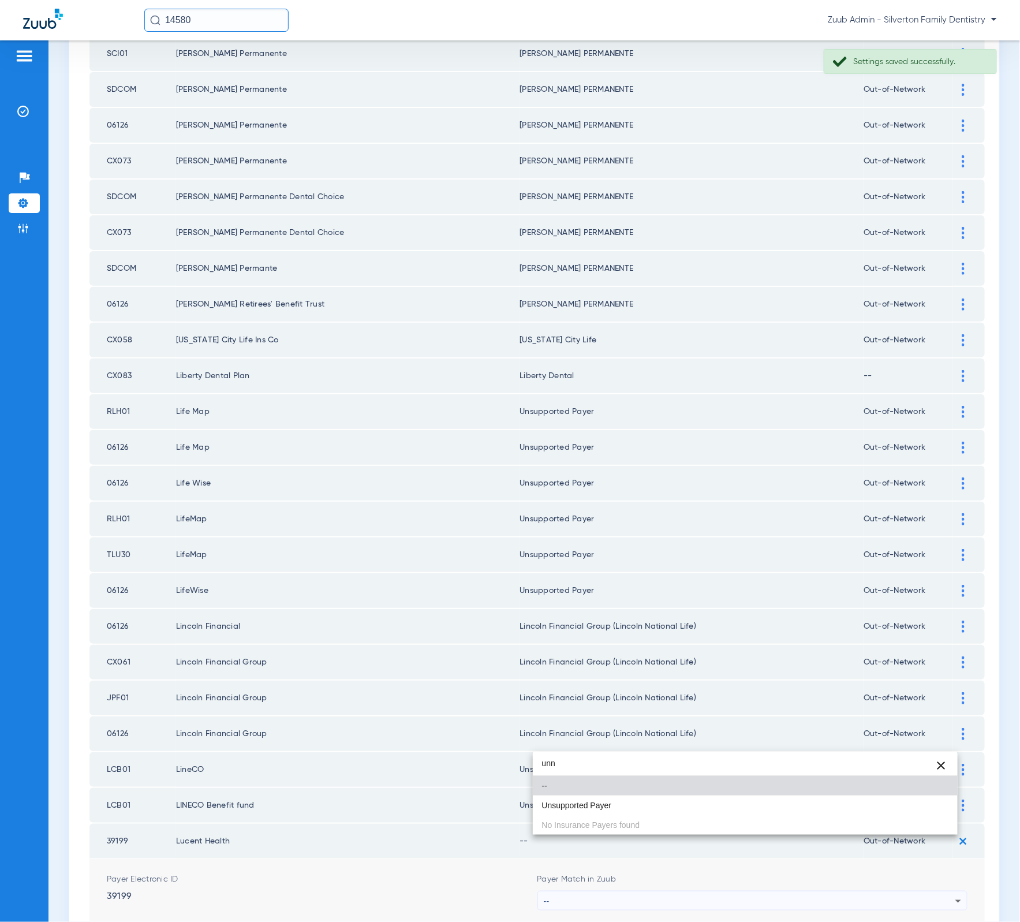
type input "unn"
click at [678, 806] on mat-option "Unsupported Payer" at bounding box center [745, 805] width 425 height 20
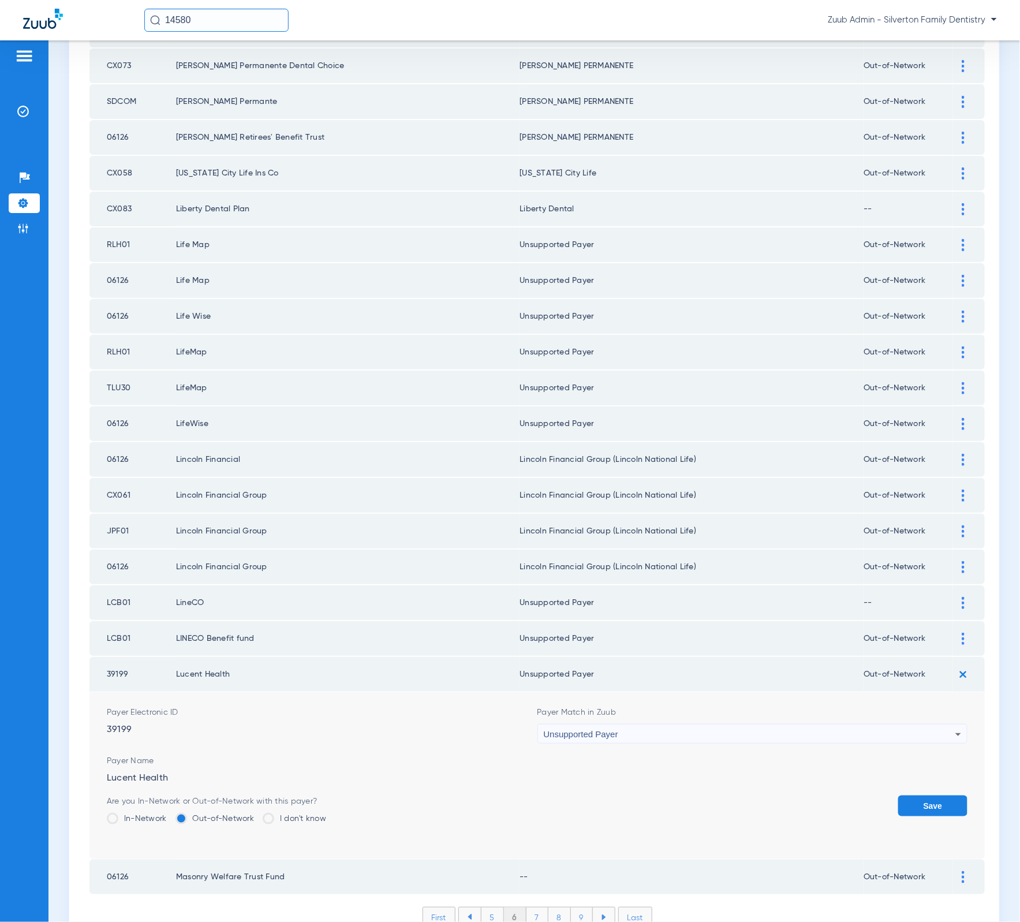
click at [923, 737] on form "Payer Electronic ID 39199 Payer Match in Zuub Unsupported Payer Payer Name Luce…" at bounding box center [537, 775] width 861 height 167
click at [922, 795] on button "Save" at bounding box center [932, 805] width 69 height 21
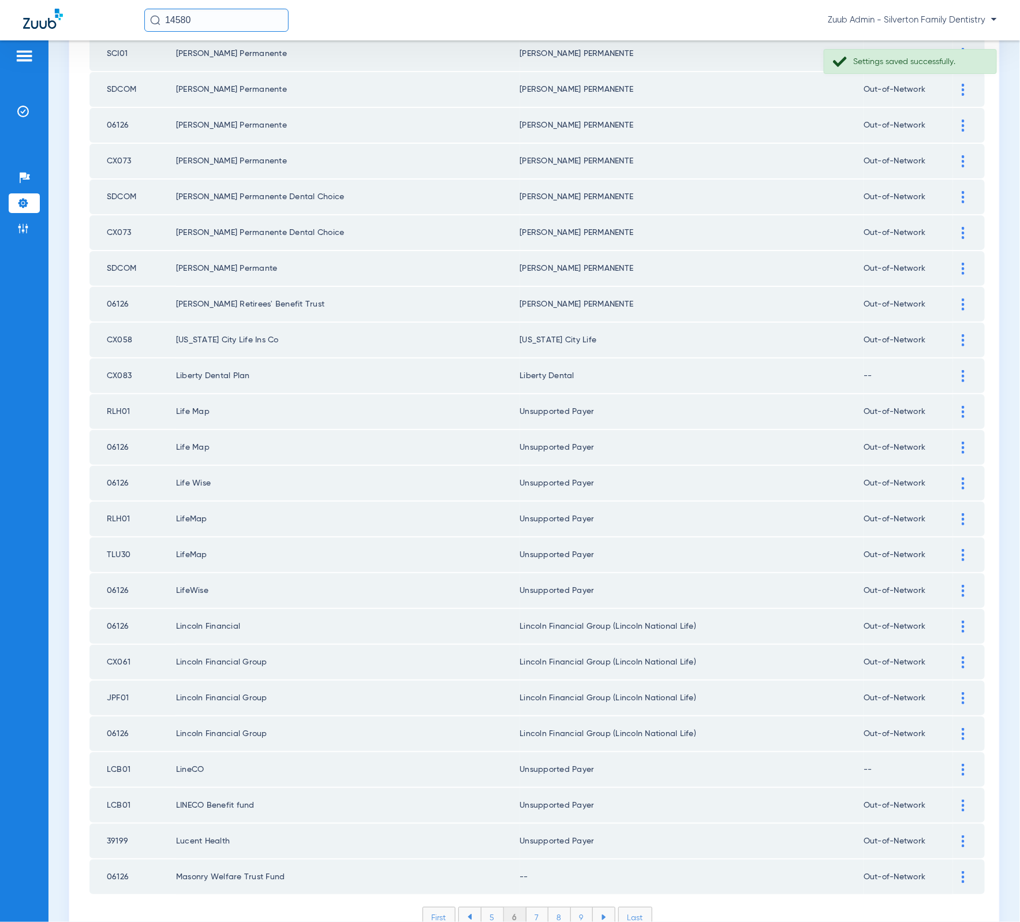
click at [954, 871] on div at bounding box center [963, 877] width 20 height 12
click at [719, 921] on div "--" at bounding box center [750, 937] width 412 height 20
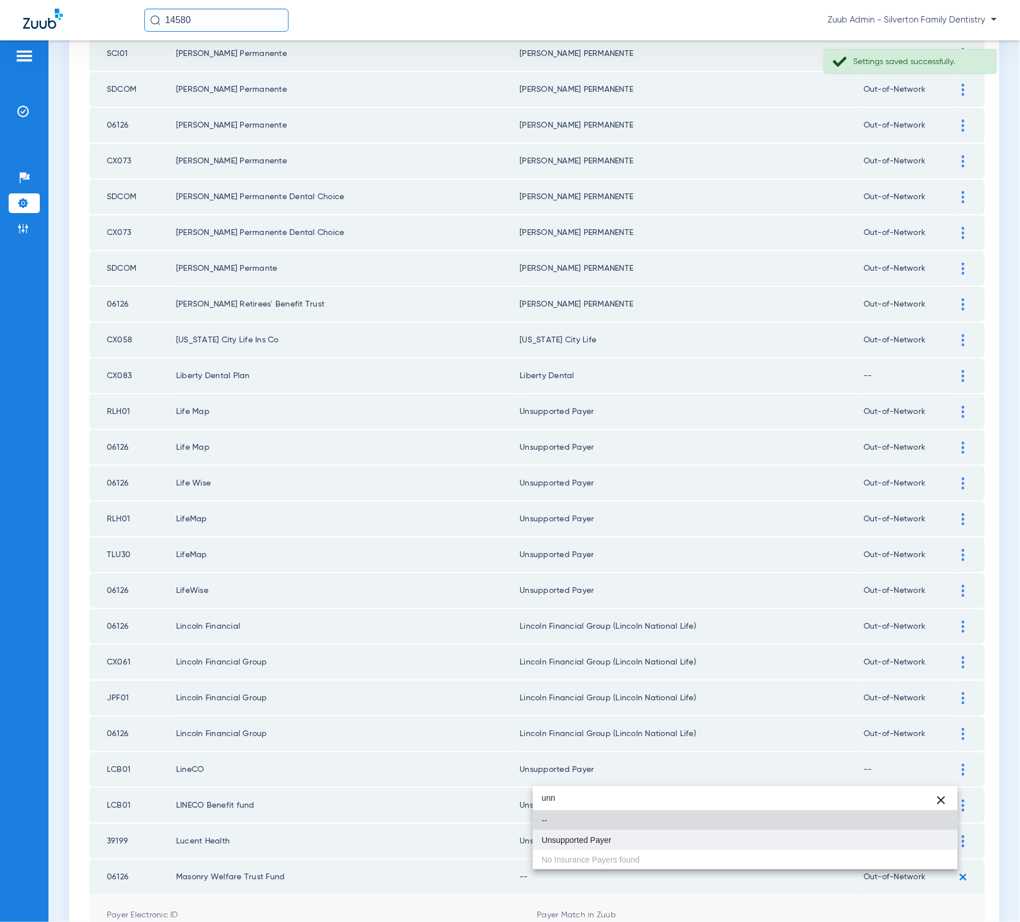
type input "unn"
click at [659, 843] on mat-option "Unsupported Payer" at bounding box center [745, 840] width 425 height 20
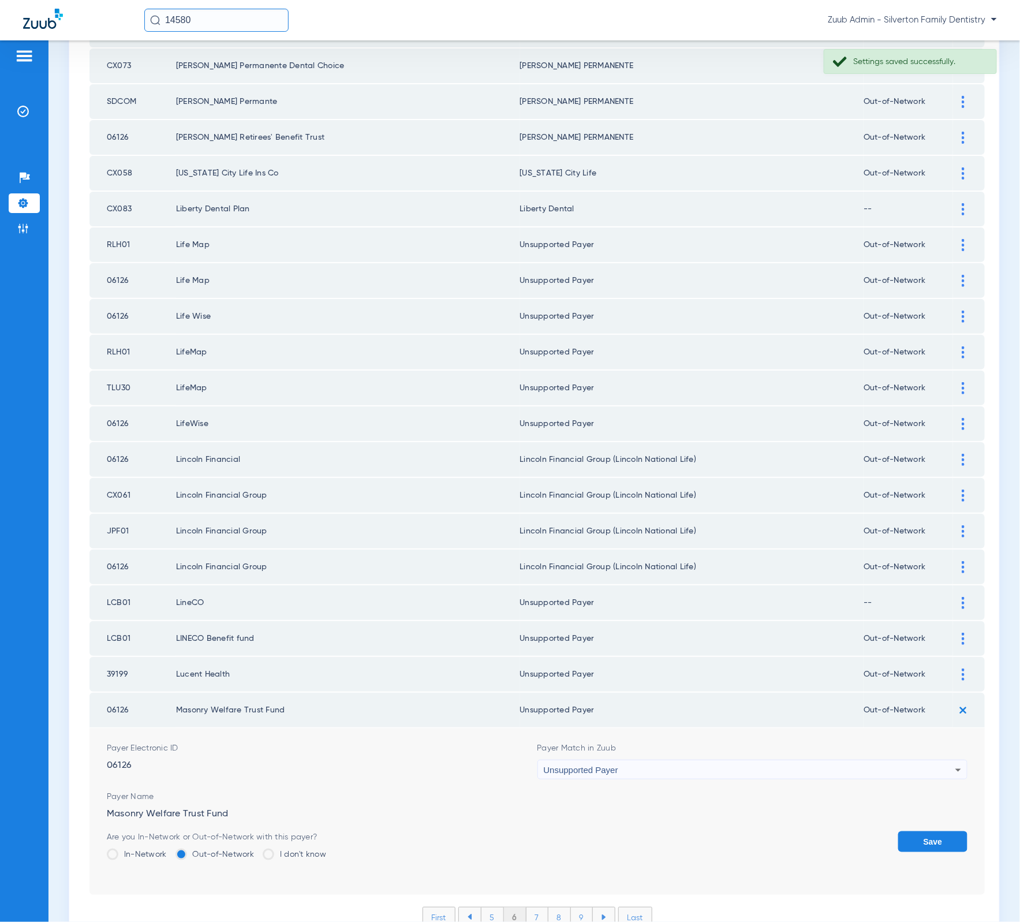
click at [905, 831] on button "Save" at bounding box center [932, 841] width 69 height 21
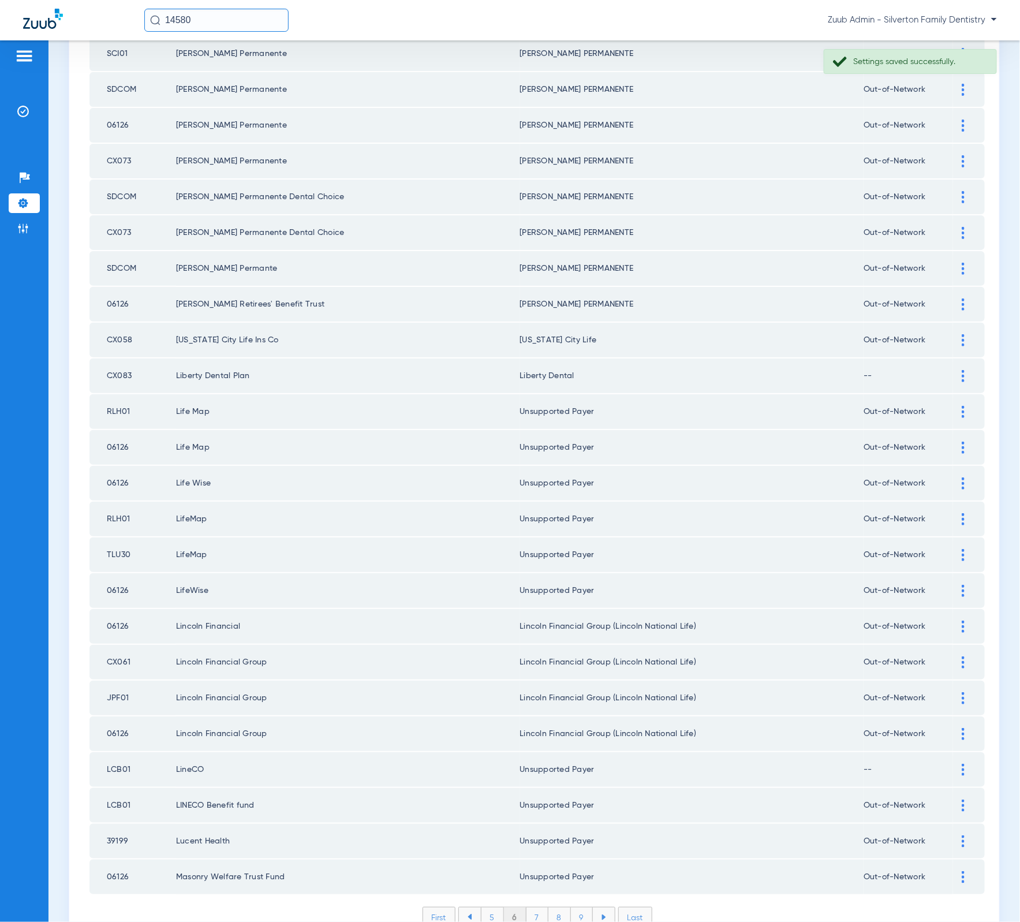
click at [490, 907] on li "5" at bounding box center [492, 917] width 23 height 20
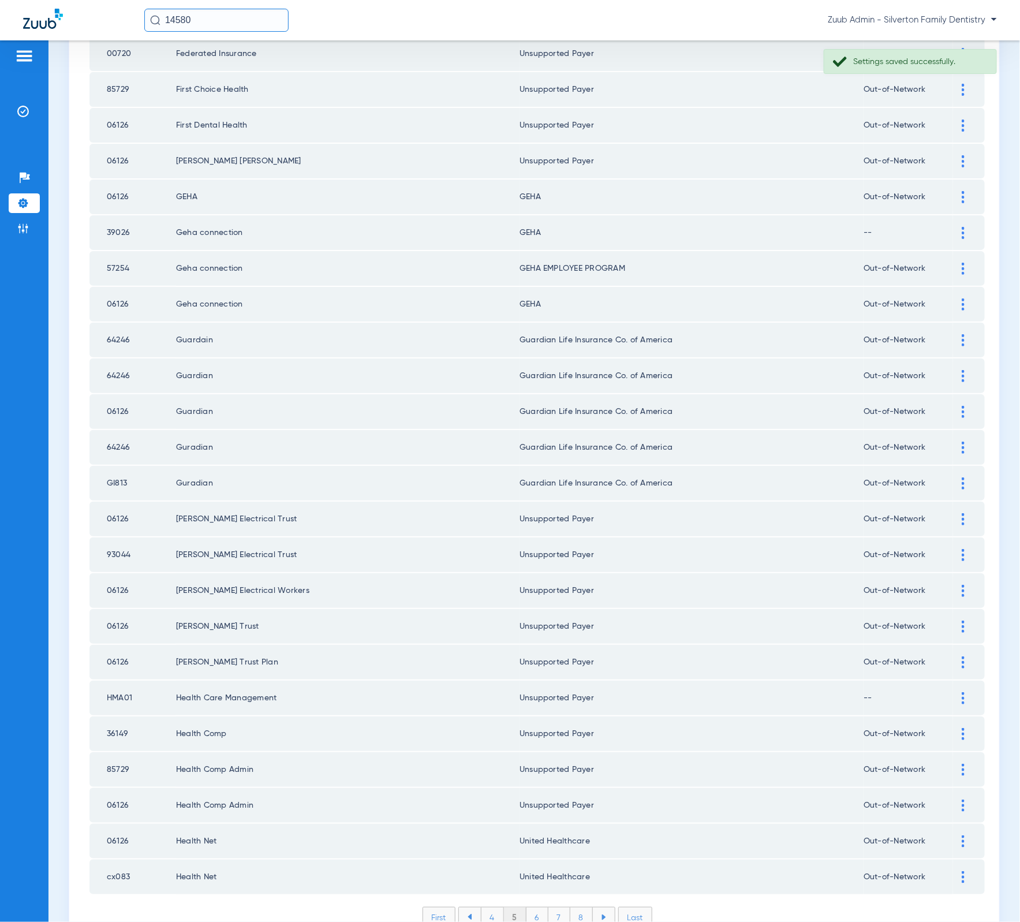
click at [435, 907] on li "First" at bounding box center [439, 917] width 33 height 21
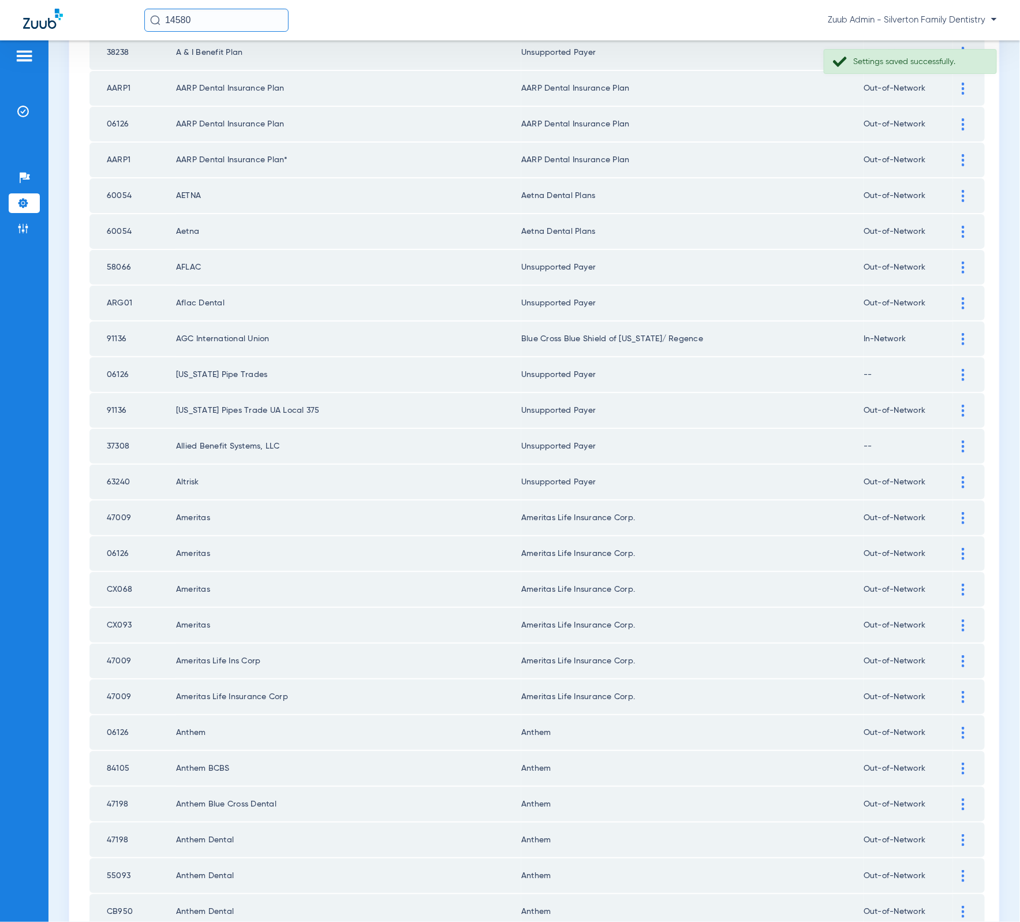
scroll to position [0, 0]
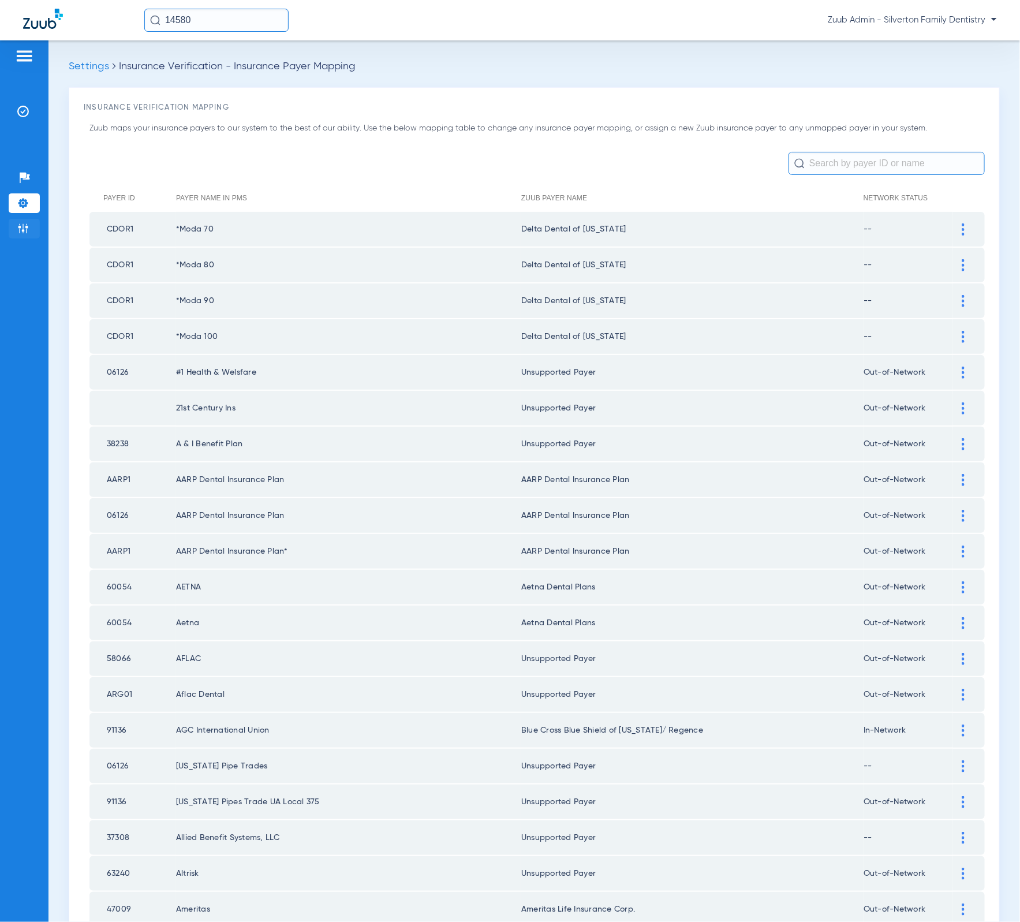
click at [33, 219] on li "Admin" at bounding box center [24, 229] width 31 height 20
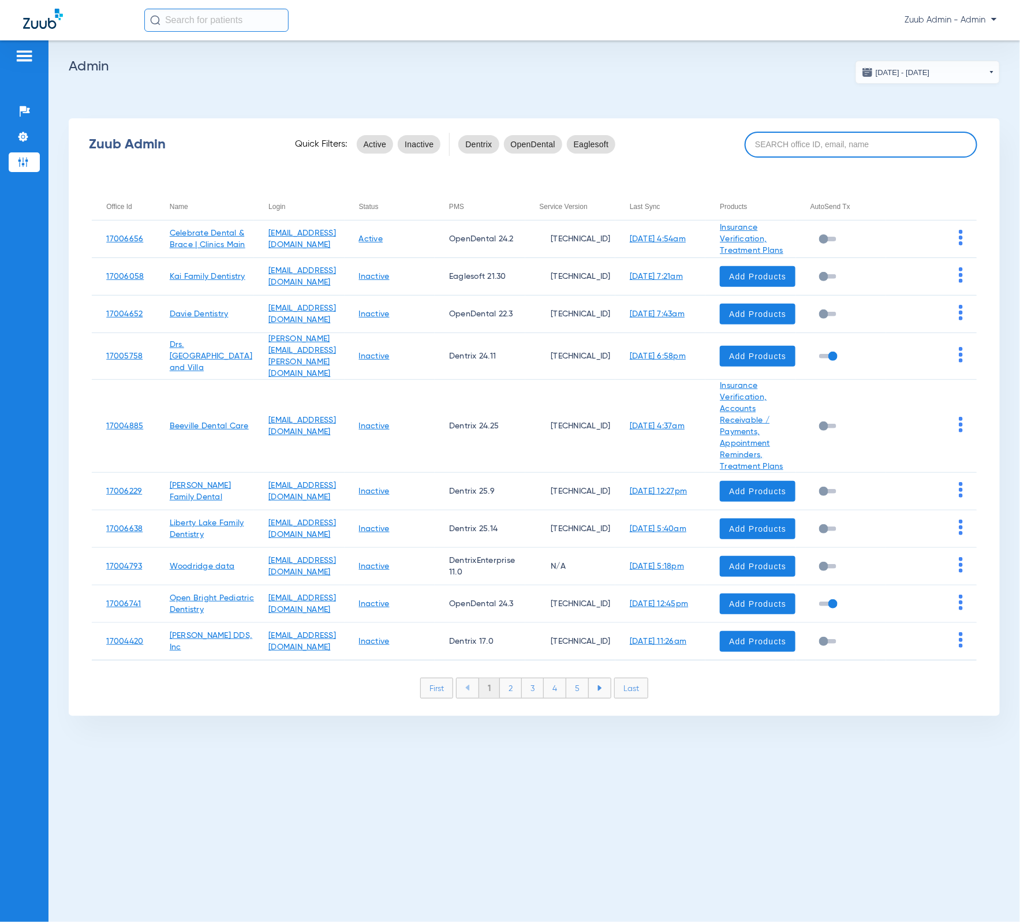
click at [889, 152] on input at bounding box center [861, 145] width 233 height 26
paste input "17005025"
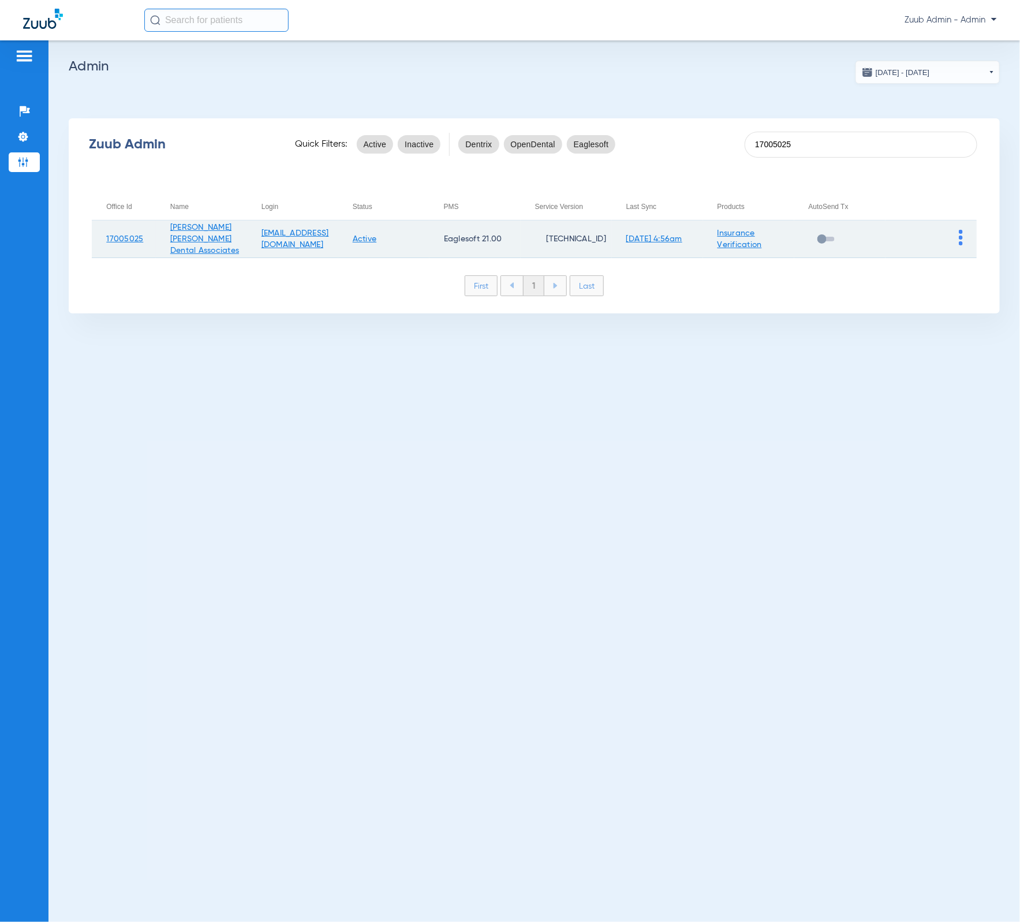
type input "17005025"
click at [959, 230] on img at bounding box center [961, 238] width 4 height 16
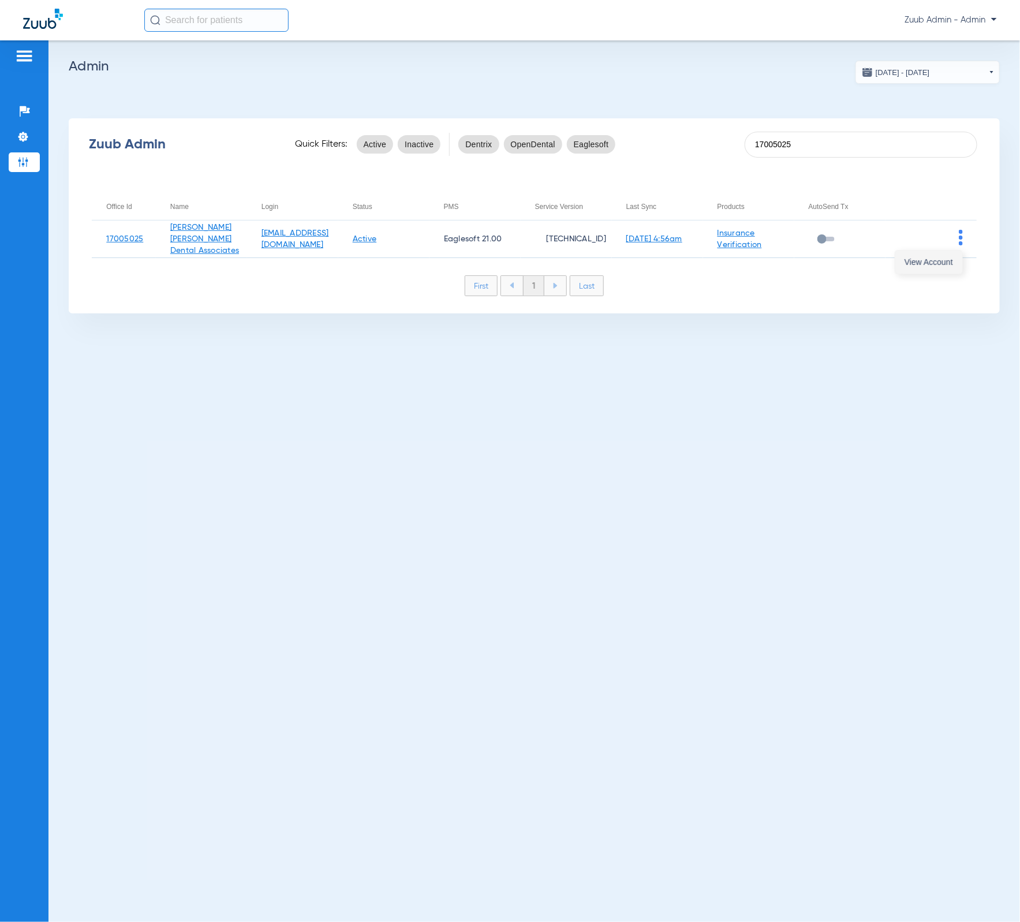
click at [949, 263] on span "View Account" at bounding box center [928, 262] width 48 height 8
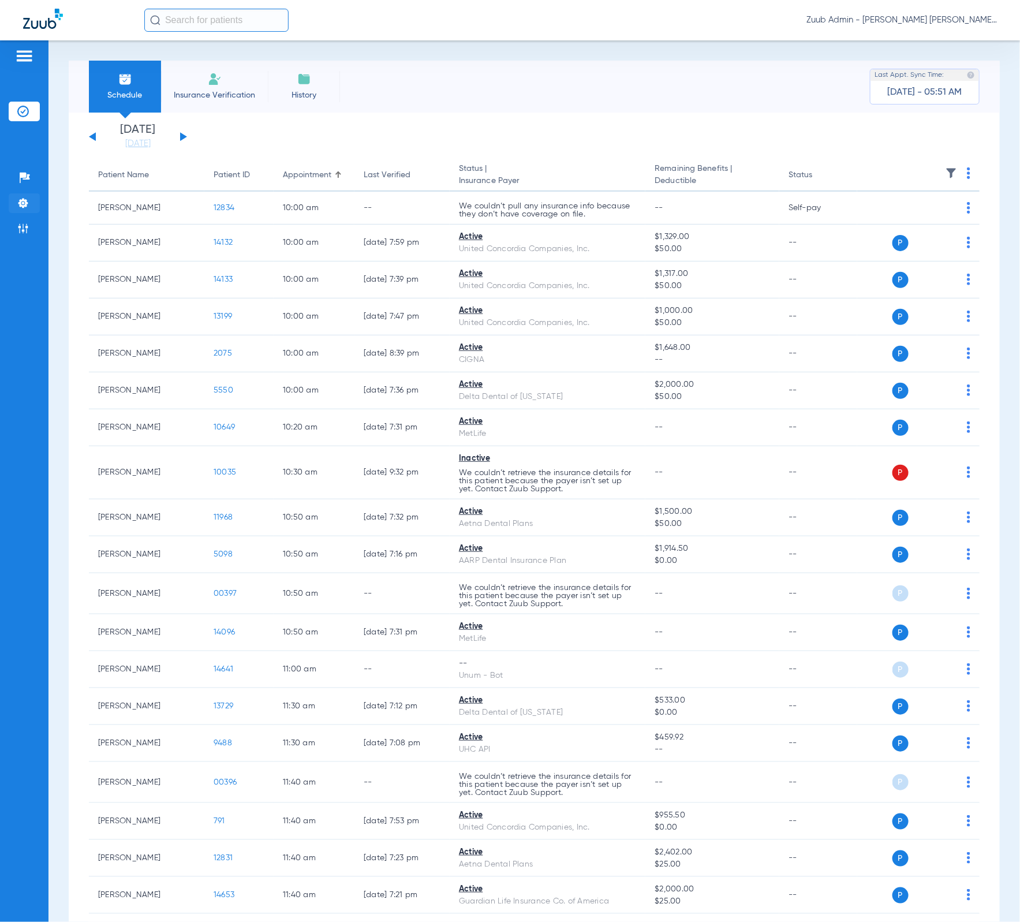
click at [25, 209] on li "Settings" at bounding box center [24, 203] width 31 height 20
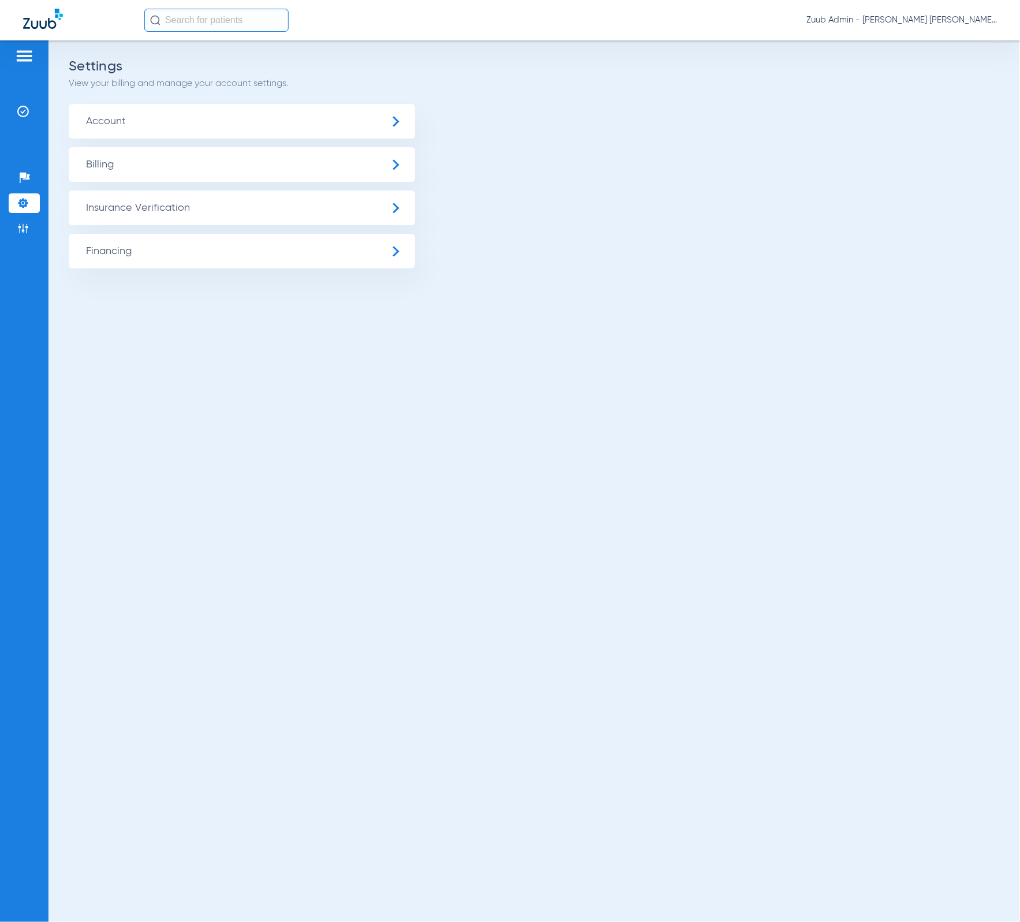
click at [104, 214] on span "Insurance Verification" at bounding box center [242, 207] width 346 height 35
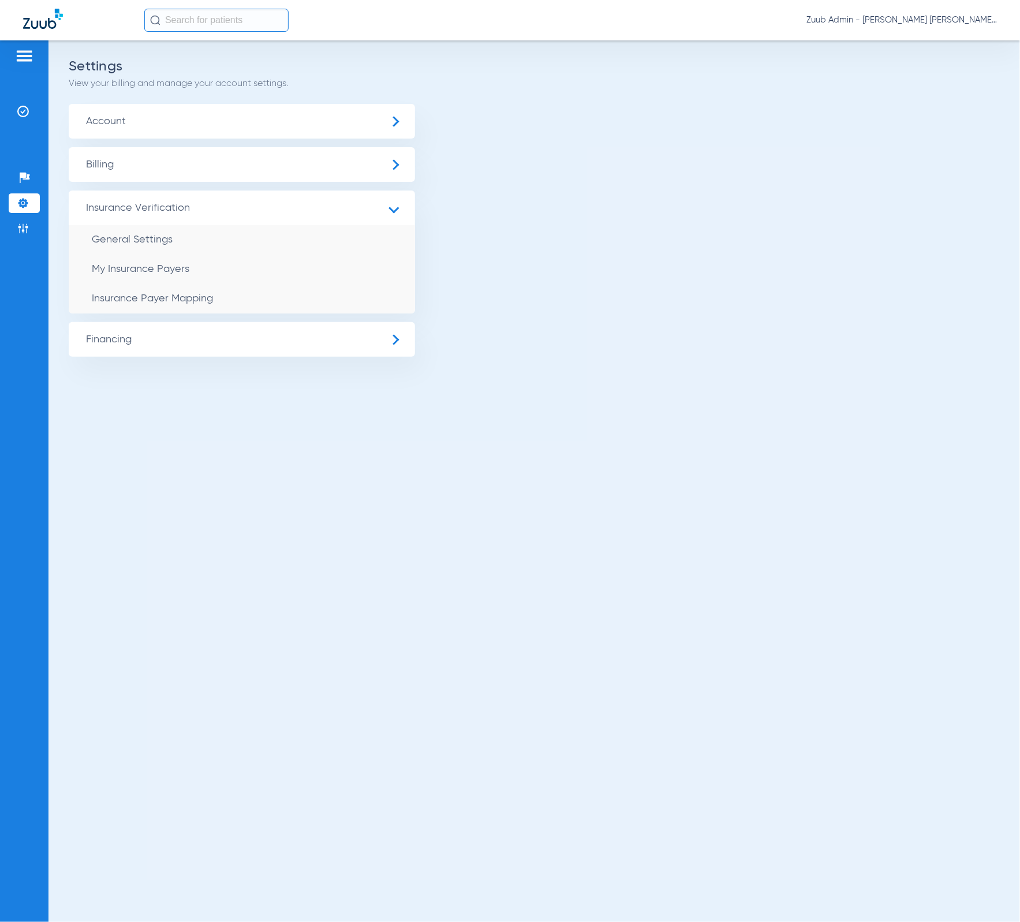
click at [187, 166] on span "Billing" at bounding box center [242, 164] width 346 height 35
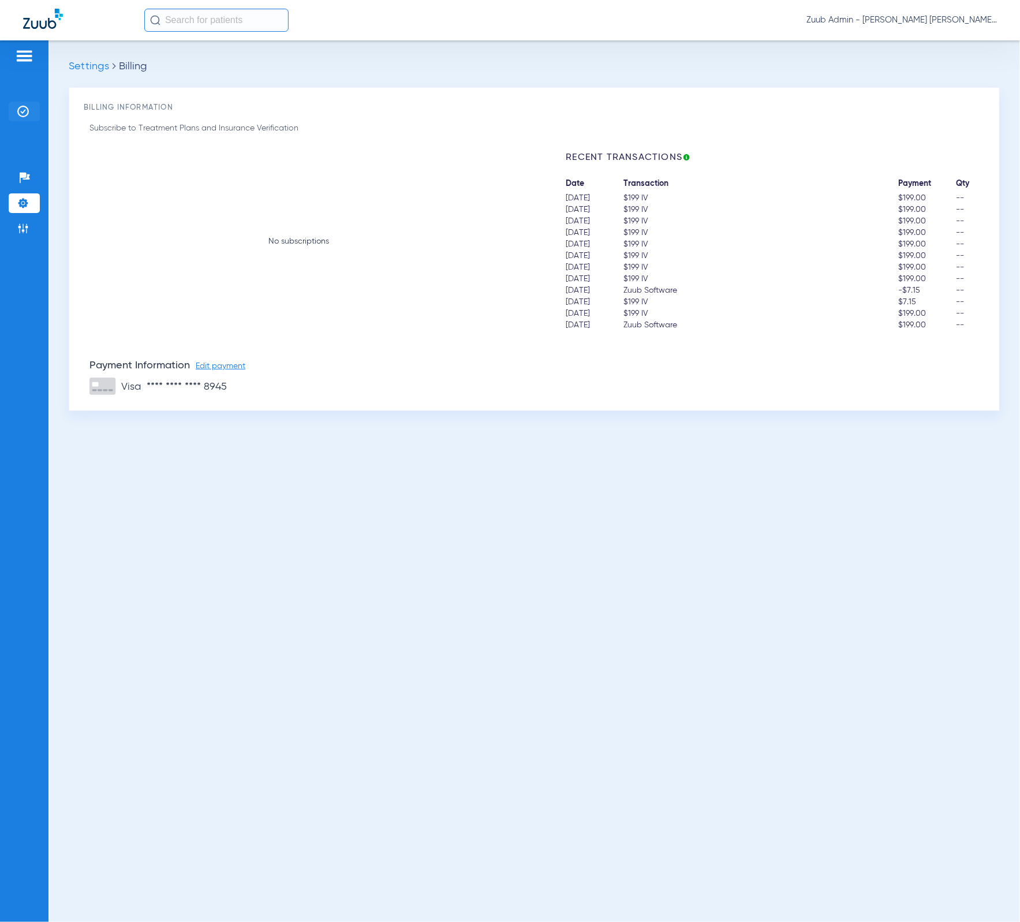
click at [20, 115] on img at bounding box center [23, 112] width 12 height 12
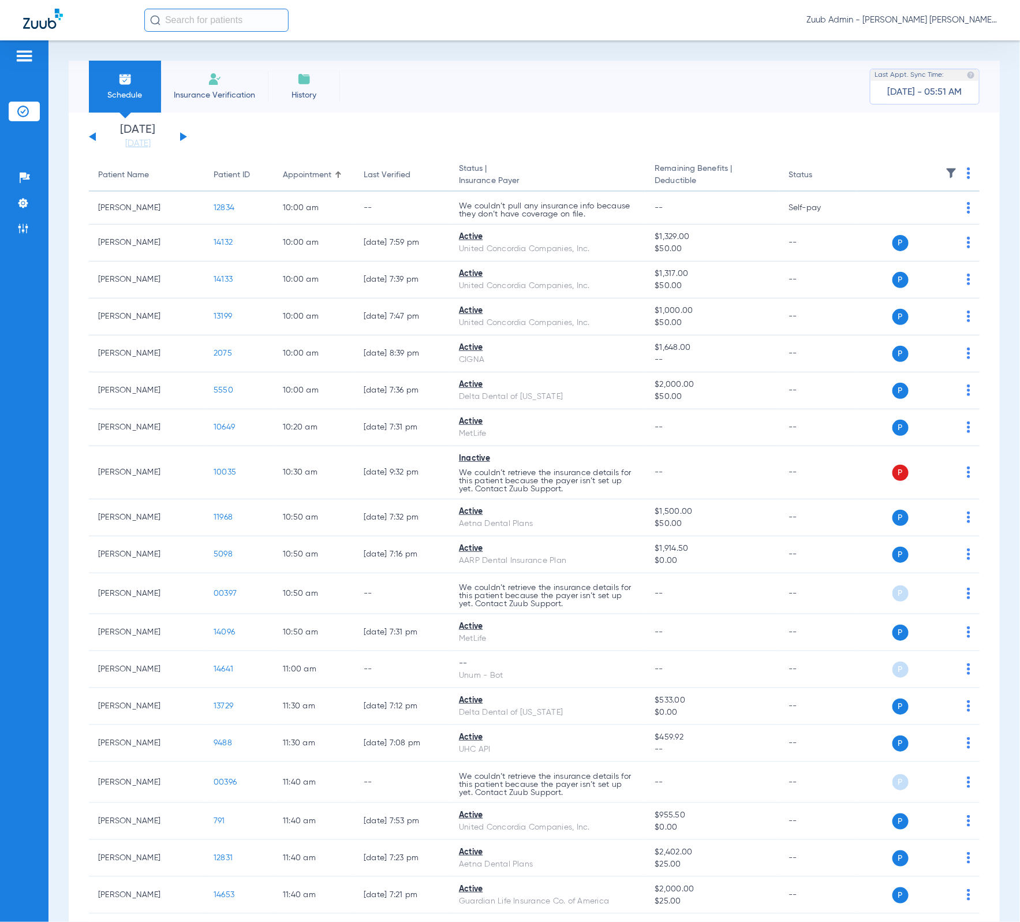
click at [945, 173] on img at bounding box center [951, 173] width 12 height 12
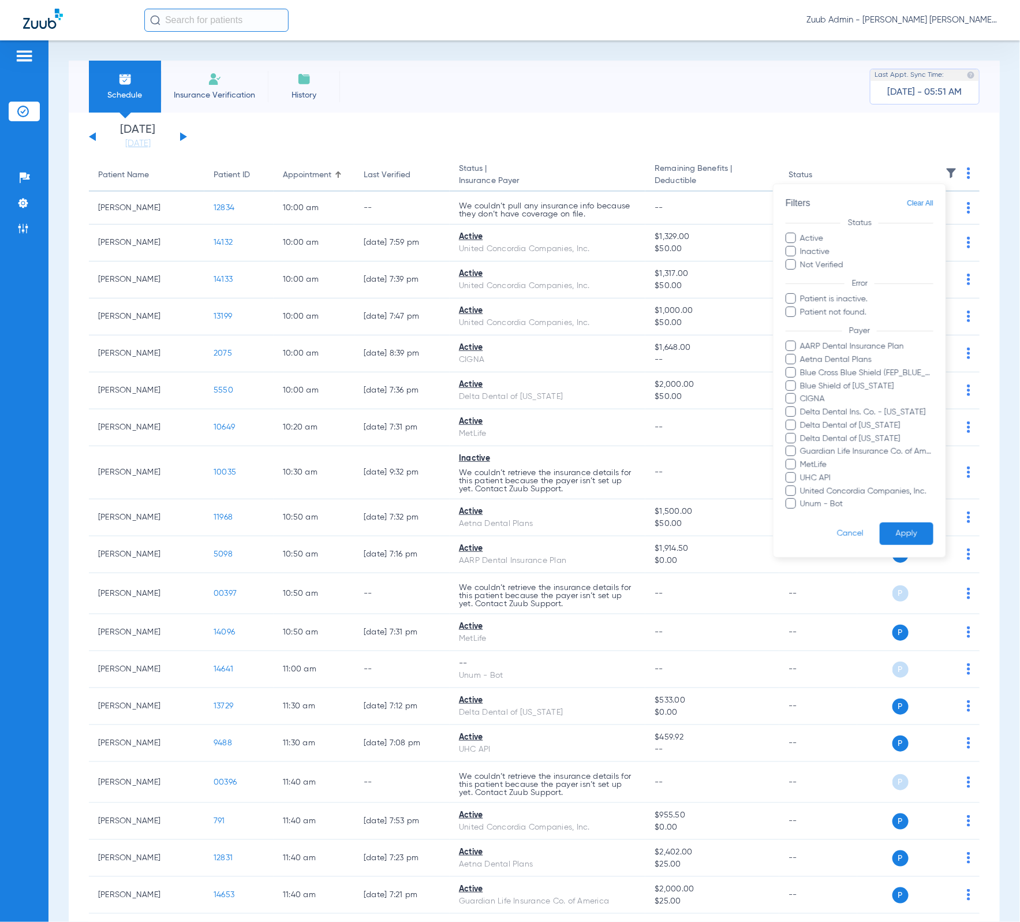
click at [648, 168] on div at bounding box center [510, 461] width 1020 height 922
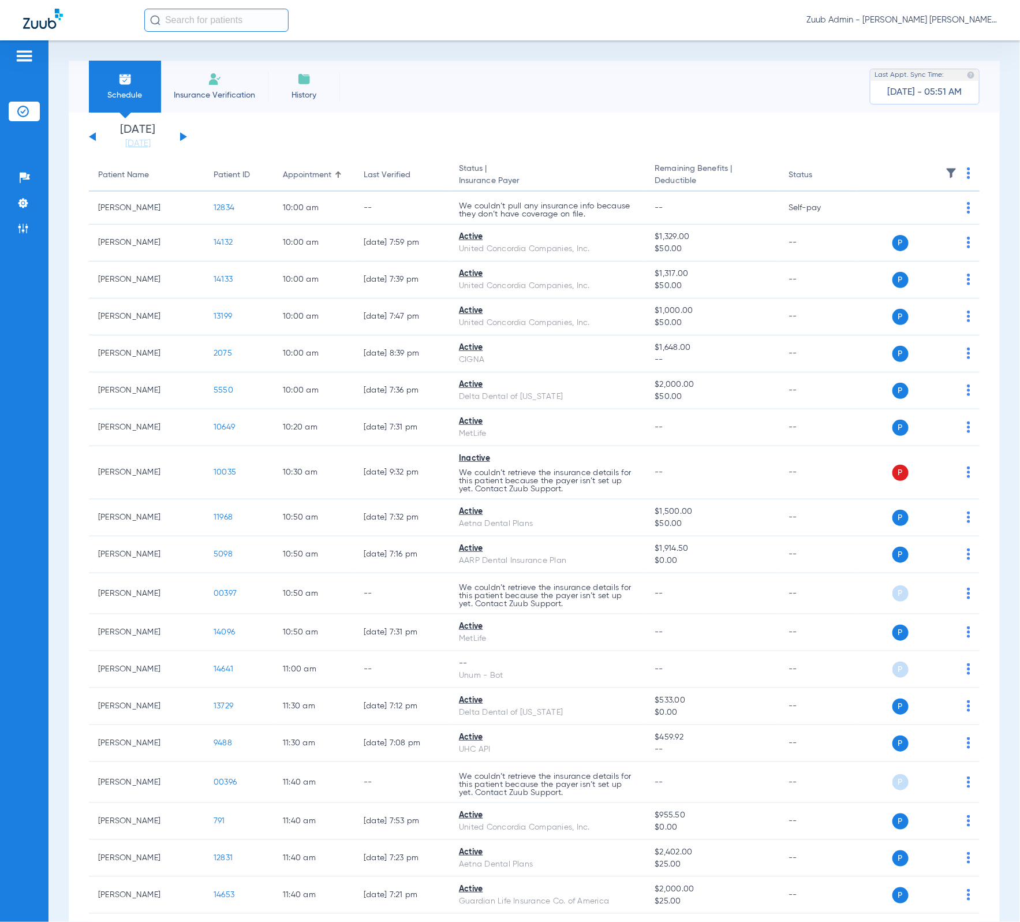
click at [181, 136] on button at bounding box center [183, 136] width 7 height 9
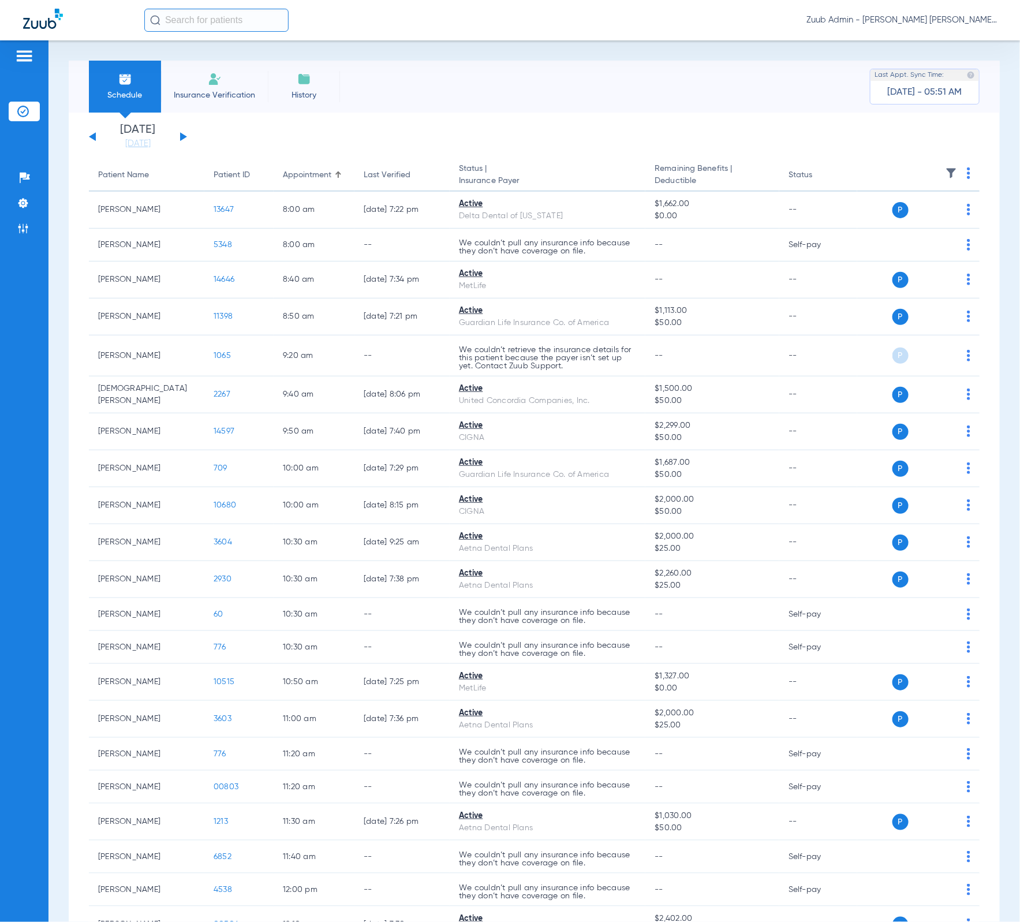
click at [945, 169] on img at bounding box center [951, 173] width 12 height 12
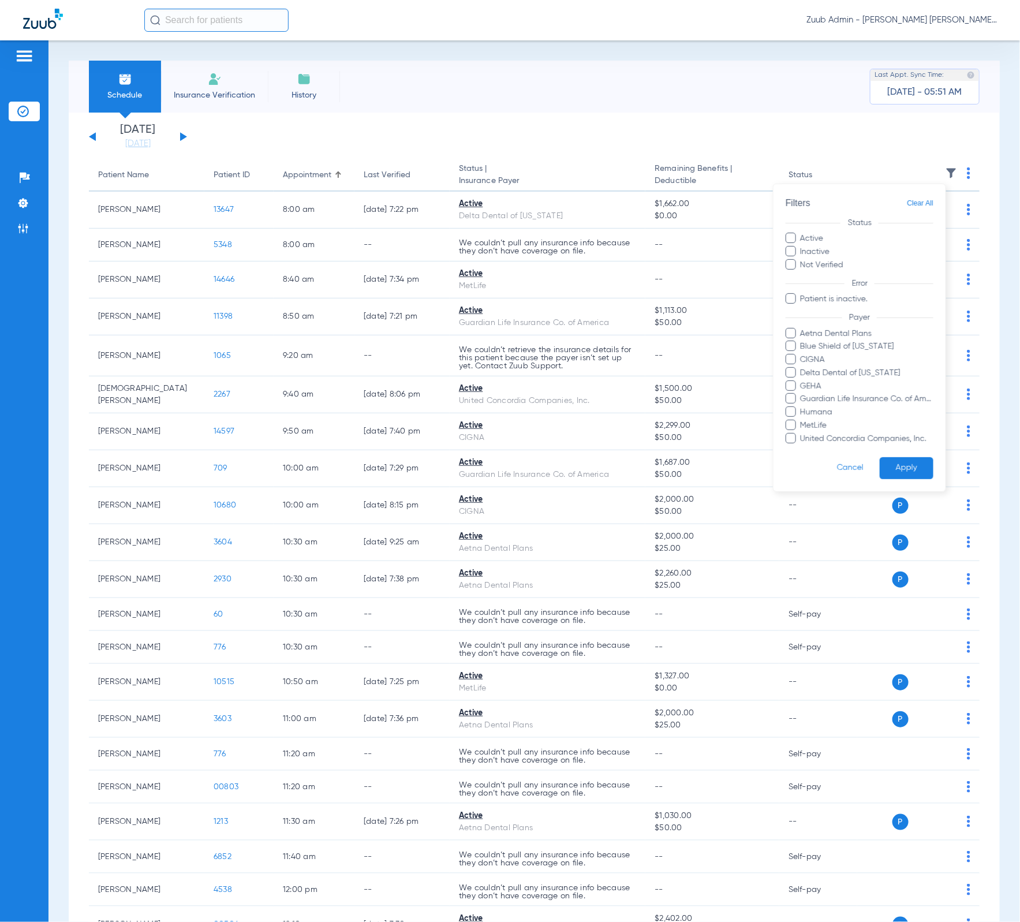
click at [480, 154] on div at bounding box center [510, 461] width 1020 height 922
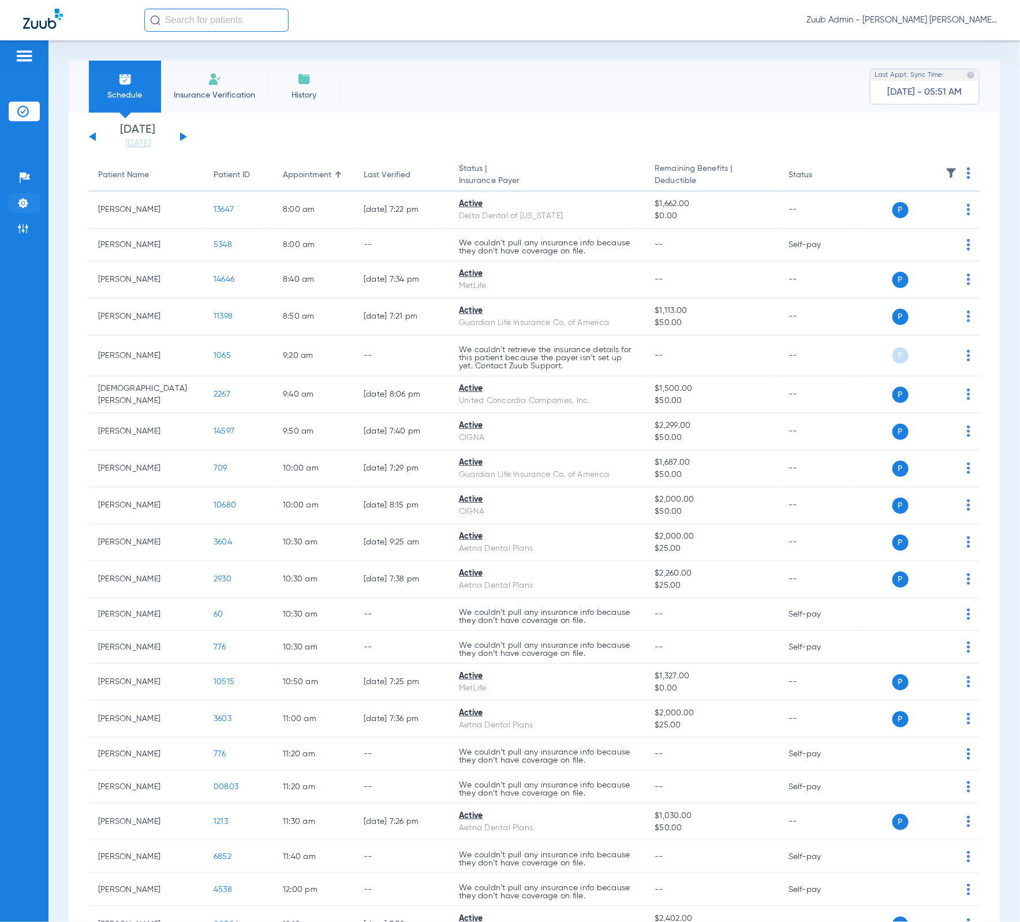
click at [31, 201] on li "Settings" at bounding box center [24, 203] width 31 height 20
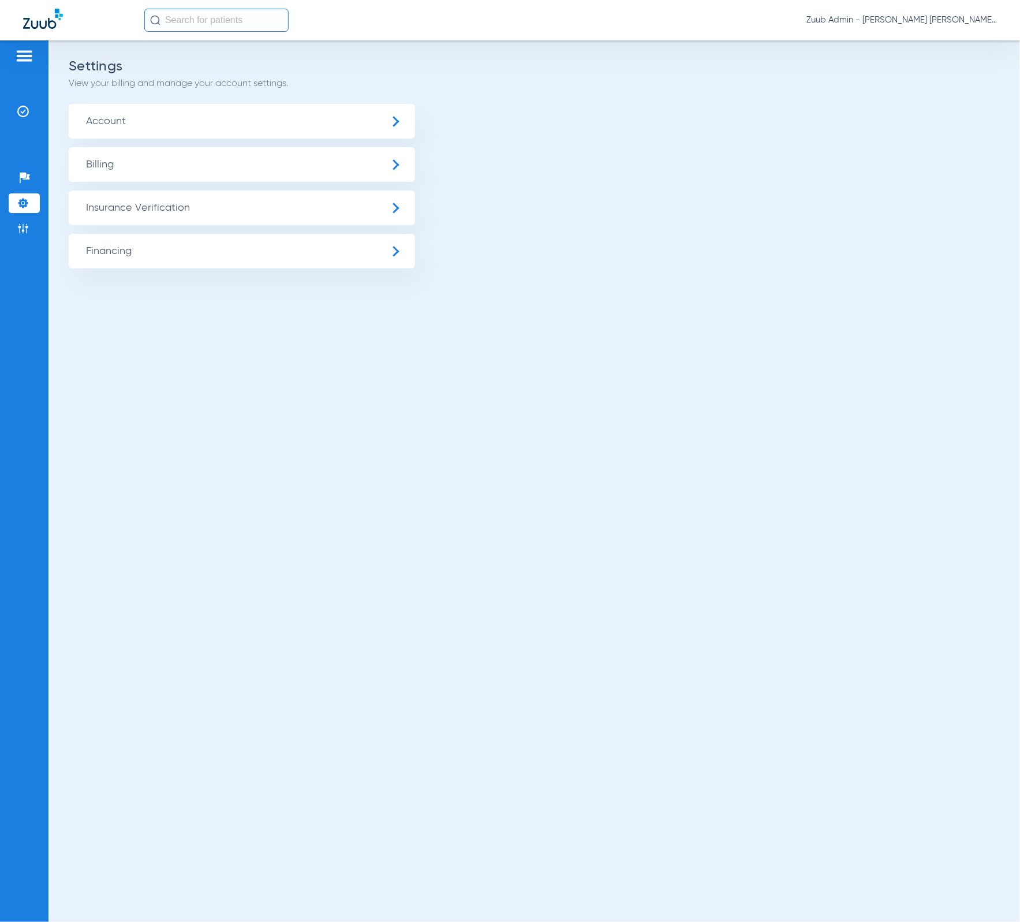
click at [128, 215] on span "Insurance Verification" at bounding box center [242, 207] width 346 height 35
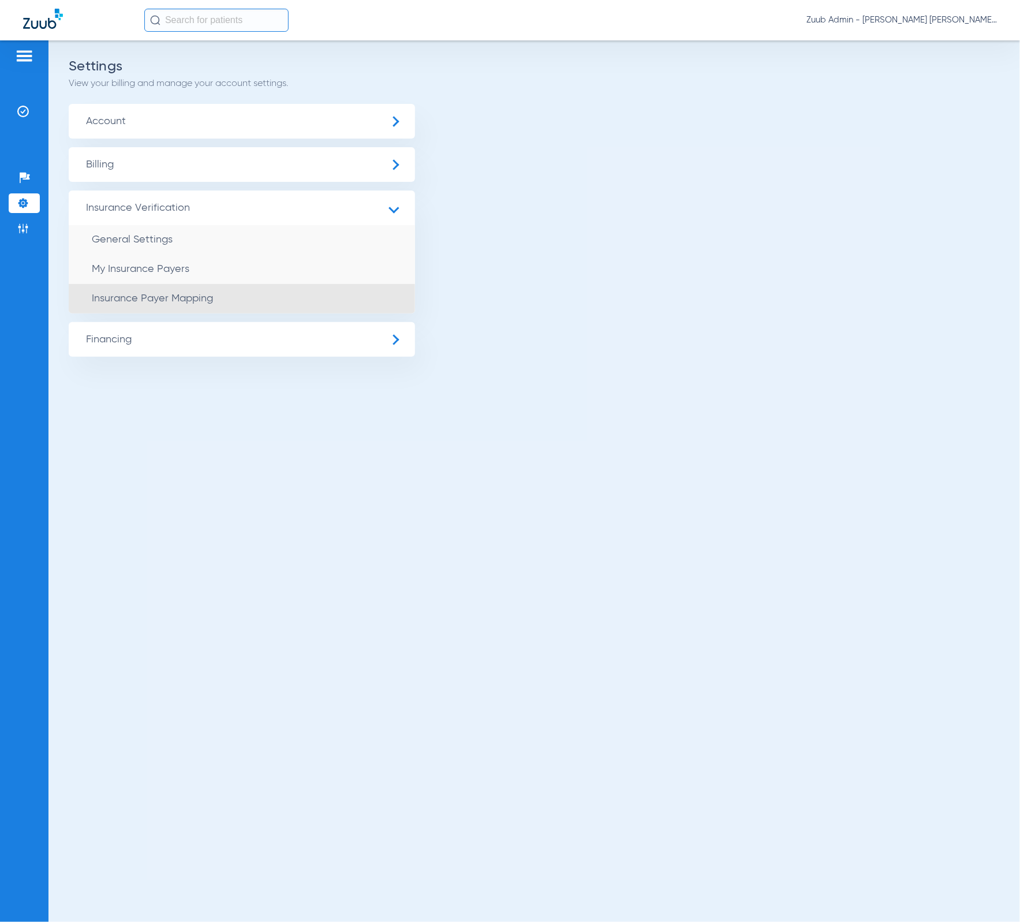
click at [232, 301] on li "Insurance Payer Mapping" at bounding box center [242, 298] width 346 height 29
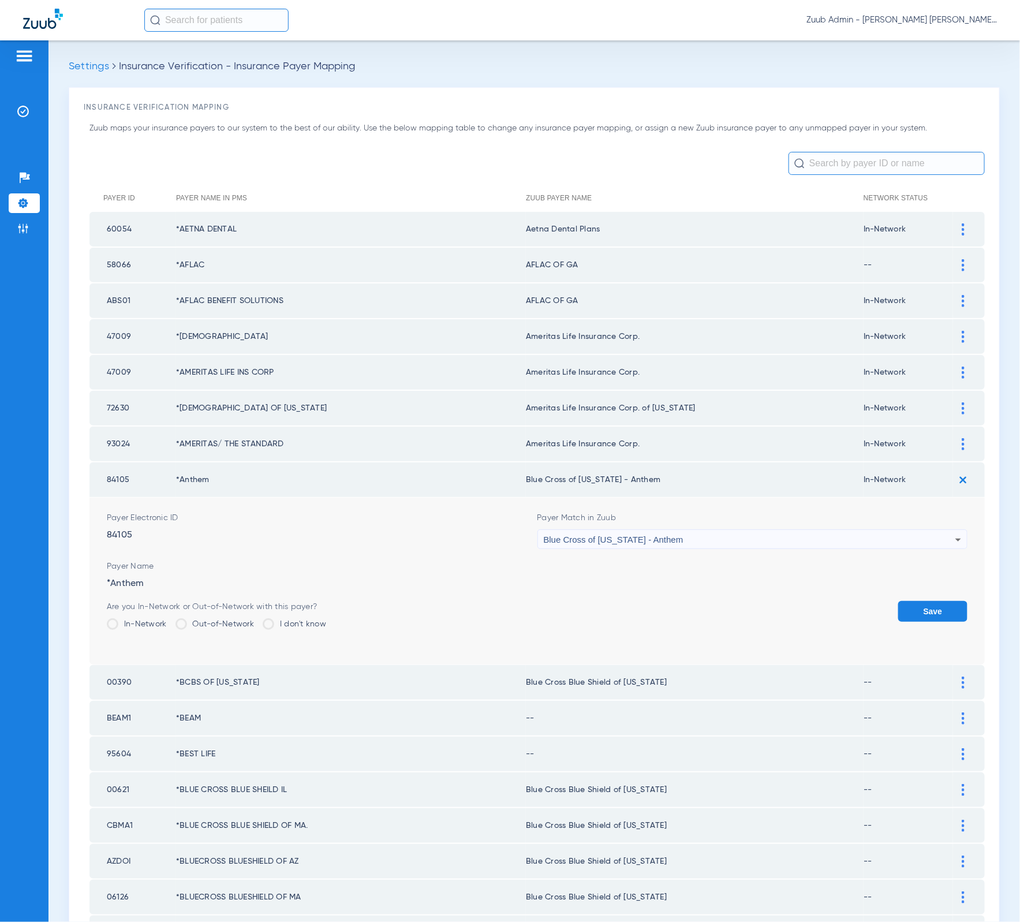
click at [740, 534] on div "Blue Cross of [US_STATE] - Anthem" at bounding box center [750, 540] width 412 height 20
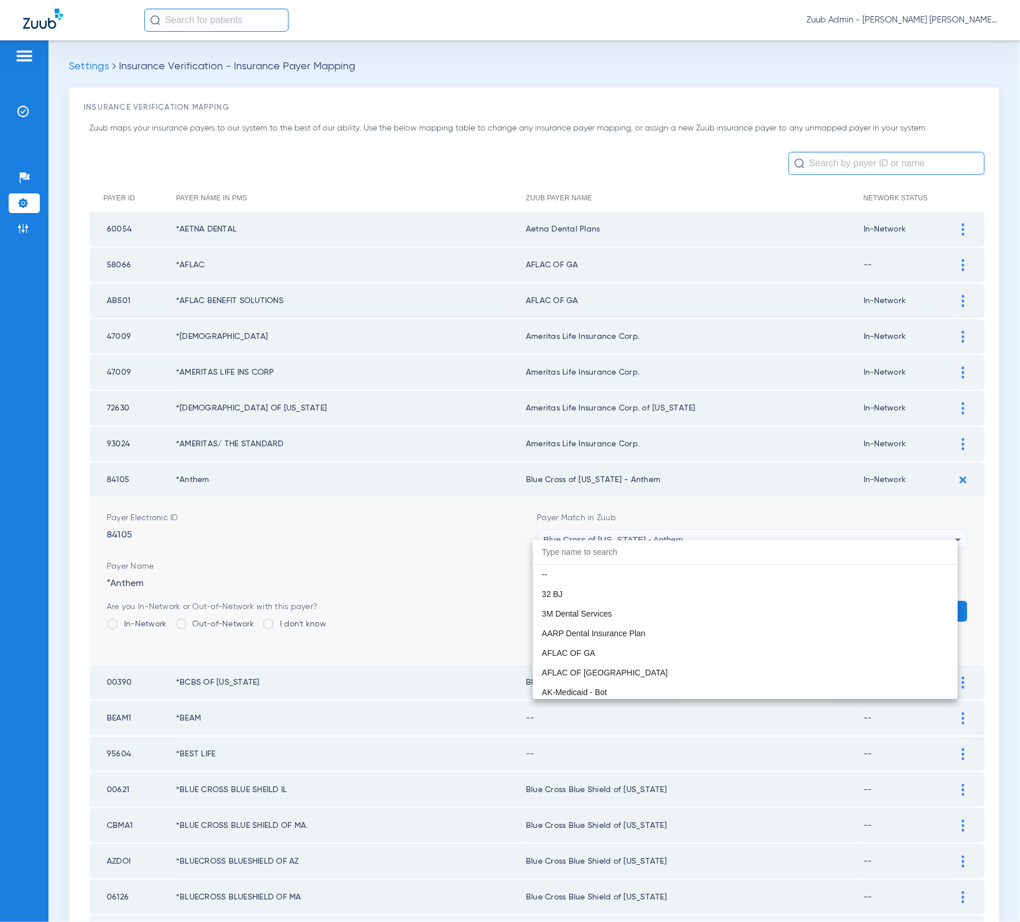
scroll to position [1591, 0]
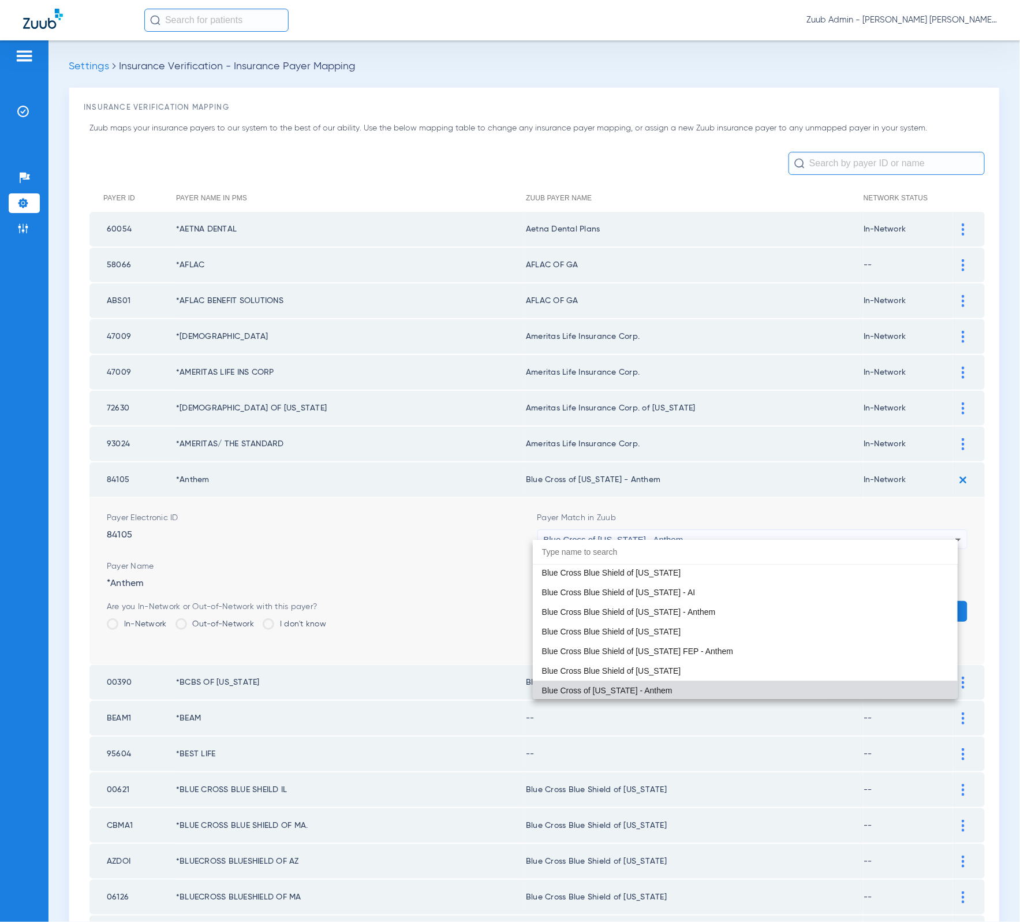
click at [954, 465] on div at bounding box center [510, 461] width 1020 height 922
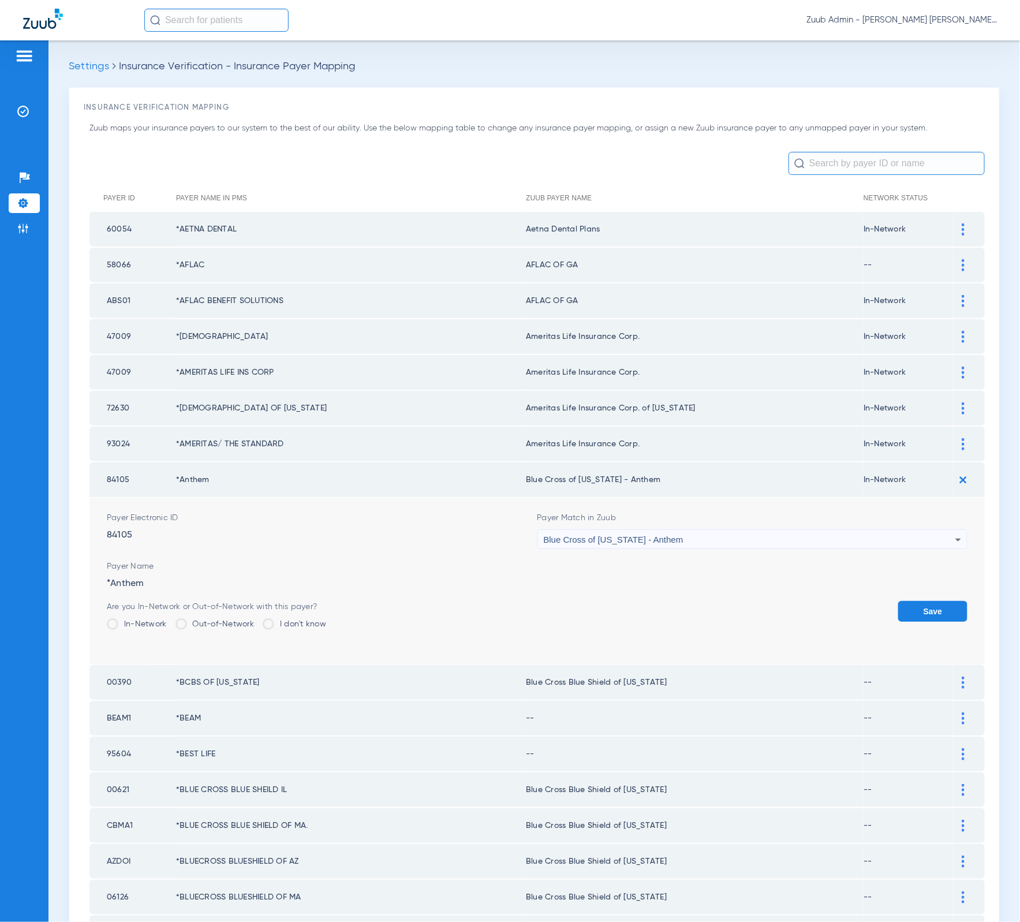
click at [954, 470] on img at bounding box center [963, 479] width 19 height 19
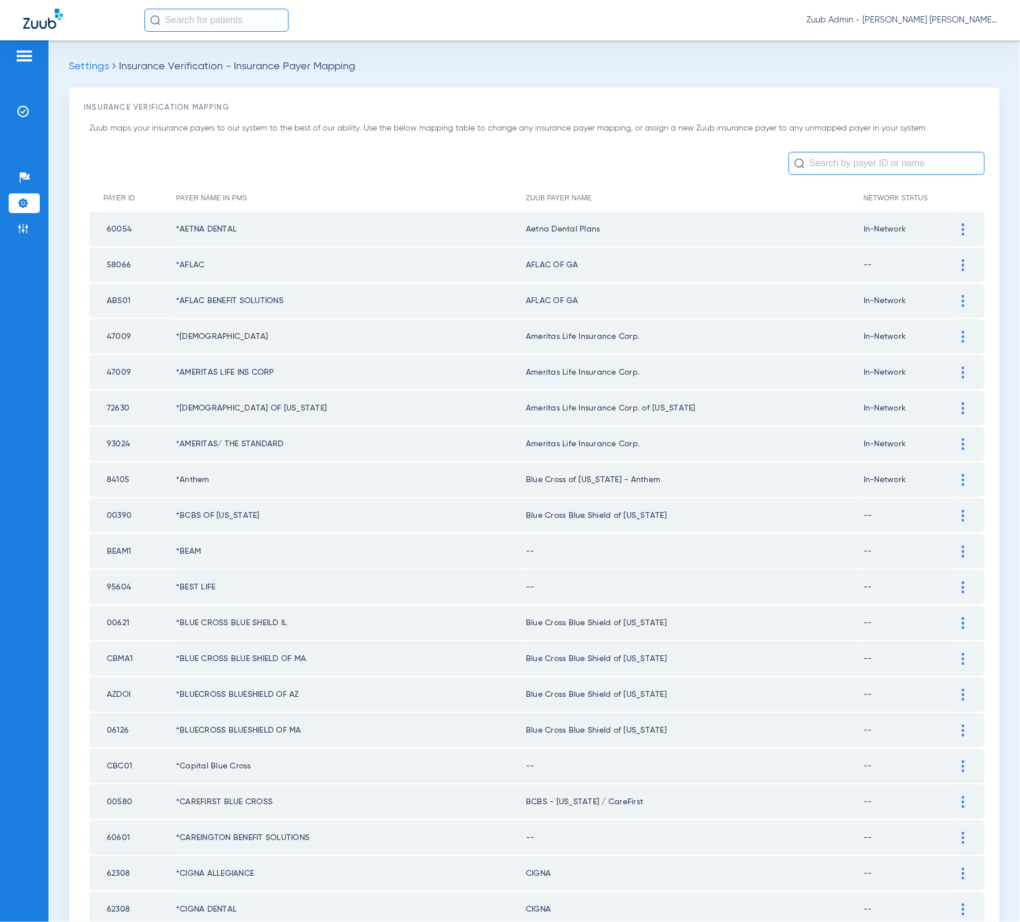
click at [962, 545] on img at bounding box center [963, 551] width 3 height 12
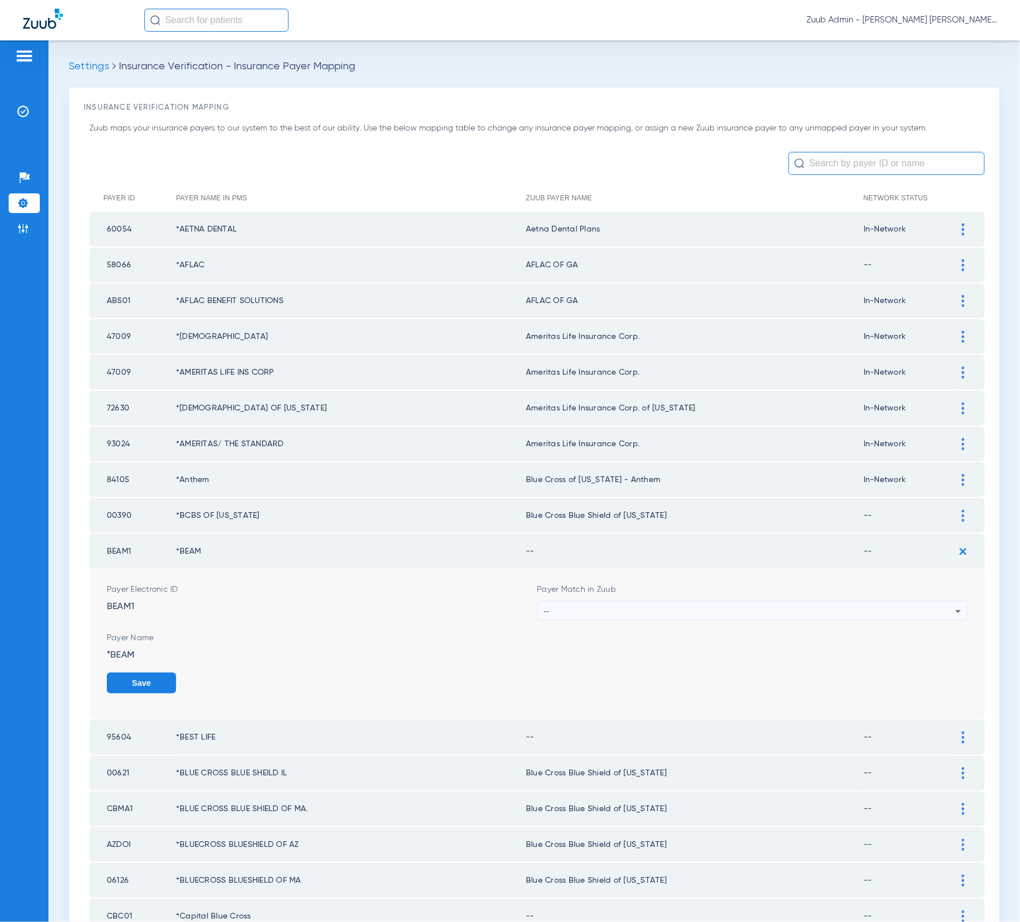
click at [717, 602] on div "--" at bounding box center [750, 611] width 412 height 20
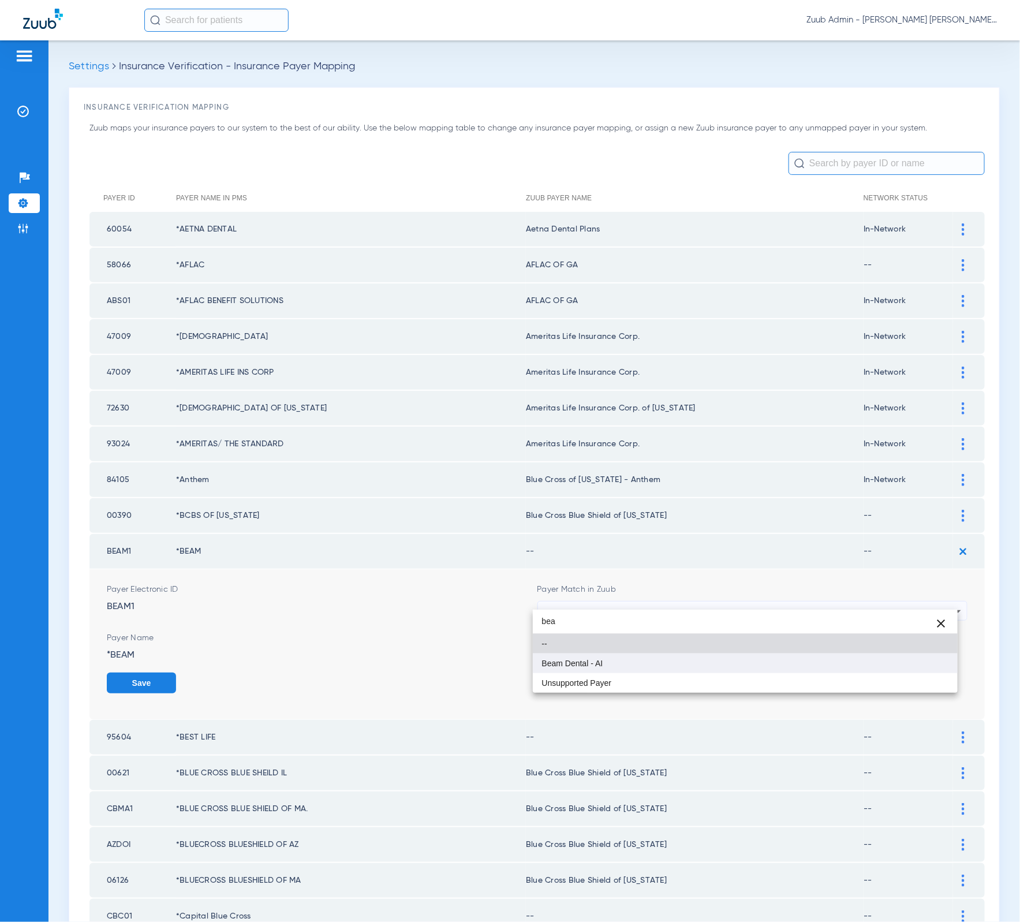
type input "bea"
click at [698, 671] on mat-option "Beam Dental - AI" at bounding box center [745, 663] width 425 height 20
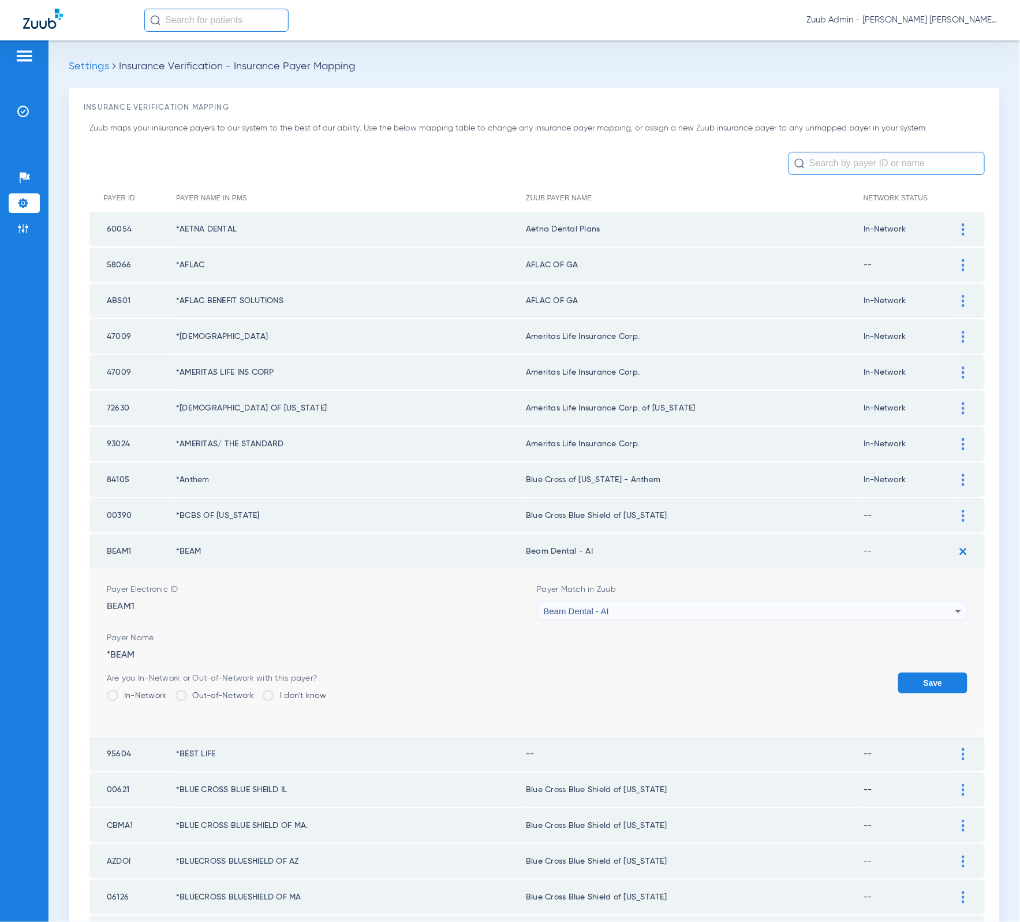
click at [916, 674] on button "Save" at bounding box center [932, 682] width 69 height 21
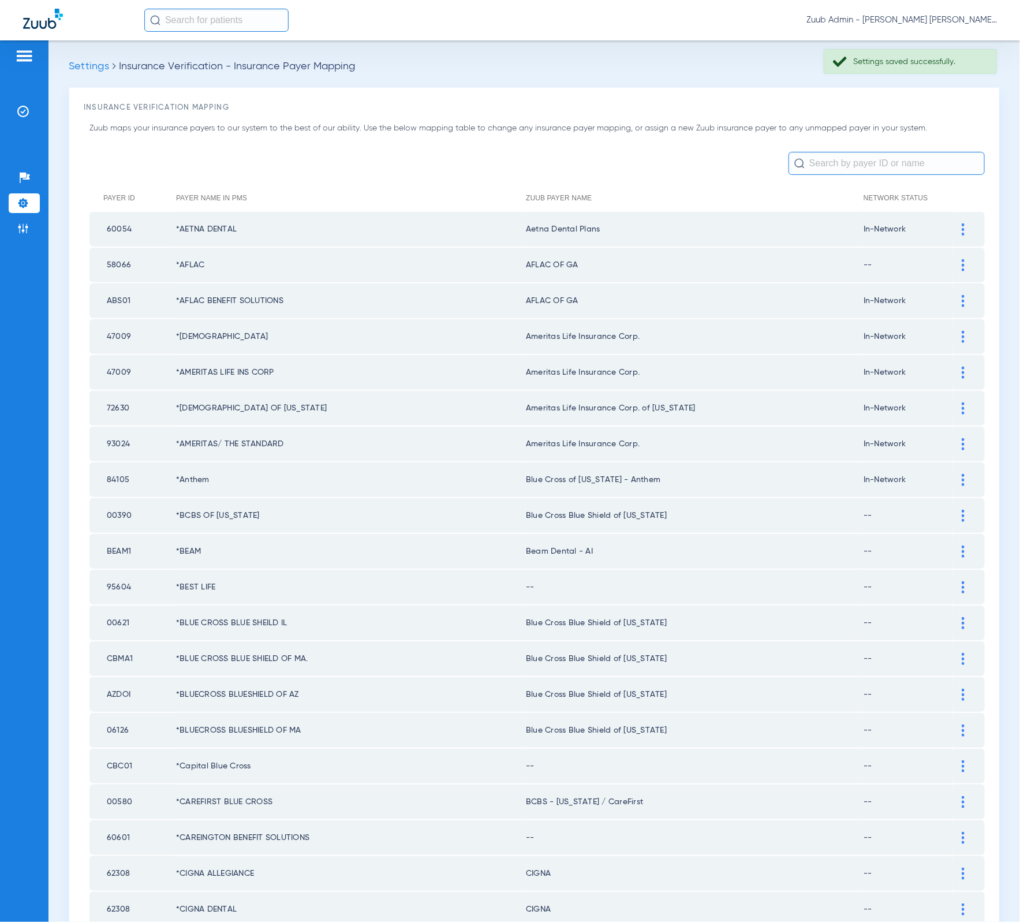
click at [955, 581] on div at bounding box center [963, 587] width 20 height 12
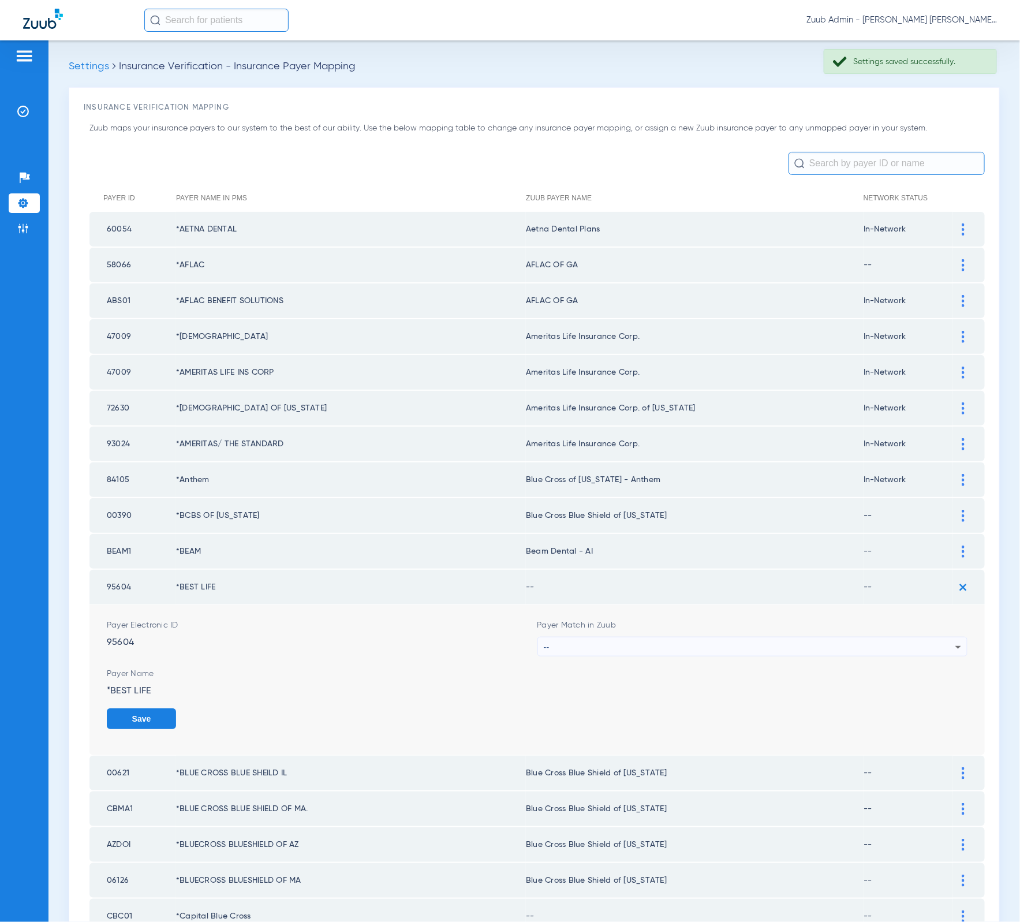
click at [699, 637] on div "--" at bounding box center [750, 647] width 412 height 20
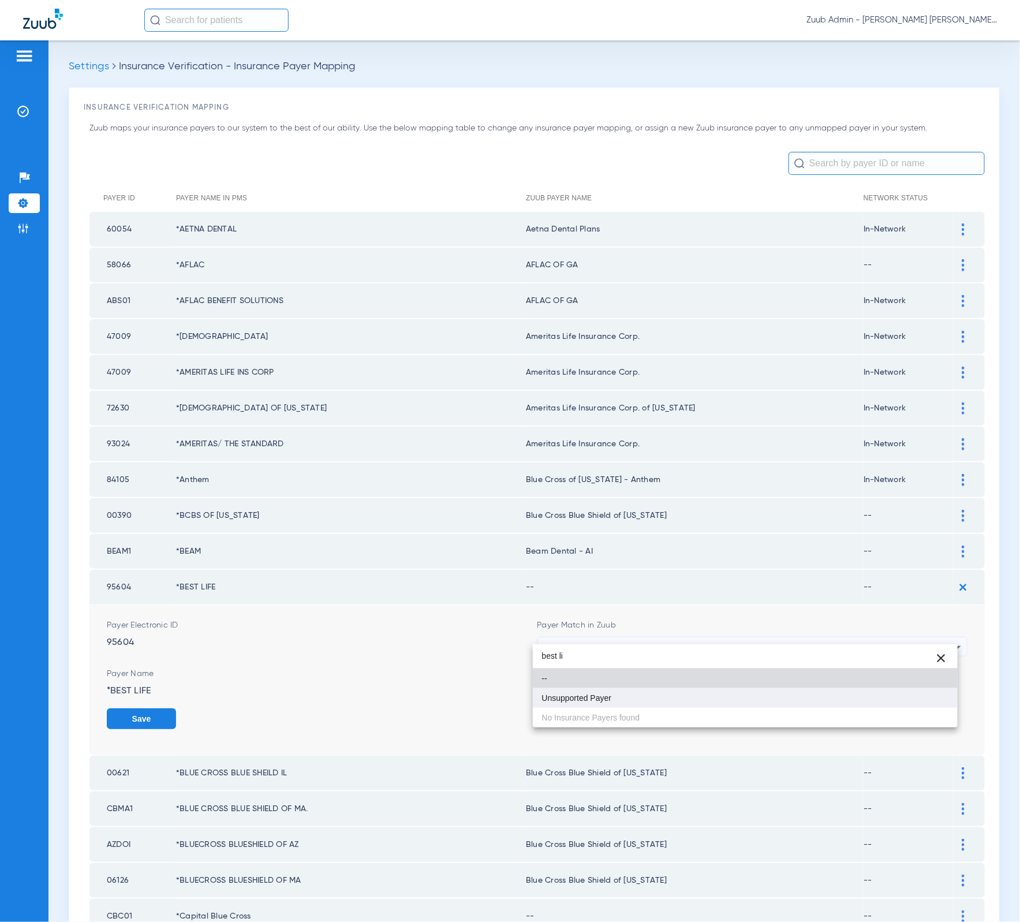
type input "best li"
click at [643, 702] on mat-option "Unsupported Payer" at bounding box center [745, 698] width 425 height 20
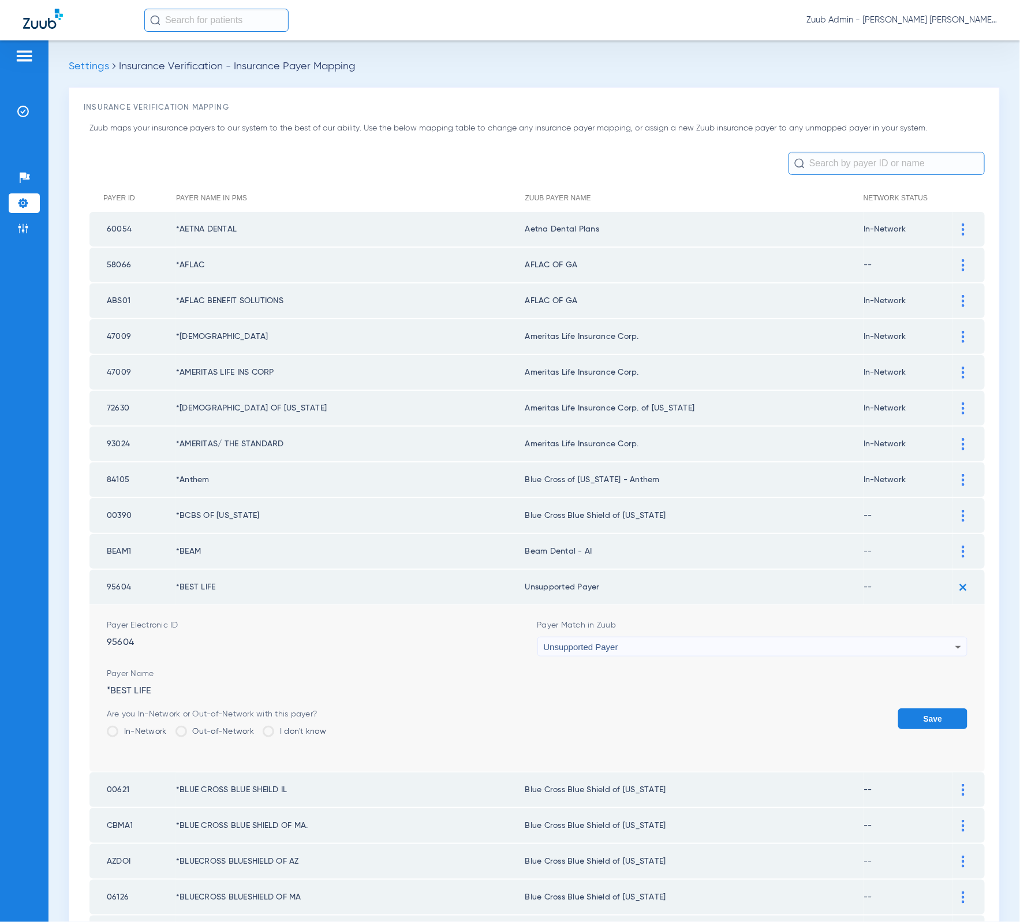
click at [910, 710] on button "Save" at bounding box center [932, 718] width 69 height 21
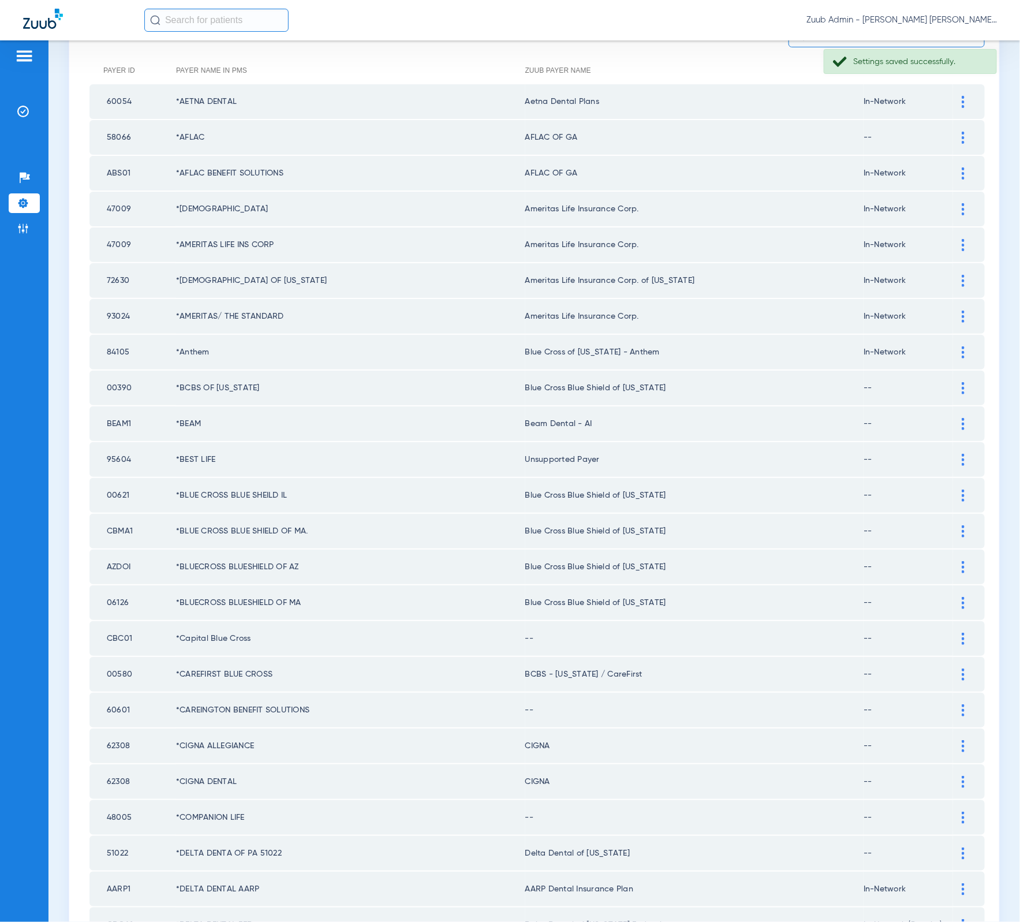
scroll to position [128, 0]
click at [958, 632] on div at bounding box center [963, 638] width 20 height 12
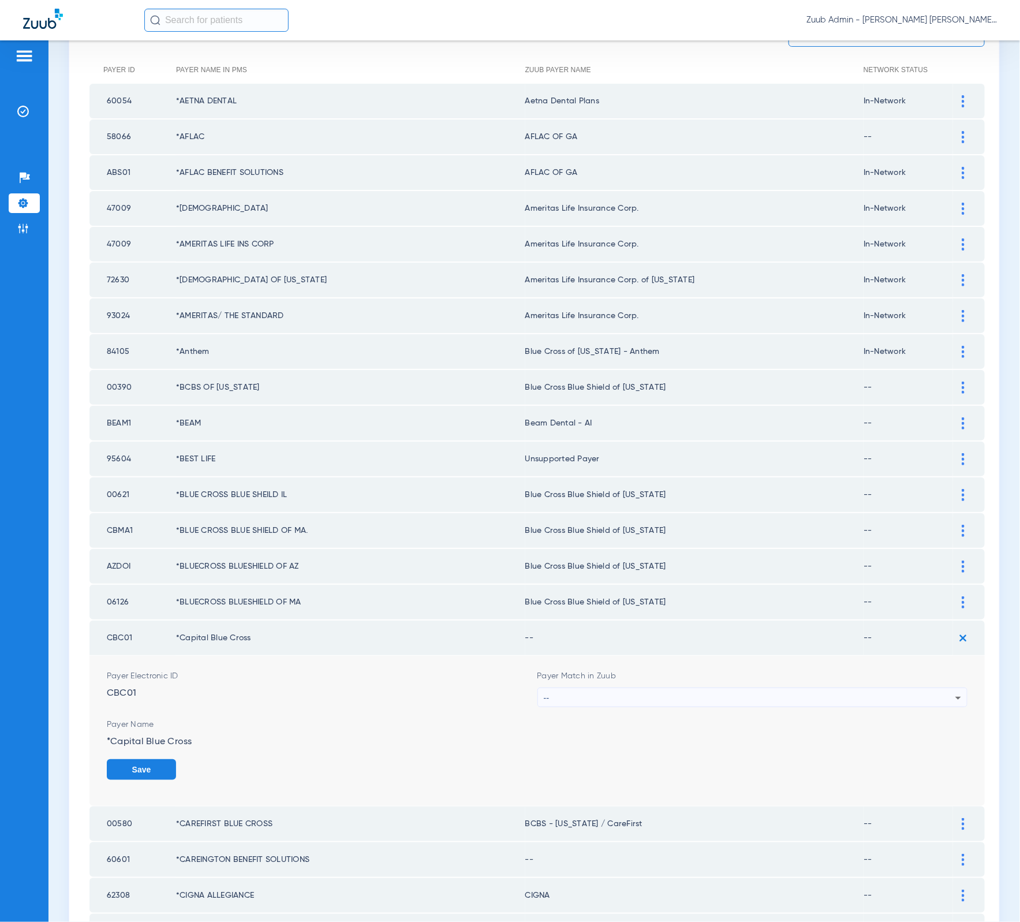
click at [704, 688] on div "--" at bounding box center [750, 698] width 412 height 20
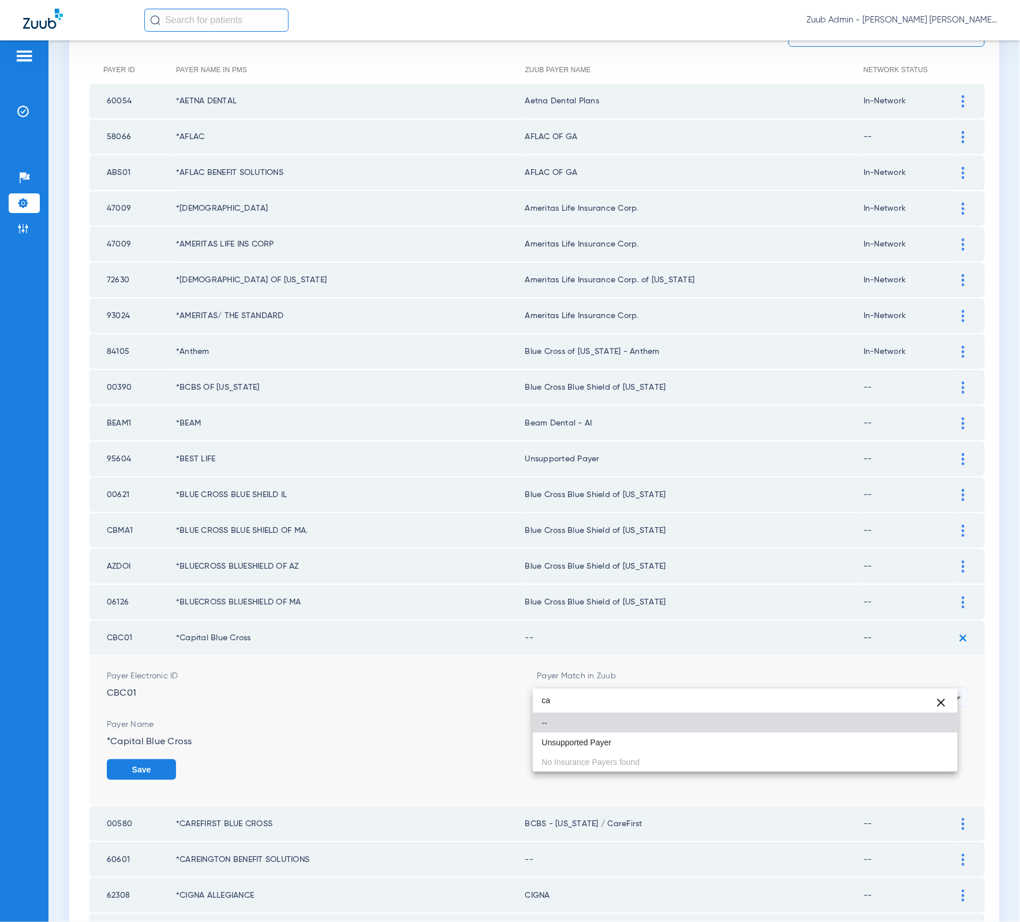
type input "c"
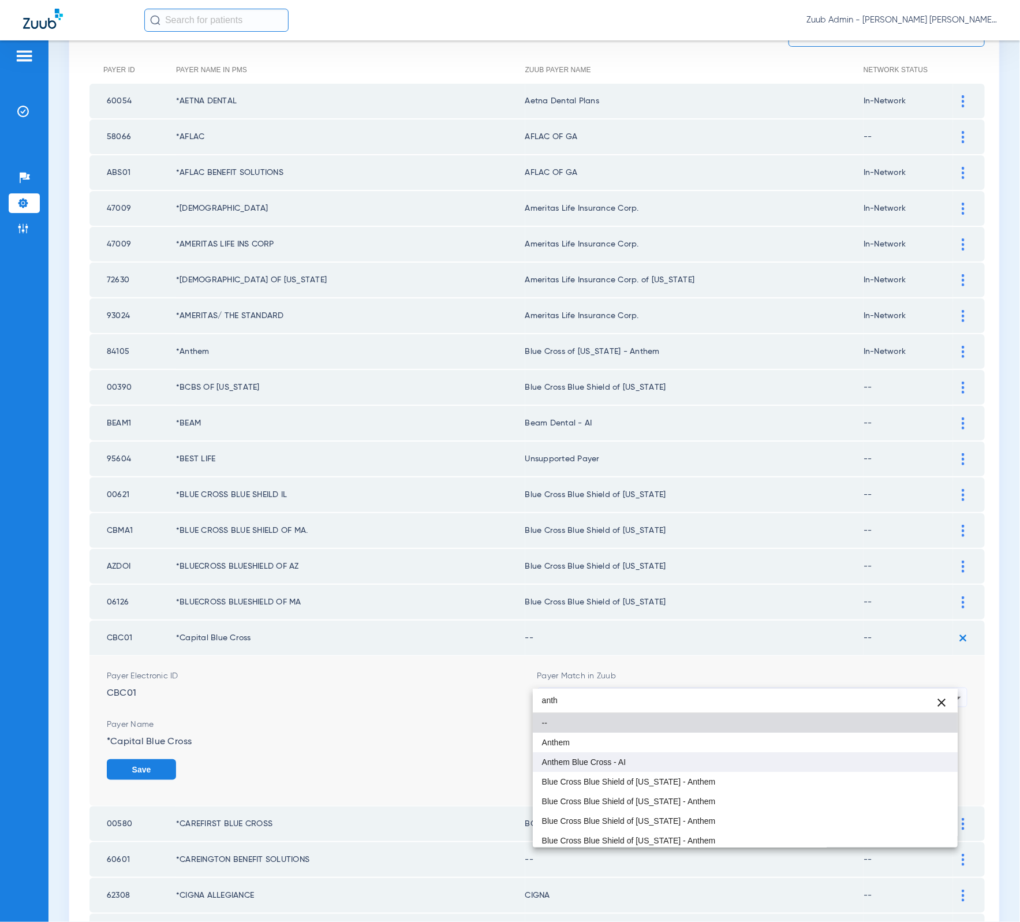
type input "anth"
click at [638, 757] on mat-option "Anthem Blue Cross - AI" at bounding box center [745, 762] width 425 height 20
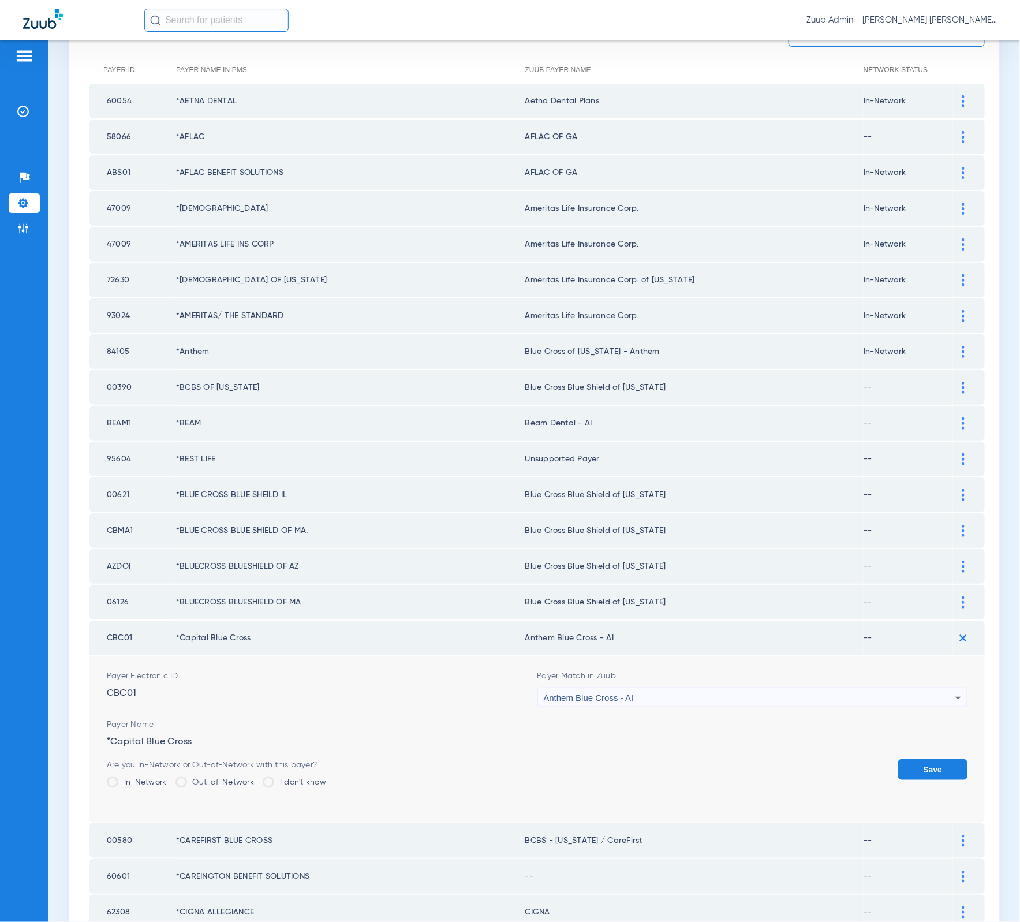
click at [903, 735] on form "Payer Electronic ID CBC01 Payer Match in Zuub Anthem Blue Cross - AI Payer Name…" at bounding box center [537, 739] width 861 height 167
click at [906, 759] on button "Save" at bounding box center [932, 769] width 69 height 21
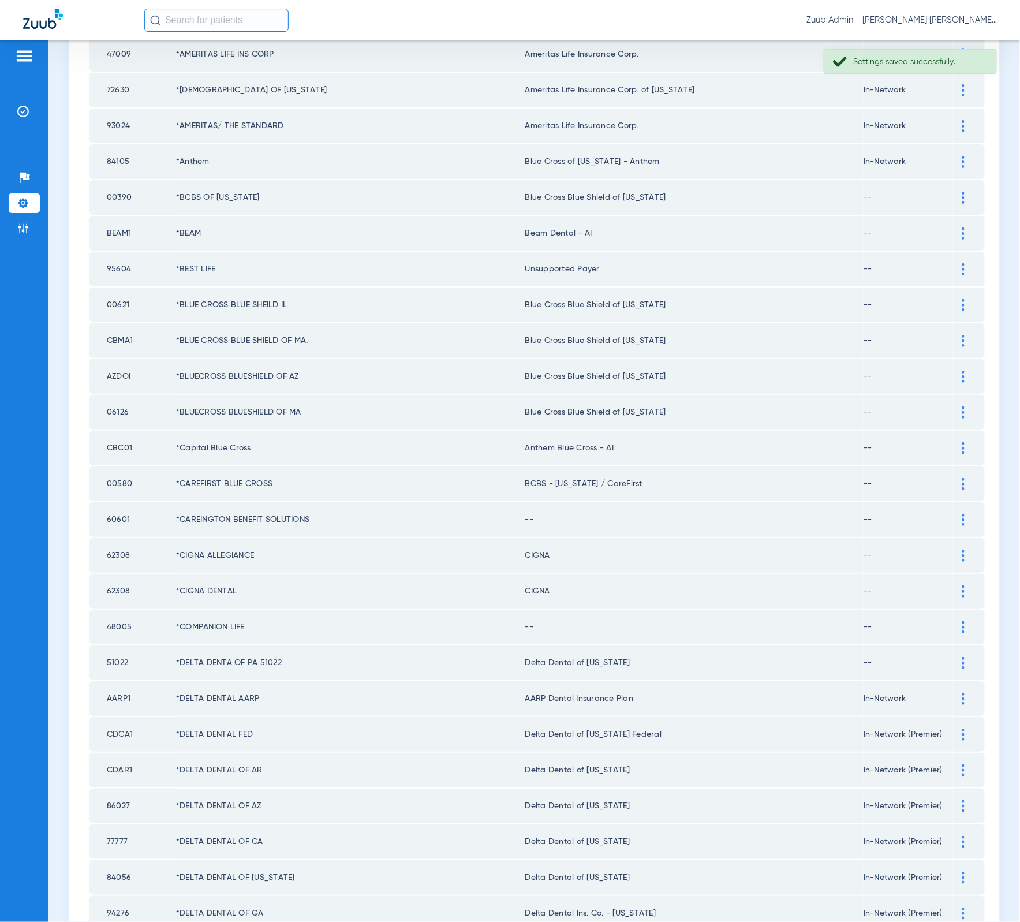
scroll to position [343, 0]
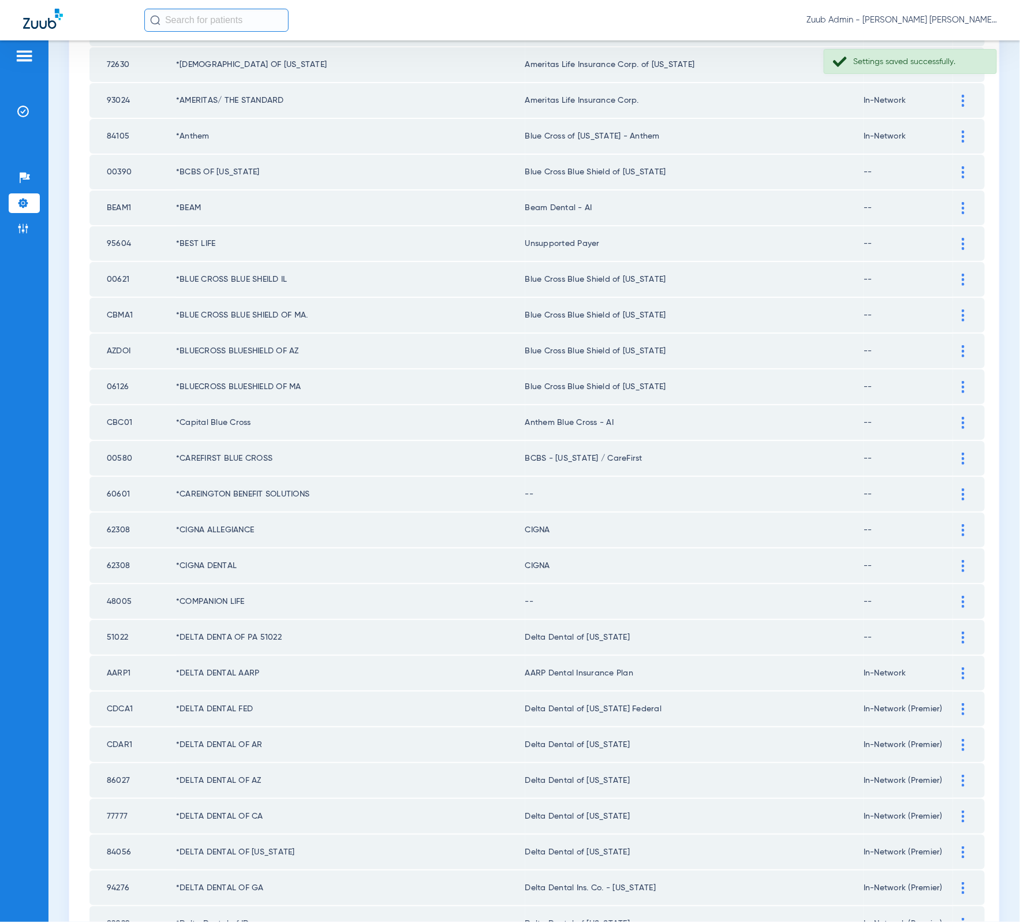
click at [957, 488] on div at bounding box center [963, 494] width 20 height 12
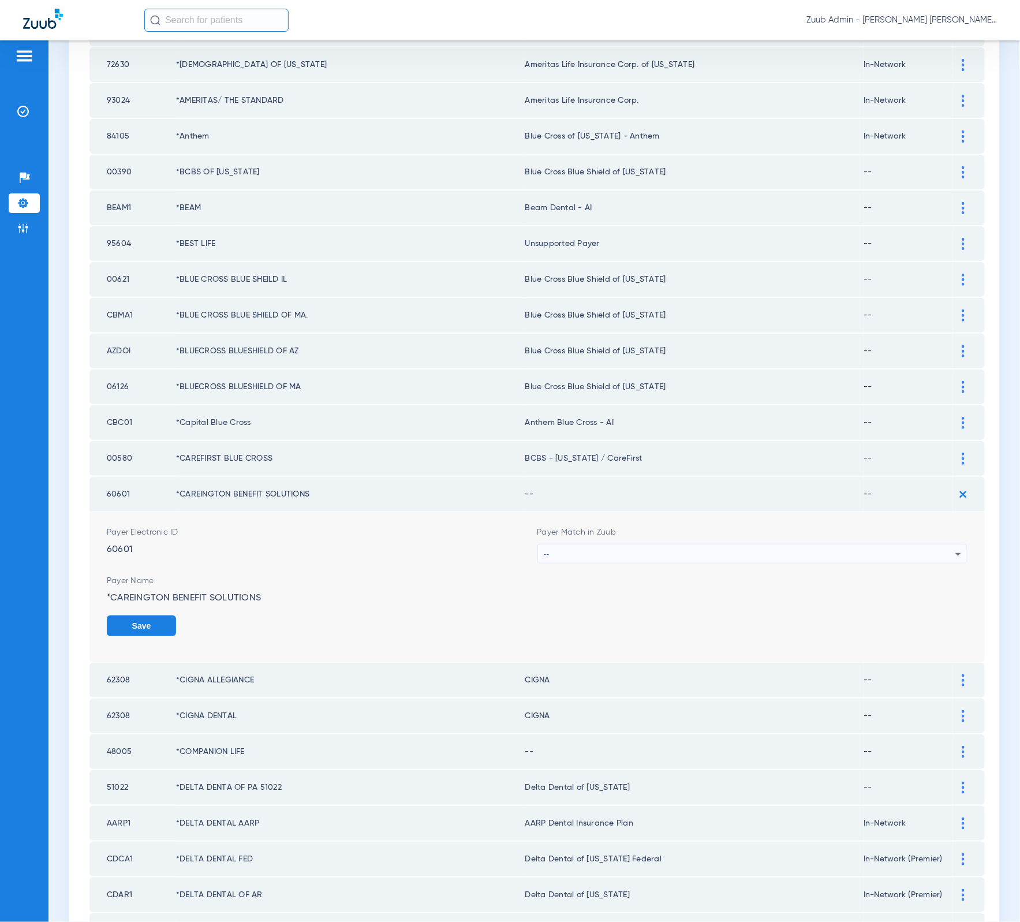
click at [635, 544] on div "--" at bounding box center [750, 554] width 412 height 20
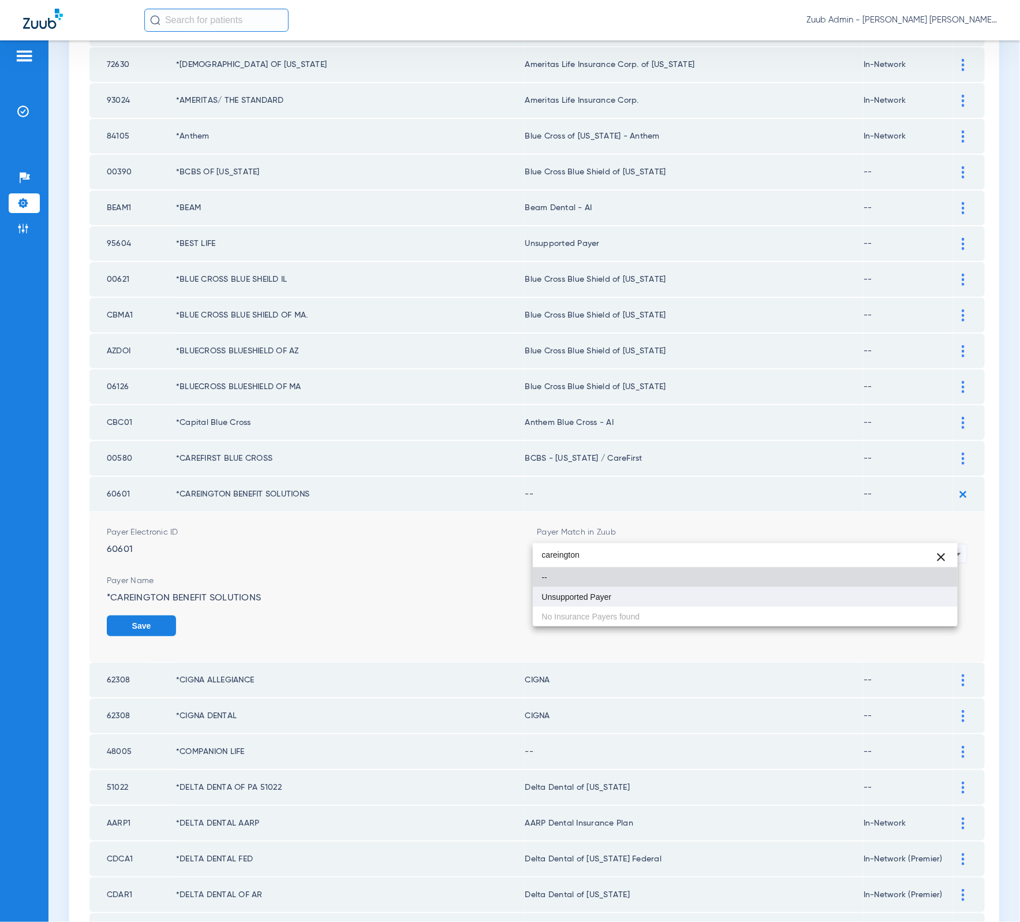
type input "careington"
click at [619, 597] on mat-option "Unsupported Payer" at bounding box center [745, 597] width 425 height 20
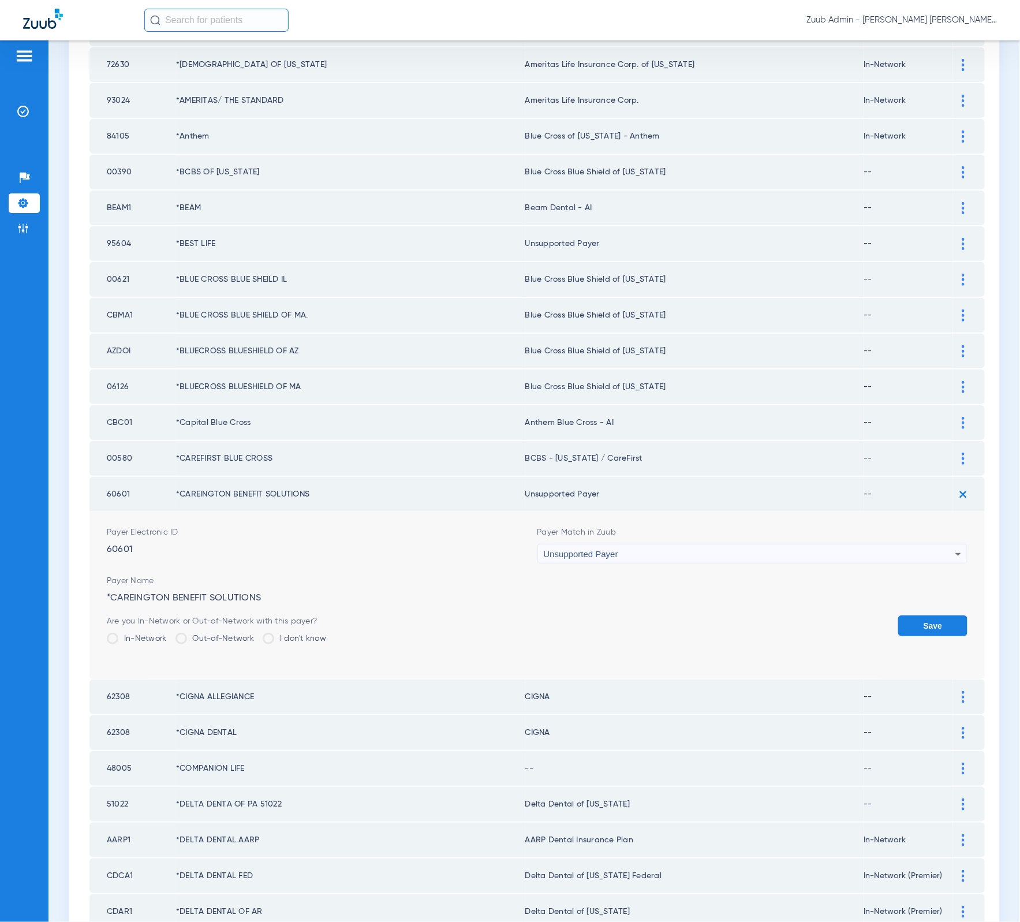
click at [957, 595] on td "Payer Electronic ID 60601 Payer Match in Zuub Unsupported Payer Payer Name *CAR…" at bounding box center [536, 595] width 895 height 167
click at [941, 615] on button "Save" at bounding box center [932, 625] width 69 height 21
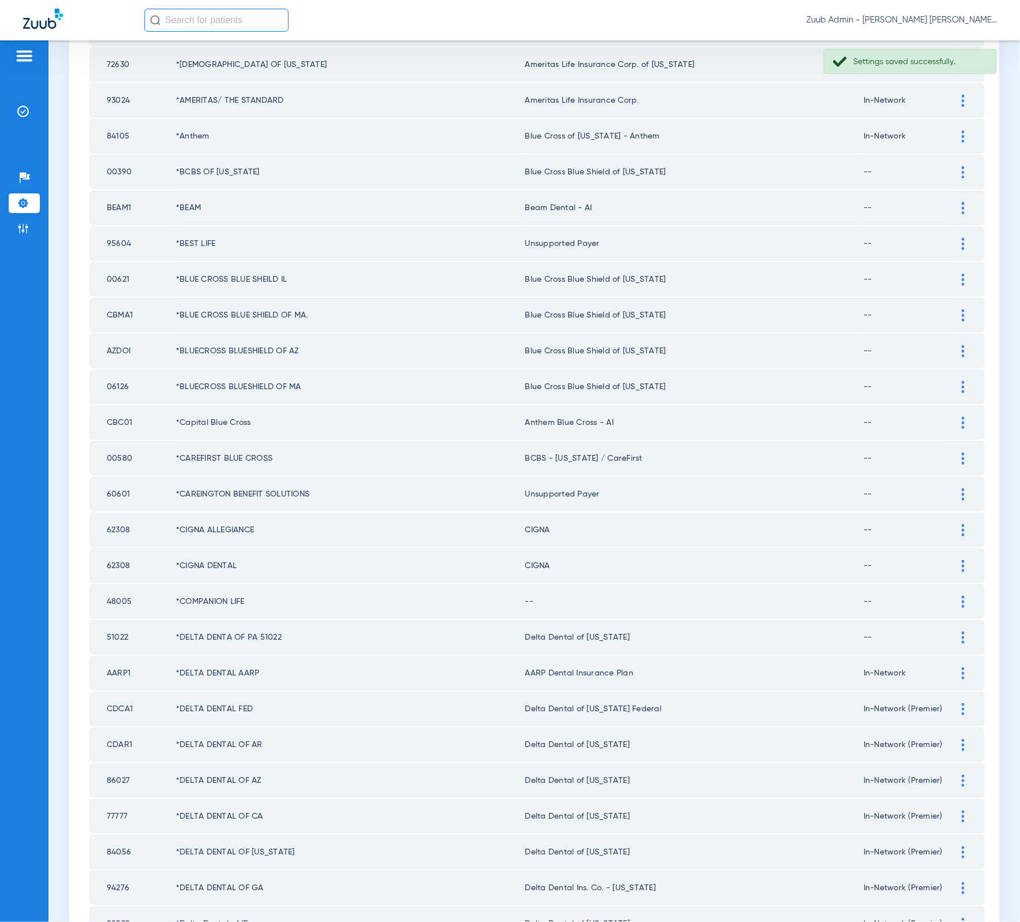
click at [953, 596] on div at bounding box center [963, 602] width 20 height 12
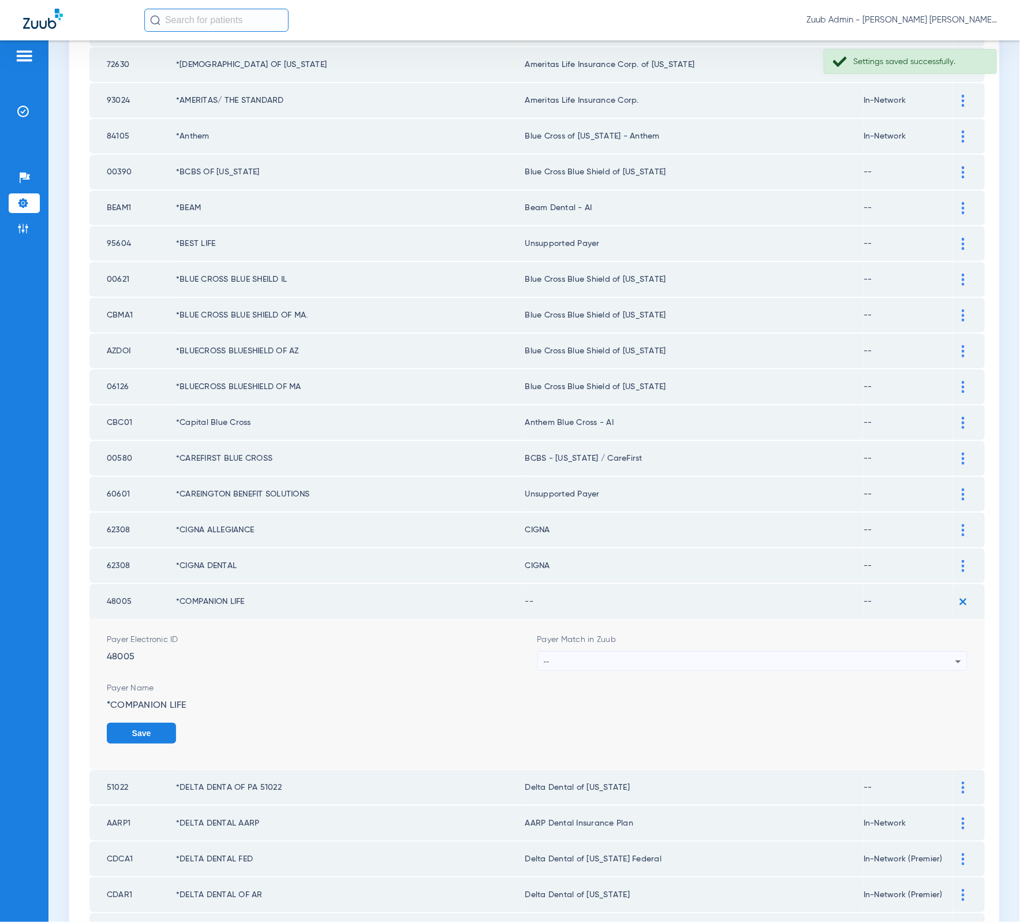
click at [830, 652] on div "--" at bounding box center [750, 662] width 412 height 20
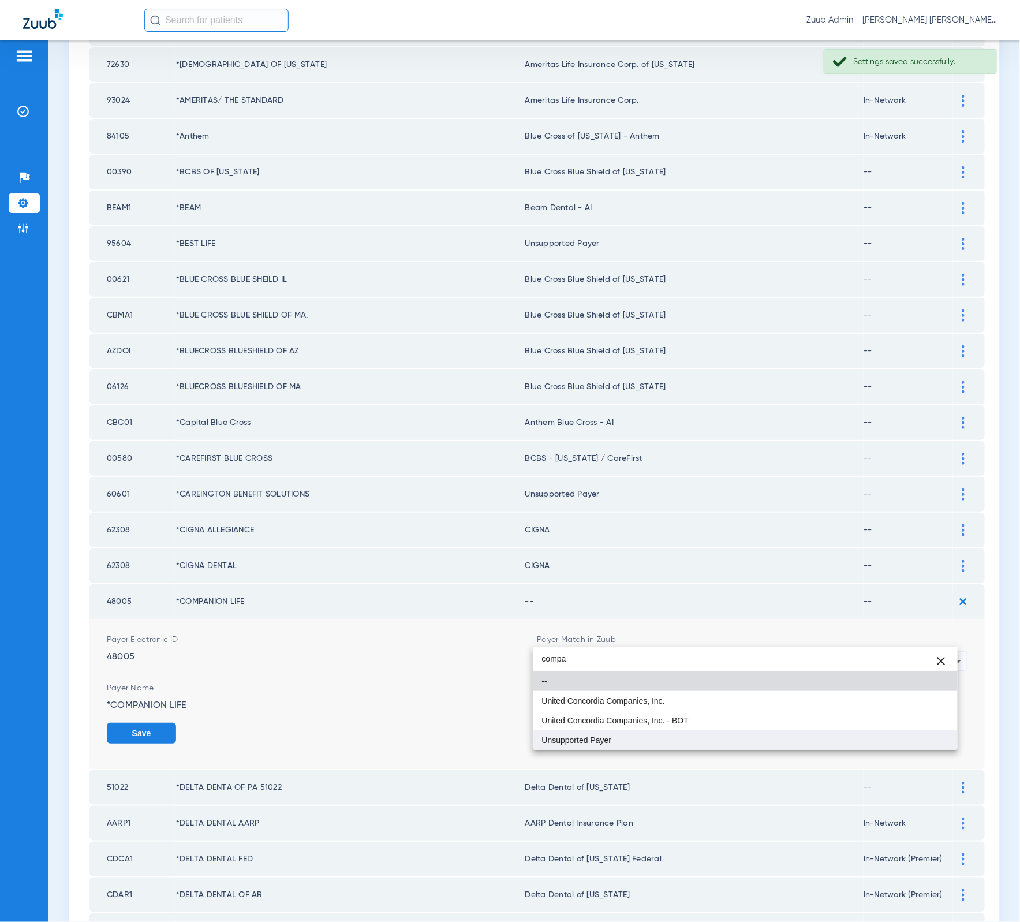
type input "compa"
click at [754, 739] on mat-option "Unsupported Payer" at bounding box center [745, 740] width 425 height 20
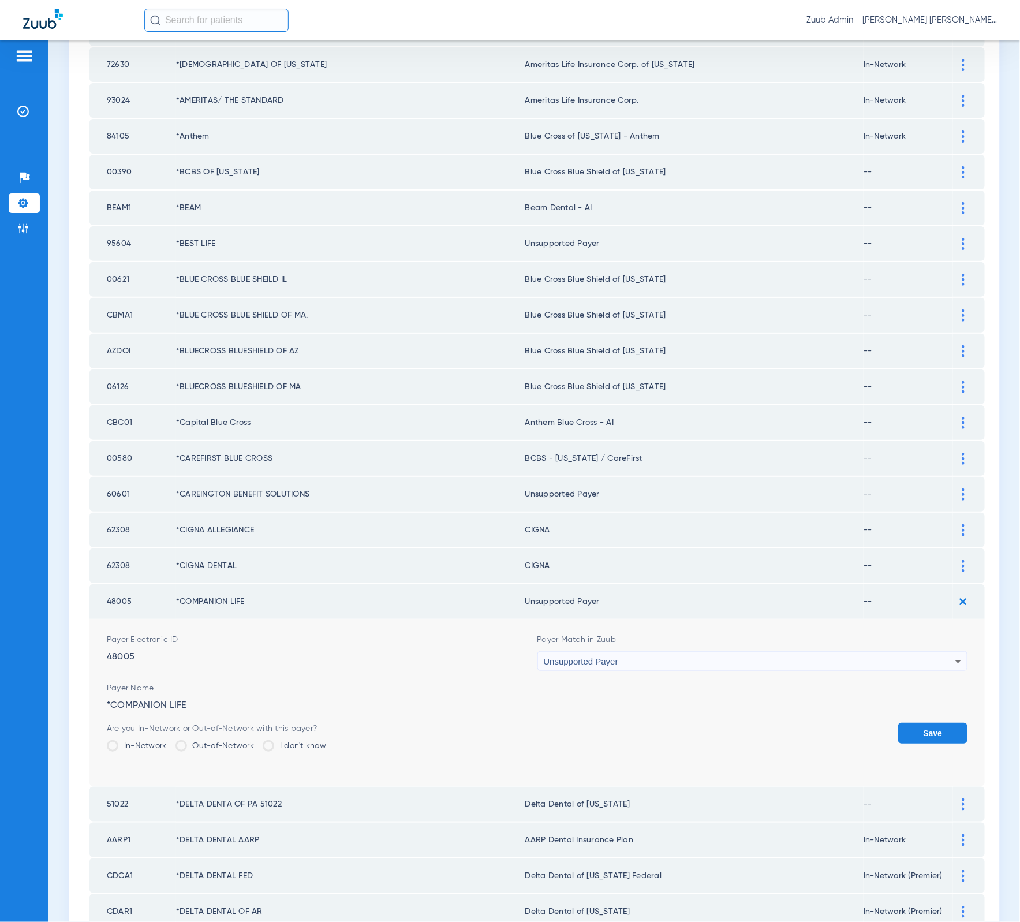
click at [898, 723] on button "Save" at bounding box center [932, 733] width 69 height 21
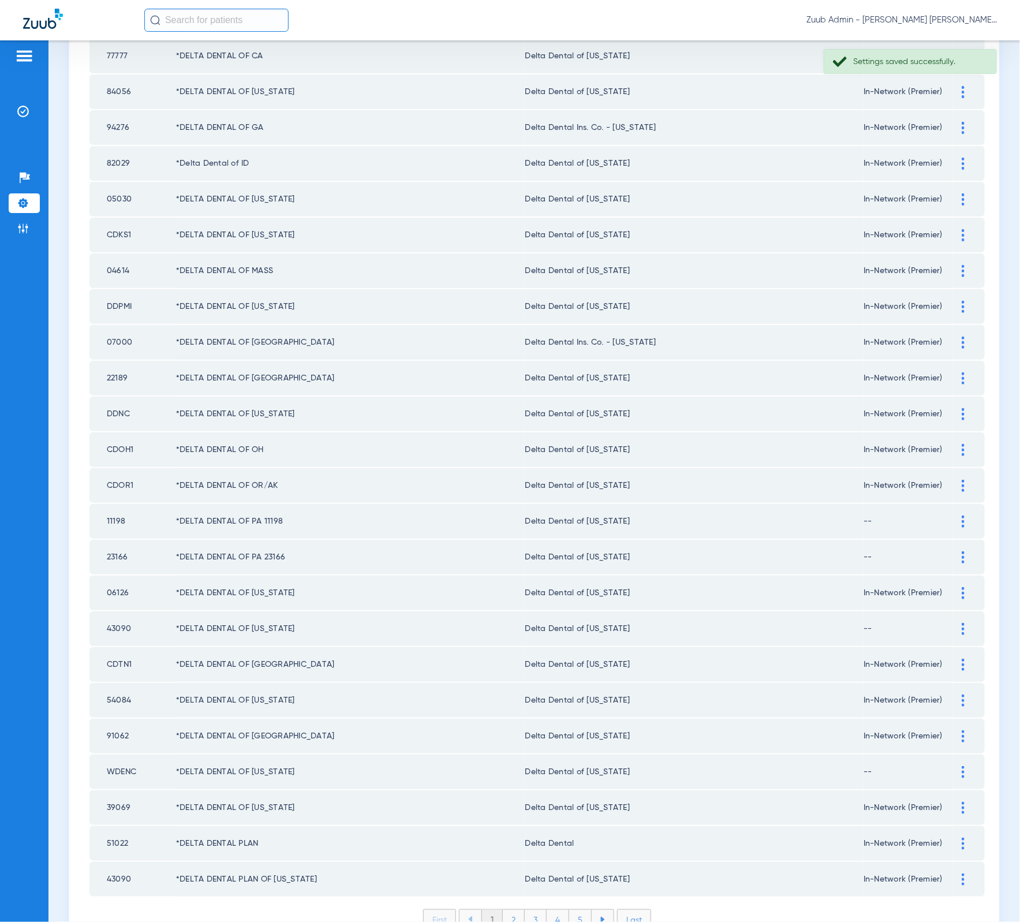
scroll to position [1106, 0]
click at [513, 907] on li "2" at bounding box center [514, 917] width 22 height 20
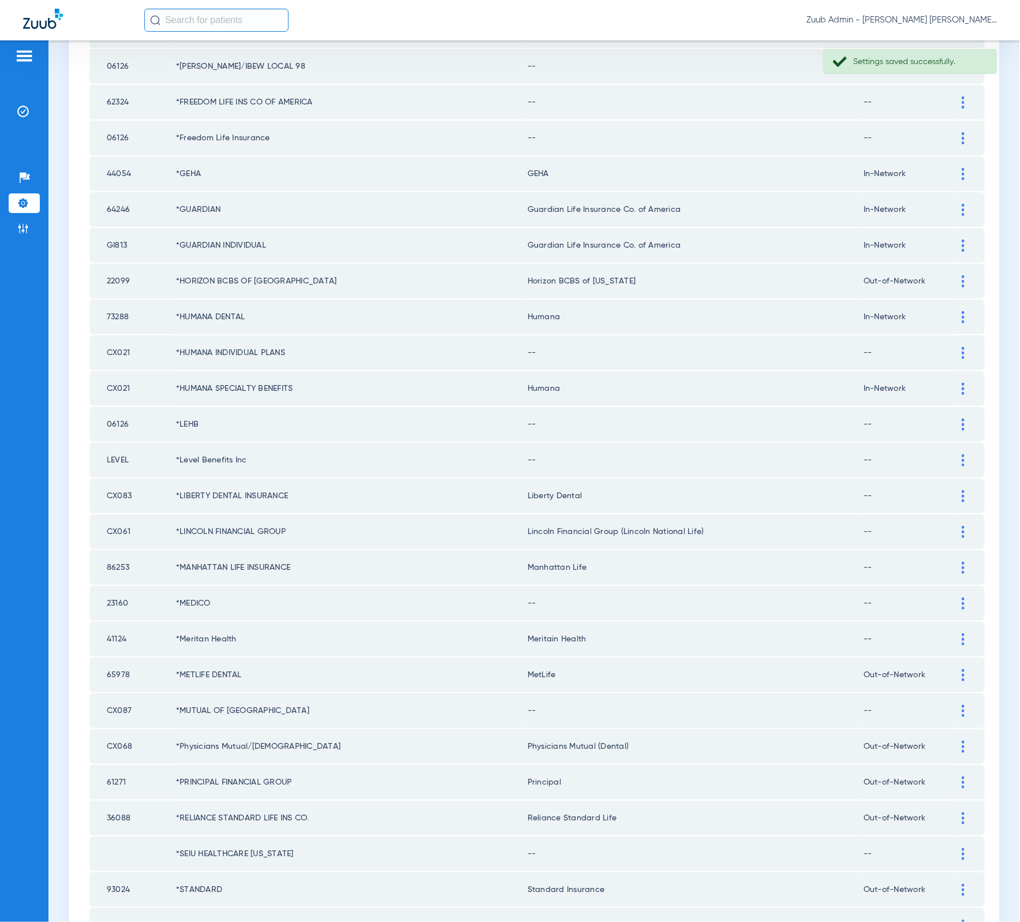
scroll to position [0, 0]
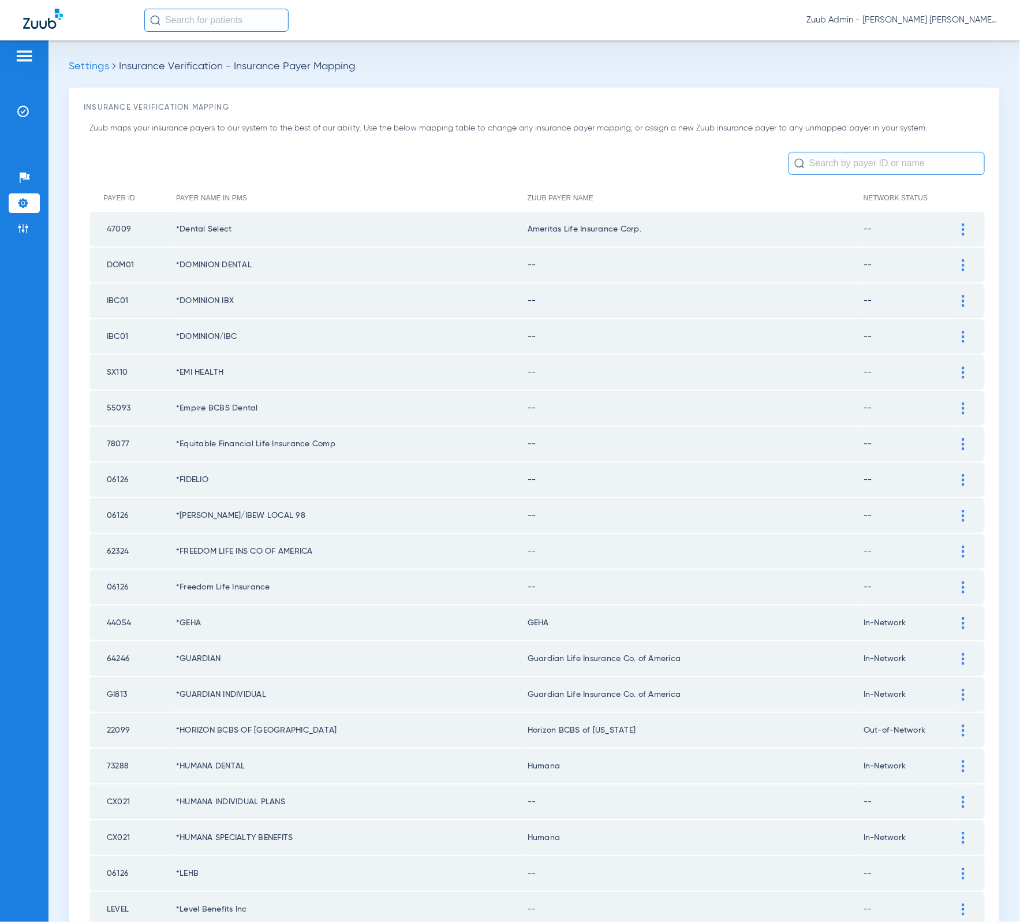
drag, startPoint x: 951, startPoint y: 257, endPoint x: 752, endPoint y: 285, distance: 201.0
click at [962, 259] on img at bounding box center [963, 265] width 3 height 12
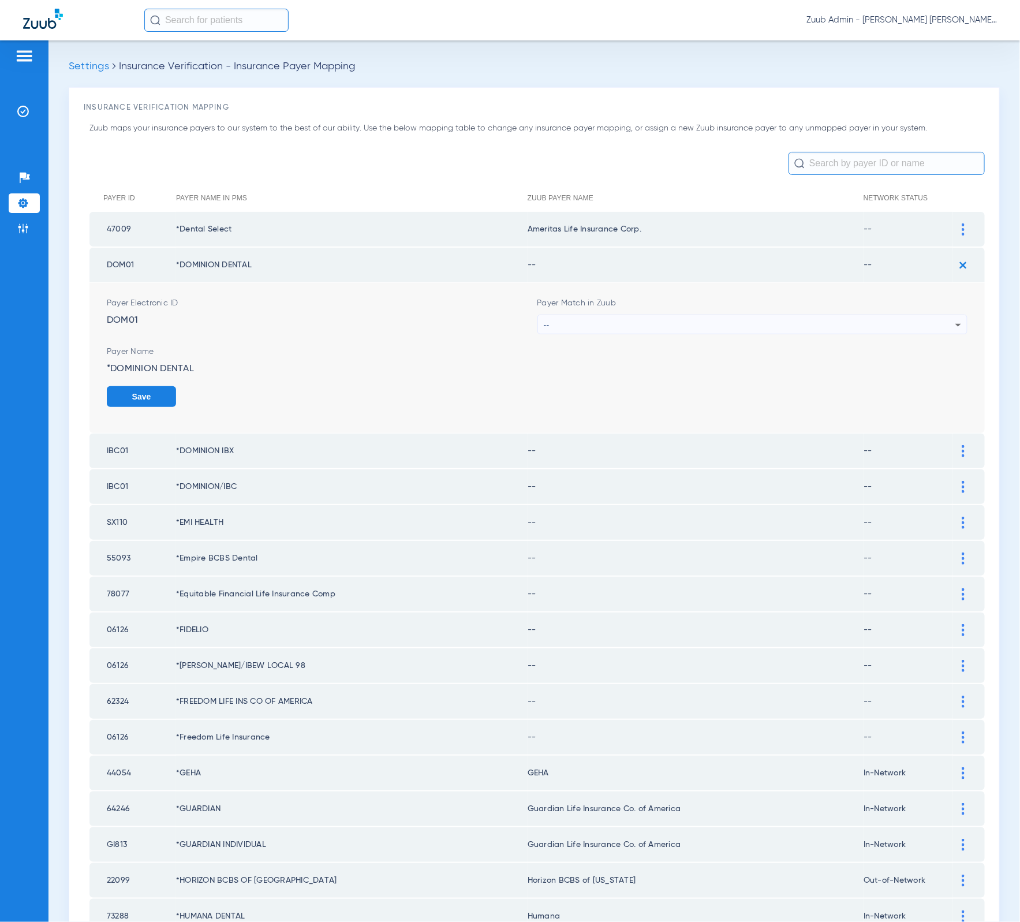
click at [648, 317] on div "--" at bounding box center [750, 325] width 412 height 20
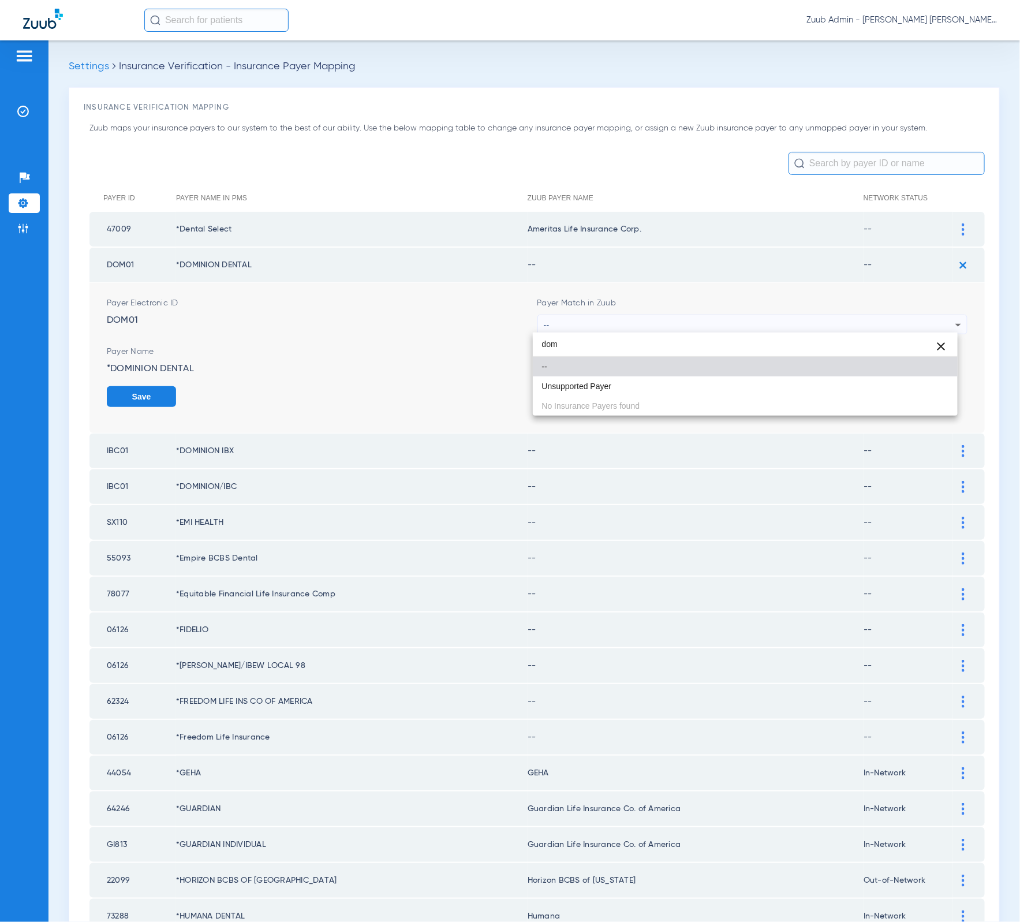
type input "dom"
click at [192, 263] on div at bounding box center [510, 461] width 1020 height 922
click at [192, 263] on td "*DOMINION DENTAL" at bounding box center [352, 265] width 352 height 35
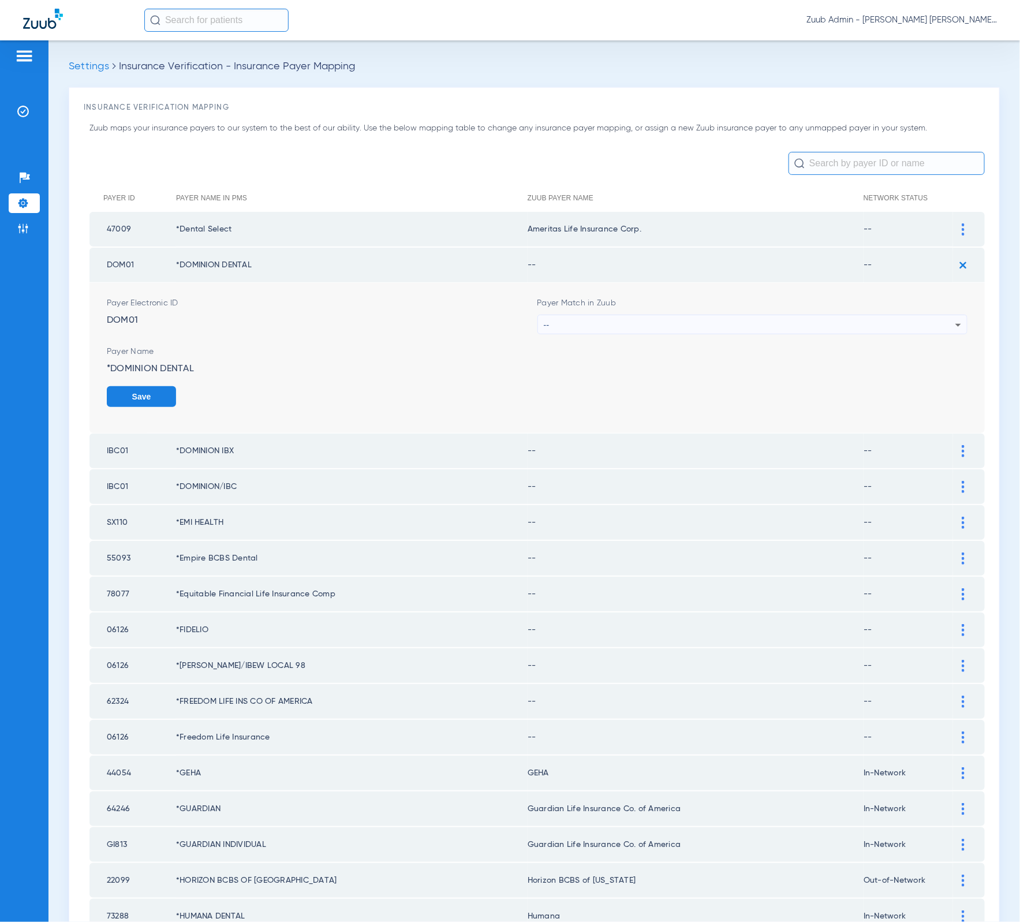
copy td "DOMINION"
click at [656, 324] on div "--" at bounding box center [750, 325] width 412 height 20
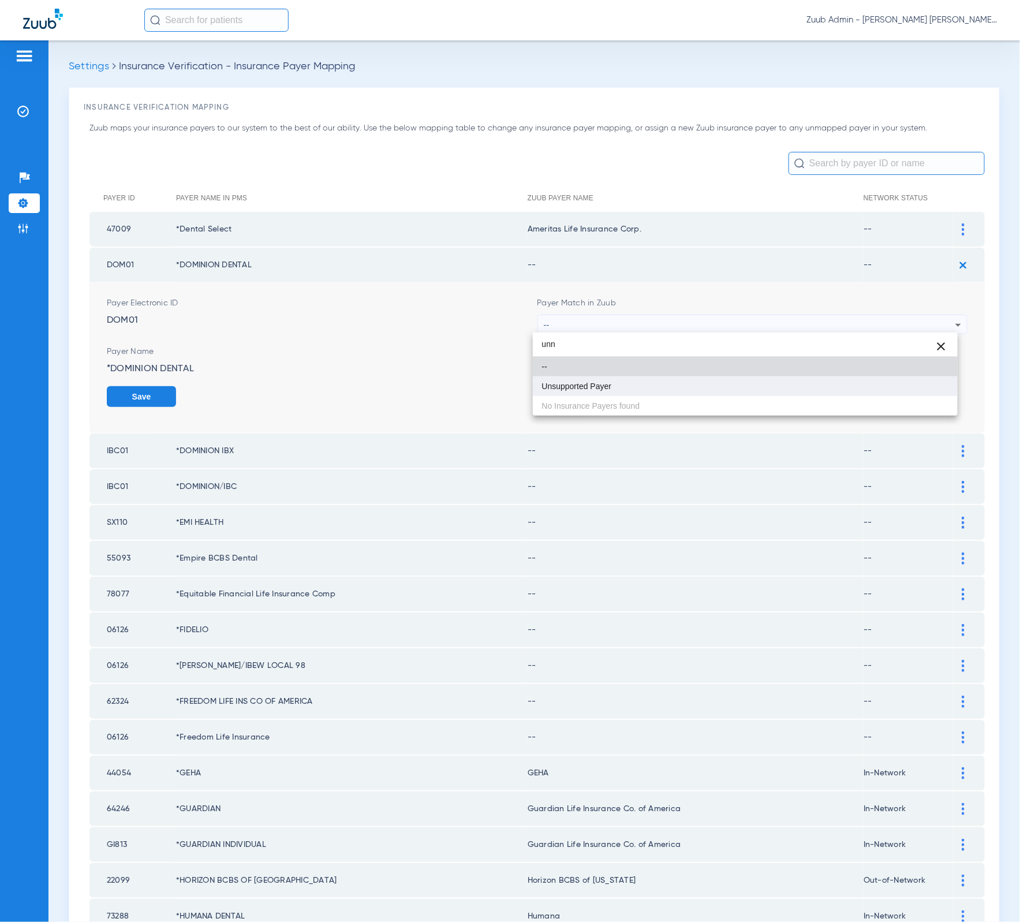
type input "unn"
click at [640, 390] on mat-option "Unsupported Payer" at bounding box center [745, 386] width 425 height 20
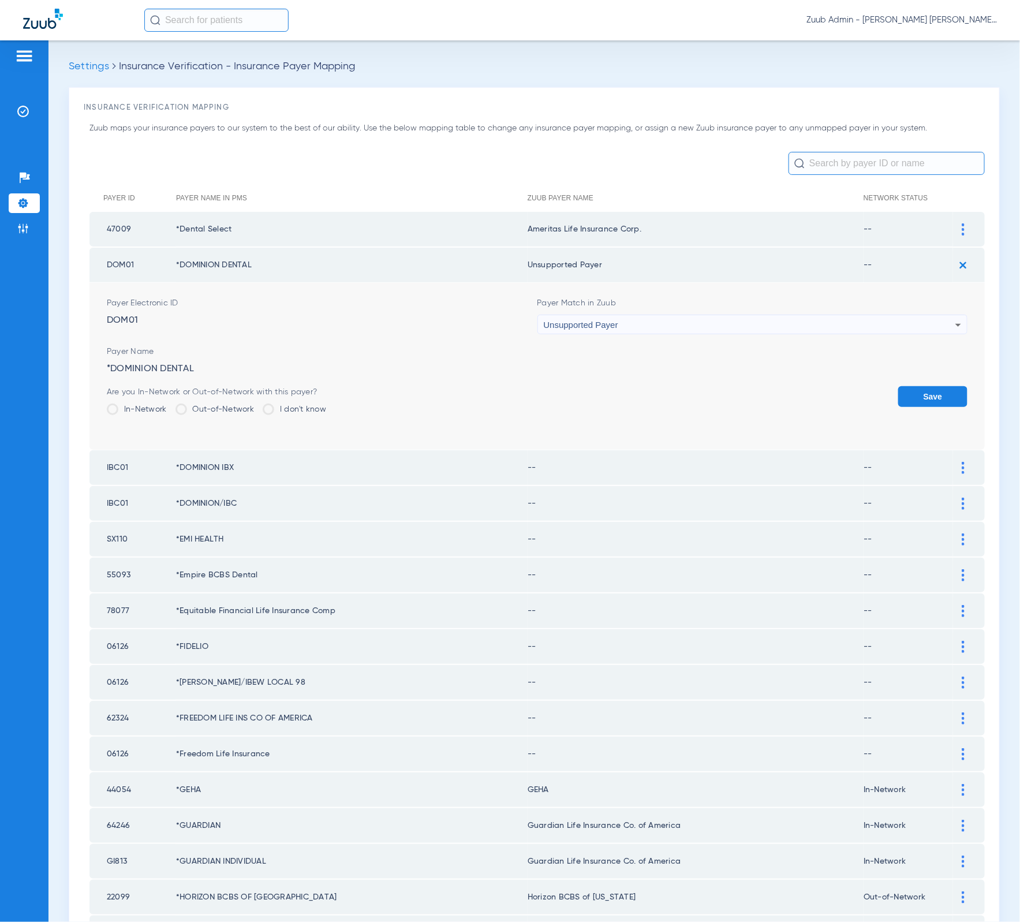
click at [928, 392] on button "Save" at bounding box center [932, 396] width 69 height 21
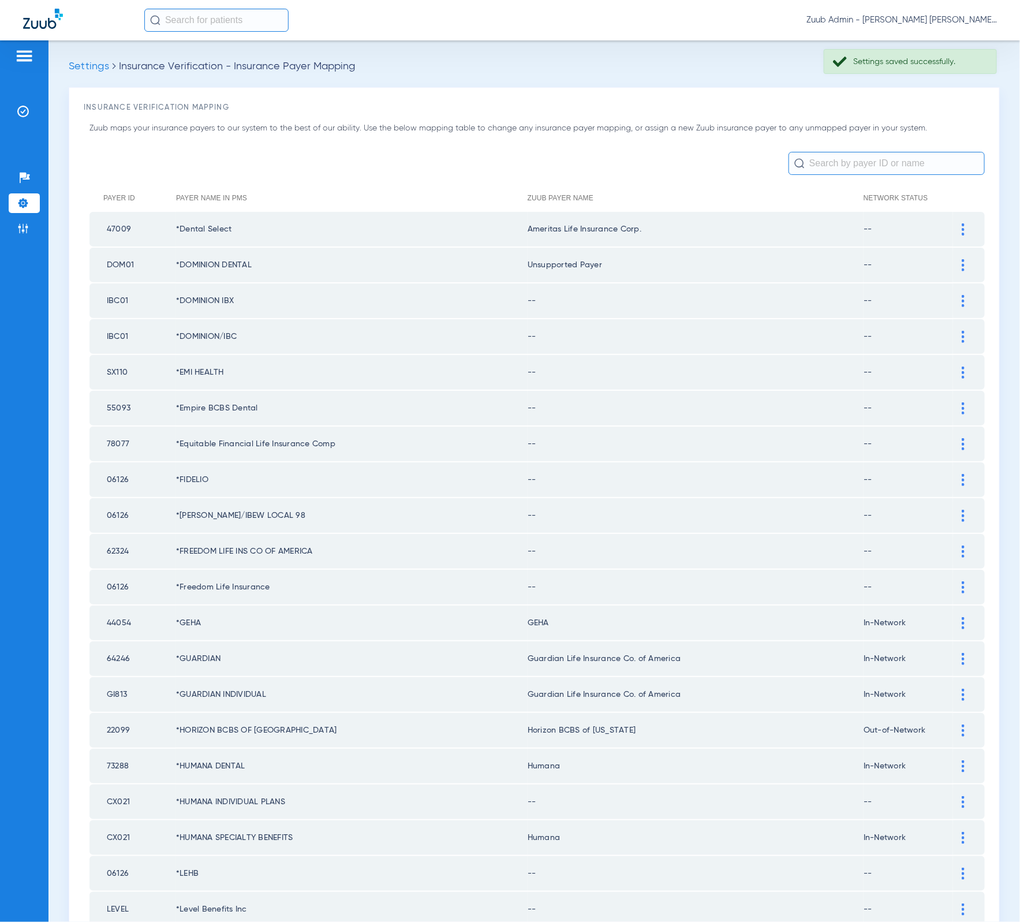
click at [953, 298] on div at bounding box center [963, 301] width 20 height 12
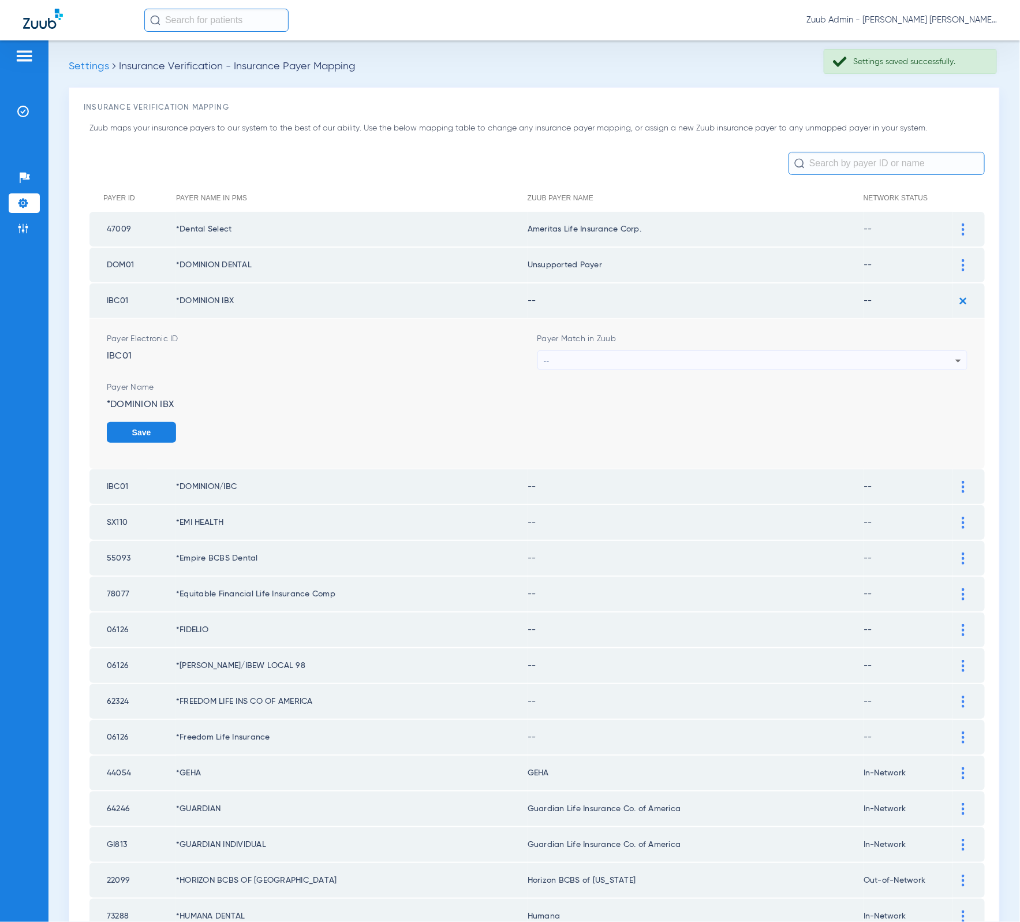
click at [766, 356] on div "--" at bounding box center [750, 361] width 412 height 20
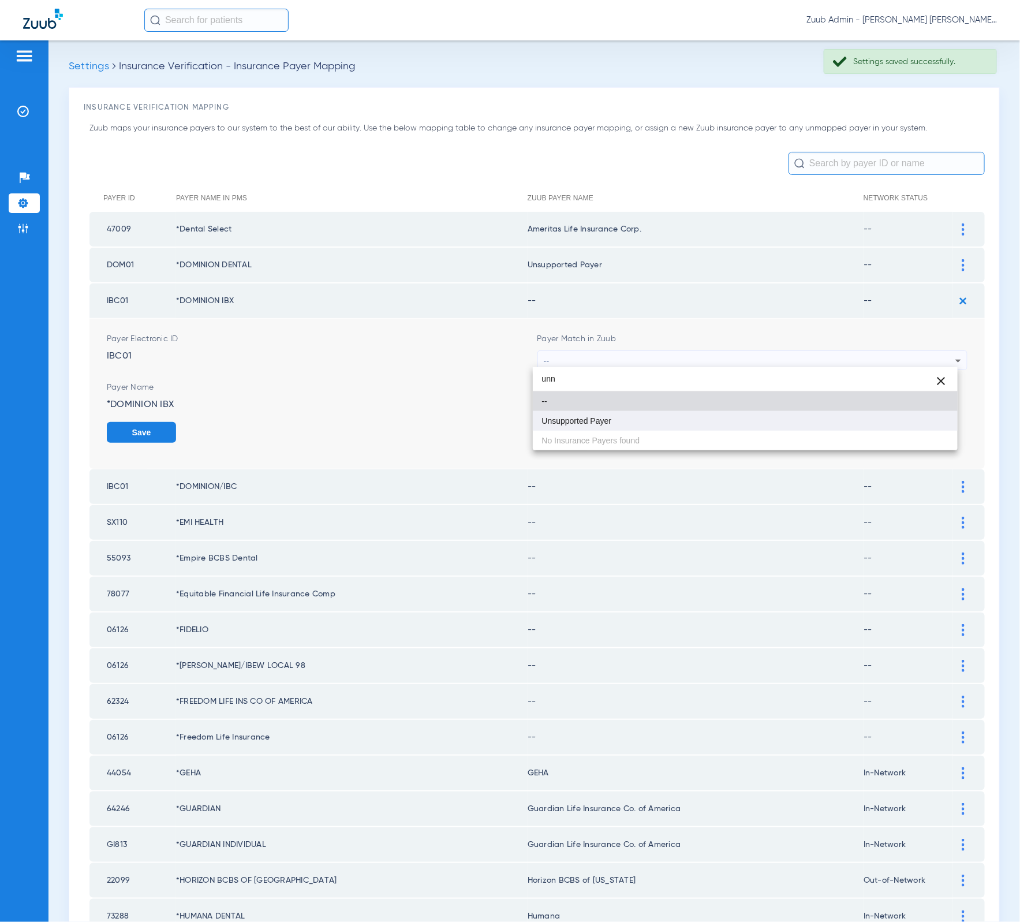
type input "unn"
click at [673, 423] on mat-option "Unsupported Payer" at bounding box center [745, 421] width 425 height 20
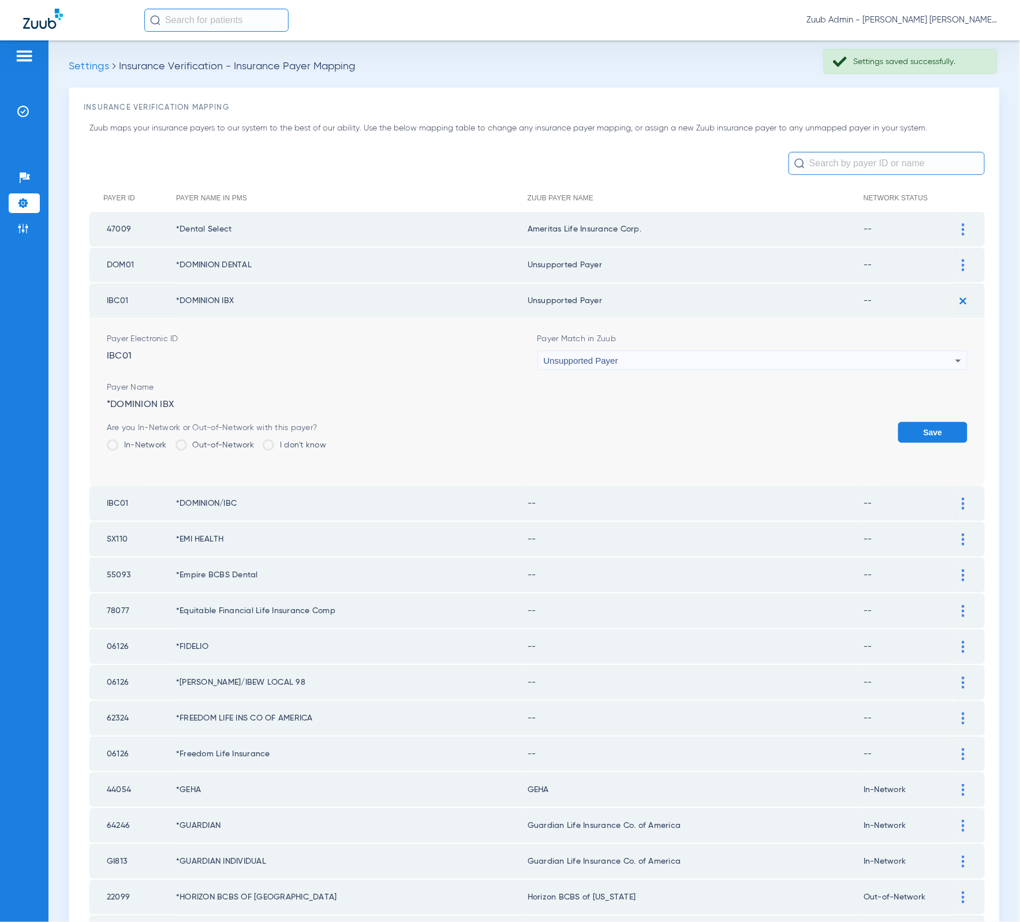
click at [914, 422] on button "Save" at bounding box center [932, 432] width 69 height 21
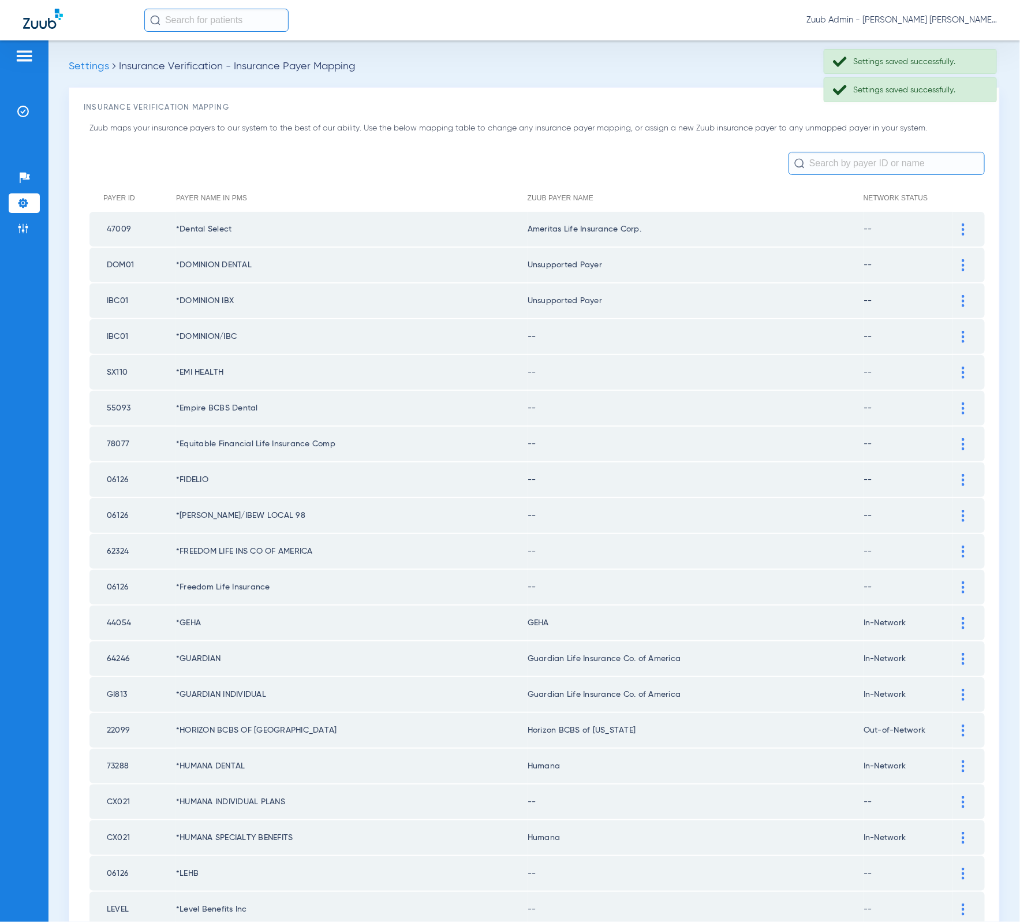
click at [954, 338] on div at bounding box center [963, 337] width 20 height 12
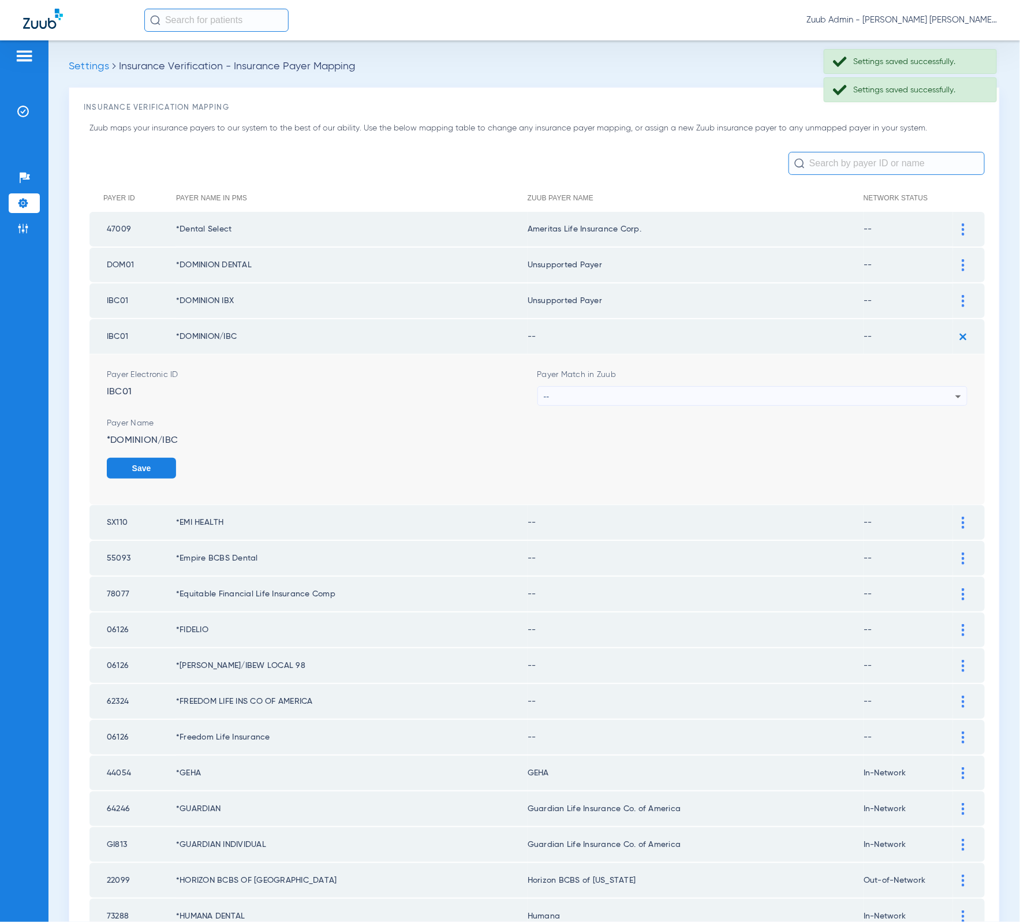
click at [779, 397] on div "--" at bounding box center [750, 397] width 412 height 20
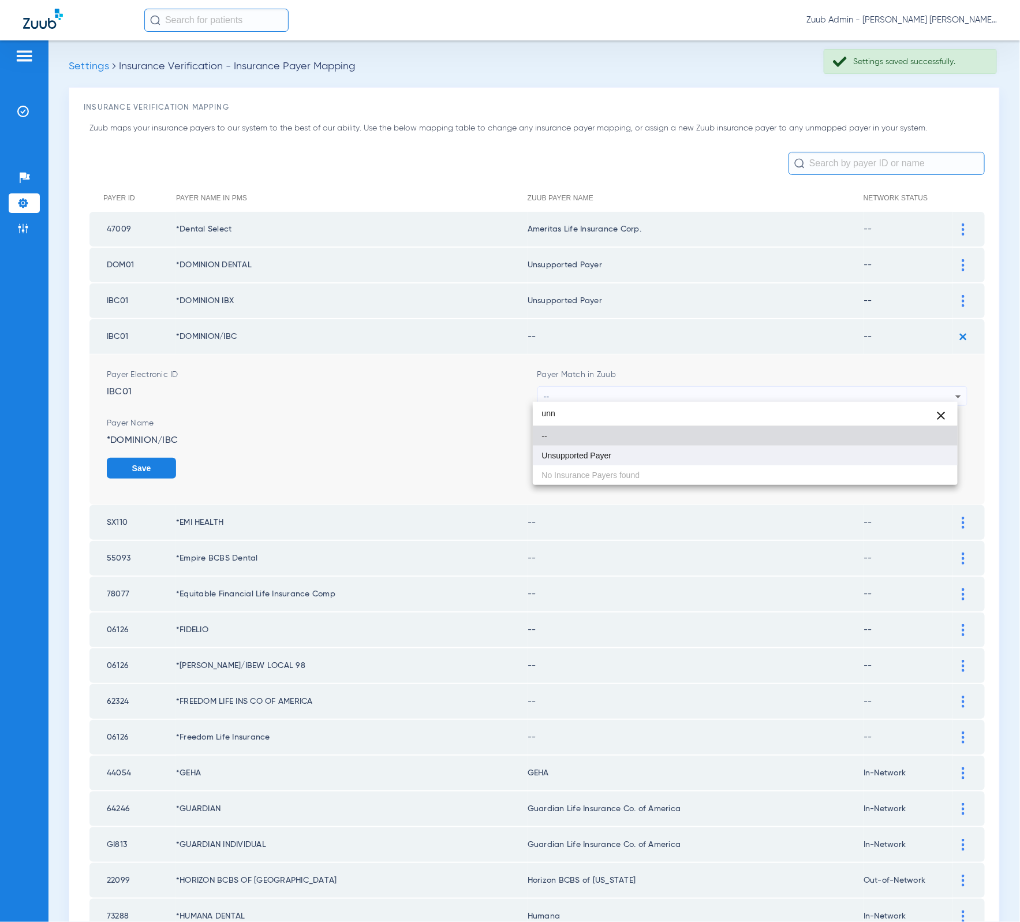
type input "unn"
click at [671, 457] on mat-option "Unsupported Payer" at bounding box center [745, 456] width 425 height 20
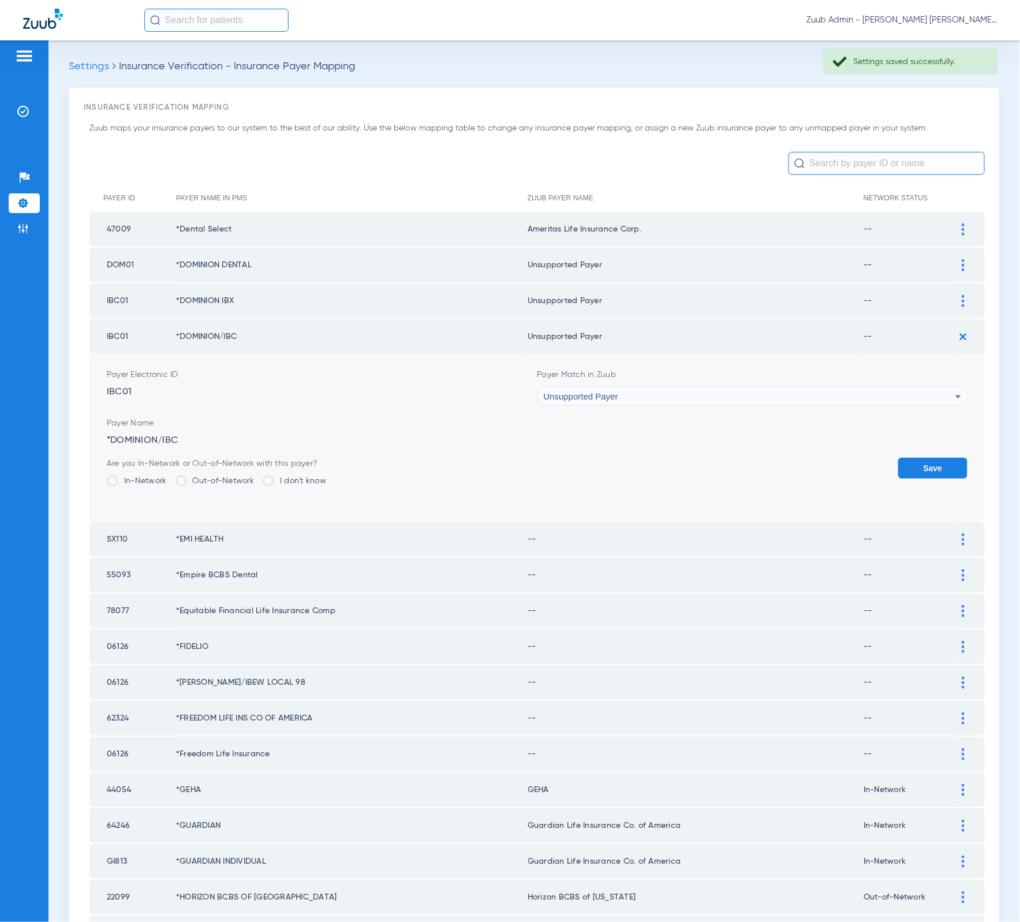
click at [934, 458] on button "Save" at bounding box center [932, 468] width 69 height 21
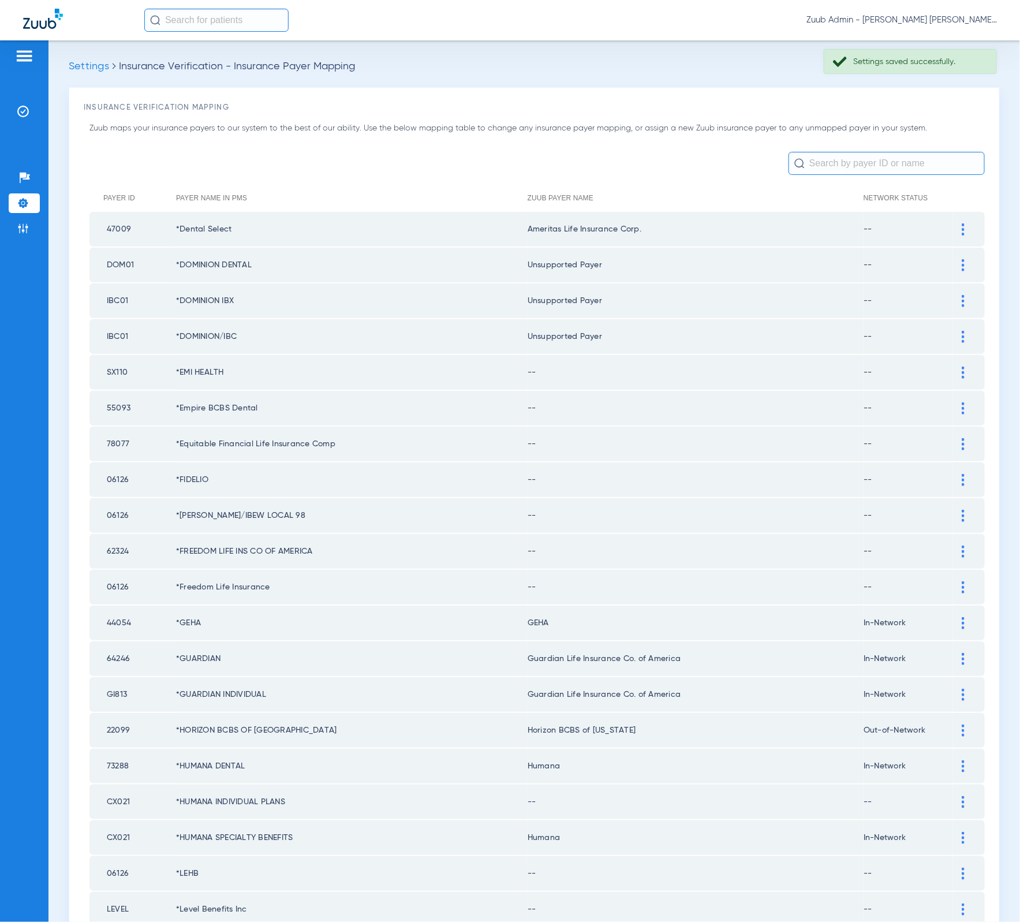
click at [962, 368] on img at bounding box center [963, 373] width 3 height 12
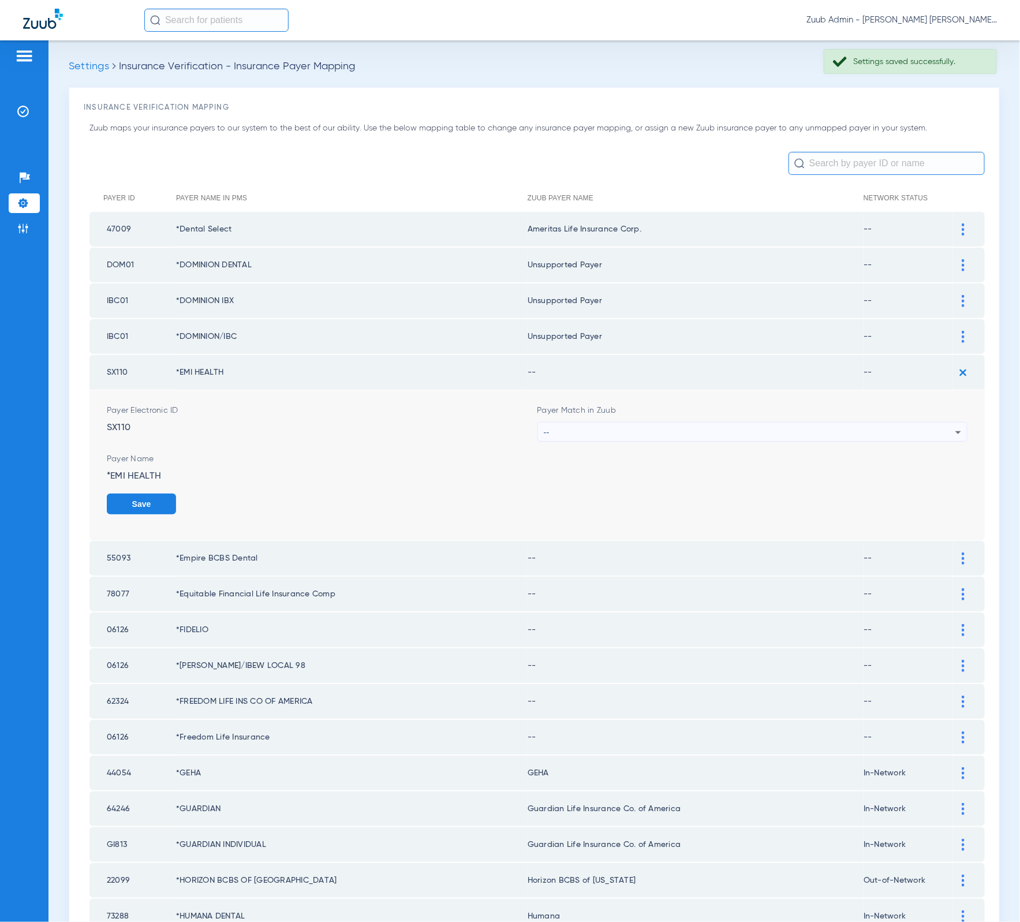
click at [588, 428] on div "--" at bounding box center [750, 433] width 412 height 20
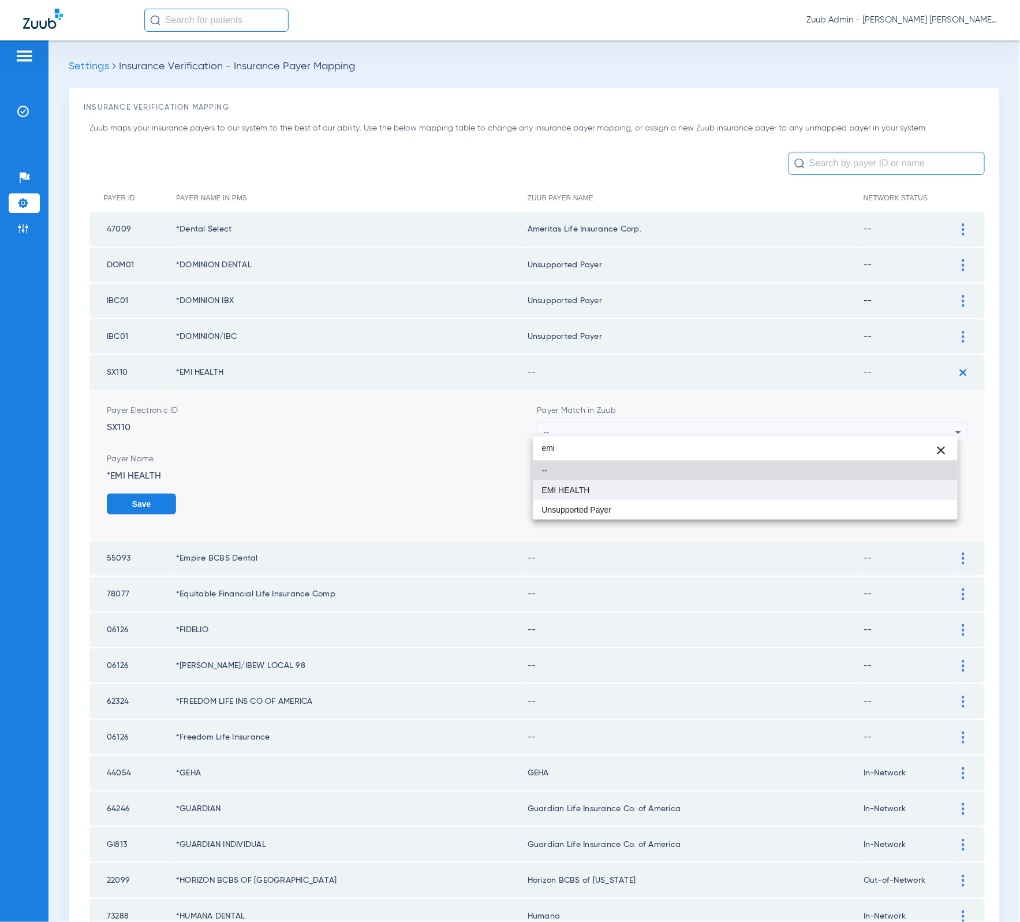
type input "emi"
click at [604, 488] on mat-option "EMI HEALTH" at bounding box center [745, 490] width 425 height 20
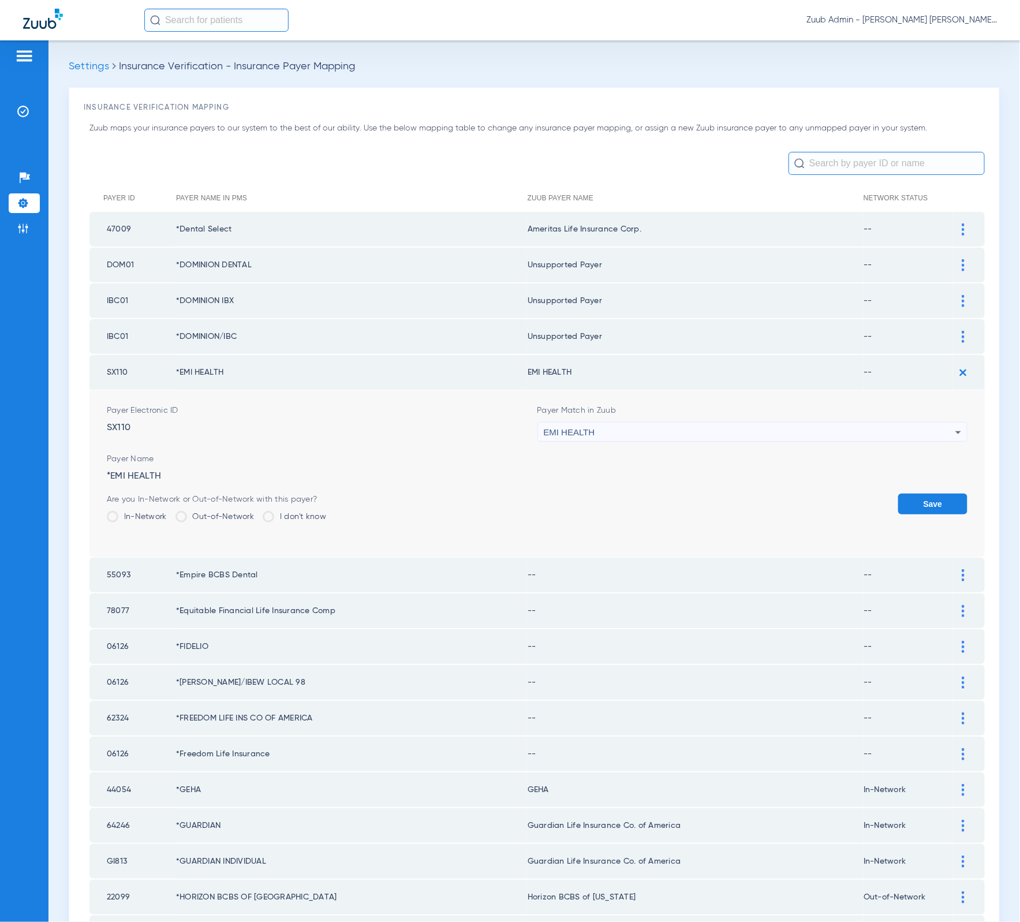
click at [929, 493] on button "Save" at bounding box center [932, 503] width 69 height 21
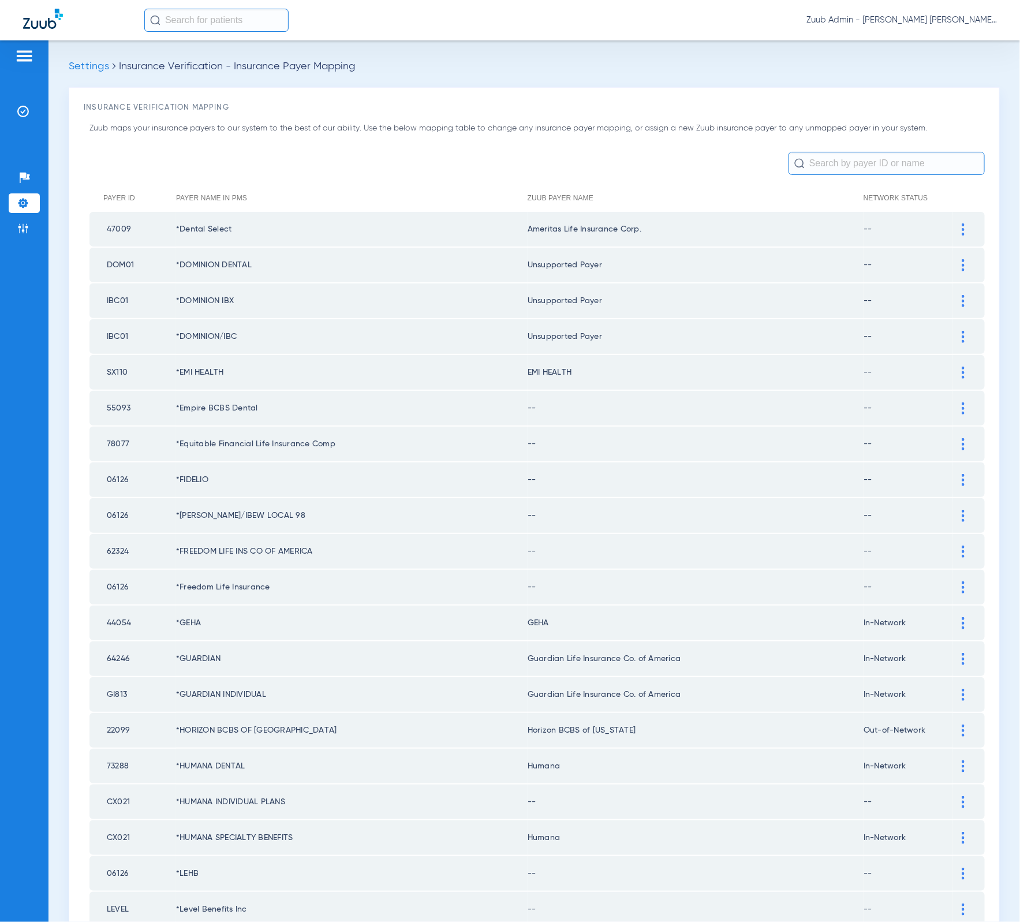
click at [953, 402] on div at bounding box center [963, 408] width 20 height 12
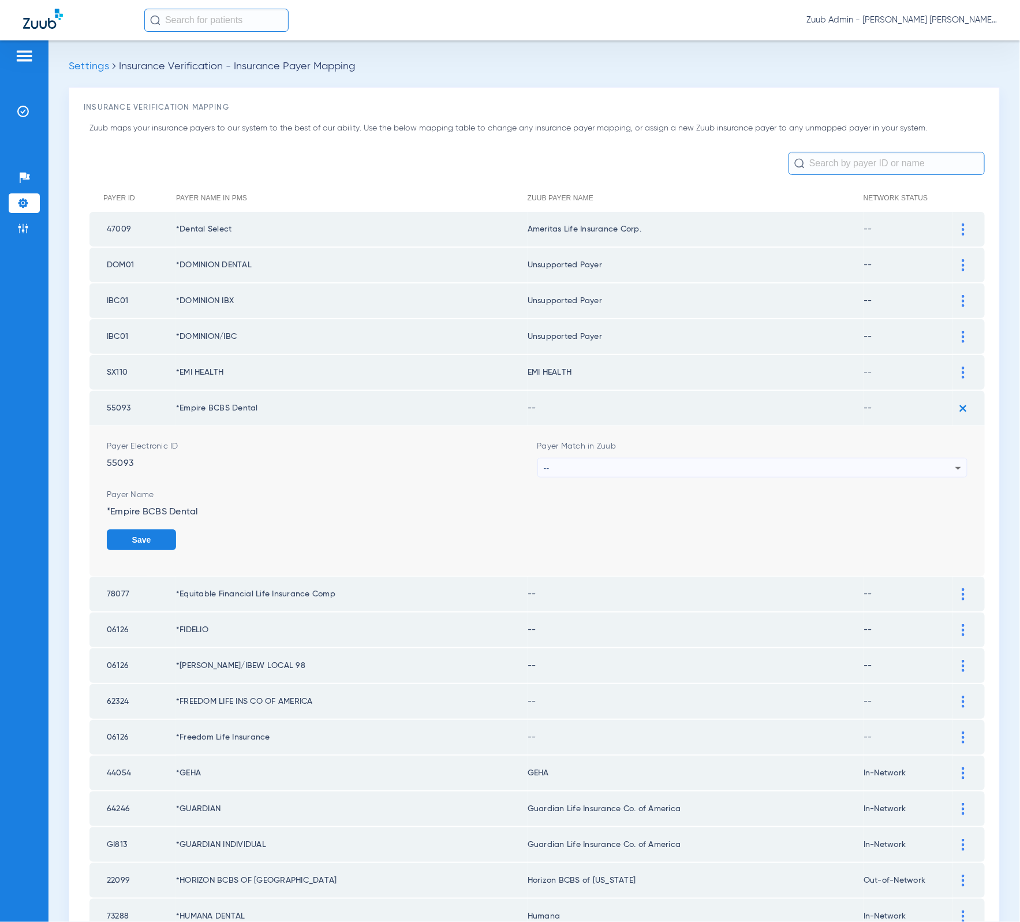
click at [851, 458] on div "--" at bounding box center [750, 468] width 412 height 20
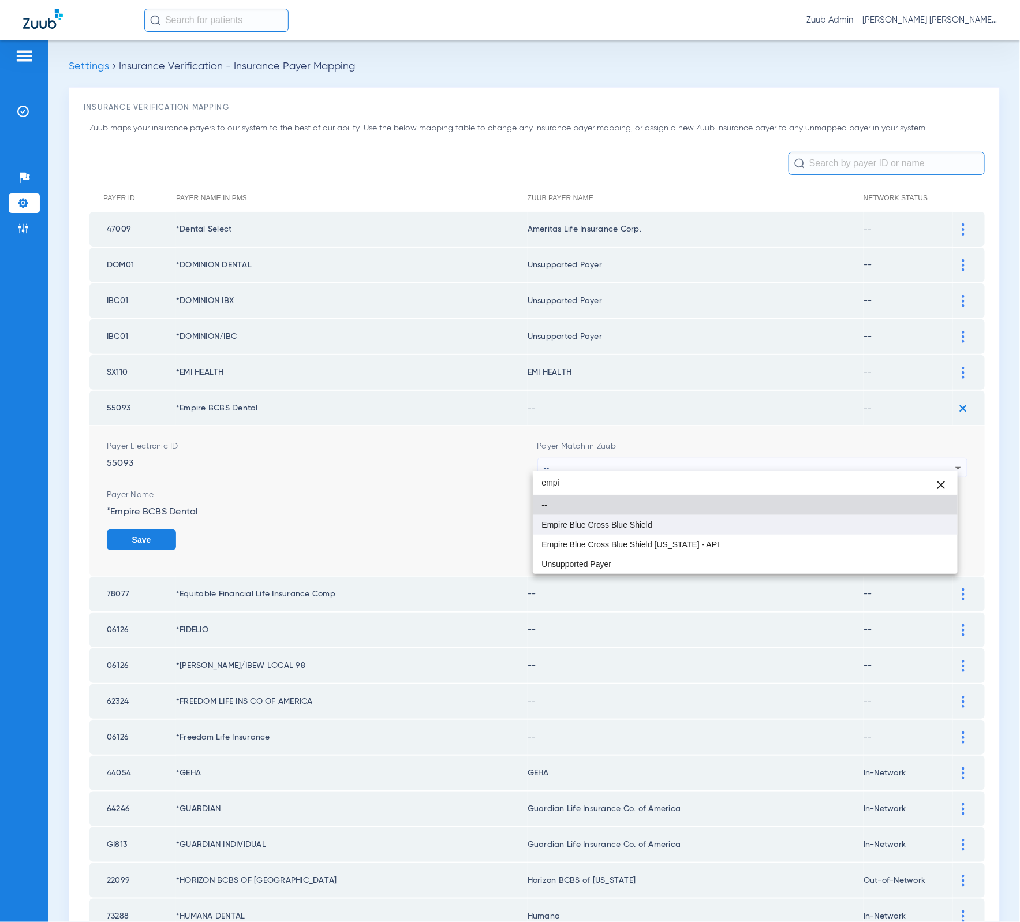
type input "empi"
click at [836, 515] on mat-option "Empire Blue Cross Blue Shield" at bounding box center [745, 525] width 425 height 20
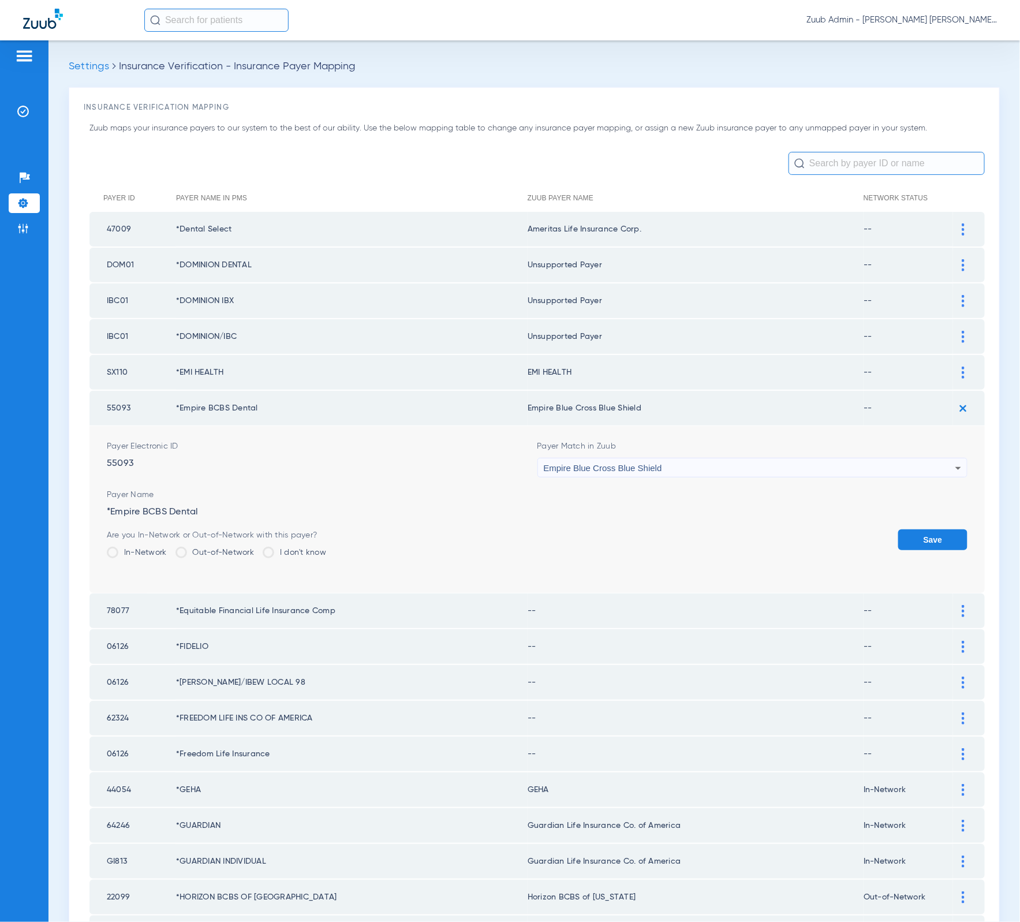
click at [922, 529] on button "Save" at bounding box center [932, 539] width 69 height 21
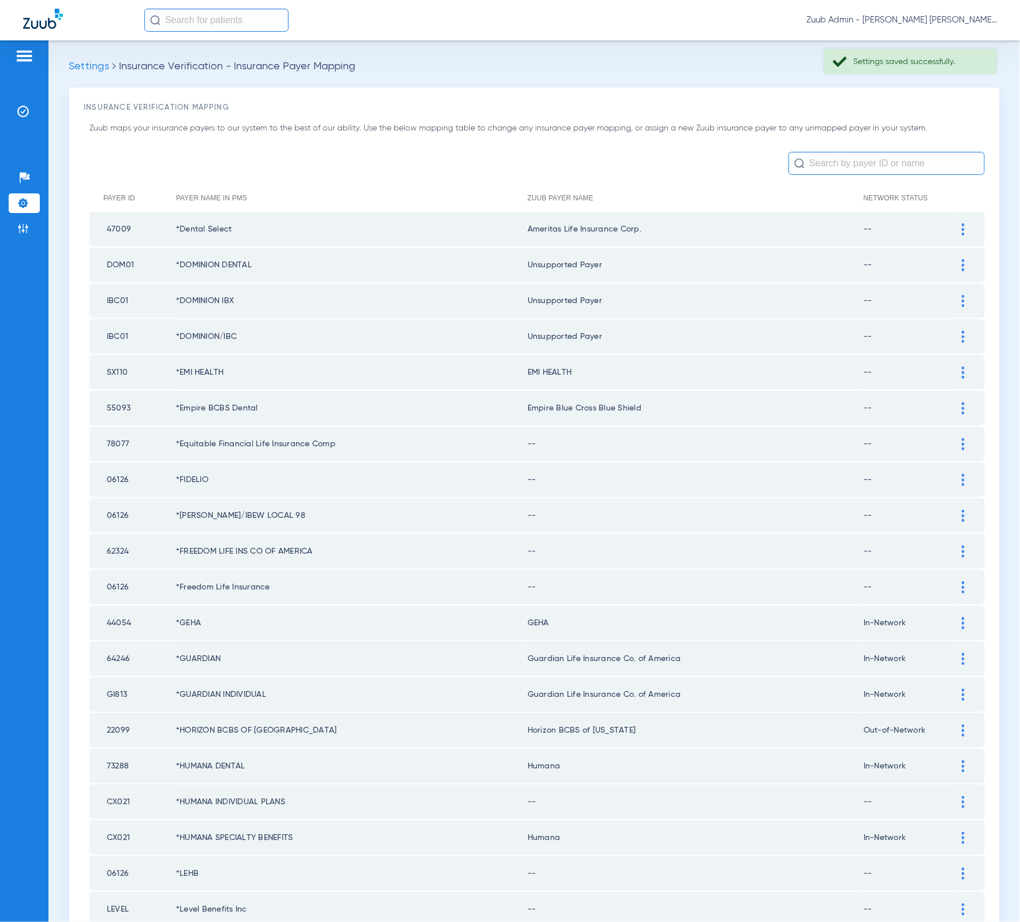
click at [953, 438] on div at bounding box center [963, 444] width 20 height 12
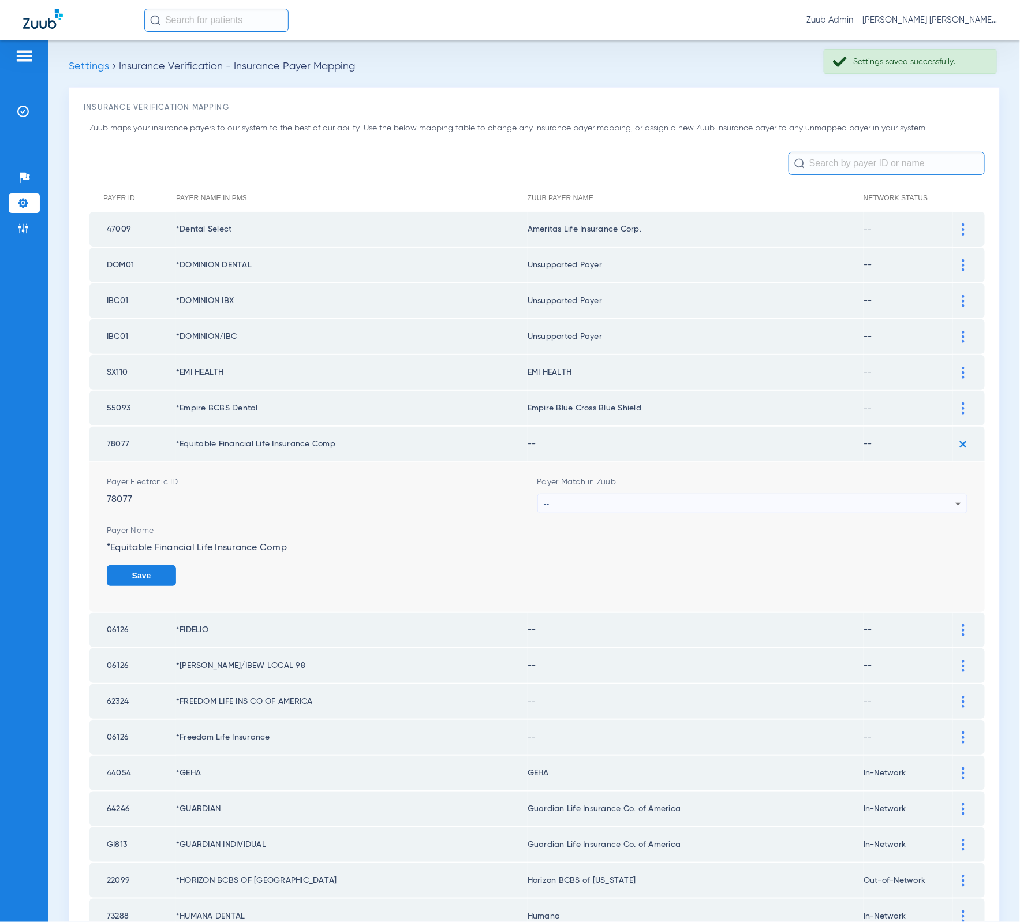
click at [743, 498] on div "--" at bounding box center [750, 504] width 412 height 20
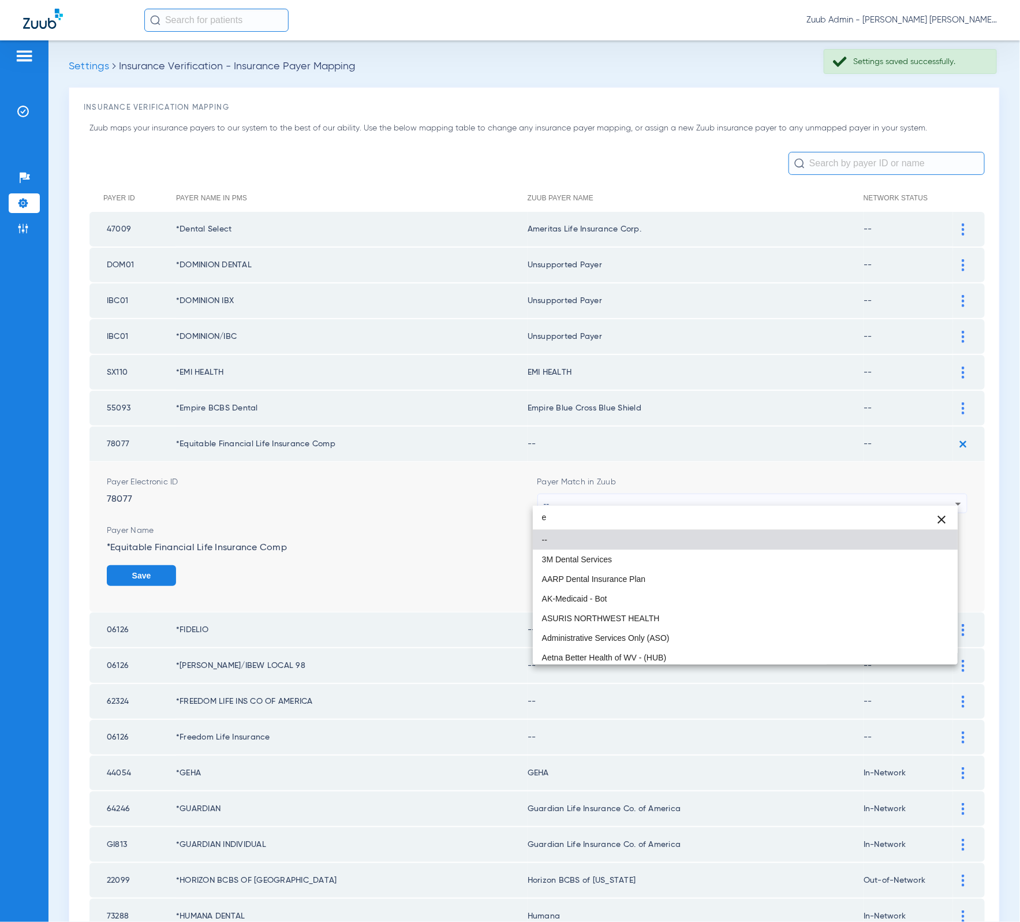
type input "eq"
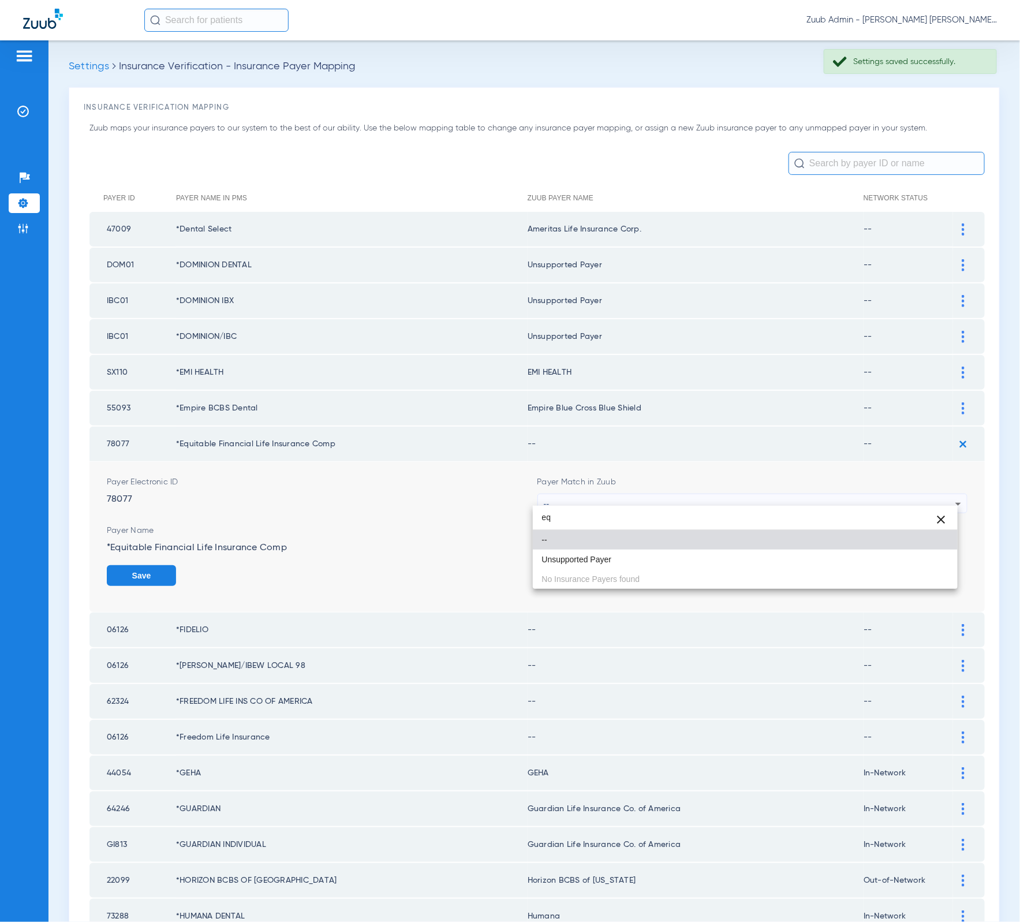
type input "eq"
click at [199, 432] on div at bounding box center [510, 461] width 1020 height 922
click at [199, 432] on td "*Equitable Financial Life Insurance Comp" at bounding box center [352, 444] width 352 height 35
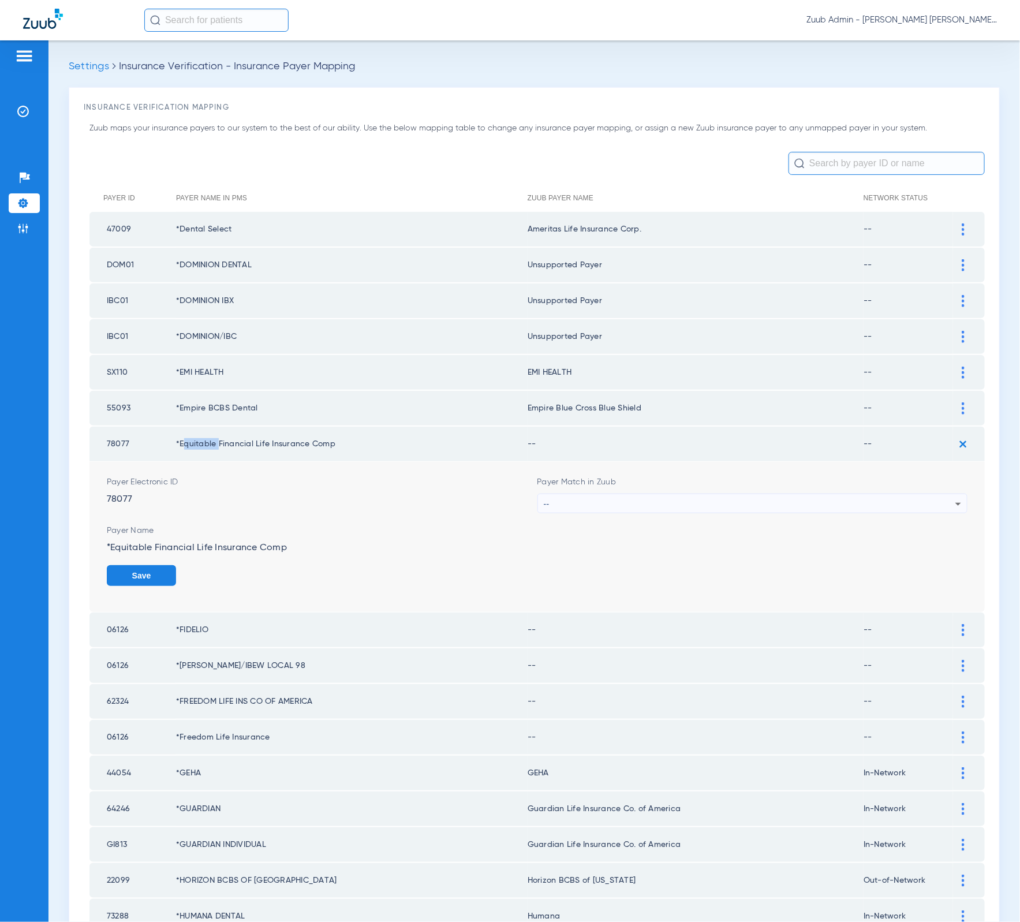
copy td "Equitable"
click at [590, 502] on div "--" at bounding box center [750, 504] width 412 height 20
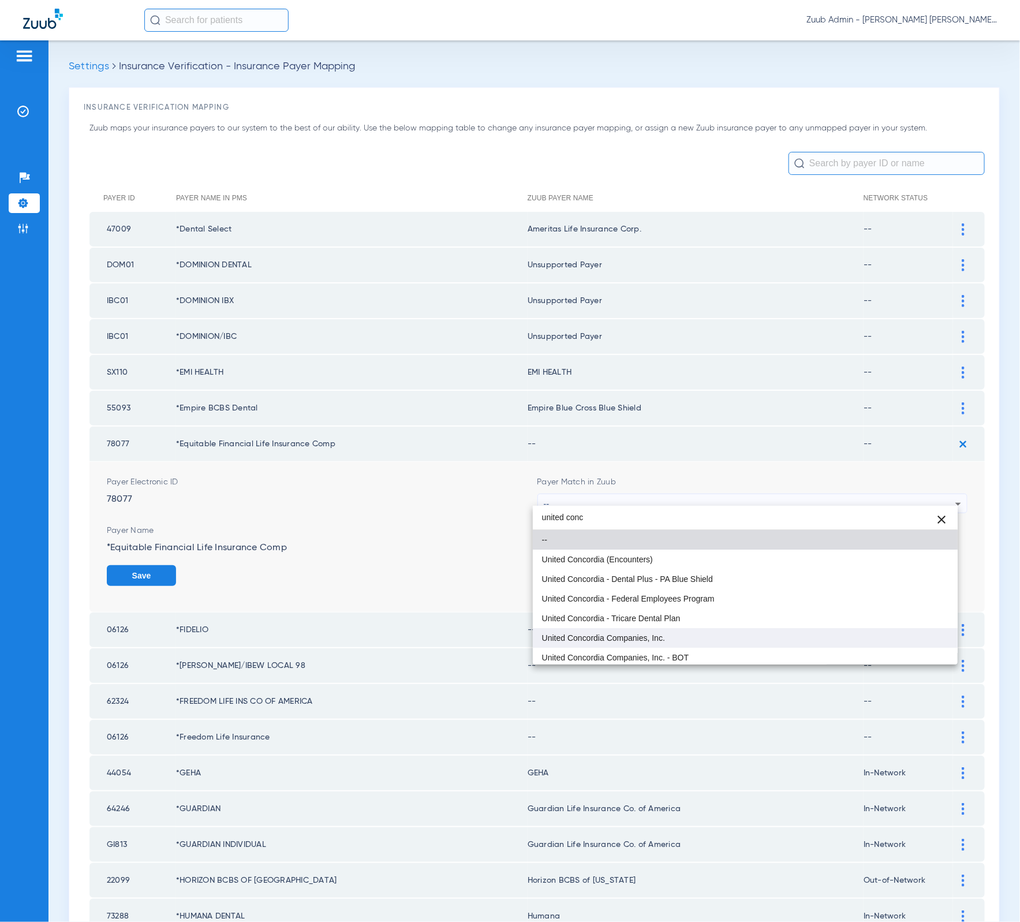
type input "united conc"
click at [716, 629] on mat-option "United Concordia Companies, Inc." at bounding box center [745, 638] width 425 height 20
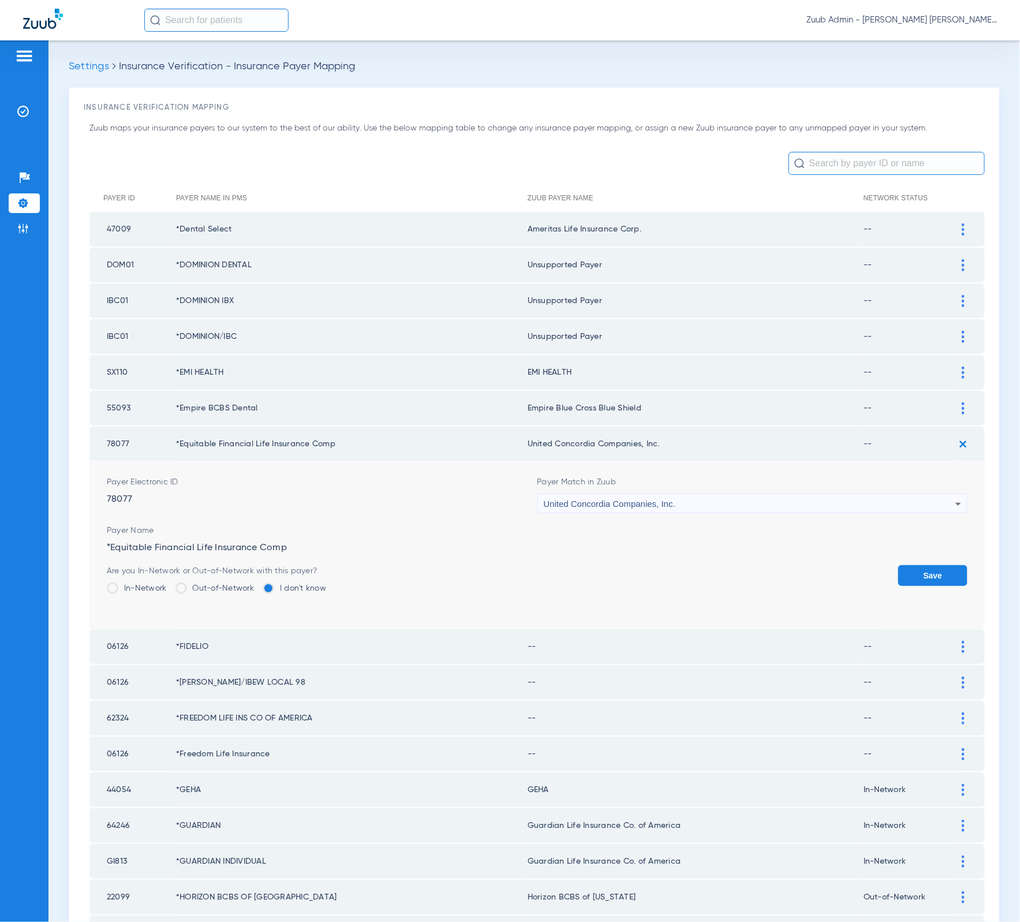
click at [921, 565] on button "Save" at bounding box center [932, 575] width 69 height 21
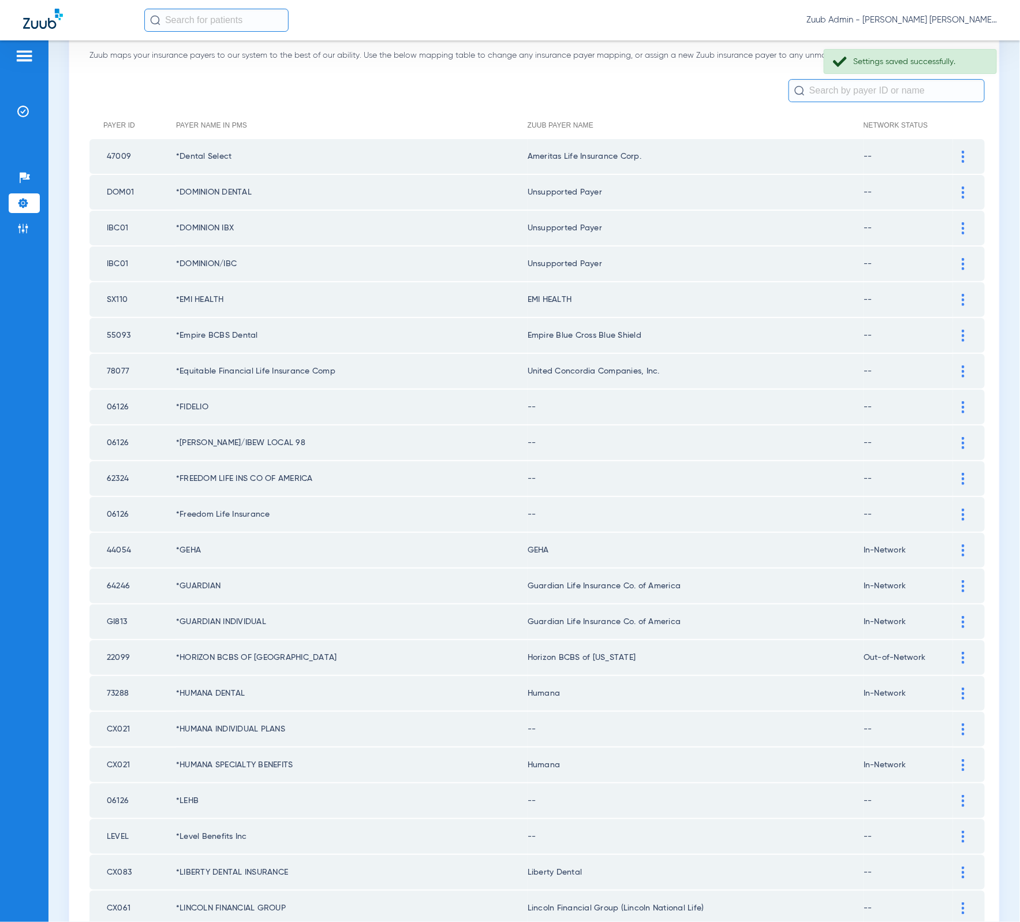
scroll to position [88, 0]
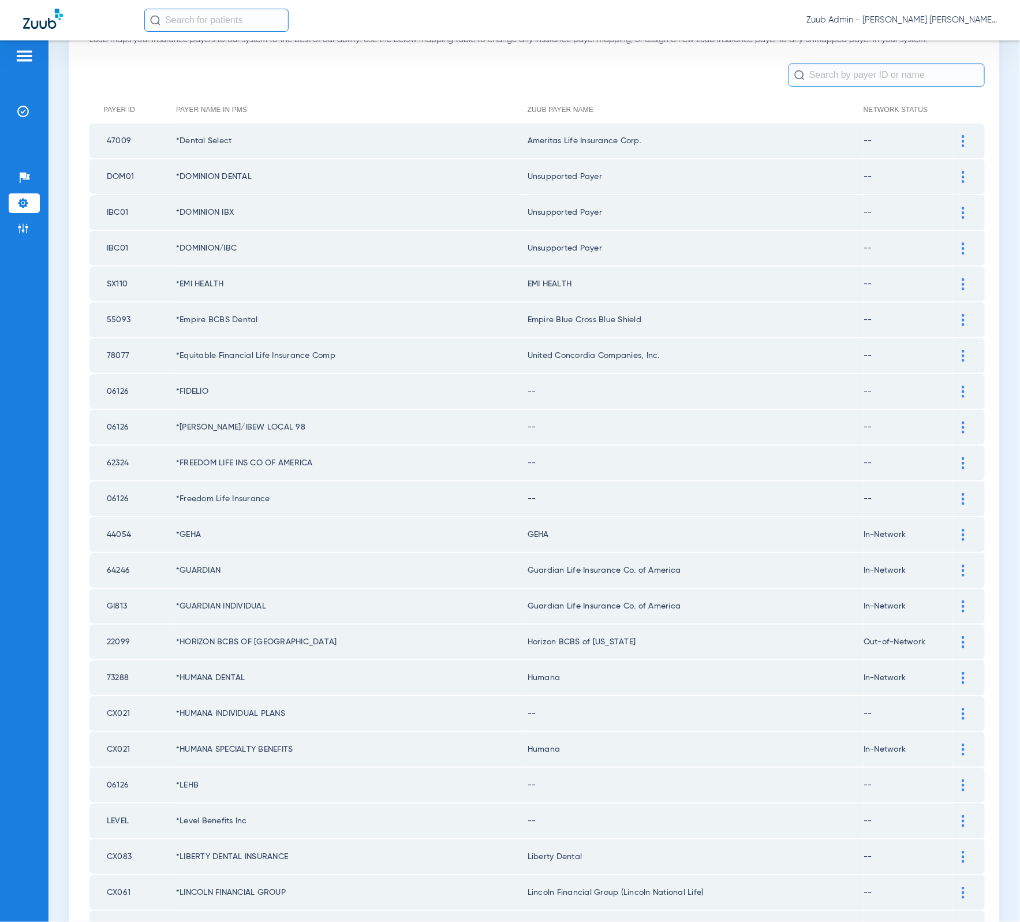
click at [954, 386] on div at bounding box center [963, 392] width 20 height 12
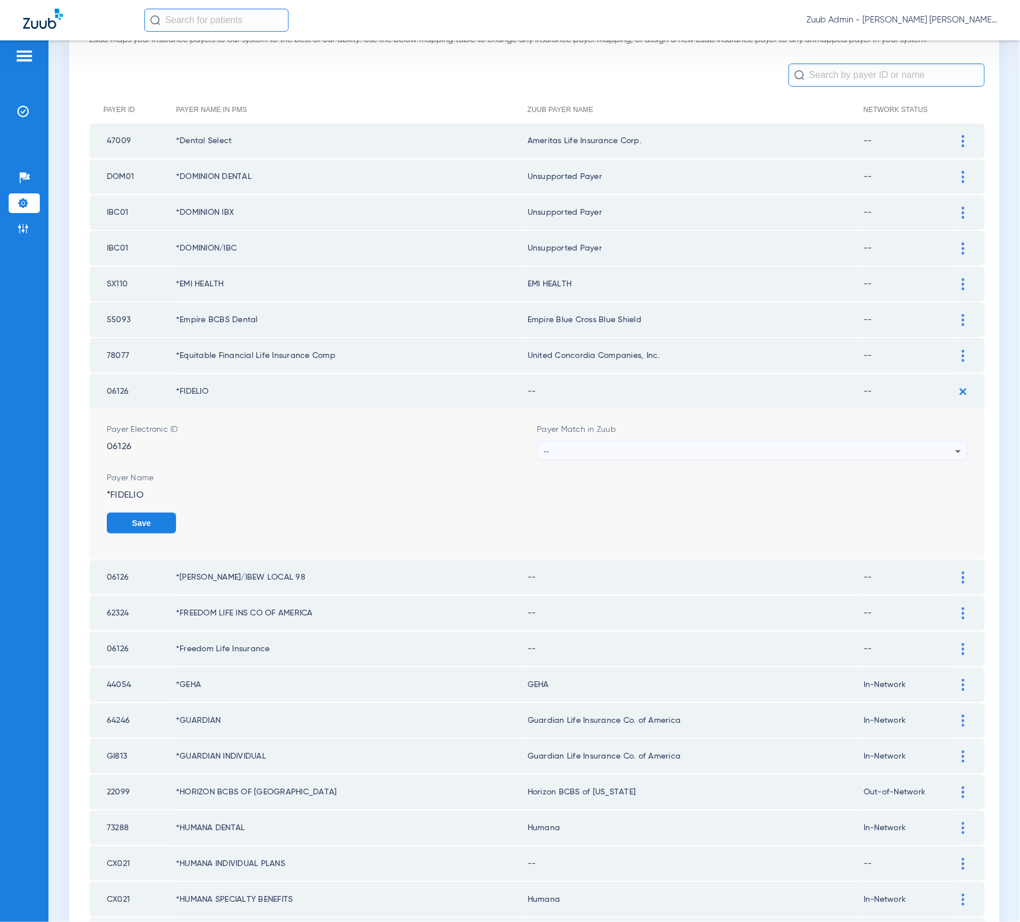
click at [760, 442] on div "--" at bounding box center [750, 452] width 412 height 20
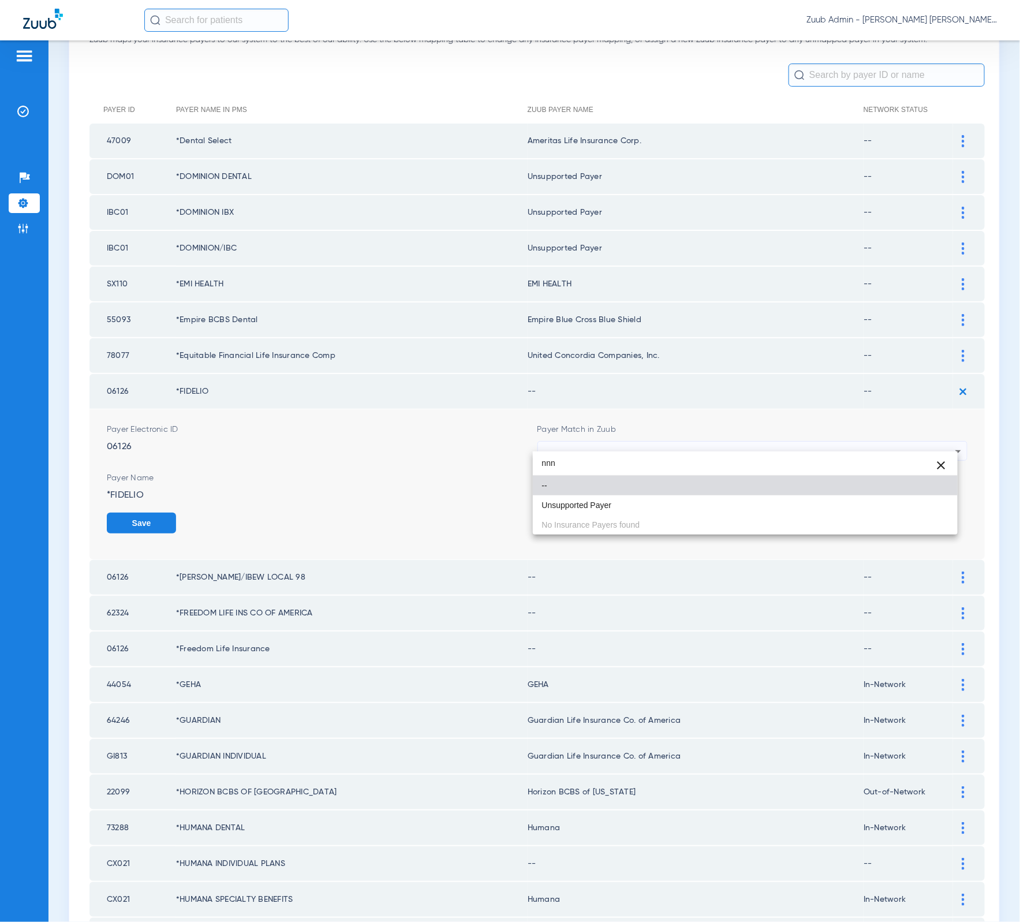
type input "nnn"
click at [696, 502] on mat-option "Unsupported Payer" at bounding box center [745, 505] width 425 height 20
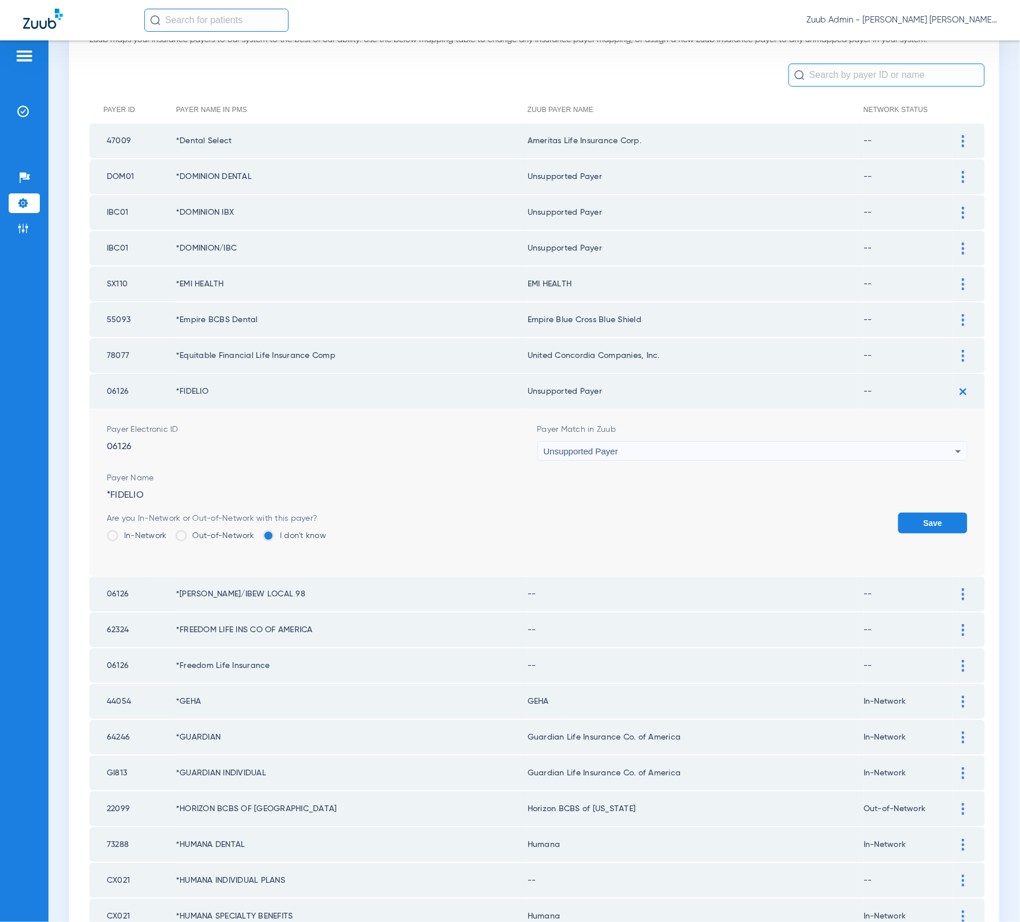
click at [904, 513] on button "Save" at bounding box center [932, 523] width 69 height 21
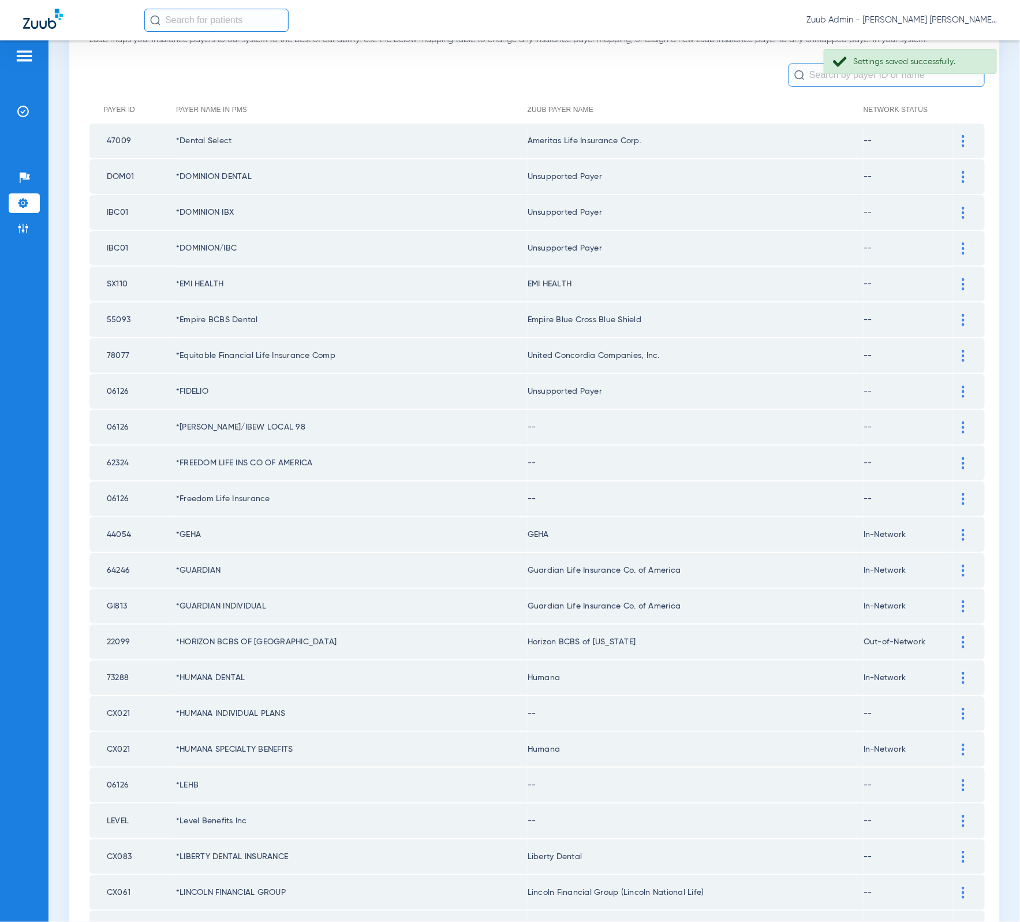
click at [962, 421] on img at bounding box center [963, 427] width 3 height 12
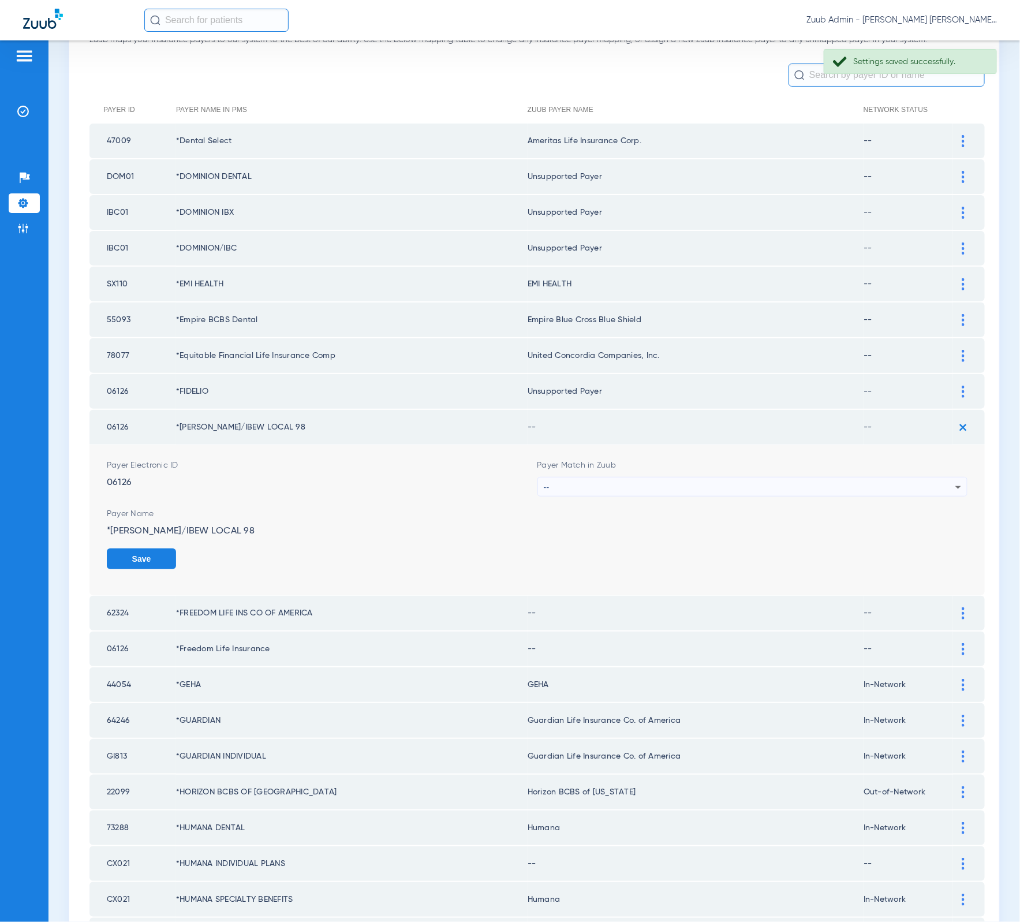
click at [695, 477] on div "--" at bounding box center [750, 487] width 412 height 20
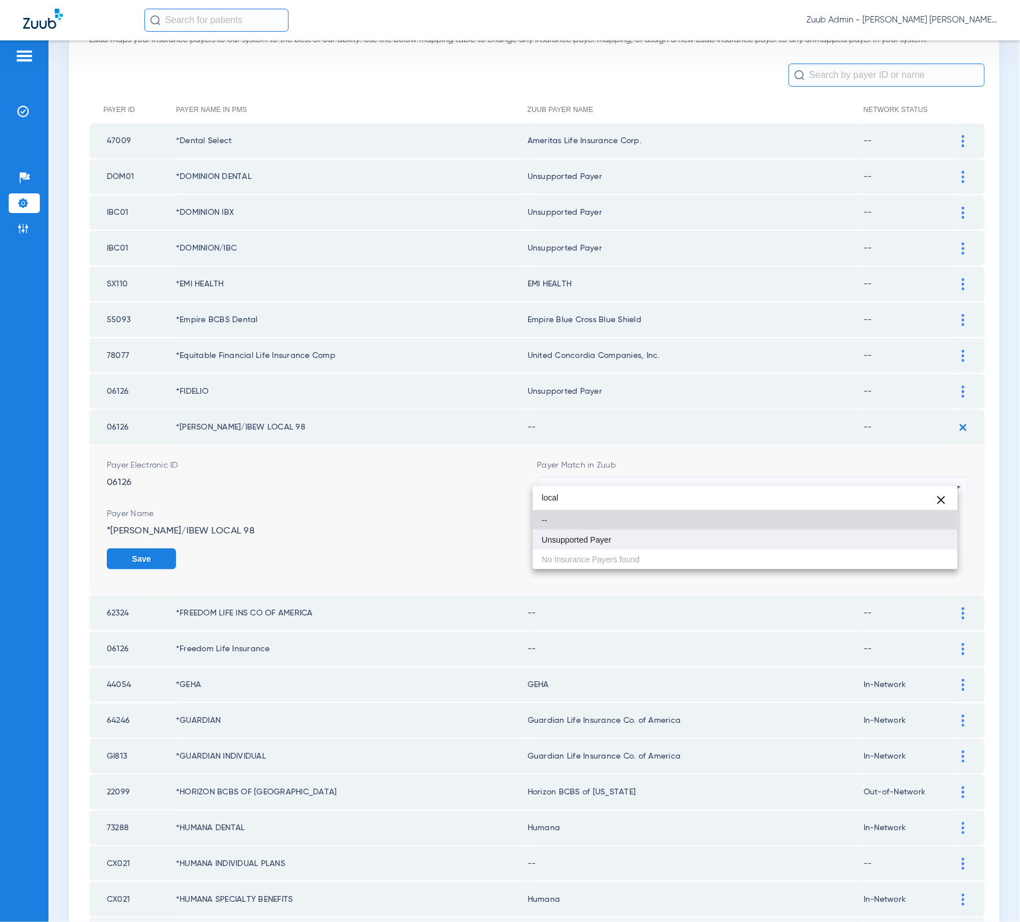
type input "local"
click at [692, 539] on mat-option "Unsupported Payer" at bounding box center [745, 540] width 425 height 20
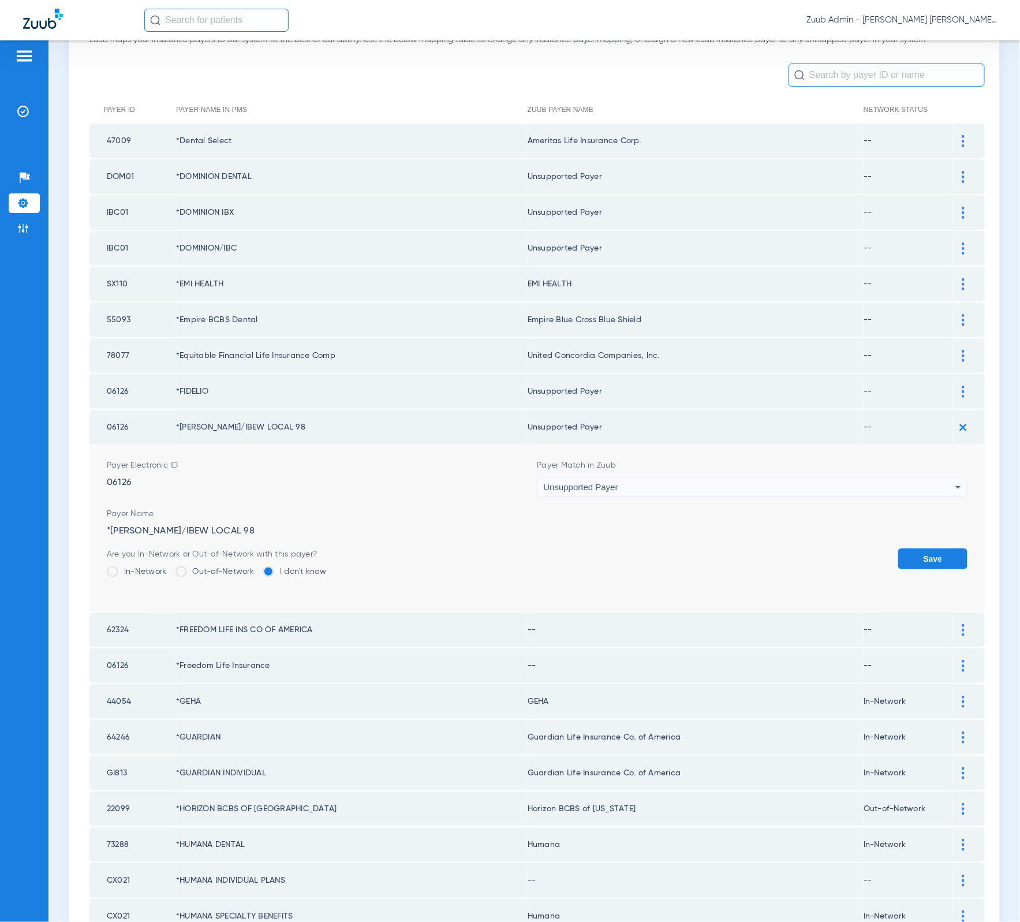
click at [930, 548] on button "Save" at bounding box center [932, 558] width 69 height 21
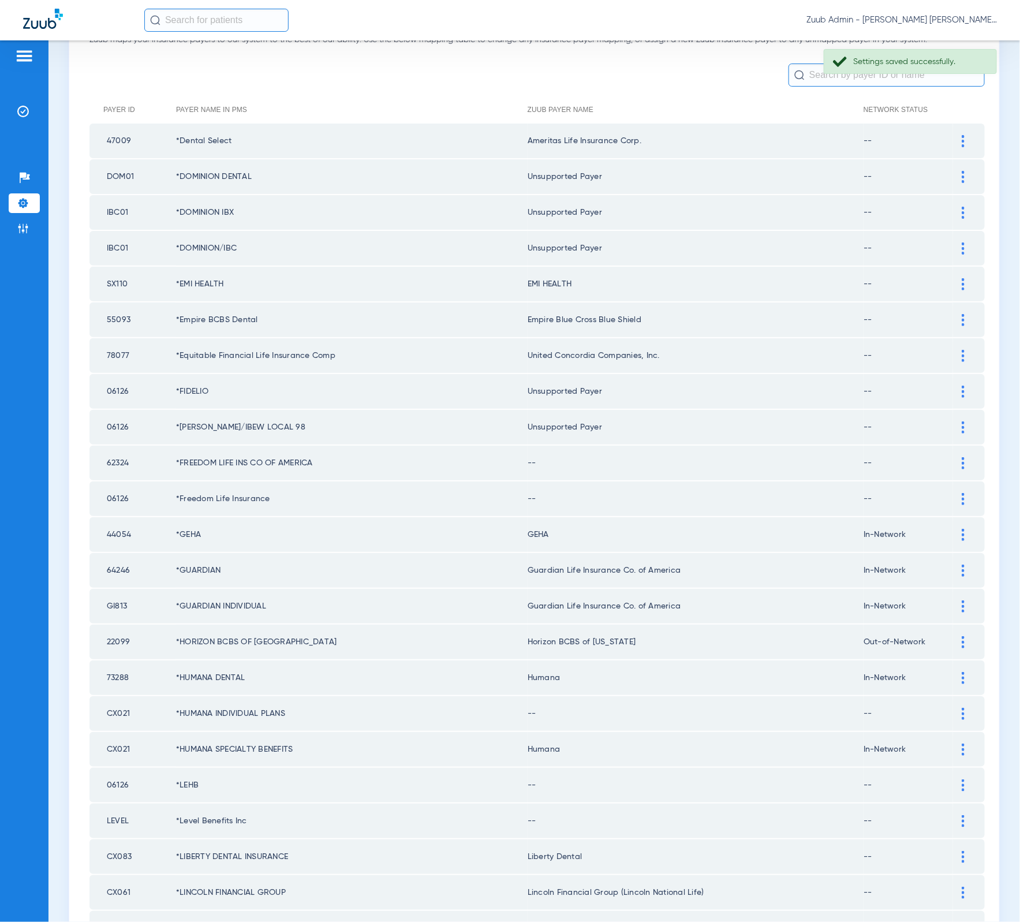
click at [953, 459] on td at bounding box center [969, 463] width 32 height 35
click at [962, 457] on img at bounding box center [963, 463] width 3 height 12
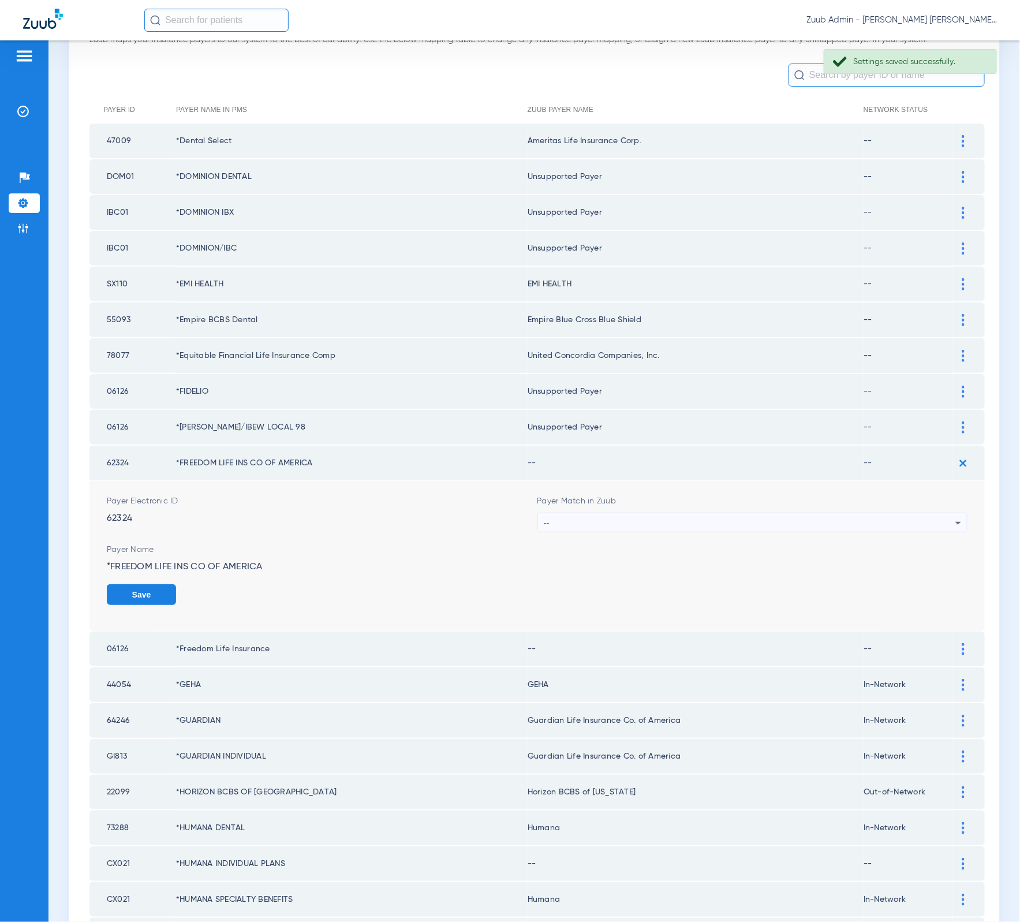
click at [827, 513] on div "--" at bounding box center [750, 523] width 412 height 20
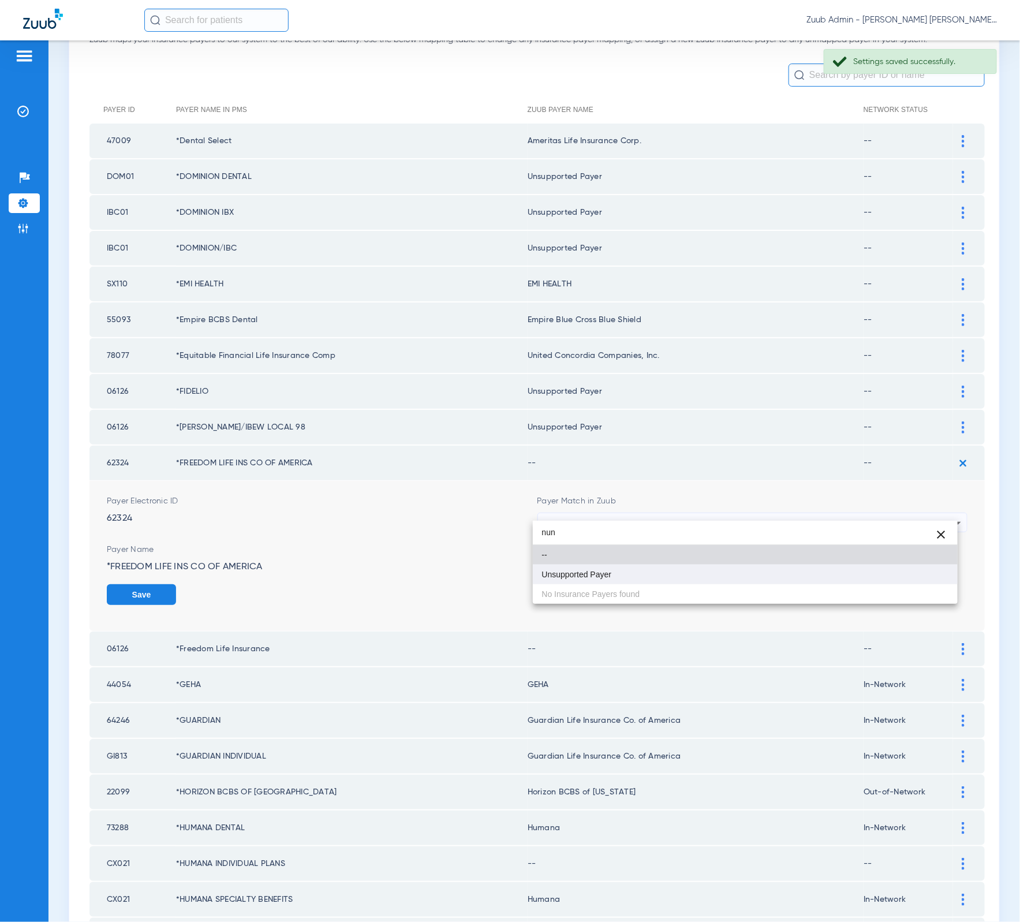
type input "nun"
click at [674, 566] on mat-option "Unsupported Payer" at bounding box center [745, 574] width 425 height 20
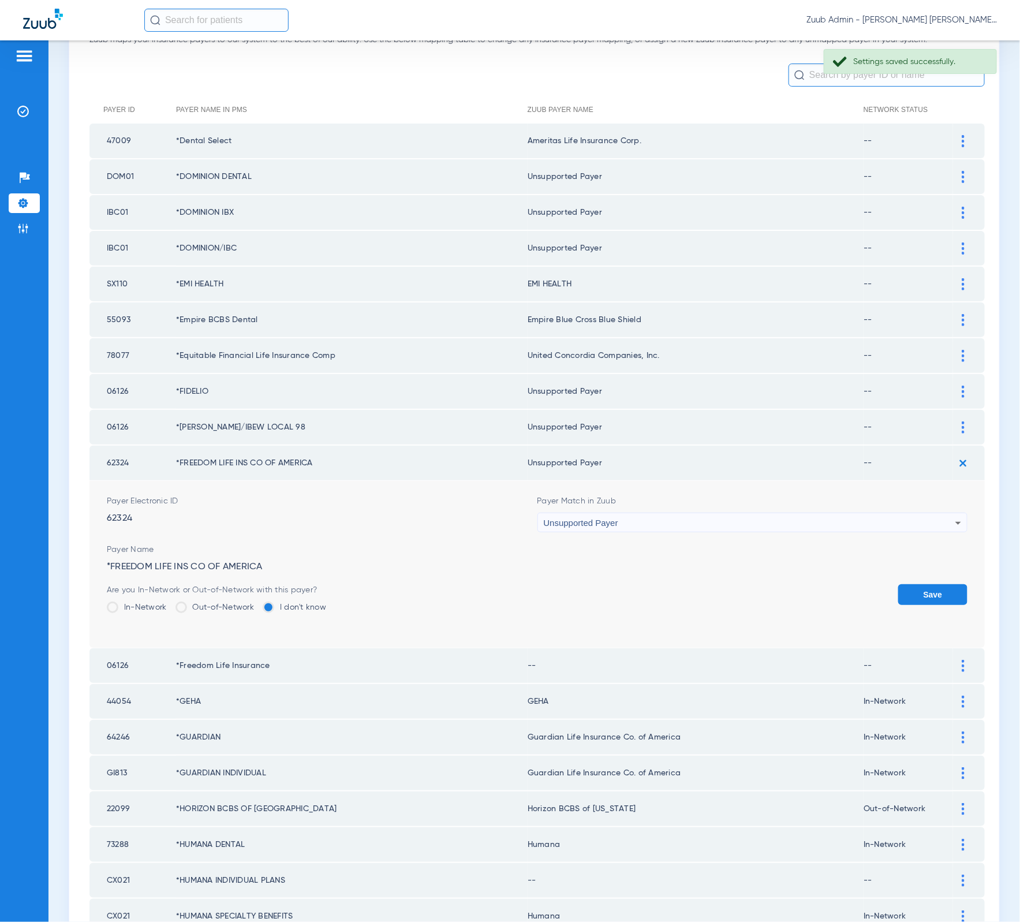
click at [933, 593] on div "Save" at bounding box center [932, 603] width 69 height 38
click at [906, 589] on button "Save" at bounding box center [932, 594] width 69 height 21
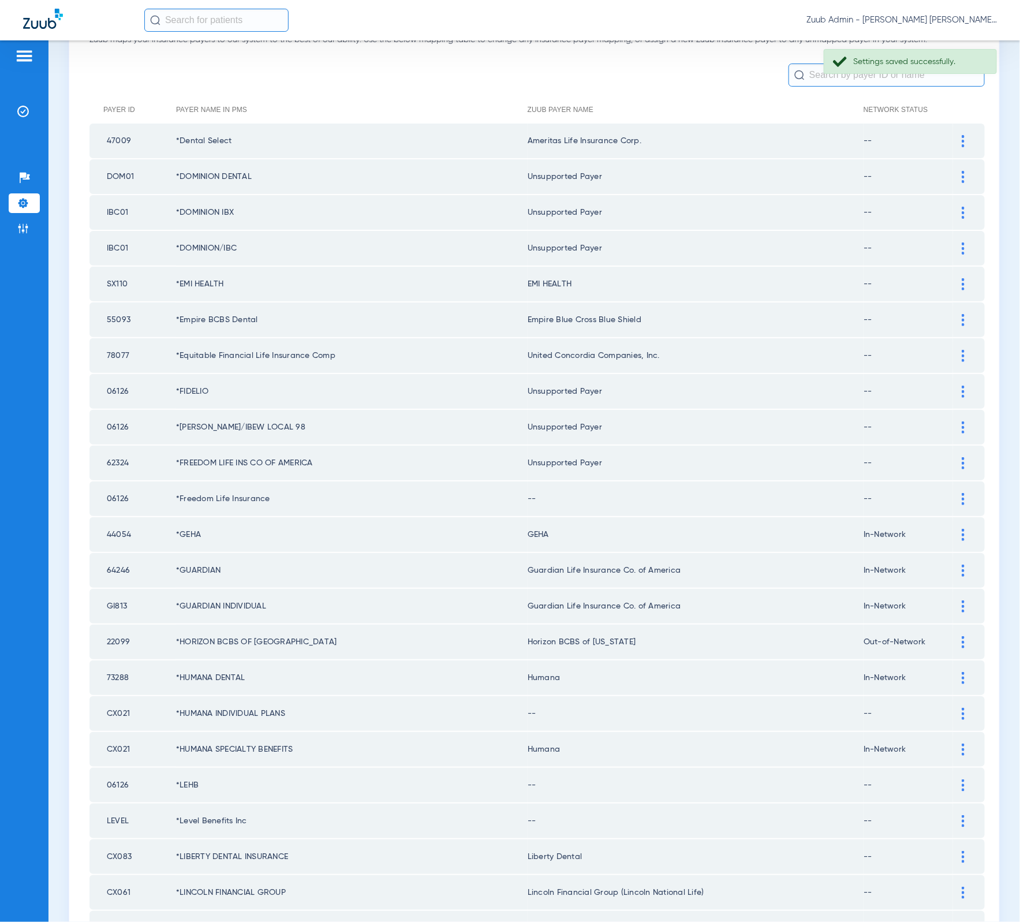
click at [962, 493] on img at bounding box center [963, 499] width 3 height 12
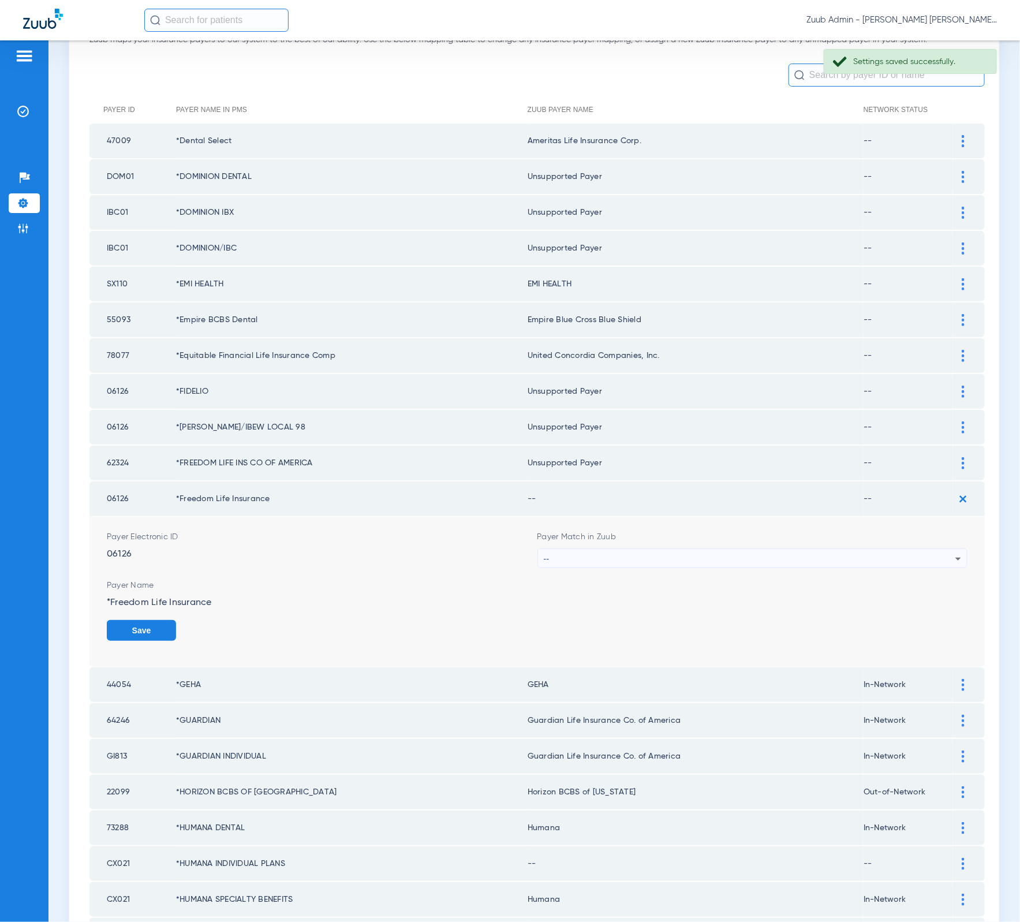
click at [744, 531] on div "Payer Match in Zuub --" at bounding box center [752, 549] width 431 height 37
click at [745, 549] on div "--" at bounding box center [750, 559] width 412 height 20
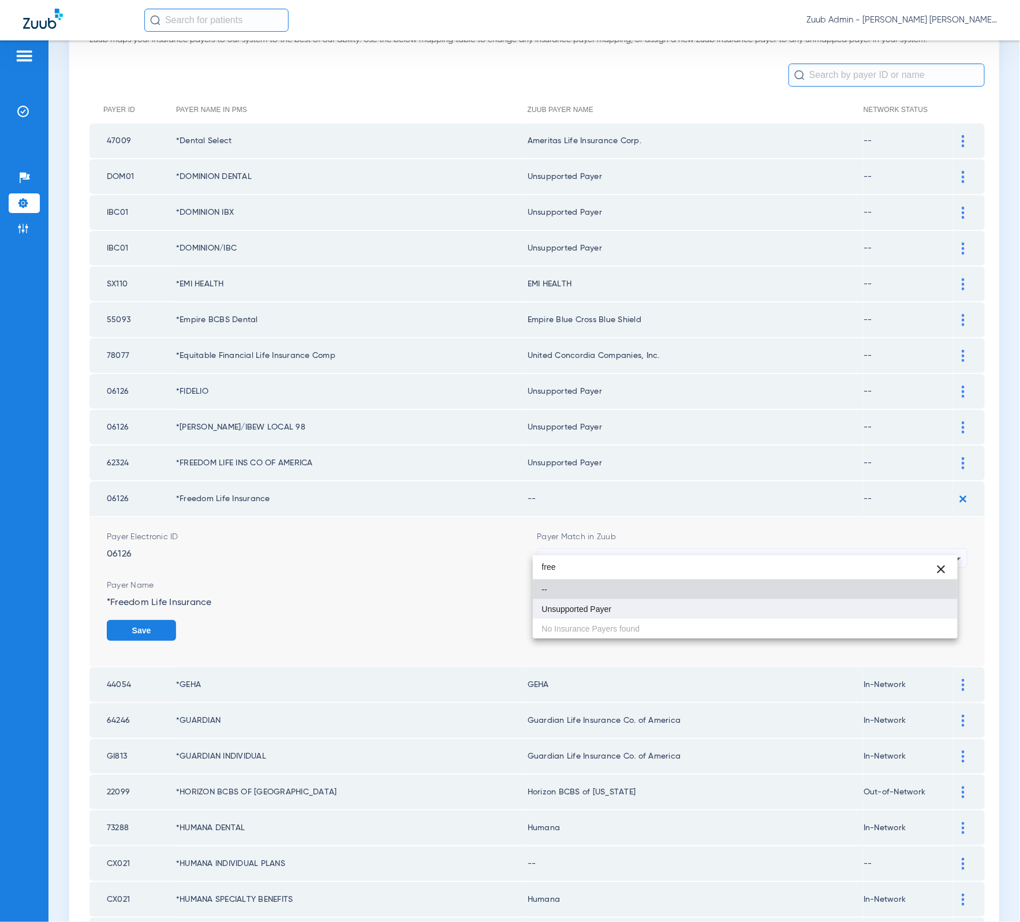
type input "free"
drag, startPoint x: 779, startPoint y: 614, endPoint x: 814, endPoint y: 608, distance: 36.2
click at [779, 614] on mat-option "Unsupported Payer" at bounding box center [745, 609] width 425 height 20
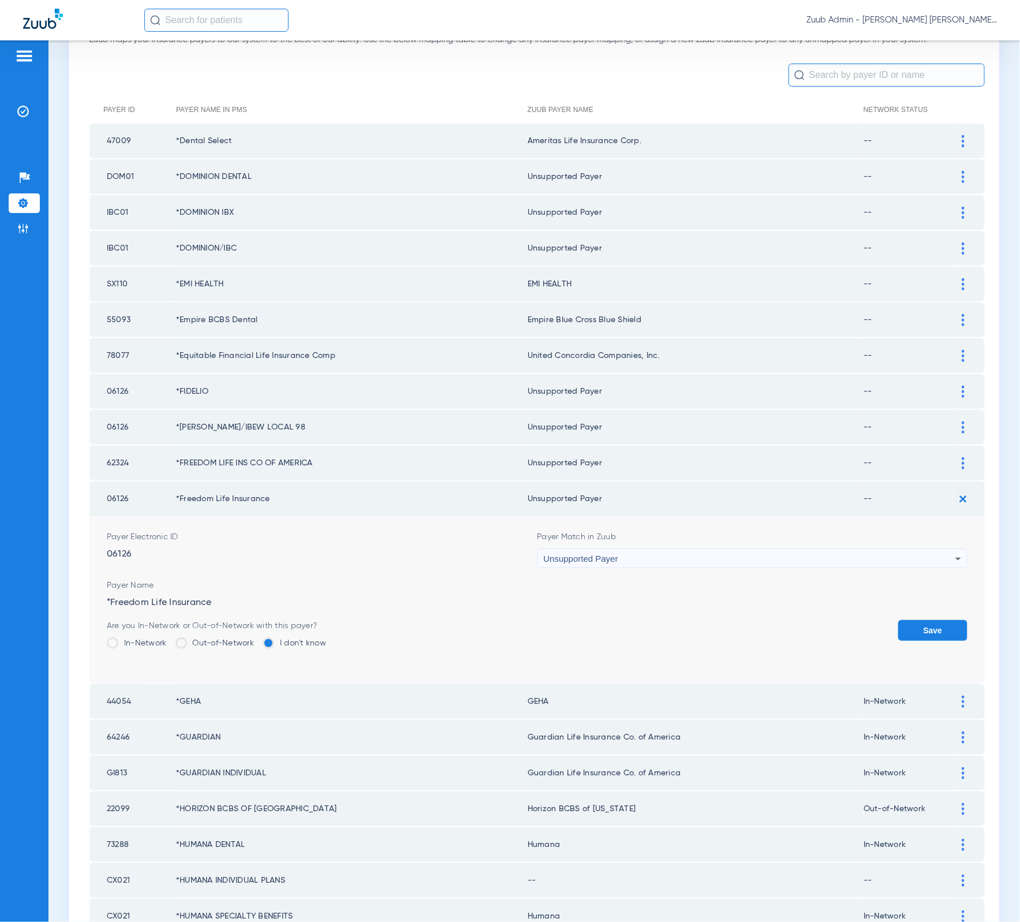
click at [913, 620] on button "Save" at bounding box center [932, 630] width 69 height 21
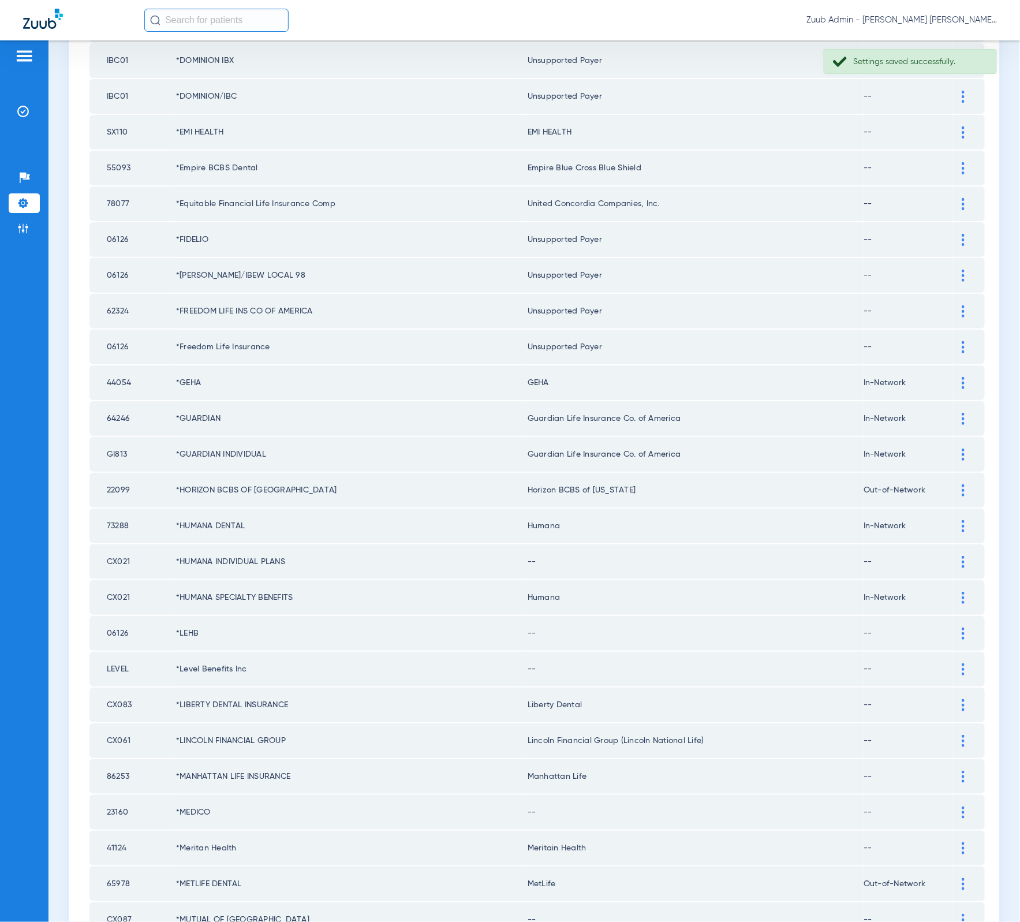
scroll to position [287, 0]
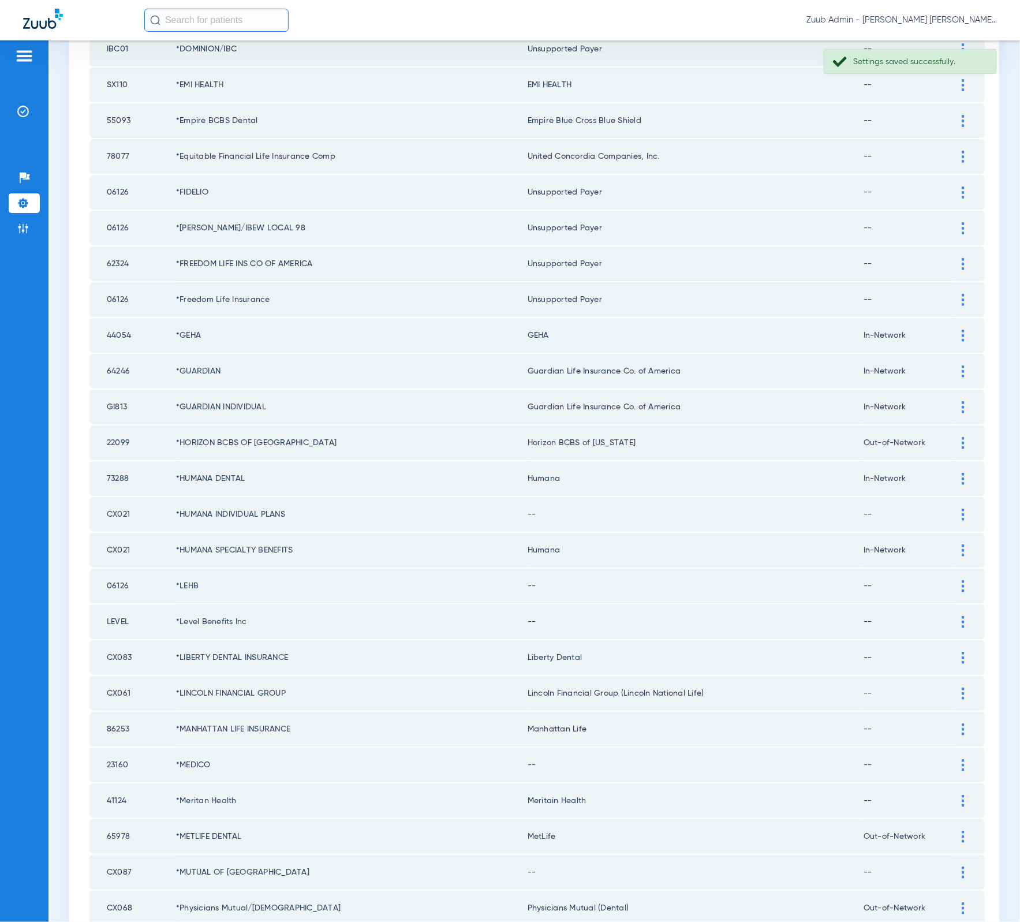
click at [953, 509] on div at bounding box center [963, 515] width 20 height 12
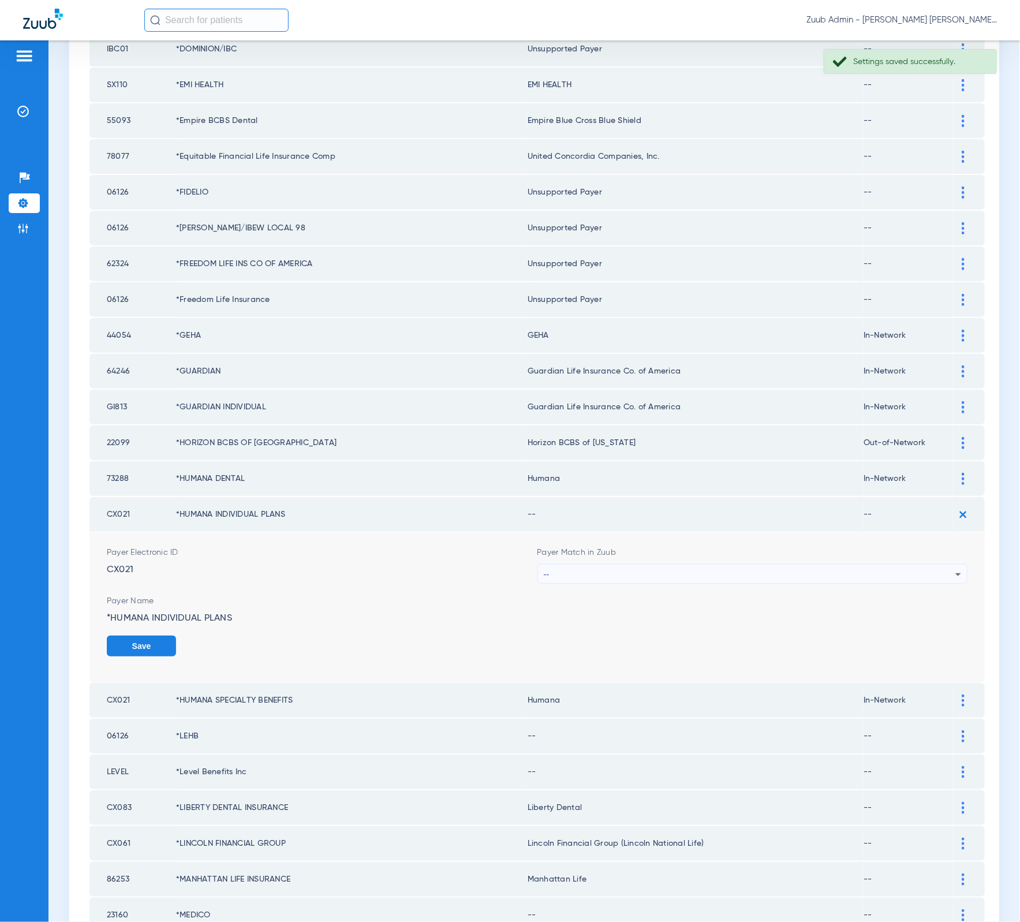
click at [830, 564] on div "--" at bounding box center [750, 574] width 412 height 20
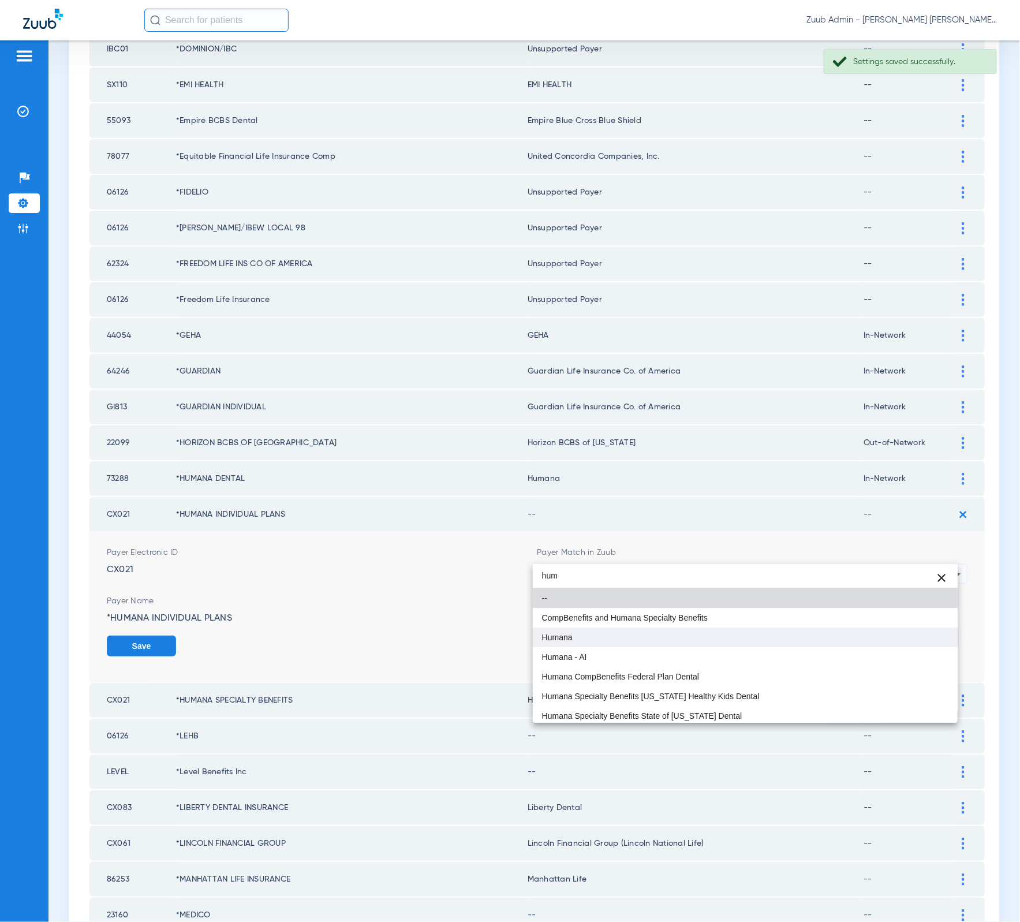
type input "hum"
click at [754, 634] on mat-option "Humana" at bounding box center [745, 637] width 425 height 20
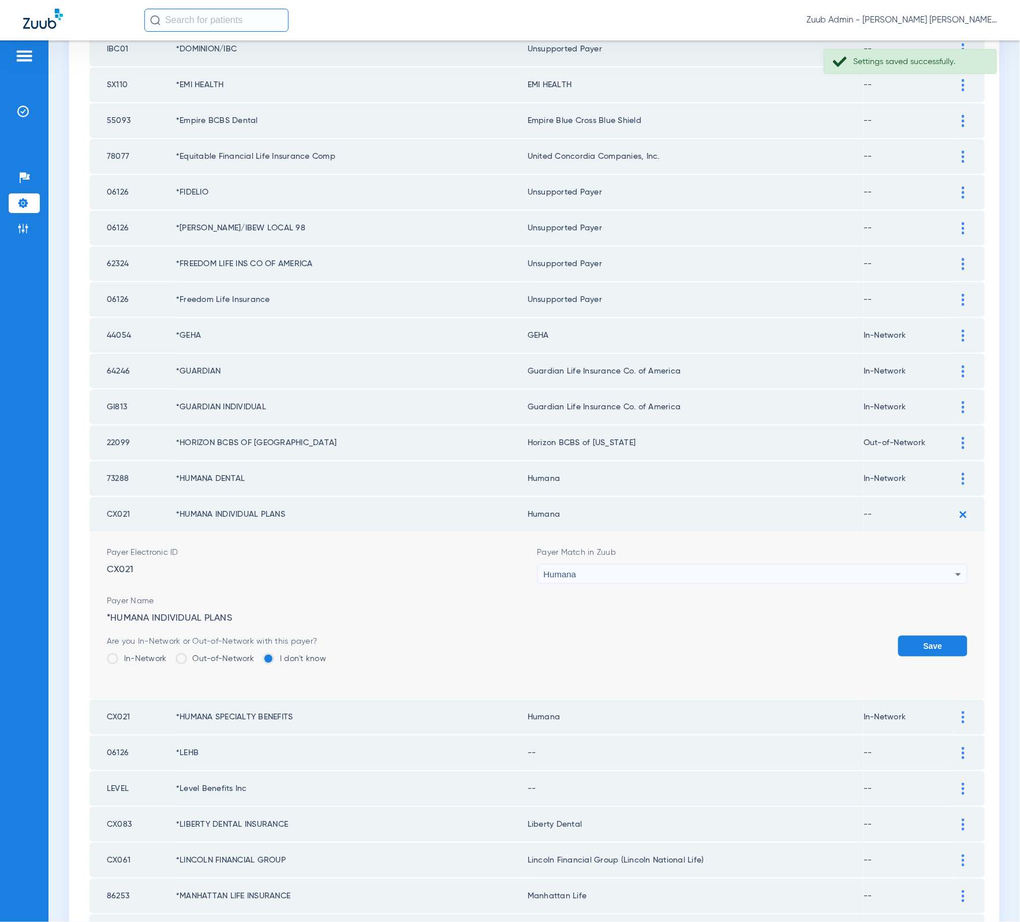
click at [899, 635] on button "Save" at bounding box center [932, 645] width 69 height 21
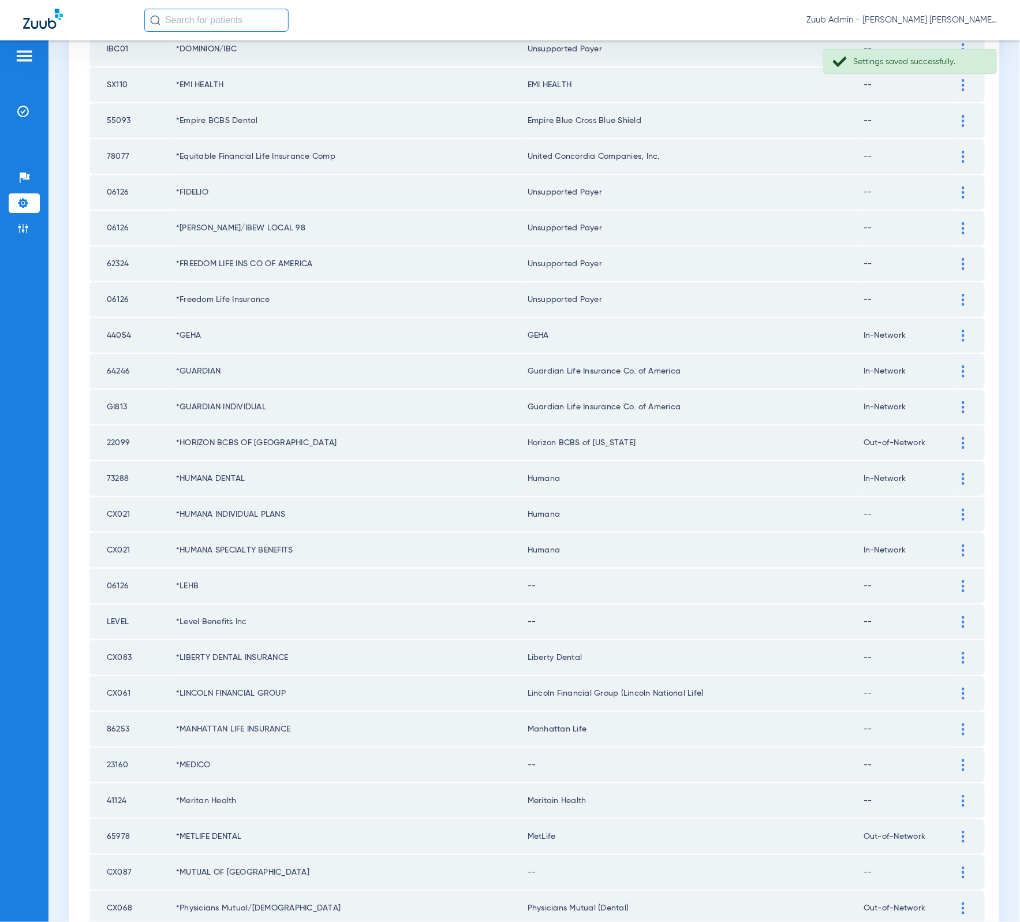
click at [957, 580] on div at bounding box center [963, 586] width 20 height 12
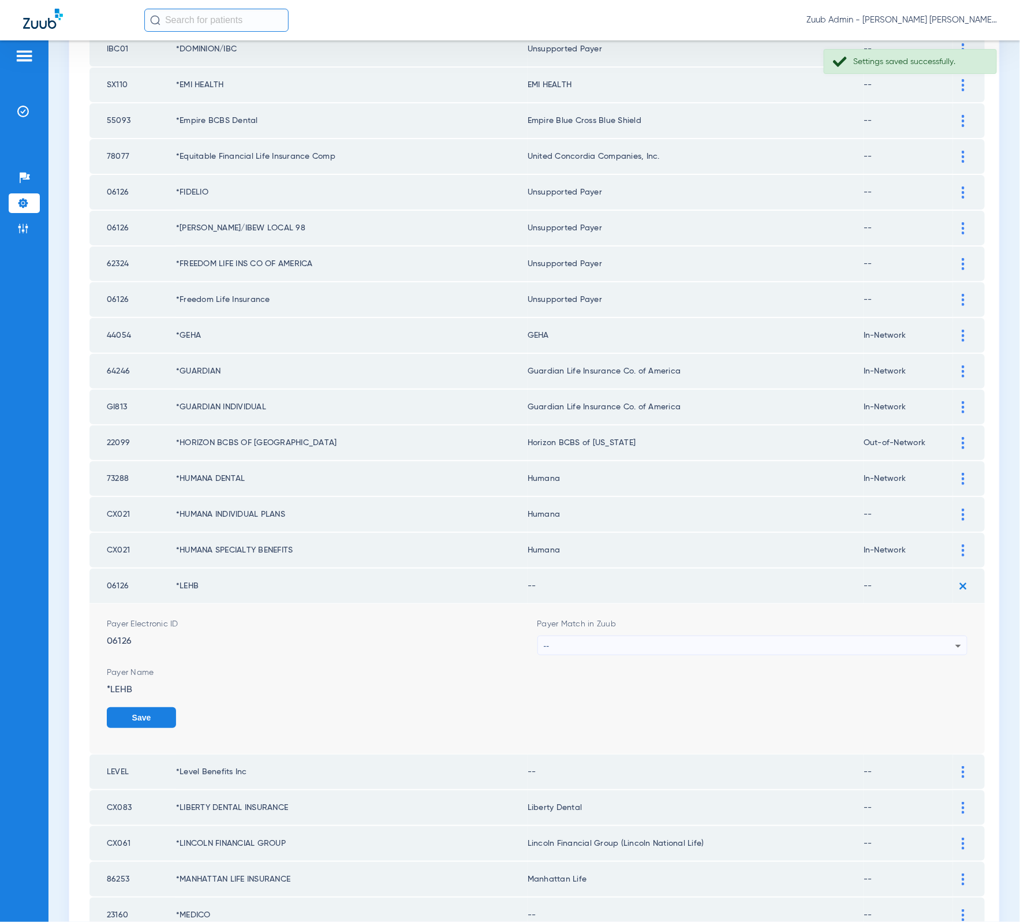
click at [656, 636] on div "--" at bounding box center [750, 646] width 412 height 20
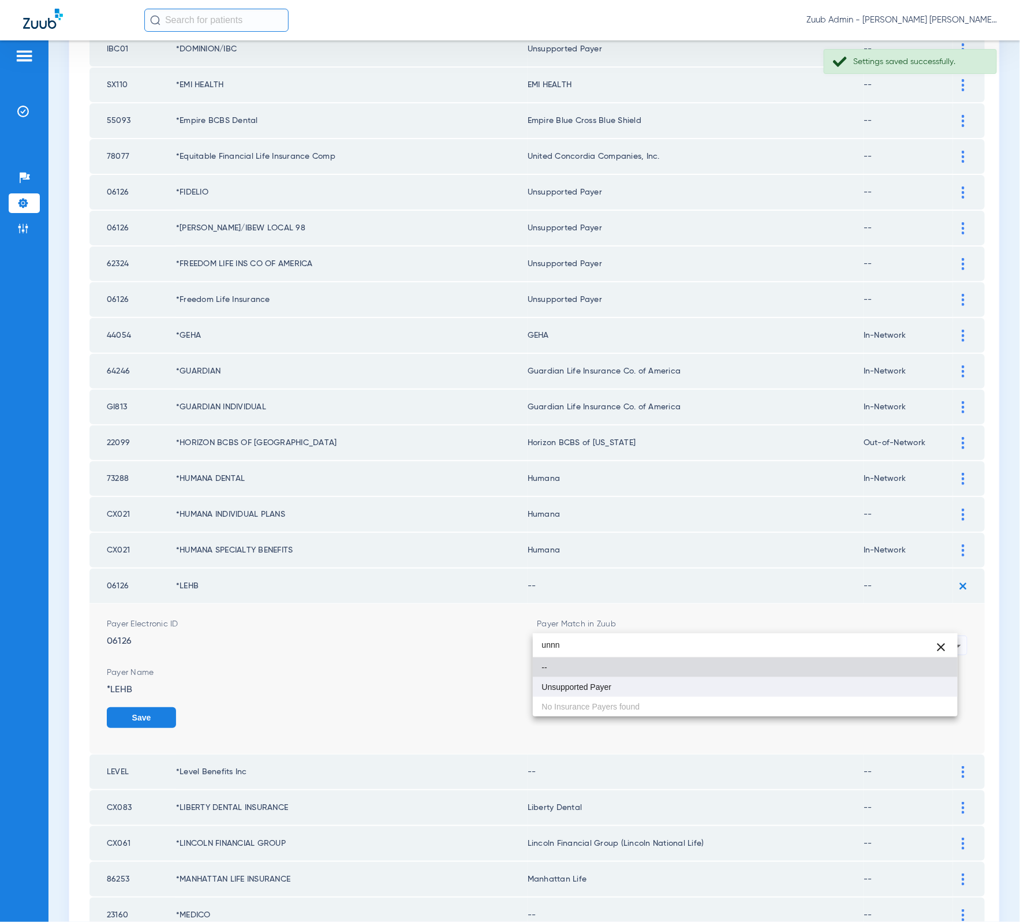
type input "unnn"
click at [646, 679] on mat-option "Unsupported Payer" at bounding box center [745, 687] width 425 height 20
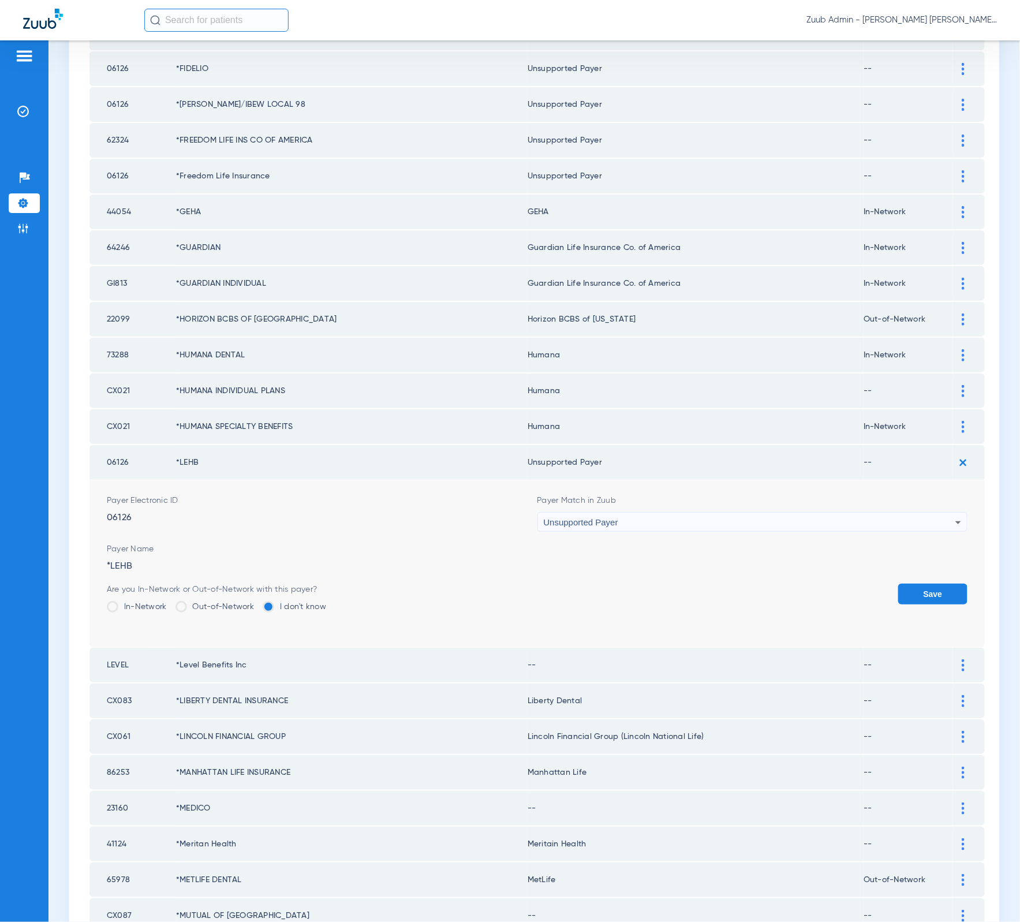
scroll to position [413, 0]
click at [903, 581] on button "Save" at bounding box center [932, 591] width 69 height 21
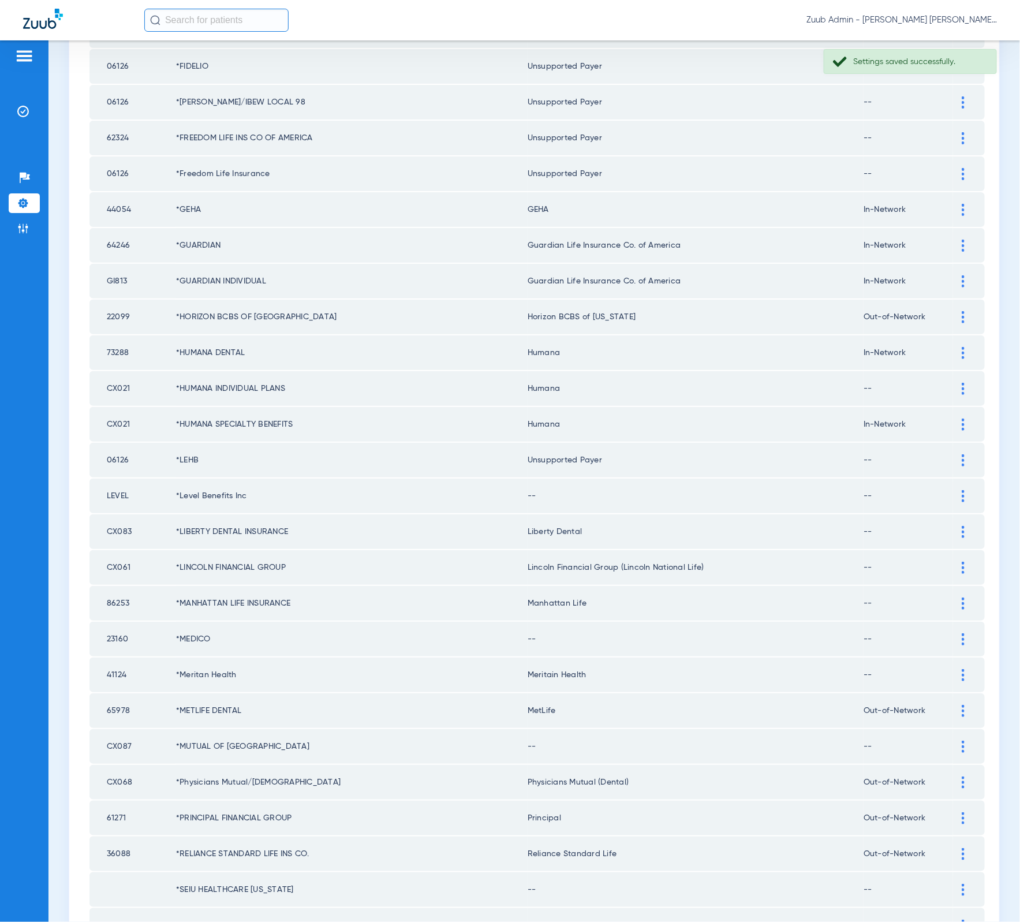
click at [954, 490] on div at bounding box center [963, 496] width 20 height 12
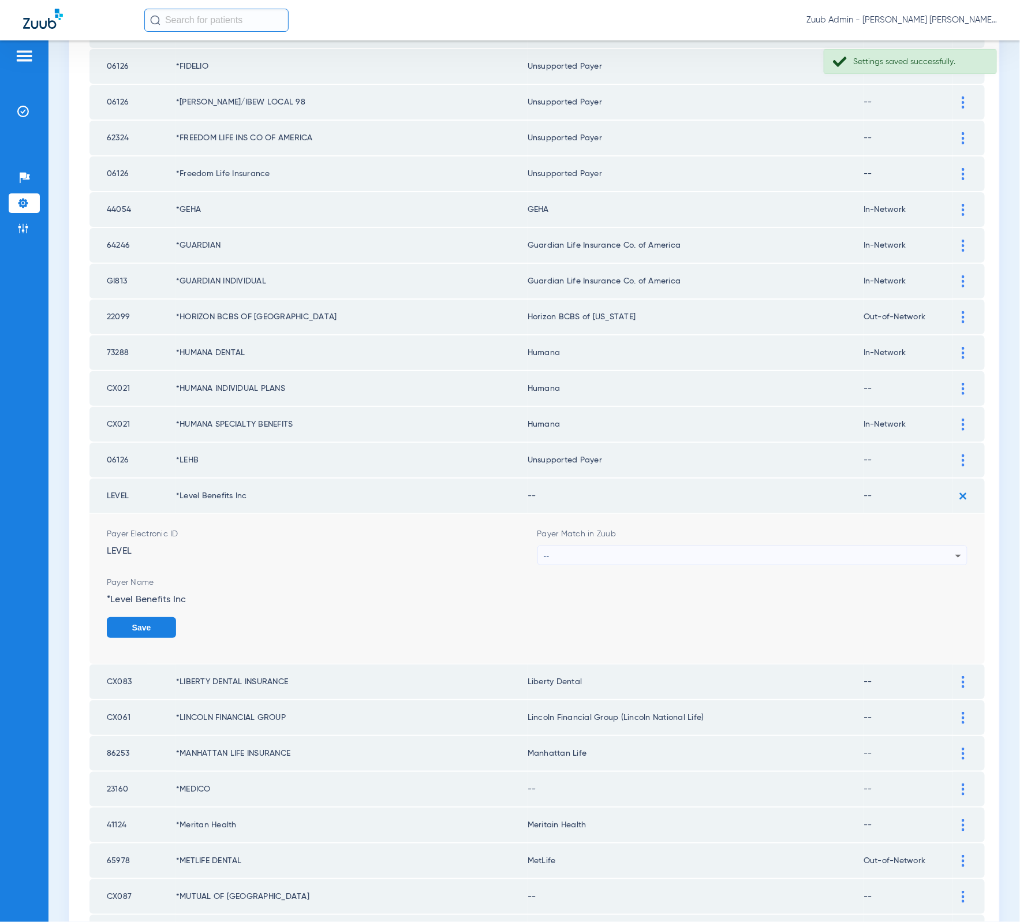
click at [782, 546] on div "--" at bounding box center [750, 556] width 412 height 20
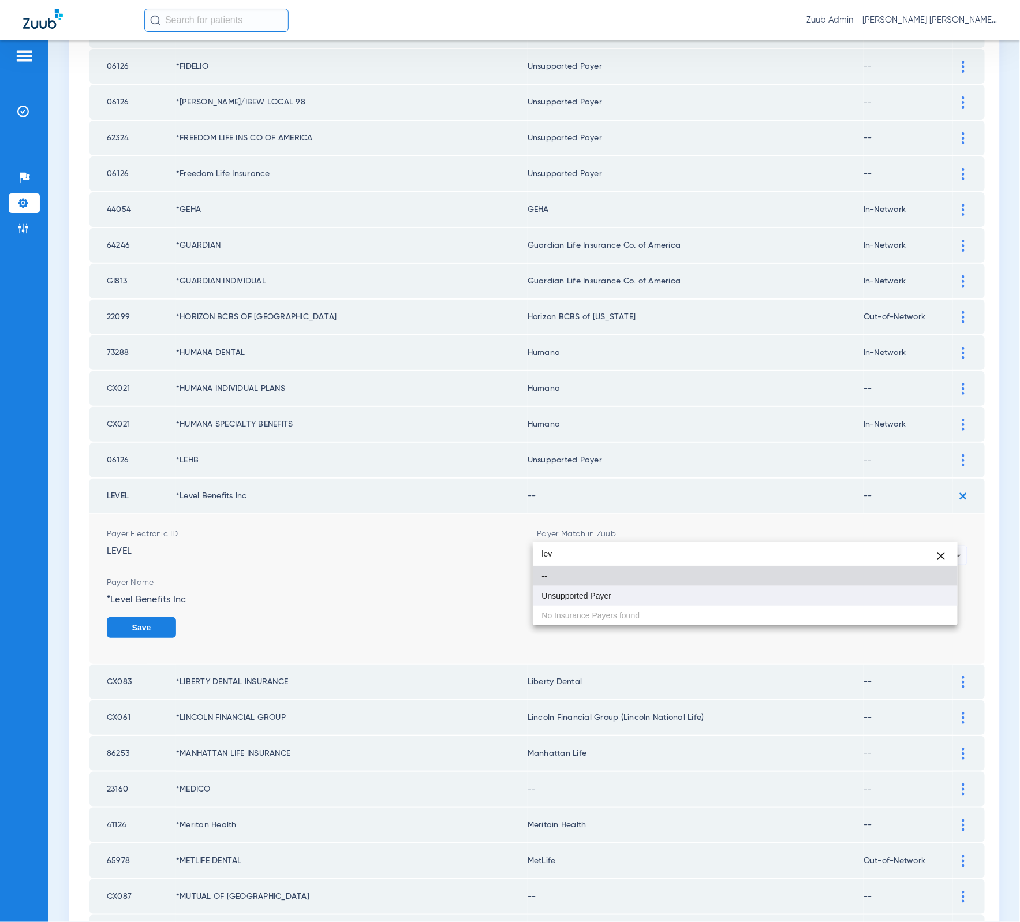
type input "lev"
click at [703, 599] on mat-option "Unsupported Payer" at bounding box center [745, 596] width 425 height 20
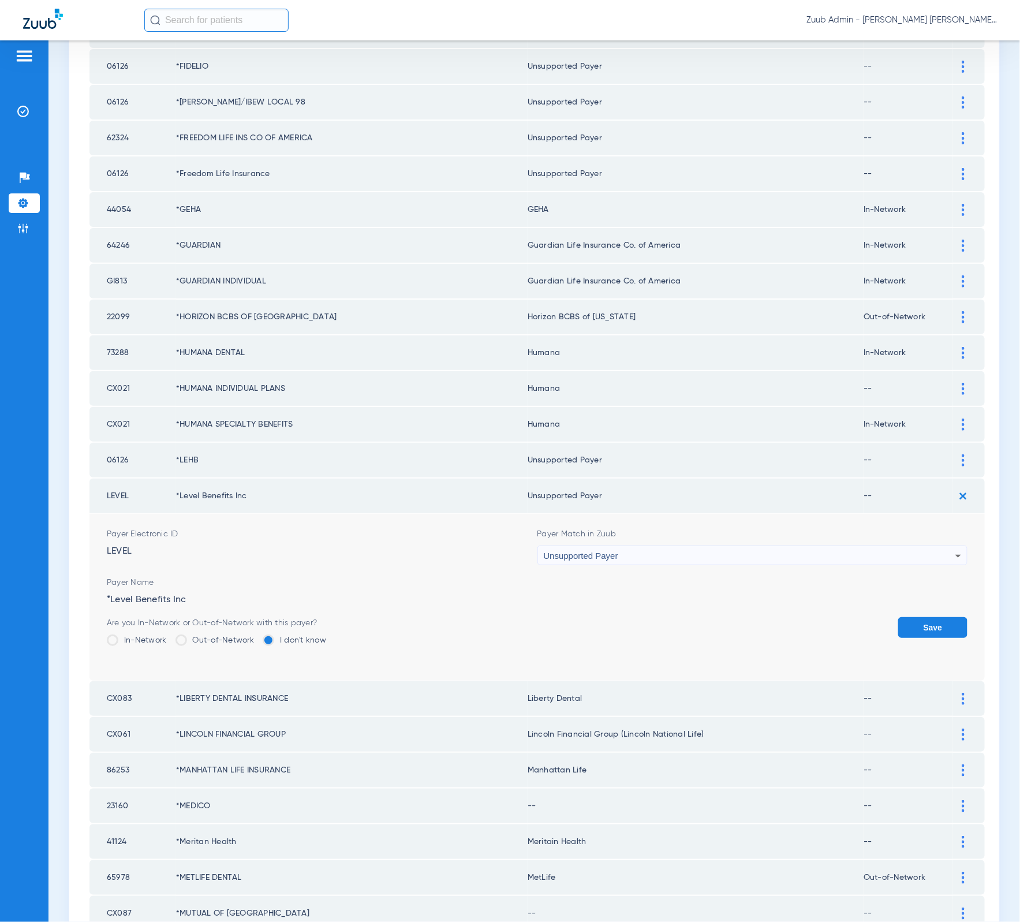
click at [899, 617] on button "Save" at bounding box center [932, 627] width 69 height 21
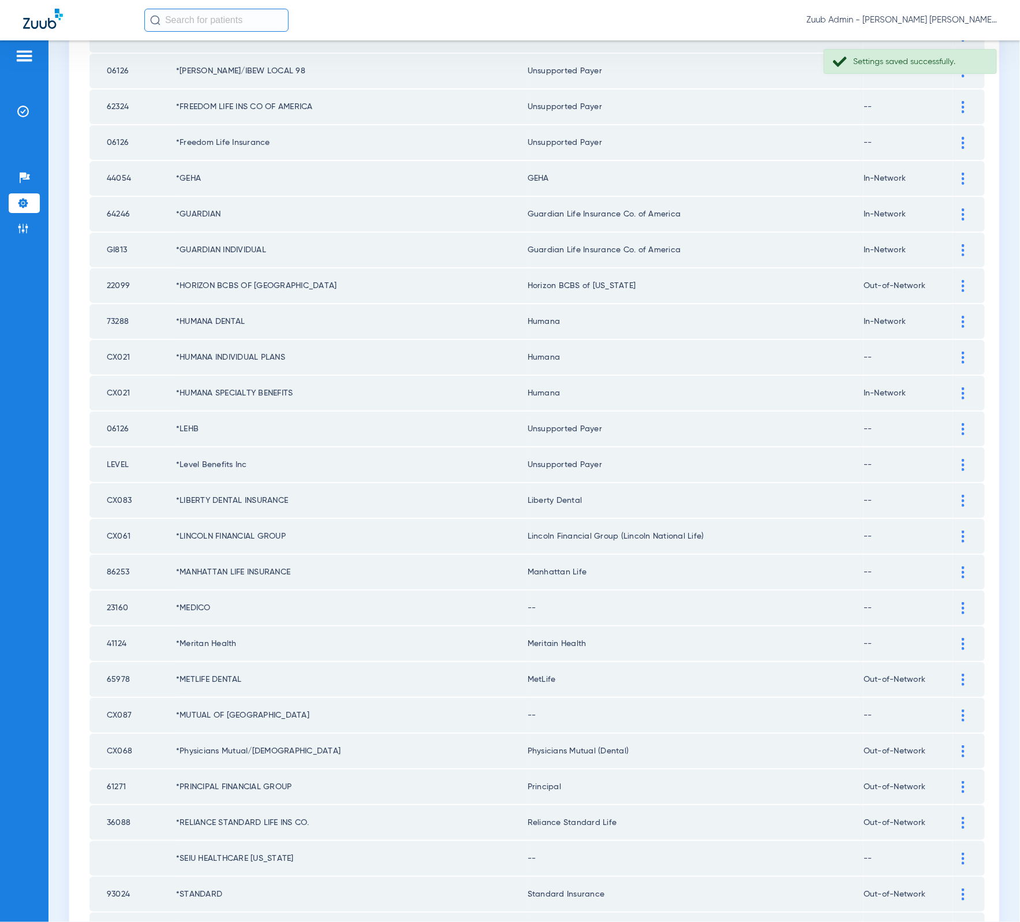
scroll to position [447, 0]
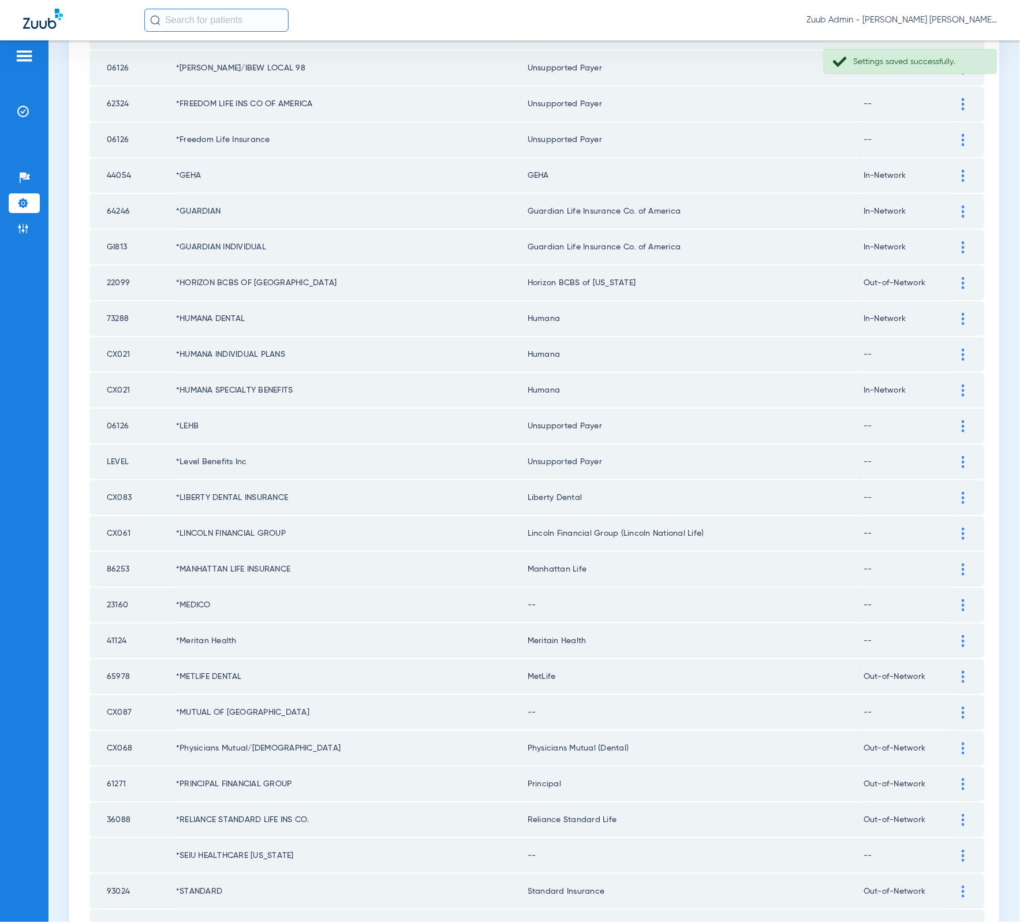
click at [953, 588] on td at bounding box center [969, 605] width 32 height 35
click at [962, 599] on img at bounding box center [963, 605] width 3 height 12
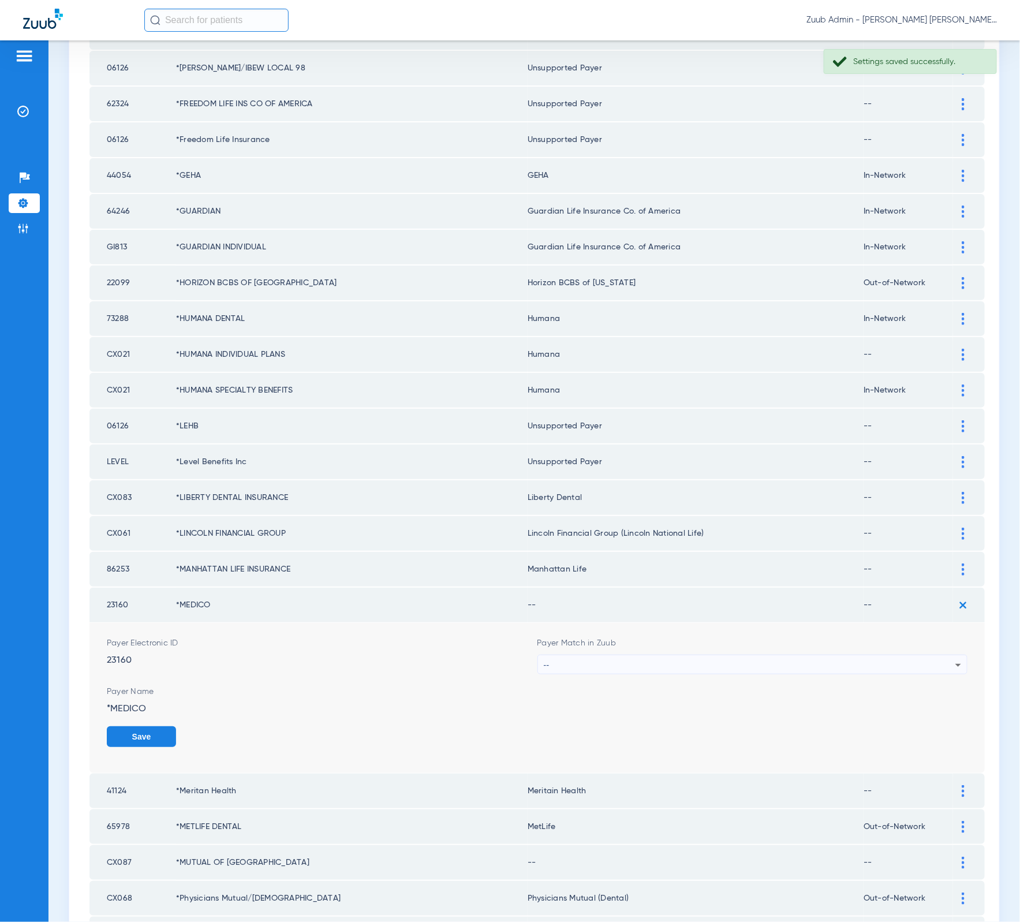
click at [803, 655] on div "--" at bounding box center [750, 665] width 412 height 20
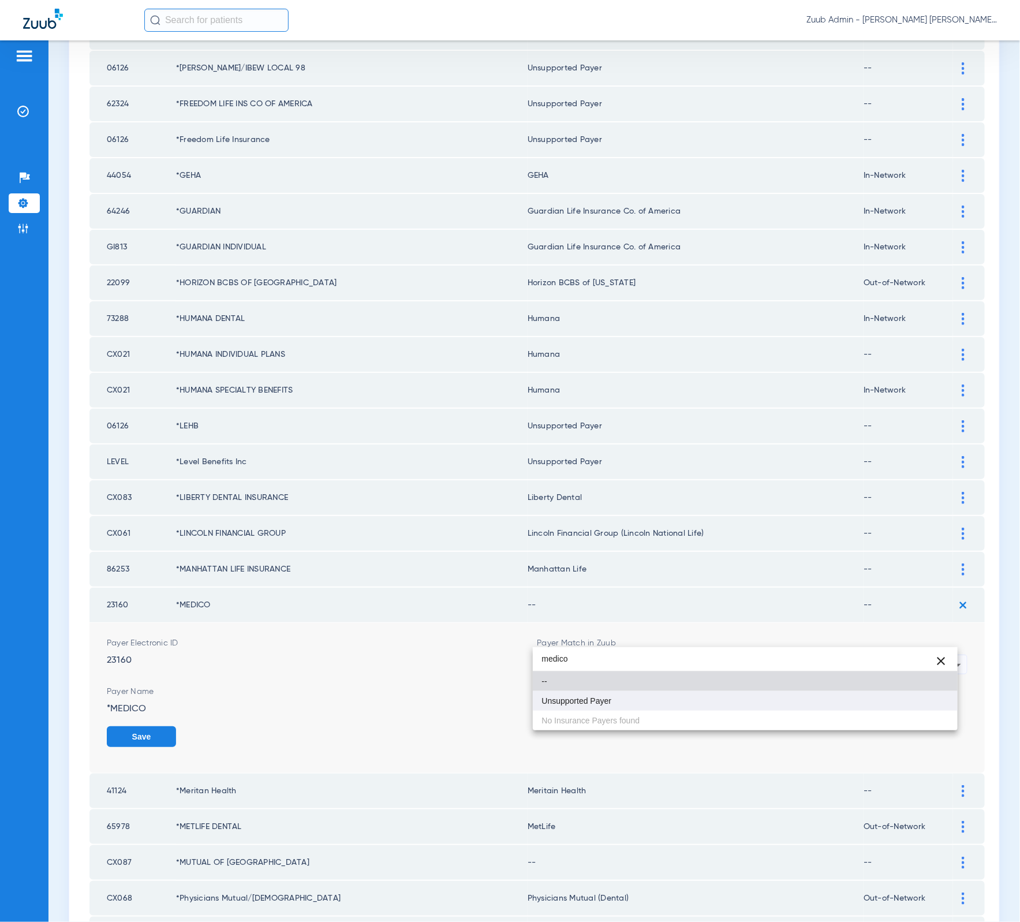
type input "medico"
click at [739, 700] on mat-option "Unsupported Payer" at bounding box center [745, 701] width 425 height 20
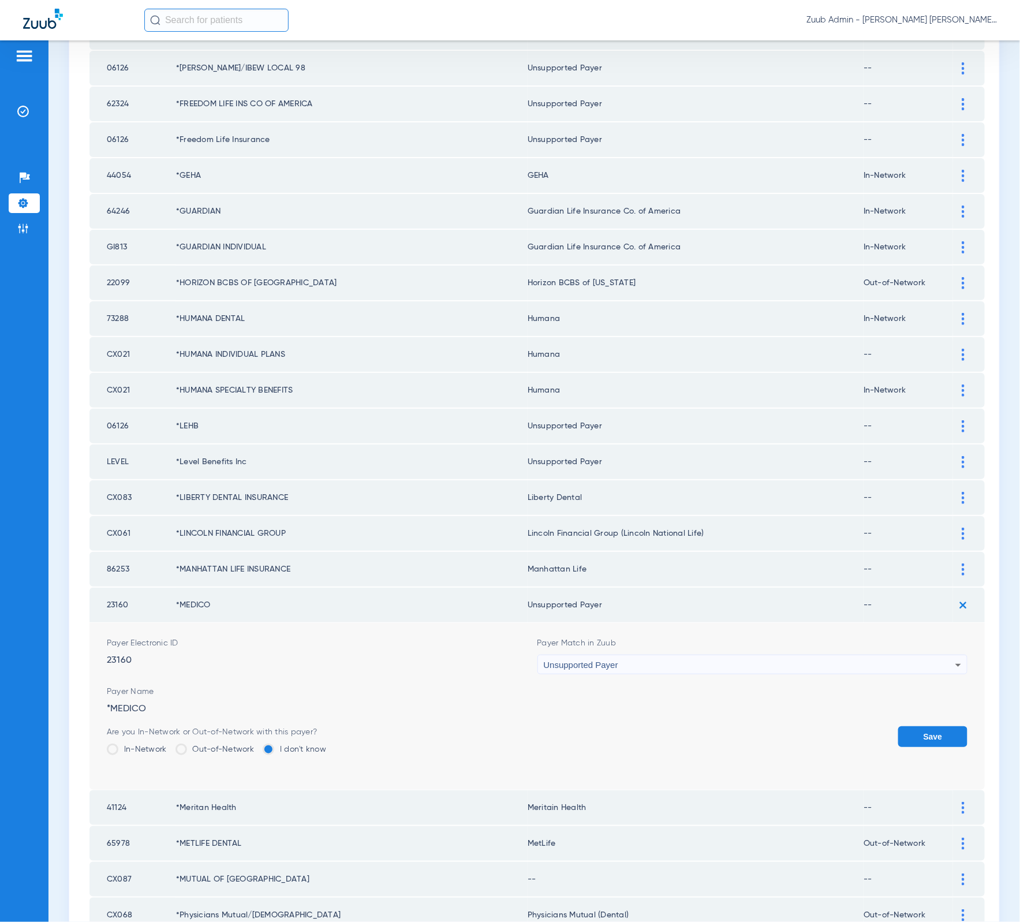
click at [912, 694] on form "Payer Electronic ID 23160 Payer Match in Zuub Unsupported Payer Payer Name *MED…" at bounding box center [537, 706] width 861 height 167
click at [911, 697] on form "Payer Electronic ID 23160 Payer Match in Zuub Unsupported Payer Payer Name *MED…" at bounding box center [537, 706] width 861 height 167
click at [908, 726] on button "Save" at bounding box center [932, 736] width 69 height 21
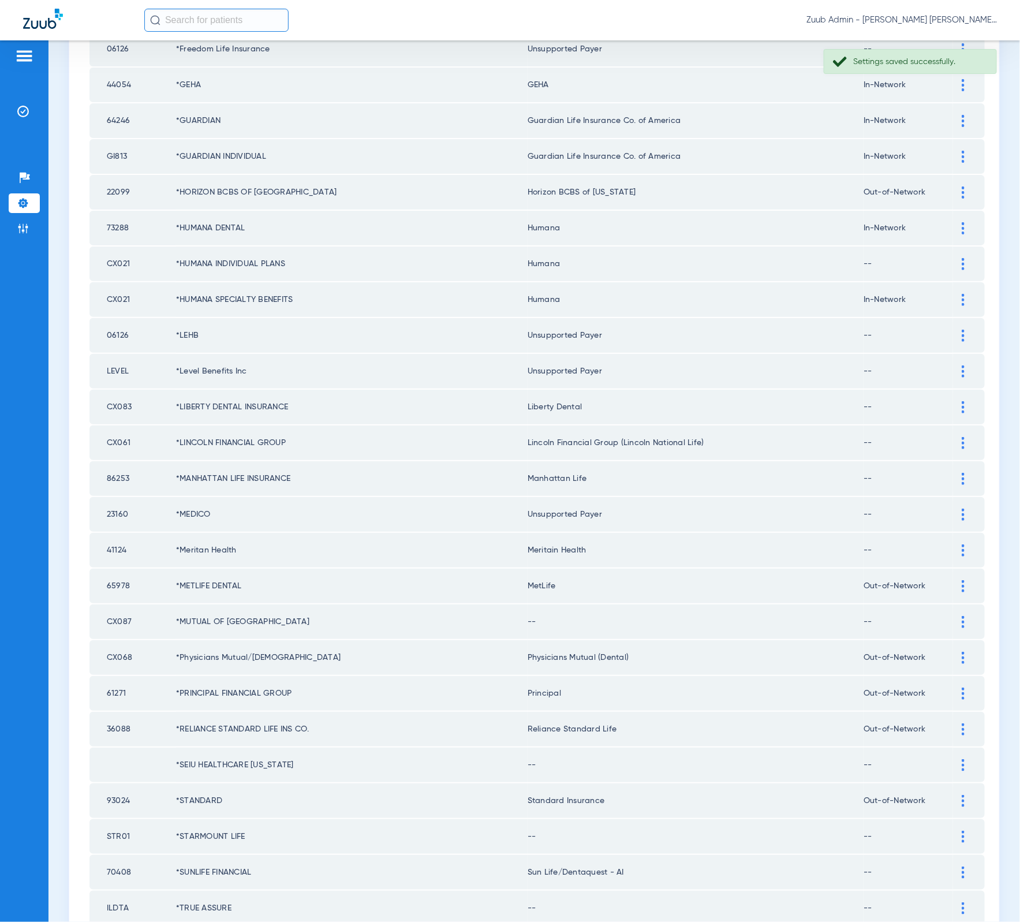
scroll to position [569, 0]
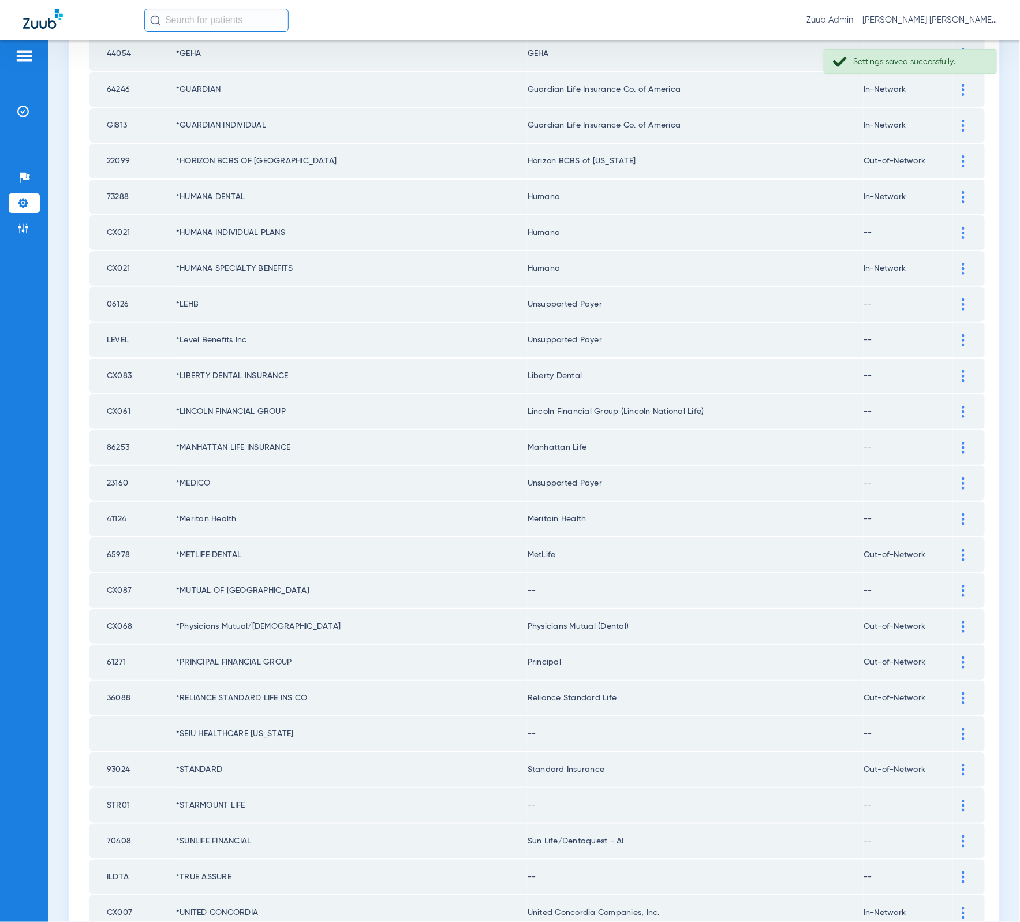
click at [957, 585] on div at bounding box center [963, 591] width 20 height 12
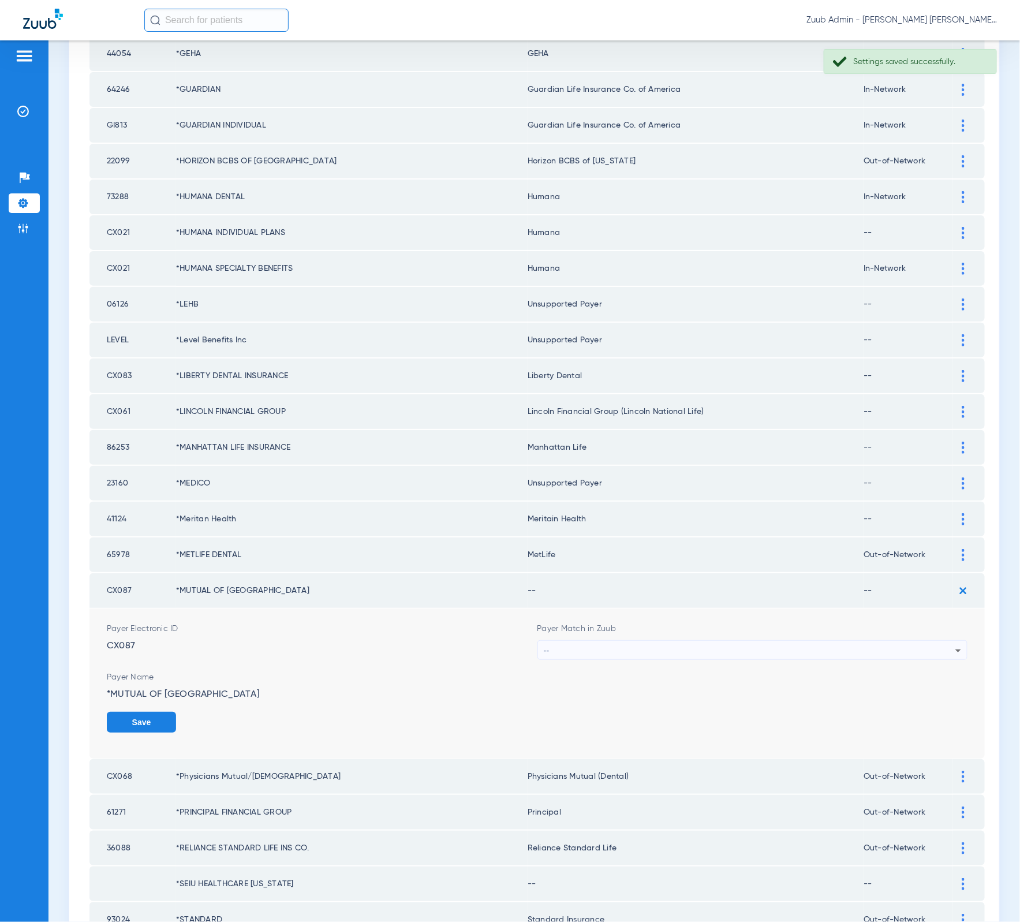
click at [768, 629] on form "Payer Electronic ID CX087 Payer Match in Zuub -- Payer Name *MUTUAL OF OMAHA Sa…" at bounding box center [537, 683] width 861 height 150
click at [768, 641] on div "--" at bounding box center [750, 651] width 412 height 20
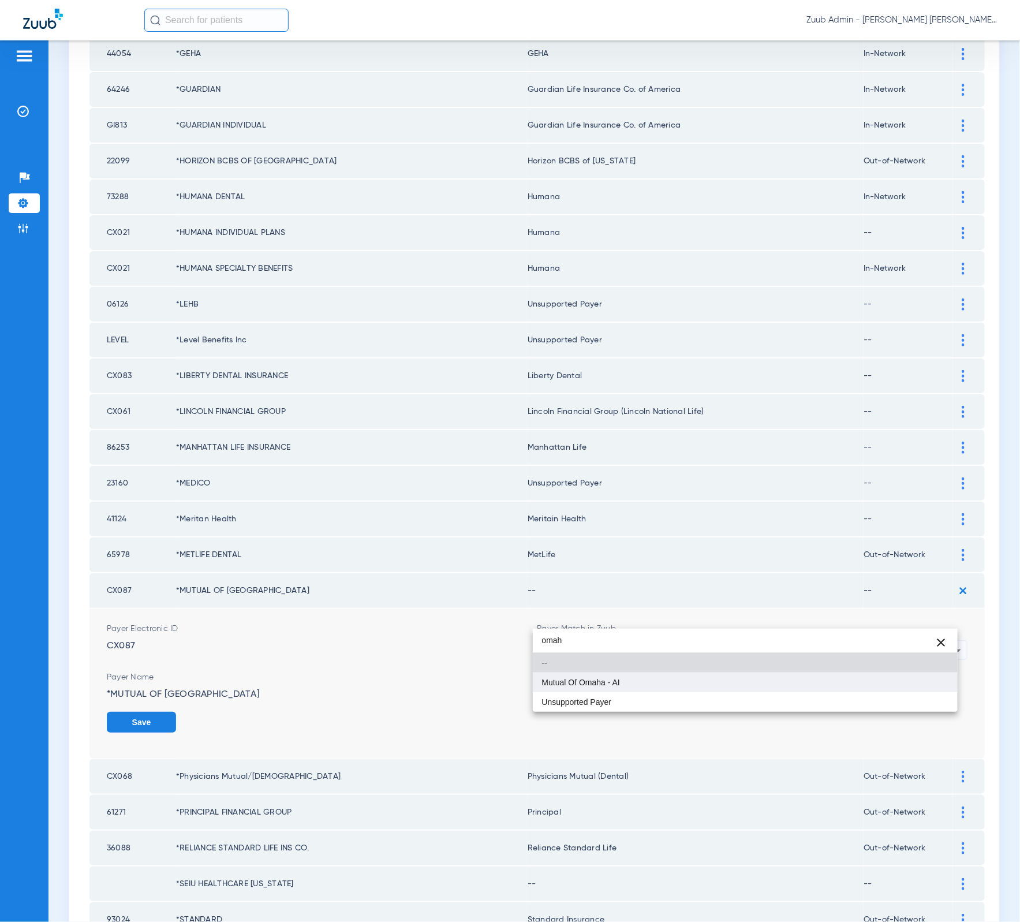
type input "omah"
click at [736, 685] on mat-option "Mutual Of Omaha - AI" at bounding box center [745, 682] width 425 height 20
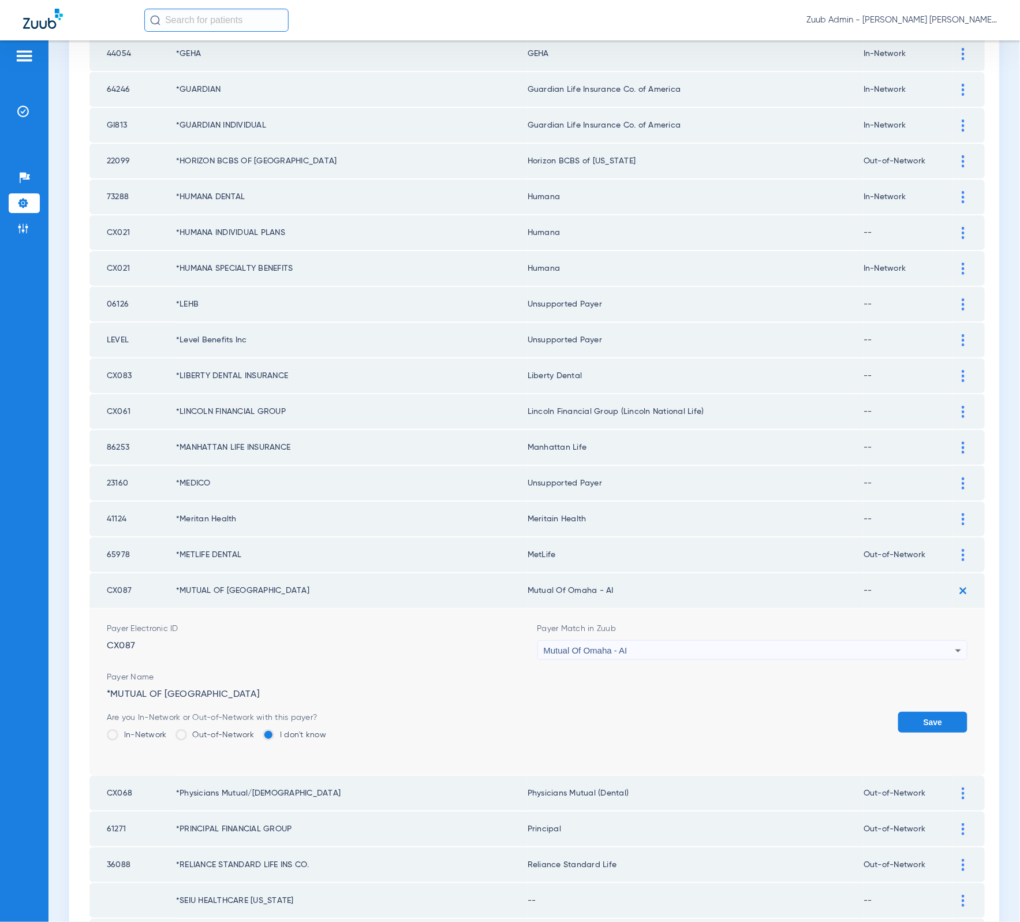
click at [926, 712] on button "Save" at bounding box center [932, 722] width 69 height 21
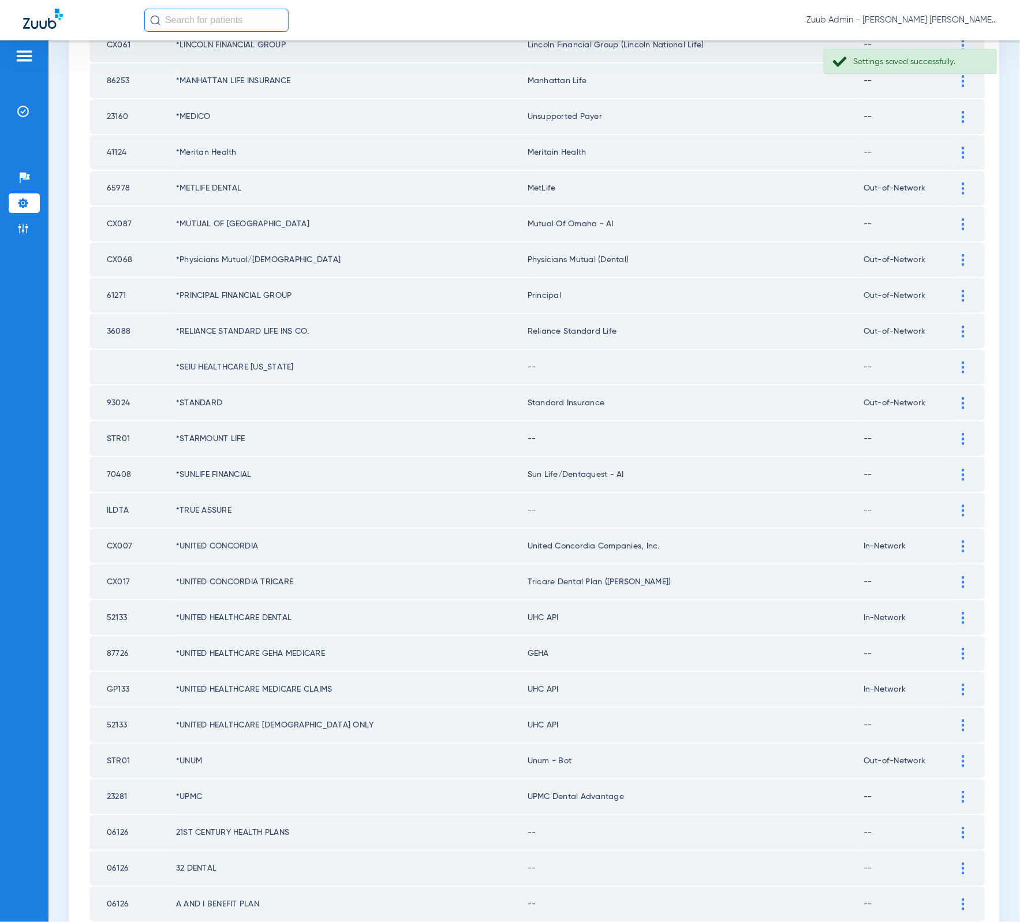
scroll to position [945, 0]
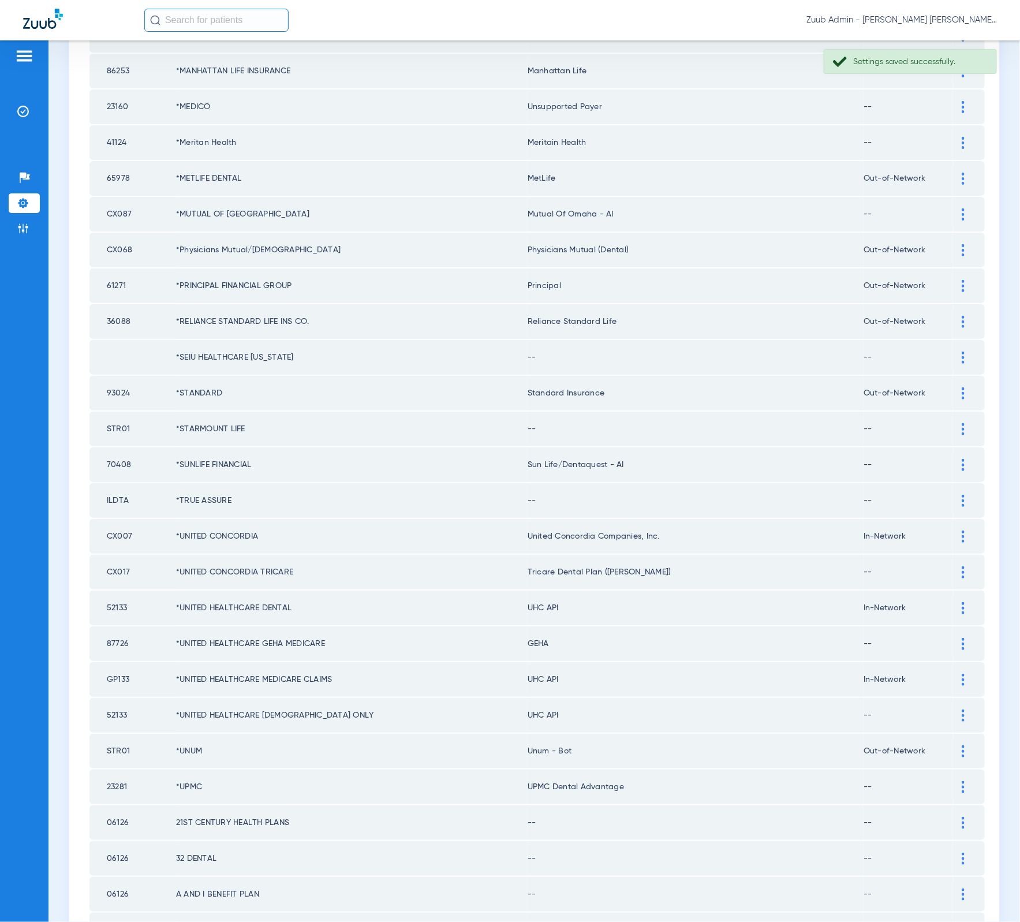
click at [953, 340] on td at bounding box center [969, 357] width 32 height 35
click at [962, 352] on img at bounding box center [963, 358] width 3 height 12
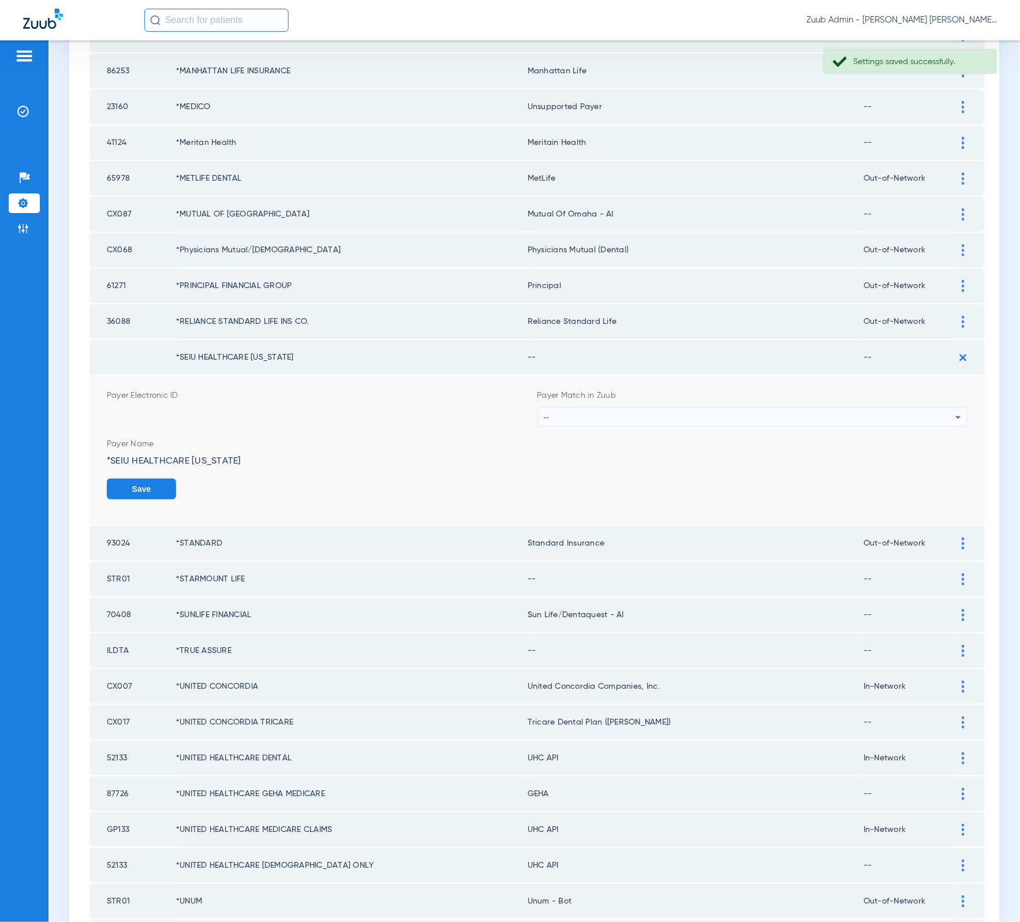
click at [745, 390] on form "Payer Electronic ID Payer Match in Zuub -- Payer Name *SEIU HEALTHCARE [US_STAT…" at bounding box center [537, 450] width 861 height 150
click at [745, 407] on div "--" at bounding box center [750, 417] width 412 height 20
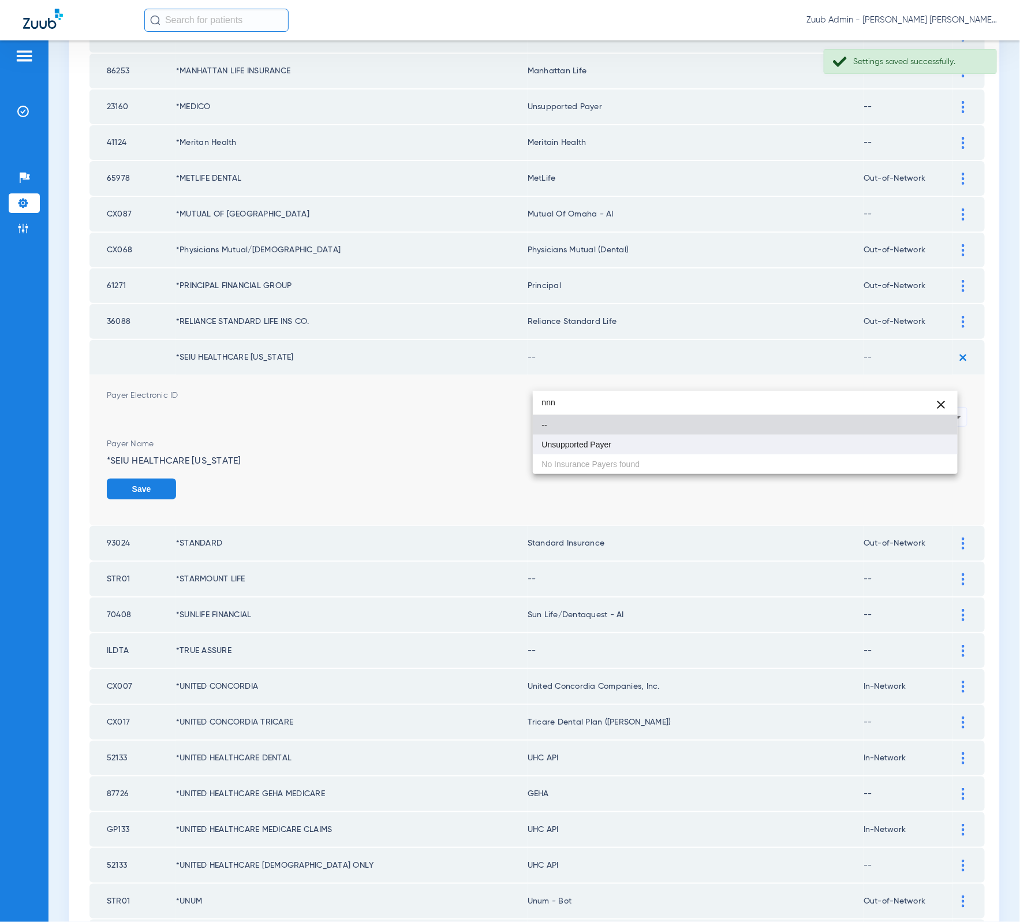
type input "nnn"
click at [718, 442] on mat-option "Unsupported Payer" at bounding box center [745, 445] width 425 height 20
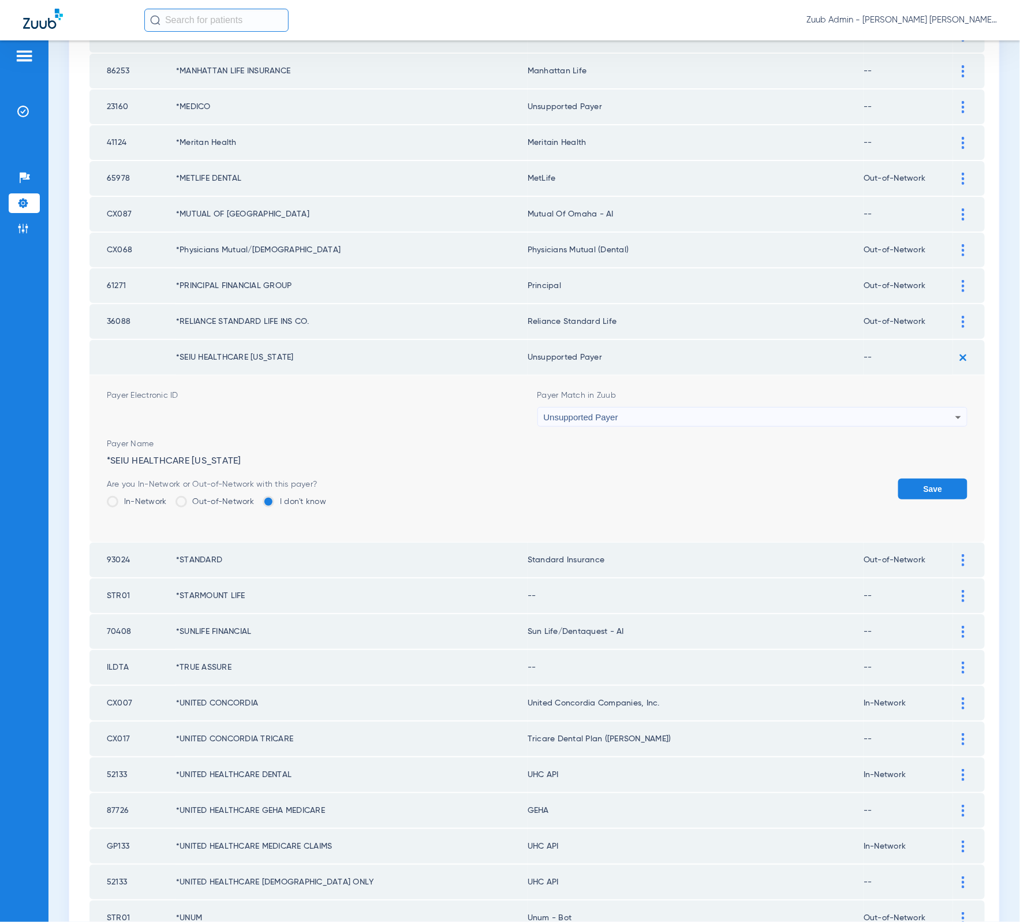
click at [906, 478] on button "Save" at bounding box center [932, 488] width 69 height 21
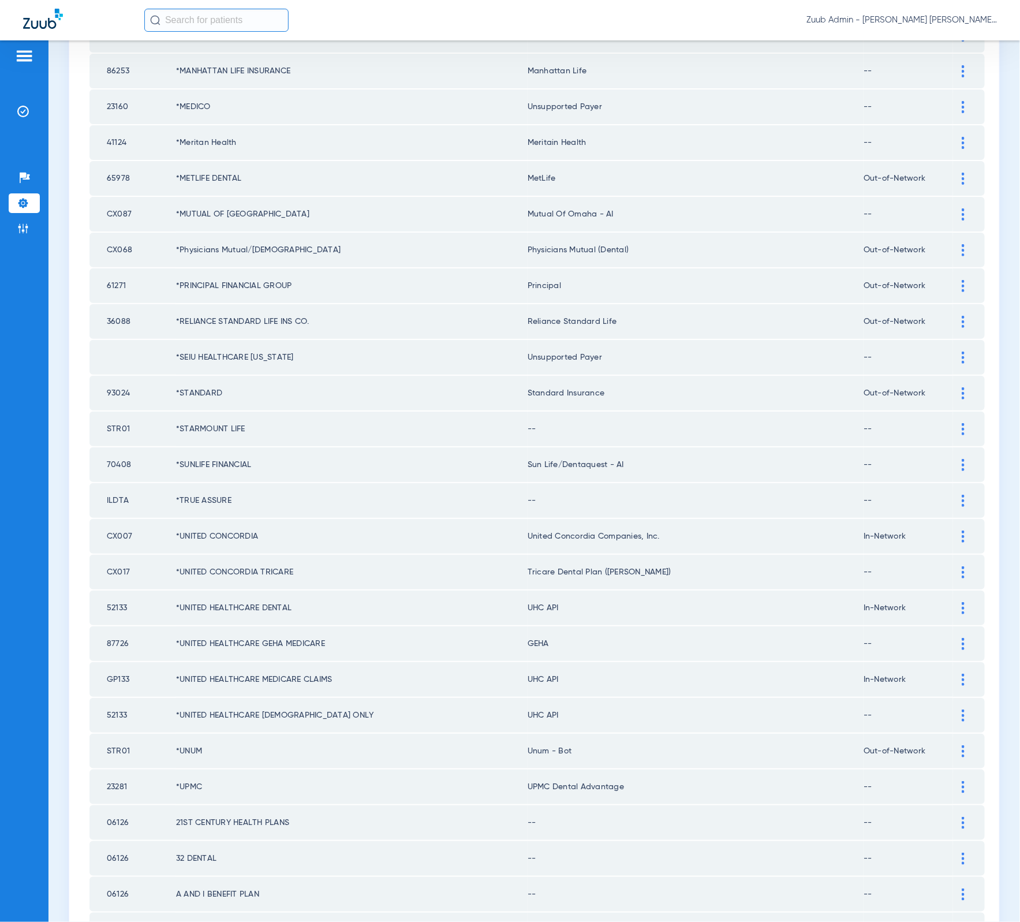
click at [220, 412] on td "*STARMOUNT LIFE" at bounding box center [352, 429] width 352 height 35
copy td "STARMOUNT"
click at [953, 423] on div at bounding box center [963, 429] width 20 height 12
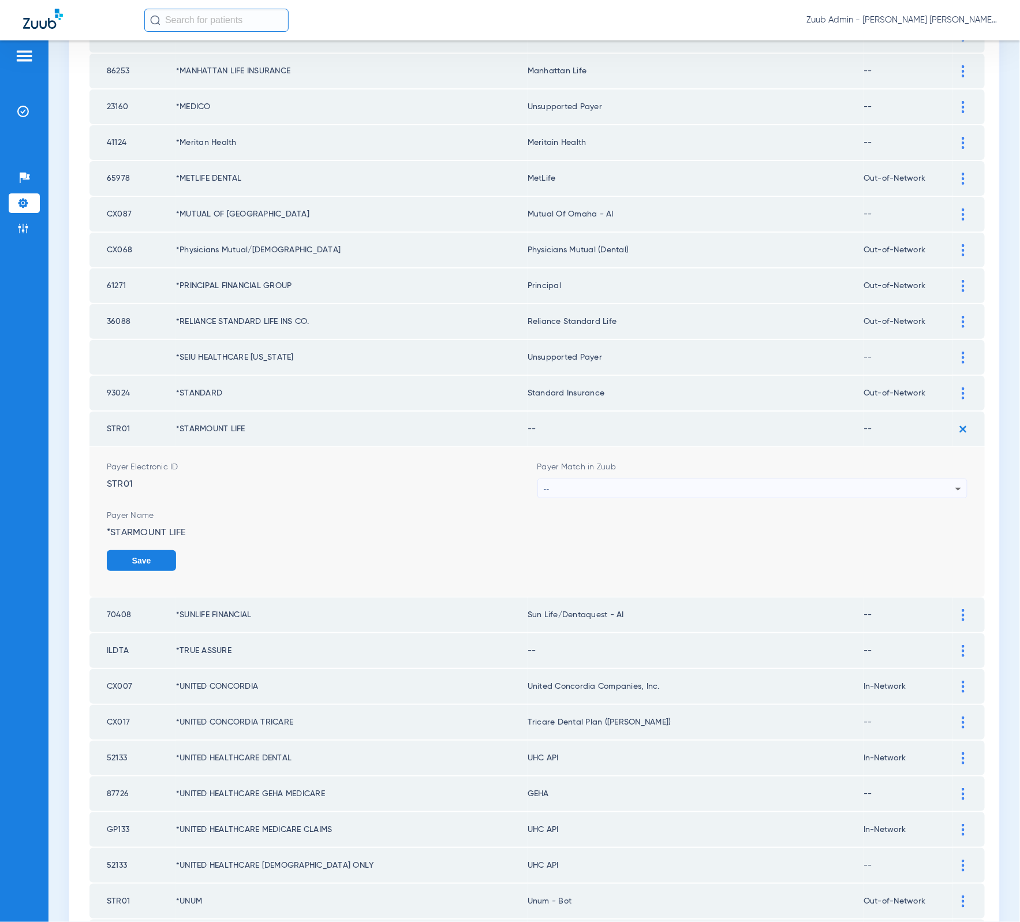
click at [804, 479] on div "--" at bounding box center [750, 489] width 412 height 20
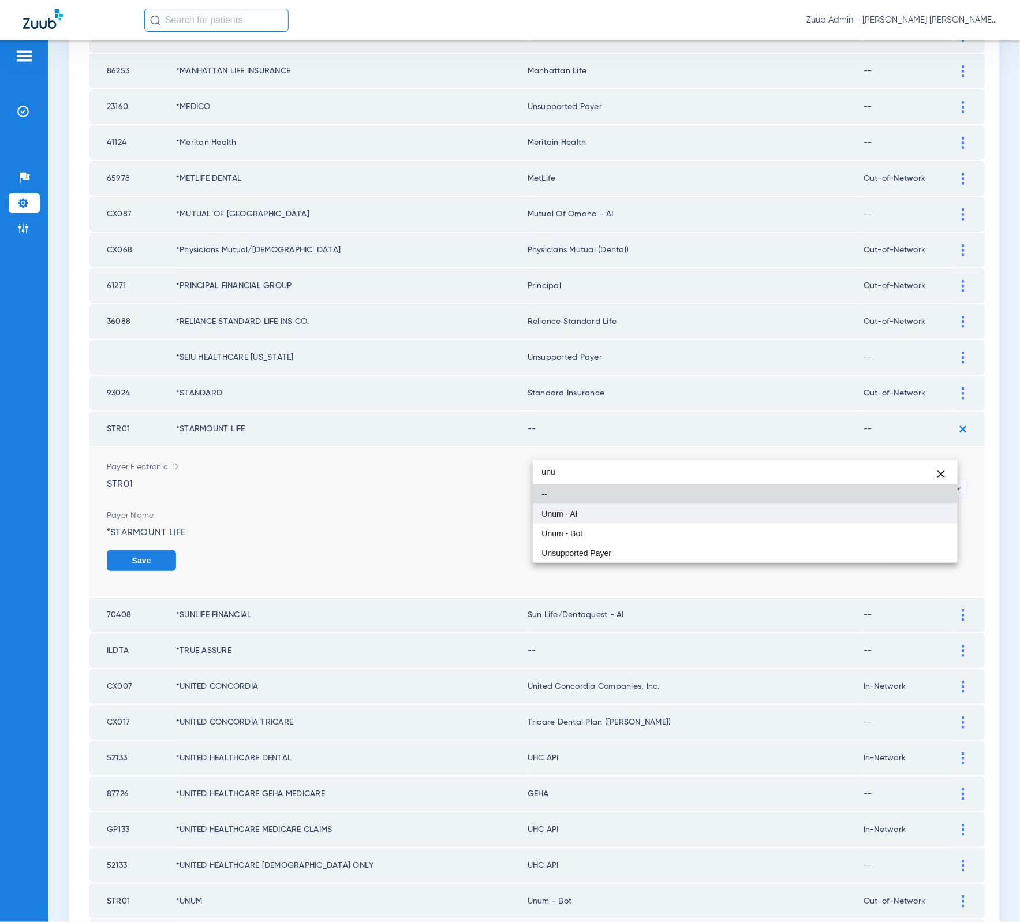
type input "unu"
click at [651, 515] on mat-option "Unum - AI" at bounding box center [745, 514] width 425 height 20
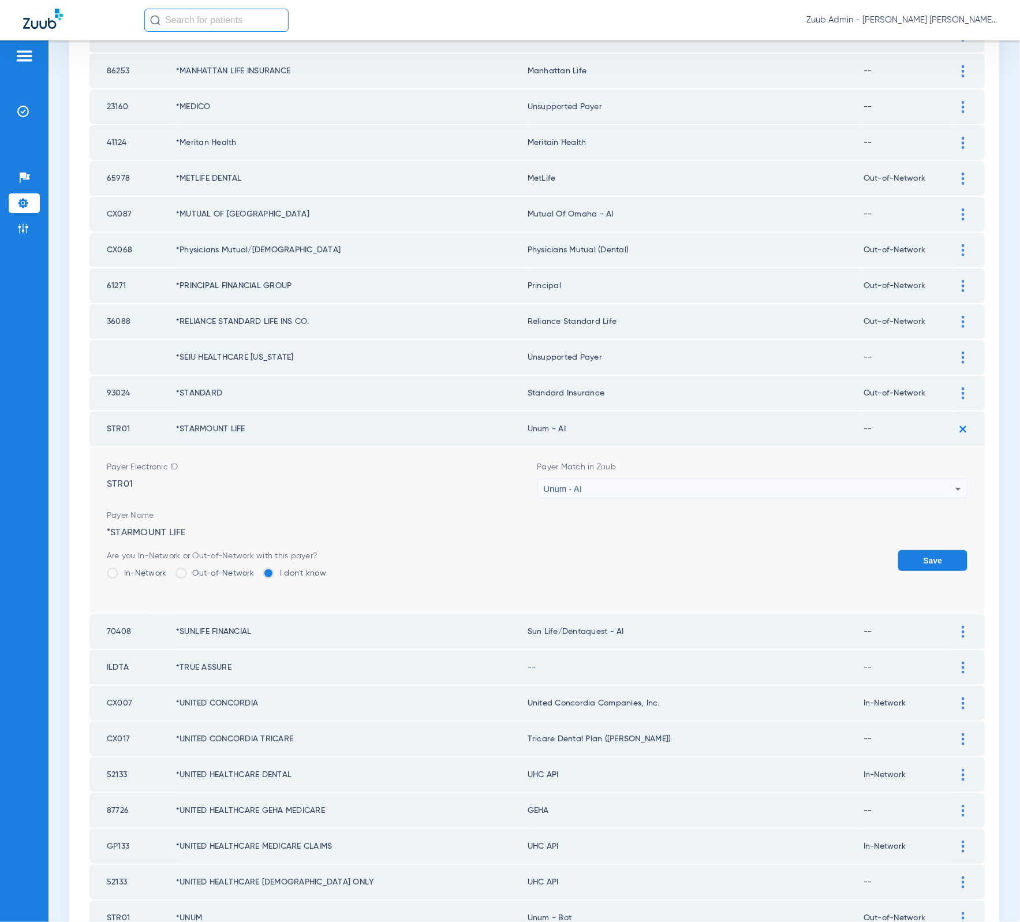
click at [933, 550] on button "Save" at bounding box center [932, 560] width 69 height 21
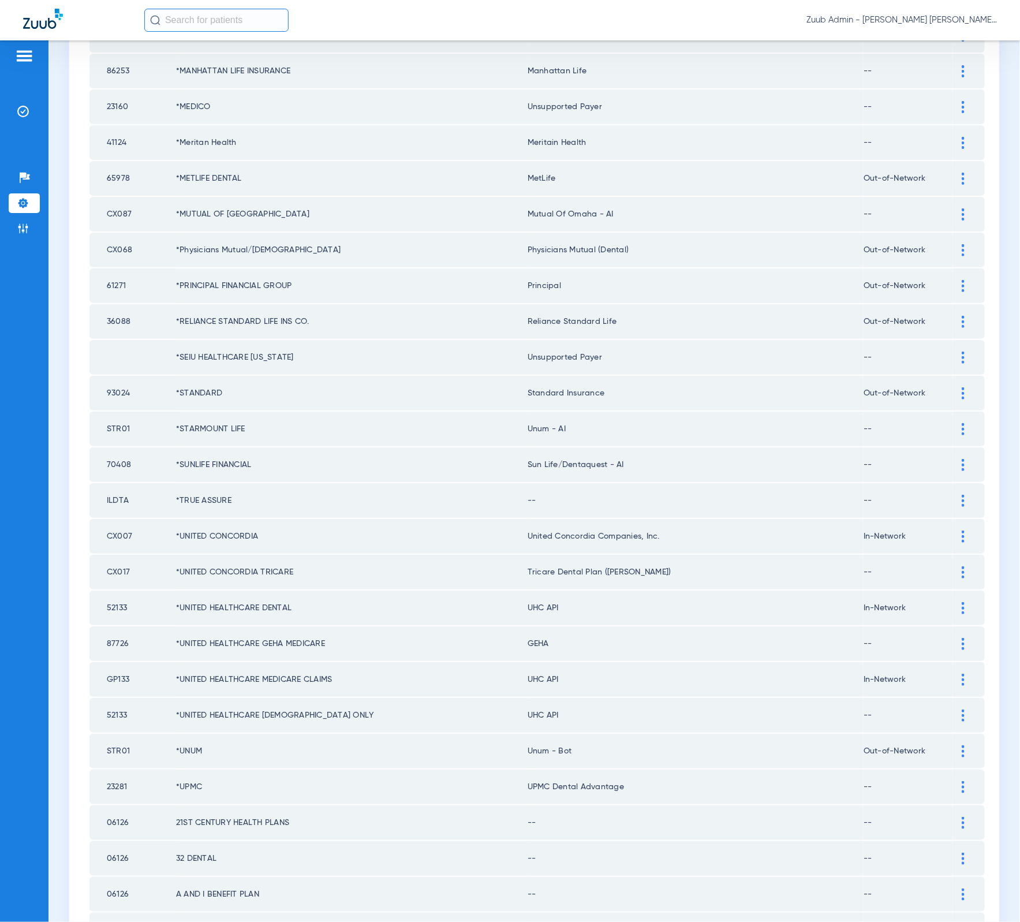
click at [956, 495] on div at bounding box center [963, 501] width 20 height 12
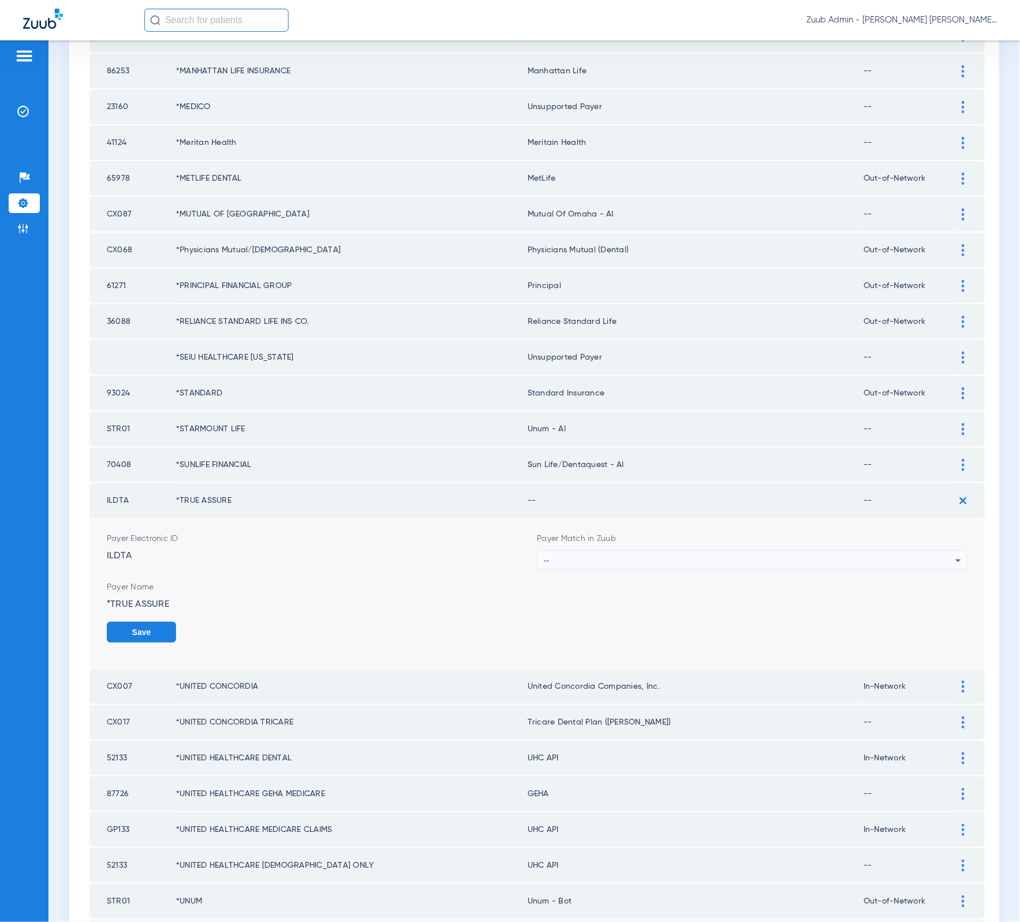
click at [748, 551] on div "--" at bounding box center [750, 561] width 412 height 20
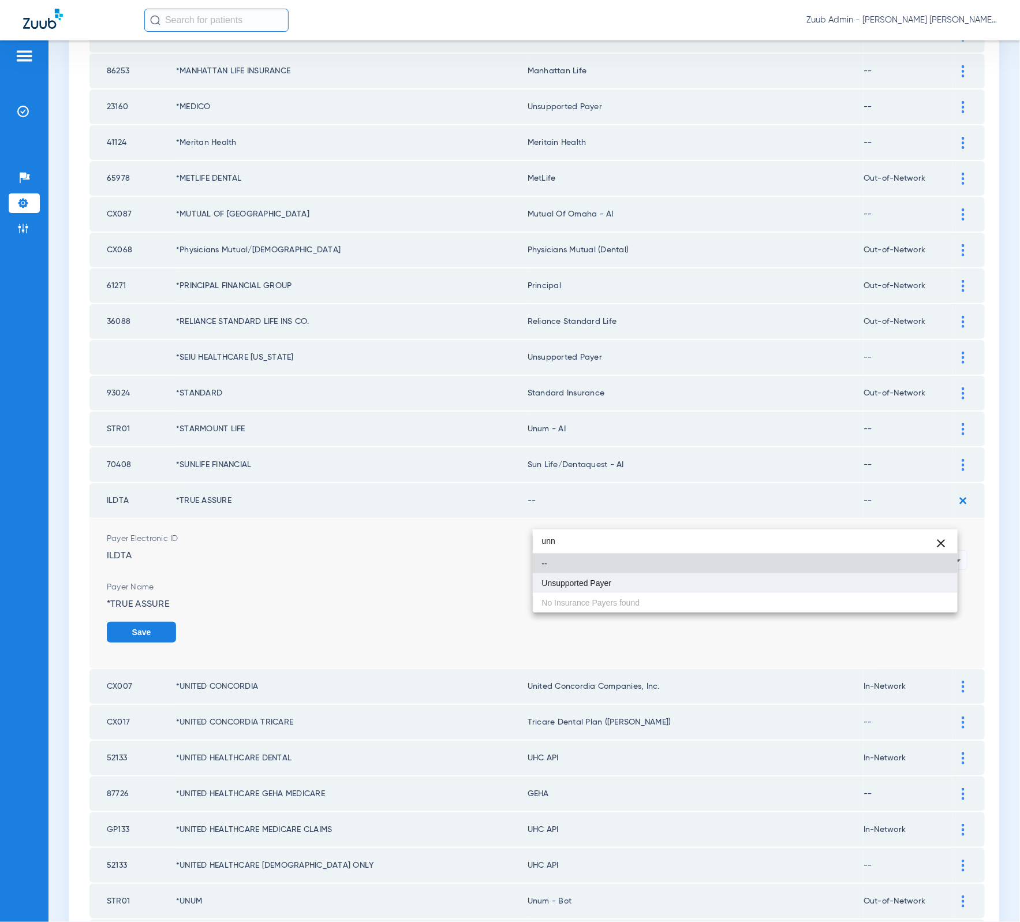
type input "unn"
click at [693, 577] on mat-option "Unsupported Payer" at bounding box center [745, 583] width 425 height 20
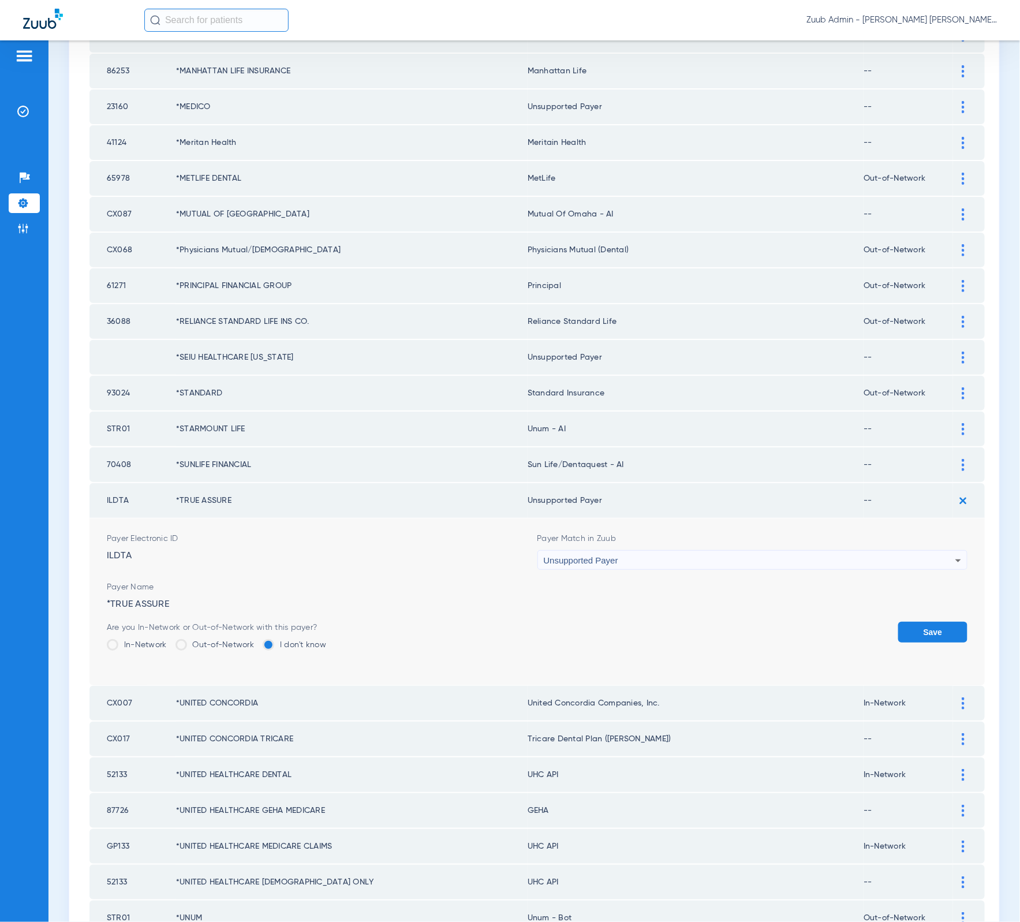
click at [917, 622] on button "Save" at bounding box center [932, 632] width 69 height 21
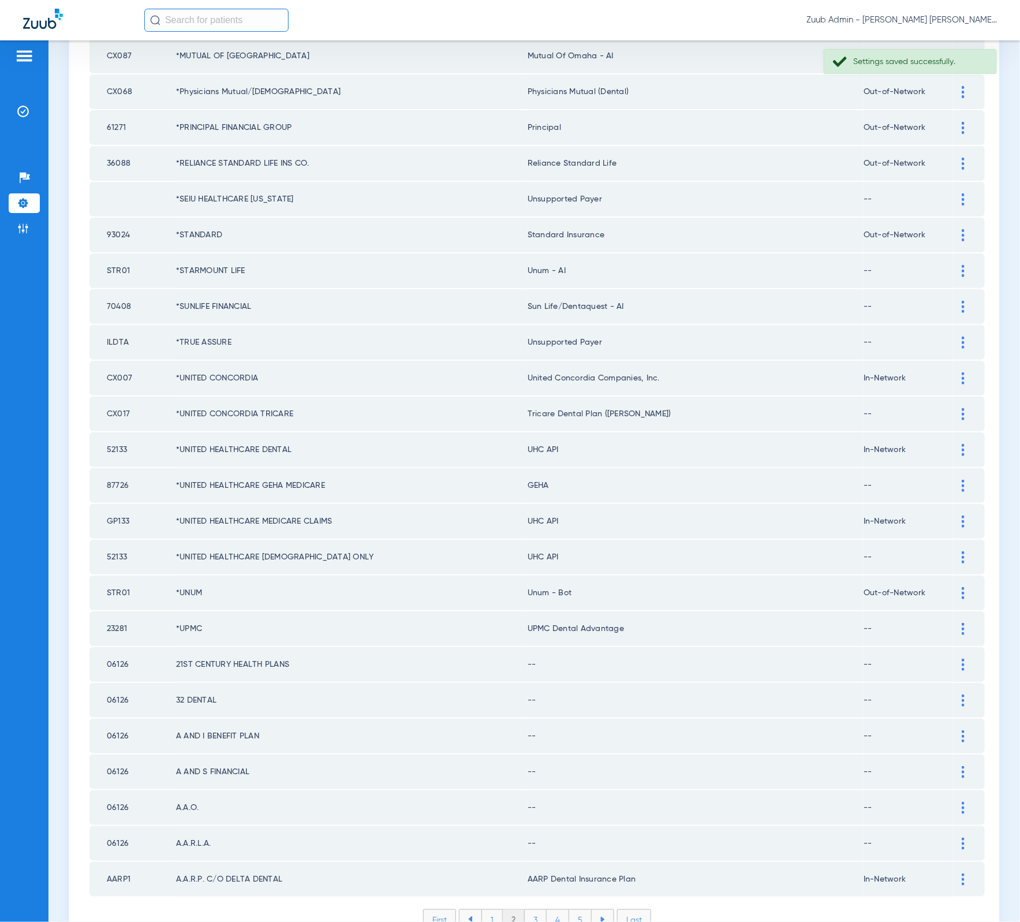
scroll to position [1106, 0]
click at [955, 692] on div at bounding box center [963, 698] width 20 height 12
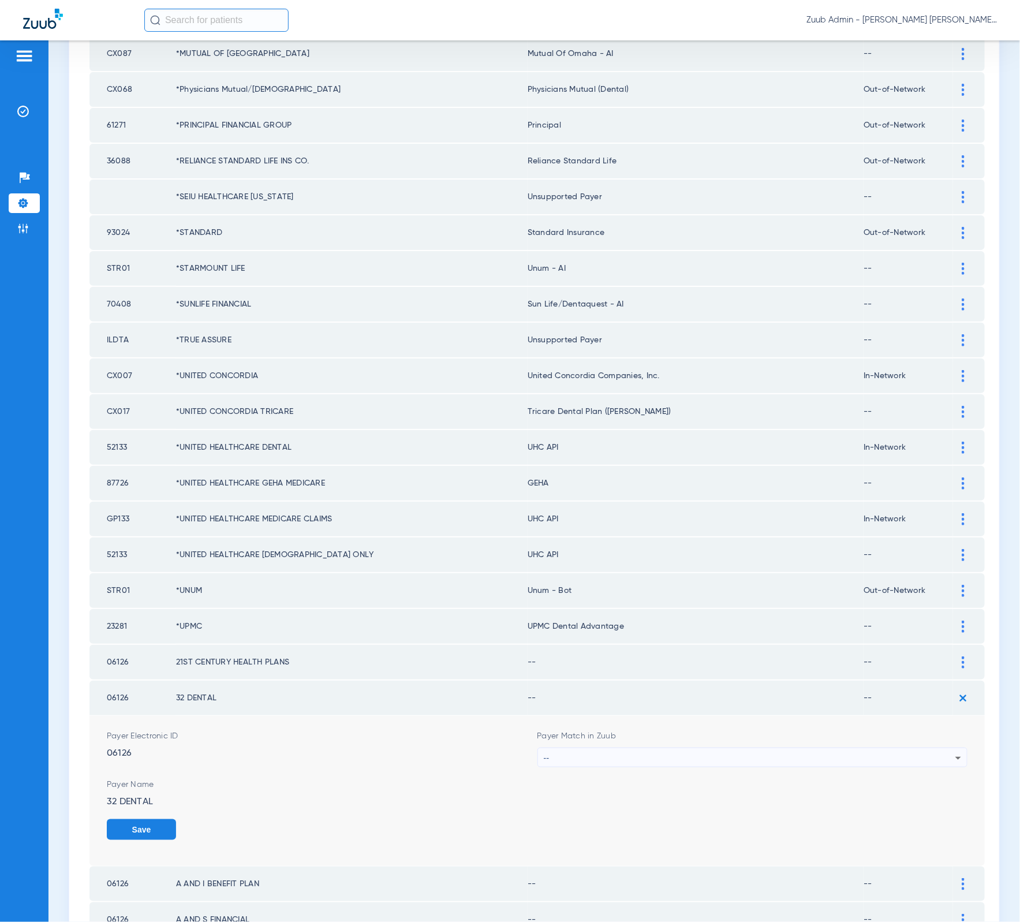
click at [845, 748] on div "--" at bounding box center [750, 758] width 412 height 20
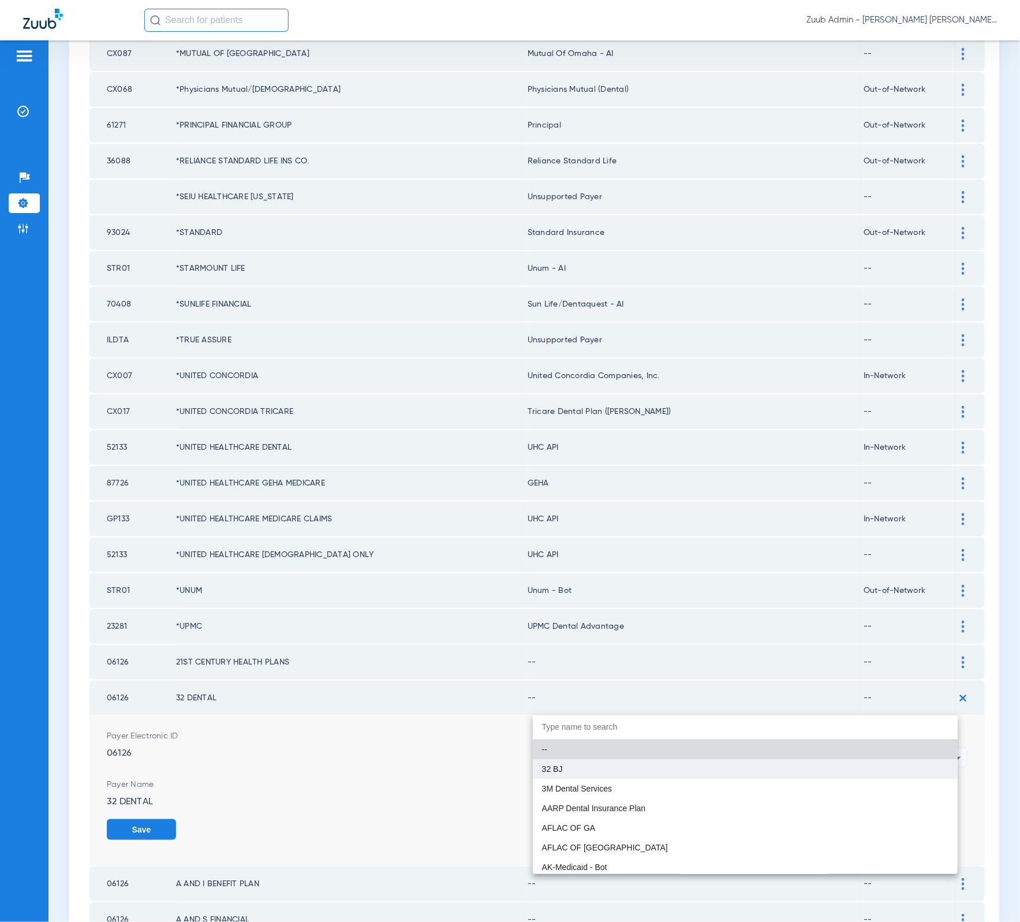
click at [777, 761] on mat-option "32 BJ" at bounding box center [745, 769] width 425 height 20
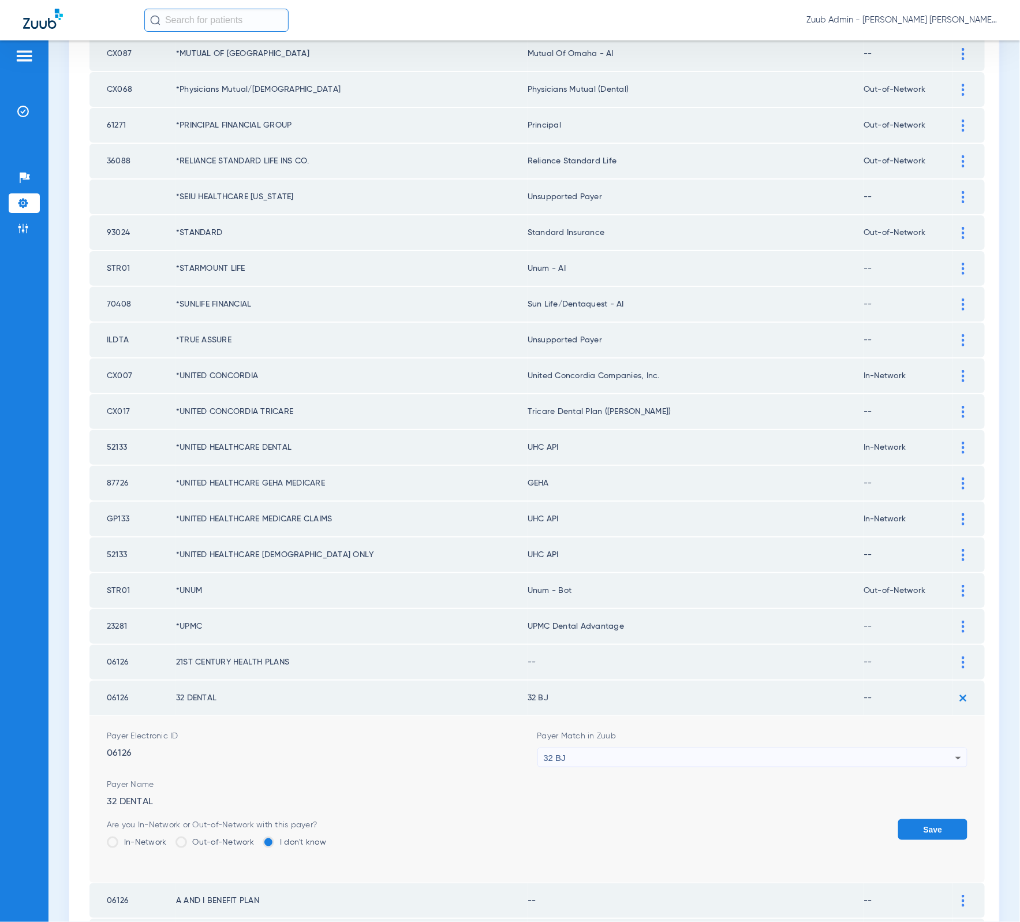
click at [916, 819] on button "Save" at bounding box center [932, 829] width 69 height 21
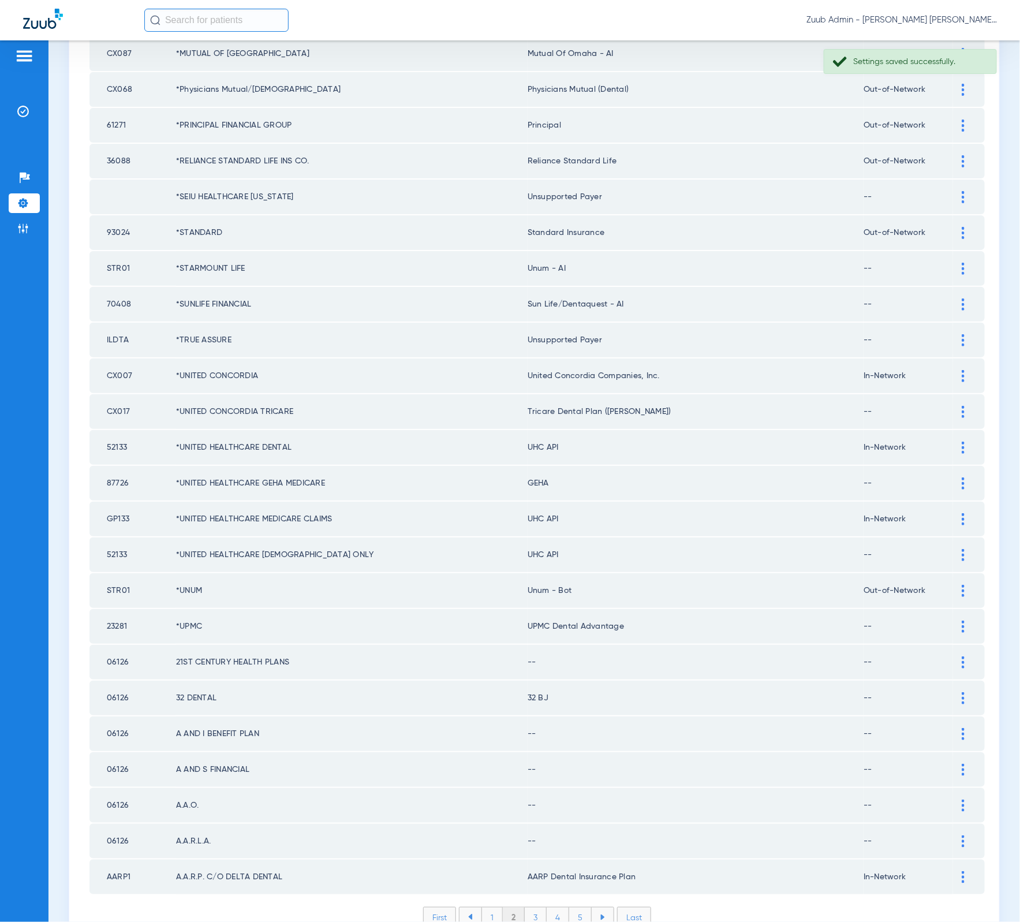
click at [953, 656] on div at bounding box center [963, 662] width 20 height 12
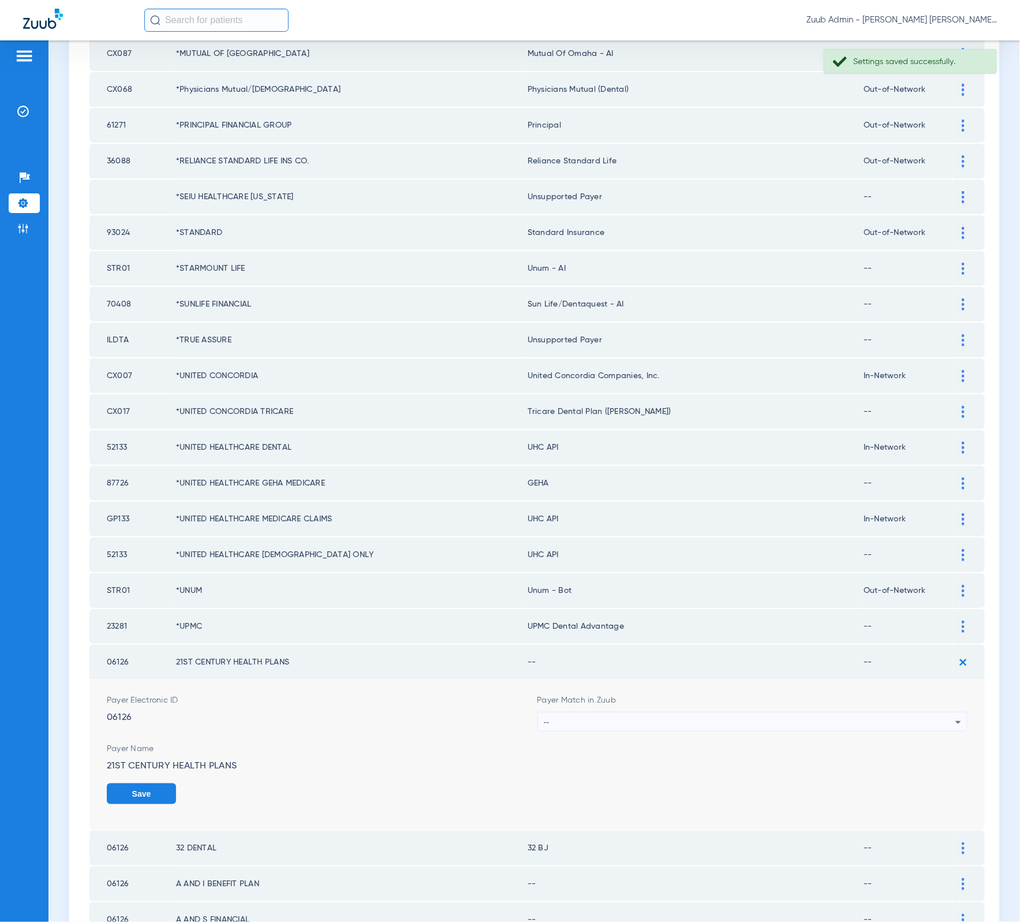
click at [626, 712] on div "--" at bounding box center [750, 722] width 412 height 20
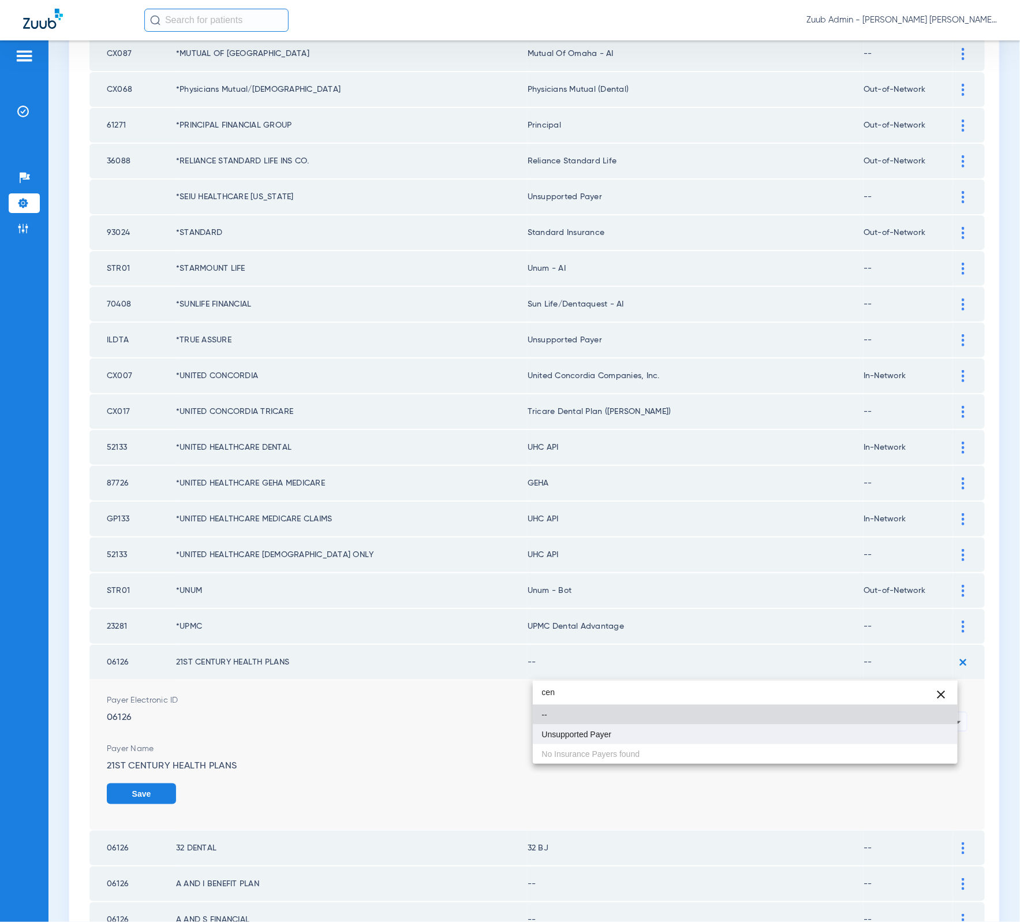
type input "cen"
click at [631, 730] on mat-option "Unsupported Payer" at bounding box center [745, 734] width 425 height 20
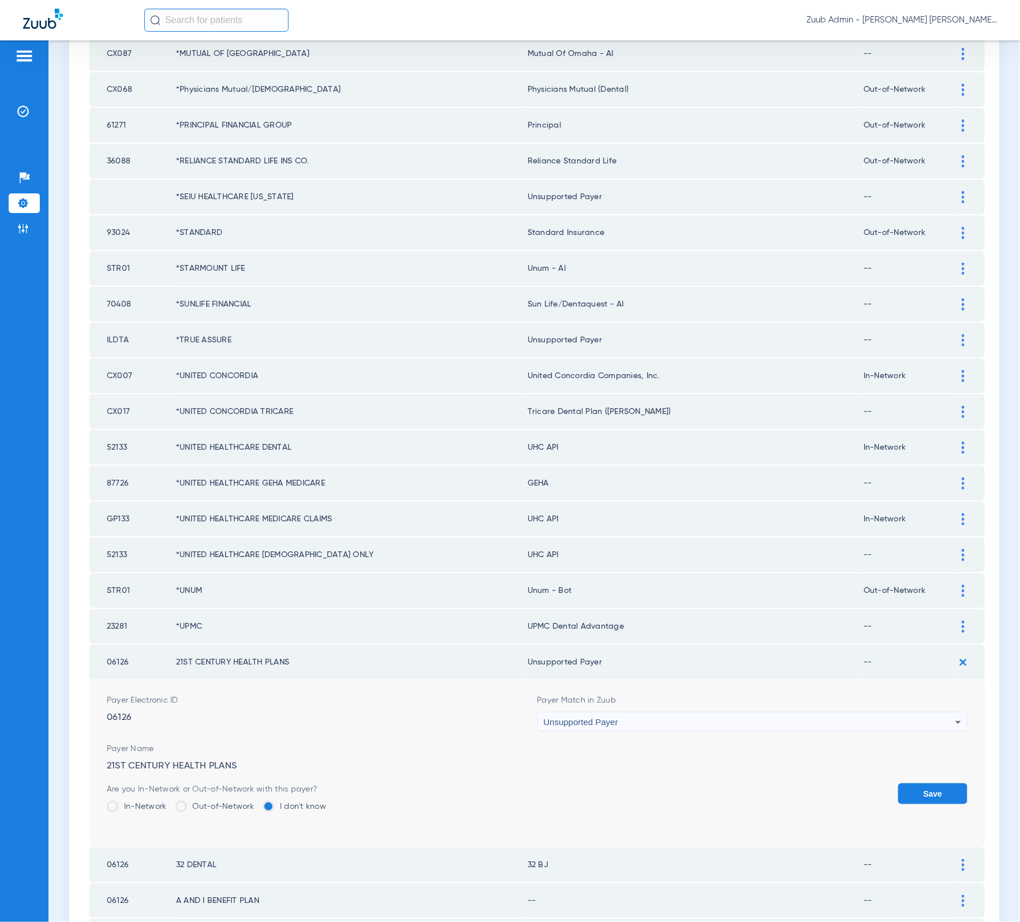
click at [923, 783] on button "Save" at bounding box center [932, 793] width 69 height 21
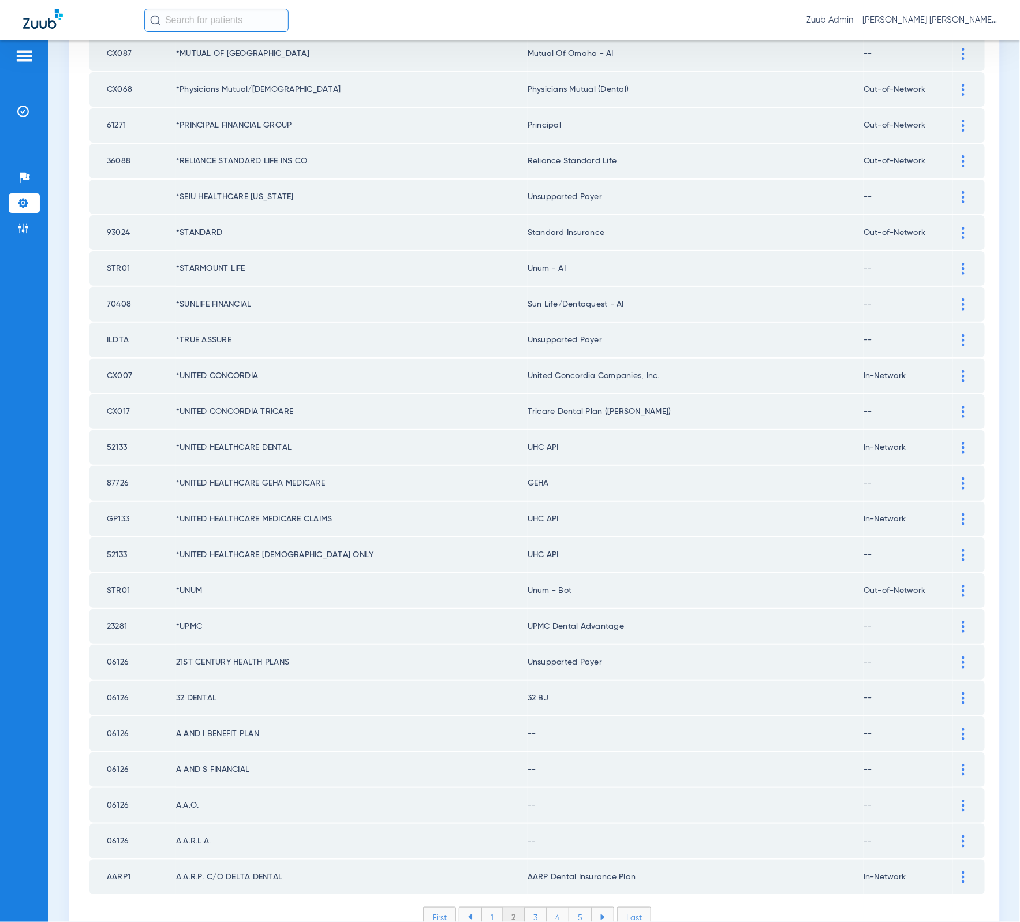
click at [953, 728] on div at bounding box center [963, 734] width 20 height 12
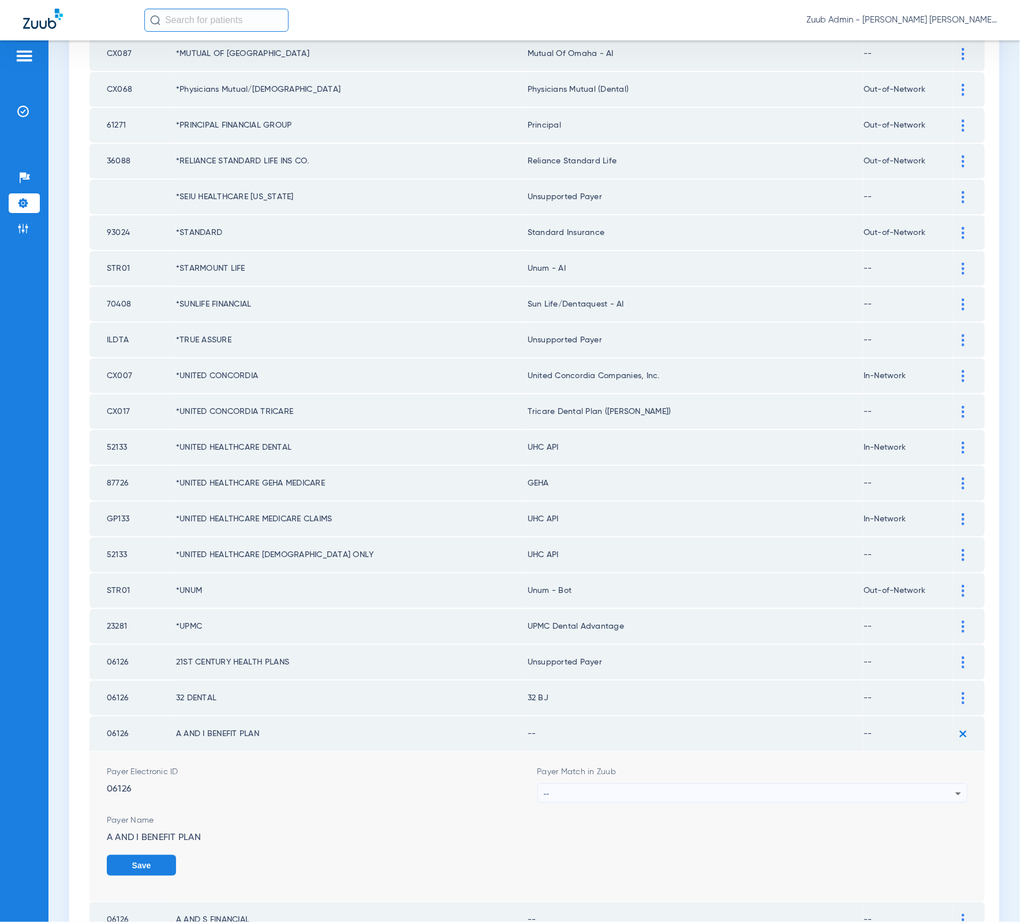
click at [801, 784] on div "--" at bounding box center [750, 794] width 412 height 20
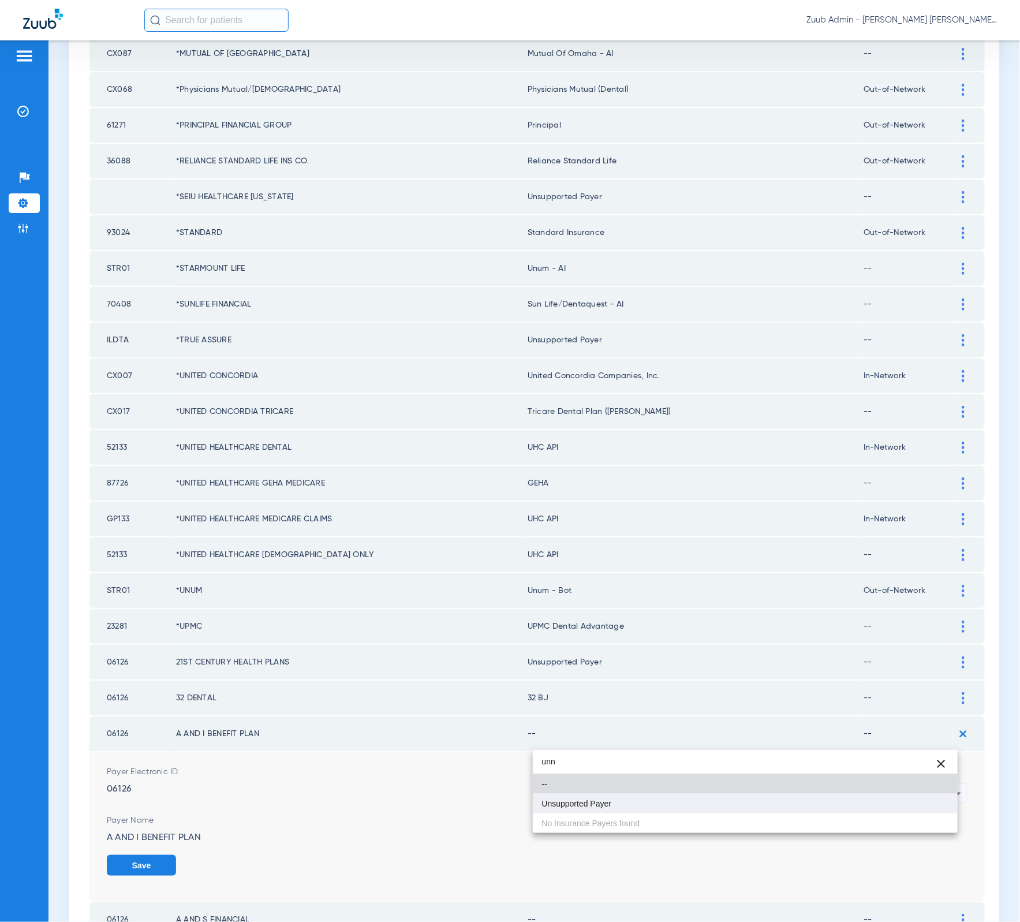
type input "unn"
click at [736, 797] on mat-option "Unsupported Payer" at bounding box center [745, 804] width 425 height 20
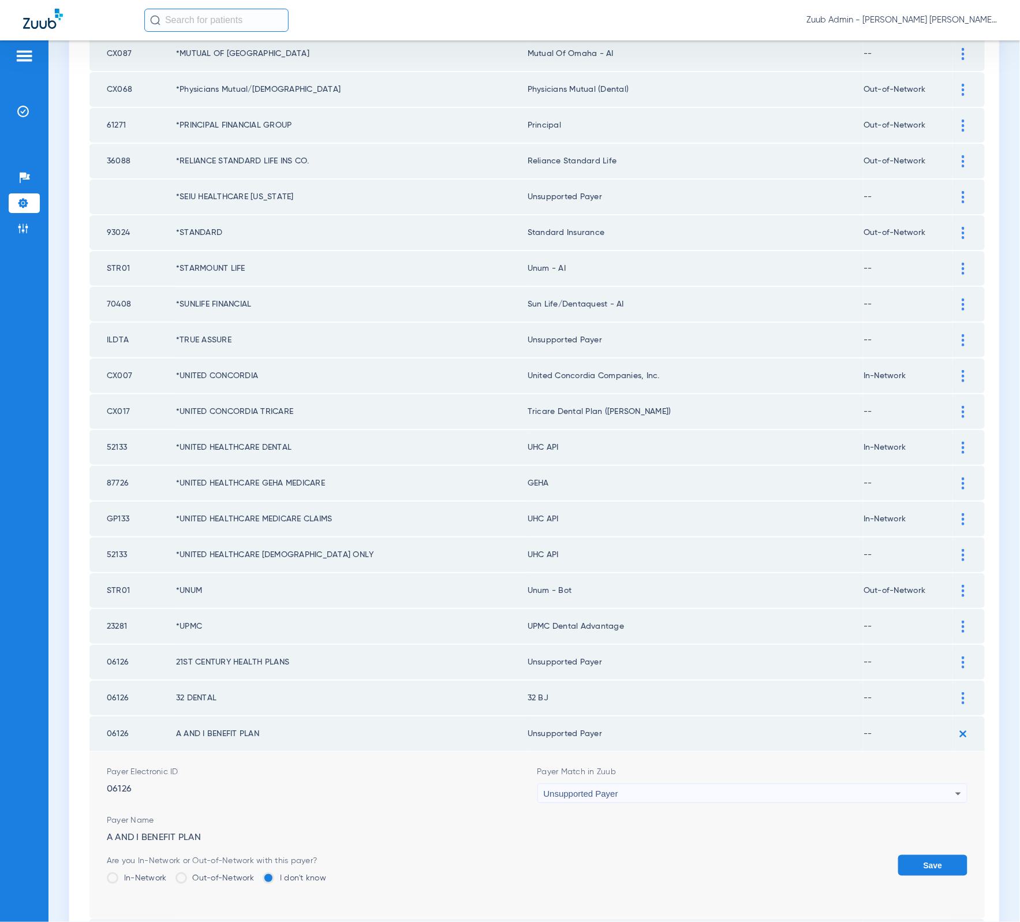
click at [908, 855] on button "Save" at bounding box center [932, 865] width 69 height 21
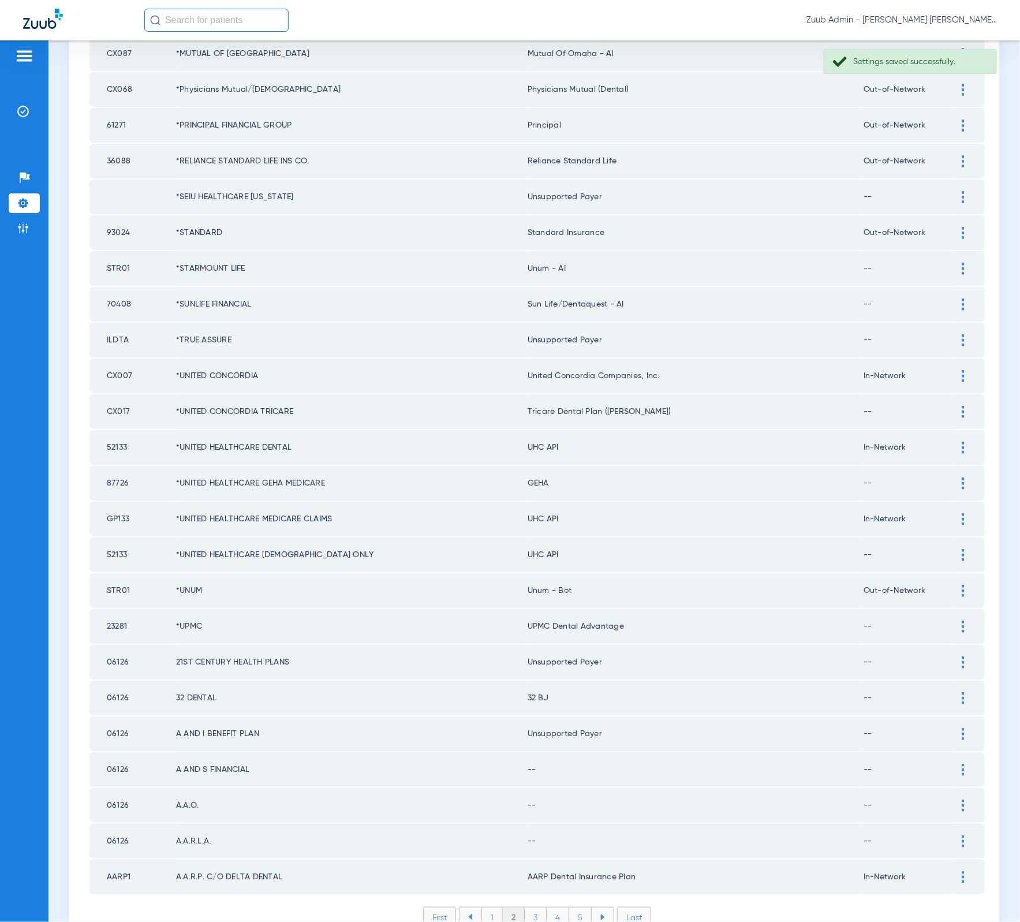
click at [956, 764] on div at bounding box center [963, 770] width 20 height 12
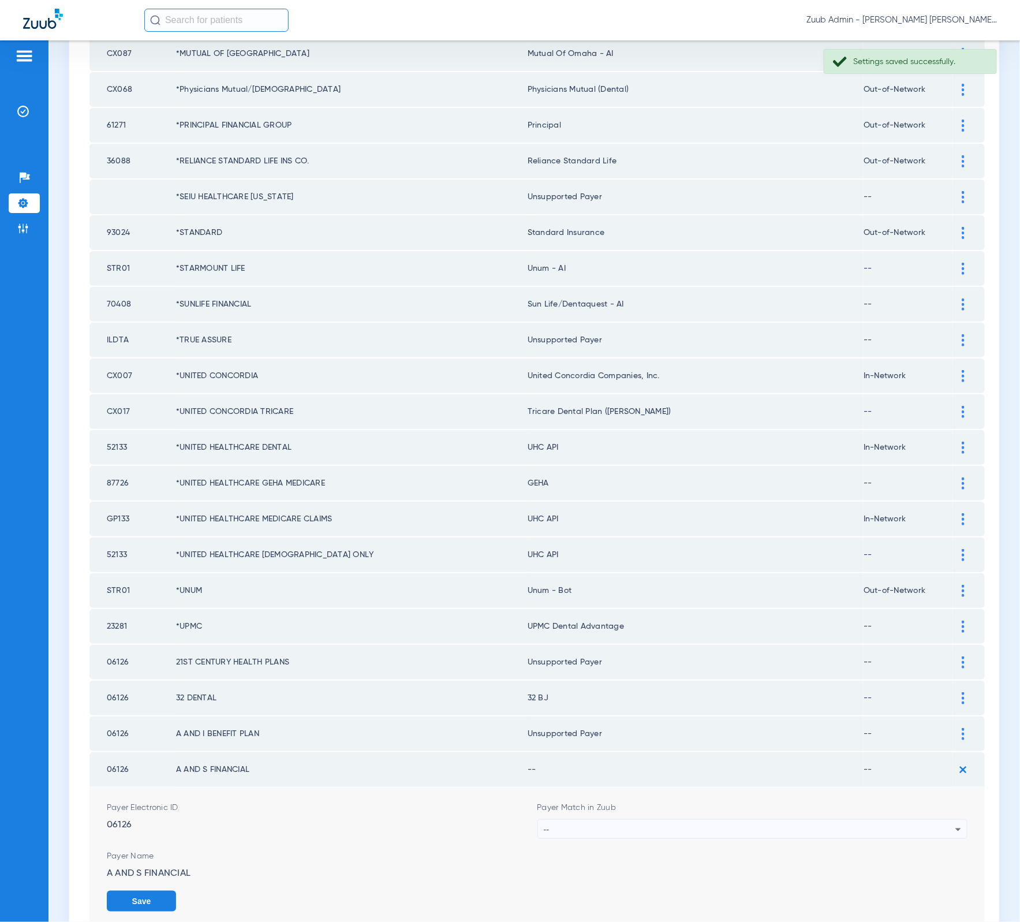
click at [754, 802] on div "Payer Match in Zuub --" at bounding box center [752, 820] width 431 height 37
click at [757, 820] on div "--" at bounding box center [750, 830] width 412 height 20
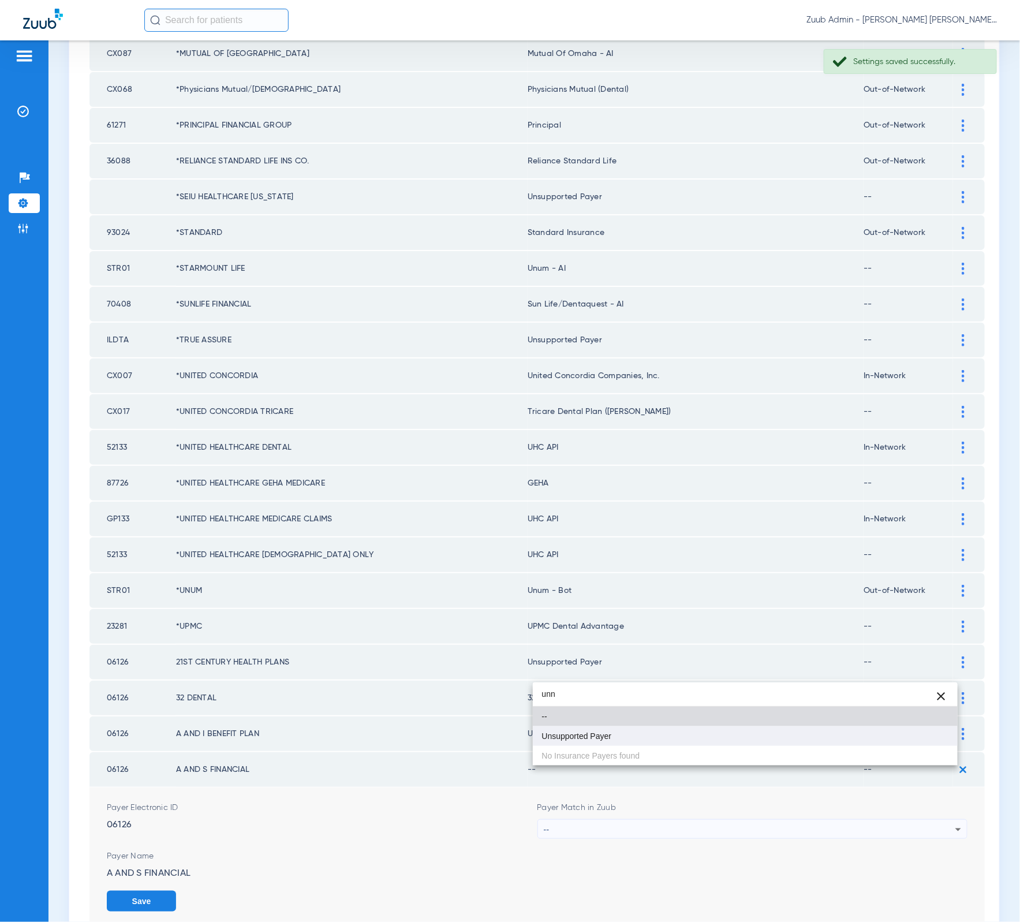
type input "unn"
click at [641, 738] on mat-option "Unsupported Payer" at bounding box center [745, 736] width 425 height 20
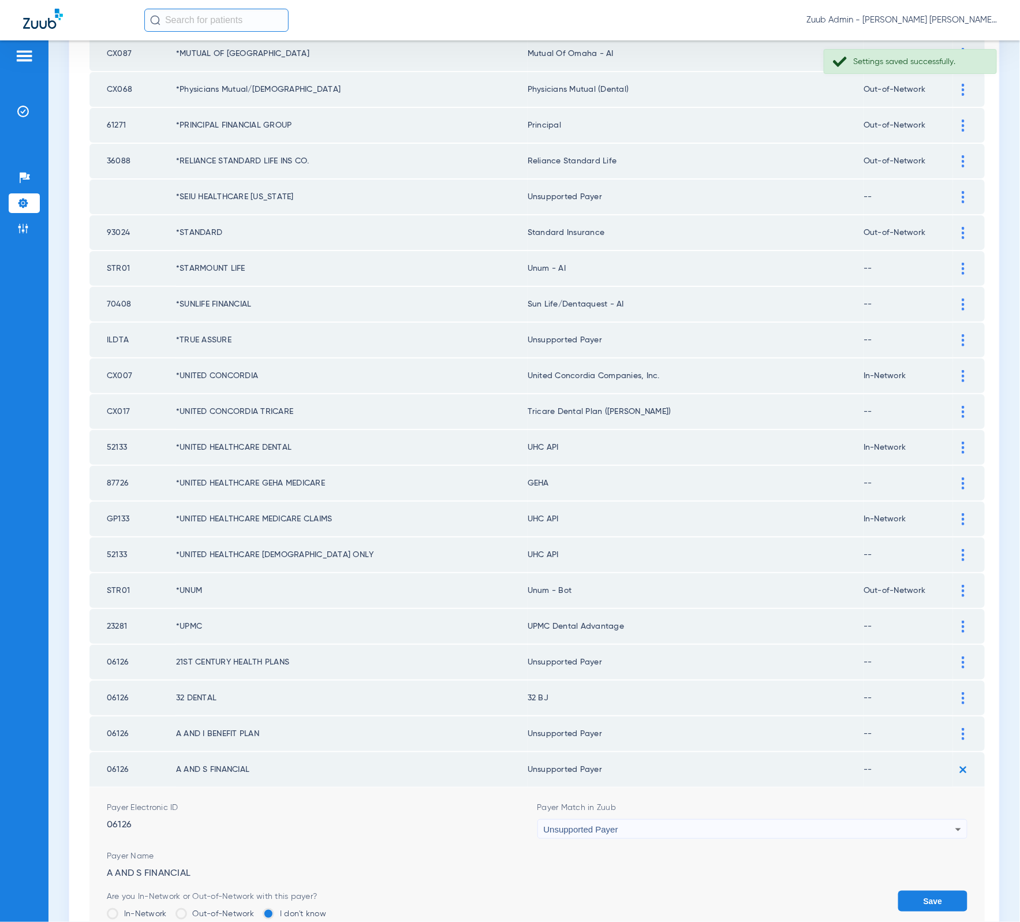
drag, startPoint x: 915, startPoint y: 848, endPoint x: 828, endPoint y: 759, distance: 124.9
click at [914, 891] on button "Save" at bounding box center [932, 901] width 69 height 21
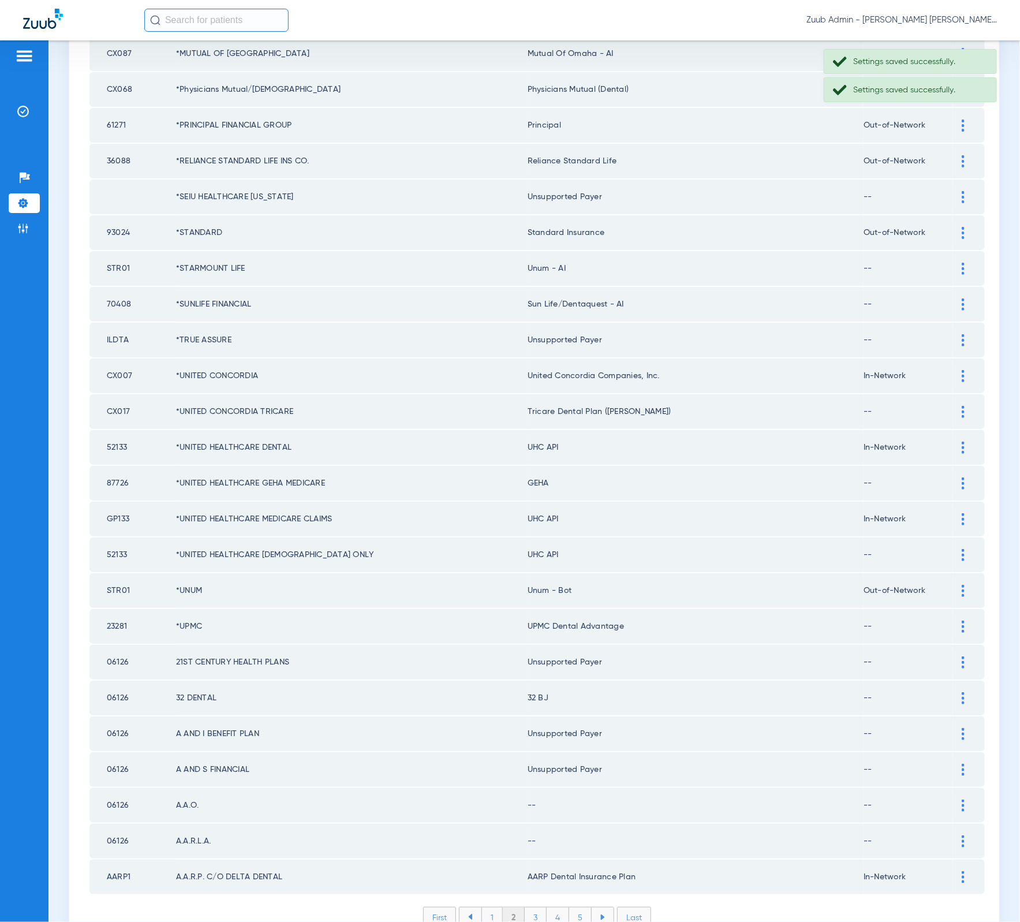
click at [953, 788] on td at bounding box center [969, 805] width 32 height 35
click at [953, 799] on div at bounding box center [963, 805] width 20 height 12
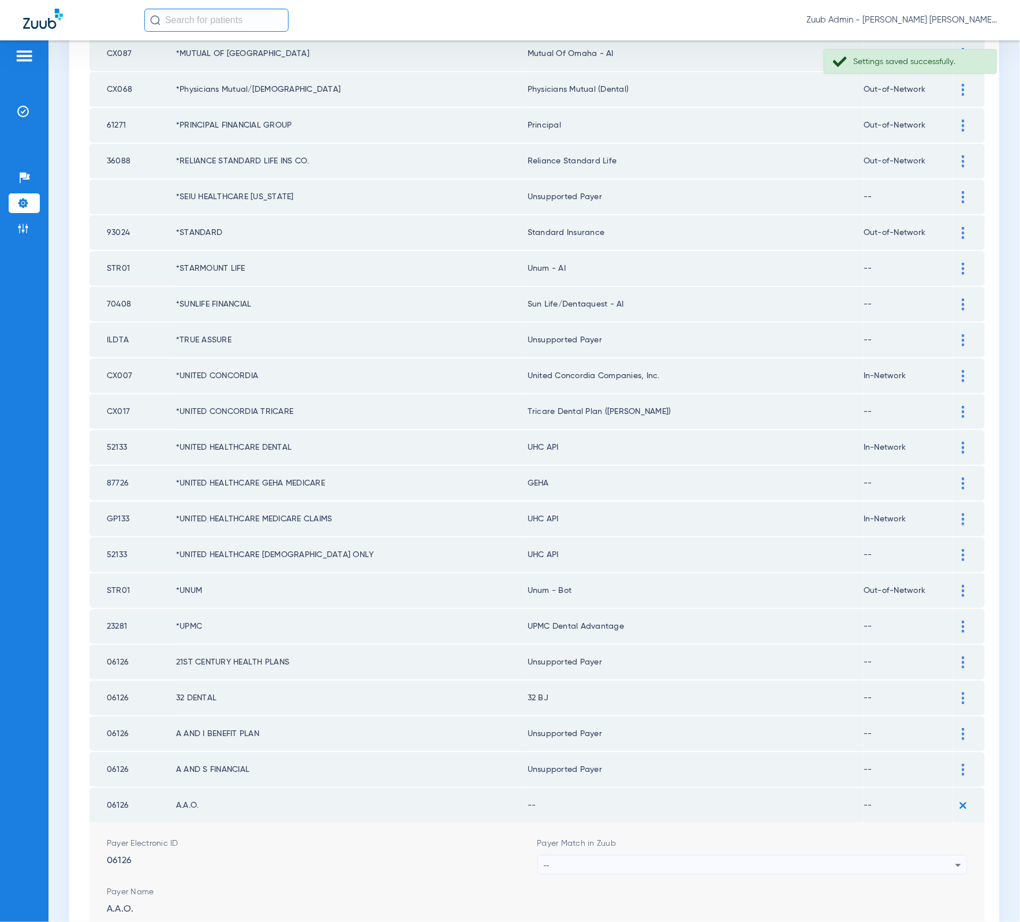
click at [858, 855] on div "--" at bounding box center [750, 865] width 412 height 20
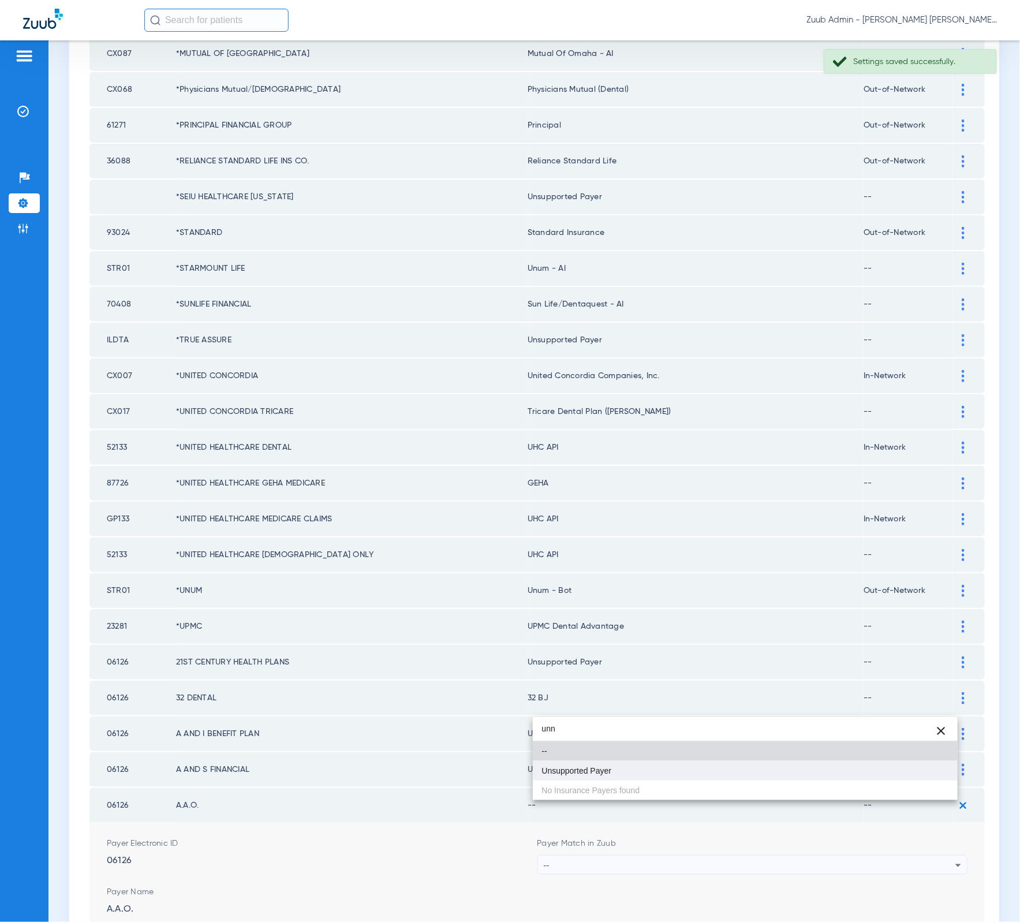
type input "unn"
click at [623, 778] on mat-option "Unsupported Payer" at bounding box center [745, 771] width 425 height 20
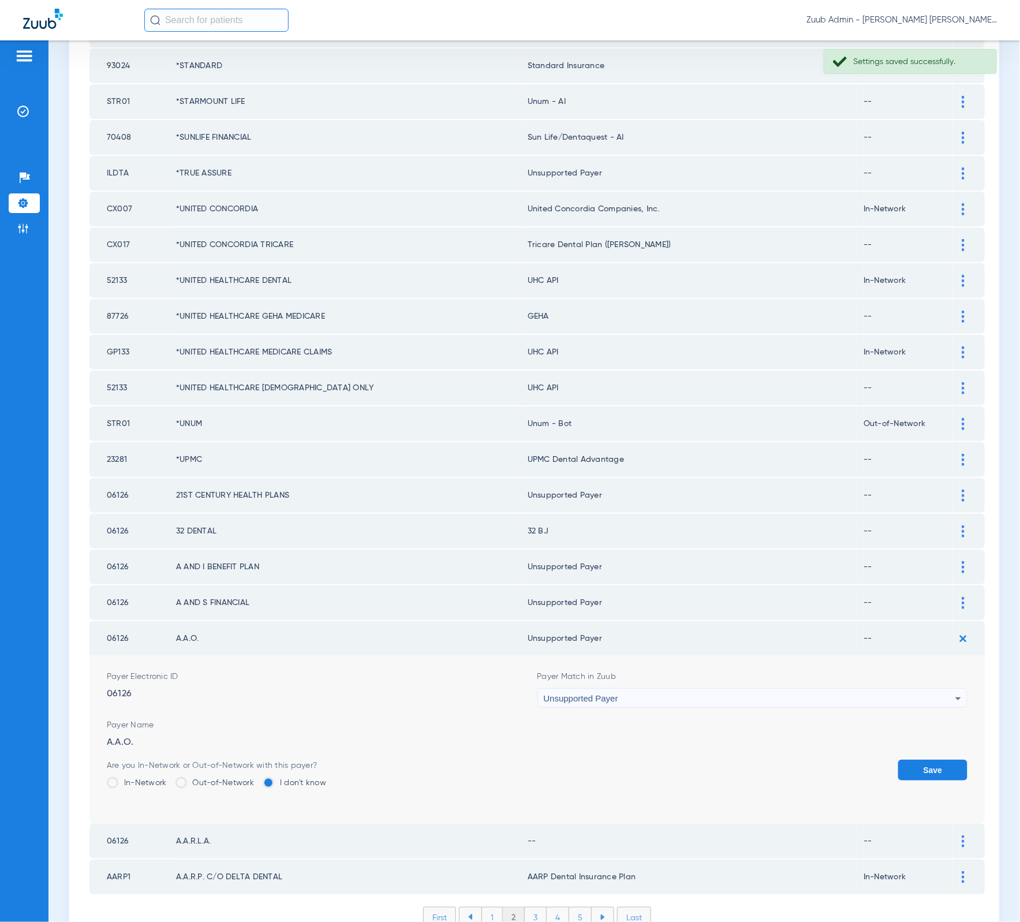
click at [927, 760] on button "Save" at bounding box center [932, 770] width 69 height 21
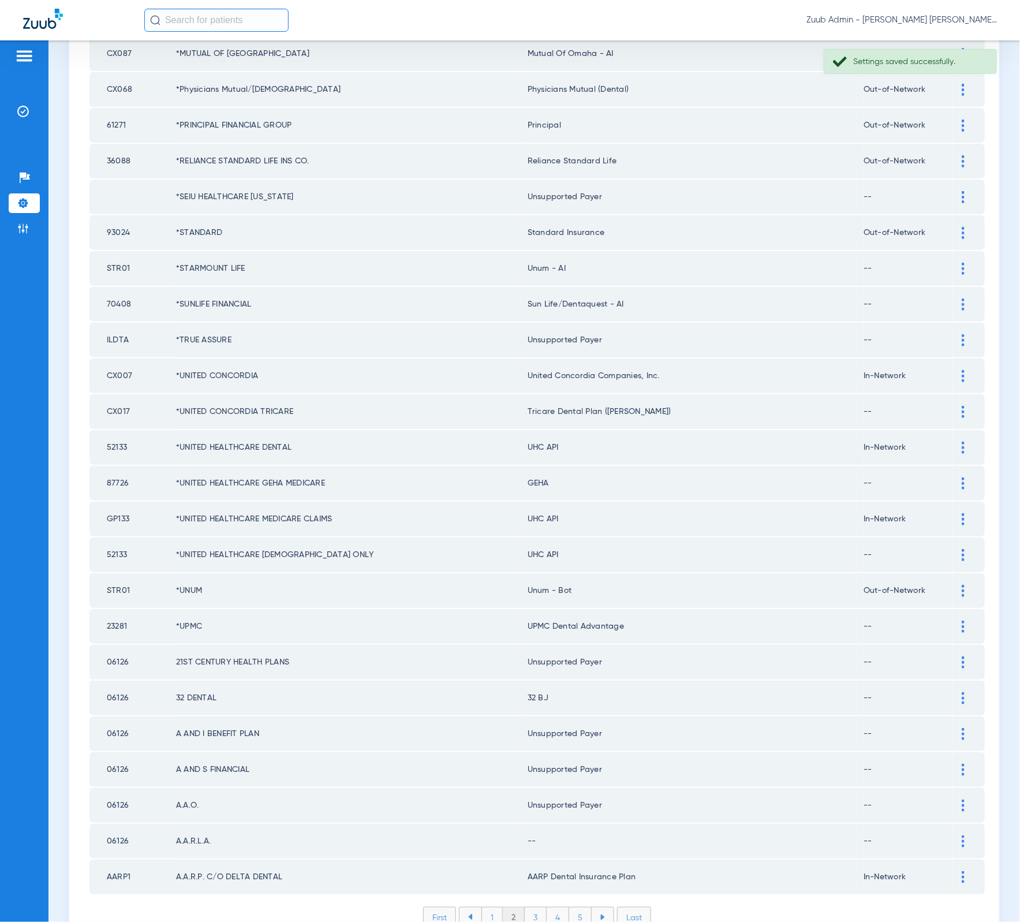
click at [958, 824] on td at bounding box center [969, 841] width 32 height 35
click at [962, 835] on img at bounding box center [963, 841] width 3 height 12
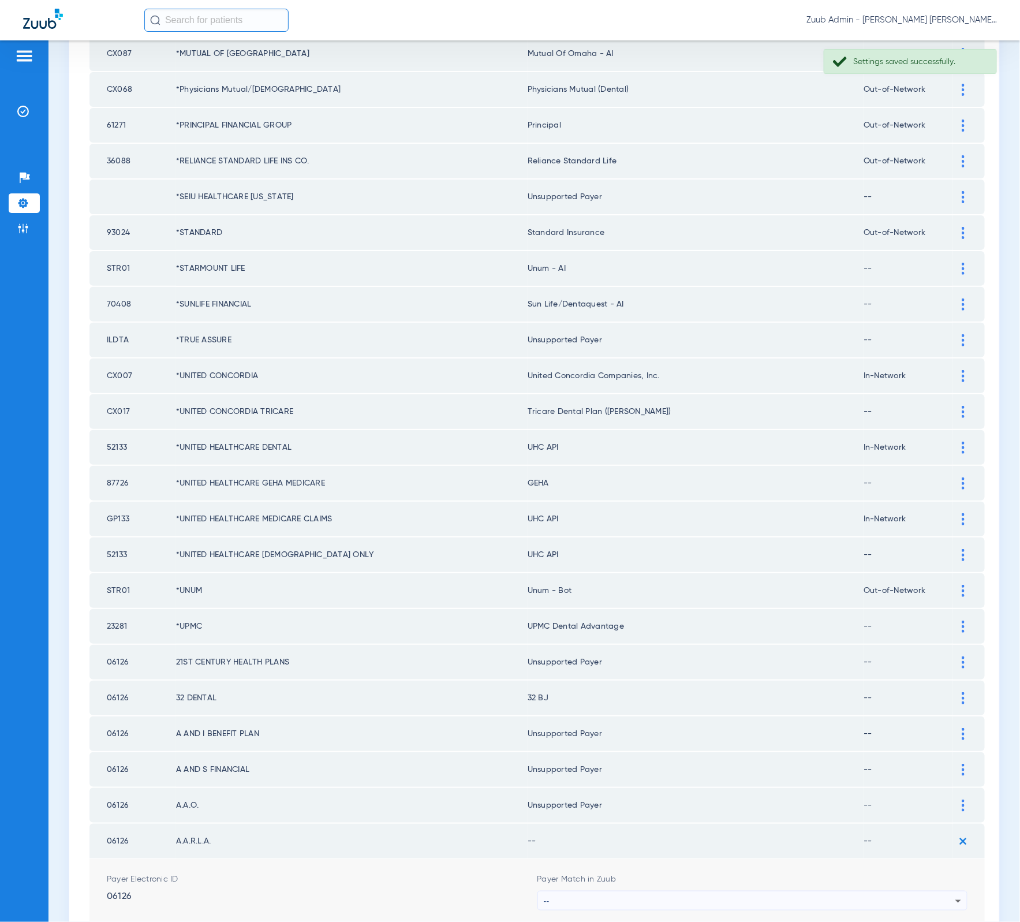
click at [820, 891] on div "--" at bounding box center [750, 901] width 412 height 20
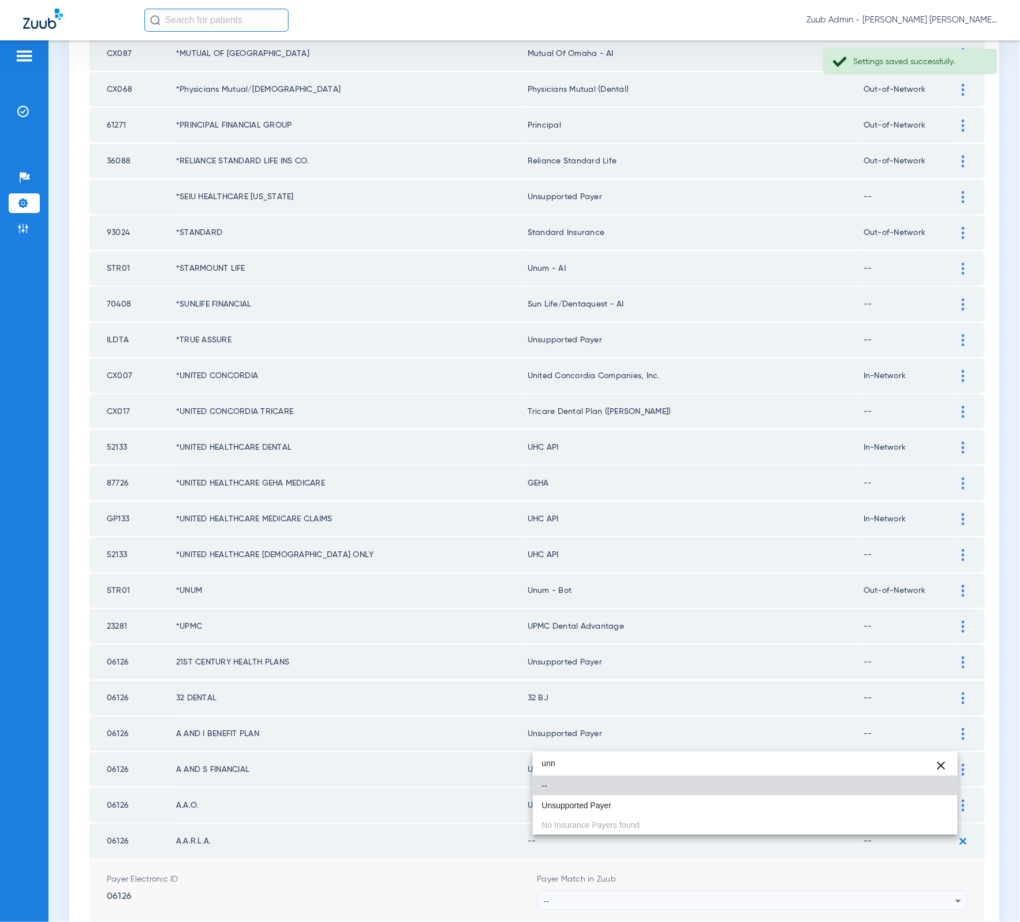
type input "unn"
click at [663, 807] on mat-option "Unsupported Payer" at bounding box center [745, 805] width 425 height 20
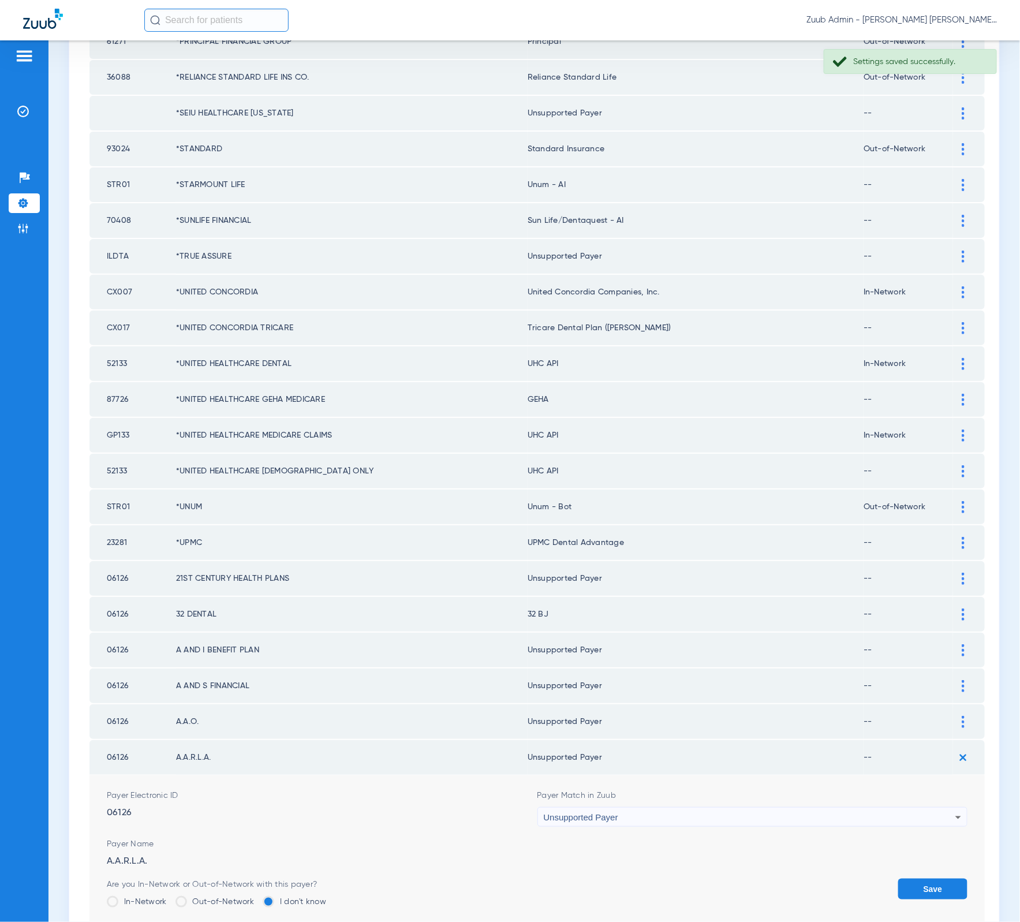
scroll to position [1273, 0]
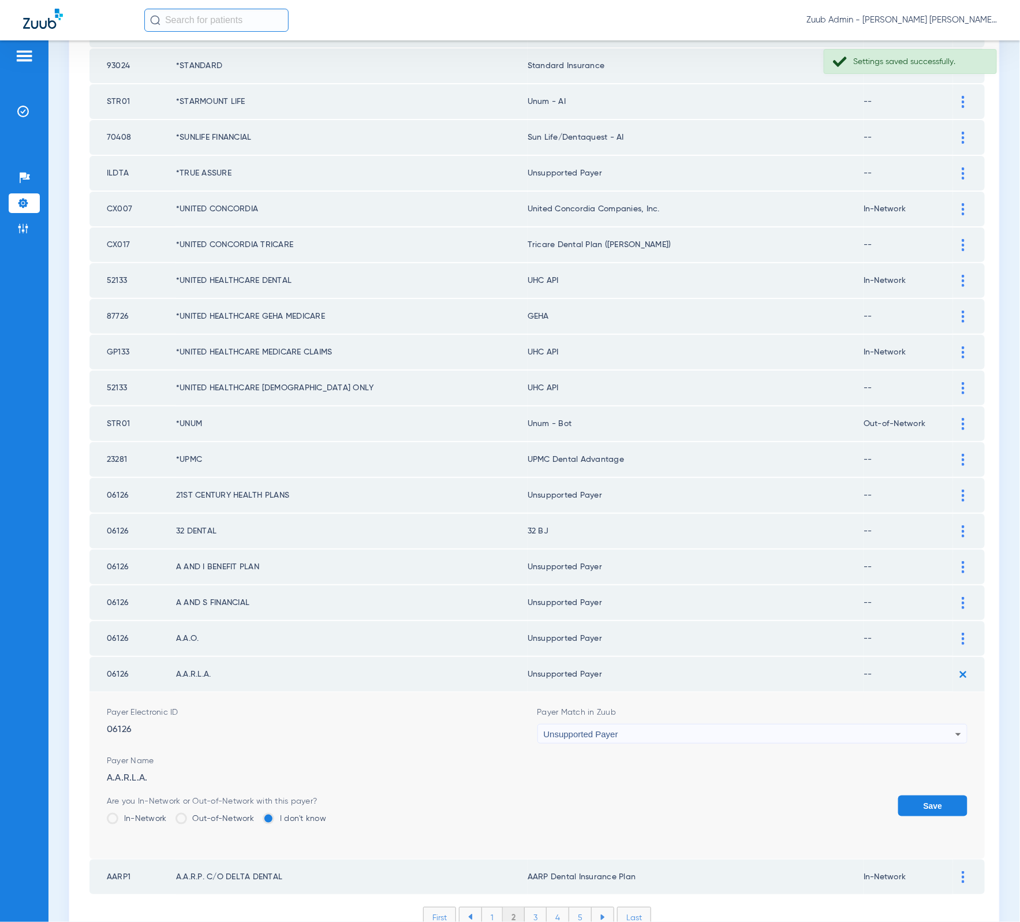
click at [900, 795] on div "Save" at bounding box center [932, 814] width 69 height 38
click at [898, 795] on button "Save" at bounding box center [932, 805] width 69 height 21
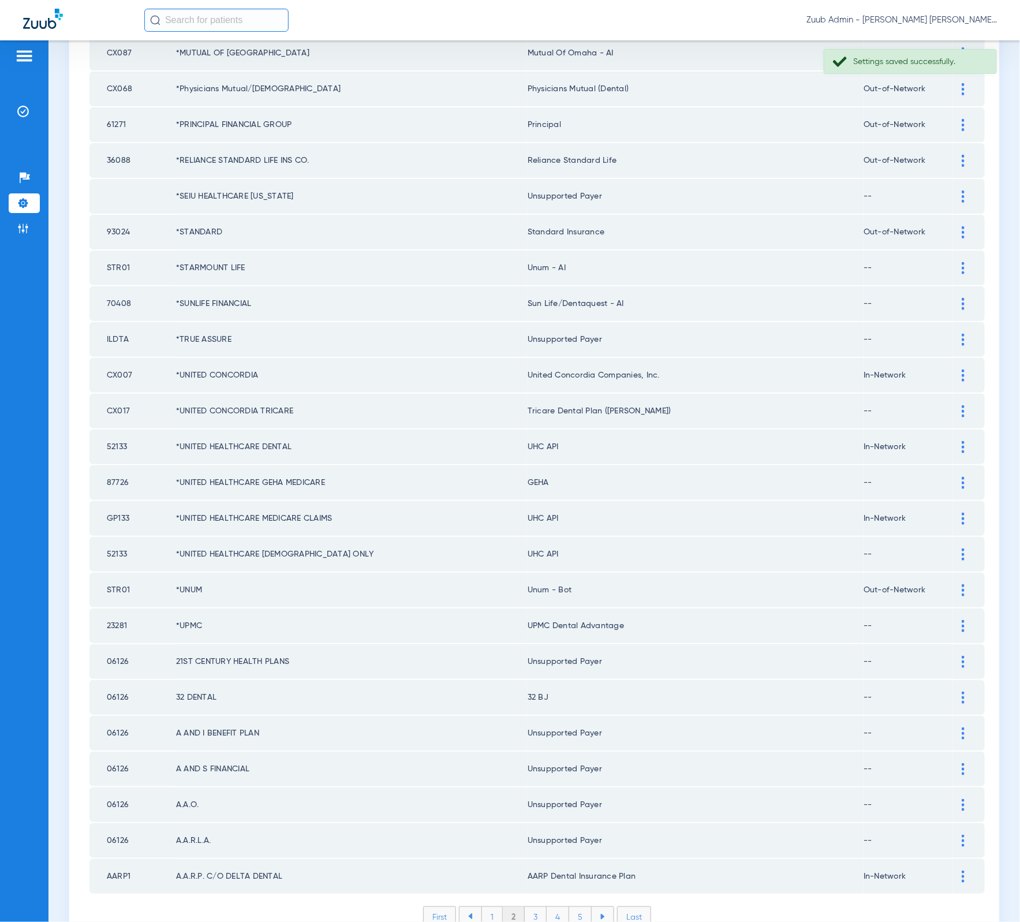
scroll to position [1106, 0]
click at [525, 907] on li "3" at bounding box center [536, 917] width 22 height 20
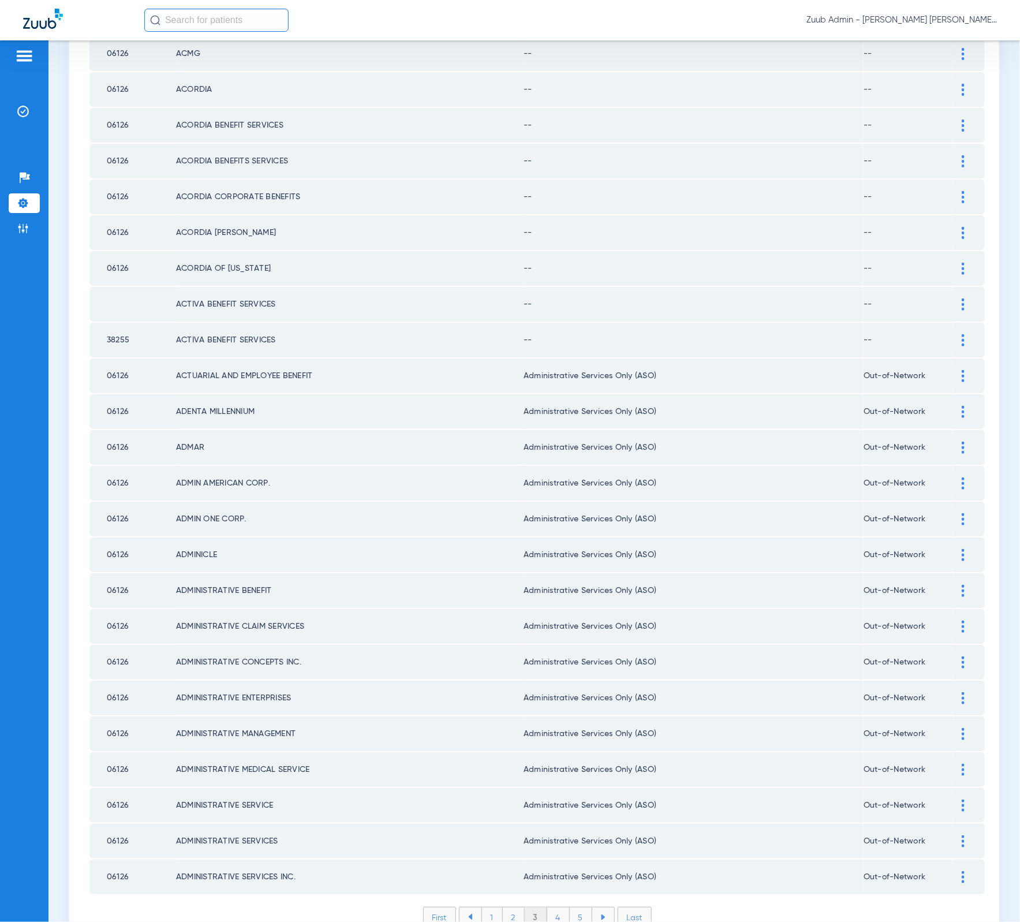
click at [558, 907] on div "First 1 2 3 4 5 Last Items per page: 50 101 – 150 of 2564" at bounding box center [536, 926] width 895 height 38
click at [558, 907] on li "4" at bounding box center [558, 917] width 23 height 20
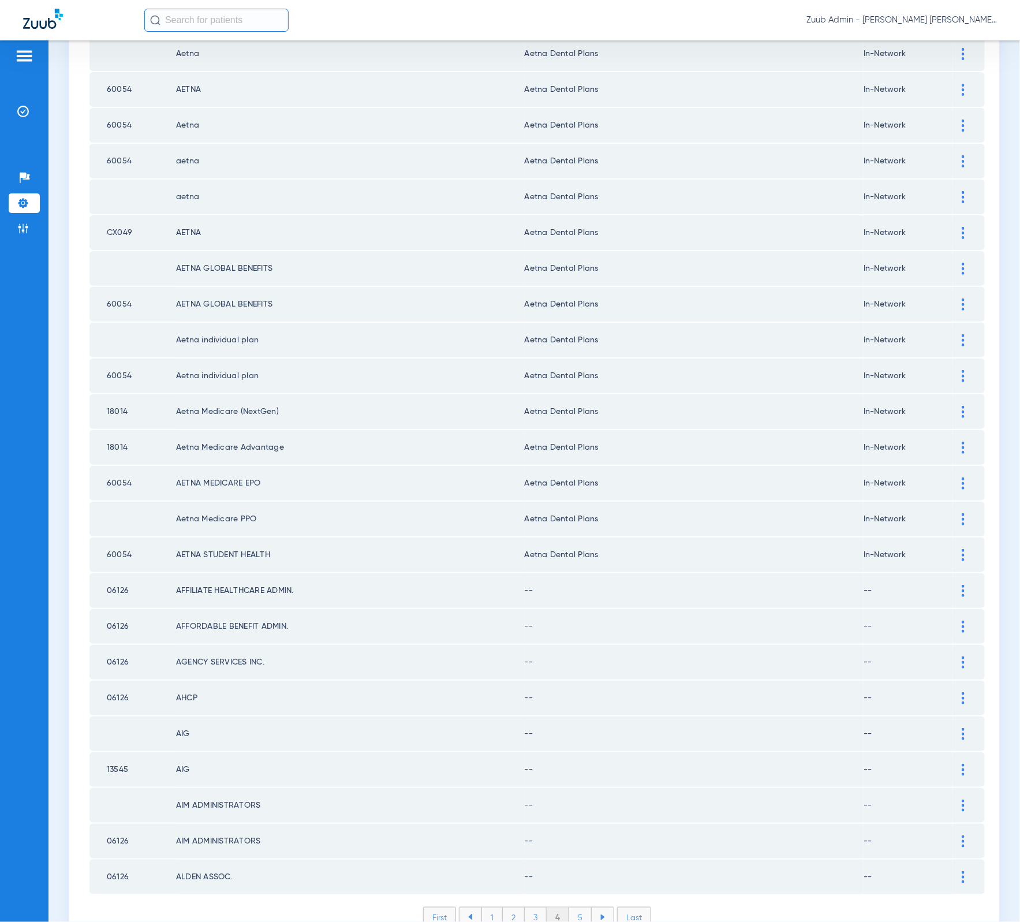
click at [570, 907] on li "5" at bounding box center [580, 917] width 23 height 20
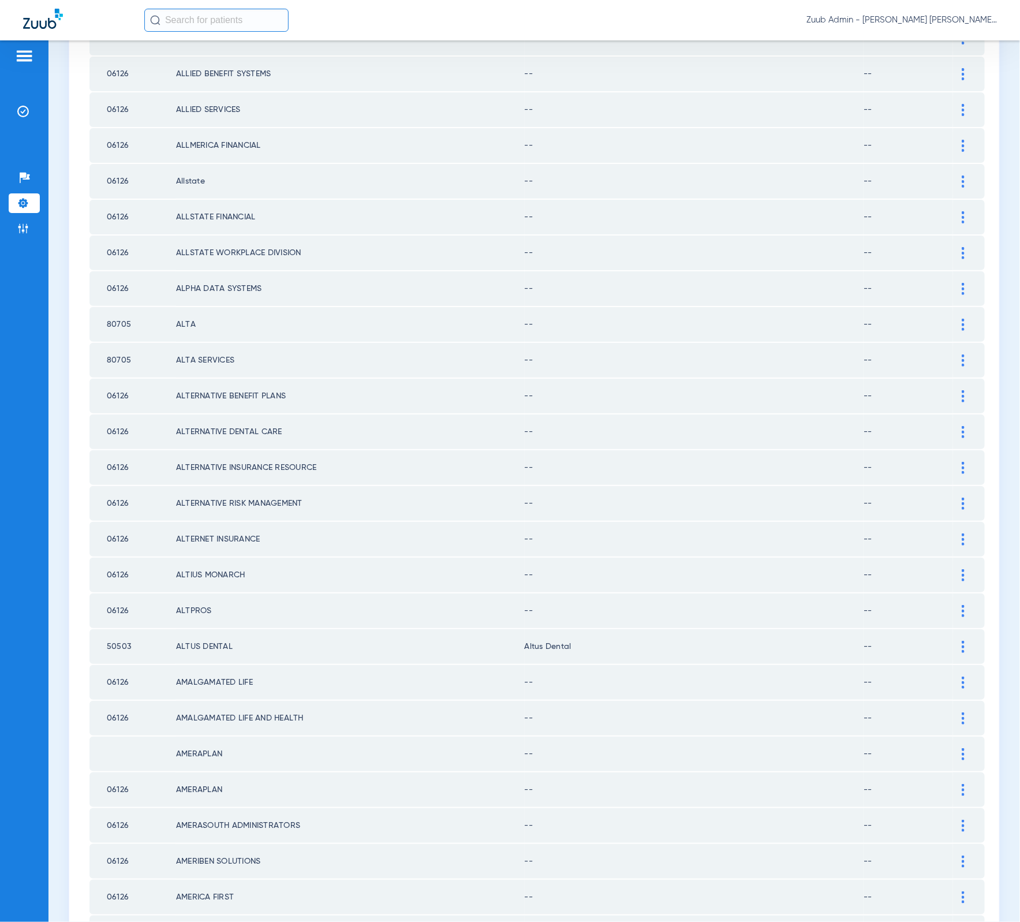
scroll to position [1105, 0]
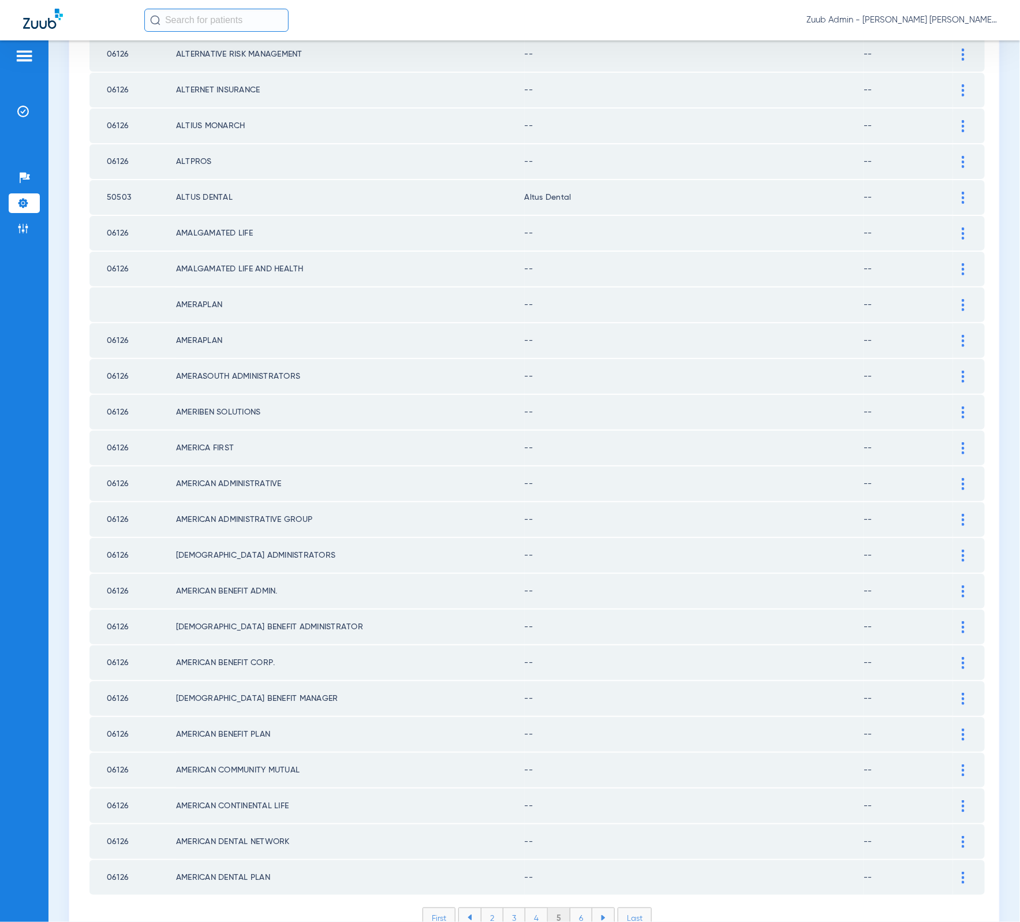
click at [634, 907] on li "Last" at bounding box center [635, 917] width 34 height 21
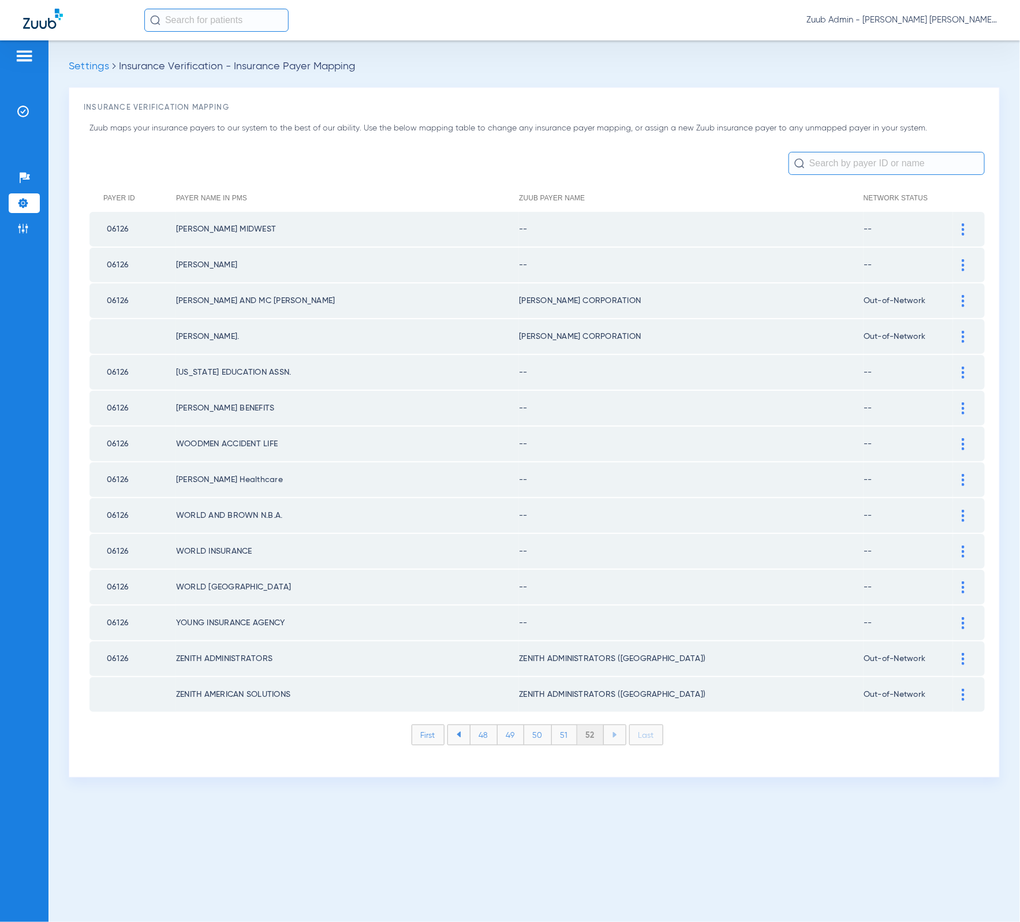
scroll to position [0, 0]
click at [570, 725] on li "51" at bounding box center [564, 735] width 25 height 20
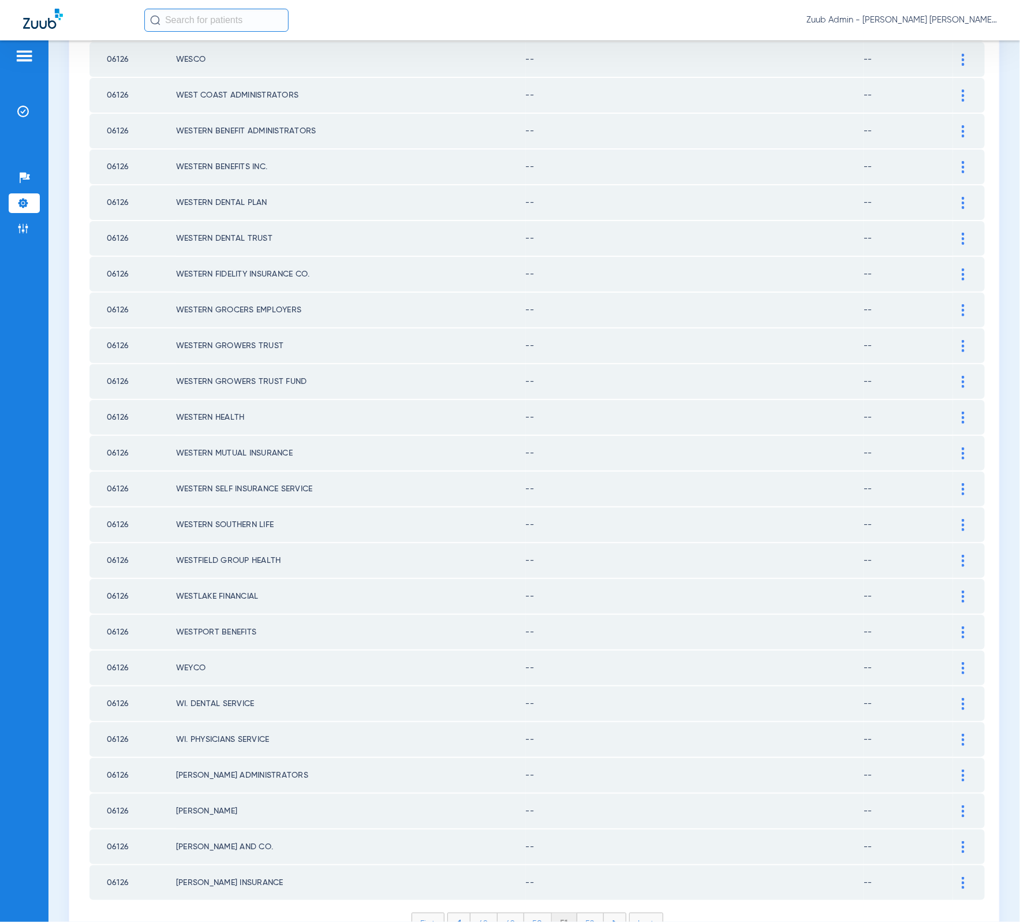
scroll to position [1106, 0]
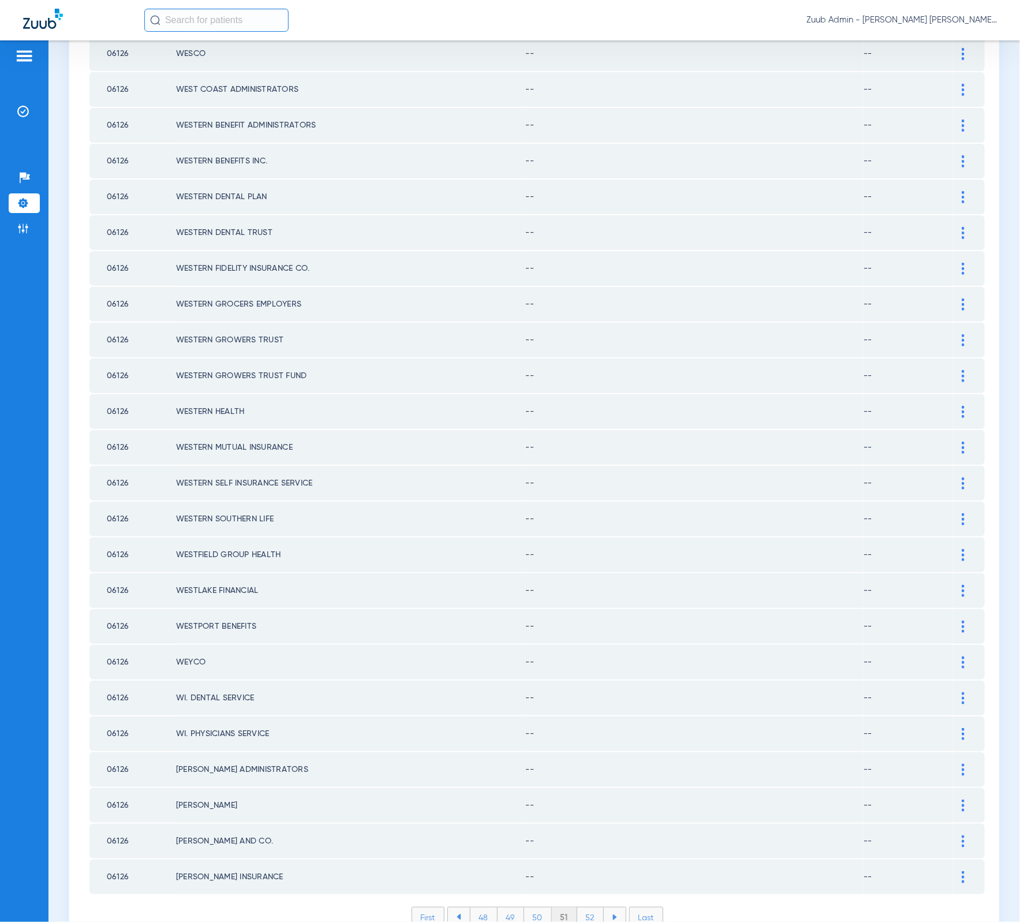
click at [536, 907] on li "50" at bounding box center [538, 917] width 28 height 20
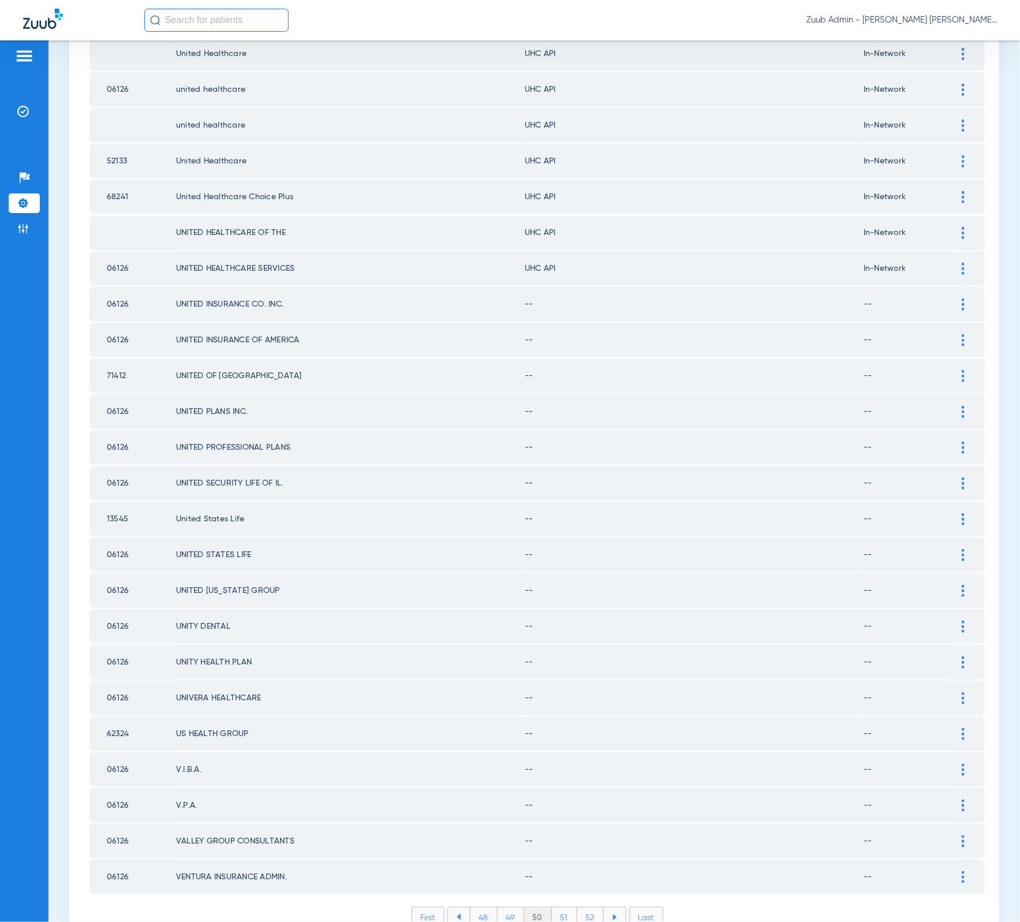
click at [514, 907] on li "49" at bounding box center [511, 917] width 27 height 20
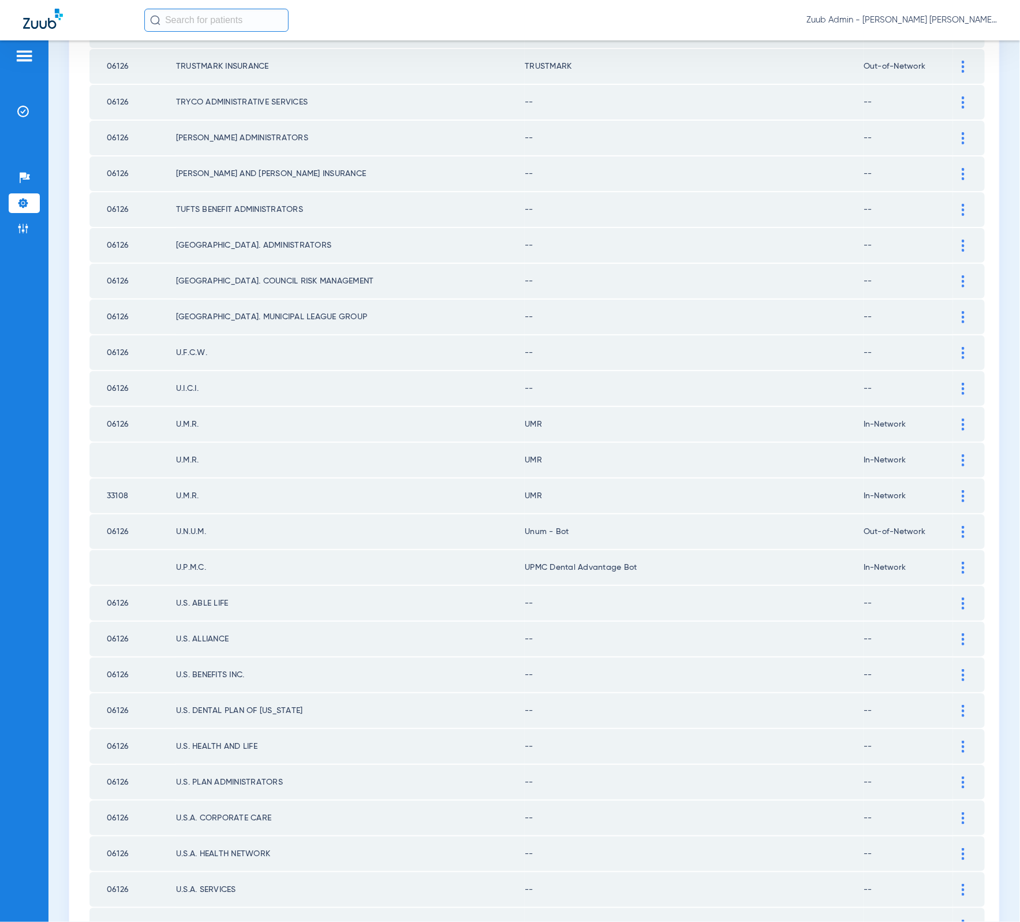
scroll to position [237, 0]
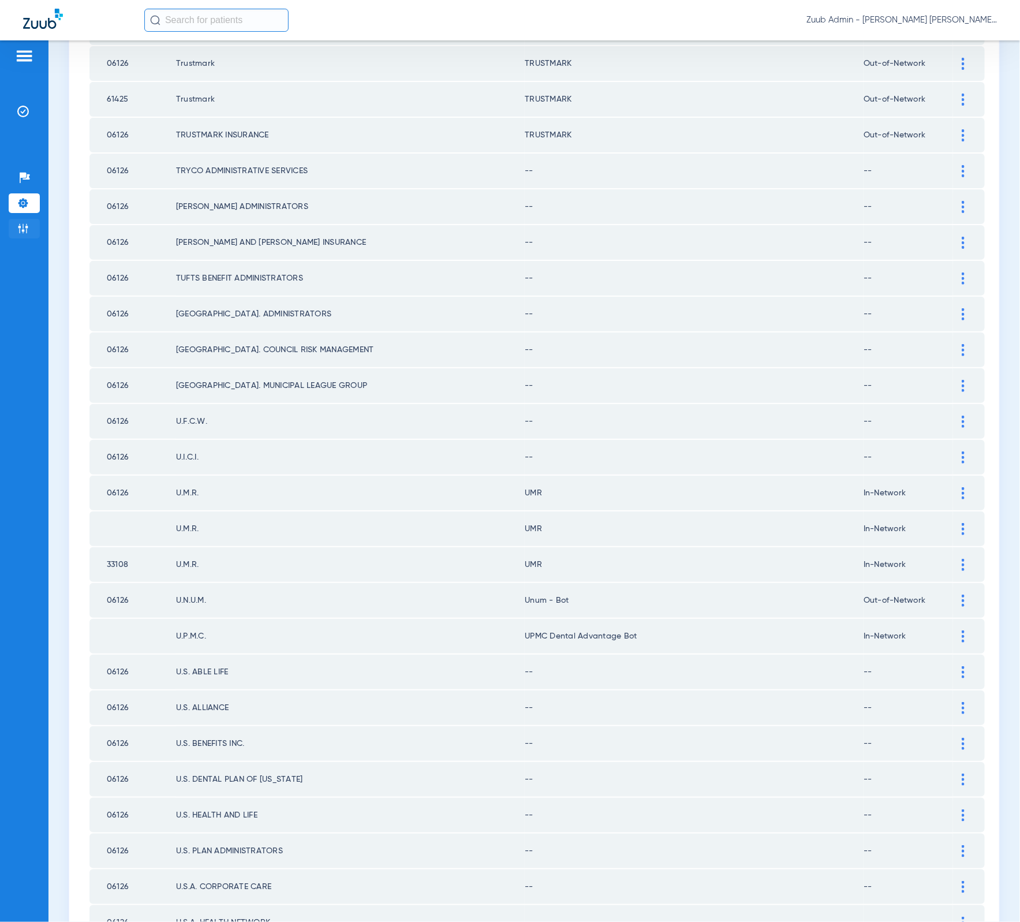
click at [34, 229] on li "Admin" at bounding box center [24, 229] width 31 height 20
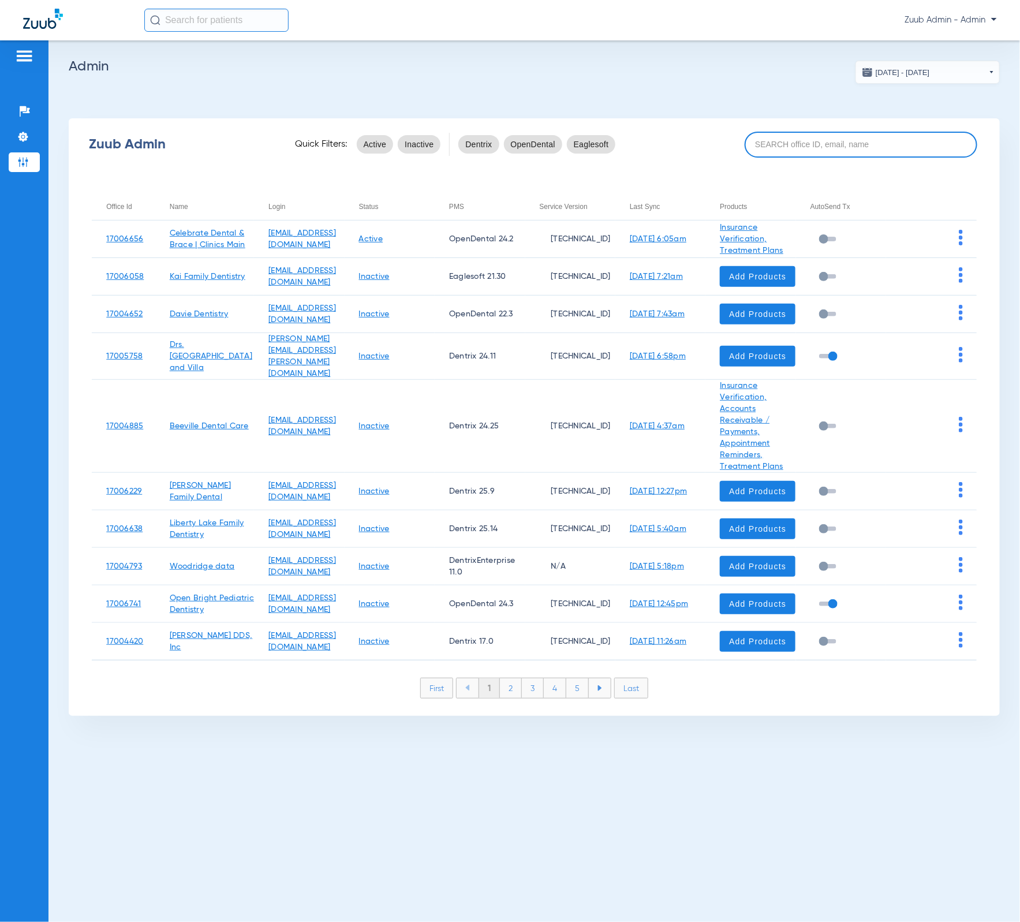
click at [825, 139] on input at bounding box center [861, 145] width 233 height 26
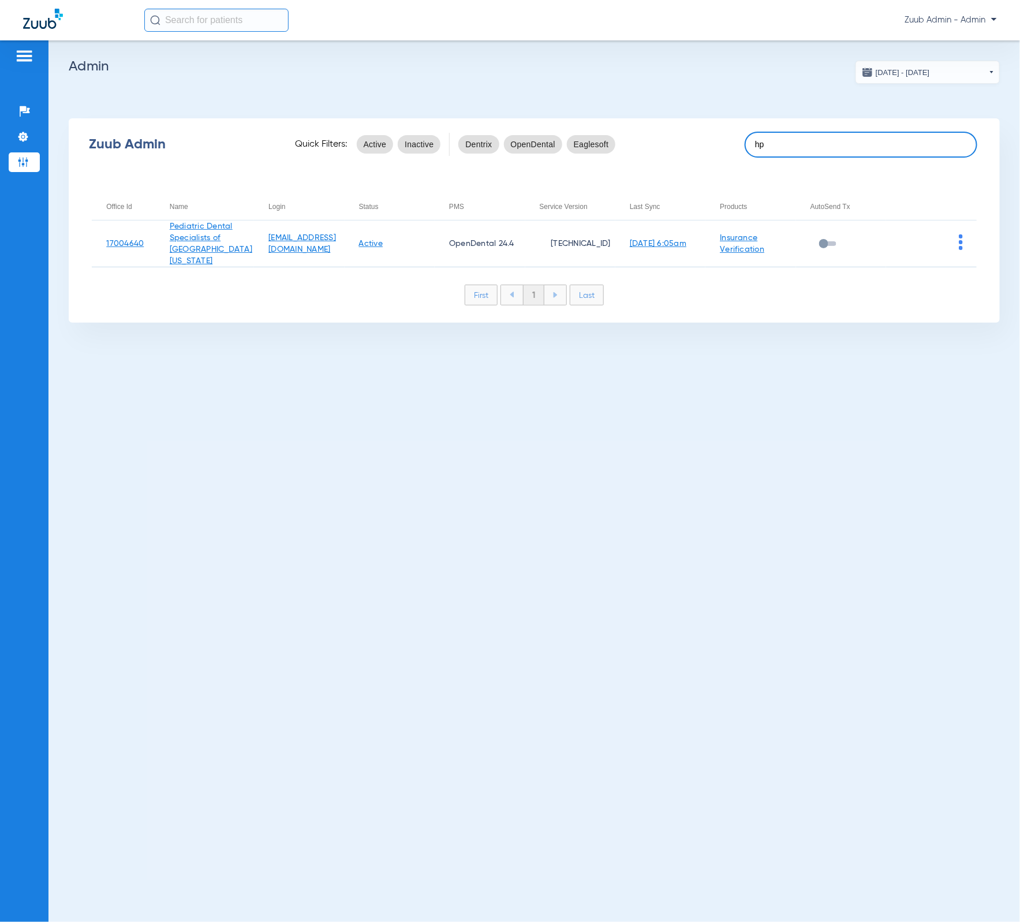
type input "h"
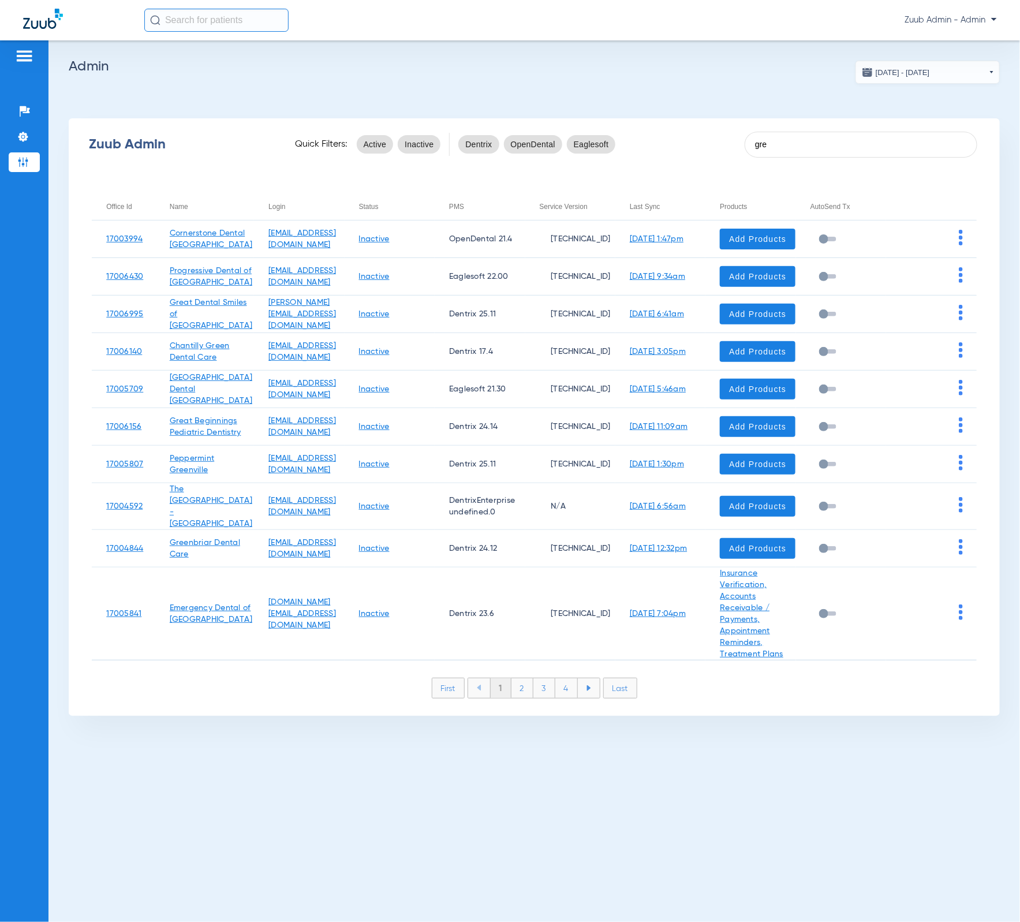
click at [818, 160] on div "Zuub Admin Quick Filters: Active Inactive Dentrix OpenDental Eaglesoft gre" at bounding box center [534, 144] width 931 height 46
click at [817, 154] on input "gre" at bounding box center [861, 145] width 233 height 26
paste input "[PERSON_NAME]"
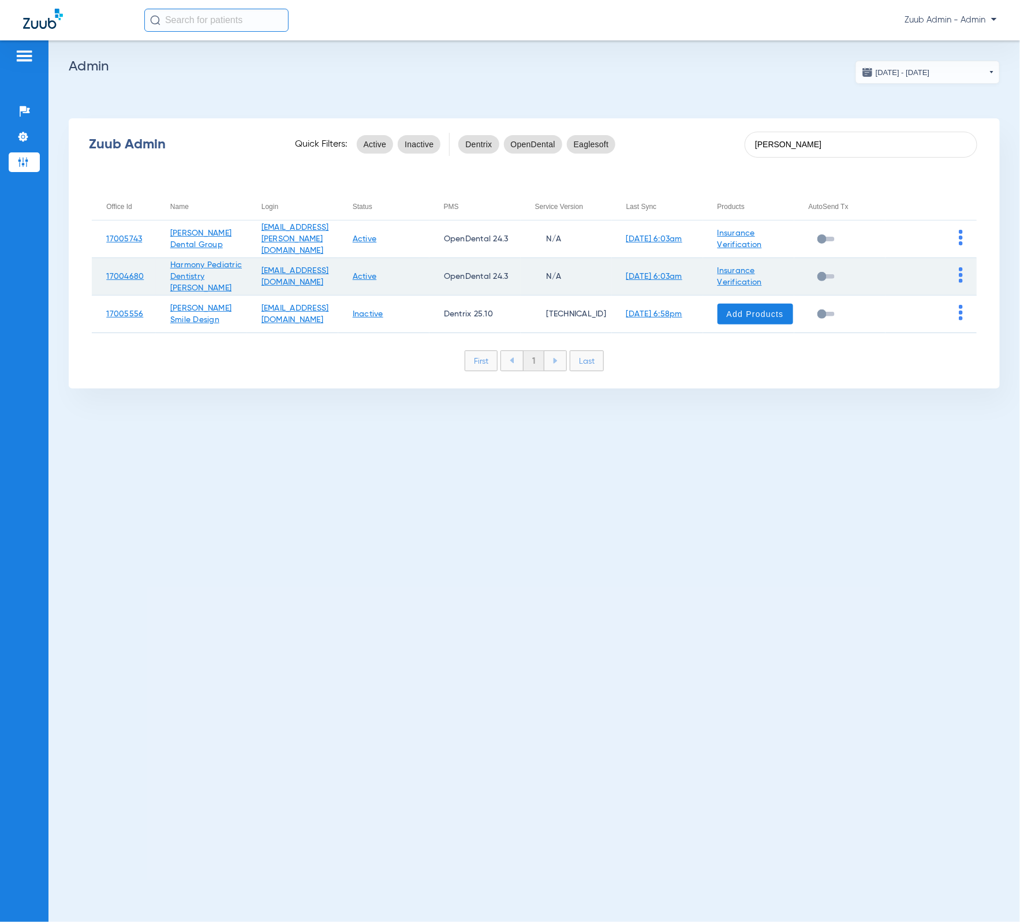
type input "[PERSON_NAME]"
click at [963, 279] on td at bounding box center [930, 277] width 91 height 38
click at [960, 278] on img at bounding box center [961, 275] width 4 height 16
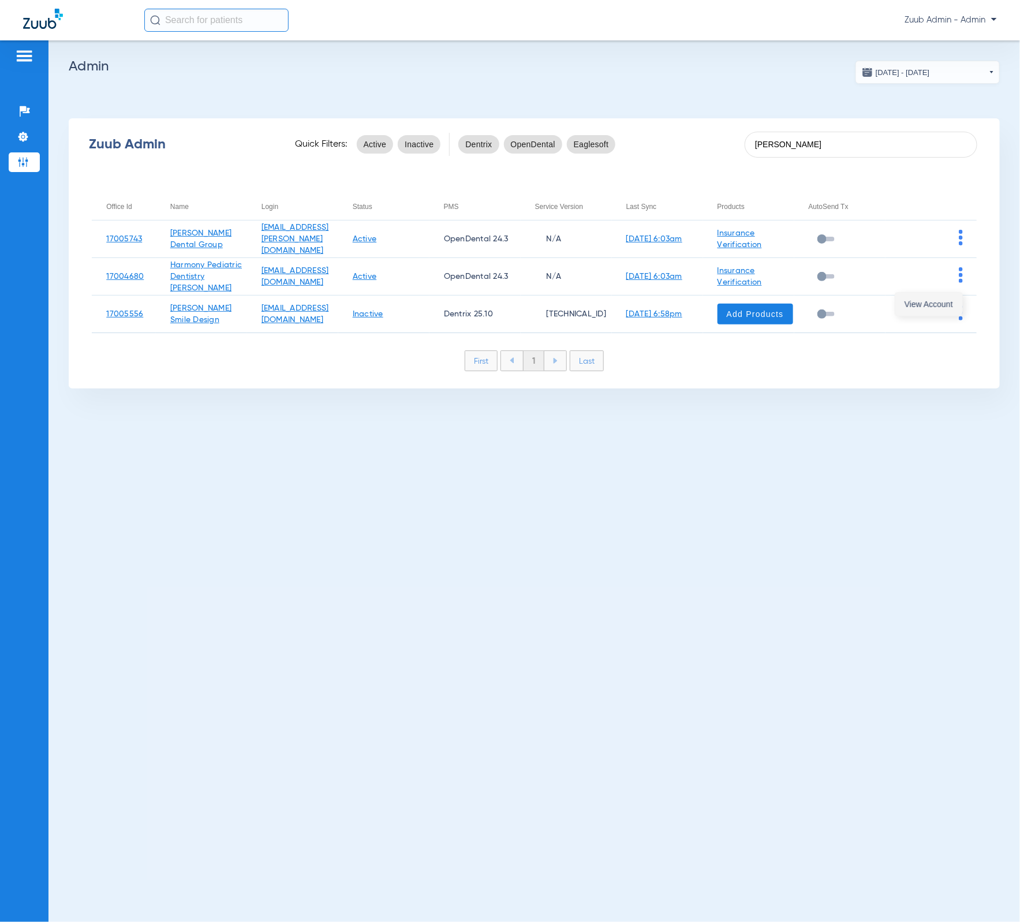
click at [951, 300] on span "View Account" at bounding box center [928, 304] width 48 height 8
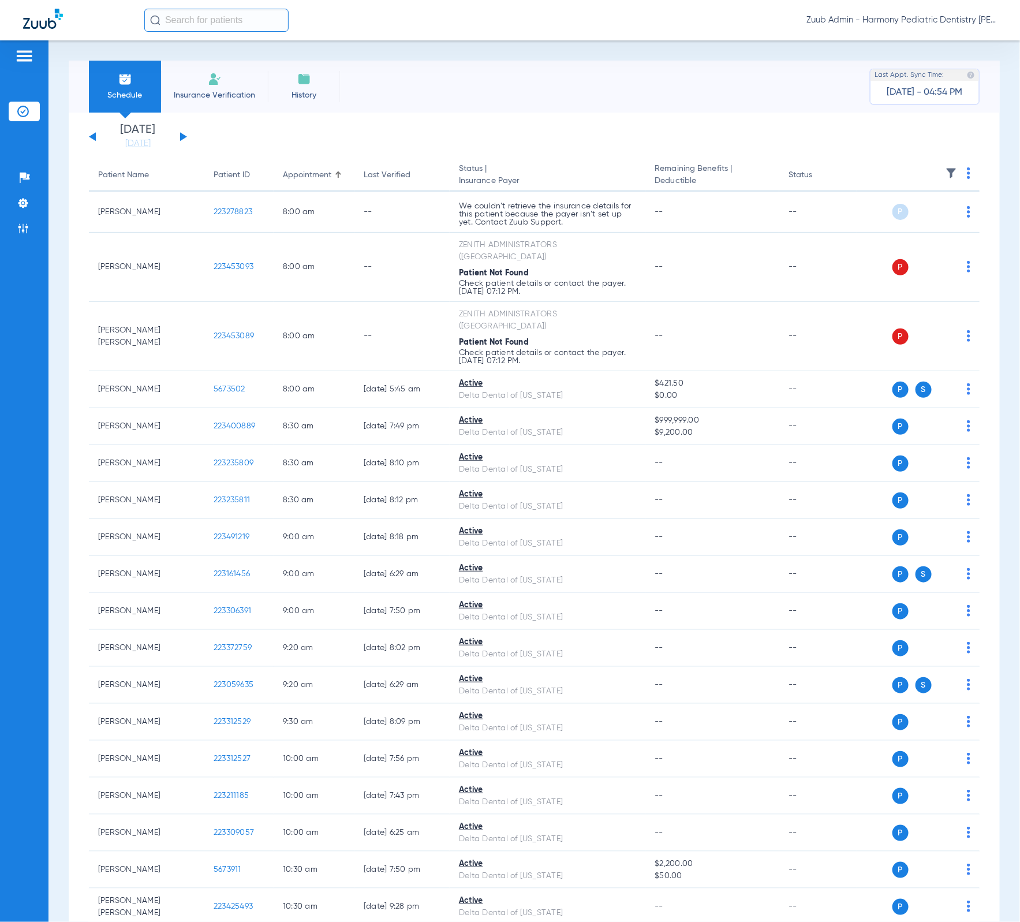
click at [945, 176] on img at bounding box center [951, 173] width 12 height 12
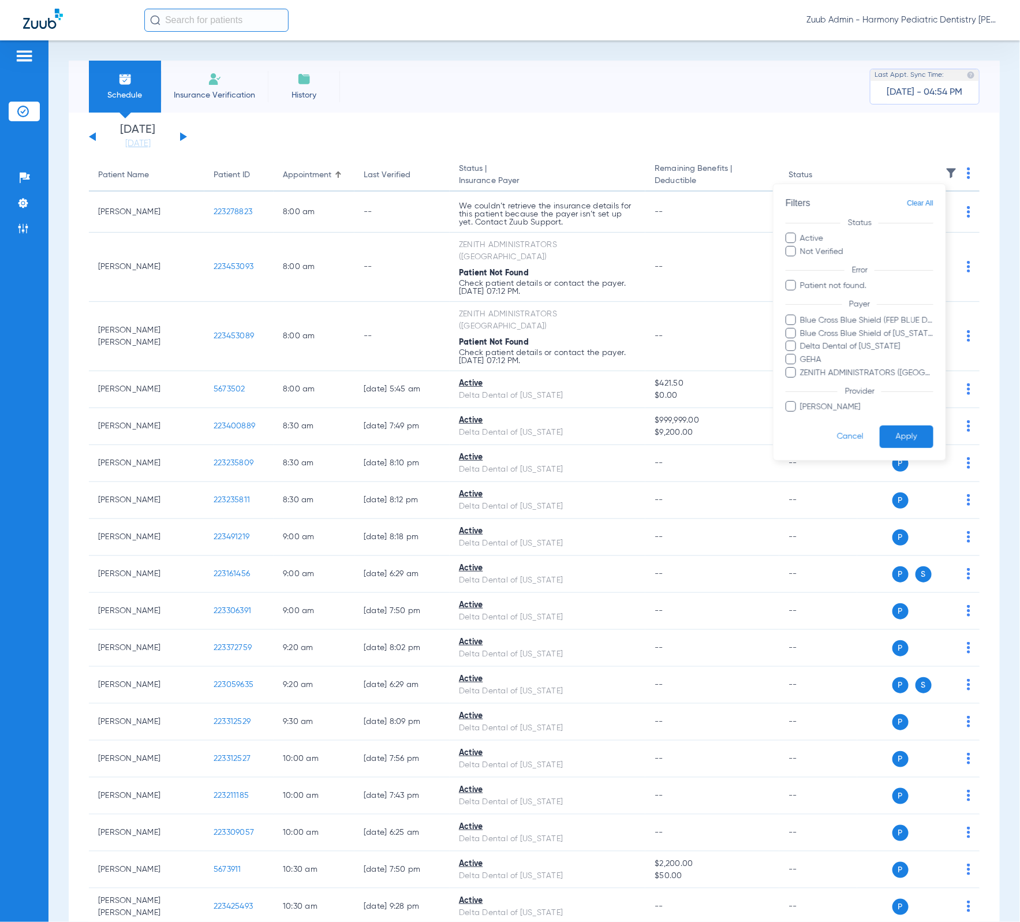
click at [691, 128] on div at bounding box center [510, 461] width 1020 height 922
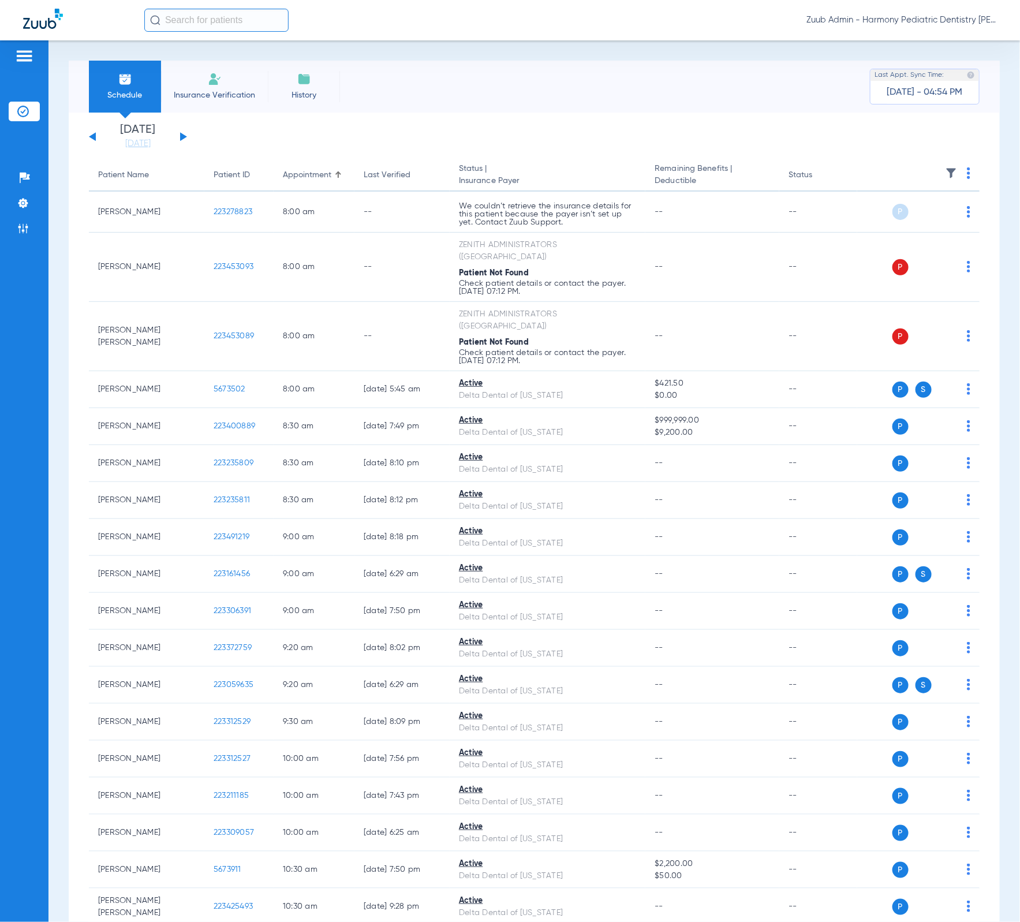
click at [182, 138] on button at bounding box center [183, 136] width 7 height 9
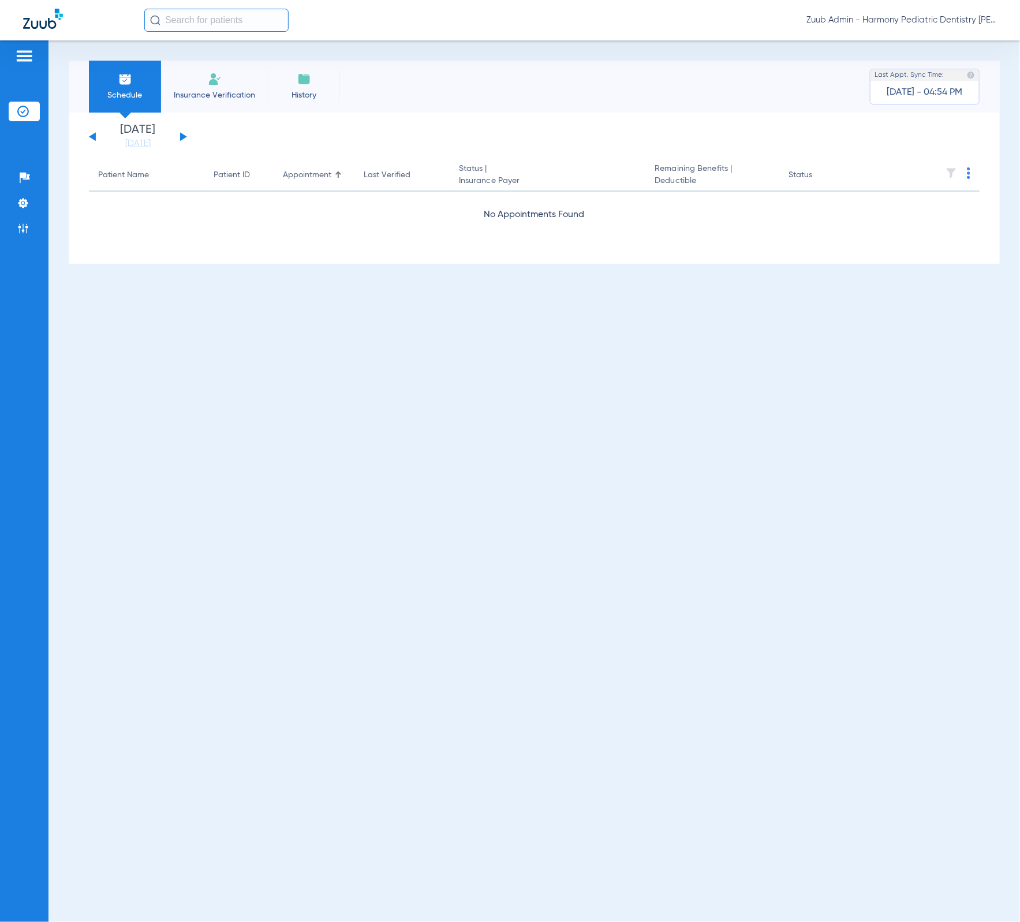
click at [949, 174] on img at bounding box center [951, 173] width 12 height 12
click at [183, 137] on button at bounding box center [183, 136] width 7 height 9
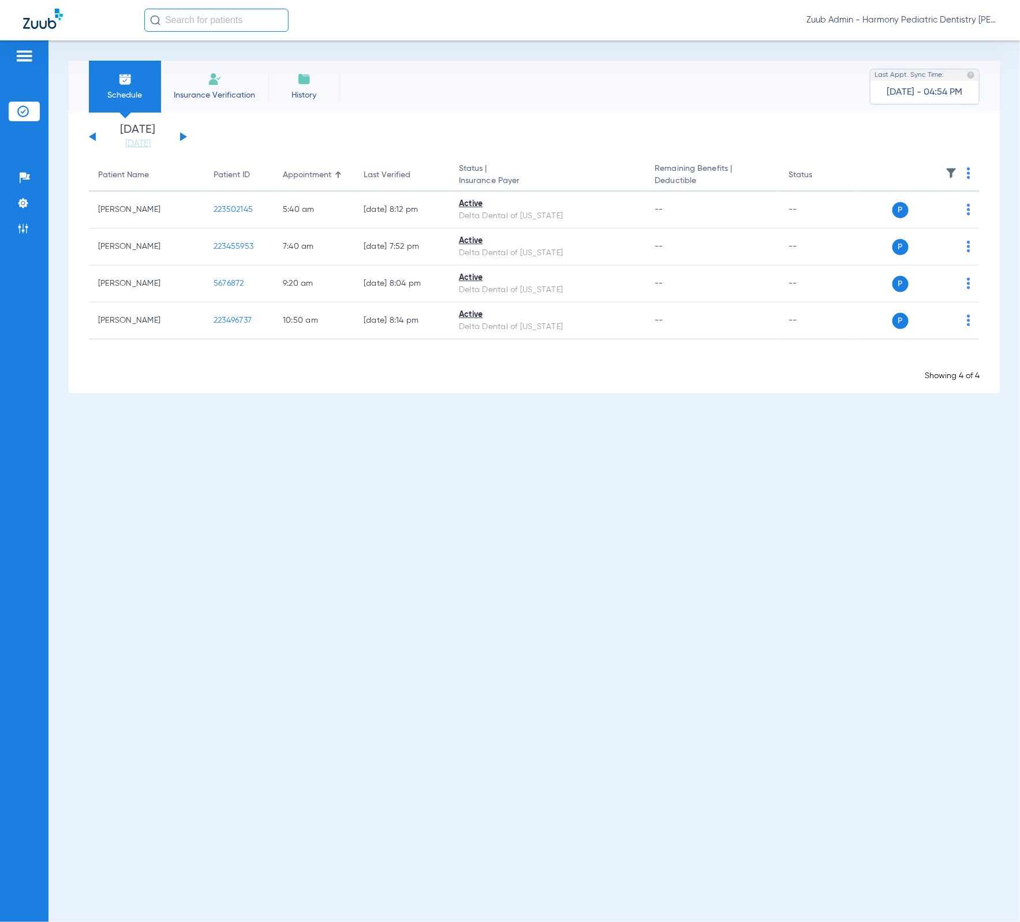
click at [183, 137] on button at bounding box center [183, 136] width 7 height 9
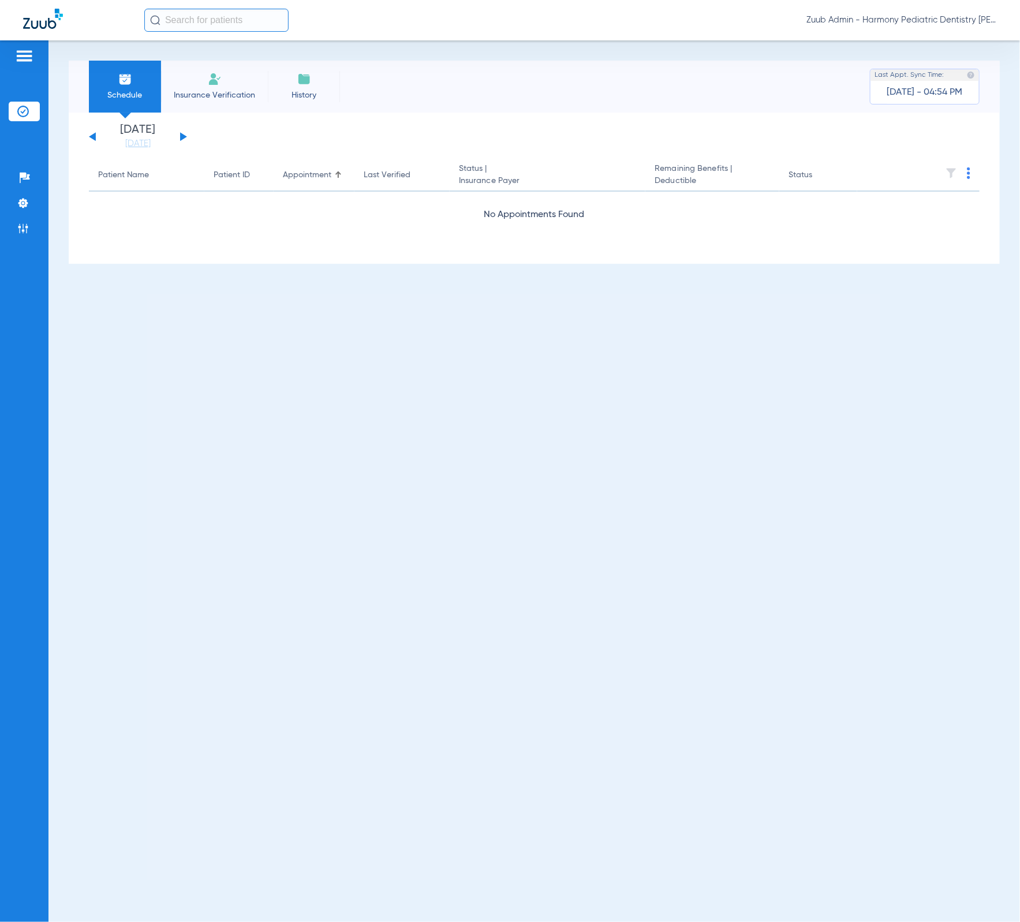
click at [183, 137] on button at bounding box center [183, 136] width 7 height 9
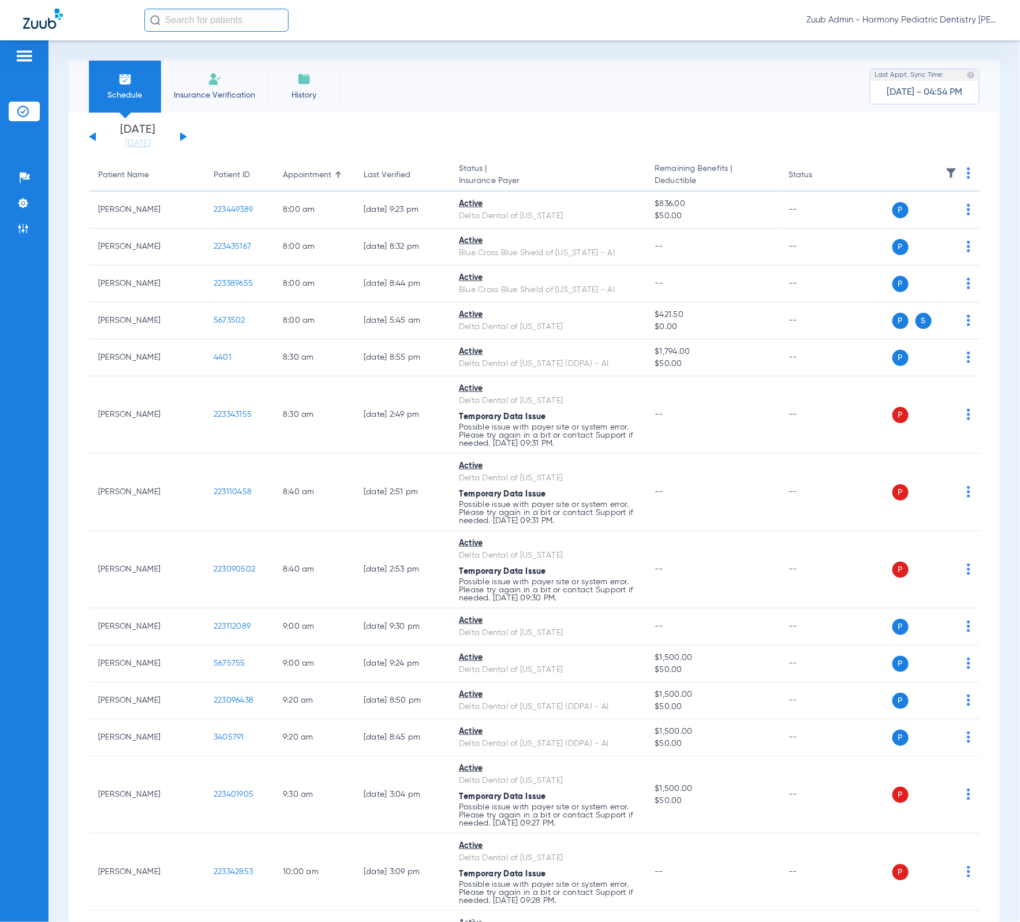
click at [945, 171] on img at bounding box center [951, 173] width 12 height 12
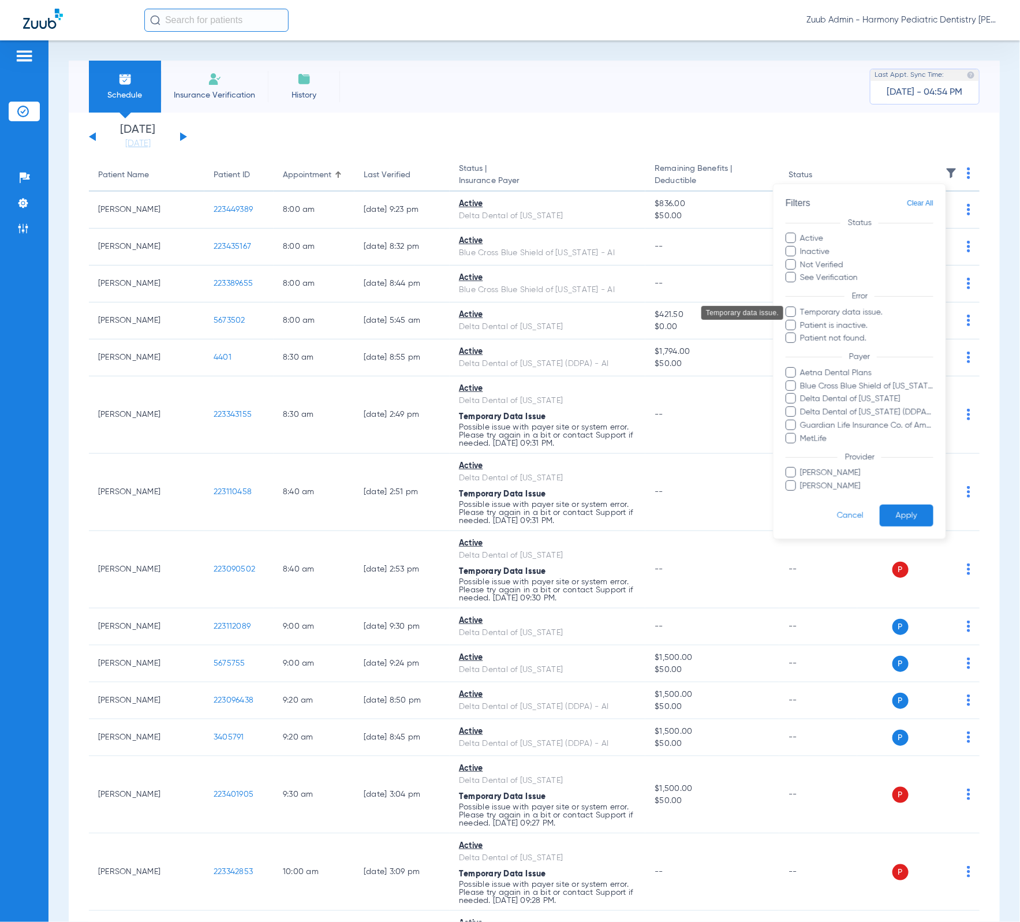
click at [870, 311] on span "Temporary data issue." at bounding box center [867, 312] width 134 height 12
click at [802, 320] on input "Temporary data issue." at bounding box center [802, 320] width 0 height 0
click at [913, 507] on button "Apply" at bounding box center [907, 515] width 54 height 23
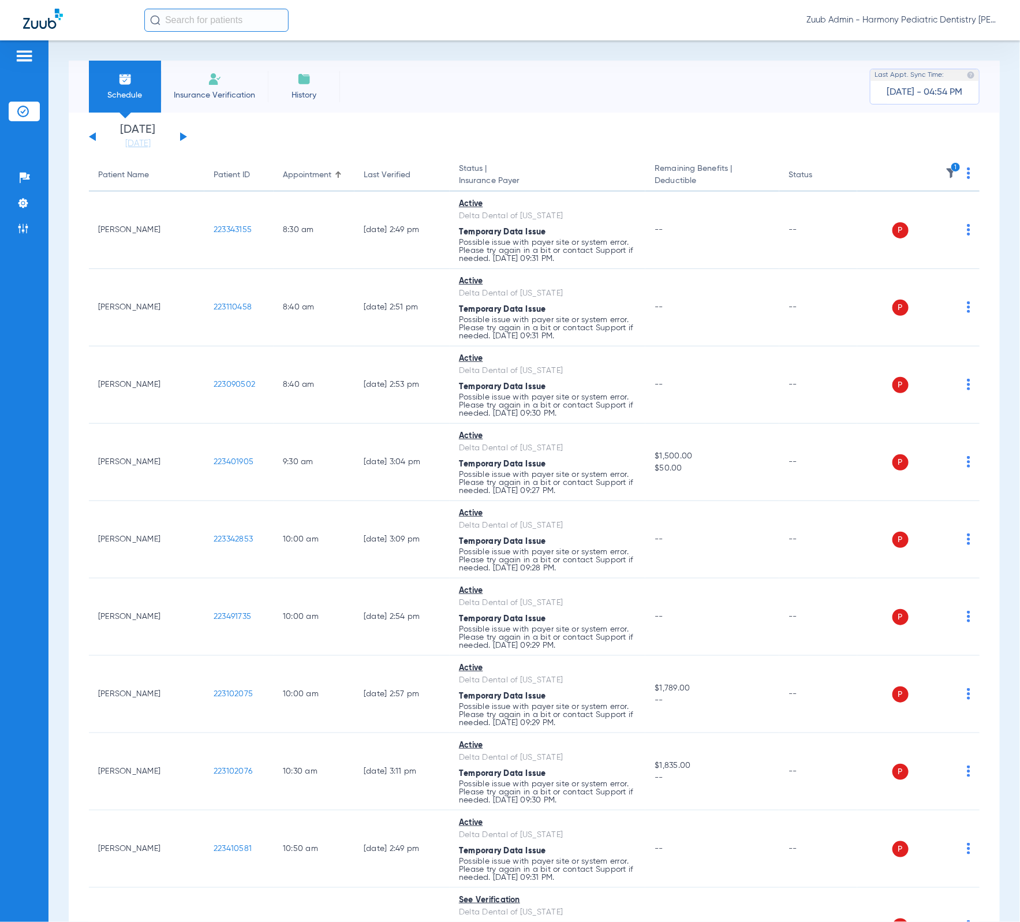
click at [967, 176] on img at bounding box center [968, 173] width 3 height 12
click at [945, 210] on button "Verify All" at bounding box center [916, 218] width 88 height 23
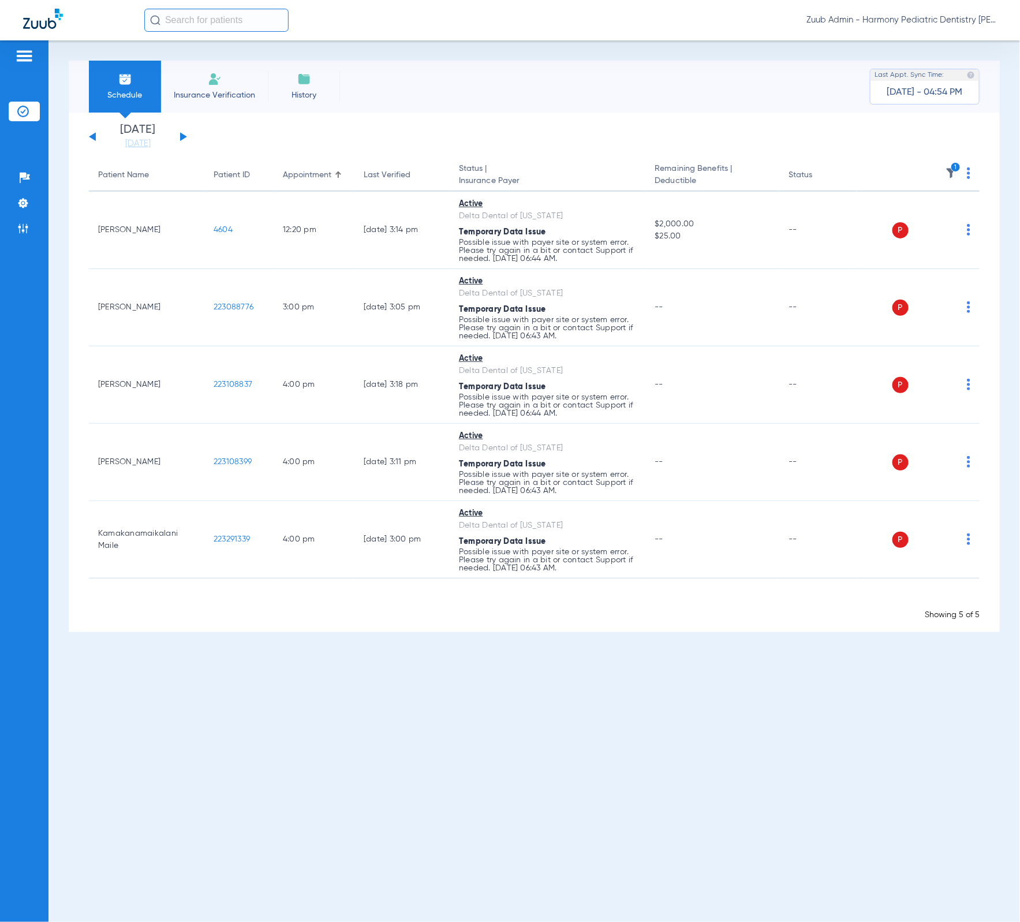
click at [966, 177] on th "1" at bounding box center [918, 175] width 122 height 32
click at [969, 177] on img at bounding box center [968, 173] width 3 height 12
click at [962, 211] on button "Verify All" at bounding box center [927, 218] width 88 height 23
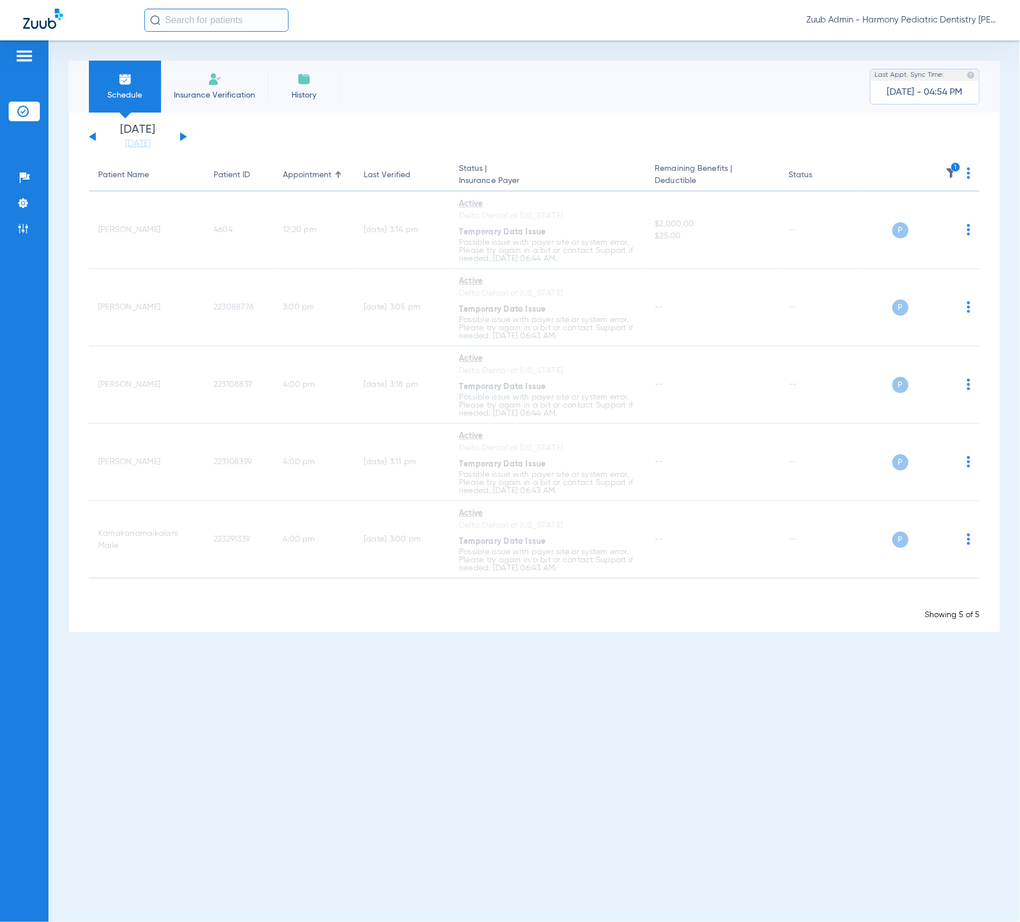
click at [950, 174] on img at bounding box center [951, 173] width 12 height 12
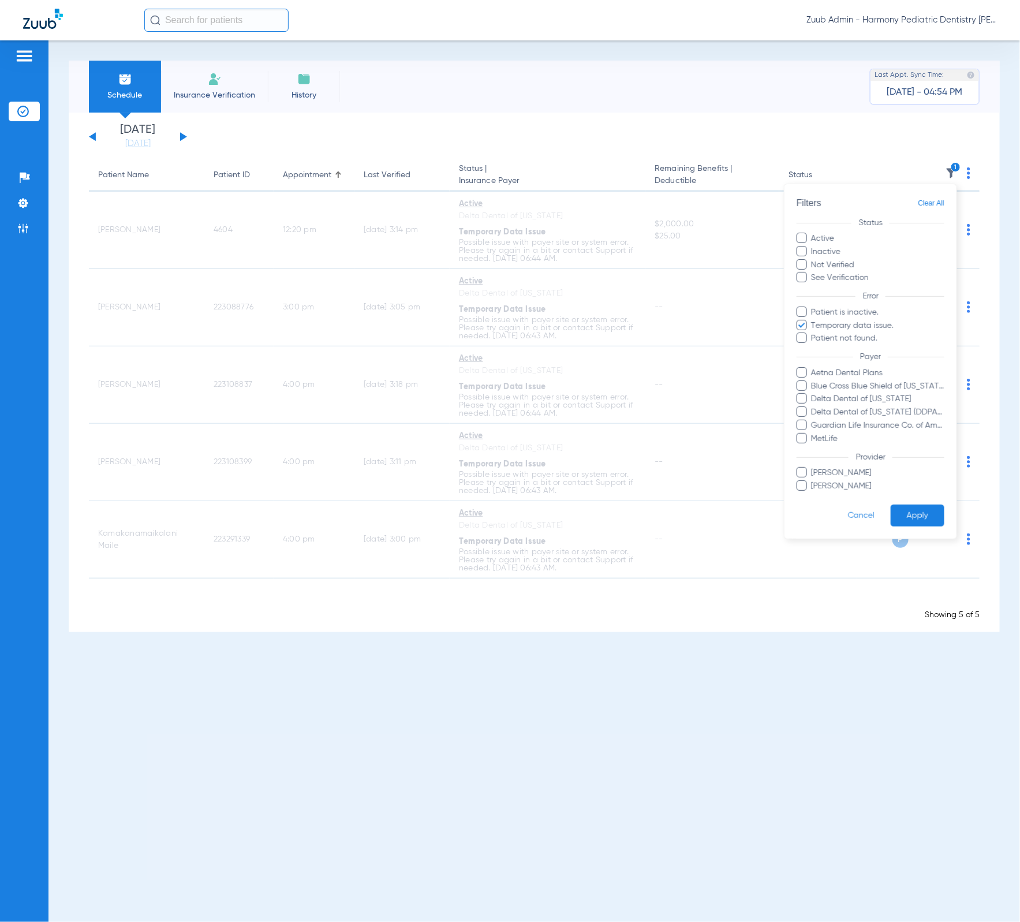
click at [941, 201] on span "Clear All" at bounding box center [931, 203] width 27 height 14
click at [901, 402] on span "Delta Dental of [US_STATE]" at bounding box center [878, 400] width 134 height 12
click at [813, 407] on input "Delta Dental of [US_STATE]" at bounding box center [813, 407] width 0 height 0
click at [924, 510] on button "Apply" at bounding box center [918, 515] width 54 height 23
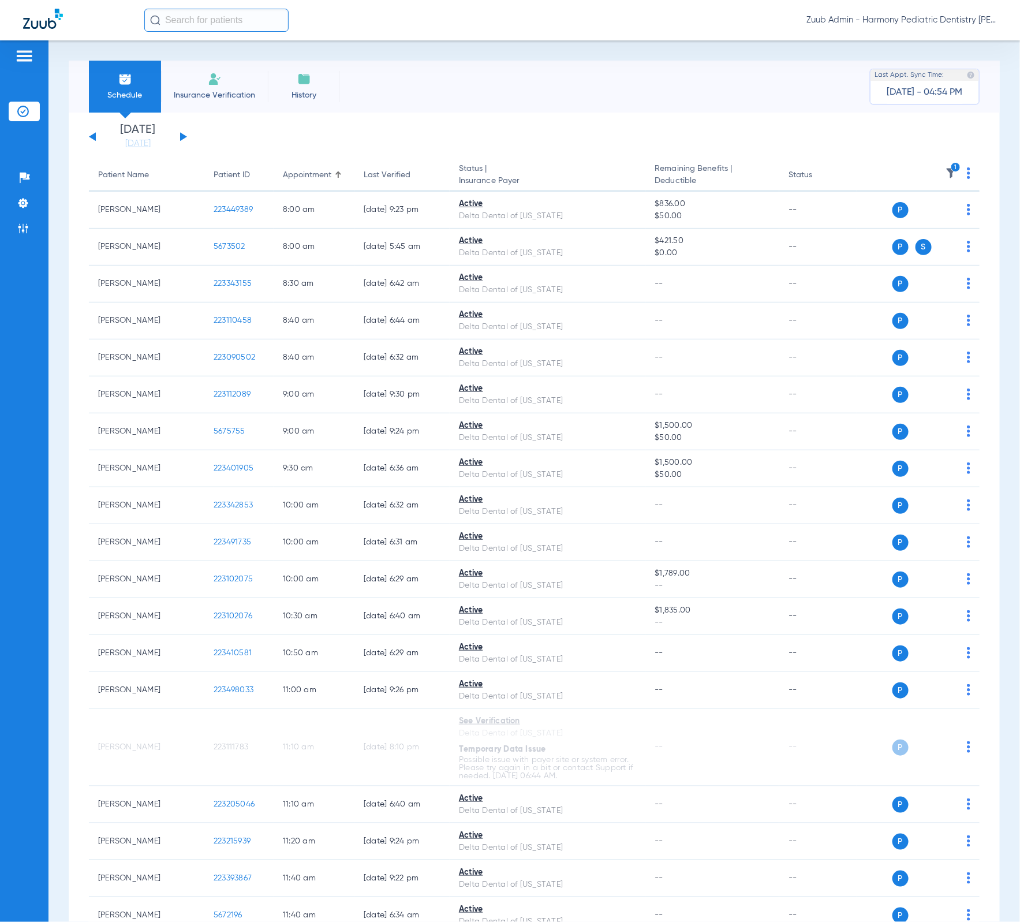
click at [945, 175] on img at bounding box center [951, 173] width 12 height 12
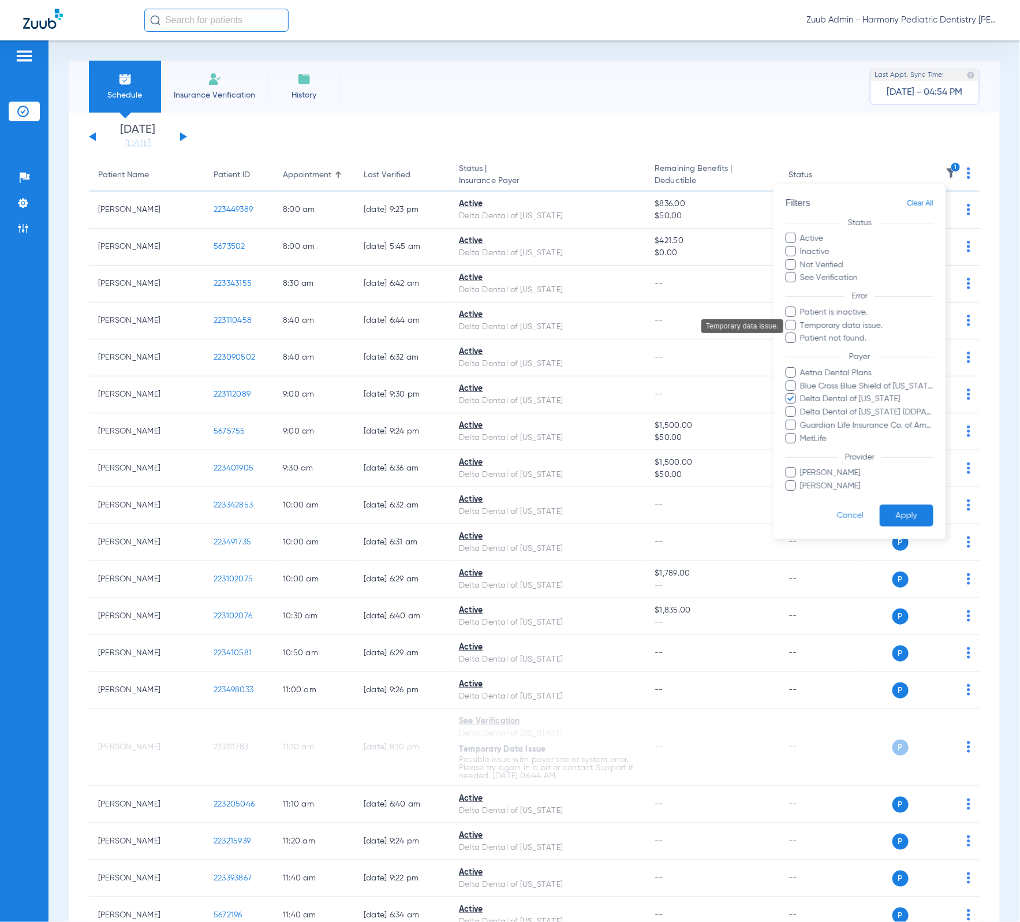
click at [853, 323] on span "Temporary data issue." at bounding box center [867, 326] width 134 height 12
click at [802, 334] on input "Temporary data issue." at bounding box center [802, 334] width 0 height 0
click at [881, 402] on span "Delta Dental of [US_STATE]" at bounding box center [867, 400] width 134 height 12
click at [802, 407] on input "Delta Dental of [US_STATE]" at bounding box center [802, 407] width 0 height 0
click at [913, 520] on button "Apply" at bounding box center [907, 515] width 54 height 23
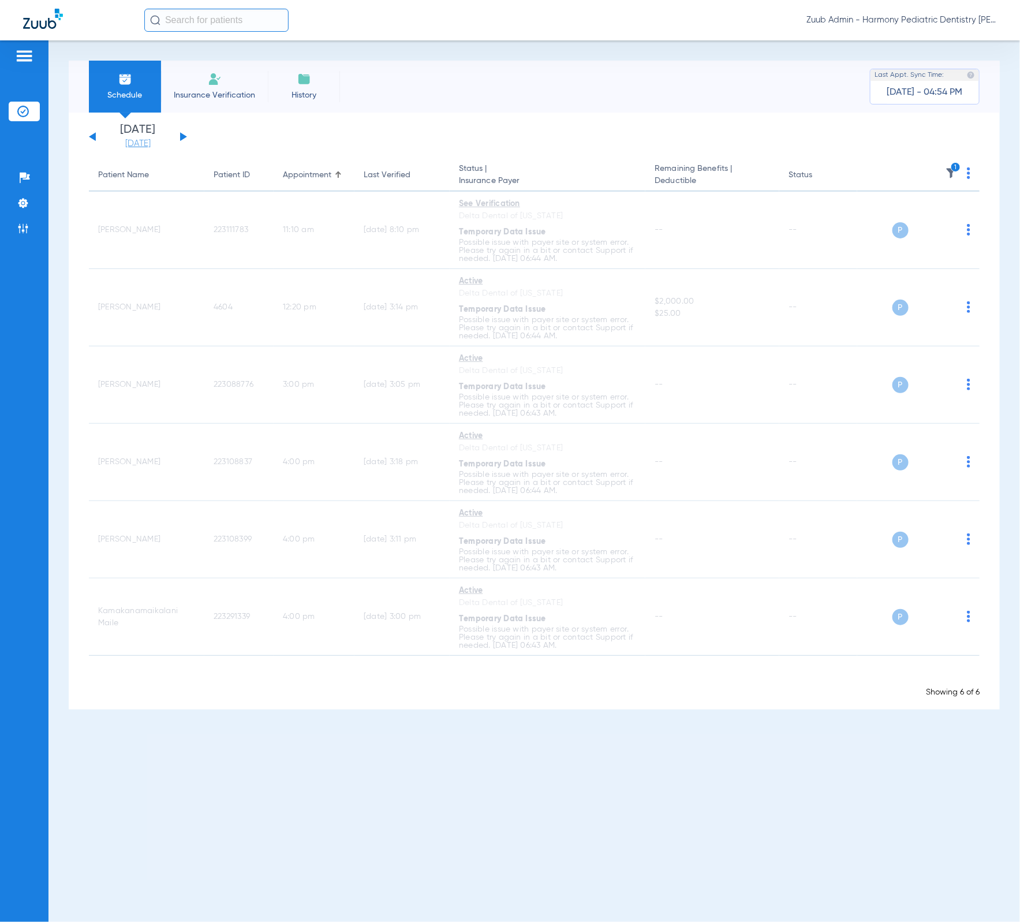
click at [145, 141] on link "[DATE]" at bounding box center [137, 144] width 69 height 12
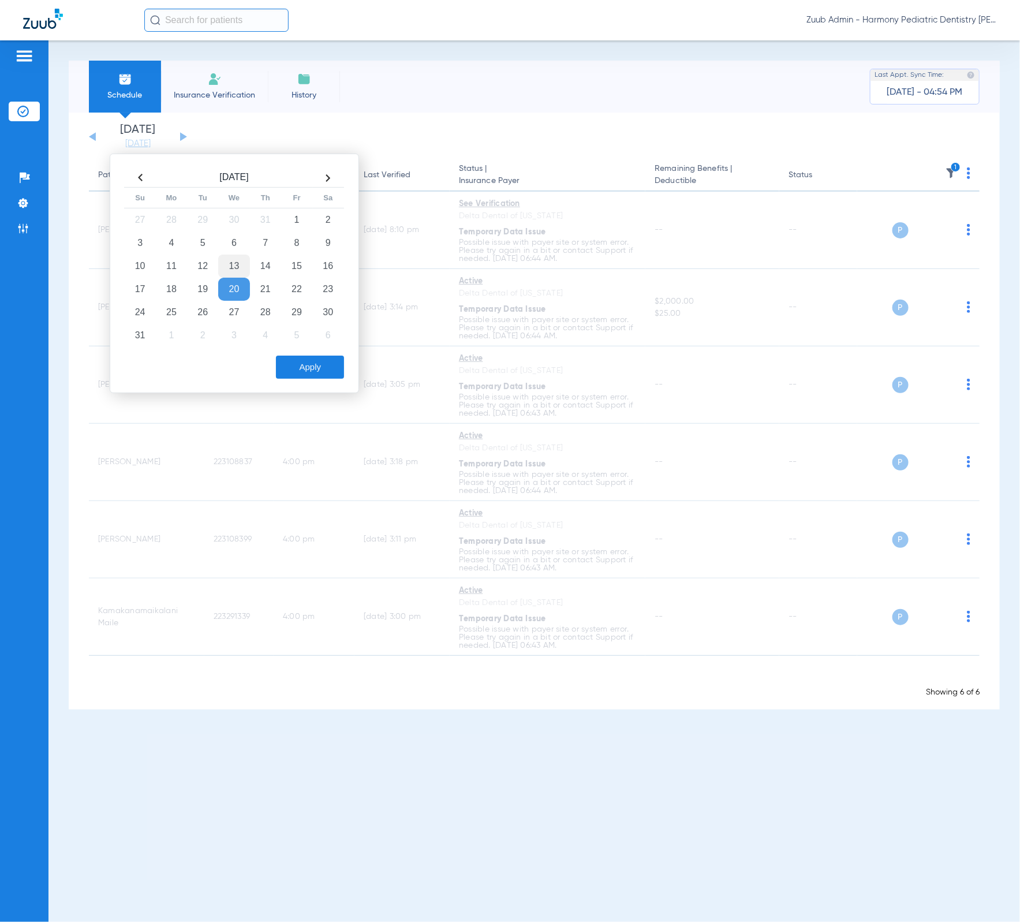
click at [222, 264] on td "13" at bounding box center [233, 266] width 31 height 23
click at [317, 357] on button "Apply" at bounding box center [310, 367] width 68 height 23
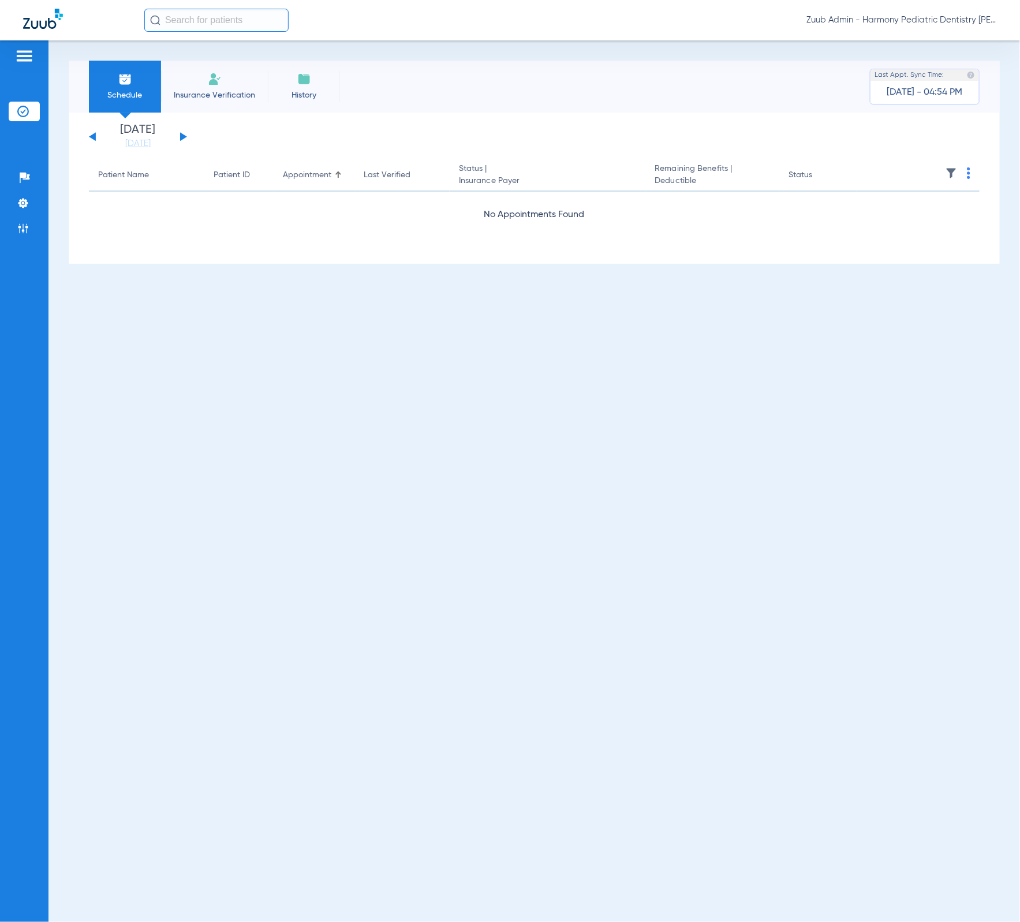
click at [950, 171] on img at bounding box center [951, 173] width 12 height 12
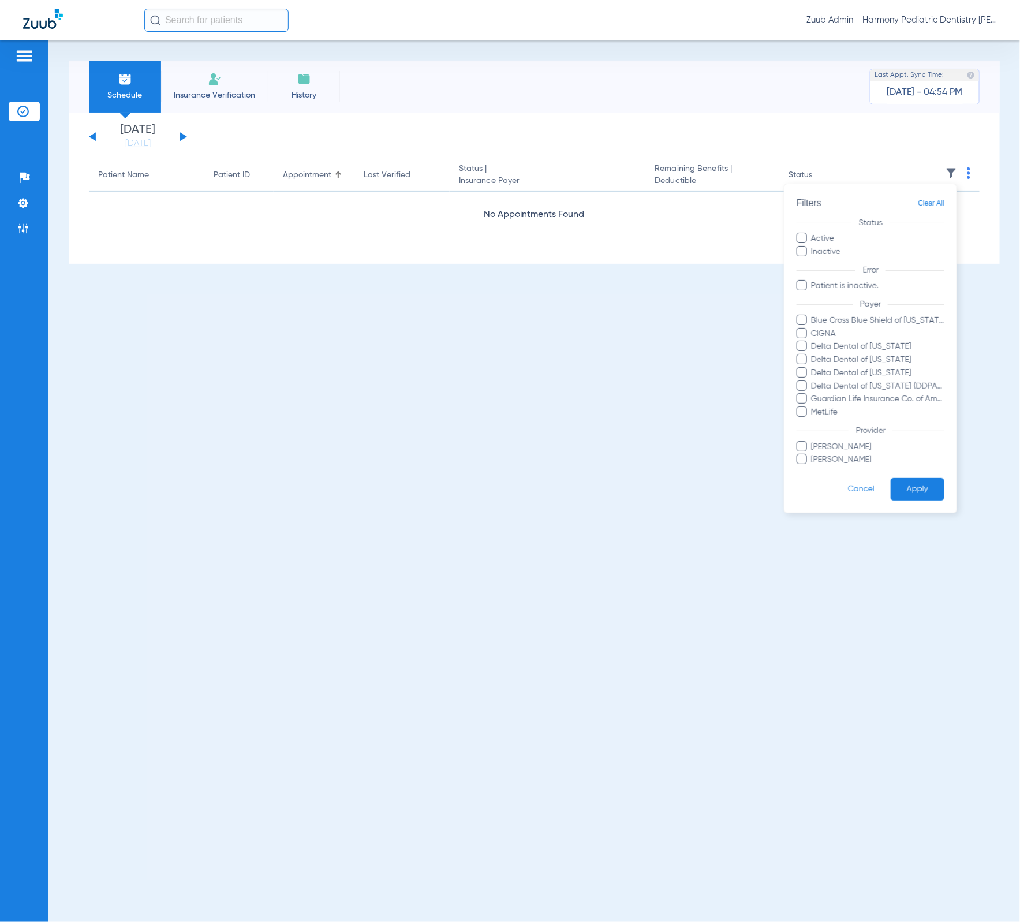
click at [946, 204] on form "Filters Clear All Status Active Inactive Error Patient is inactive. Payer Blue …" at bounding box center [870, 348] width 172 height 328
click at [939, 203] on span "Clear All" at bounding box center [931, 203] width 27 height 14
click at [929, 481] on button "Apply" at bounding box center [918, 489] width 54 height 23
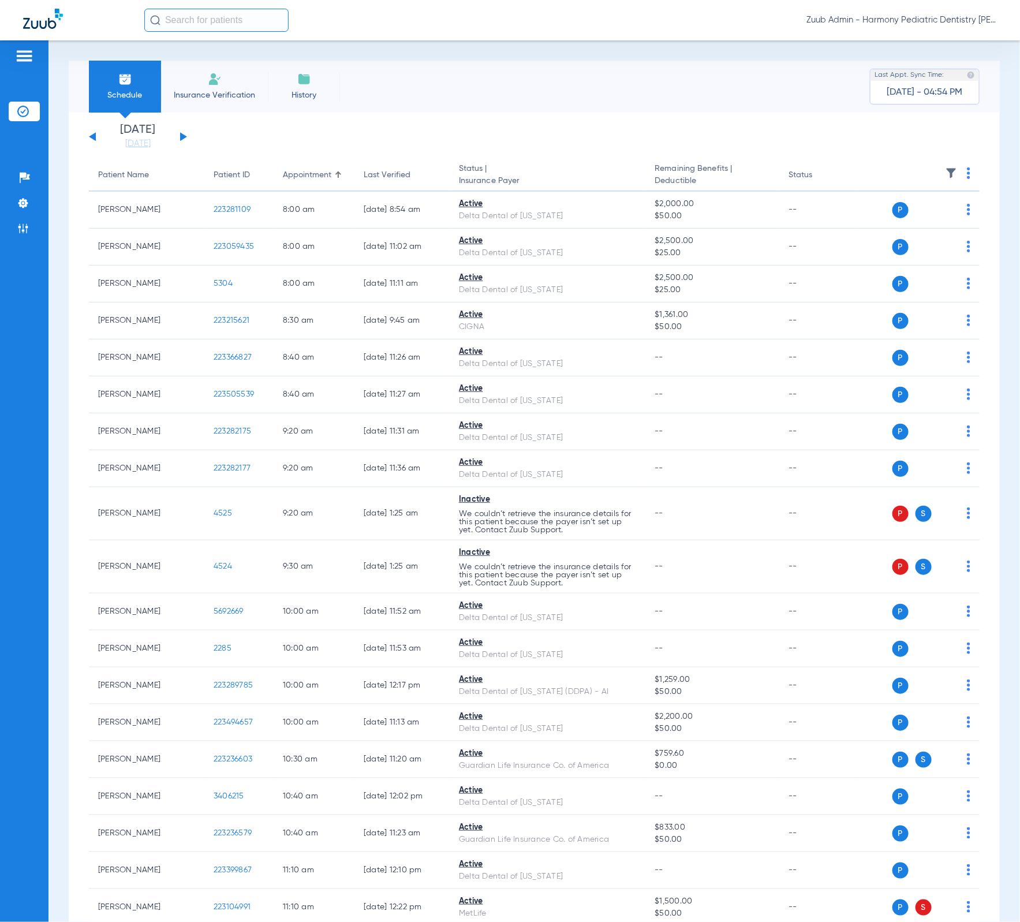
click at [945, 175] on img at bounding box center [951, 173] width 12 height 12
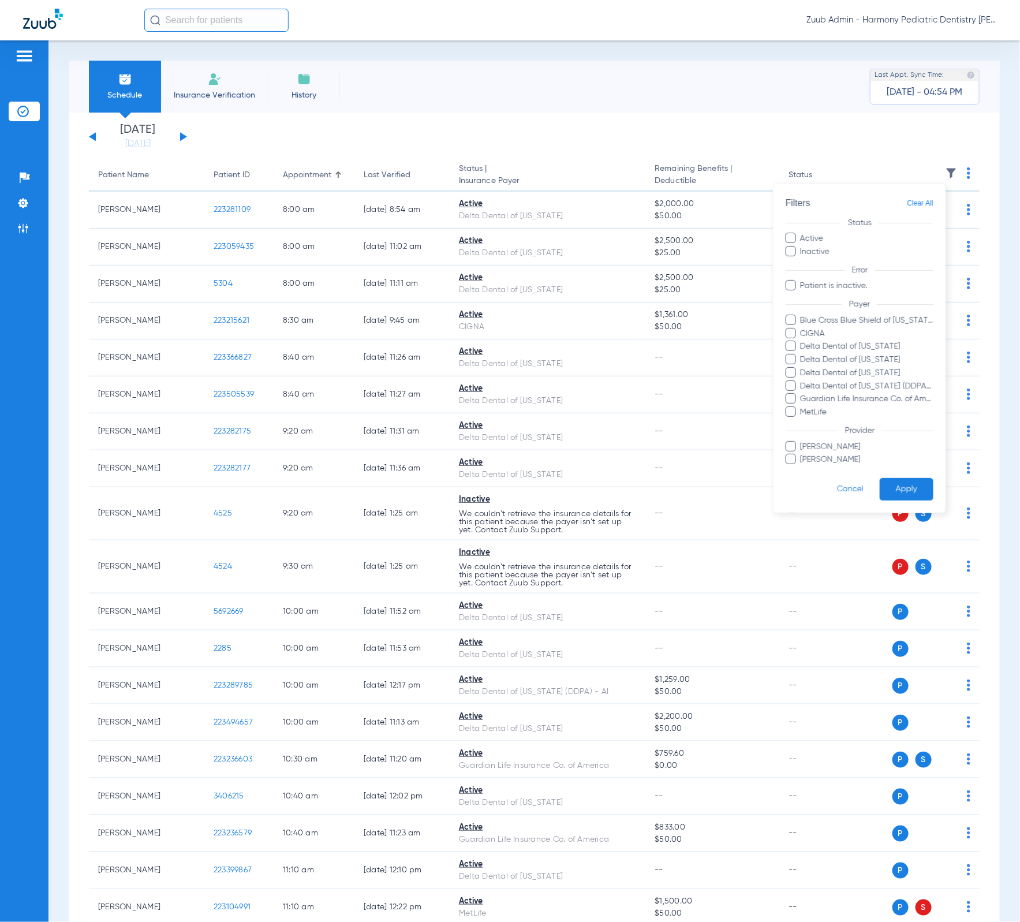
click at [491, 65] on div at bounding box center [510, 461] width 1020 height 922
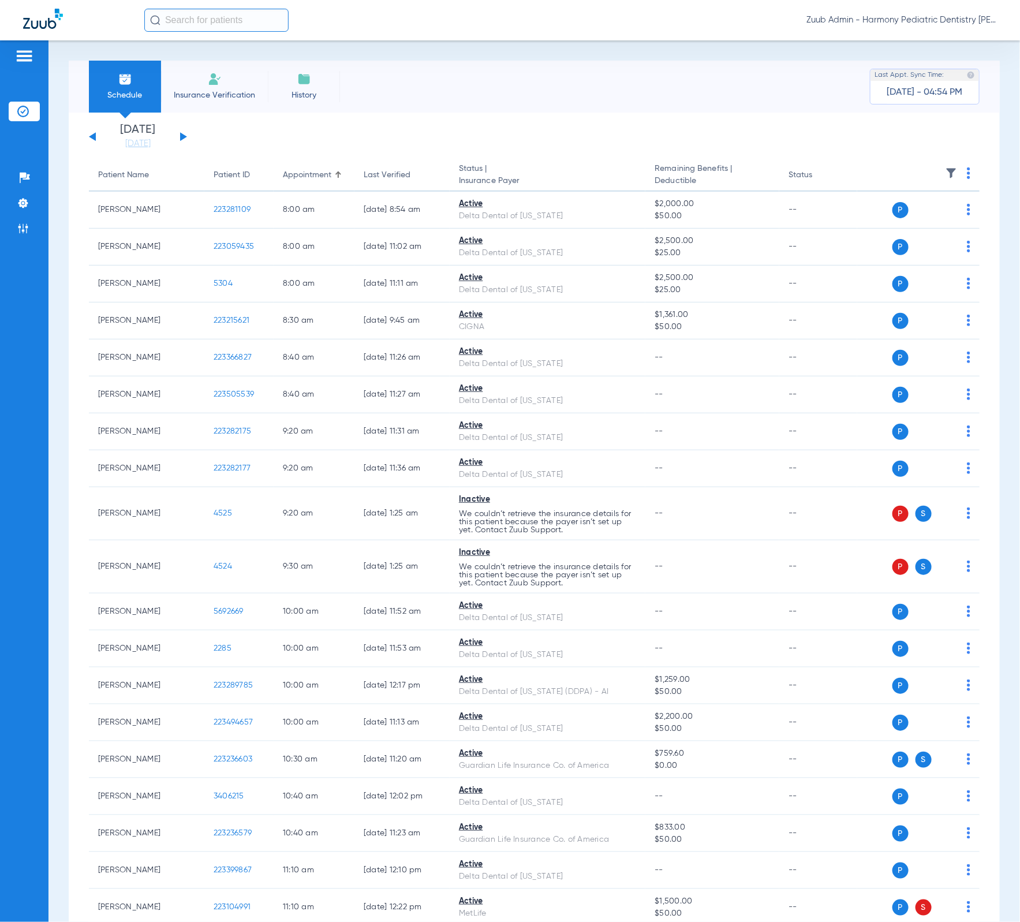
click at [252, 29] on input "text" at bounding box center [216, 20] width 144 height 23
paste input "223345539"
type input "223345539"
click at [247, 56] on td "223345539" at bounding box center [251, 62] width 49 height 16
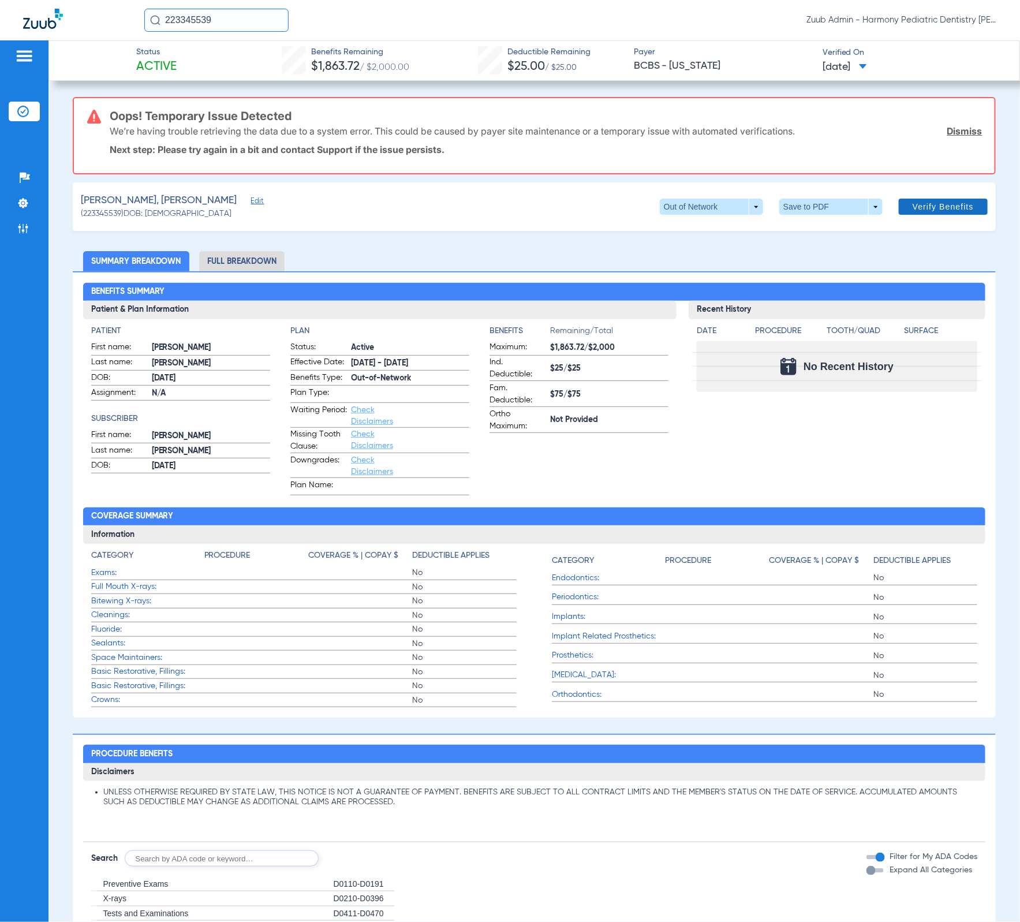
click at [933, 212] on span at bounding box center [943, 207] width 89 height 28
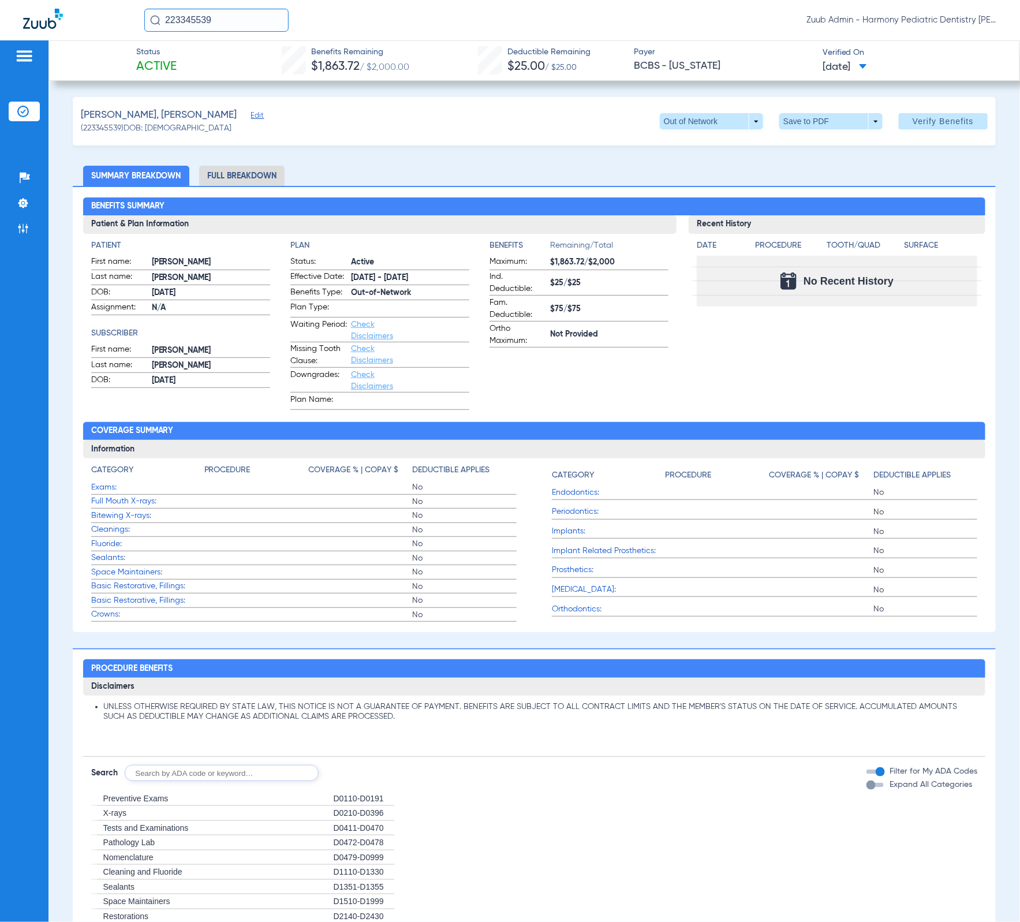
click at [9, 110] on li "Insurance Verification" at bounding box center [24, 112] width 31 height 20
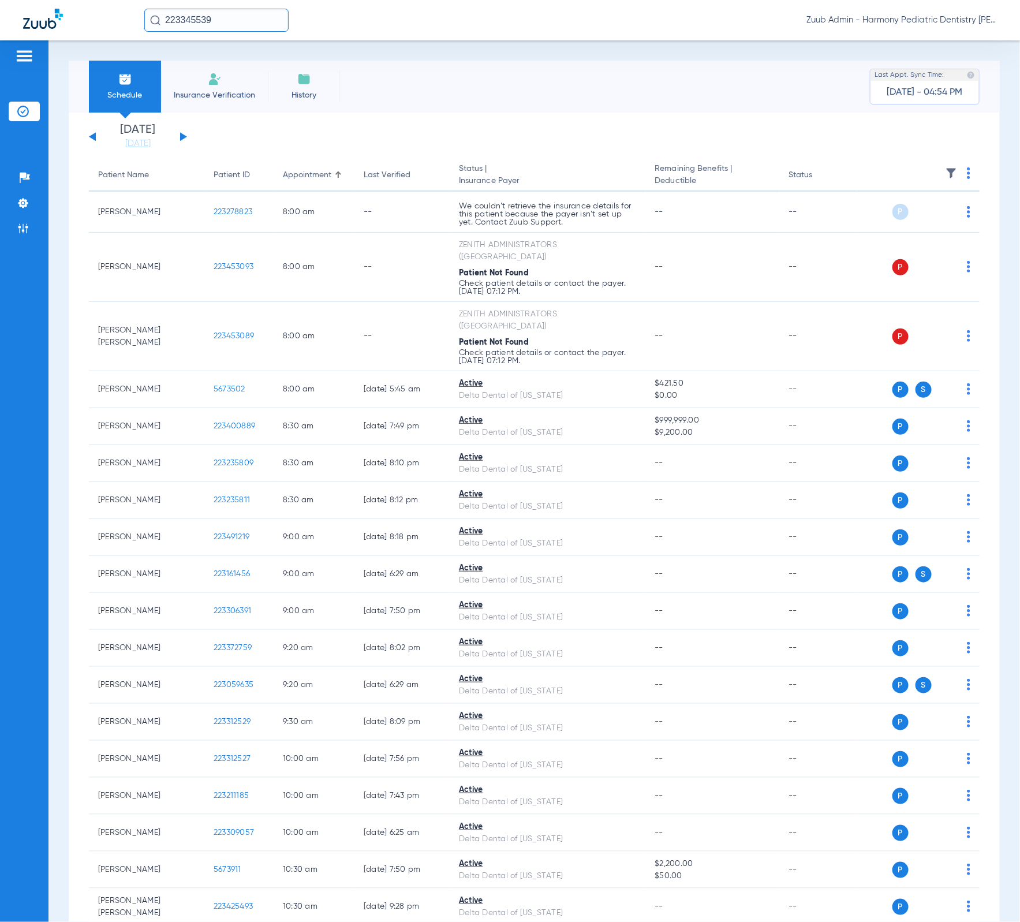
click at [947, 173] on th at bounding box center [918, 175] width 122 height 32
click at [945, 171] on img at bounding box center [951, 173] width 12 height 12
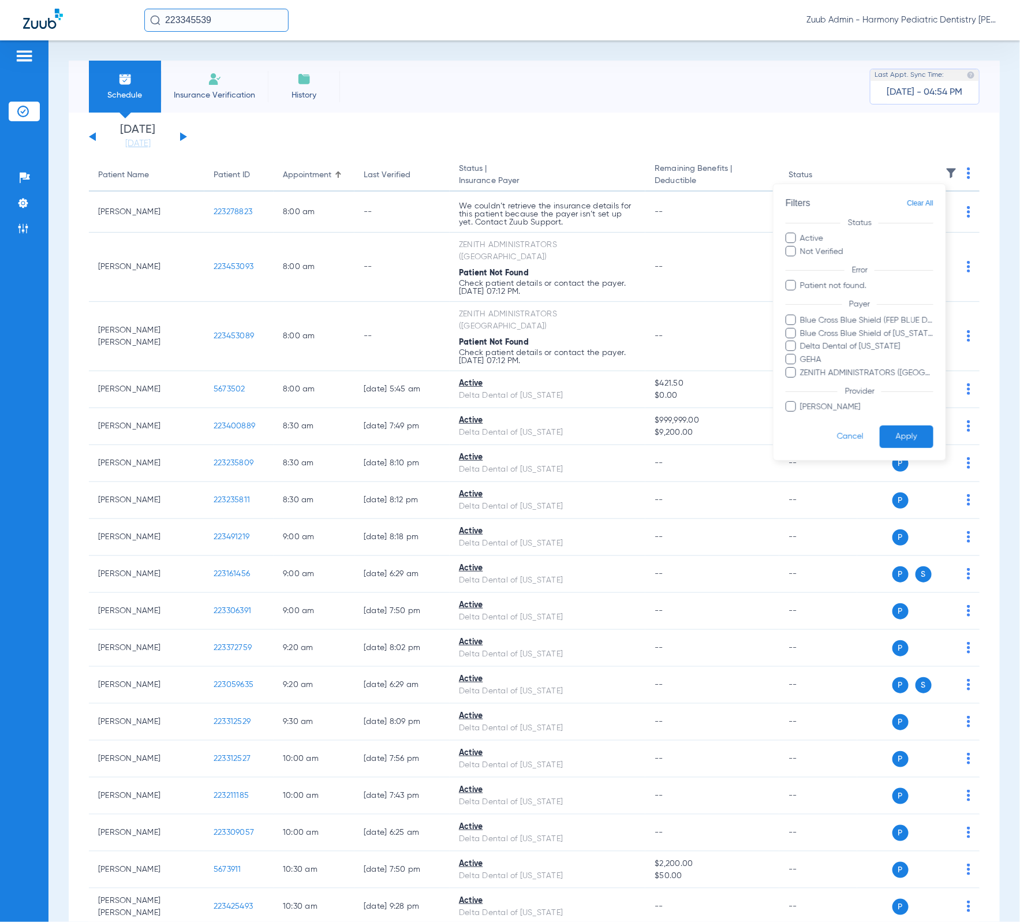
click at [405, 109] on div at bounding box center [510, 461] width 1020 height 922
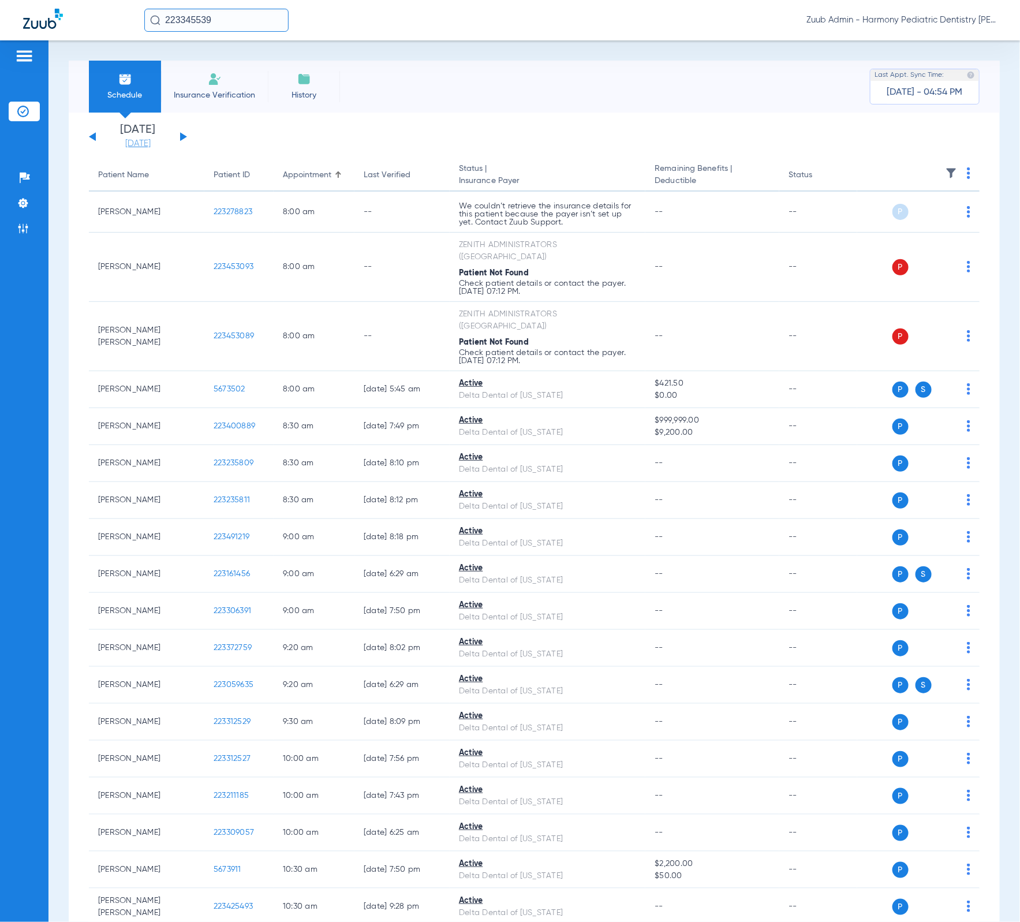
click at [146, 141] on link "[DATE]" at bounding box center [137, 144] width 69 height 12
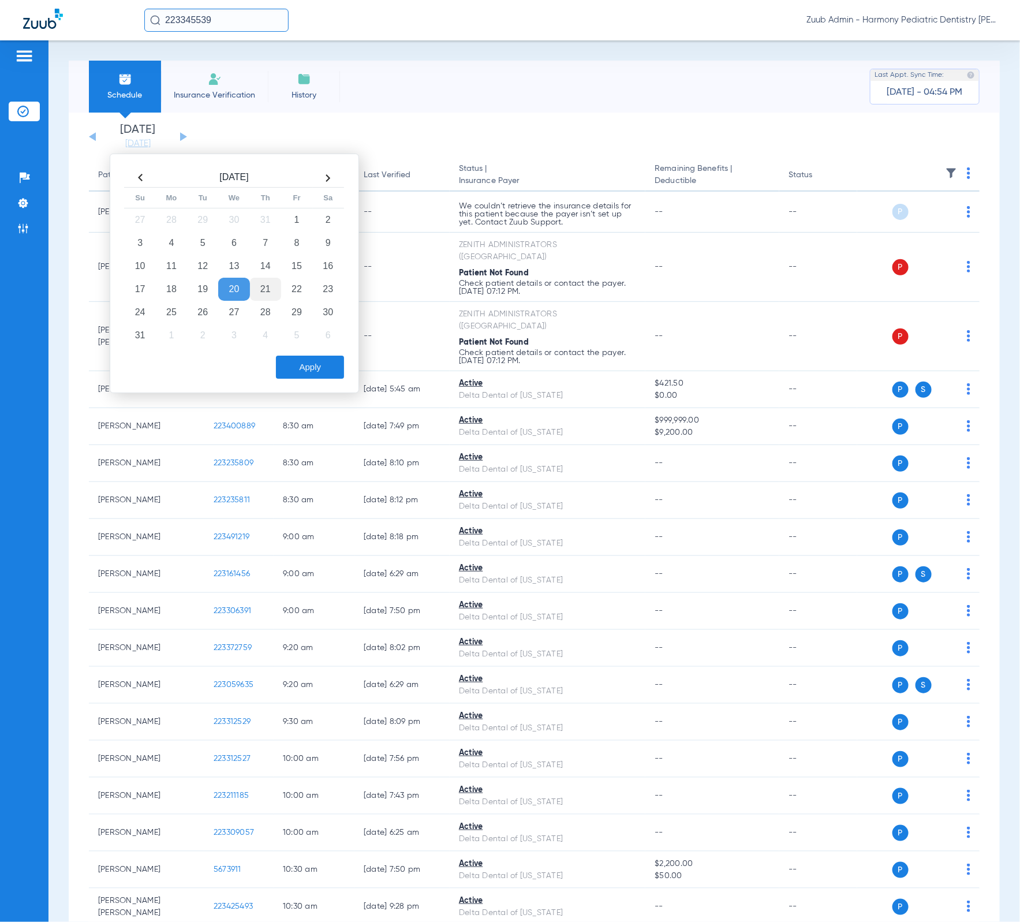
click at [259, 285] on td "21" at bounding box center [265, 289] width 31 height 23
click at [313, 371] on button "Apply" at bounding box center [310, 367] width 68 height 23
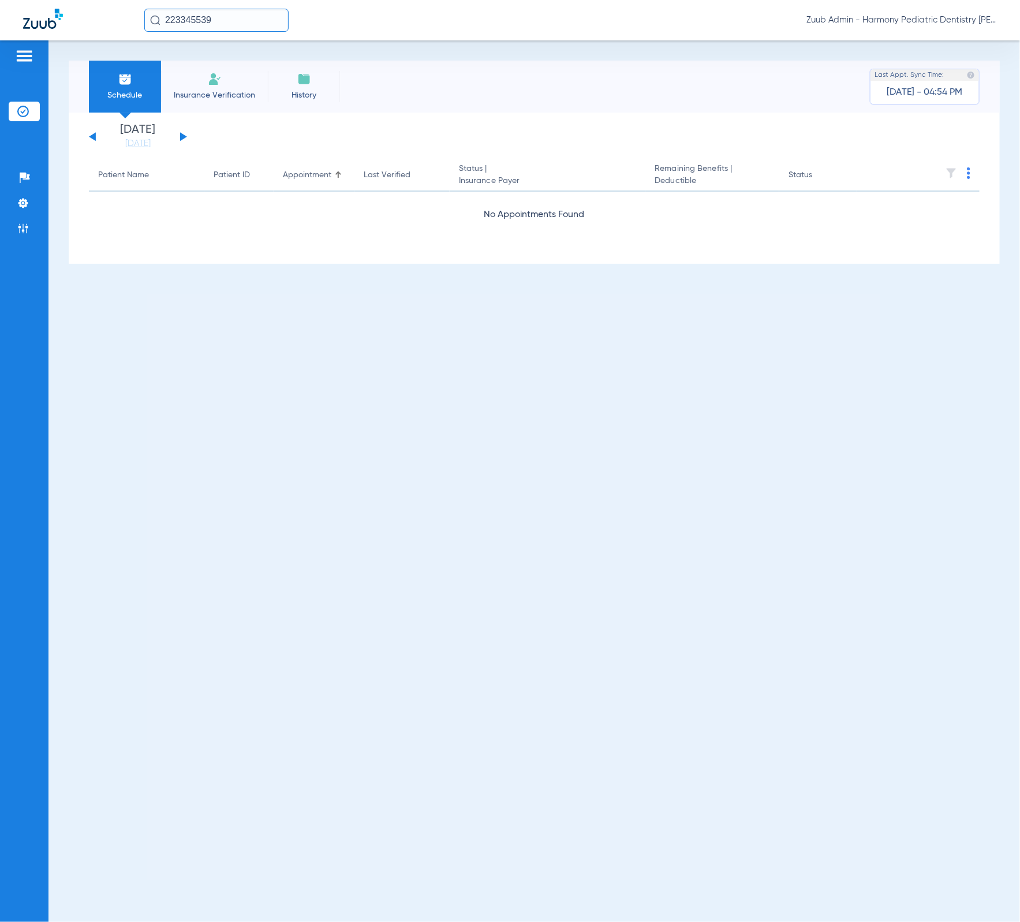
click at [952, 170] on img at bounding box center [951, 173] width 12 height 12
click at [185, 140] on div "[DATE] [DATE] [DATE] [DATE] [DATE] [DATE] [DATE] [DATE] [DATE] [DATE] [DATE] [D…" at bounding box center [138, 136] width 98 height 25
click at [182, 135] on button at bounding box center [183, 136] width 7 height 9
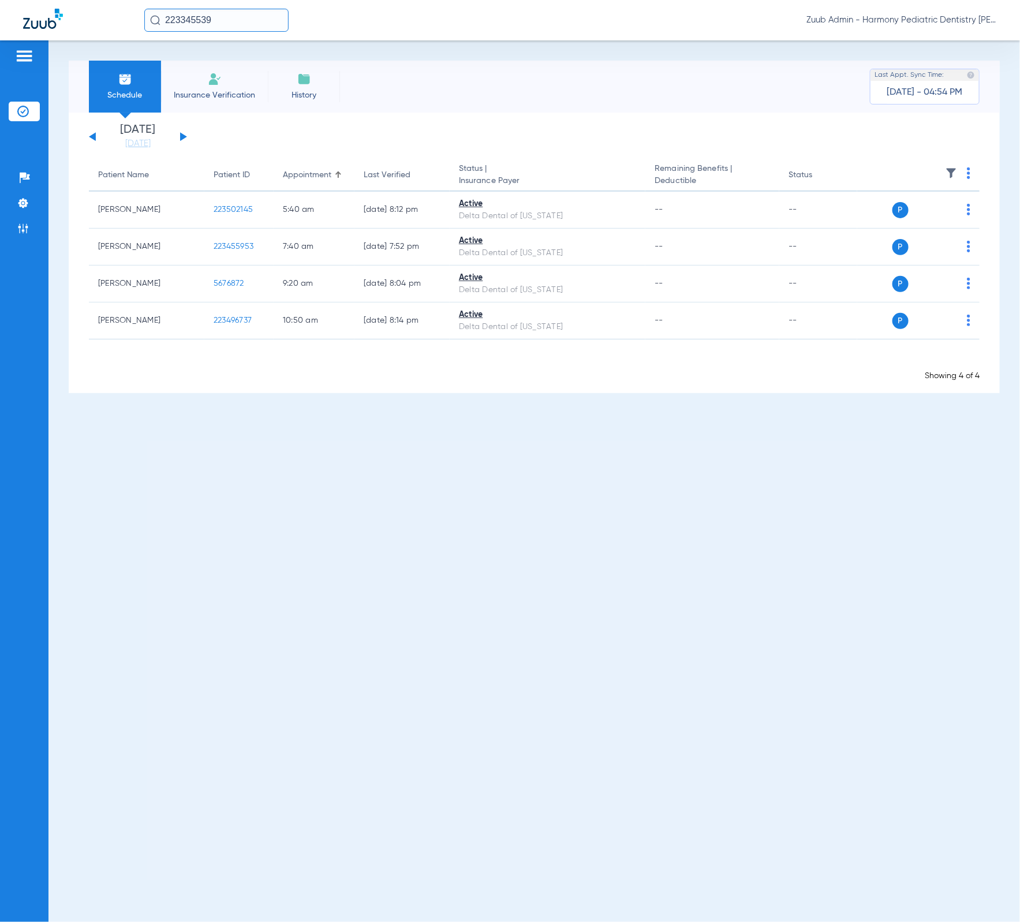
click at [182, 135] on button at bounding box center [183, 136] width 7 height 9
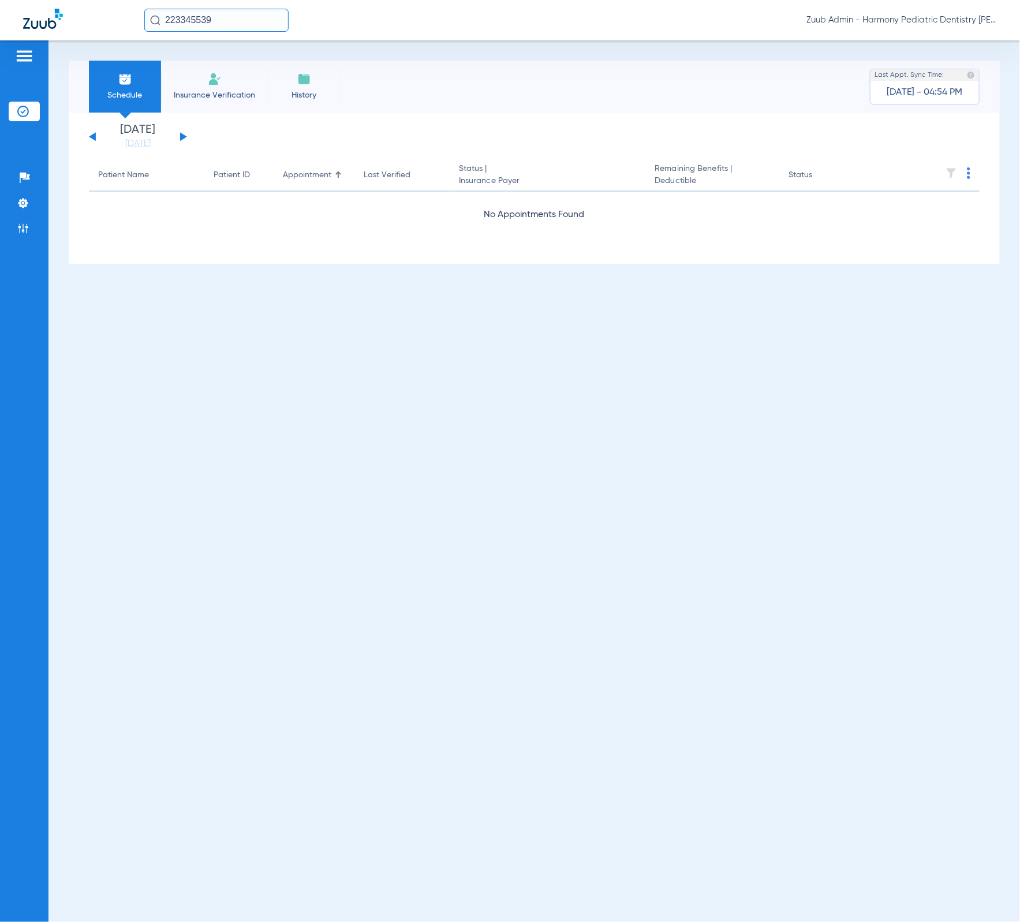
click at [182, 135] on button at bounding box center [183, 136] width 7 height 9
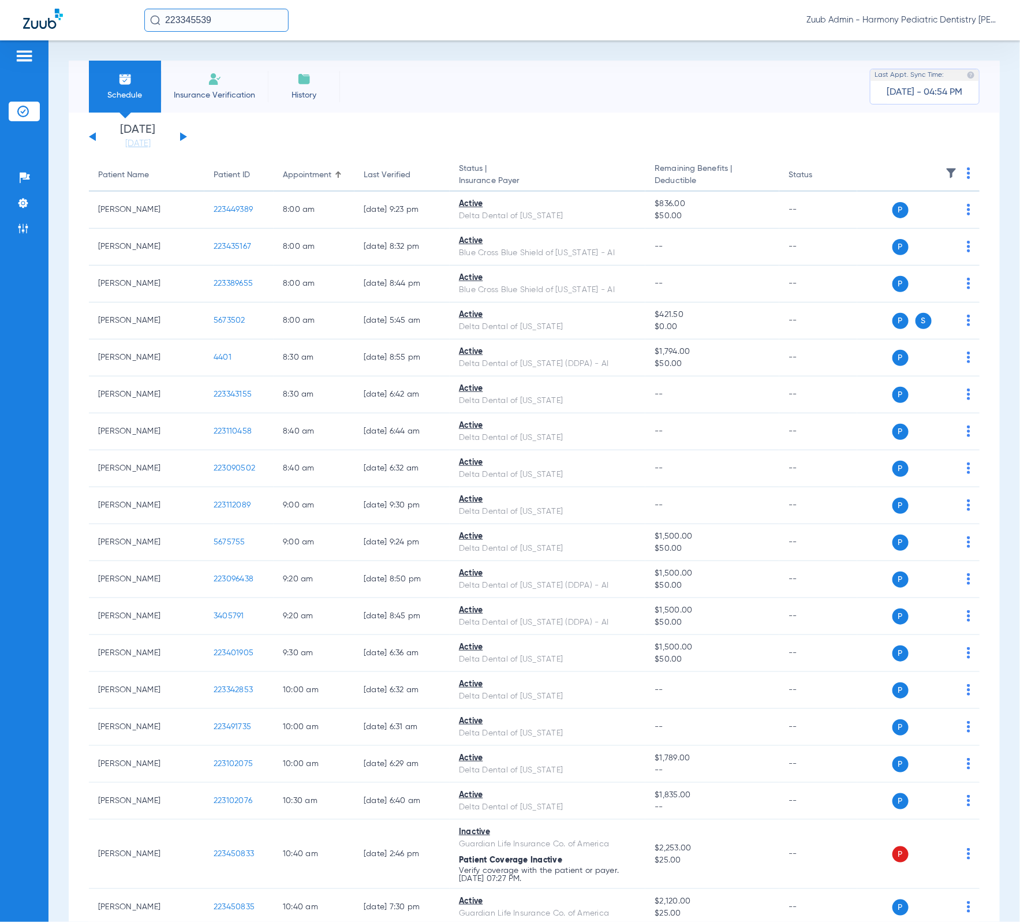
click at [945, 171] on img at bounding box center [951, 173] width 12 height 12
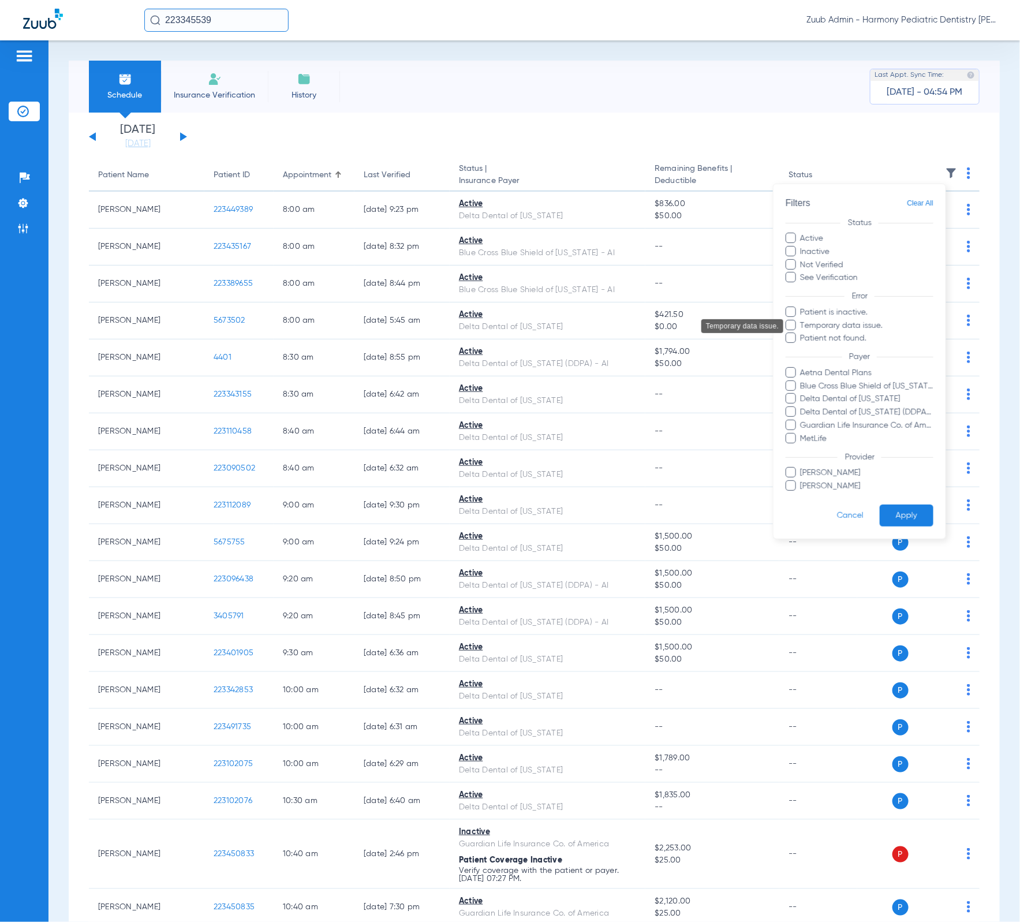
click at [863, 328] on span "Temporary data issue." at bounding box center [867, 326] width 134 height 12
click at [802, 334] on input "Temporary data issue." at bounding box center [802, 334] width 0 height 0
click at [915, 515] on button "Apply" at bounding box center [907, 515] width 54 height 23
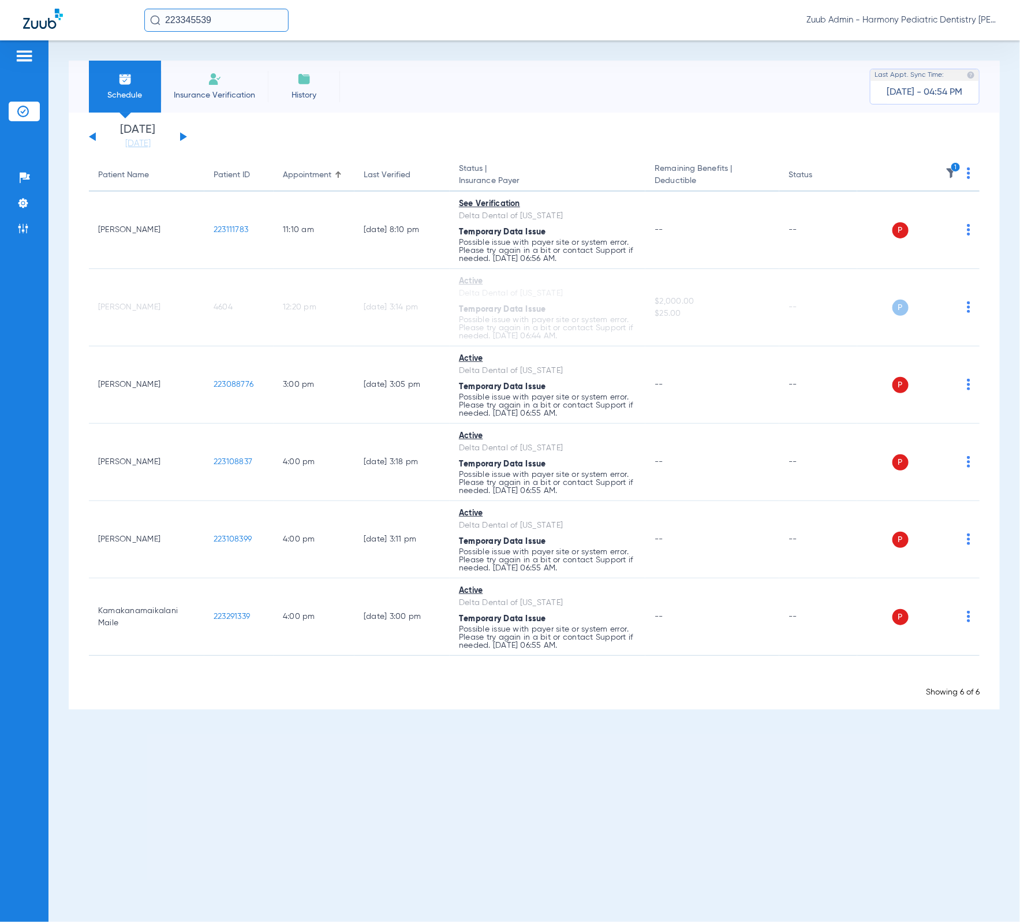
click at [967, 175] on img at bounding box center [968, 173] width 3 height 12
click at [954, 212] on button "Verify All" at bounding box center [927, 218] width 88 height 23
